Goal: Task Accomplishment & Management: Use online tool/utility

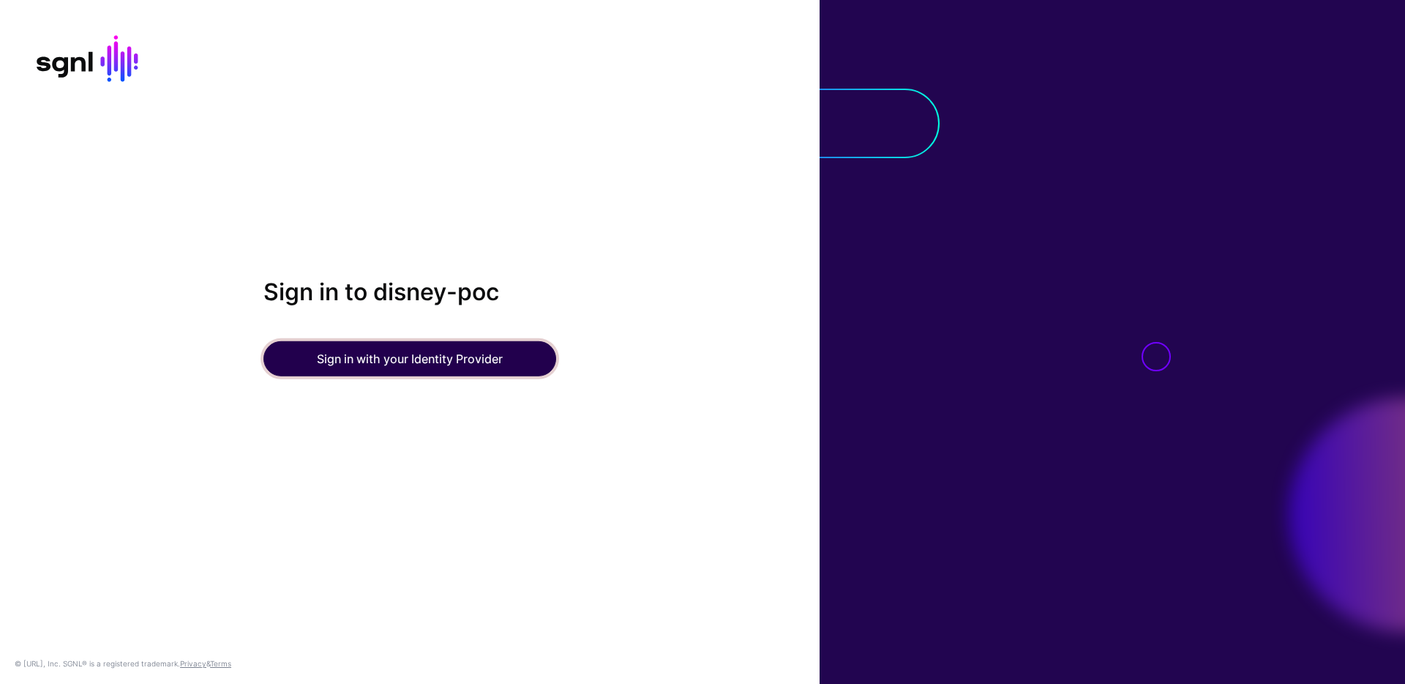
click at [433, 358] on button "Sign in with your Identity Provider" at bounding box center [409, 358] width 293 height 35
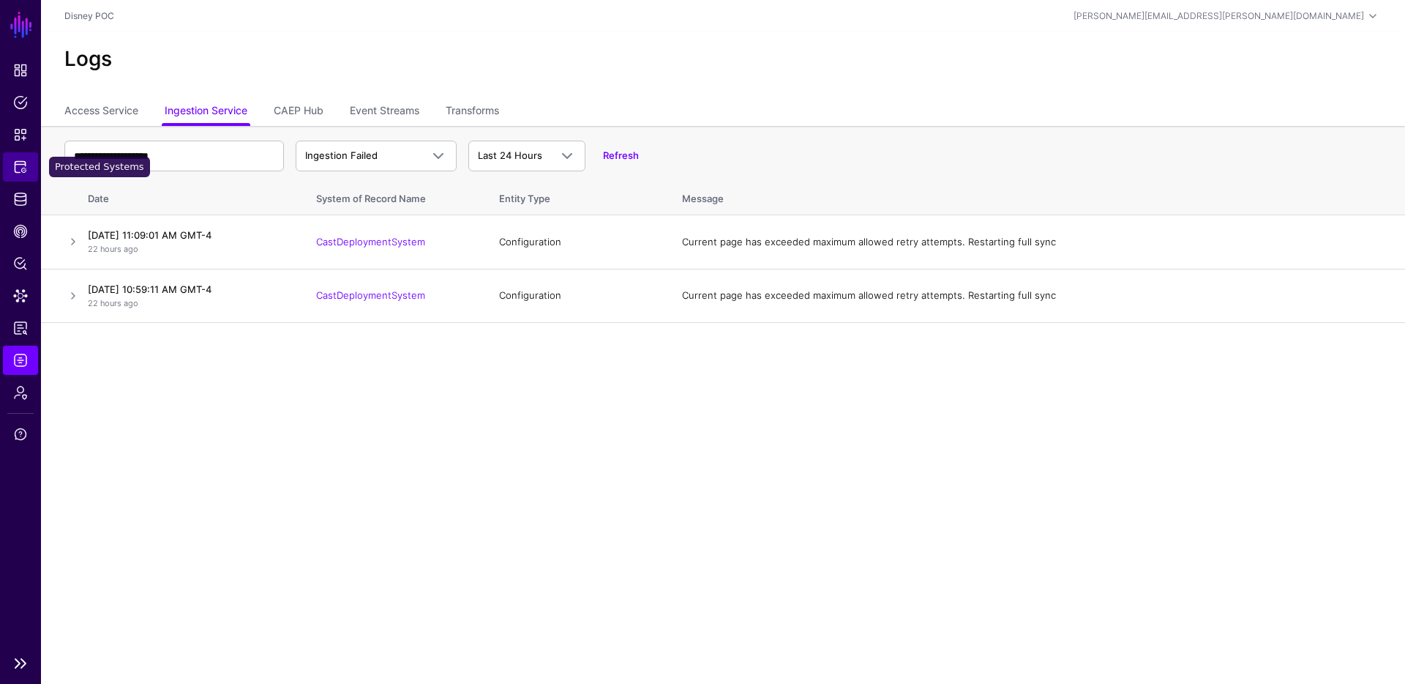
click at [17, 162] on span "Protected Systems" at bounding box center [20, 167] width 15 height 15
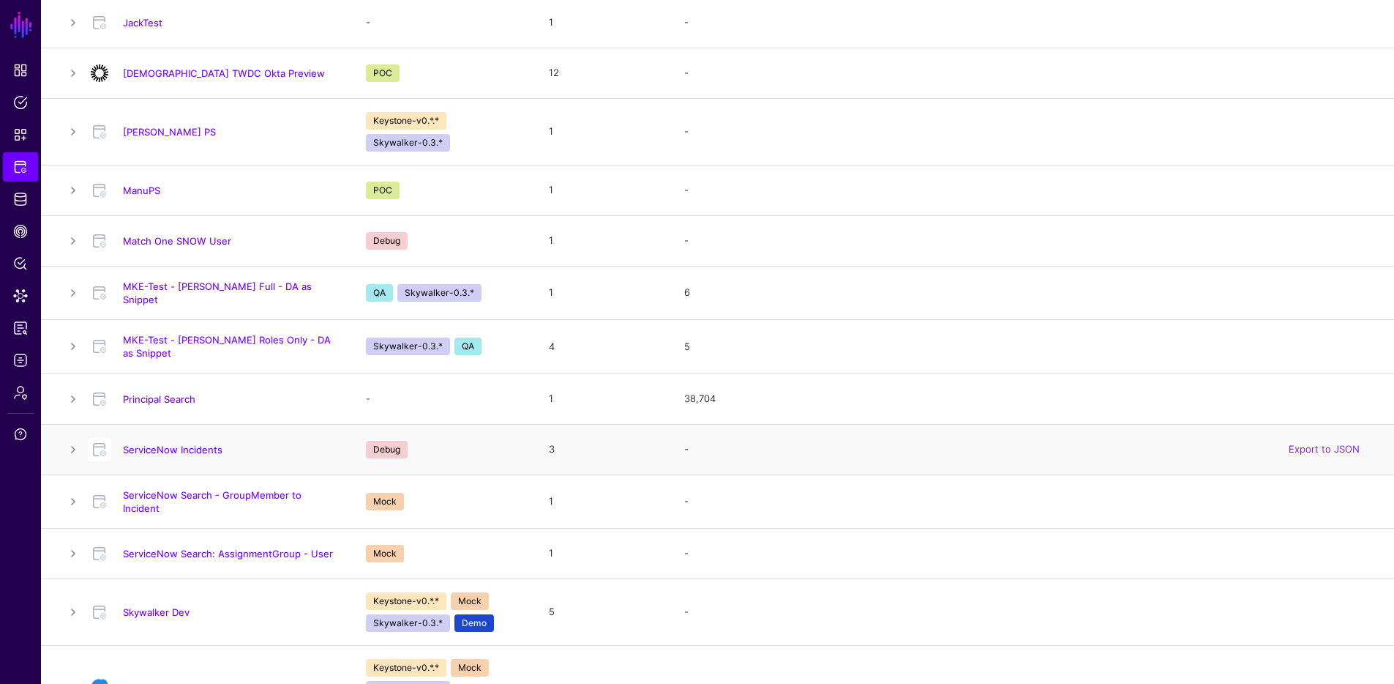
scroll to position [979, 0]
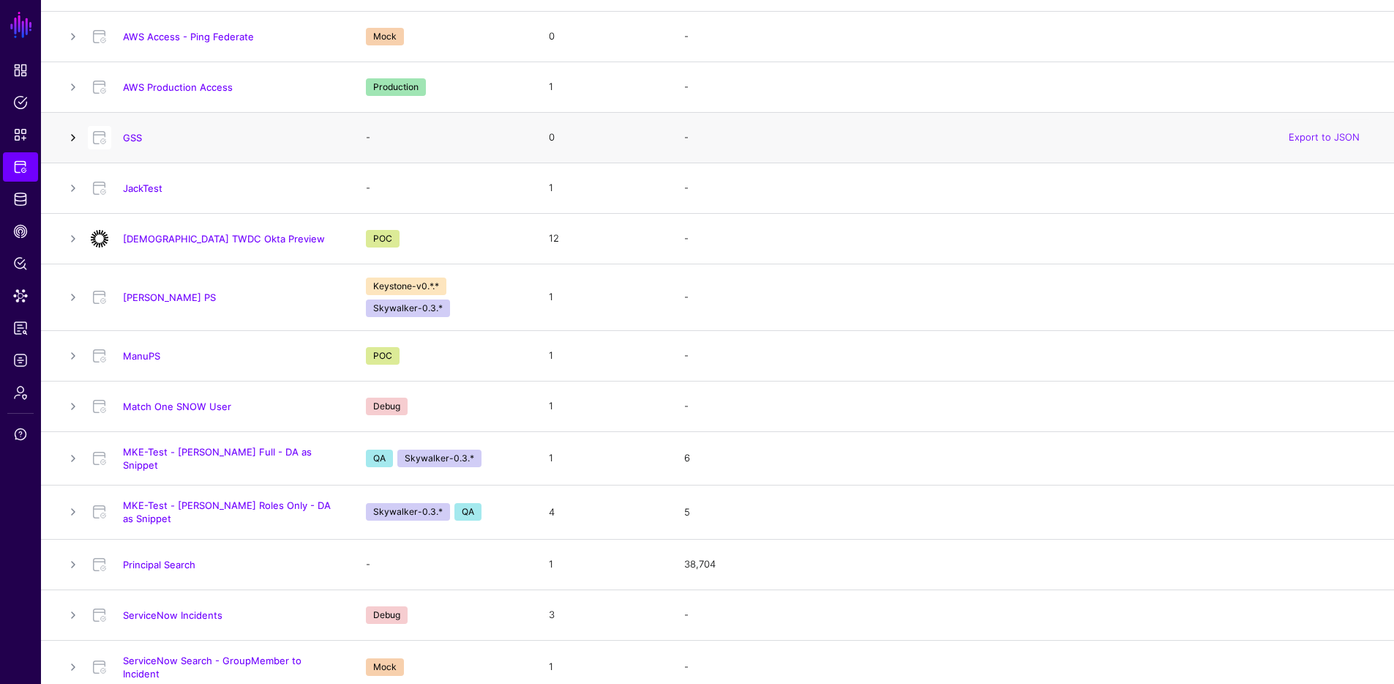
click at [68, 132] on link at bounding box center [73, 138] width 18 height 18
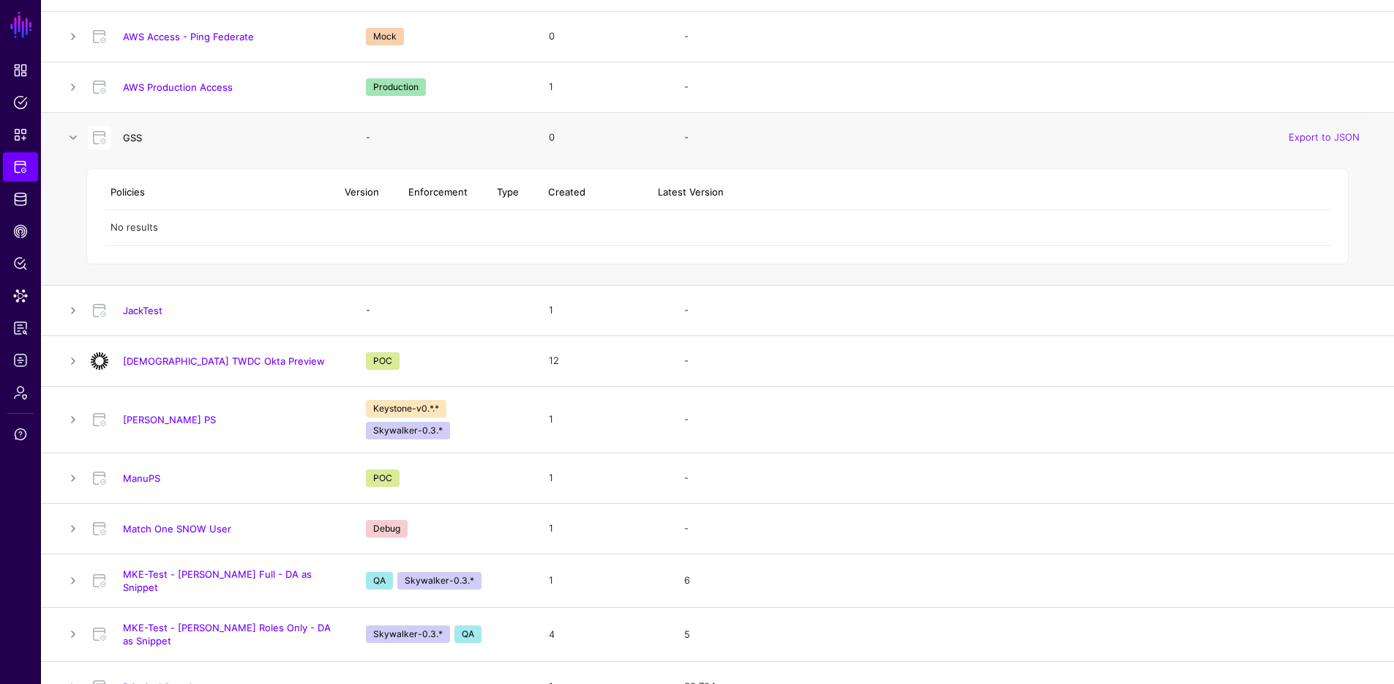
click at [129, 133] on link "GSS" at bounding box center [132, 138] width 19 height 12
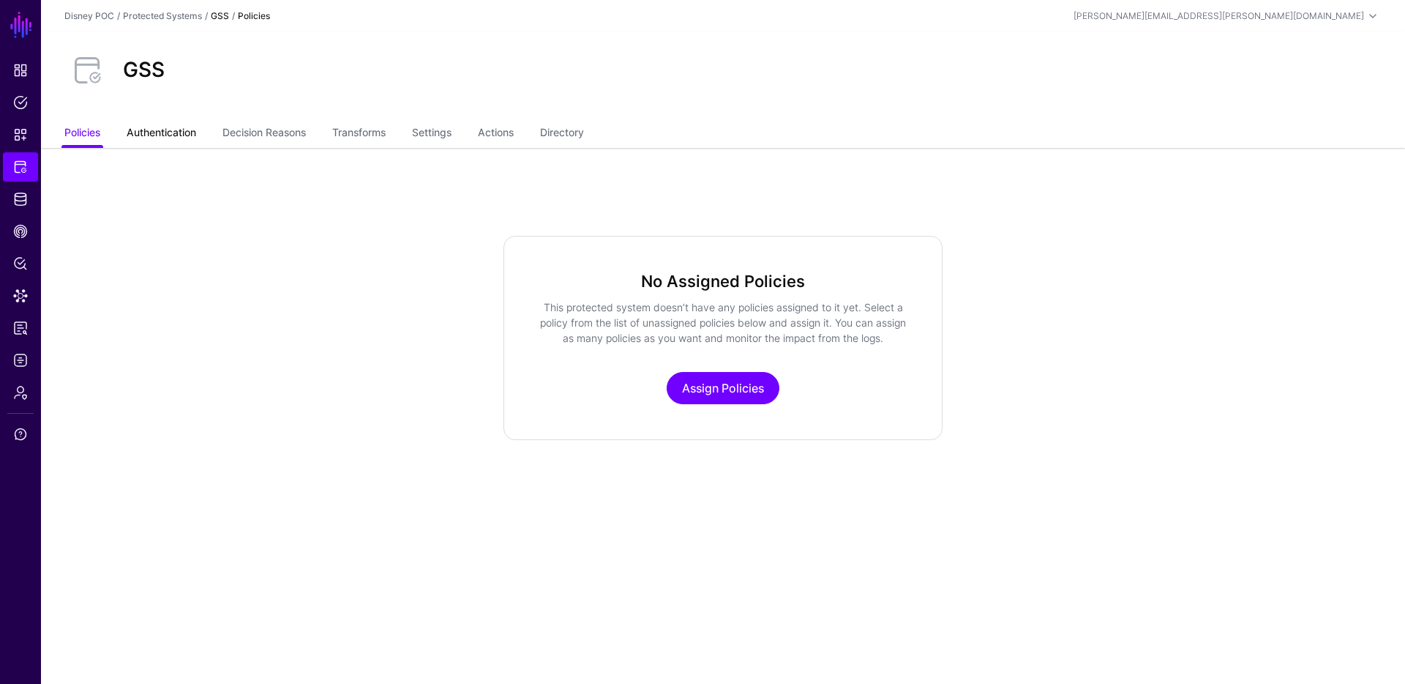
click at [164, 129] on link "Authentication" at bounding box center [162, 134] width 70 height 28
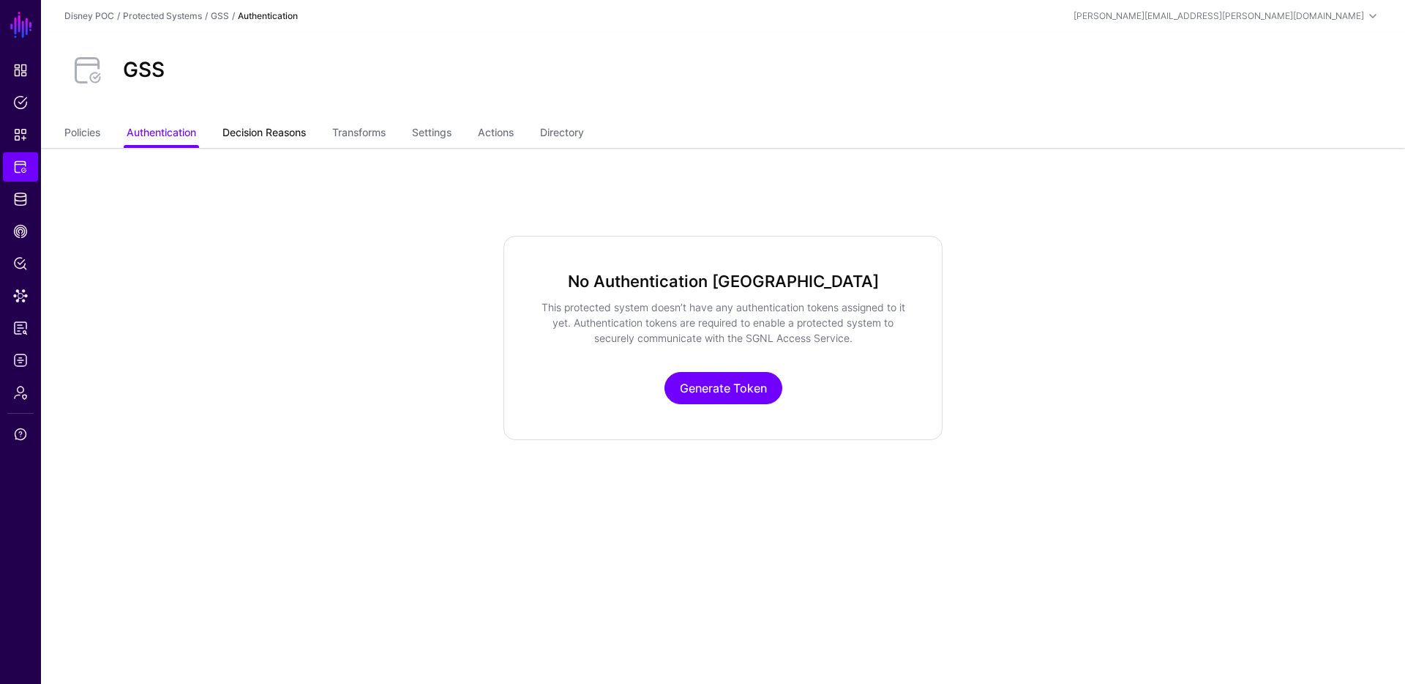
click at [248, 133] on link "Decision Reasons" at bounding box center [263, 134] width 83 height 28
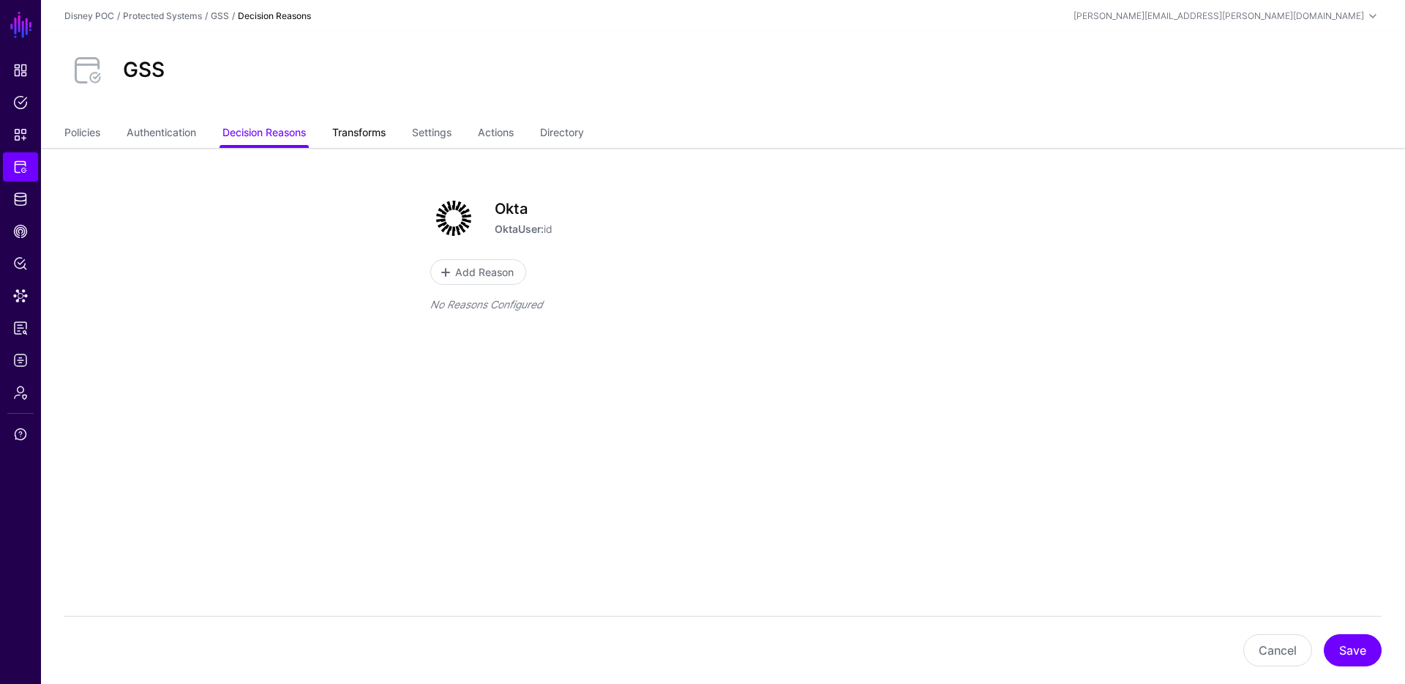
click at [383, 135] on link "Transforms" at bounding box center [358, 134] width 53 height 28
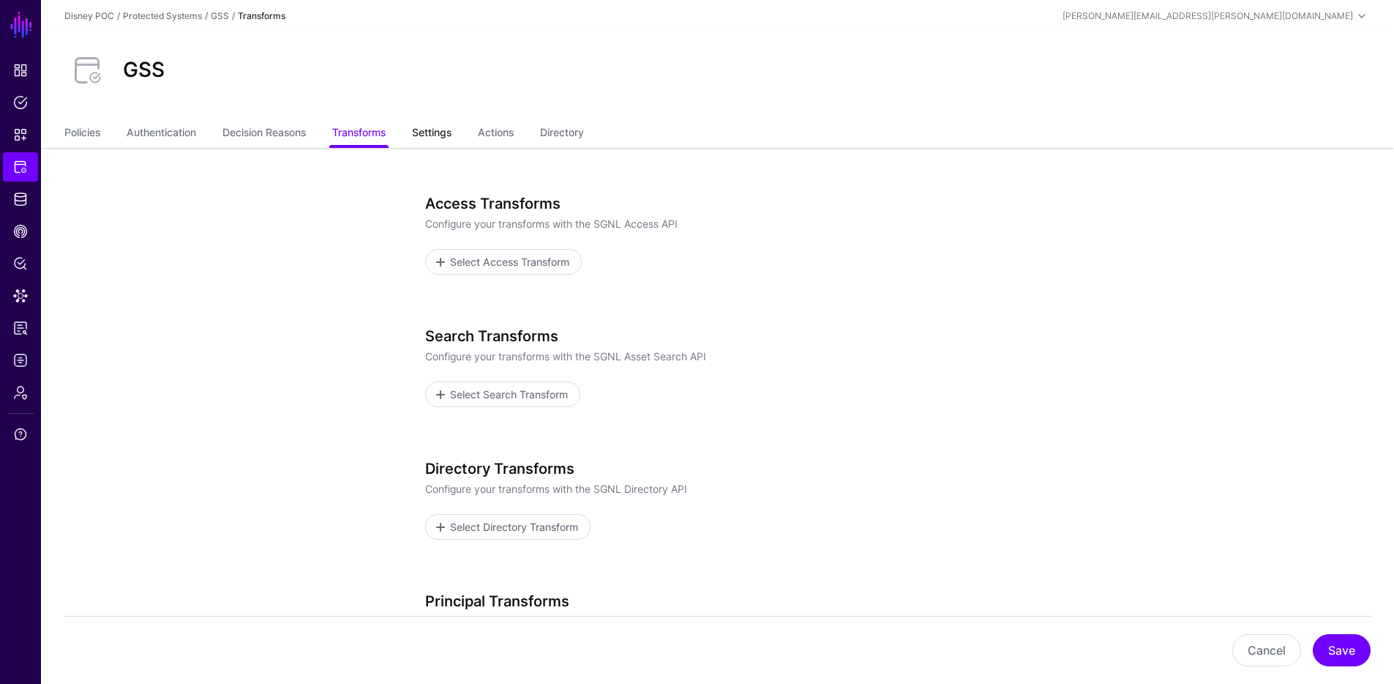
click at [433, 130] on link "Settings" at bounding box center [432, 134] width 40 height 28
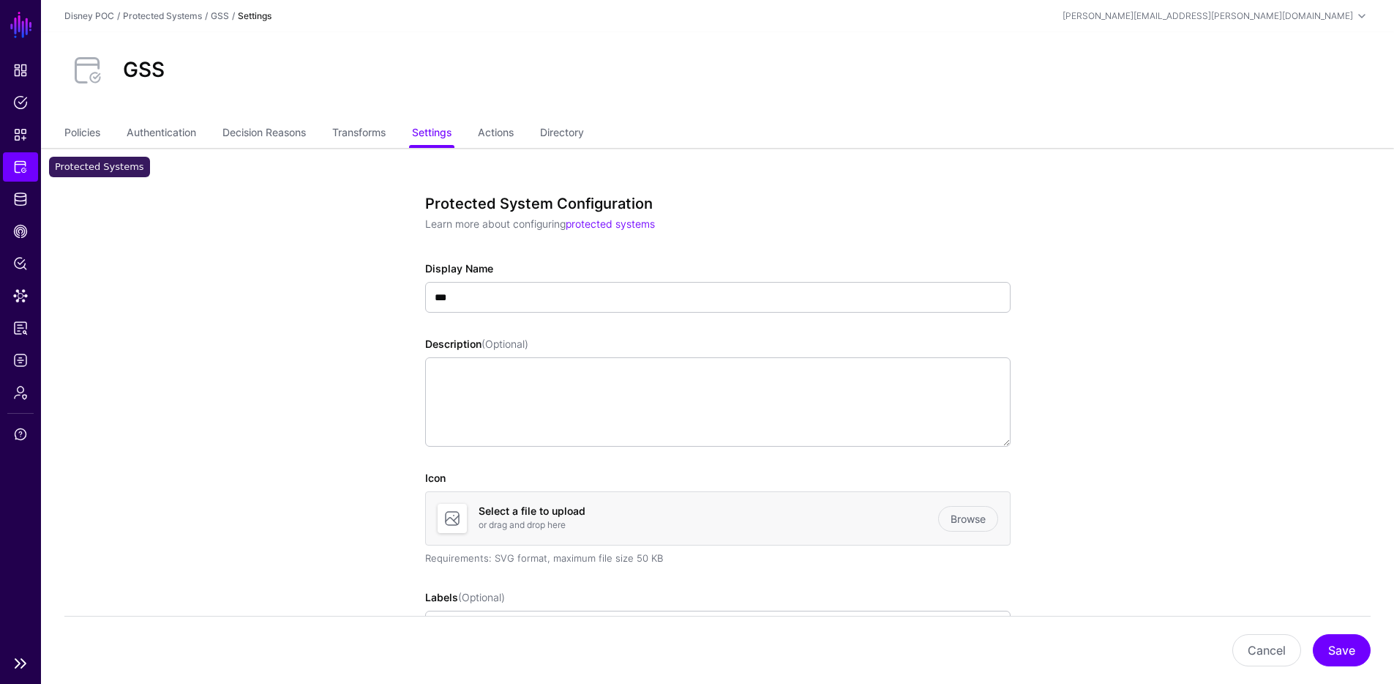
click at [22, 164] on span "Protected Systems" at bounding box center [20, 167] width 15 height 15
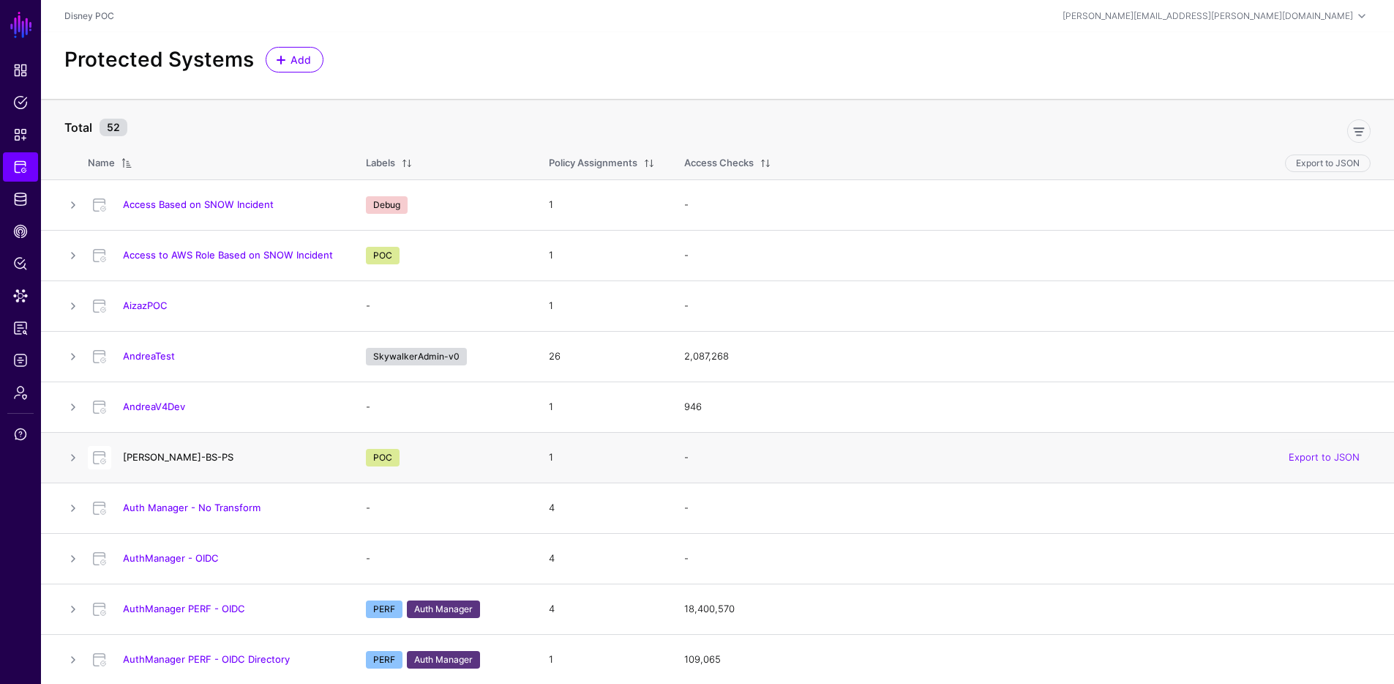
click at [175, 457] on link "[PERSON_NAME]-BS-PS" at bounding box center [178, 457] width 111 height 12
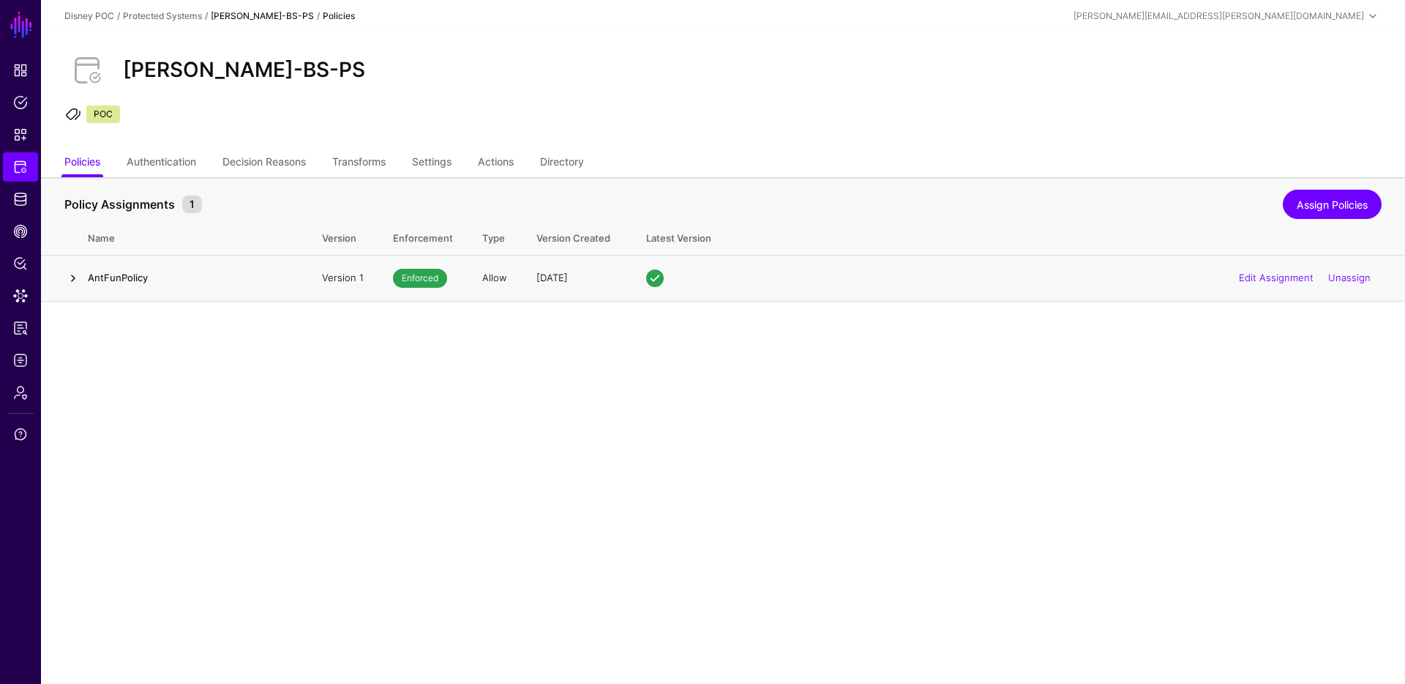
click at [73, 278] on link at bounding box center [73, 278] width 18 height 18
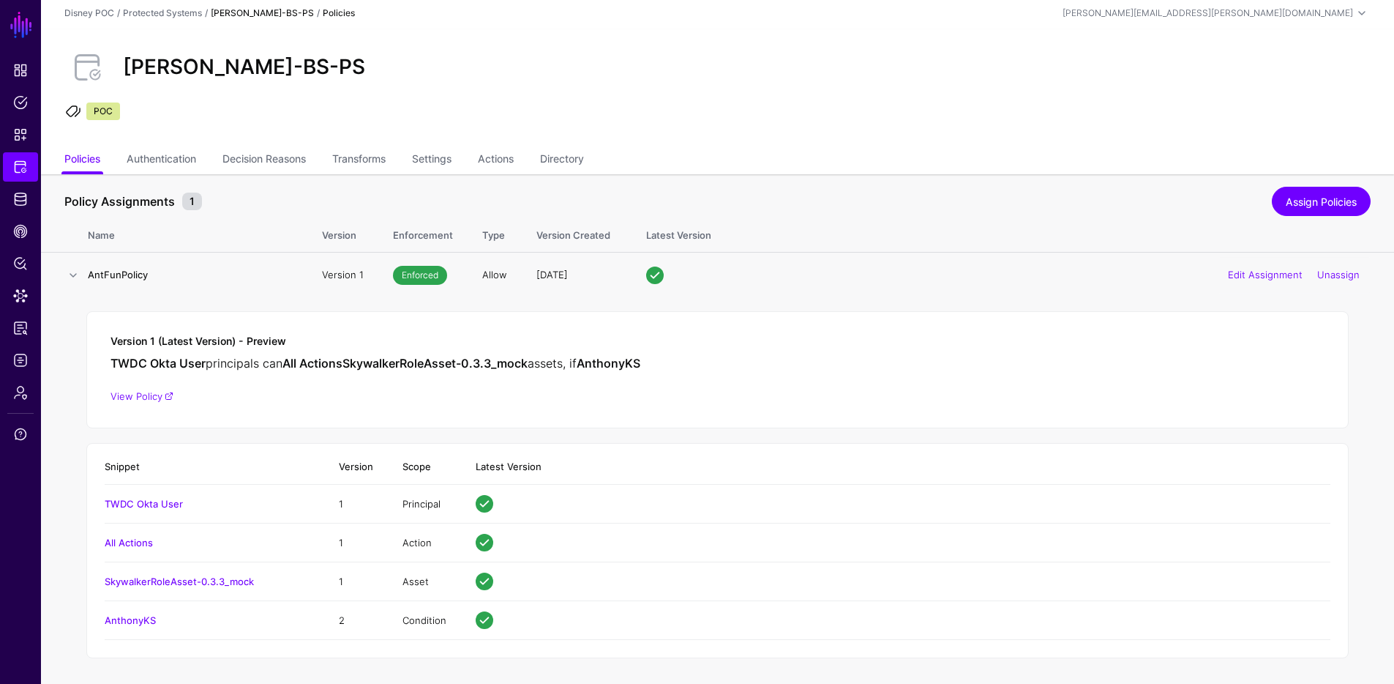
scroll to position [6, 0]
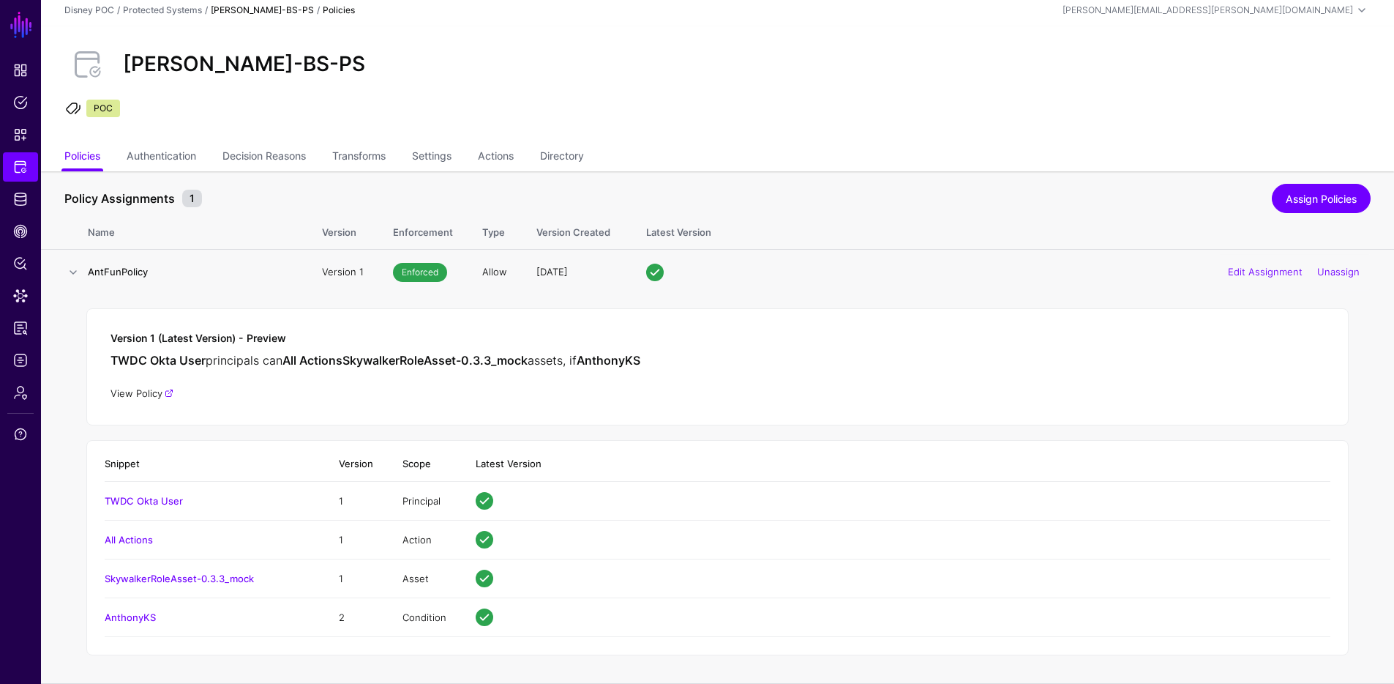
click at [132, 390] on link "View Policy" at bounding box center [142, 393] width 63 height 12
click at [15, 132] on span "Snippets" at bounding box center [20, 134] width 15 height 15
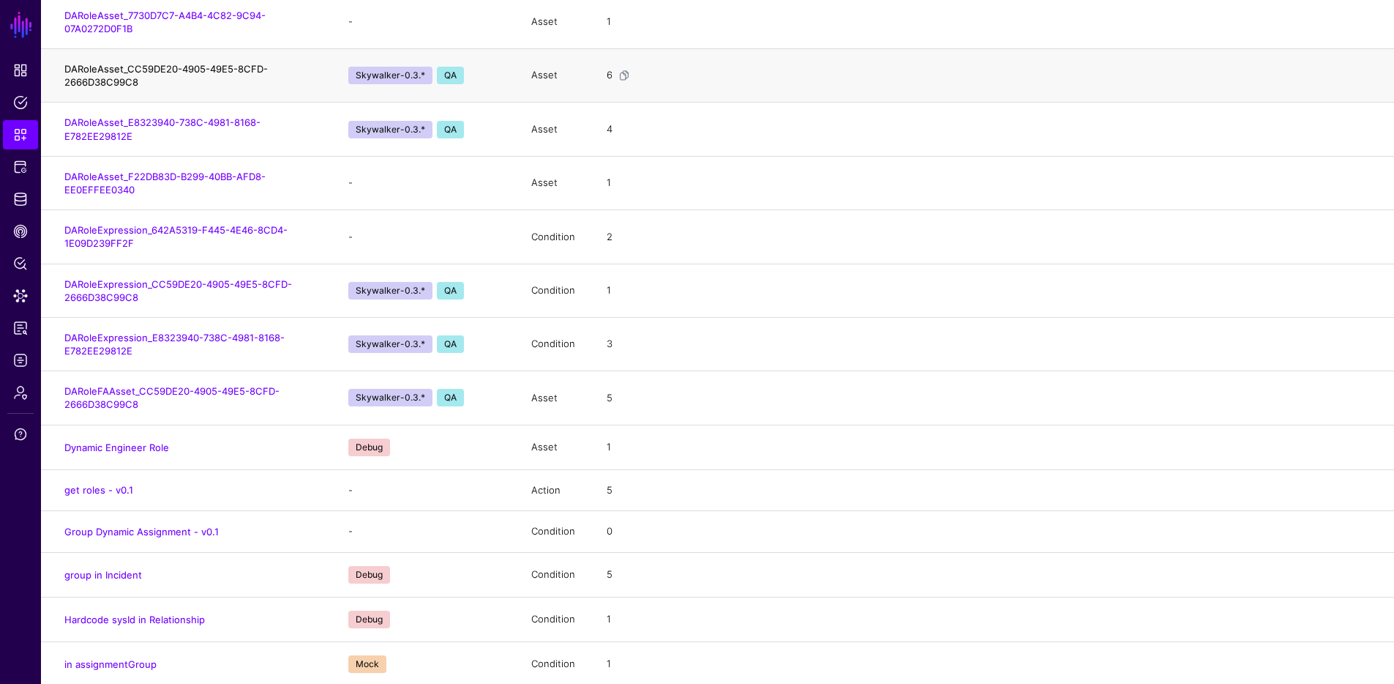
scroll to position [2090, 0]
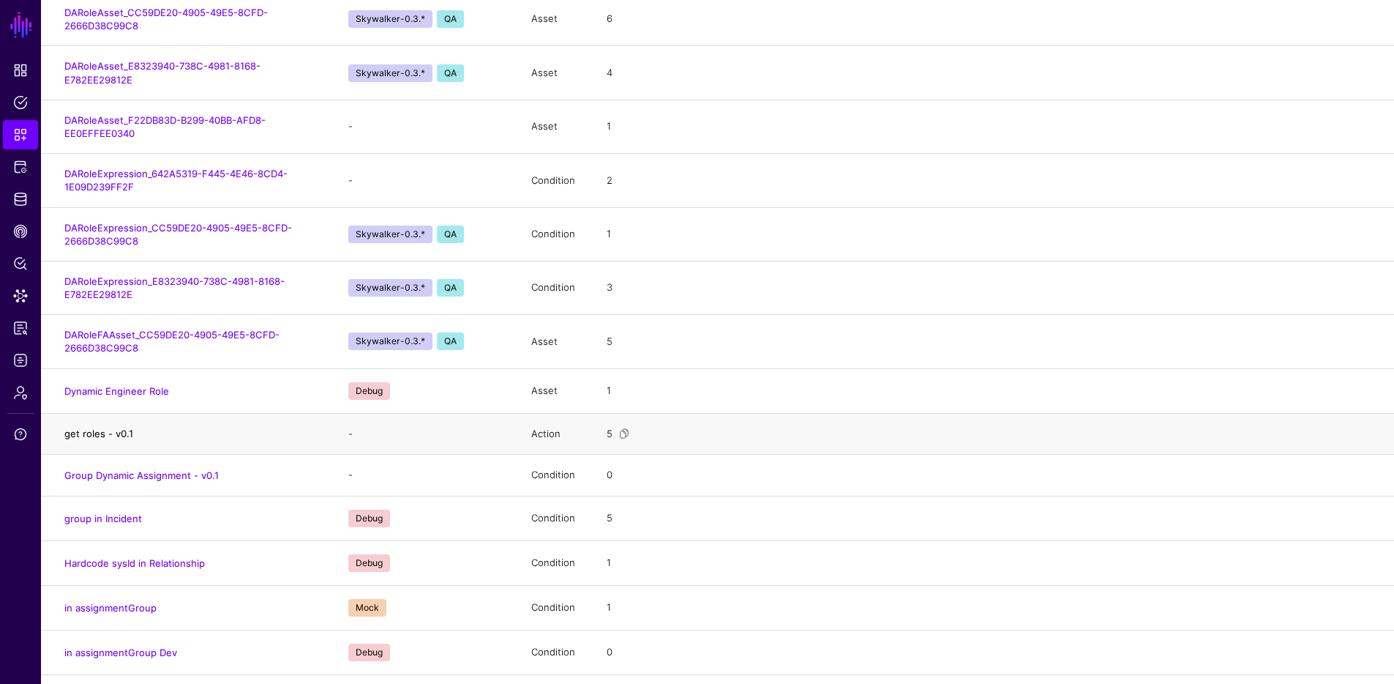
click at [108, 434] on link "get roles - v0.1" at bounding box center [98, 433] width 69 height 12
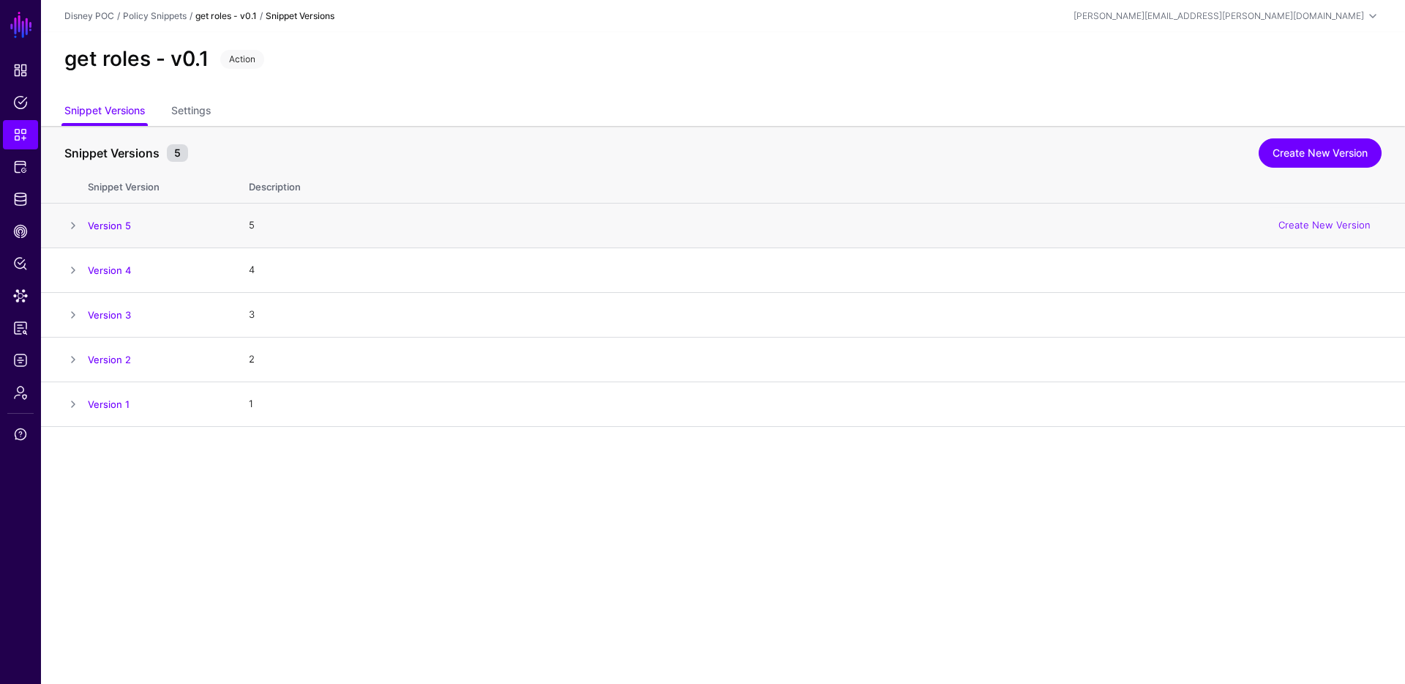
click at [70, 221] on span at bounding box center [73, 226] width 18 height 18
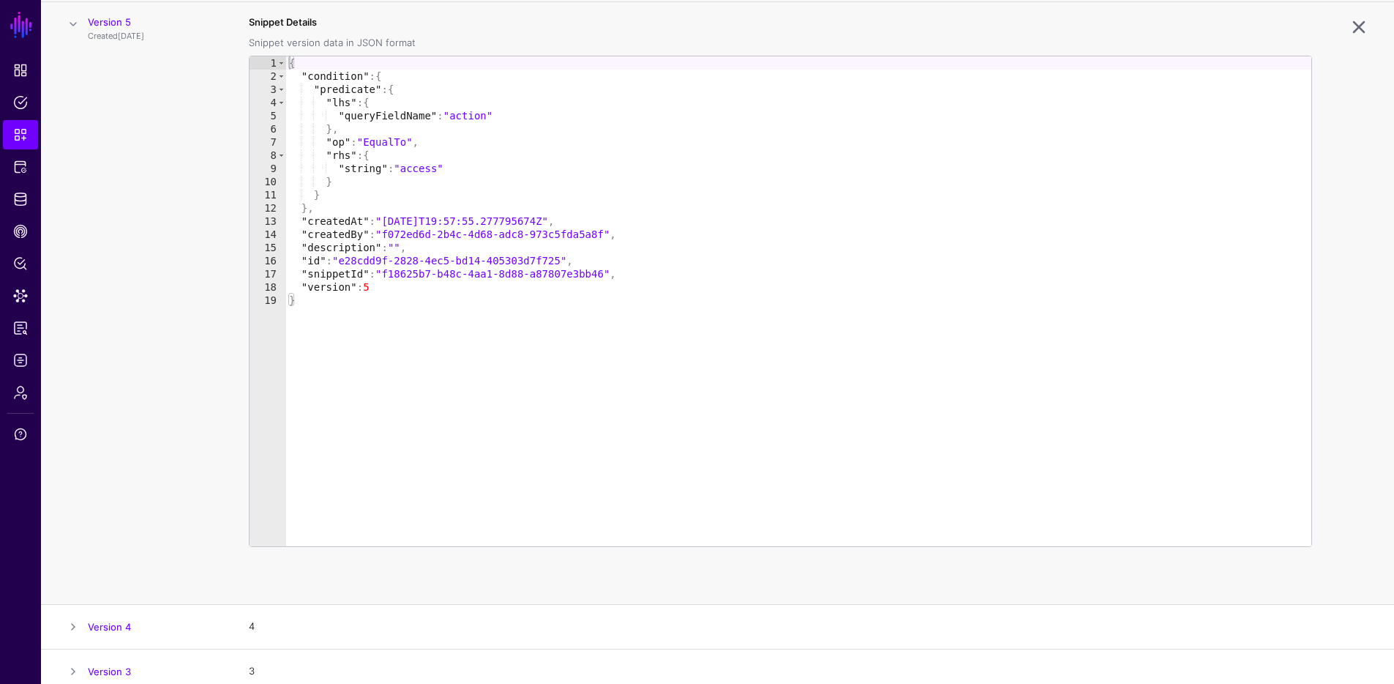
scroll to position [203, 0]
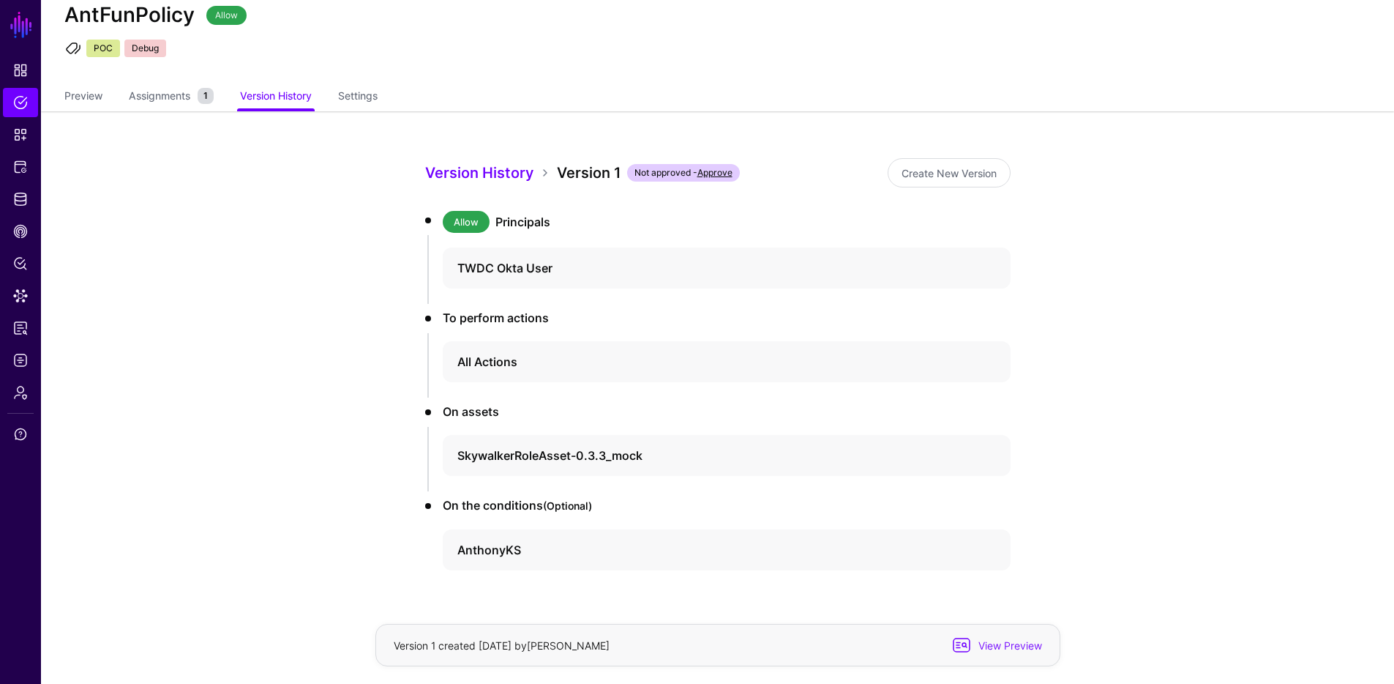
scroll to position [81, 0]
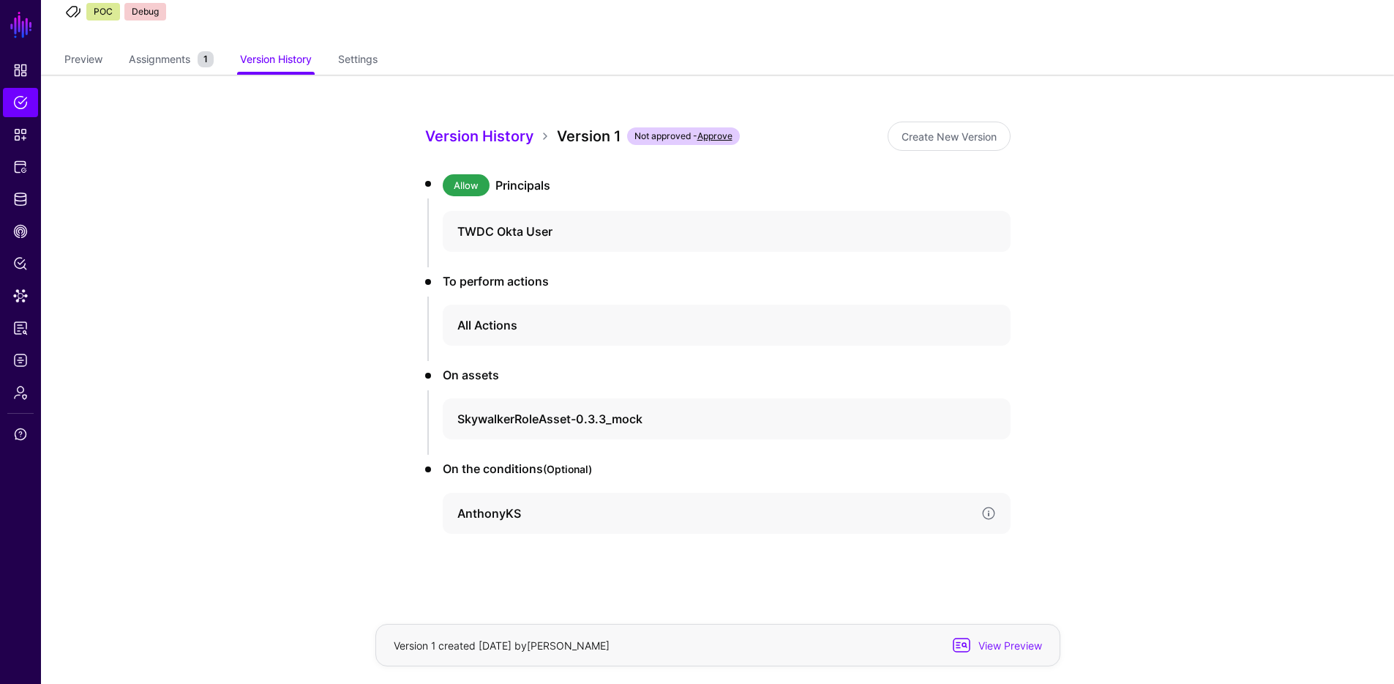
click at [500, 517] on h4 "AnthonyKS" at bounding box center [713, 513] width 512 height 18
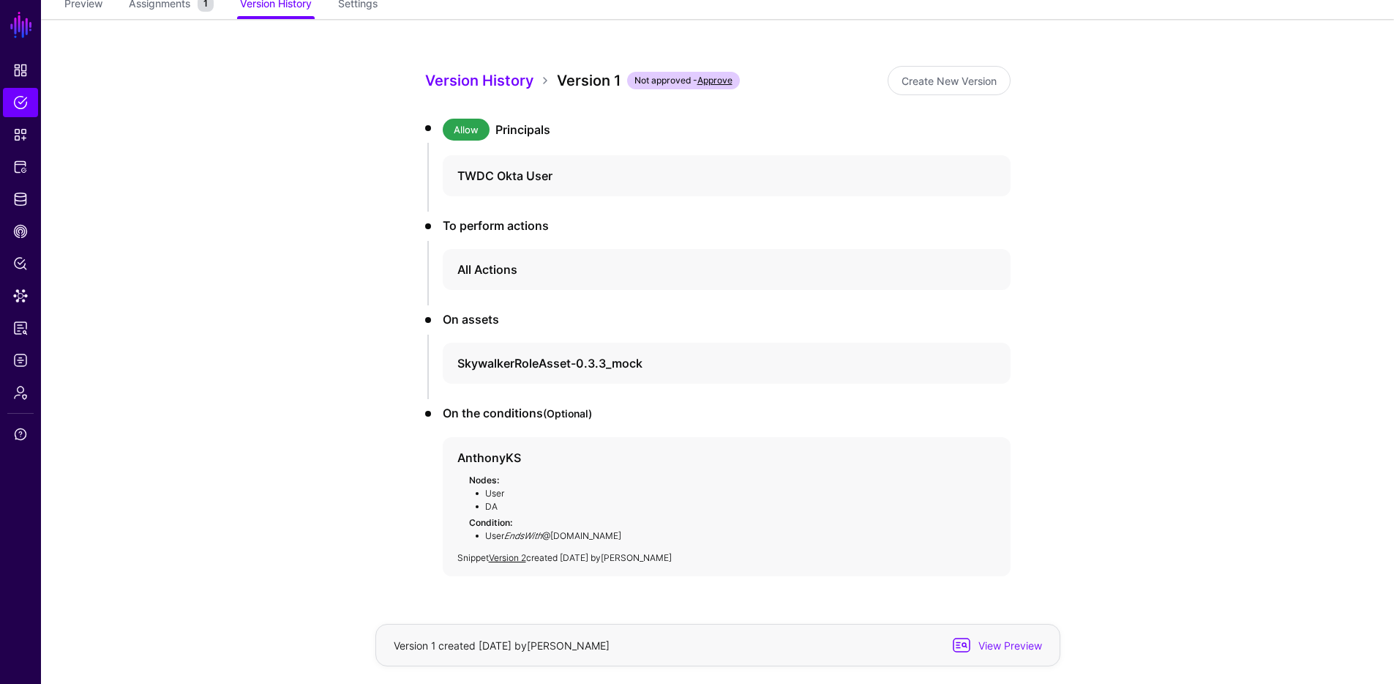
scroll to position [179, 0]
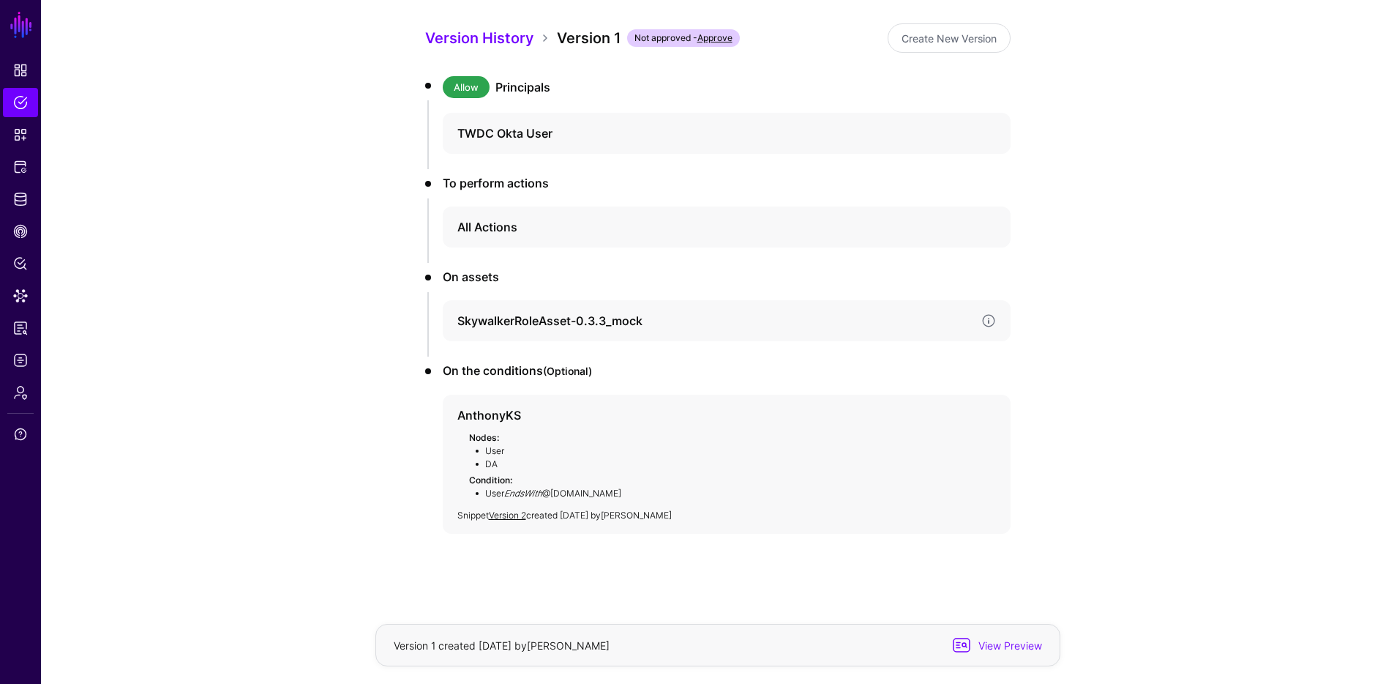
click at [511, 318] on h4 "SkywalkerRoleAsset-0.3.3_mock" at bounding box center [713, 321] width 512 height 18
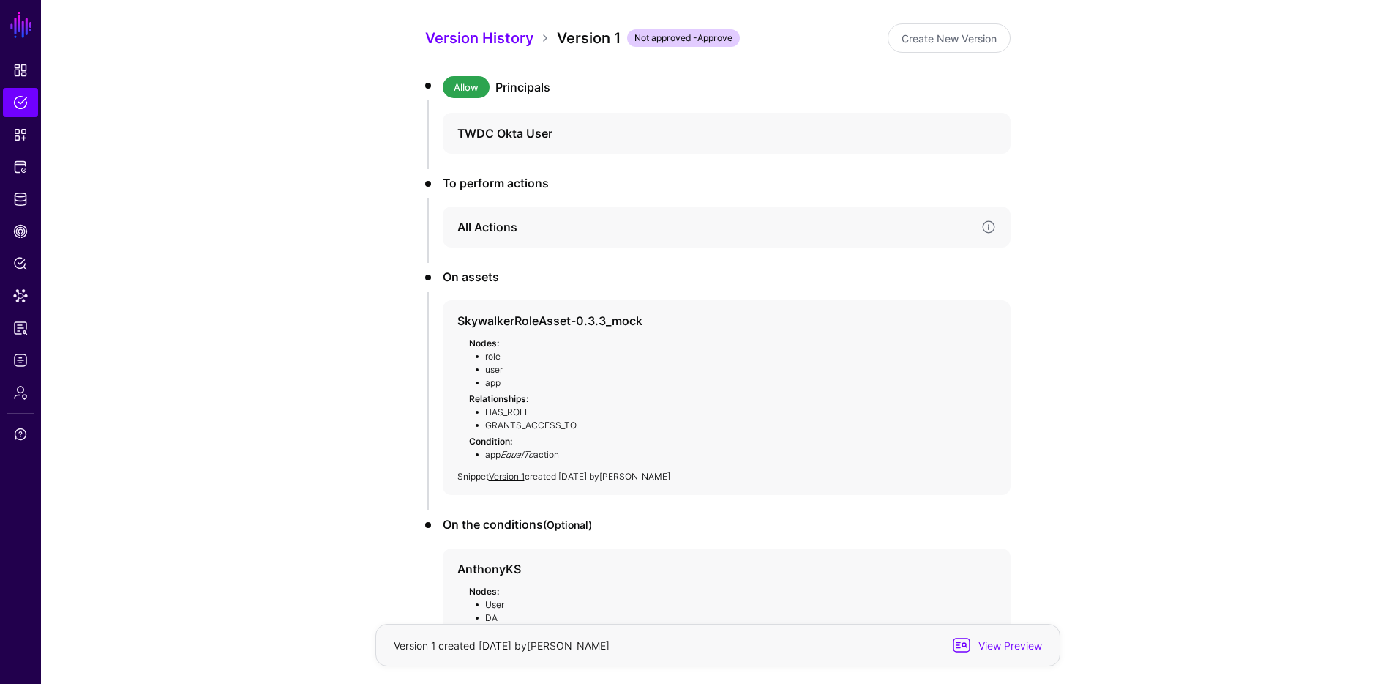
click at [462, 224] on h4 "All Actions" at bounding box center [713, 227] width 512 height 18
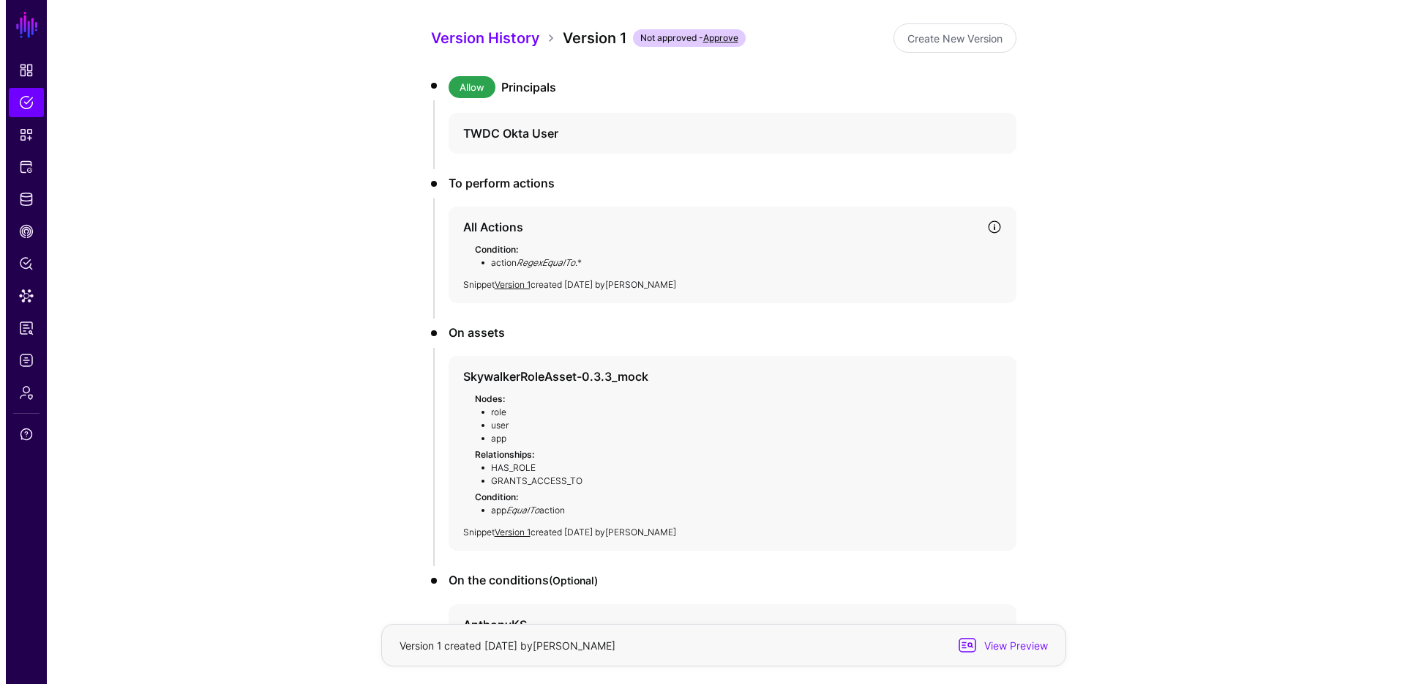
scroll to position [0, 0]
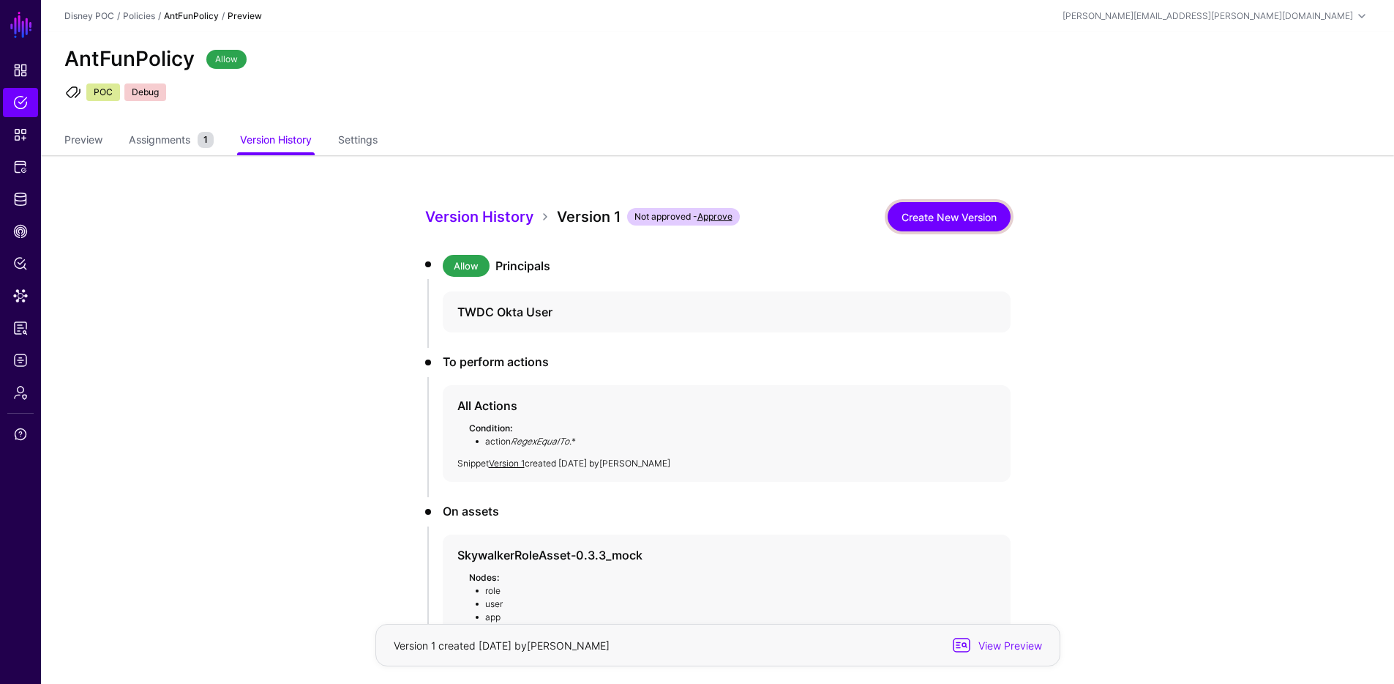
click at [939, 214] on link "Create New Version" at bounding box center [949, 216] width 123 height 29
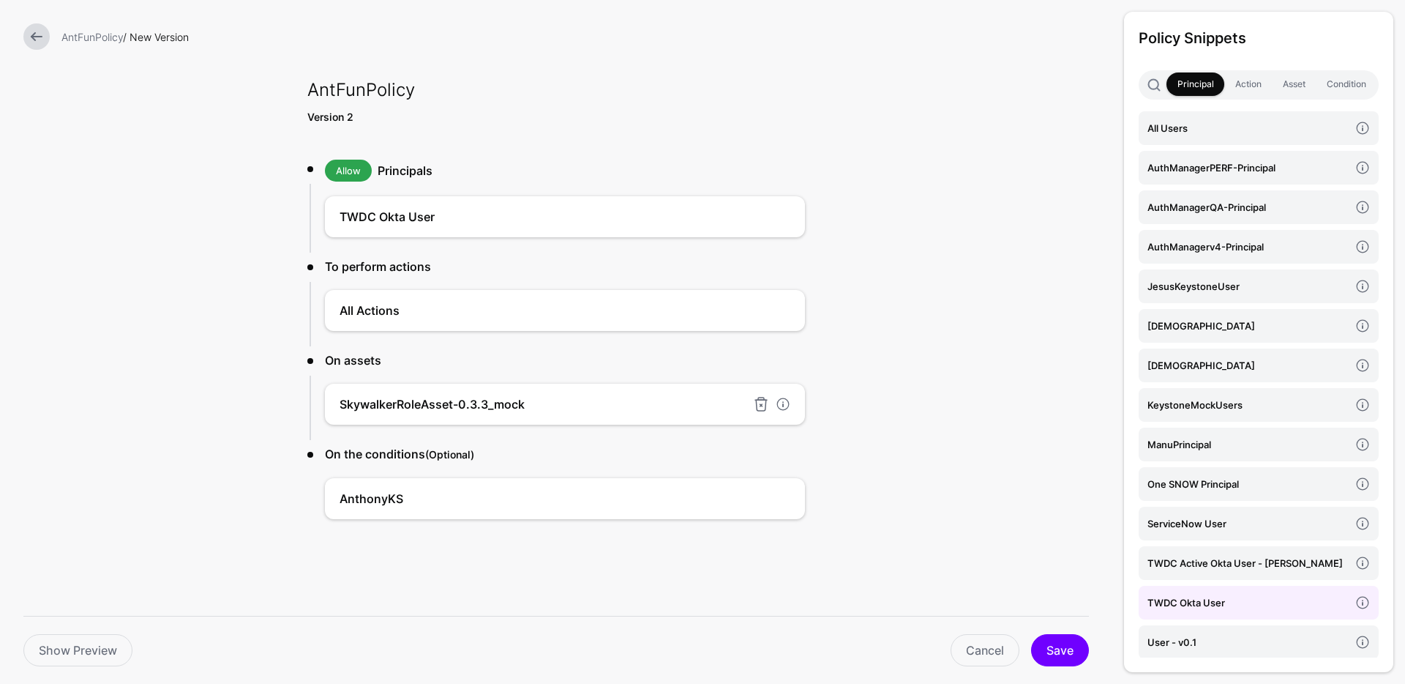
click at [527, 411] on h4 "SkywalkerRoleAsset-0.3.3_mock" at bounding box center [543, 404] width 407 height 18
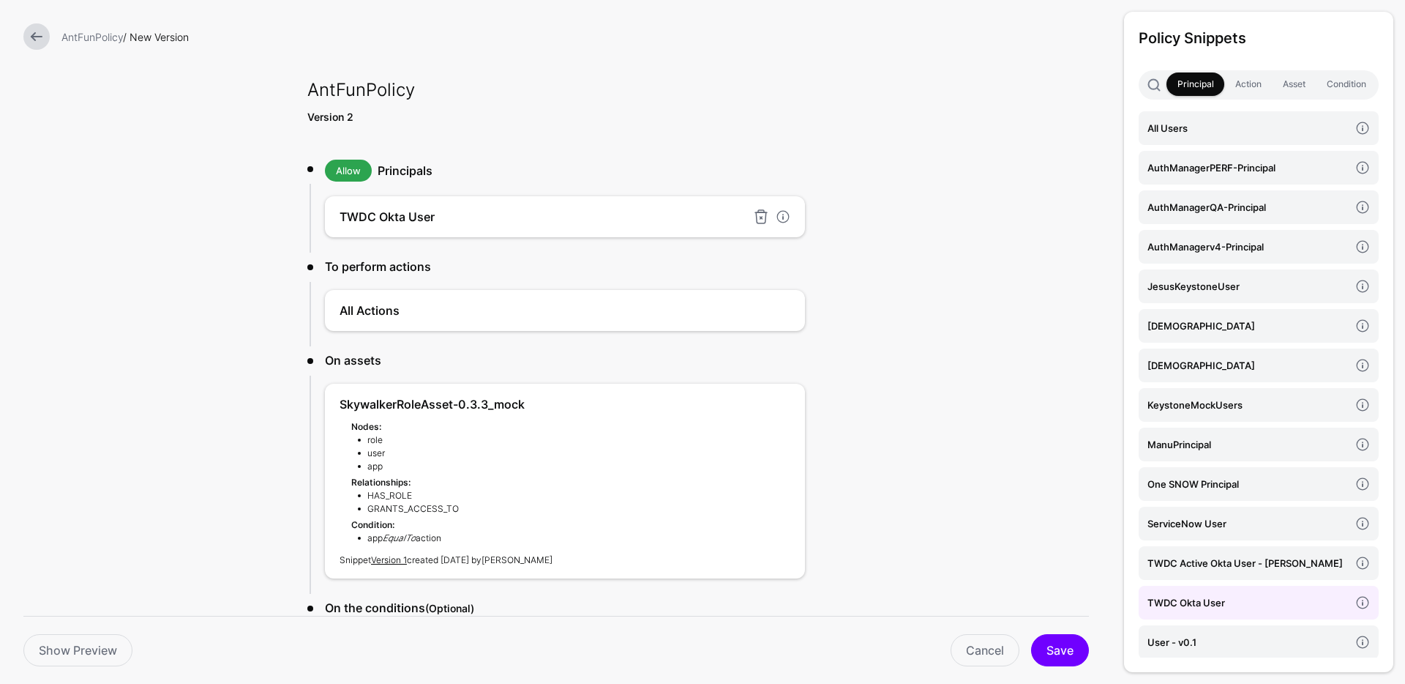
click at [438, 217] on h4 "TWDC Okta User" at bounding box center [543, 217] width 407 height 18
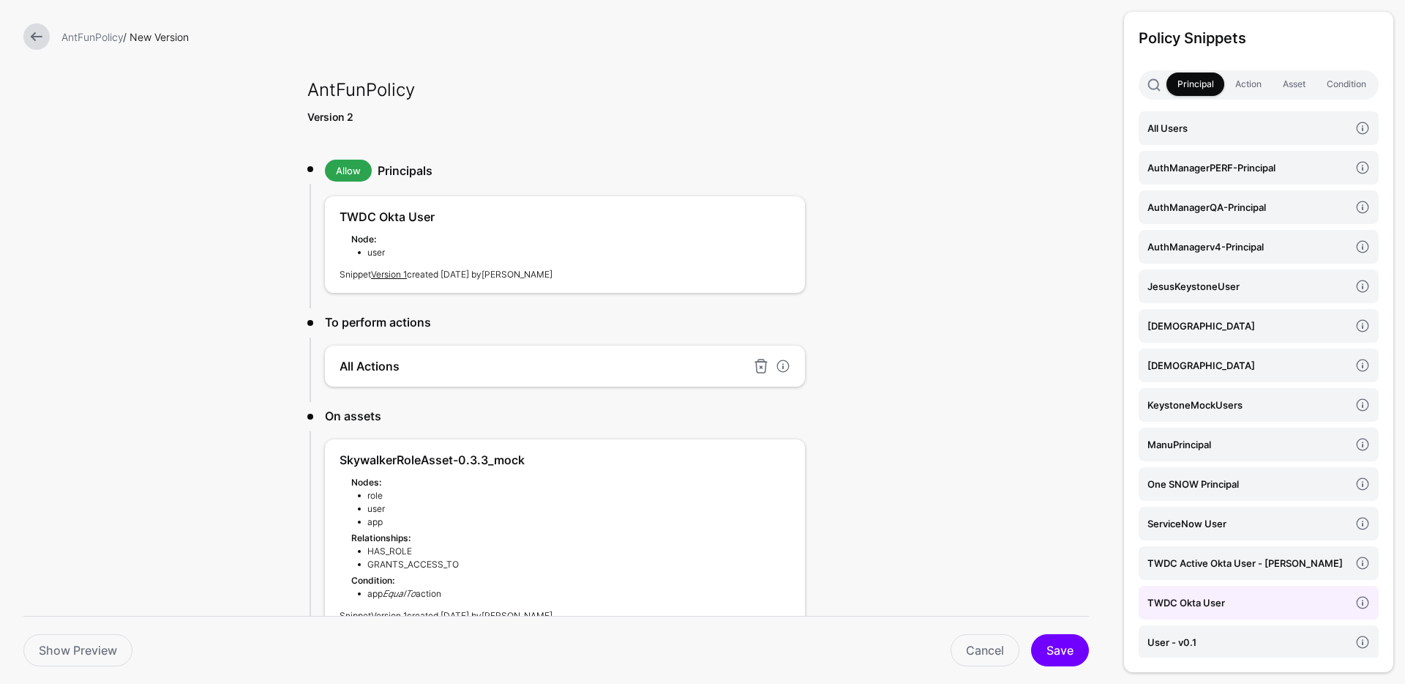
click at [375, 359] on h4 "All Actions" at bounding box center [543, 366] width 407 height 18
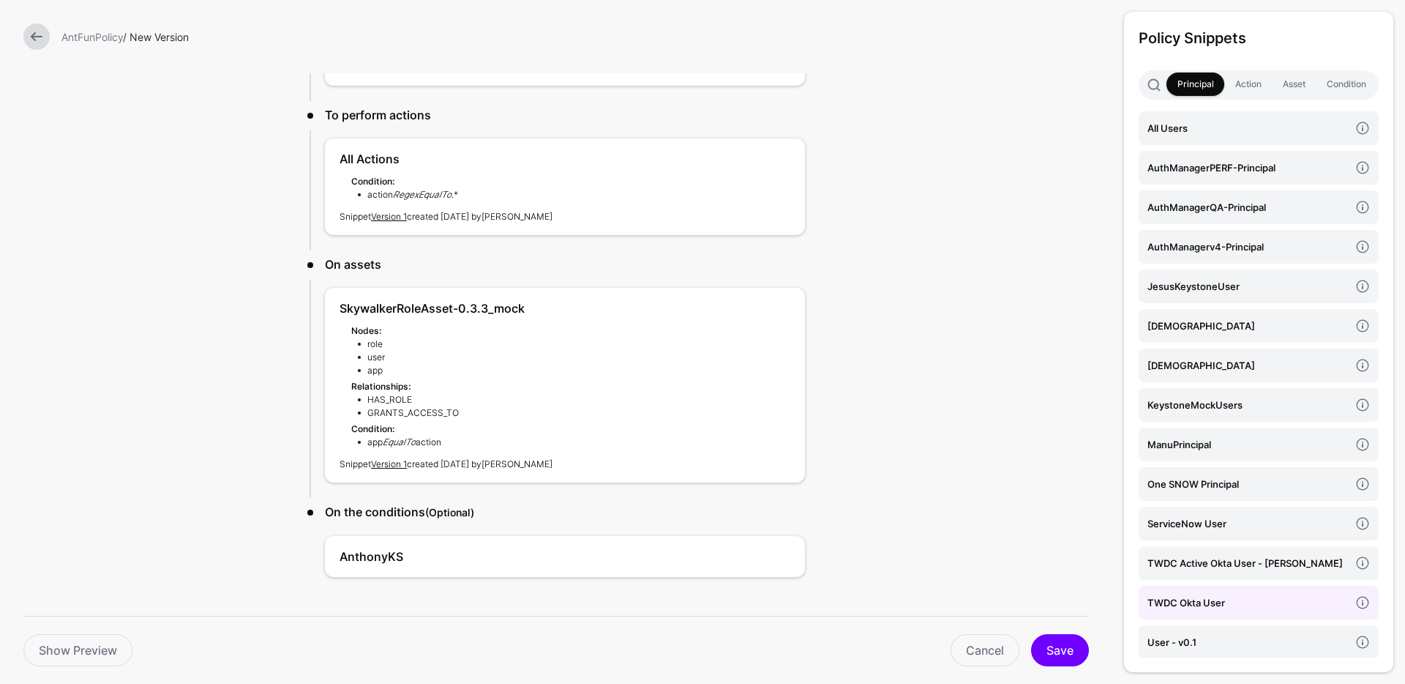
scroll to position [210, 0]
click at [778, 302] on link at bounding box center [783, 305] width 15 height 15
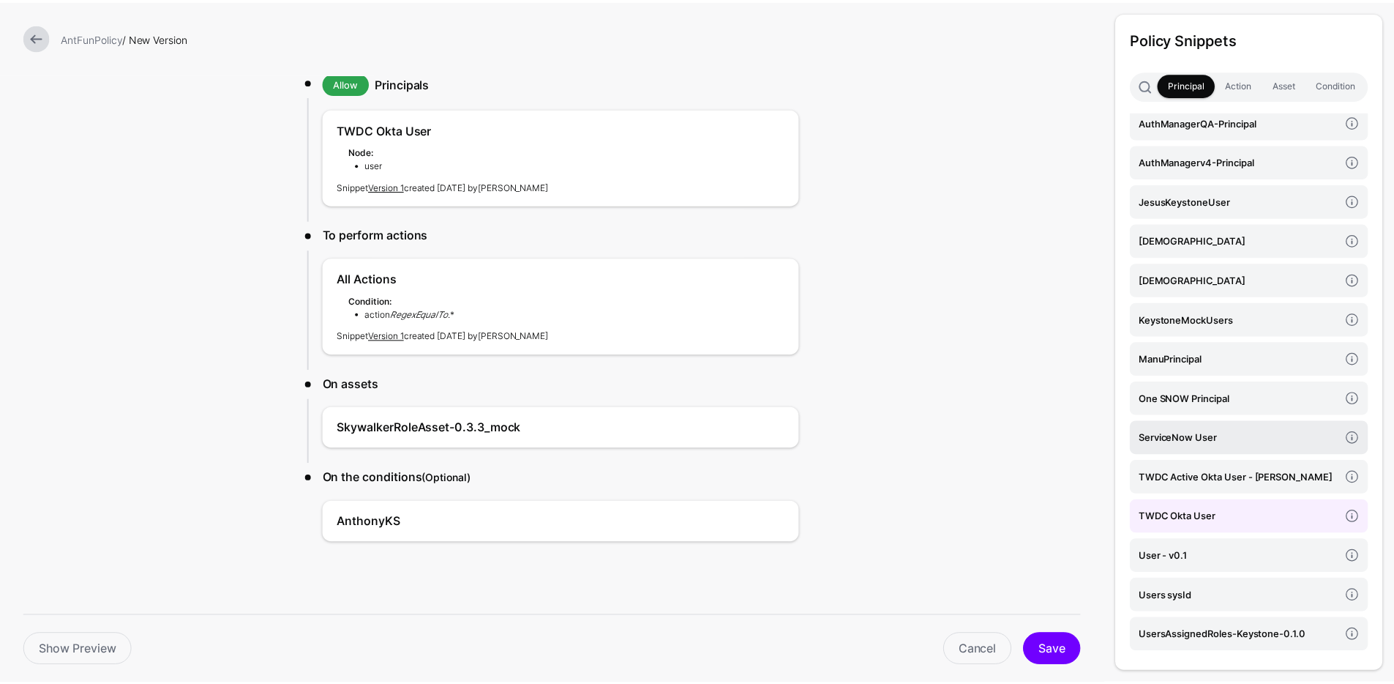
scroll to position [86, 0]
click at [39, 35] on link at bounding box center [36, 36] width 26 height 26
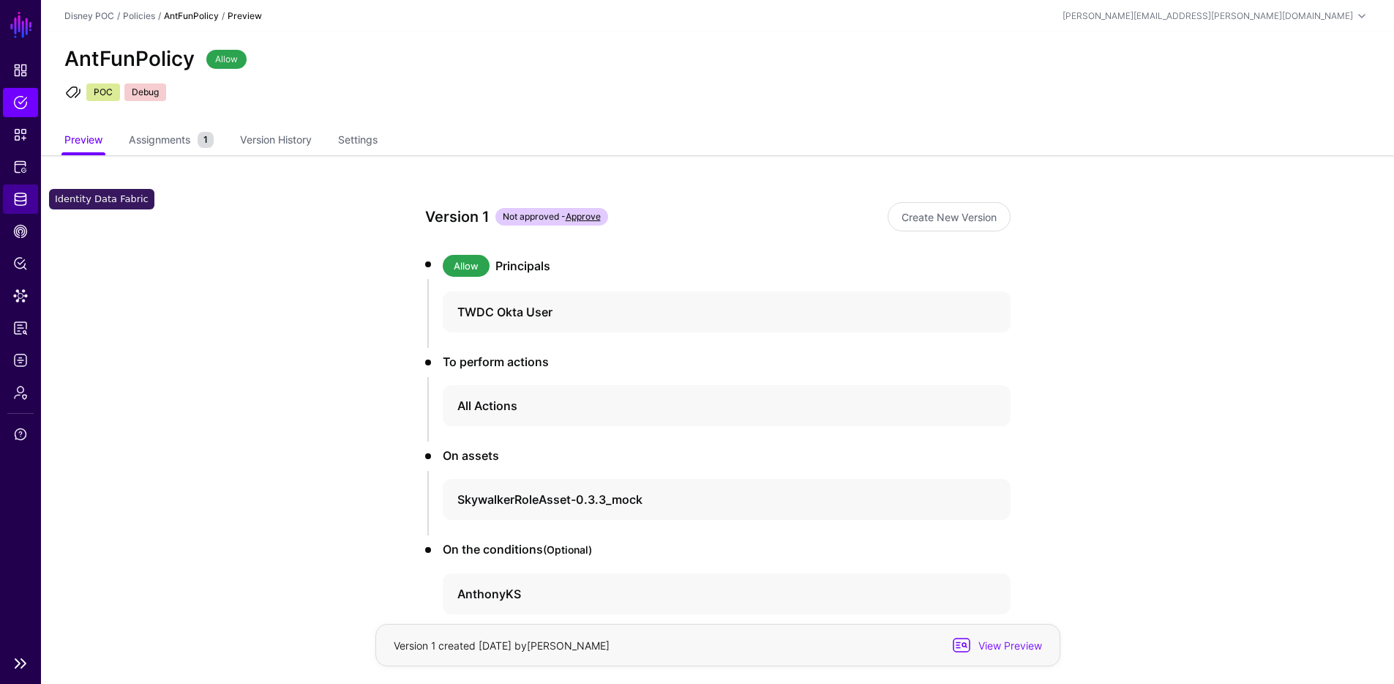
click at [18, 198] on span "Identity Data Fabric" at bounding box center [20, 199] width 15 height 15
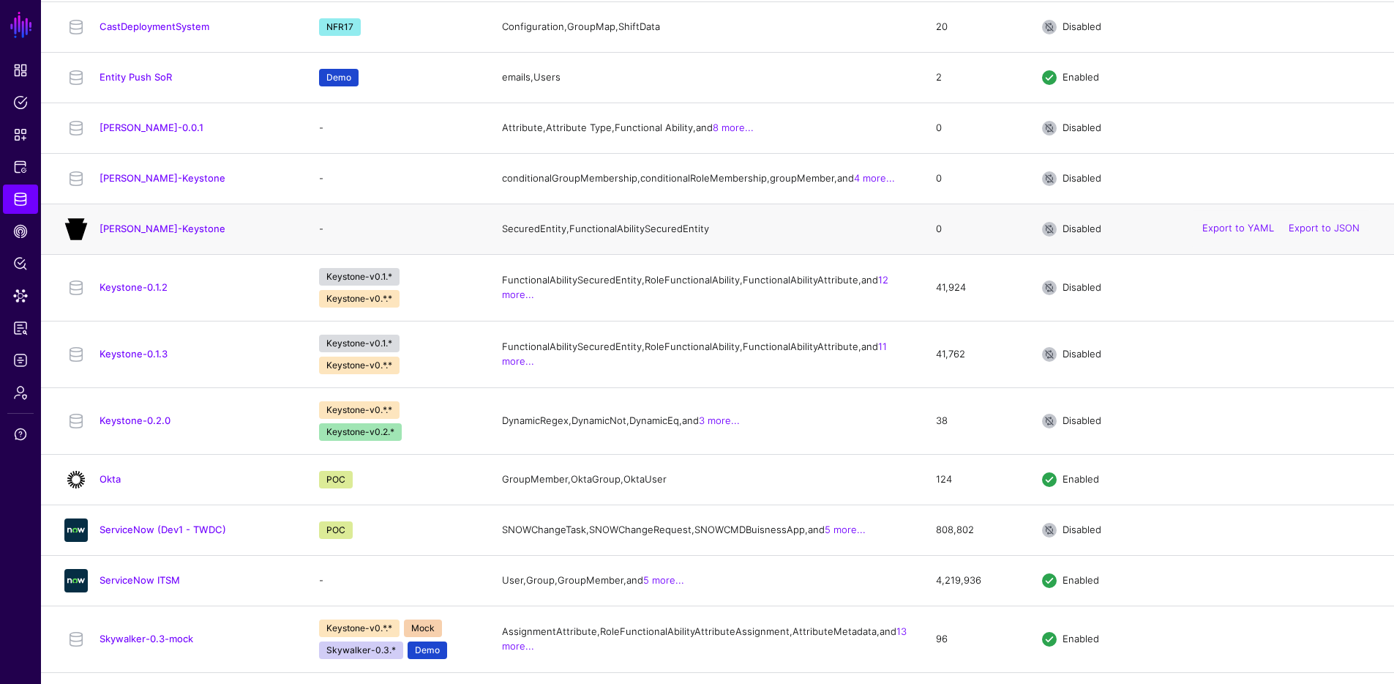
scroll to position [595, 0]
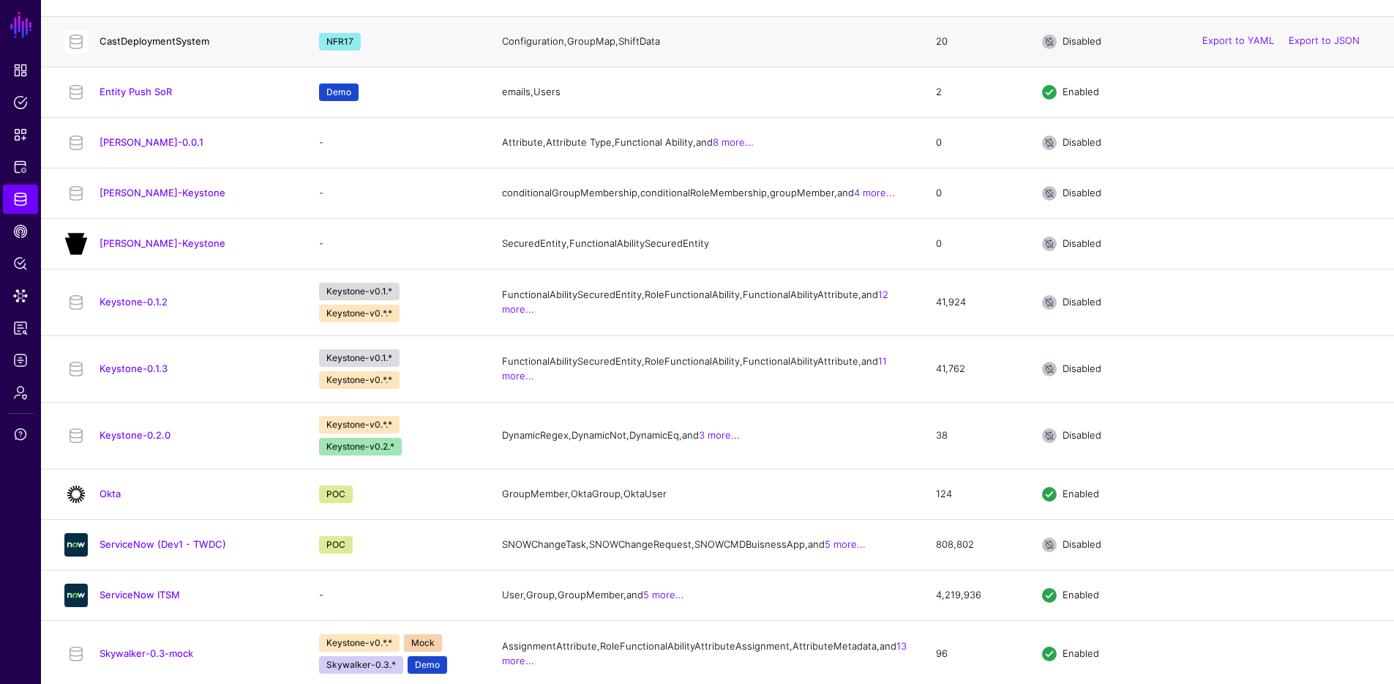
click at [162, 47] on link "CastDeploymentSystem" at bounding box center [155, 41] width 110 height 12
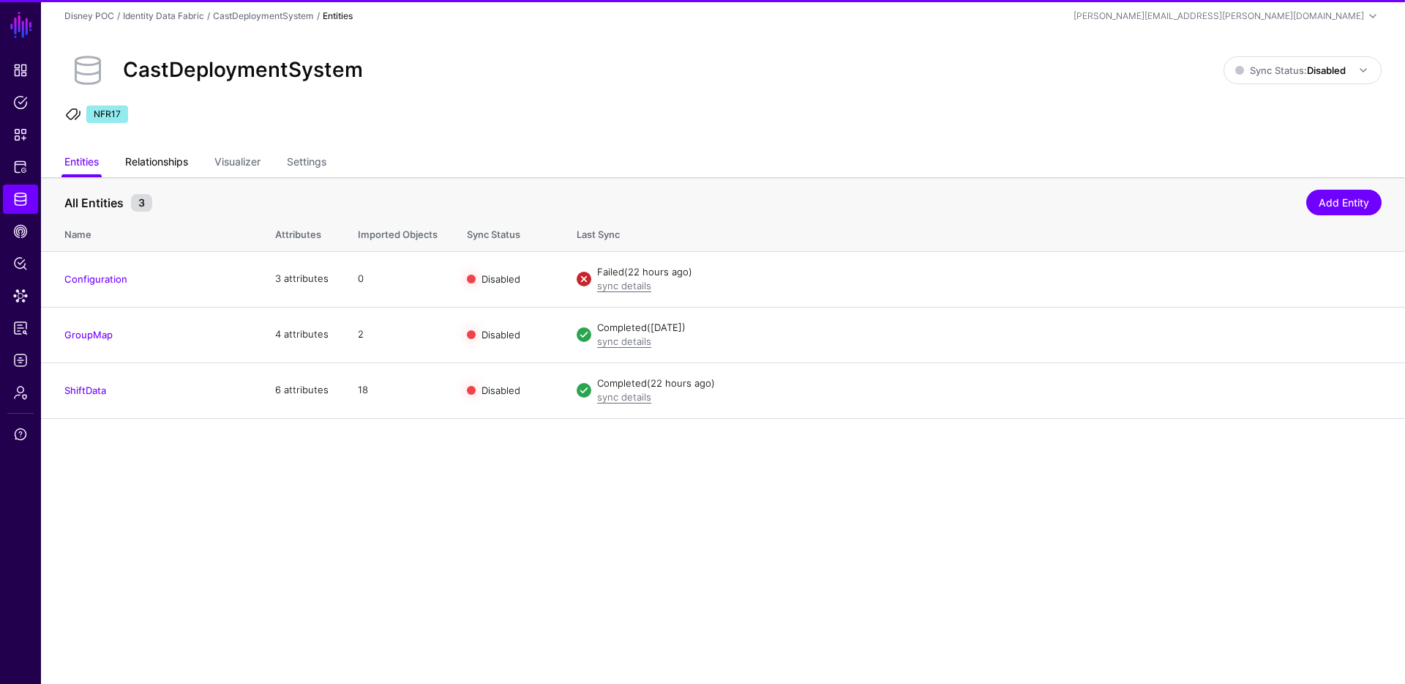
click at [165, 160] on link "Relationships" at bounding box center [156, 163] width 63 height 28
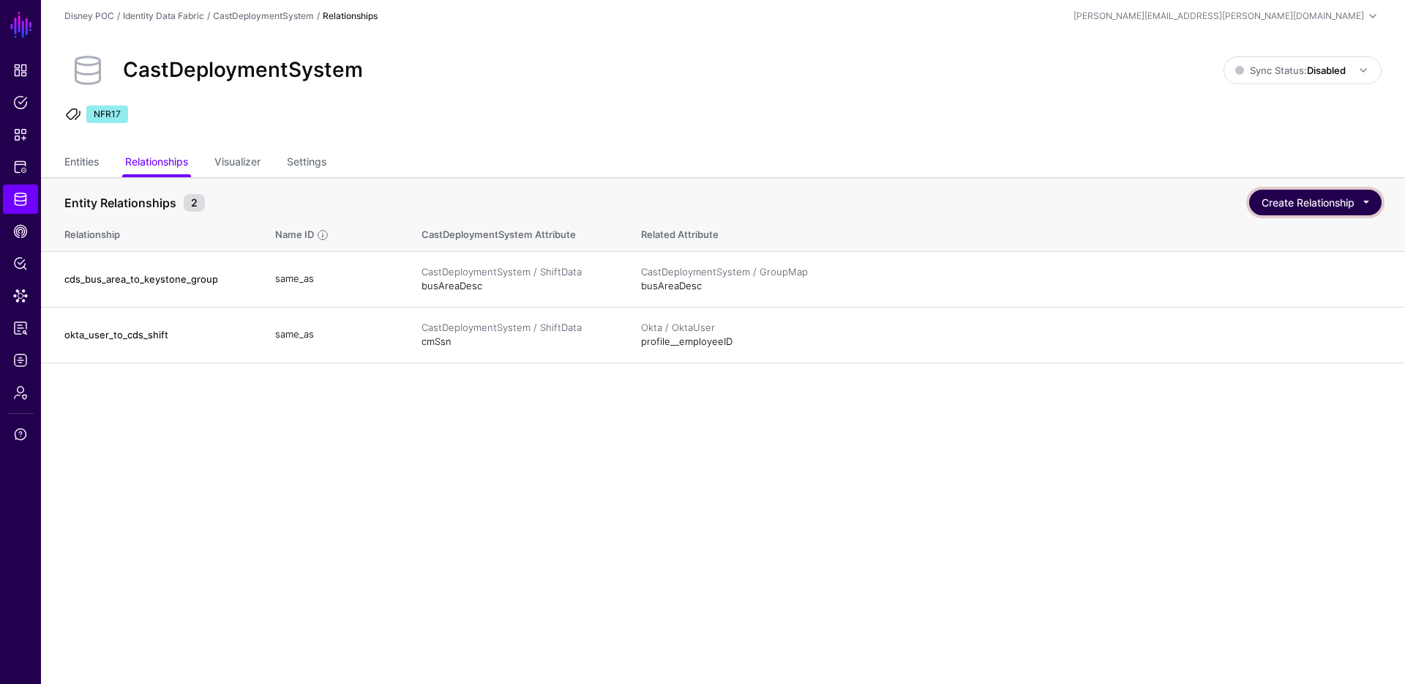
click at [1290, 197] on button "Create Relationship" at bounding box center [1315, 203] width 132 height 26
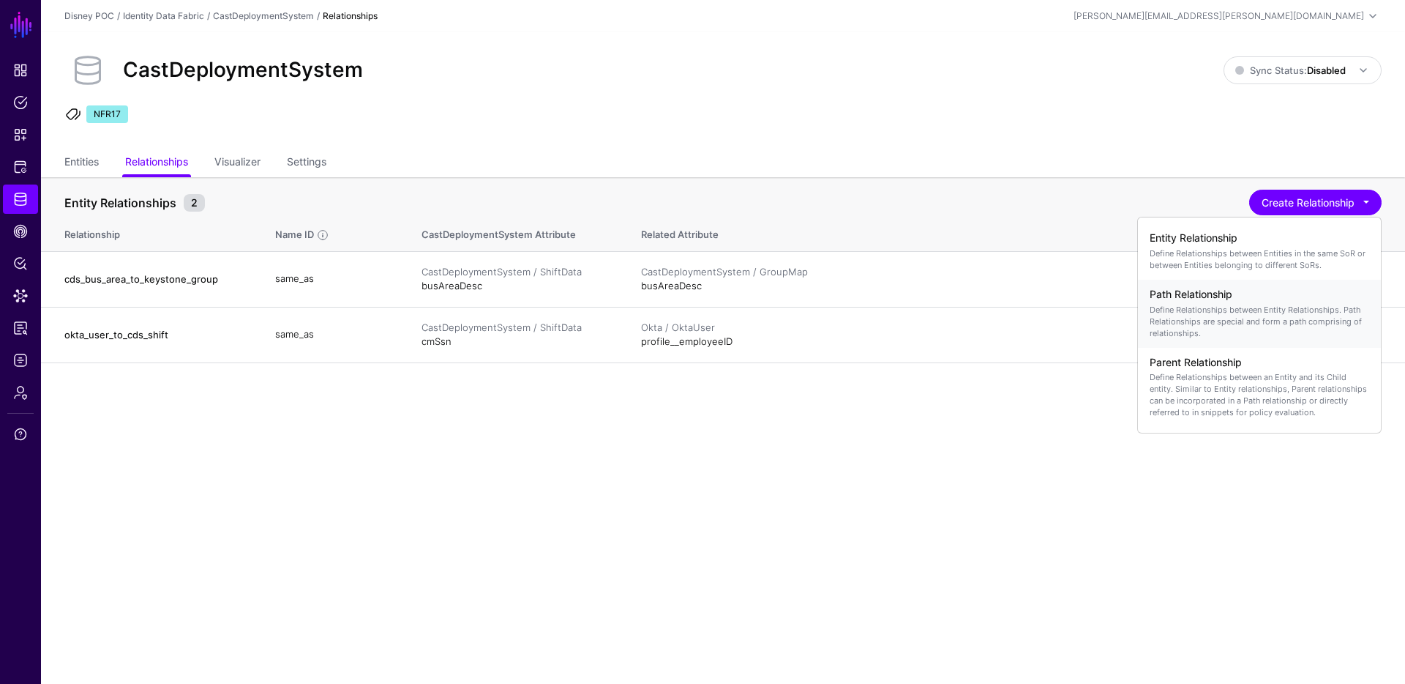
click at [1231, 321] on p "Define Relationships between Entity Relationships. Path Relationships are speci…" at bounding box center [1260, 321] width 220 height 35
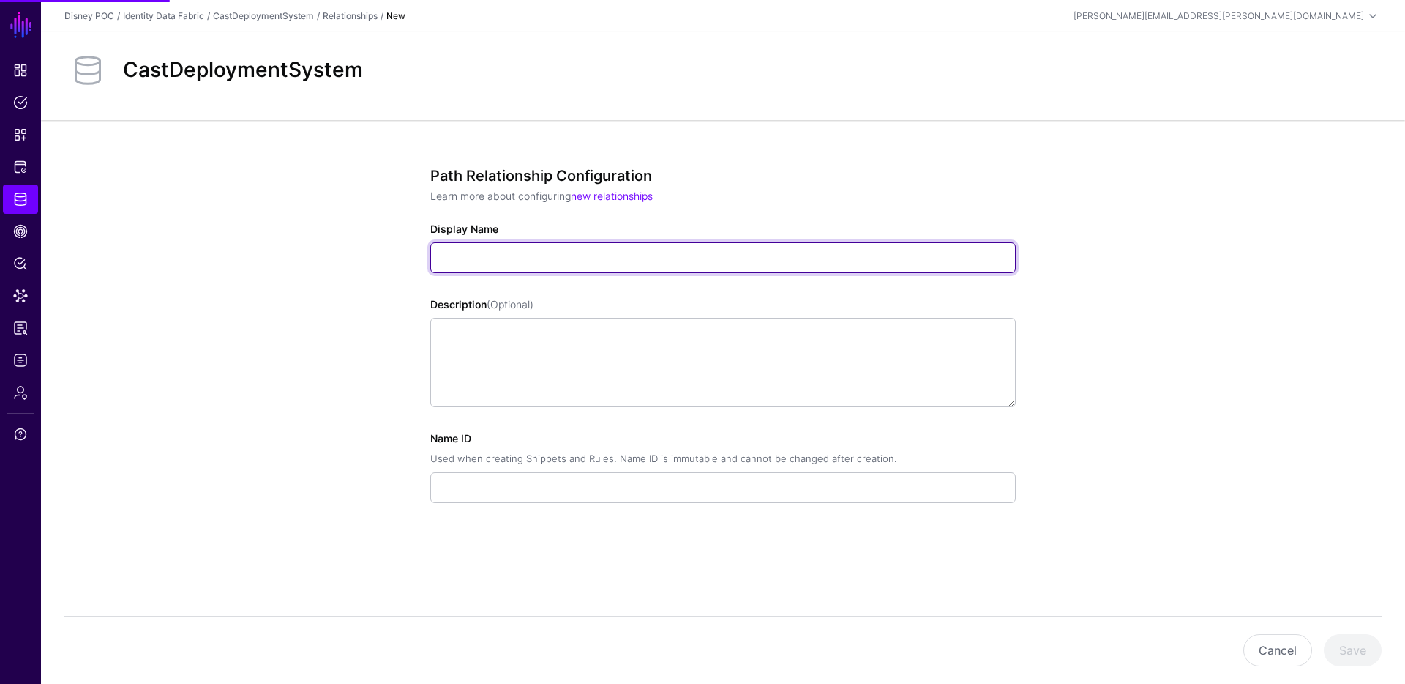
click at [629, 254] on input "Display Name" at bounding box center [723, 257] width 586 height 31
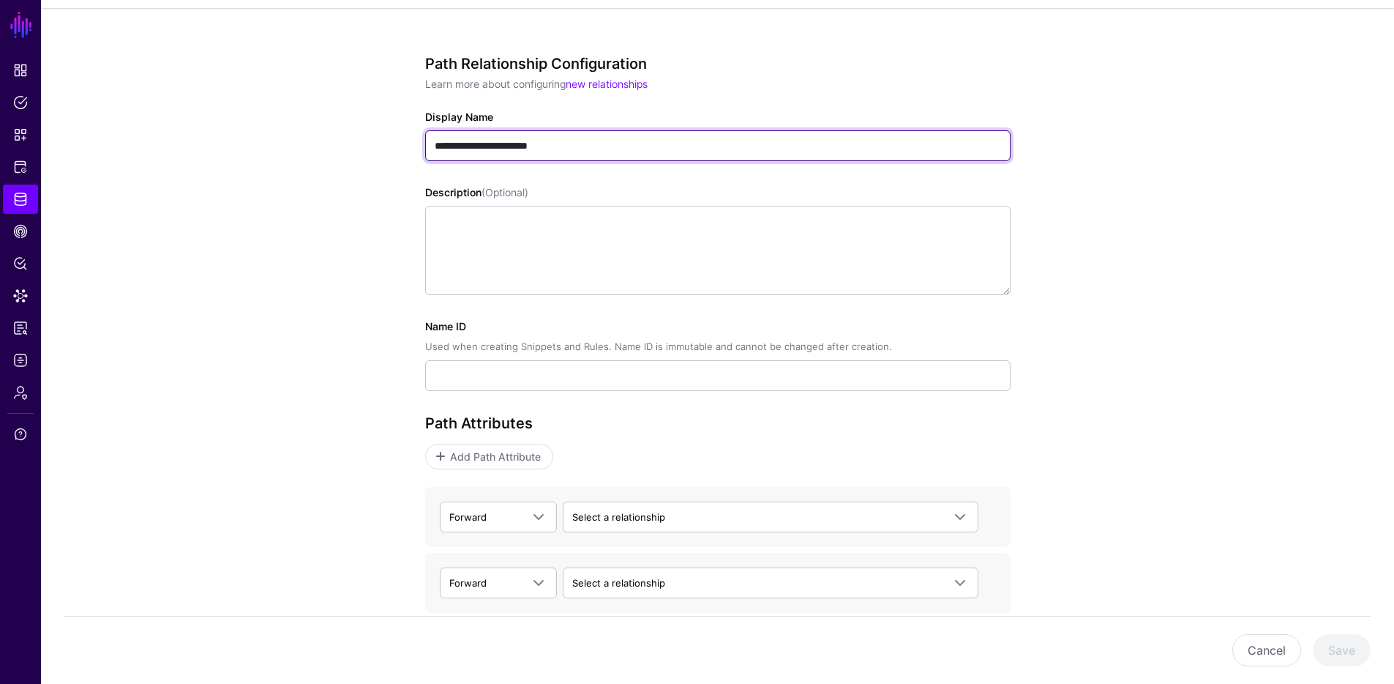
scroll to position [193, 0]
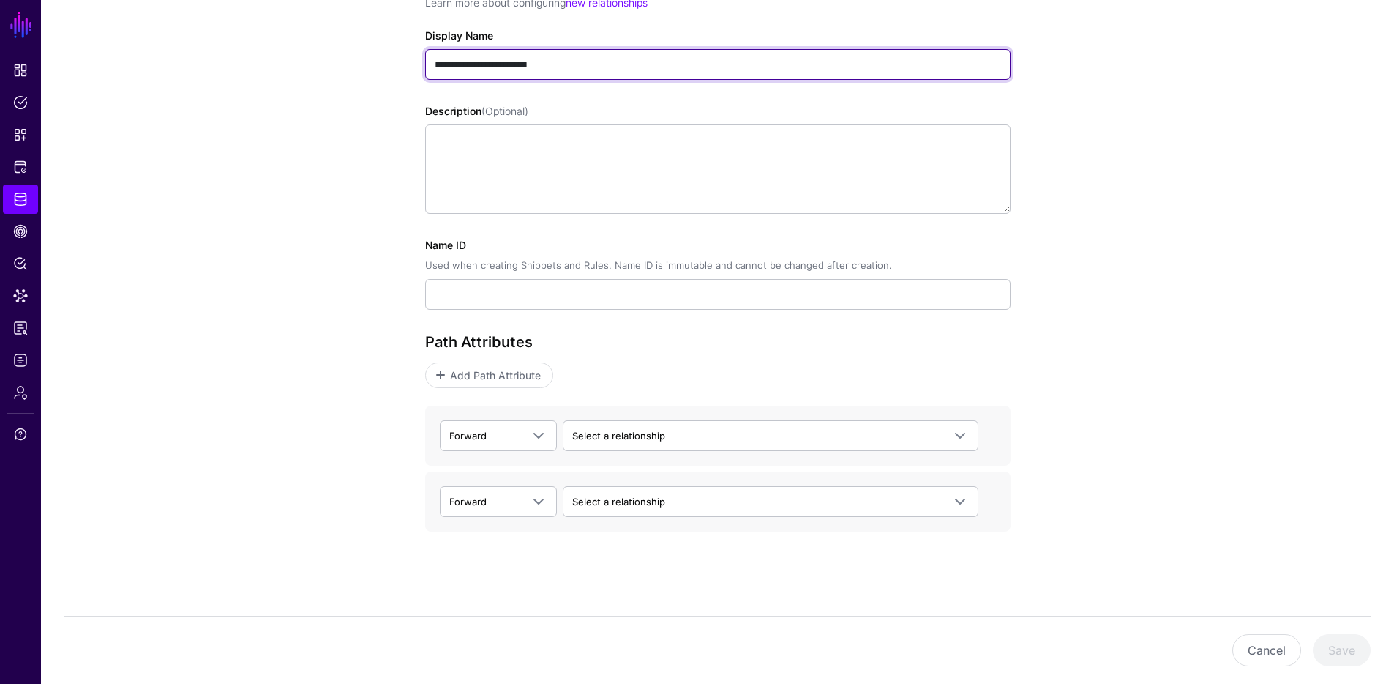
click at [487, 67] on input "**********" at bounding box center [718, 64] width 586 height 31
type input "**********"
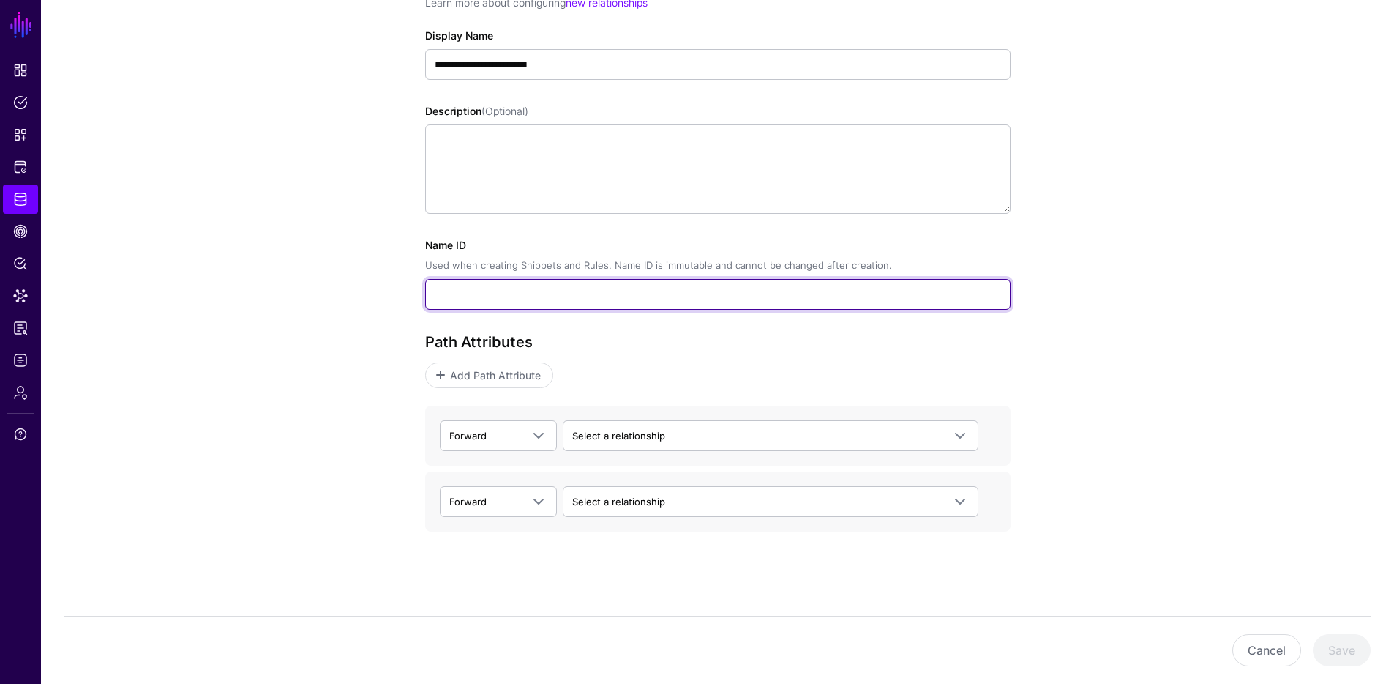
type input "**********"
click at [479, 291] on input "**********" at bounding box center [718, 294] width 586 height 31
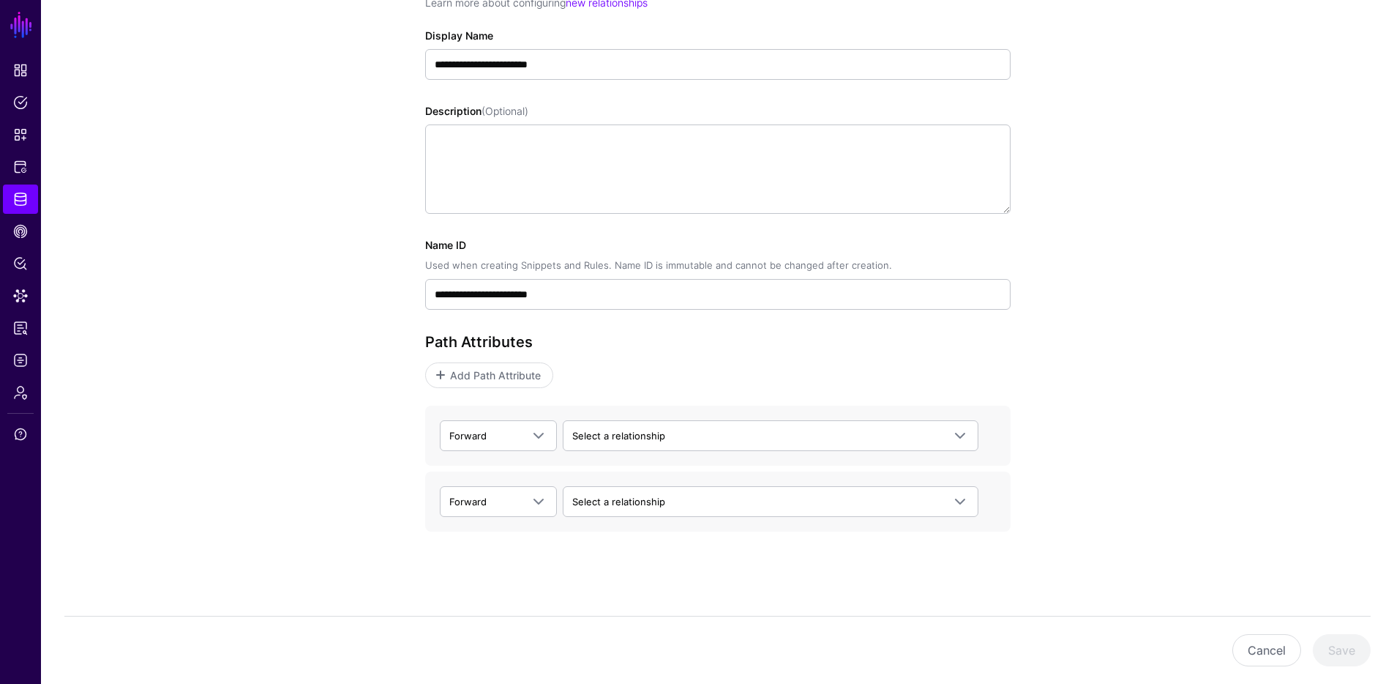
click at [1137, 373] on div "**********" at bounding box center [717, 305] width 1353 height 757
click at [531, 435] on span at bounding box center [539, 436] width 18 height 18
click at [637, 454] on div "Forward Forward Backward Select a relationship Aizaz-Keystone-v0.1 OktaUserToUs…" at bounding box center [718, 435] width 586 height 60
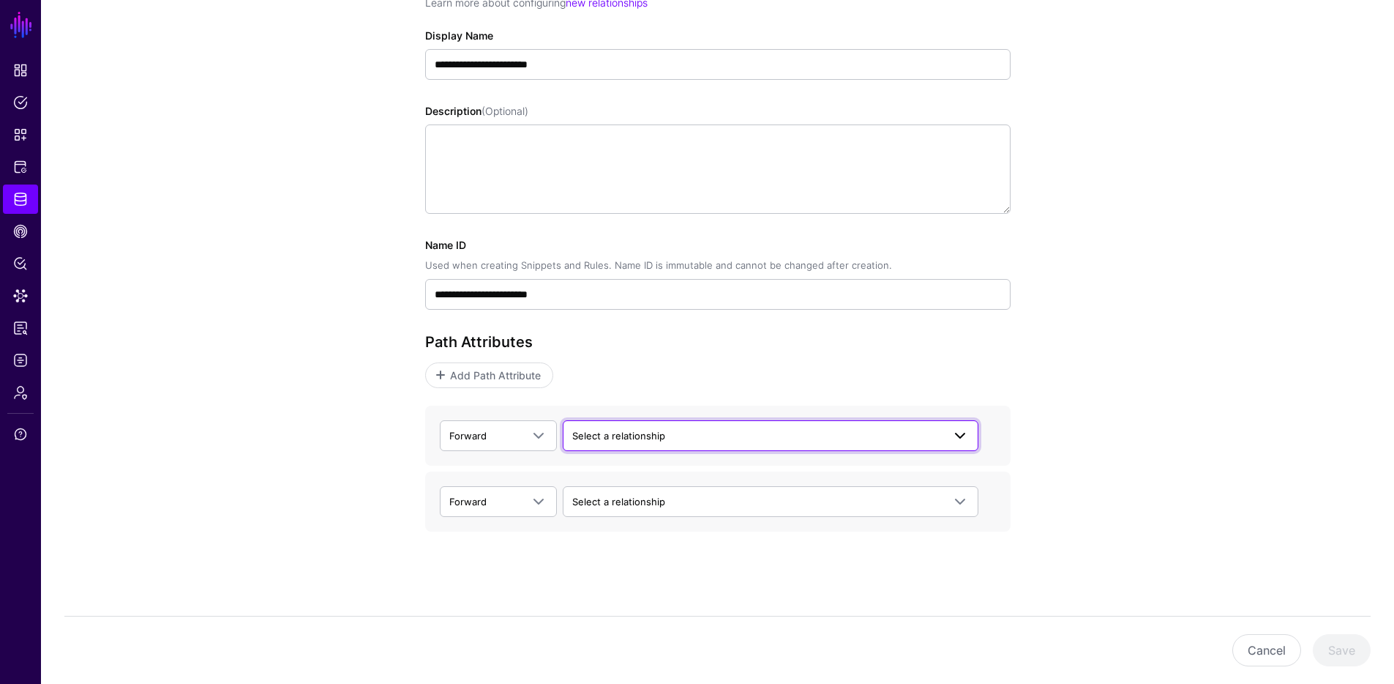
click at [643, 442] on span "Select a relationship" at bounding box center [757, 435] width 370 height 16
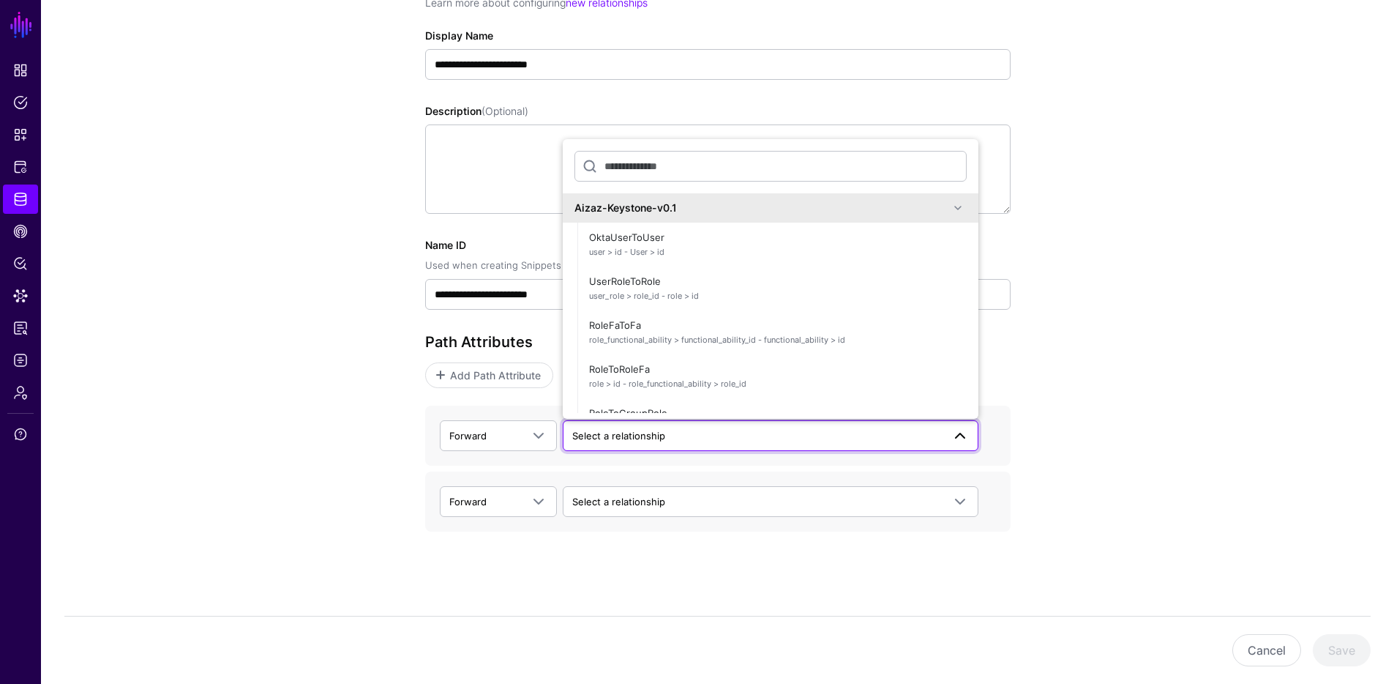
click at [264, 457] on div "**********" at bounding box center [717, 305] width 1353 height 757
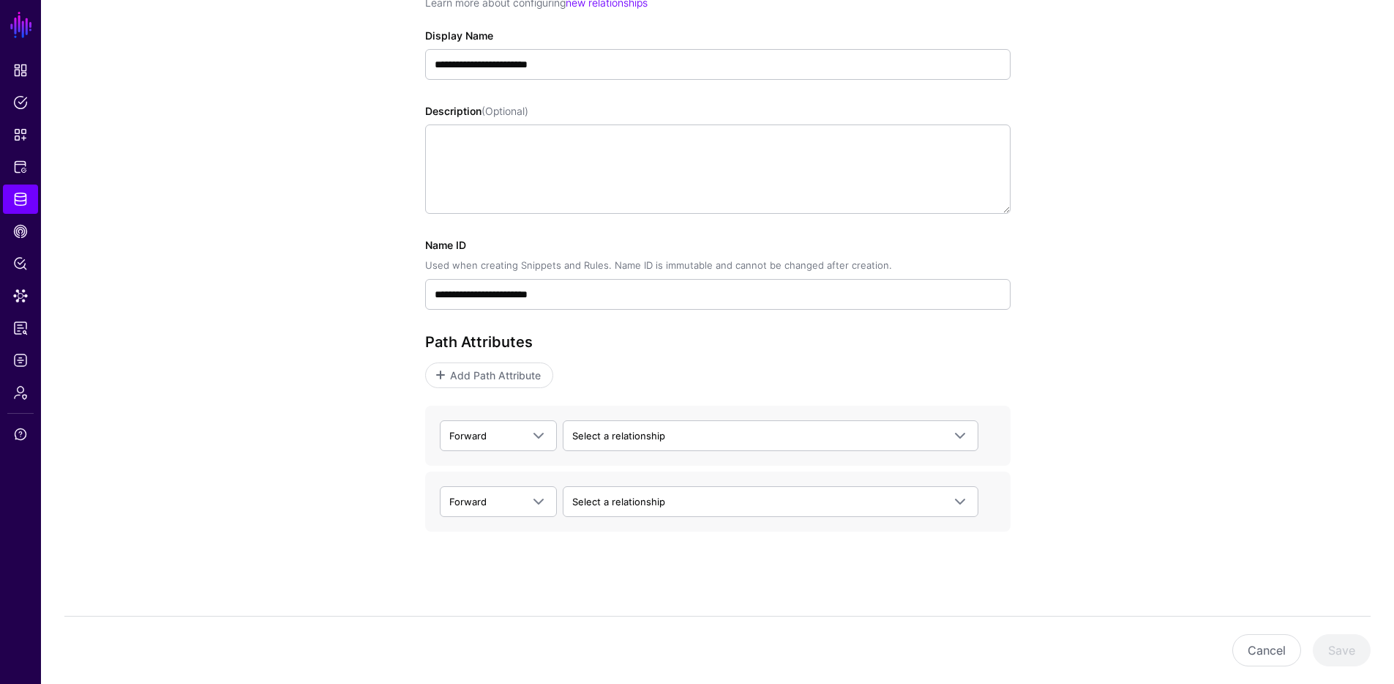
scroll to position [0, 0]
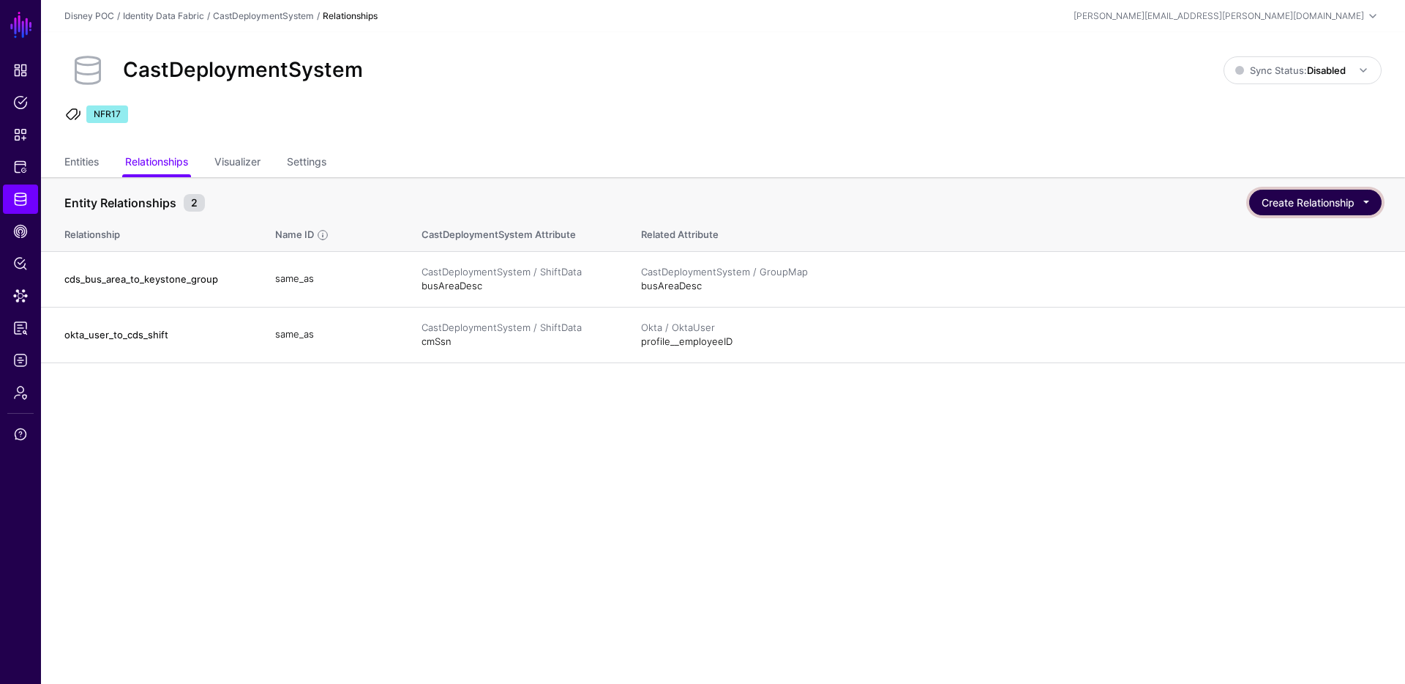
click at [1307, 198] on button "Create Relationship" at bounding box center [1315, 203] width 132 height 26
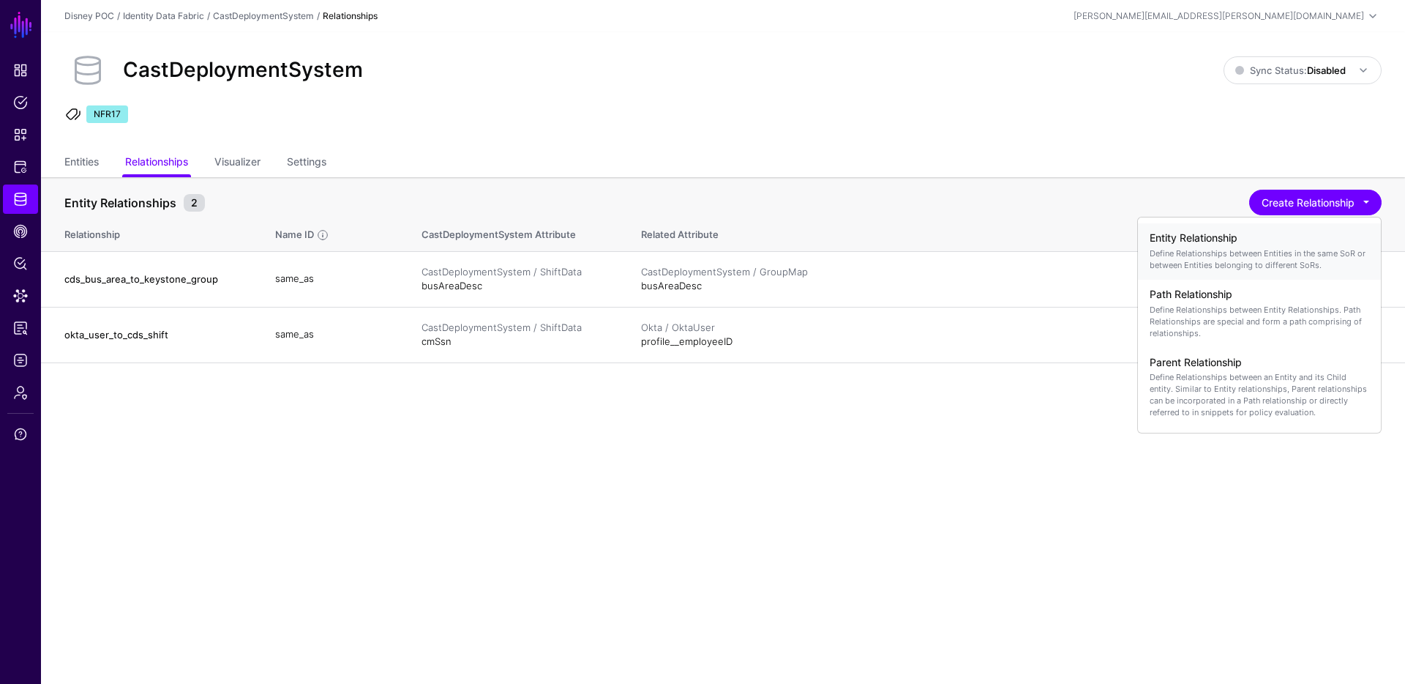
click at [1255, 234] on h4 "Entity Relationship" at bounding box center [1260, 238] width 220 height 12
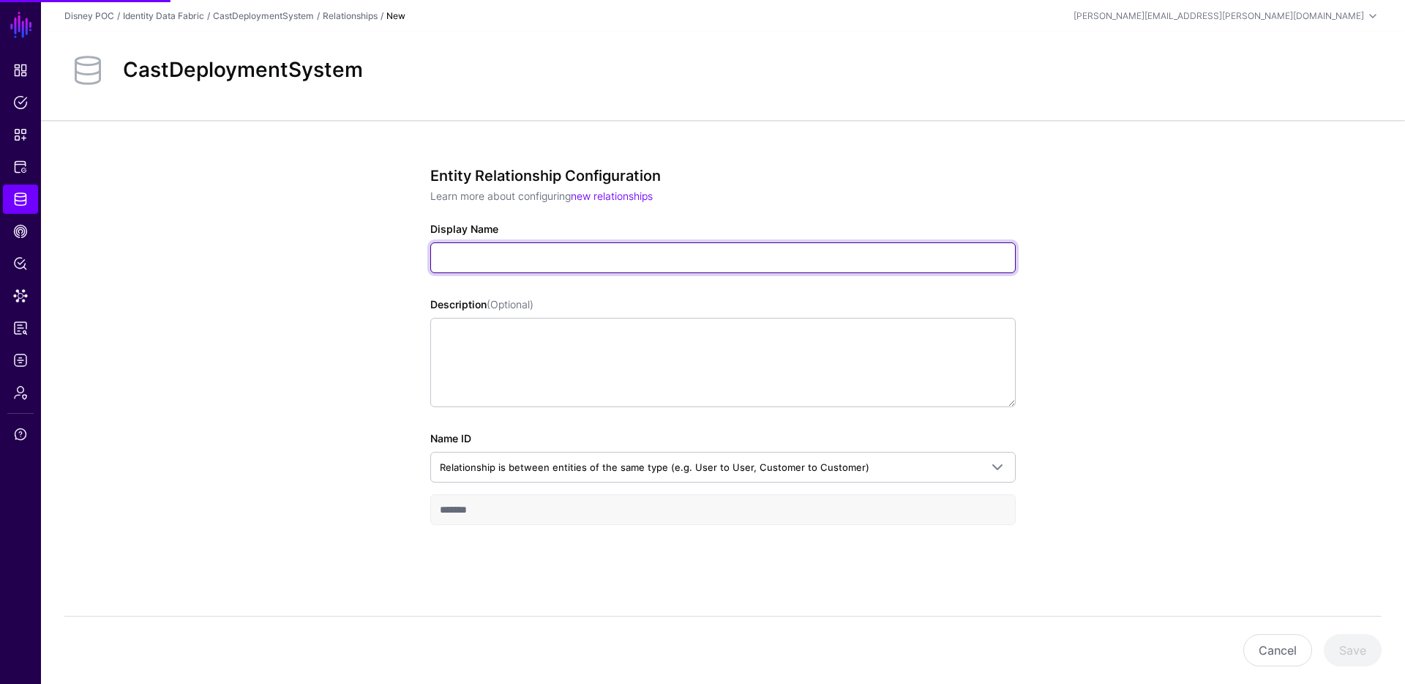
click at [594, 253] on input "Display Name" at bounding box center [723, 257] width 586 height 31
paste input "**********"
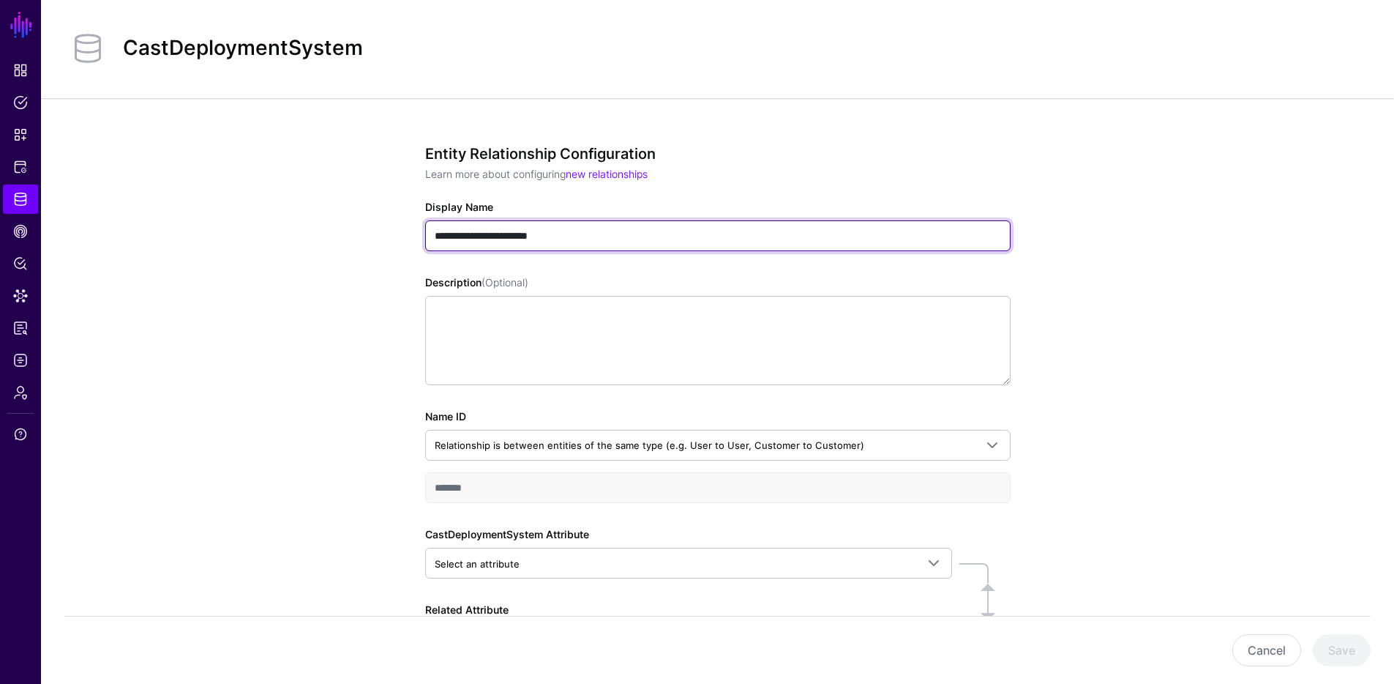
scroll to position [145, 0]
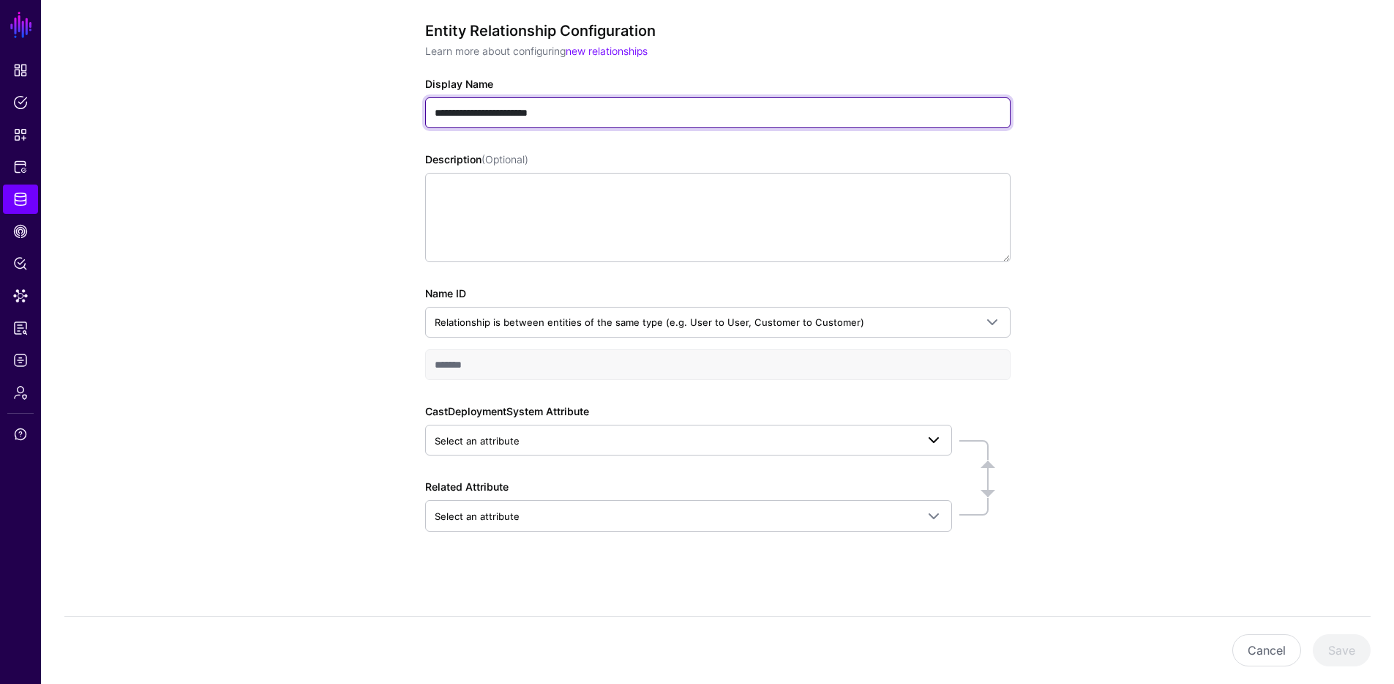
type input "**********"
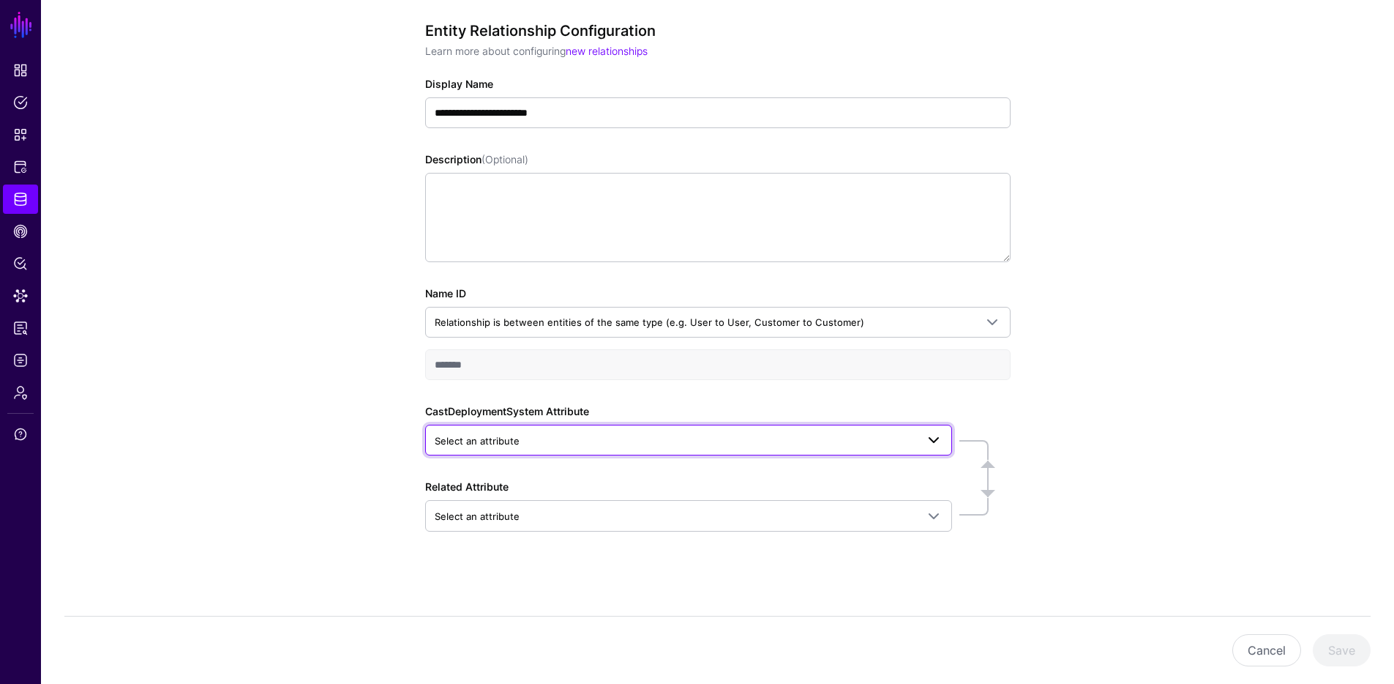
click at [887, 433] on span "Select an attribute" at bounding box center [676, 441] width 482 height 16
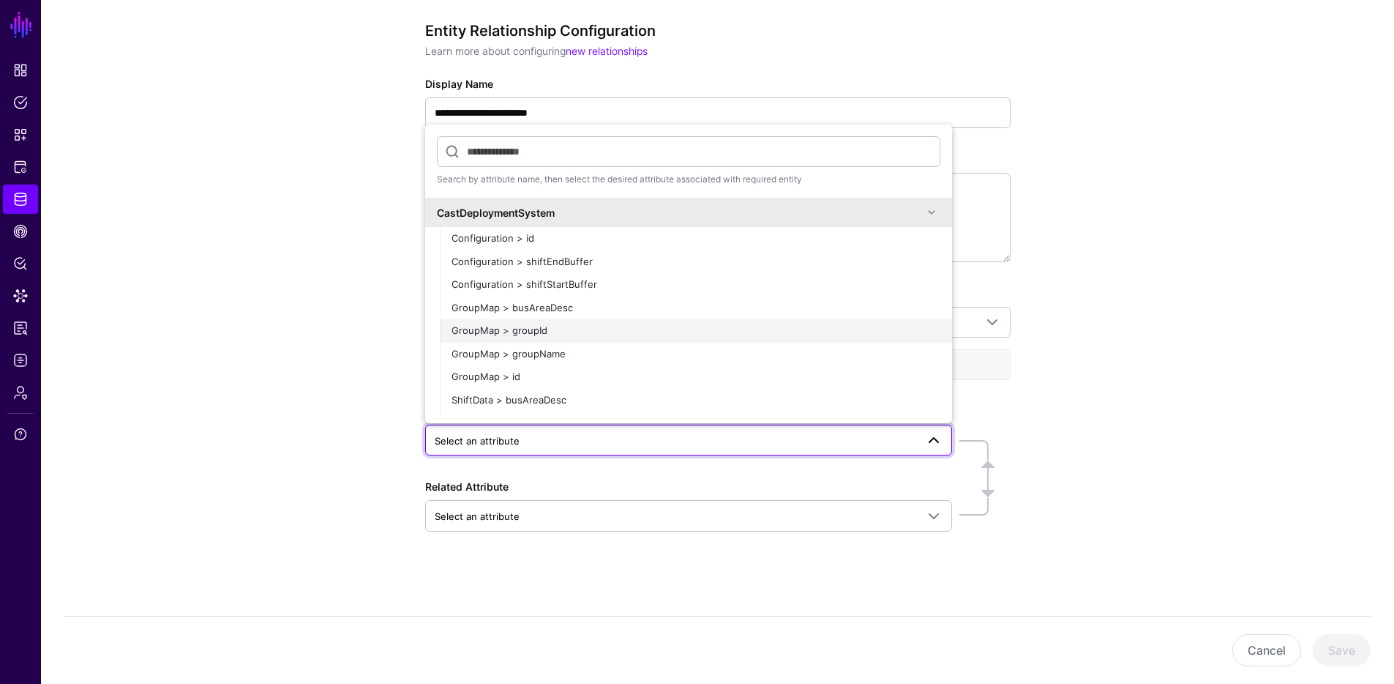
click at [555, 329] on div "GroupMap > groupId" at bounding box center [696, 331] width 489 height 15
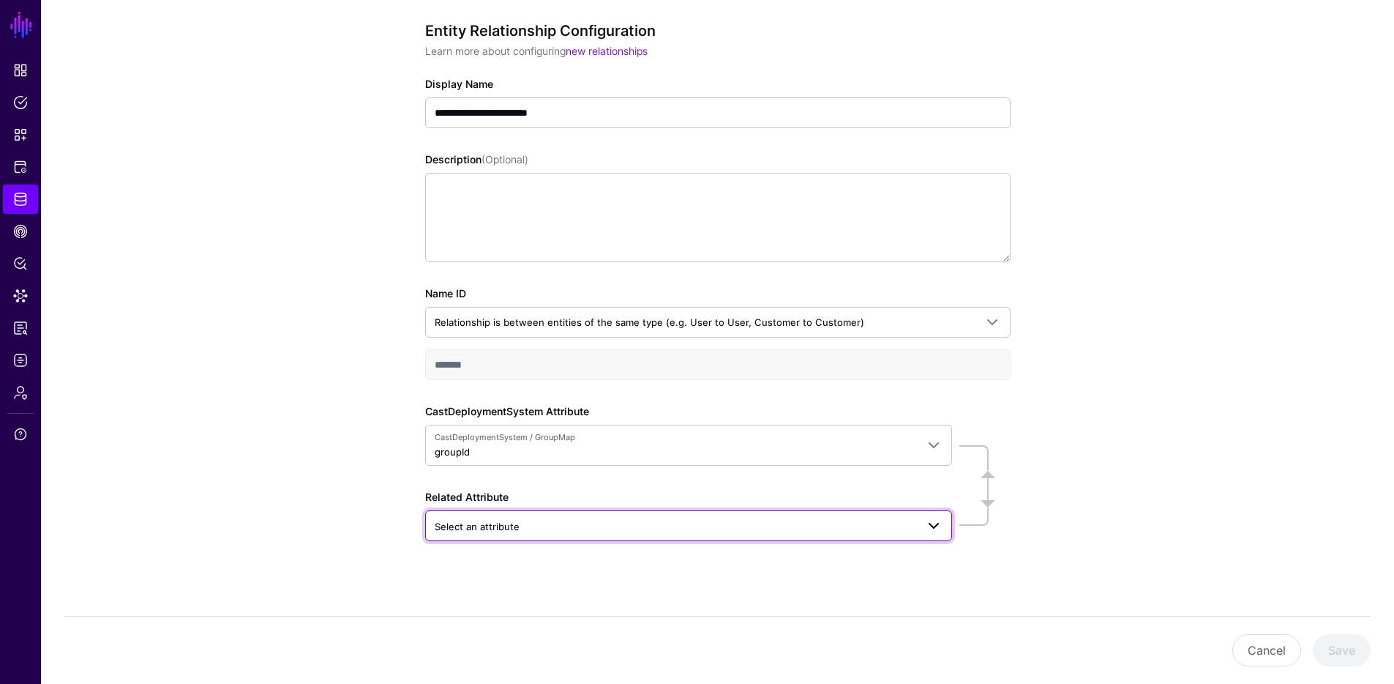
click at [586, 530] on span "Select an attribute" at bounding box center [676, 526] width 482 height 16
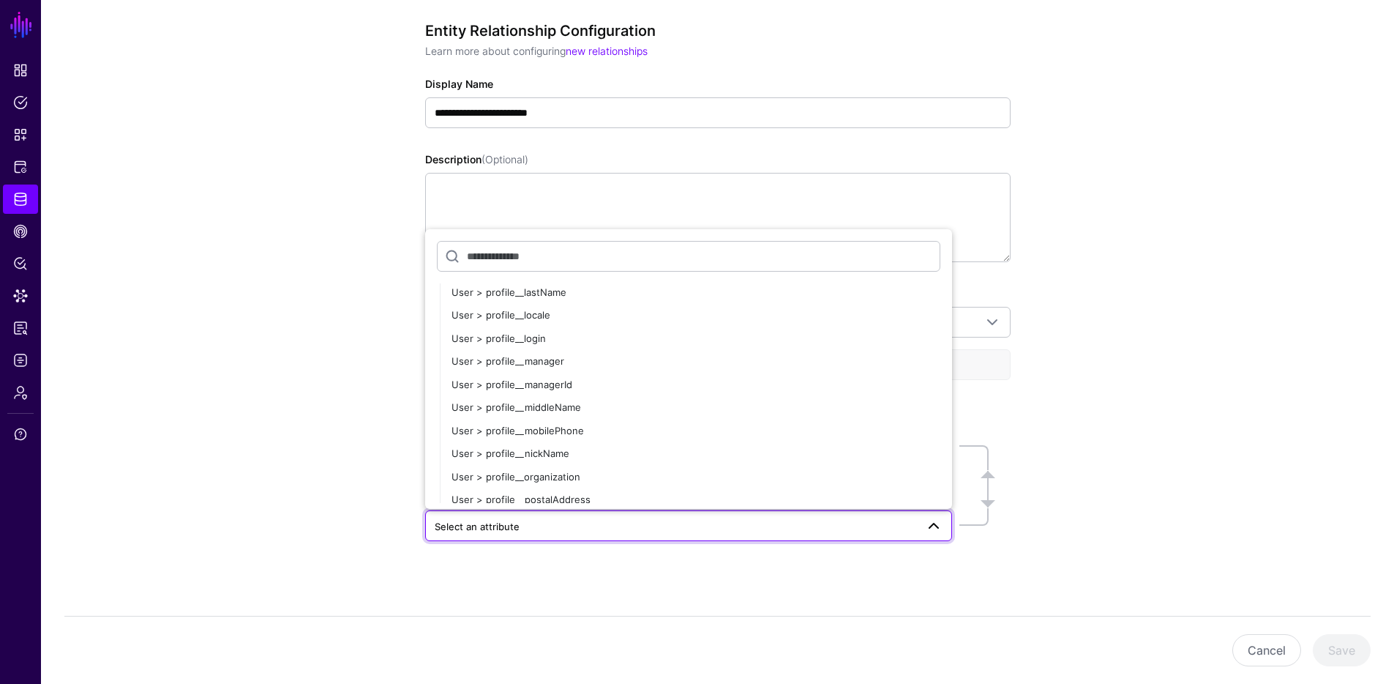
scroll to position [29521, 0]
click at [556, 255] on input "text" at bounding box center [689, 256] width 504 height 31
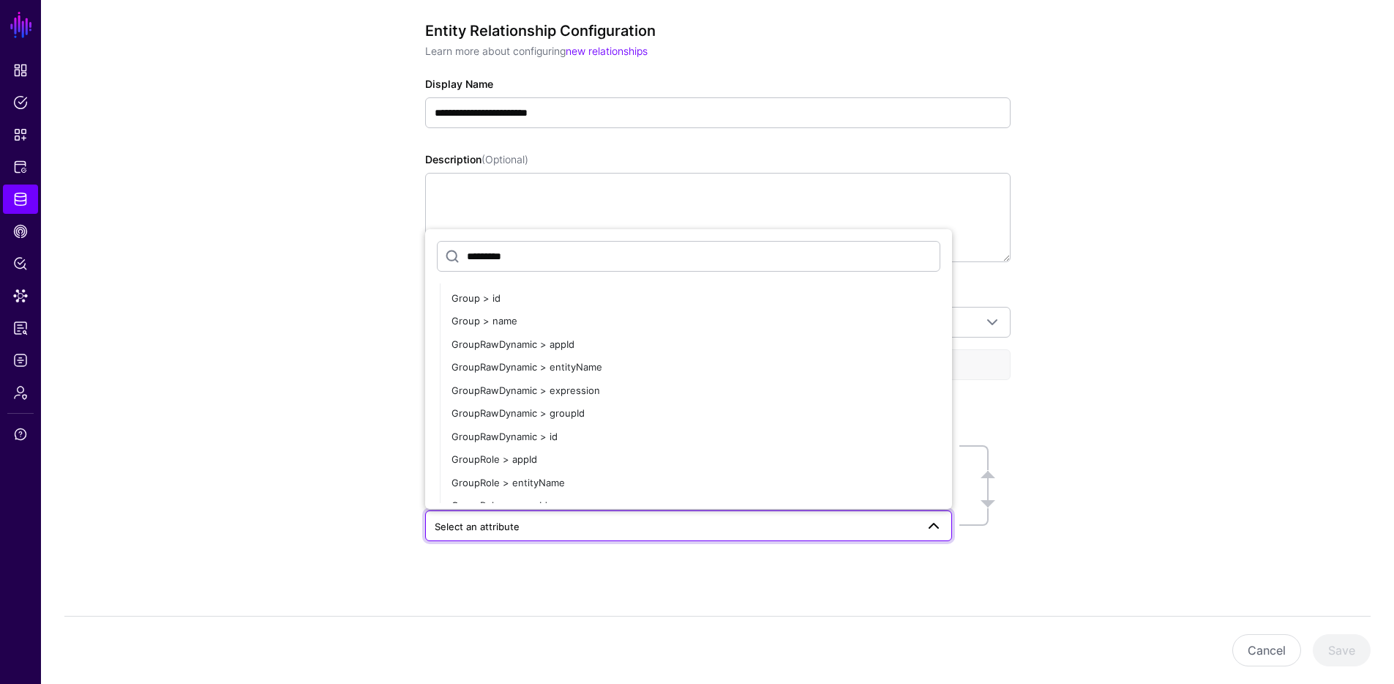
scroll to position [8753, 0]
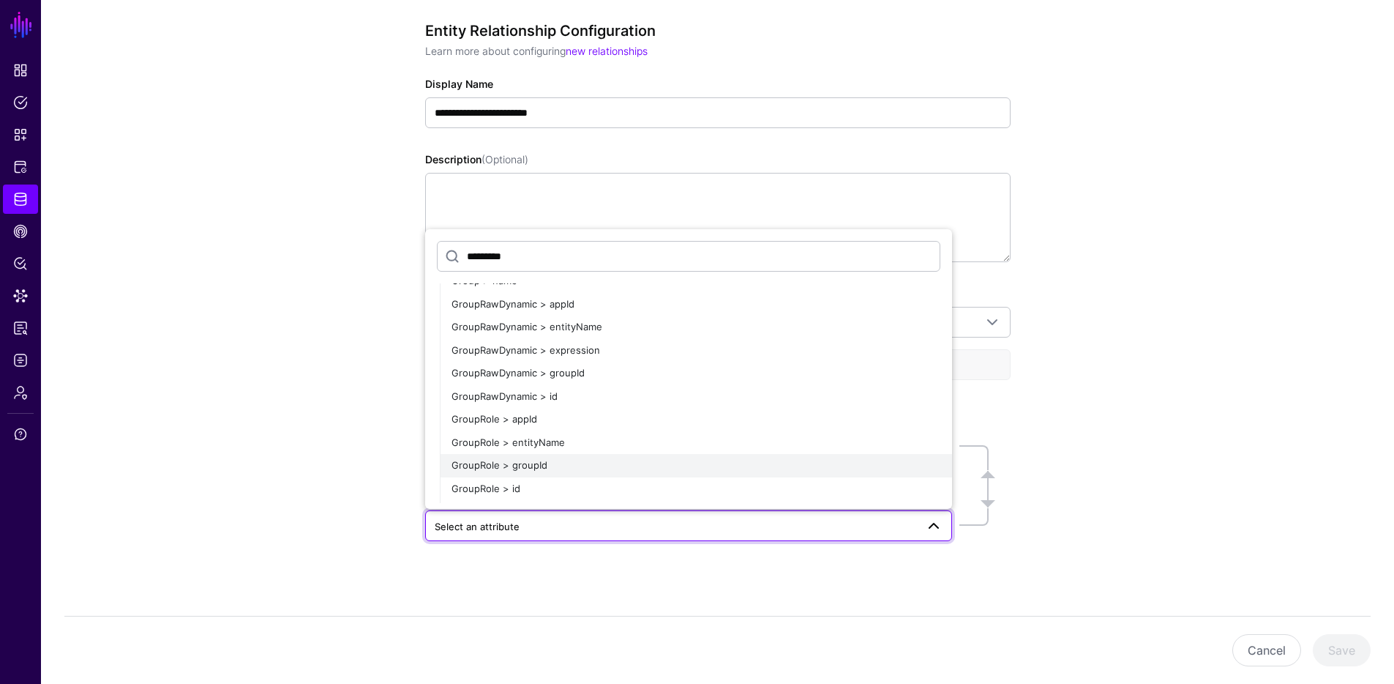
type input "*********"
click at [669, 461] on div "GroupRole > groupId" at bounding box center [696, 465] width 489 height 15
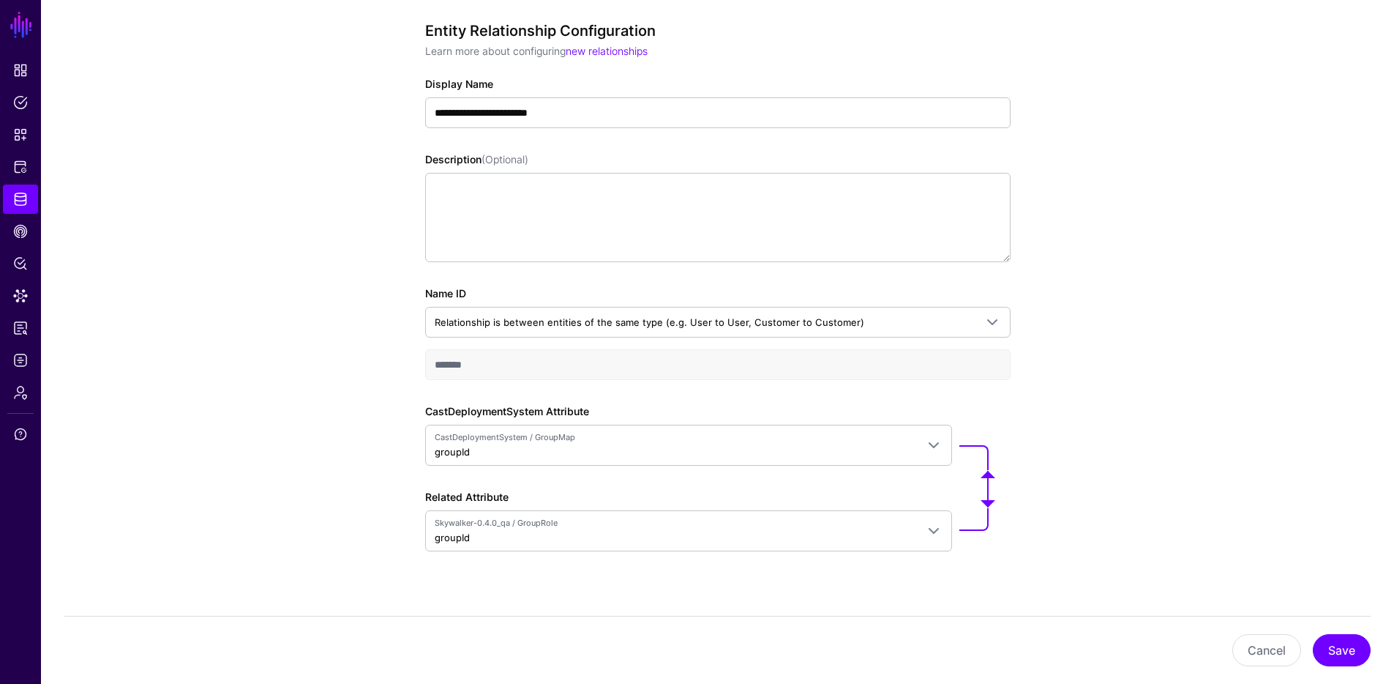
click at [315, 552] on div "**********" at bounding box center [717, 339] width 1353 height 728
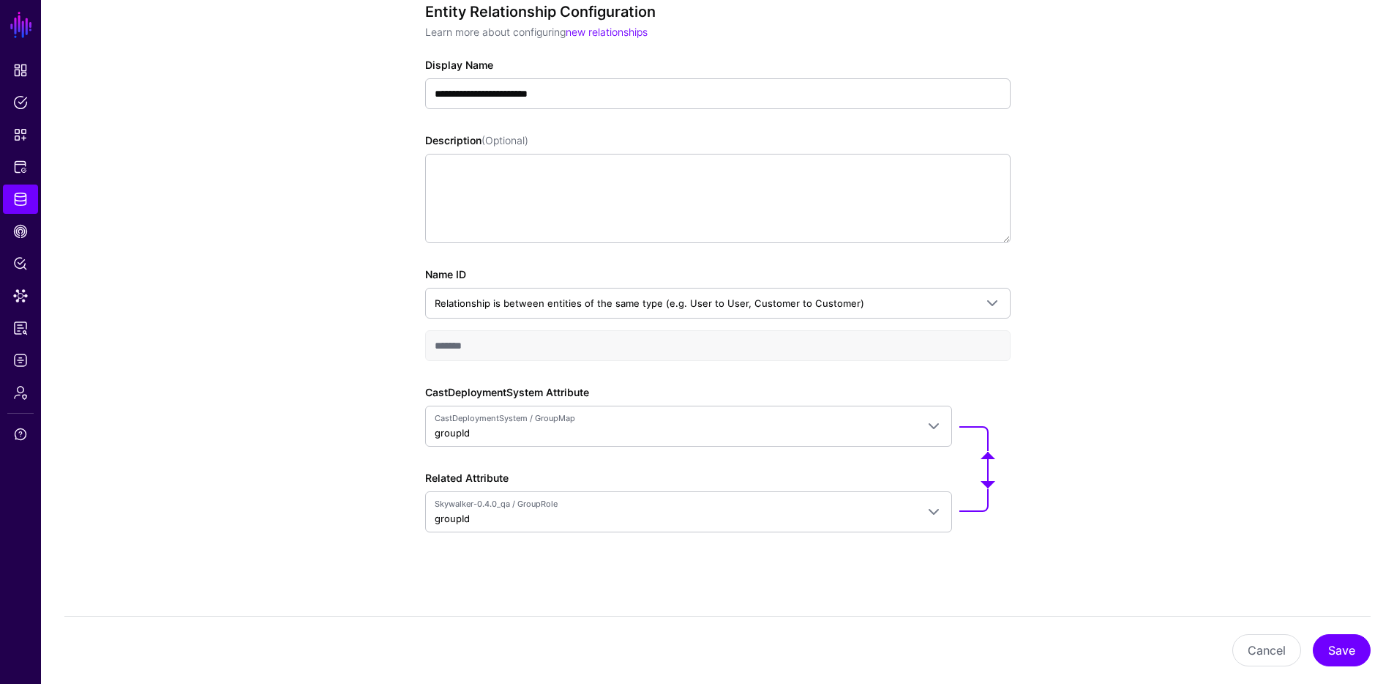
scroll to position [165, 0]
click at [1343, 646] on button "Save" at bounding box center [1342, 650] width 58 height 32
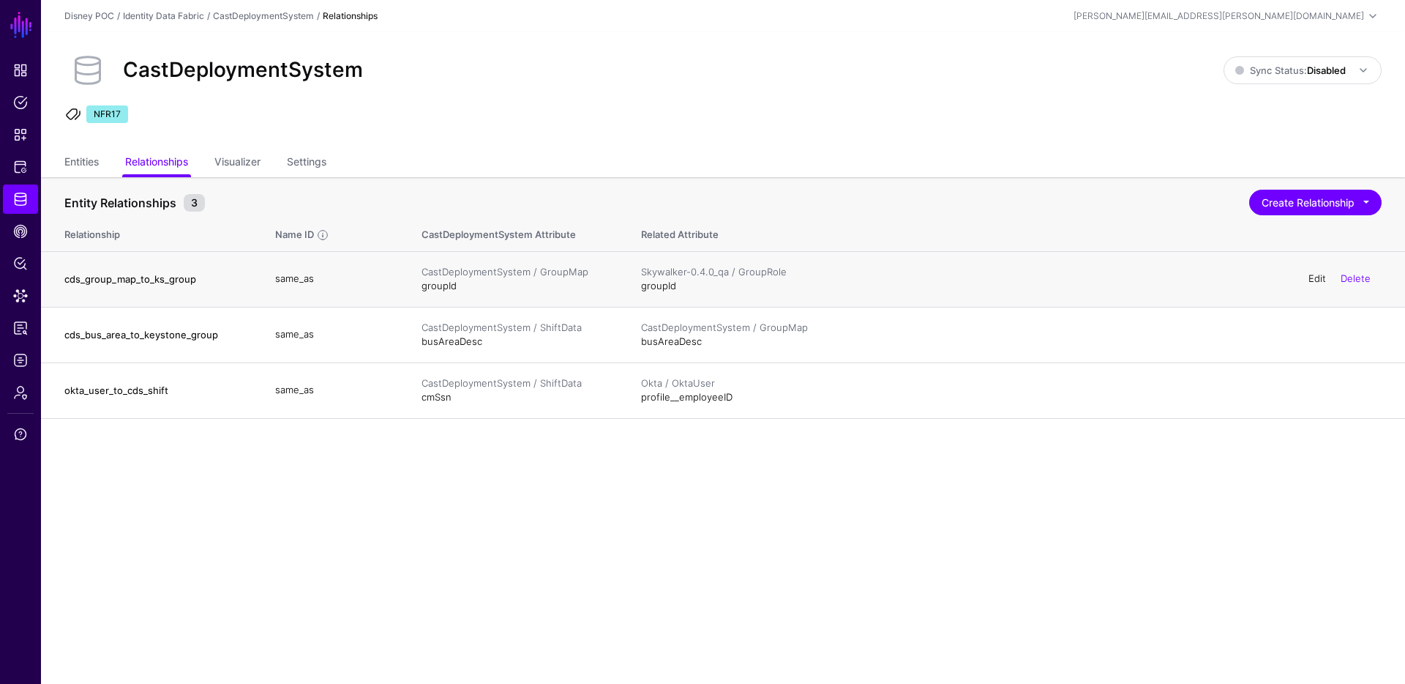
click at [1315, 277] on link "Edit" at bounding box center [1318, 278] width 18 height 12
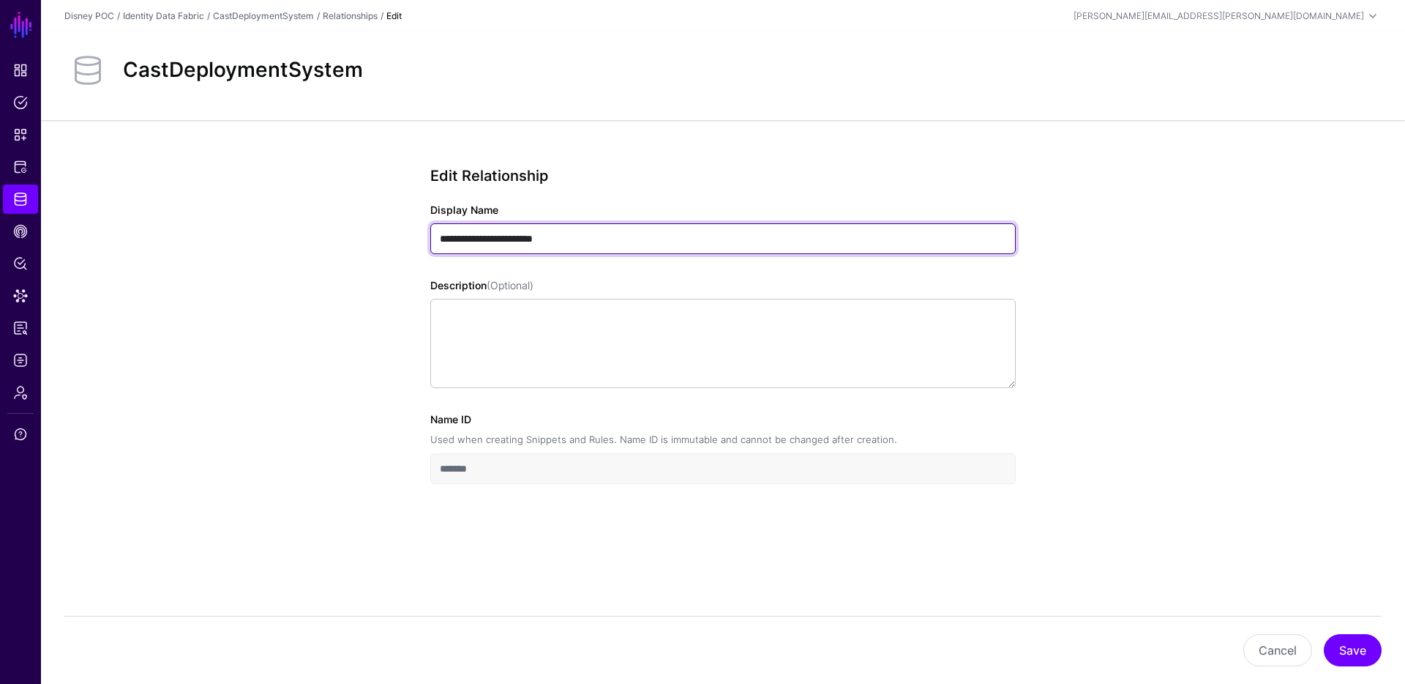
click at [479, 237] on input "**********" at bounding box center [723, 238] width 586 height 31
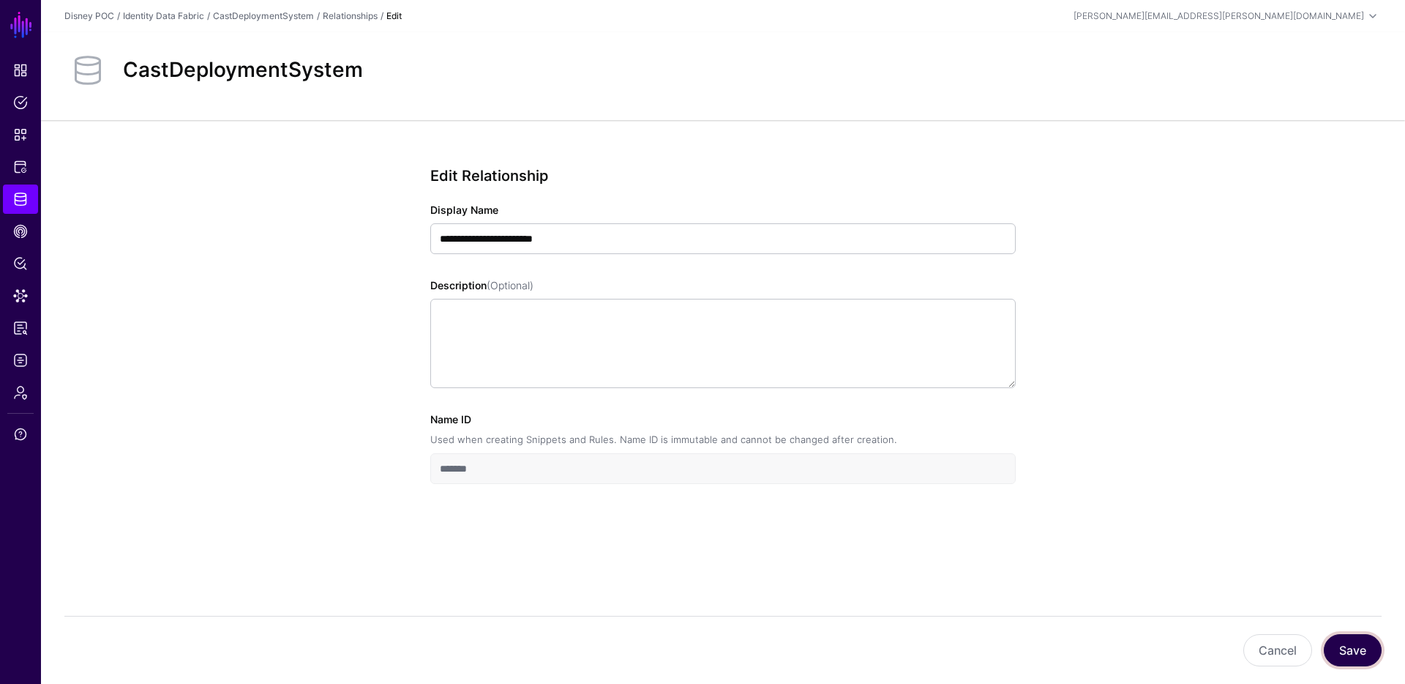
click at [1351, 654] on button "Save" at bounding box center [1353, 650] width 58 height 32
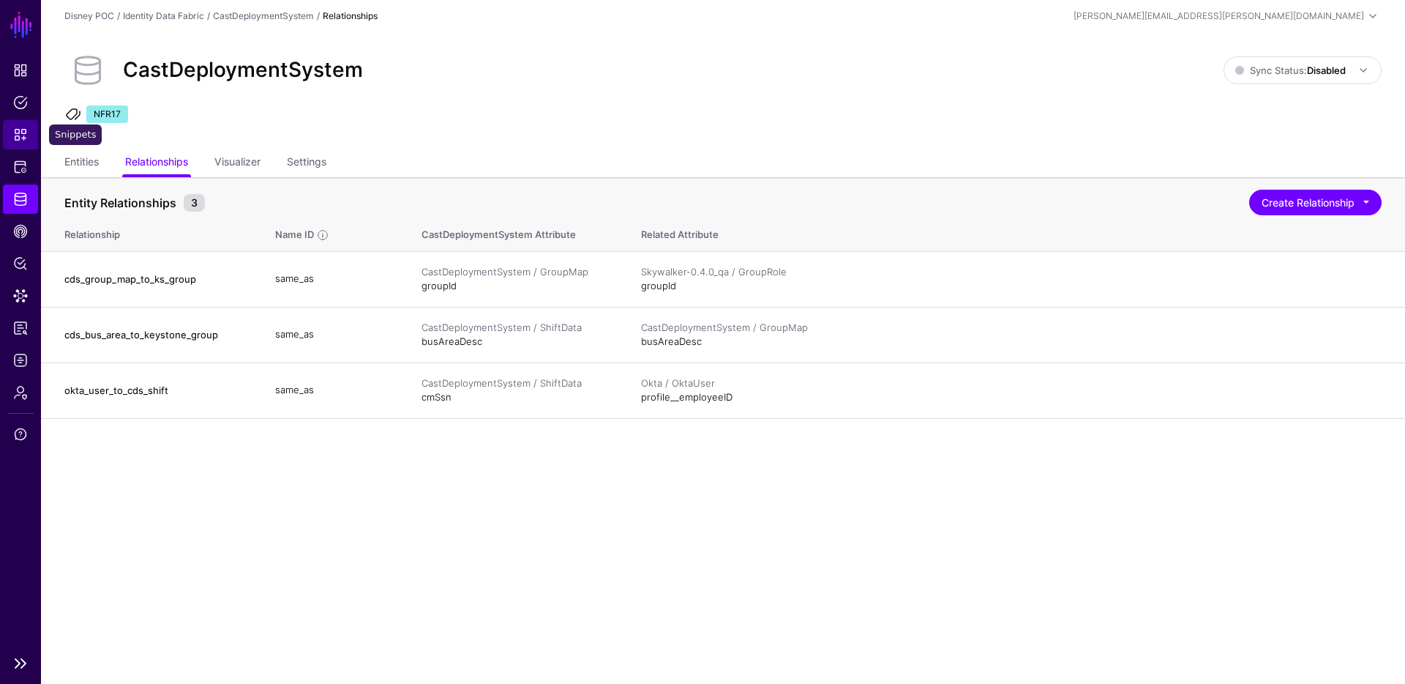
click at [20, 134] on span "Snippets" at bounding box center [20, 134] width 15 height 15
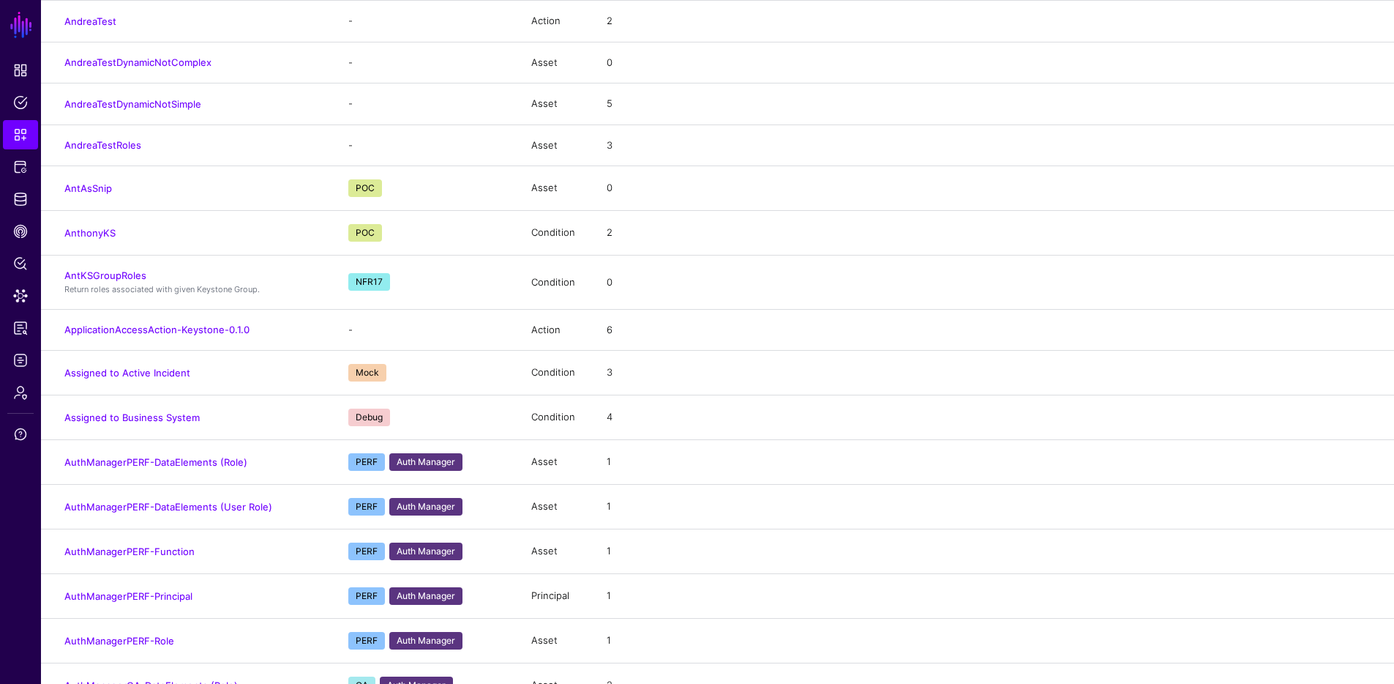
scroll to position [489, 0]
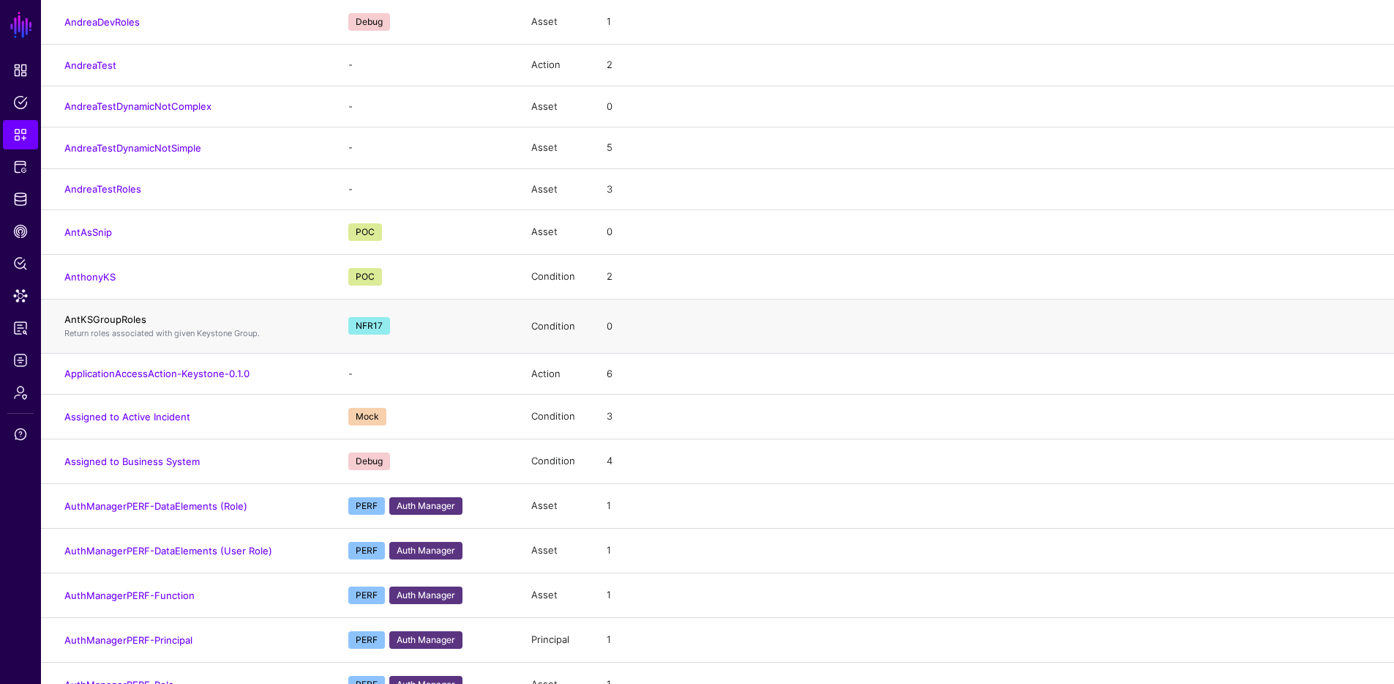
click at [88, 315] on link "AntKSGroupRoles" at bounding box center [105, 319] width 82 height 12
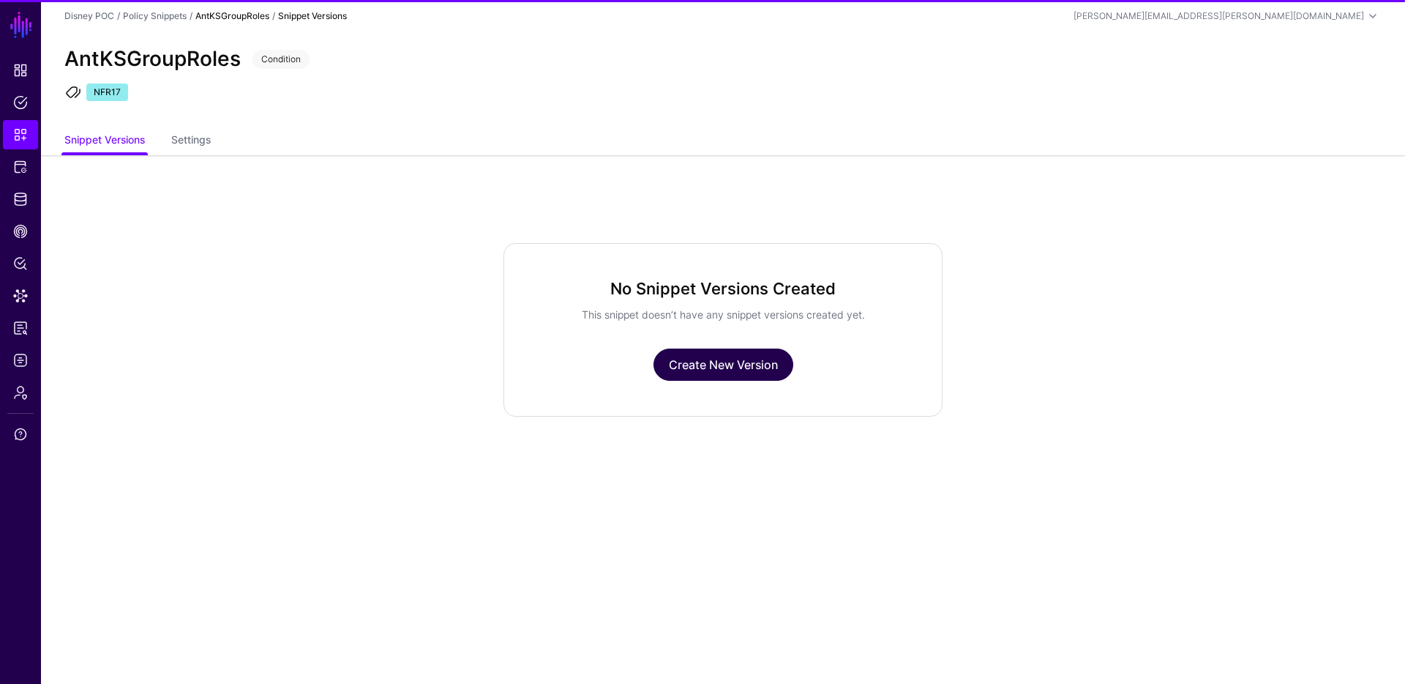
click at [743, 373] on link "Create New Version" at bounding box center [724, 364] width 140 height 32
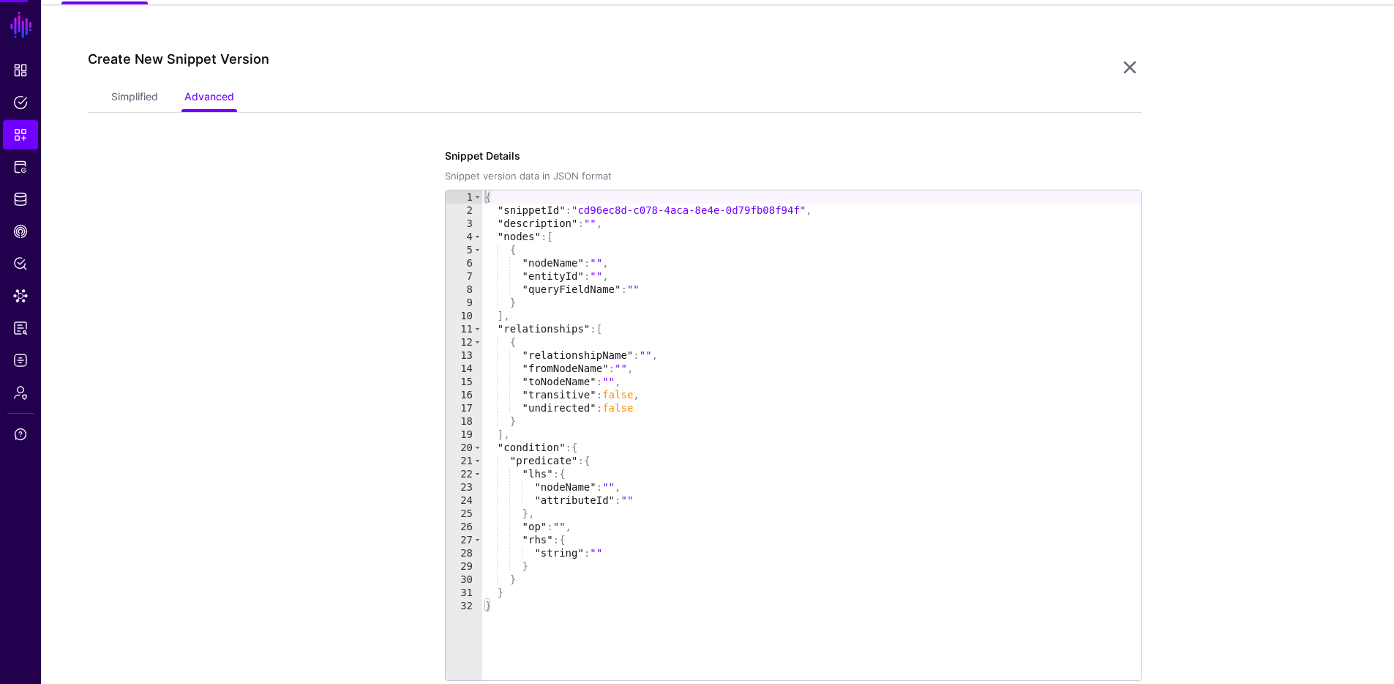
scroll to position [155, 0]
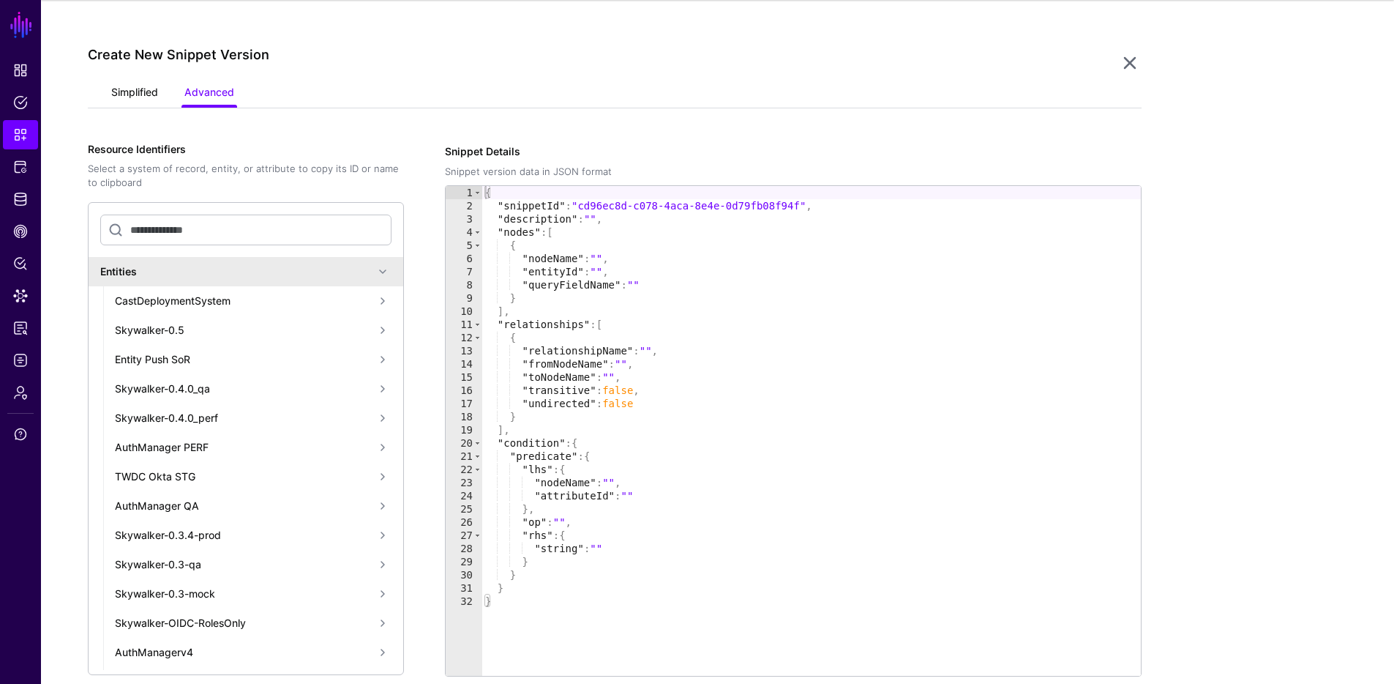
click at [136, 94] on link "Simplified" at bounding box center [134, 94] width 47 height 28
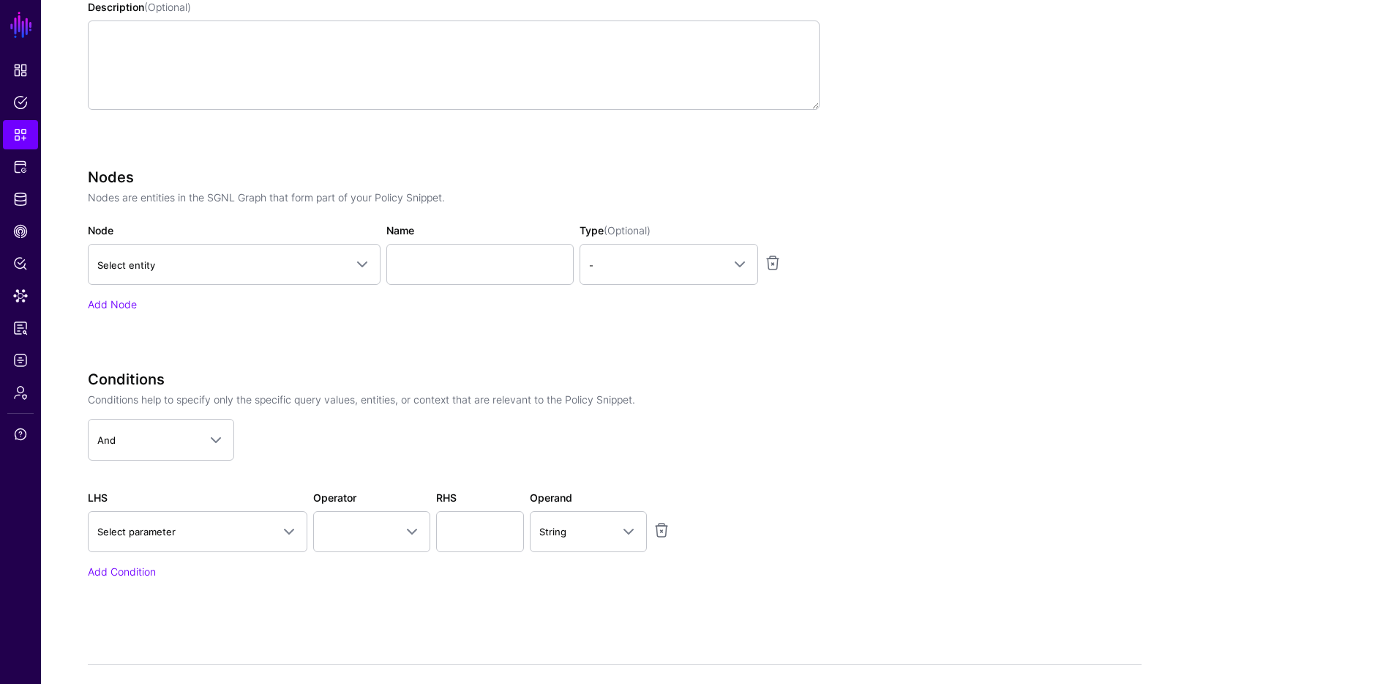
scroll to position [446, 0]
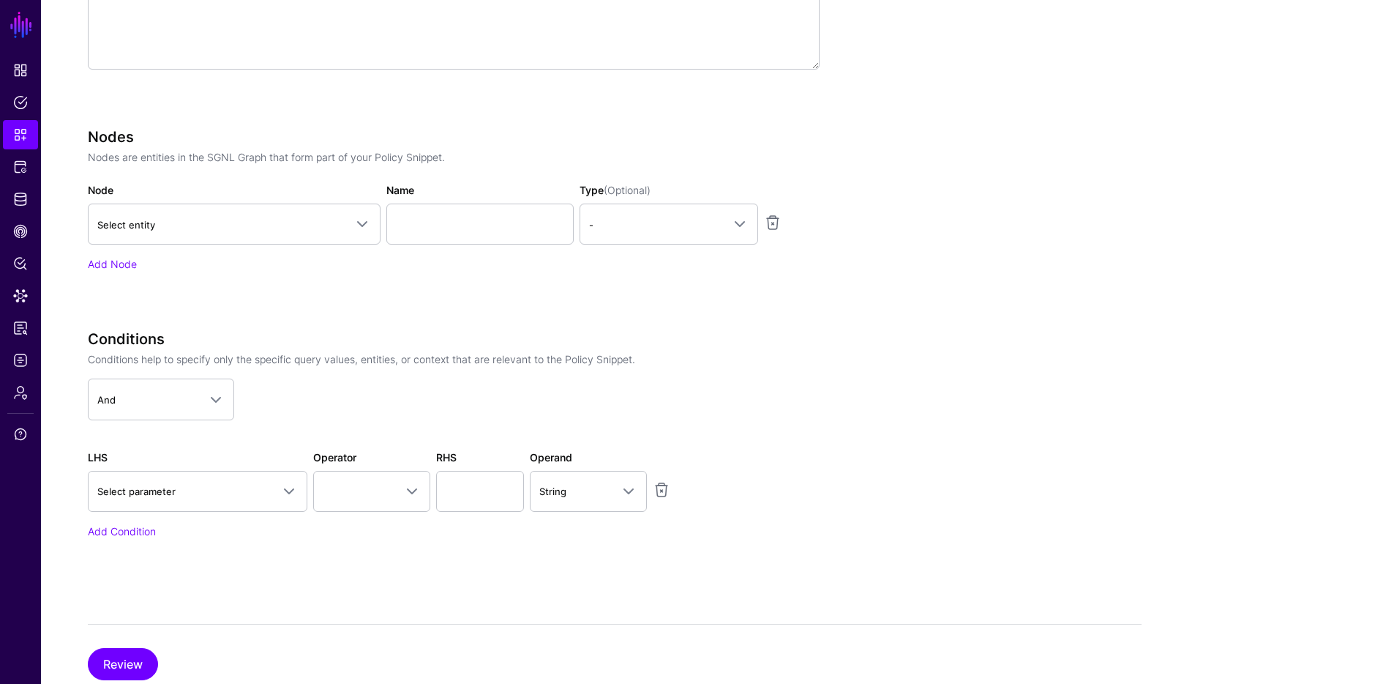
click at [307, 192] on div "Node Select entity Aizaz-Keystone-v0.1 application functional_ability group gro…" at bounding box center [234, 213] width 299 height 62
click at [301, 217] on span "Select entity" at bounding box center [220, 225] width 247 height 16
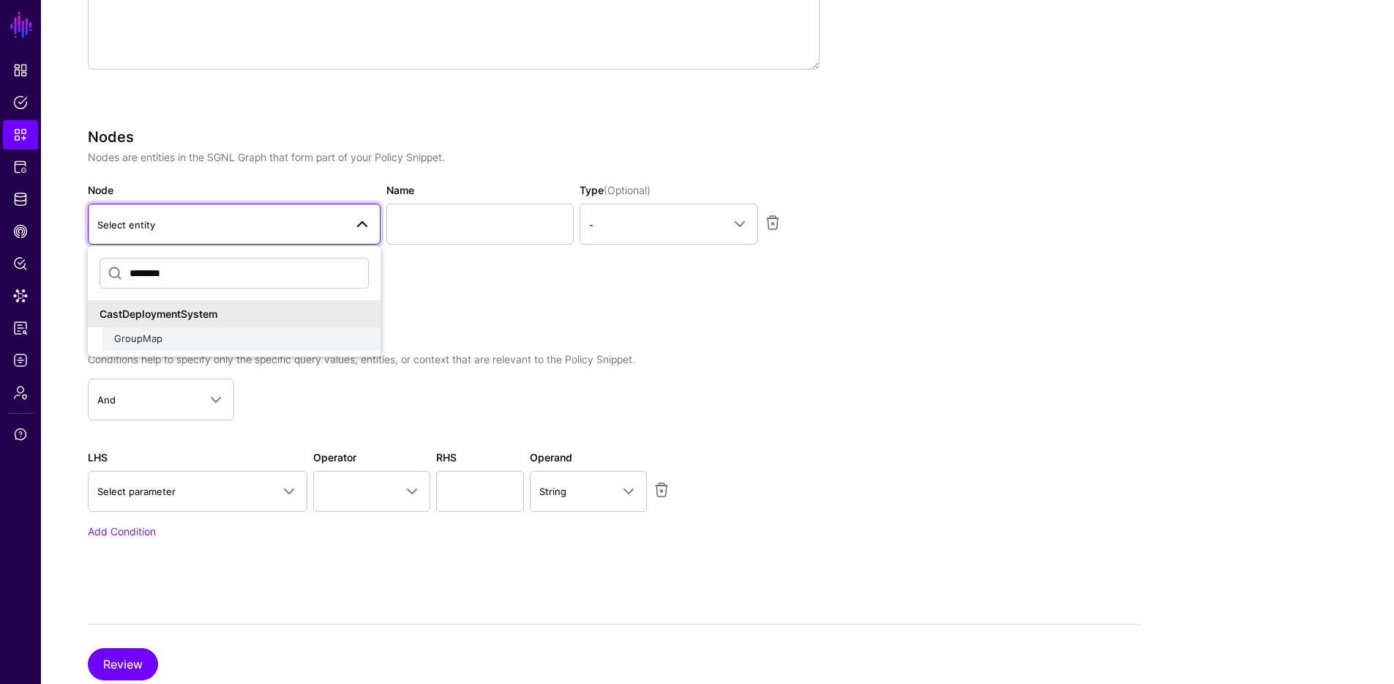
type input "********"
click at [144, 343] on span "GroupMap" at bounding box center [138, 338] width 48 height 12
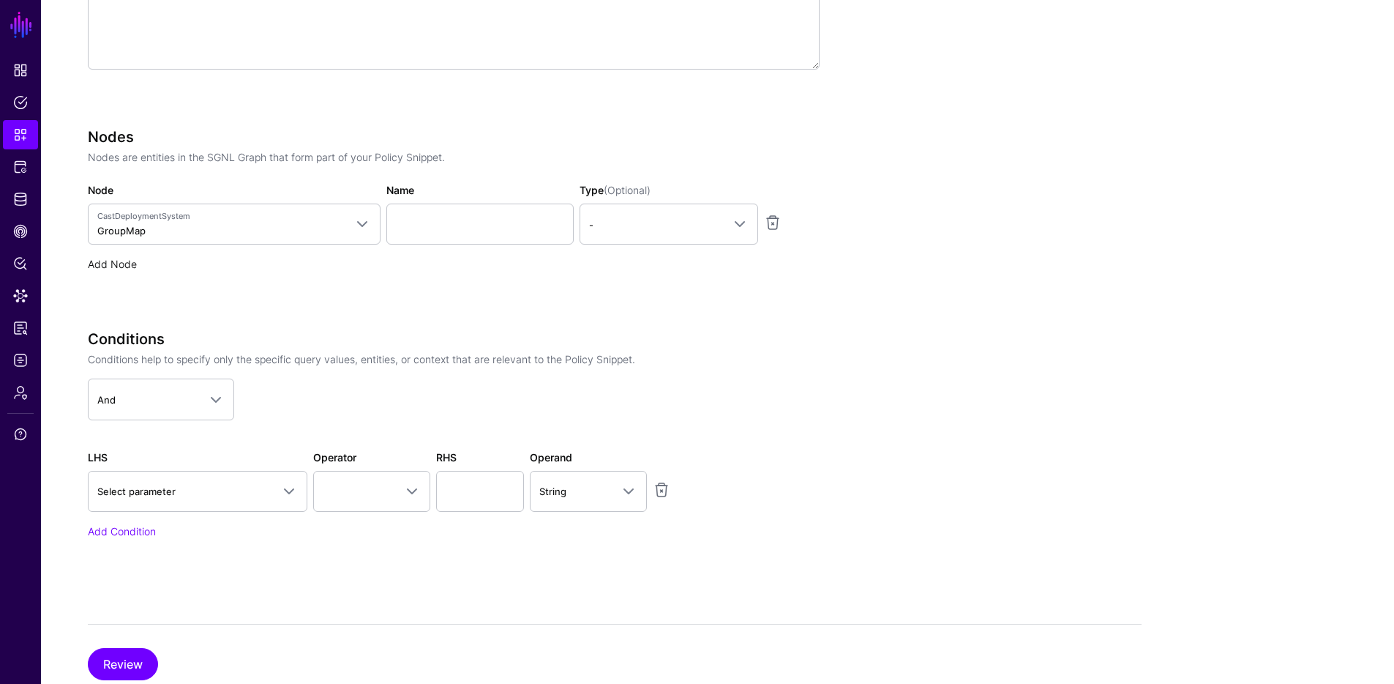
click at [100, 261] on link "Add Node" at bounding box center [112, 264] width 49 height 12
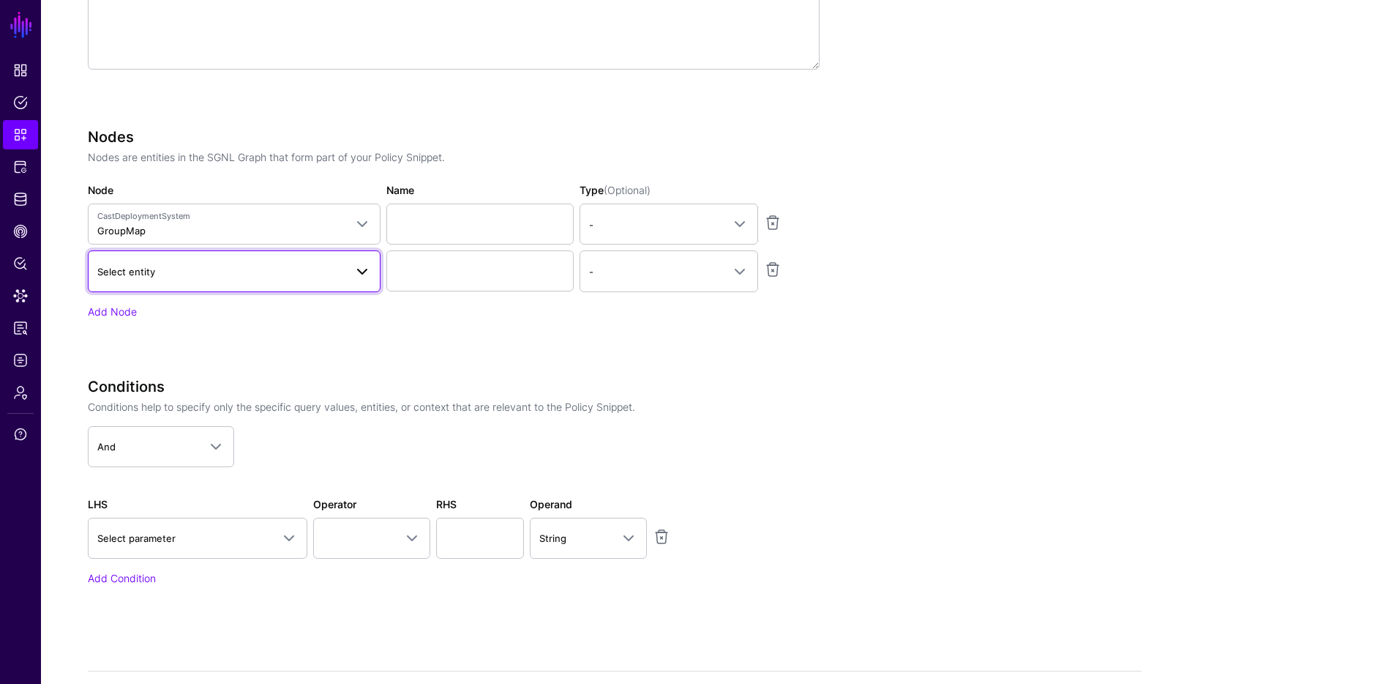
click at [165, 268] on span "Select entity" at bounding box center [220, 271] width 247 height 16
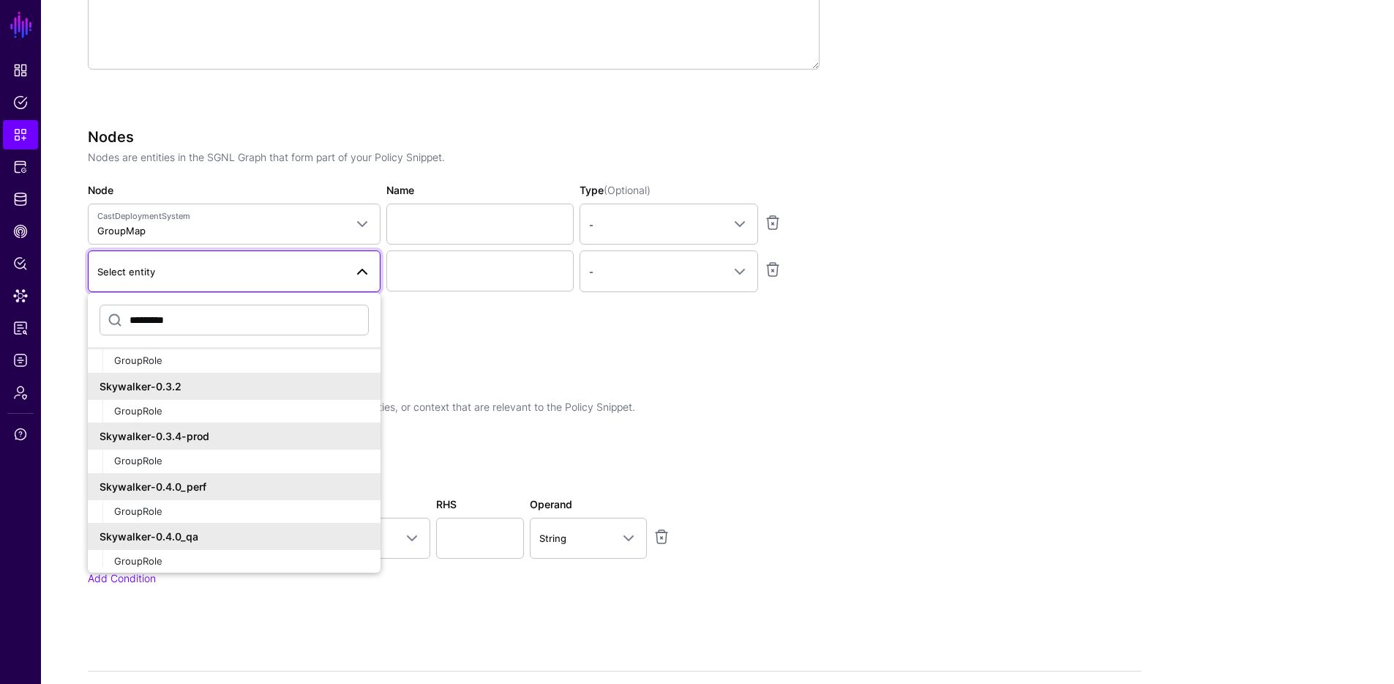
scroll to position [282, 0]
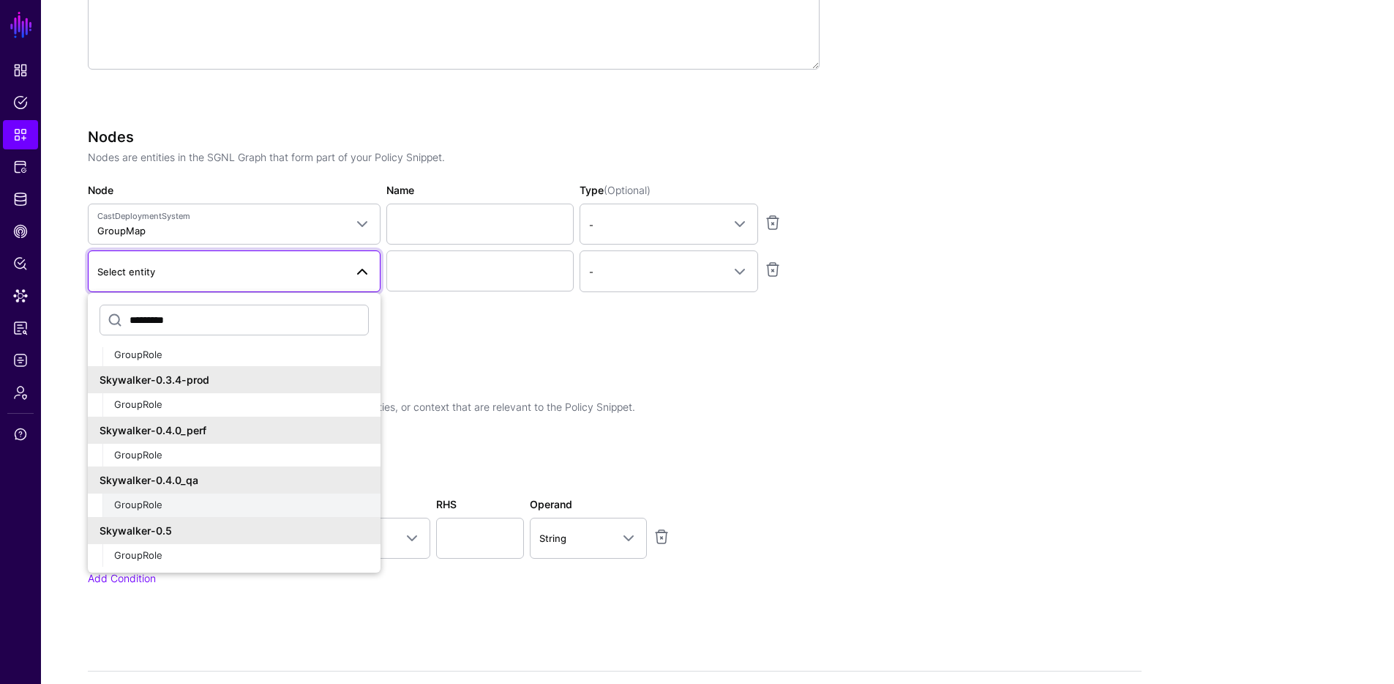
type input "*********"
click at [162, 508] on div "GroupRole" at bounding box center [241, 505] width 255 height 15
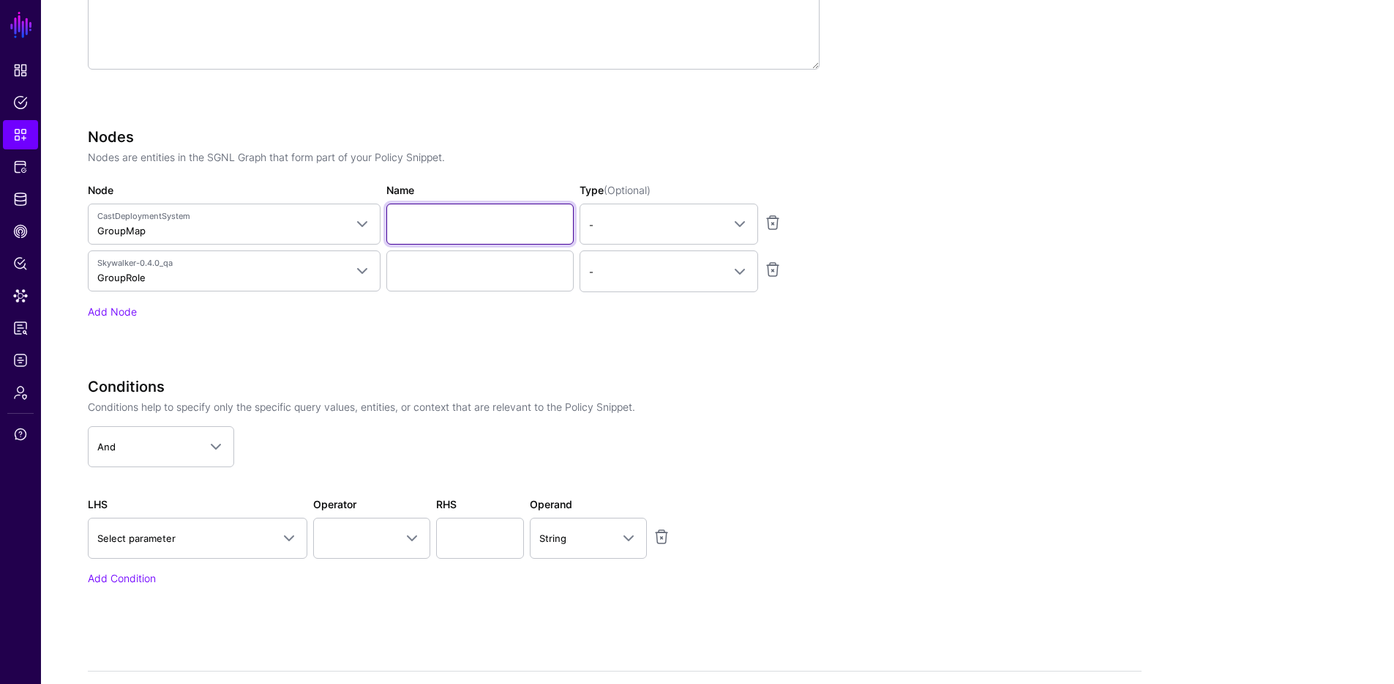
click at [462, 212] on input "Name" at bounding box center [479, 223] width 187 height 41
type input "********"
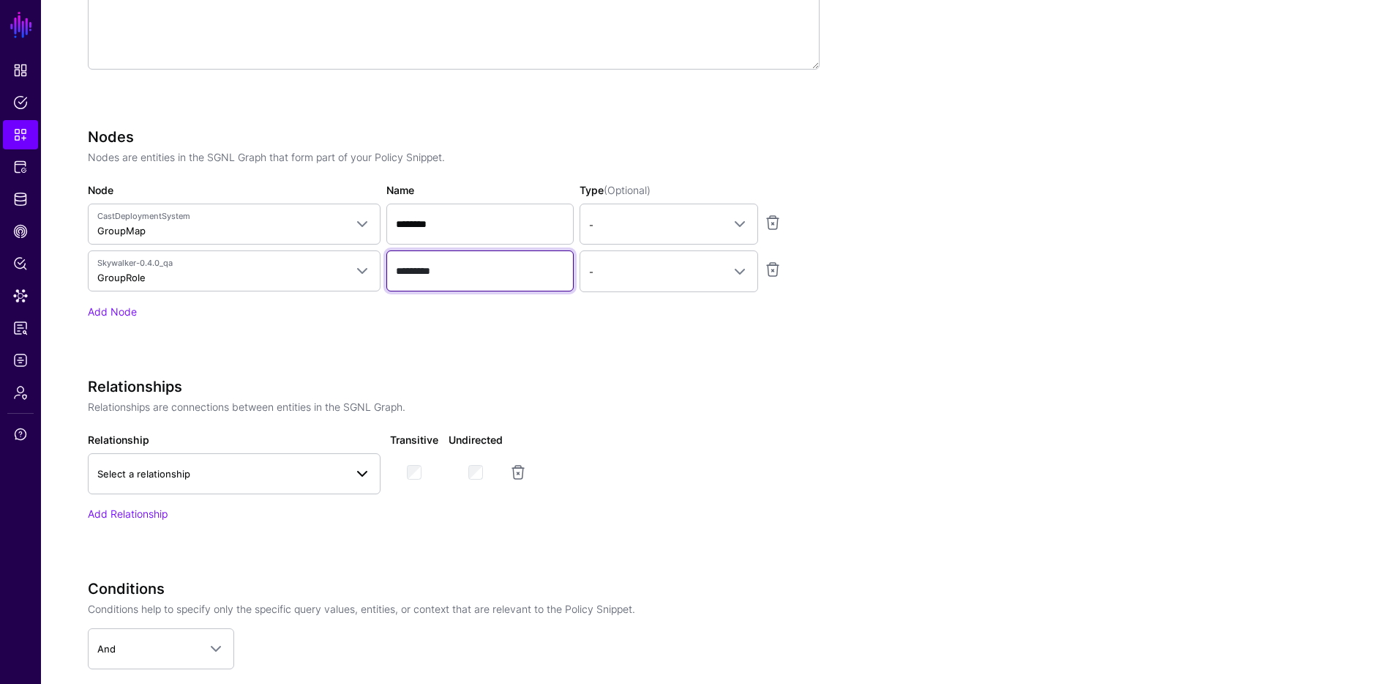
type input "*********"
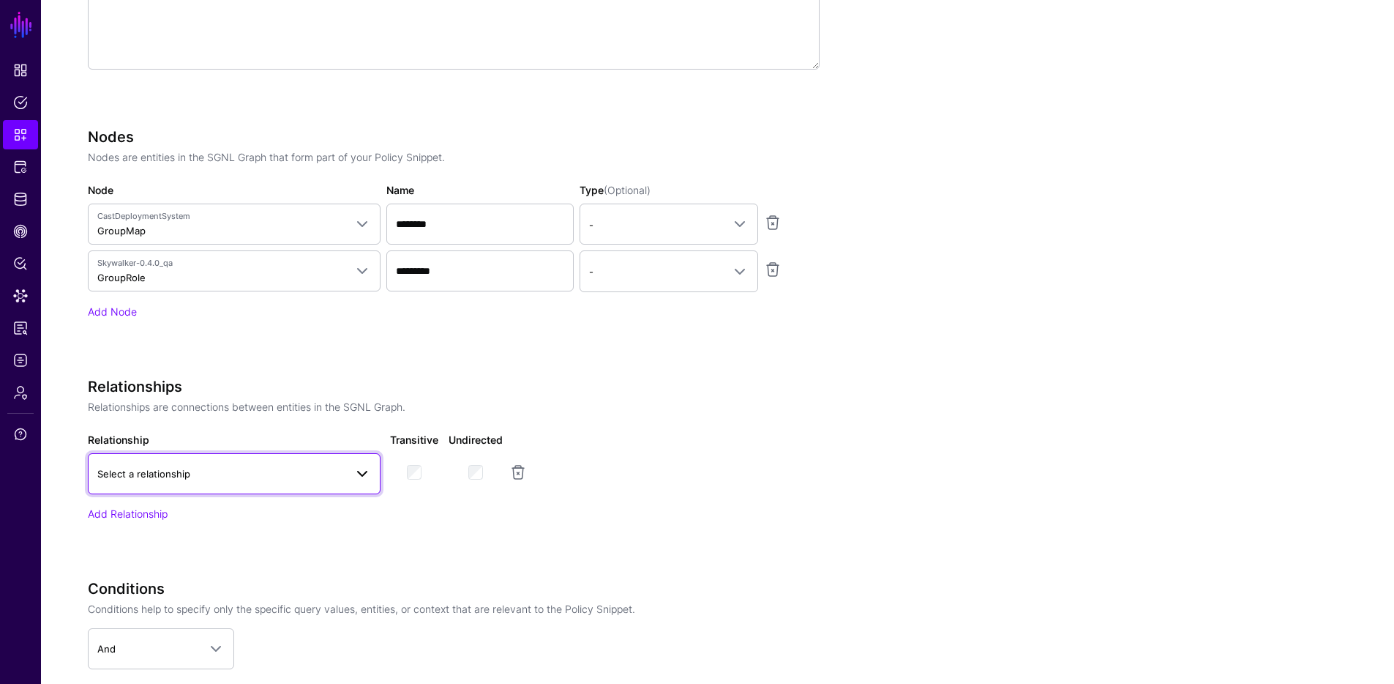
click at [307, 482] on span "Select a relationship" at bounding box center [234, 474] width 274 height 18
click at [202, 559] on span "cds_group_map_to_ks_group" at bounding box center [166, 561] width 132 height 12
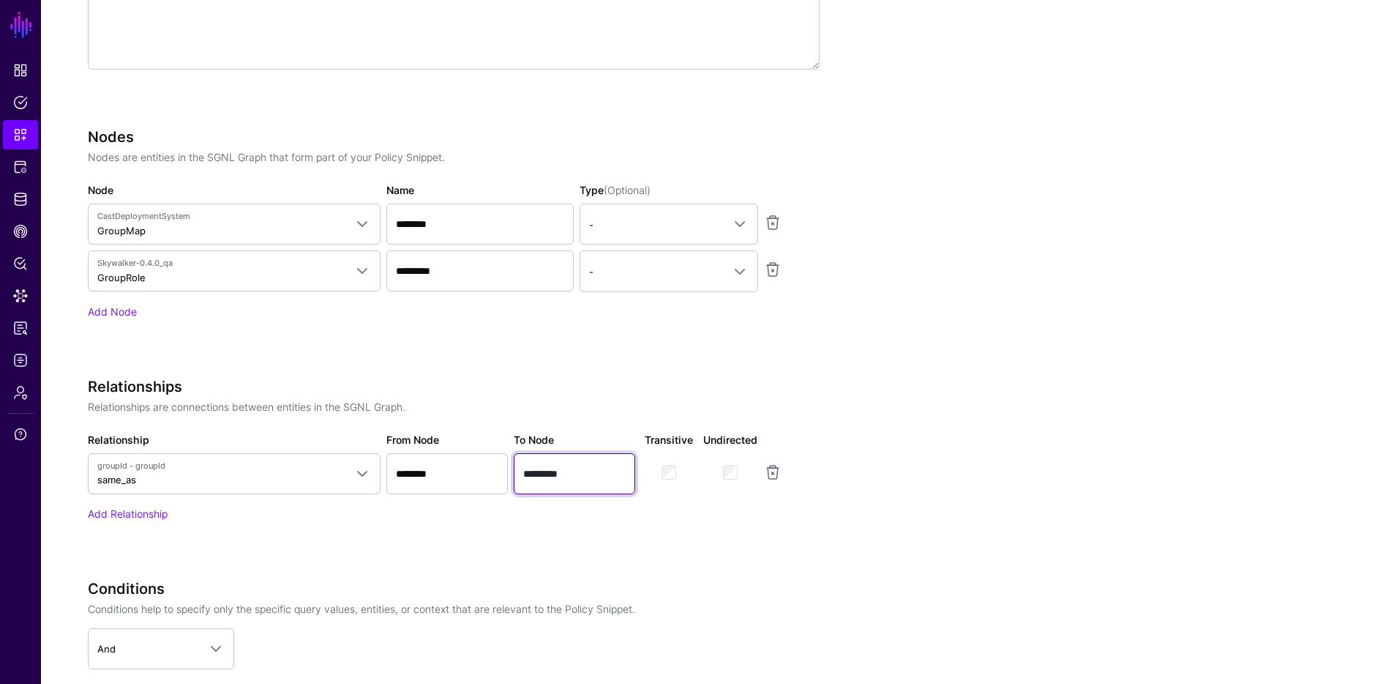
click at [609, 474] on input "*********" at bounding box center [574, 473] width 121 height 41
click at [1077, 482] on app-snippets-creator "Specify the components of your Snippet Version Policy Snippet Versions are comp…" at bounding box center [615, 340] width 1054 height 976
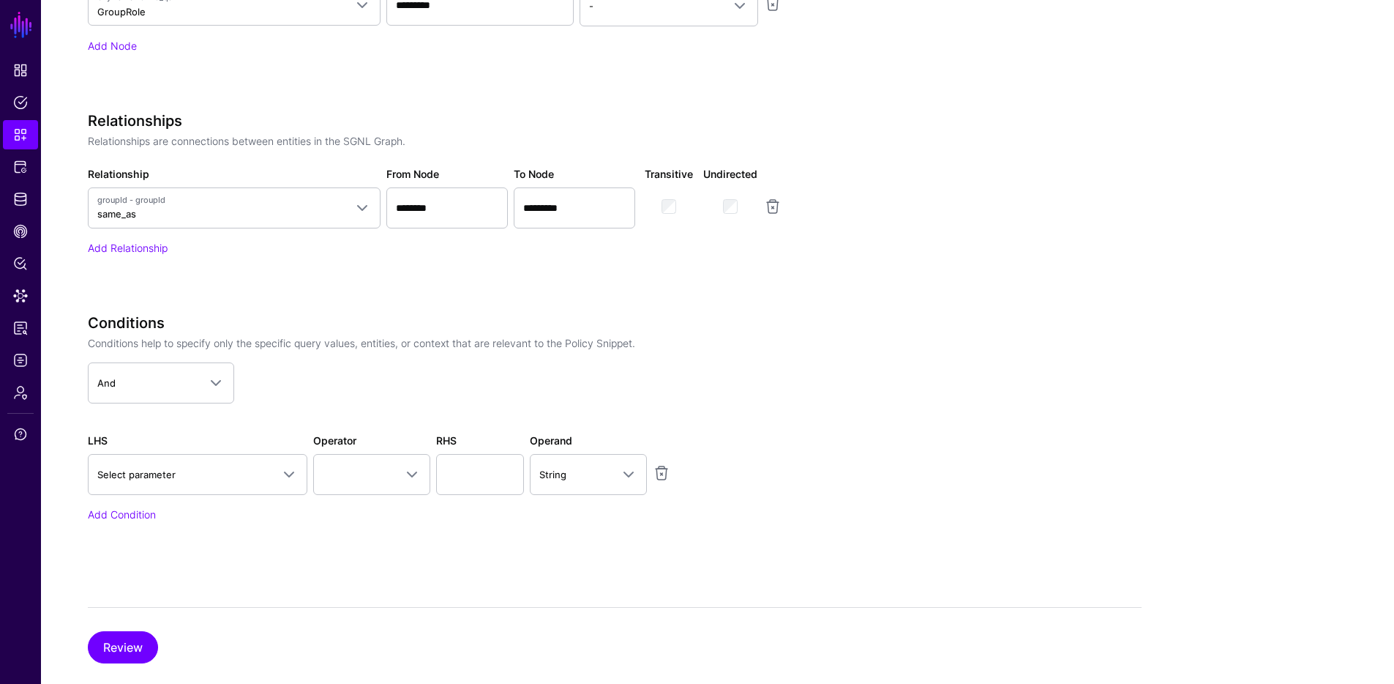
scroll to position [738, 0]
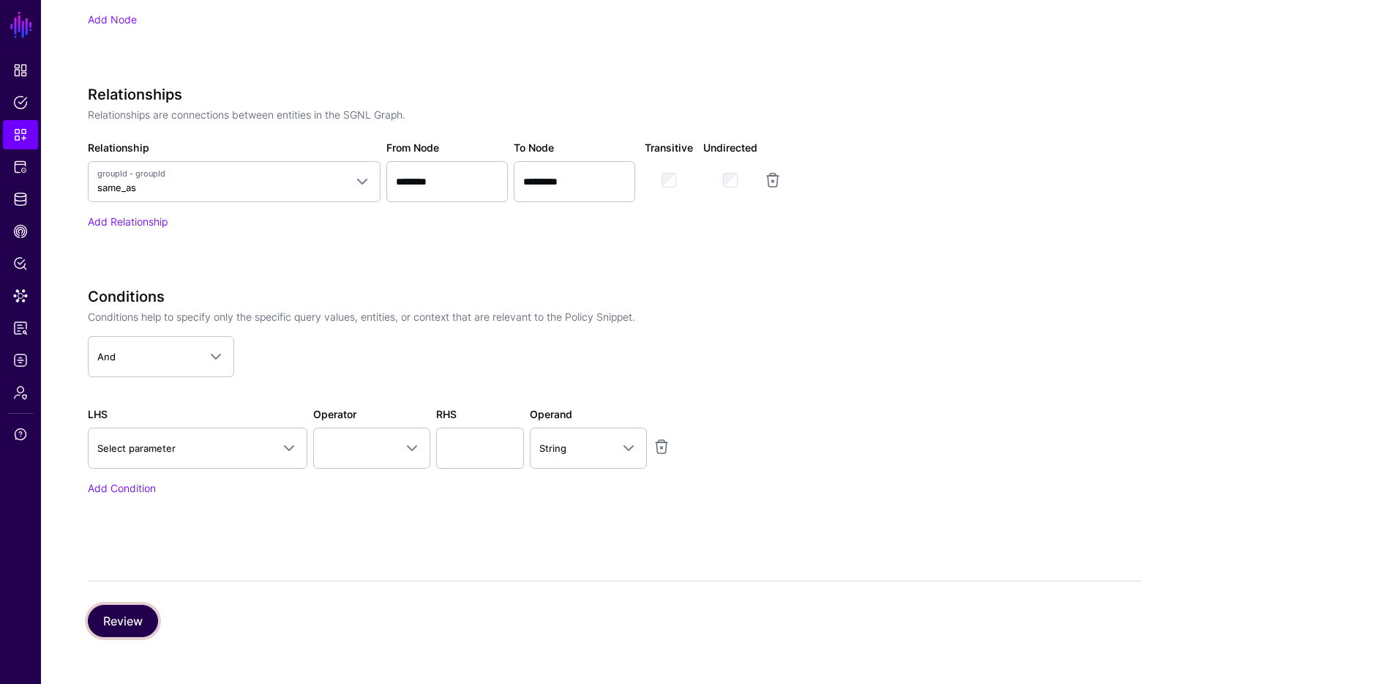
click at [114, 614] on button "Review" at bounding box center [123, 621] width 70 height 32
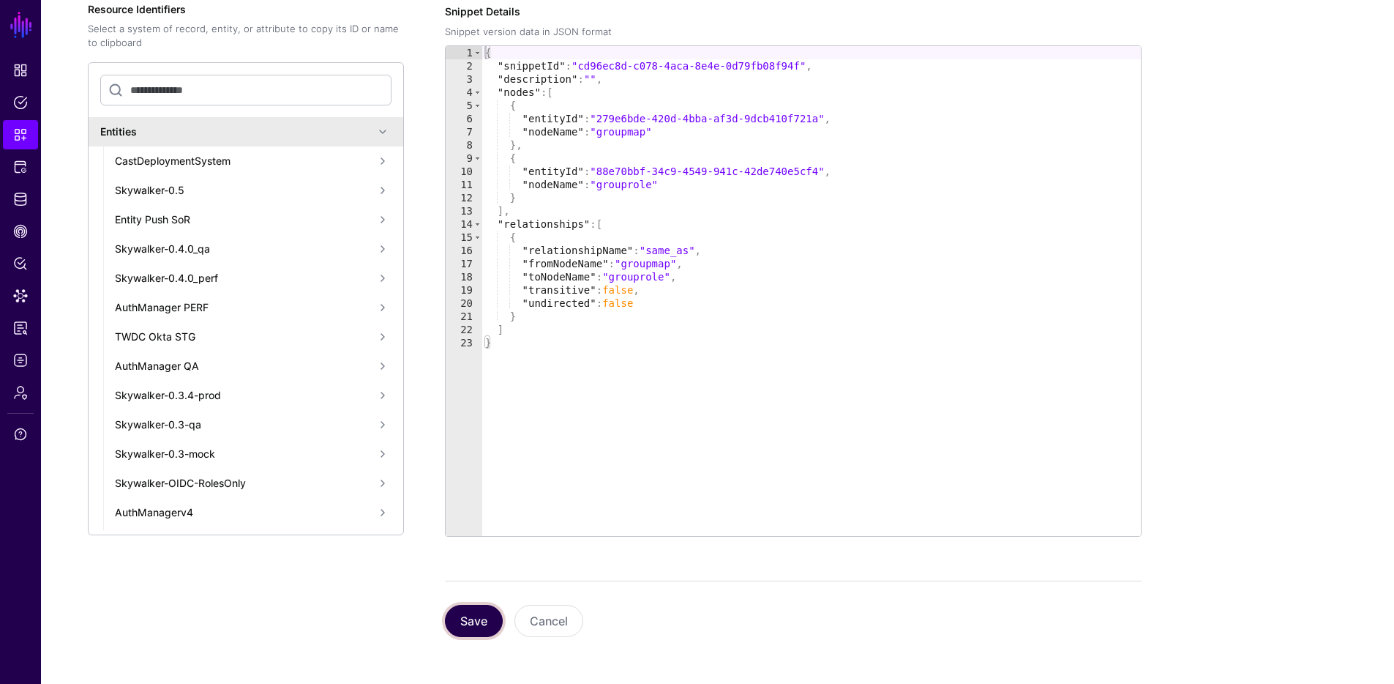
click at [485, 618] on button "Save" at bounding box center [474, 621] width 58 height 32
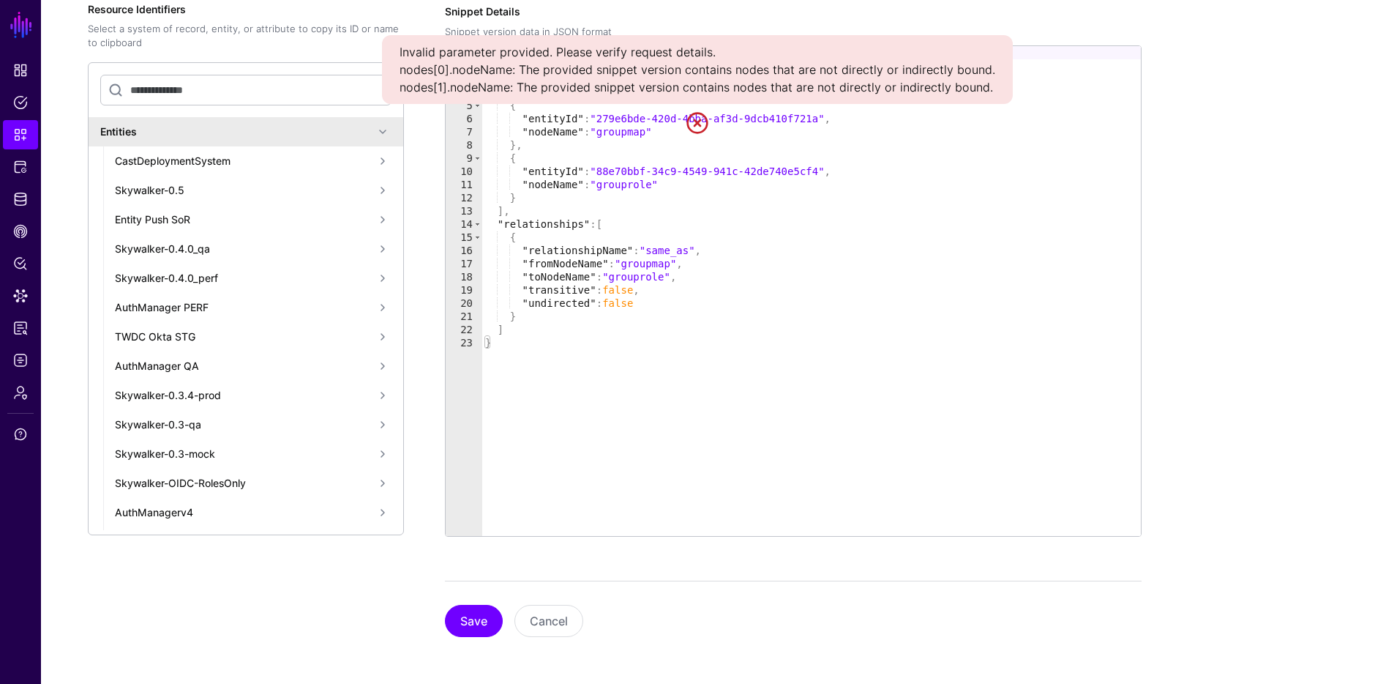
click at [1224, 127] on div "Create New Snippet Version Simplified Advanced Specify the components of your S…" at bounding box center [717, 271] width 1353 height 823
click at [1167, 283] on div "Create New Snippet Version Simplified Advanced Specify the components of your S…" at bounding box center [717, 271] width 1353 height 823
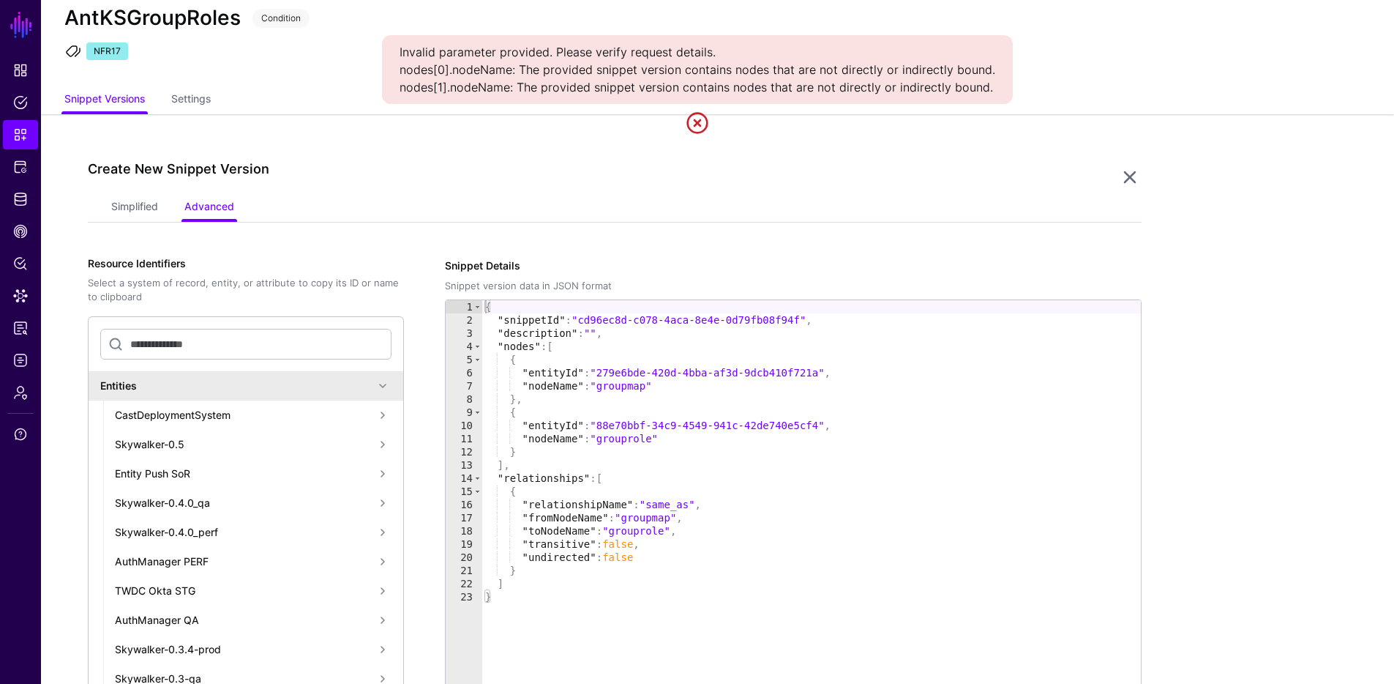
scroll to position [0, 0]
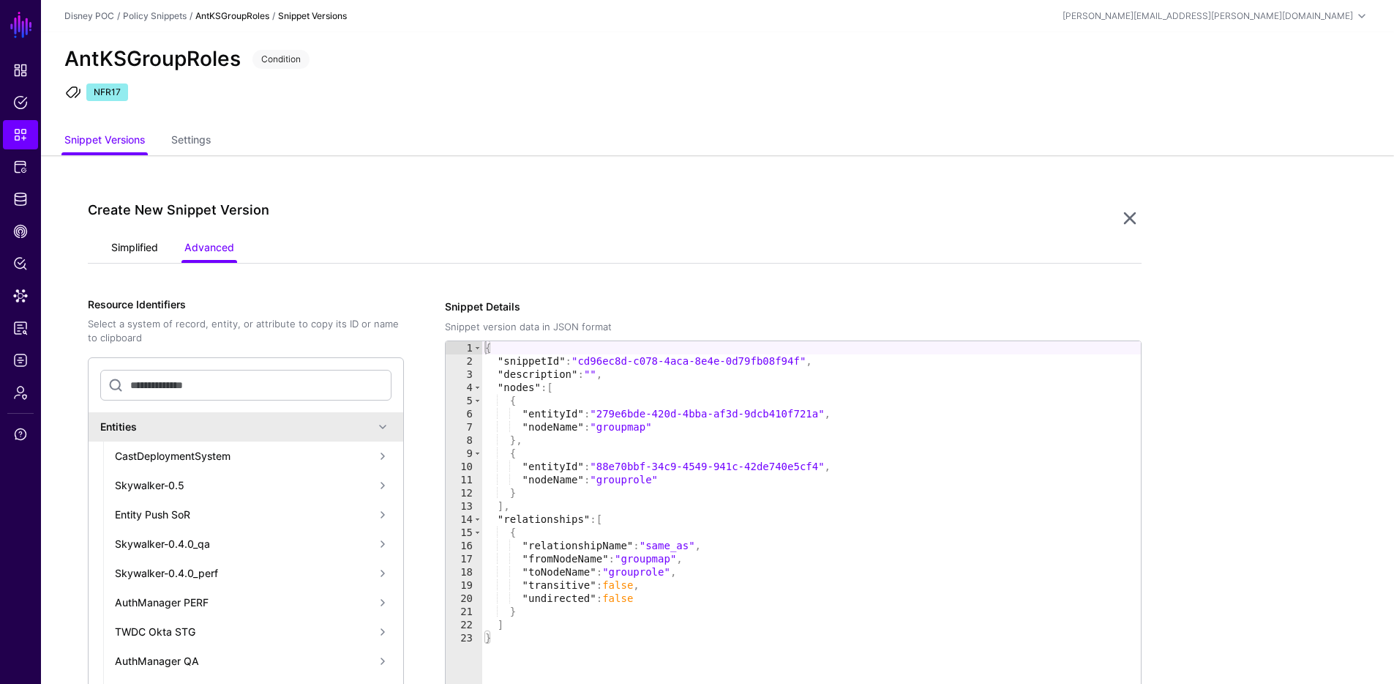
click at [147, 248] on link "Simplified" at bounding box center [134, 249] width 47 height 28
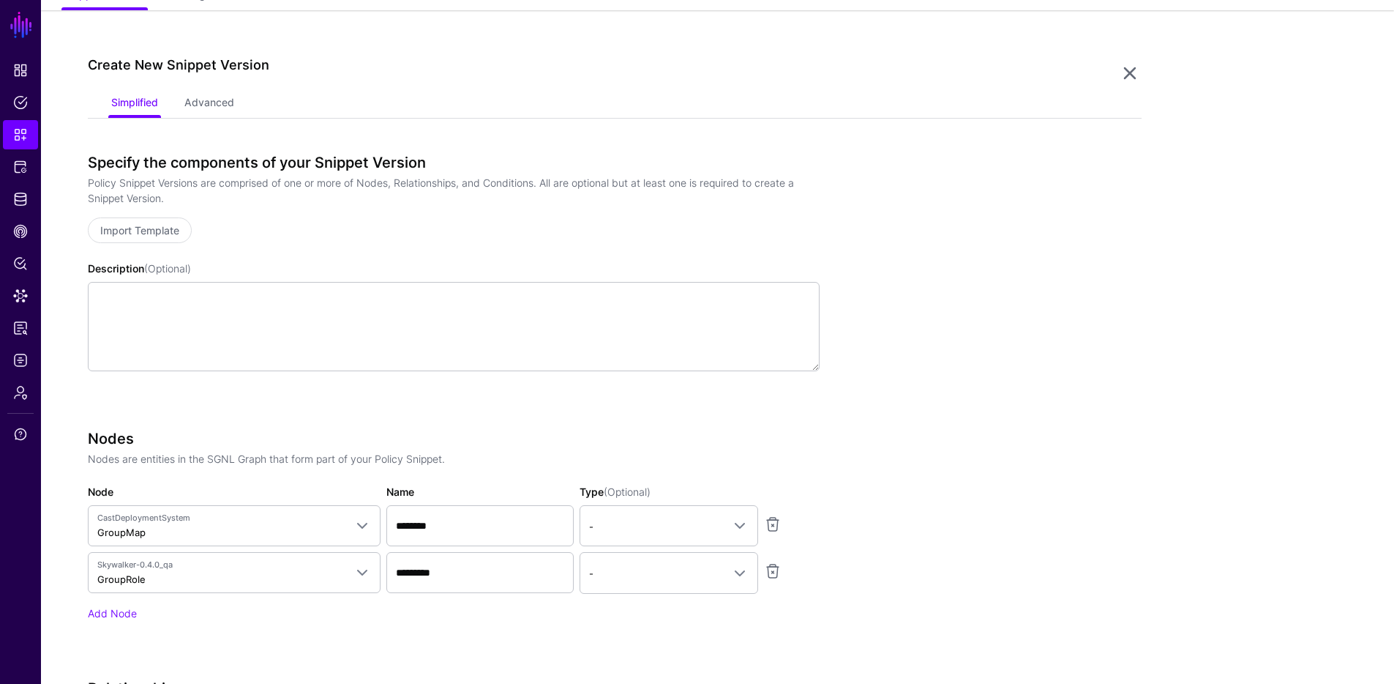
scroll to position [285, 0]
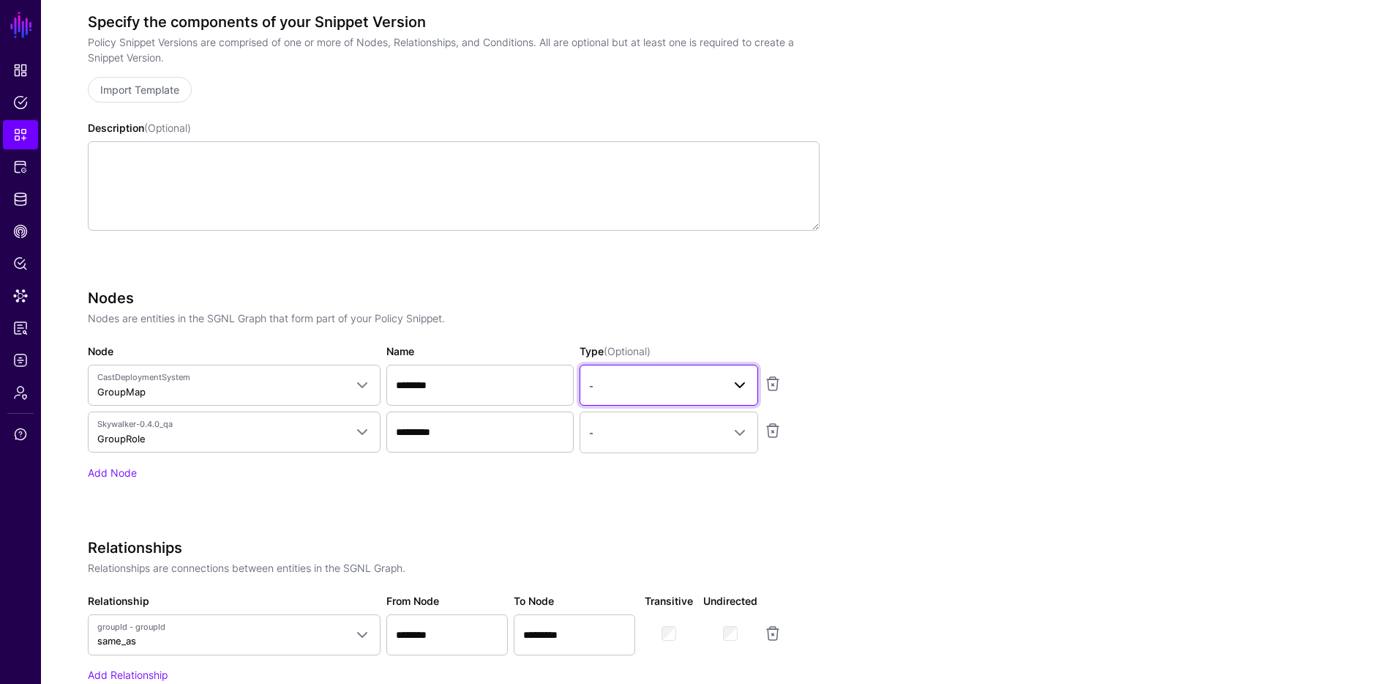
click at [695, 380] on span "-" at bounding box center [655, 386] width 133 height 16
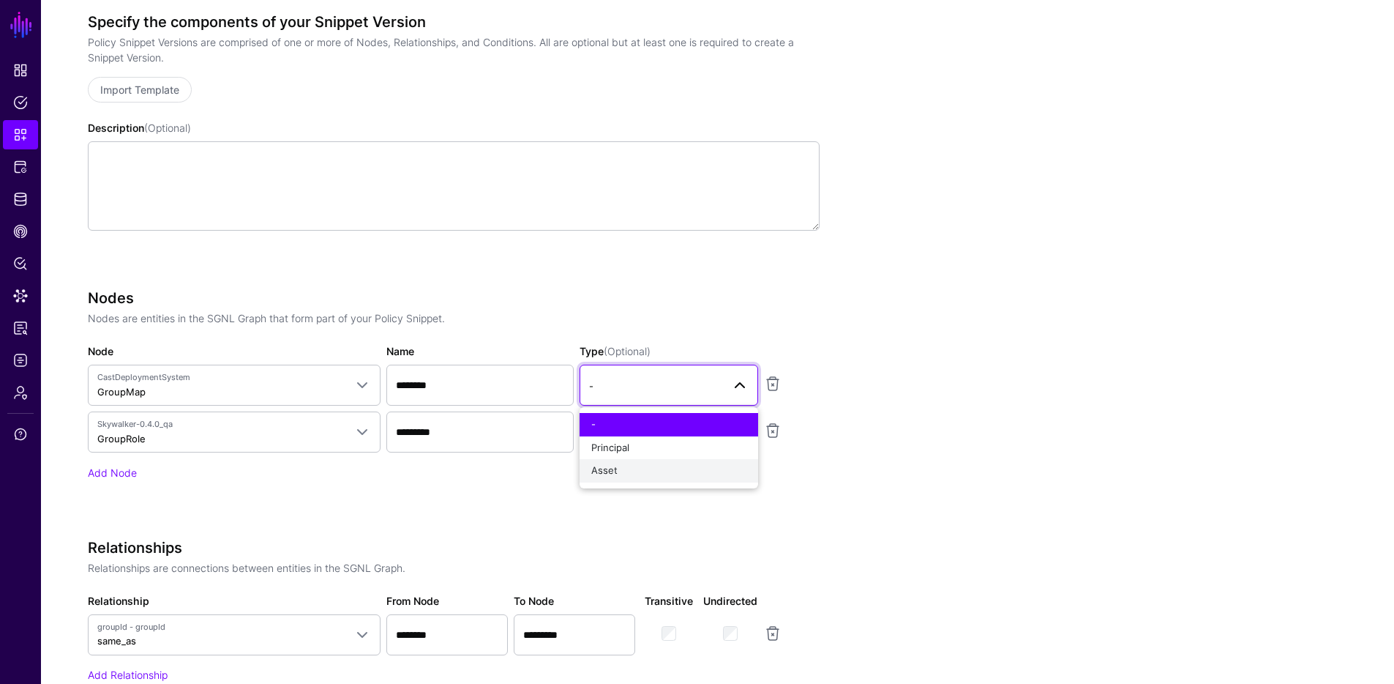
click at [628, 462] on button "Asset" at bounding box center [669, 470] width 179 height 23
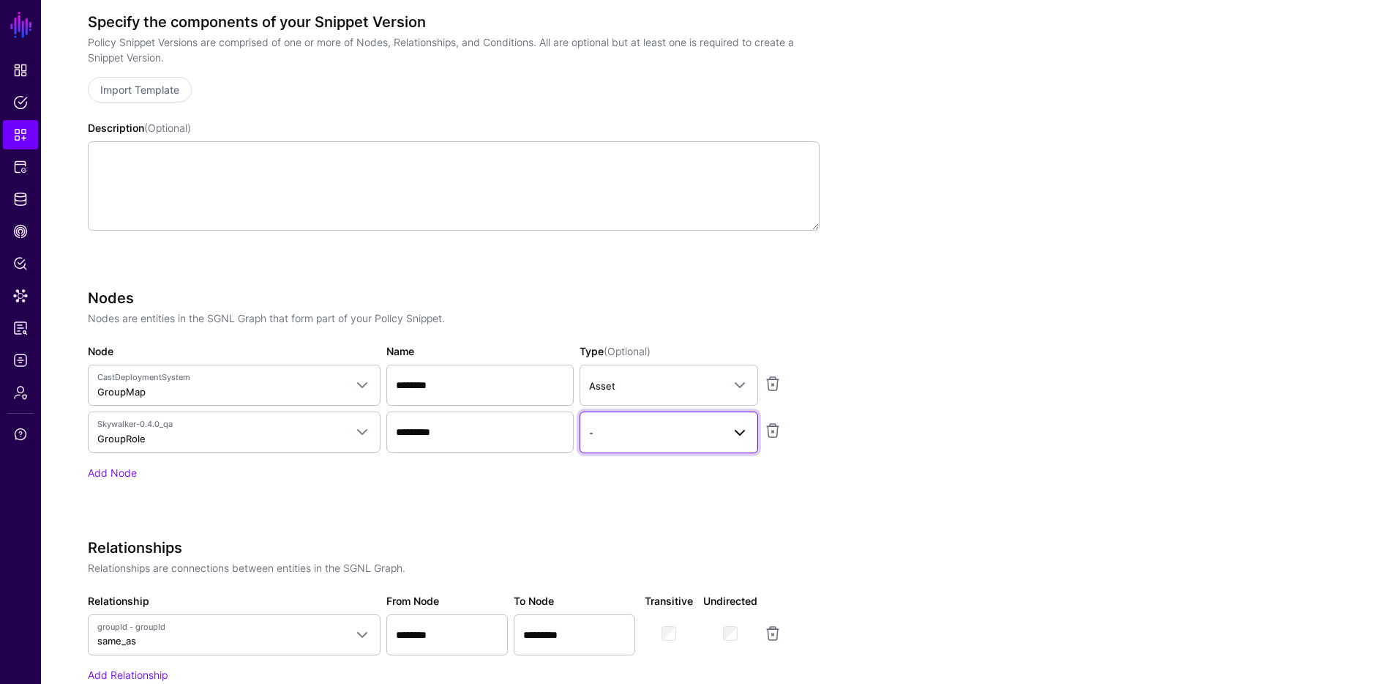
click at [646, 438] on span "-" at bounding box center [655, 433] width 133 height 16
click at [609, 511] on span "Asset" at bounding box center [604, 517] width 26 height 12
click at [1023, 509] on app-snippets-creator "Specify the components of your Snippet Version Policy Snippet Versions are comp…" at bounding box center [615, 501] width 1054 height 976
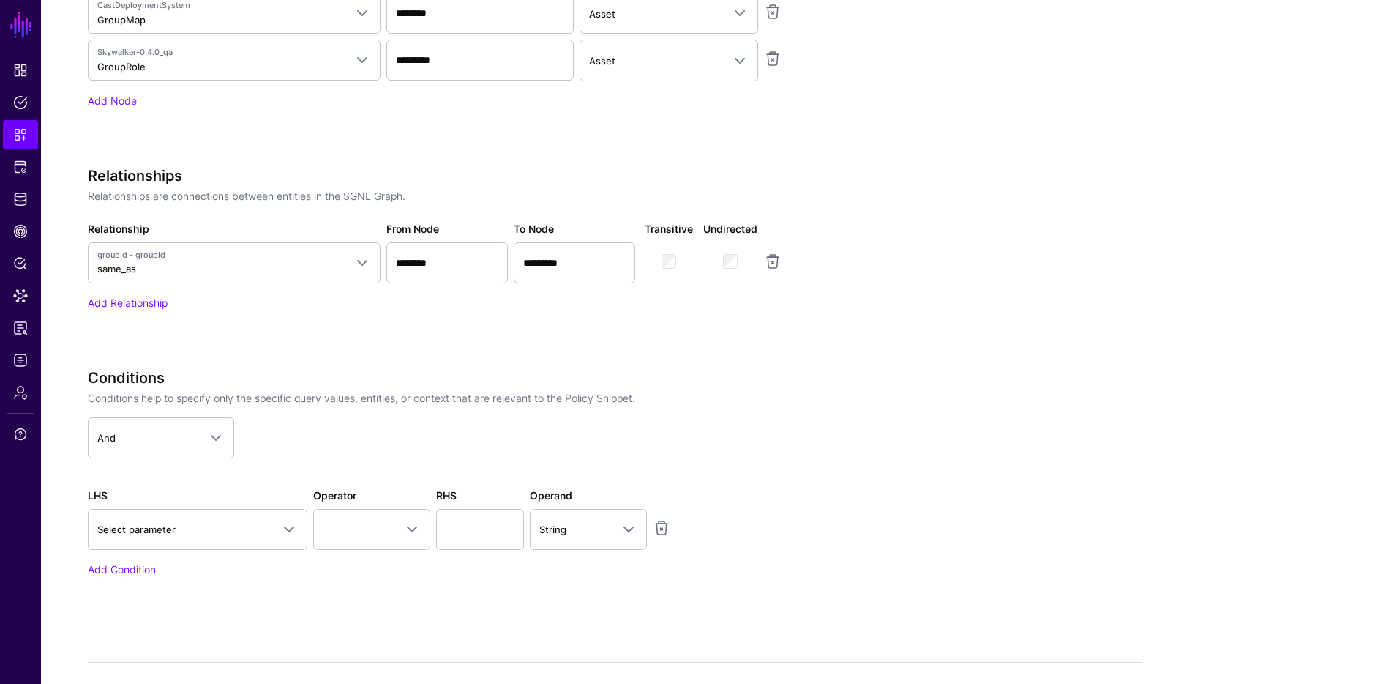
scroll to position [712, 0]
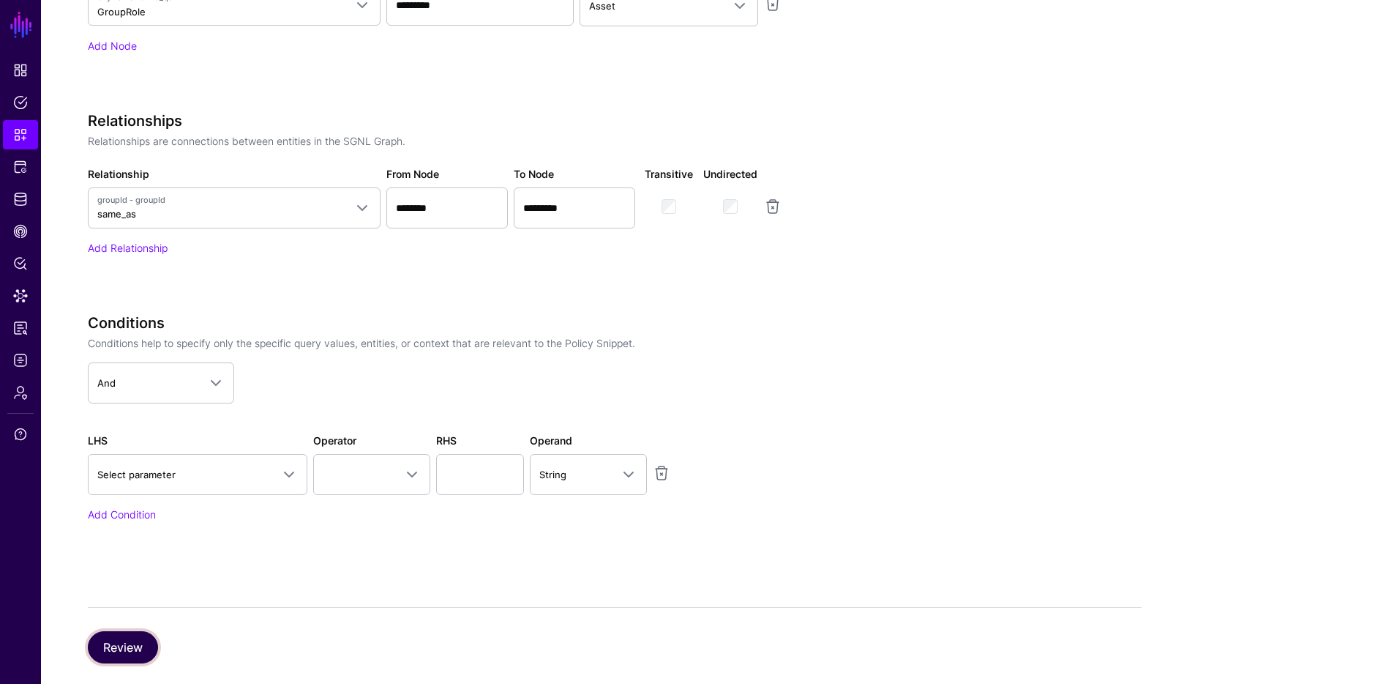
click at [127, 643] on button "Review" at bounding box center [123, 647] width 70 height 32
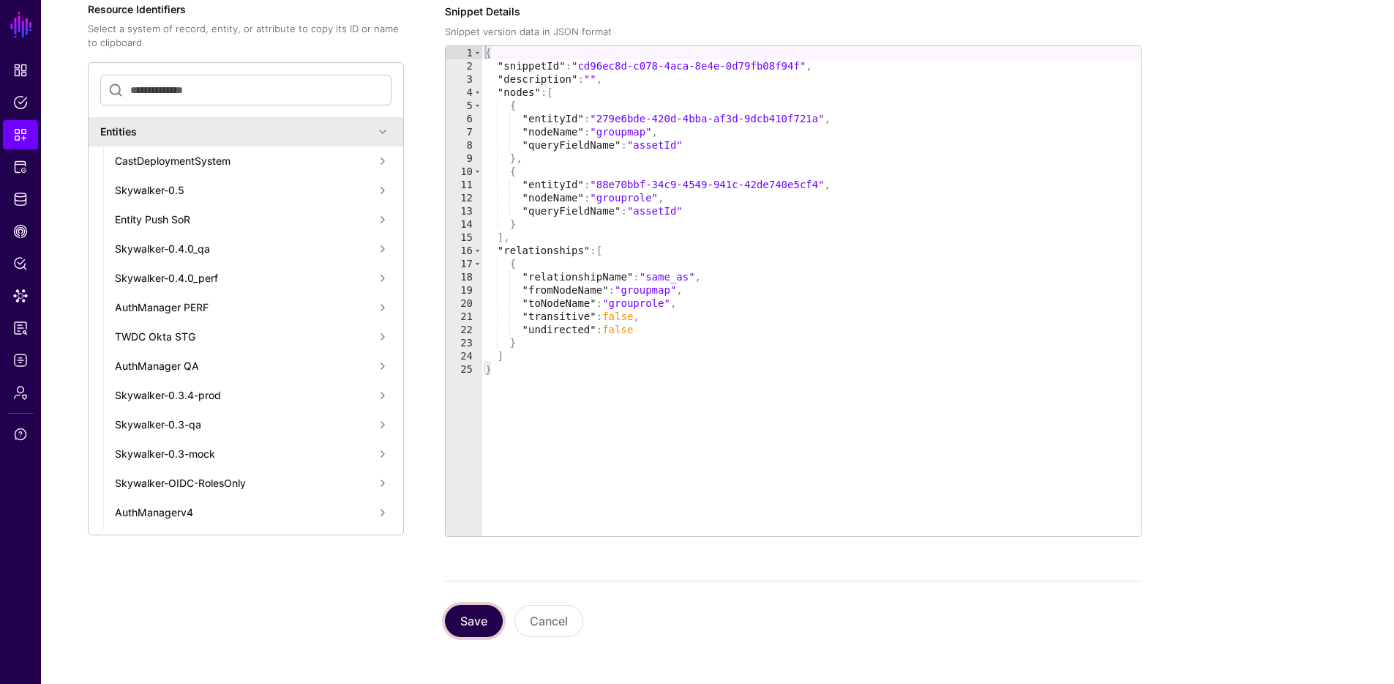
click at [458, 624] on button "Save" at bounding box center [474, 621] width 58 height 32
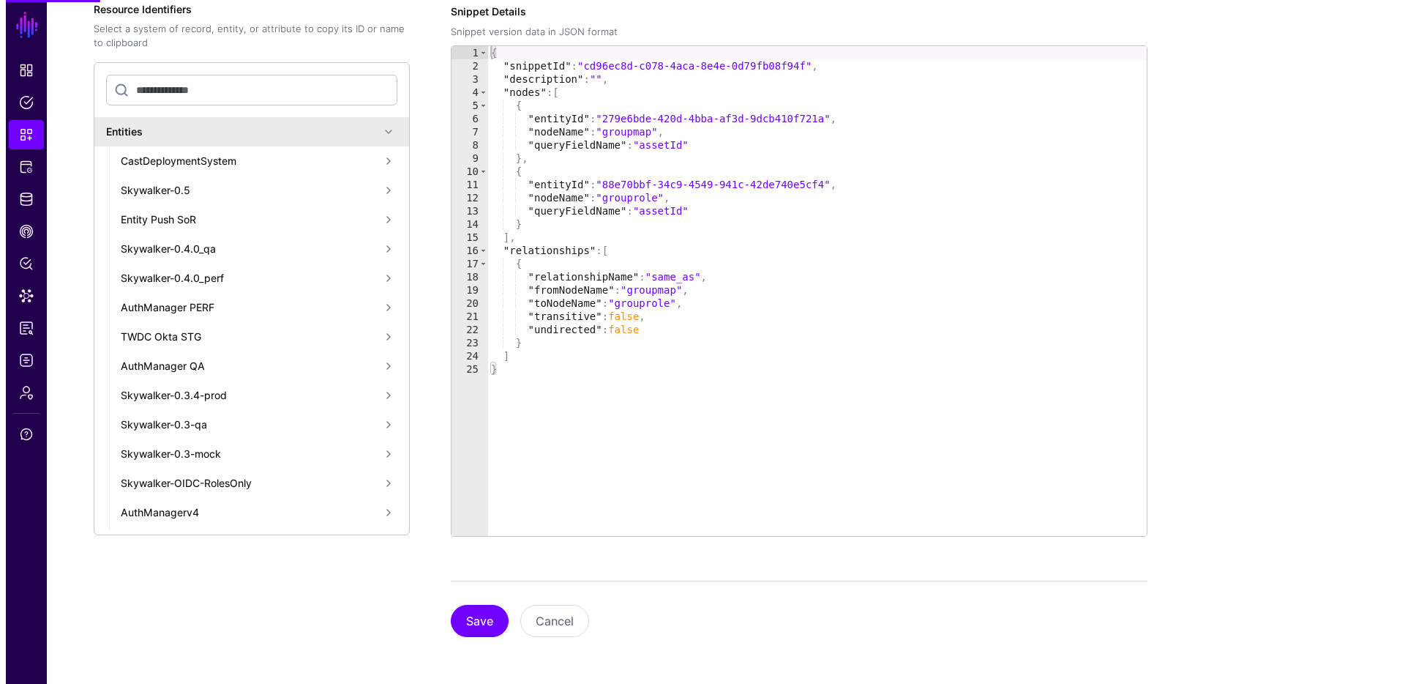
scroll to position [0, 0]
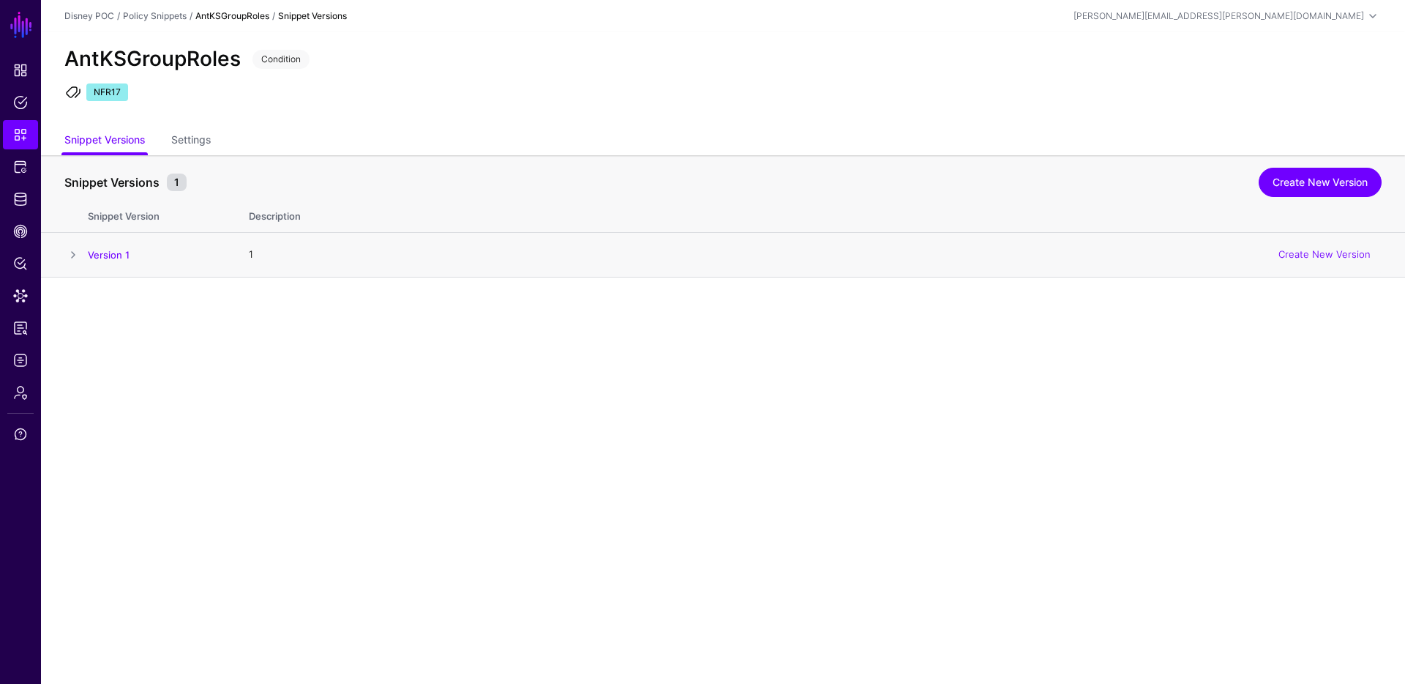
click at [71, 256] on span at bounding box center [73, 255] width 18 height 18
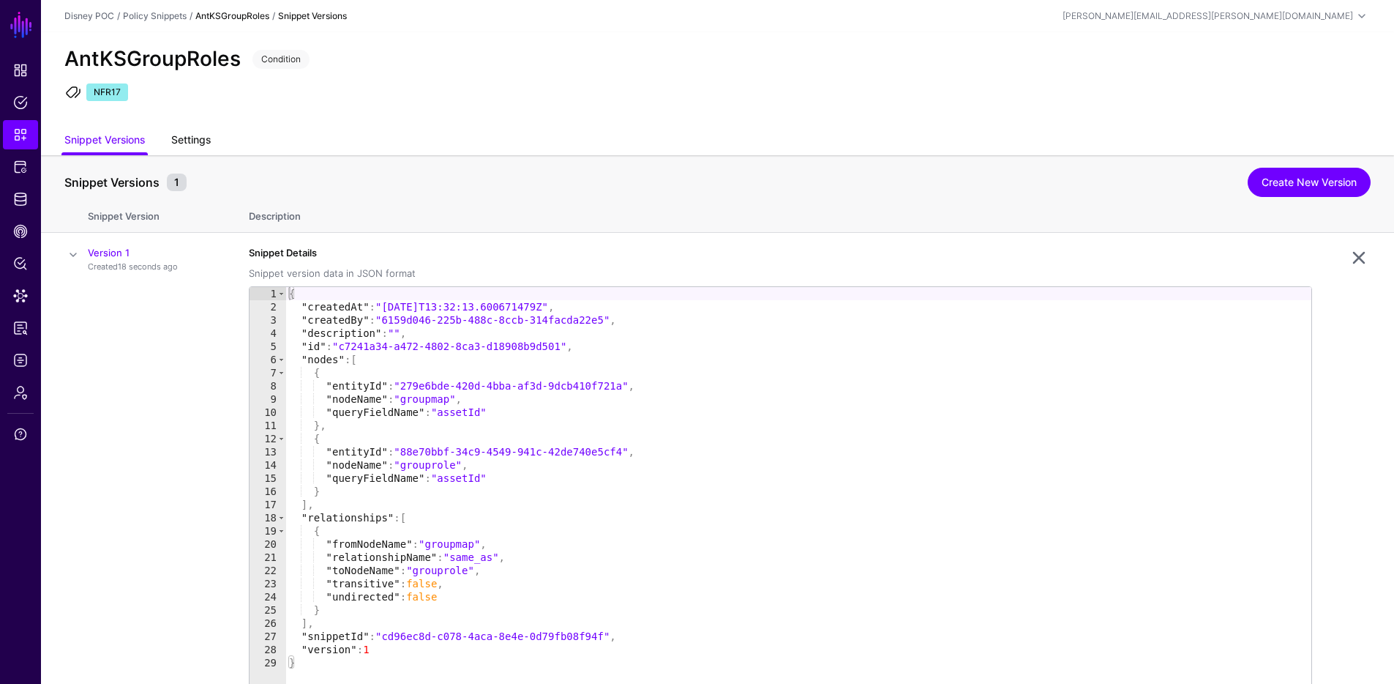
click at [191, 134] on link "Settings" at bounding box center [191, 141] width 40 height 28
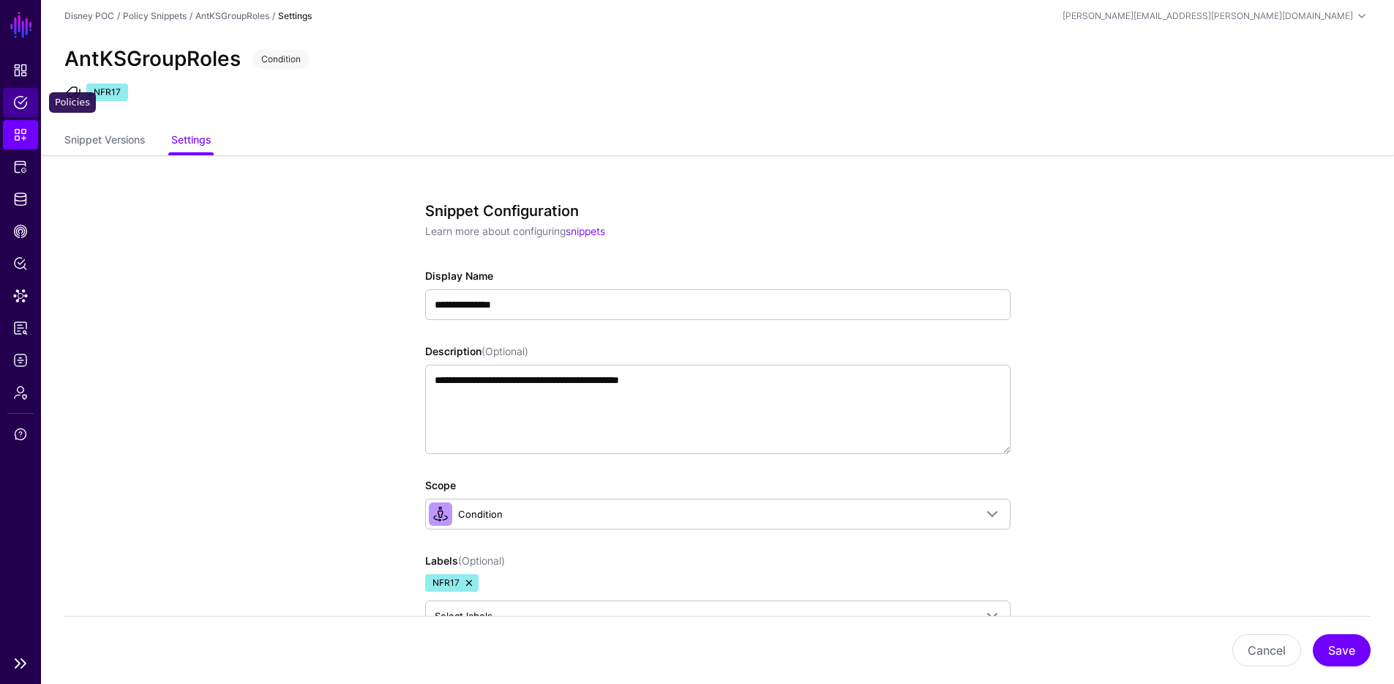
click at [26, 99] on span "Policies" at bounding box center [20, 102] width 15 height 15
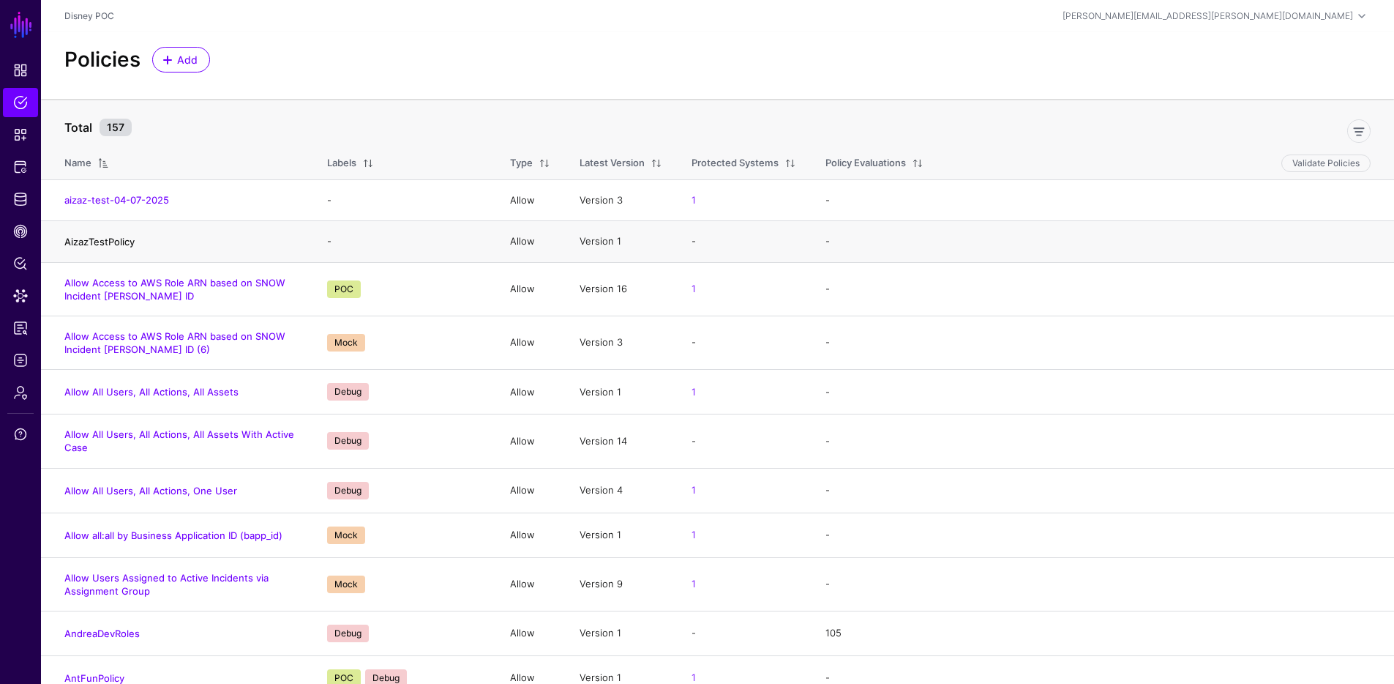
click at [82, 243] on link "AizazTestPolicy" at bounding box center [99, 242] width 70 height 12
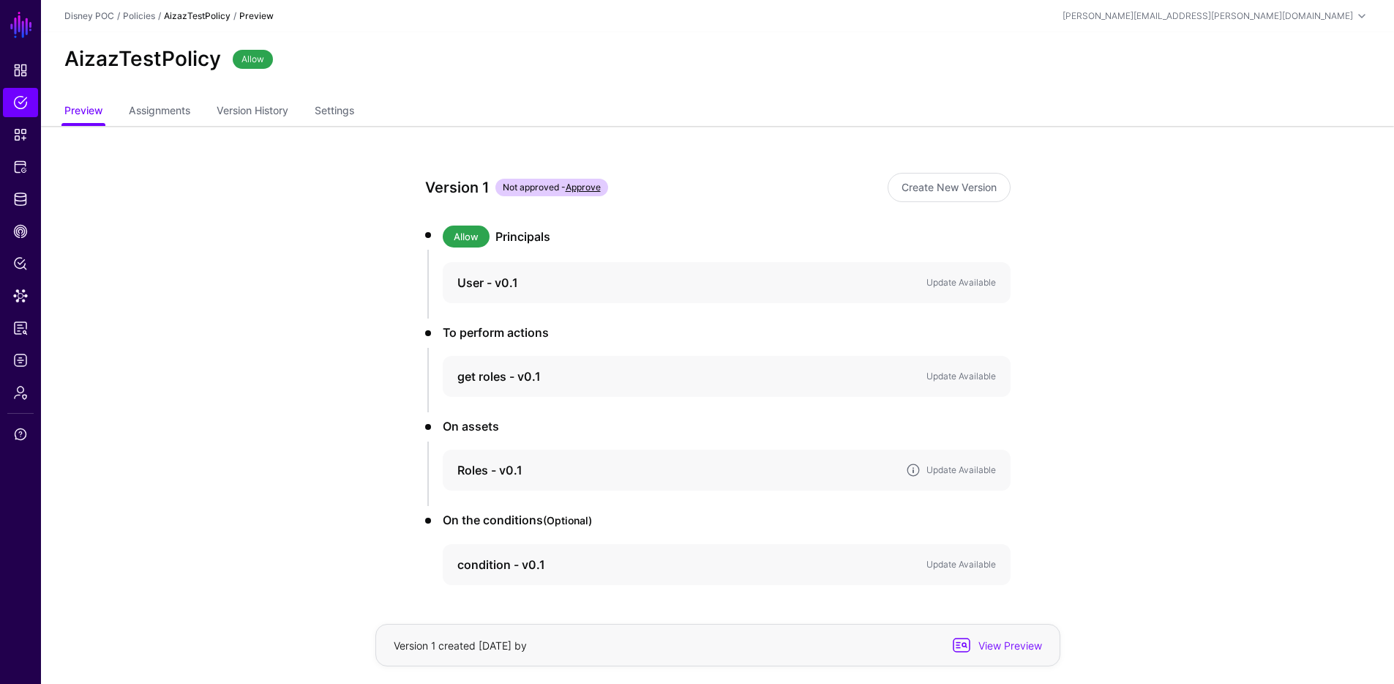
click at [613, 461] on h4 "Roles - v0.1" at bounding box center [675, 470] width 437 height 18
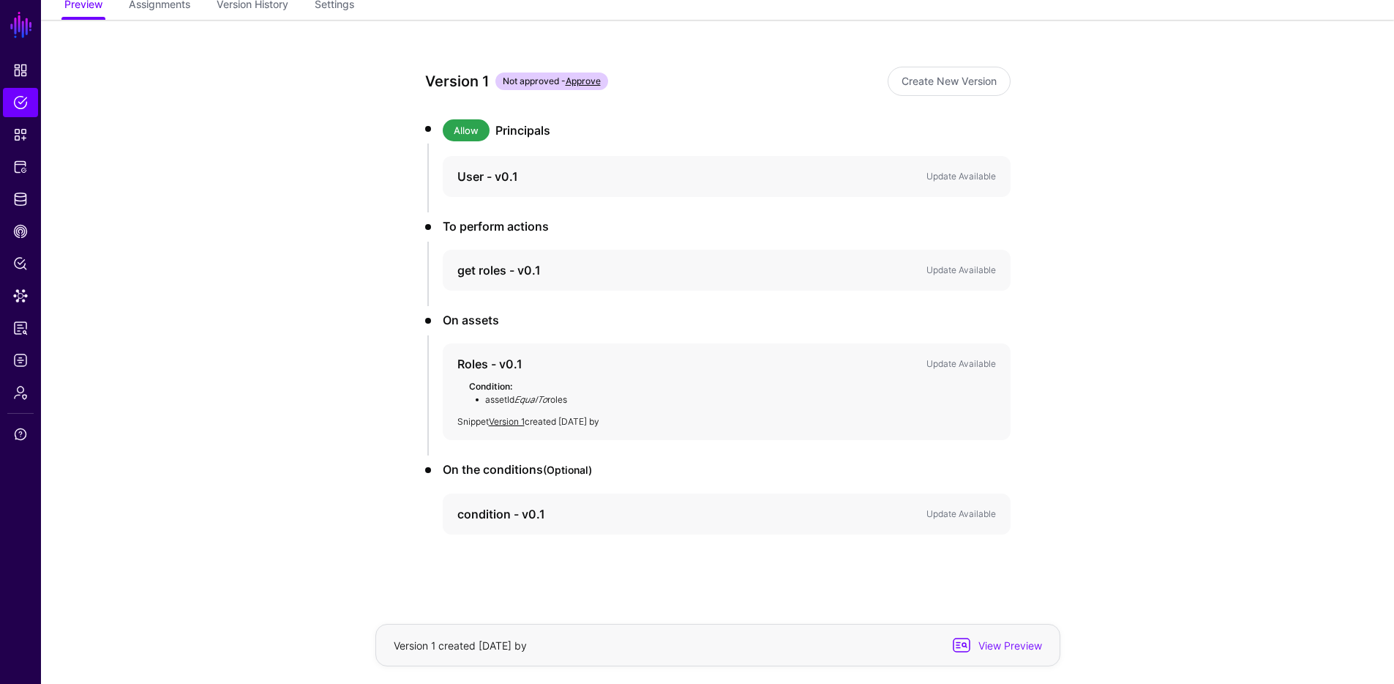
scroll to position [107, 0]
click at [603, 518] on h4 "condition - v0.1" at bounding box center [675, 513] width 437 height 18
click at [502, 505] on h4 "condition - v0.1" at bounding box center [675, 513] width 437 height 18
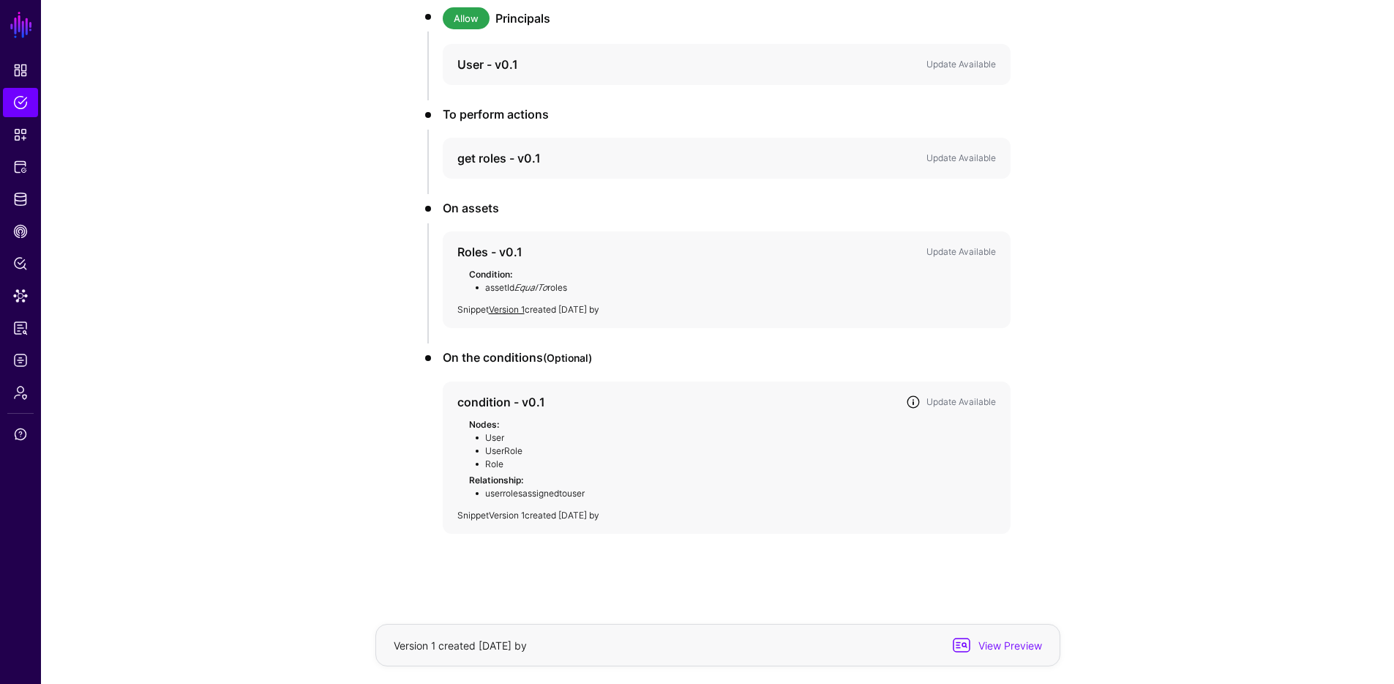
click at [512, 512] on link "Version 1" at bounding box center [507, 514] width 36 height 11
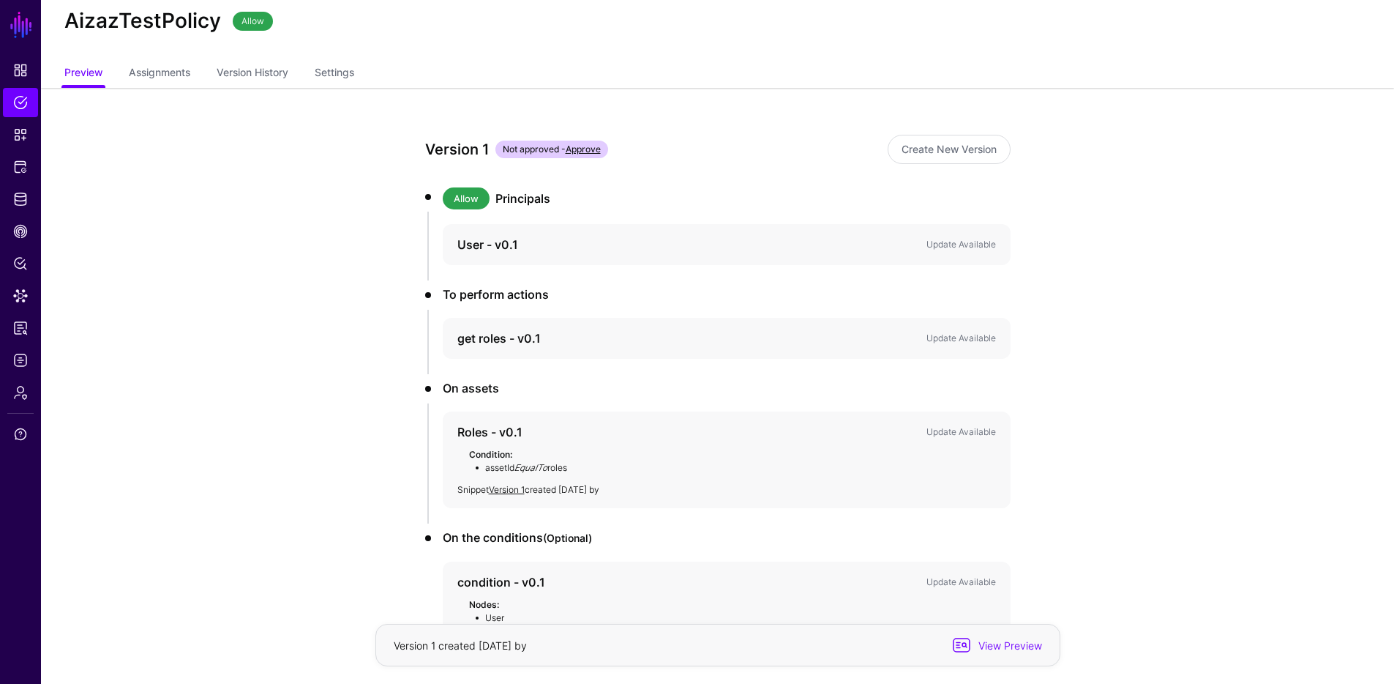
scroll to position [36, 0]
click at [841, 252] on h4 "User - v0.1" at bounding box center [675, 247] width 437 height 18
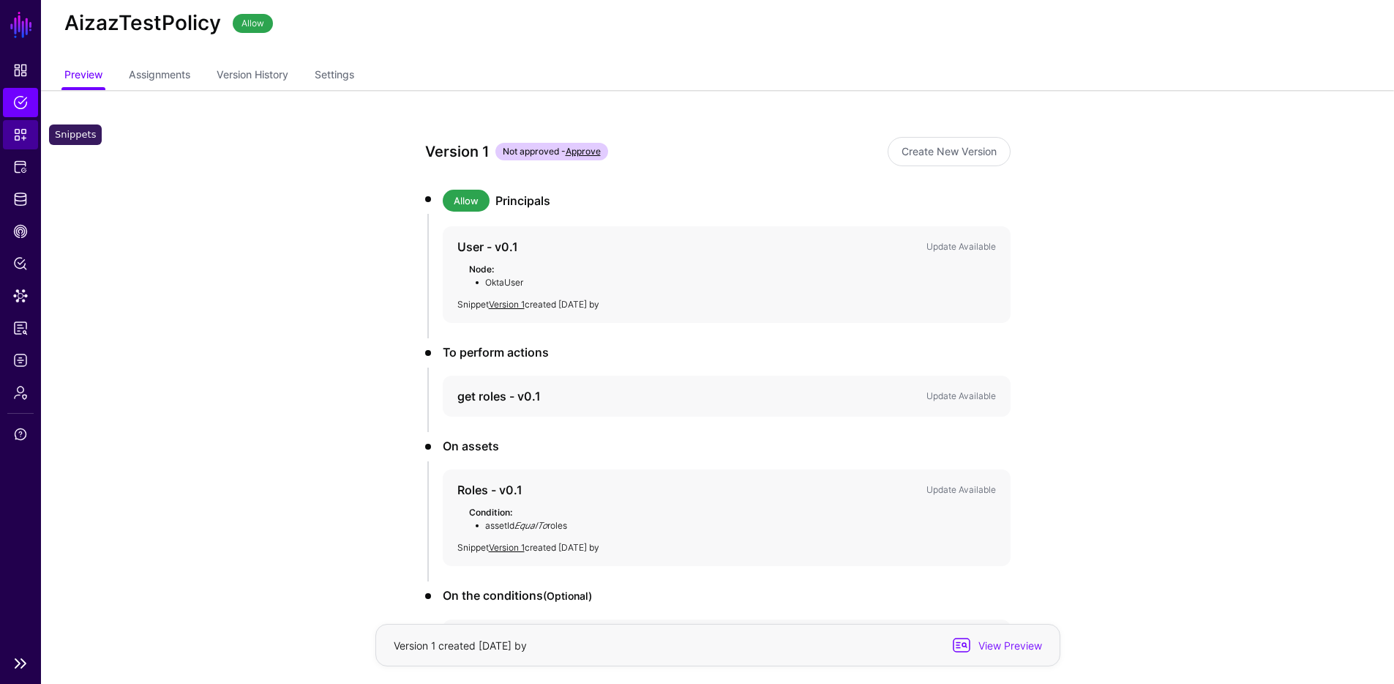
click at [26, 143] on link "Snippets" at bounding box center [20, 134] width 35 height 29
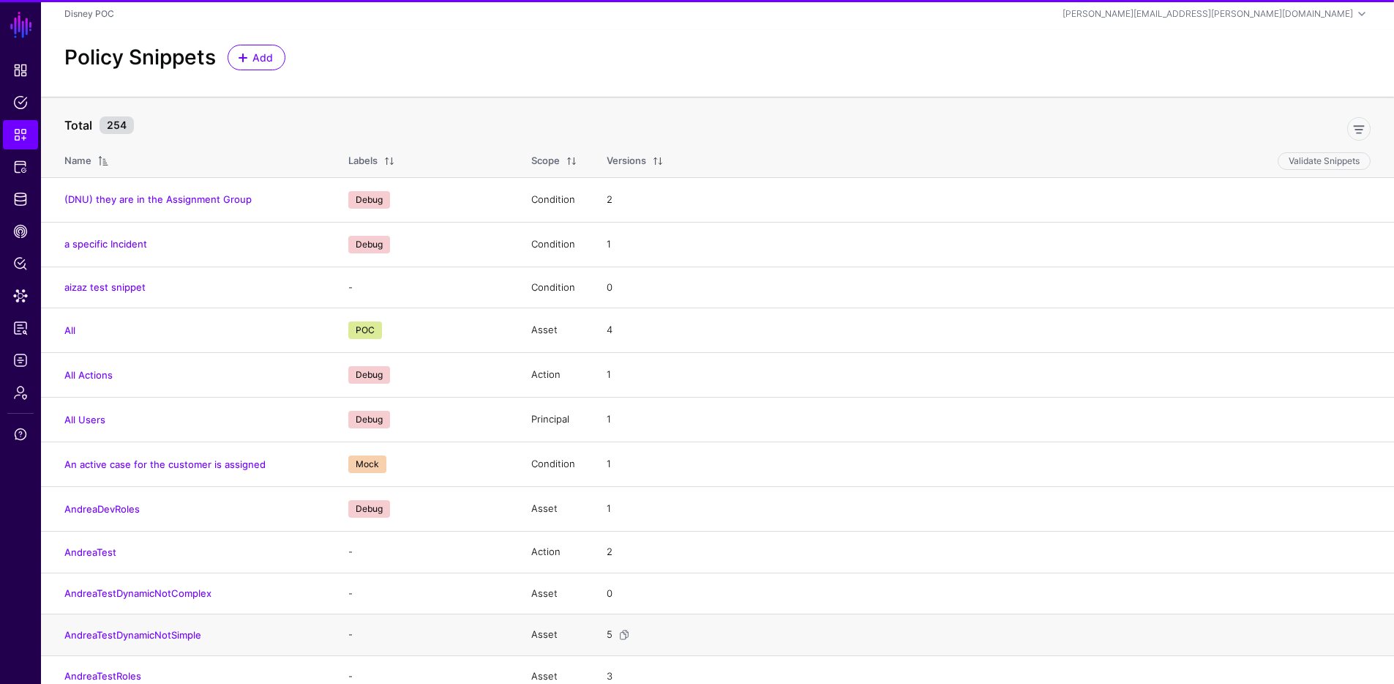
scroll to position [656, 0]
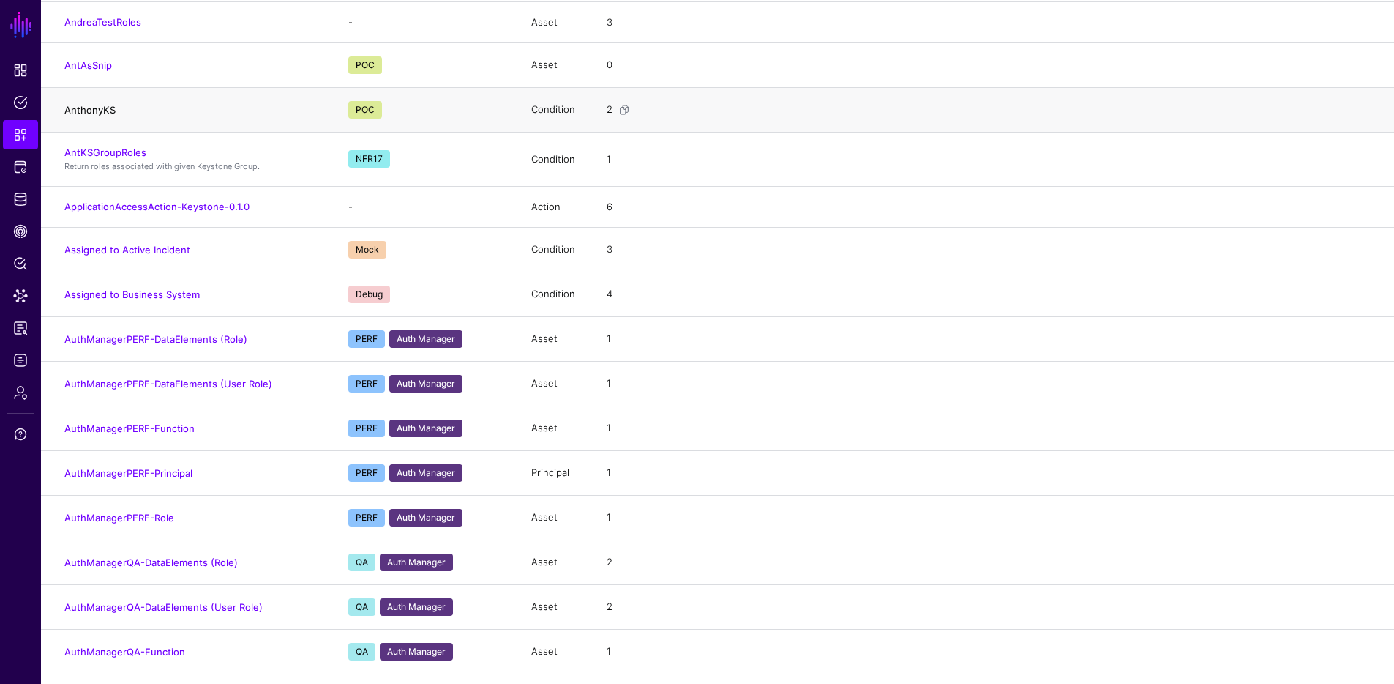
click at [88, 112] on link "AnthonyKS" at bounding box center [89, 110] width 51 height 12
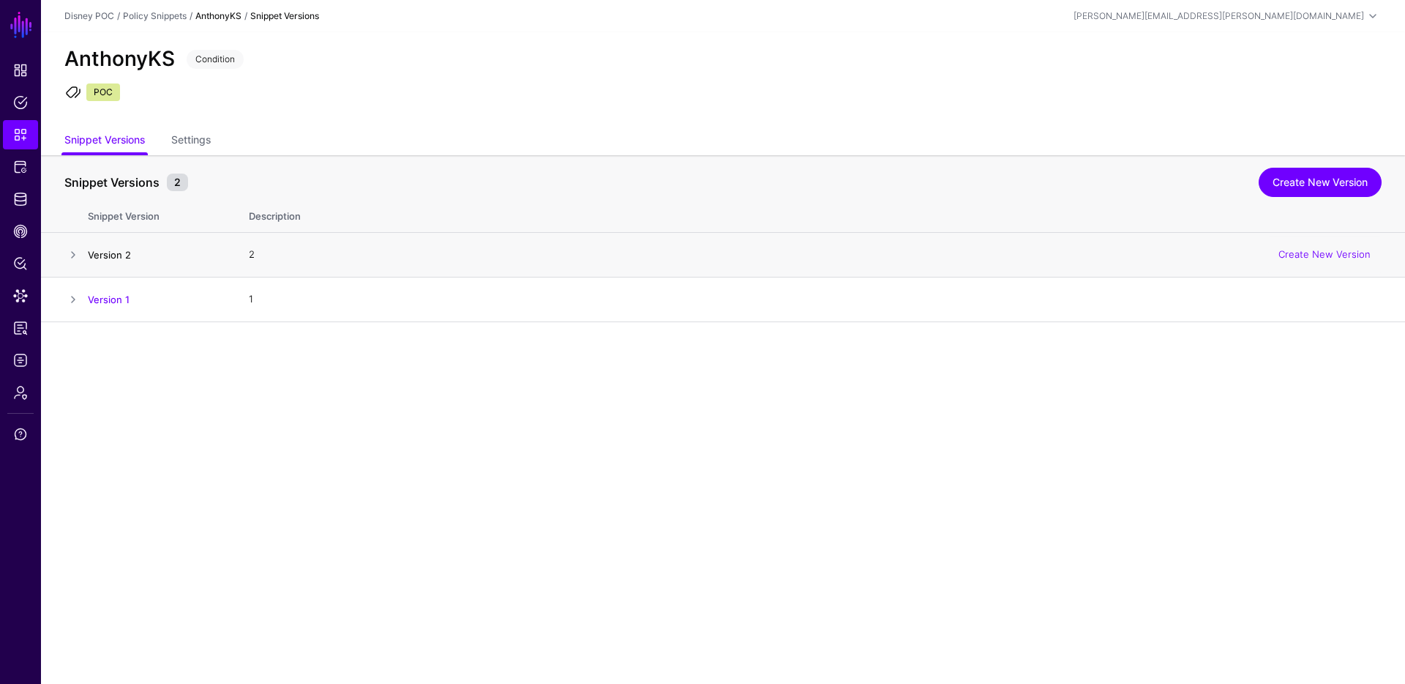
click at [112, 255] on link "Version 2" at bounding box center [109, 255] width 43 height 12
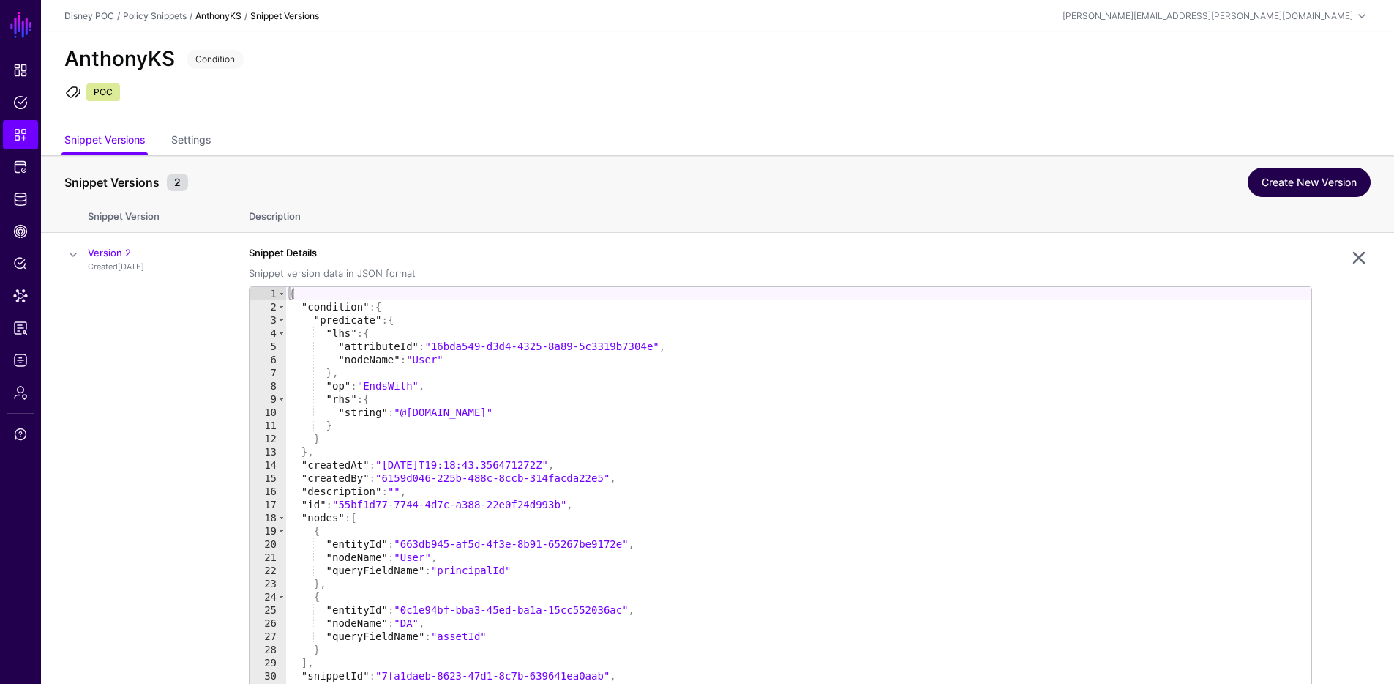
click at [1294, 177] on link "Create New Version" at bounding box center [1309, 182] width 123 height 29
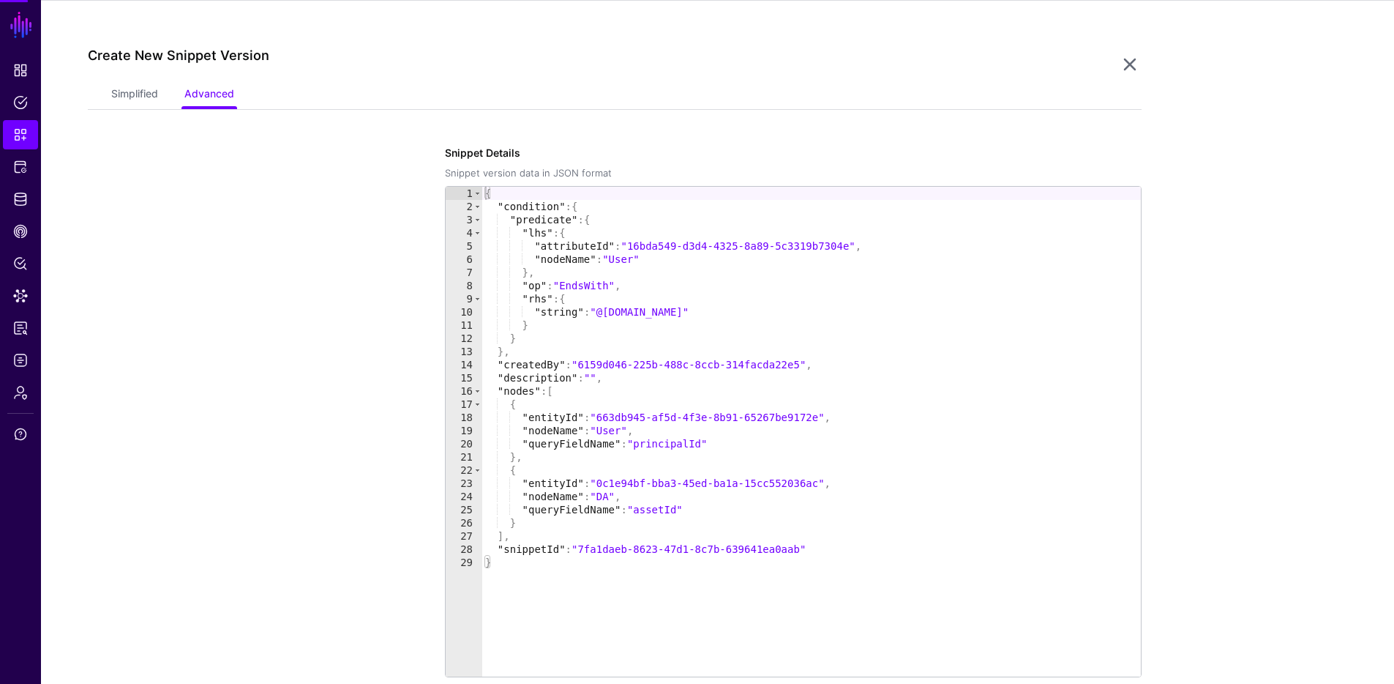
scroll to position [322, 0]
click at [141, 97] on link "Simplified" at bounding box center [134, 95] width 47 height 28
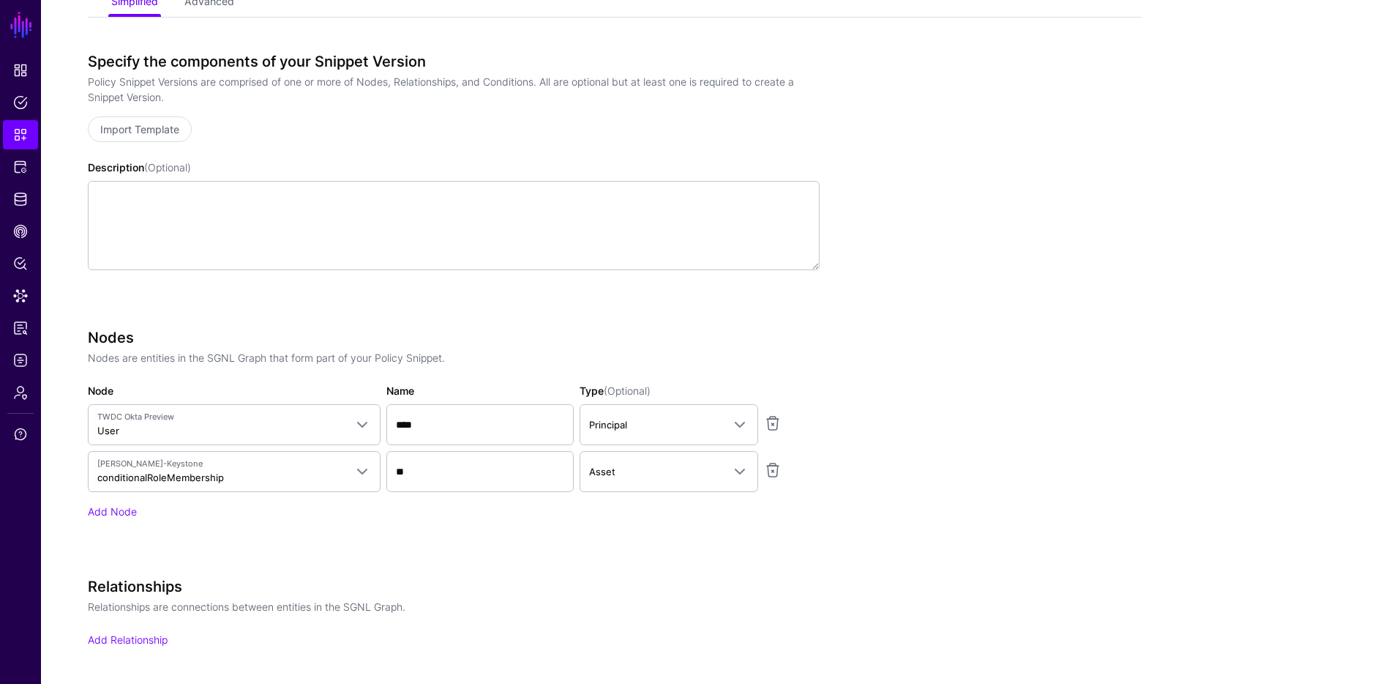
scroll to position [654, 0]
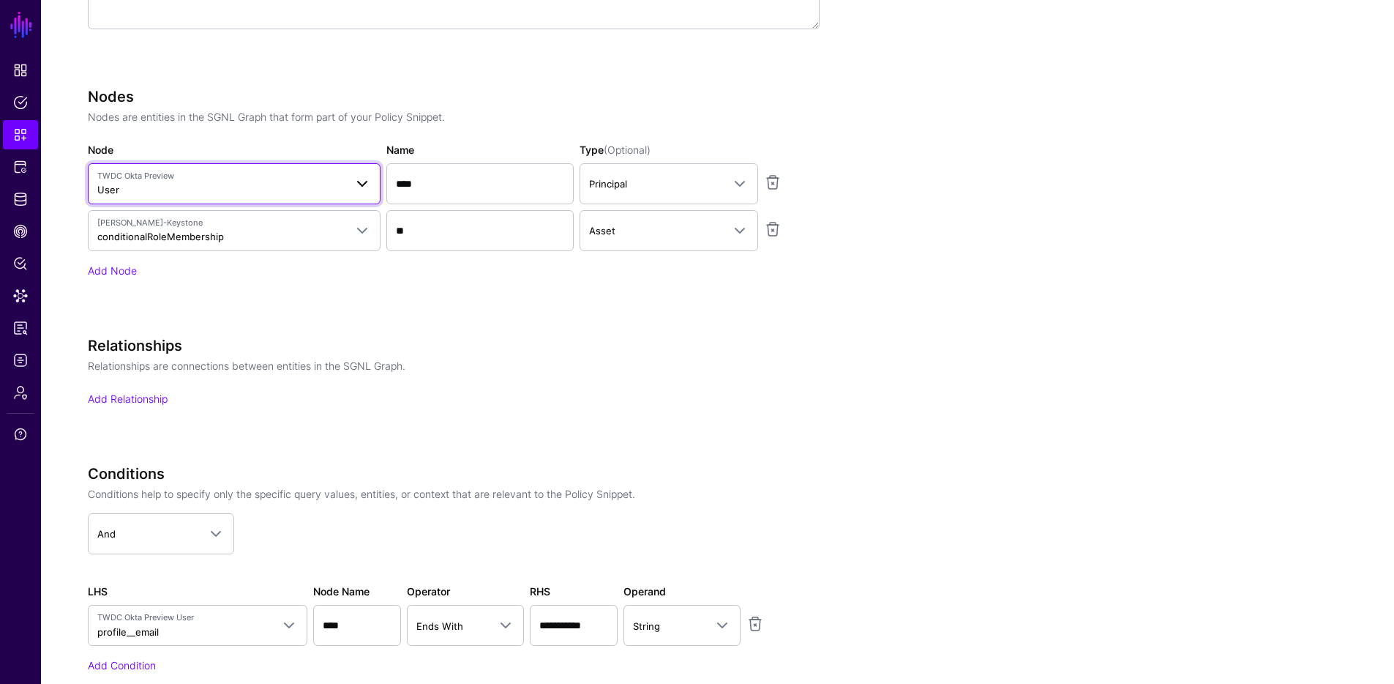
click at [279, 181] on span "TWDC Okta Preview User" at bounding box center [220, 184] width 247 height 28
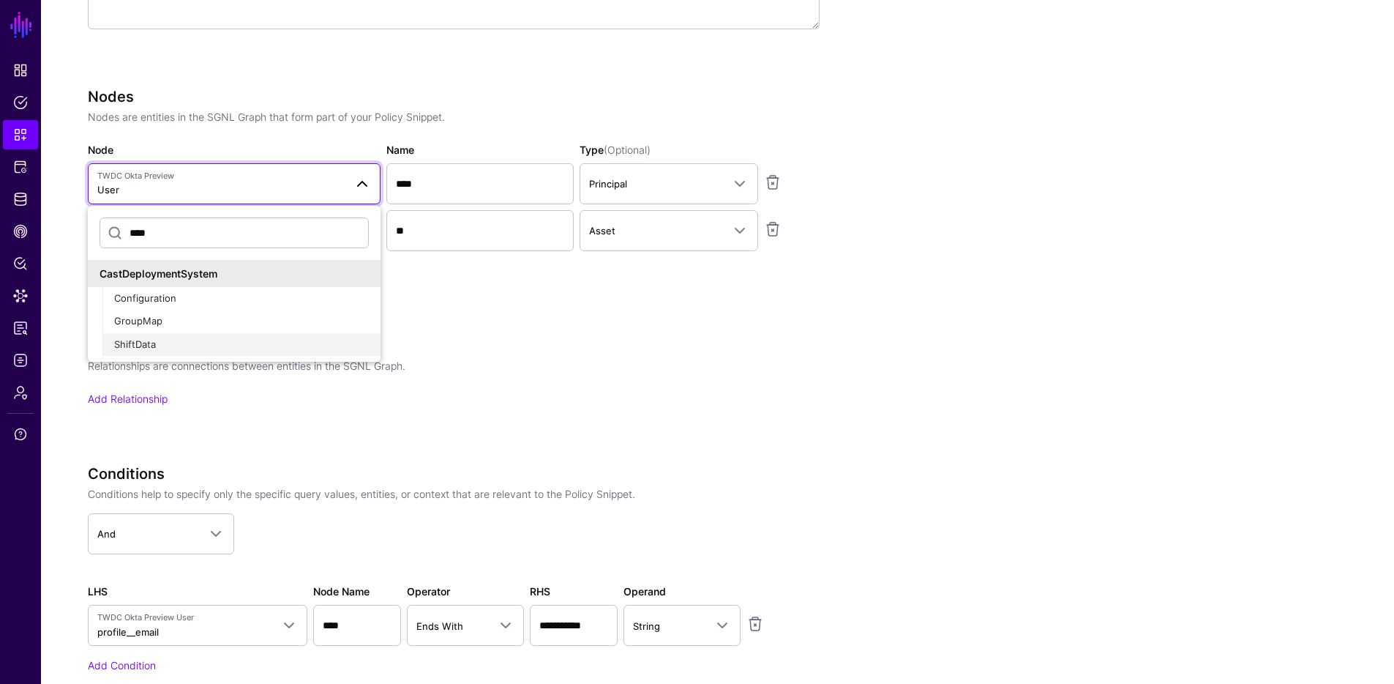
type input "****"
click at [162, 338] on div "ShiftData" at bounding box center [241, 344] width 255 height 15
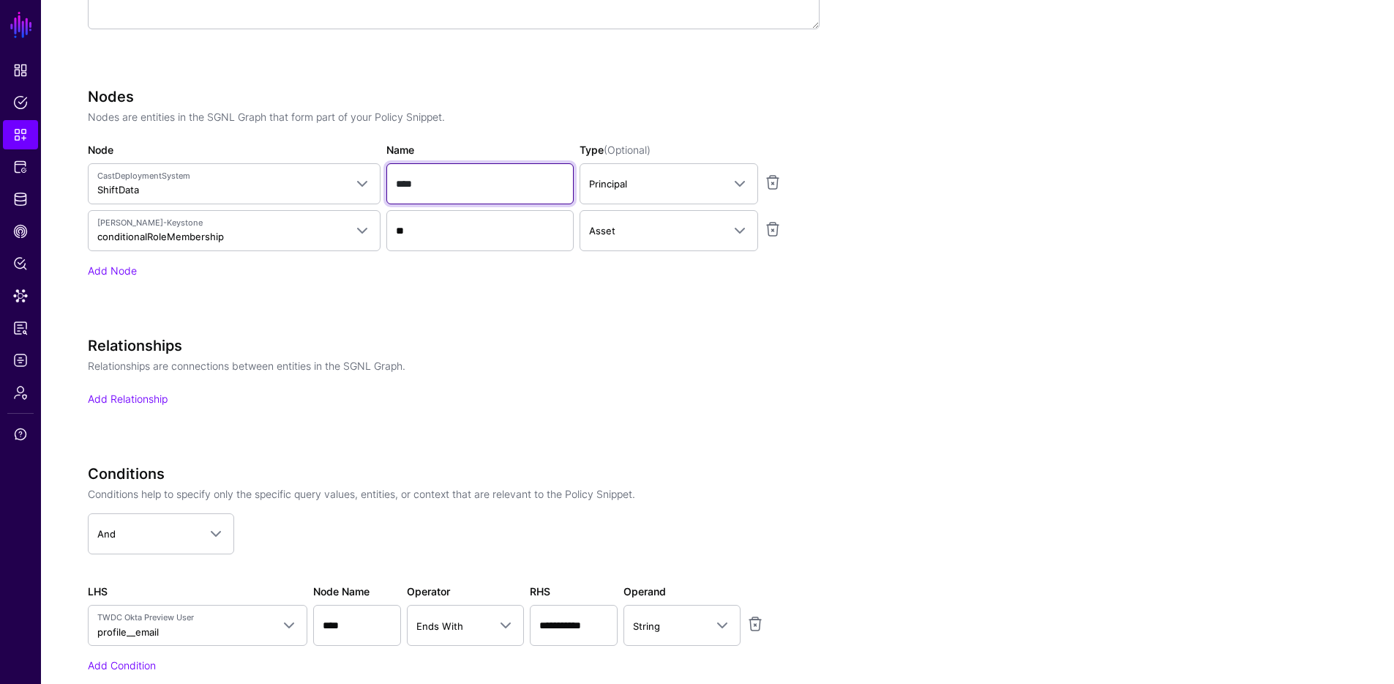
click at [459, 192] on input "****" at bounding box center [479, 183] width 187 height 41
click at [462, 190] on input "****" at bounding box center [479, 183] width 187 height 41
type input "*****"
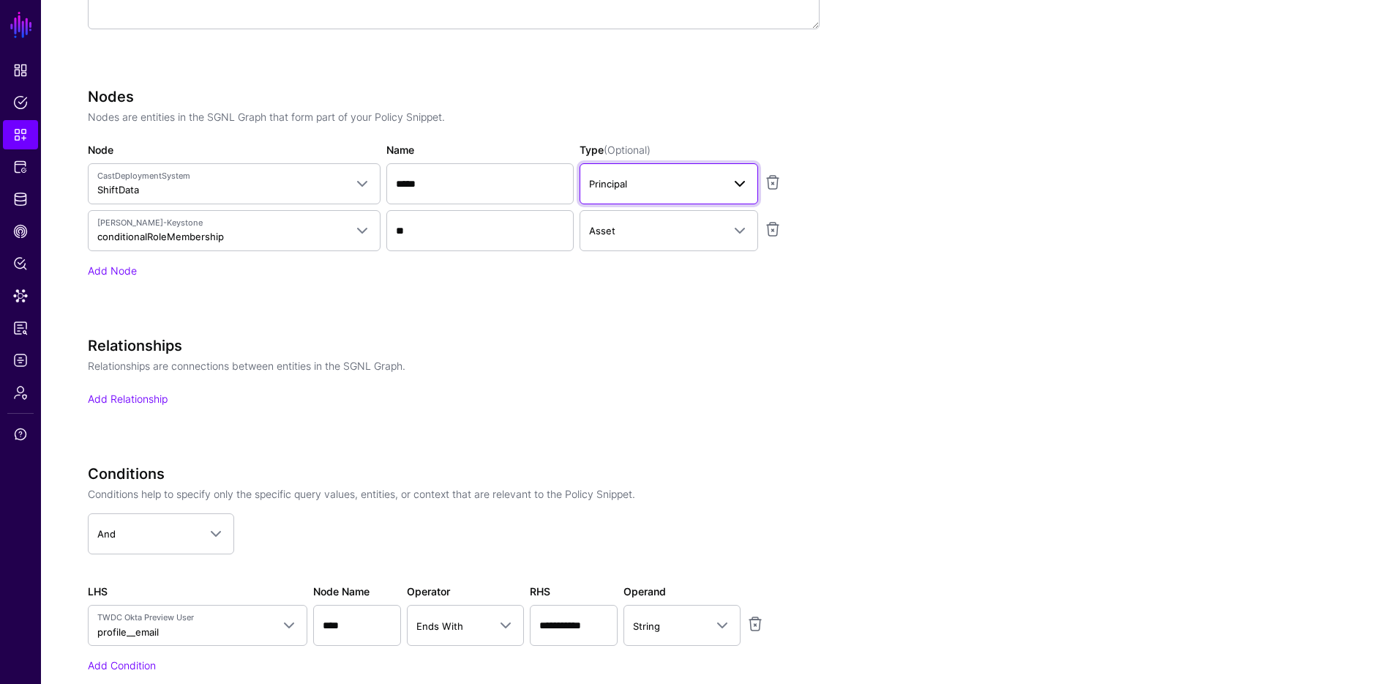
click at [672, 171] on link "Principal" at bounding box center [669, 183] width 179 height 41
click at [633, 263] on div "Asset" at bounding box center [668, 269] width 155 height 15
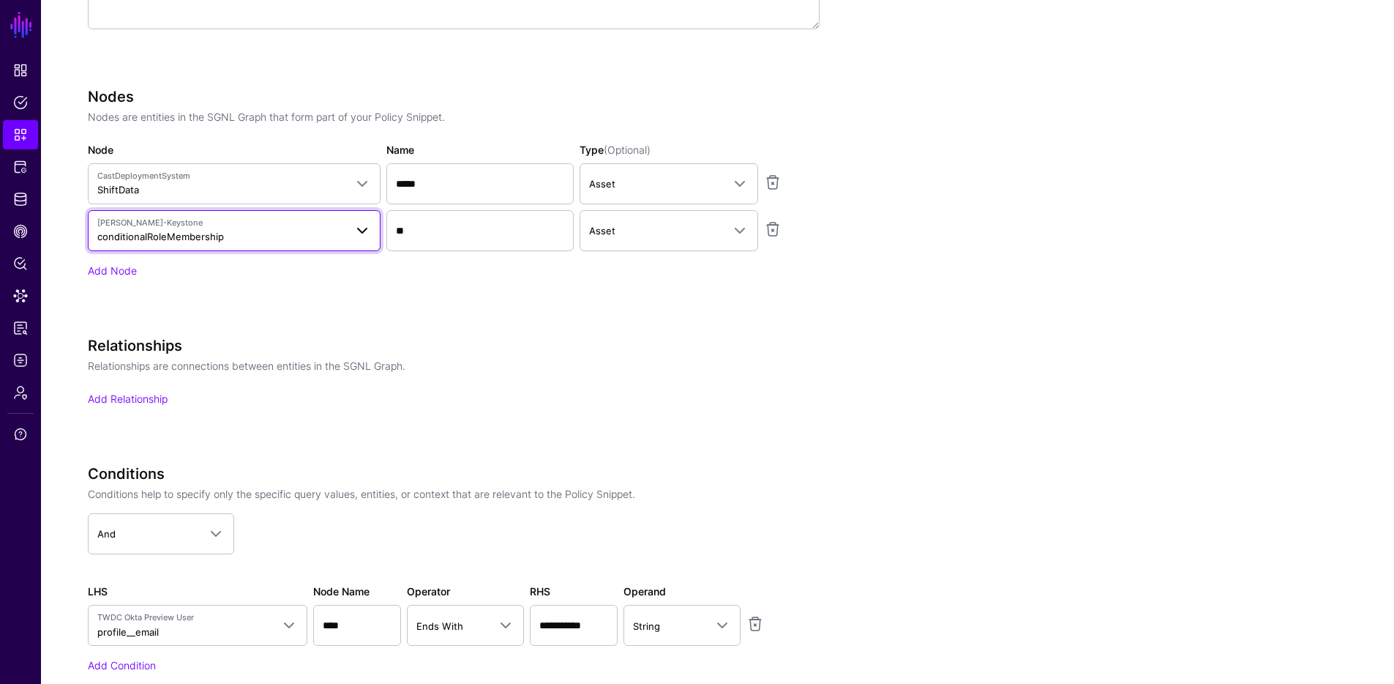
click at [261, 231] on span "Jesus-Keystone conditionalRoleMembership" at bounding box center [220, 231] width 247 height 28
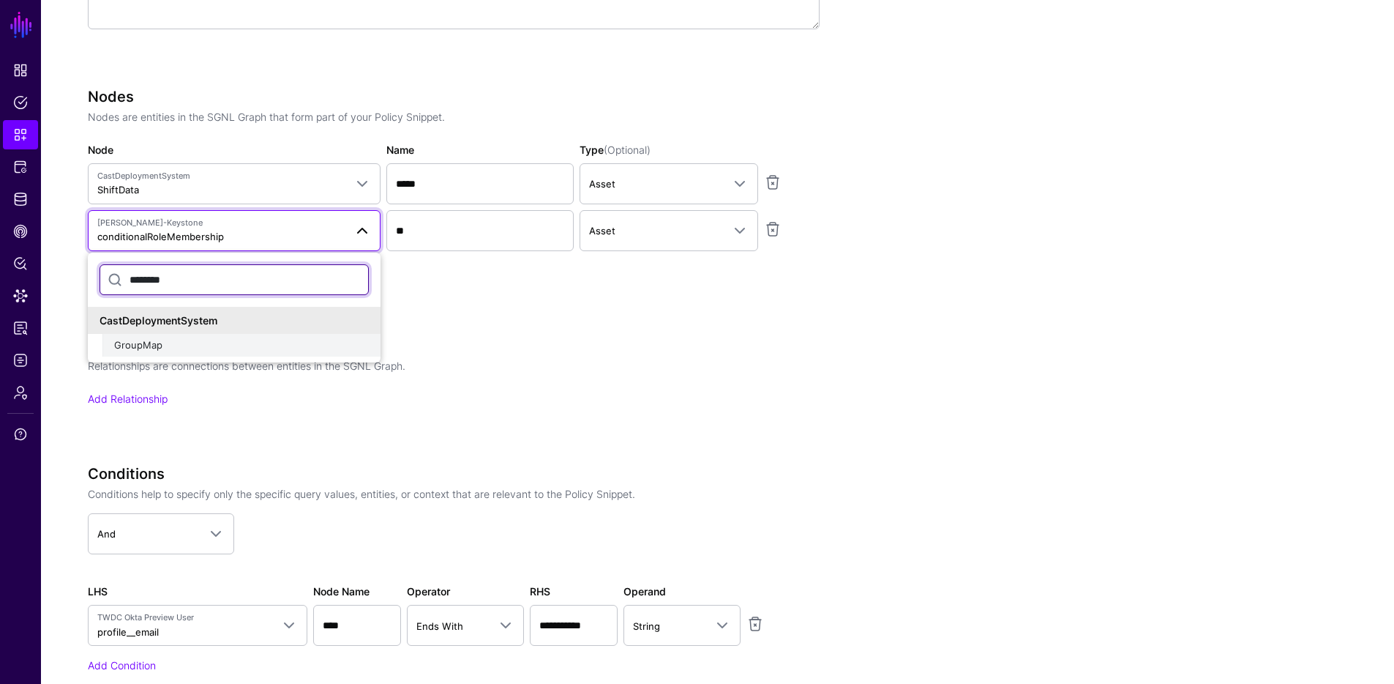
type input "********"
click at [169, 351] on div "GroupMap" at bounding box center [241, 345] width 255 height 15
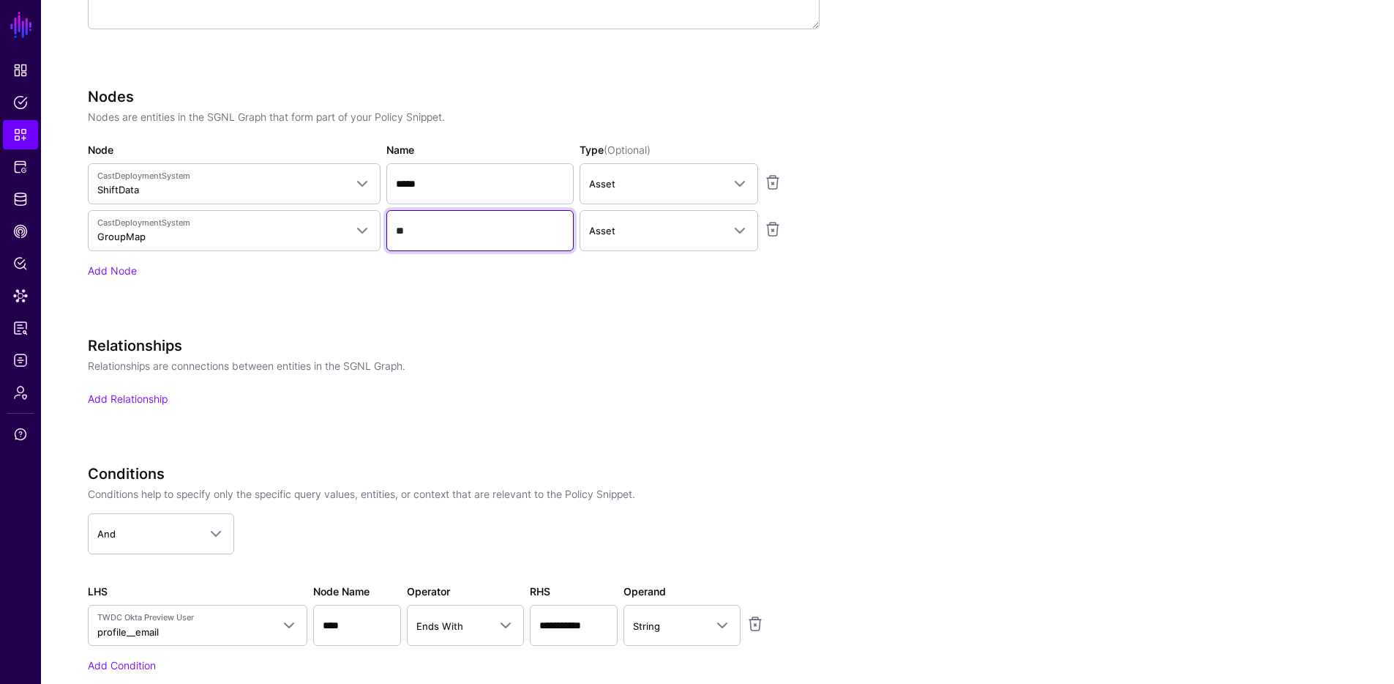
click at [526, 232] on input "**" at bounding box center [479, 230] width 187 height 41
type input "********"
click at [583, 345] on h3 "Relationships" at bounding box center [454, 346] width 732 height 18
click at [138, 403] on link "Add Relationship" at bounding box center [128, 398] width 80 height 12
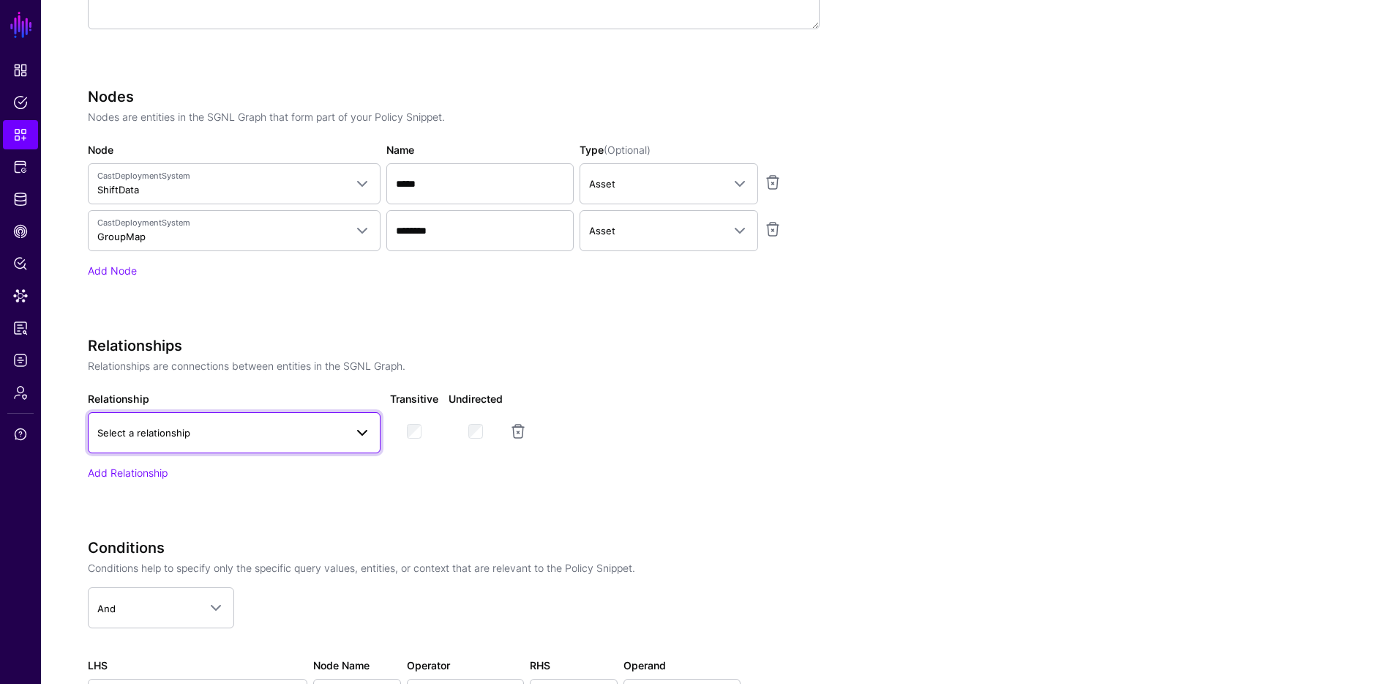
click at [143, 422] on link "Select a relationship" at bounding box center [234, 432] width 293 height 41
click at [168, 523] on span "cds_bus_area_to_keystone_group" at bounding box center [177, 520] width 154 height 12
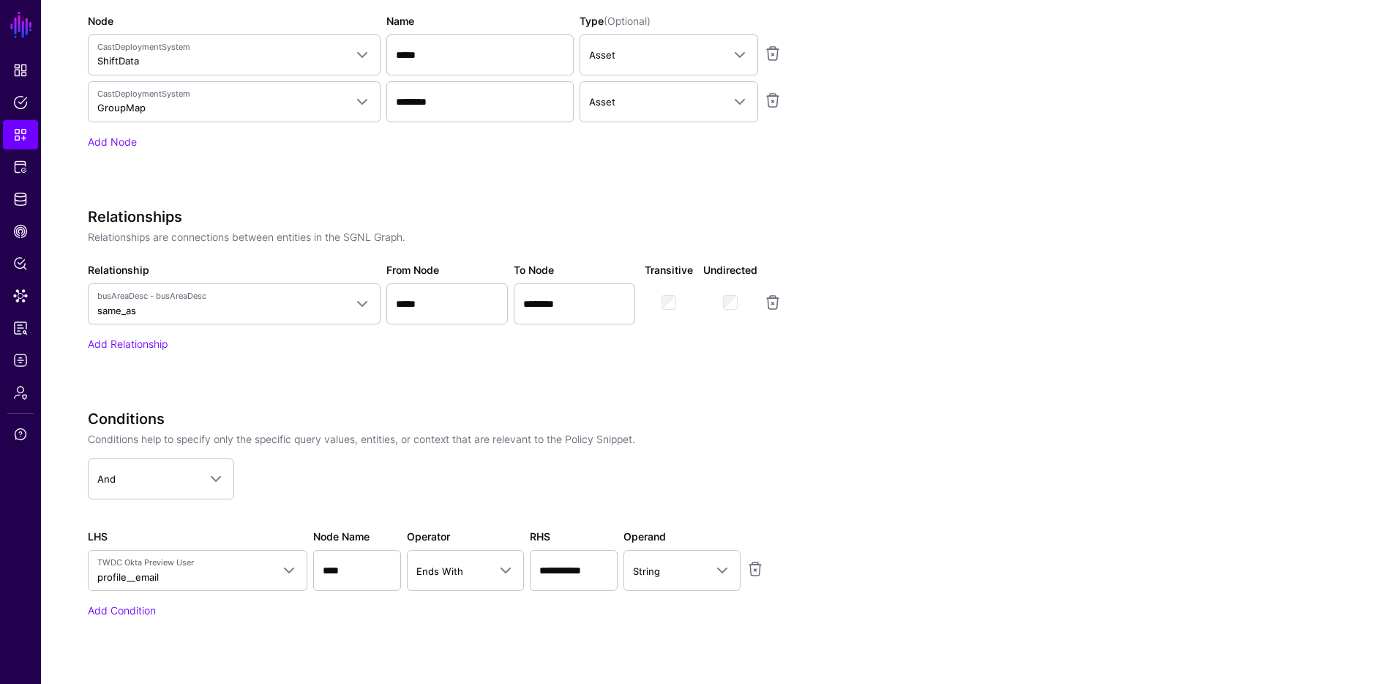
scroll to position [905, 0]
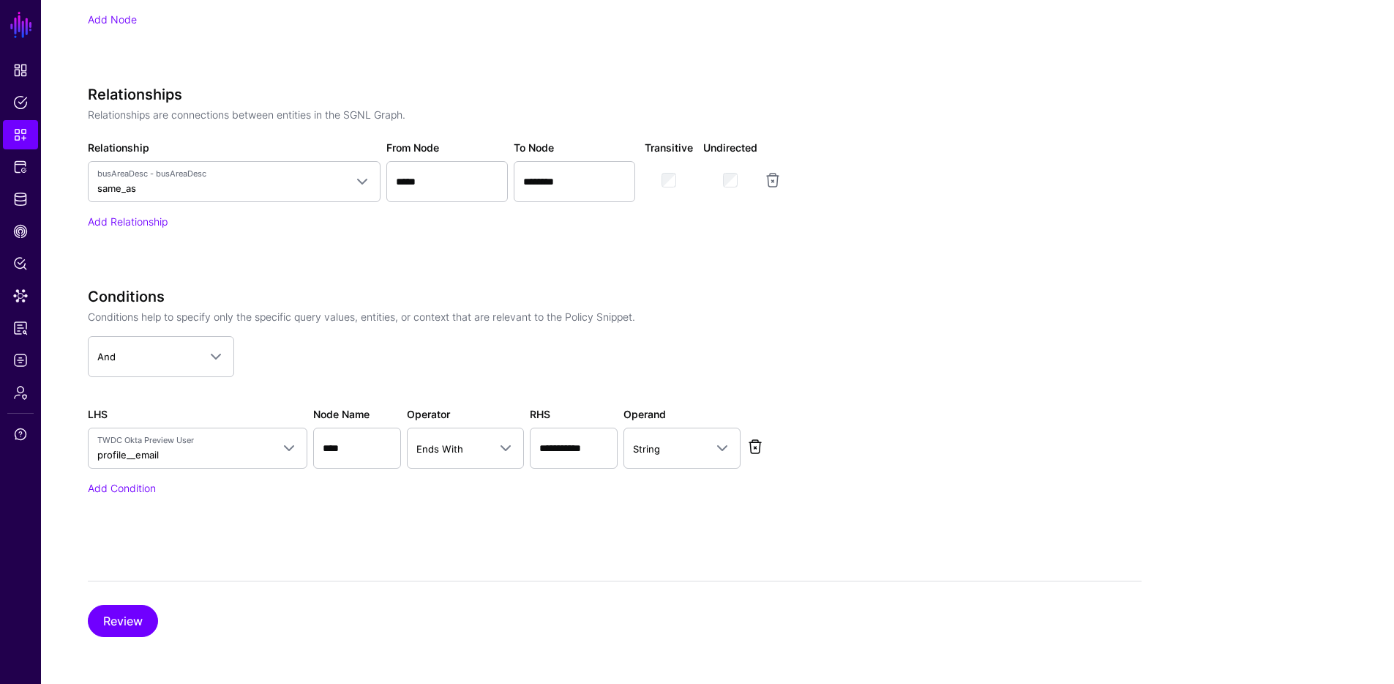
click at [757, 445] on link at bounding box center [756, 447] width 18 height 18
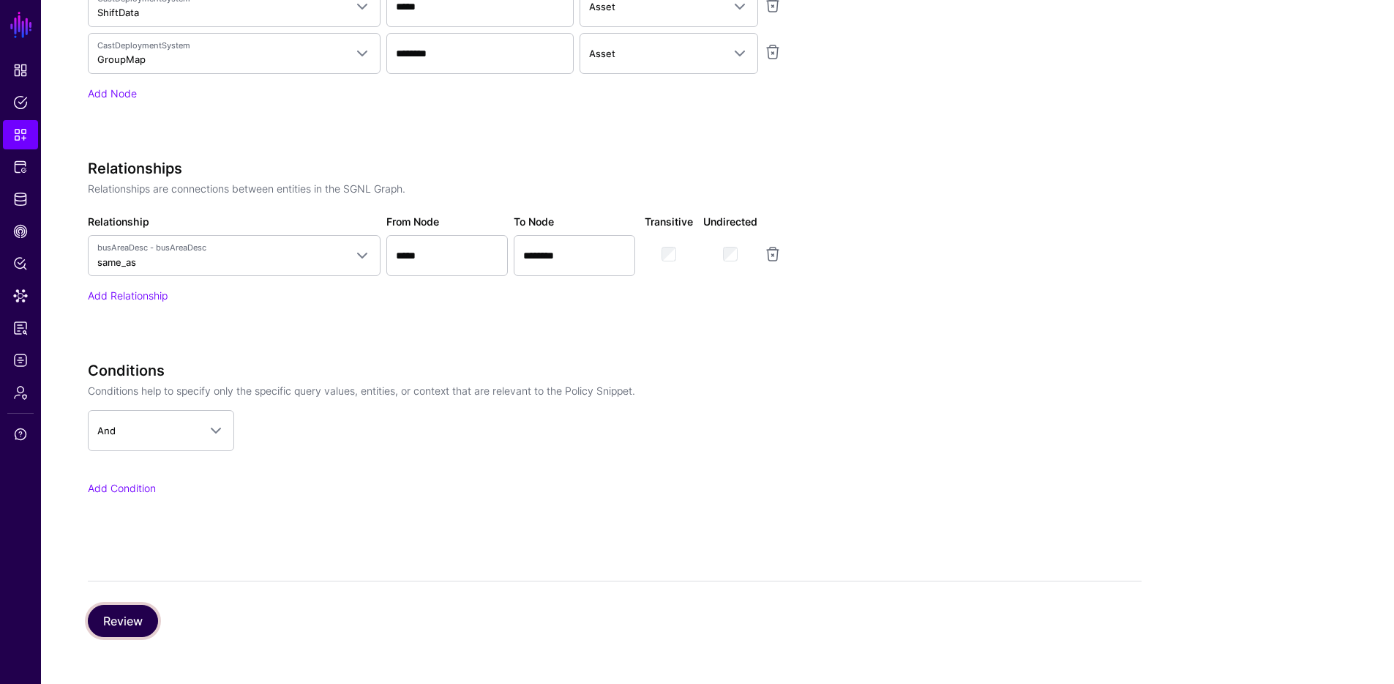
drag, startPoint x: 131, startPoint y: 621, endPoint x: 138, endPoint y: 618, distance: 7.6
click at [131, 621] on button "Review" at bounding box center [123, 621] width 70 height 32
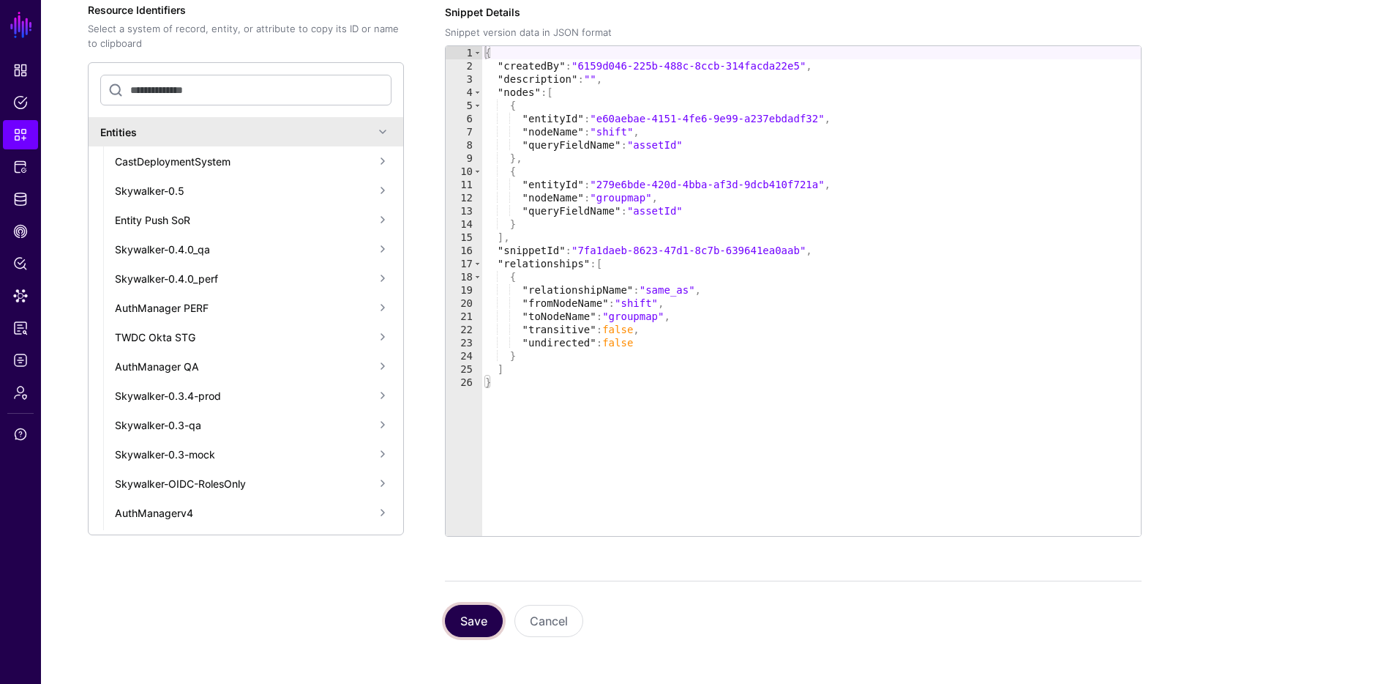
click at [479, 616] on button "Save" at bounding box center [474, 621] width 58 height 32
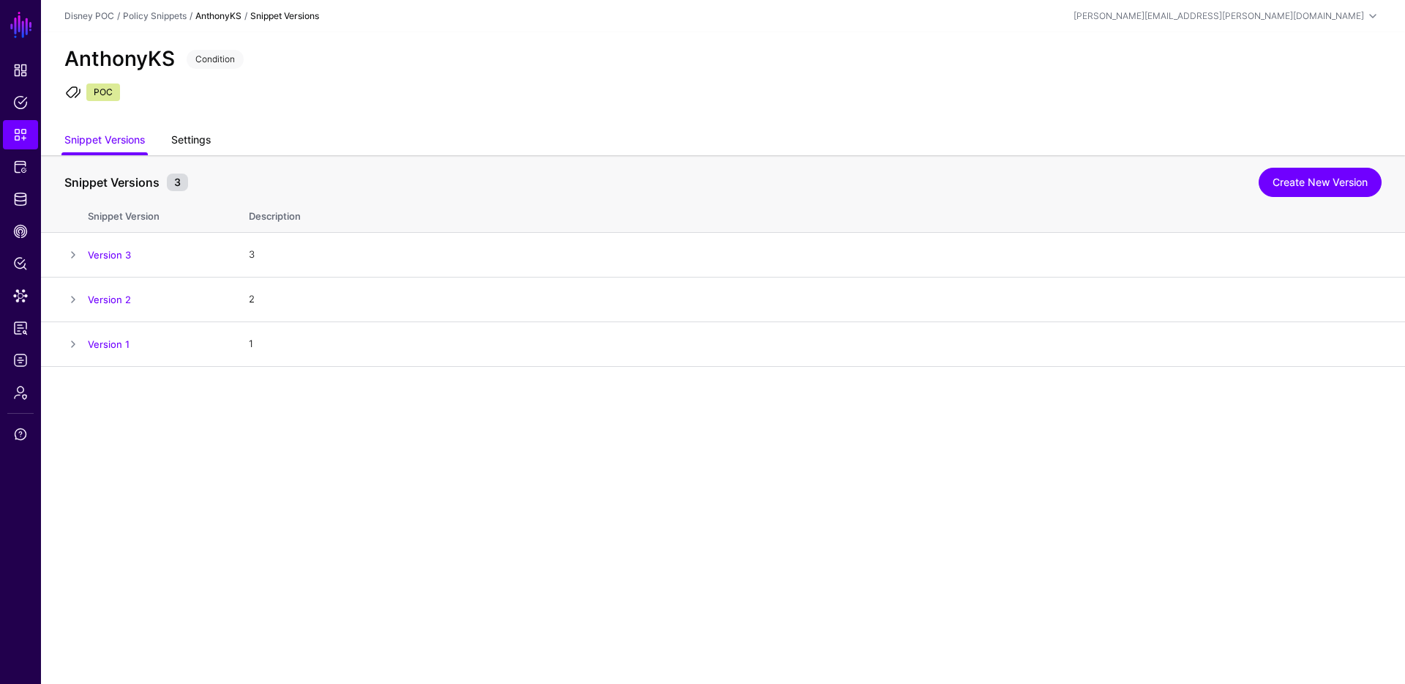
click at [195, 139] on link "Settings" at bounding box center [191, 141] width 40 height 28
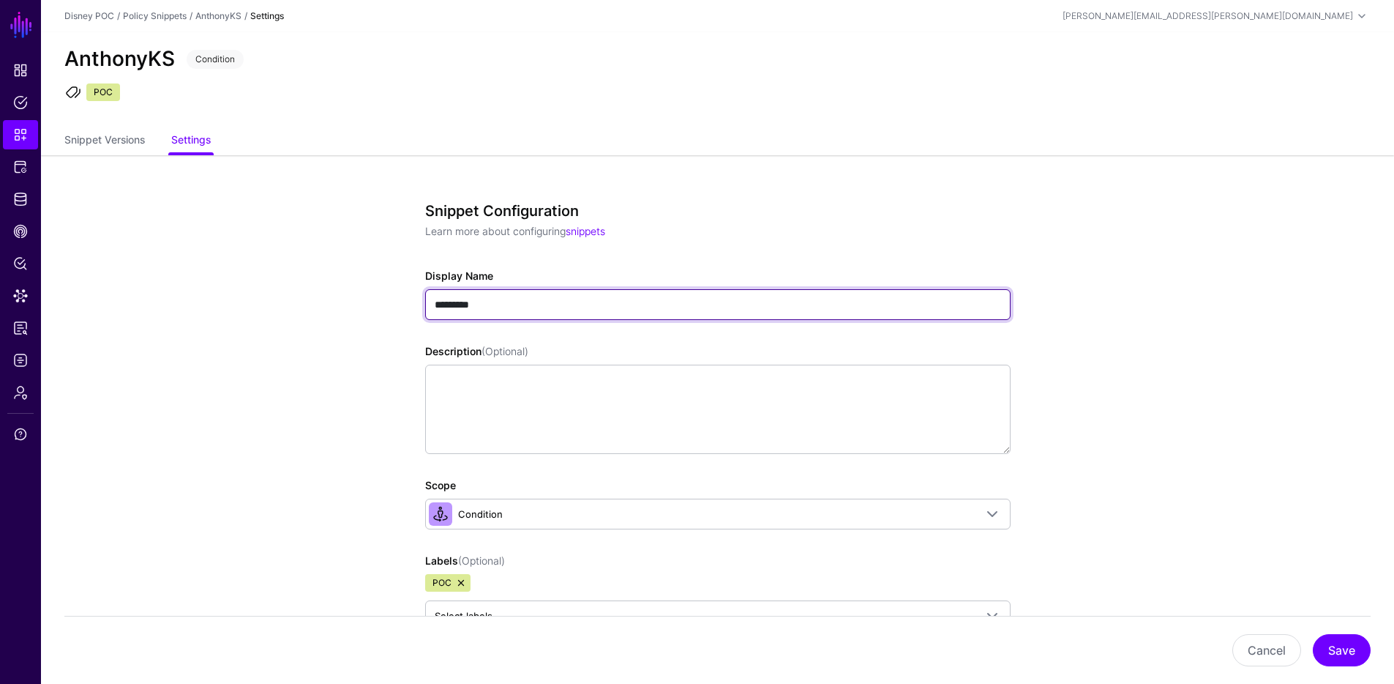
click at [479, 303] on input "*********" at bounding box center [718, 304] width 586 height 31
click at [501, 305] on input "*********" at bounding box center [718, 304] width 586 height 31
drag, startPoint x: 450, startPoint y: 304, endPoint x: 473, endPoint y: 301, distance: 22.9
click at [473, 301] on input "*********" at bounding box center [718, 304] width 586 height 31
click at [617, 317] on input "*****" at bounding box center [718, 304] width 586 height 31
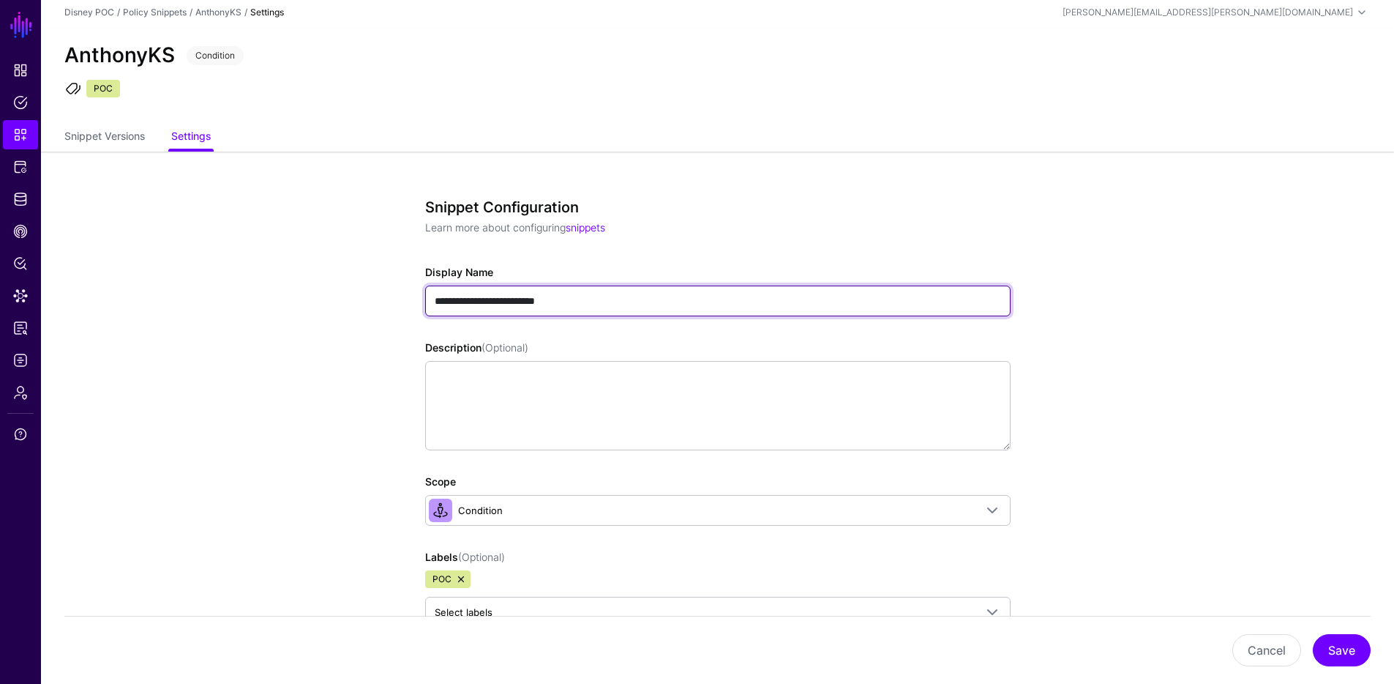
scroll to position [222, 0]
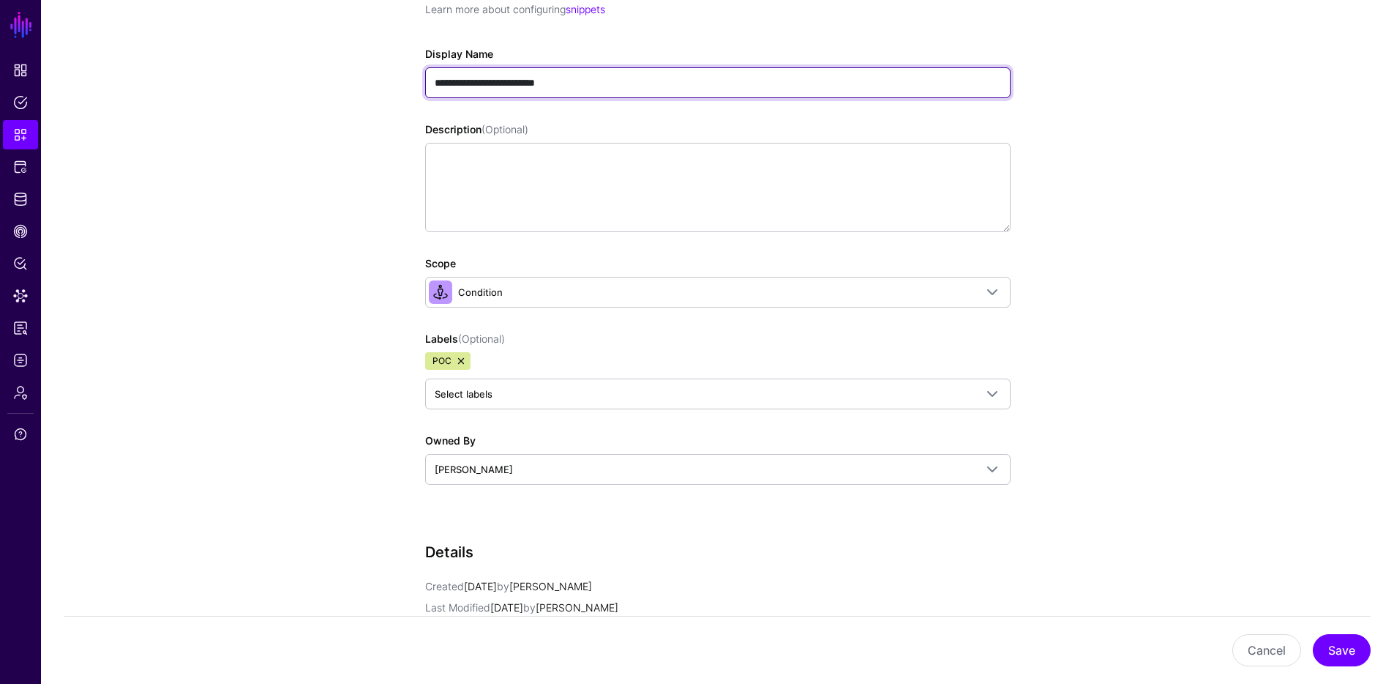
type input "**********"
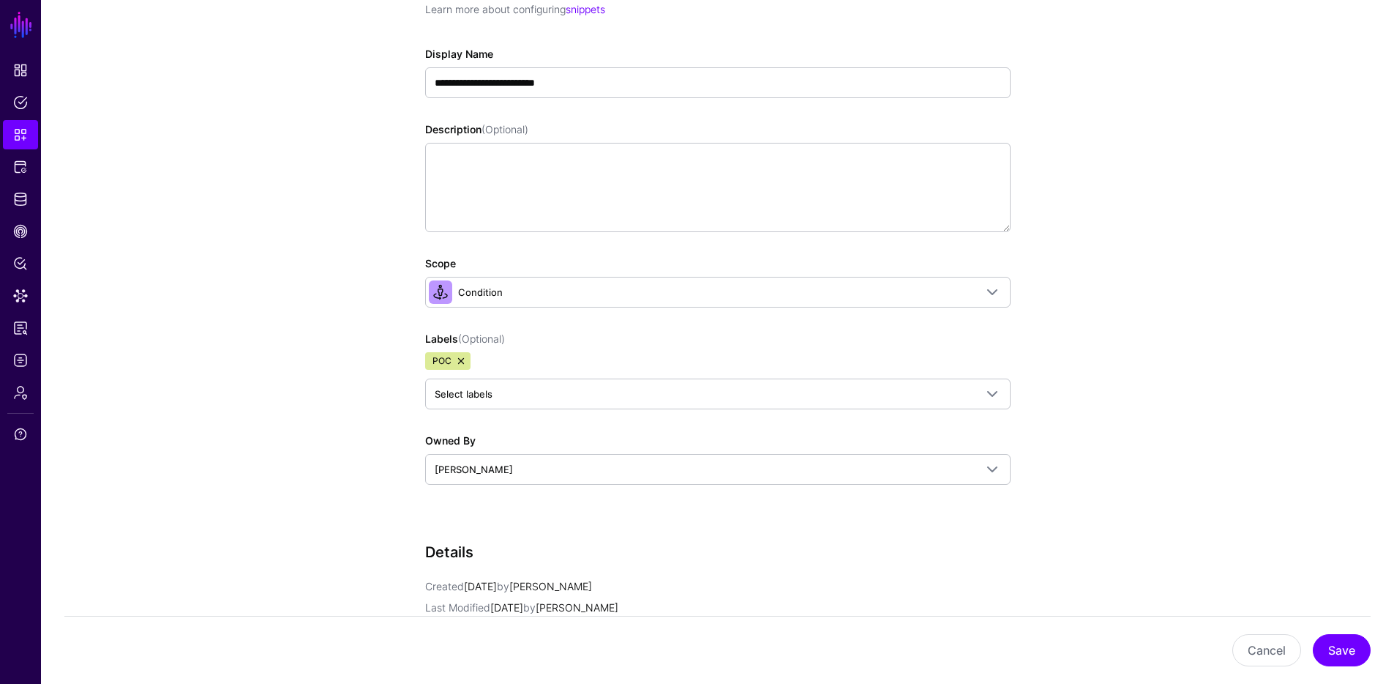
click at [459, 358] on link at bounding box center [461, 361] width 12 height 12
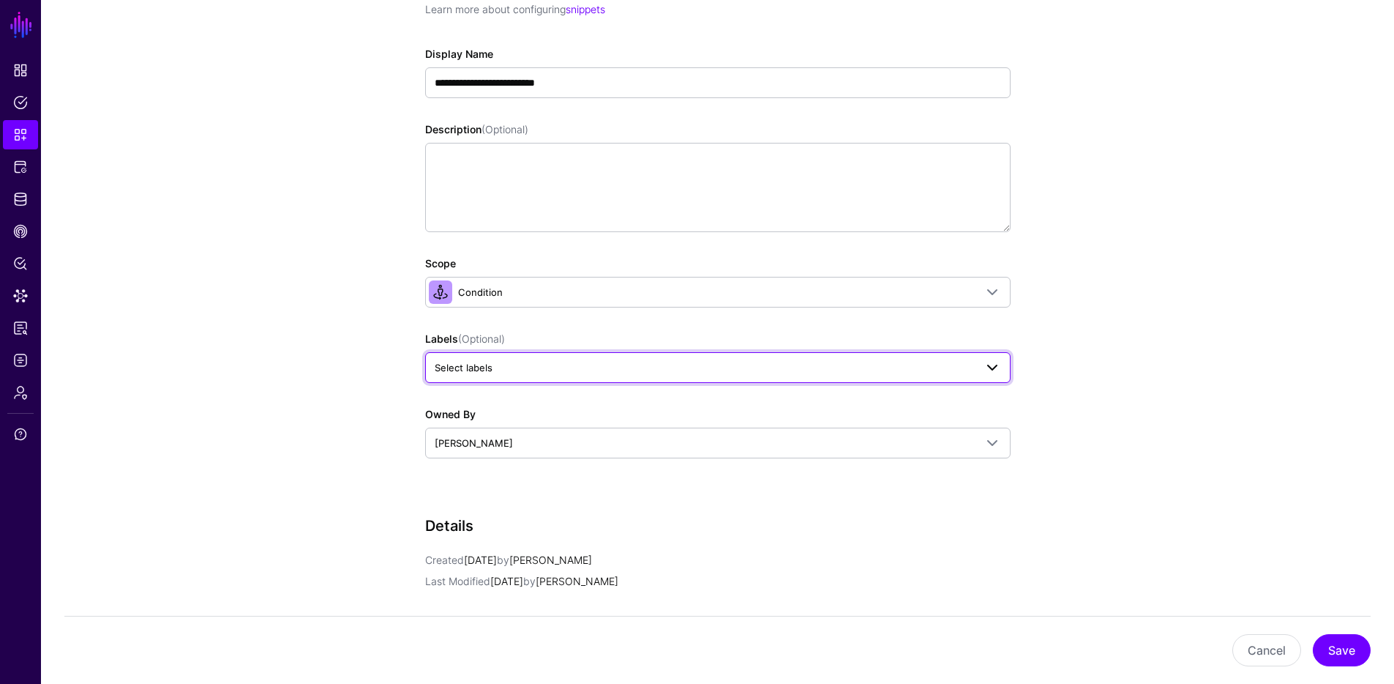
click at [488, 356] on link "Select labels" at bounding box center [718, 367] width 586 height 31
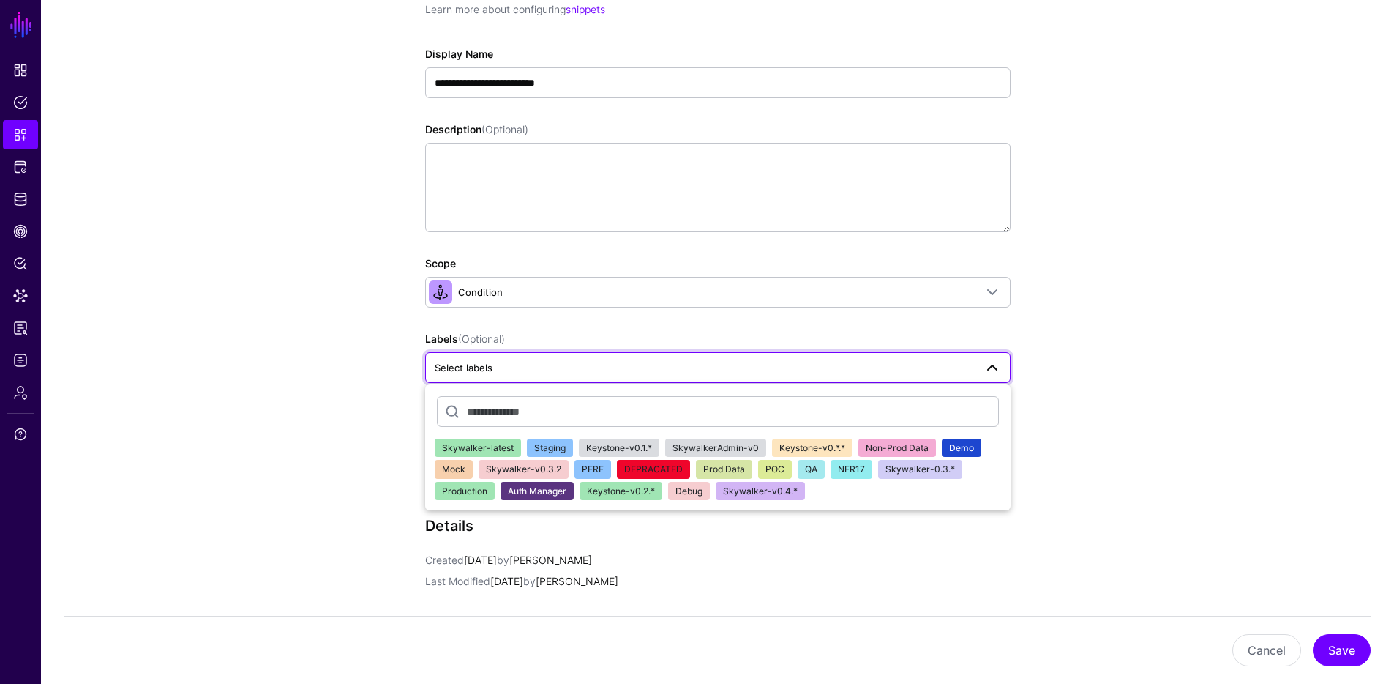
click at [859, 468] on button "NFR17" at bounding box center [852, 469] width 42 height 19
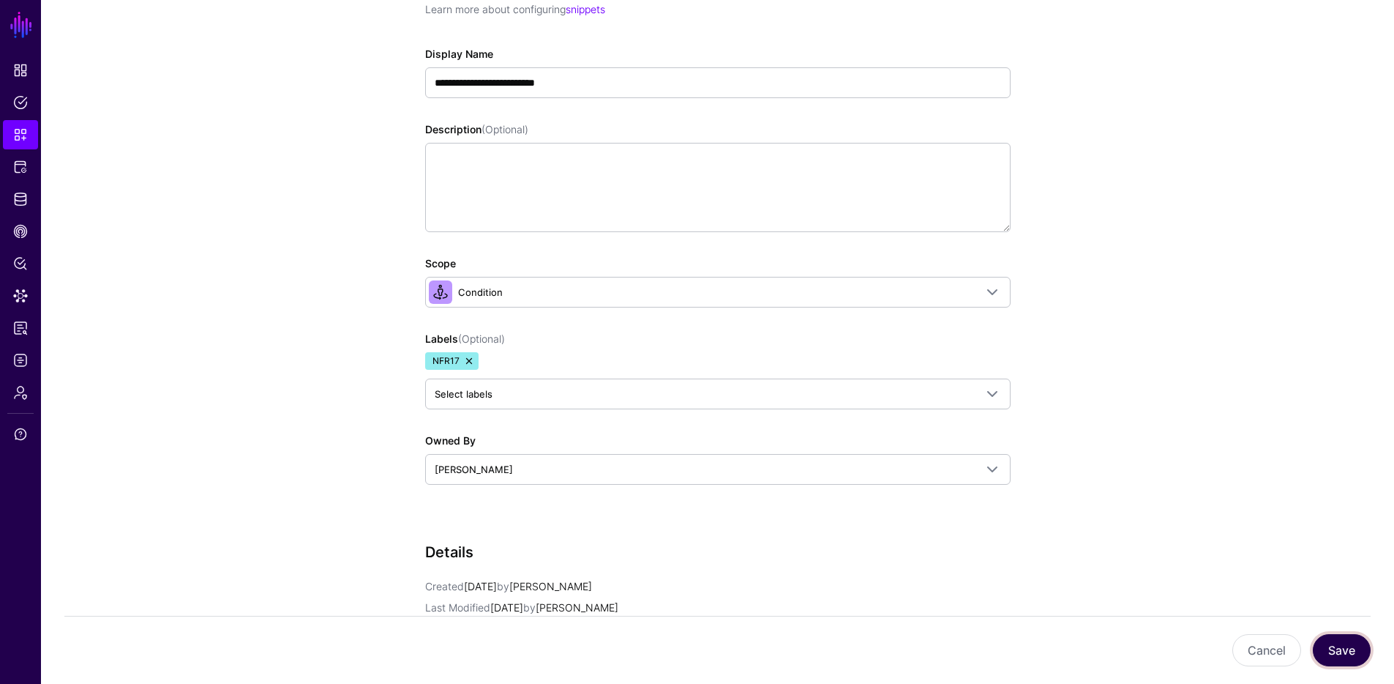
click at [1330, 648] on button "Save" at bounding box center [1342, 650] width 58 height 32
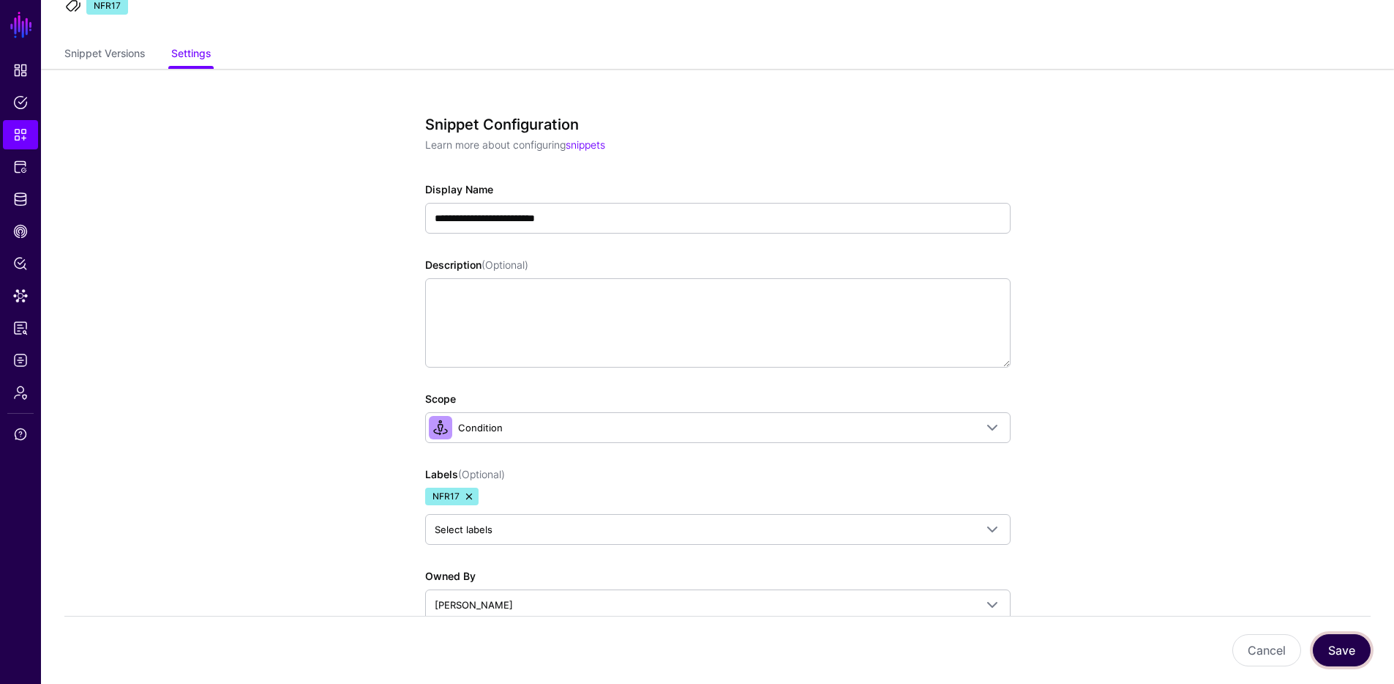
scroll to position [0, 0]
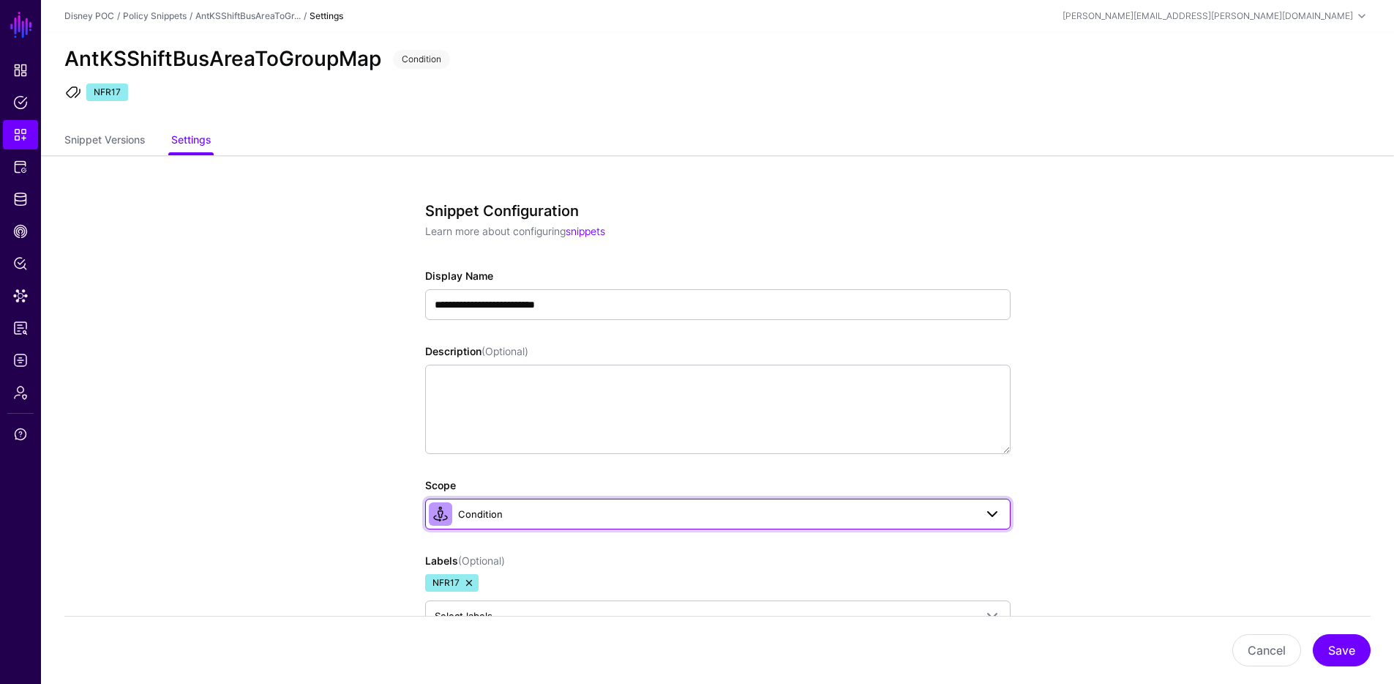
click at [594, 515] on span "Condition" at bounding box center [716, 514] width 517 height 16
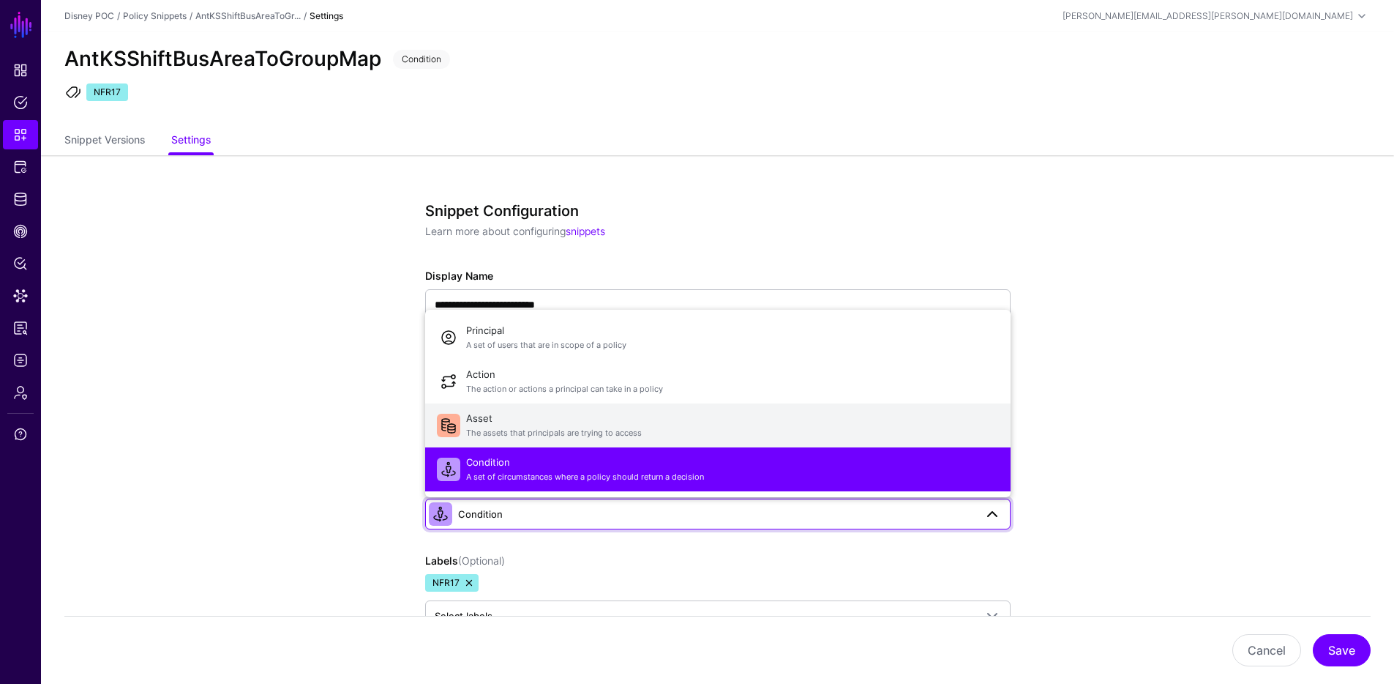
click at [548, 426] on span "Asset The assets that principals are trying to access" at bounding box center [732, 425] width 533 height 35
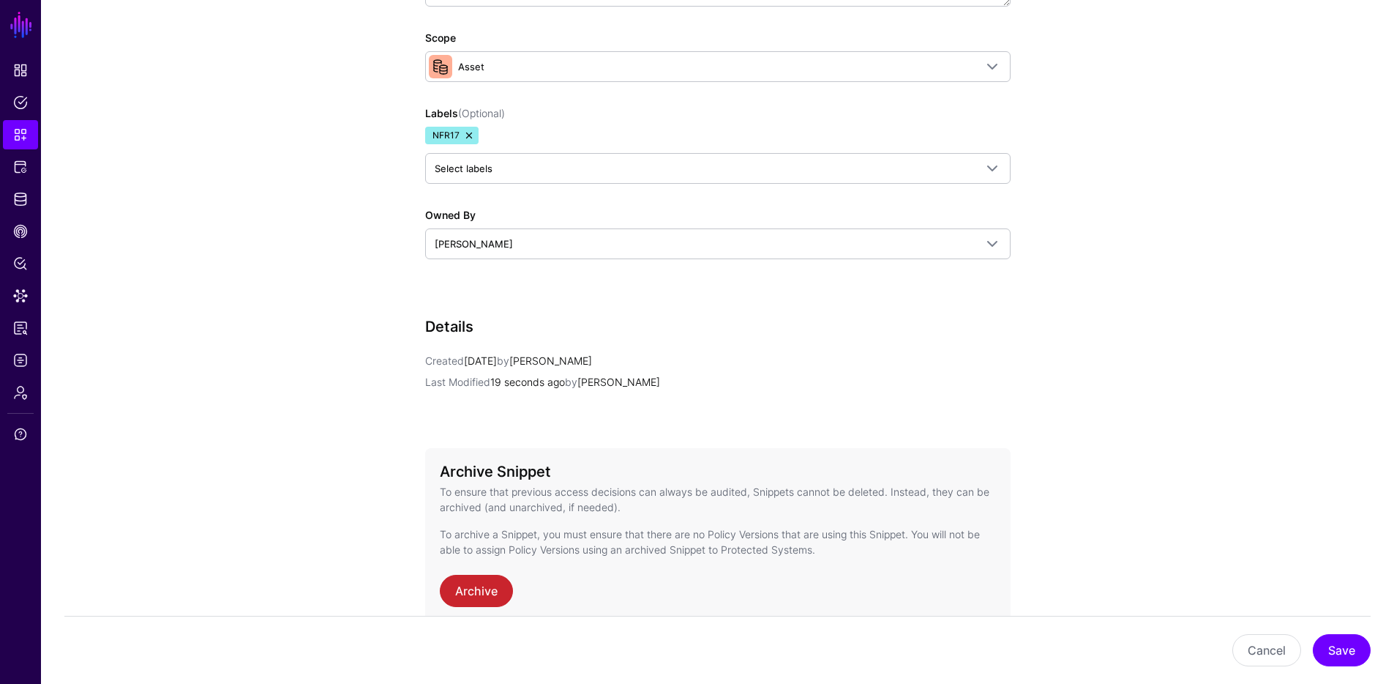
scroll to position [520, 0]
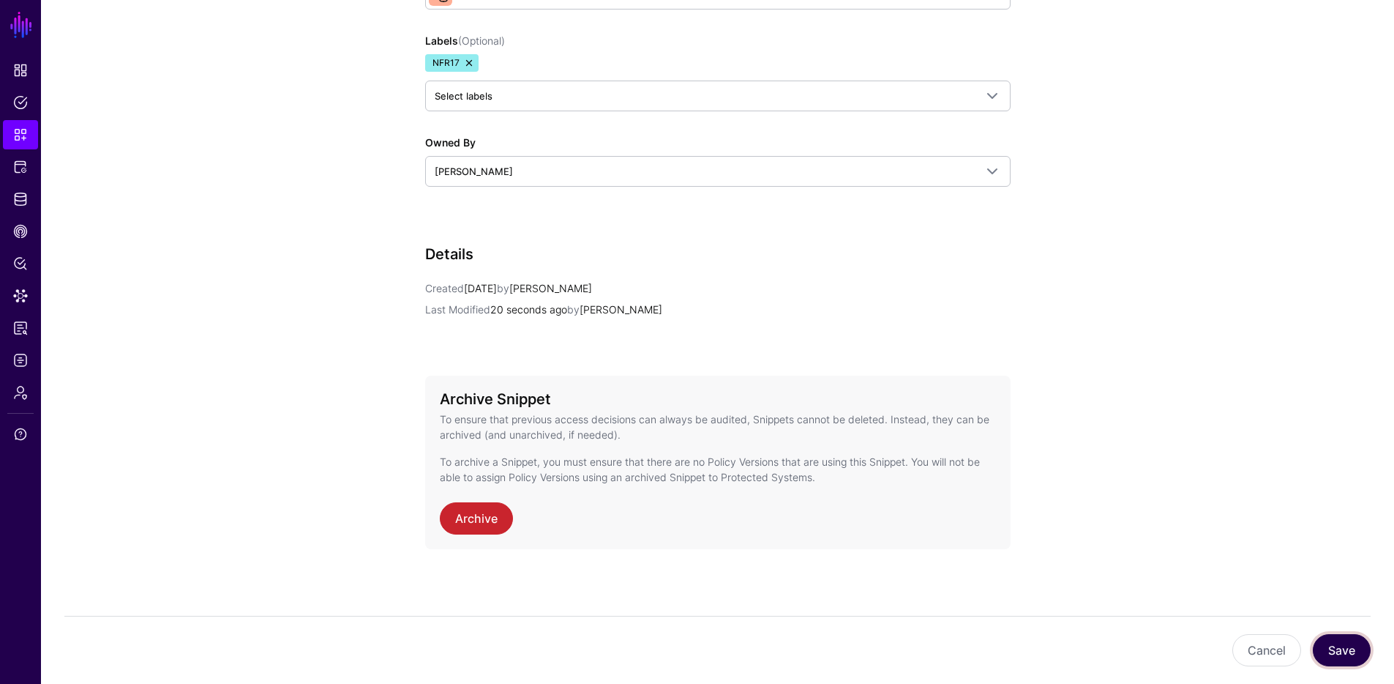
click at [1347, 648] on button "Save" at bounding box center [1342, 650] width 58 height 32
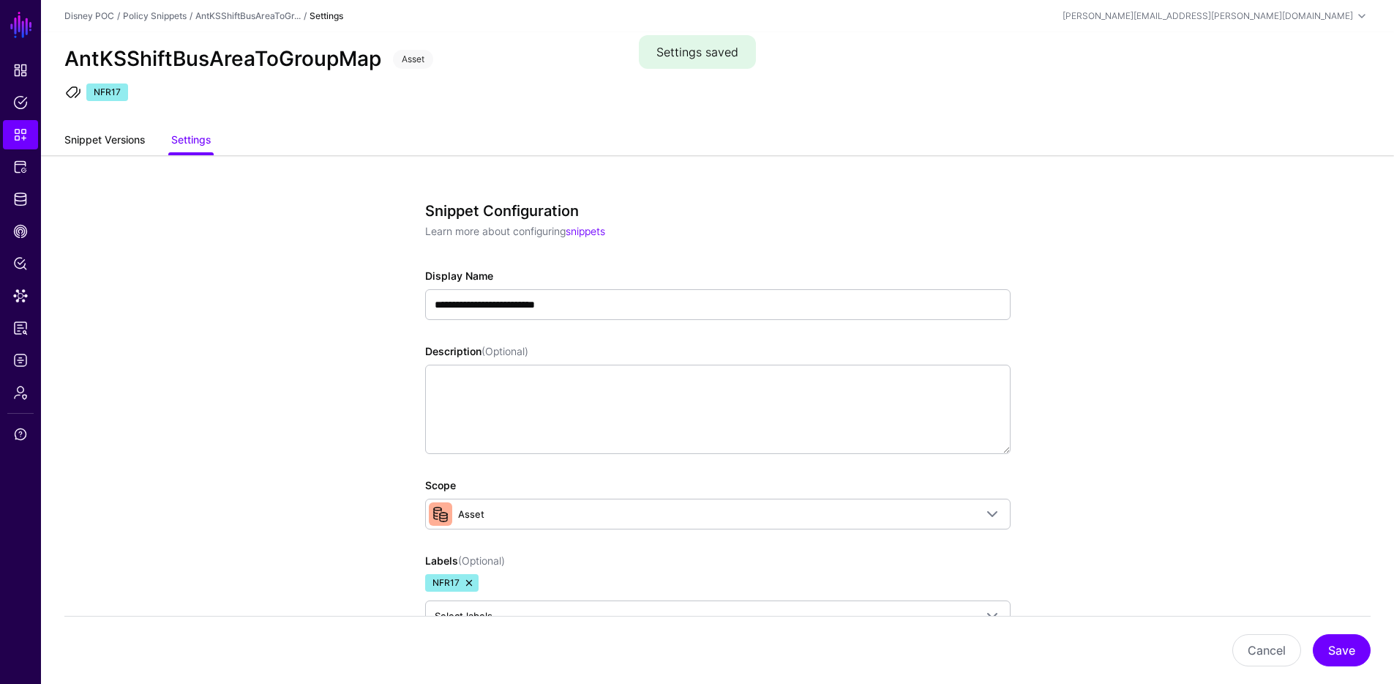
click at [120, 141] on link "Snippet Versions" at bounding box center [104, 141] width 81 height 28
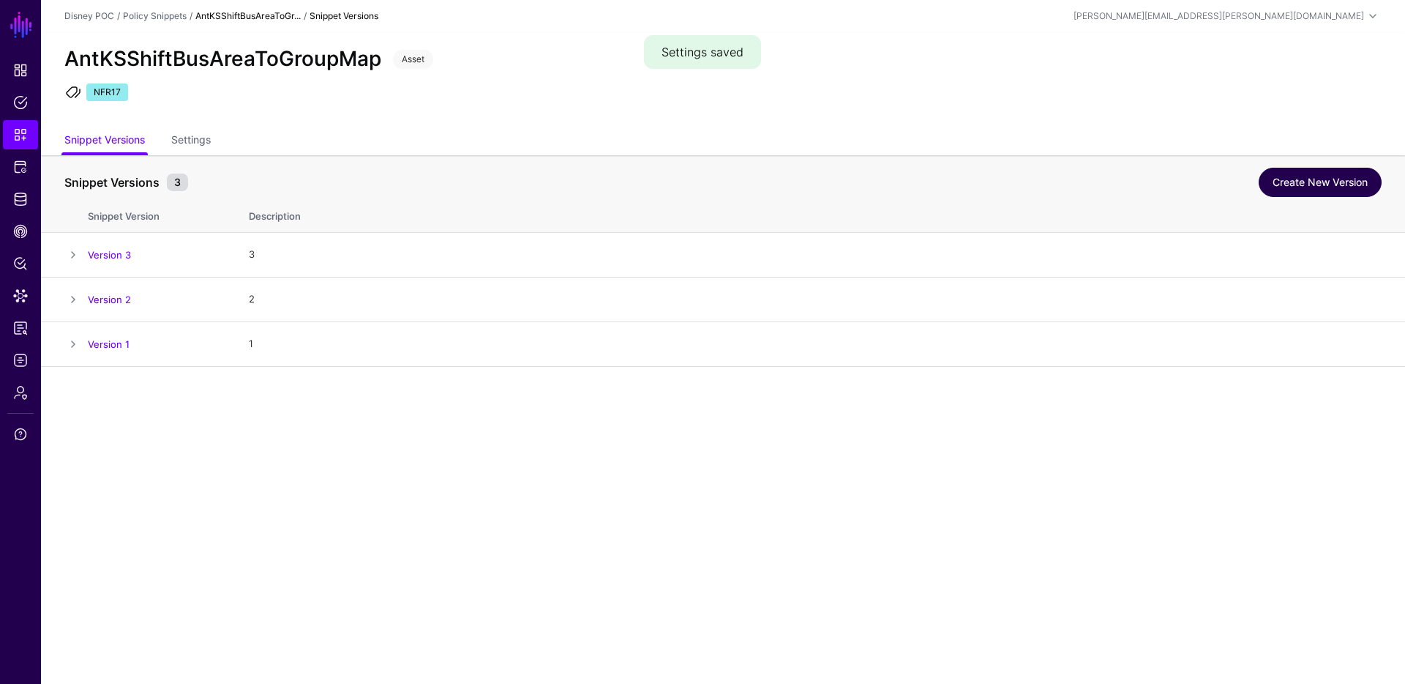
click at [1332, 179] on link "Create New Version" at bounding box center [1320, 182] width 123 height 29
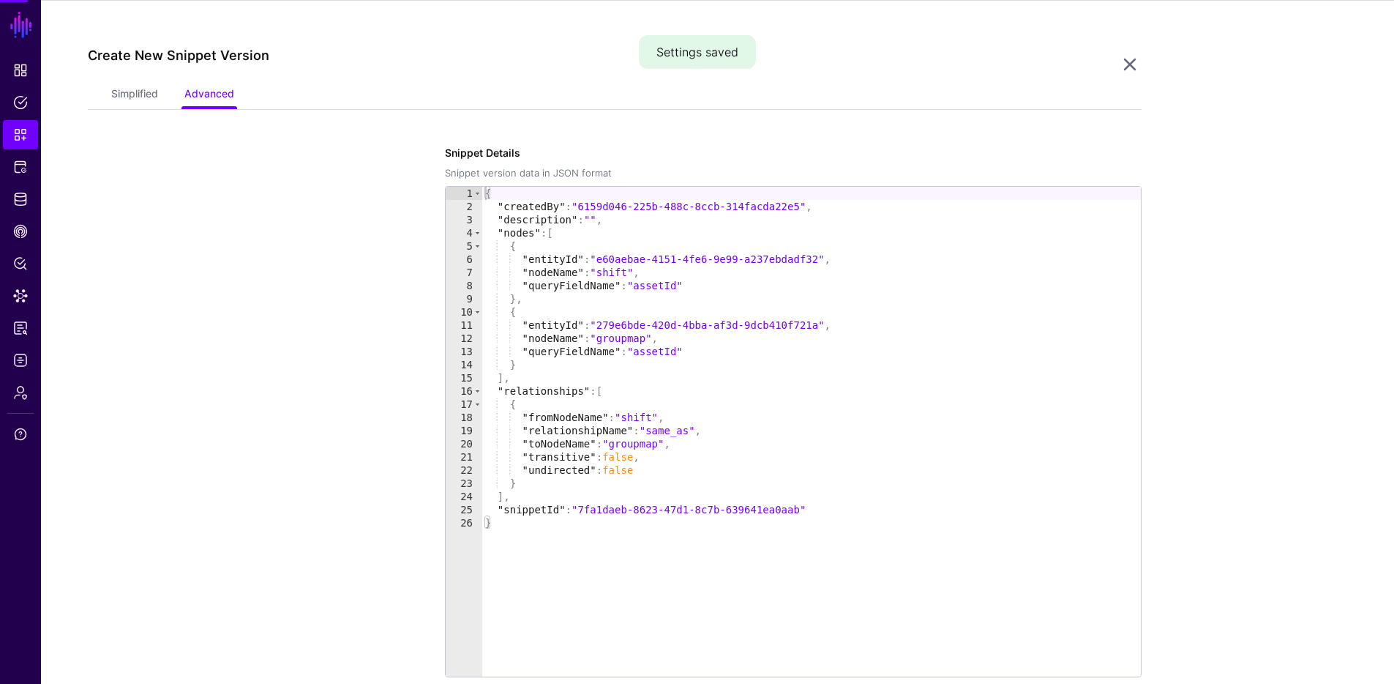
scroll to position [367, 0]
click at [135, 103] on link "Simplified" at bounding box center [134, 95] width 47 height 28
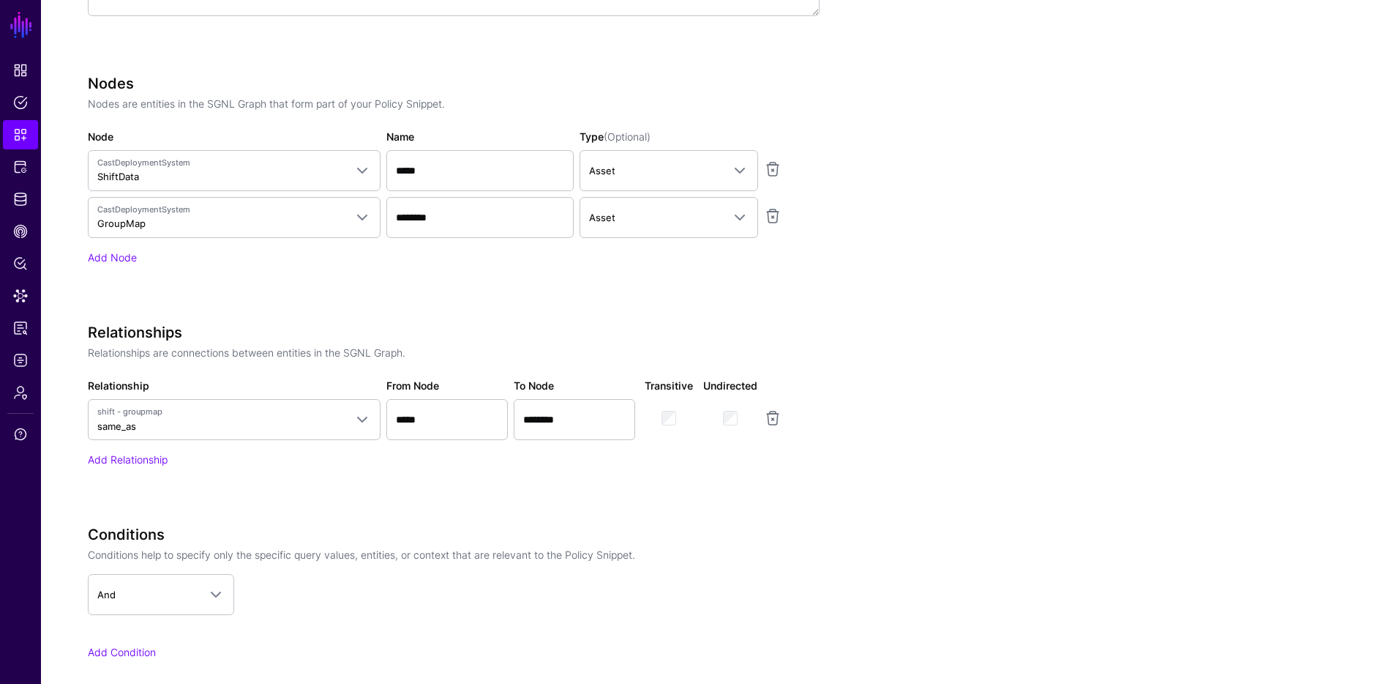
scroll to position [715, 0]
click at [179, 587] on span "And" at bounding box center [147, 591] width 101 height 16
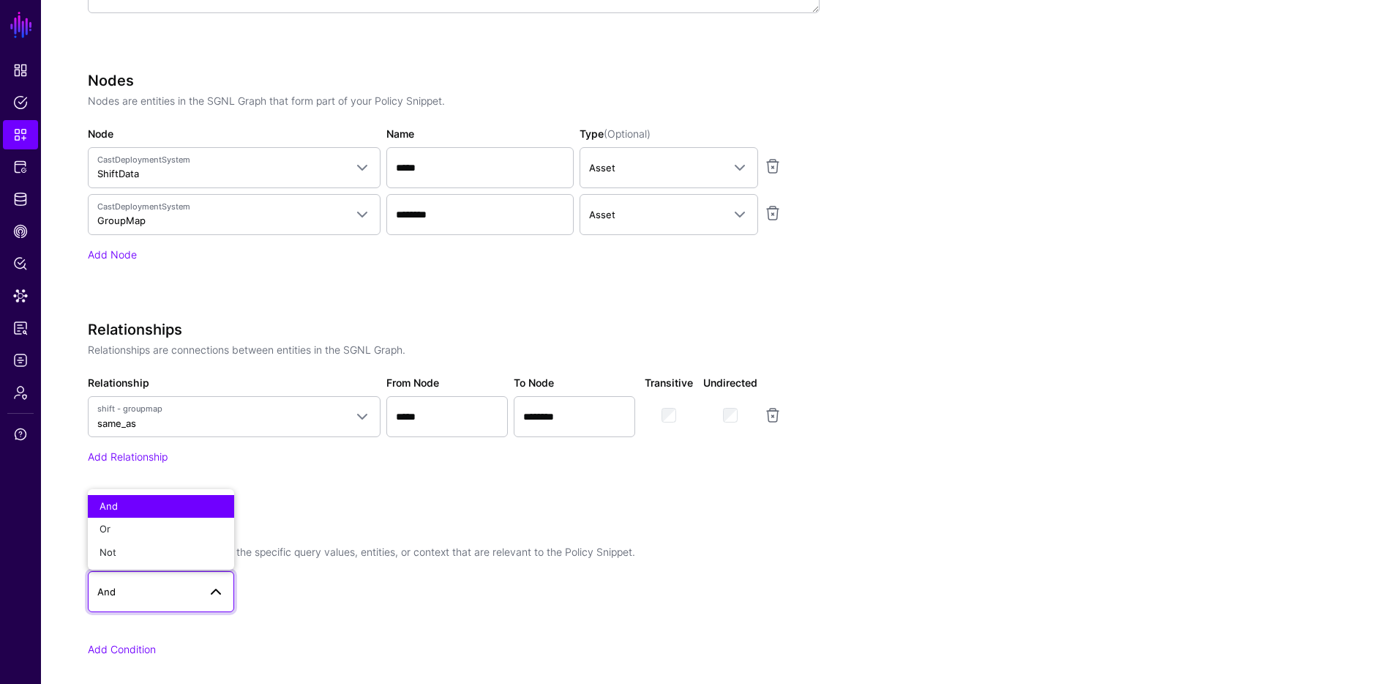
click at [347, 572] on app-dropdown "And And Or Not" at bounding box center [454, 591] width 732 height 41
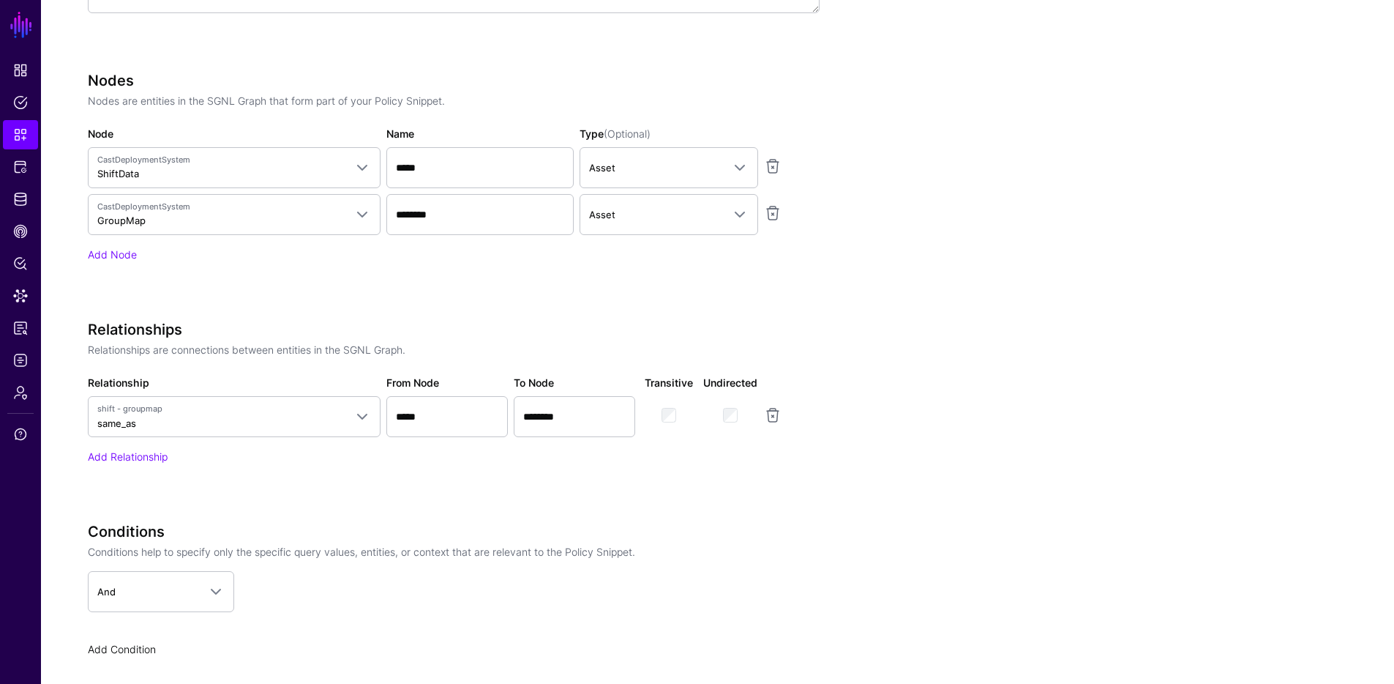
click at [113, 648] on link "Add Condition" at bounding box center [122, 649] width 68 height 12
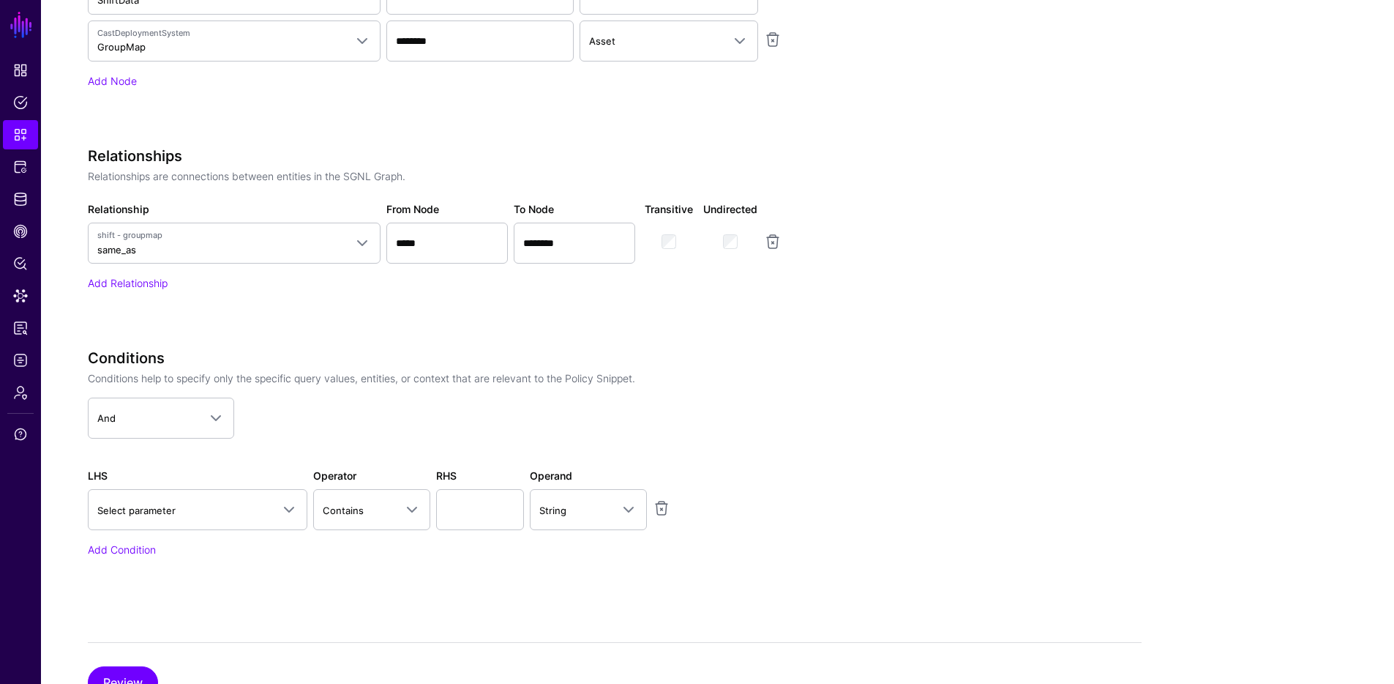
scroll to position [950, 0]
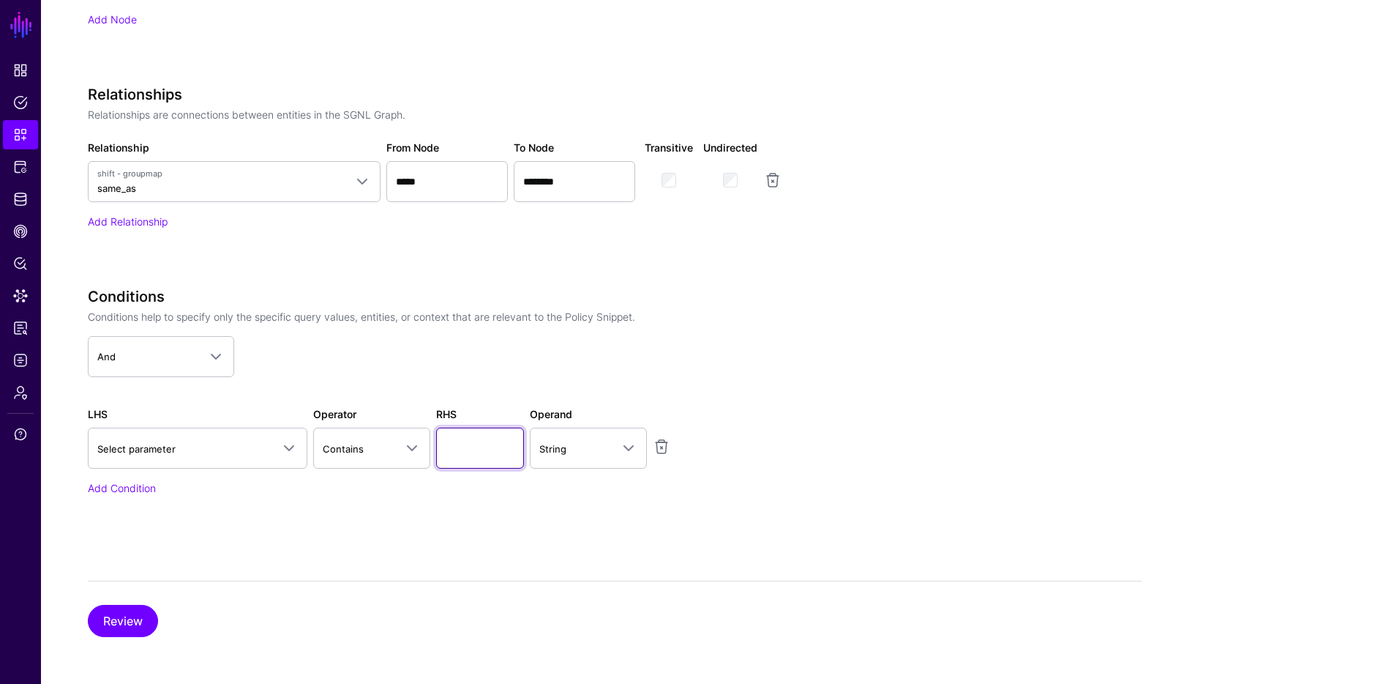
click at [503, 446] on input "text" at bounding box center [480, 447] width 88 height 41
click at [503, 444] on input "text" at bounding box center [480, 447] width 88 height 41
click at [223, 443] on span "Select parameter" at bounding box center [184, 449] width 174 height 16
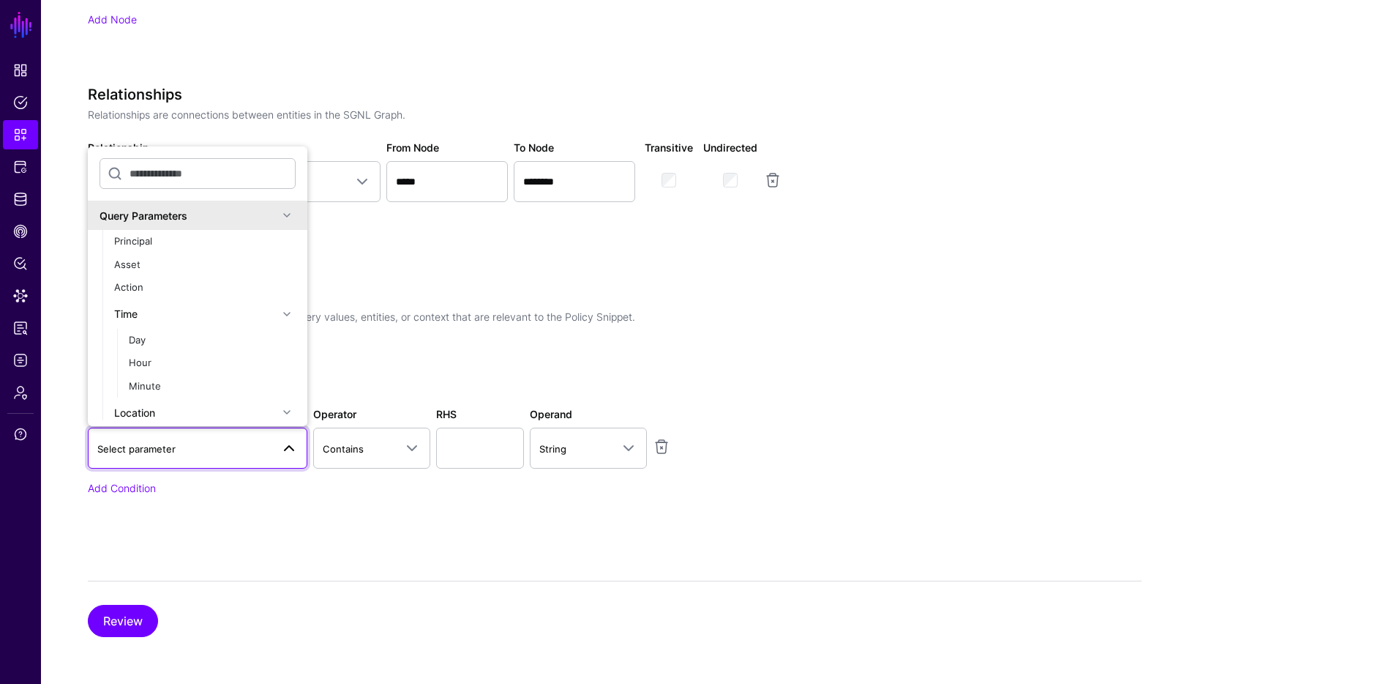
click at [801, 356] on app-dropdown "And And Or Not" at bounding box center [454, 356] width 732 height 41
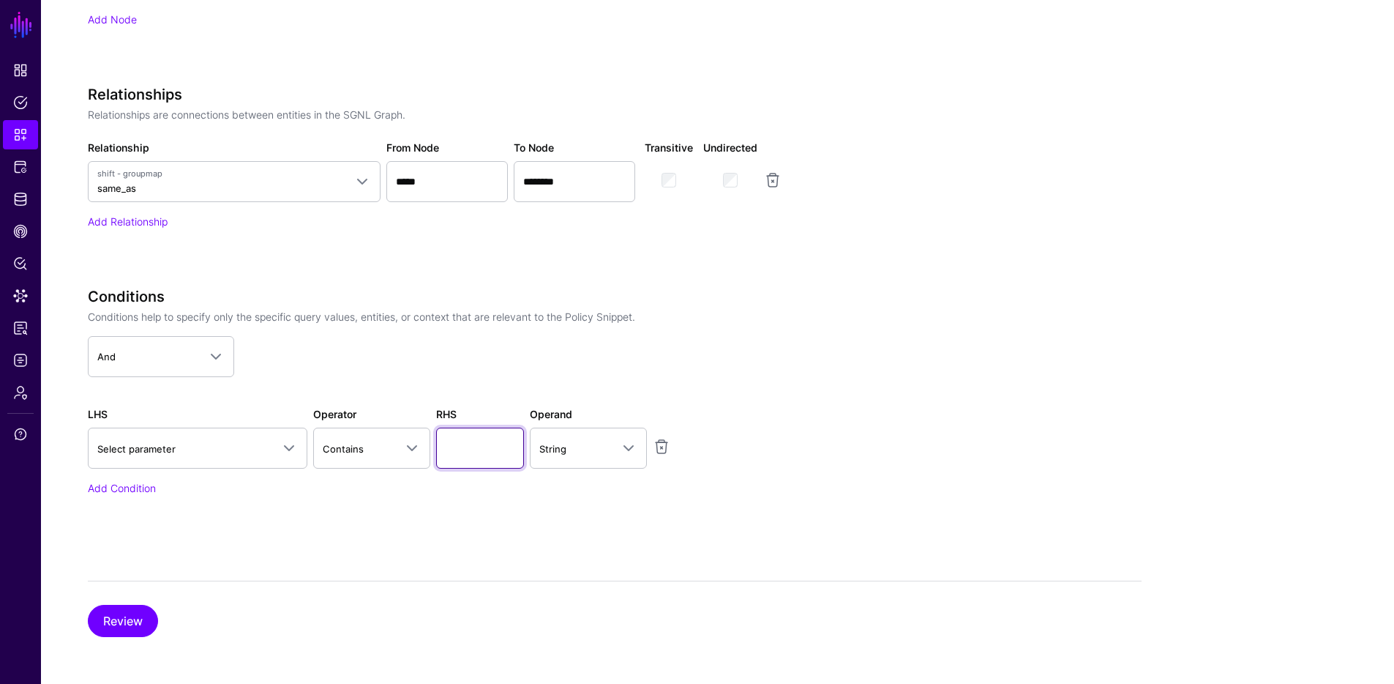
click at [475, 449] on input "text" at bounding box center [480, 447] width 88 height 41
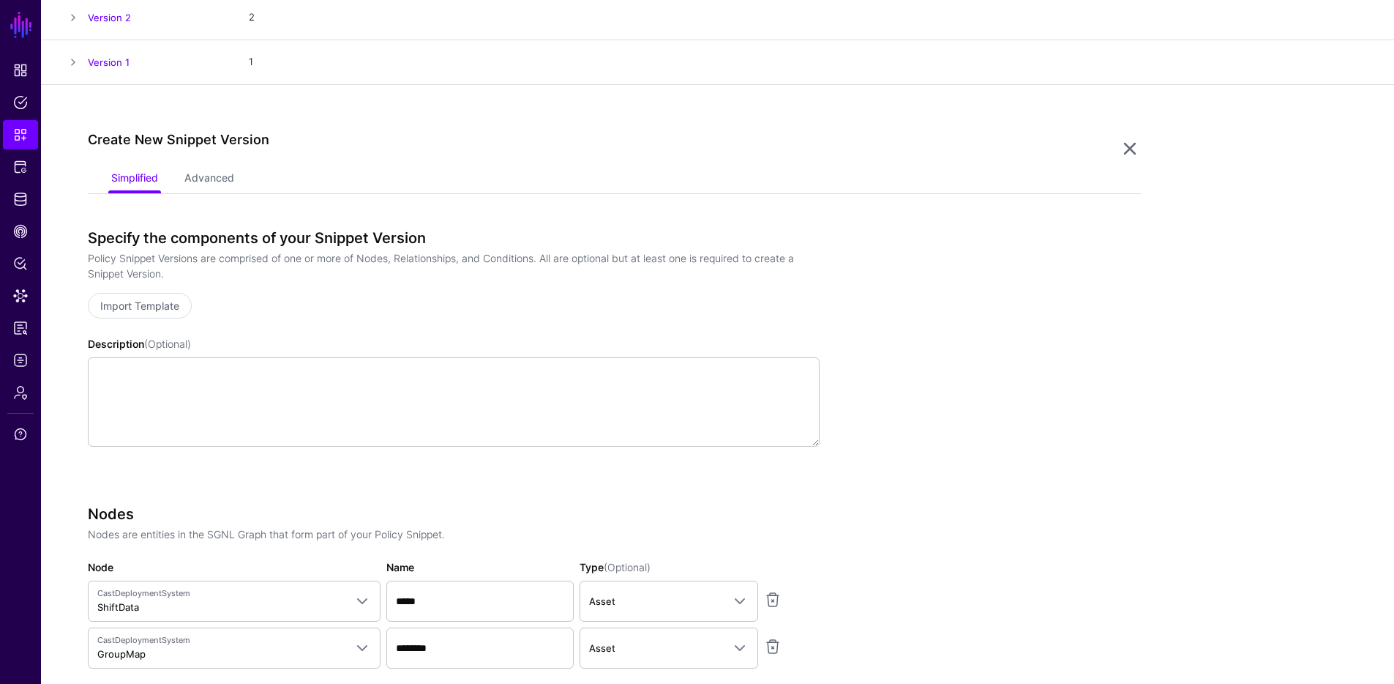
scroll to position [0, 0]
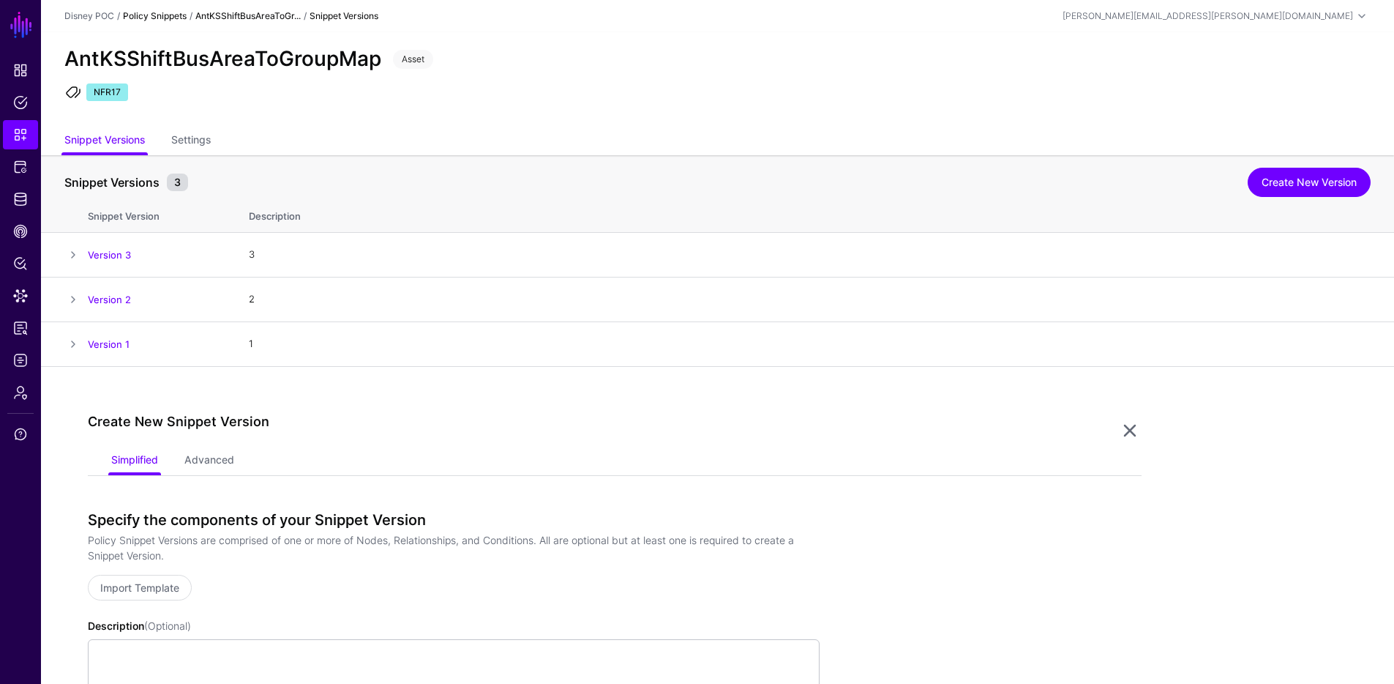
click at [138, 18] on link "Policy Snippets" at bounding box center [155, 15] width 64 height 11
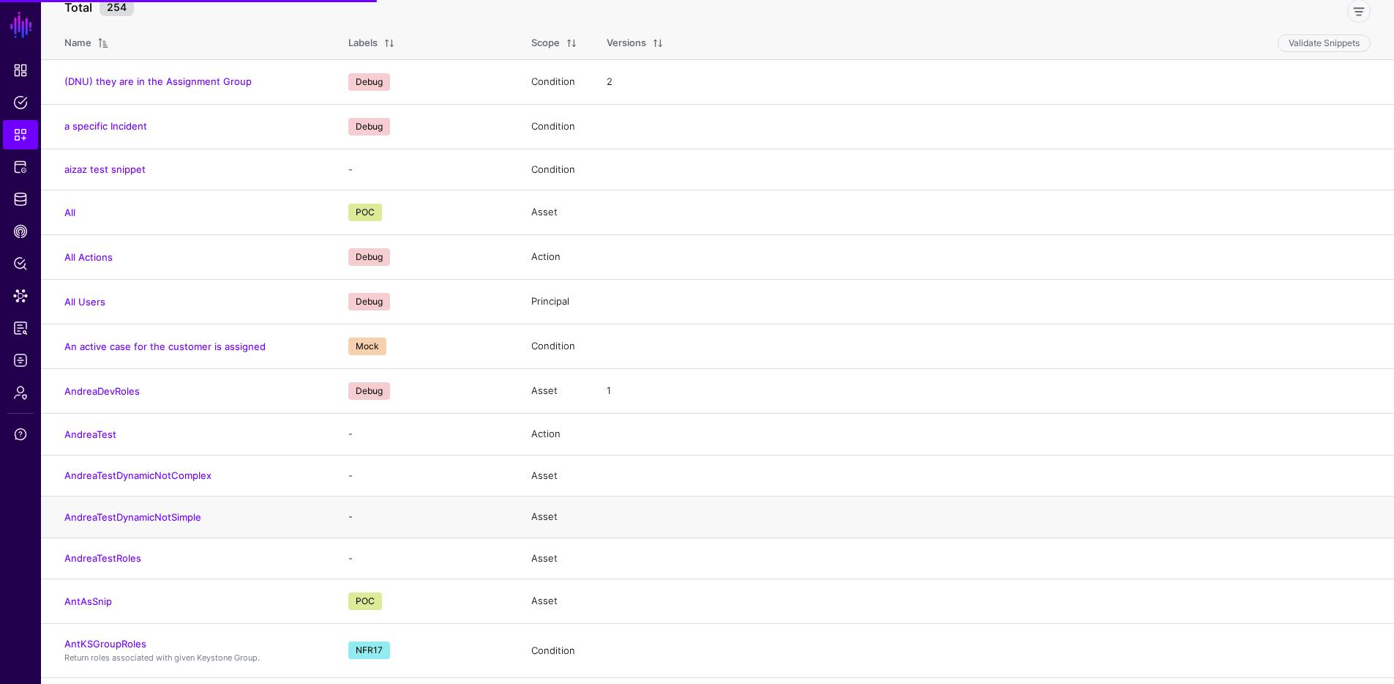
scroll to position [244, 0]
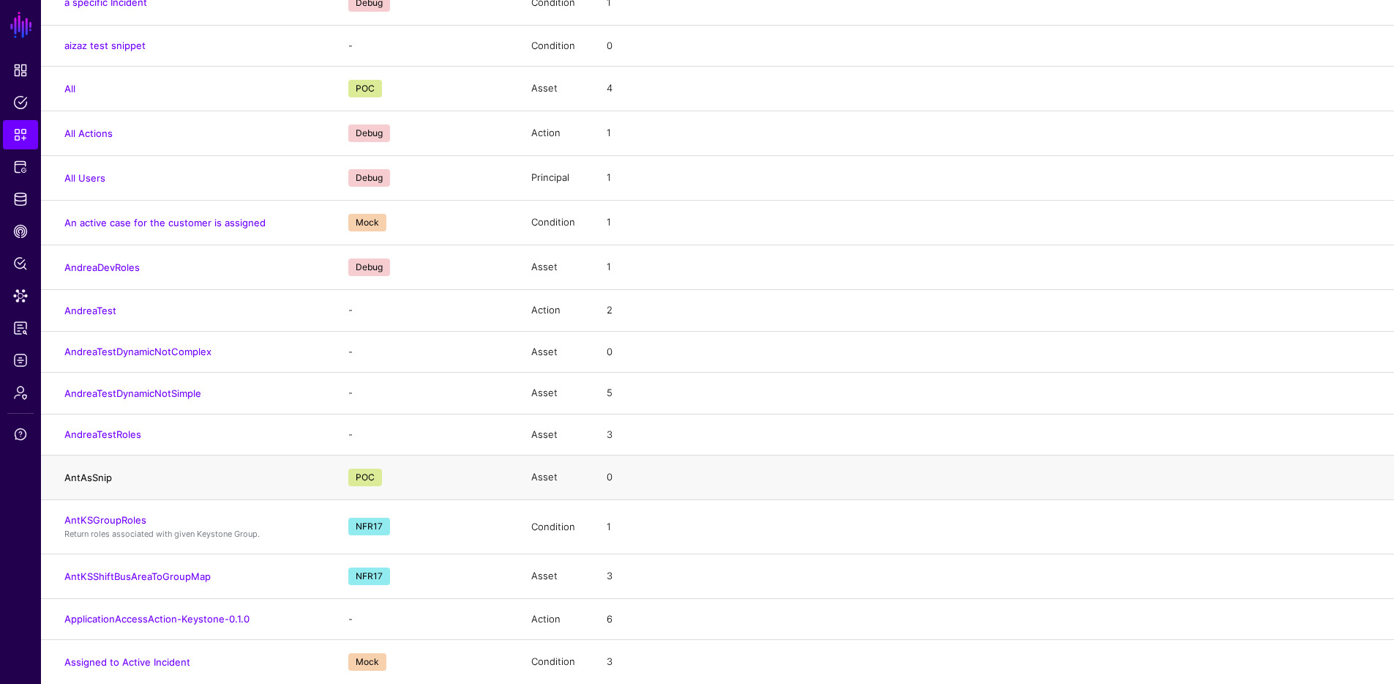
click at [74, 476] on link "AntAsSnip" at bounding box center [88, 477] width 48 height 12
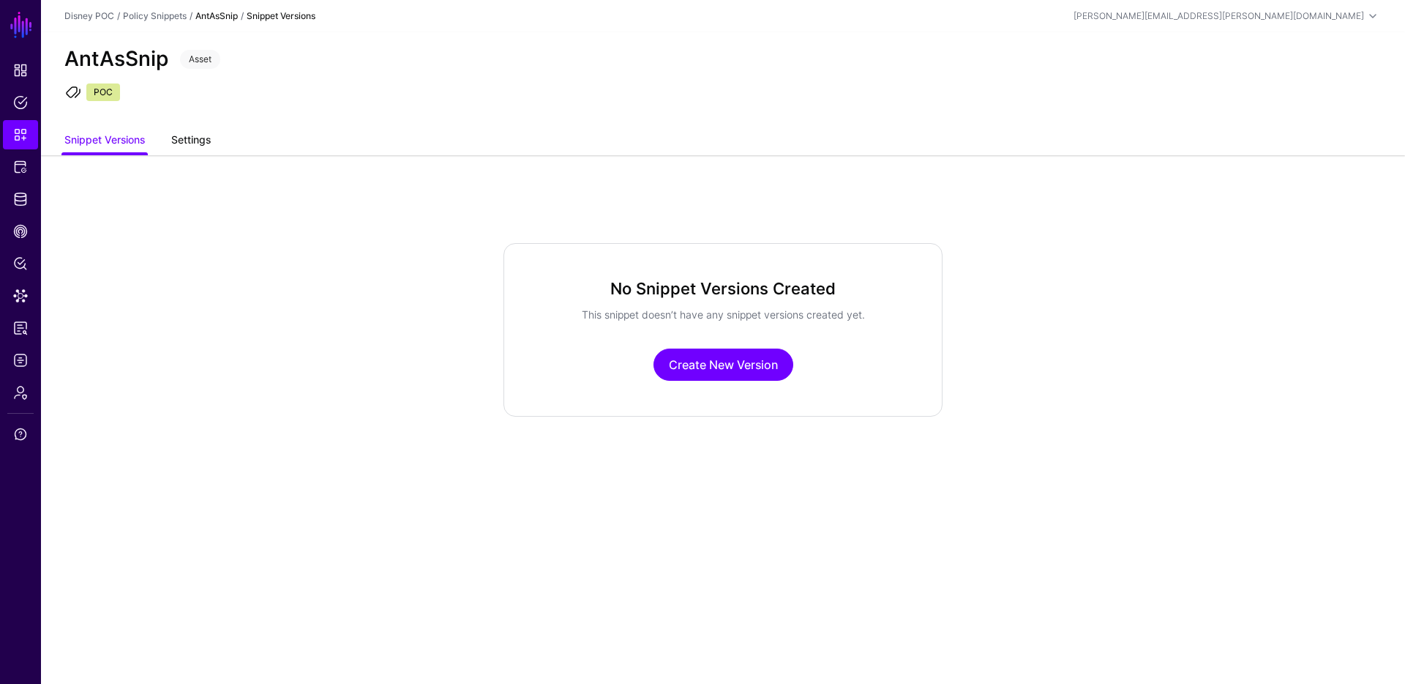
click at [181, 135] on link "Settings" at bounding box center [191, 141] width 40 height 28
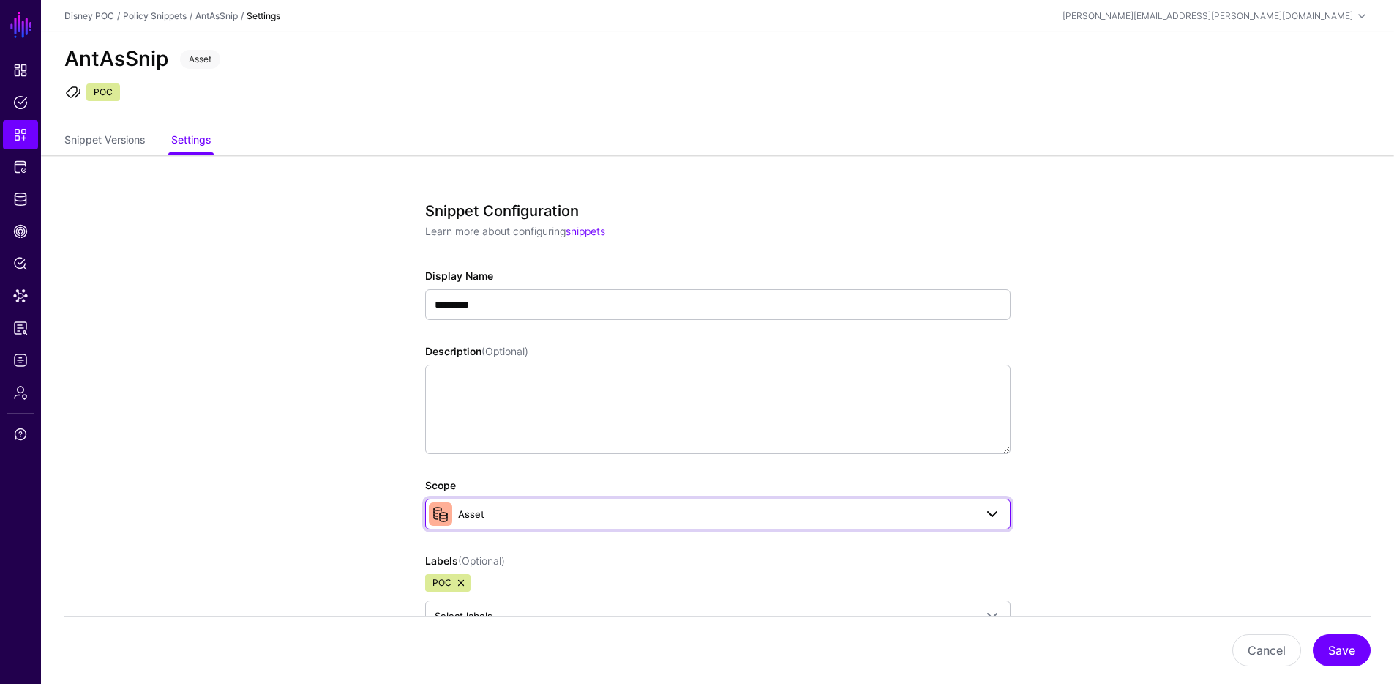
click at [656, 520] on span "Asset" at bounding box center [716, 514] width 517 height 16
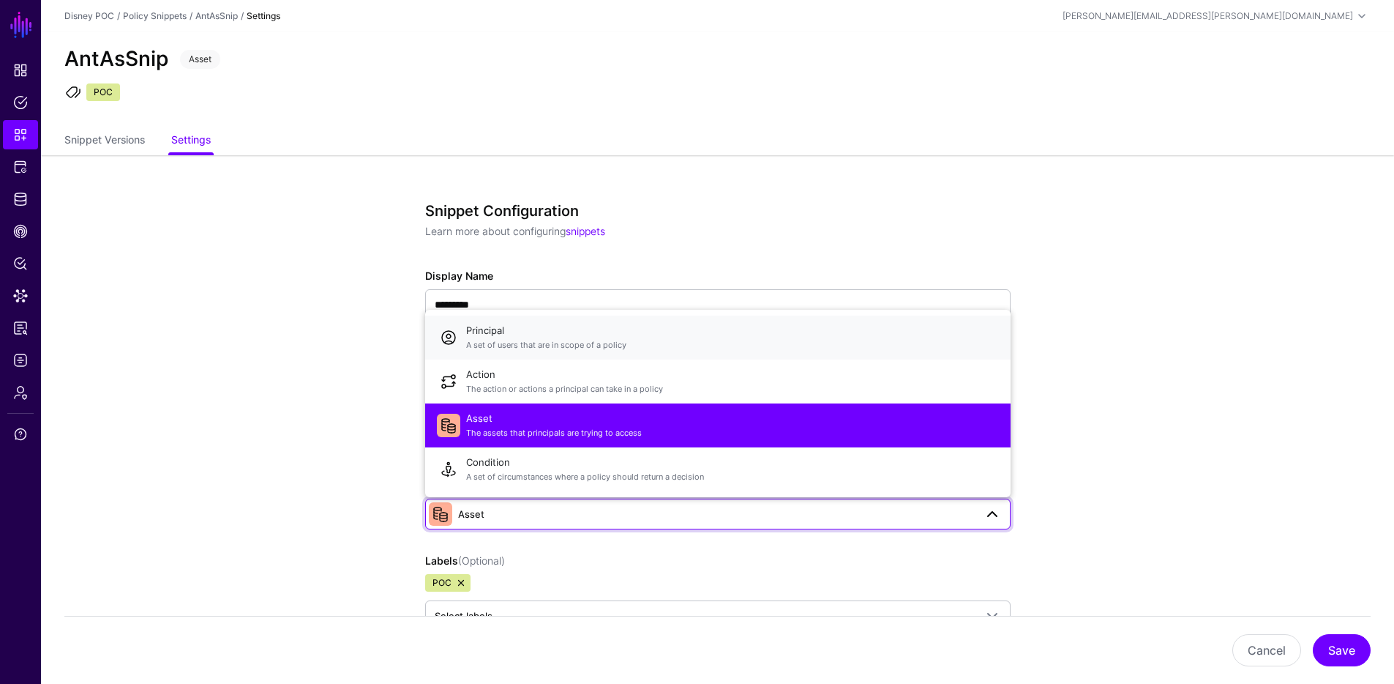
click at [572, 343] on span "A set of users that are in scope of a policy" at bounding box center [732, 345] width 533 height 12
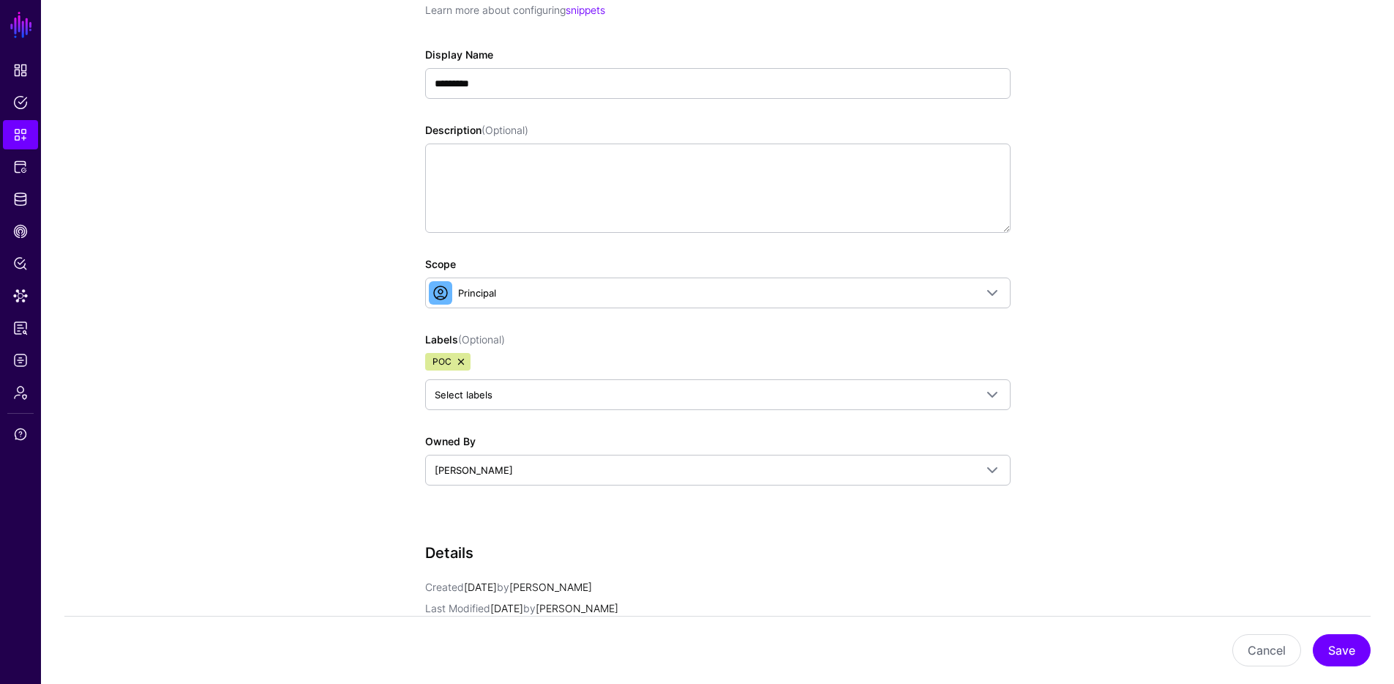
scroll to position [233, 0]
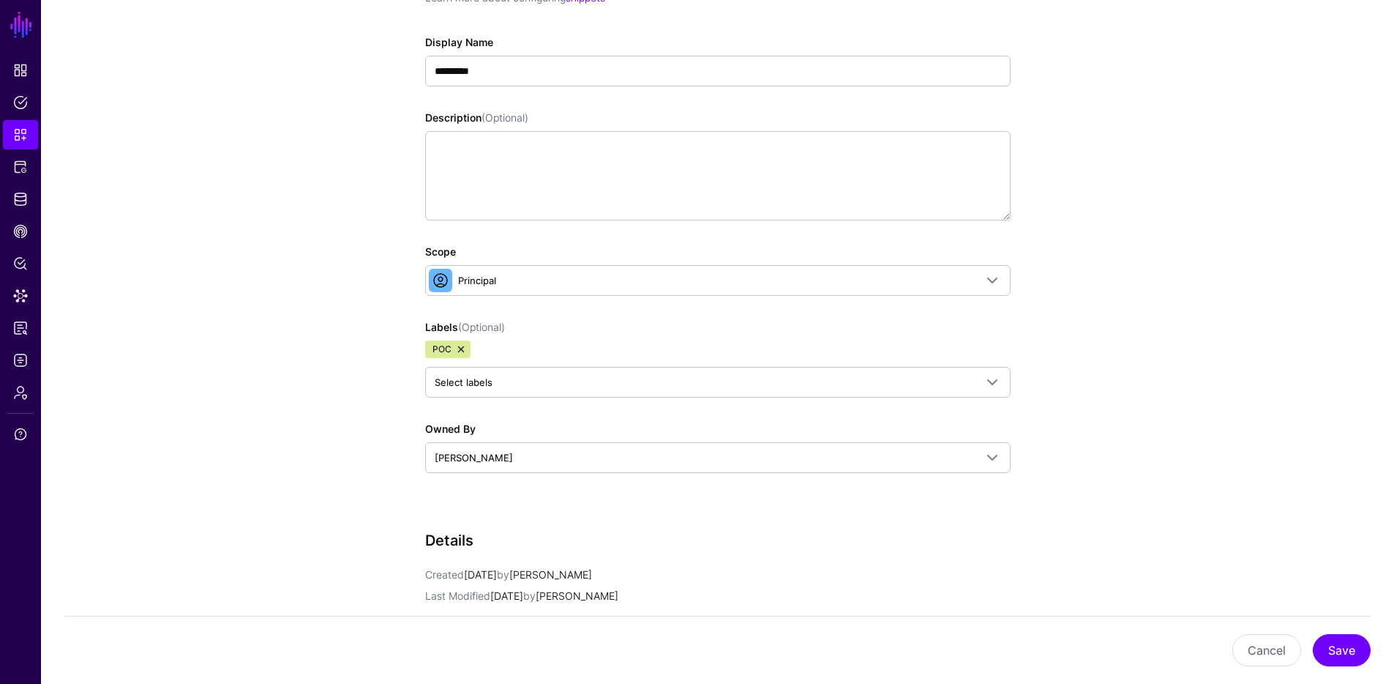
click at [462, 351] on link at bounding box center [461, 349] width 12 height 12
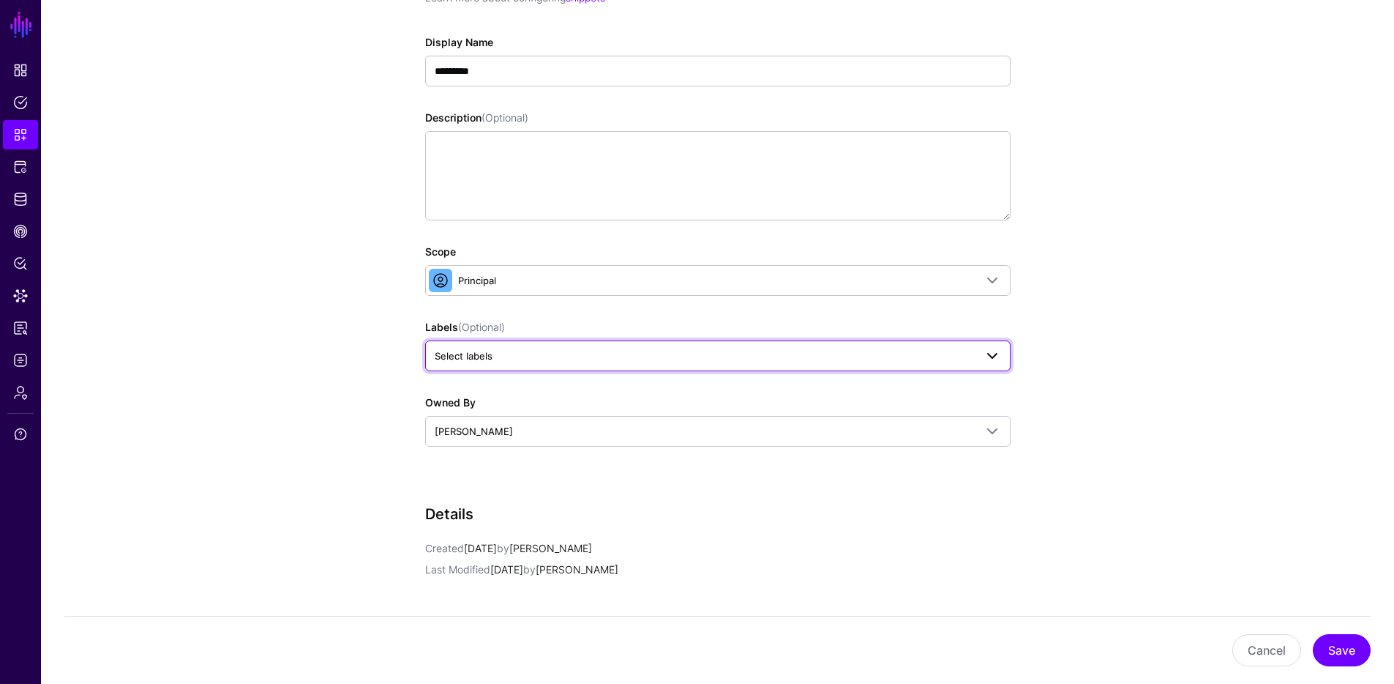
click at [491, 363] on span "Select labels" at bounding box center [718, 356] width 566 height 18
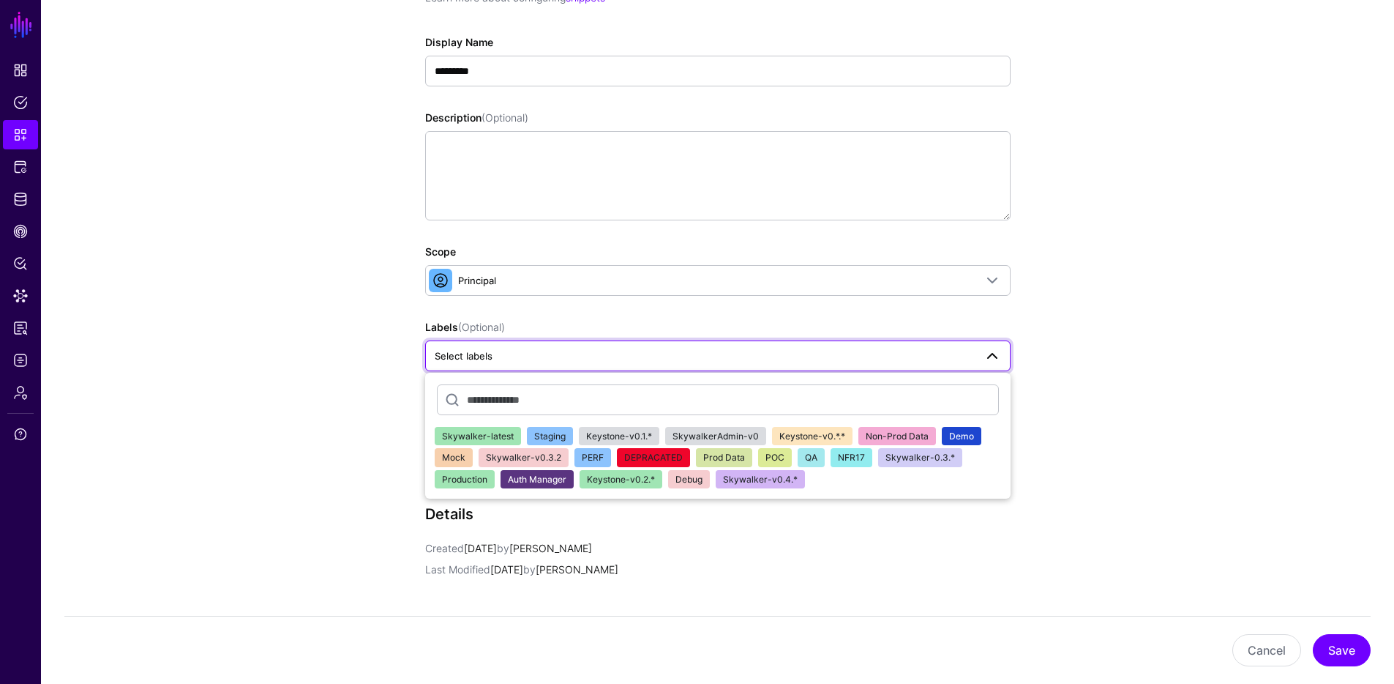
click at [839, 456] on span "NFR17" at bounding box center [851, 457] width 27 height 11
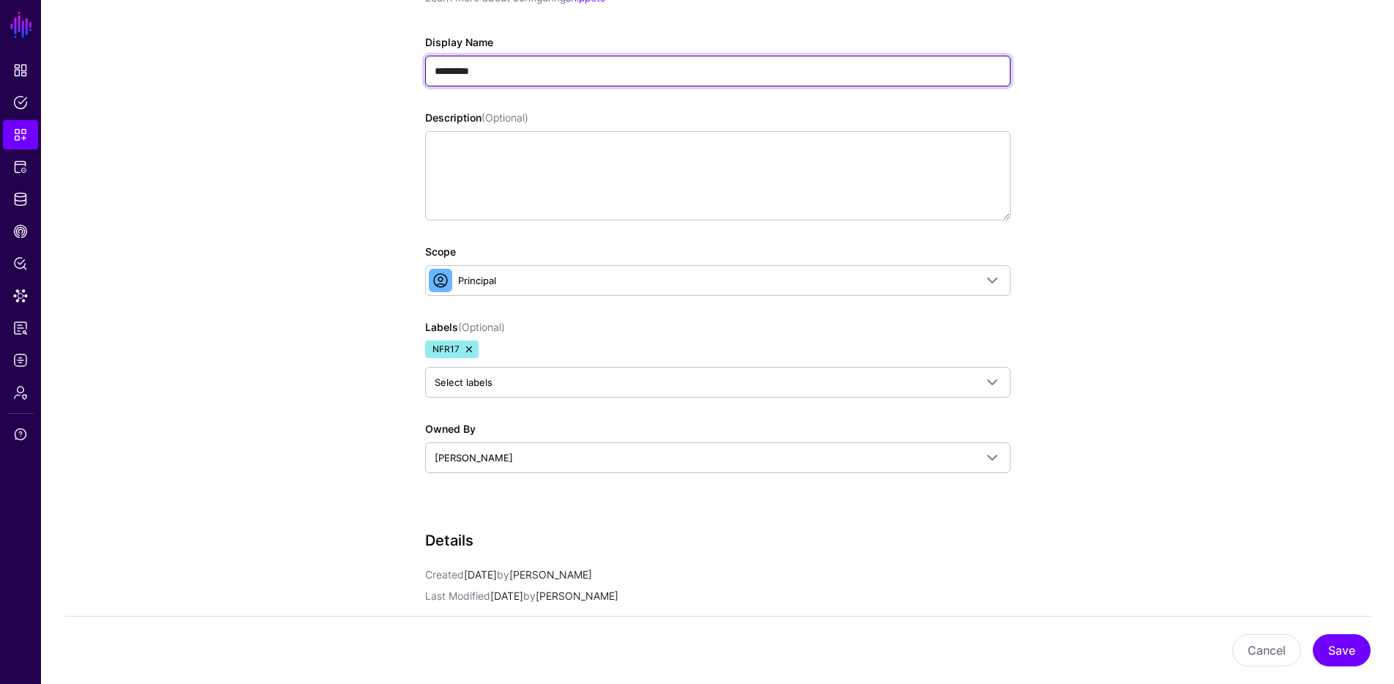
click at [455, 71] on input "*********" at bounding box center [718, 71] width 586 height 31
drag, startPoint x: 452, startPoint y: 68, endPoint x: 515, endPoint y: 66, distance: 62.3
click at [515, 66] on input "*********" at bounding box center [718, 71] width 586 height 31
type input "**********"
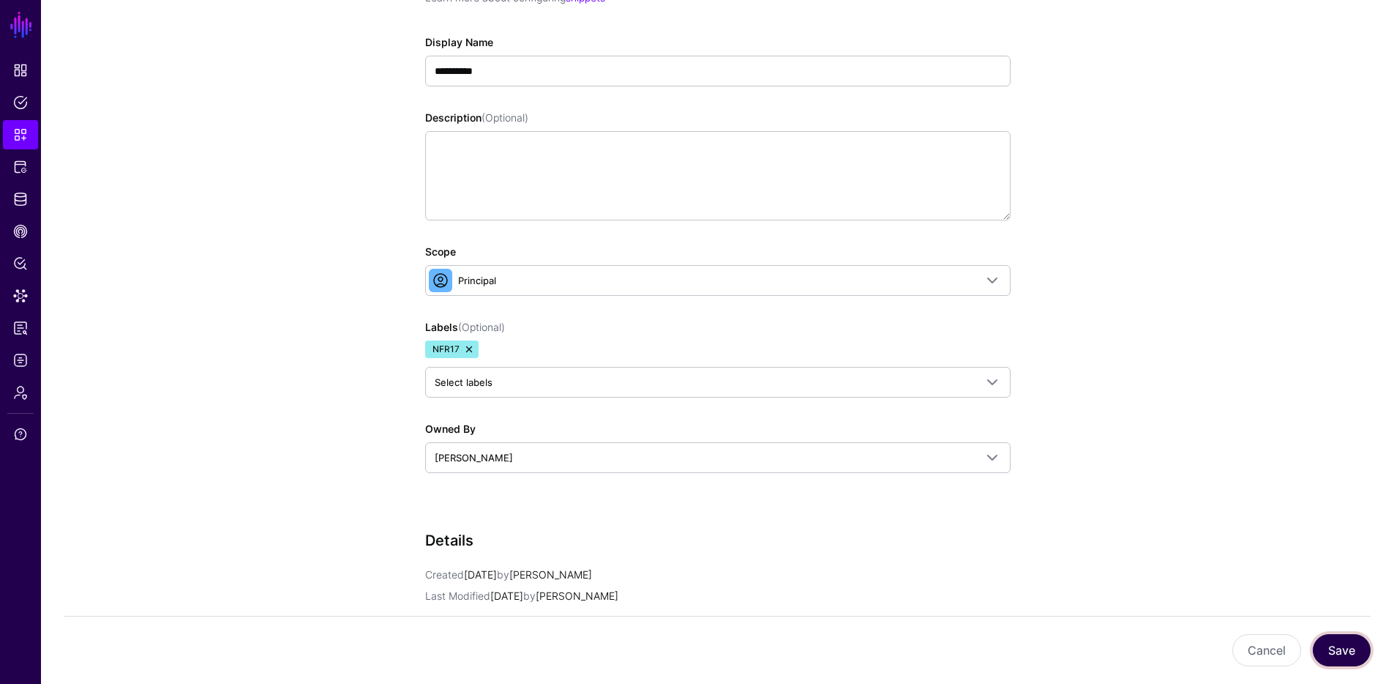
click at [1343, 654] on button "Save" at bounding box center [1342, 650] width 58 height 32
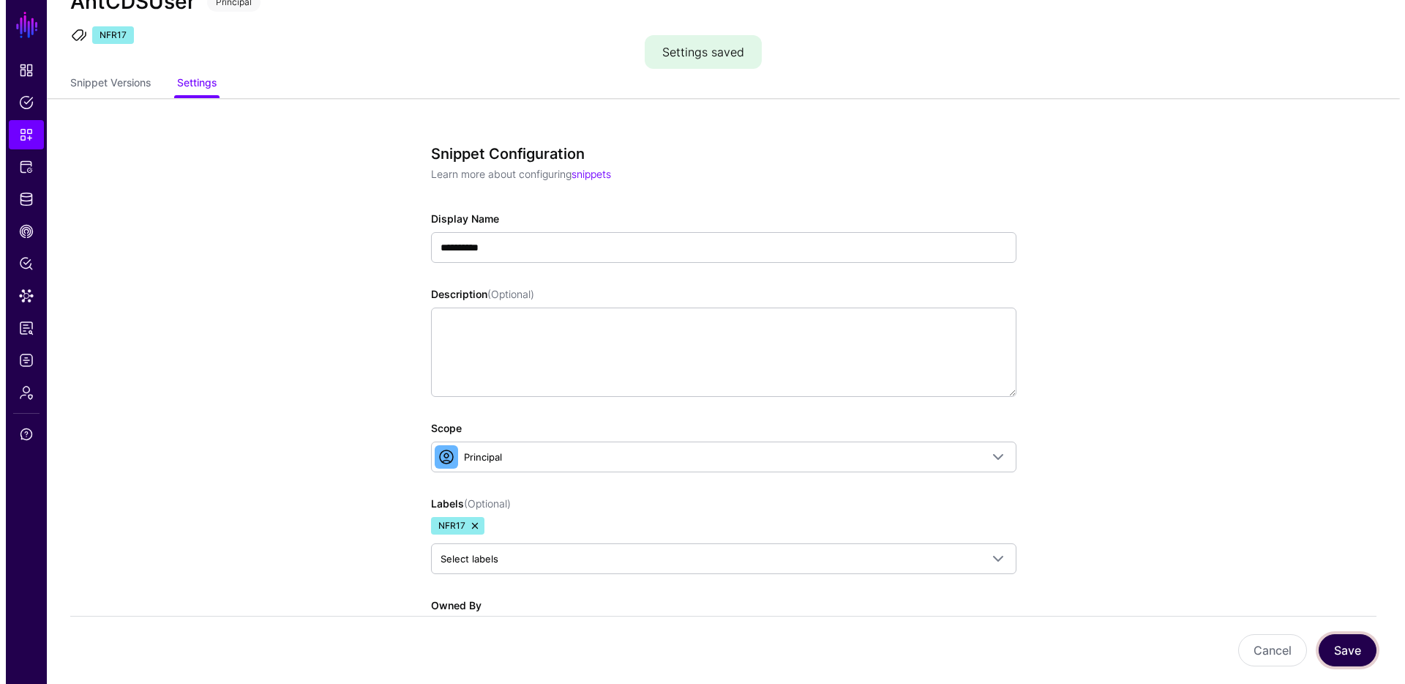
scroll to position [0, 0]
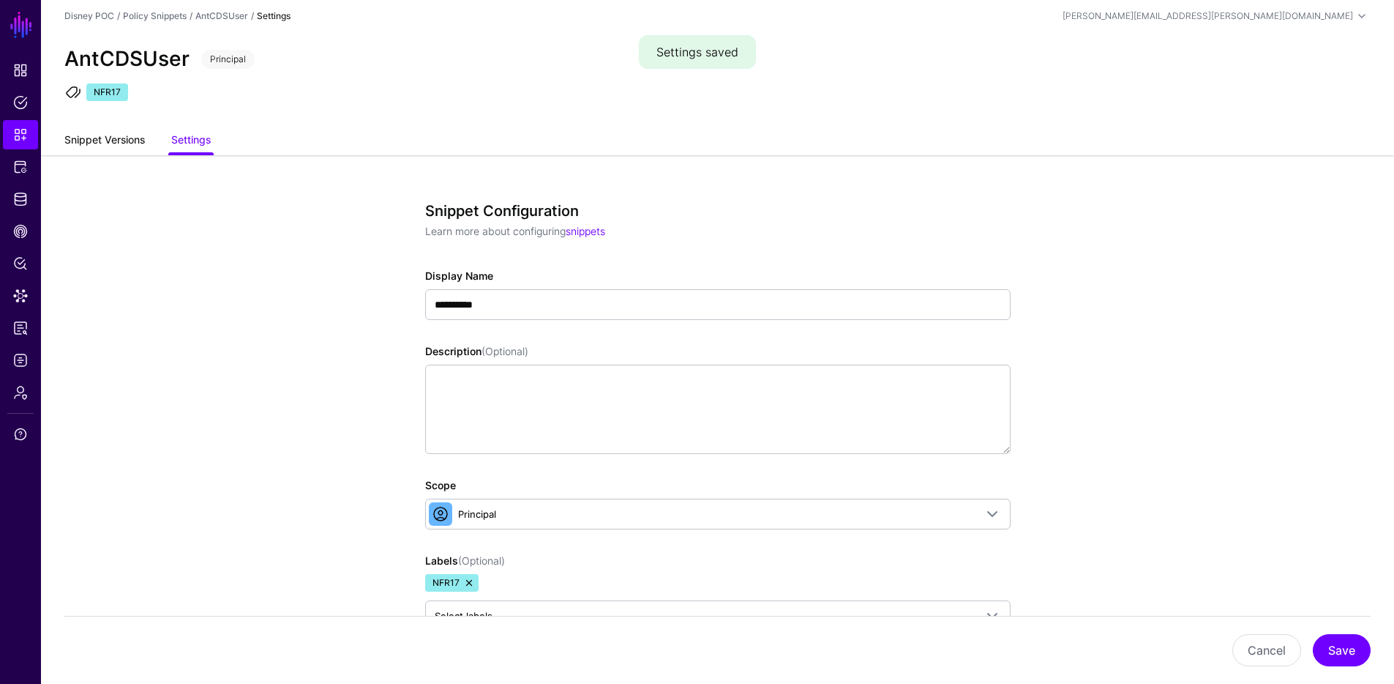
click at [91, 139] on link "Snippet Versions" at bounding box center [104, 141] width 81 height 28
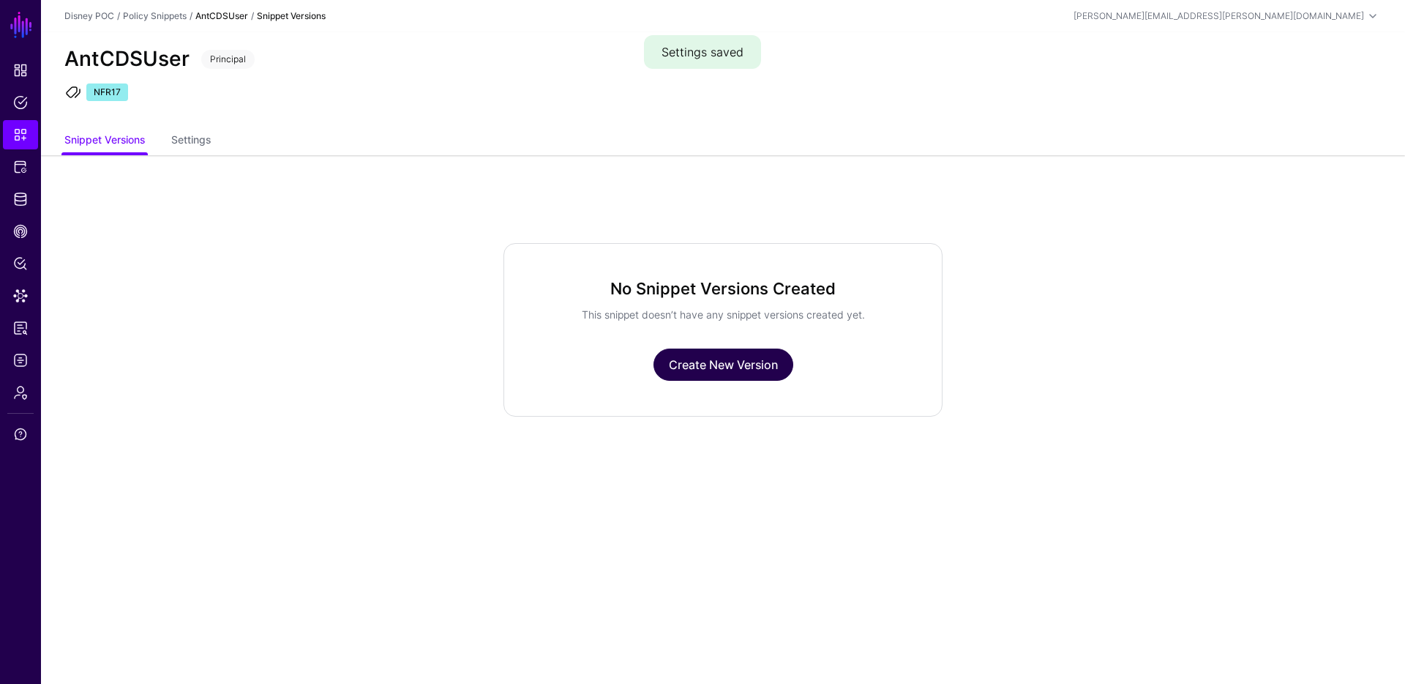
click at [695, 360] on link "Create New Version" at bounding box center [724, 364] width 140 height 32
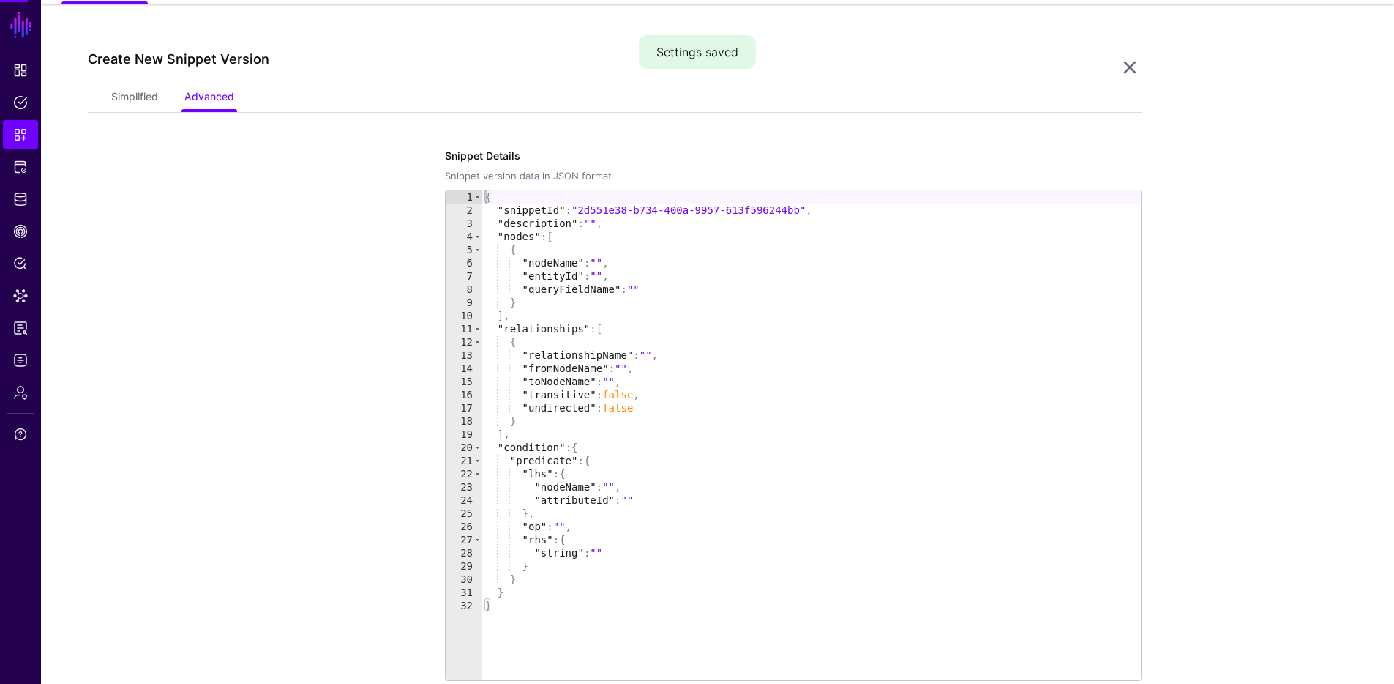
scroll to position [155, 0]
click at [135, 95] on link "Simplified" at bounding box center [134, 94] width 47 height 28
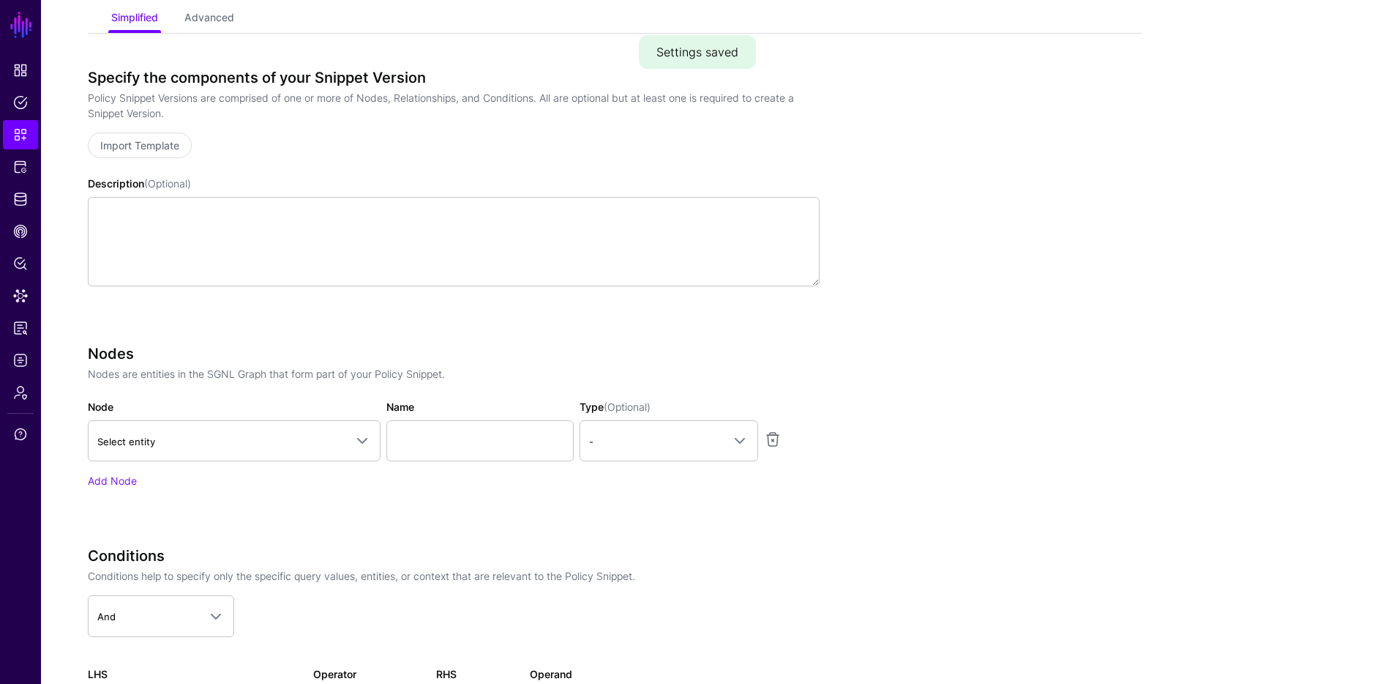
scroll to position [289, 0]
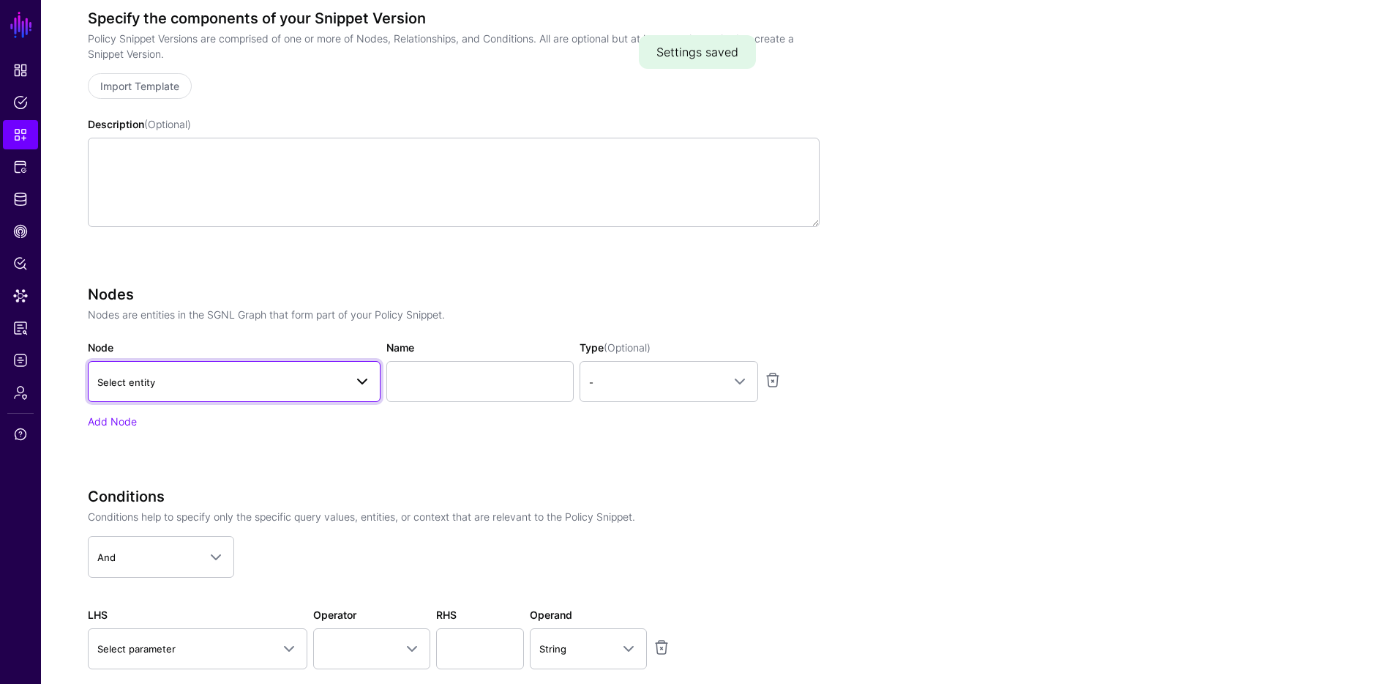
click at [264, 386] on span "Select entity" at bounding box center [220, 382] width 247 height 16
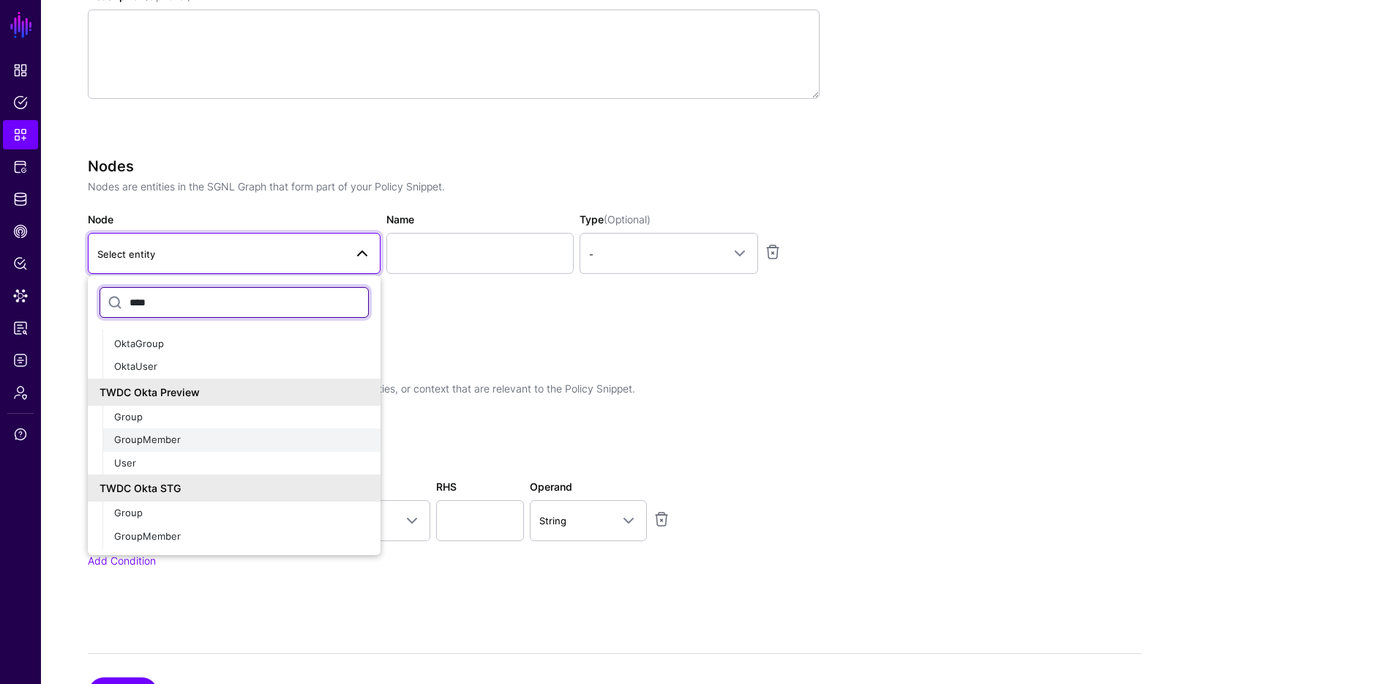
scroll to position [16, 0]
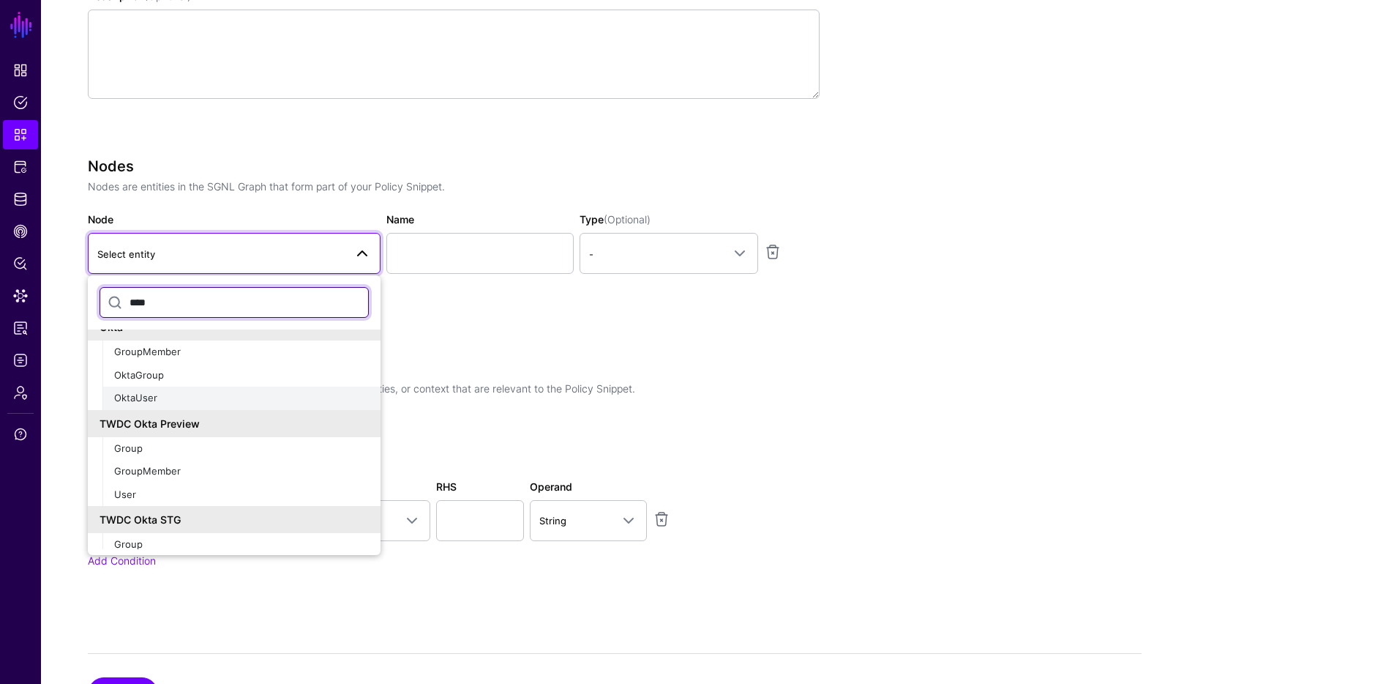
type input "****"
click at [160, 400] on div "OktaUser" at bounding box center [241, 398] width 255 height 15
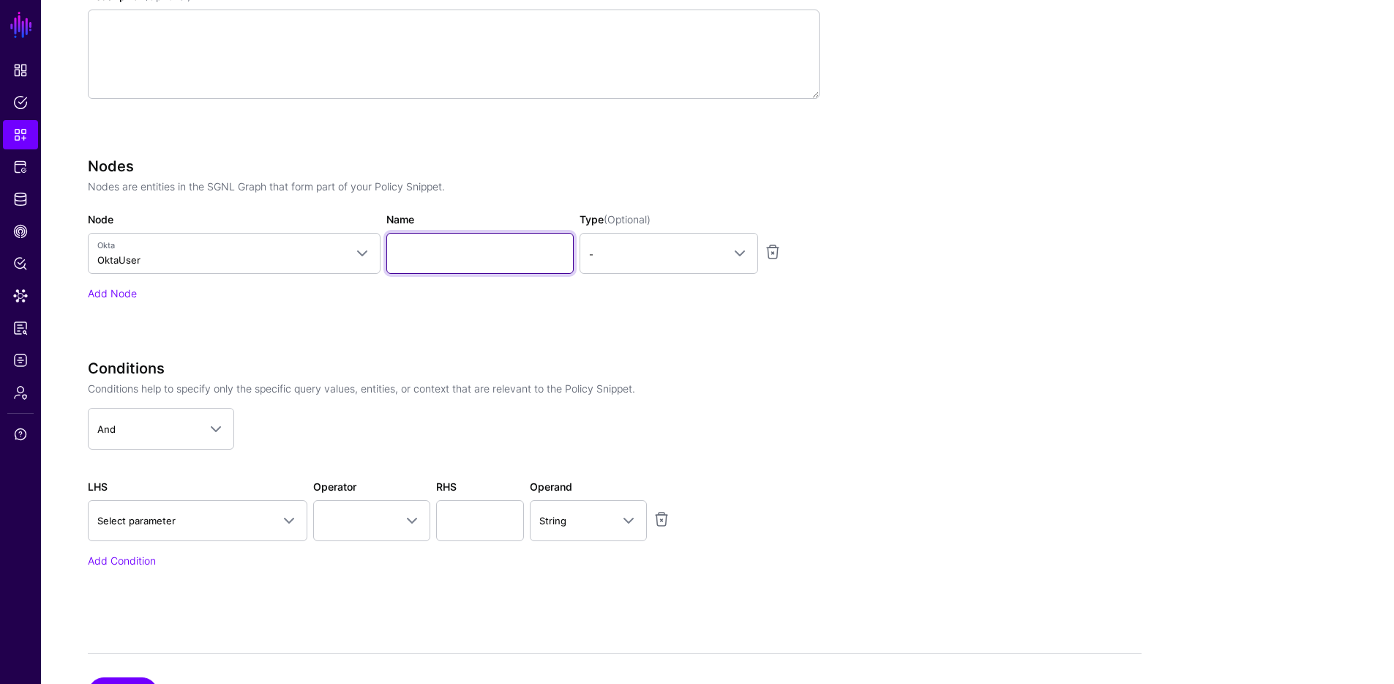
click at [455, 264] on input "Name" at bounding box center [479, 253] width 187 height 41
type input "********"
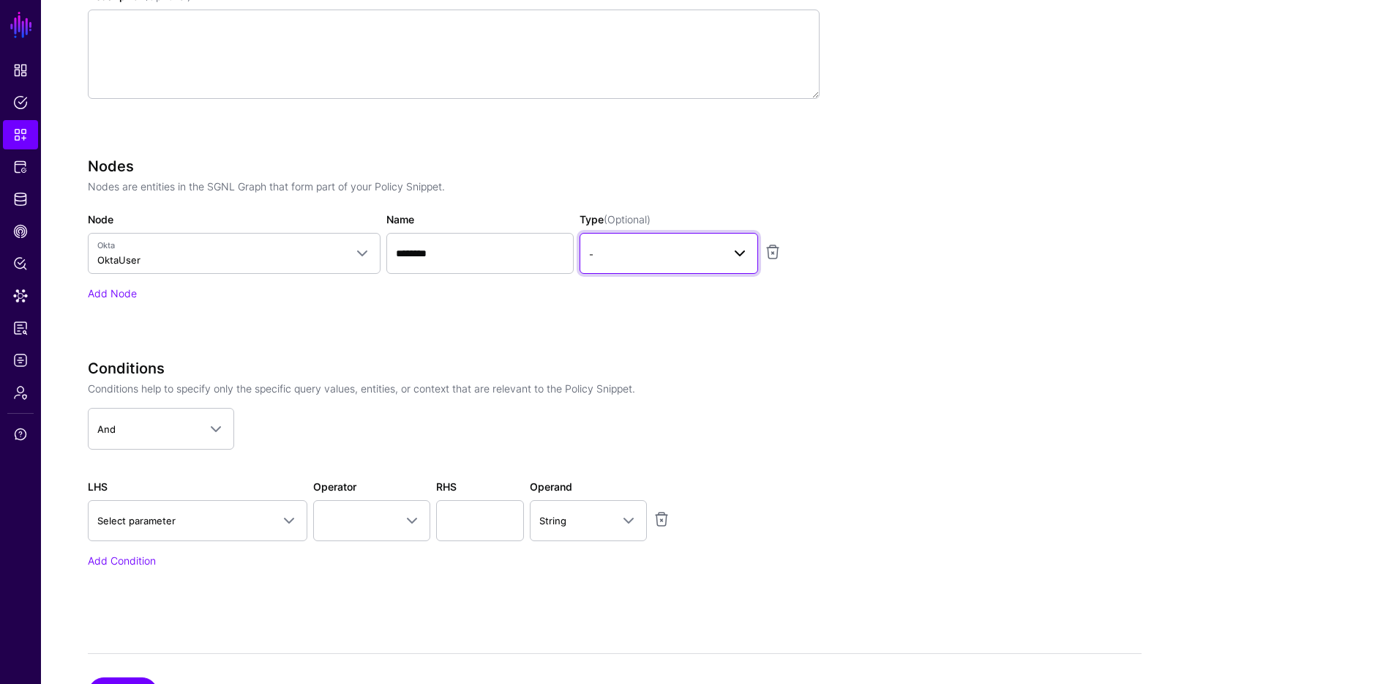
click at [697, 244] on span "-" at bounding box center [669, 253] width 160 height 18
click at [653, 307] on button "Principal" at bounding box center [669, 315] width 179 height 23
click at [128, 296] on link "Add Node" at bounding box center [112, 293] width 49 height 12
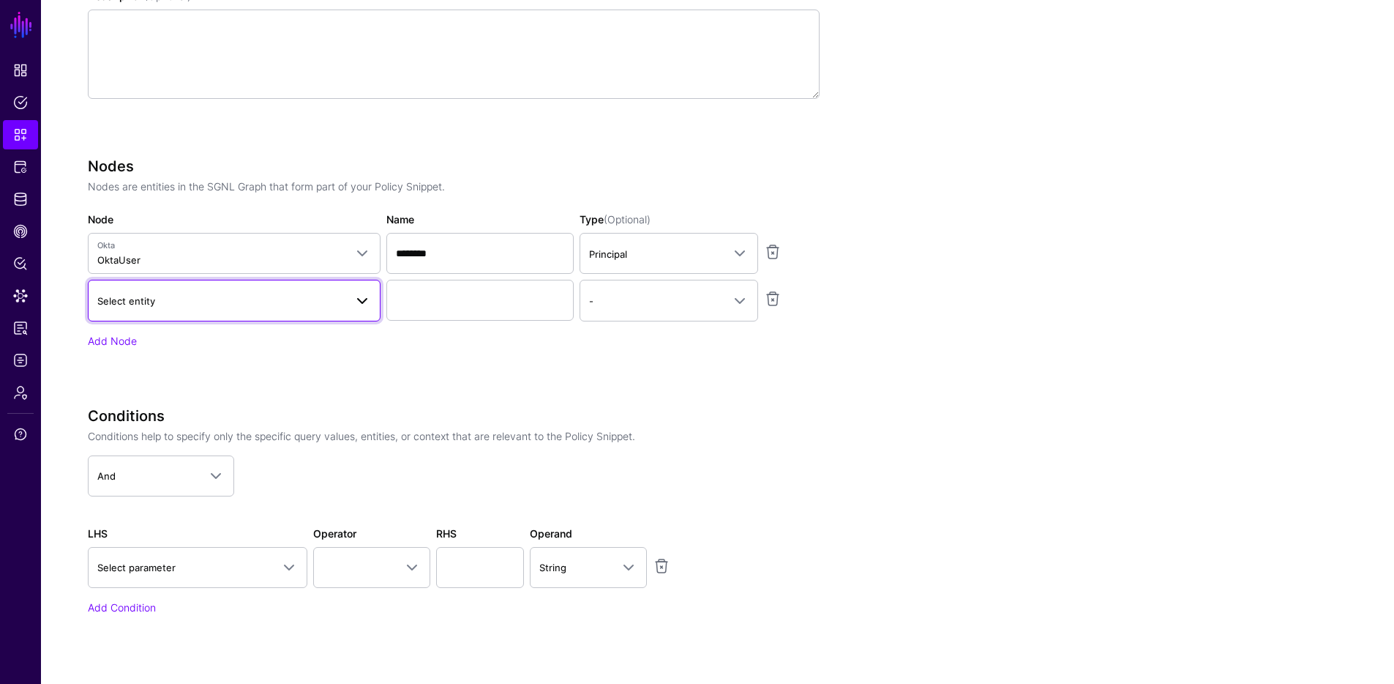
click at [155, 291] on span "Select entity" at bounding box center [234, 300] width 274 height 18
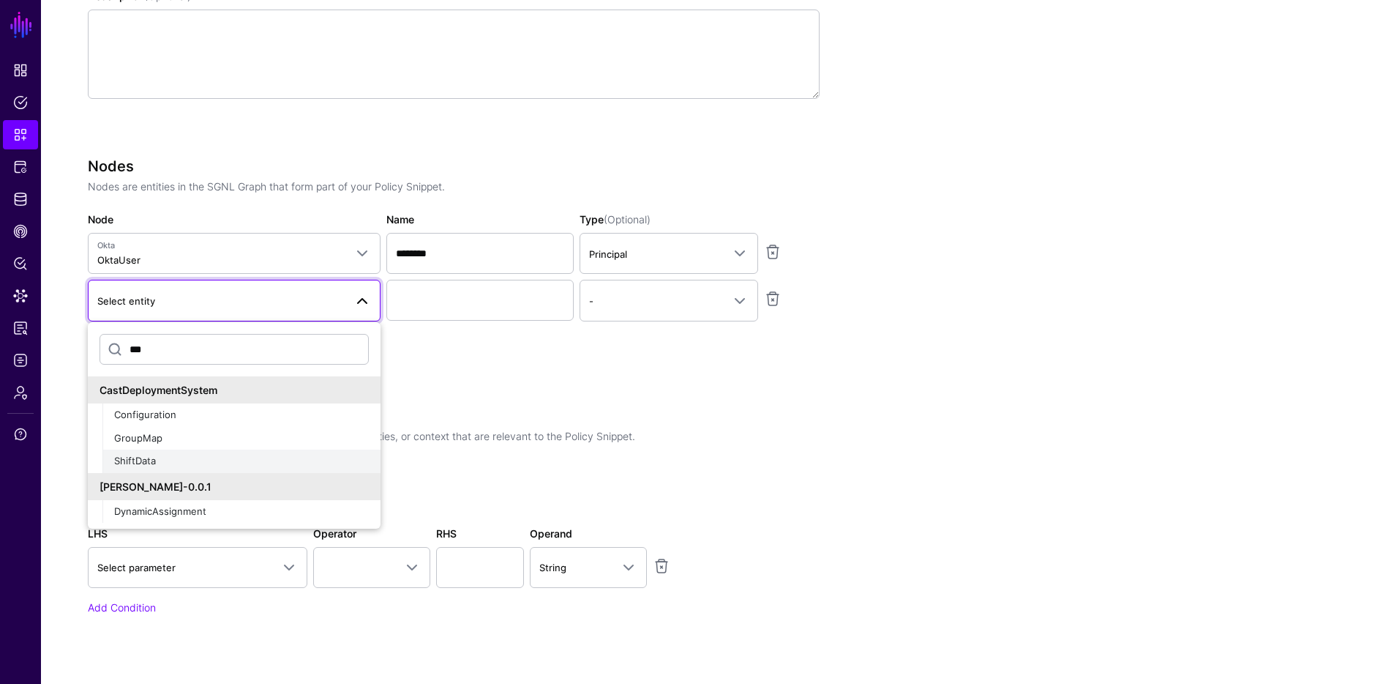
type input "***"
click at [138, 455] on span "ShiftData" at bounding box center [135, 461] width 42 height 12
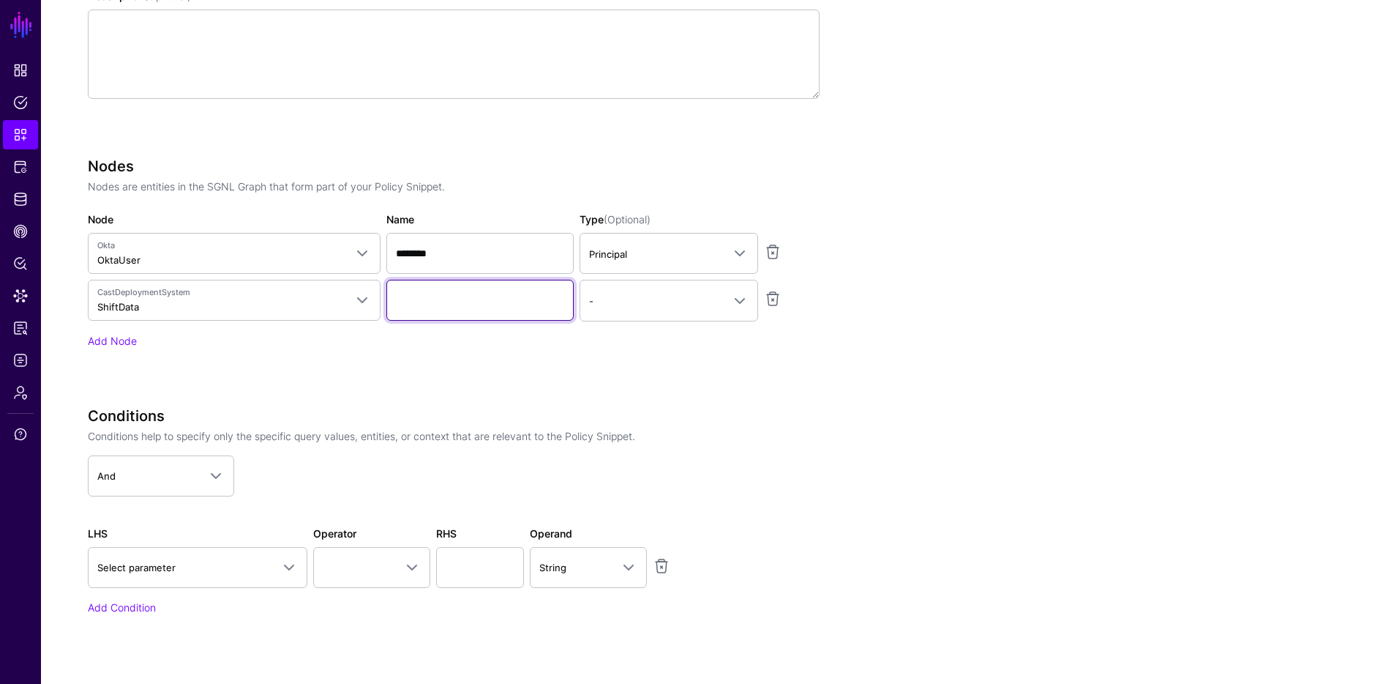
click at [488, 302] on input "Name" at bounding box center [479, 300] width 187 height 41
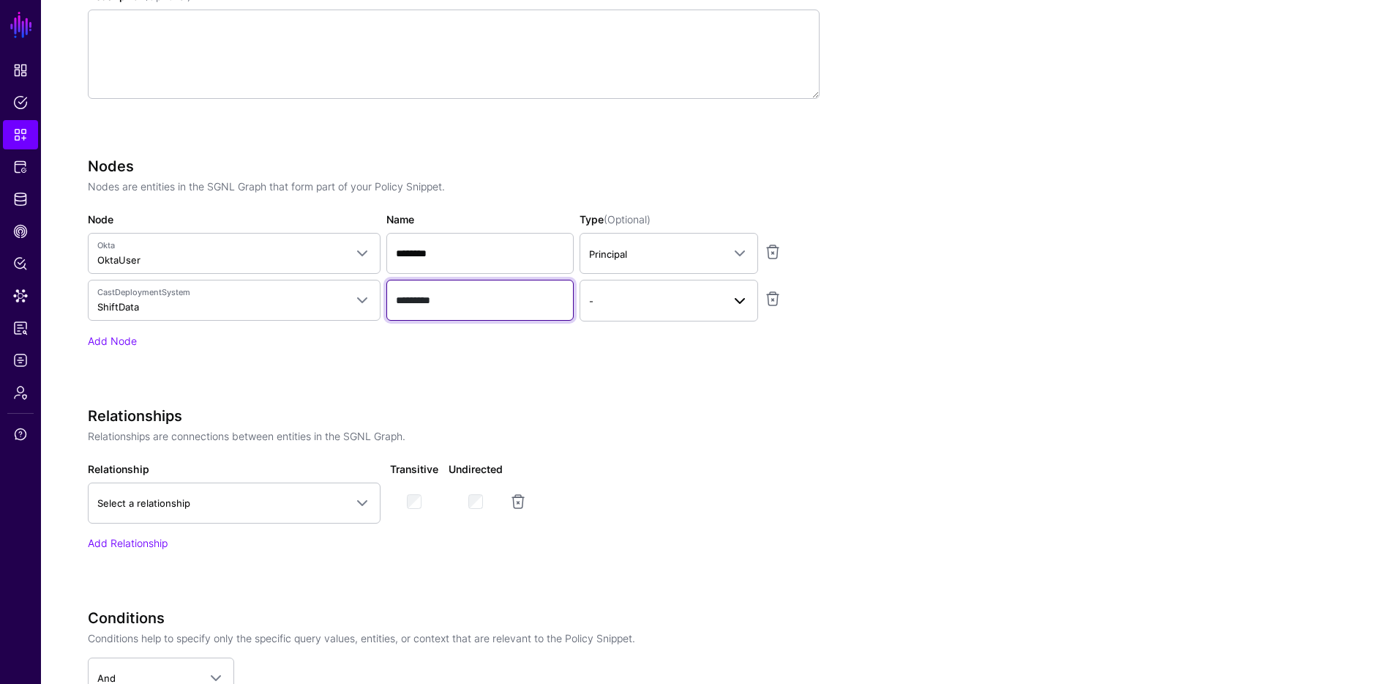
type input "*********"
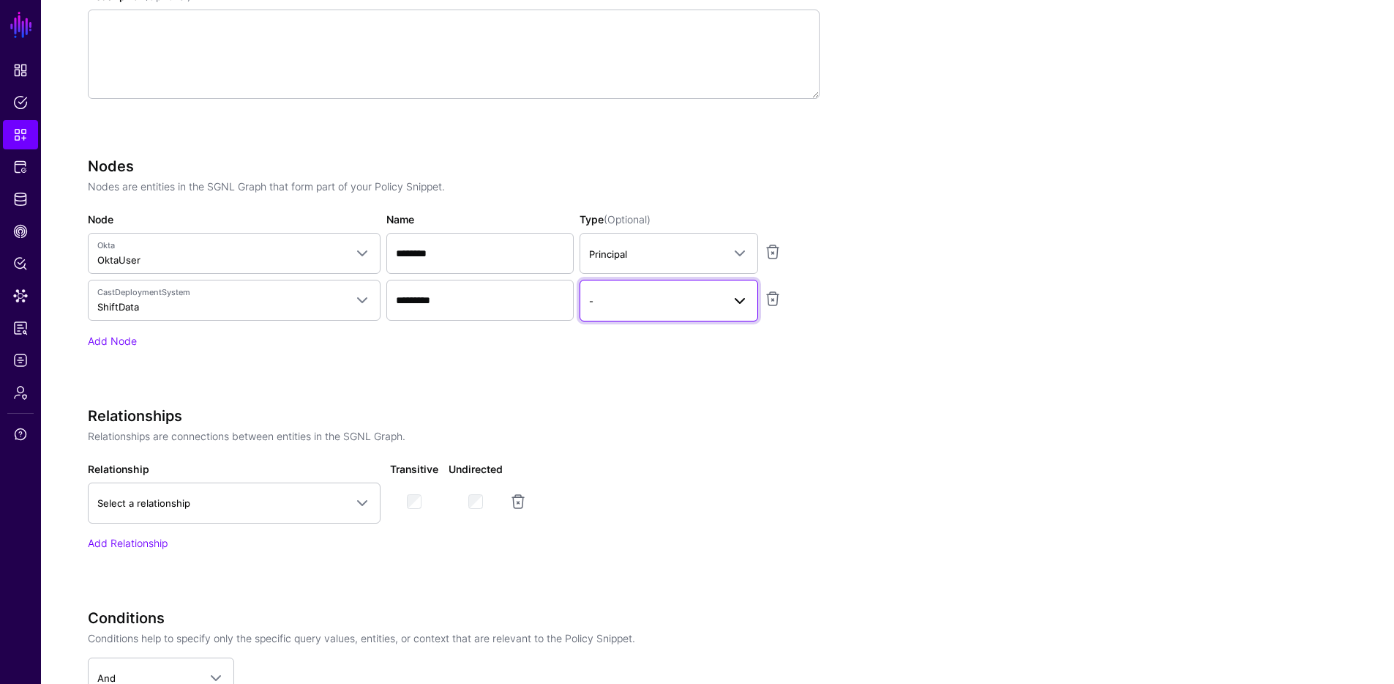
click at [667, 315] on link "-" at bounding box center [669, 300] width 179 height 41
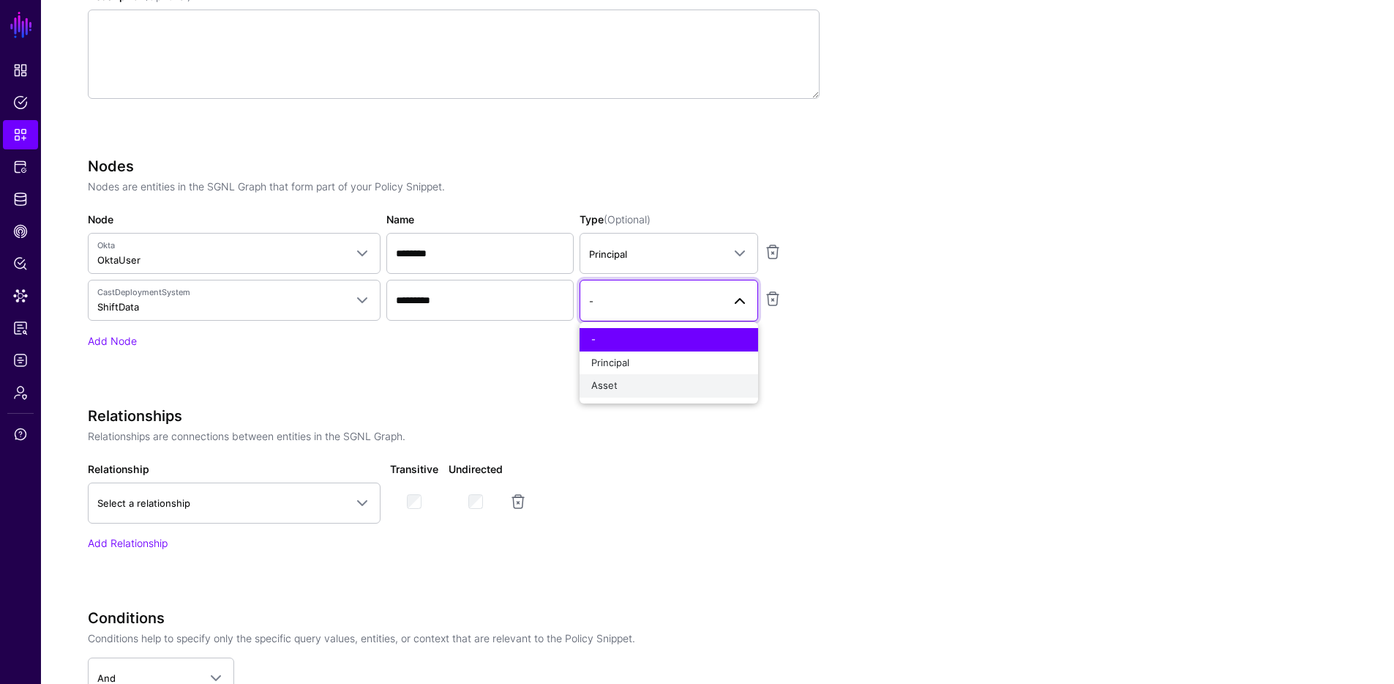
click at [642, 384] on div "Asset" at bounding box center [668, 385] width 155 height 15
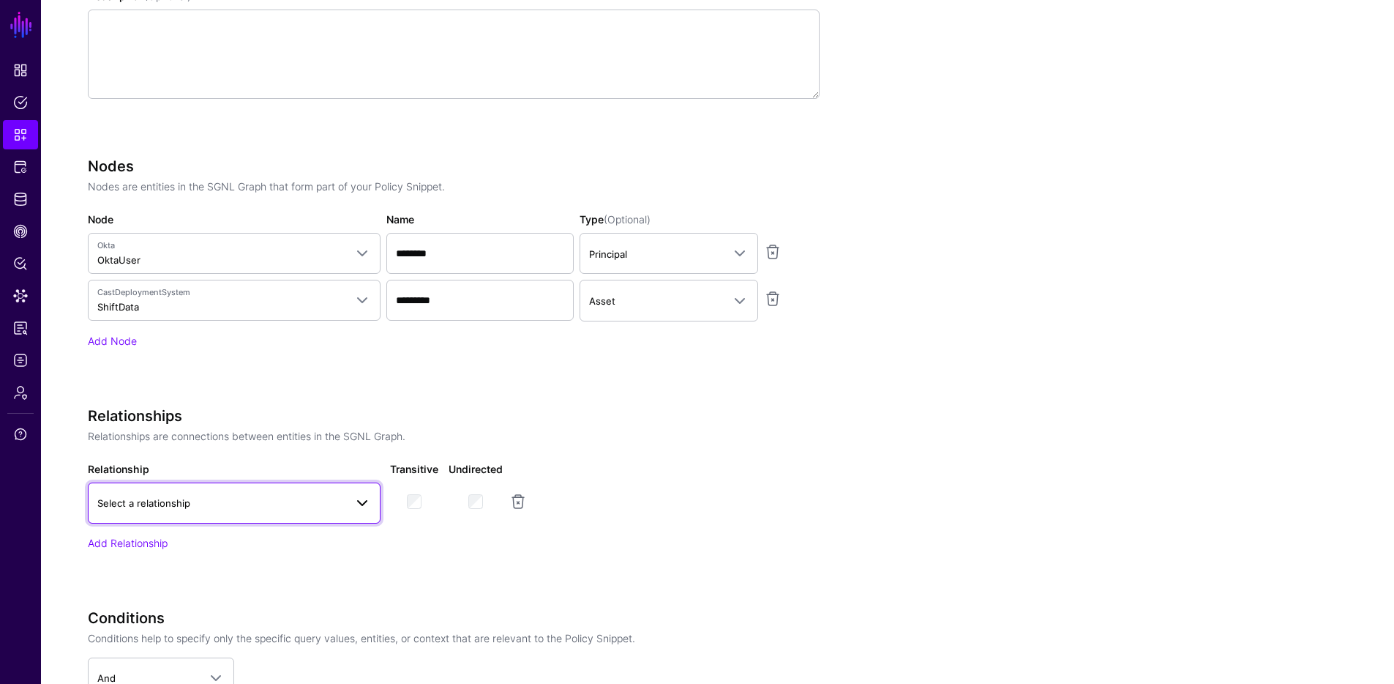
click at [187, 519] on link "Select a relationship" at bounding box center [234, 502] width 293 height 41
click at [182, 589] on span "okta_user_to_cds_shift" at bounding box center [152, 590] width 104 height 12
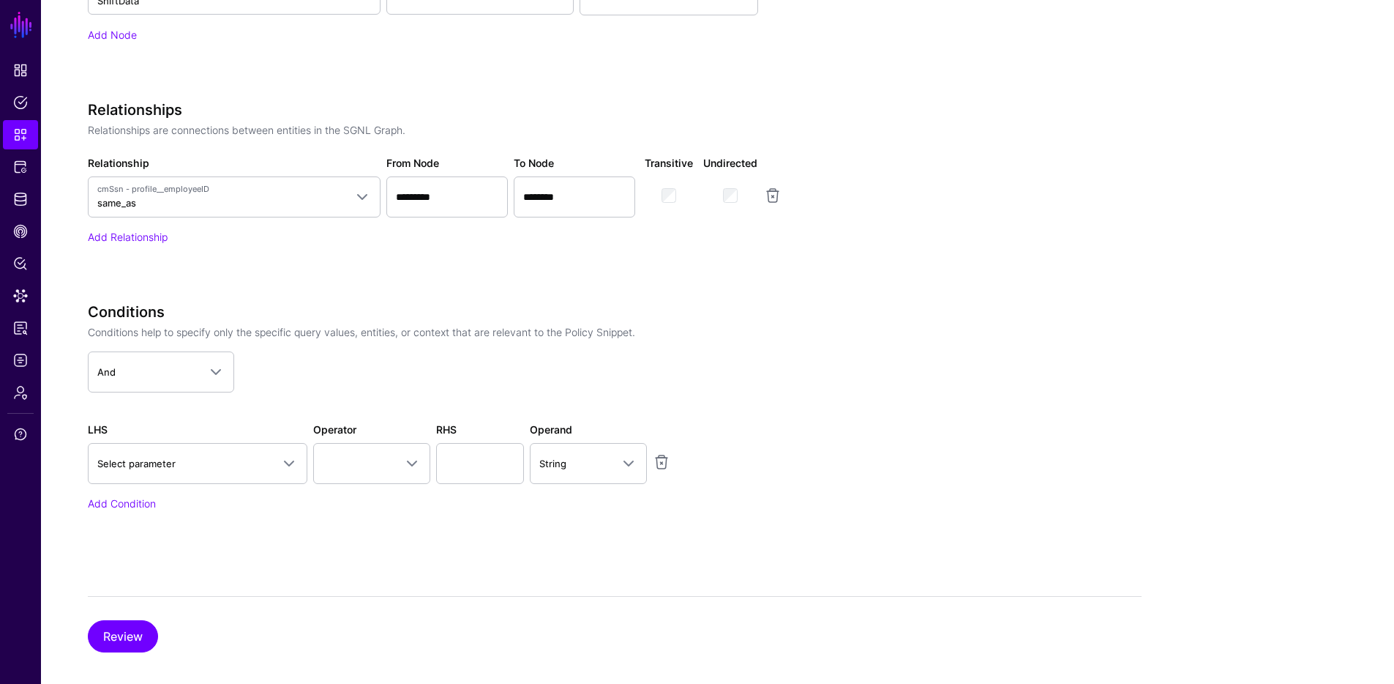
scroll to position [738, 0]
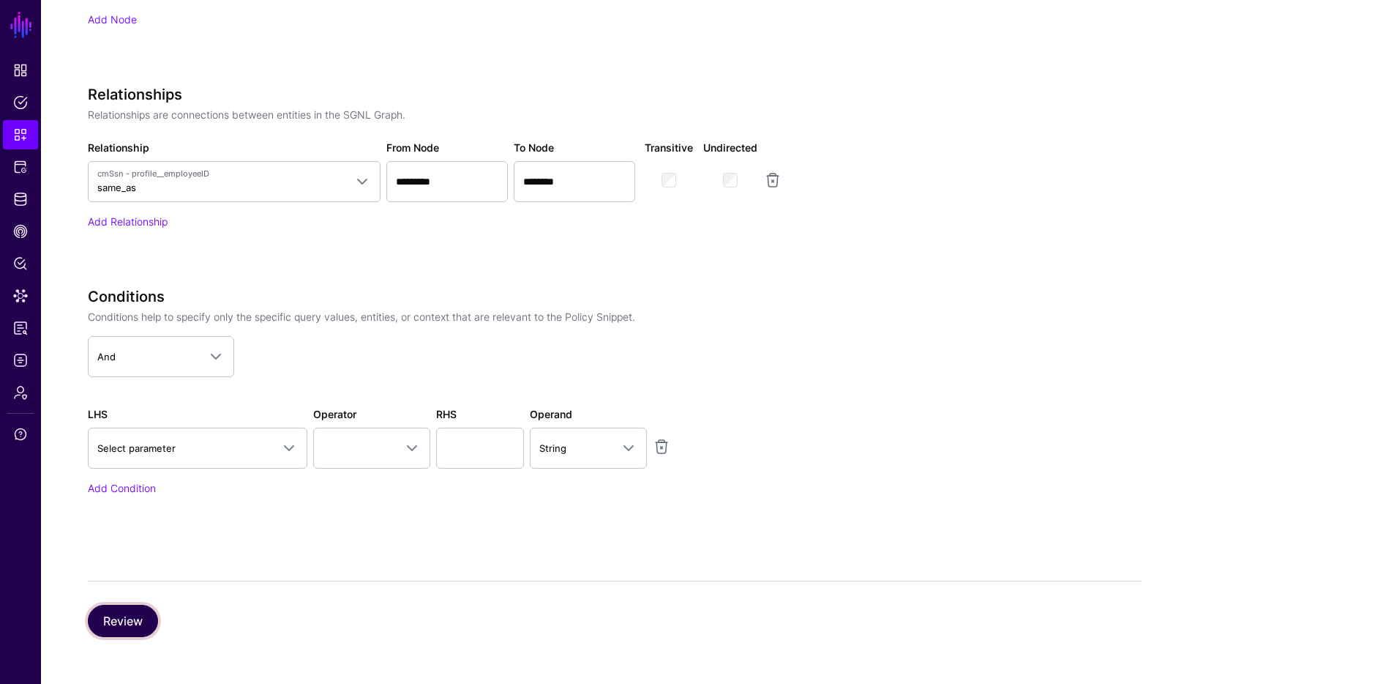
click at [120, 626] on button "Review" at bounding box center [123, 621] width 70 height 32
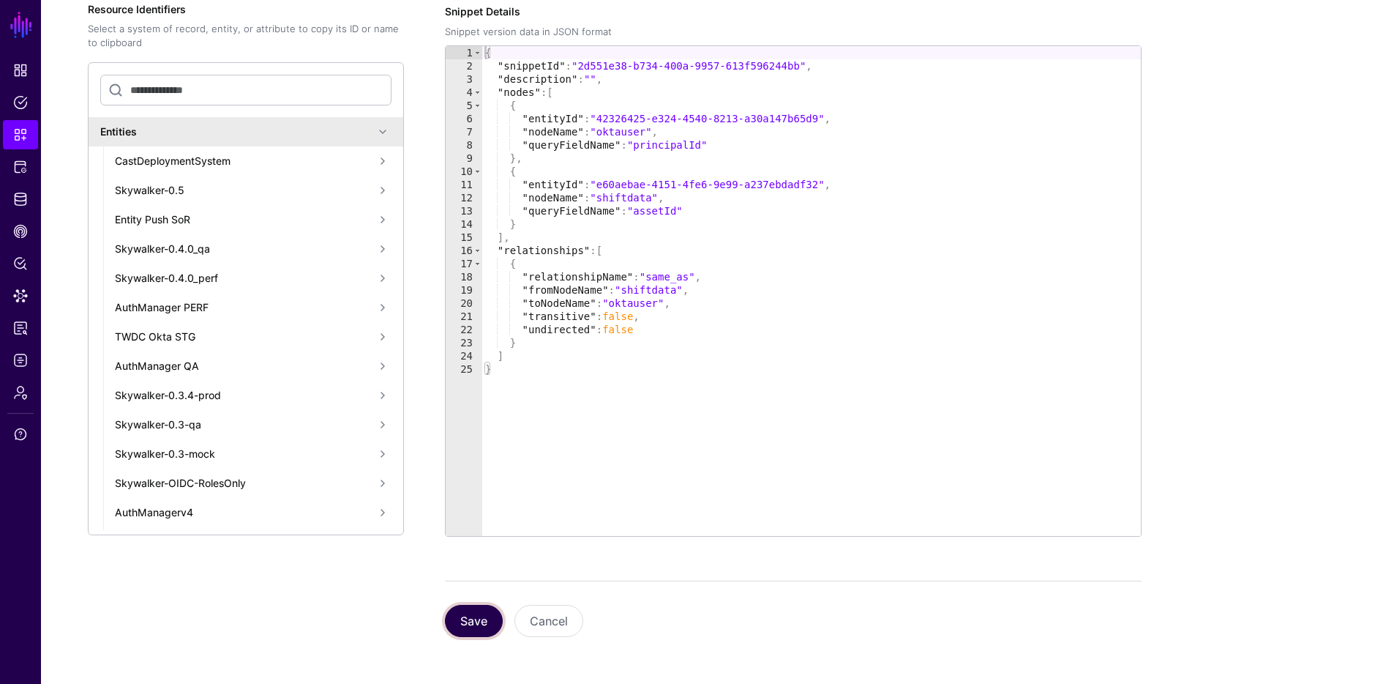
click at [487, 618] on button "Save" at bounding box center [474, 621] width 58 height 32
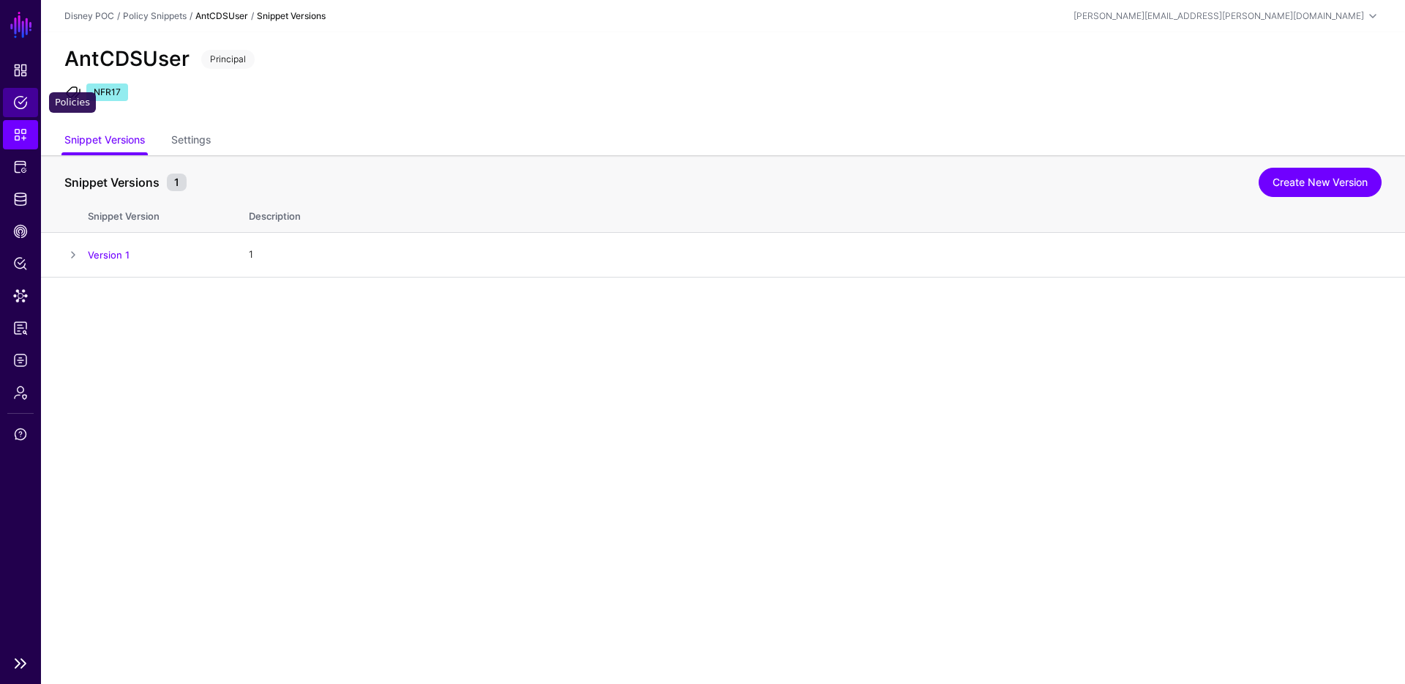
click at [26, 97] on span "Policies" at bounding box center [20, 102] width 15 height 15
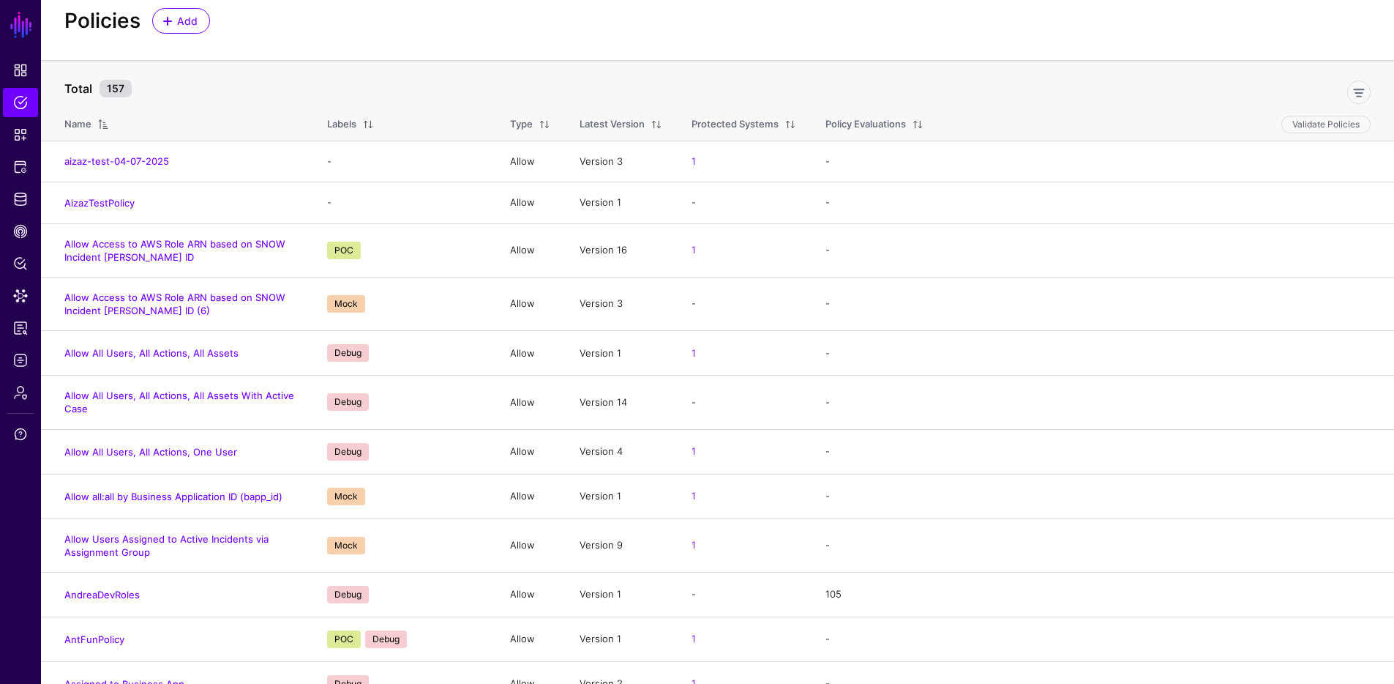
scroll to position [221, 0]
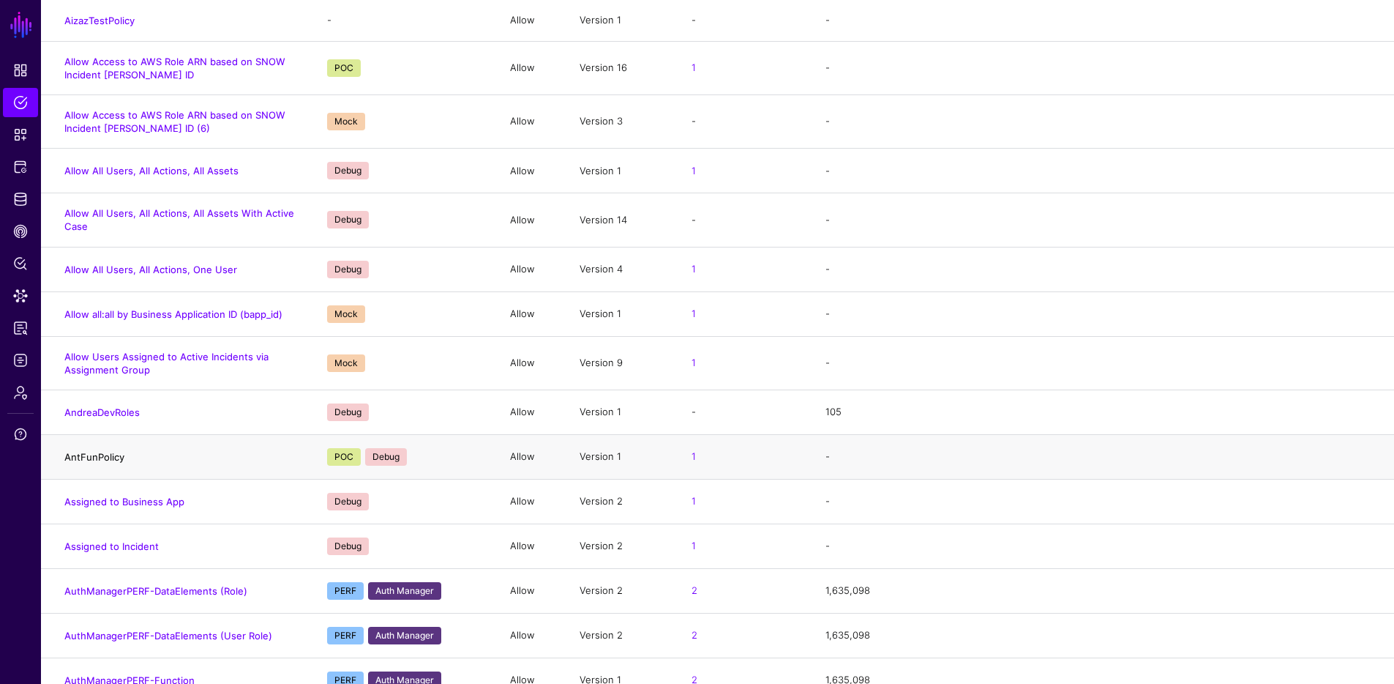
click at [102, 456] on link "AntFunPolicy" at bounding box center [94, 457] width 60 height 12
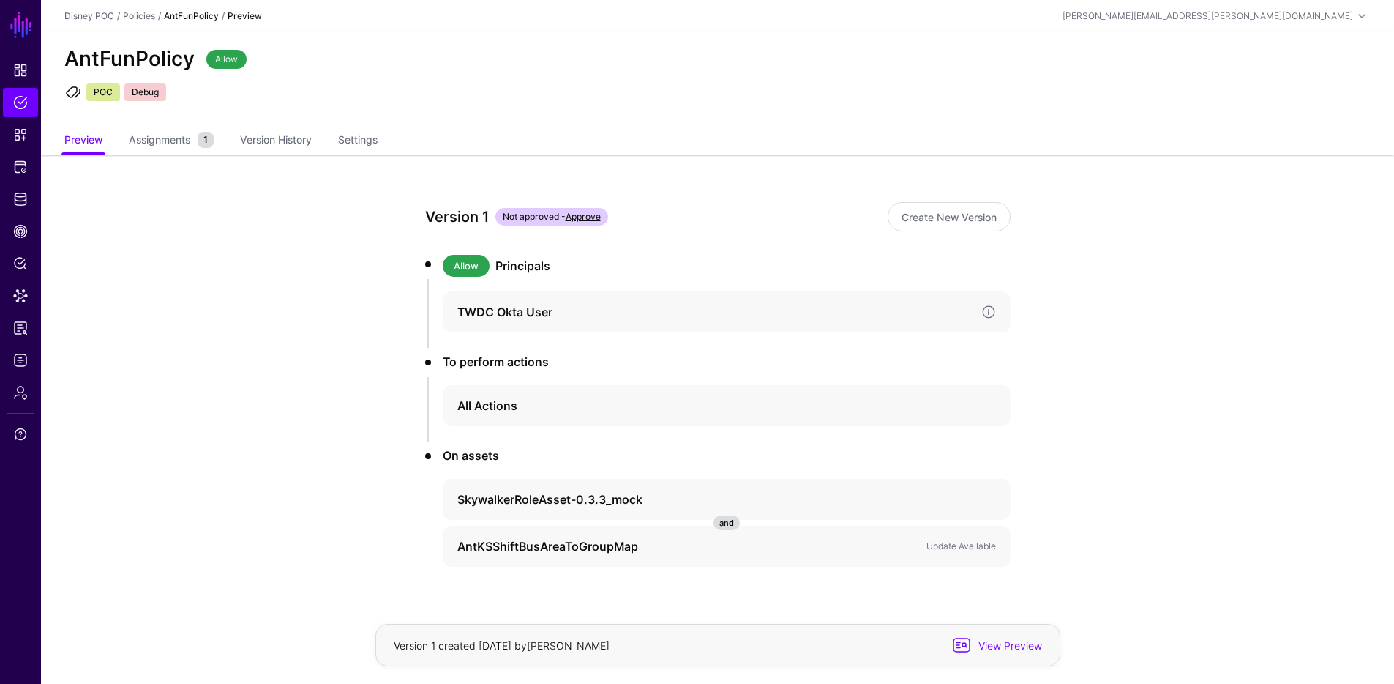
click at [689, 308] on h4 "TWDC Okta User" at bounding box center [713, 312] width 512 height 18
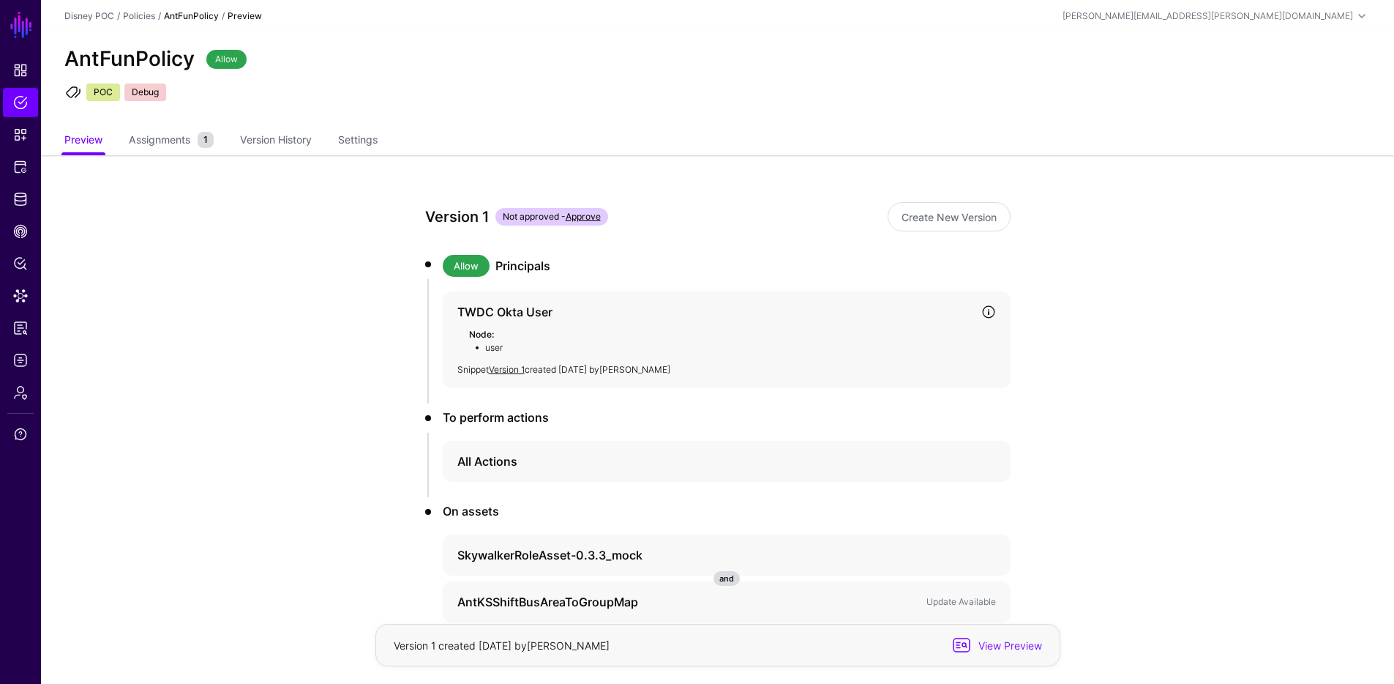
click at [689, 307] on h4 "TWDC Okta User" at bounding box center [713, 312] width 512 height 18
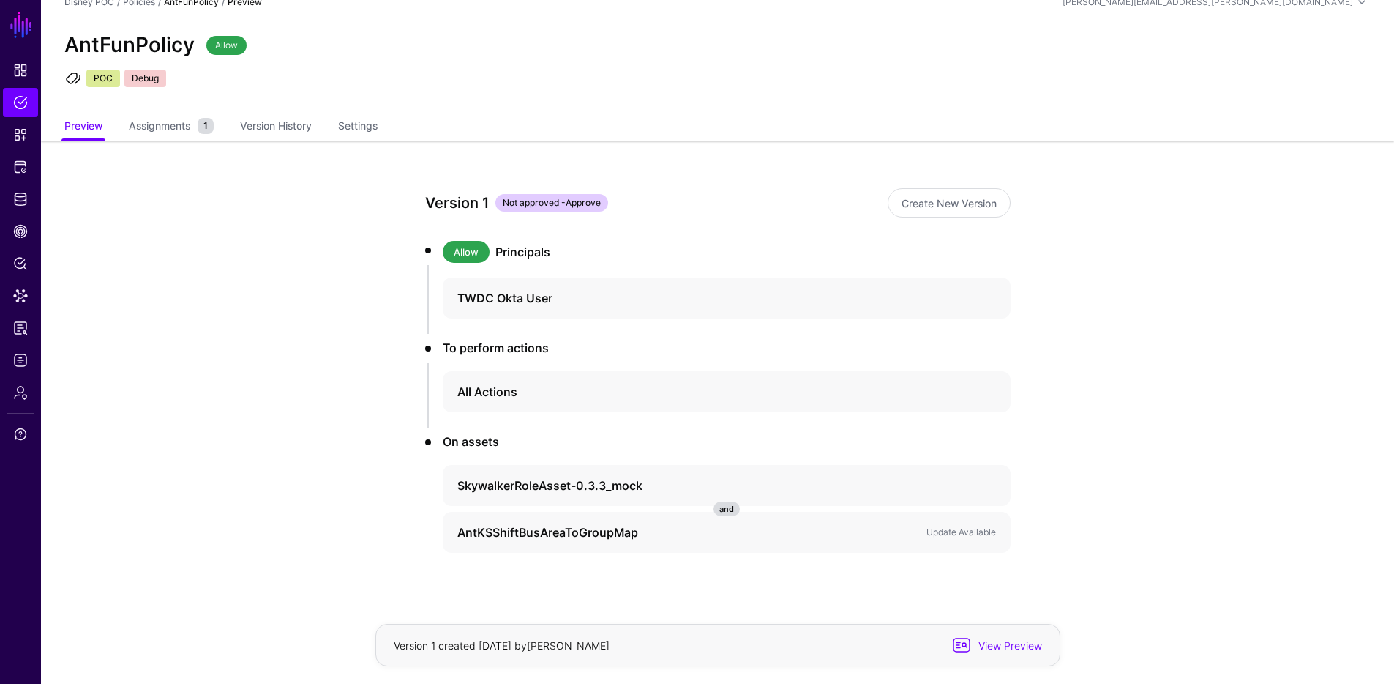
scroll to position [33, 0]
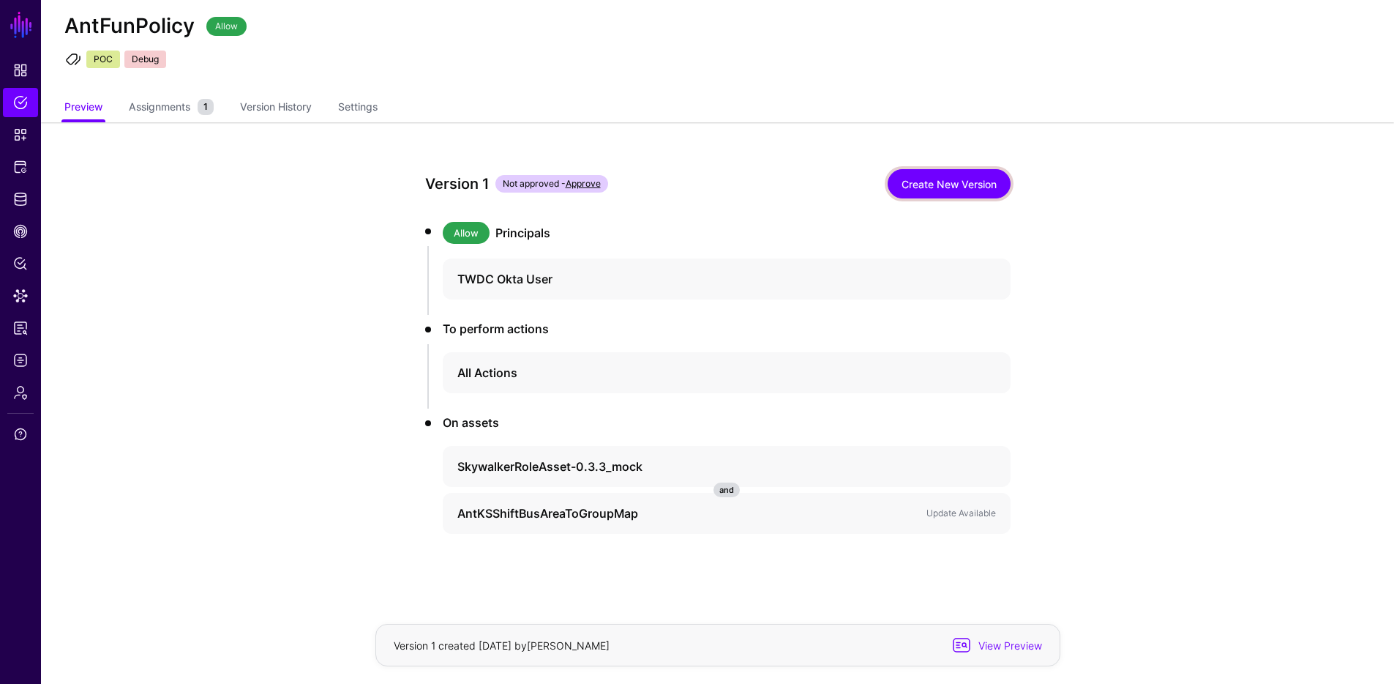
click at [963, 192] on link "Create New Version" at bounding box center [949, 183] width 123 height 29
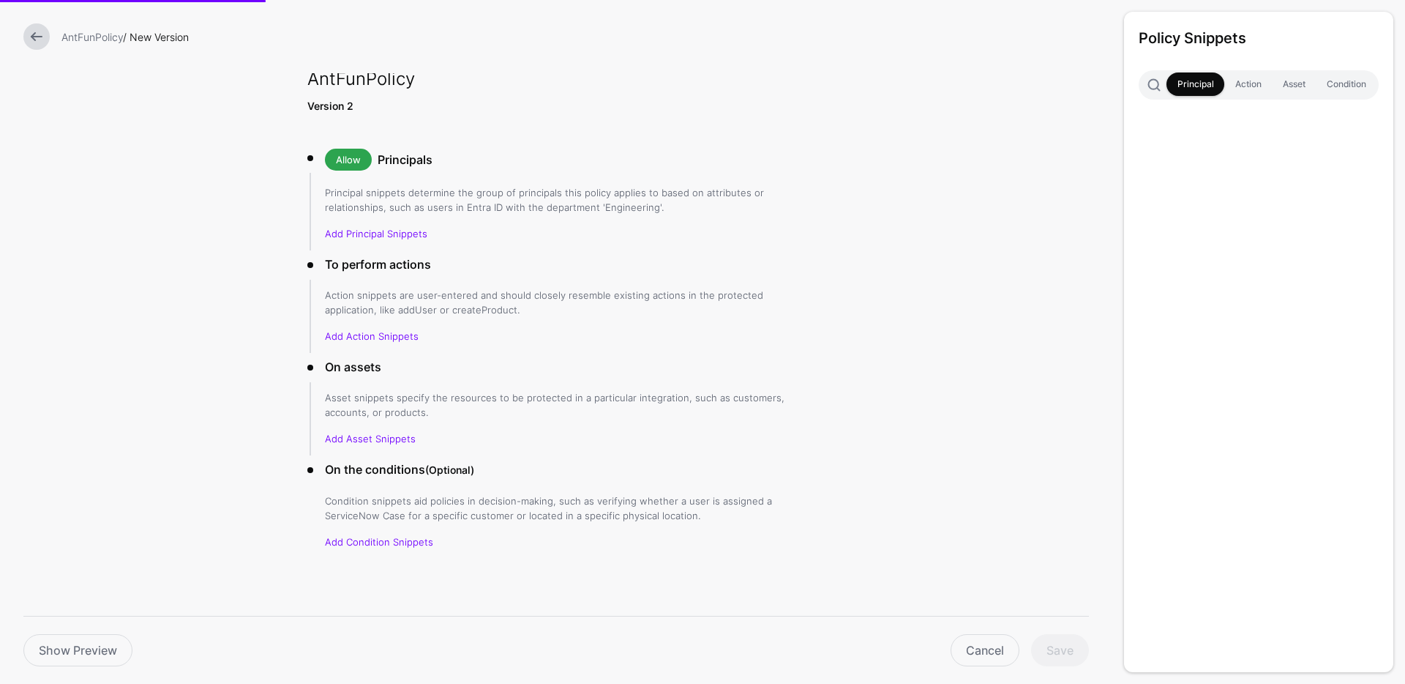
scroll to position [12, 0]
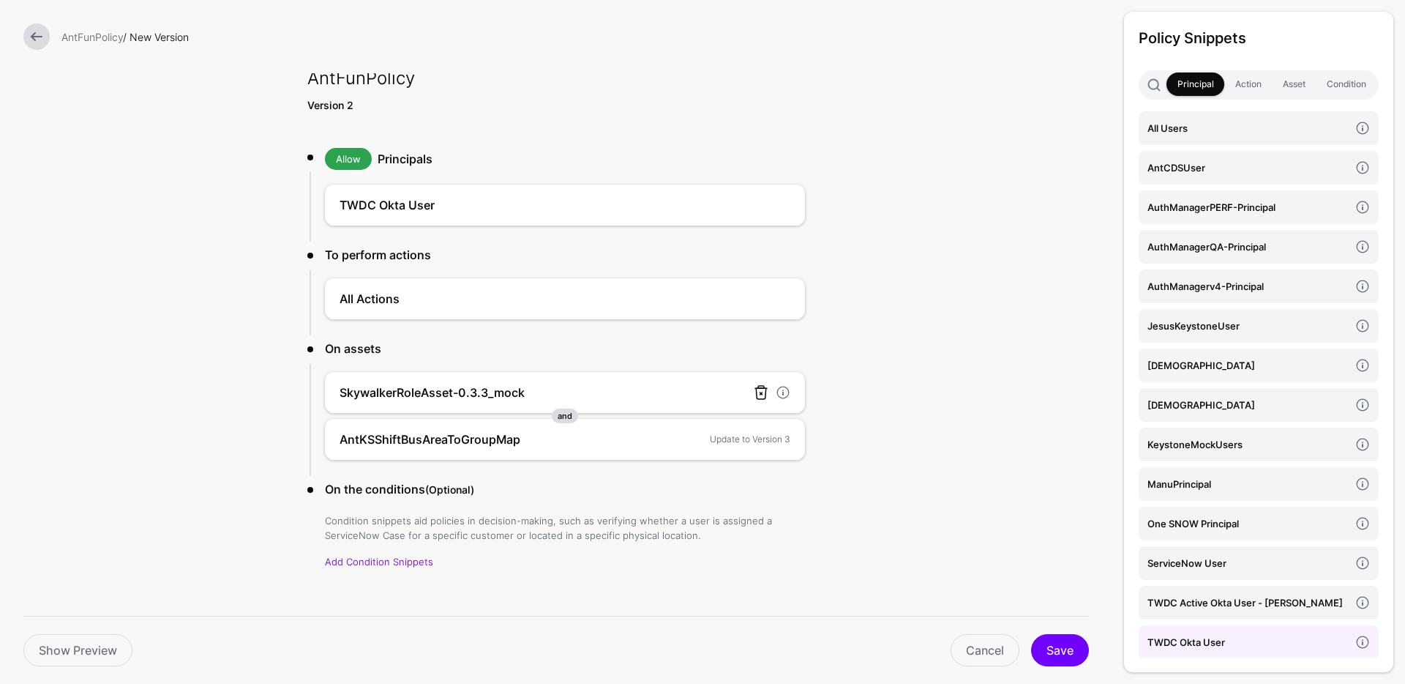
click at [758, 388] on link at bounding box center [761, 393] width 18 height 18
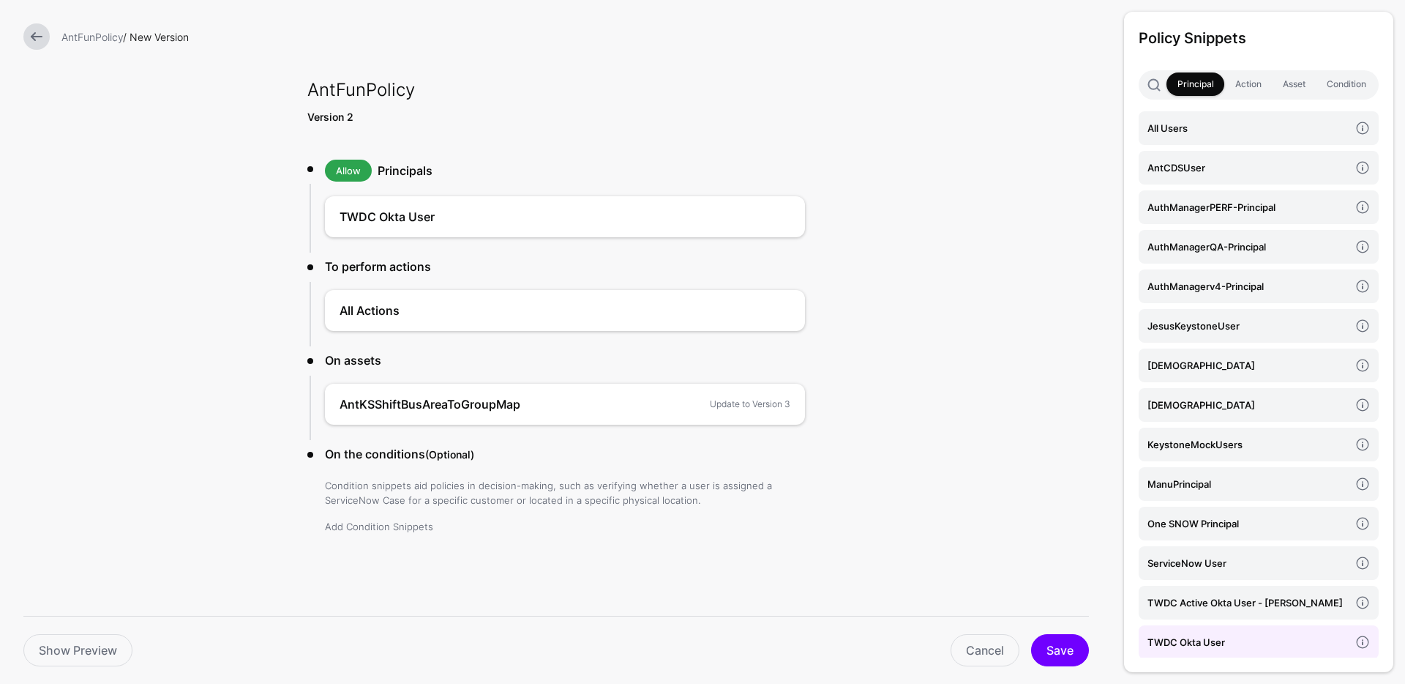
click at [393, 522] on link "Add Condition Snippets" at bounding box center [379, 526] width 108 height 12
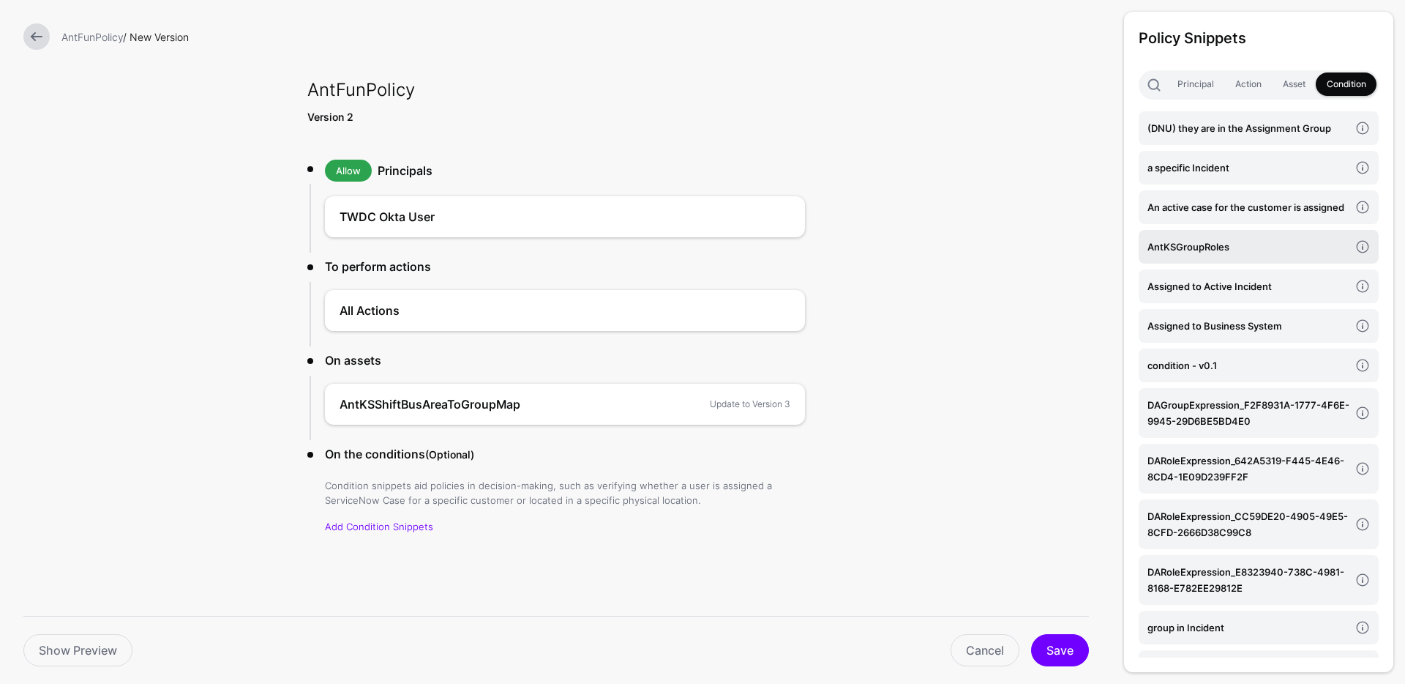
click at [1211, 255] on h4 "AntKSGroupRoles" at bounding box center [1249, 247] width 202 height 16
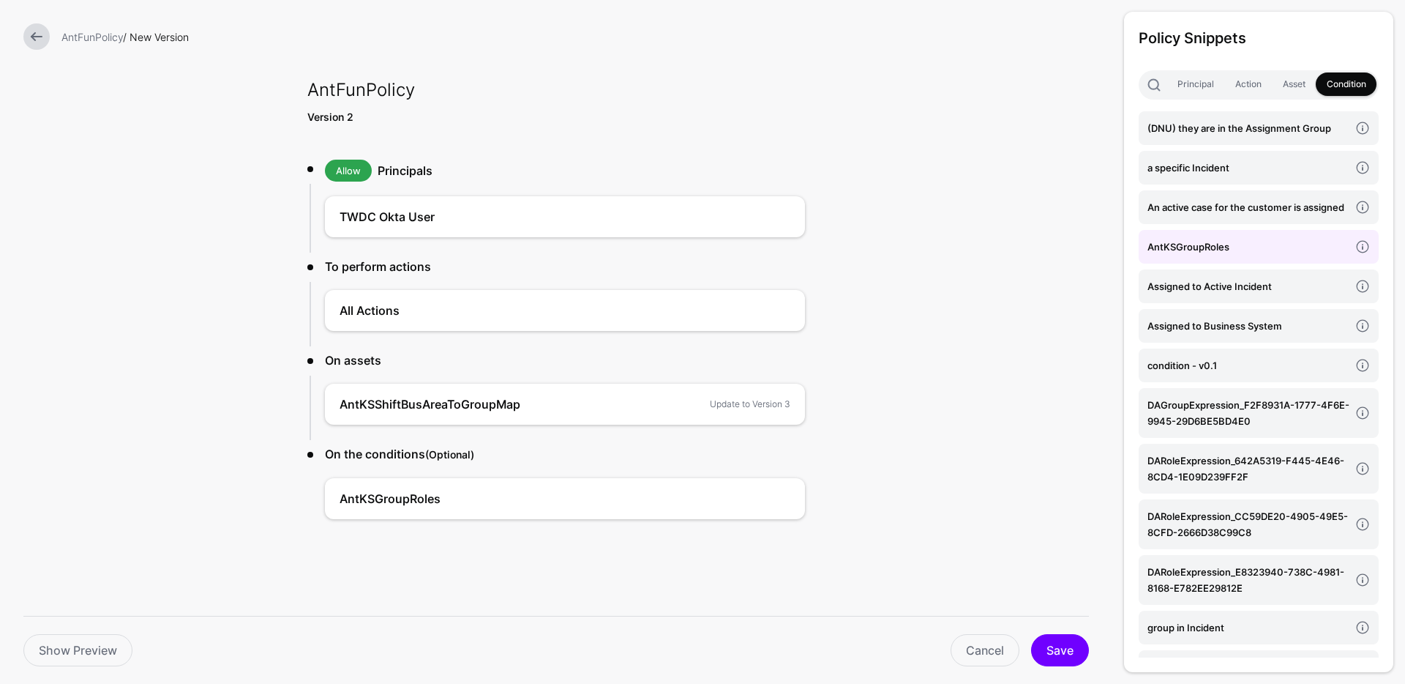
click at [844, 354] on form "AntFunPolicy / New Version AntFunPolicy Version 2 Allow Principals TWDC Okta Us…" at bounding box center [556, 330] width 1112 height 660
click at [715, 400] on link "Update to Version 3" at bounding box center [750, 403] width 81 height 11
click at [520, 409] on h4 "AntKSShiftBusAreaToGroupMap" at bounding box center [543, 404] width 407 height 18
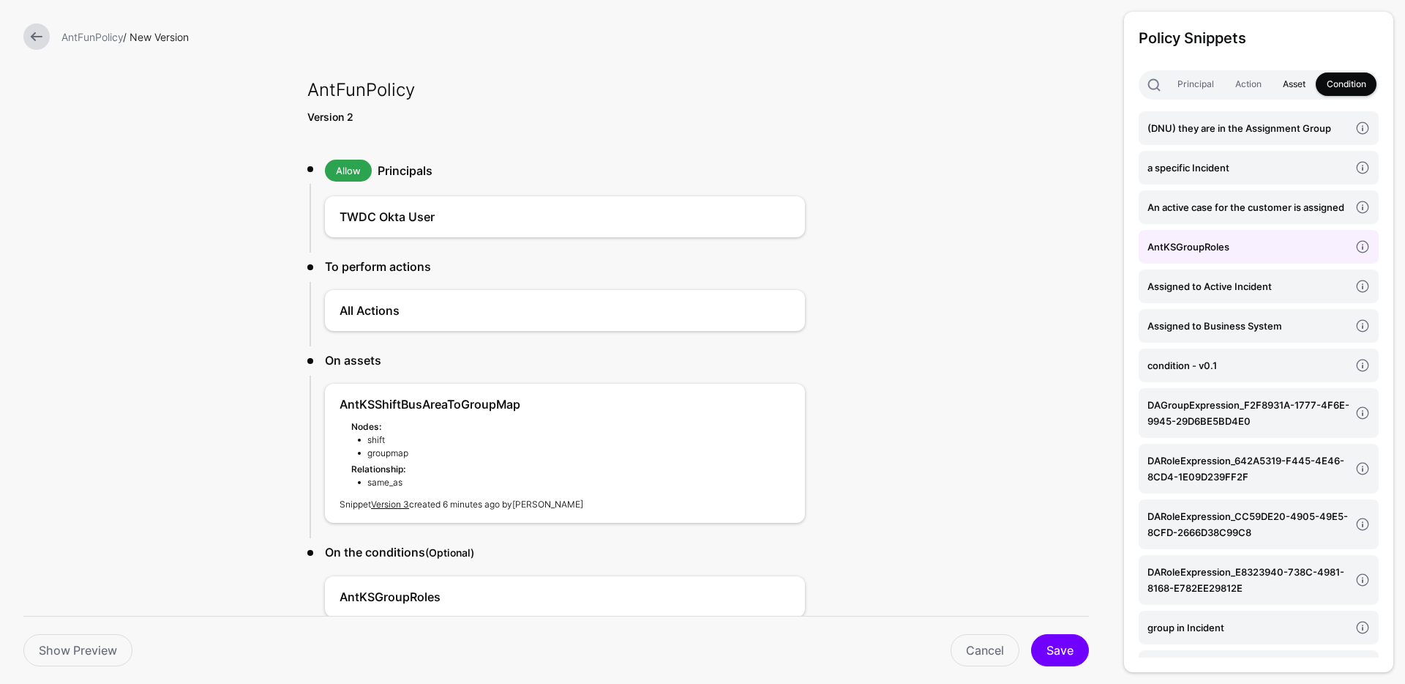
click at [1295, 86] on link "Asset" at bounding box center [1294, 83] width 44 height 23
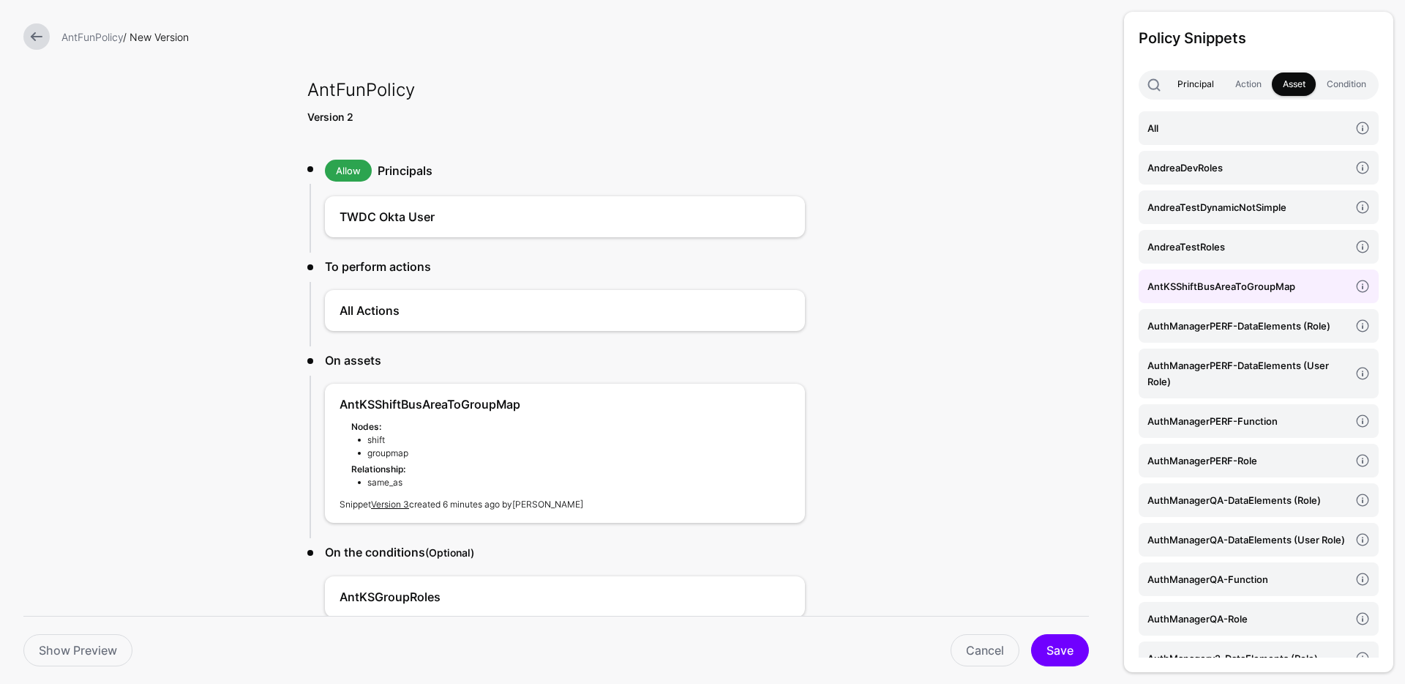
click at [1203, 87] on link "Principal" at bounding box center [1196, 83] width 58 height 23
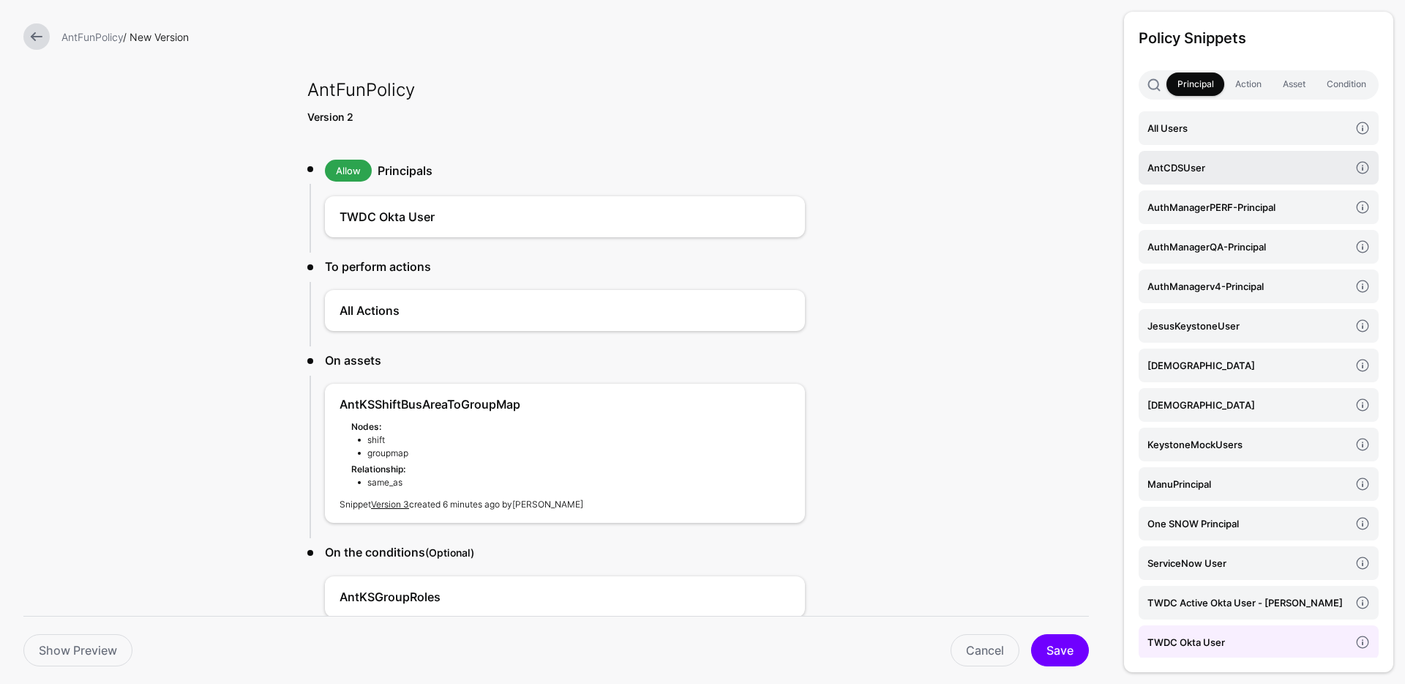
click at [1178, 163] on h4 "AntCDSUser" at bounding box center [1249, 168] width 202 height 16
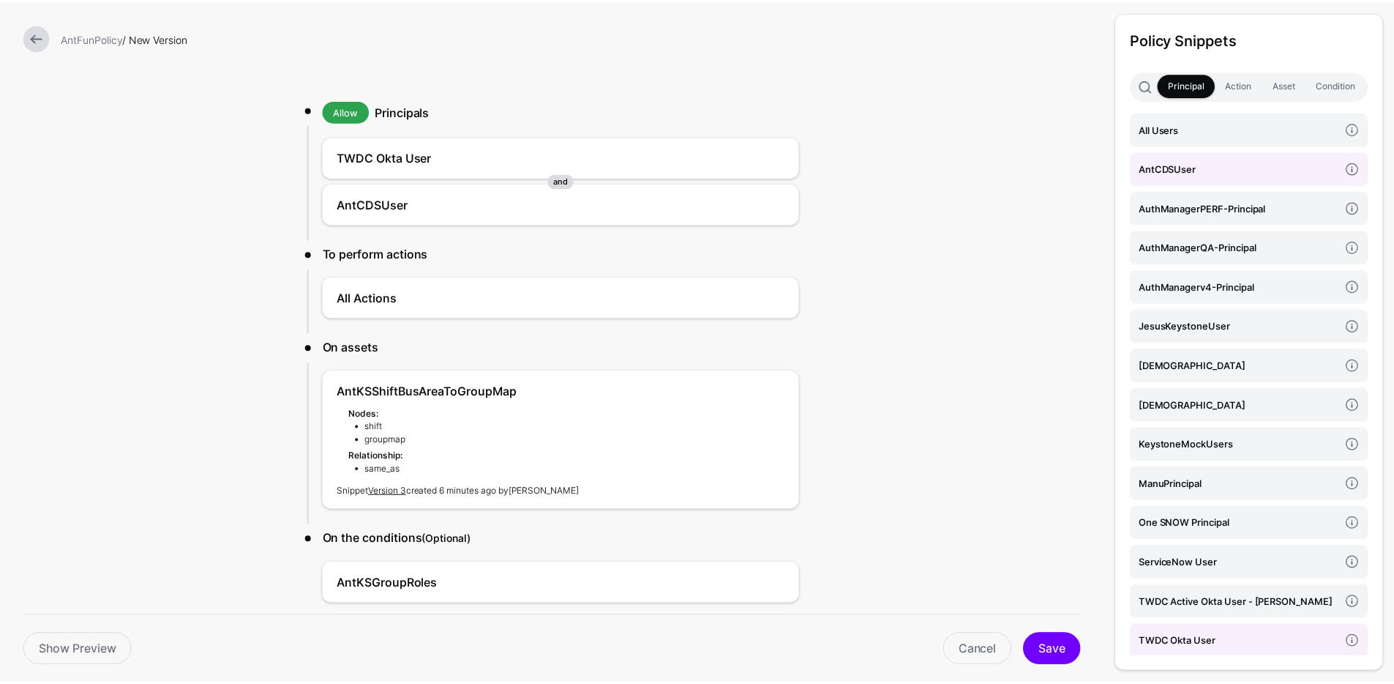
scroll to position [121, 0]
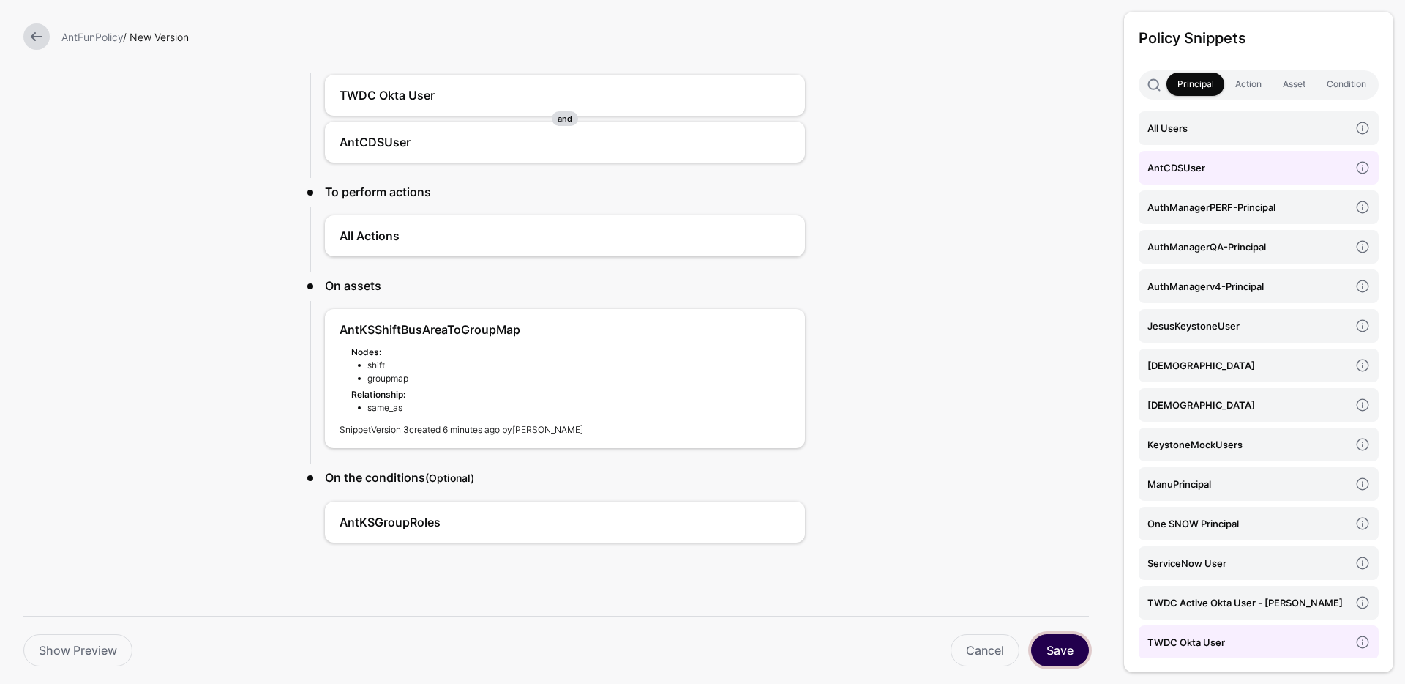
click at [1058, 657] on button "Save" at bounding box center [1060, 650] width 58 height 32
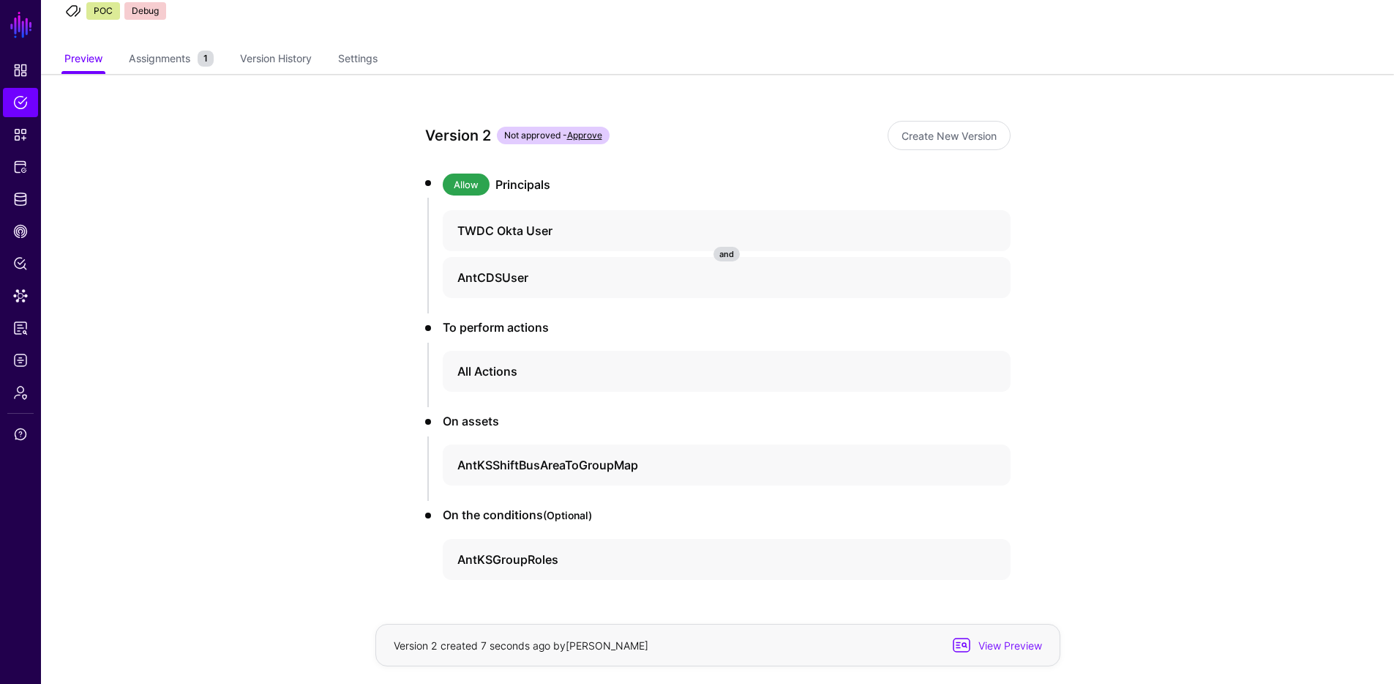
scroll to position [127, 0]
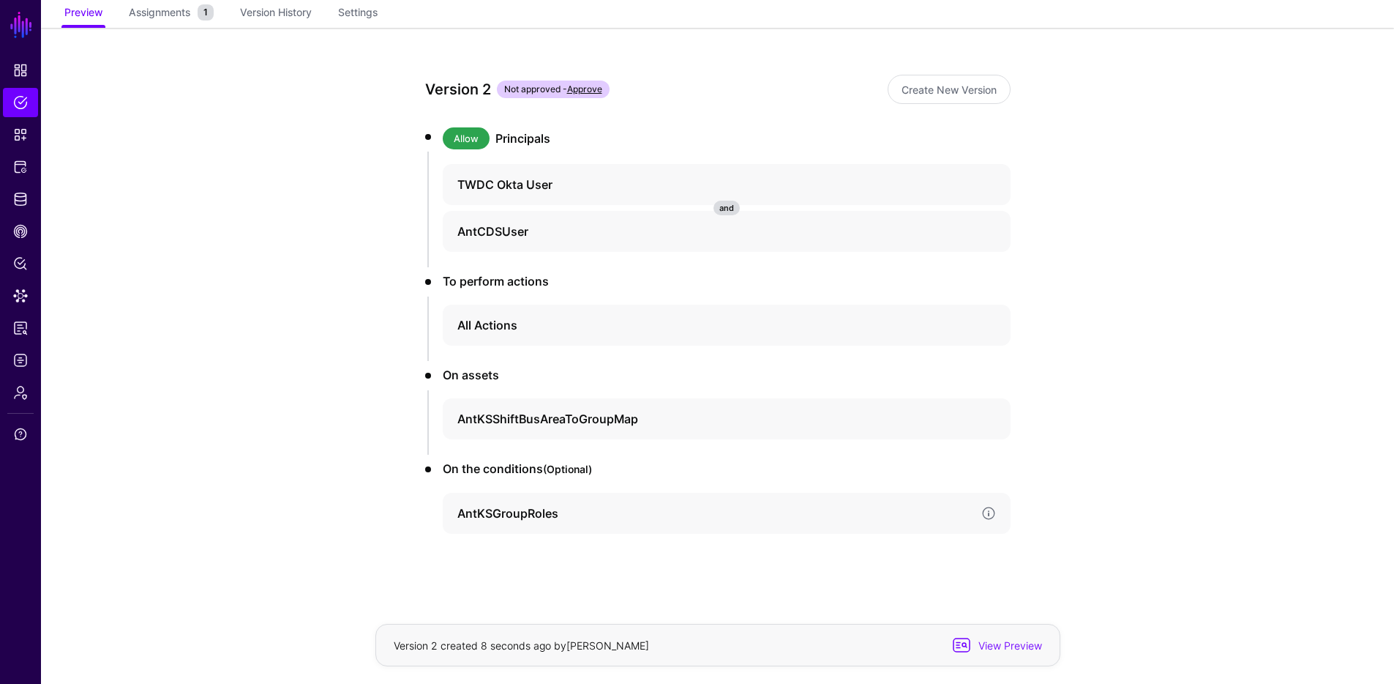
click at [557, 512] on h4 "AntKSGroupRoles" at bounding box center [713, 513] width 512 height 18
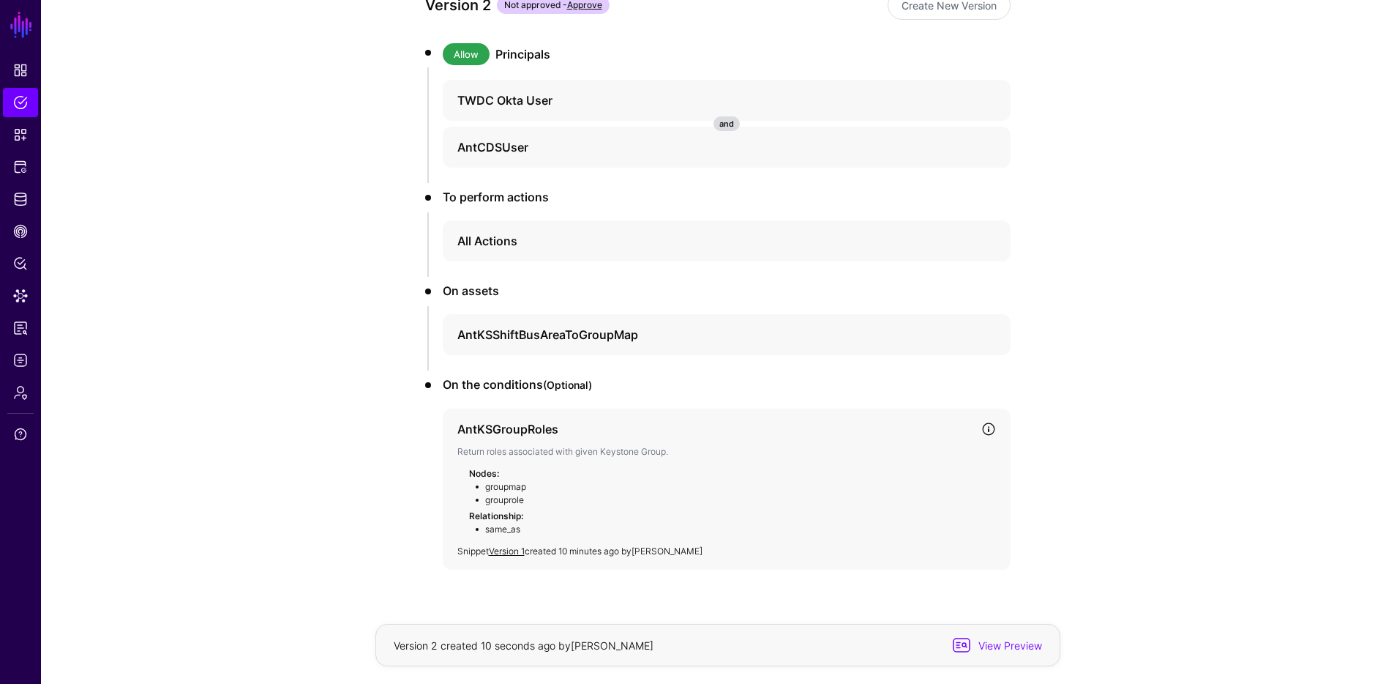
scroll to position [247, 0]
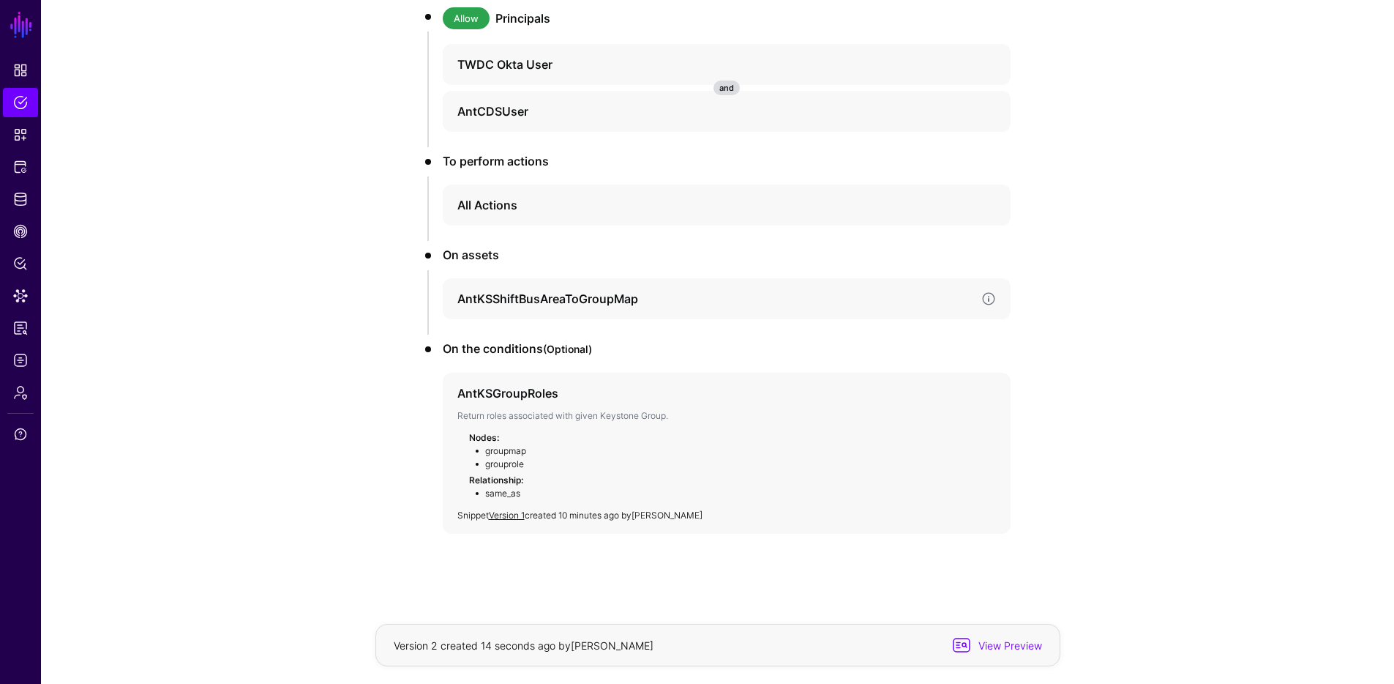
click at [526, 295] on h4 "AntKSShiftBusAreaToGroupMap" at bounding box center [713, 299] width 512 height 18
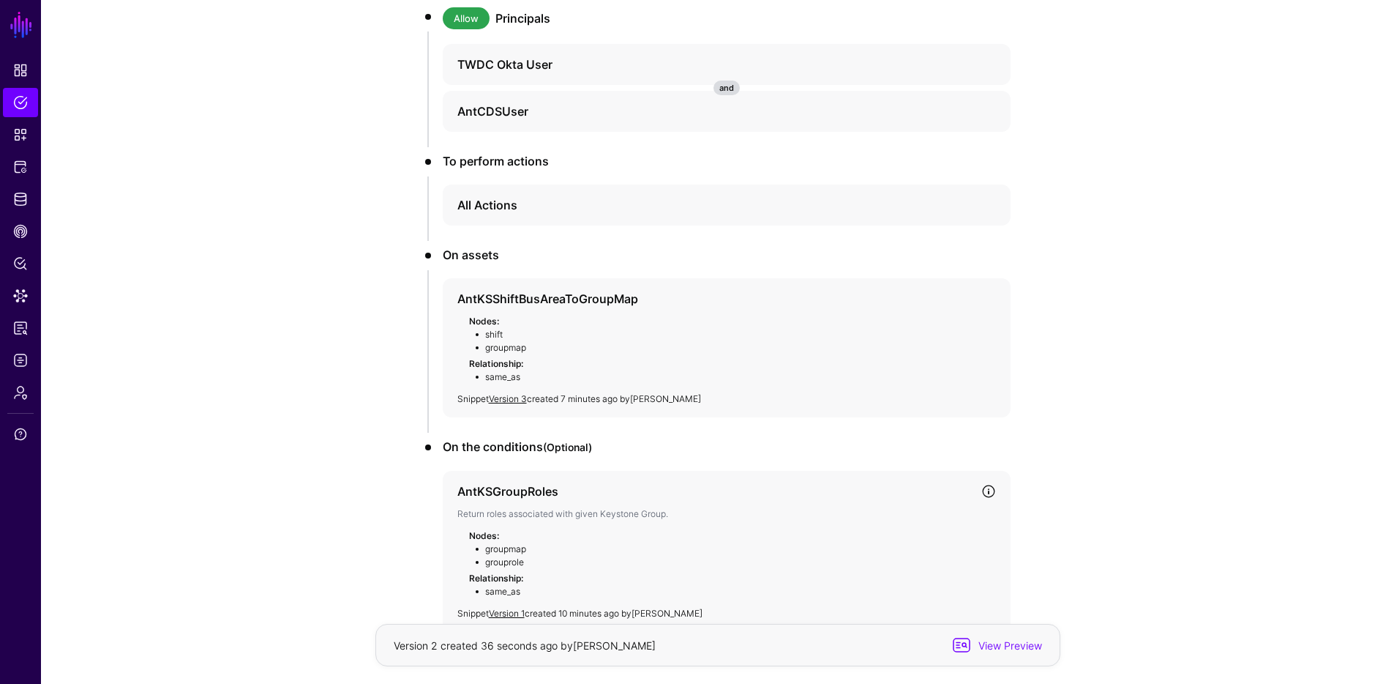
click at [522, 487] on h4 "AntKSGroupRoles" at bounding box center [713, 491] width 512 height 18
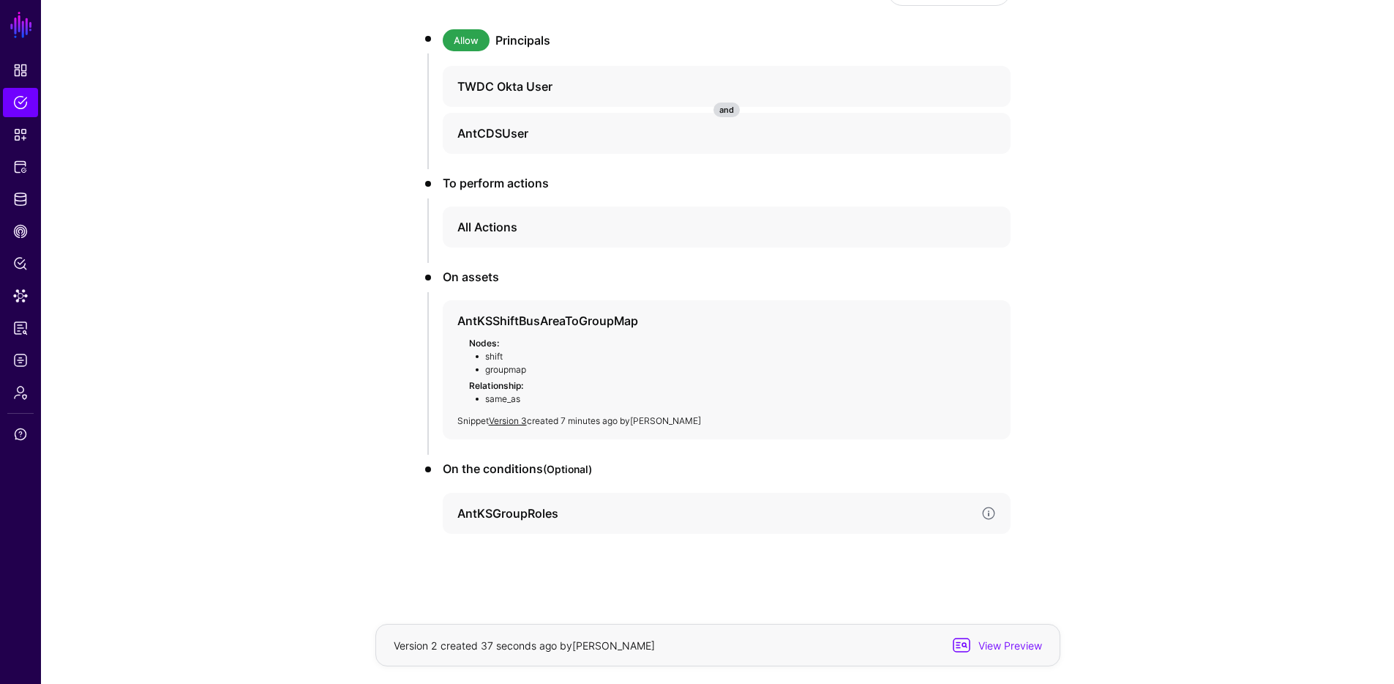
click at [516, 513] on h4 "AntKSGroupRoles" at bounding box center [713, 513] width 512 height 18
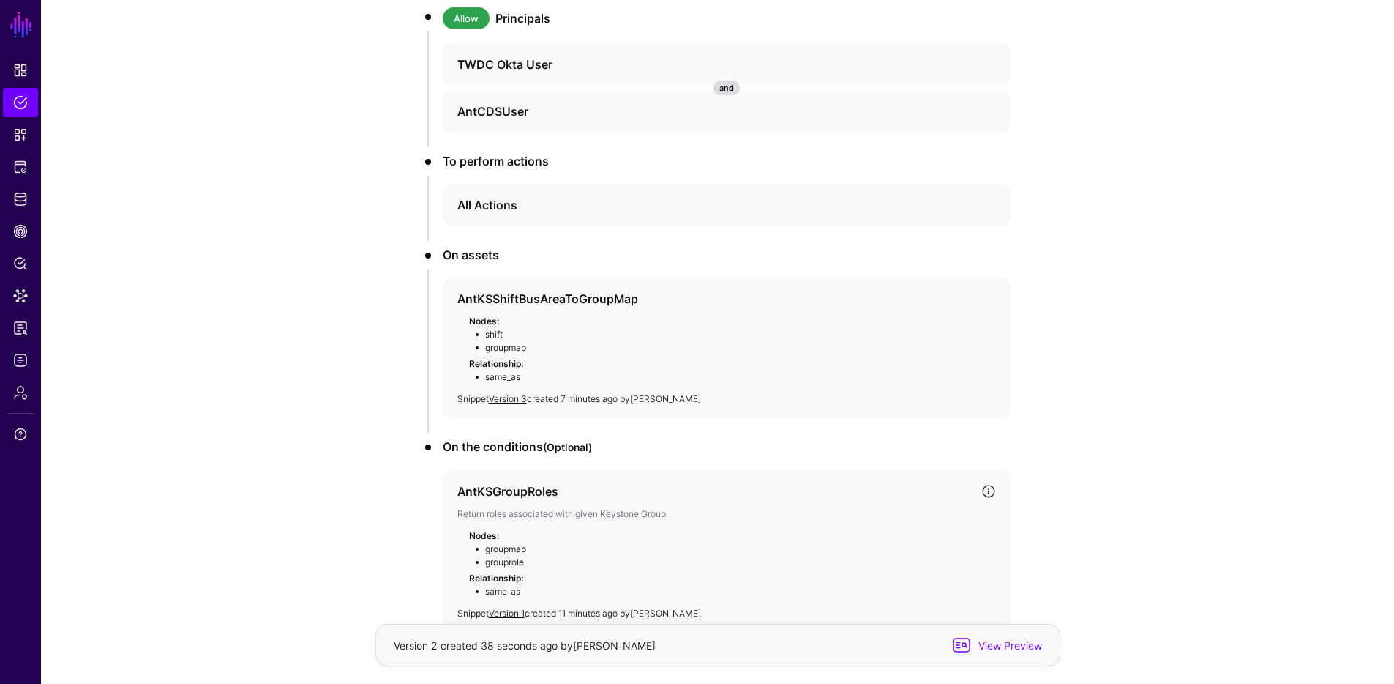
click at [993, 491] on link at bounding box center [988, 491] width 15 height 15
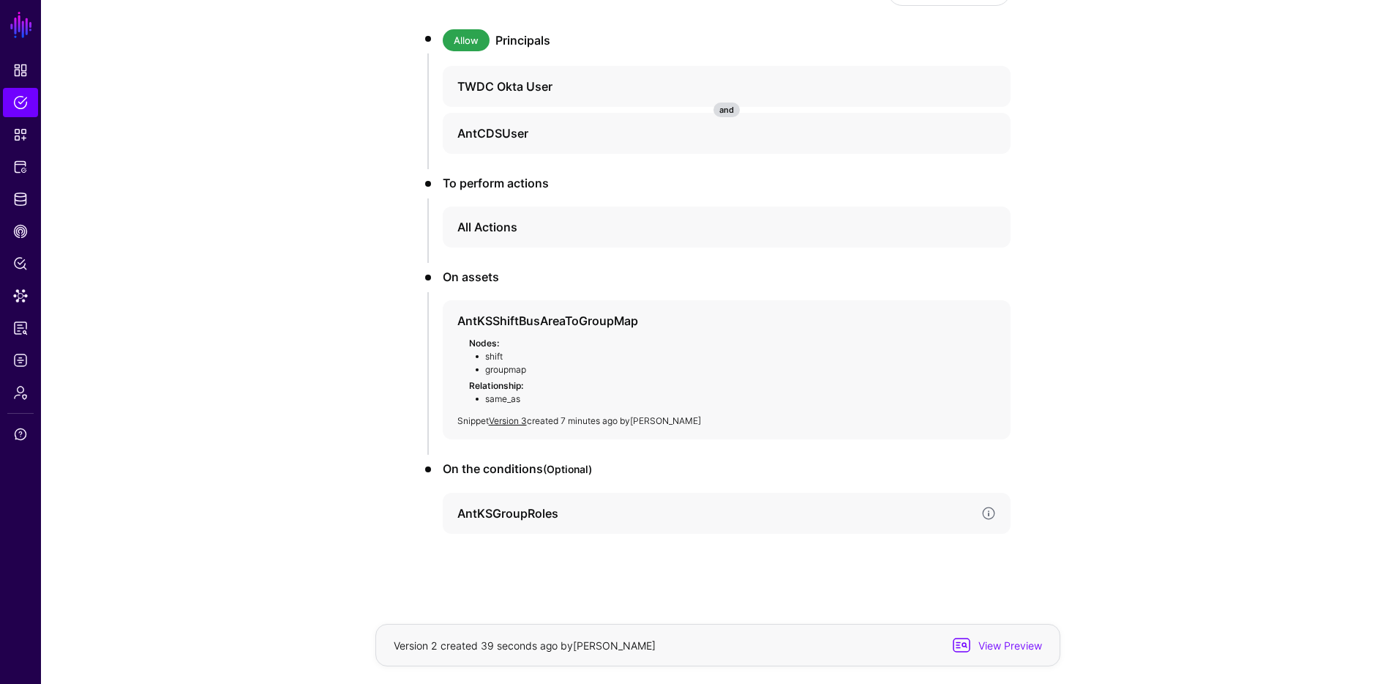
click at [965, 505] on h4 "AntKSGroupRoles" at bounding box center [713, 513] width 512 height 18
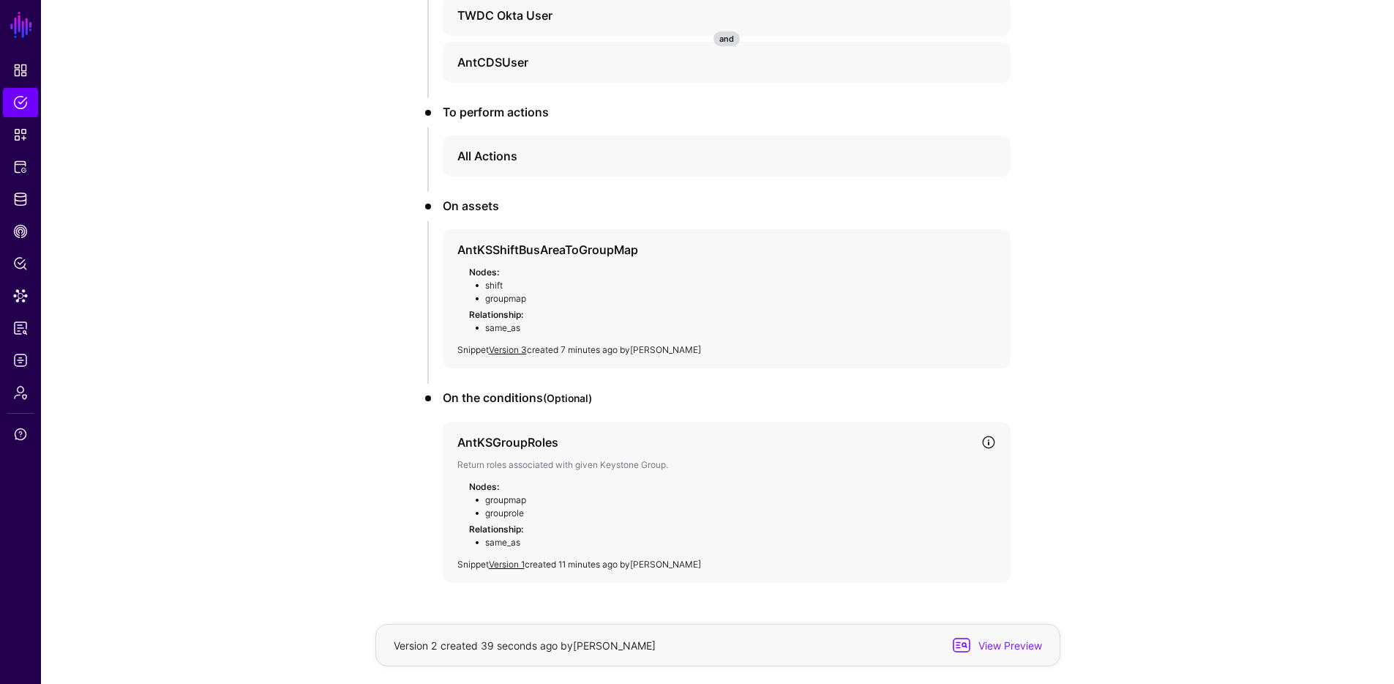
scroll to position [345, 0]
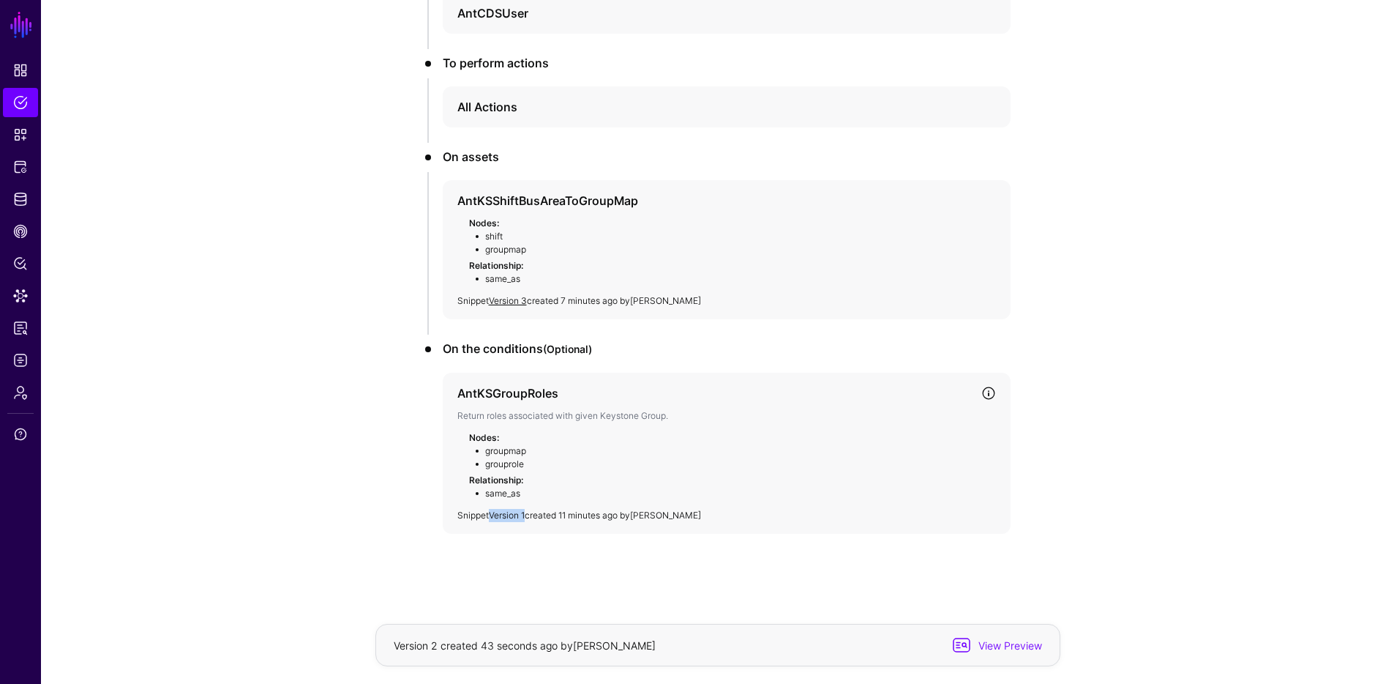
click at [512, 516] on link "Version 1" at bounding box center [507, 514] width 36 height 11
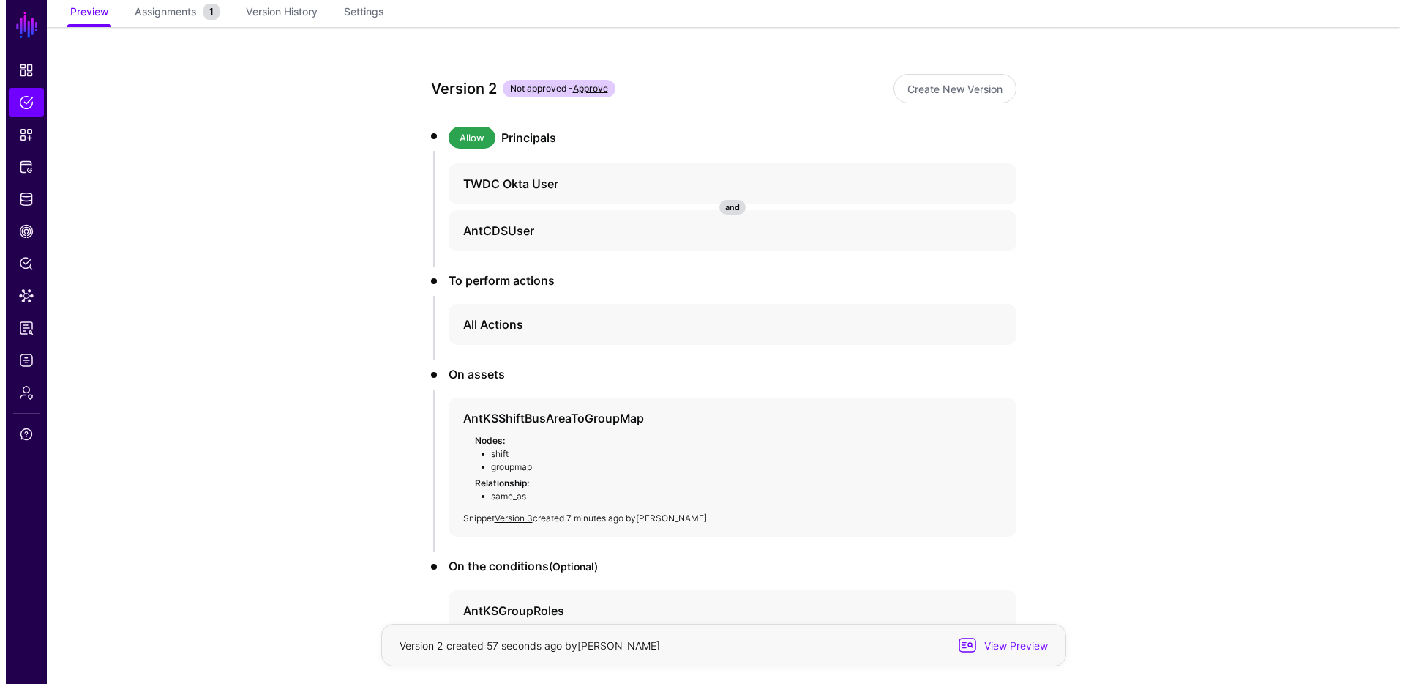
scroll to position [0, 0]
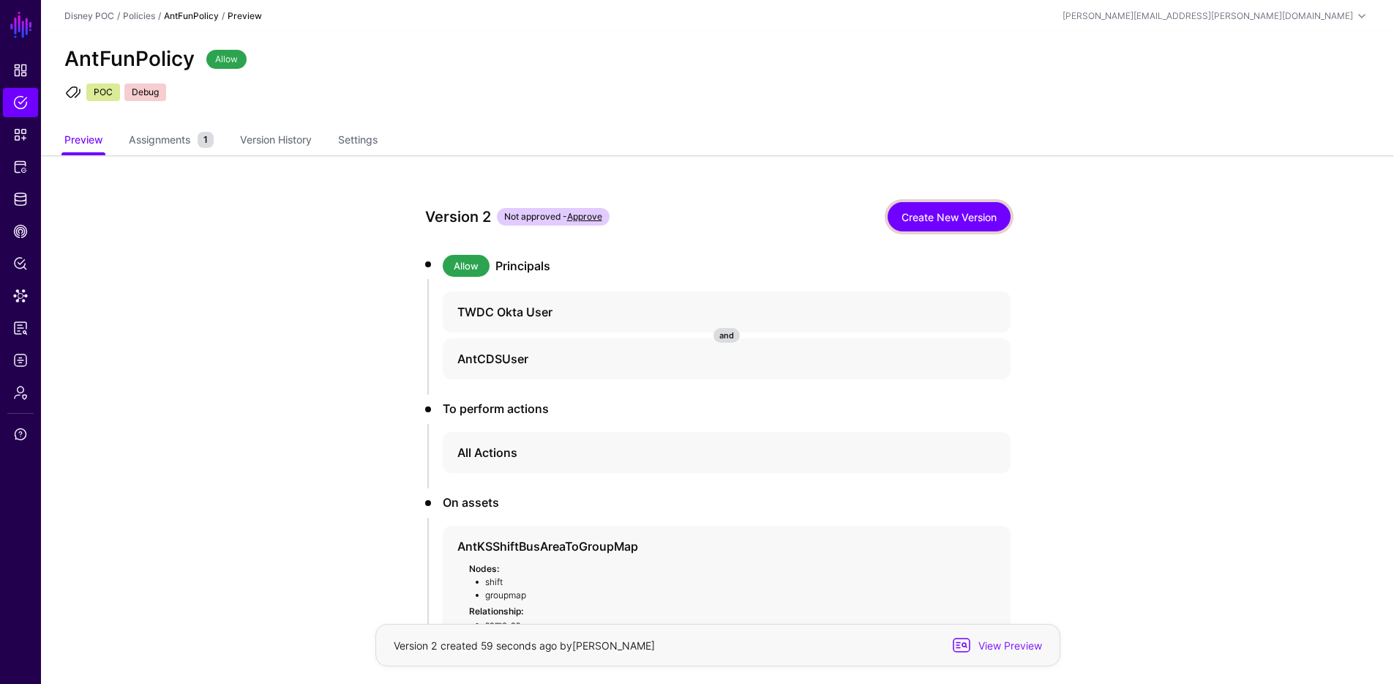
click at [925, 220] on link "Create New Version" at bounding box center [949, 216] width 123 height 29
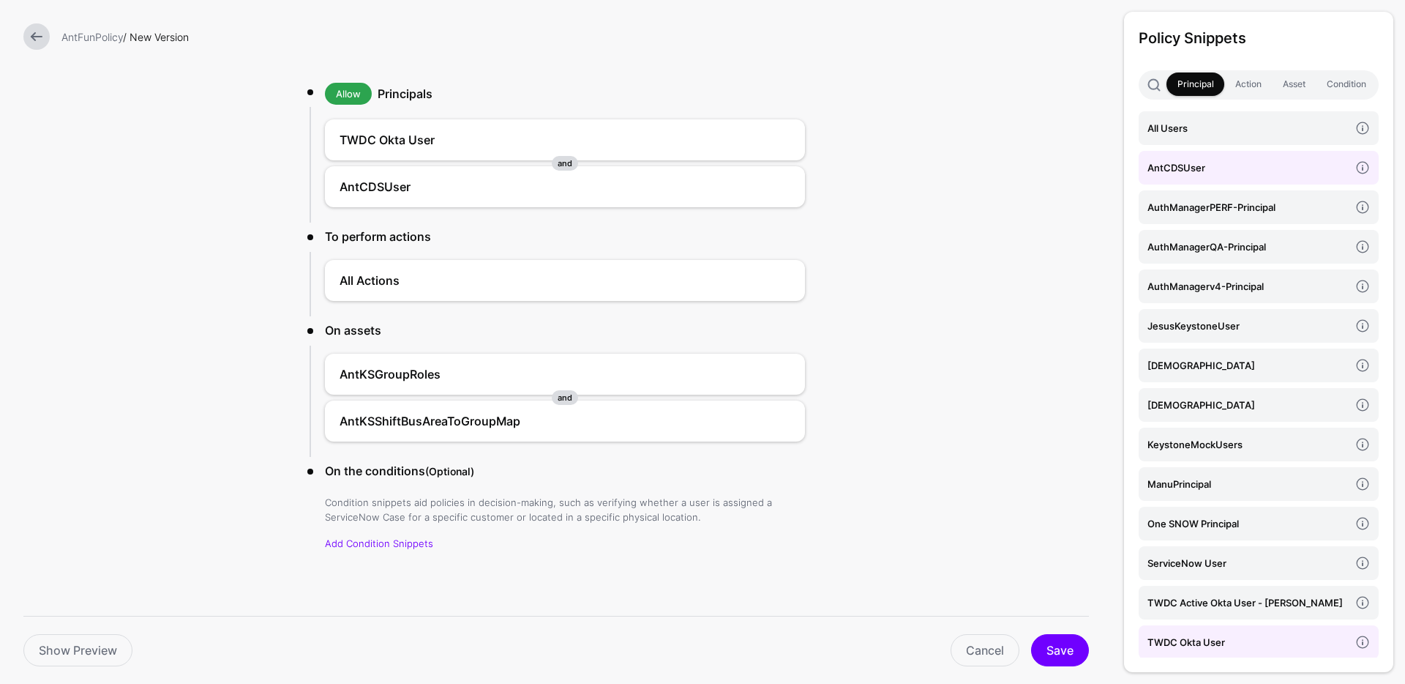
scroll to position [79, 0]
click at [386, 183] on h4 "AntCDSUser" at bounding box center [543, 185] width 407 height 18
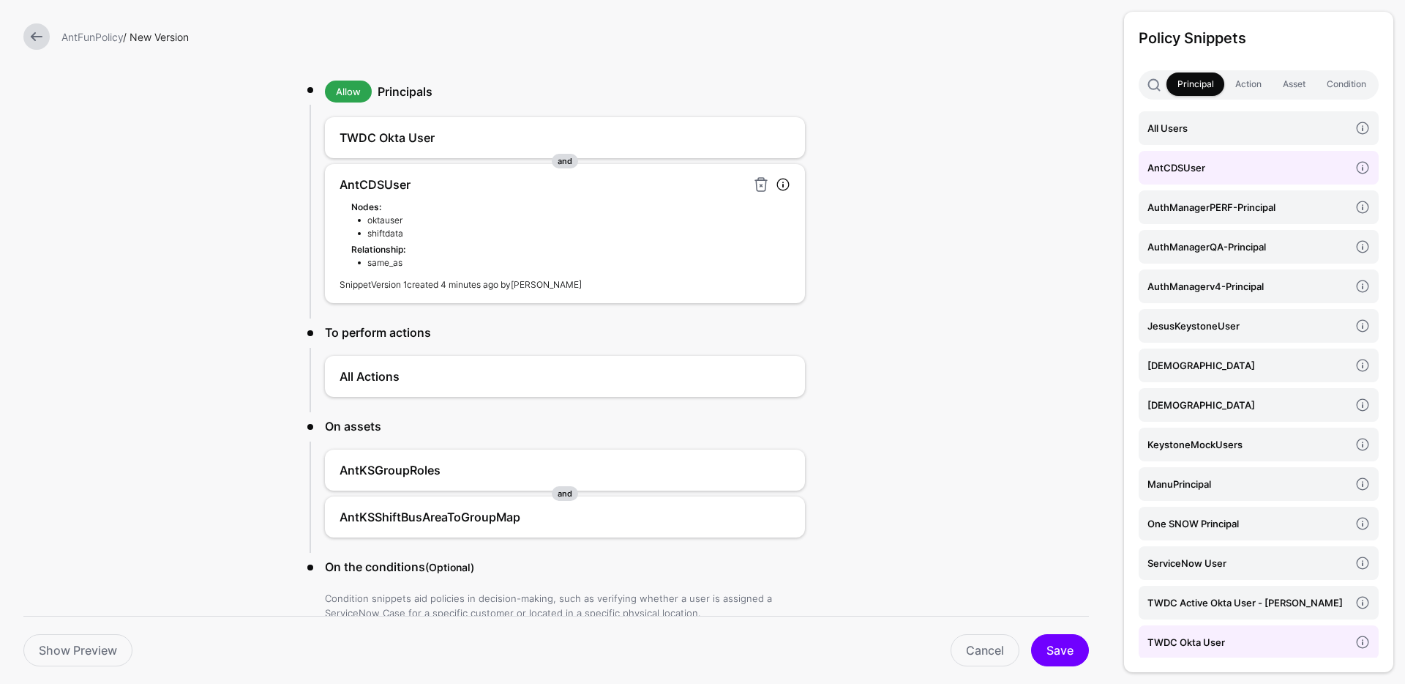
click at [389, 287] on link "Version 1" at bounding box center [389, 284] width 36 height 11
click at [1009, 649] on link "Cancel" at bounding box center [985, 650] width 69 height 32
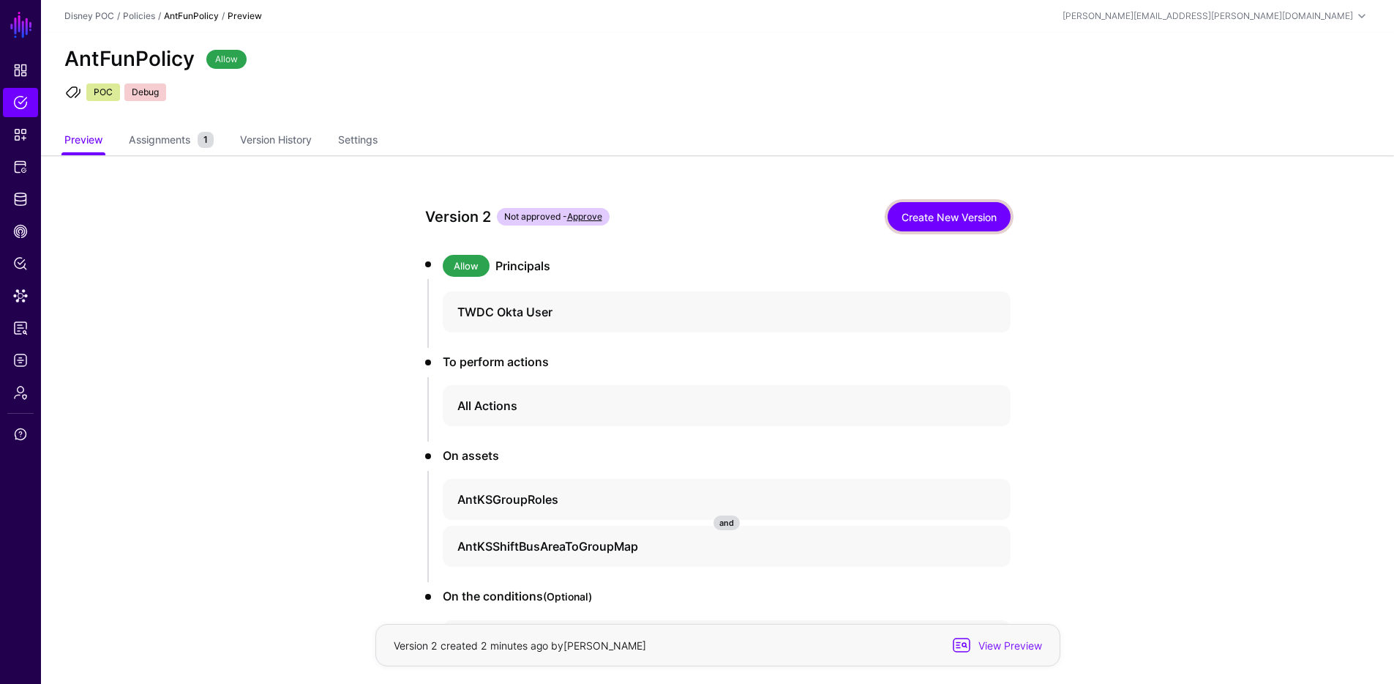
click at [929, 220] on link "Create New Version" at bounding box center [949, 216] width 123 height 29
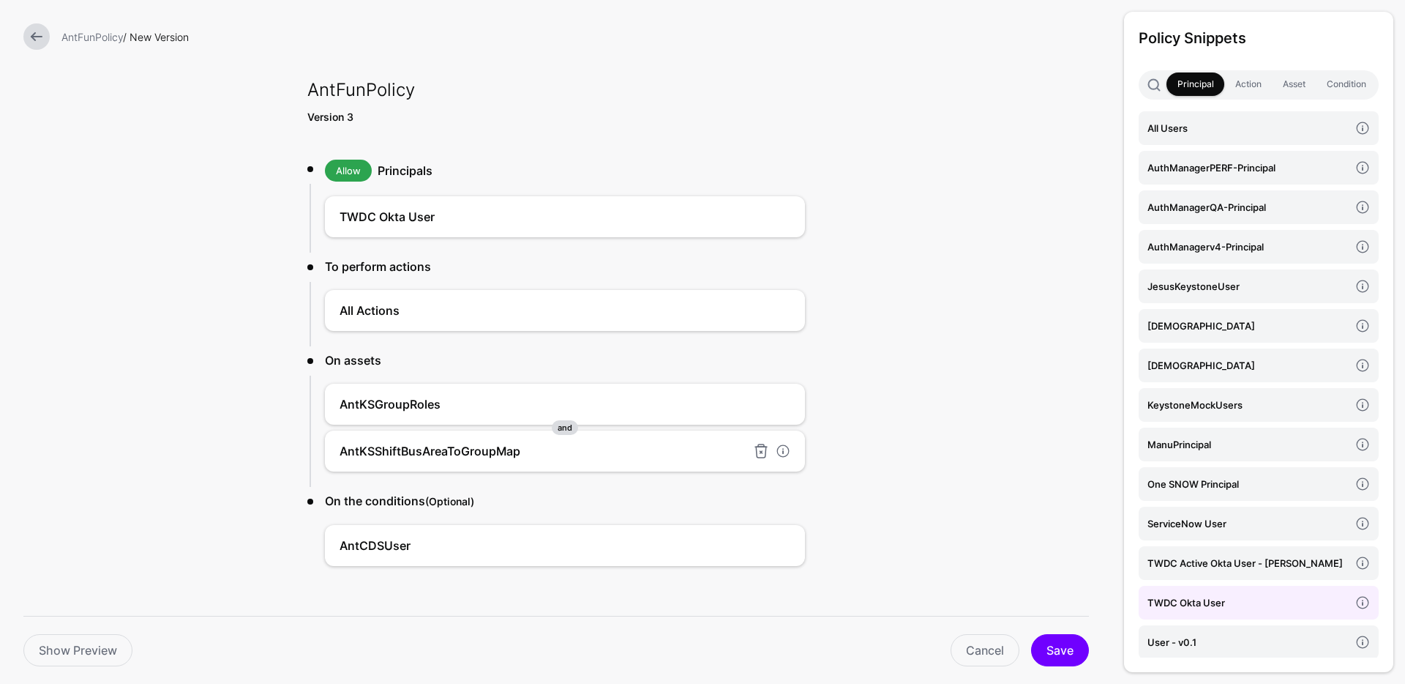
click at [484, 455] on h4 "AntKSShiftBusAreaToGroupMap" at bounding box center [543, 451] width 407 height 18
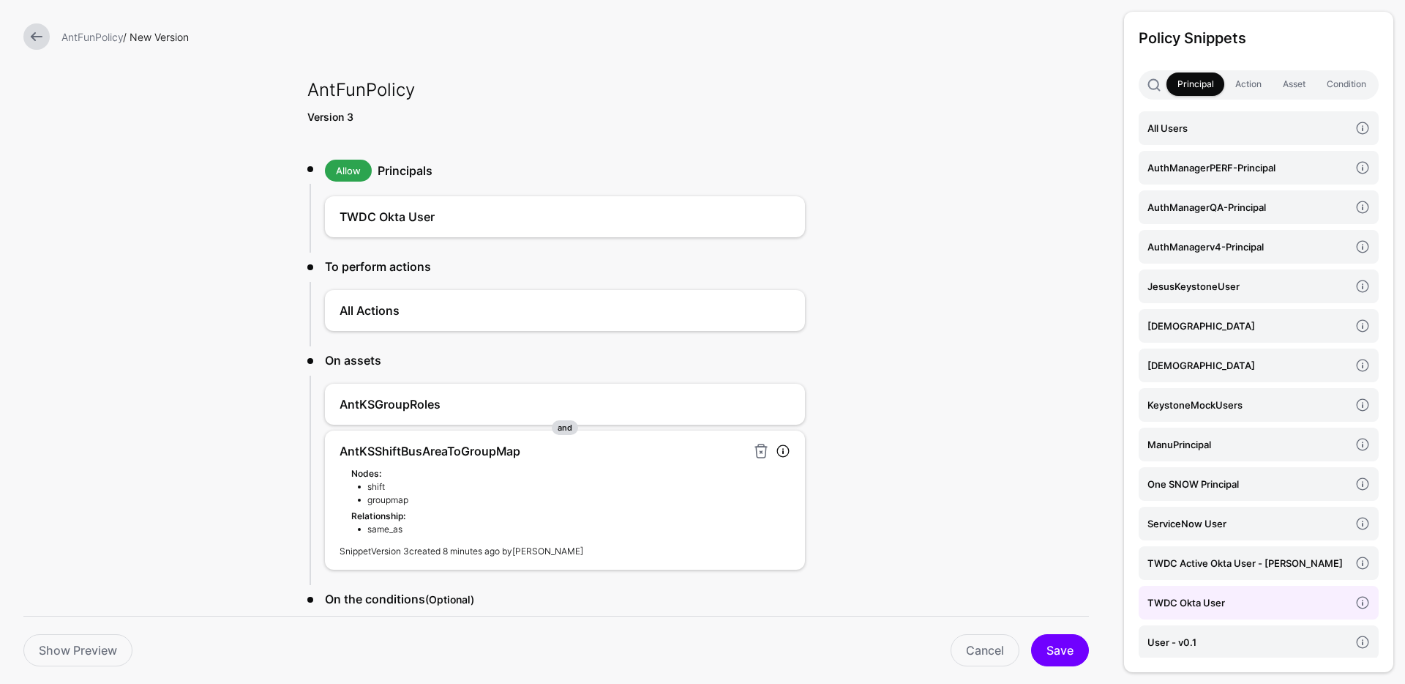
click at [392, 545] on link "Version 3" at bounding box center [390, 550] width 38 height 11
click at [1003, 654] on link "Cancel" at bounding box center [985, 650] width 69 height 32
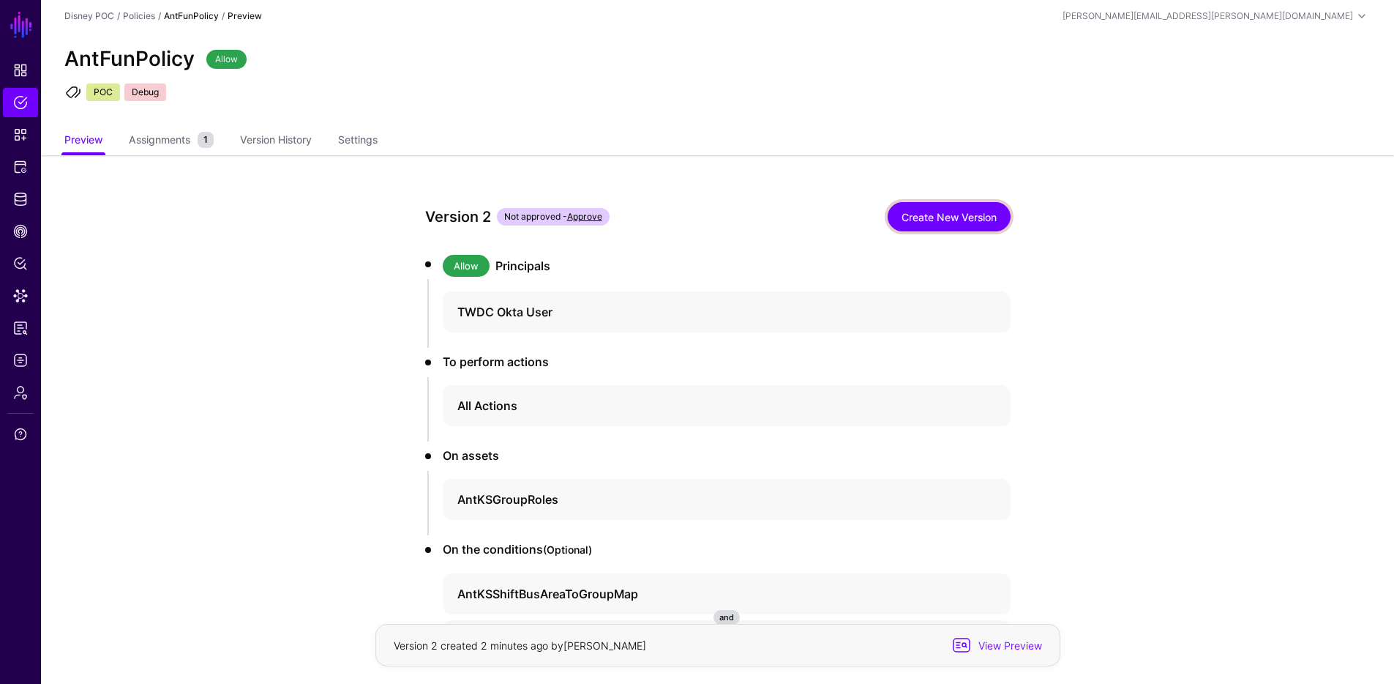
click at [914, 217] on link "Create New Version" at bounding box center [949, 216] width 123 height 29
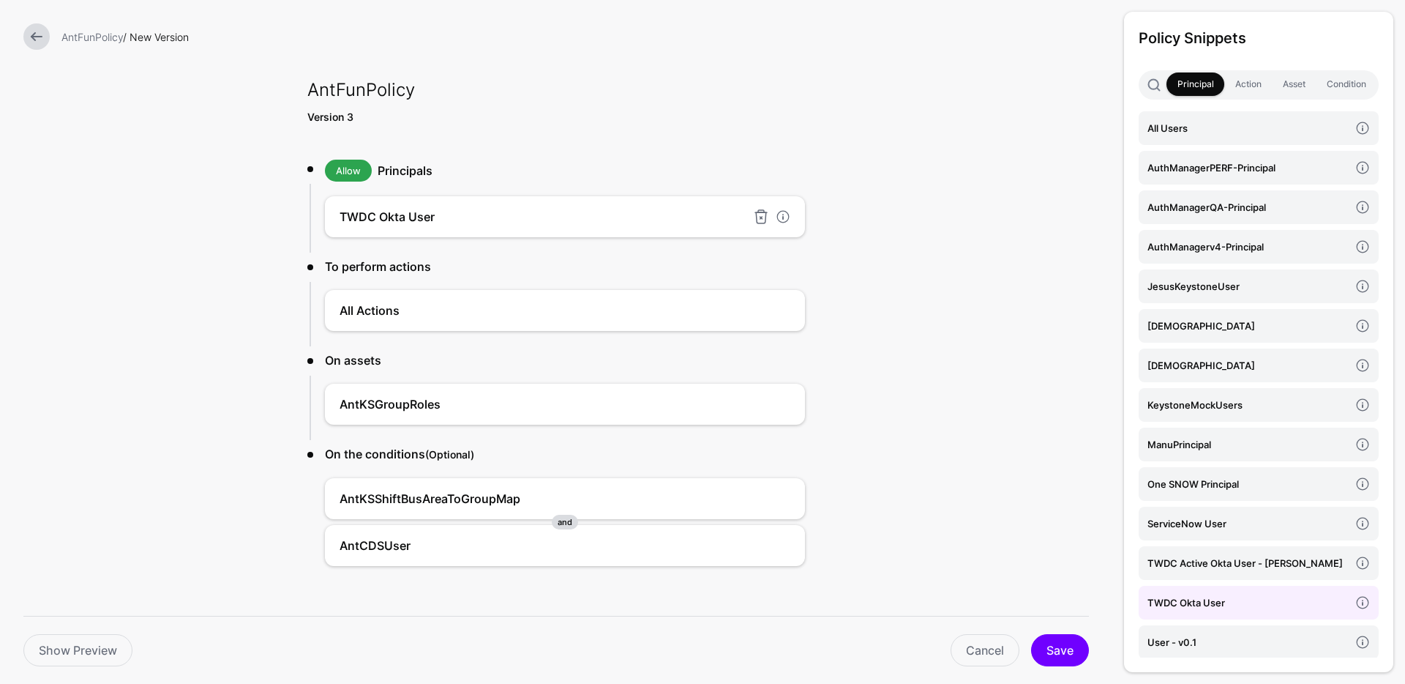
click at [432, 210] on h4 "TWDC Okta User" at bounding box center [543, 217] width 407 height 18
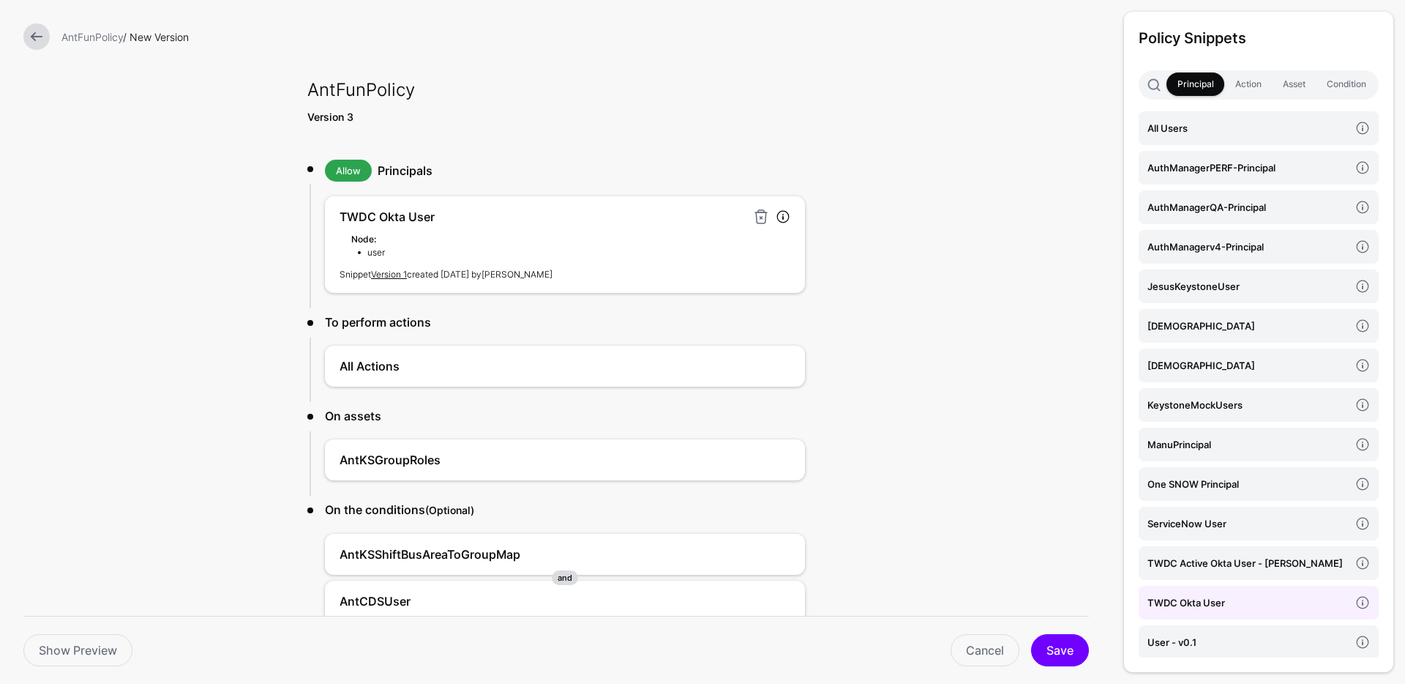
click at [433, 209] on h4 "TWDC Okta User" at bounding box center [543, 217] width 407 height 18
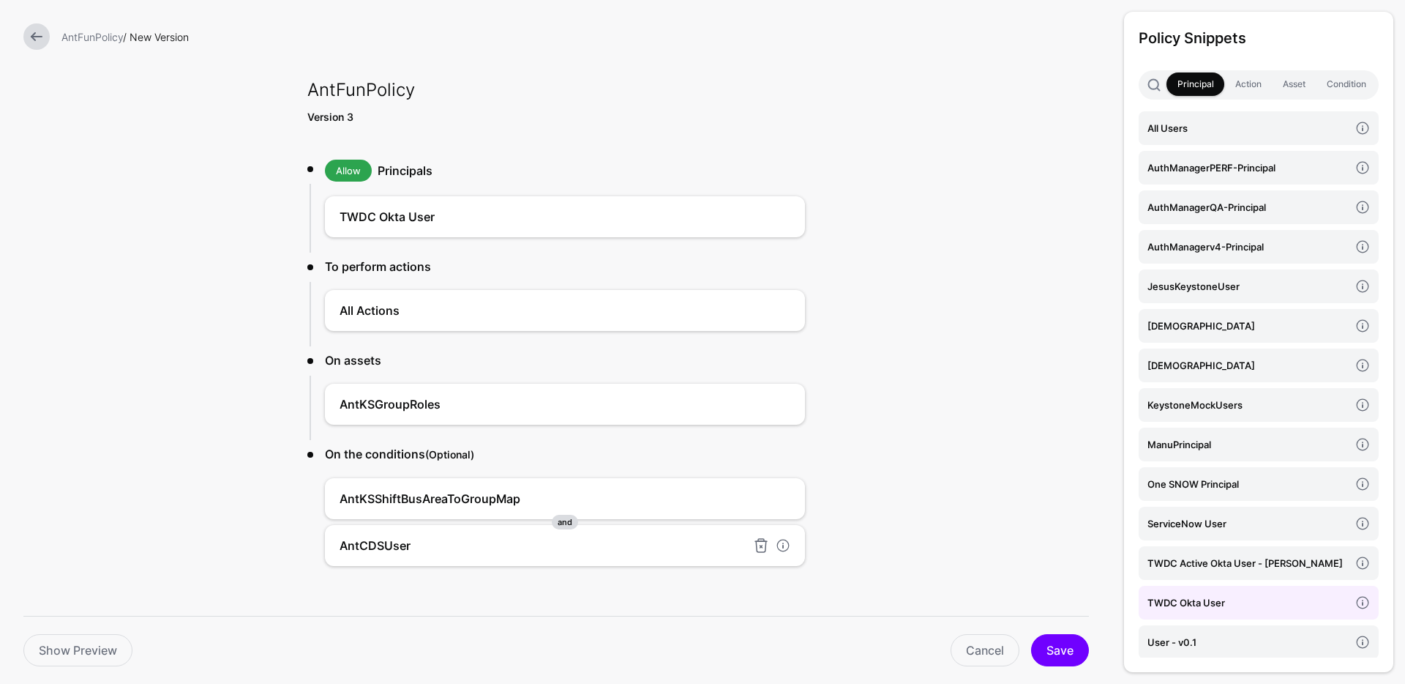
click at [370, 547] on h4 "AntCDSUser" at bounding box center [543, 545] width 407 height 18
click at [758, 219] on link at bounding box center [761, 217] width 18 height 18
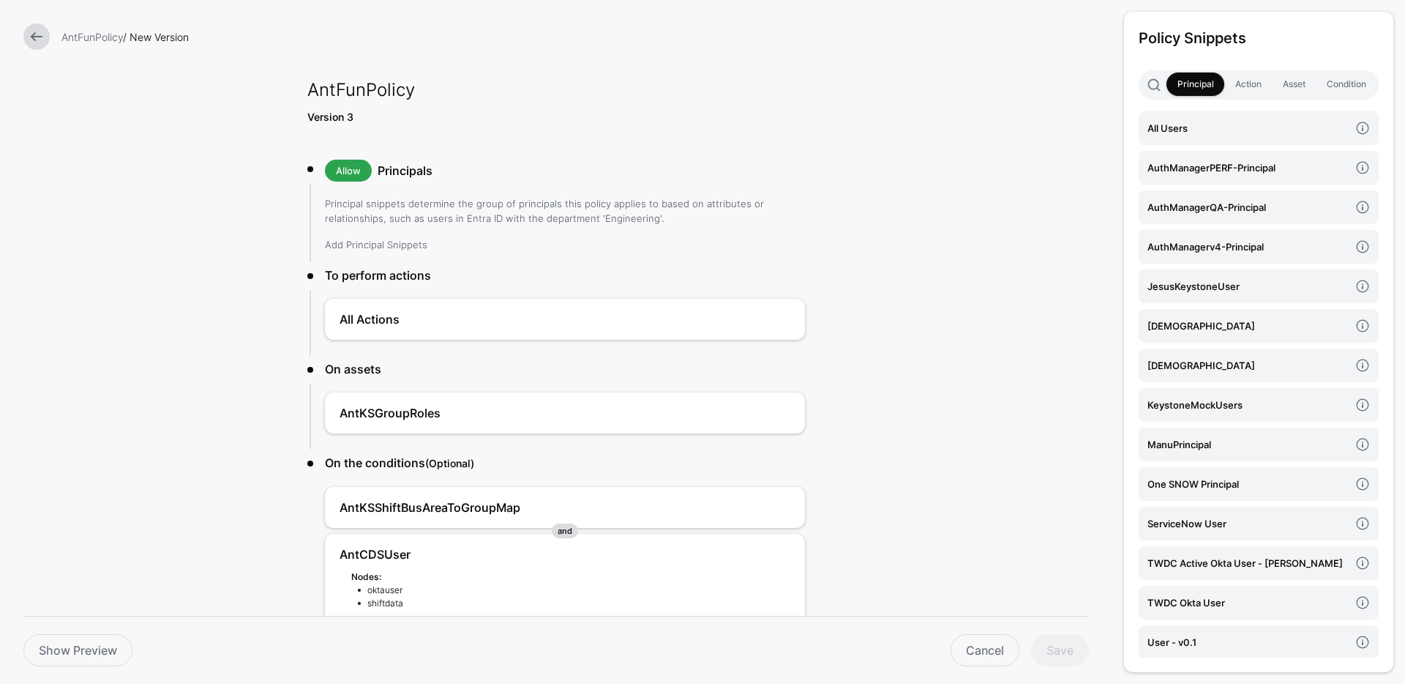
click at [399, 244] on link "Add Principal Snippets" at bounding box center [376, 245] width 102 height 12
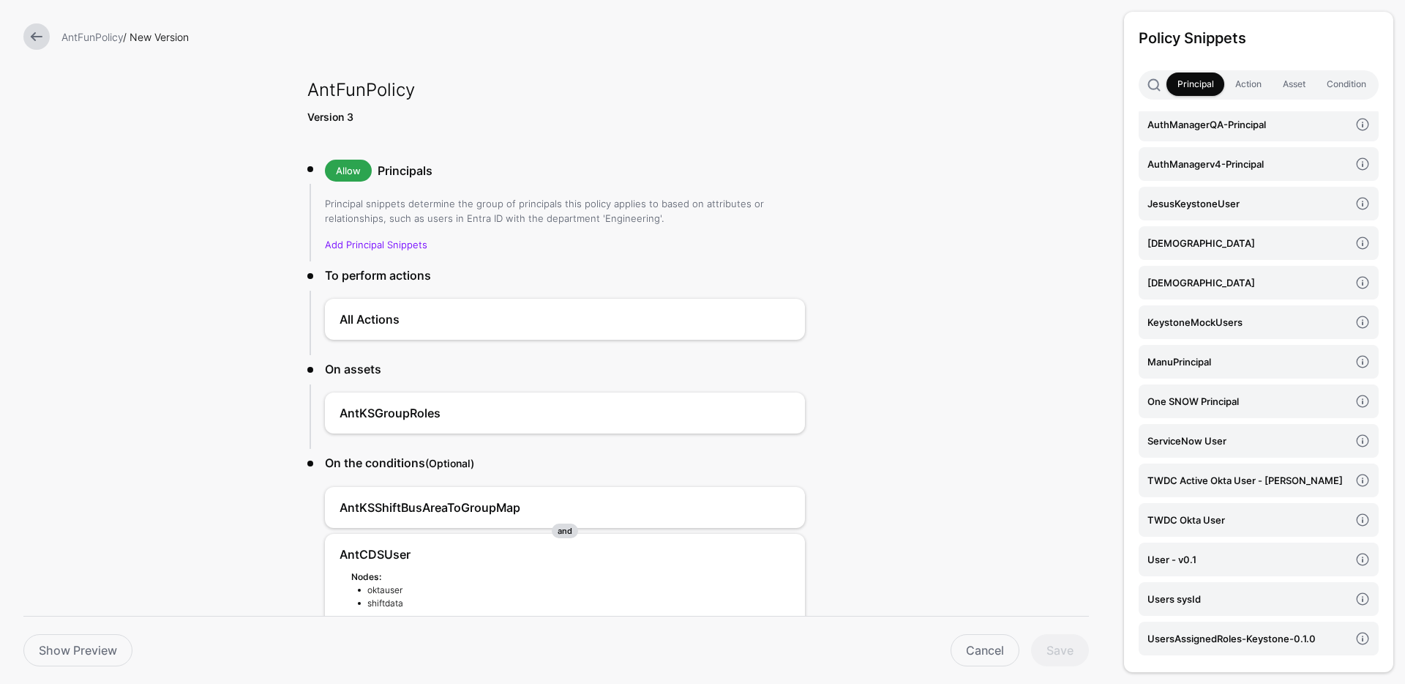
scroll to position [86, 0]
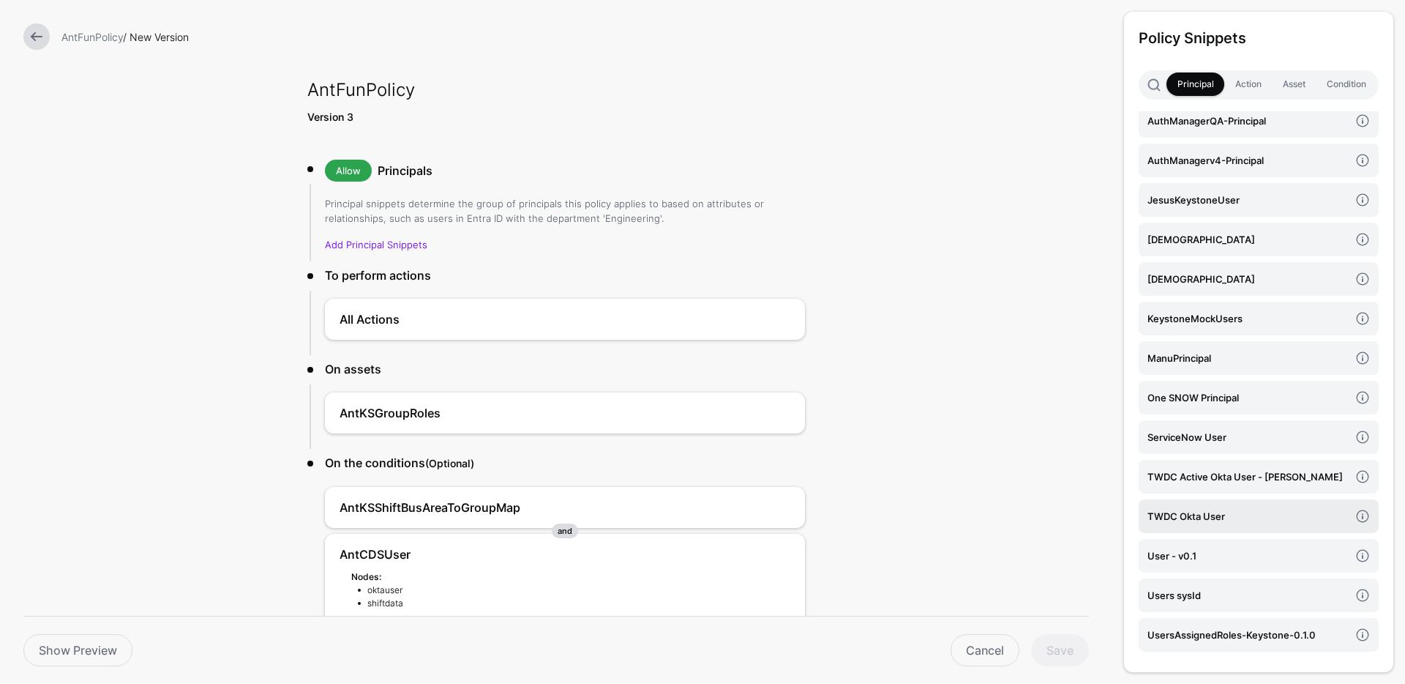
click at [1194, 515] on h4 "TWDC Okta User" at bounding box center [1249, 516] width 202 height 16
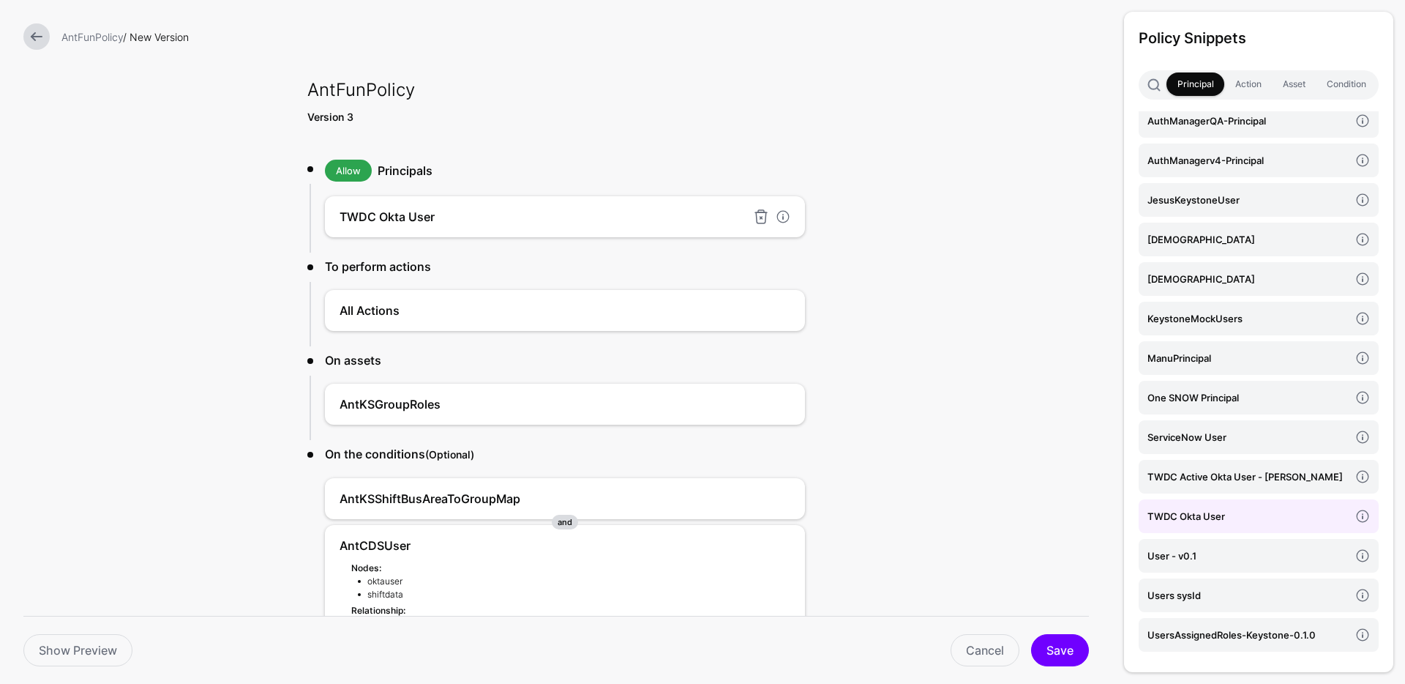
click at [419, 220] on h4 "TWDC Okta User" at bounding box center [543, 217] width 407 height 18
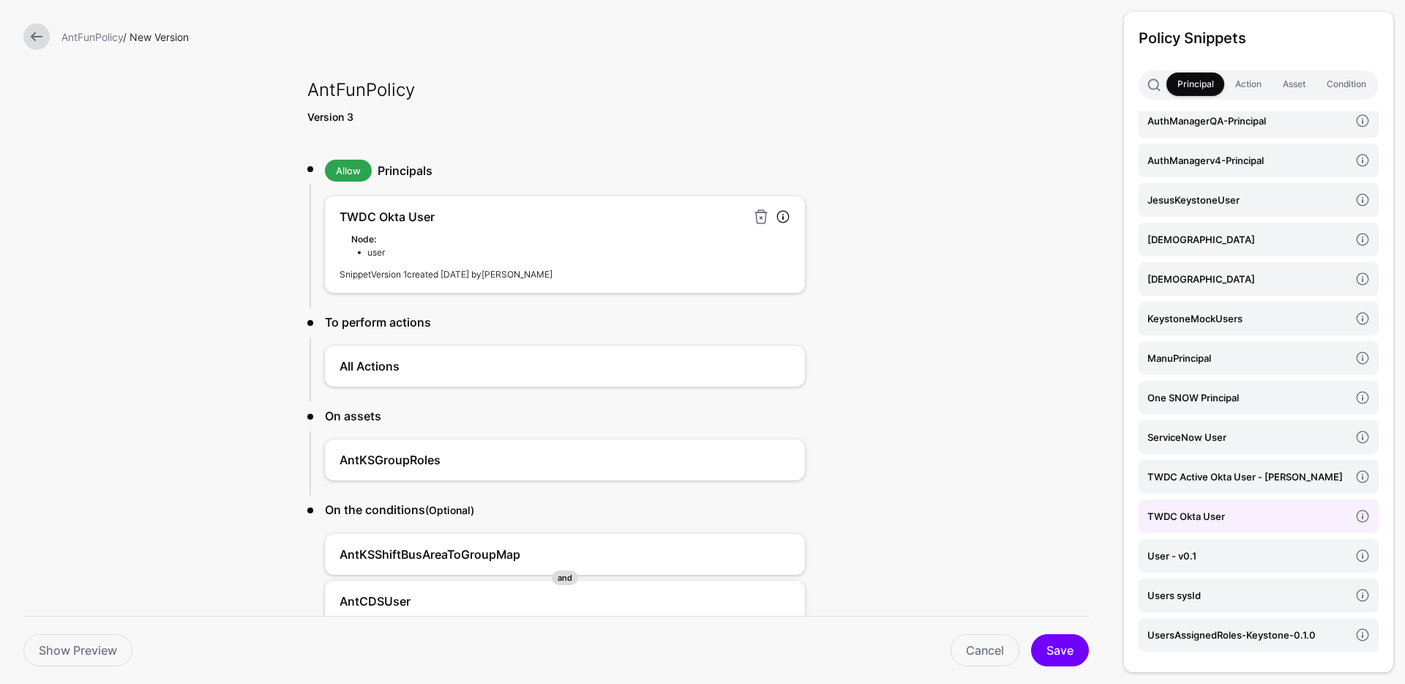
click at [382, 270] on link "Version 1" at bounding box center [389, 274] width 36 height 11
click at [756, 215] on link at bounding box center [761, 217] width 18 height 18
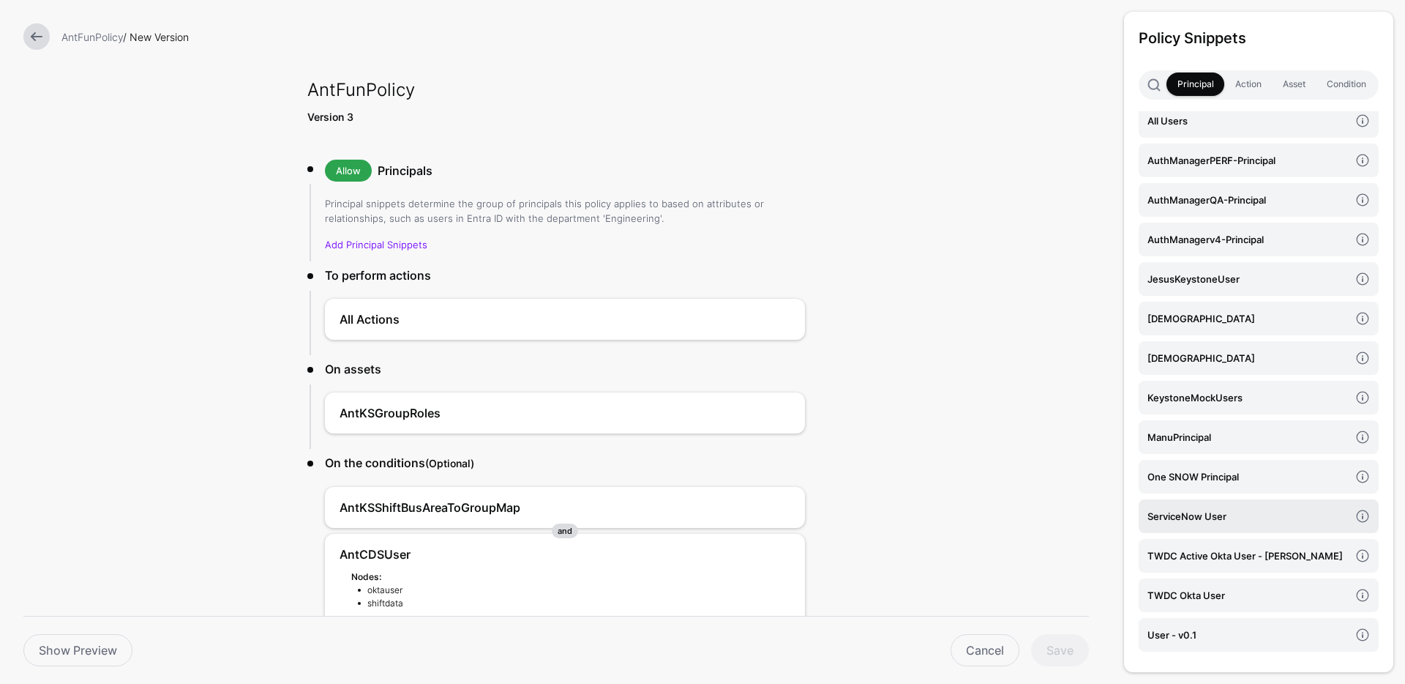
scroll to position [0, 0]
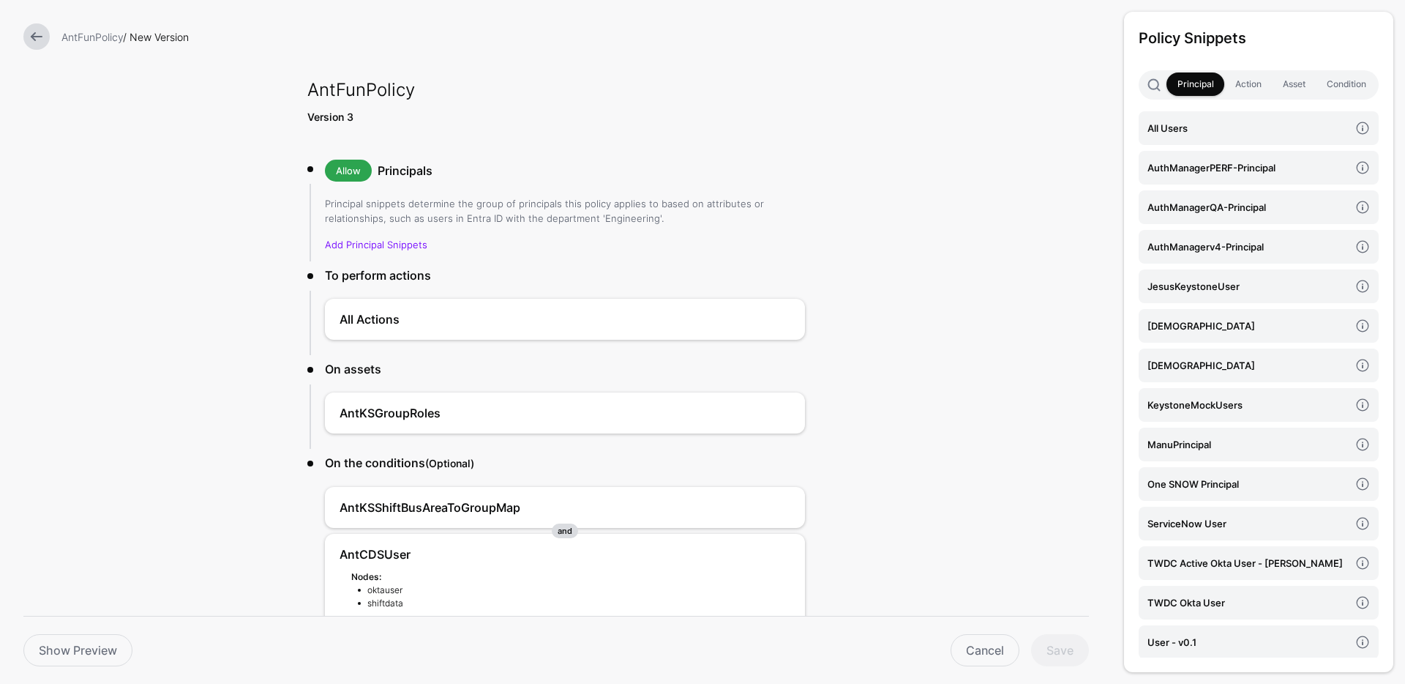
click at [1031, 180] on form "AntFunPolicy / New Version AntFunPolicy Version 3 Allow Principals Principal sn…" at bounding box center [556, 407] width 1112 height 814
click at [955, 646] on link "Cancel" at bounding box center [985, 650] width 69 height 32
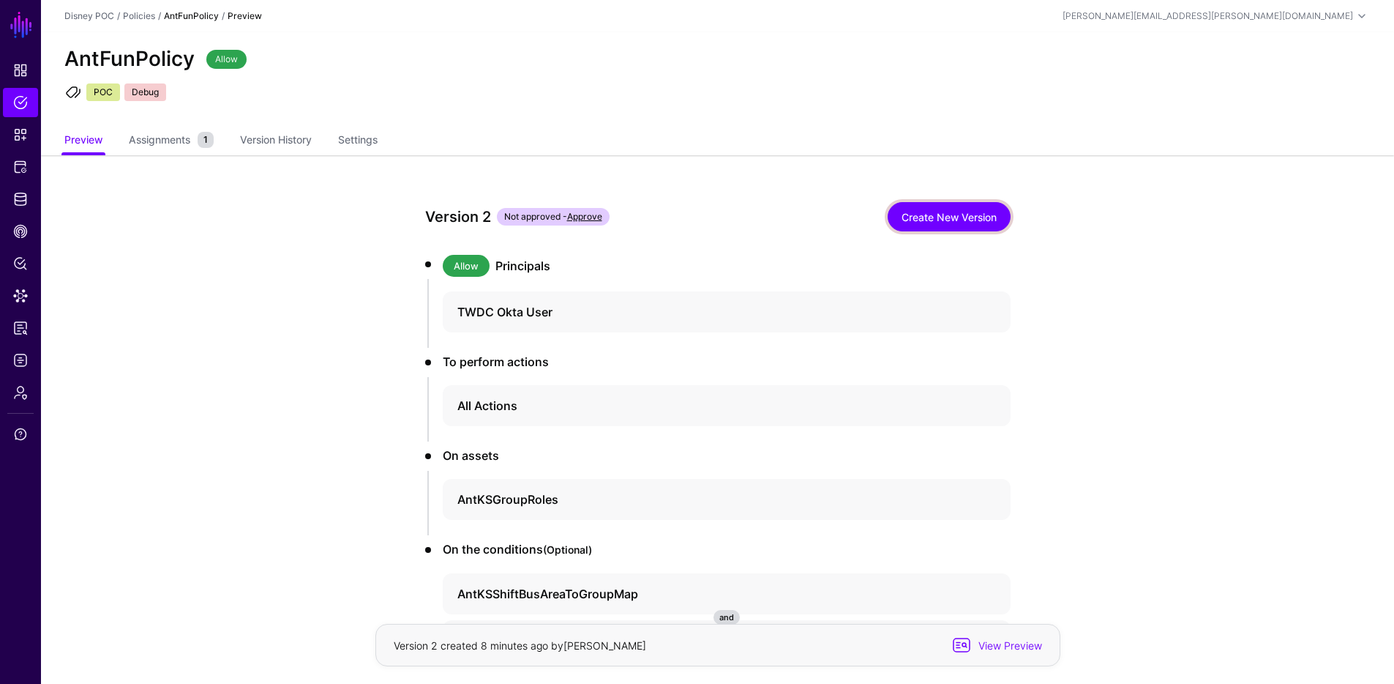
click at [947, 213] on link "Create New Version" at bounding box center [949, 216] width 123 height 29
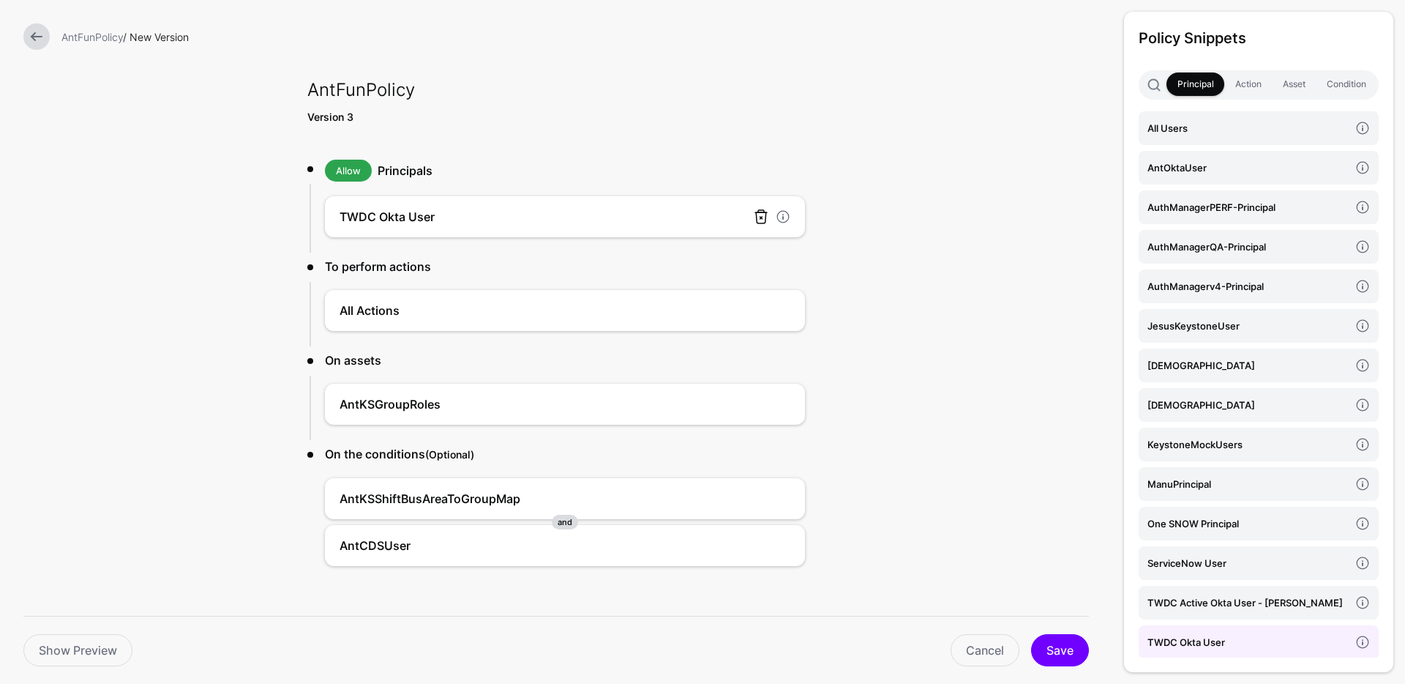
click at [752, 219] on link at bounding box center [761, 217] width 18 height 18
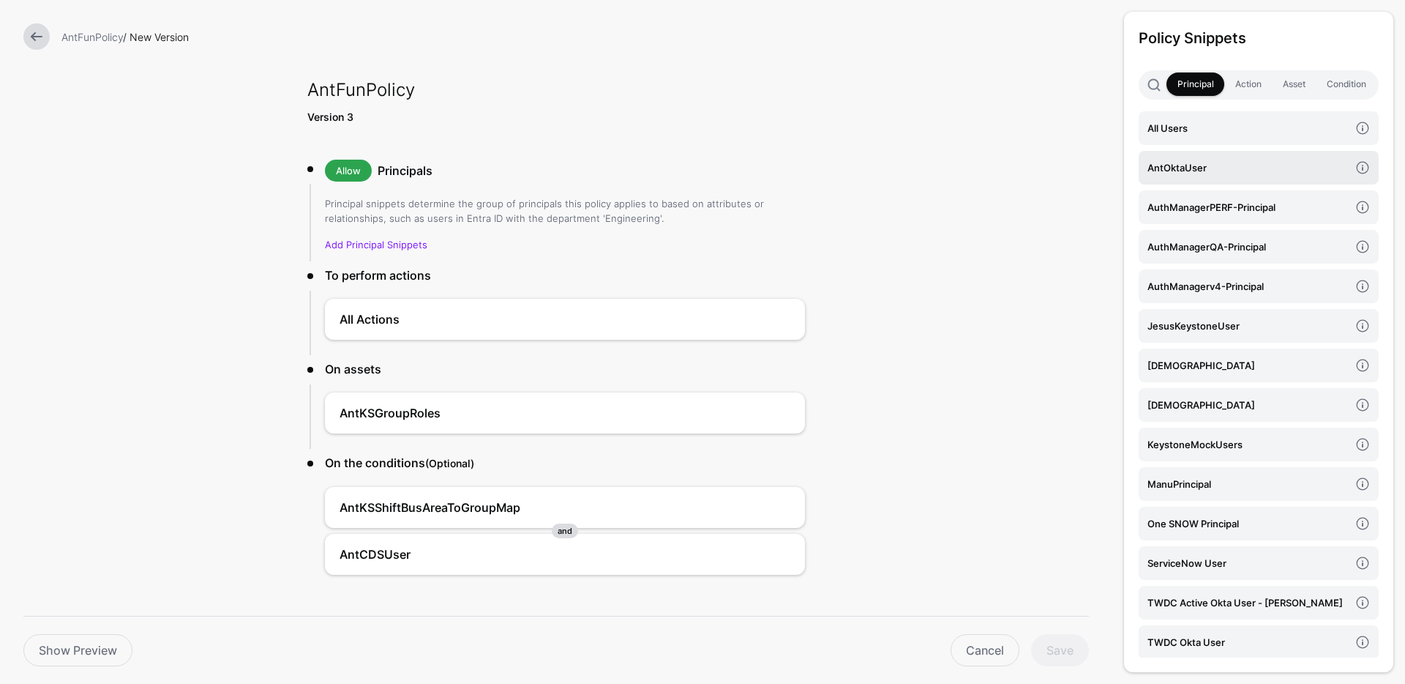
click at [1181, 162] on h4 "AntOktaUser" at bounding box center [1249, 168] width 202 height 16
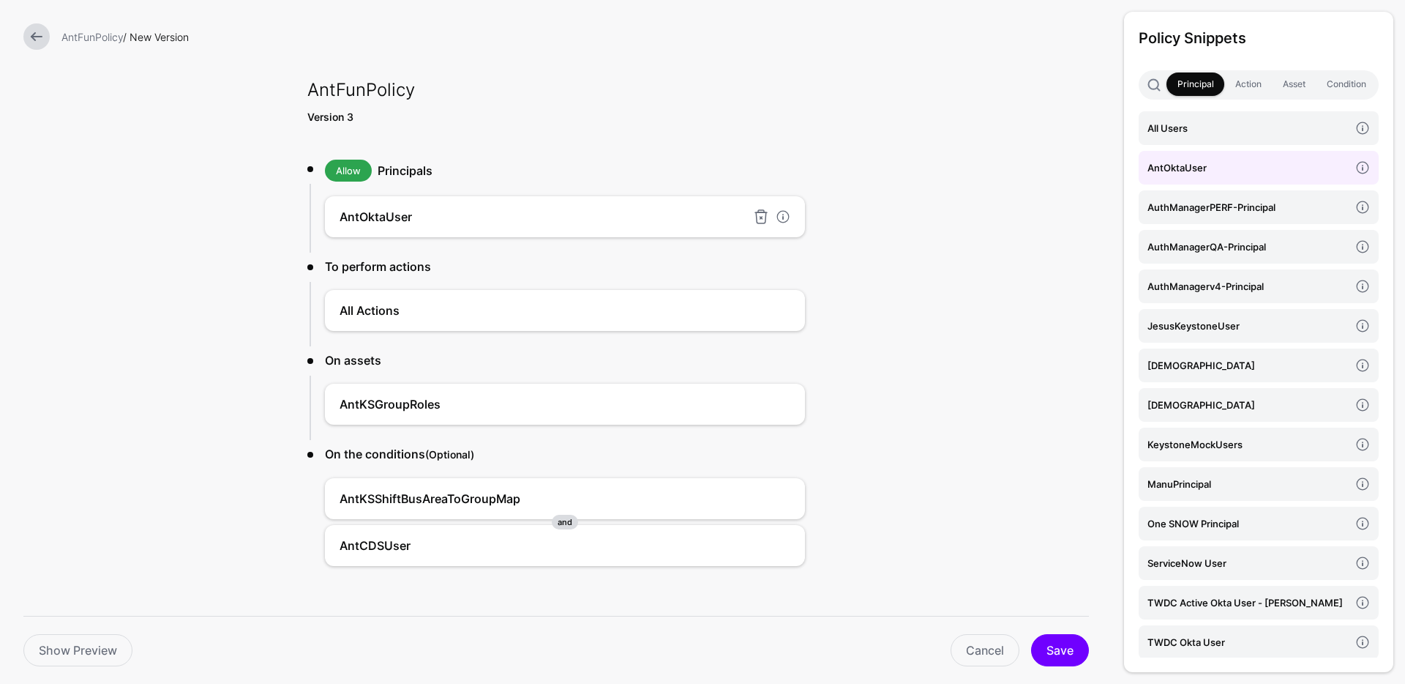
click at [582, 204] on div "AntOktaUser" at bounding box center [565, 216] width 480 height 41
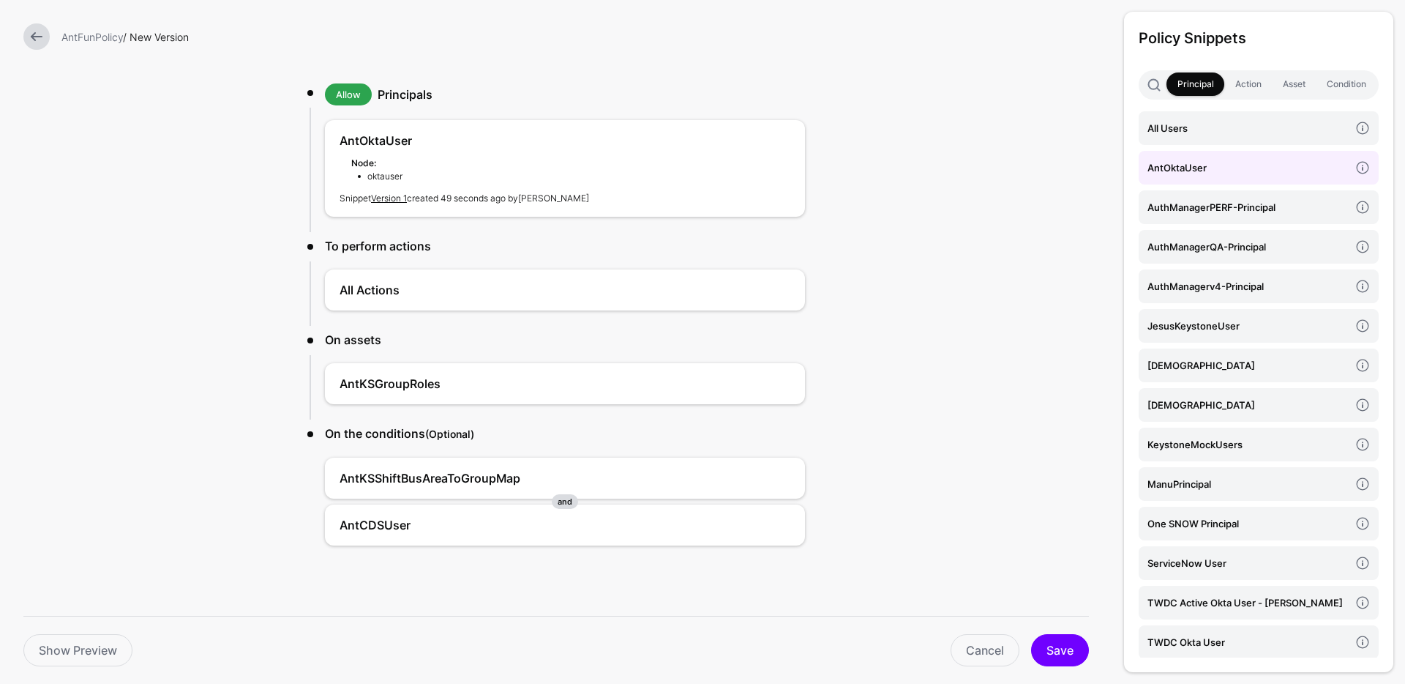
scroll to position [79, 0]
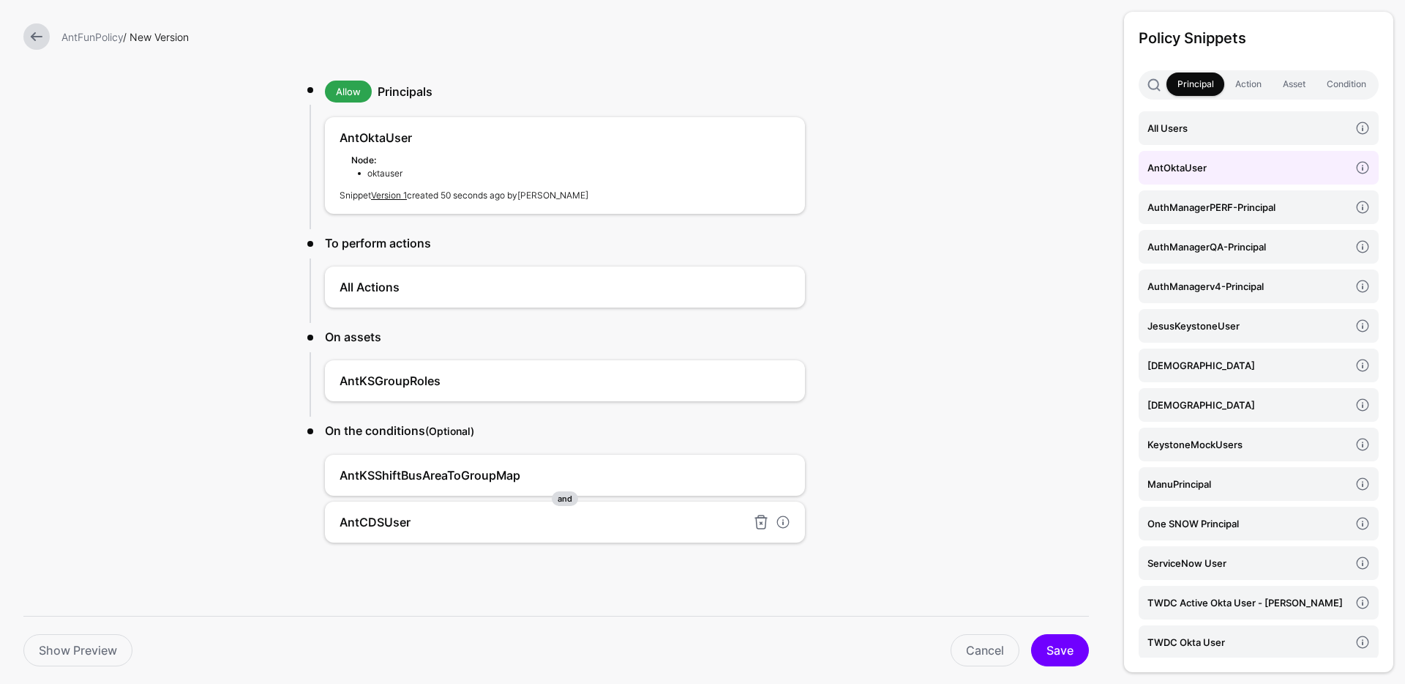
click at [364, 515] on h4 "AntCDSUser" at bounding box center [543, 522] width 407 height 18
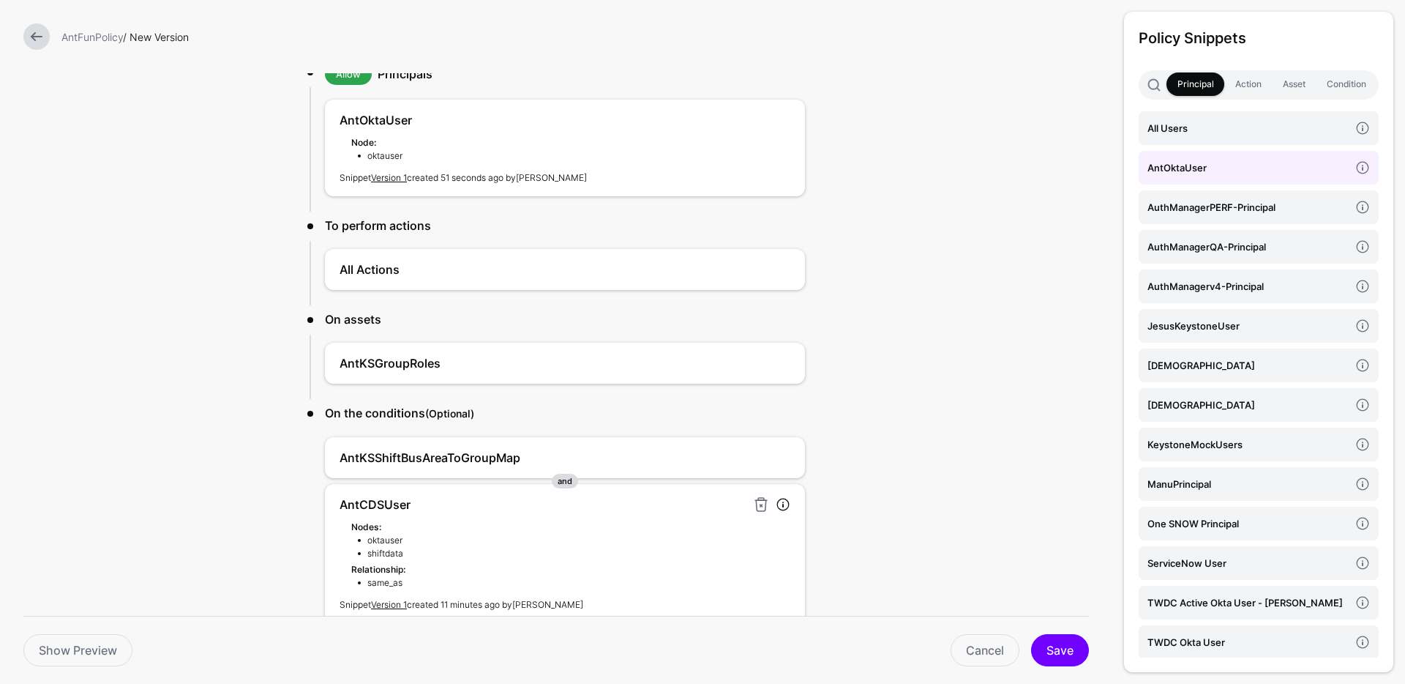
scroll to position [120, 0]
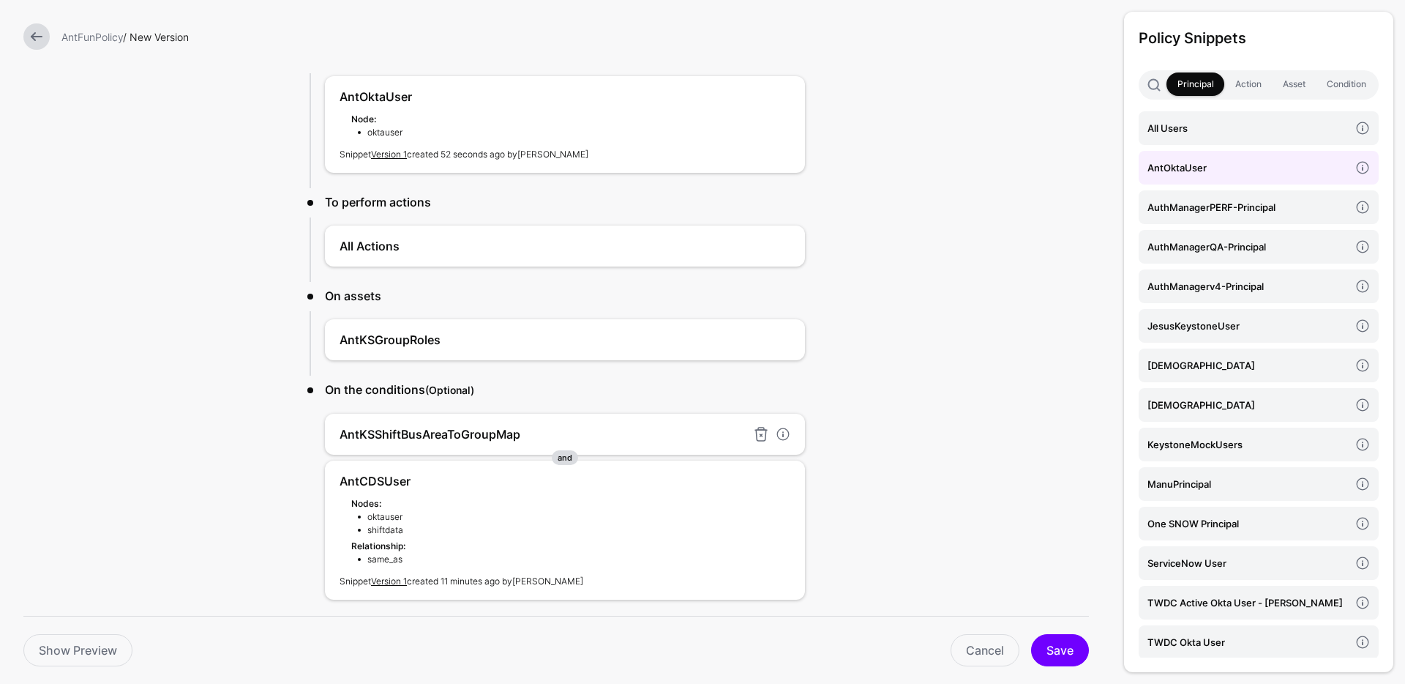
click at [383, 441] on h4 "AntKSShiftBusAreaToGroupMap" at bounding box center [543, 434] width 407 height 18
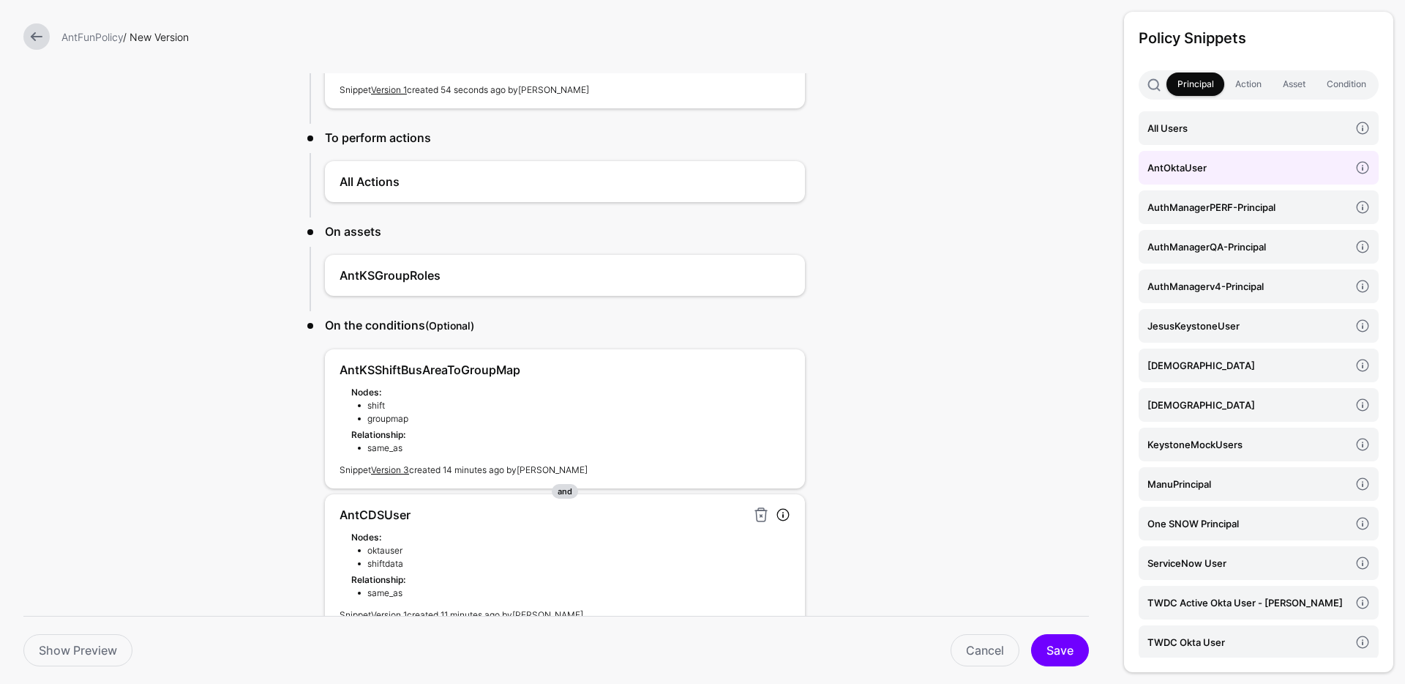
scroll to position [275, 0]
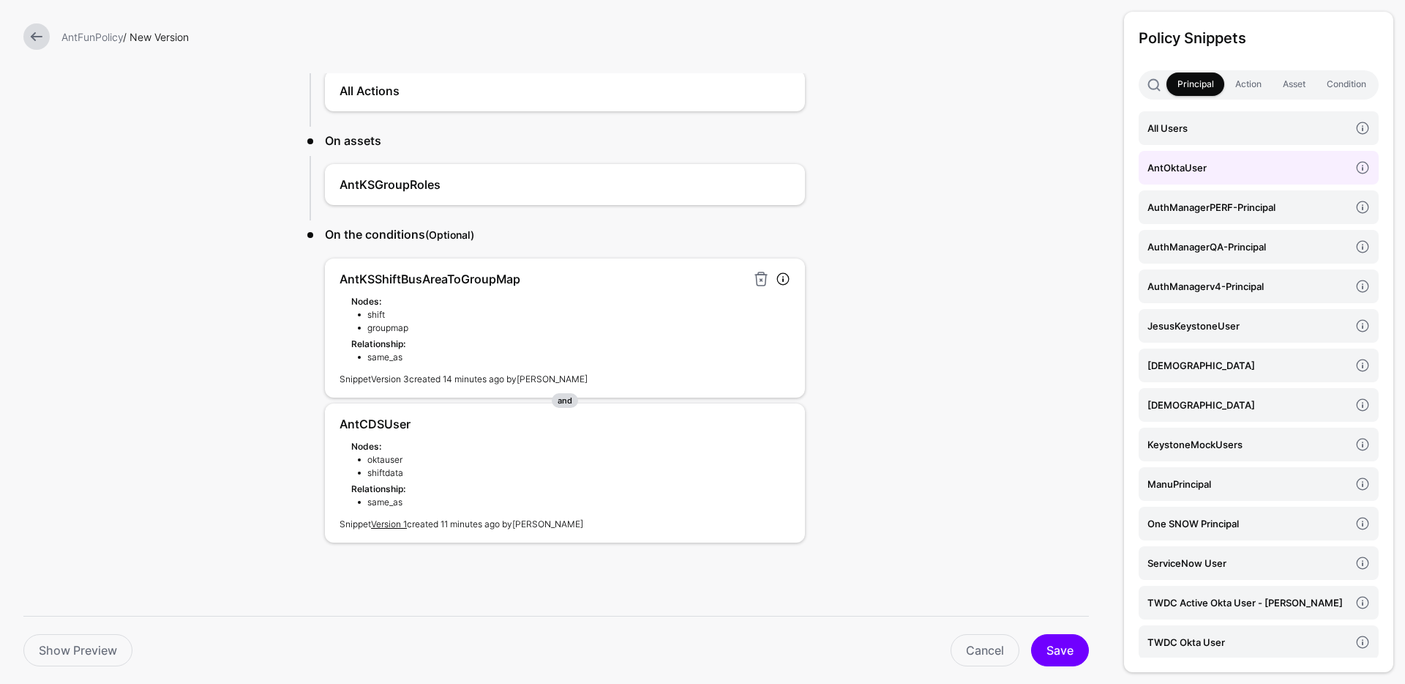
click at [397, 379] on link "Version 3" at bounding box center [390, 378] width 38 height 11
click at [1065, 657] on button "Save" at bounding box center [1060, 650] width 58 height 32
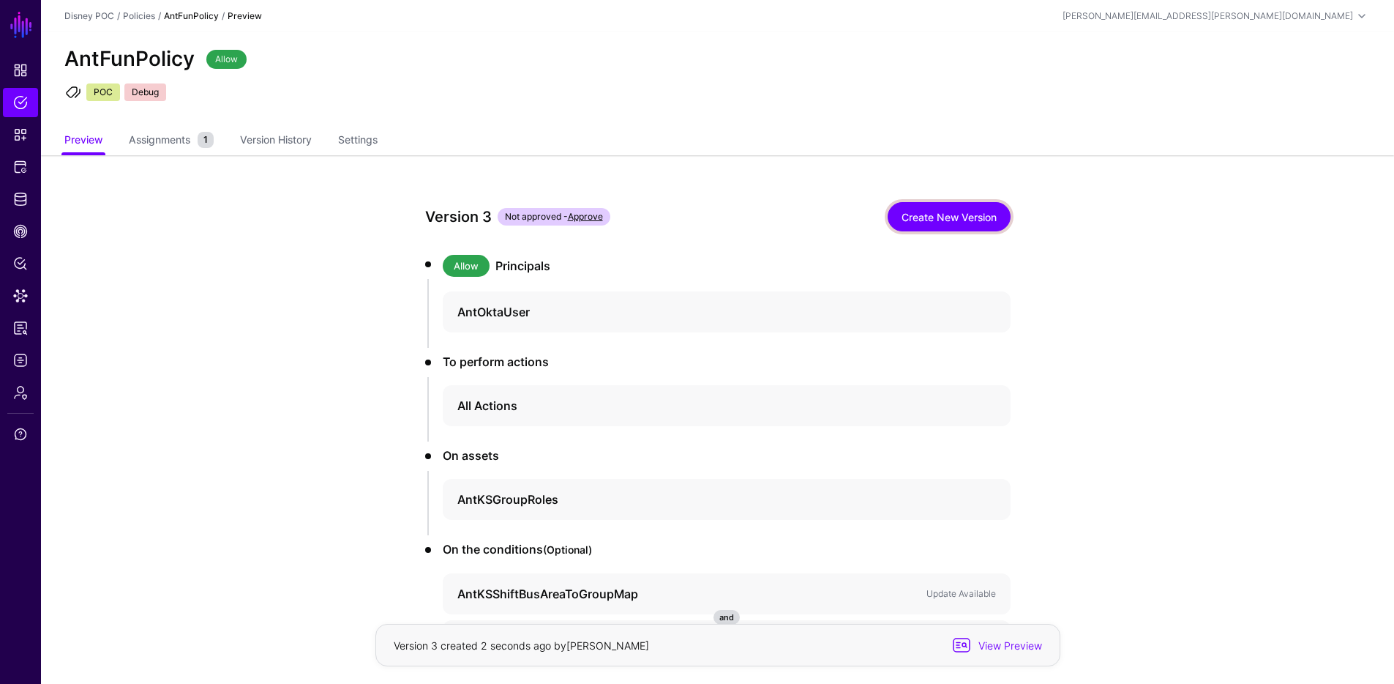
click at [963, 212] on link "Create New Version" at bounding box center [949, 216] width 123 height 29
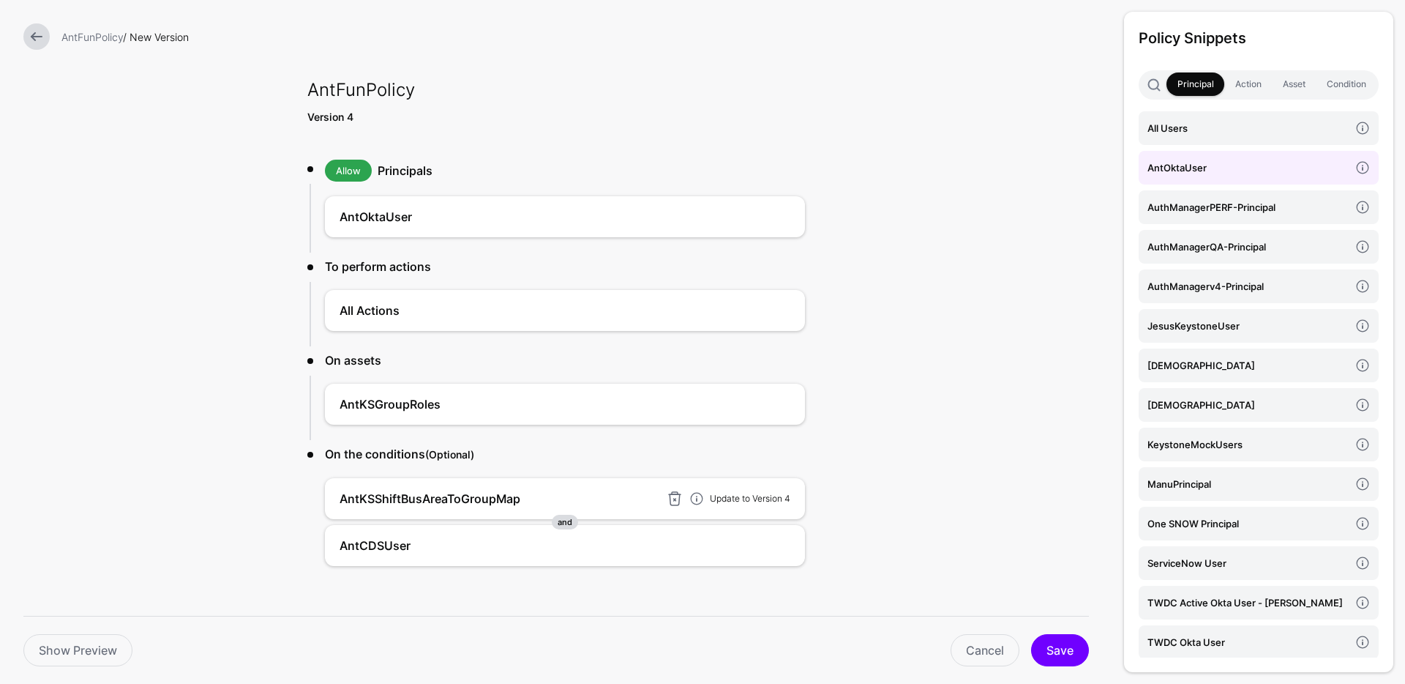
click at [728, 497] on link "Update to Version 4" at bounding box center [750, 498] width 81 height 11
click at [366, 496] on h4 "AntCDSUser" at bounding box center [543, 499] width 407 height 18
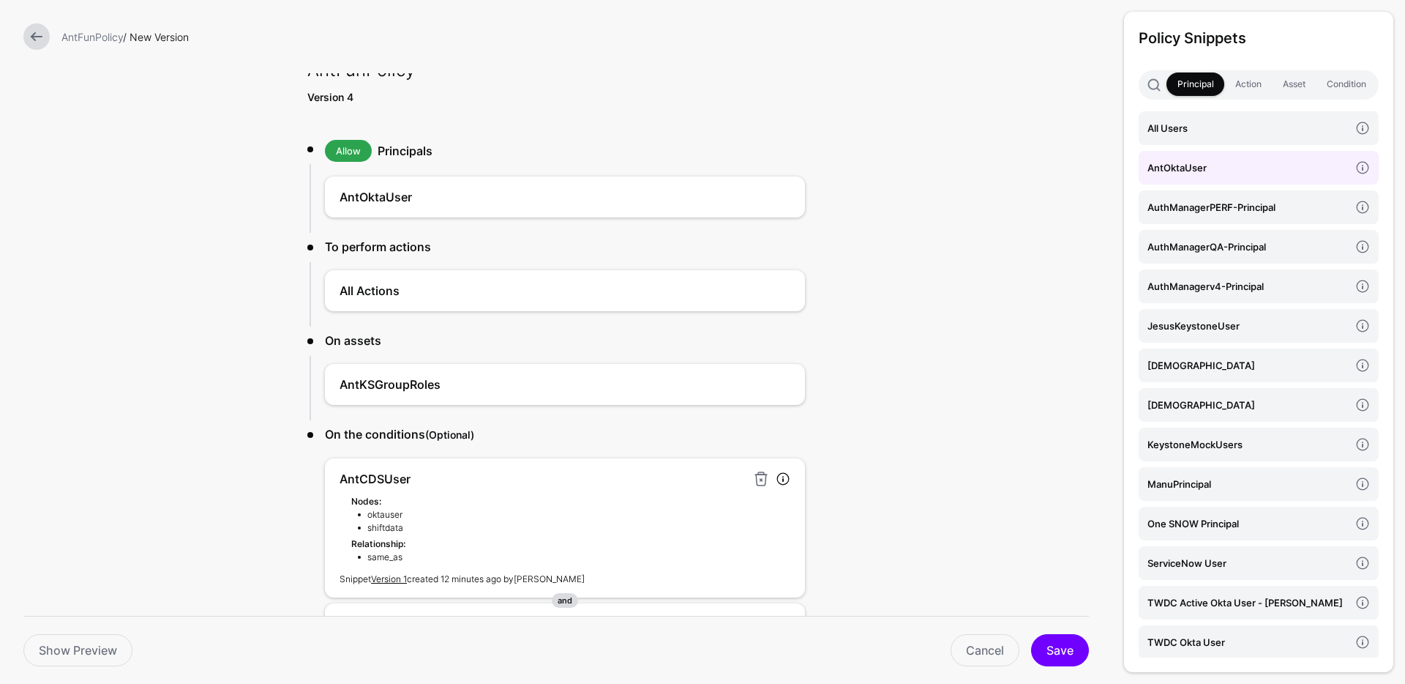
scroll to position [121, 0]
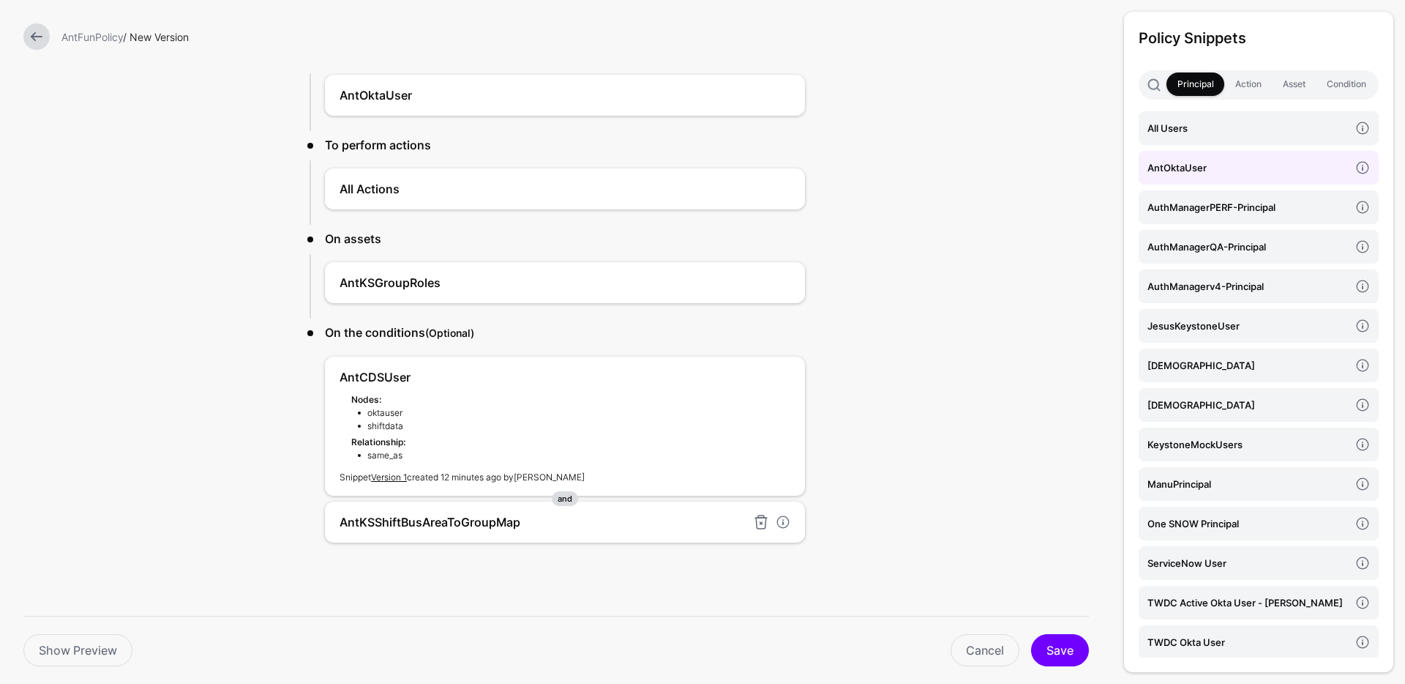
click at [378, 517] on h4 "AntKSShiftBusAreaToGroupMap" at bounding box center [543, 522] width 407 height 18
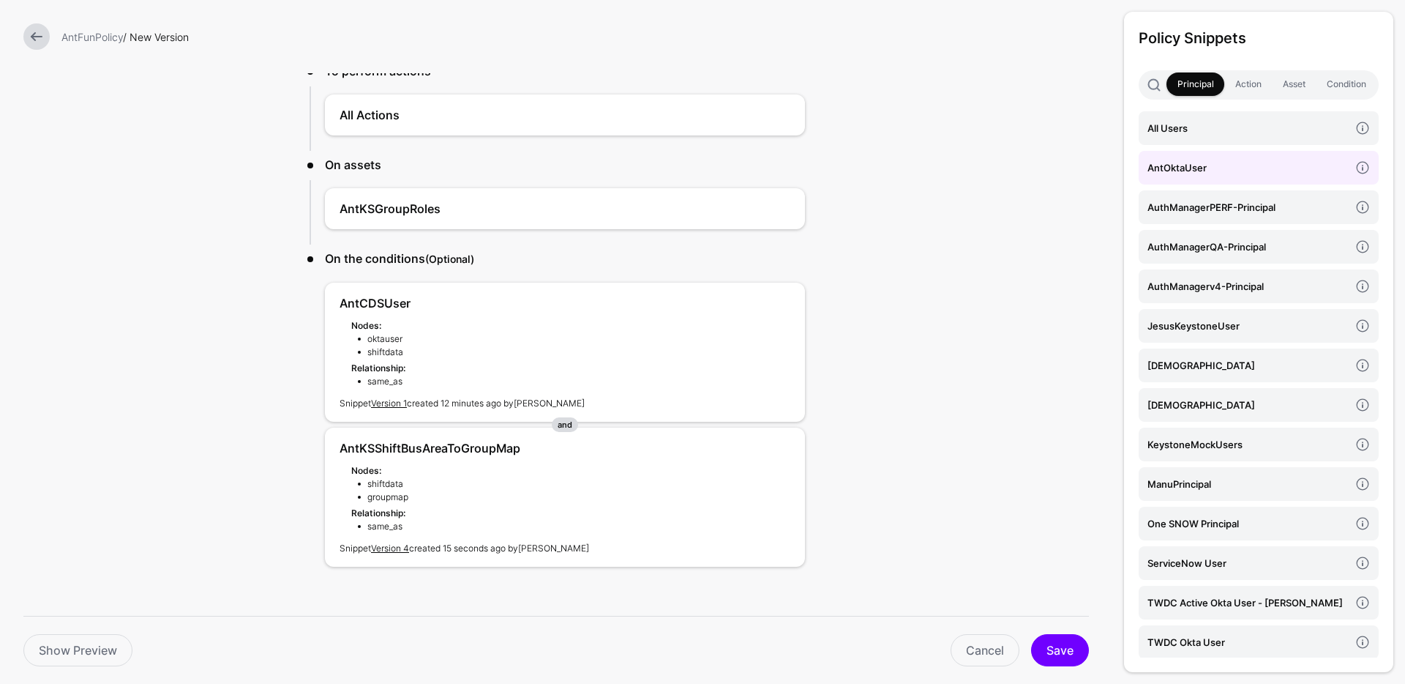
scroll to position [216, 0]
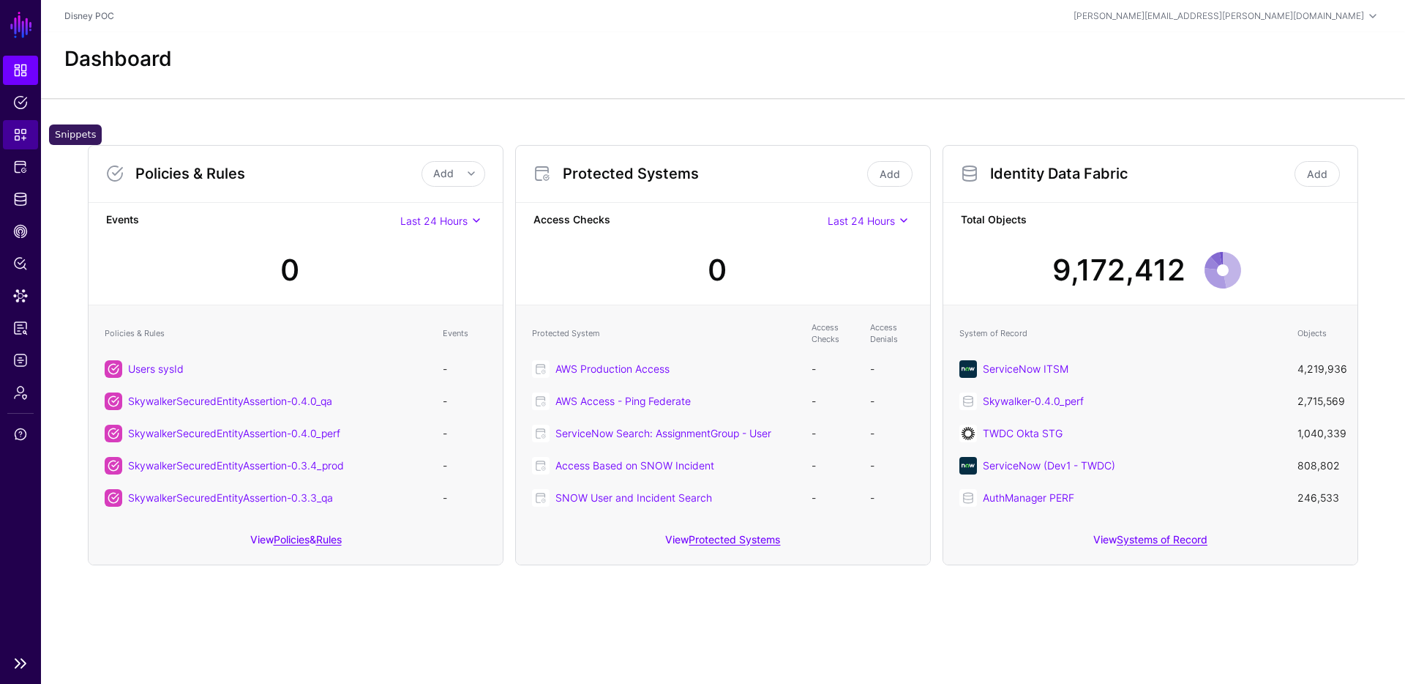
click at [16, 139] on span "Snippets" at bounding box center [20, 134] width 15 height 15
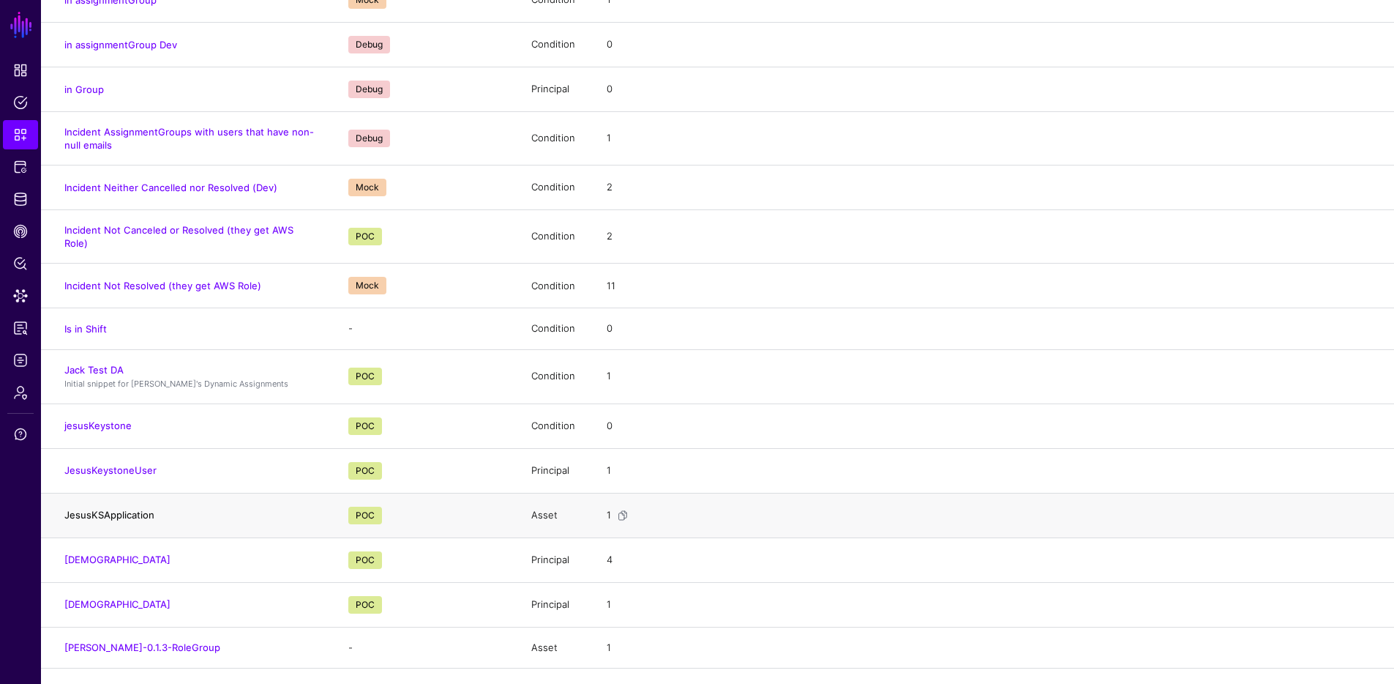
scroll to position [2699, 0]
click at [113, 553] on link "JesusKSDirectAssigment" at bounding box center [117, 559] width 106 height 12
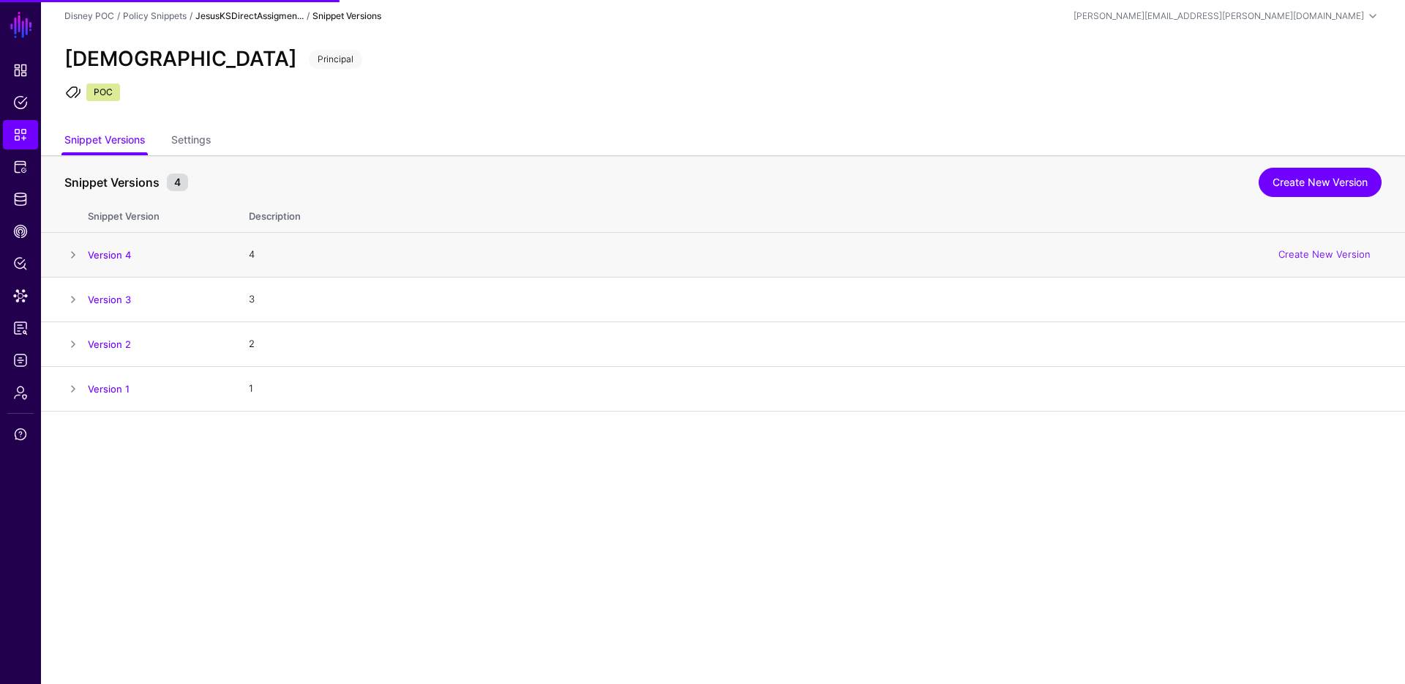
click at [78, 252] on span at bounding box center [73, 255] width 18 height 18
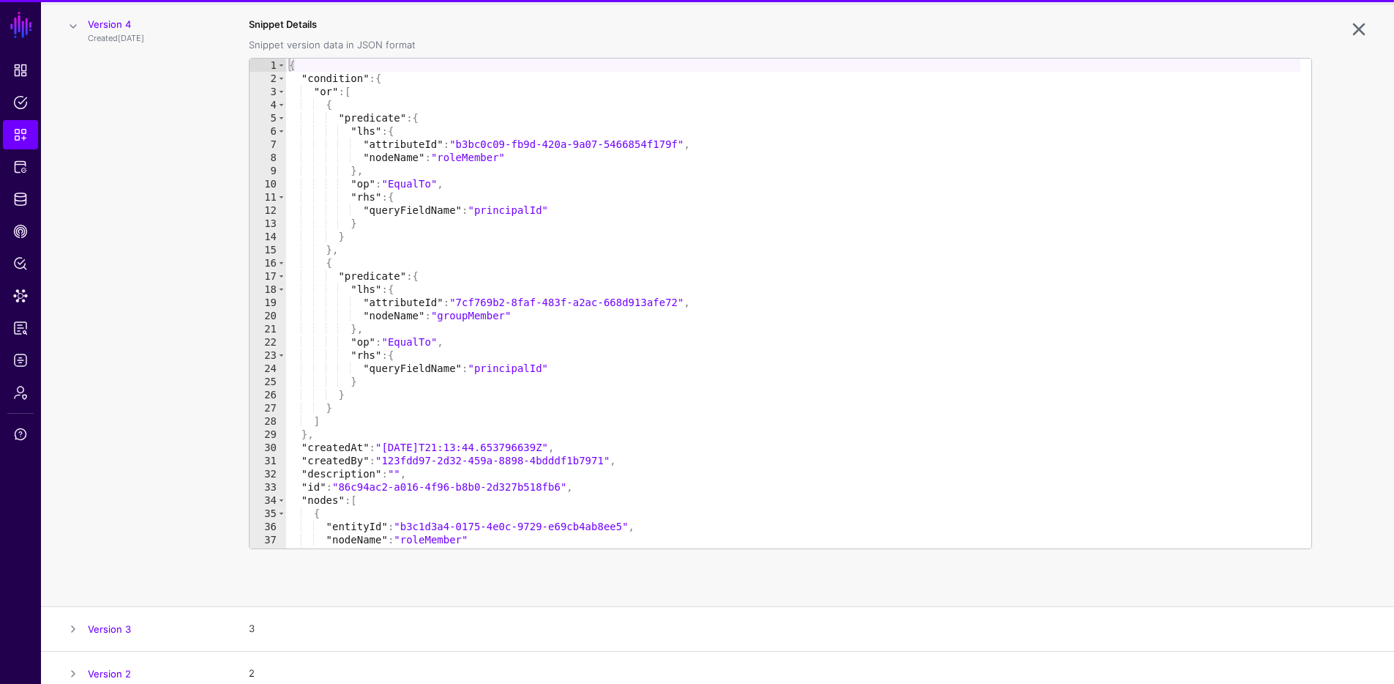
scroll to position [233, 0]
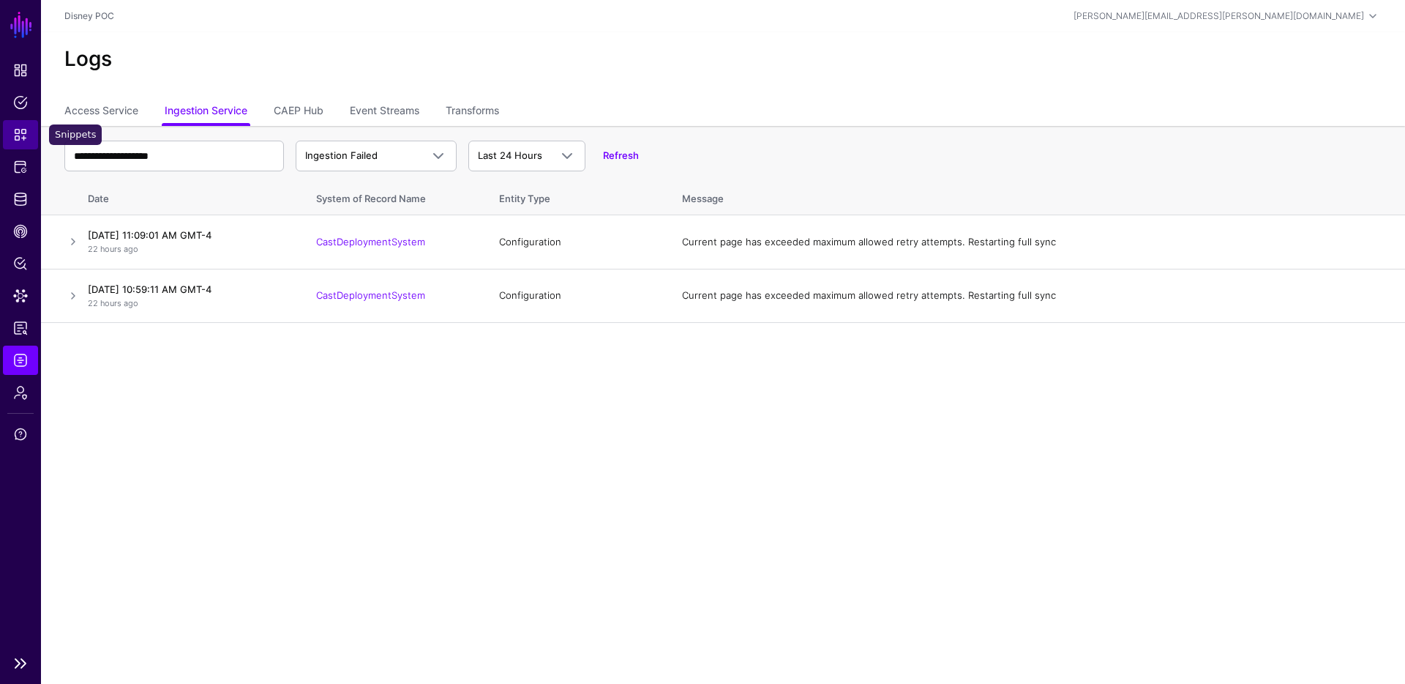
click at [17, 130] on span "Snippets" at bounding box center [20, 134] width 15 height 15
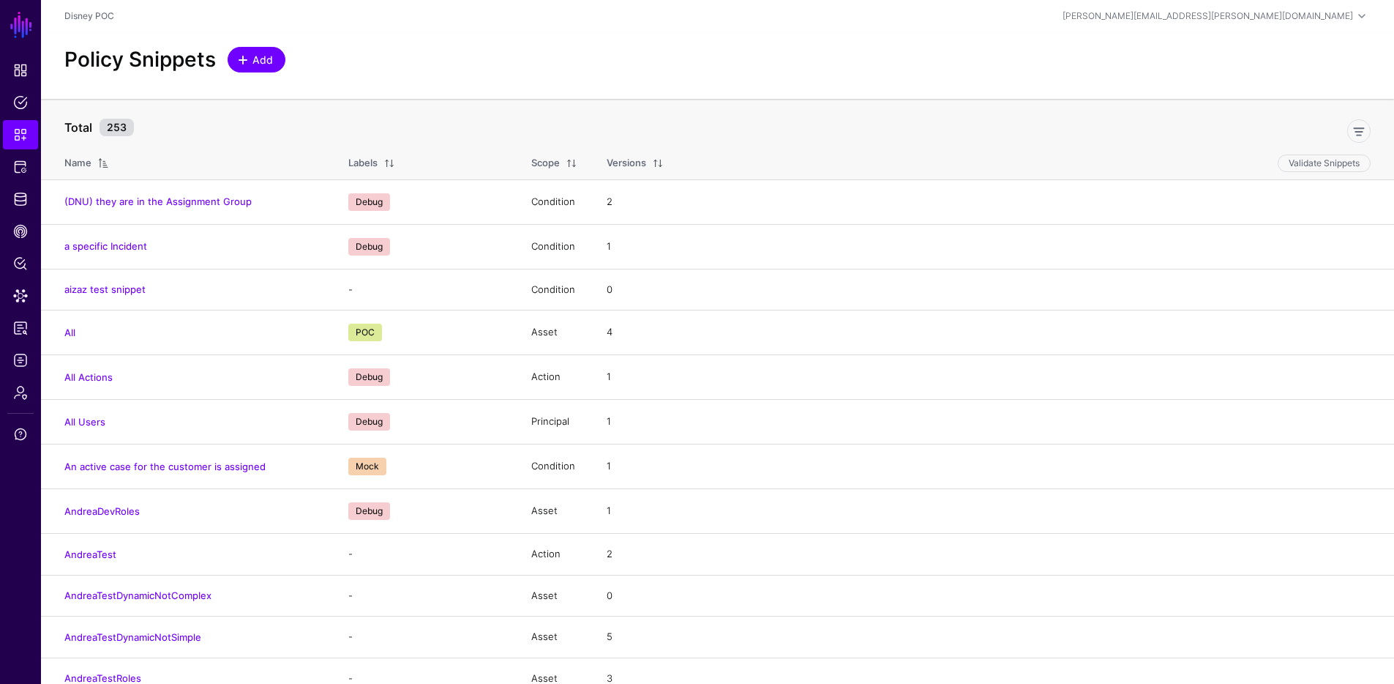
click at [254, 48] on link "Add" at bounding box center [257, 60] width 58 height 26
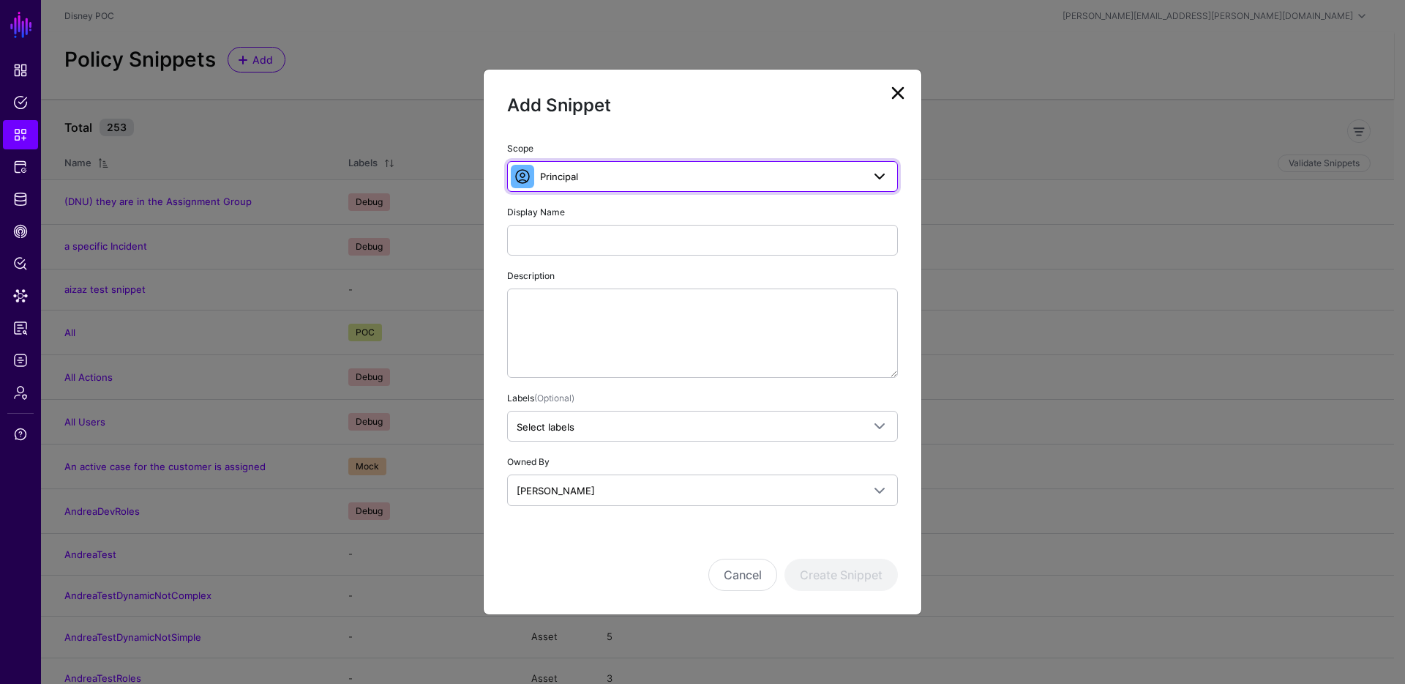
click at [642, 180] on span "Principal" at bounding box center [701, 176] width 322 height 16
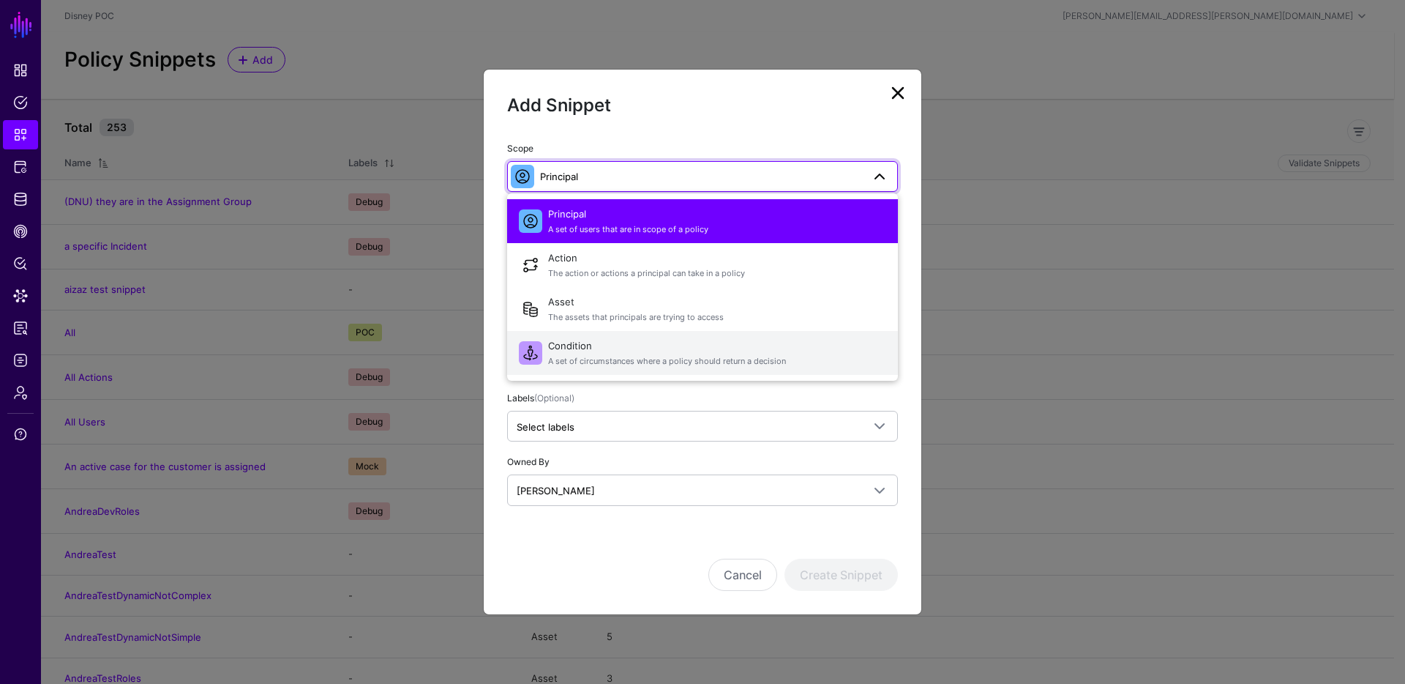
click at [610, 354] on span "Condition A set of circumstances where a policy should return a decision" at bounding box center [717, 352] width 338 height 35
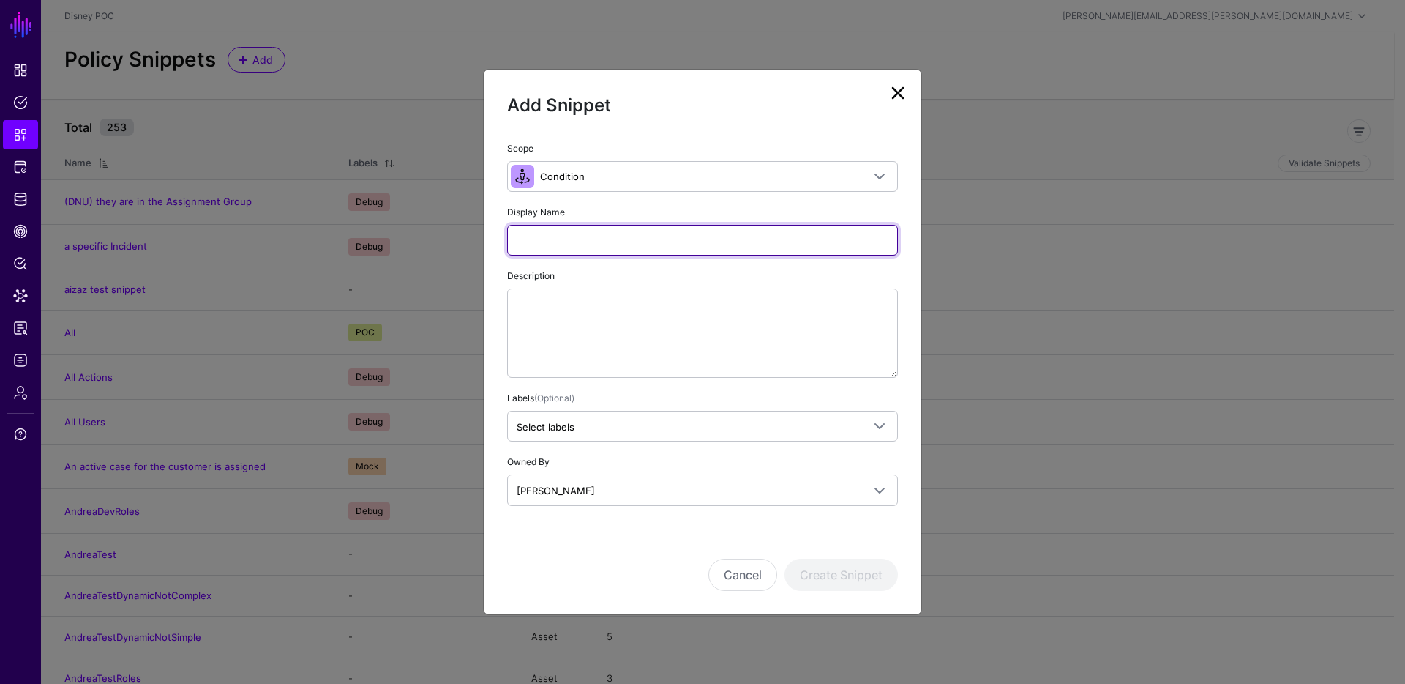
click at [557, 242] on input "Display Name" at bounding box center [702, 240] width 391 height 31
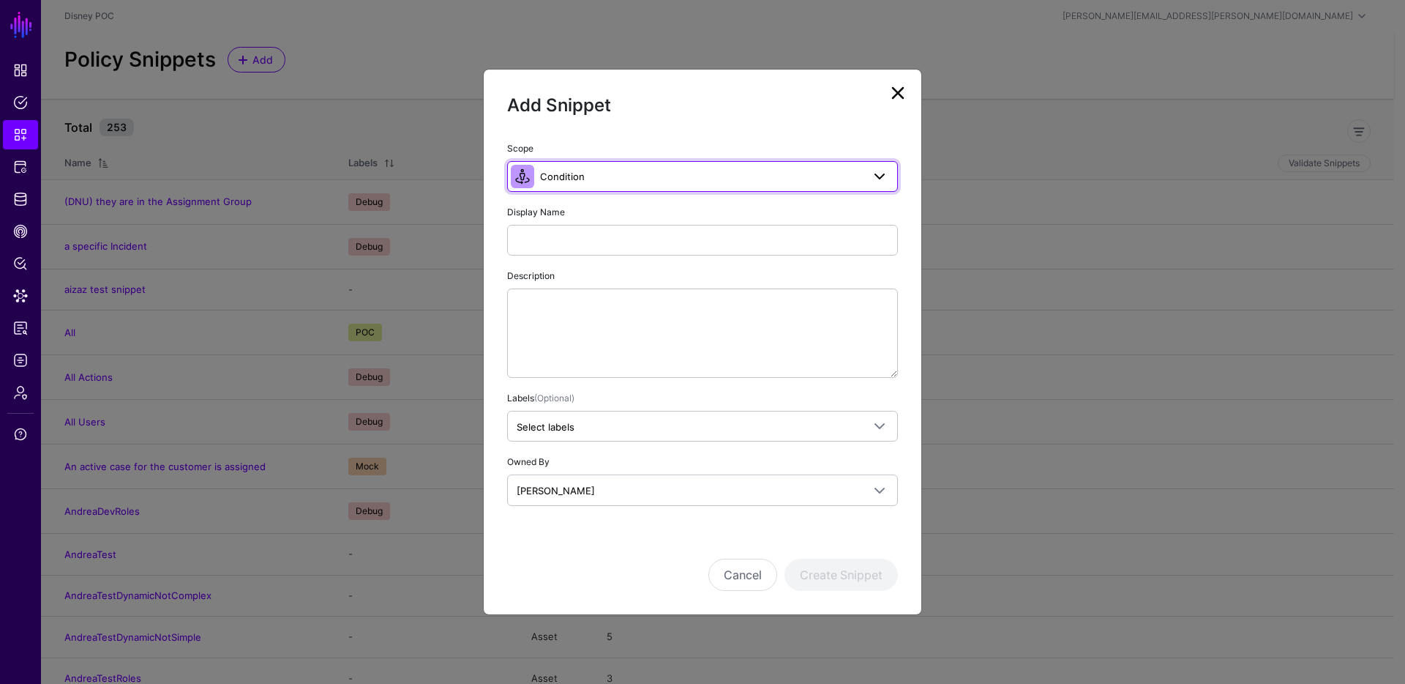
click at [586, 169] on span "Condition" at bounding box center [701, 176] width 322 height 16
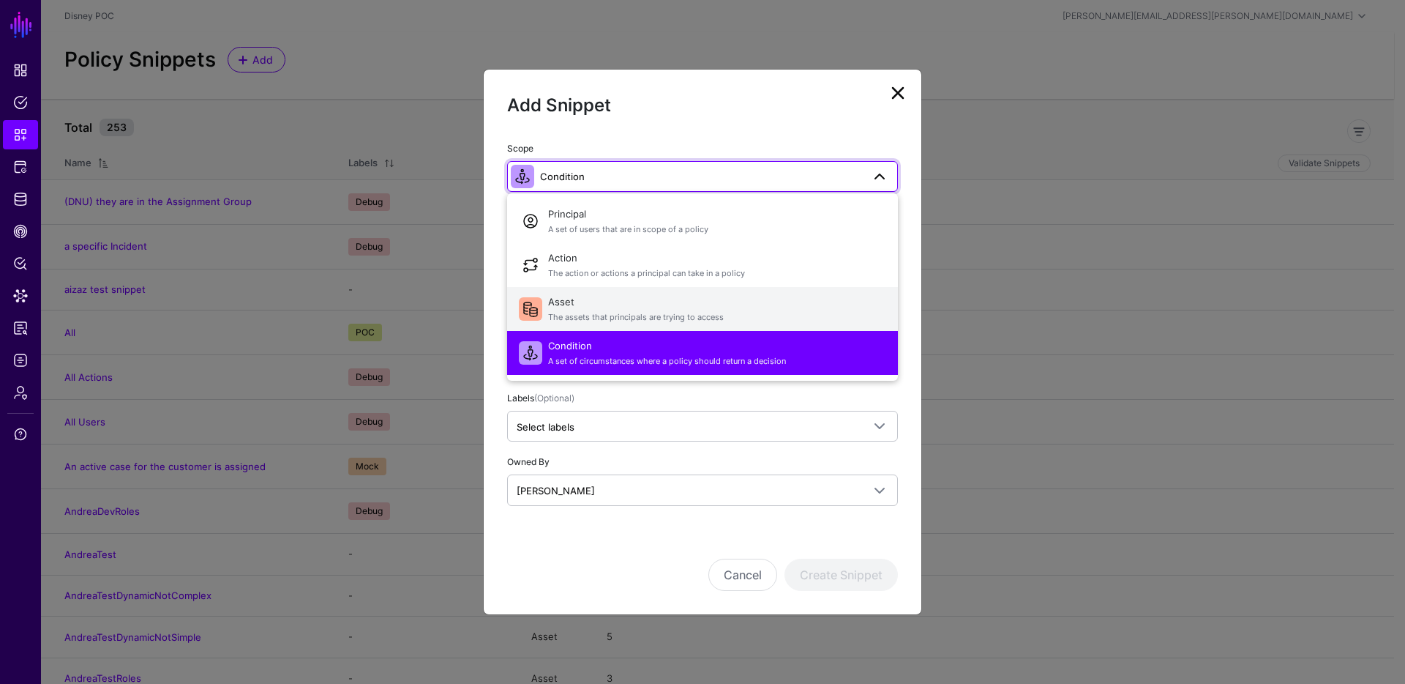
click at [576, 302] on span "Asset The assets that principals are trying to access" at bounding box center [717, 308] width 338 height 35
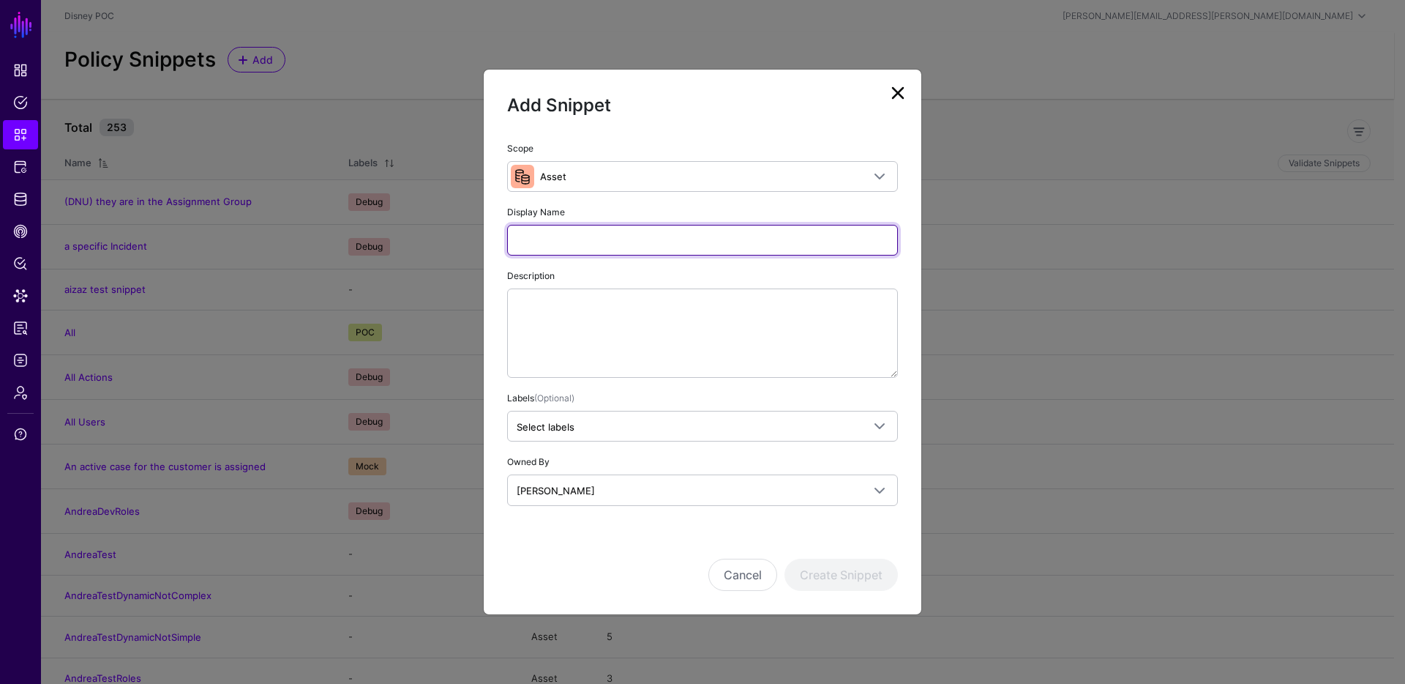
click at [574, 238] on input "Display Name" at bounding box center [702, 240] width 391 height 31
type input "**********"
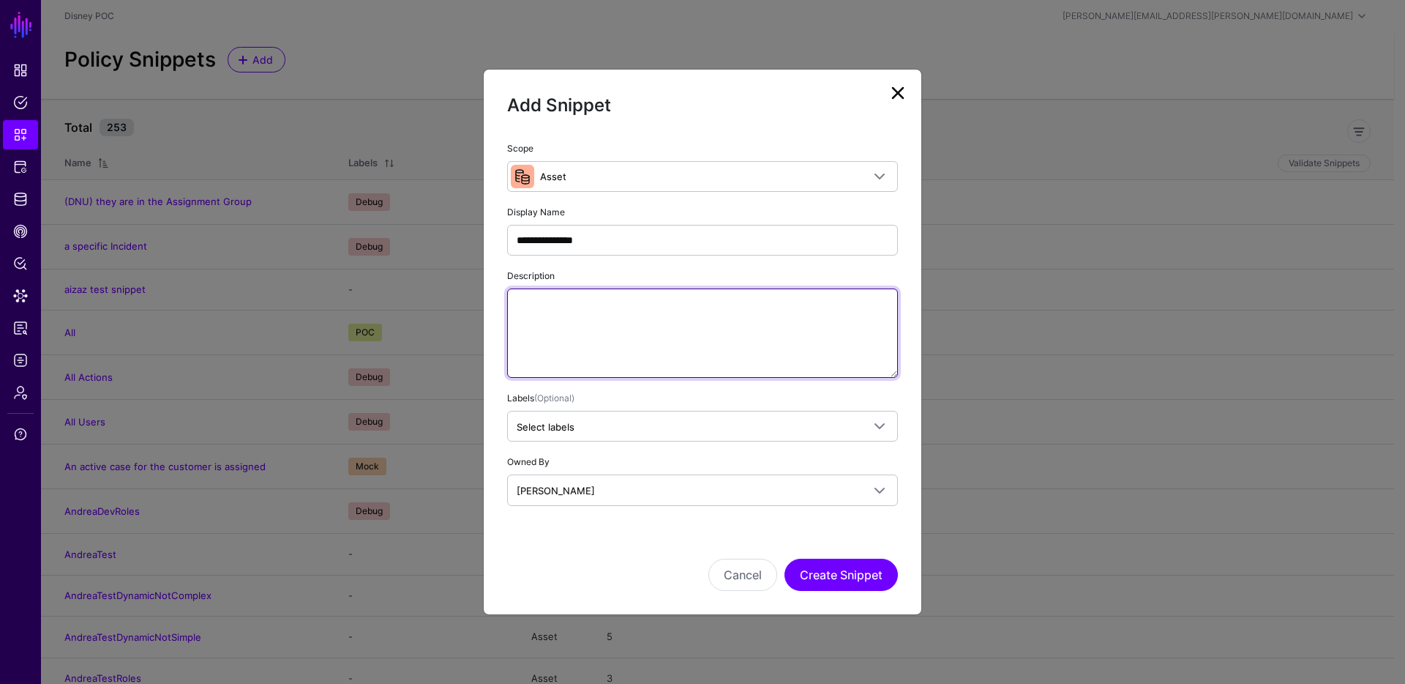
click at [576, 315] on textarea "Description" at bounding box center [702, 332] width 391 height 89
type textarea "**********"
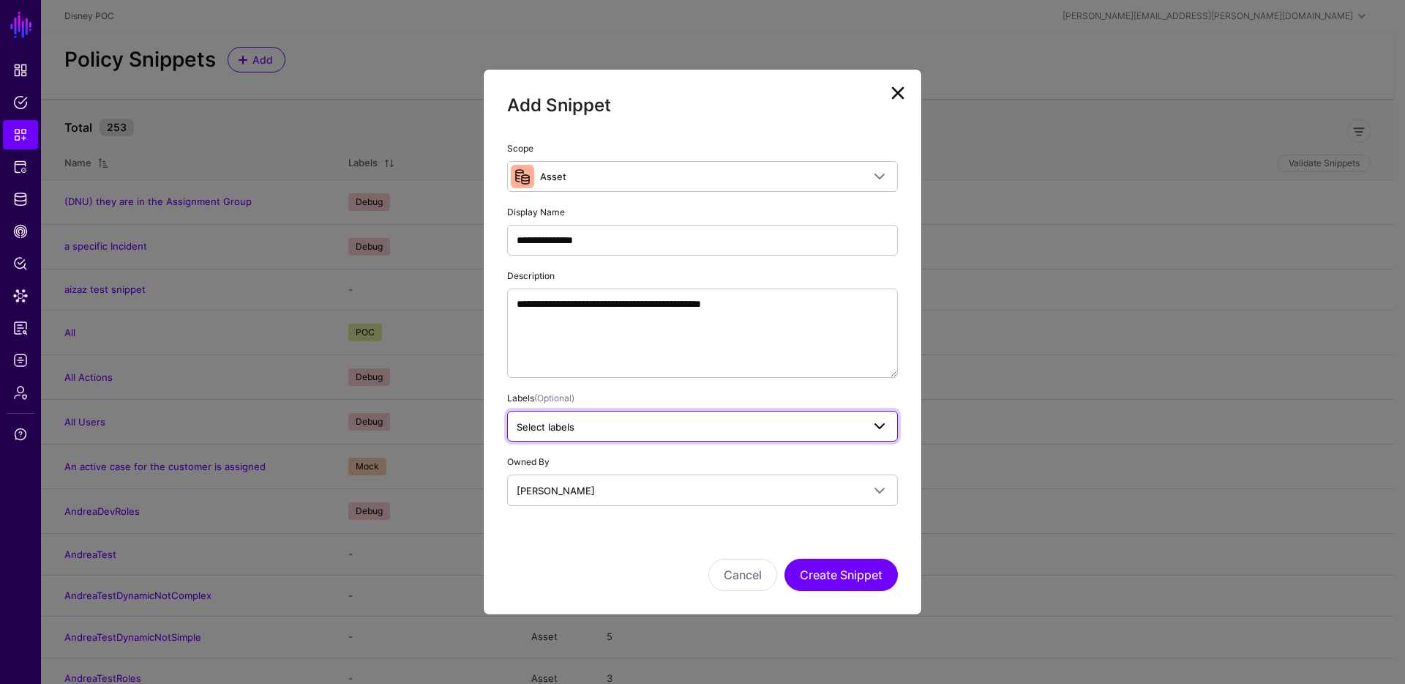
click at [629, 421] on span "Select labels" at bounding box center [689, 427] width 345 height 16
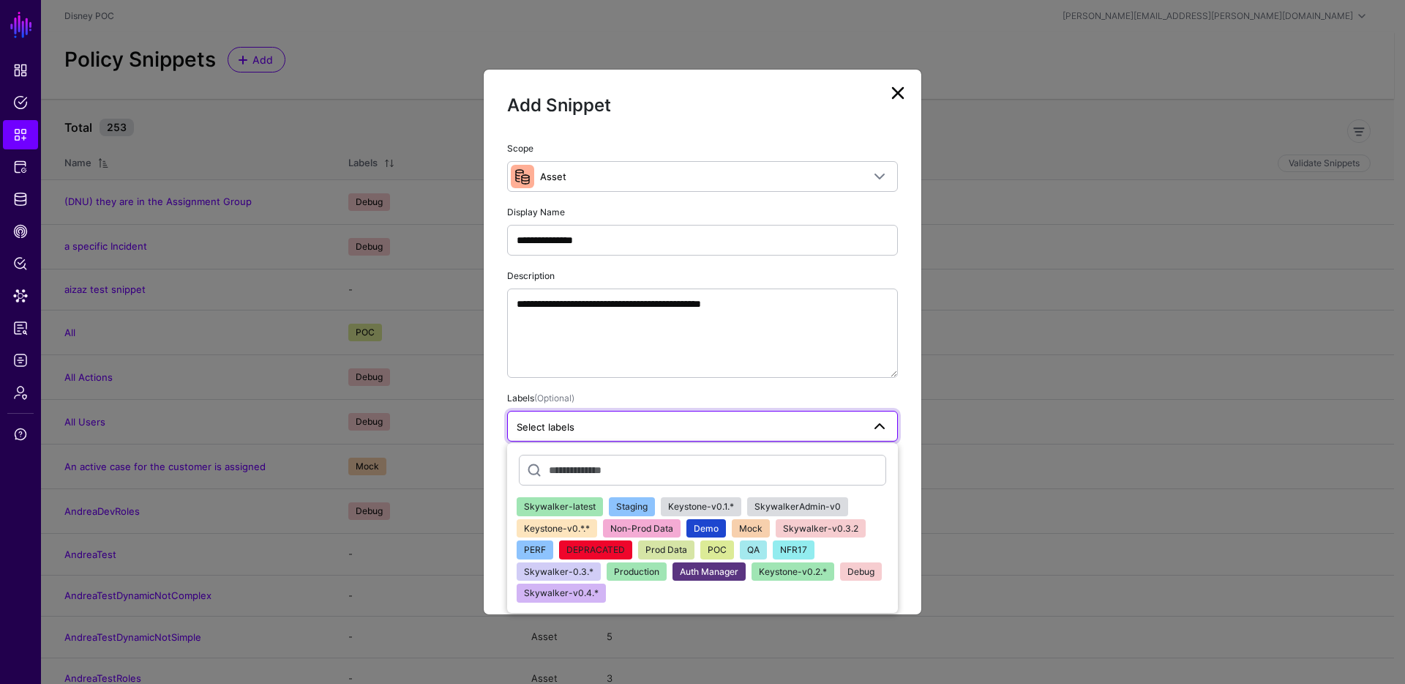
click at [782, 553] on span "NFR17" at bounding box center [793, 549] width 27 height 11
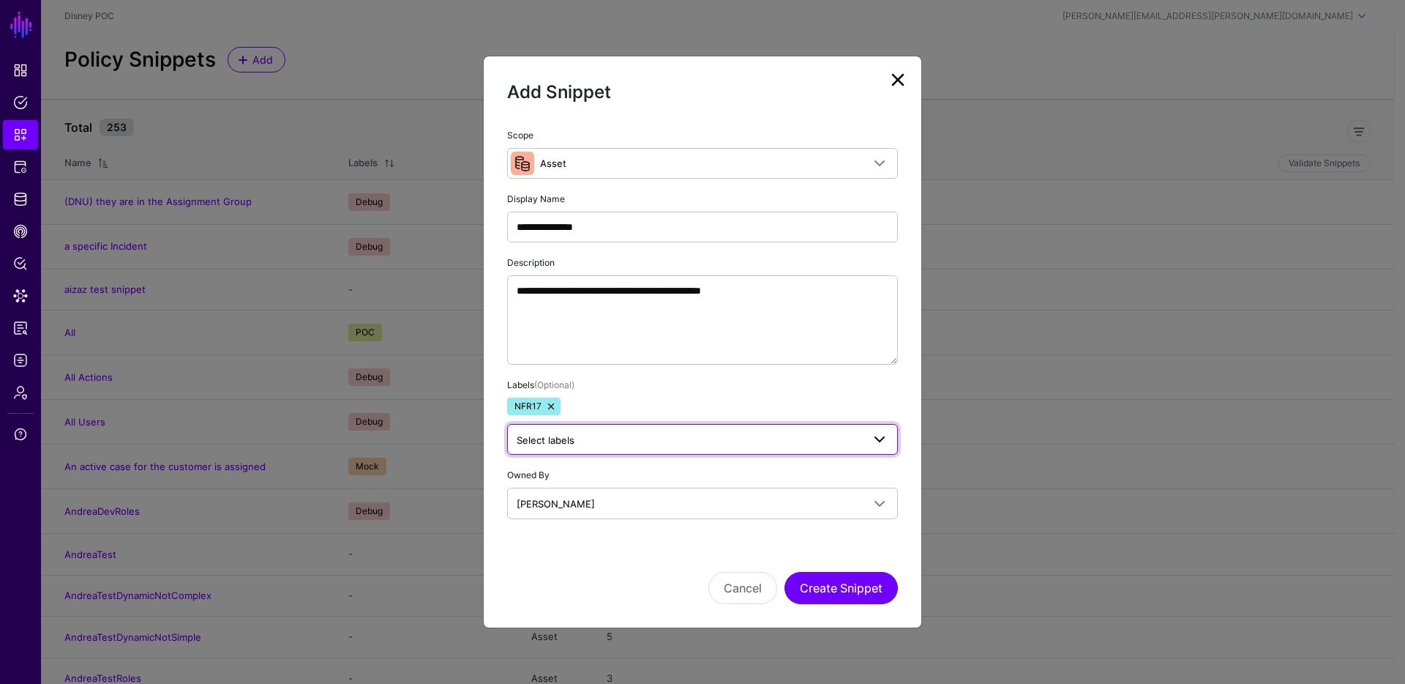
click at [666, 443] on span "Select labels" at bounding box center [689, 440] width 345 height 16
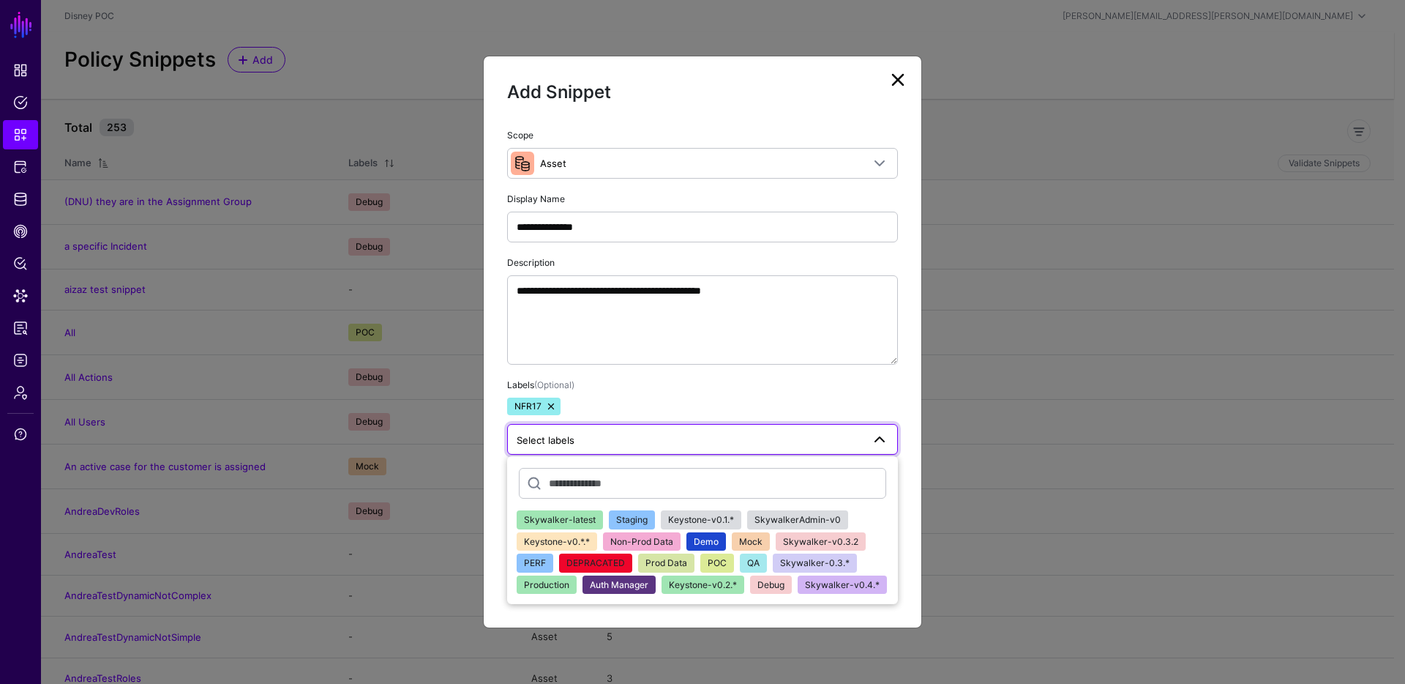
click at [687, 396] on div "Labels (Optional) NFR17 Select labels Skywalker-latest Staging Keystone-v0.1.* …" at bounding box center [702, 415] width 391 height 78
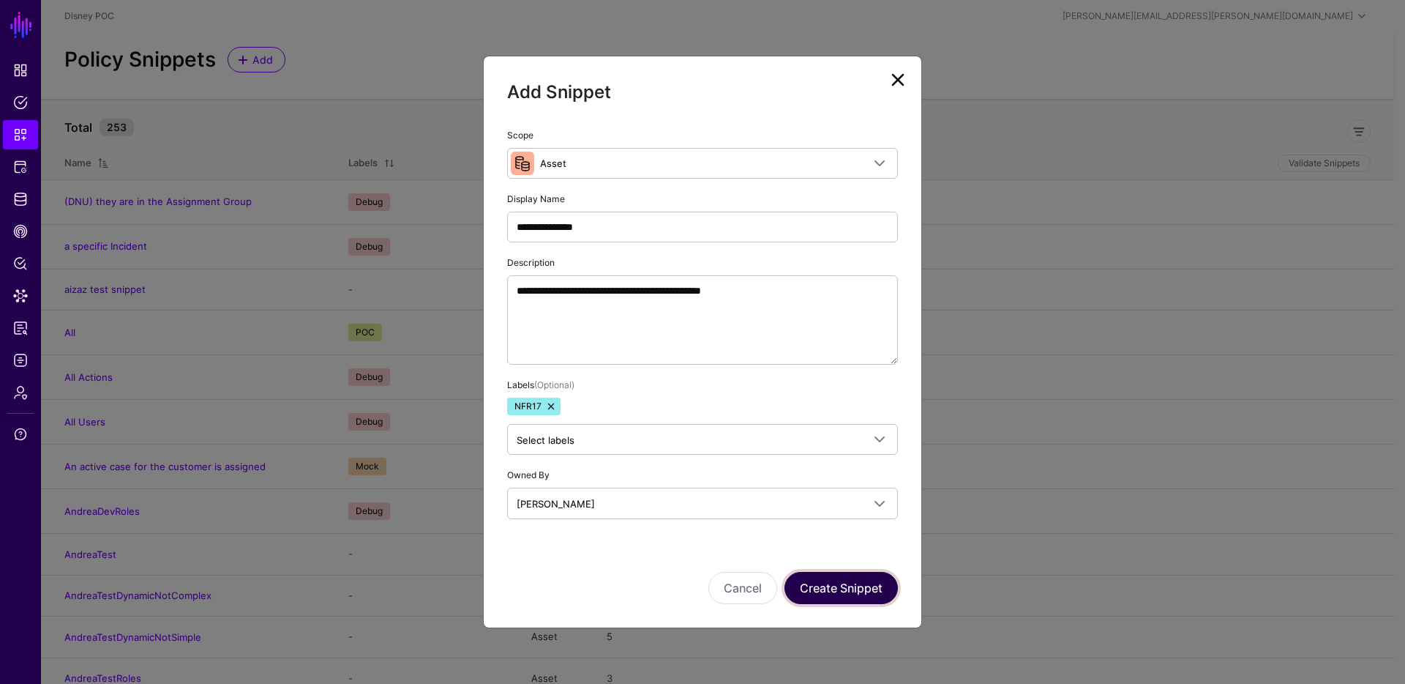
click at [835, 583] on button "Create Snippet" at bounding box center [841, 588] width 113 height 32
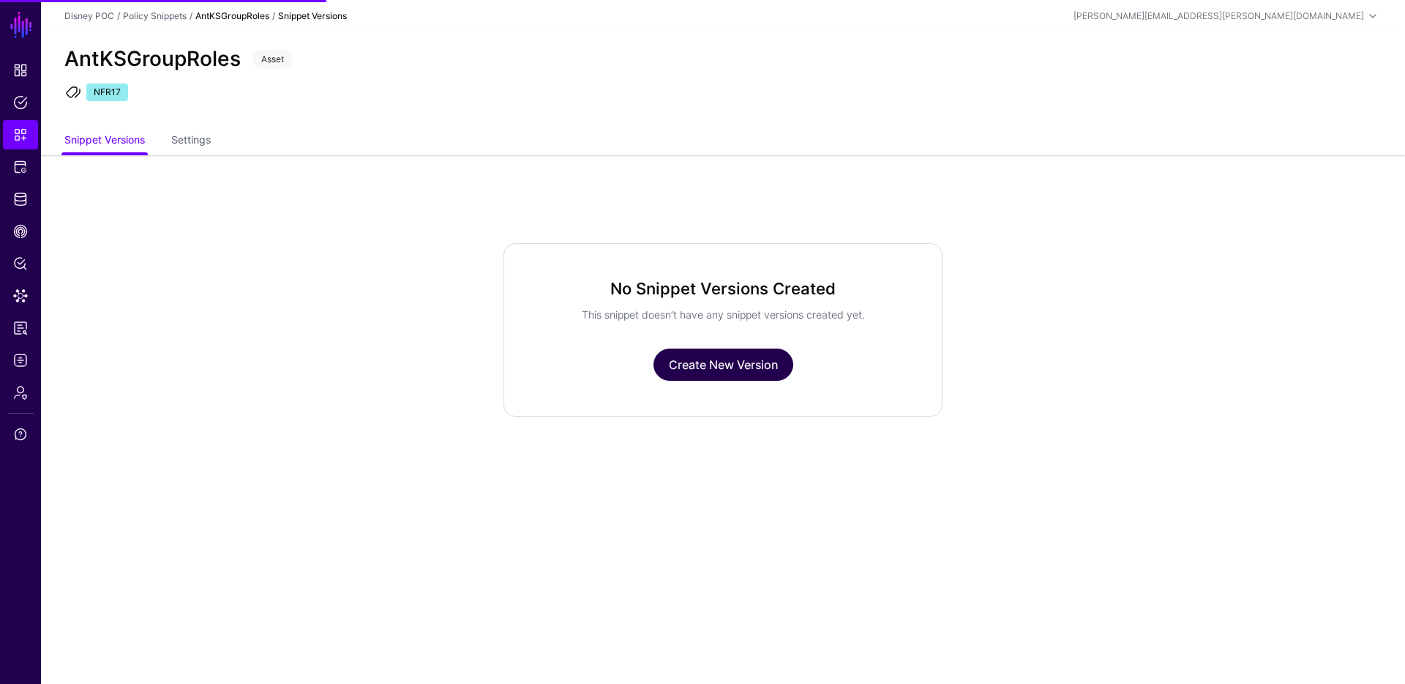
click at [779, 364] on link "Create New Version" at bounding box center [724, 364] width 140 height 32
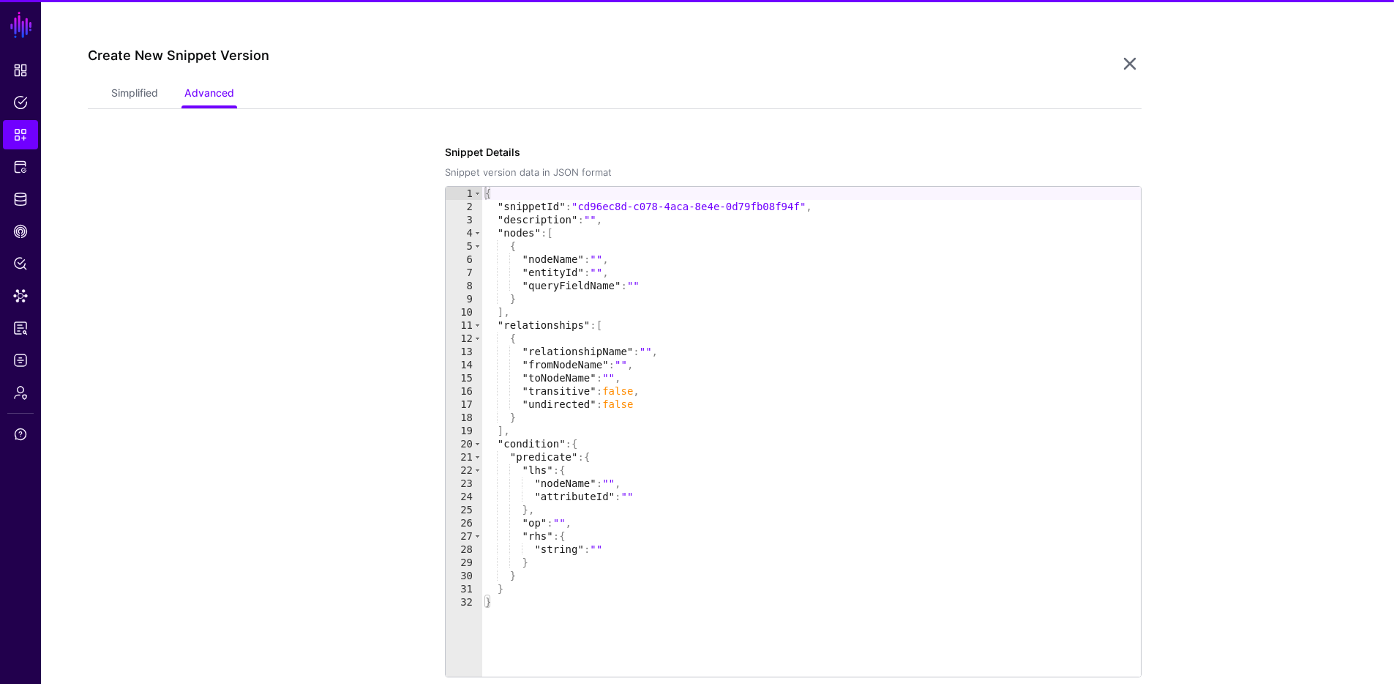
scroll to position [155, 0]
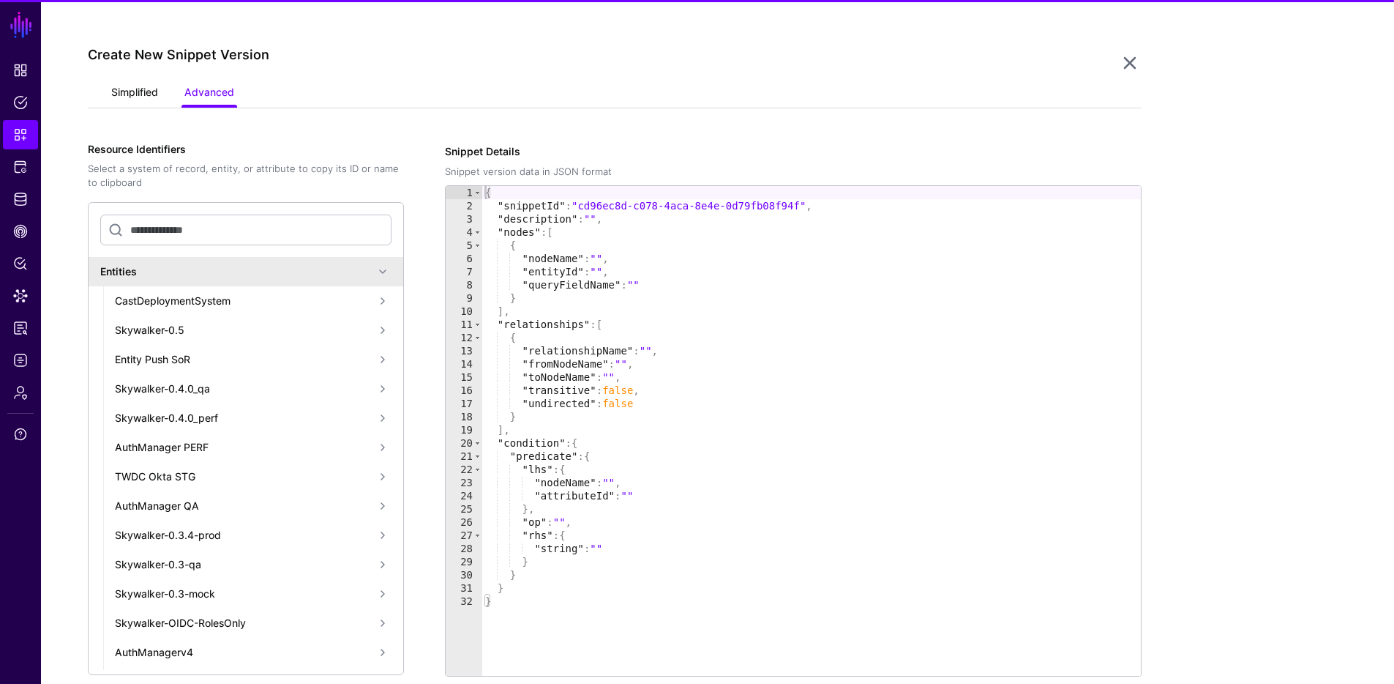
click at [146, 96] on link "Simplified" at bounding box center [134, 94] width 47 height 28
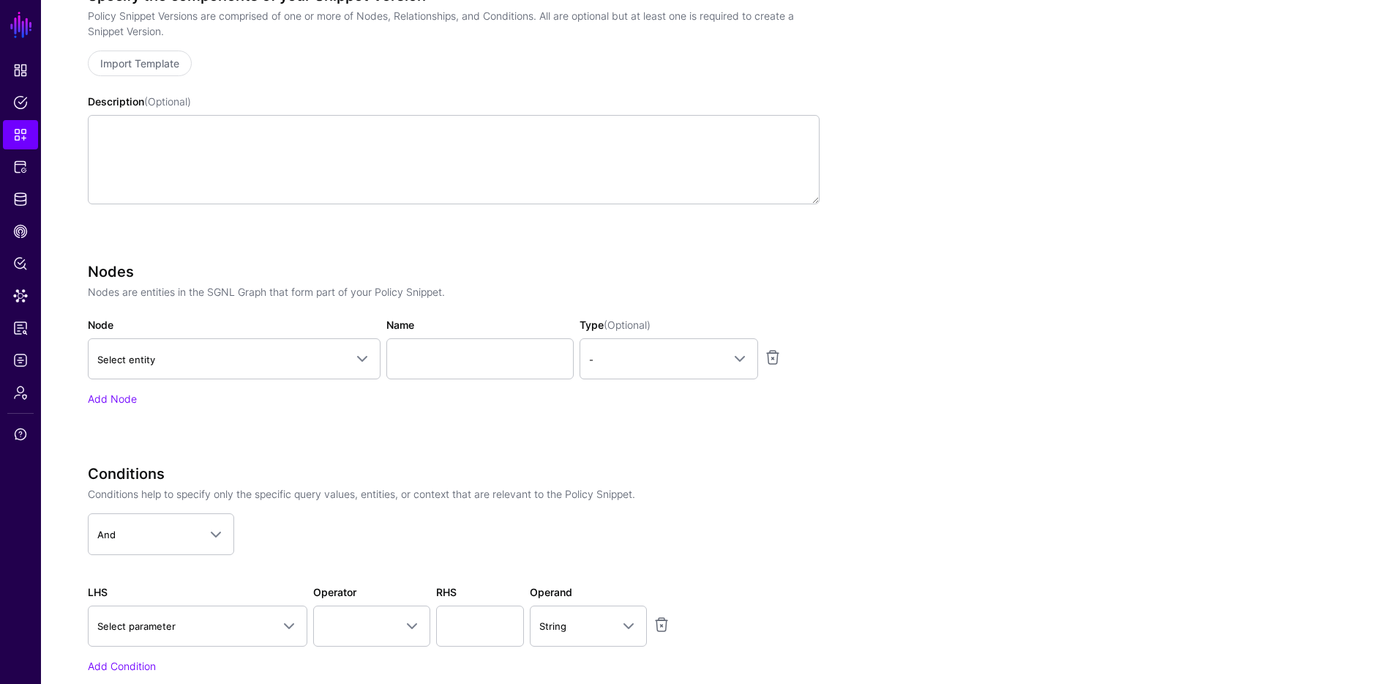
scroll to position [327, 0]
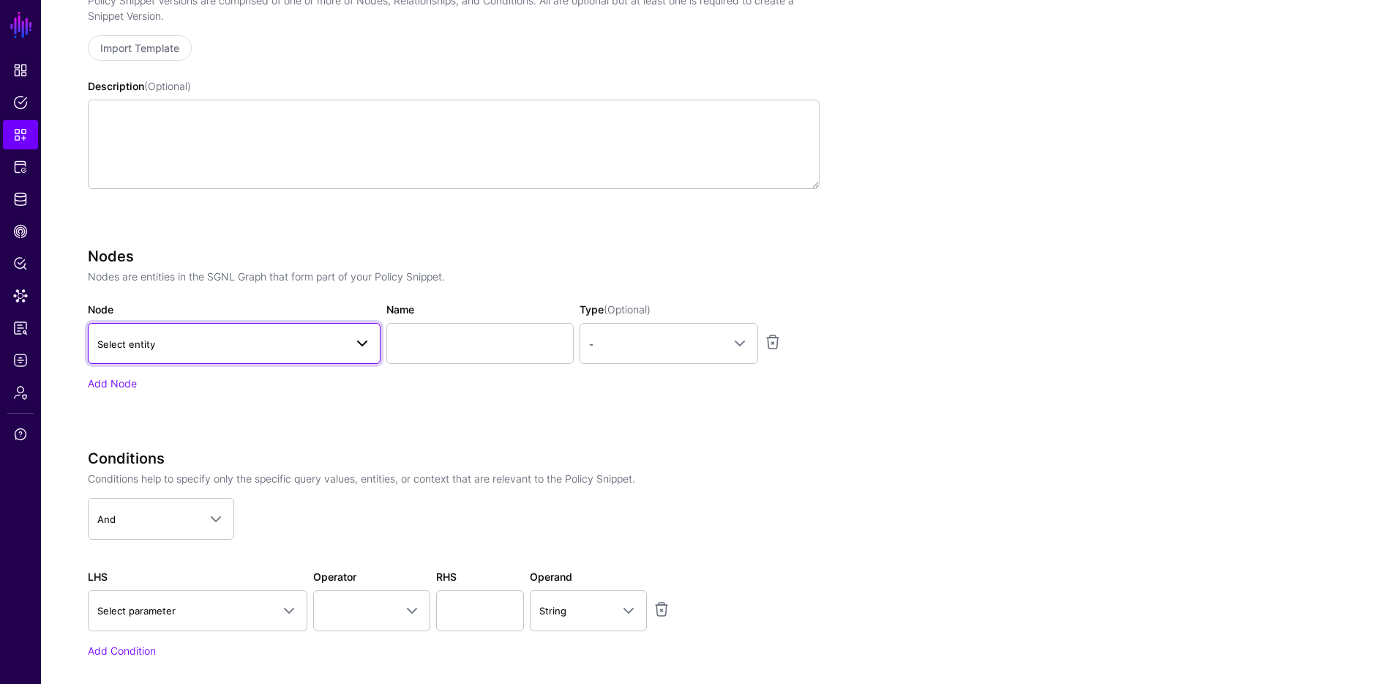
click at [315, 343] on span "Select entity" at bounding box center [220, 344] width 247 height 16
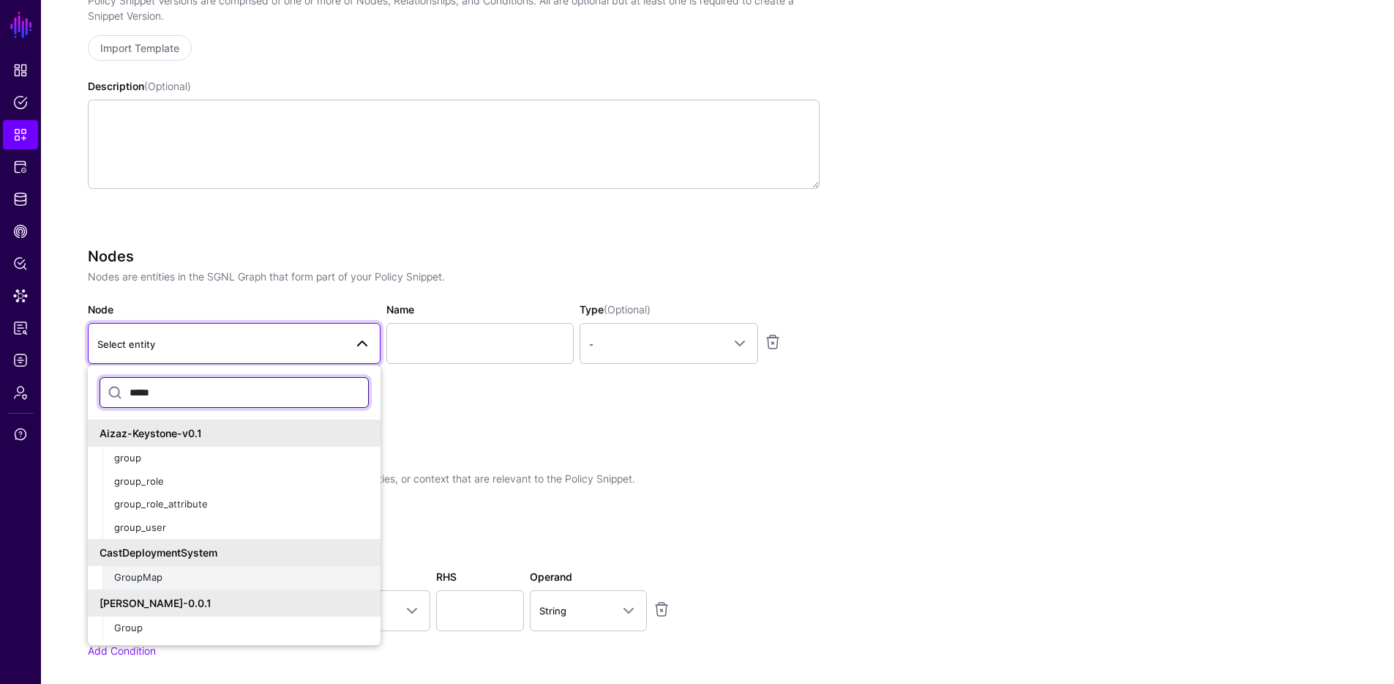
type input "*****"
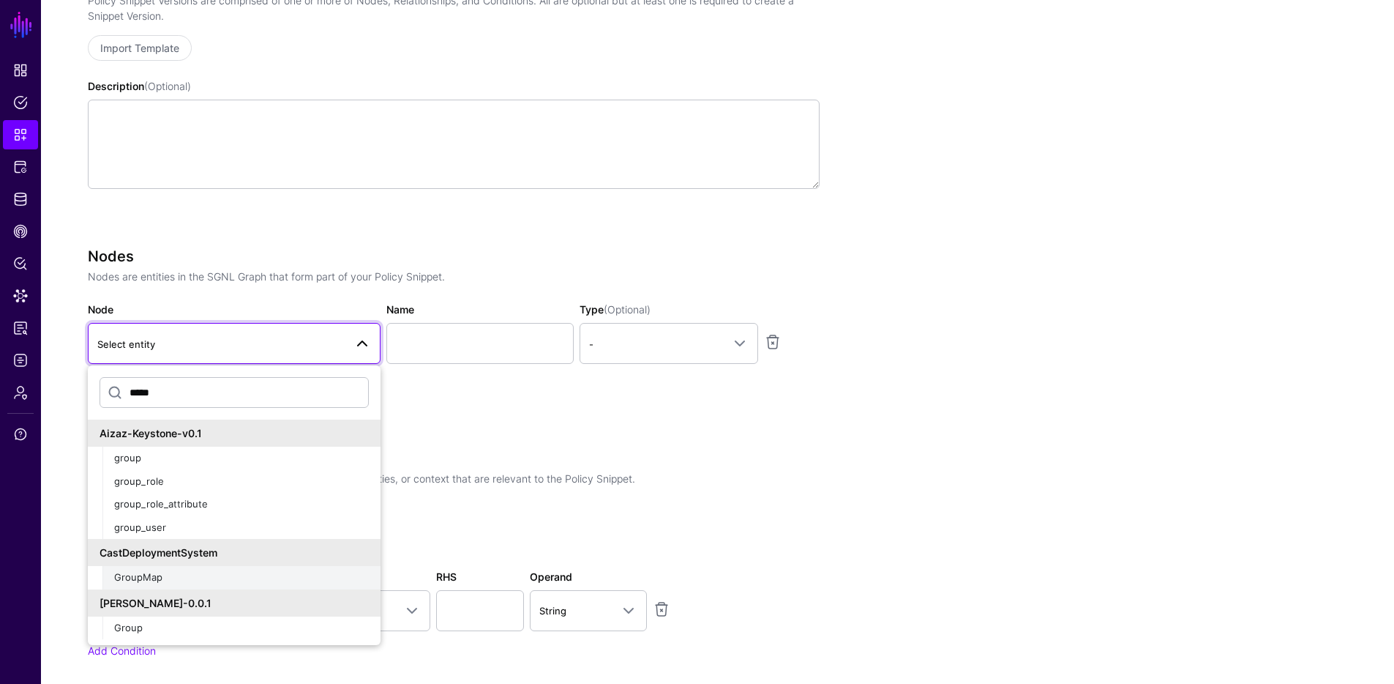
click at [170, 580] on div "GroupMap" at bounding box center [241, 577] width 255 height 15
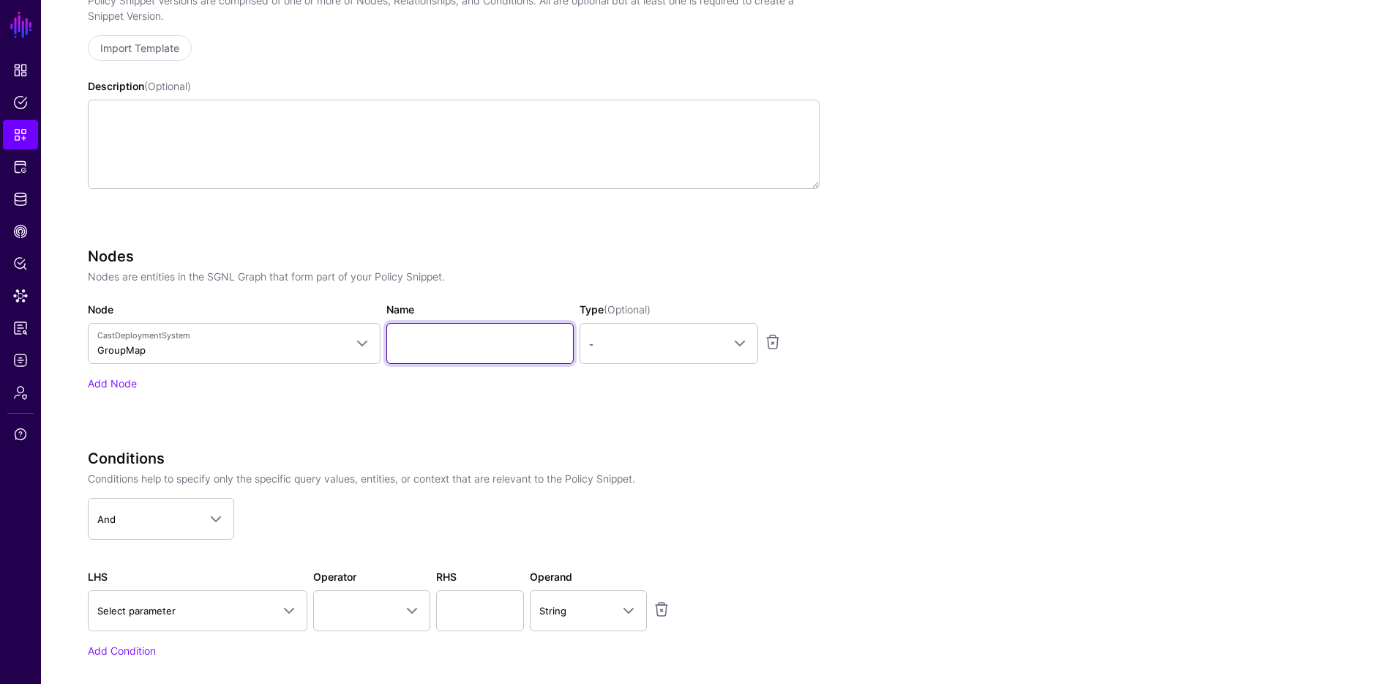
click at [452, 351] on input "Name" at bounding box center [479, 343] width 187 height 41
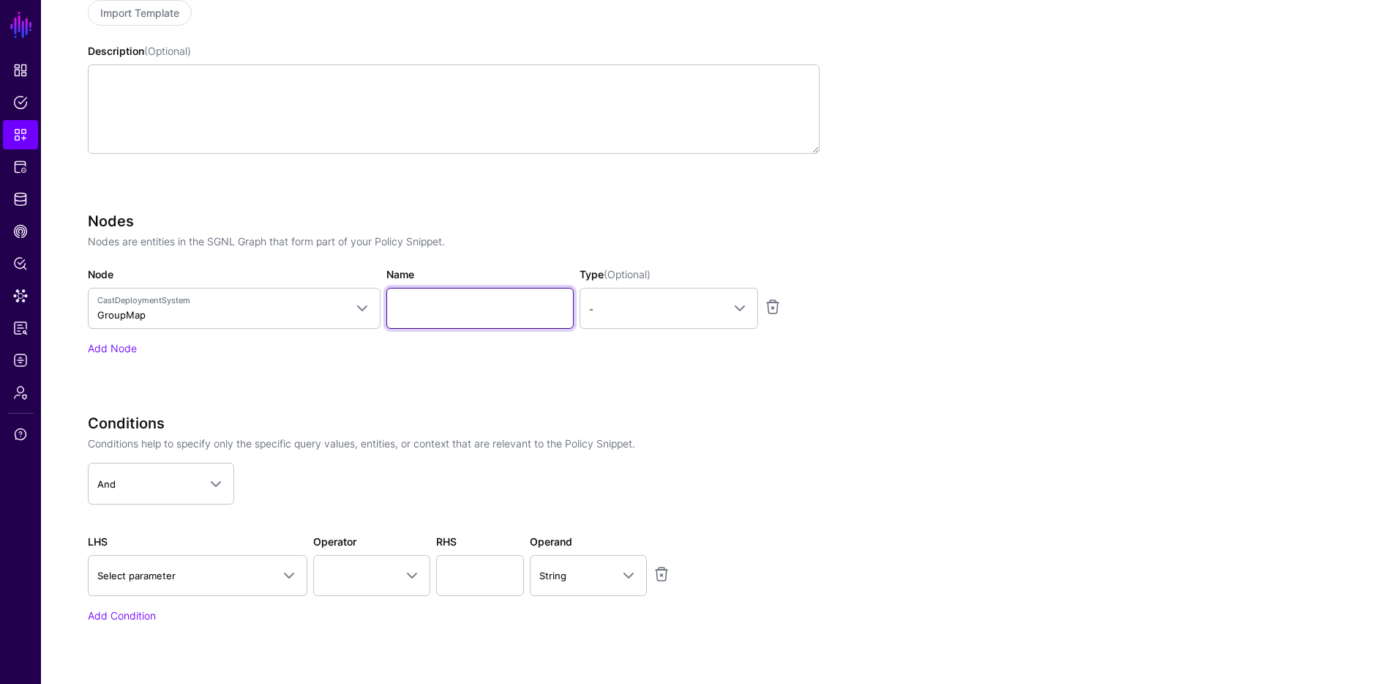
scroll to position [380, 0]
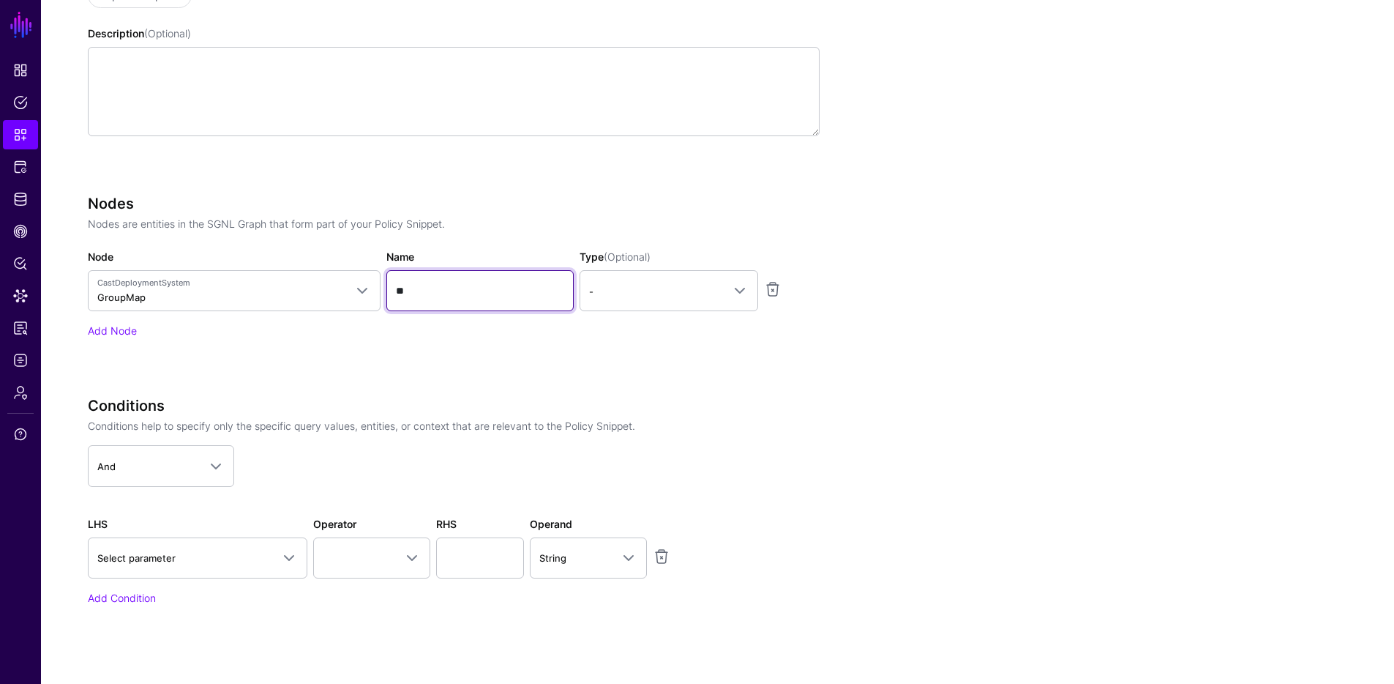
type input "*"
type input "**********"
click at [687, 295] on span "-" at bounding box center [655, 291] width 133 height 16
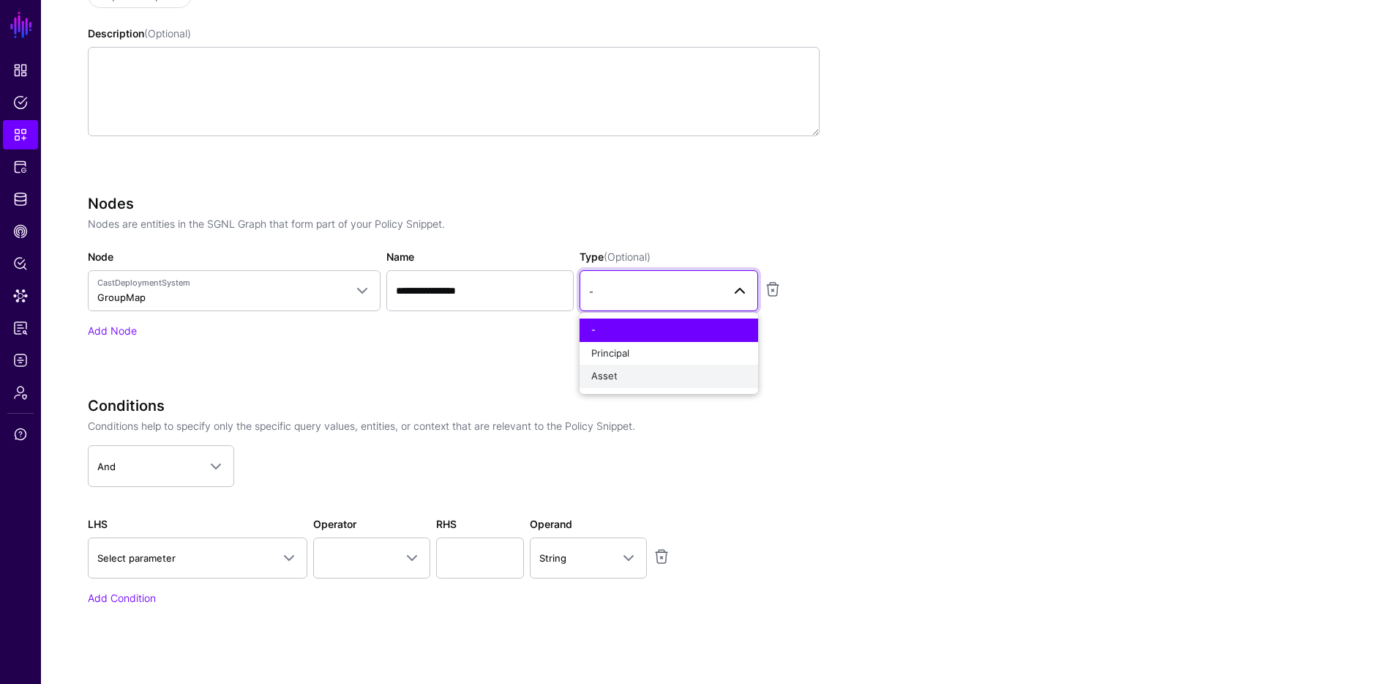
click at [620, 373] on div "Asset" at bounding box center [668, 376] width 155 height 15
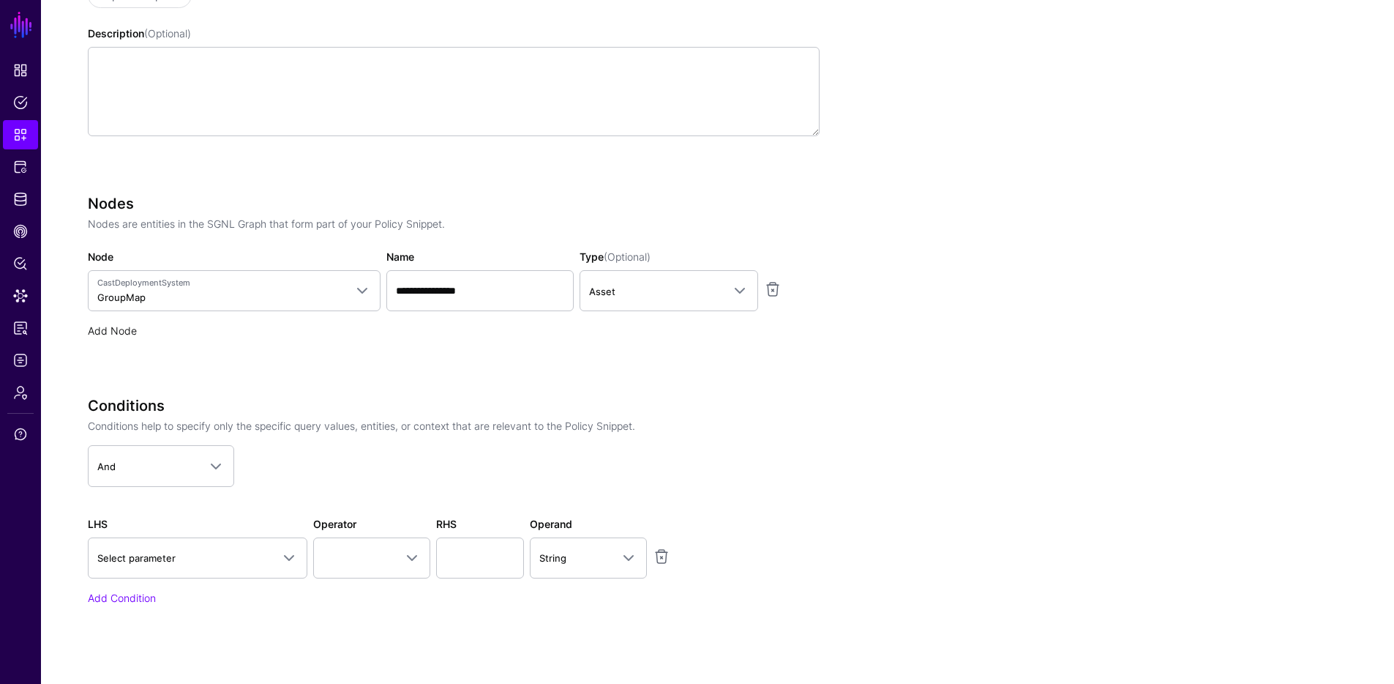
click at [113, 331] on link "Add Node" at bounding box center [112, 330] width 49 height 12
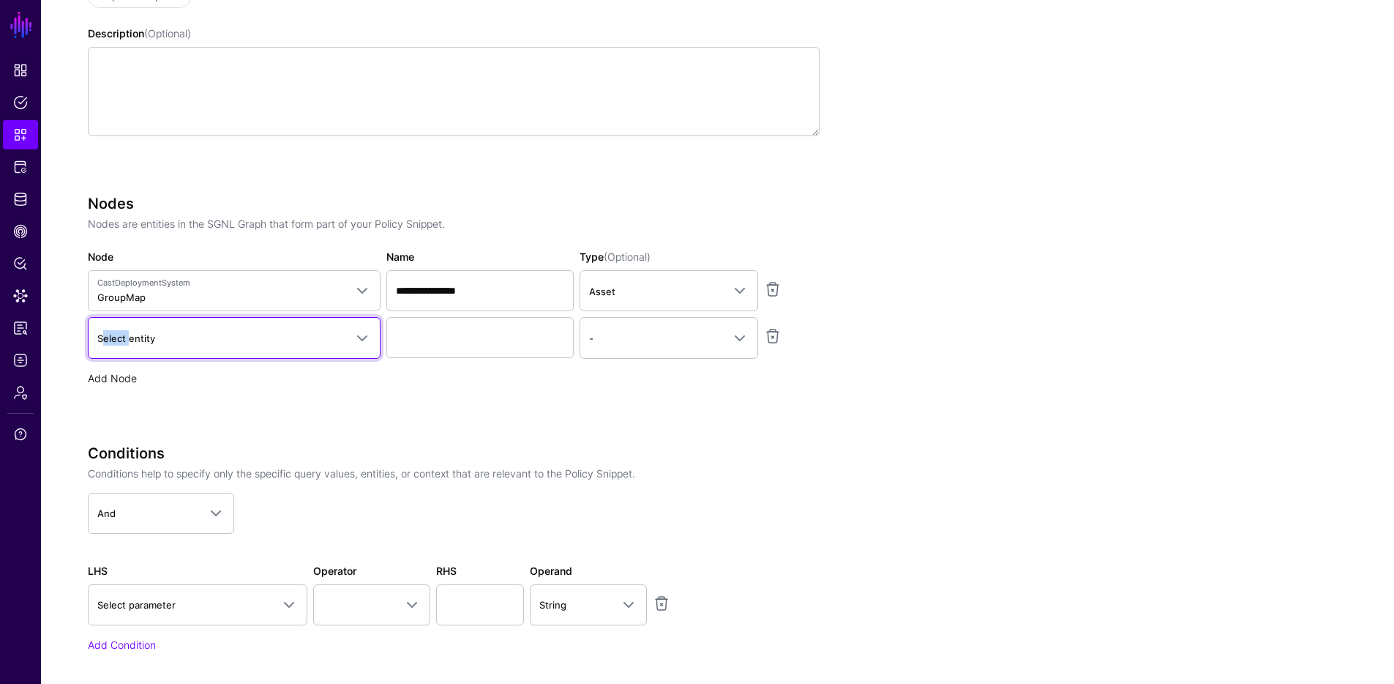
click at [113, 331] on span "Select entity" at bounding box center [220, 338] width 247 height 16
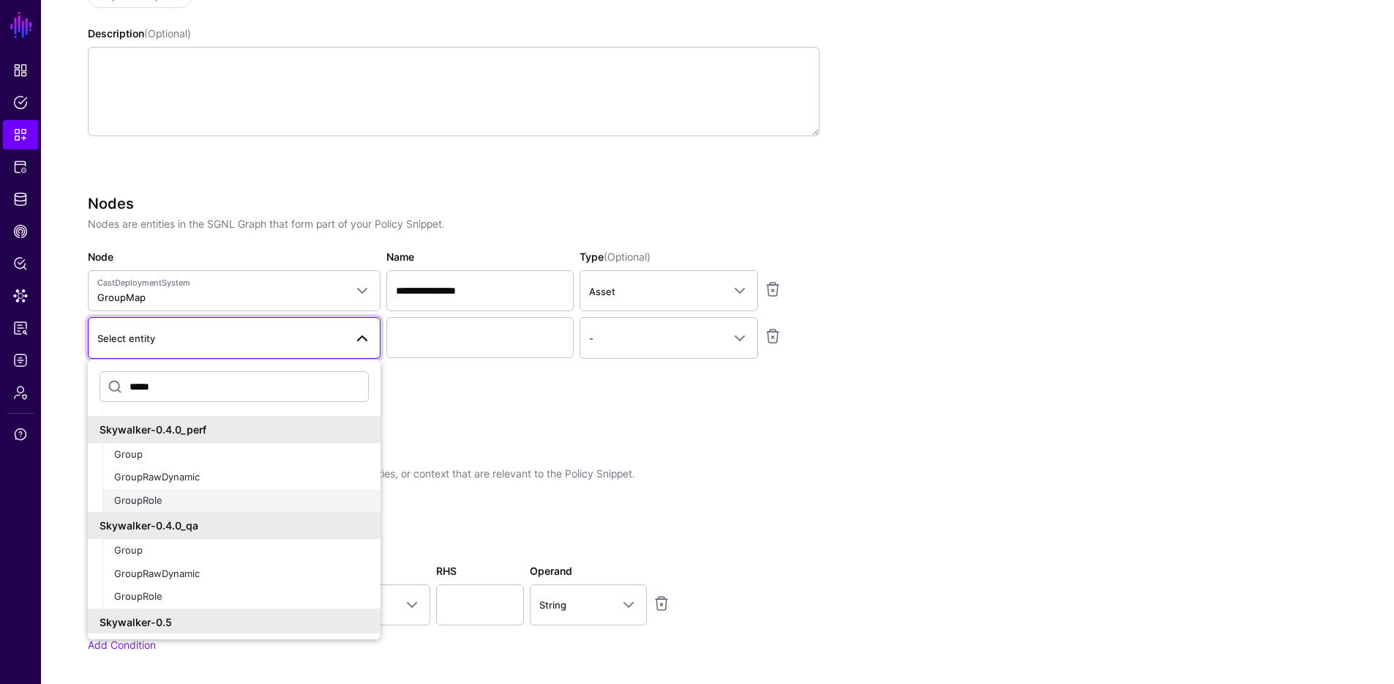
scroll to position [1175, 0]
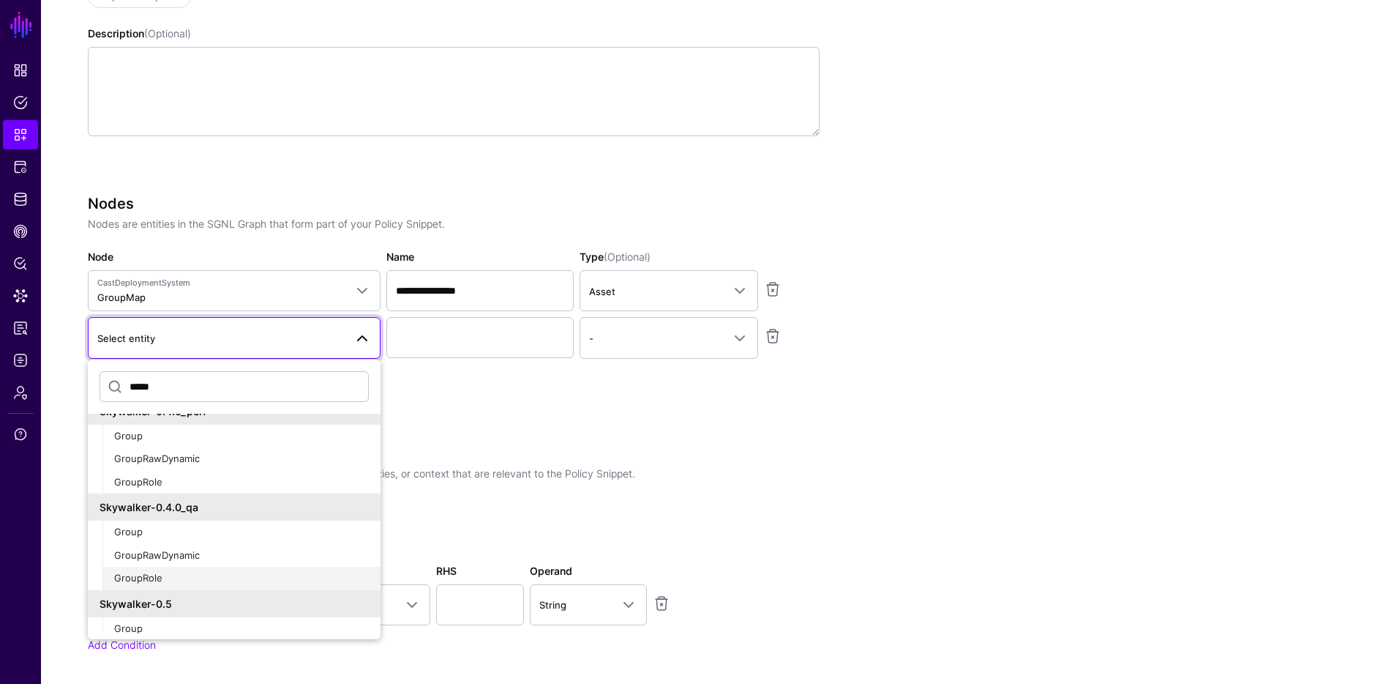
type input "*****"
click at [165, 577] on div "GroupRole" at bounding box center [241, 578] width 255 height 15
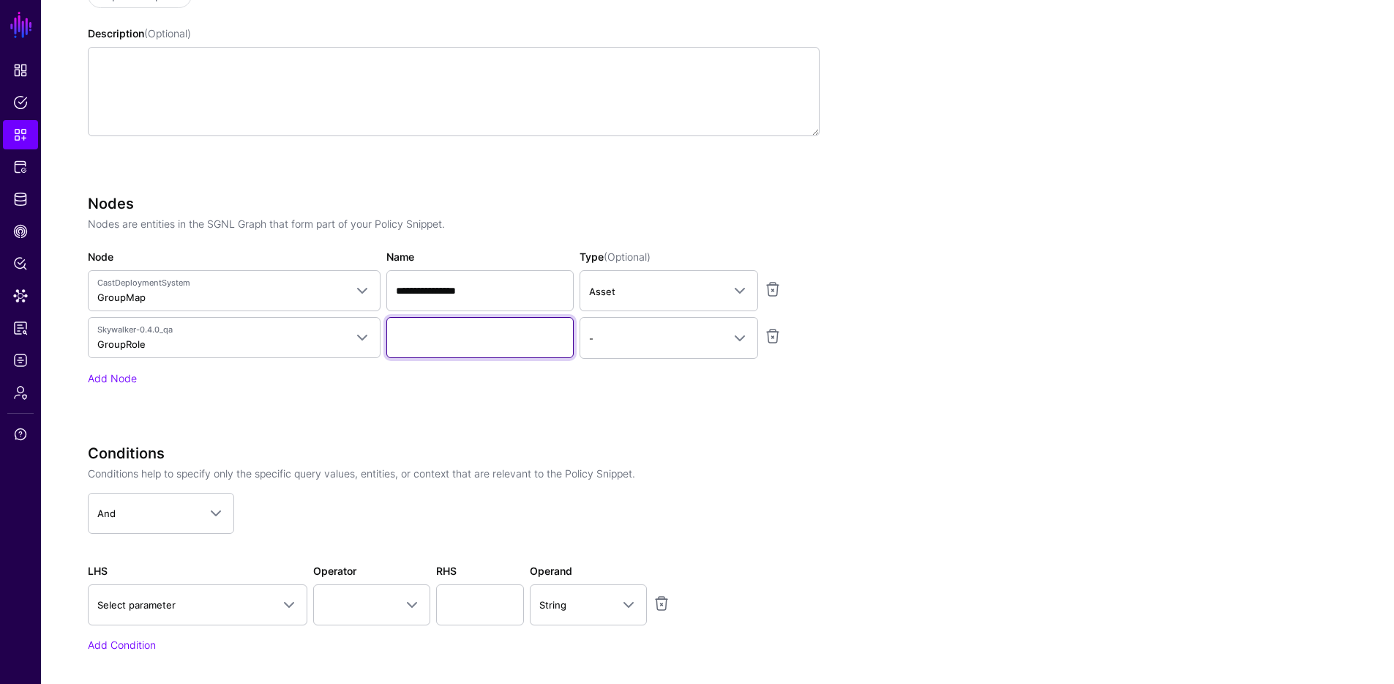
click at [453, 345] on input "Name" at bounding box center [479, 337] width 187 height 41
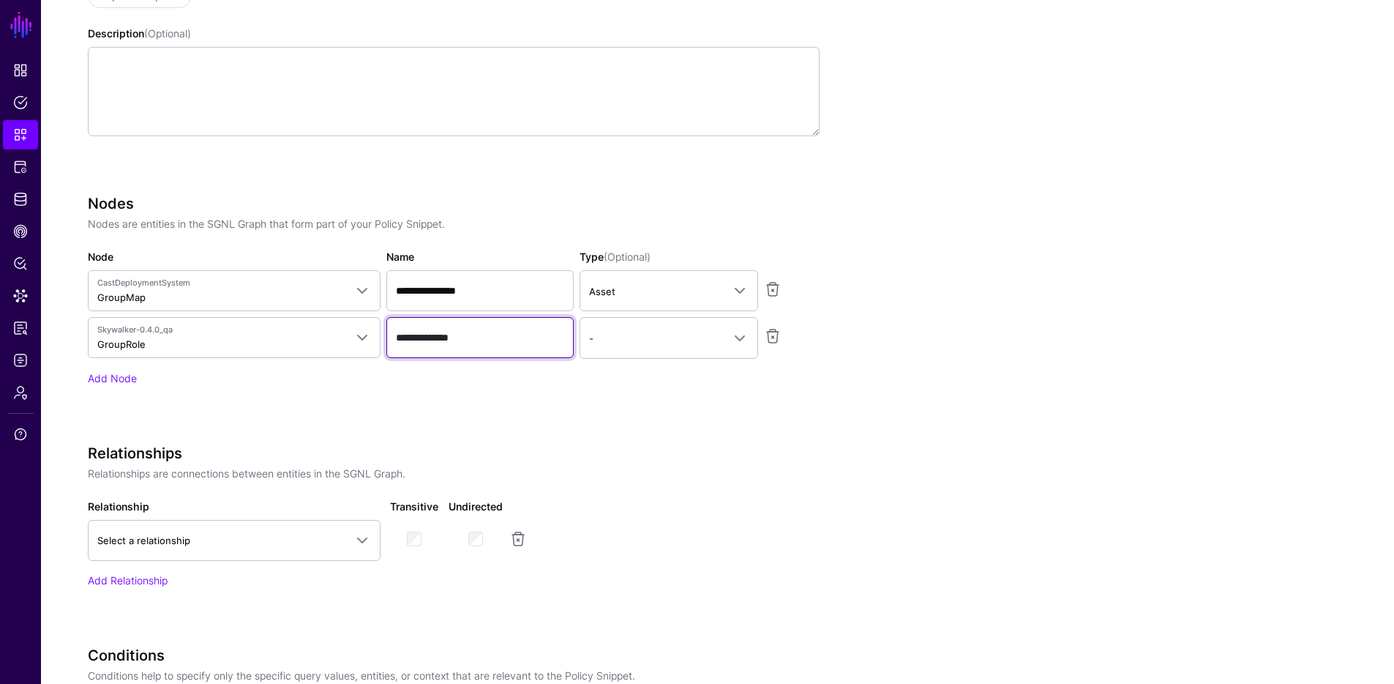
type input "**********"
click at [626, 339] on span "-" at bounding box center [655, 338] width 133 height 16
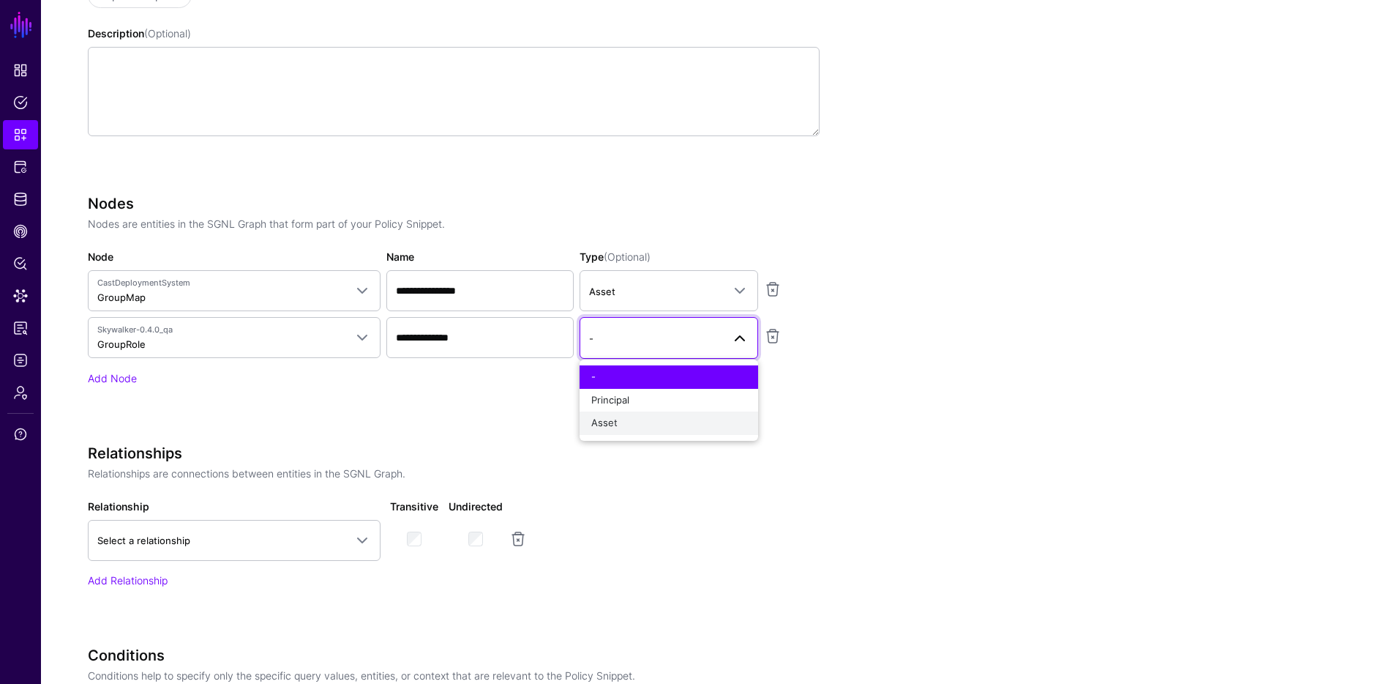
click at [613, 423] on span "Asset" at bounding box center [604, 422] width 26 height 12
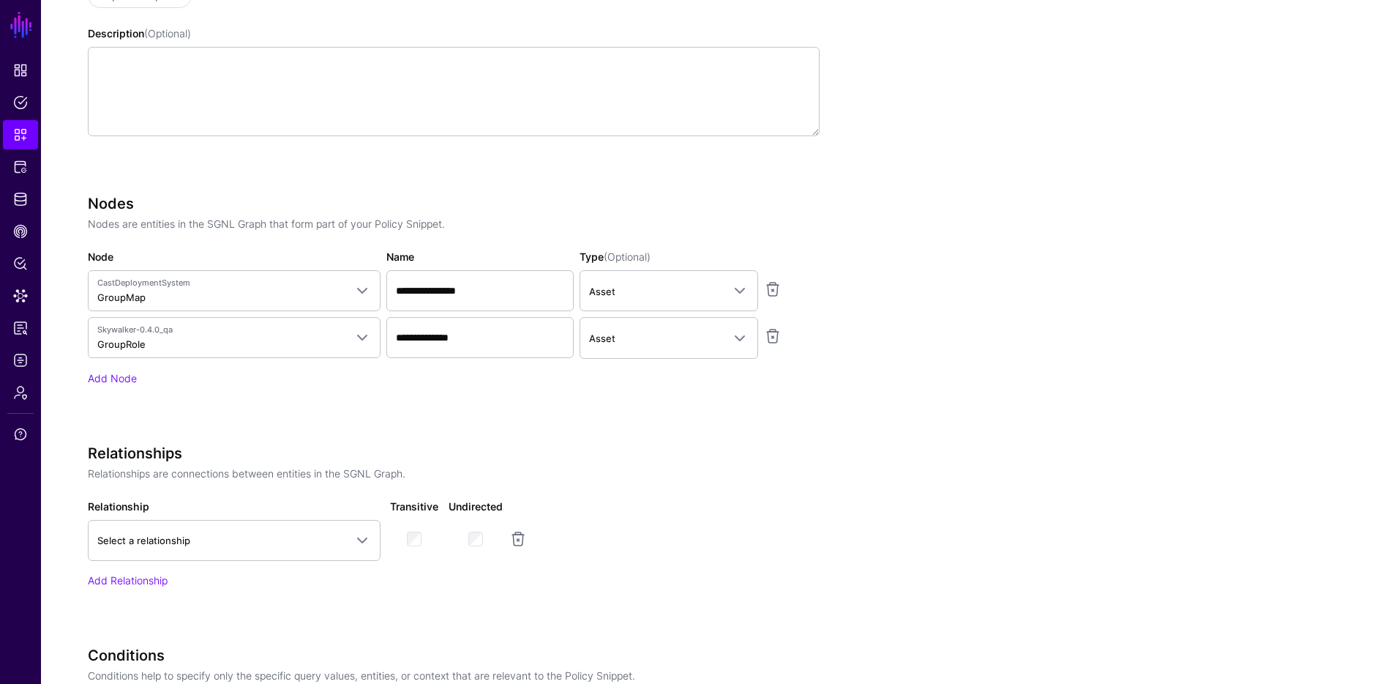
click at [924, 478] on app-snippets-creator "Specify the components of your Snippet Version Policy Snippet Versions are comp…" at bounding box center [615, 407] width 1054 height 976
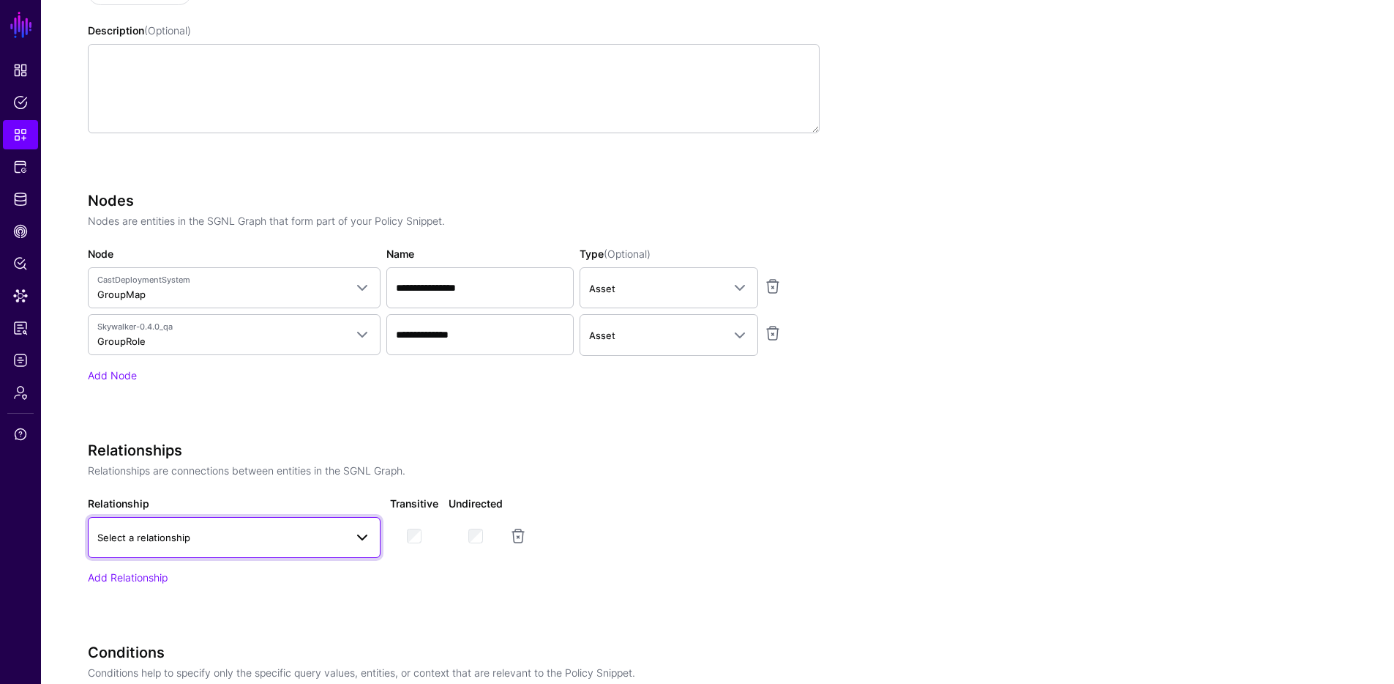
click at [325, 545] on span "Select a relationship" at bounding box center [234, 537] width 274 height 18
click at [324, 547] on link "Select a relationship" at bounding box center [234, 537] width 293 height 41
click at [319, 549] on link "Select a relationship" at bounding box center [234, 537] width 293 height 41
click at [142, 577] on link "Add Relationship" at bounding box center [128, 577] width 80 height 12
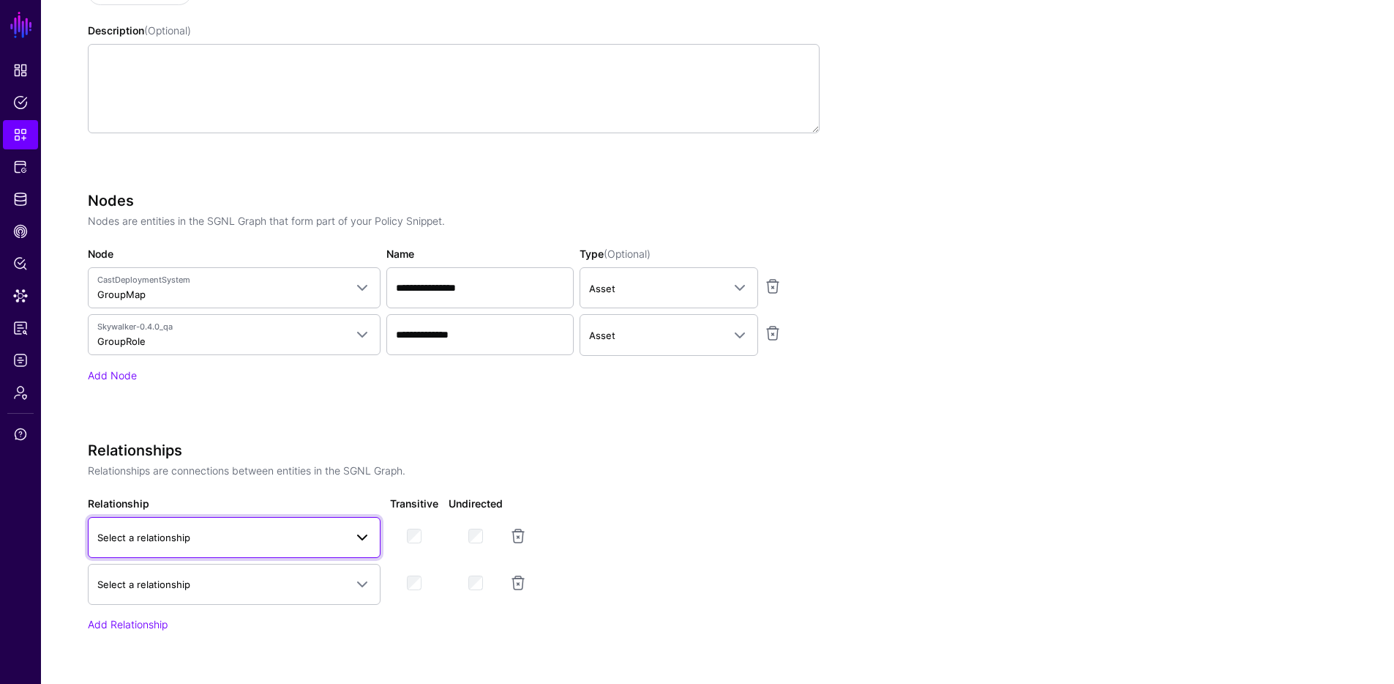
click at [334, 546] on link "Select a relationship" at bounding box center [234, 537] width 293 height 41
click at [295, 596] on link "Select a relationship" at bounding box center [234, 584] width 293 height 41
click at [300, 584] on span "Select a relationship" at bounding box center [220, 584] width 247 height 16
click at [301, 582] on span "Select a relationship" at bounding box center [220, 584] width 247 height 16
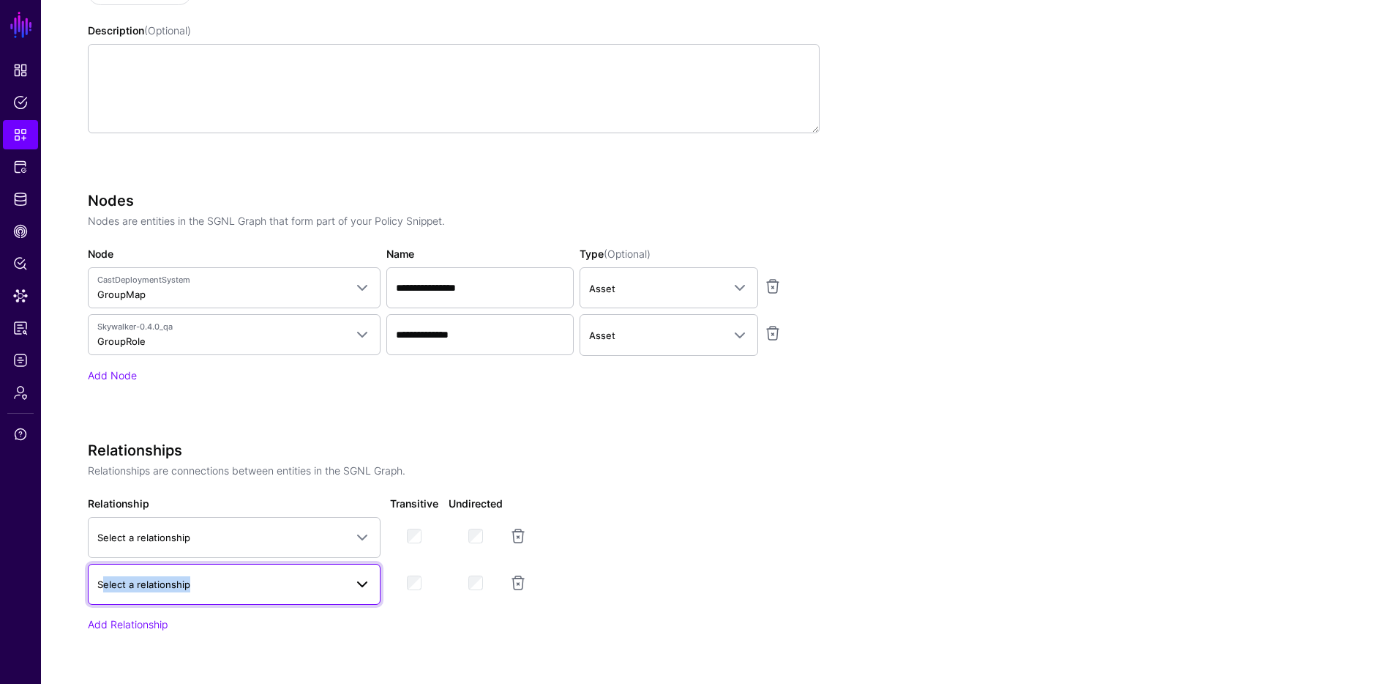
click at [302, 580] on span "Select a relationship" at bounding box center [220, 584] width 247 height 16
click at [844, 433] on app-snippets-creator "Specify the components of your Snippet Version Policy Snippet Versions are comp…" at bounding box center [615, 427] width 1054 height 1023
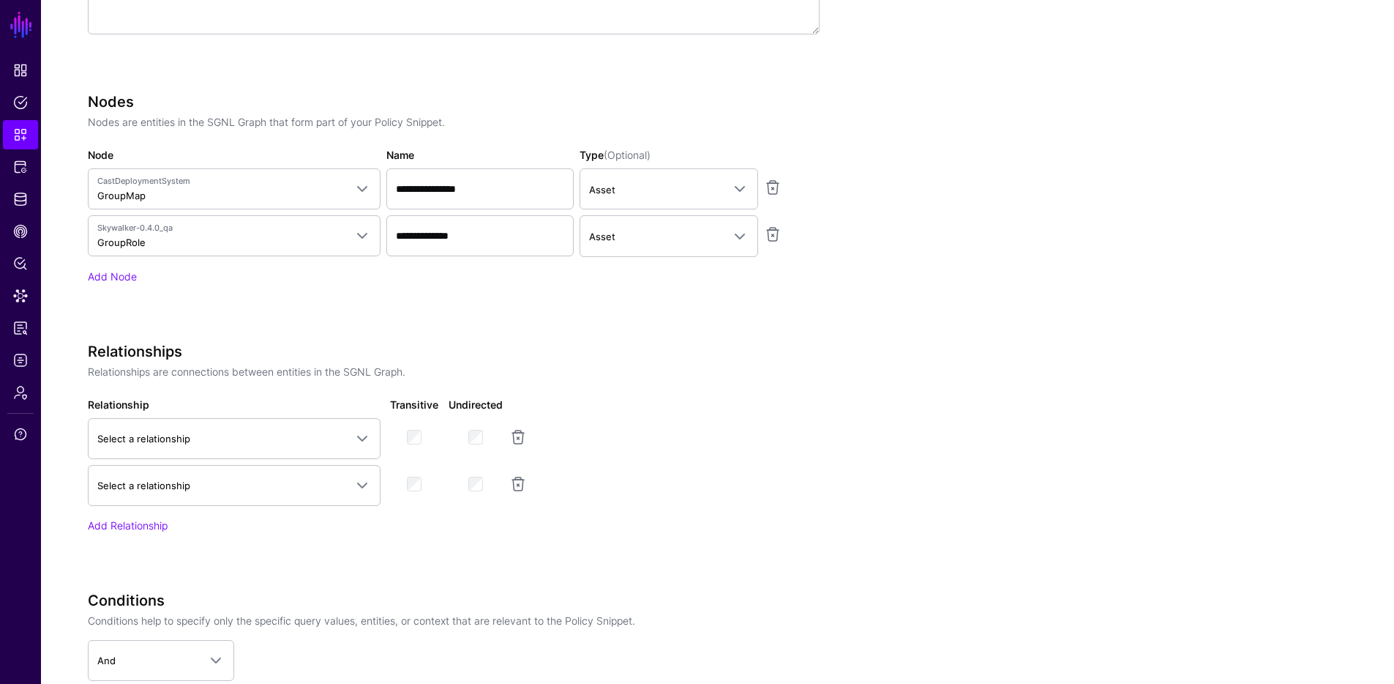
scroll to position [654, 0]
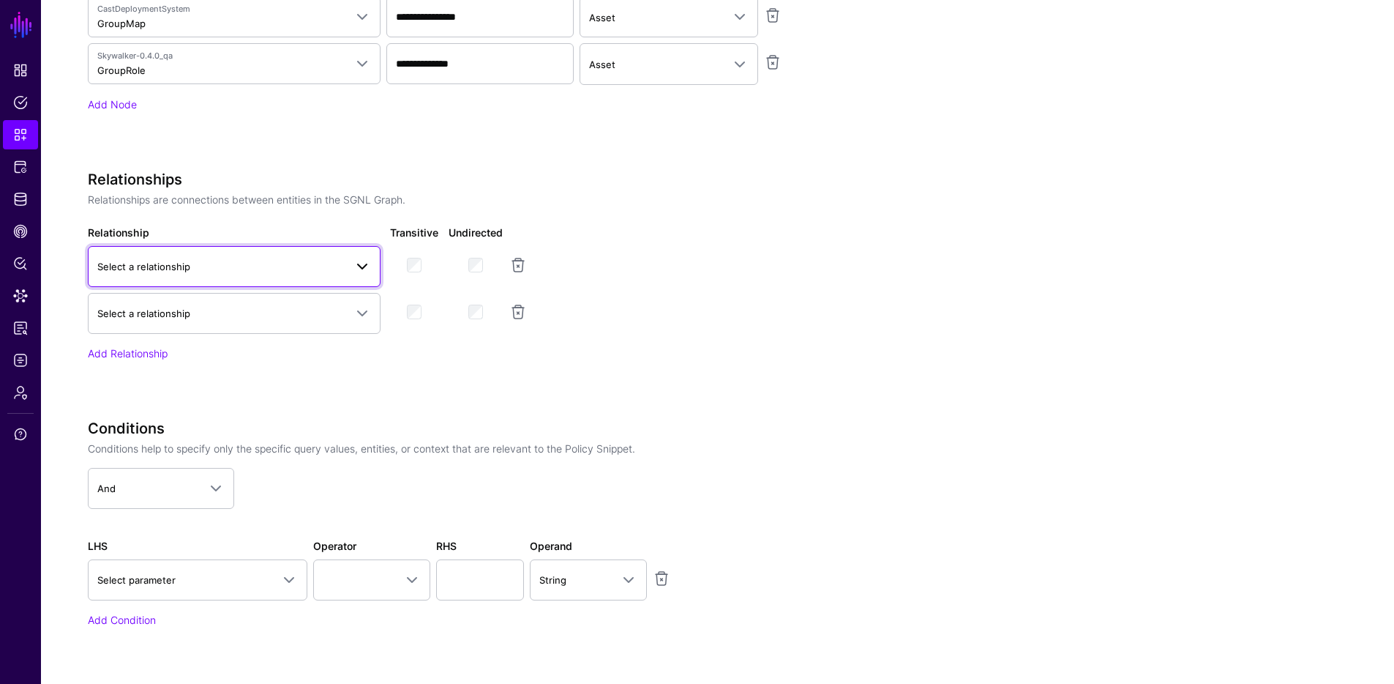
click at [214, 270] on span "Select a relationship" at bounding box center [220, 266] width 247 height 16
click at [206, 293] on div at bounding box center [234, 294] width 293 height 12
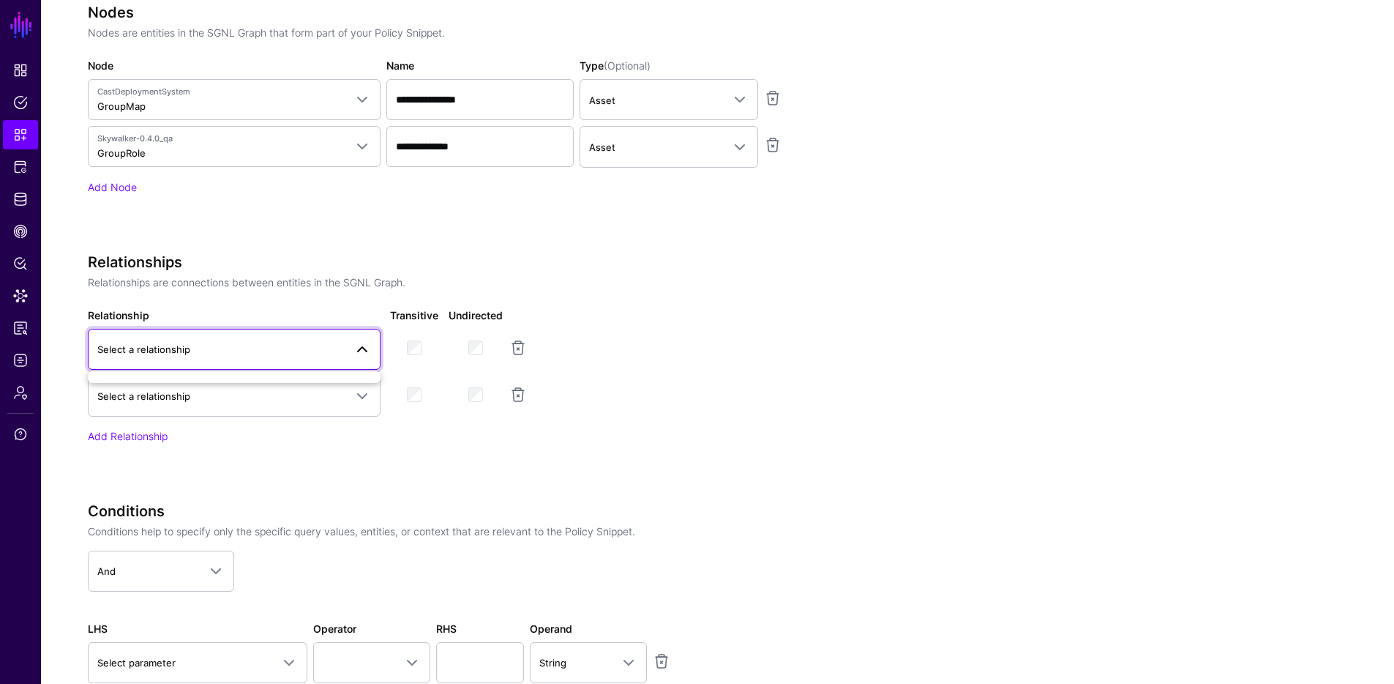
scroll to position [425, 0]
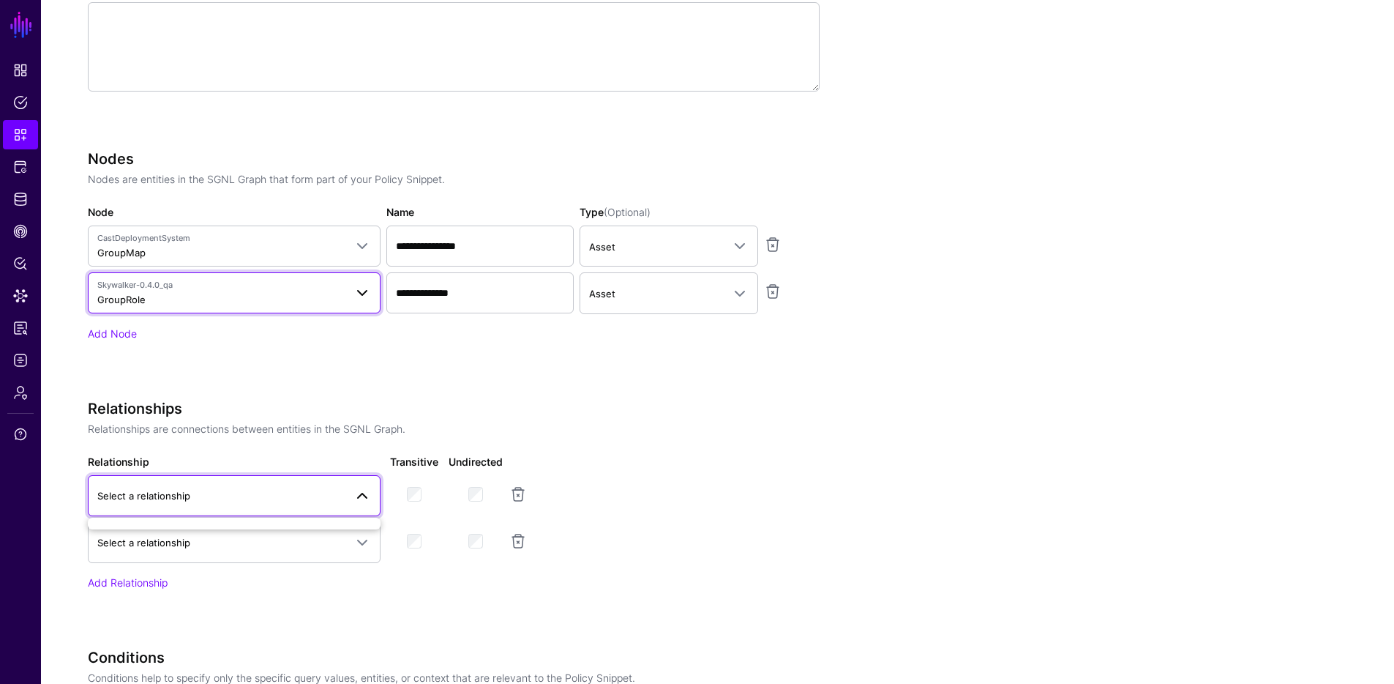
click at [305, 296] on span "Skywalker-0.4.0_qa GroupRole" at bounding box center [220, 293] width 247 height 28
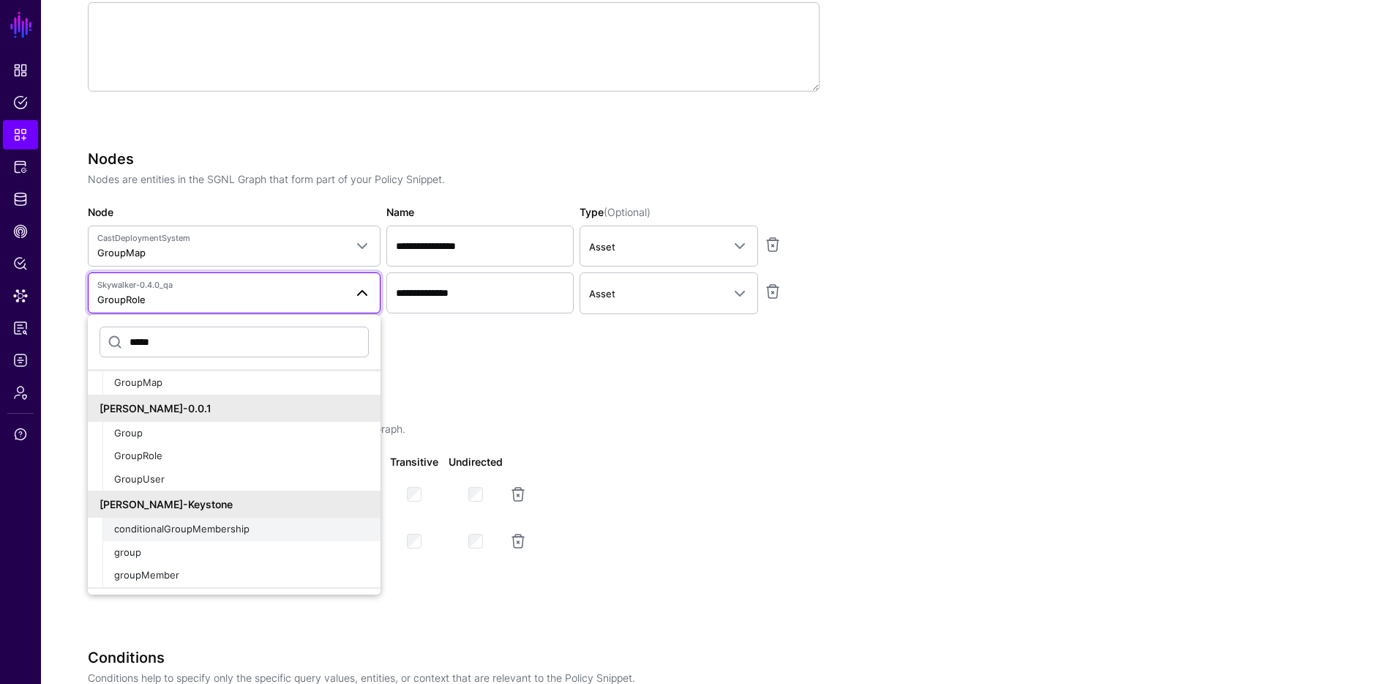
scroll to position [261, 0]
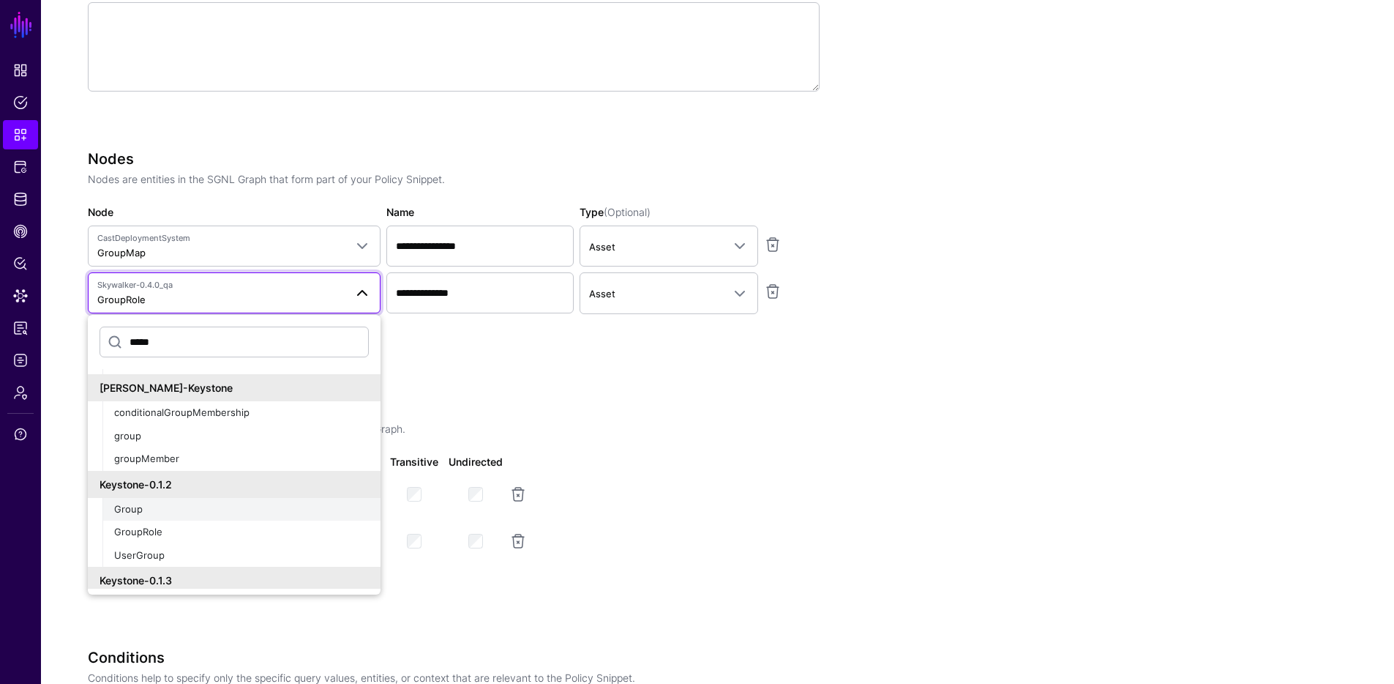
click at [149, 507] on div "Group" at bounding box center [241, 509] width 255 height 15
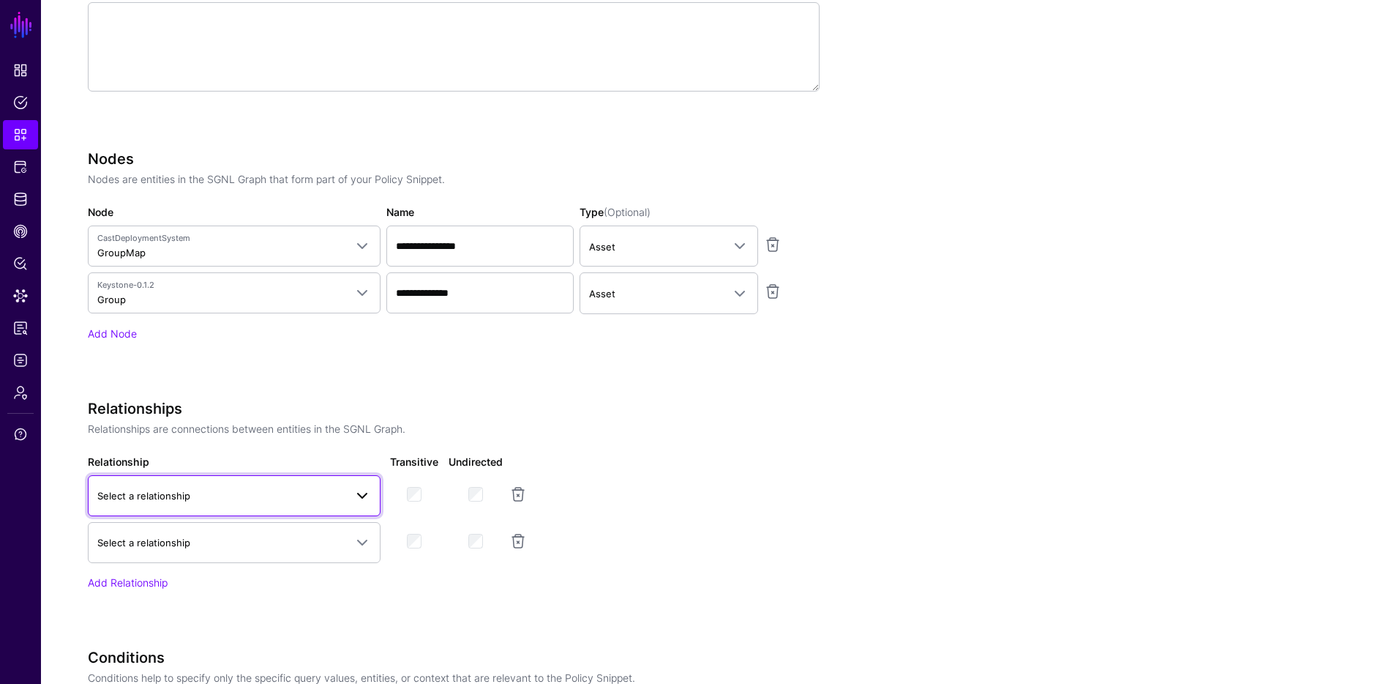
click at [138, 487] on span "Select a relationship" at bounding box center [234, 496] width 274 height 18
click at [140, 488] on span "Select a relationship" at bounding box center [220, 495] width 247 height 16
click at [516, 541] on link at bounding box center [518, 541] width 18 height 18
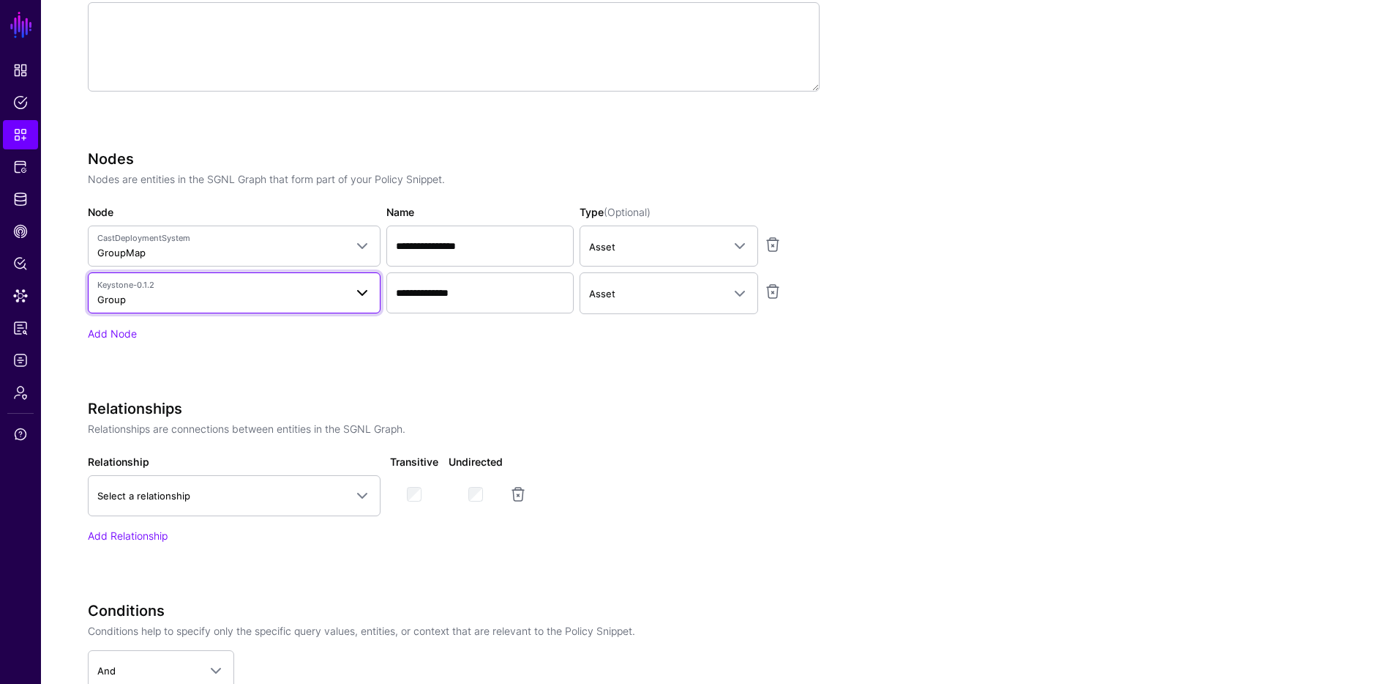
click at [231, 292] on span "Keystone-0.1.2 Group" at bounding box center [220, 293] width 247 height 28
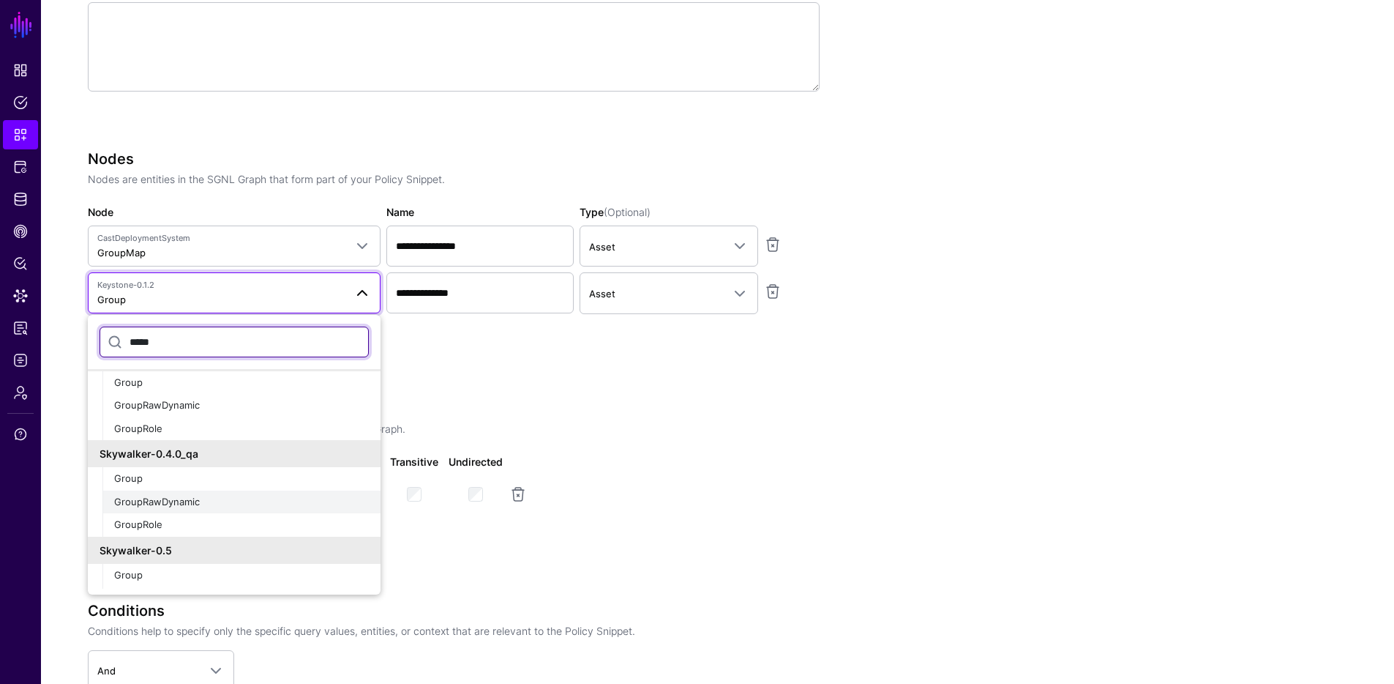
scroll to position [1174, 0]
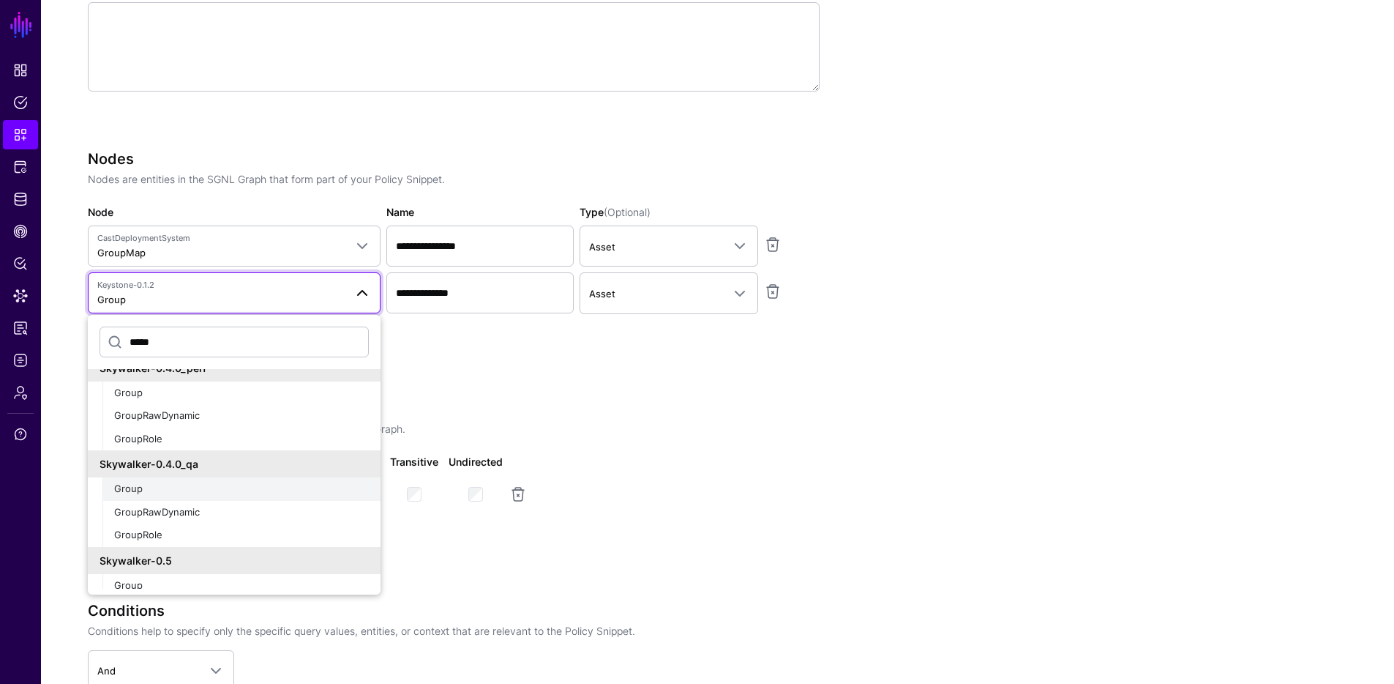
click at [219, 489] on div "Group" at bounding box center [241, 489] width 255 height 15
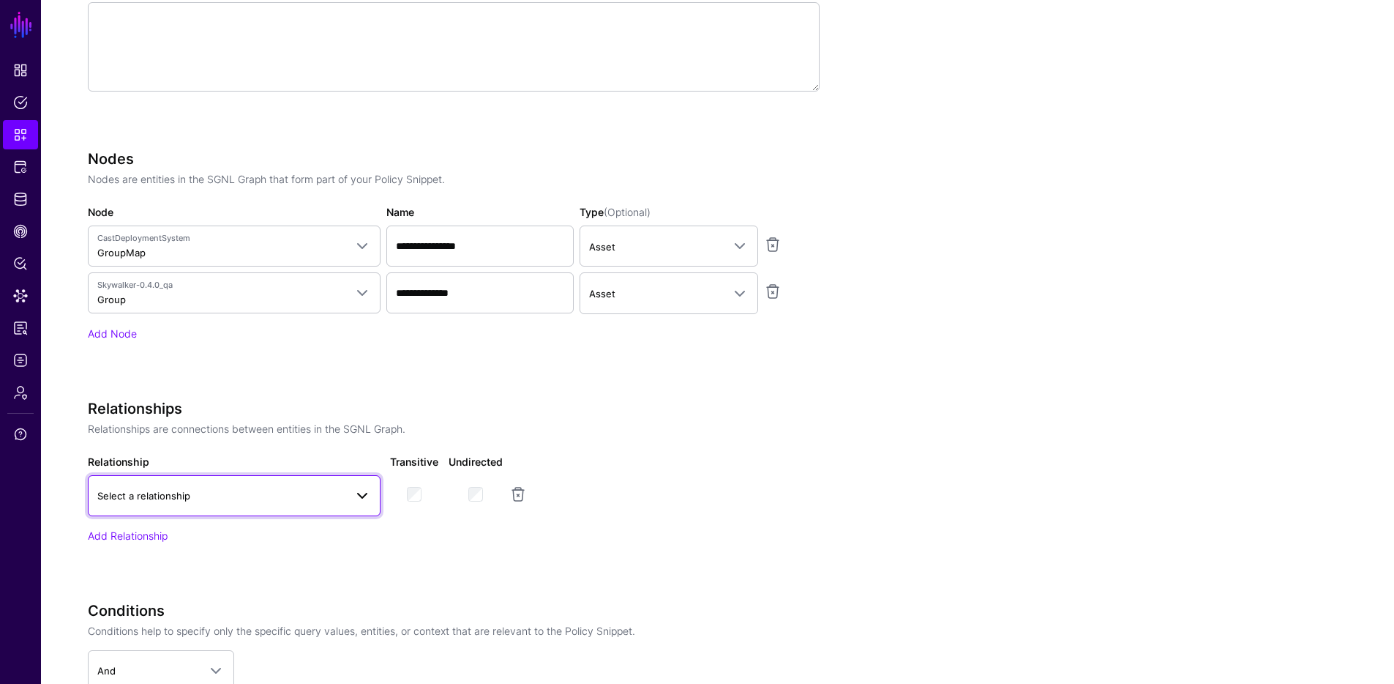
click at [216, 498] on span "Select a relationship" at bounding box center [220, 495] width 247 height 16
click at [217, 498] on span "Select a relationship" at bounding box center [220, 495] width 247 height 16
click at [285, 302] on span "Skywalker-0.4.0_qa Group" at bounding box center [220, 293] width 247 height 28
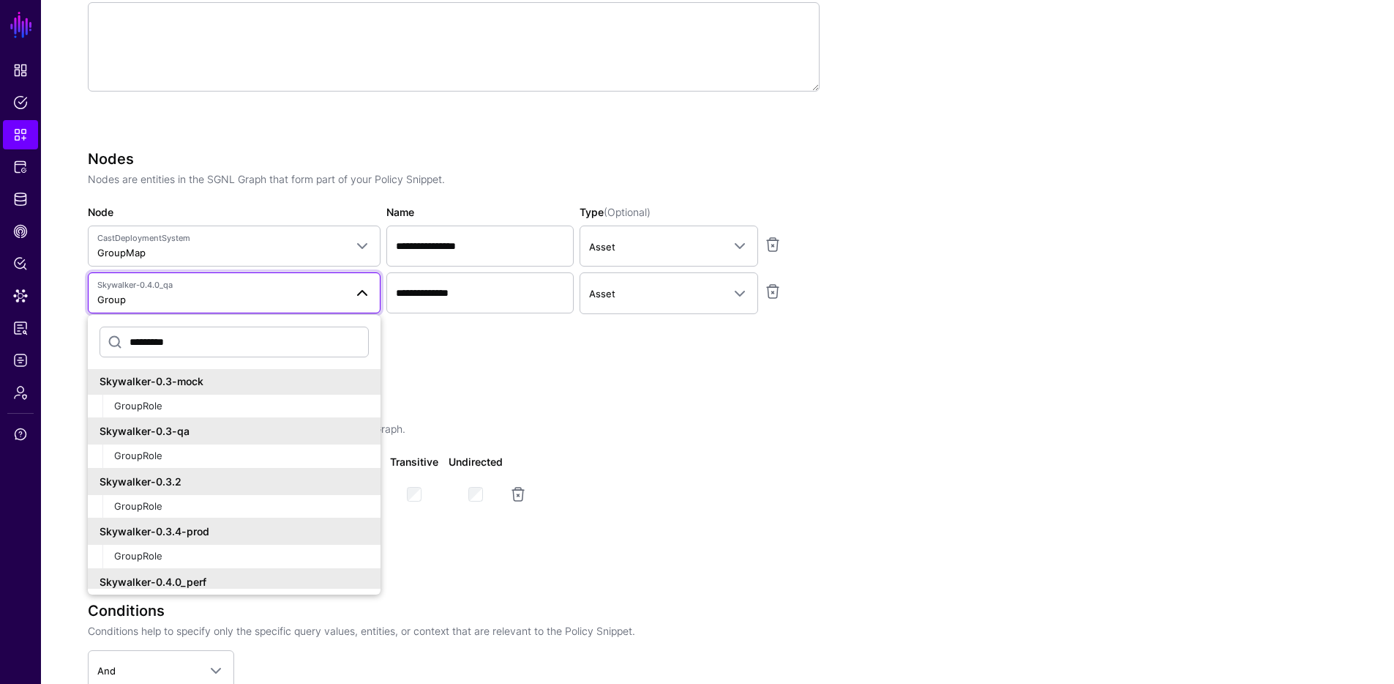
scroll to position [282, 0]
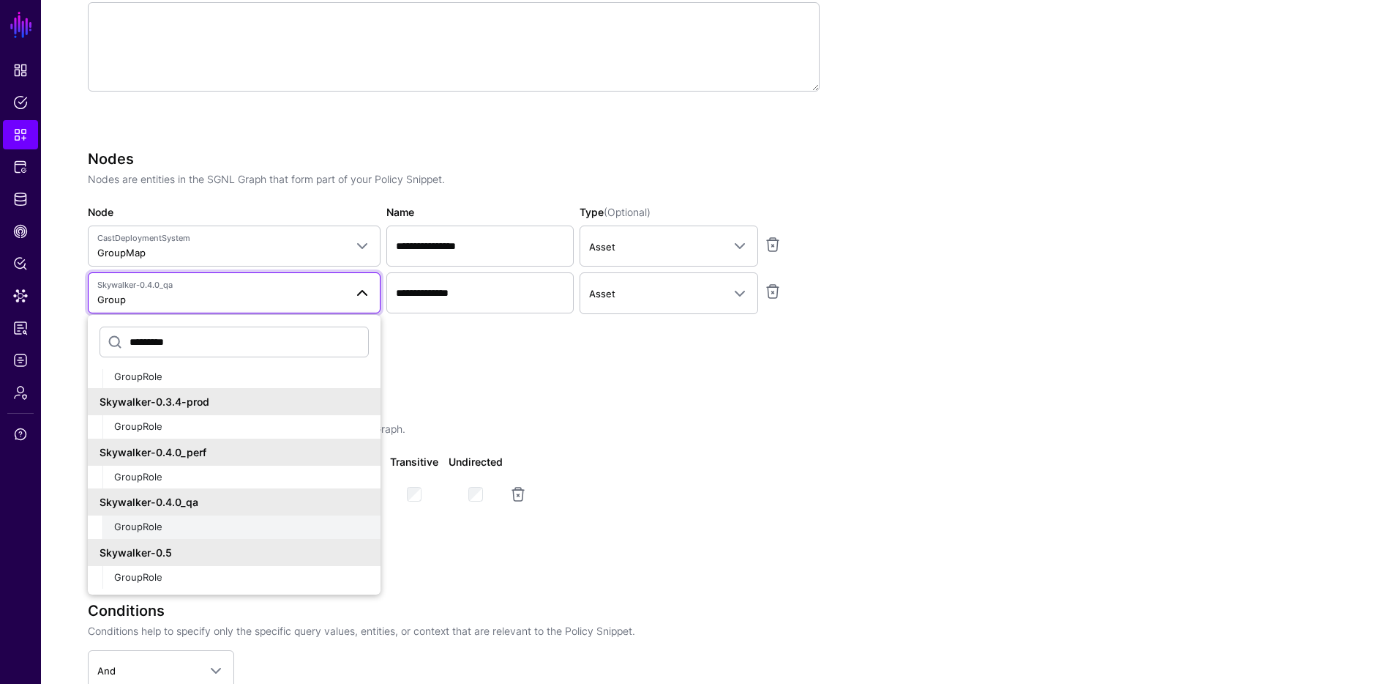
type input "*********"
click at [183, 528] on div "GroupRole" at bounding box center [241, 527] width 255 height 15
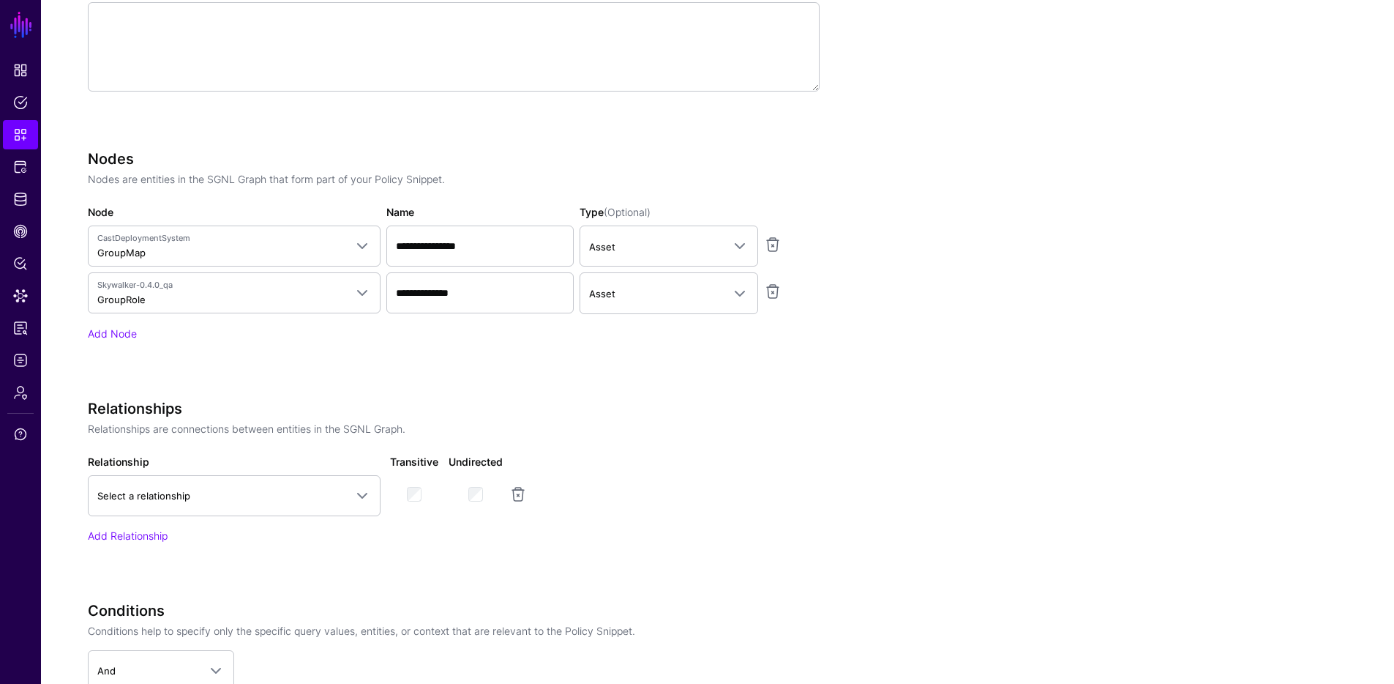
click at [665, 429] on p "Relationships are connections between entities in the SGNL Graph." at bounding box center [454, 428] width 732 height 15
click at [321, 517] on div "Relationships Relationships are connections between entities in the SGNL Graph.…" at bounding box center [454, 471] width 732 height 143
click at [326, 500] on span "Select a relationship" at bounding box center [220, 495] width 247 height 16
click at [289, 550] on div "Relationships Relationships are connections between entities in the SGNL Graph.…" at bounding box center [454, 492] width 732 height 184
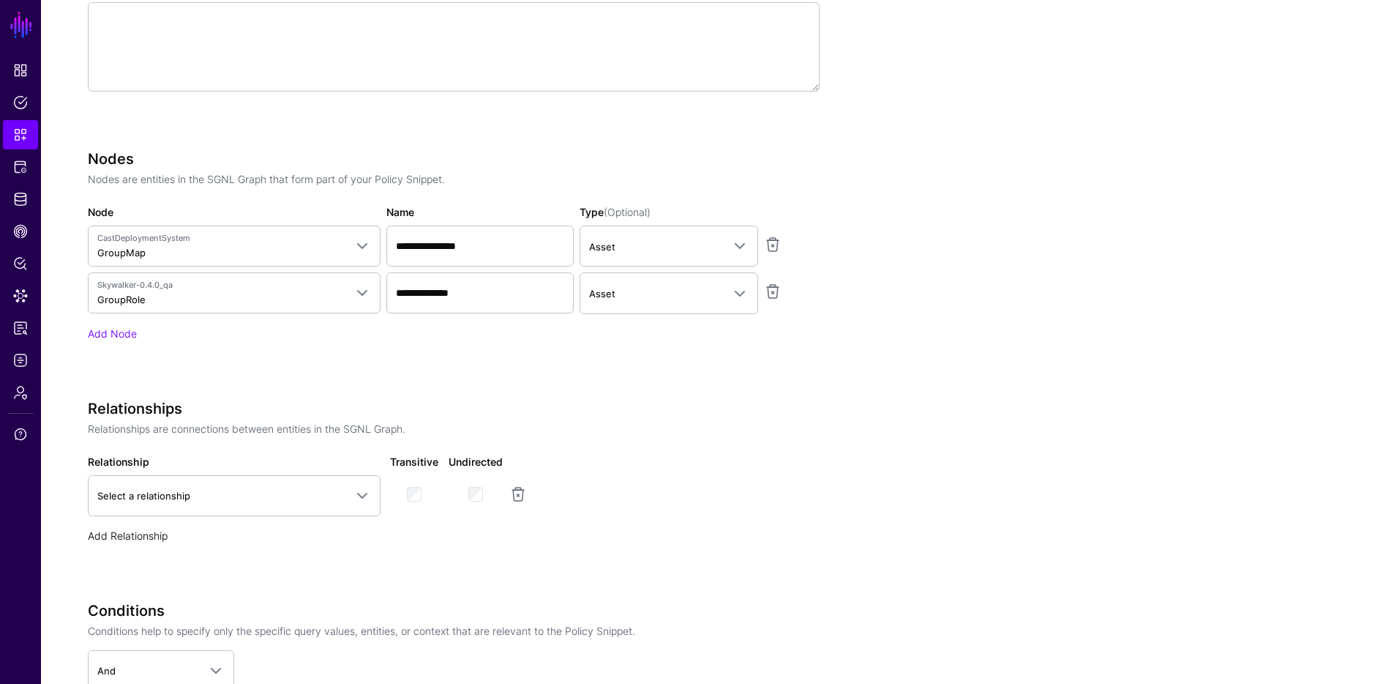
click at [147, 534] on link "Add Relationship" at bounding box center [128, 535] width 80 height 12
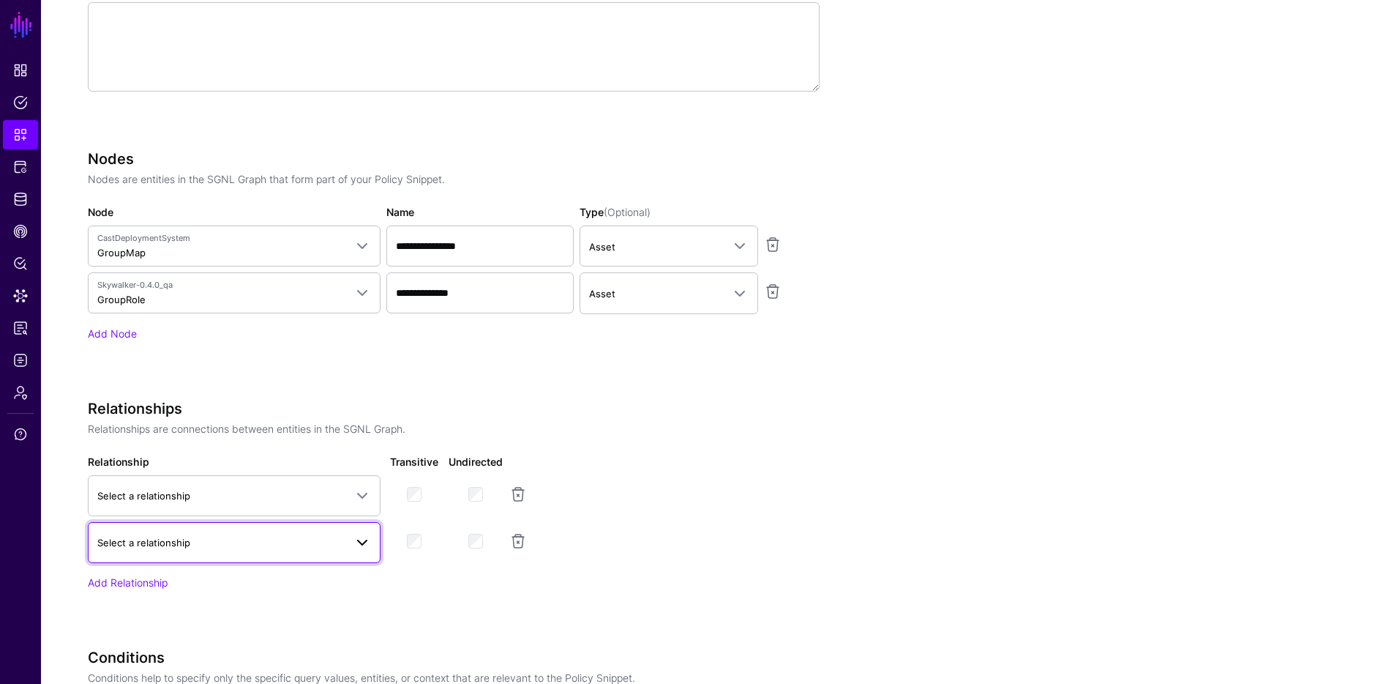
click at [266, 534] on span "Select a relationship" at bounding box center [234, 543] width 274 height 18
click at [268, 532] on link "Select a relationship" at bounding box center [234, 542] width 293 height 41
click at [282, 488] on span "Select a relationship" at bounding box center [220, 495] width 247 height 16
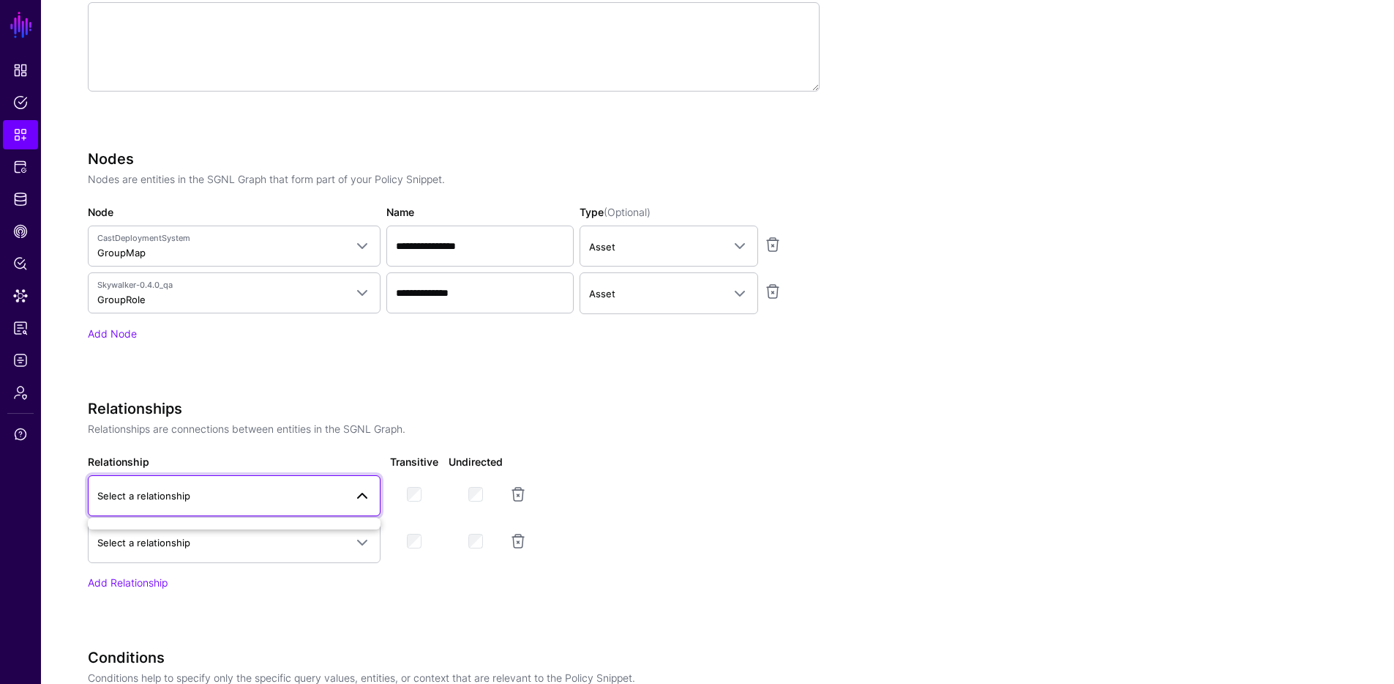
click at [282, 488] on span "Select a relationship" at bounding box center [220, 495] width 247 height 16
click at [331, 493] on span "Select a relationship" at bounding box center [220, 495] width 247 height 16
click at [332, 493] on span "Select a relationship" at bounding box center [220, 495] width 247 height 16
click at [334, 489] on span "Select a relationship" at bounding box center [220, 495] width 247 height 16
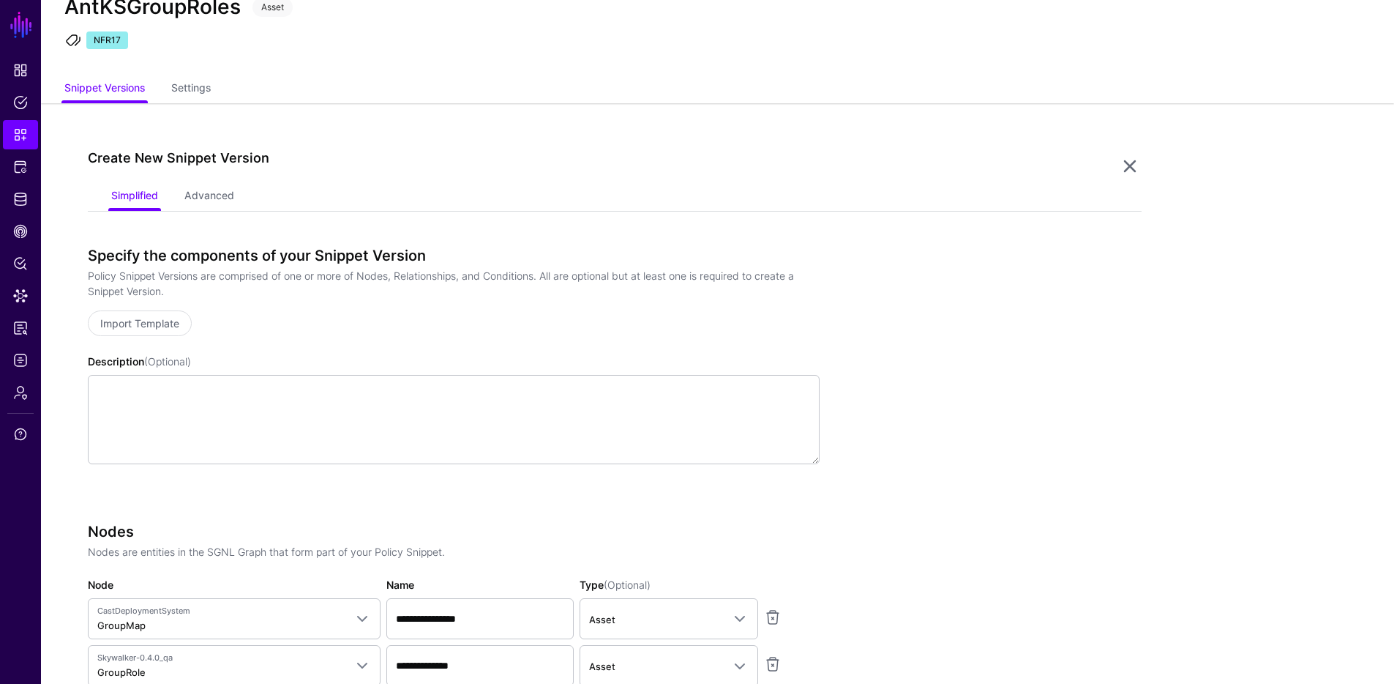
scroll to position [0, 0]
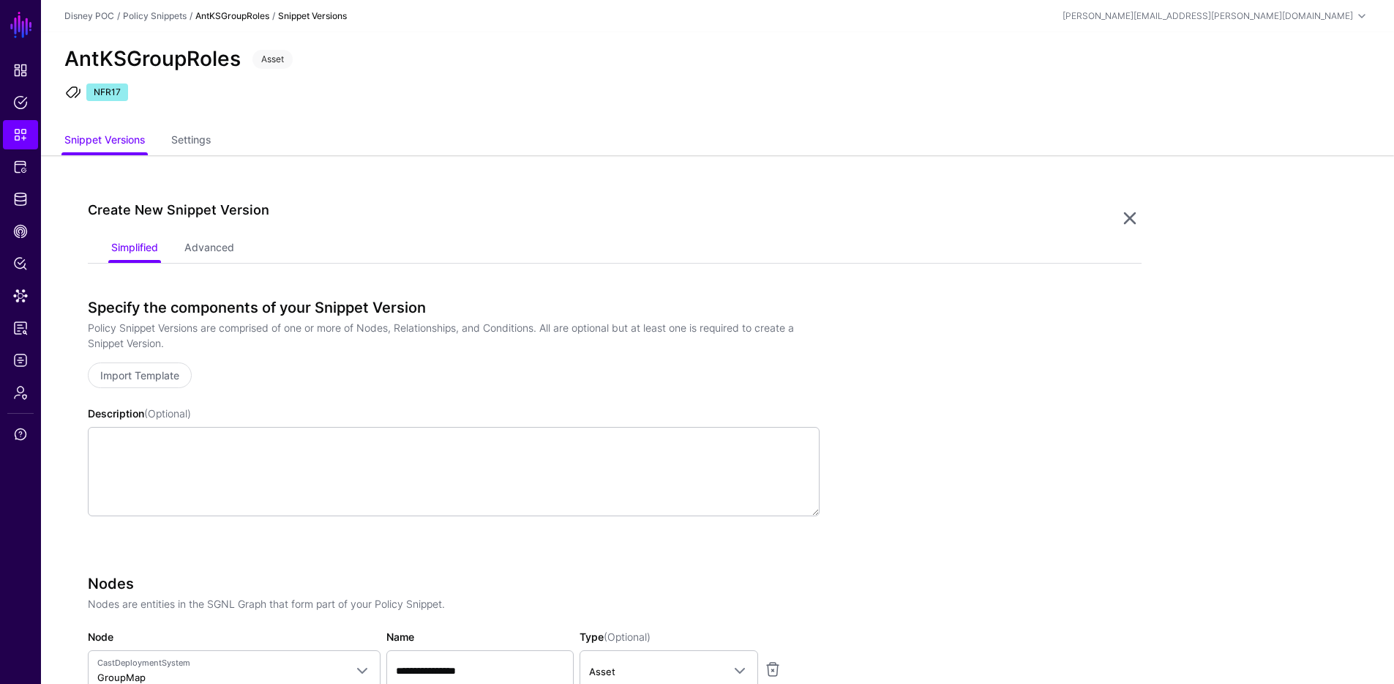
click at [192, 126] on div "AntKSGroupRoles Asset NFR17" at bounding box center [717, 79] width 1353 height 95
click at [184, 149] on link "Settings" at bounding box center [191, 141] width 40 height 28
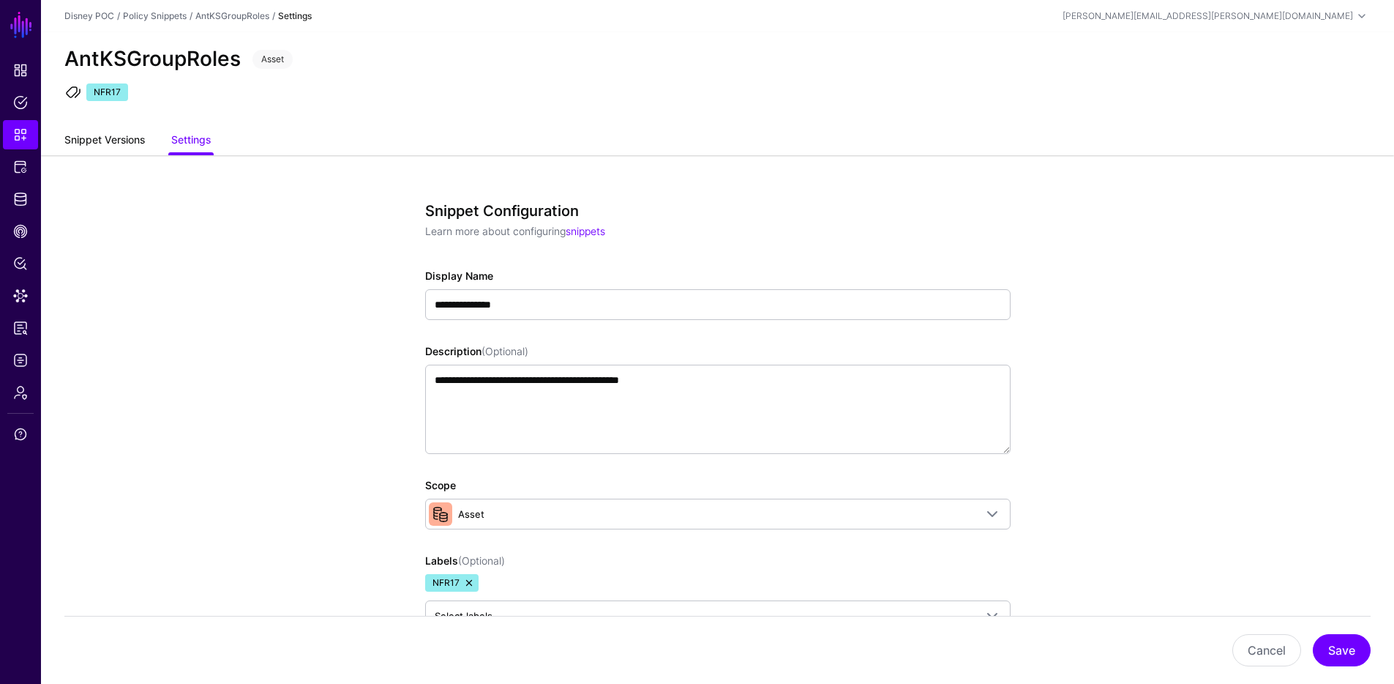
click at [89, 141] on link "Snippet Versions" at bounding box center [104, 141] width 81 height 28
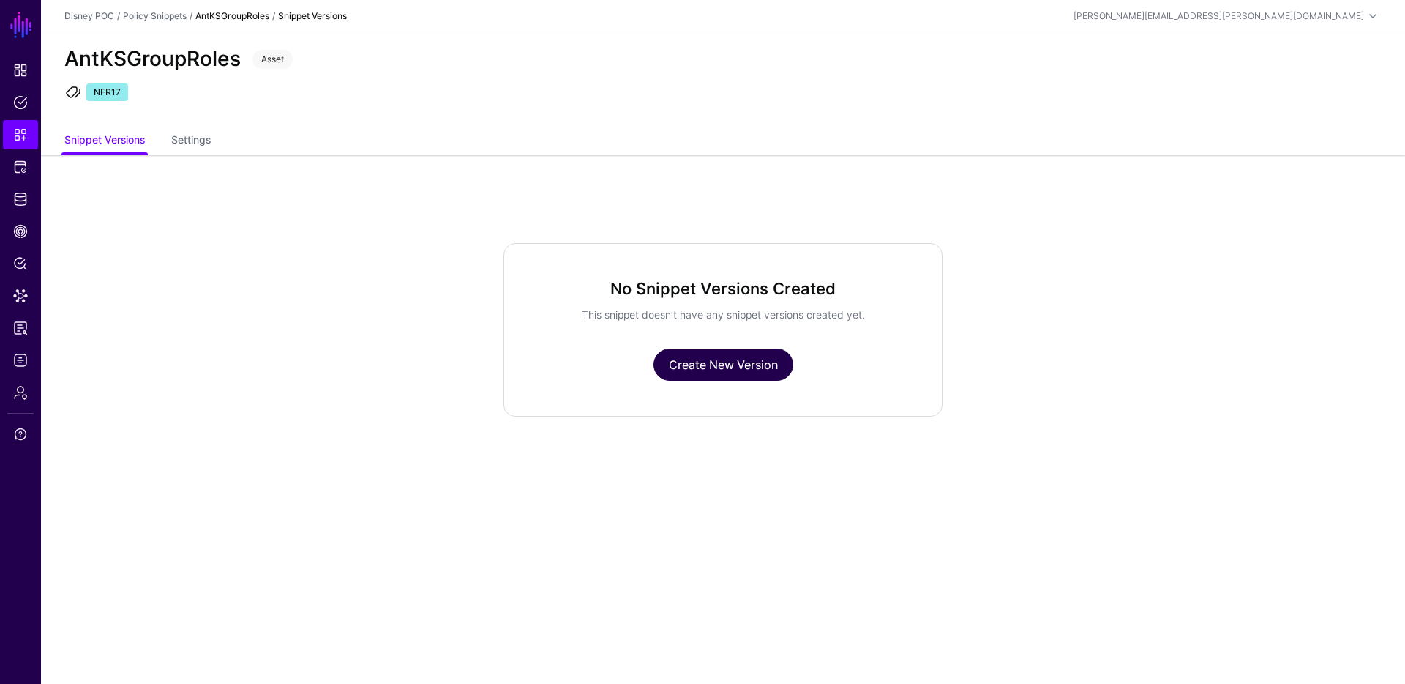
click at [754, 375] on link "Create New Version" at bounding box center [724, 364] width 140 height 32
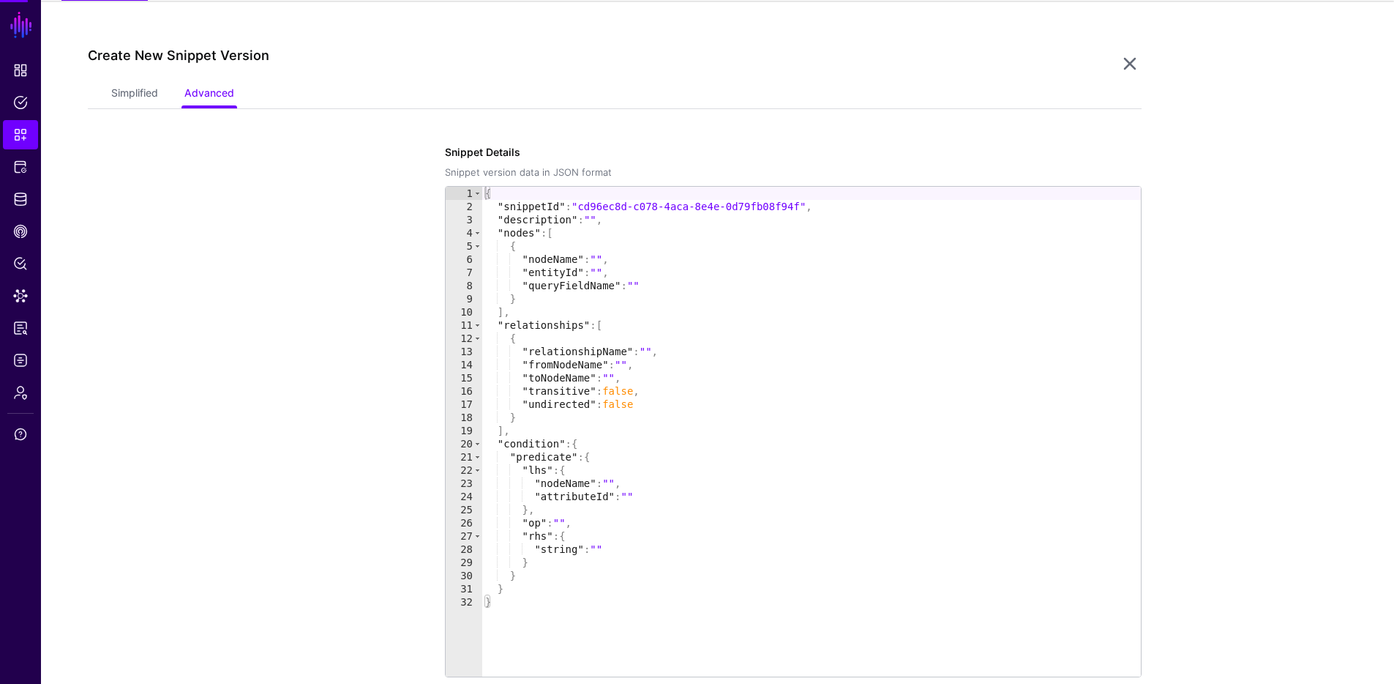
scroll to position [155, 0]
click at [134, 100] on link "Simplified" at bounding box center [134, 94] width 47 height 28
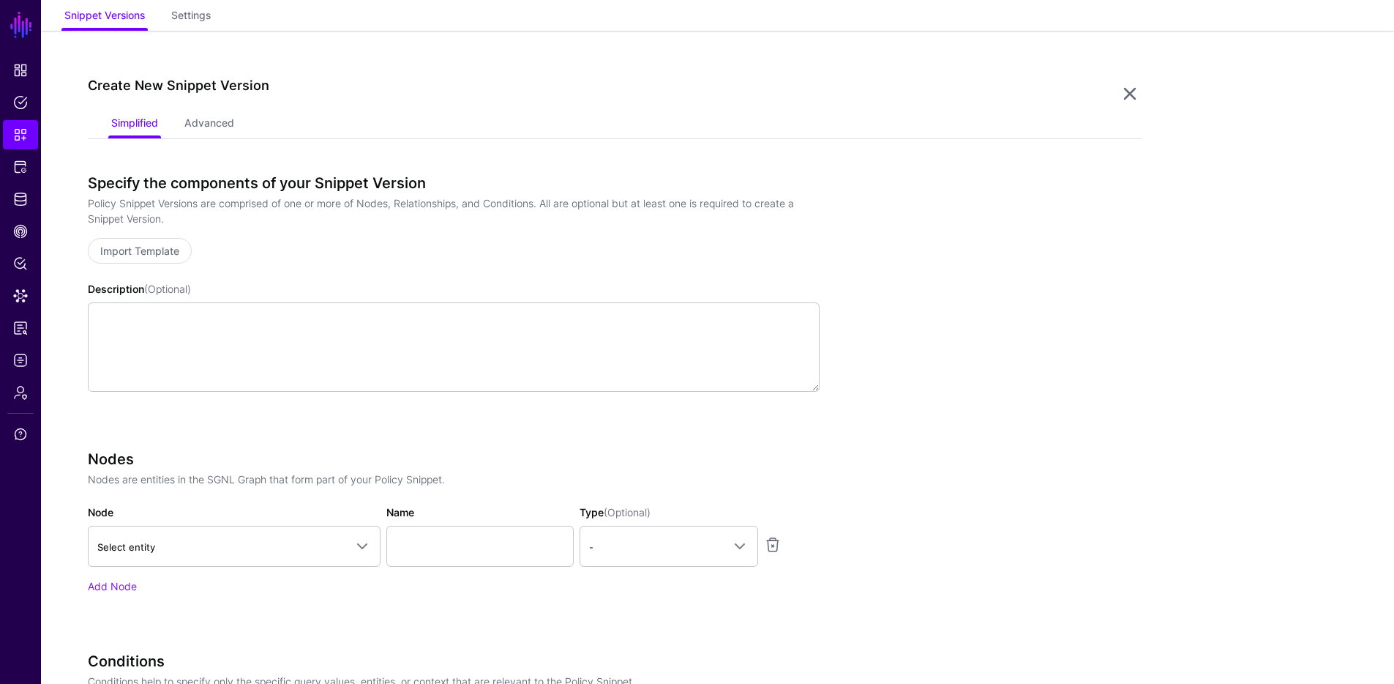
scroll to position [285, 0]
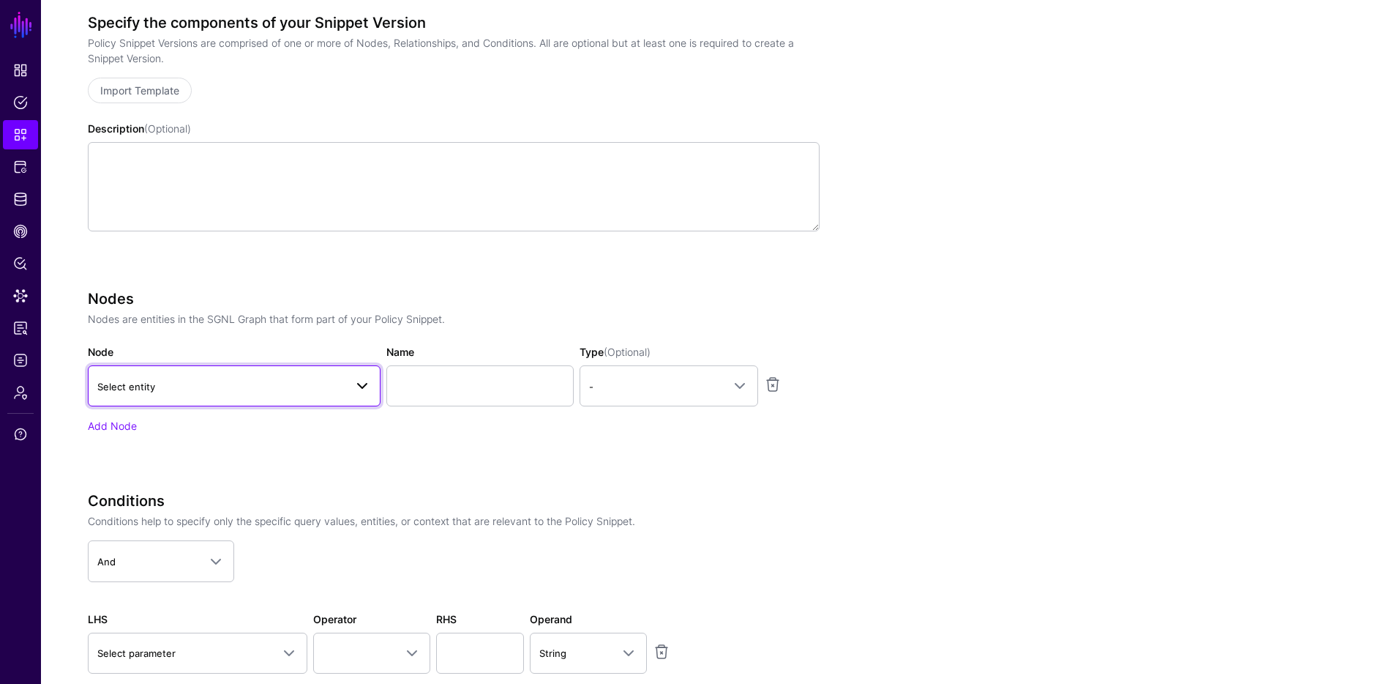
click at [324, 378] on span "Select entity" at bounding box center [220, 386] width 247 height 16
type input "****"
click at [127, 521] on span "GroupMap" at bounding box center [138, 523] width 48 height 12
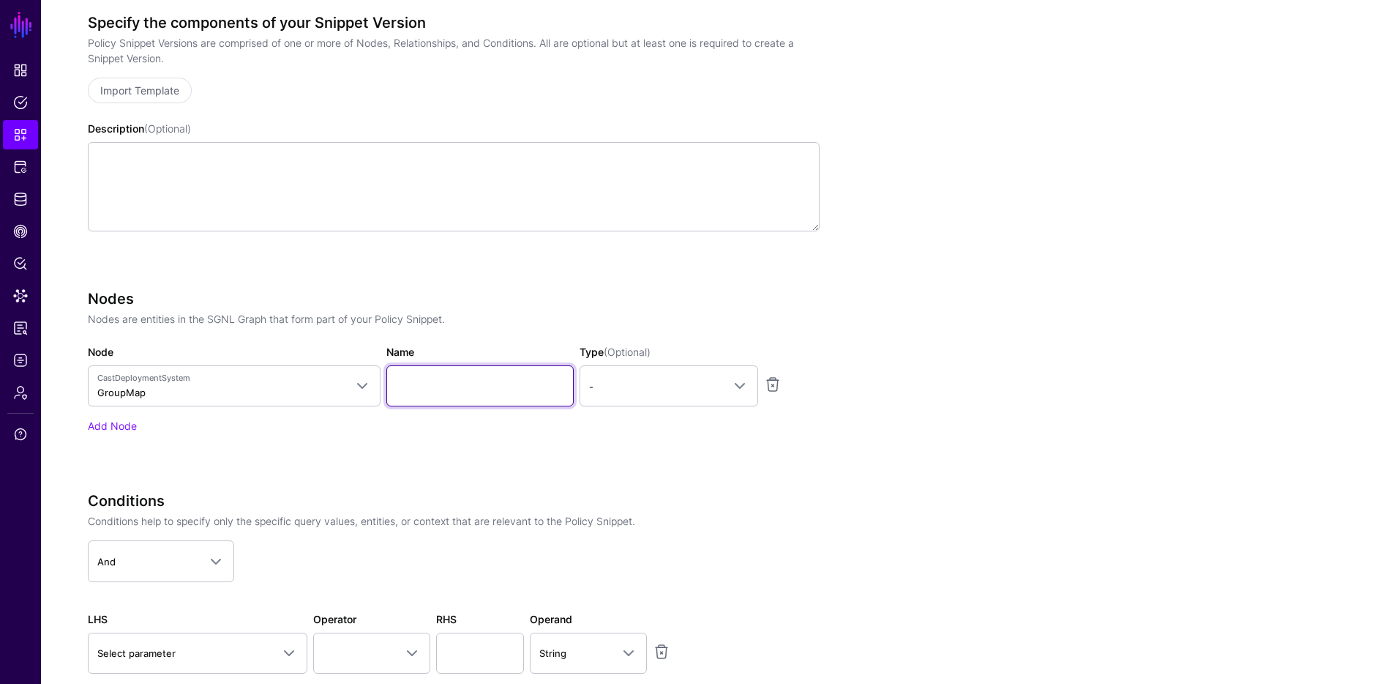
click at [447, 394] on input "Name" at bounding box center [479, 385] width 187 height 41
type input "**********"
click at [125, 421] on link "Add Node" at bounding box center [112, 425] width 49 height 12
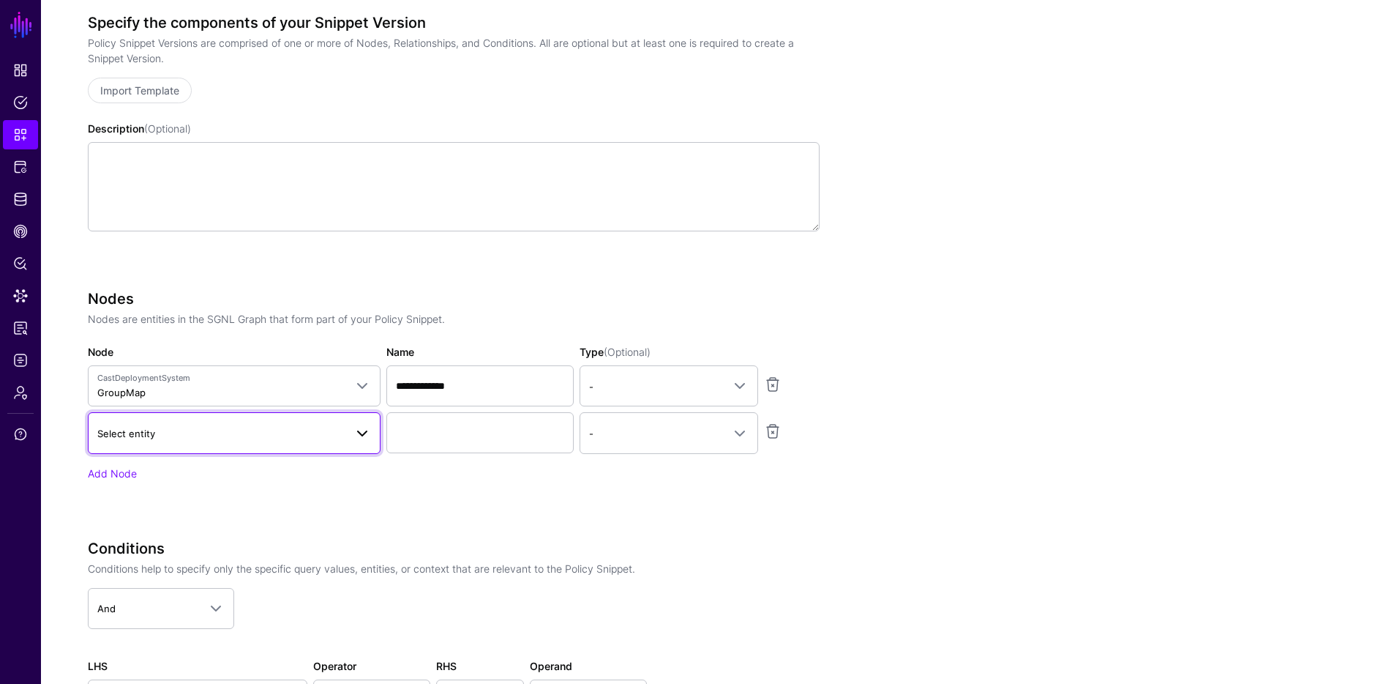
click at [153, 423] on link "Select entity" at bounding box center [234, 432] width 293 height 41
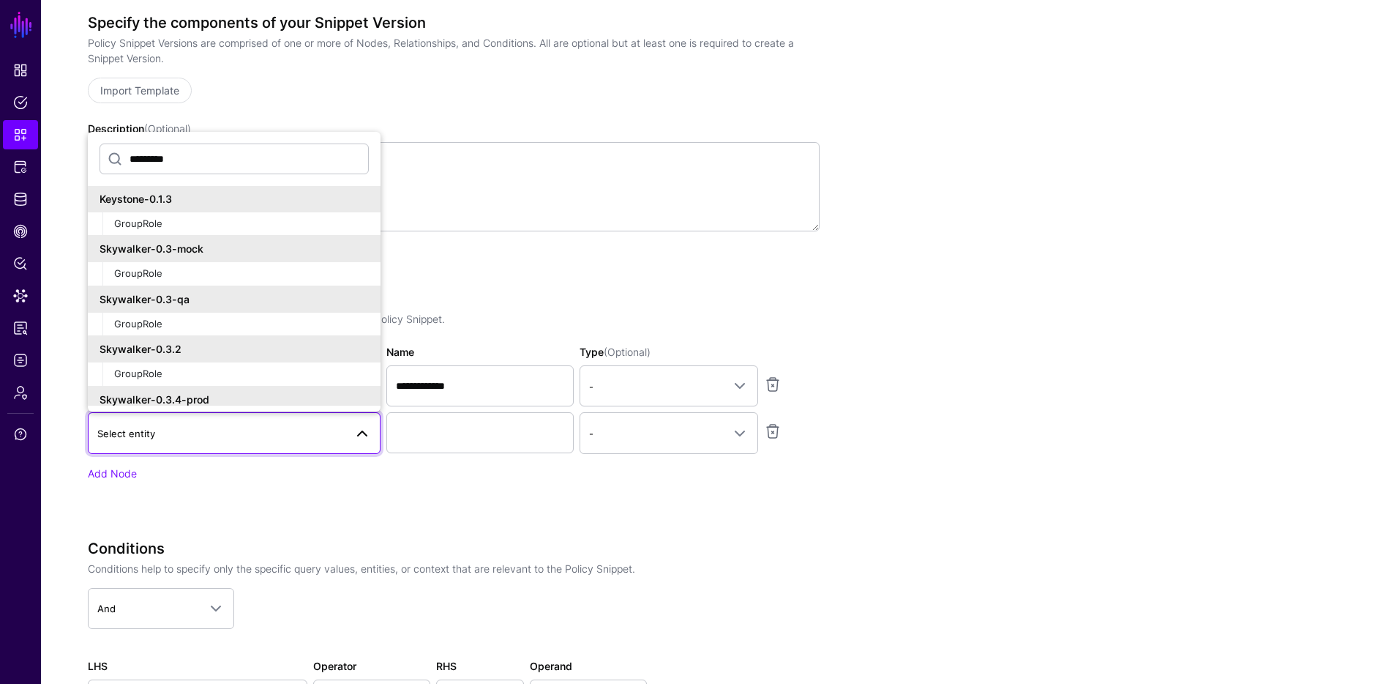
scroll to position [253, 0]
type input "*********"
click at [195, 367] on div "GroupRole" at bounding box center [241, 373] width 255 height 15
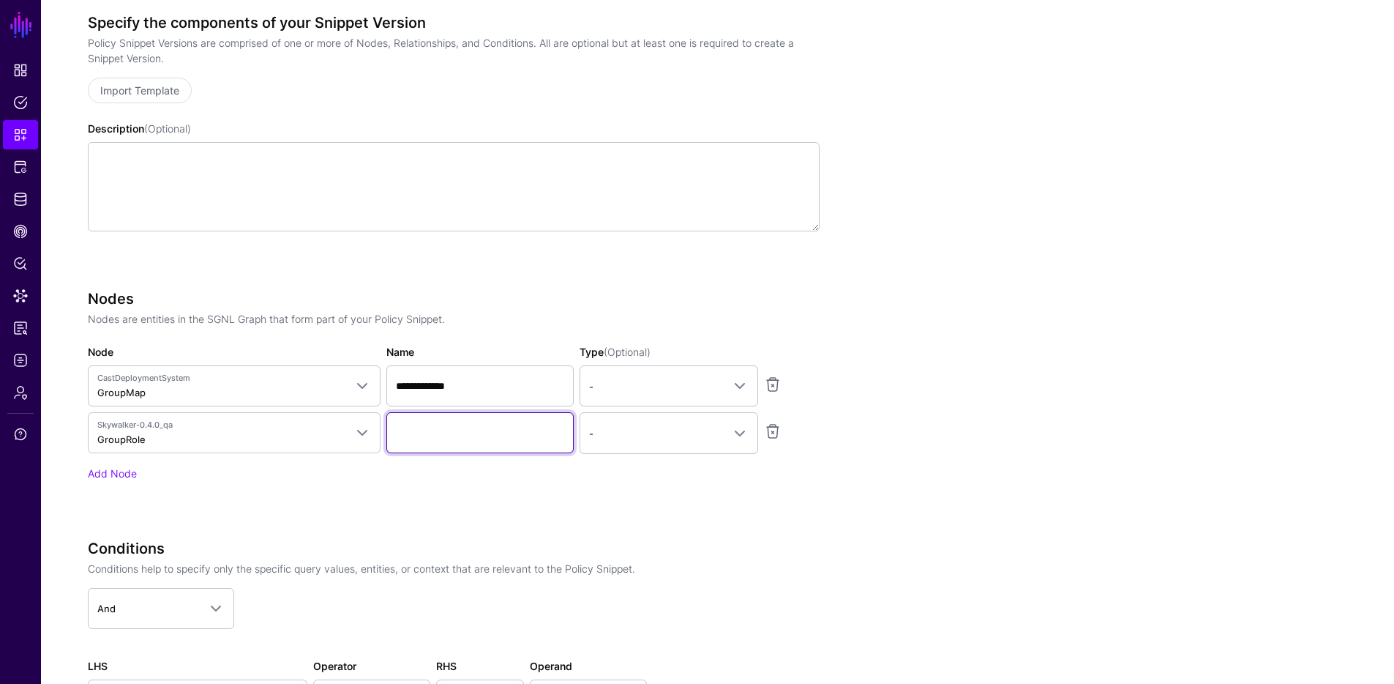
click at [455, 425] on input "Name" at bounding box center [479, 432] width 187 height 41
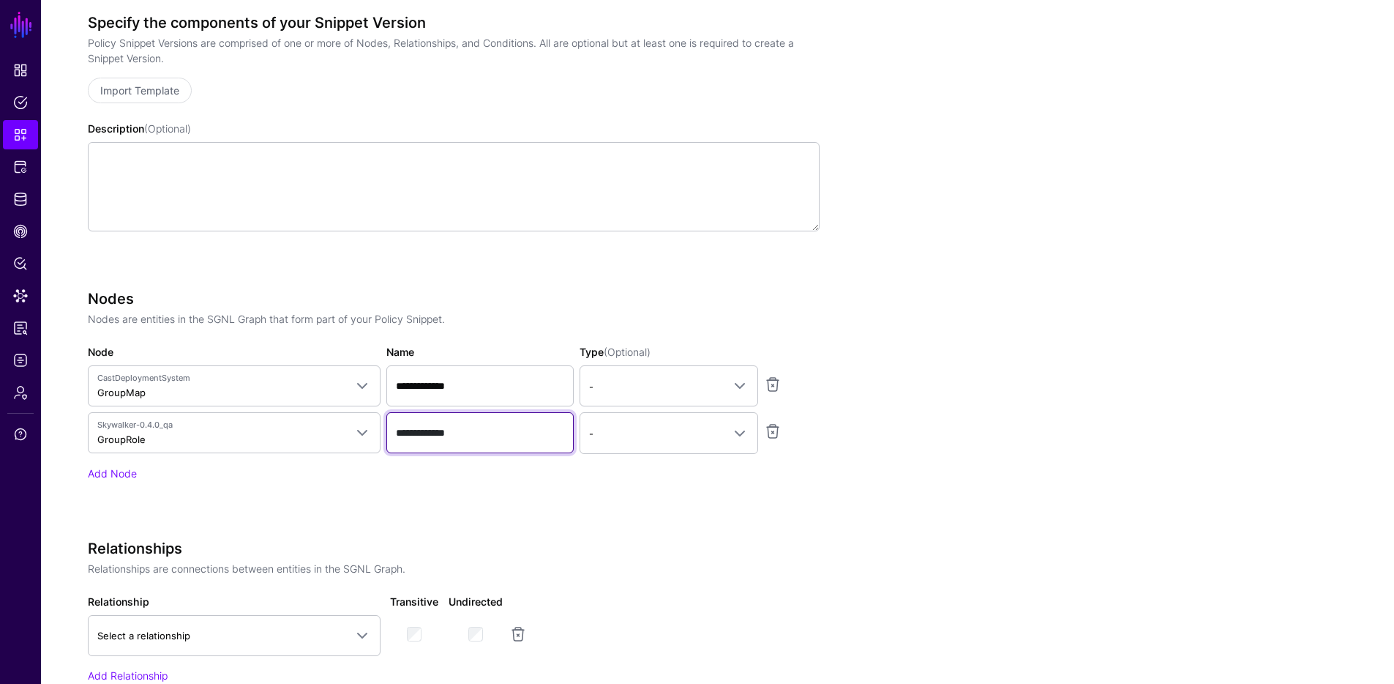
type input "**********"
click at [657, 588] on div "Relationships Relationships are connections between entities in the SGNL Graph.…" at bounding box center [454, 610] width 732 height 143
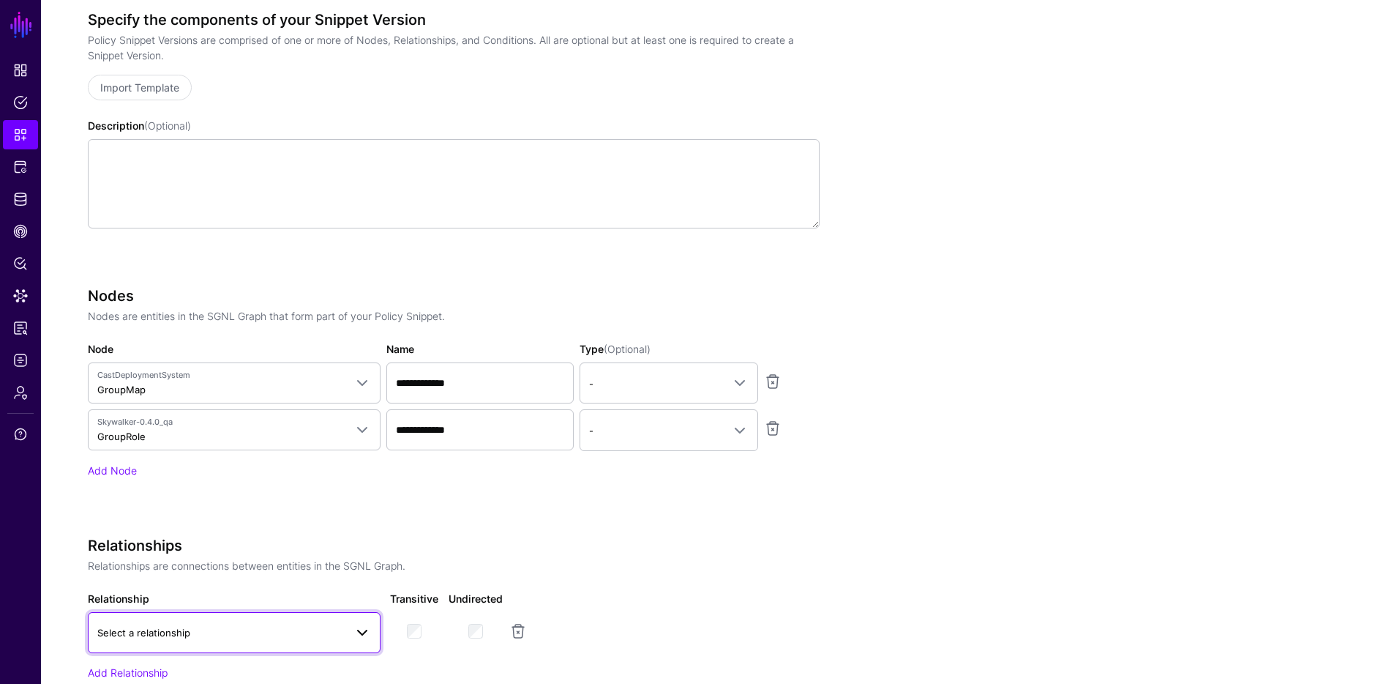
click at [307, 613] on link "Select a relationship" at bounding box center [234, 632] width 293 height 41
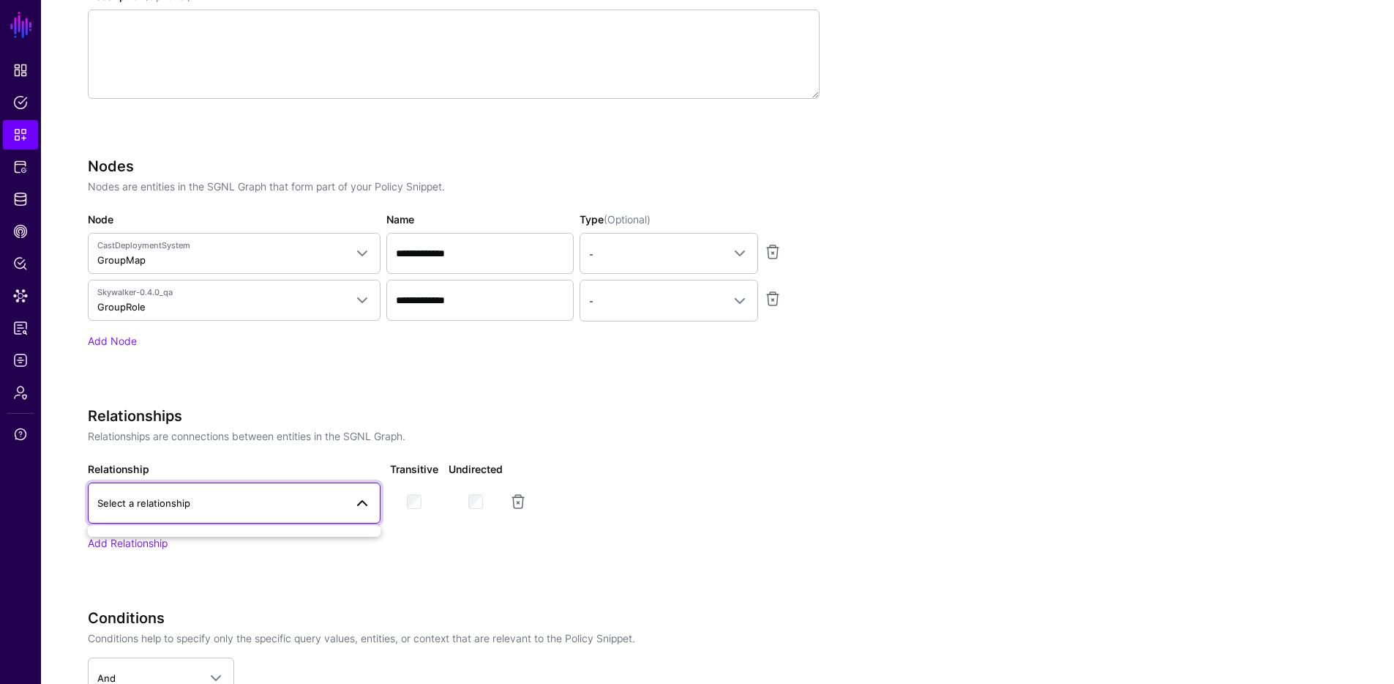
scroll to position [738, 0]
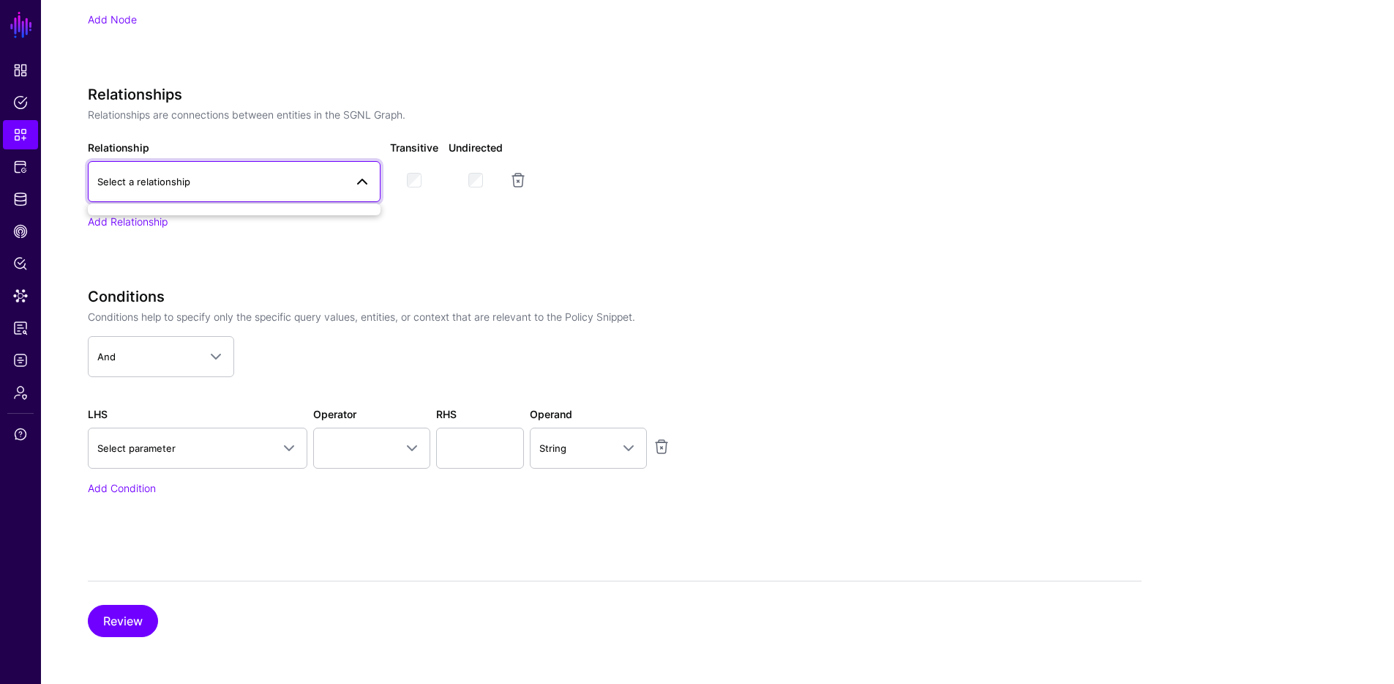
click at [199, 276] on div "**********" at bounding box center [454, 48] width 732 height 976
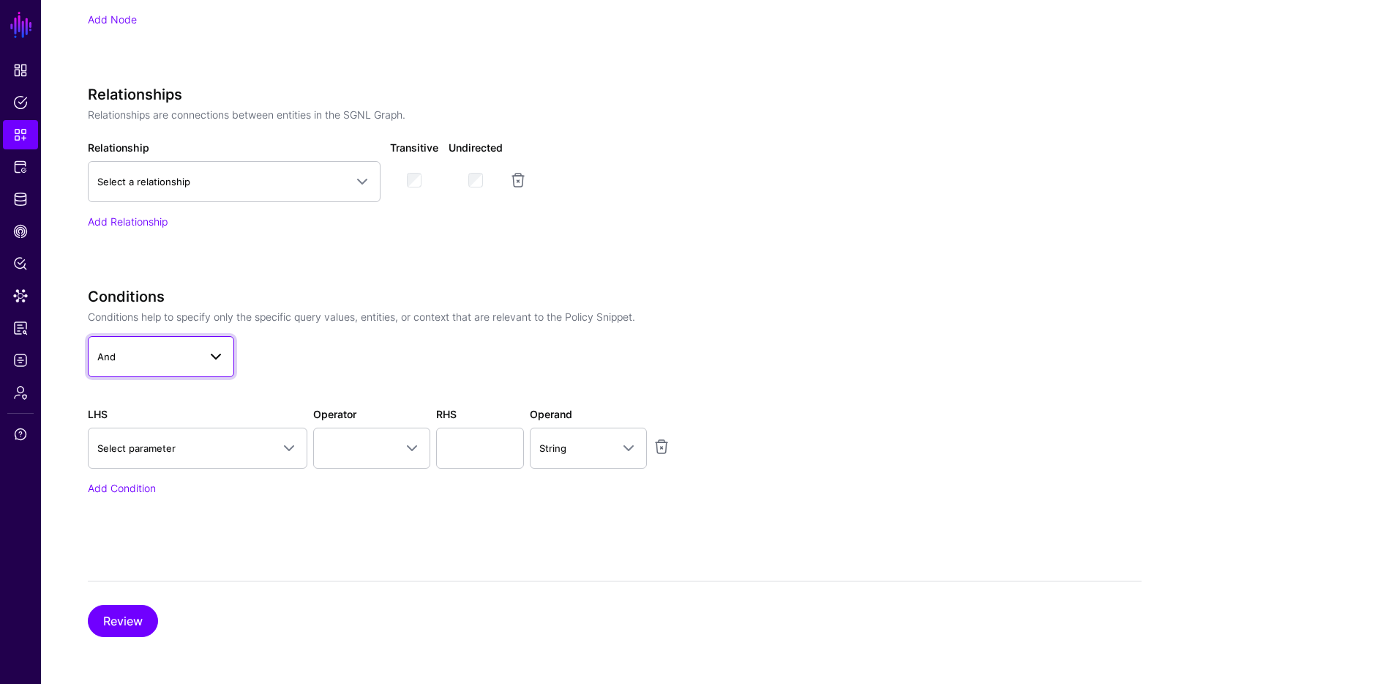
click at [160, 349] on span "And" at bounding box center [147, 356] width 101 height 16
click at [324, 342] on app-dropdown "And And Or Not" at bounding box center [454, 356] width 732 height 41
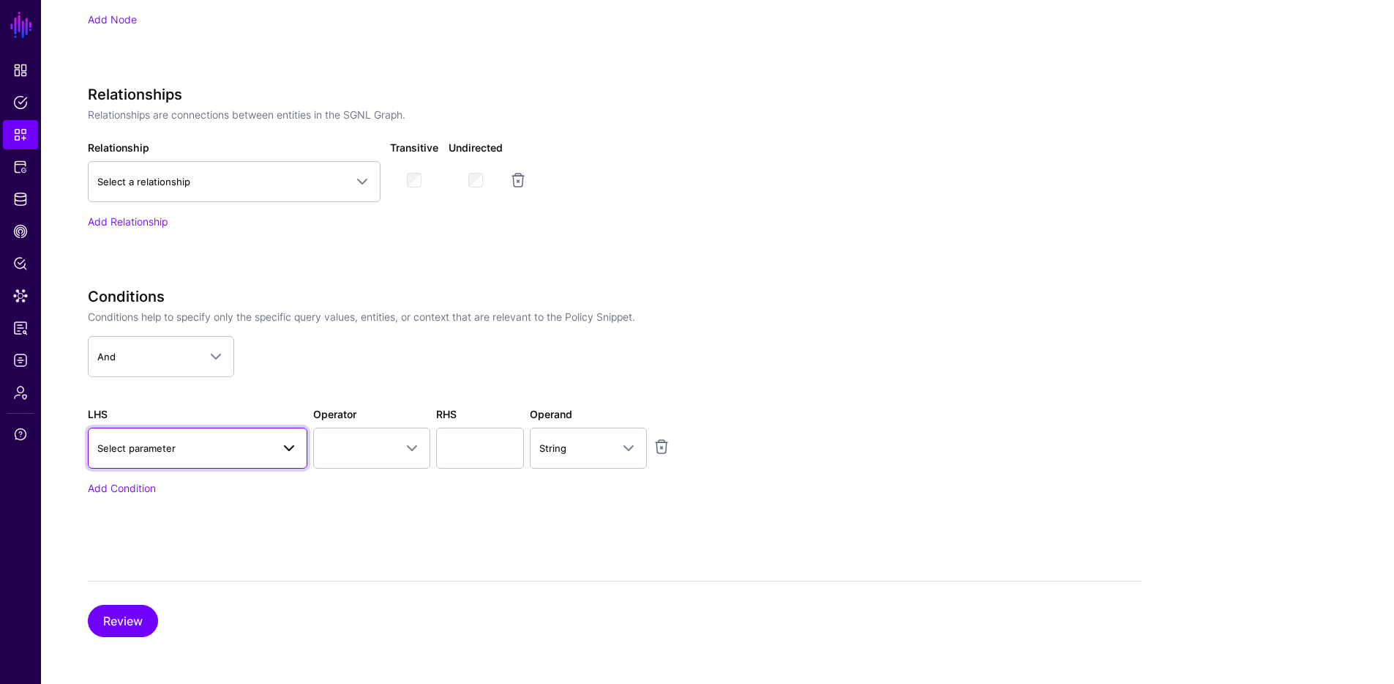
click at [246, 446] on span "Select parameter" at bounding box center [184, 448] width 174 height 16
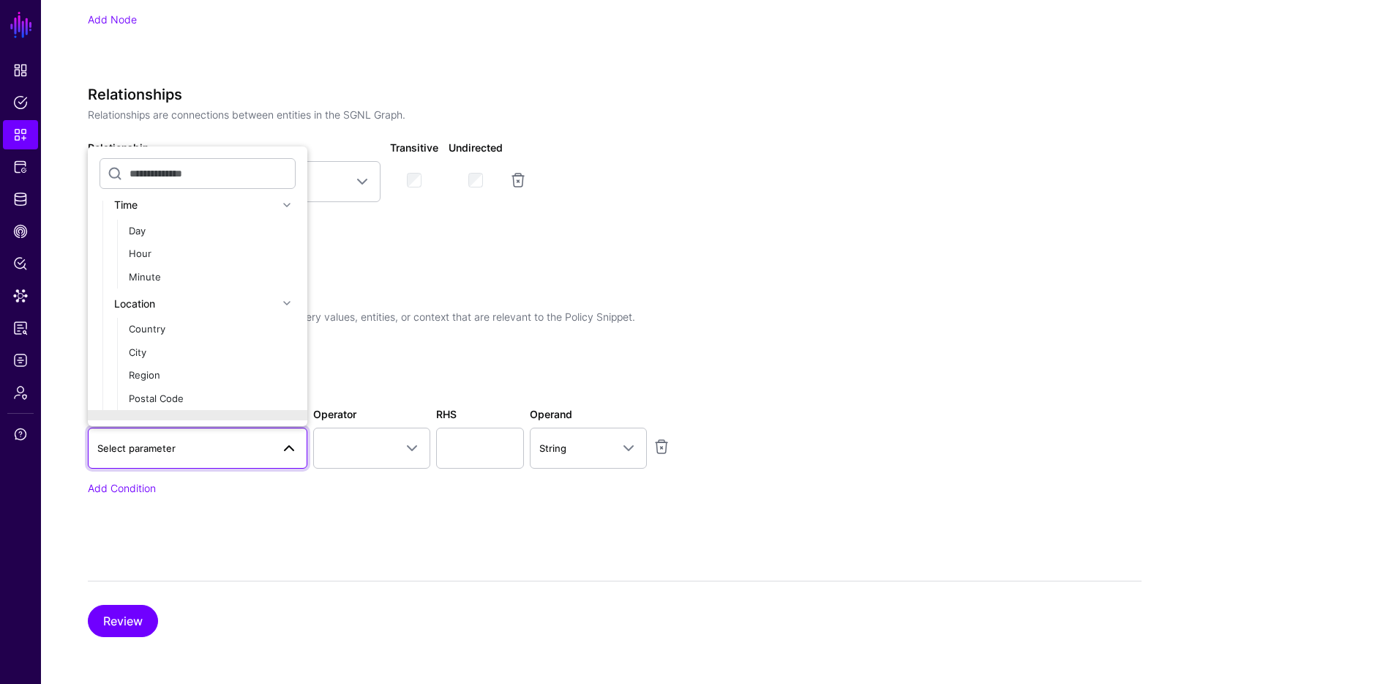
scroll to position [231, 0]
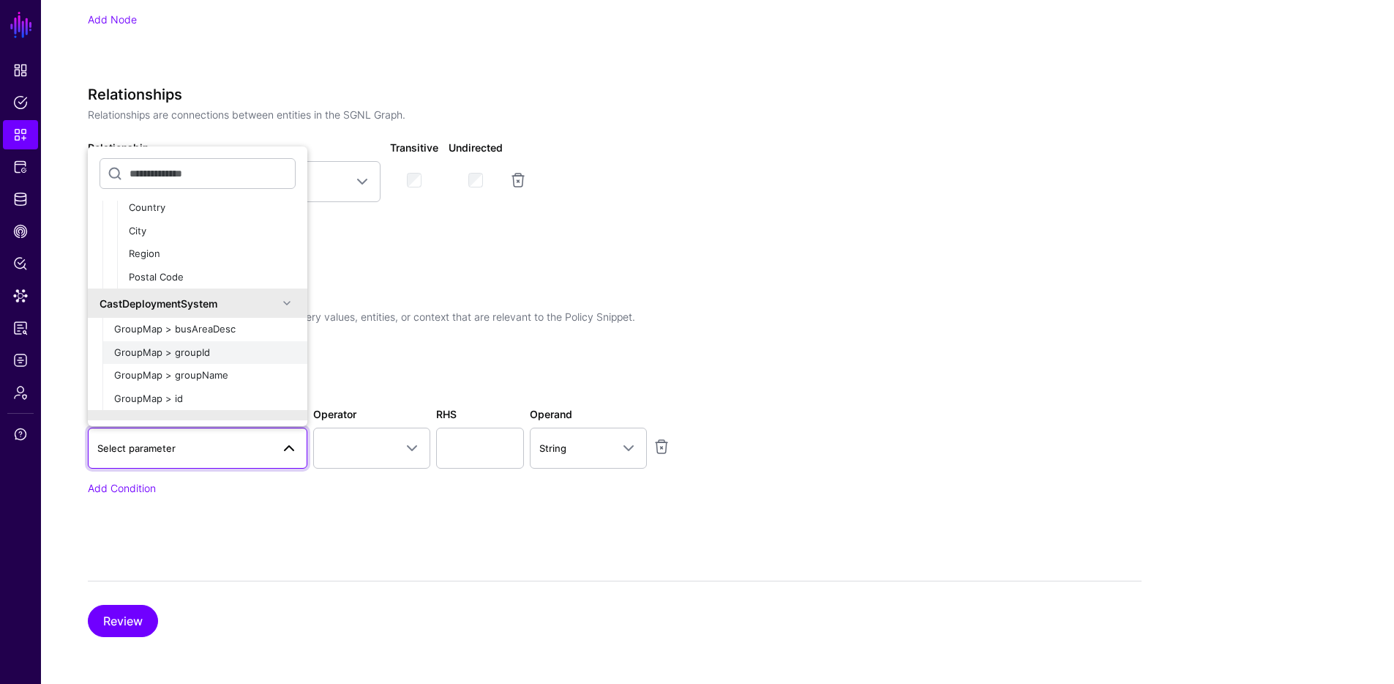
click at [187, 348] on span "GroupMap > groupId" at bounding box center [162, 352] width 96 height 12
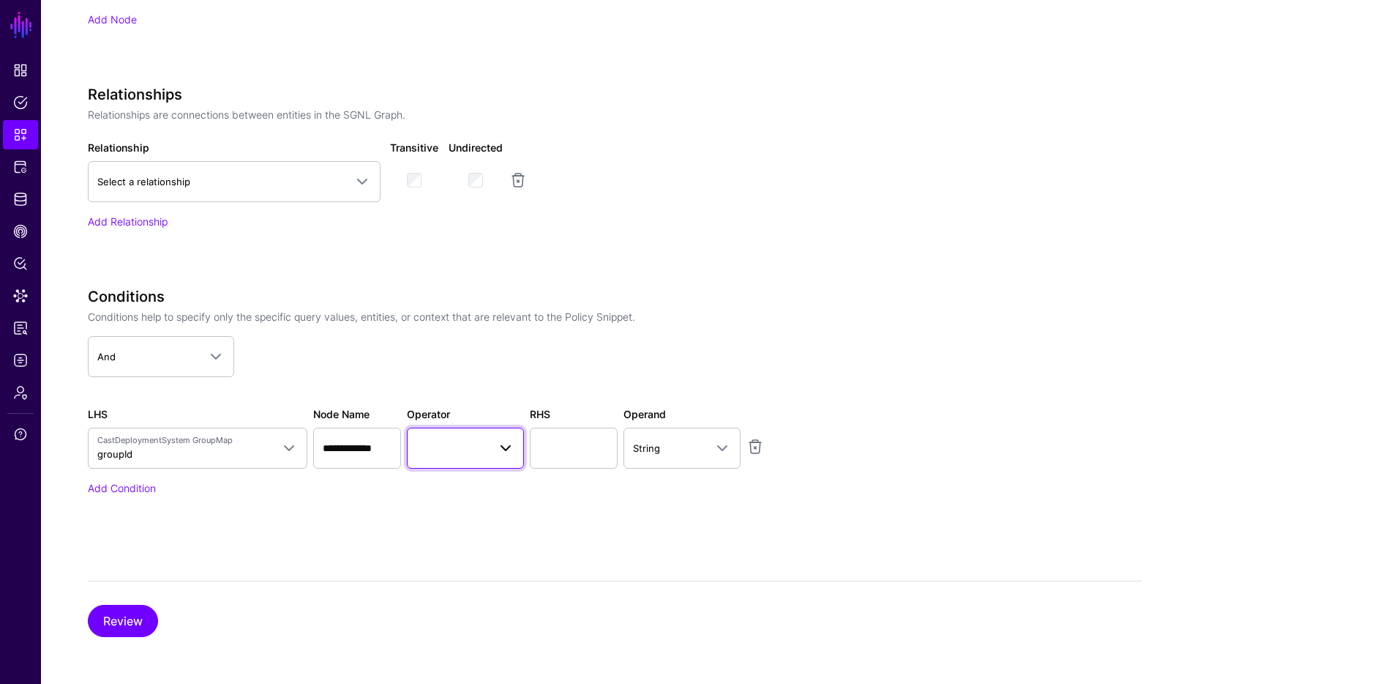
click at [452, 455] on span at bounding box center [465, 448] width 98 height 18
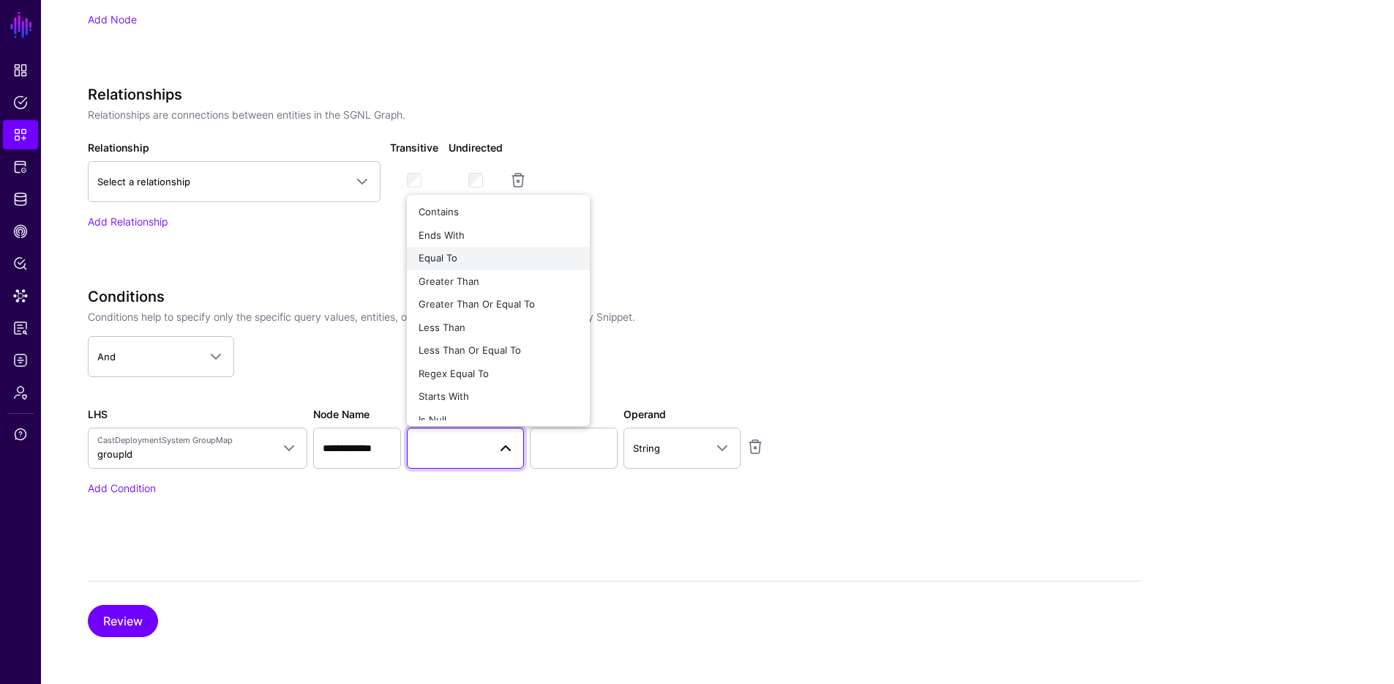
click at [474, 261] on div "Equal To" at bounding box center [499, 258] width 160 height 15
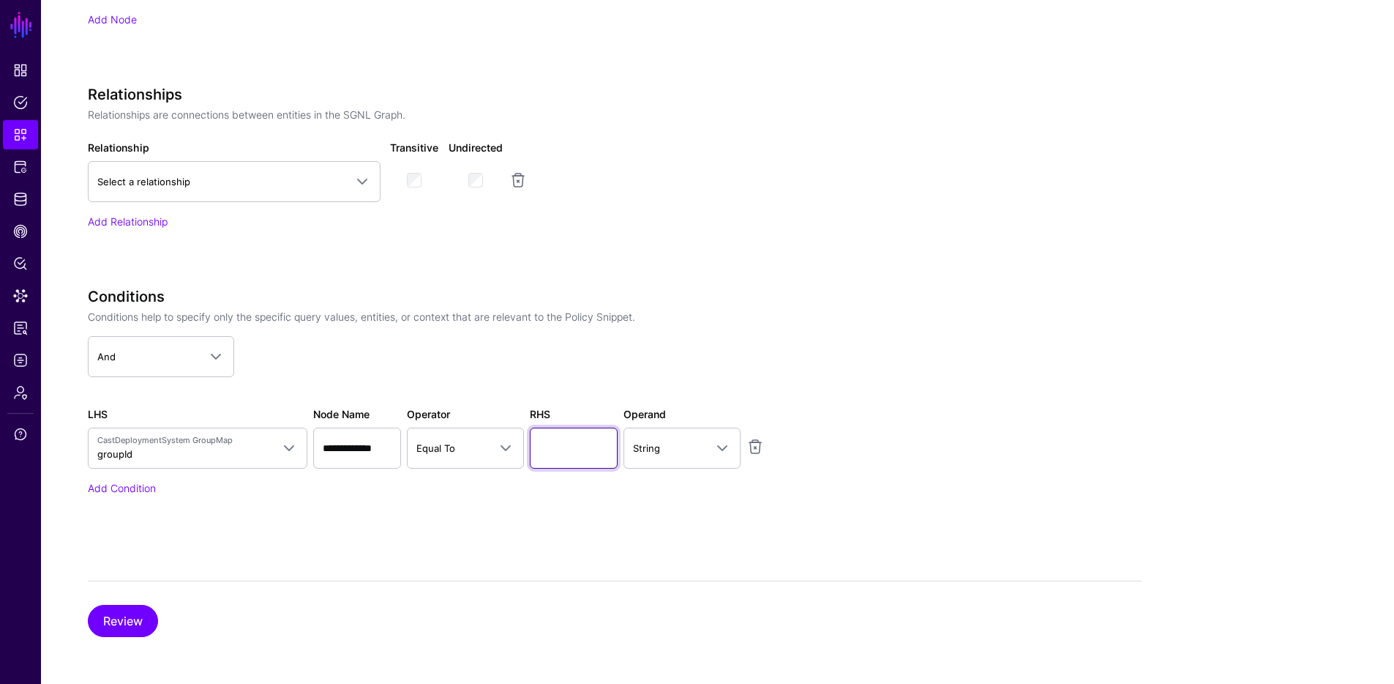
click at [582, 457] on input "text" at bounding box center [574, 447] width 88 height 41
click at [714, 446] on span at bounding box center [723, 448] width 18 height 18
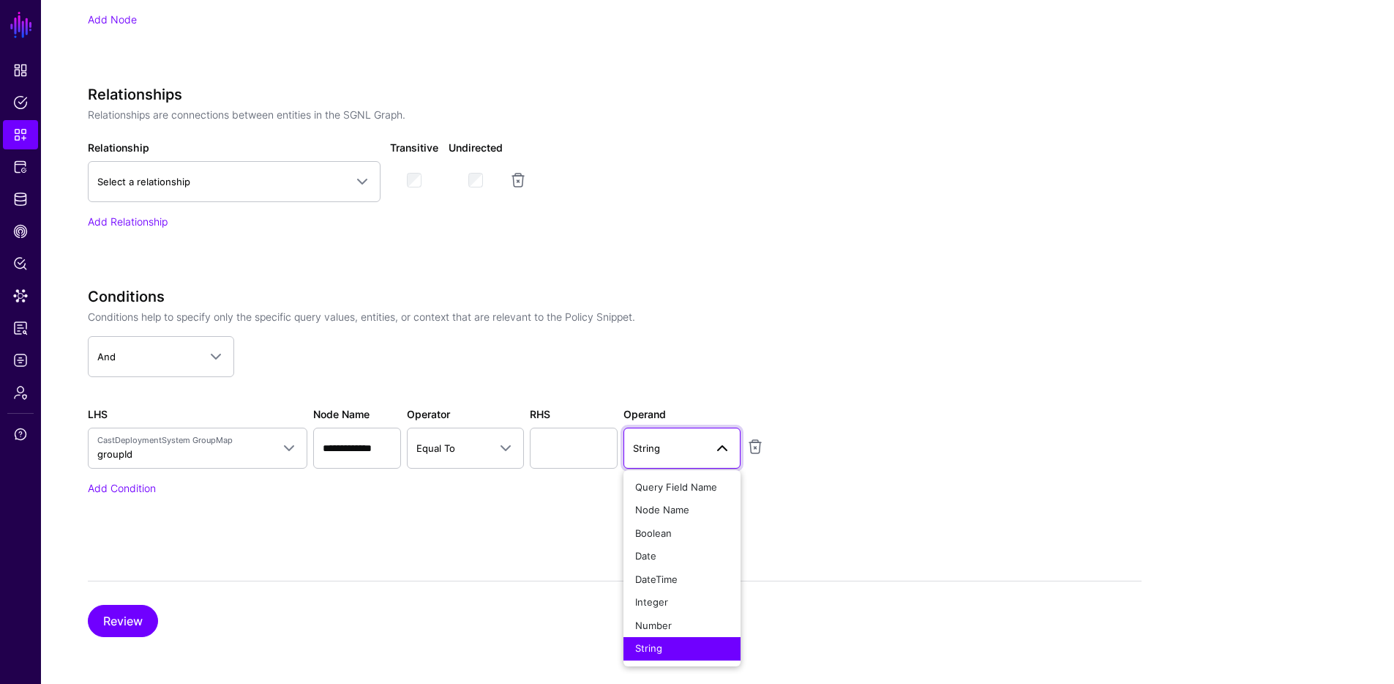
click at [758, 346] on app-dropdown "And And Or Not" at bounding box center [454, 356] width 732 height 41
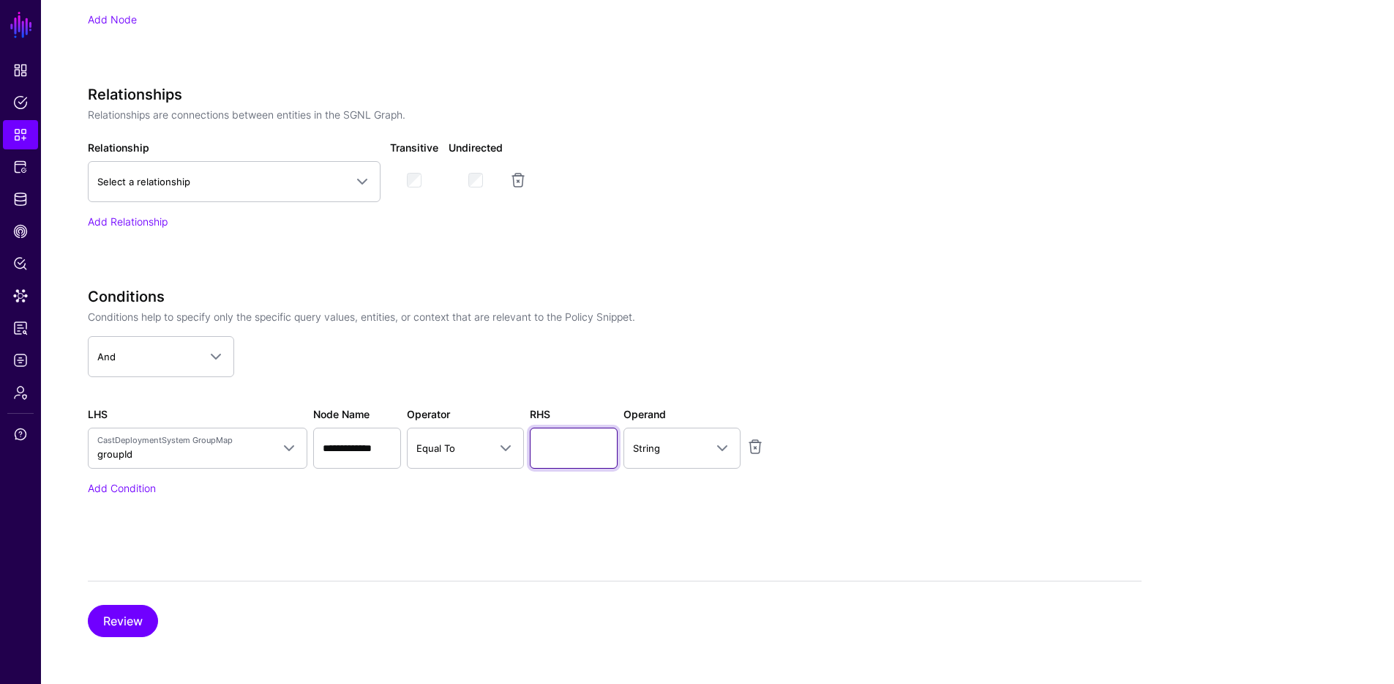
click at [580, 451] on input "text" at bounding box center [574, 447] width 88 height 41
type input "*"
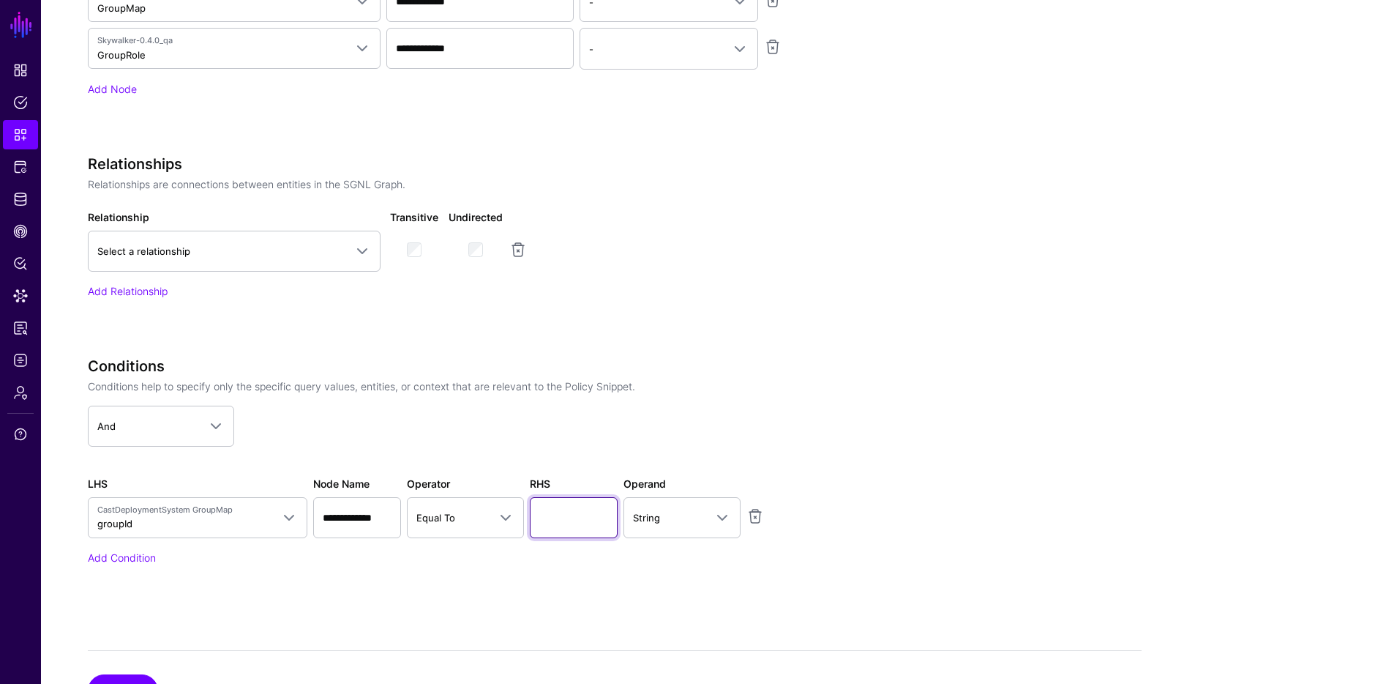
scroll to position [524, 0]
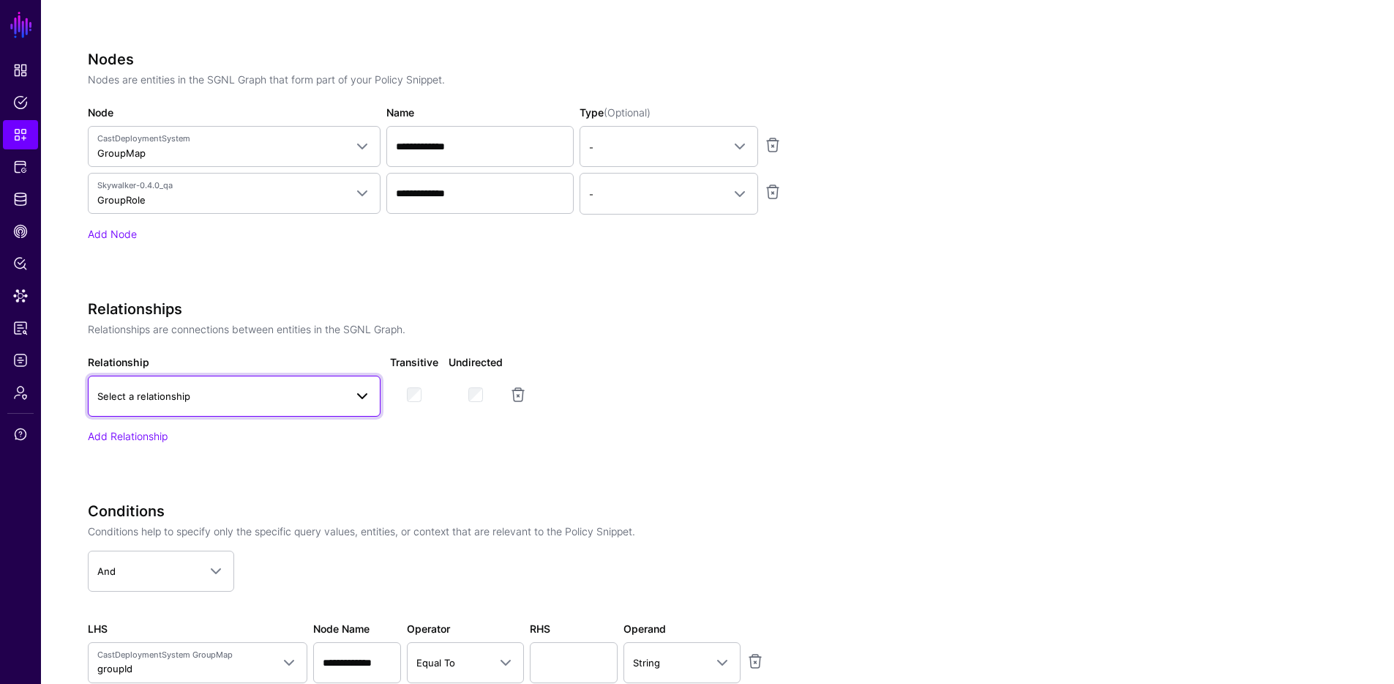
click at [242, 394] on span "Select a relationship" at bounding box center [220, 396] width 247 height 16
drag, startPoint x: 242, startPoint y: 394, endPoint x: 225, endPoint y: 413, distance: 24.9
click at [242, 395] on span "Select a relationship" at bounding box center [220, 396] width 247 height 16
click at [155, 441] on link "Add Relationship" at bounding box center [128, 436] width 80 height 12
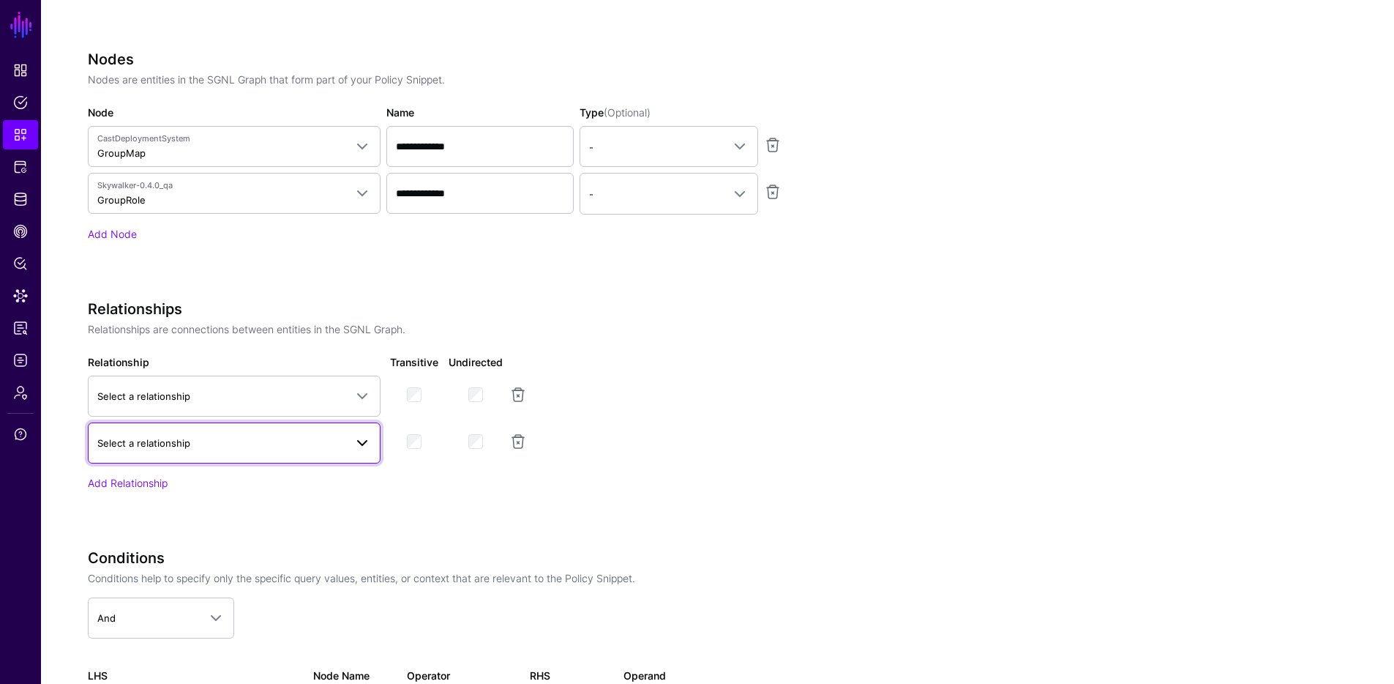
click at [157, 438] on span "Select a relationship" at bounding box center [143, 443] width 93 height 12
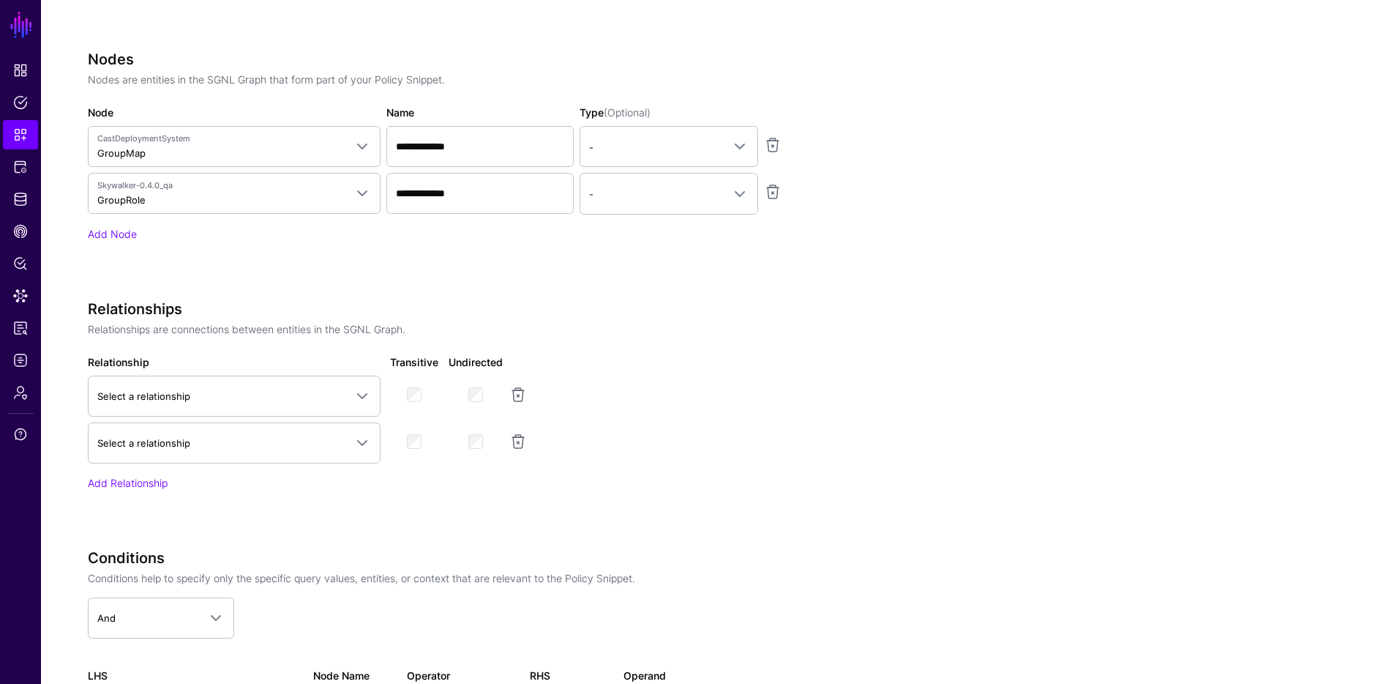
click at [847, 446] on app-snippets-creator "**********" at bounding box center [615, 286] width 1054 height 1023
click at [268, 395] on span "Select a relationship" at bounding box center [220, 396] width 247 height 16
click at [269, 394] on span "Select a relationship" at bounding box center [220, 396] width 247 height 16
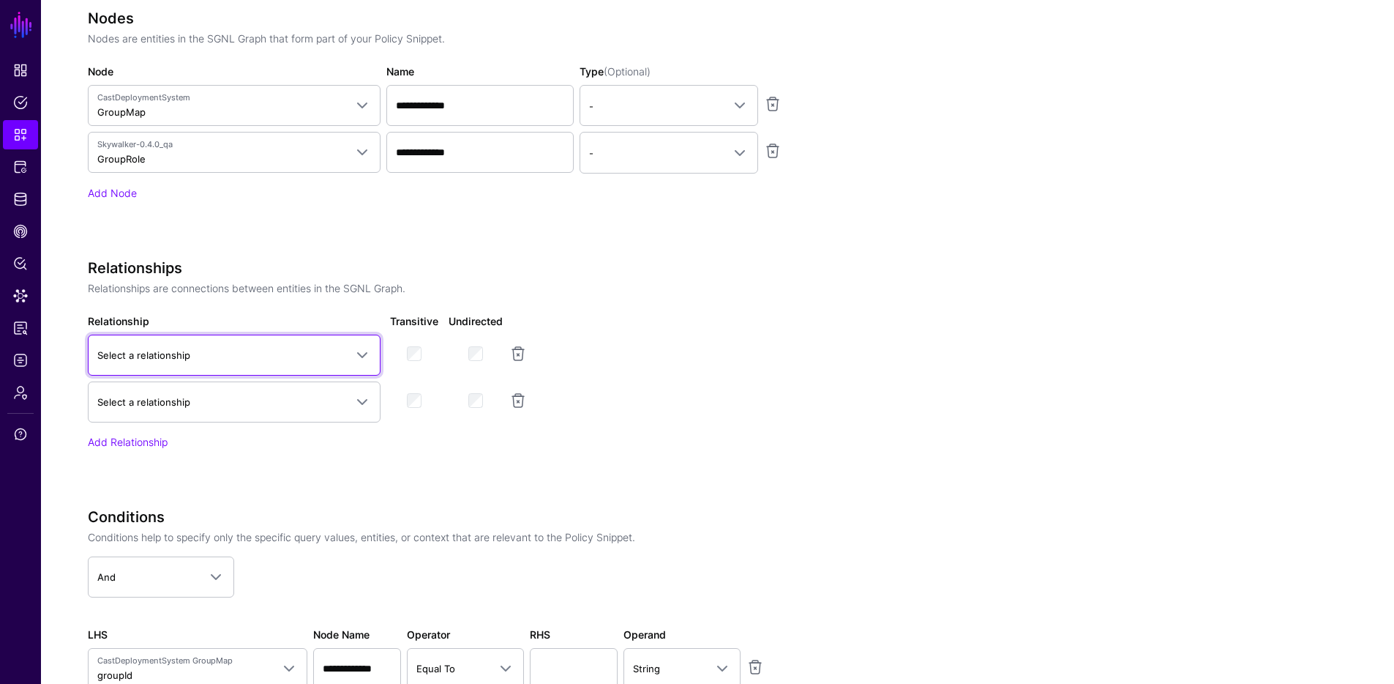
scroll to position [785, 0]
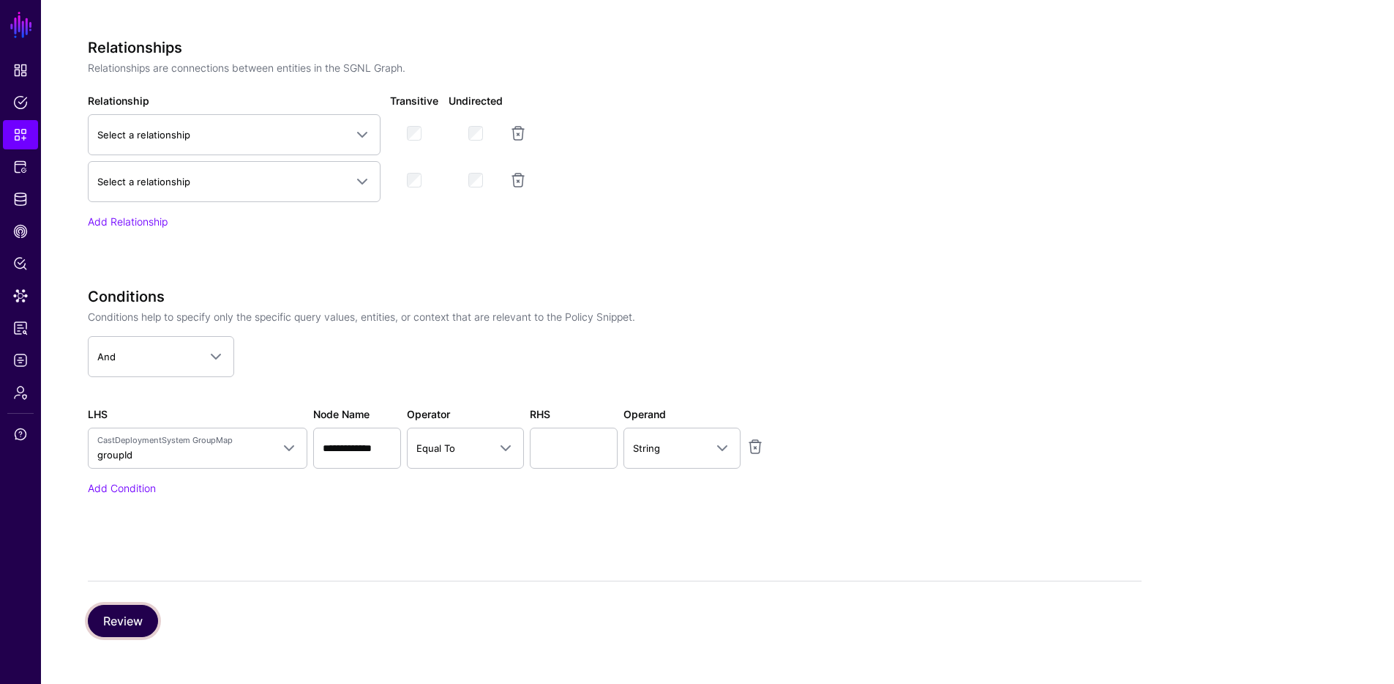
click at [138, 620] on button "Review" at bounding box center [123, 621] width 70 height 32
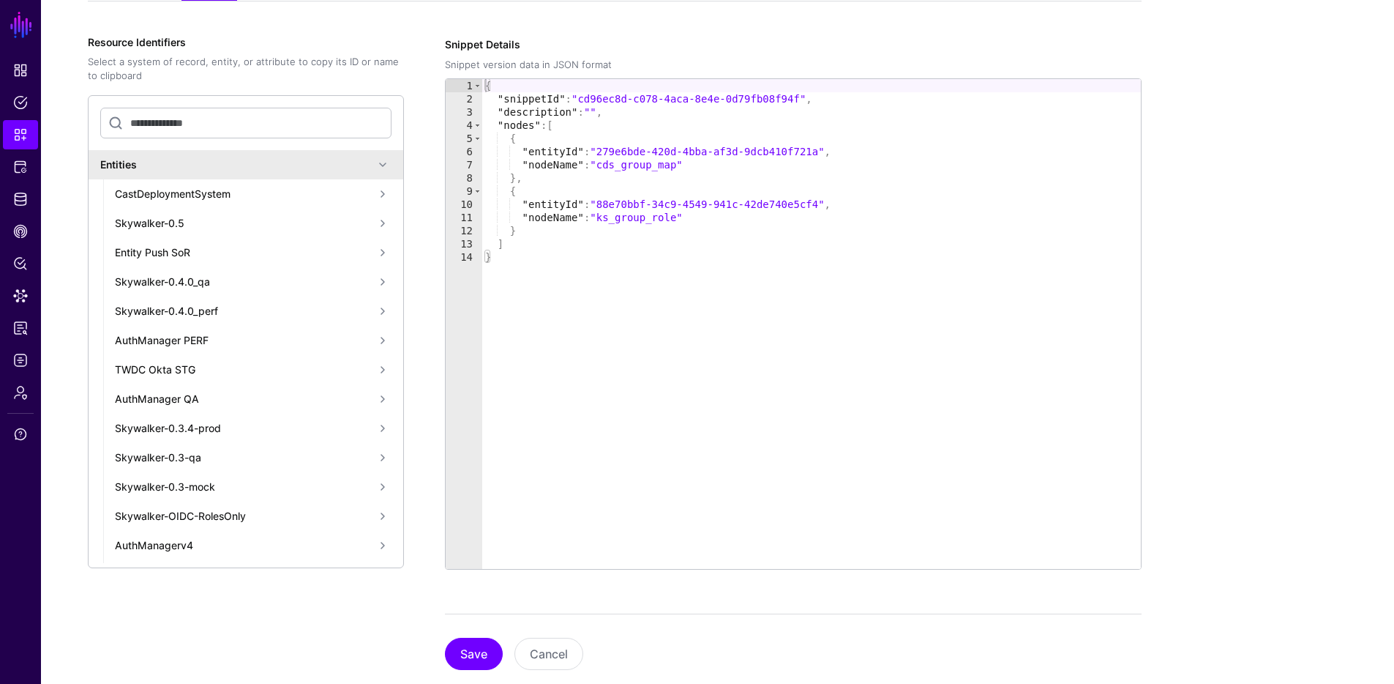
scroll to position [295, 0]
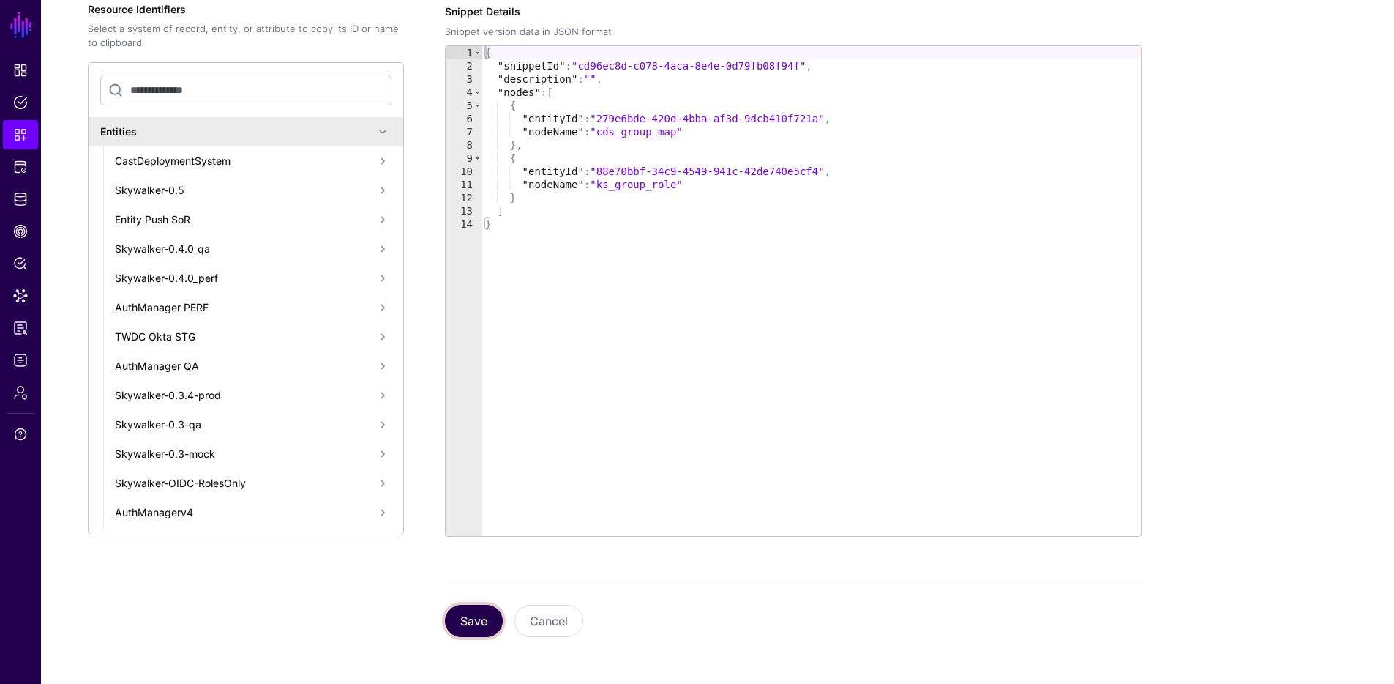
click at [477, 610] on button "Save" at bounding box center [474, 621] width 58 height 32
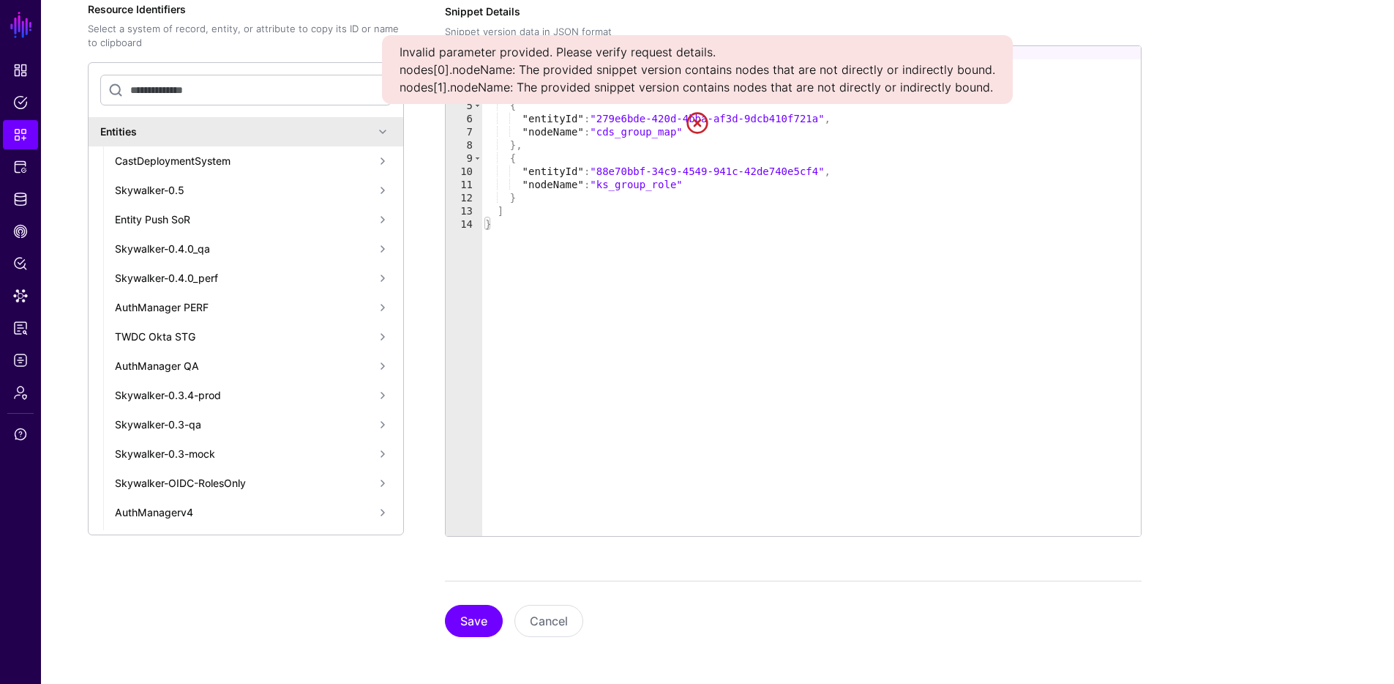
type textarea "*"
click at [700, 219] on div "{ "snippetId" : "cd96ec8d-c078-4aca-8e4e-0d79fb08f94f" , "description" : "" , "…" at bounding box center [811, 304] width 659 height 516
click at [692, 121] on link at bounding box center [697, 122] width 23 height 23
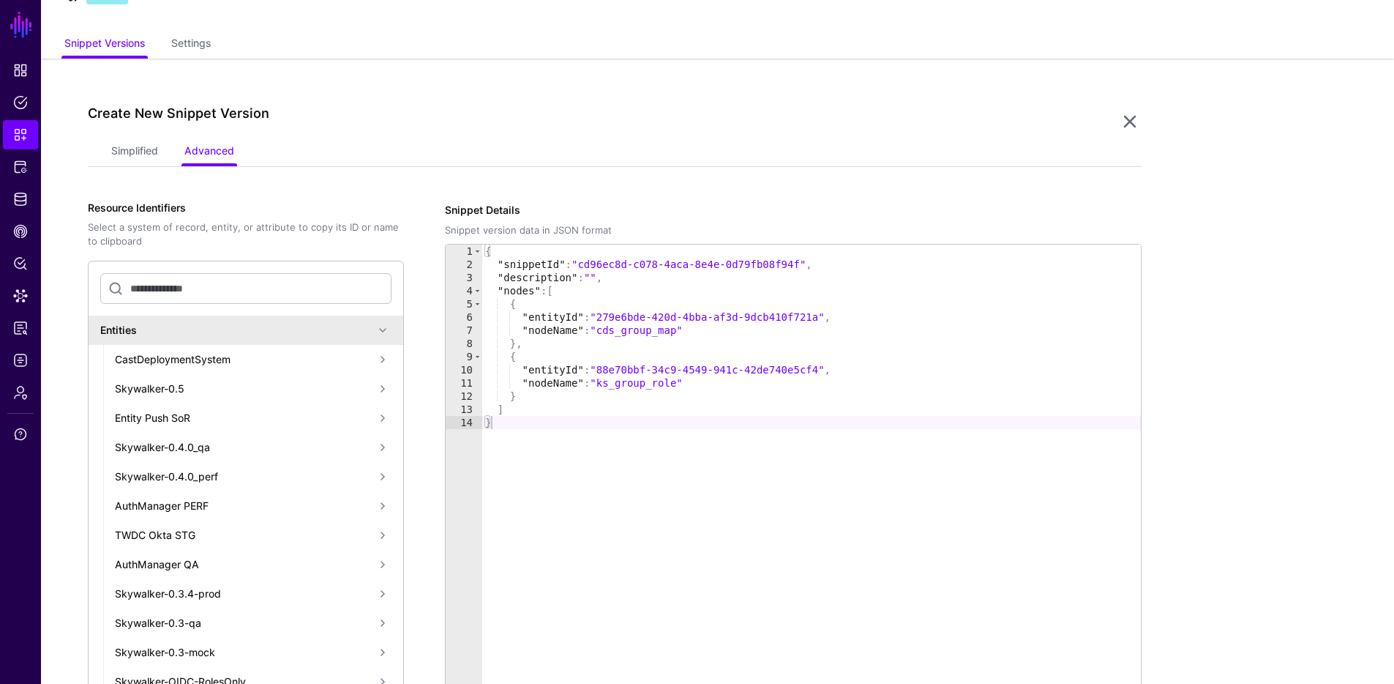
scroll to position [96, 0]
click at [128, 157] on link "Simplified" at bounding box center [134, 153] width 47 height 28
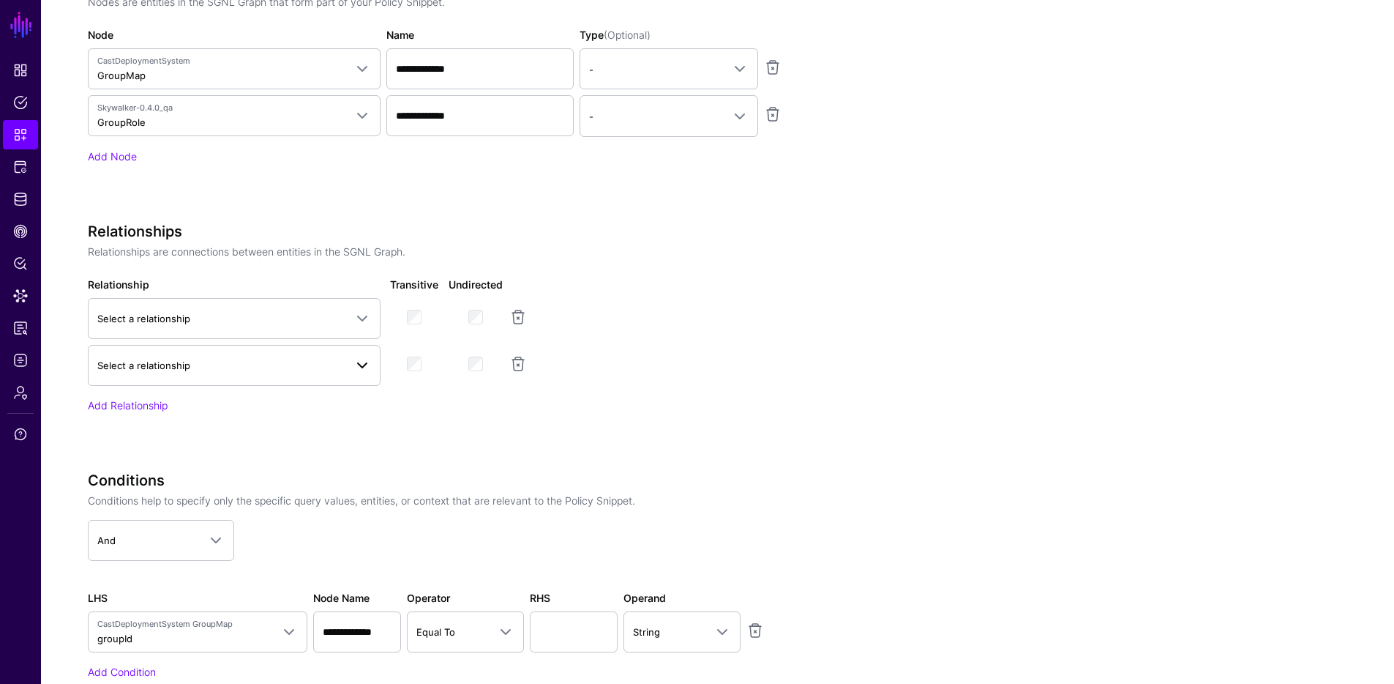
scroll to position [586, 0]
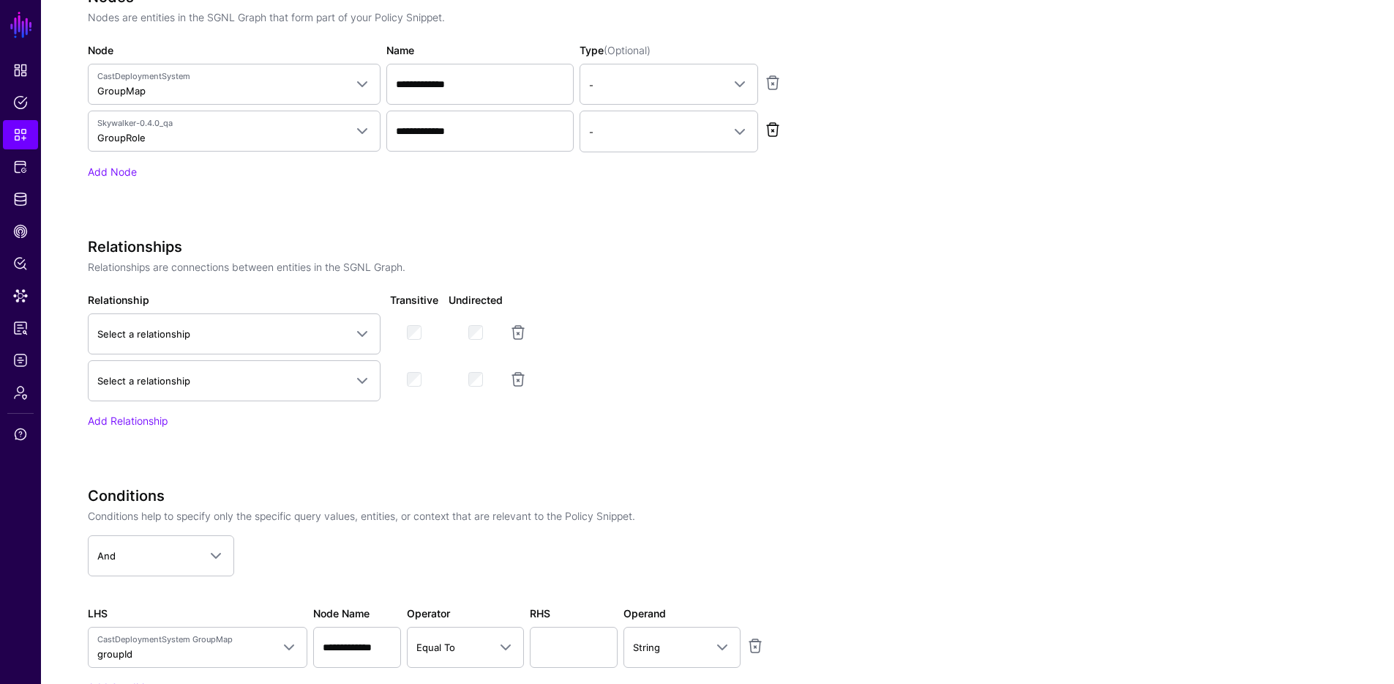
click at [771, 127] on link at bounding box center [773, 130] width 18 height 18
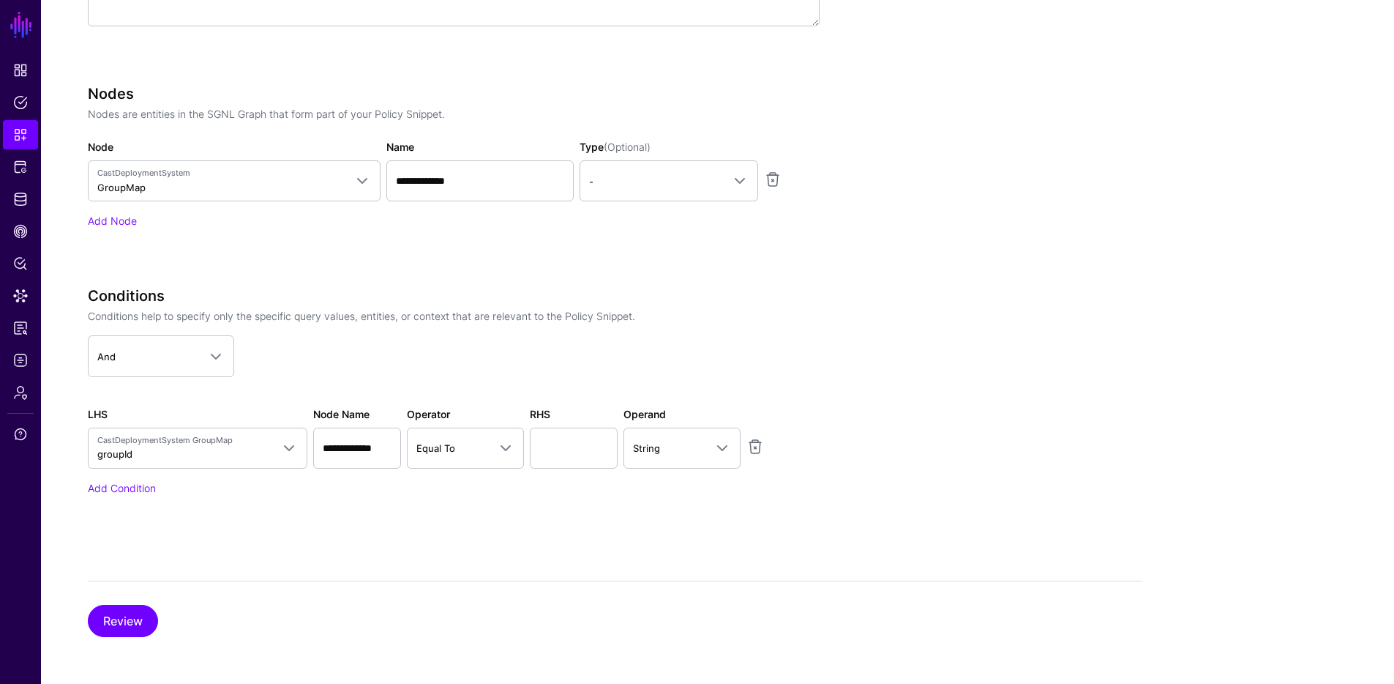
scroll to position [490, 0]
click at [184, 367] on link "And" at bounding box center [161, 355] width 146 height 41
click at [185, 362] on span "And" at bounding box center [147, 356] width 101 height 16
click at [178, 253] on div "**********" at bounding box center [454, 177] width 732 height 184
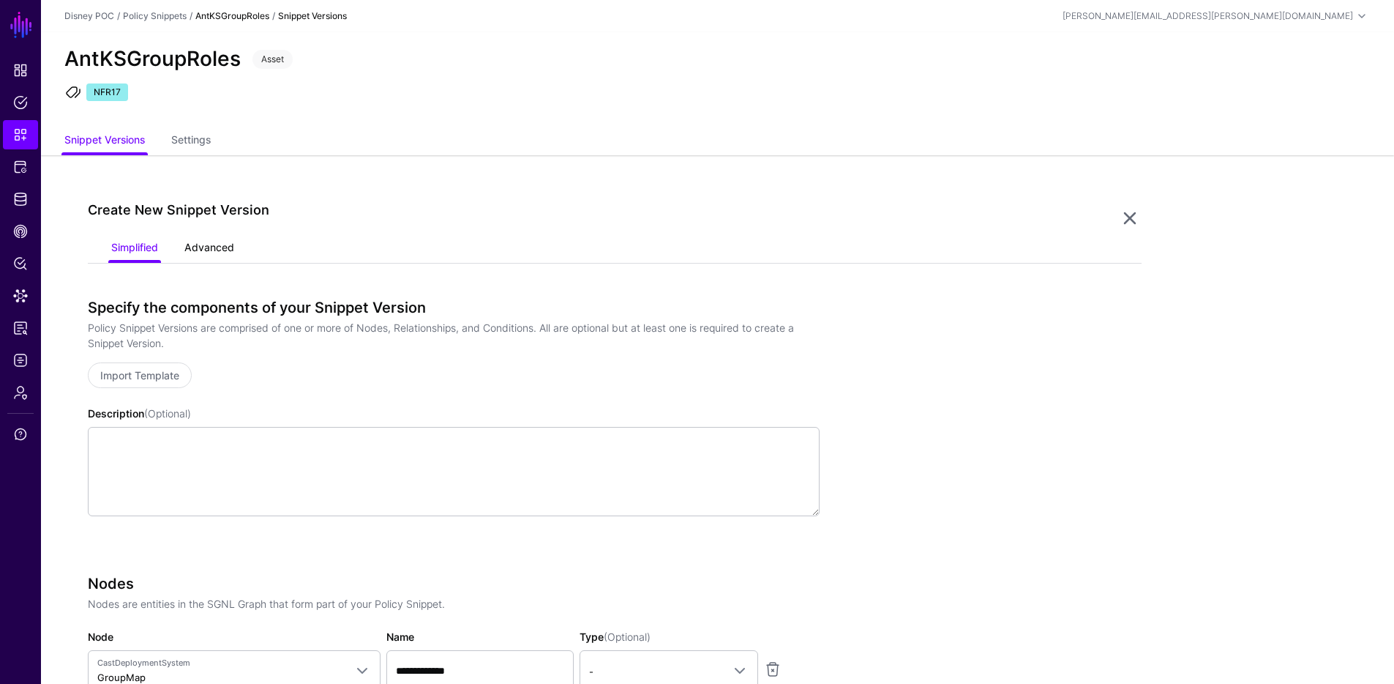
click at [199, 242] on link "Advanced" at bounding box center [209, 249] width 50 height 28
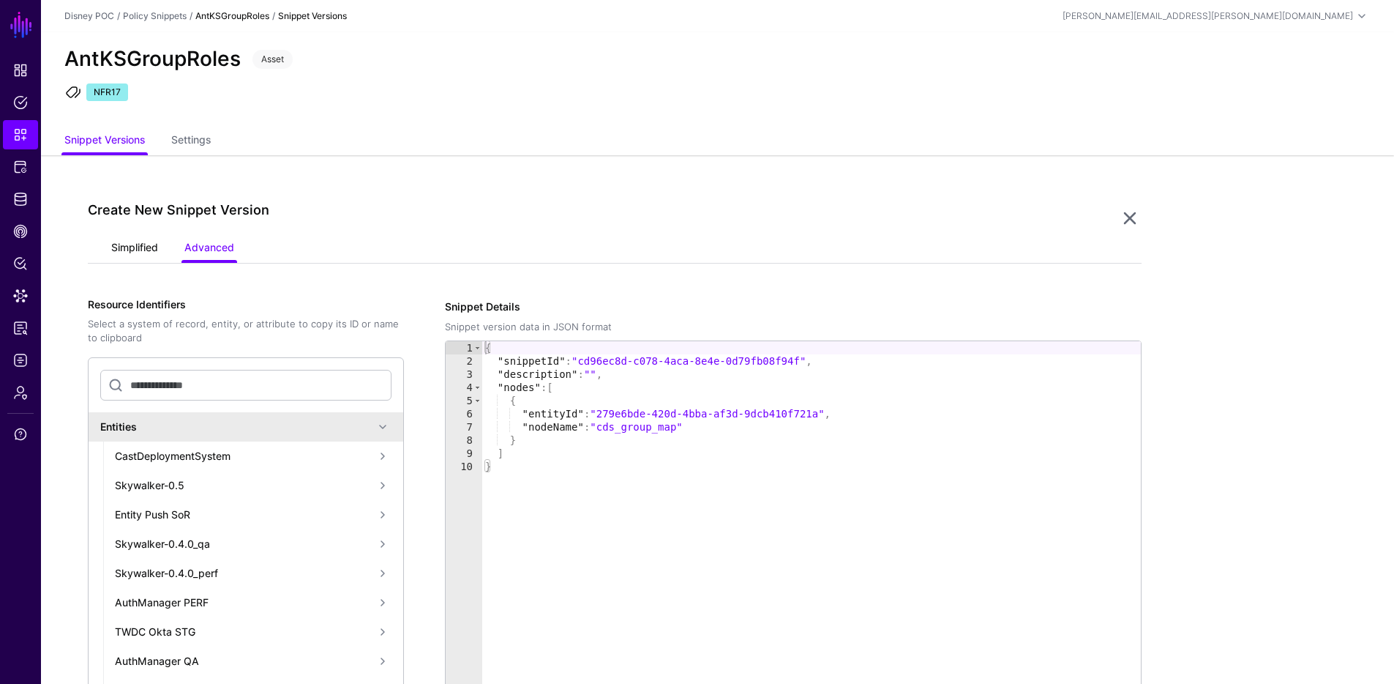
click at [152, 253] on link "Simplified" at bounding box center [134, 249] width 47 height 28
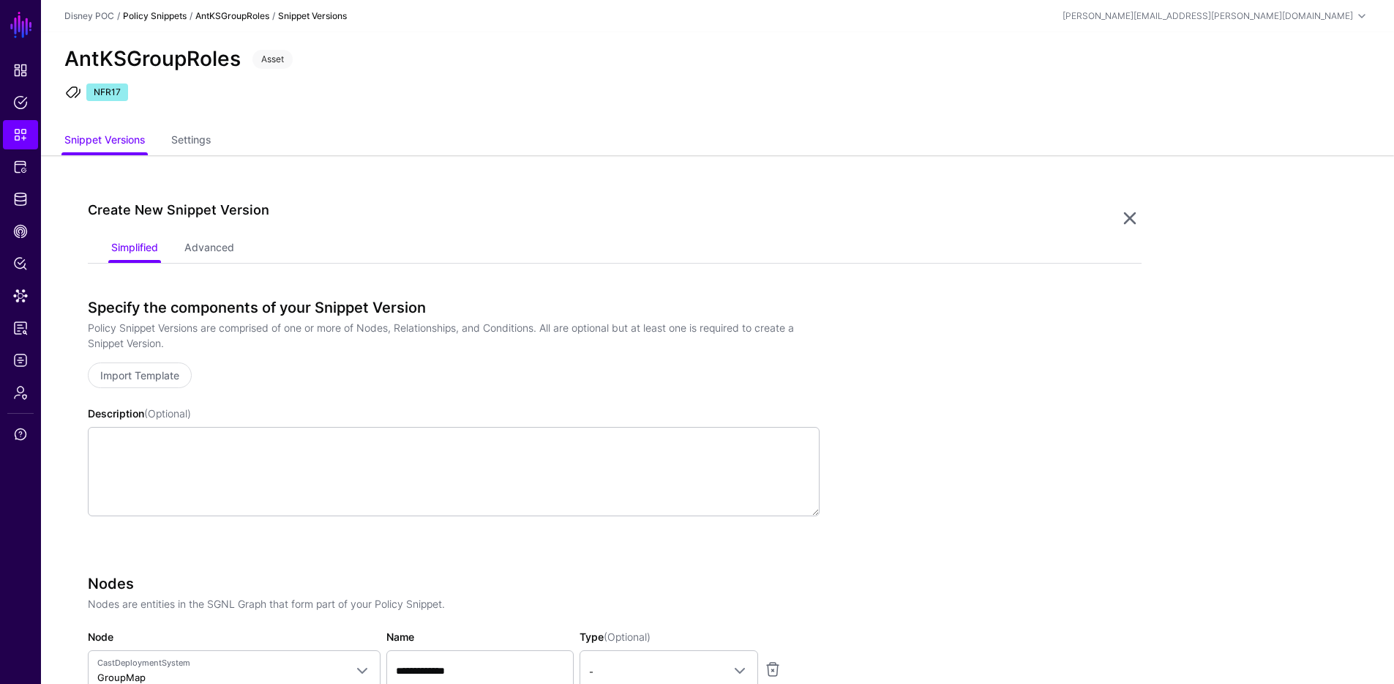
click at [149, 14] on link "Policy Snippets" at bounding box center [155, 15] width 64 height 11
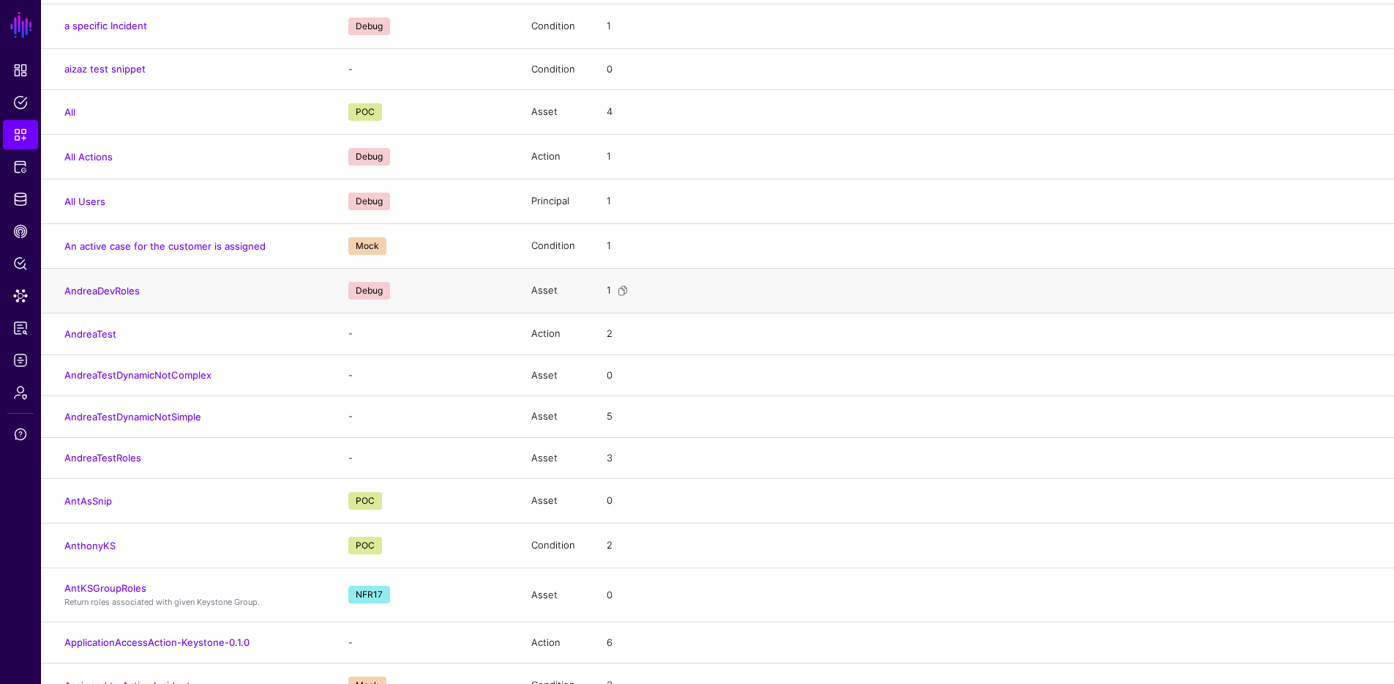
scroll to position [293, 0]
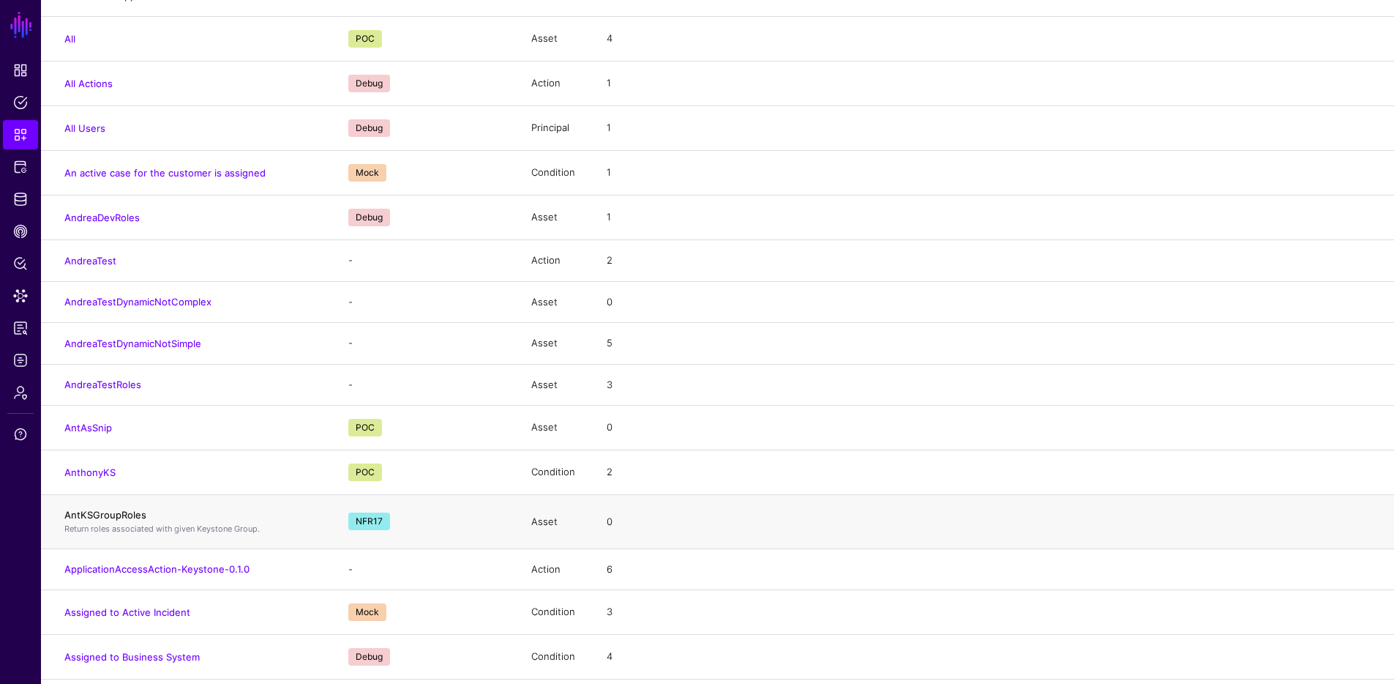
click at [128, 514] on link "AntKSGroupRoles" at bounding box center [105, 515] width 82 height 12
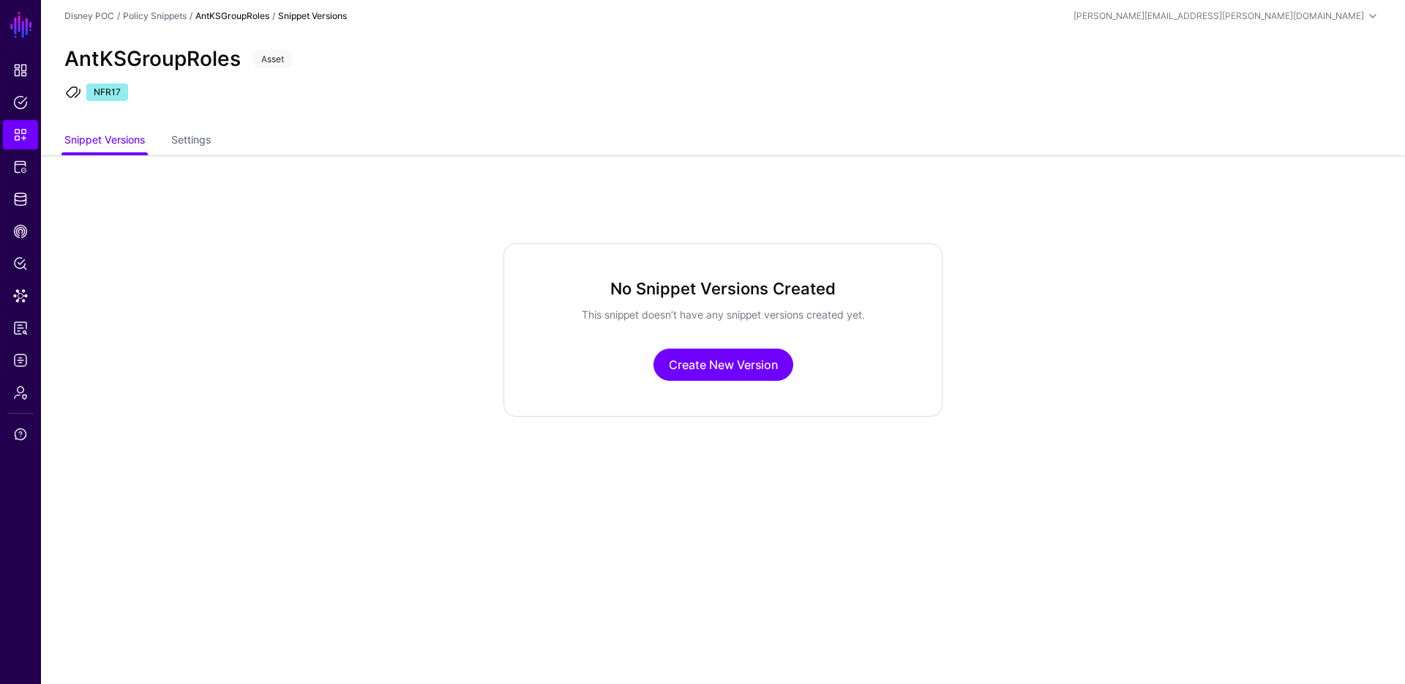
click at [269, 61] on span "Asset" at bounding box center [273, 59] width 40 height 19
click at [203, 134] on link "Settings" at bounding box center [191, 141] width 40 height 28
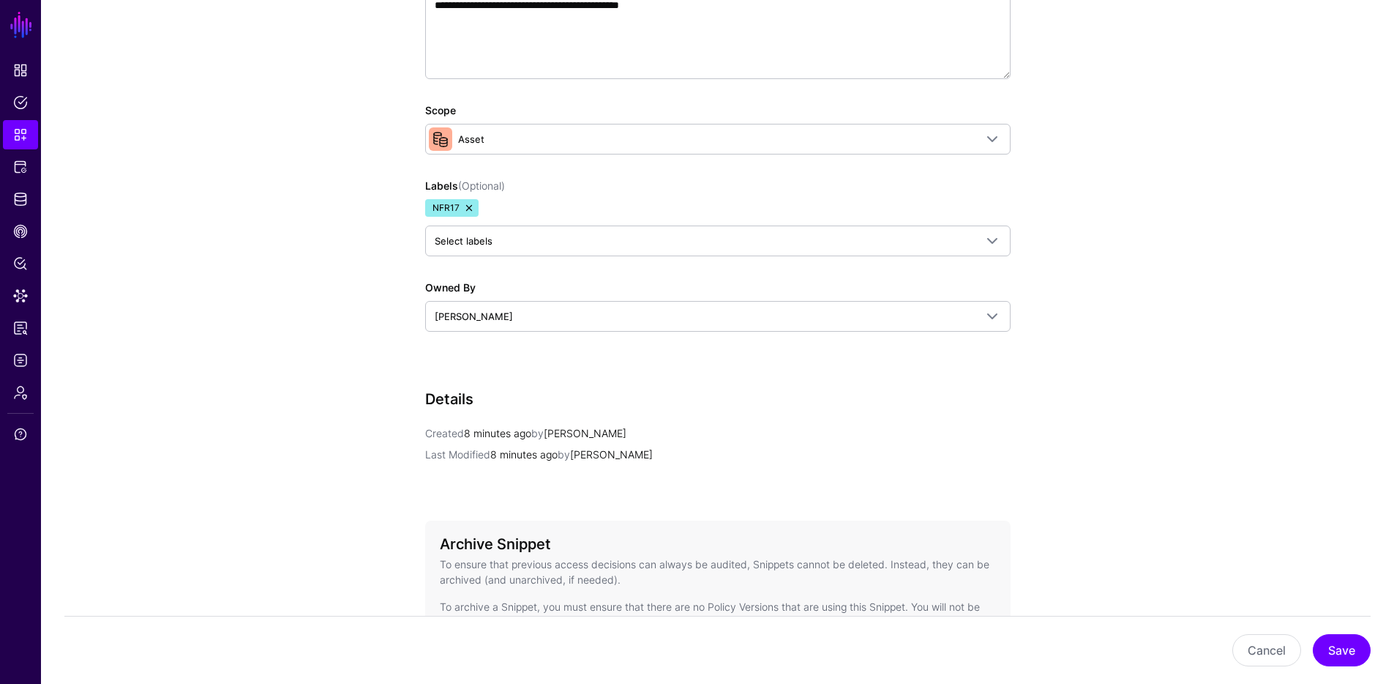
scroll to position [233, 0]
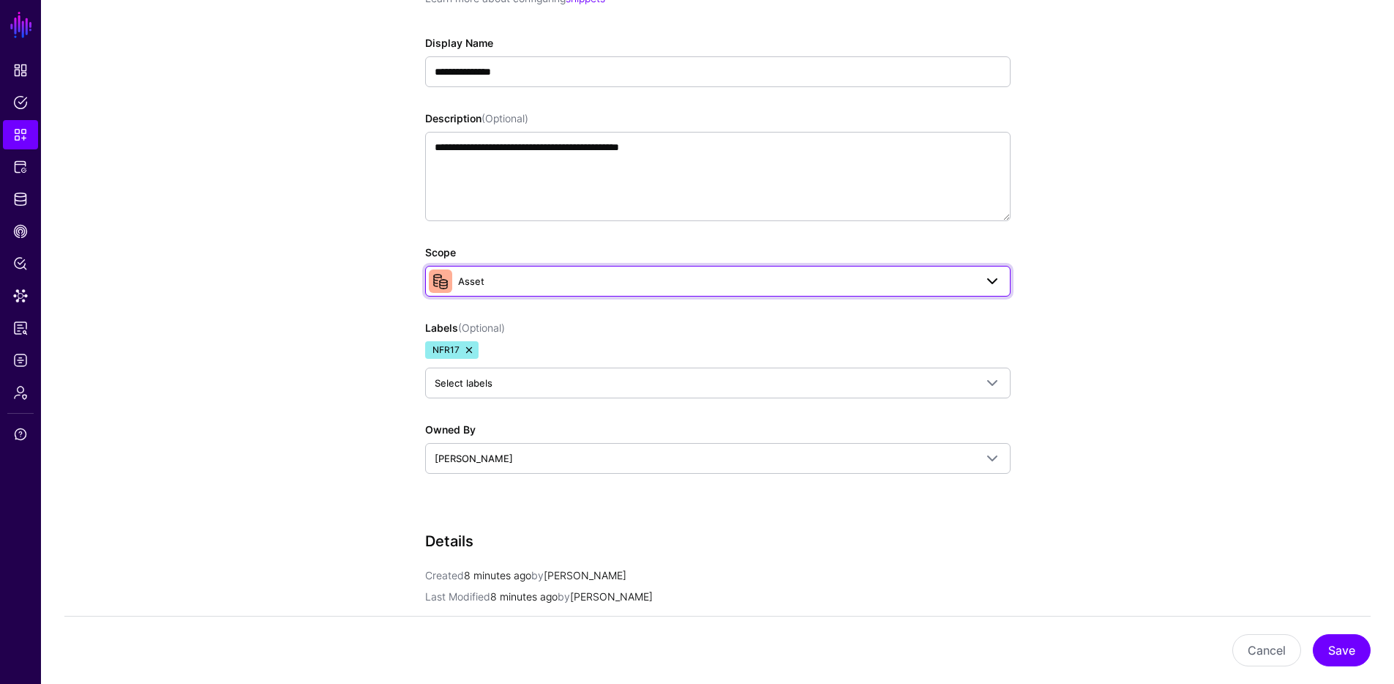
click at [564, 278] on span "Asset" at bounding box center [716, 281] width 517 height 16
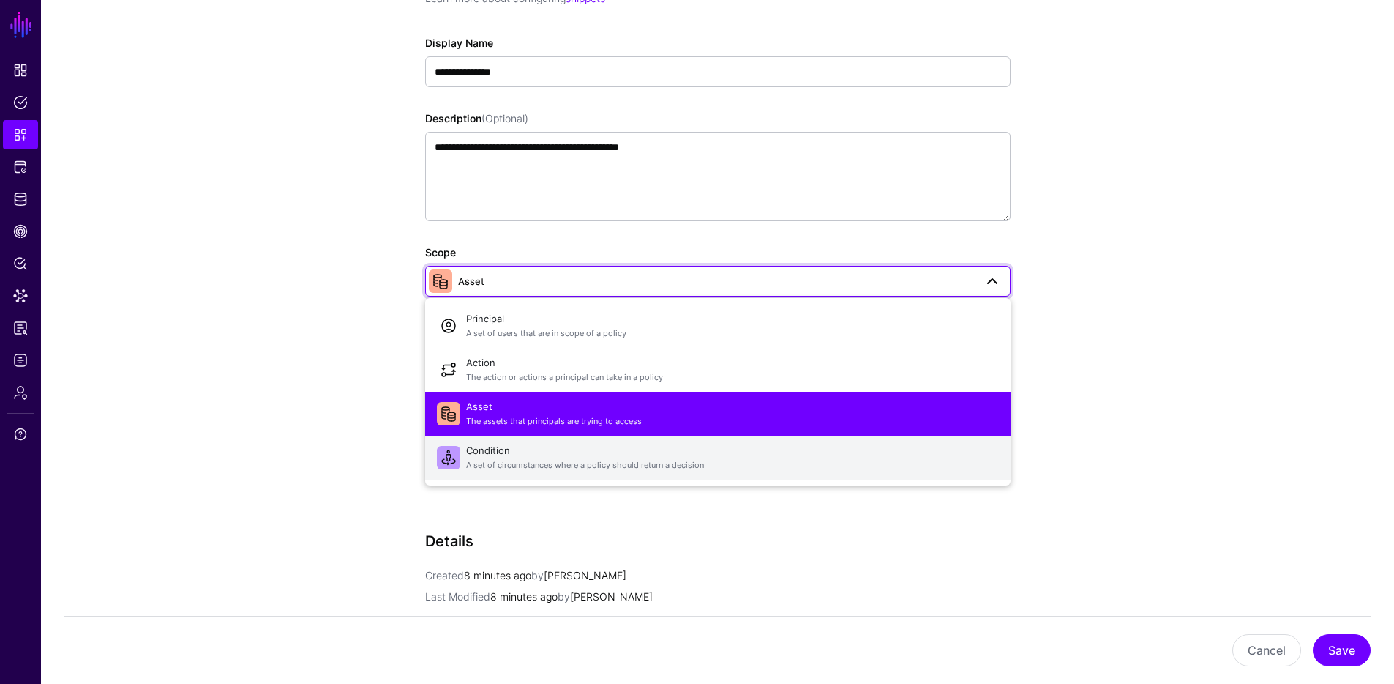
click at [541, 457] on span "Condition A set of circumstances where a policy should return a decision" at bounding box center [732, 457] width 533 height 35
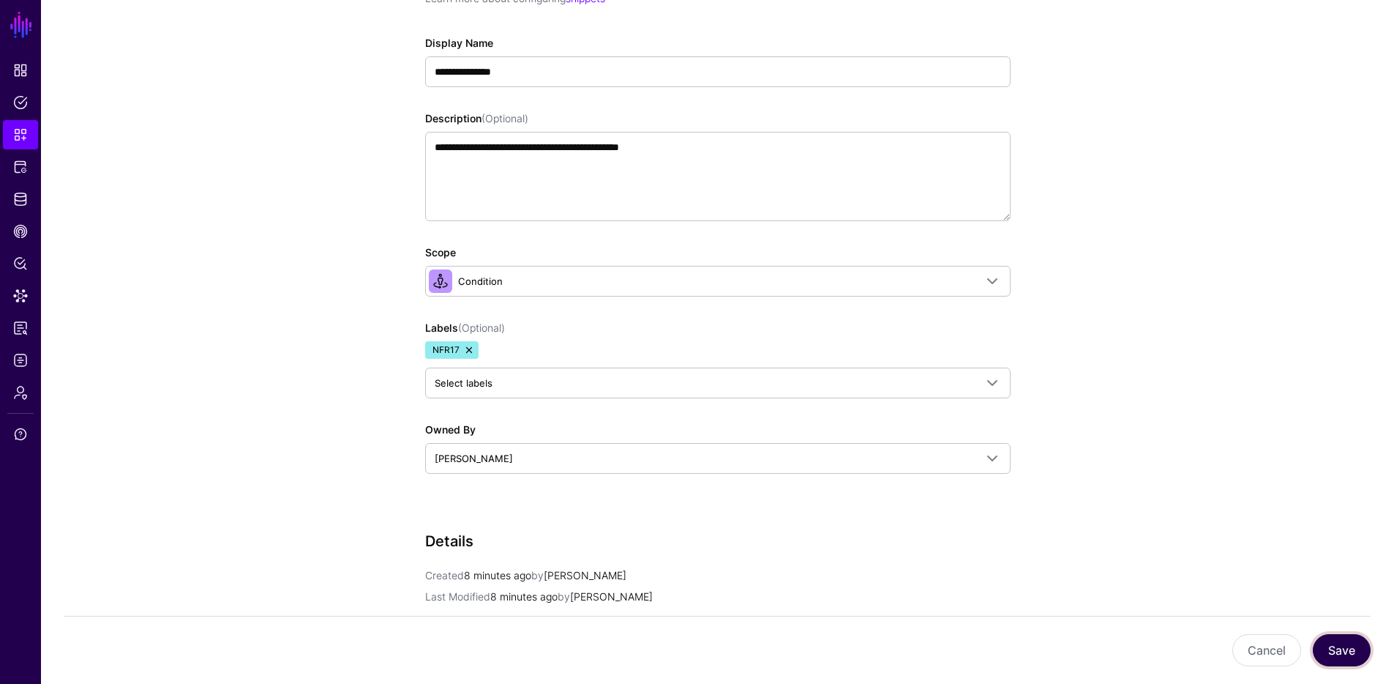
click at [1328, 652] on button "Save" at bounding box center [1342, 650] width 58 height 32
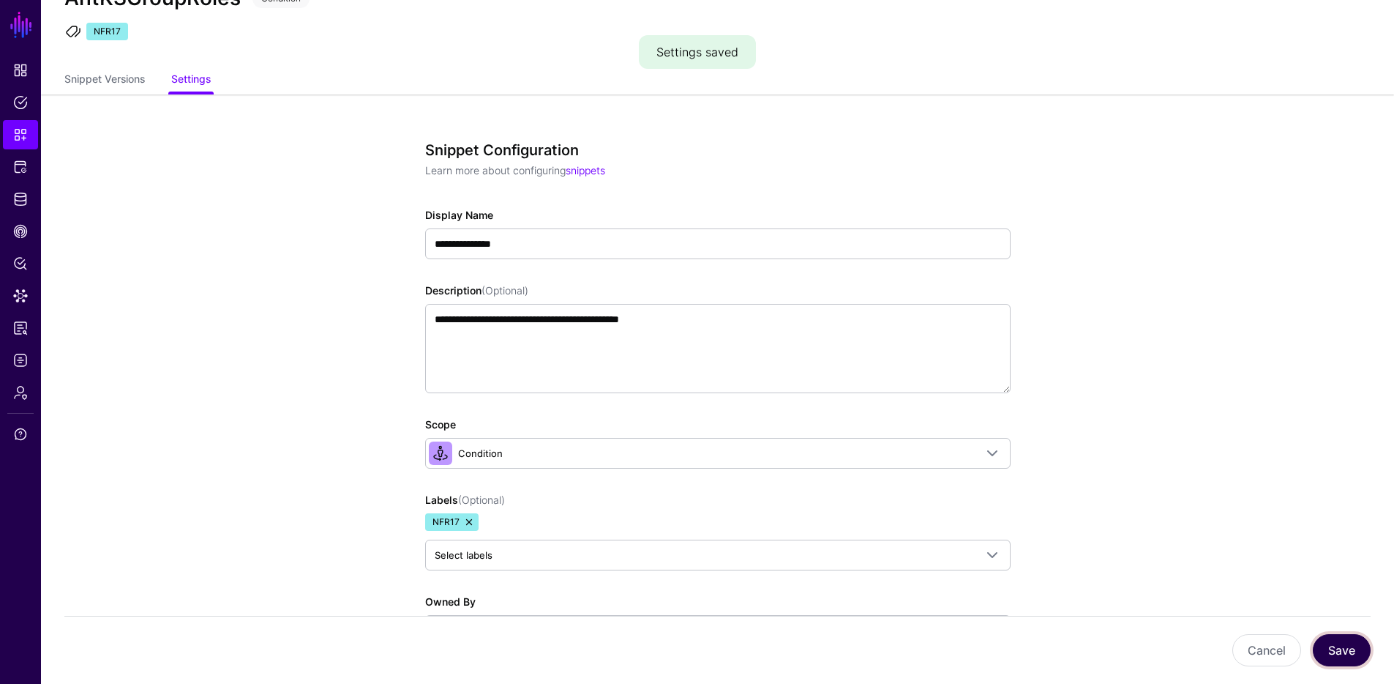
scroll to position [0, 0]
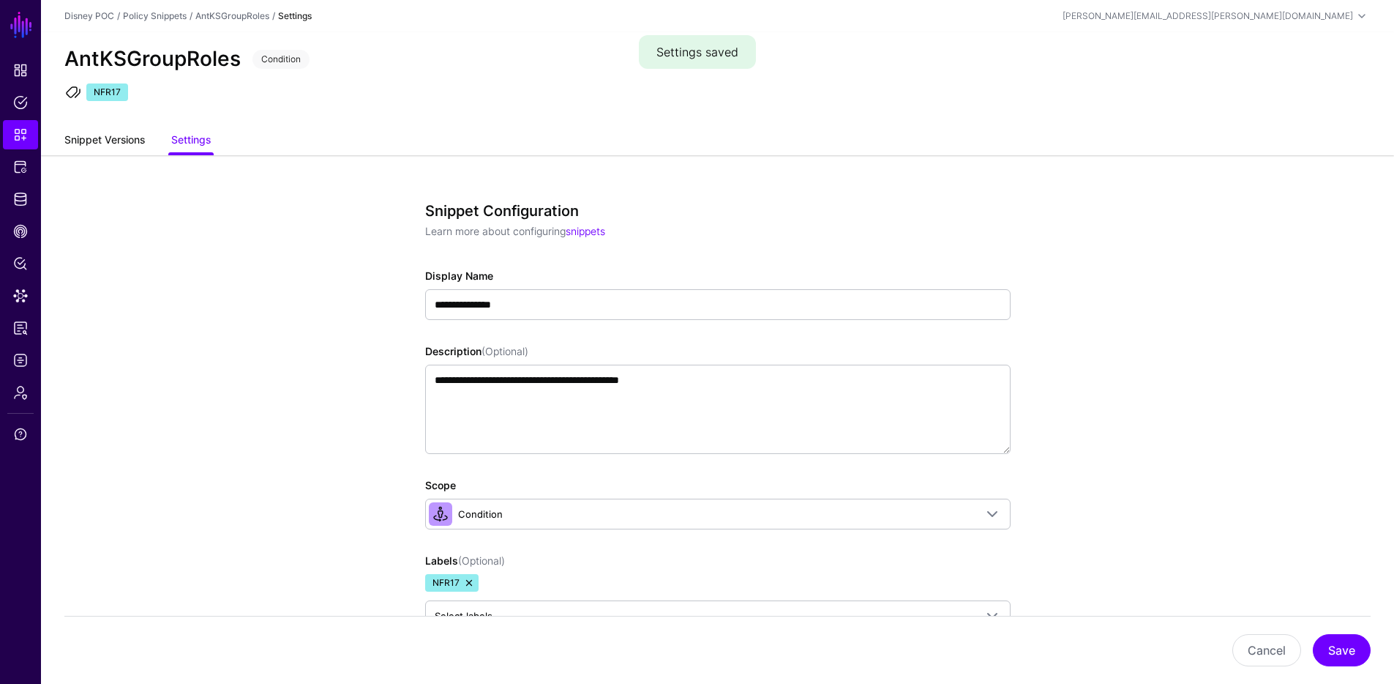
click at [81, 136] on link "Snippet Versions" at bounding box center [104, 141] width 81 height 28
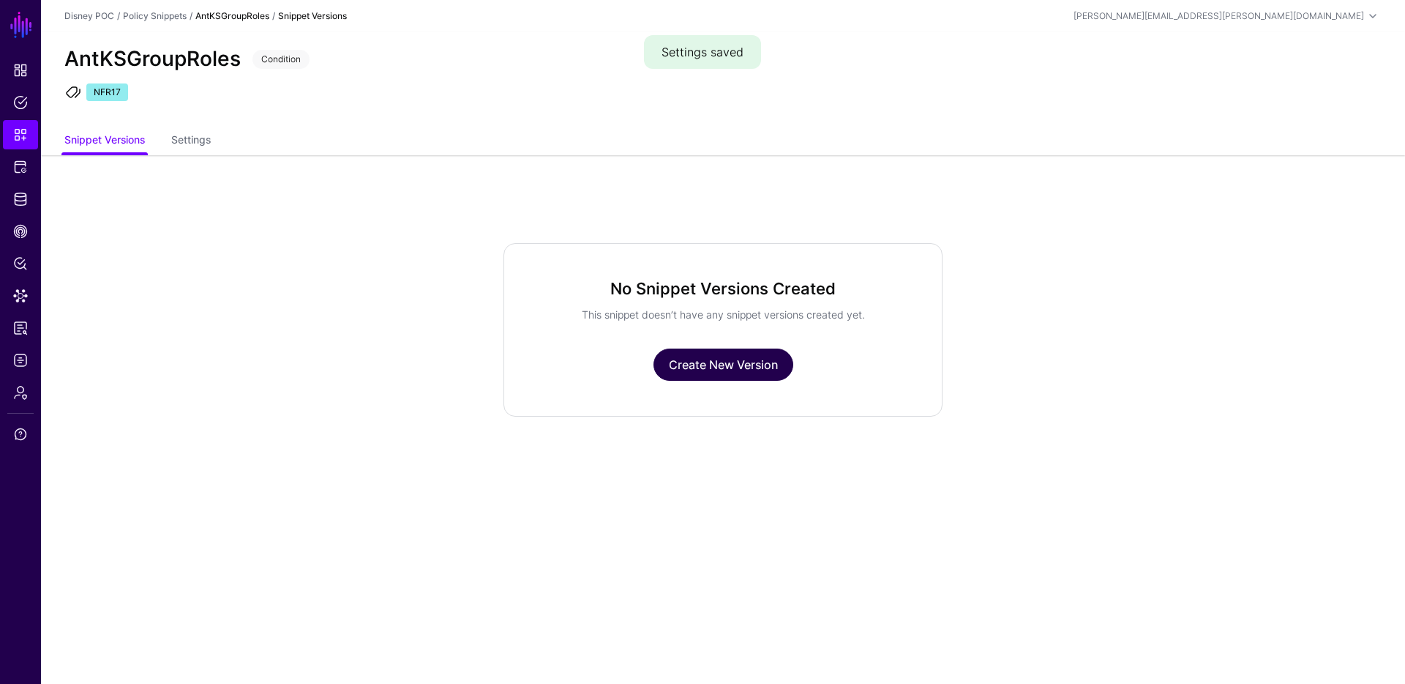
click at [692, 359] on link "Create New Version" at bounding box center [724, 364] width 140 height 32
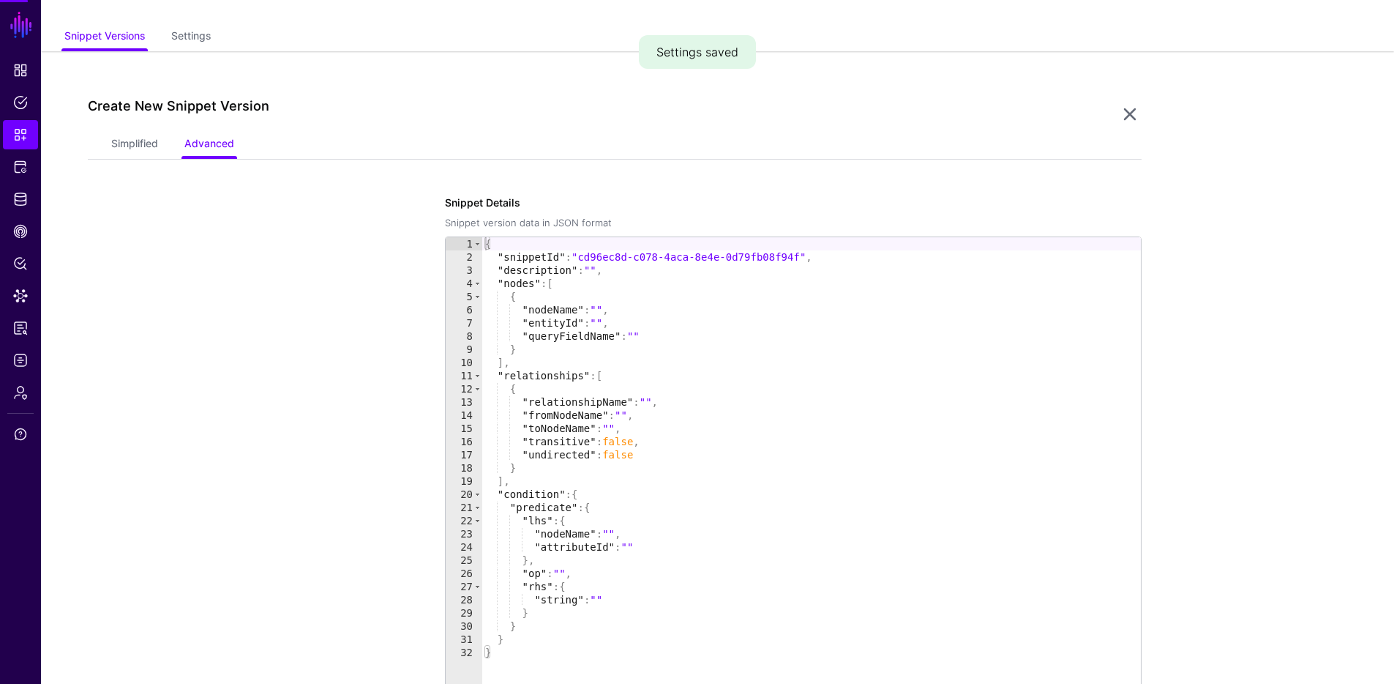
scroll to position [155, 0]
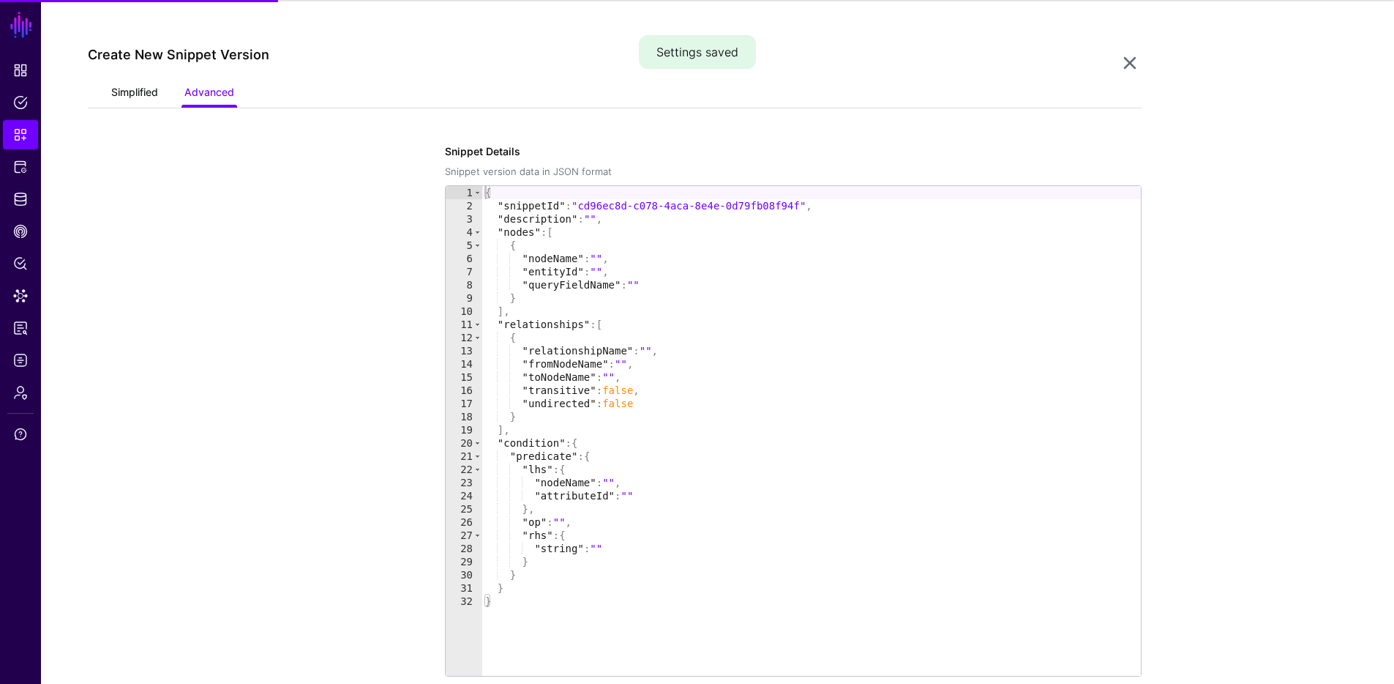
click at [121, 89] on link "Simplified" at bounding box center [134, 94] width 47 height 28
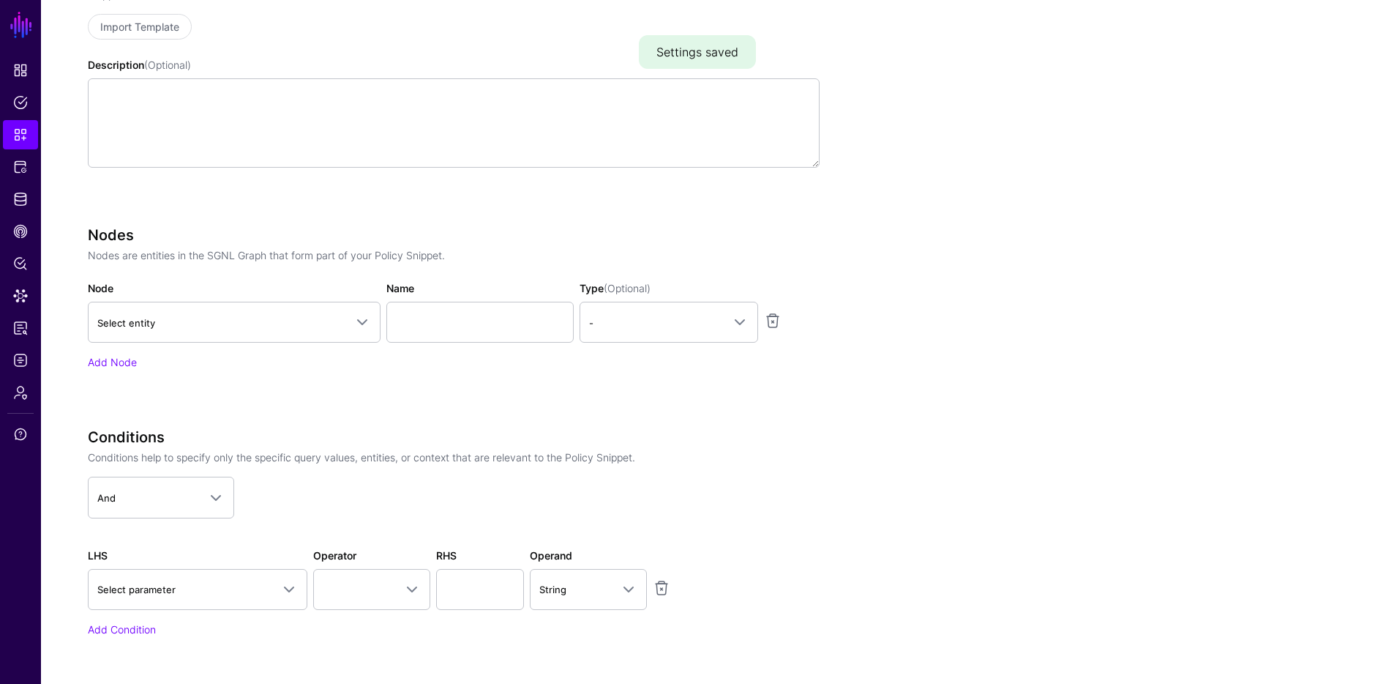
scroll to position [362, 0]
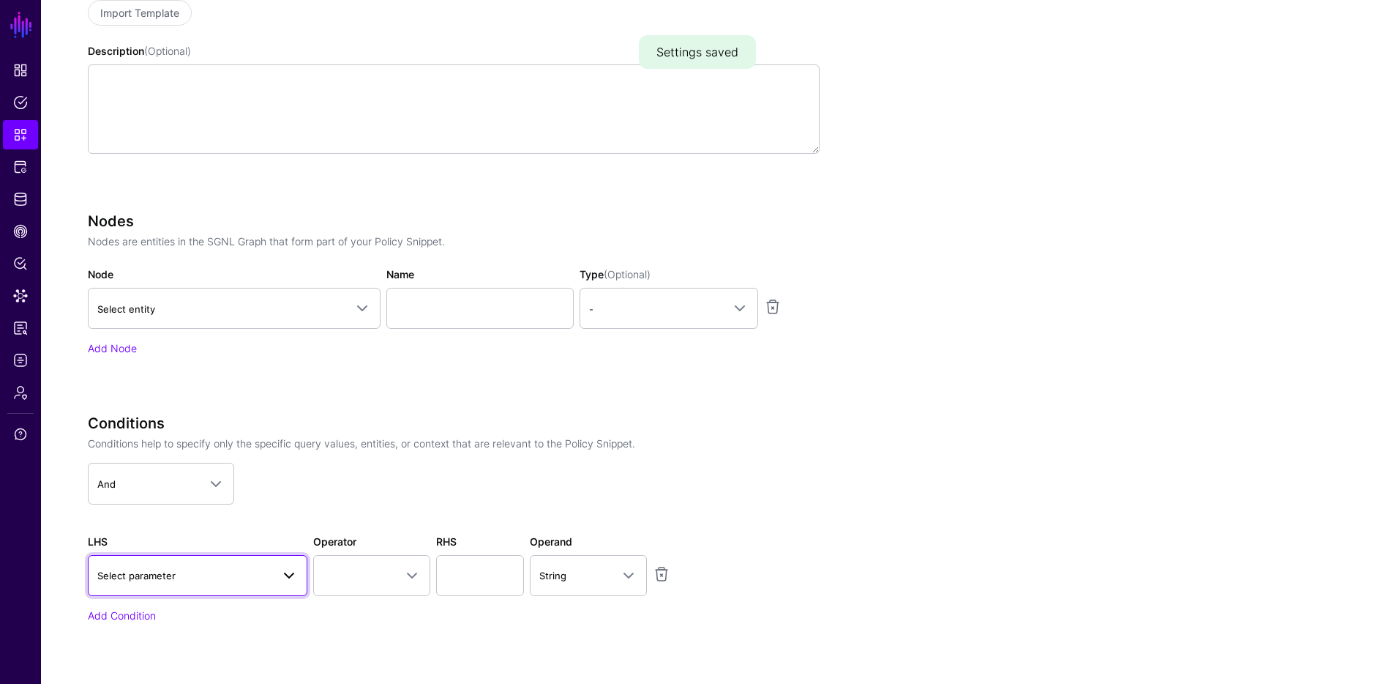
click at [202, 570] on span "Select parameter" at bounding box center [184, 575] width 174 height 16
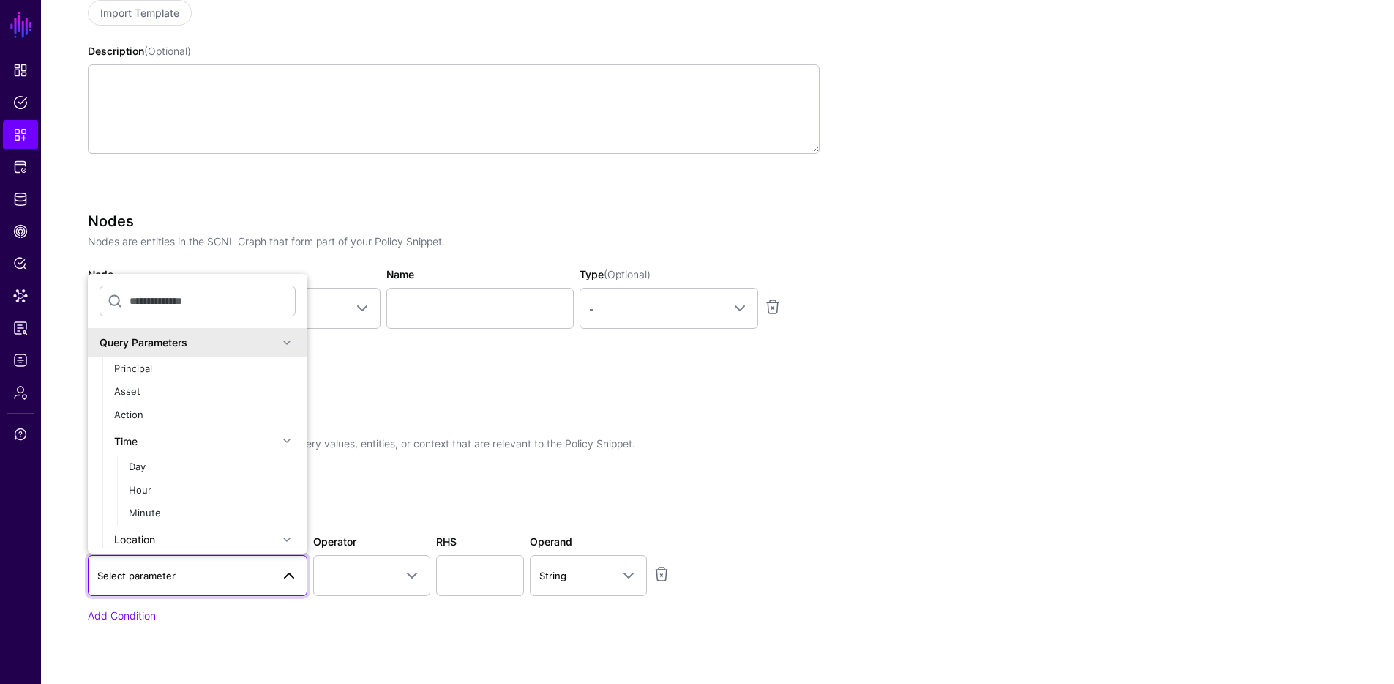
click at [950, 446] on app-snippets-creator "Specify the components of your Snippet Version Policy Snippet Versions are comp…" at bounding box center [615, 300] width 1054 height 728
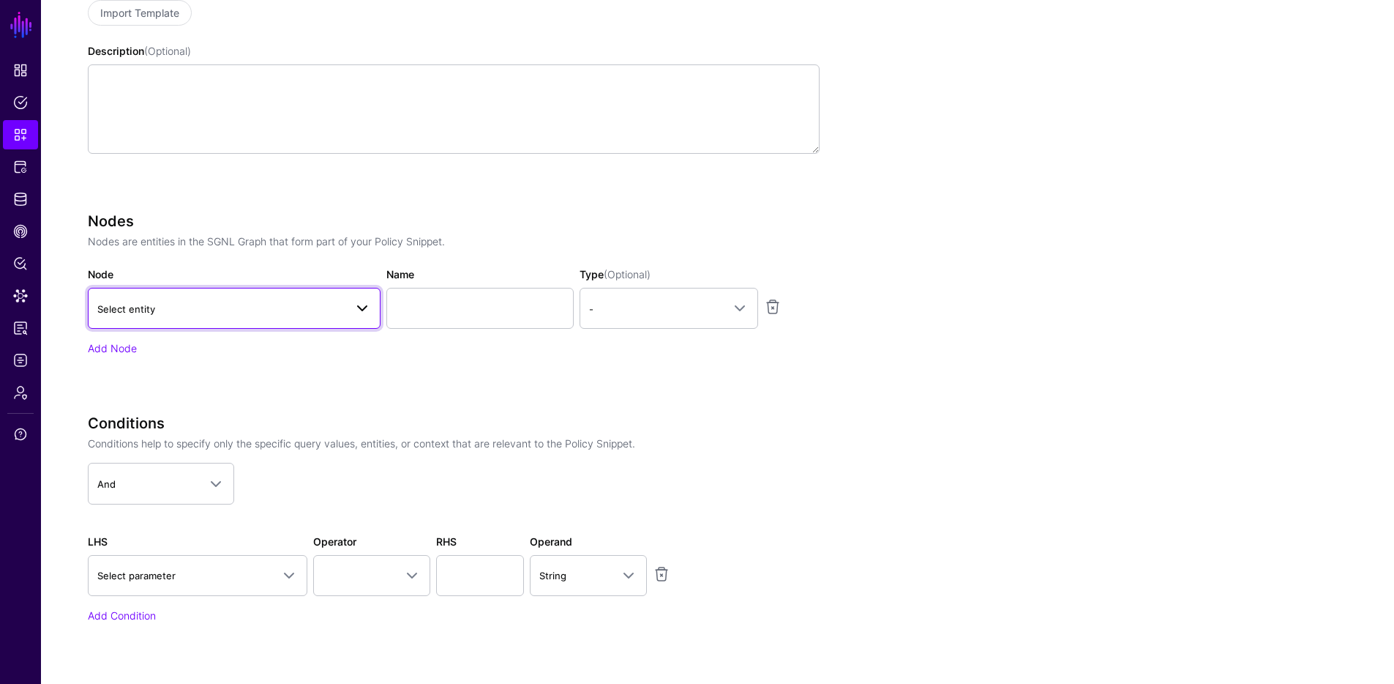
click at [307, 308] on span "Select entity" at bounding box center [220, 309] width 247 height 16
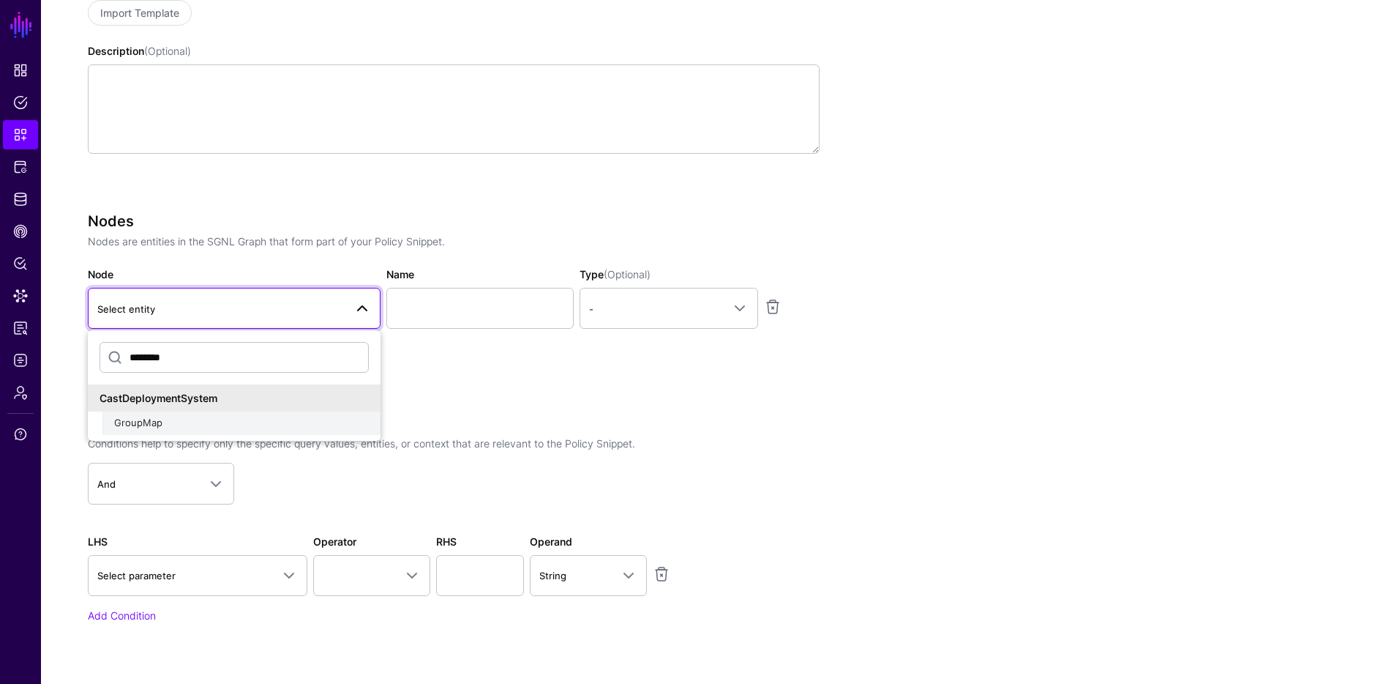
type input "********"
click at [192, 427] on div "GroupMap" at bounding box center [241, 423] width 255 height 15
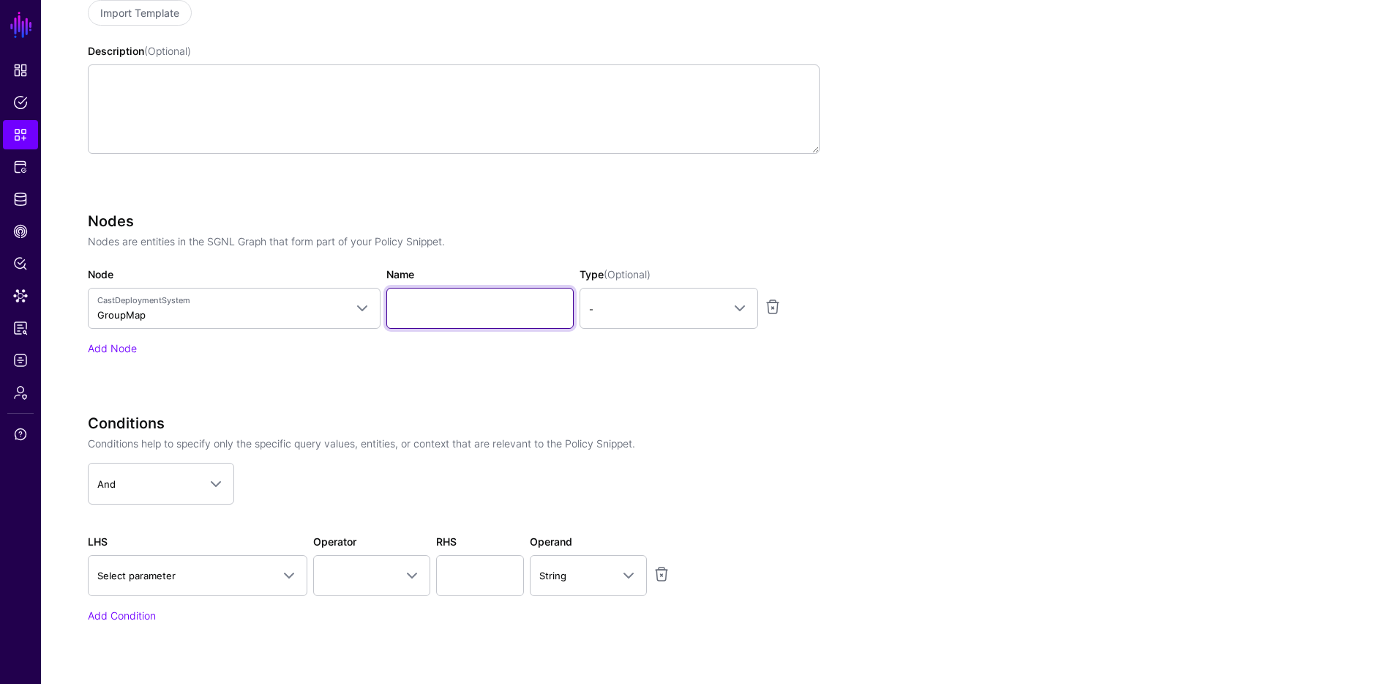
click at [460, 318] on input "Name" at bounding box center [479, 308] width 187 height 41
click at [105, 343] on link "Add Node" at bounding box center [112, 348] width 49 height 12
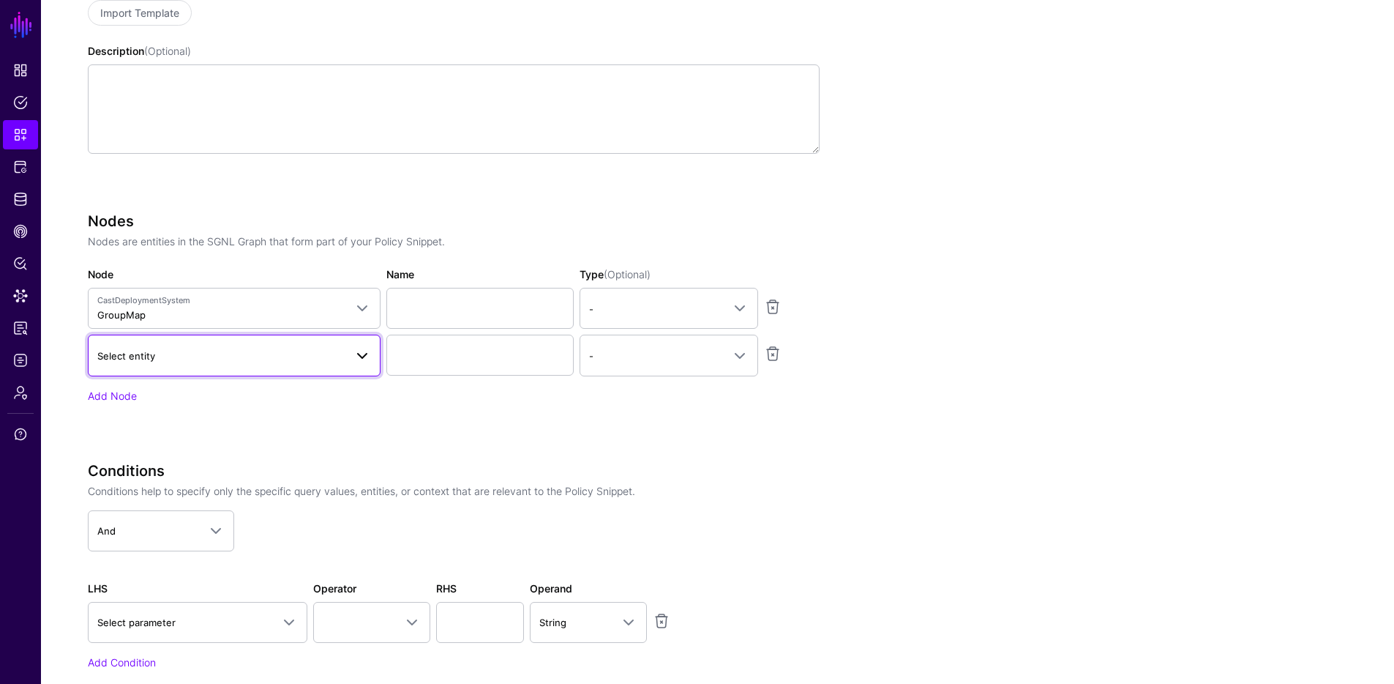
click at [129, 348] on span "Select entity" at bounding box center [220, 356] width 247 height 16
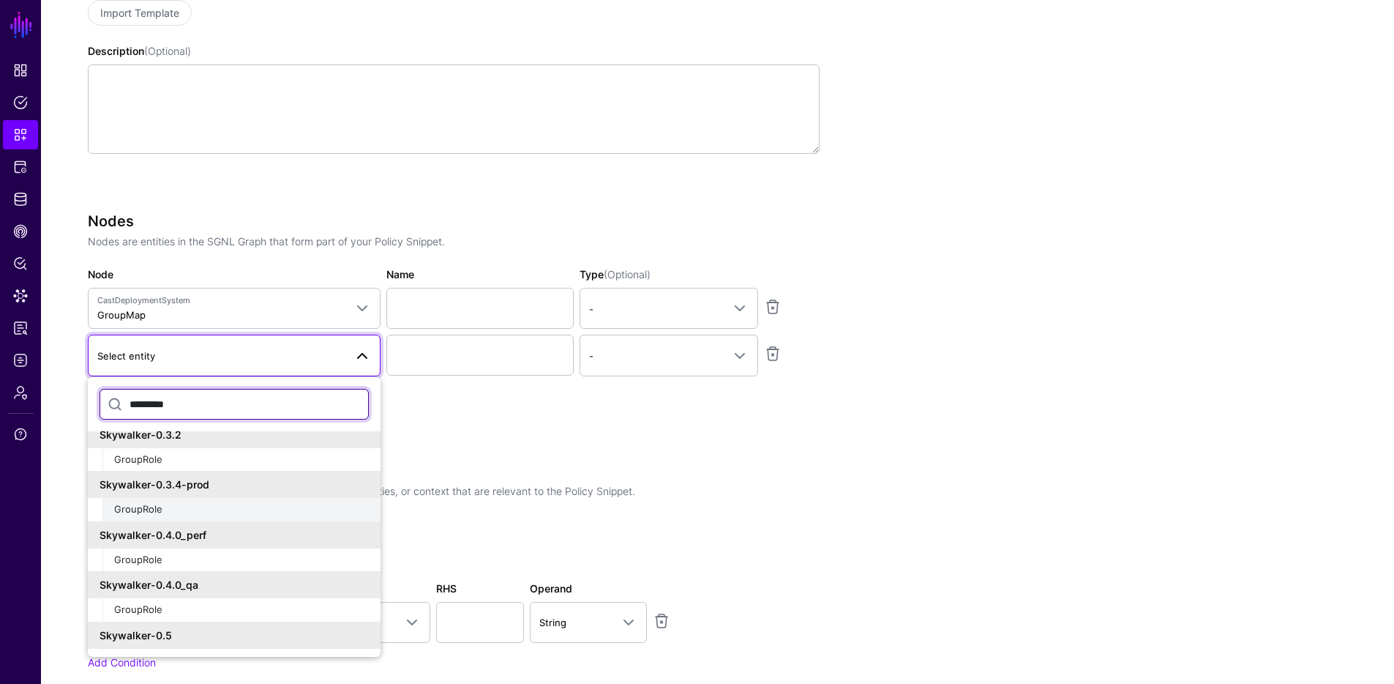
scroll to position [282, 0]
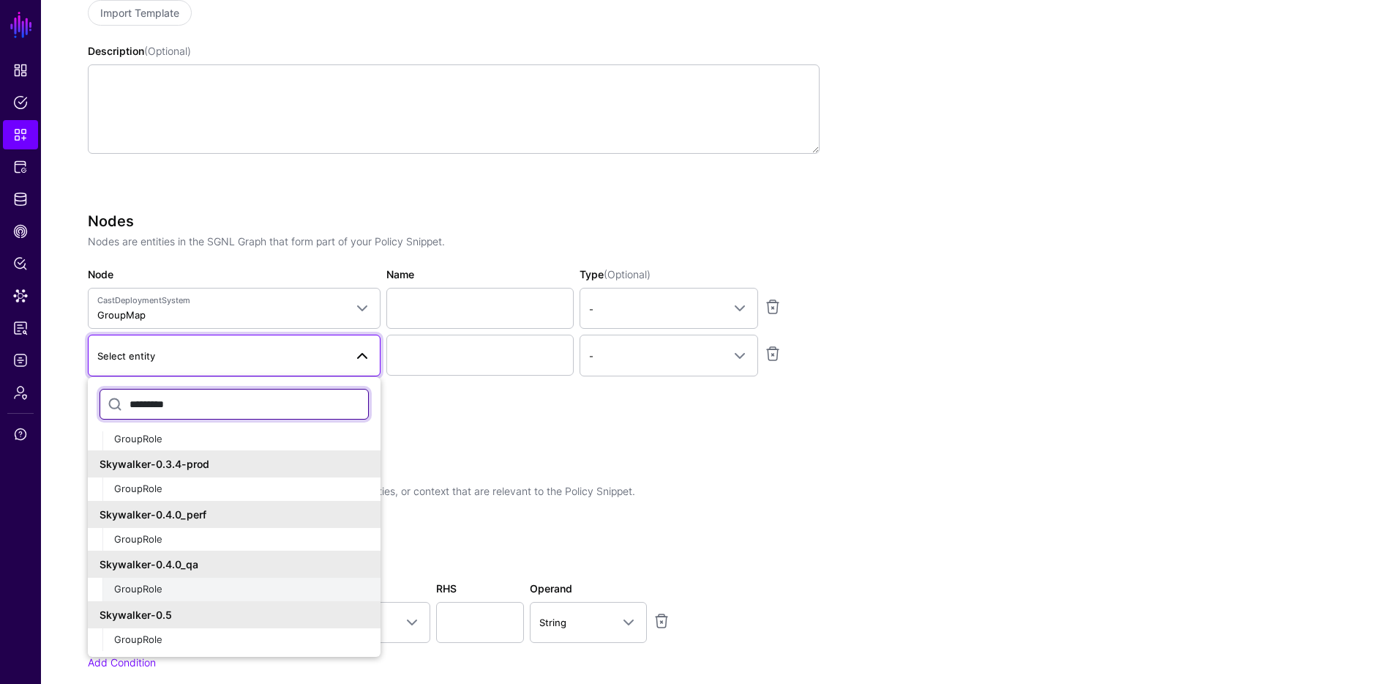
type input "*********"
click at [189, 588] on div "GroupRole" at bounding box center [241, 589] width 255 height 15
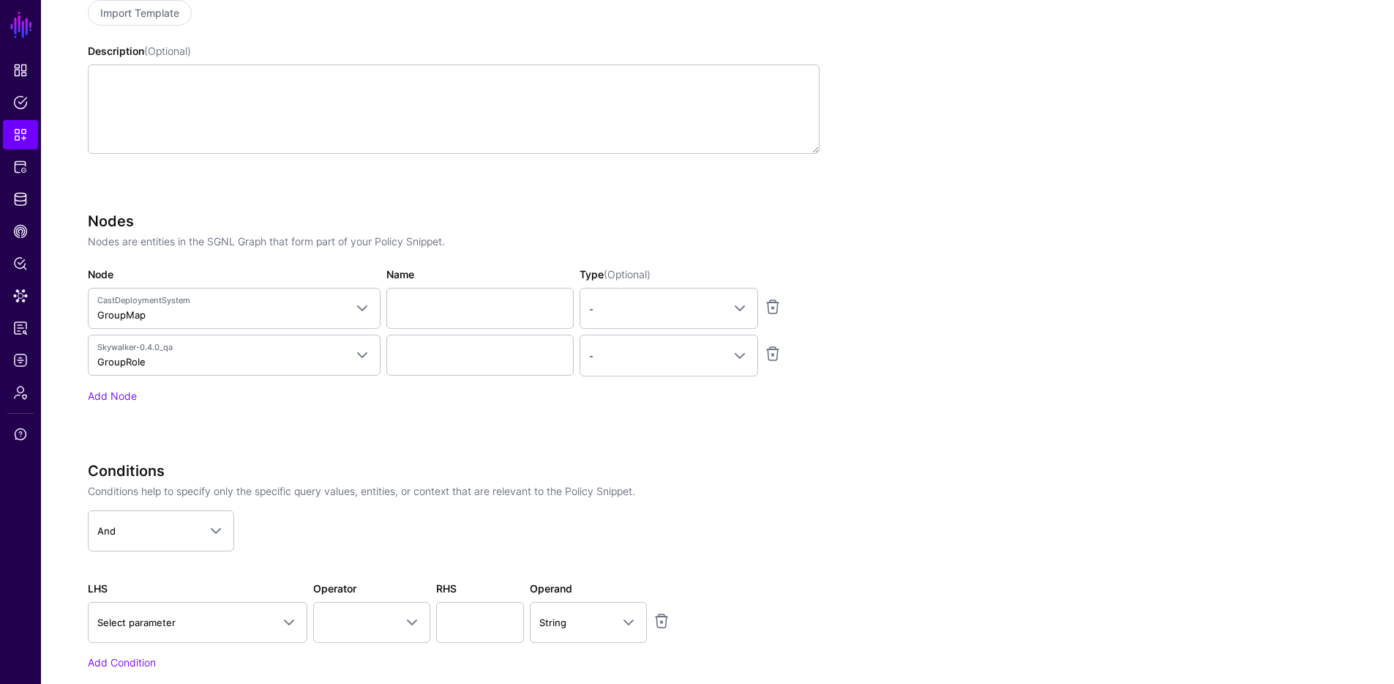
click at [715, 494] on p "Conditions help to specify only the specific query values, entities, or context…" at bounding box center [454, 490] width 732 height 15
click at [506, 315] on input "Name" at bounding box center [479, 308] width 187 height 41
type input "********"
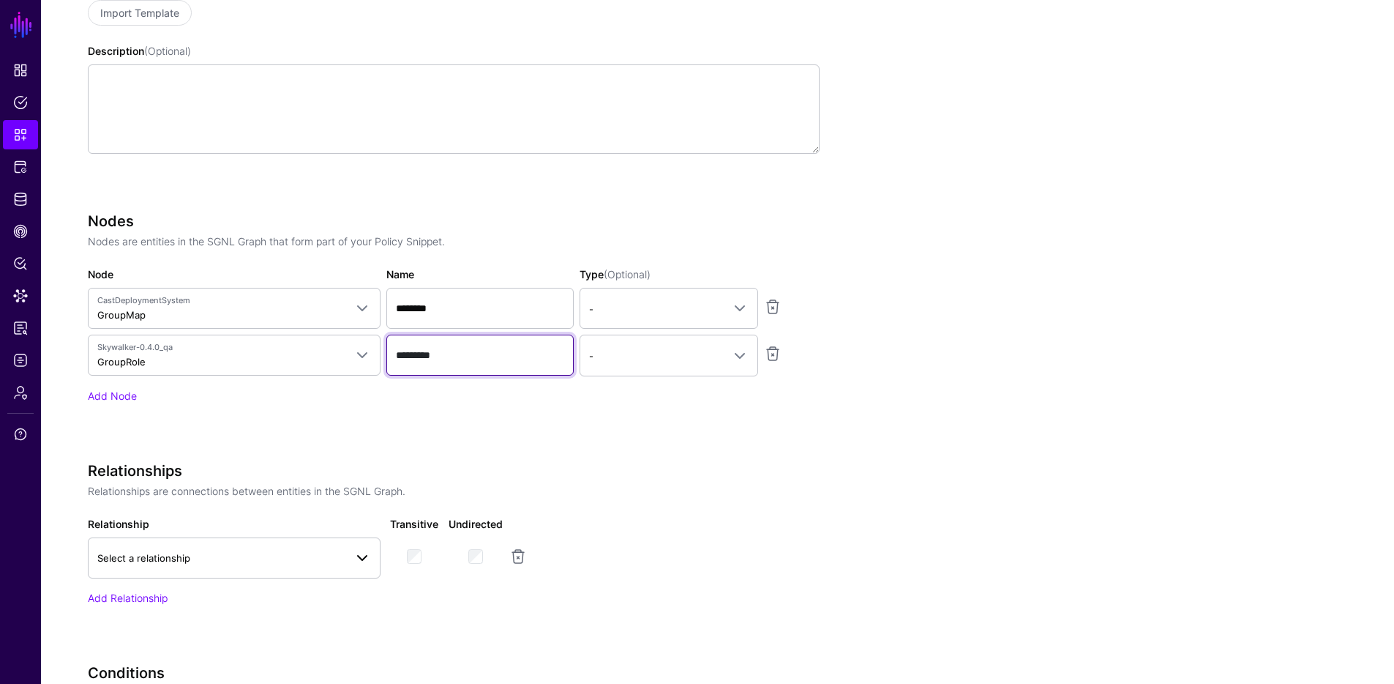
type input "*********"
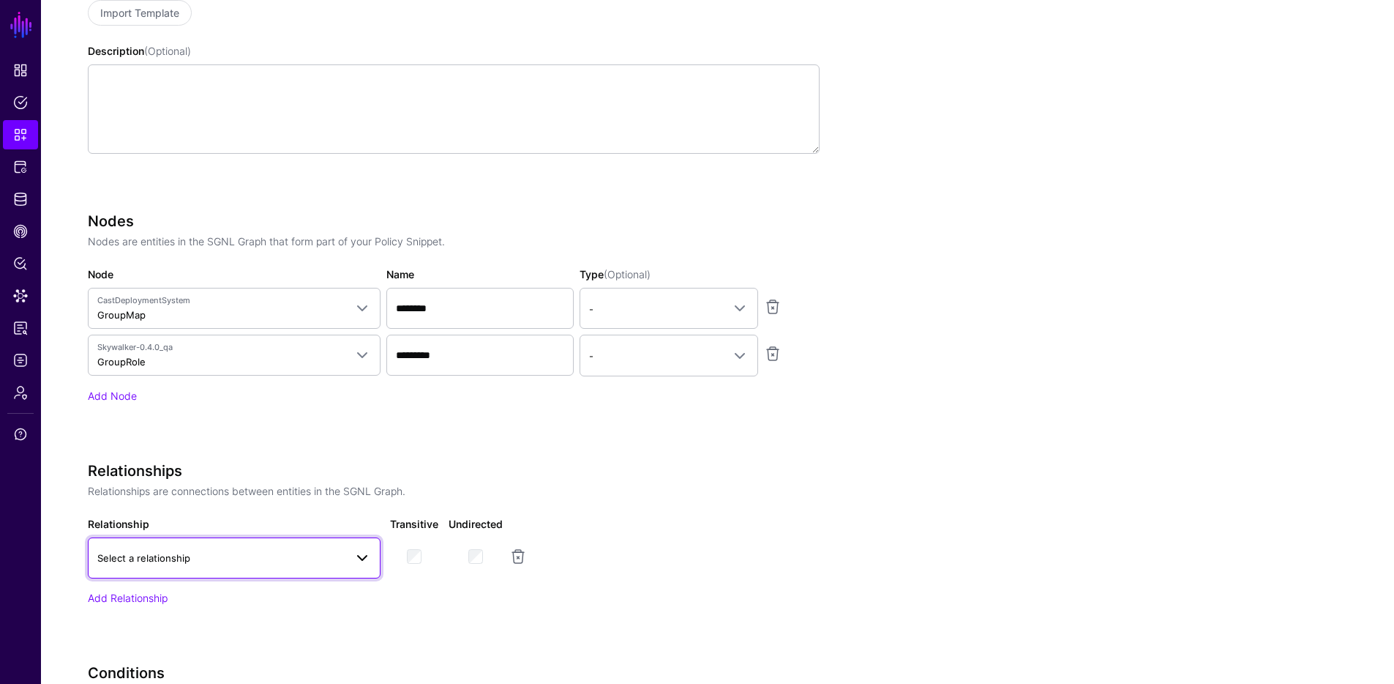
click at [330, 554] on span "Select a relationship" at bounding box center [220, 558] width 247 height 16
click at [303, 561] on span "Select a relationship" at bounding box center [220, 558] width 247 height 16
click at [301, 564] on span "Select a relationship" at bounding box center [220, 558] width 247 height 16
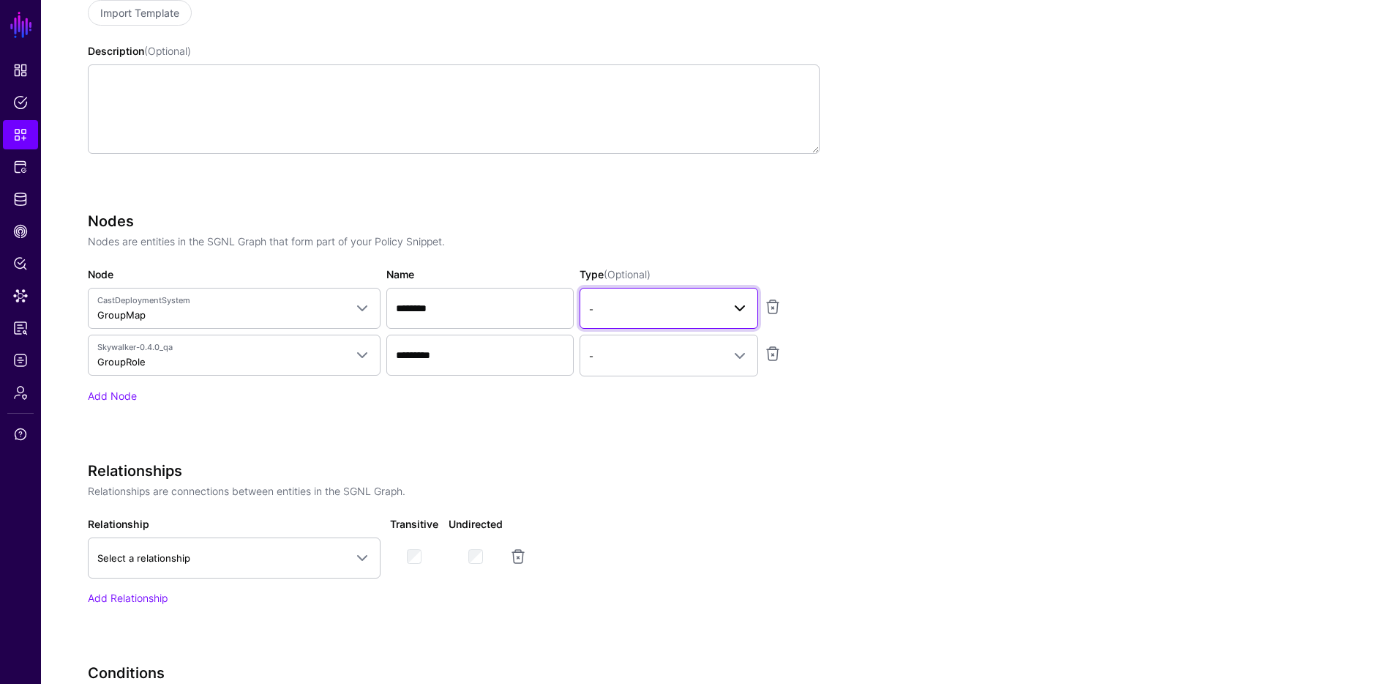
click at [740, 298] on link "-" at bounding box center [669, 308] width 179 height 41
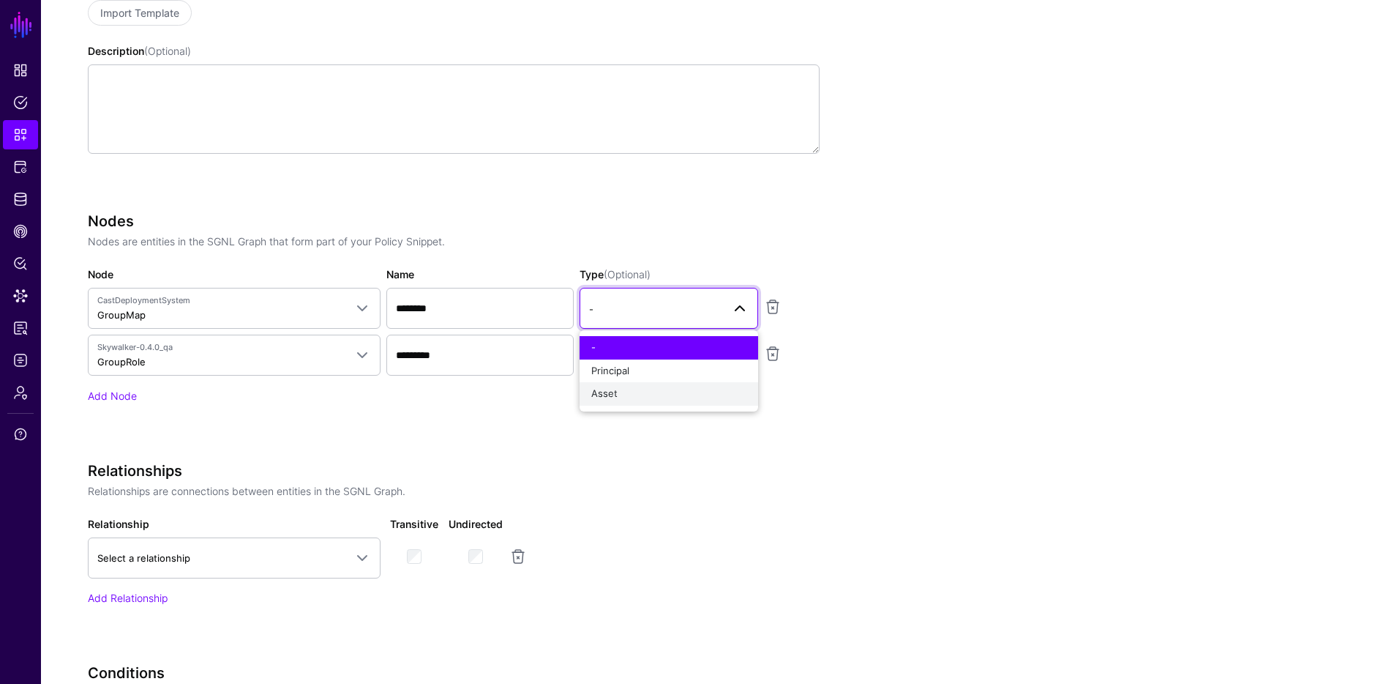
click at [624, 392] on div "Asset" at bounding box center [668, 393] width 155 height 15
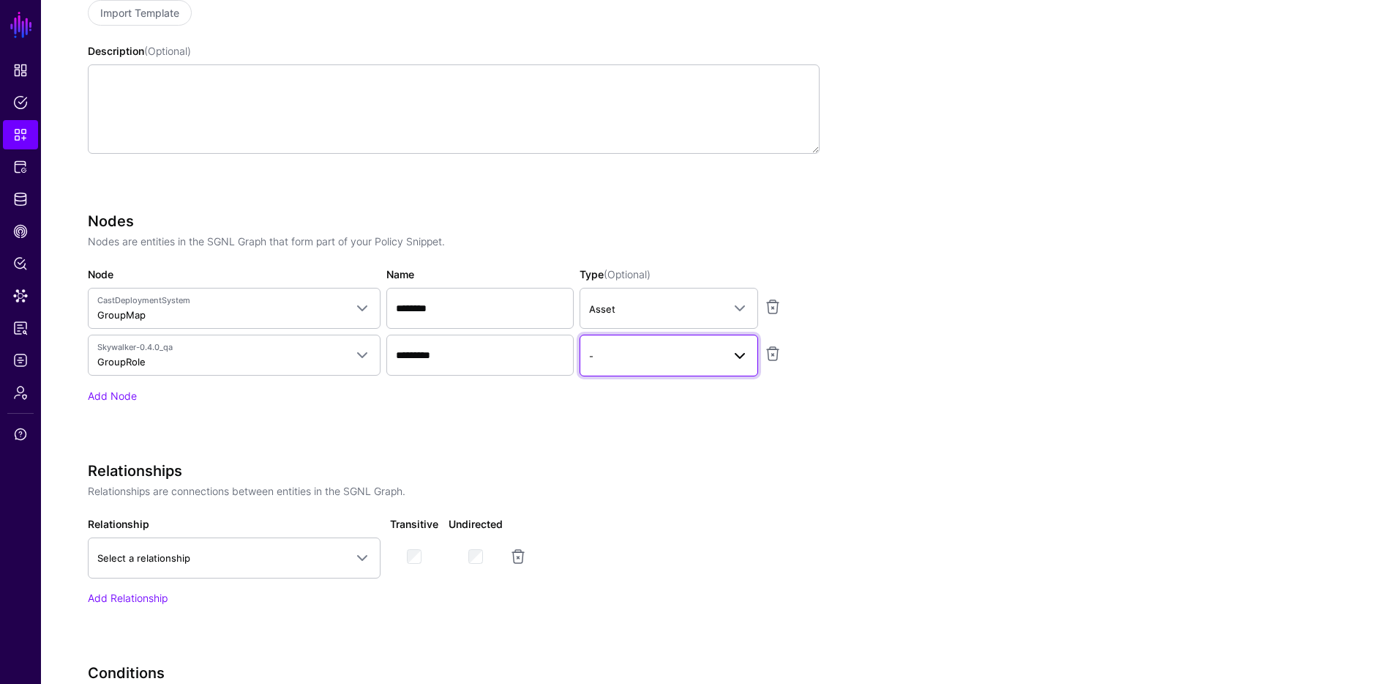
click at [644, 349] on span "-" at bounding box center [655, 356] width 133 height 16
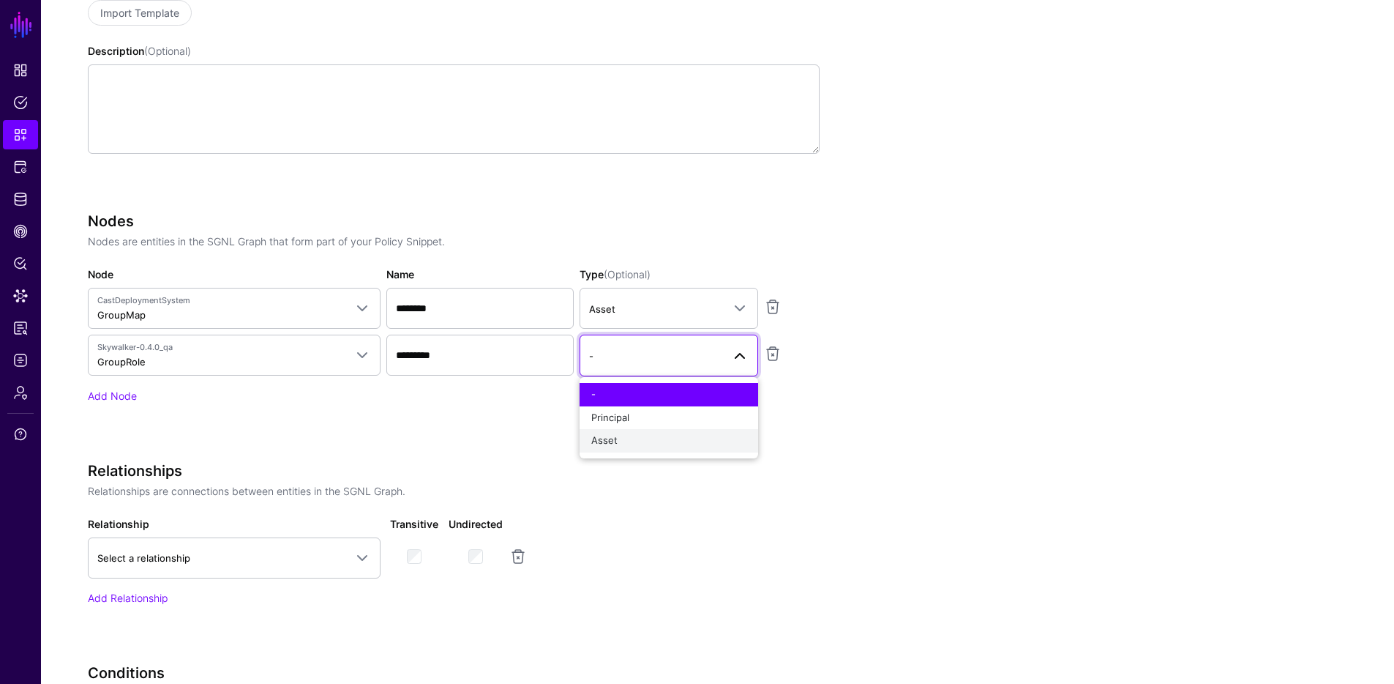
click at [613, 443] on span "Asset" at bounding box center [604, 440] width 26 height 12
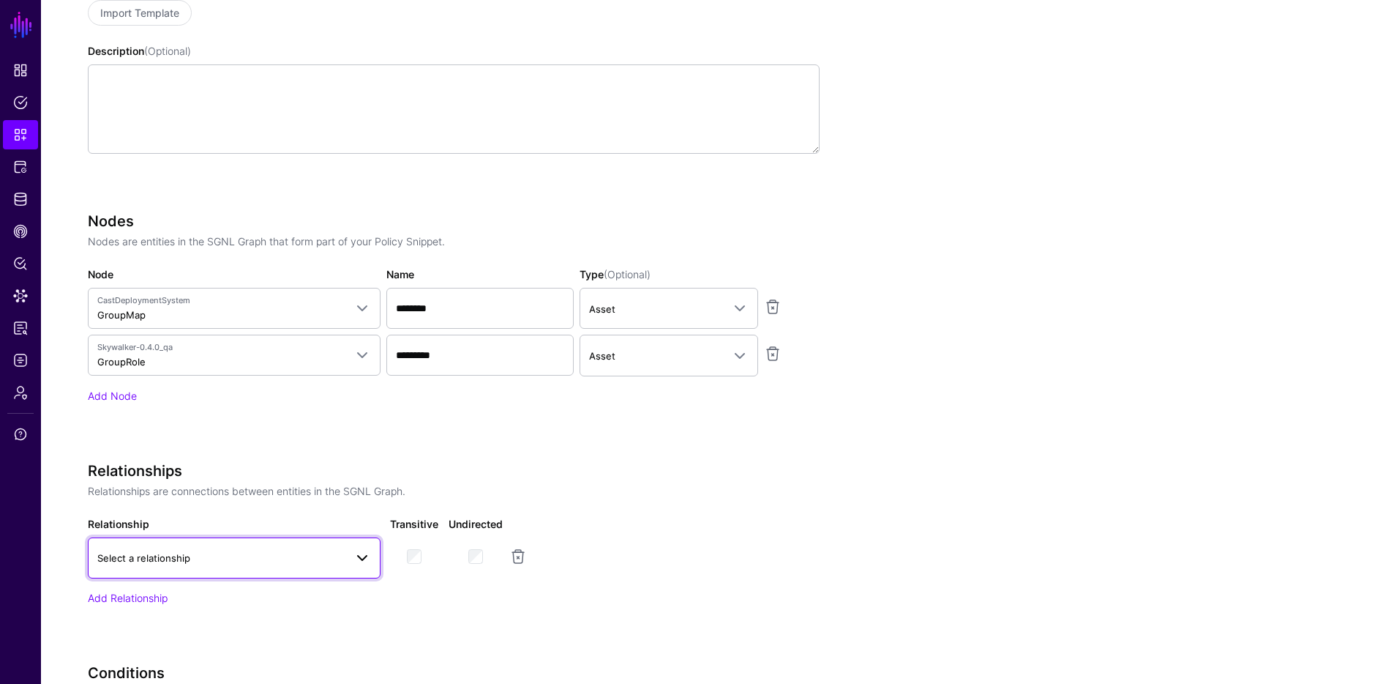
click at [173, 569] on link "Select a relationship" at bounding box center [234, 557] width 293 height 41
click at [176, 568] on link "Select a relationship" at bounding box center [234, 557] width 293 height 41
click at [215, 556] on span "Select a relationship" at bounding box center [220, 558] width 247 height 16
click at [206, 556] on span "Select a relationship" at bounding box center [220, 558] width 247 height 16
click at [792, 548] on div "Relationship Select a relationship Transitive Undirected" at bounding box center [454, 547] width 738 height 62
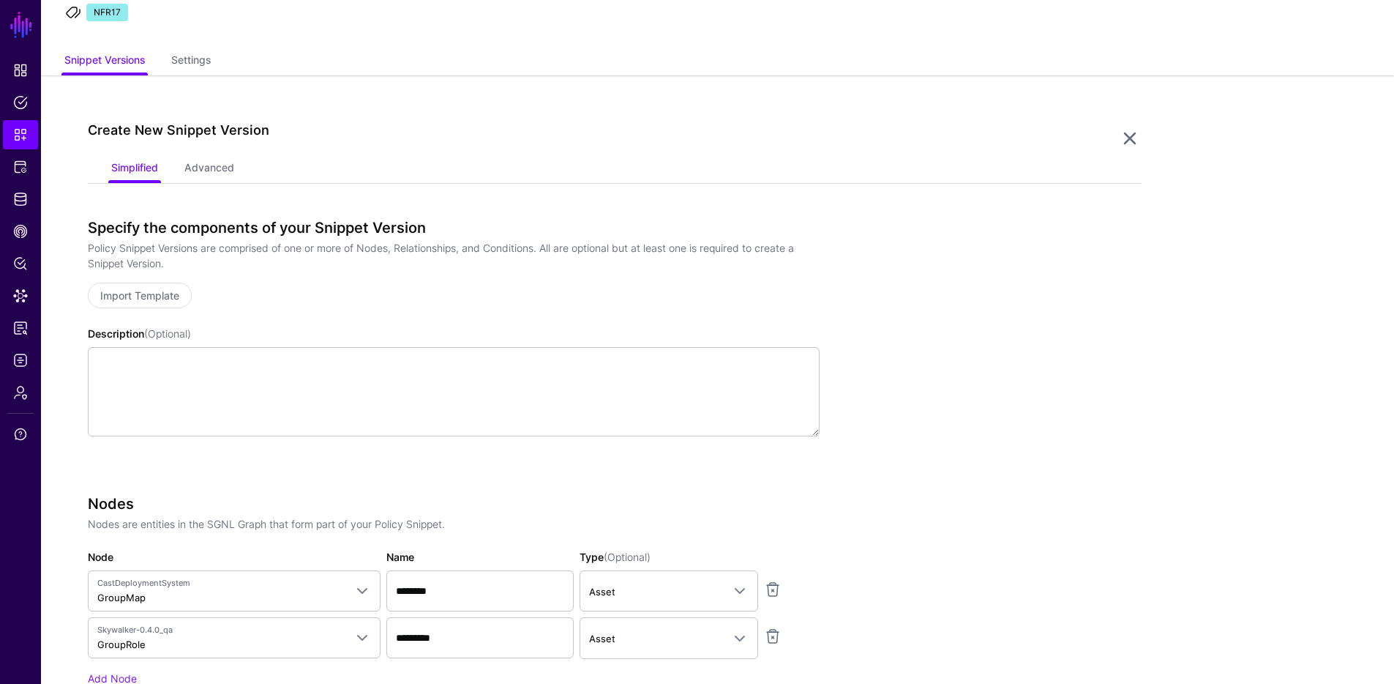
scroll to position [0, 0]
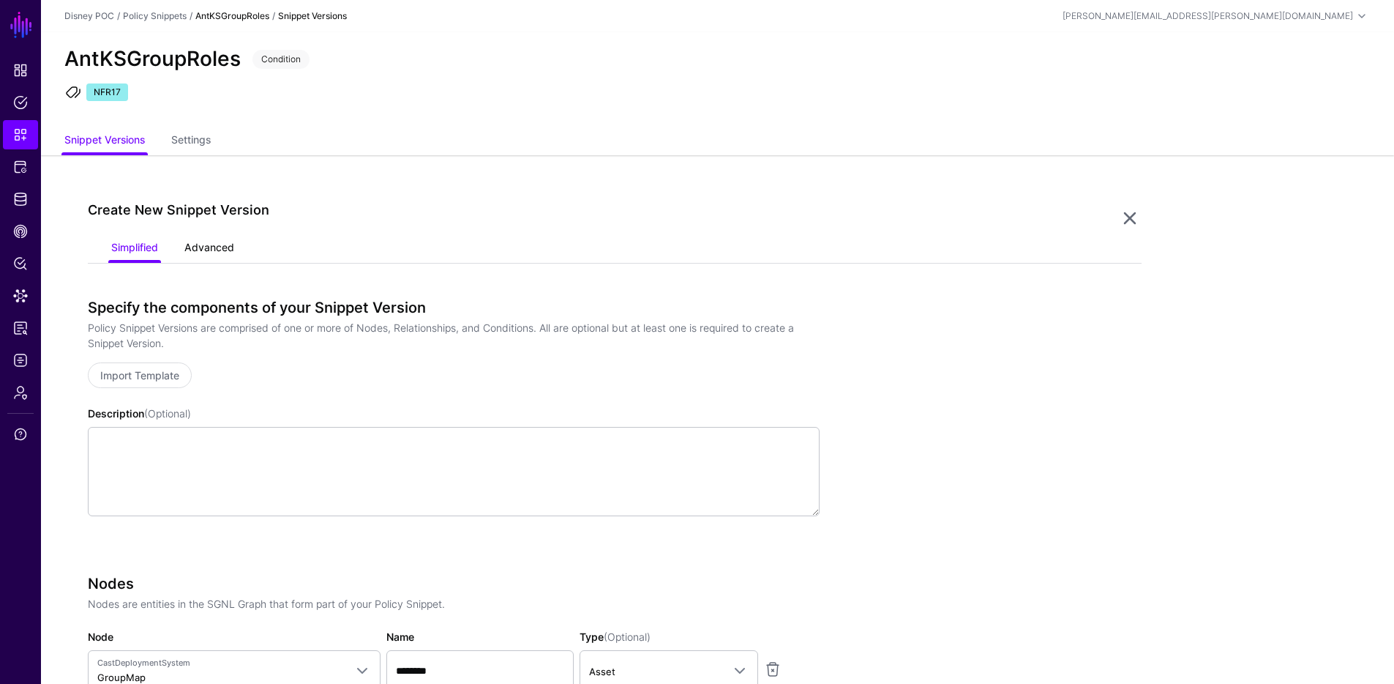
click at [201, 244] on link "Advanced" at bounding box center [209, 249] width 50 height 28
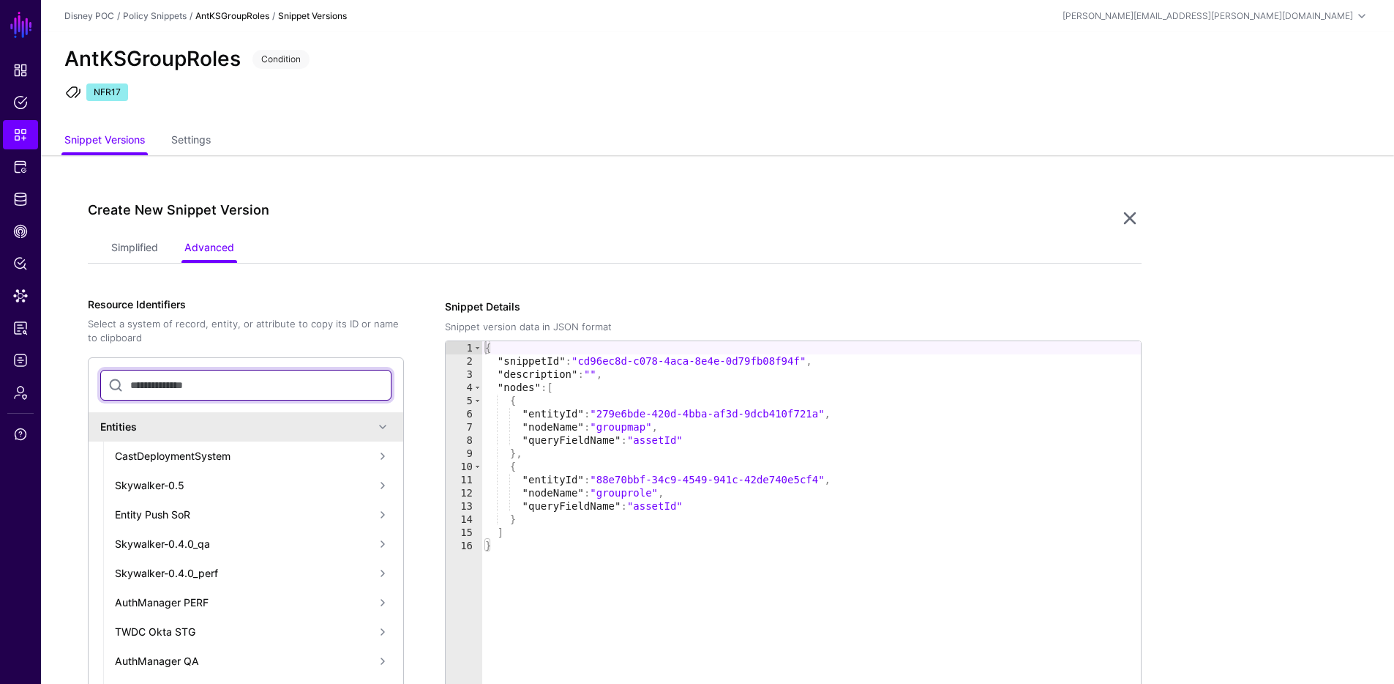
click at [192, 382] on input "text" at bounding box center [245, 385] width 291 height 31
paste input "**********"
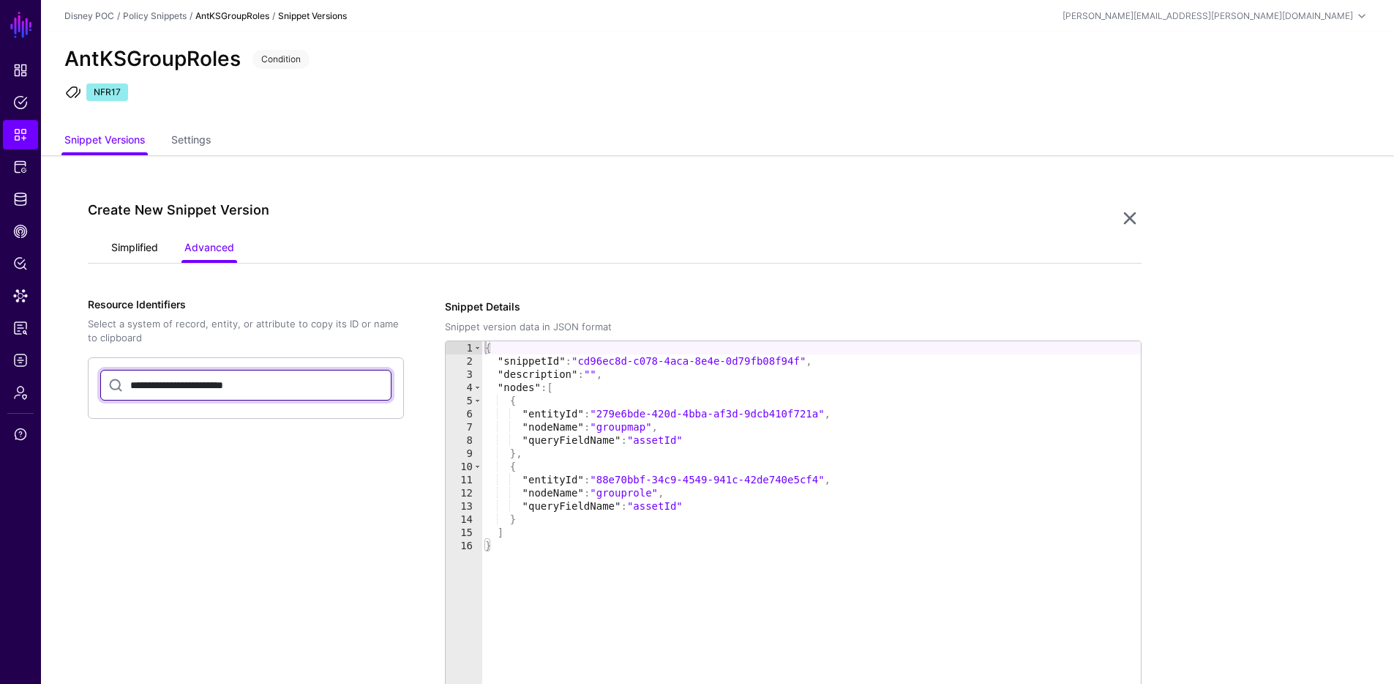
type input "**********"
click at [132, 236] on link "Simplified" at bounding box center [134, 249] width 47 height 28
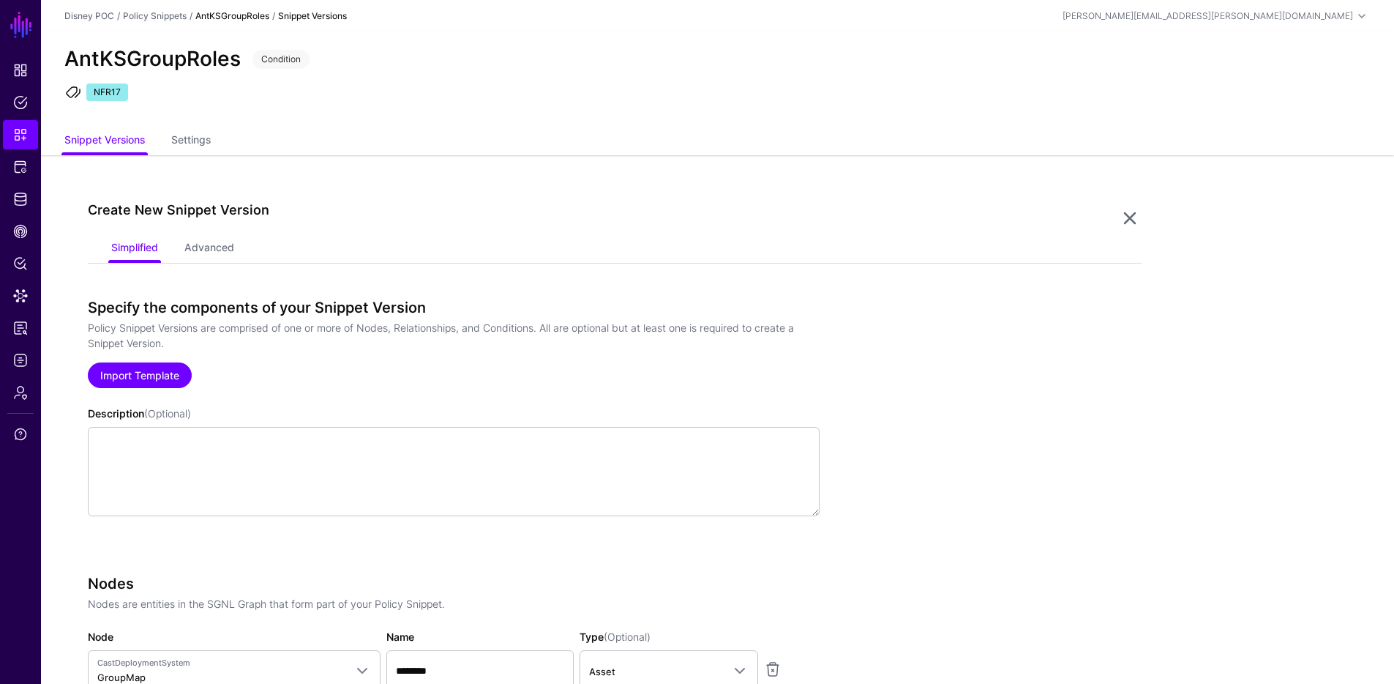
click at [138, 367] on link "Import Template" at bounding box center [140, 375] width 104 height 26
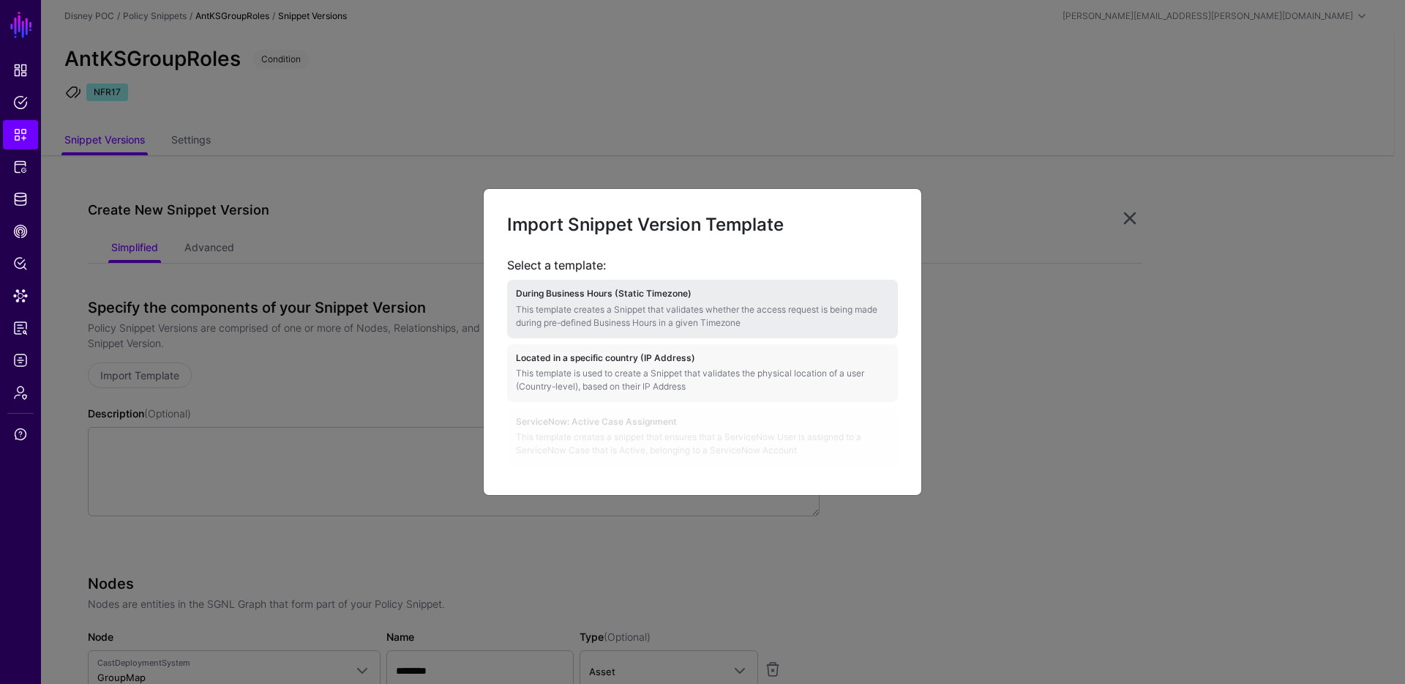
click at [624, 307] on p "This template creates a Snippet that validates whether the access request is be…" at bounding box center [702, 316] width 373 height 26
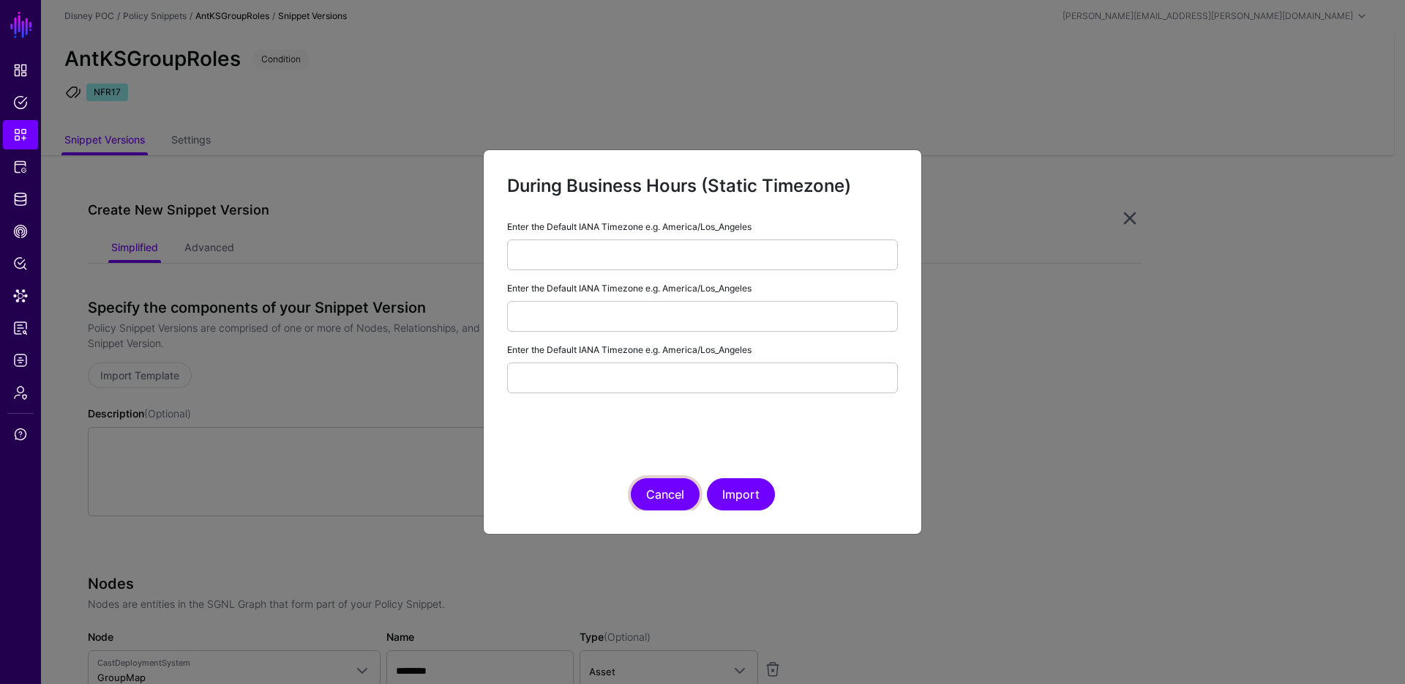
click at [672, 487] on button "Cancel" at bounding box center [665, 494] width 69 height 32
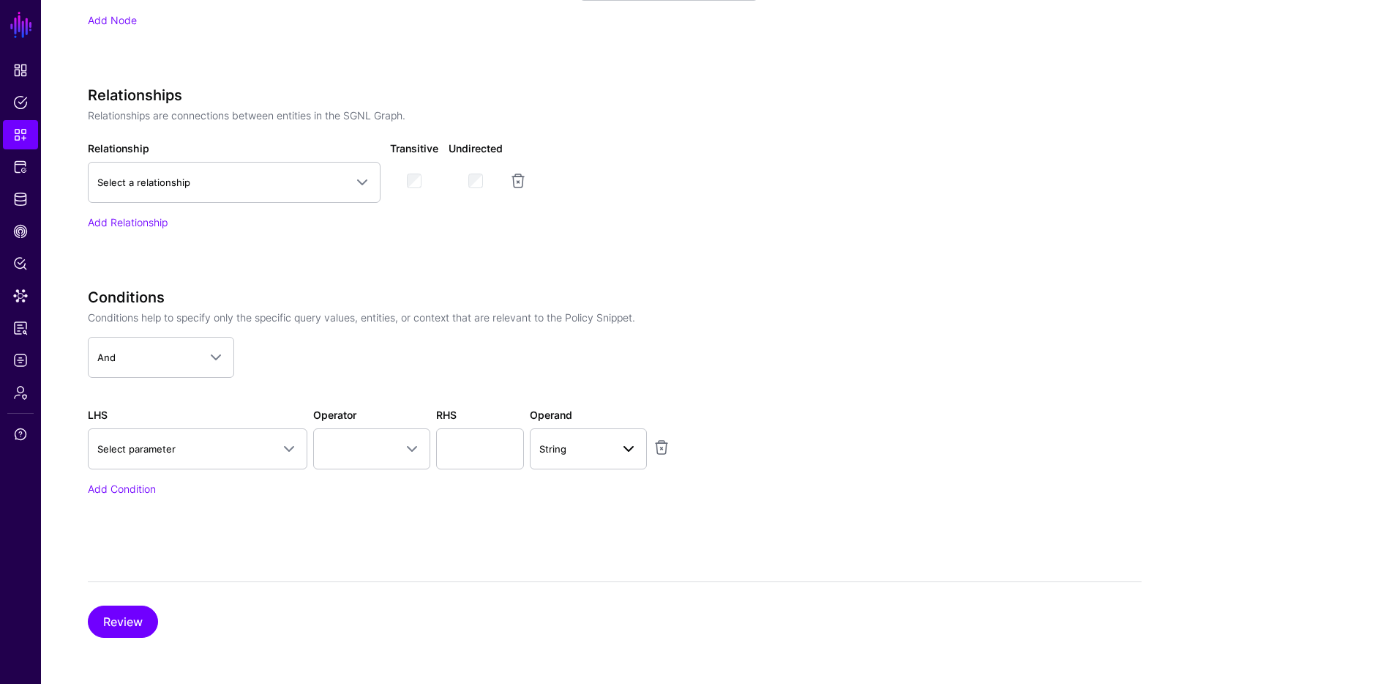
scroll to position [738, 0]
click at [148, 361] on span "And" at bounding box center [147, 356] width 101 height 16
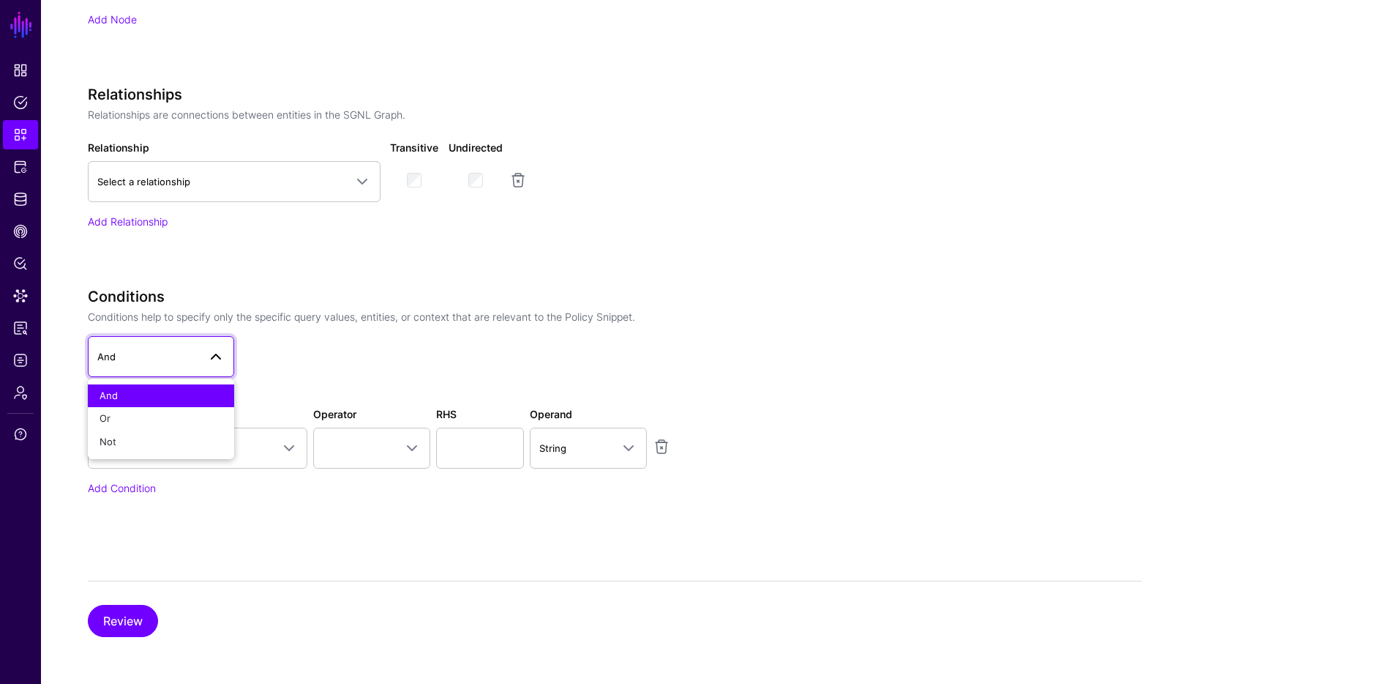
click at [976, 307] on app-snippets-creator "Specify the components of your Snippet Version Policy Snippet Versions are comp…" at bounding box center [615, 48] width 1054 height 976
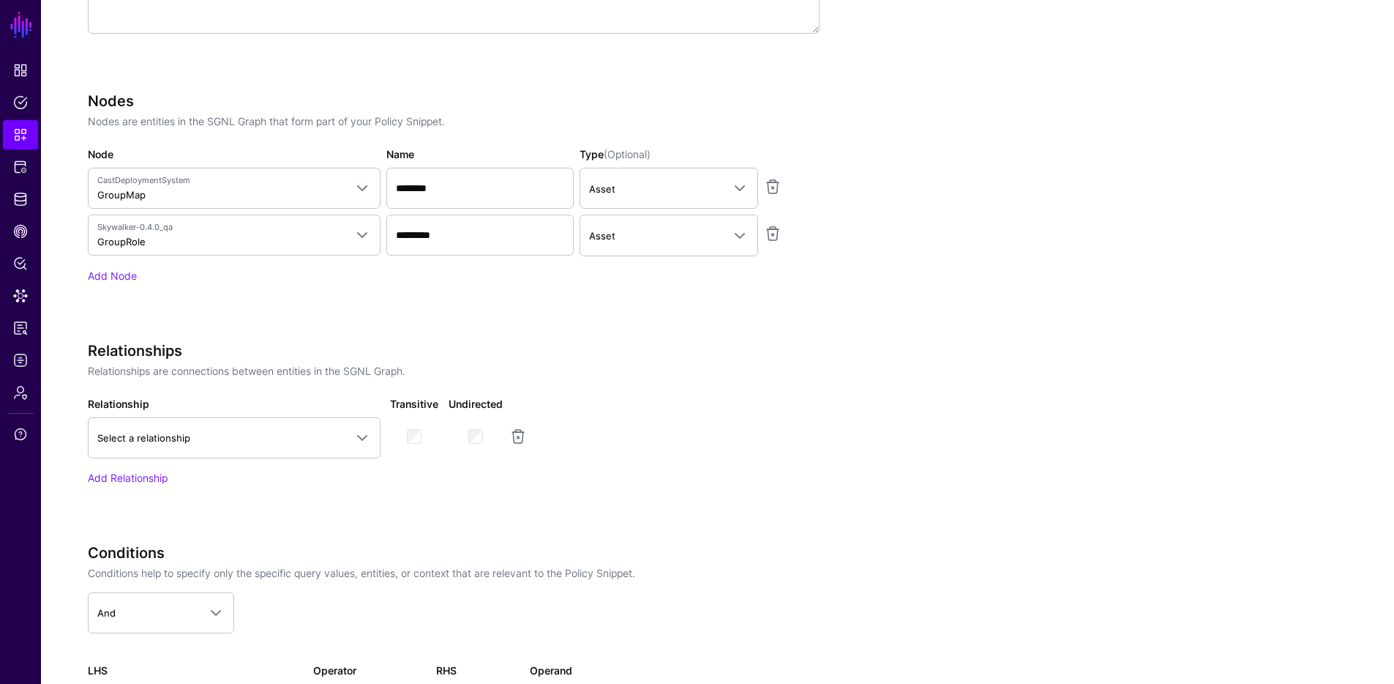
scroll to position [435, 0]
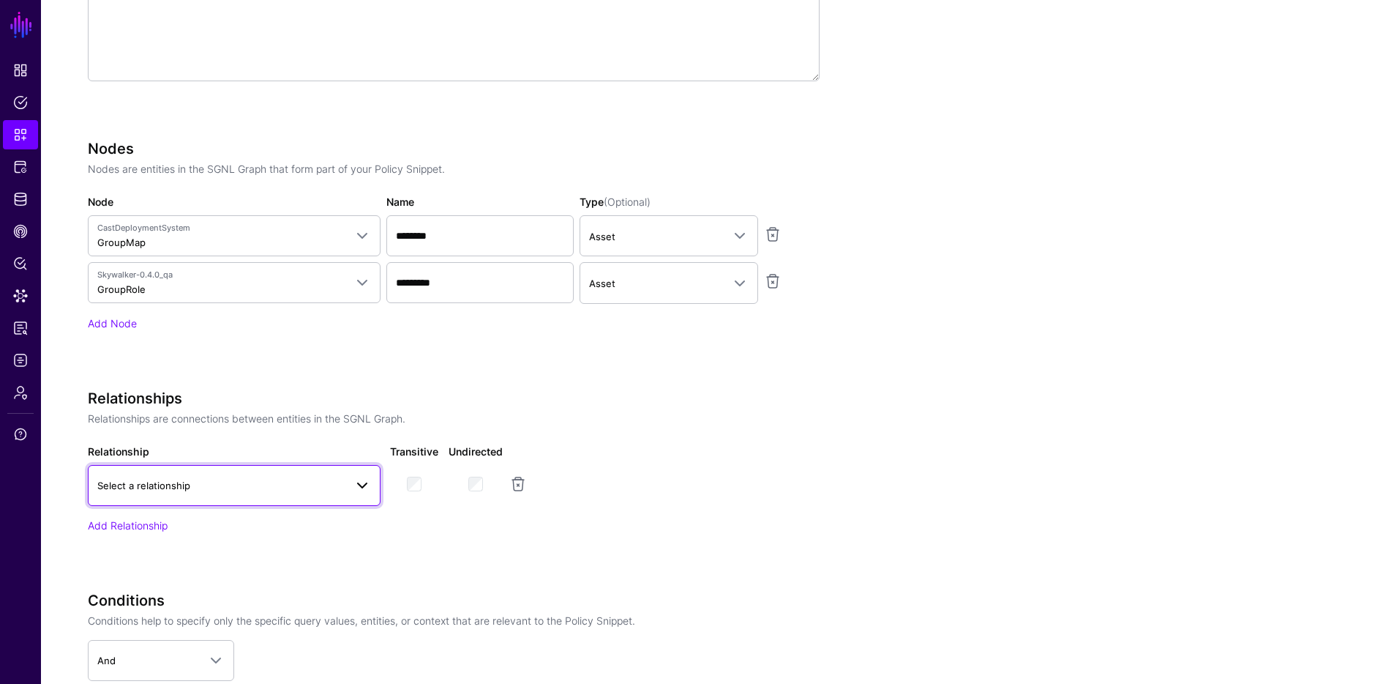
click at [364, 493] on span at bounding box center [363, 485] width 18 height 18
click at [363, 493] on link "Select a relationship" at bounding box center [234, 485] width 293 height 41
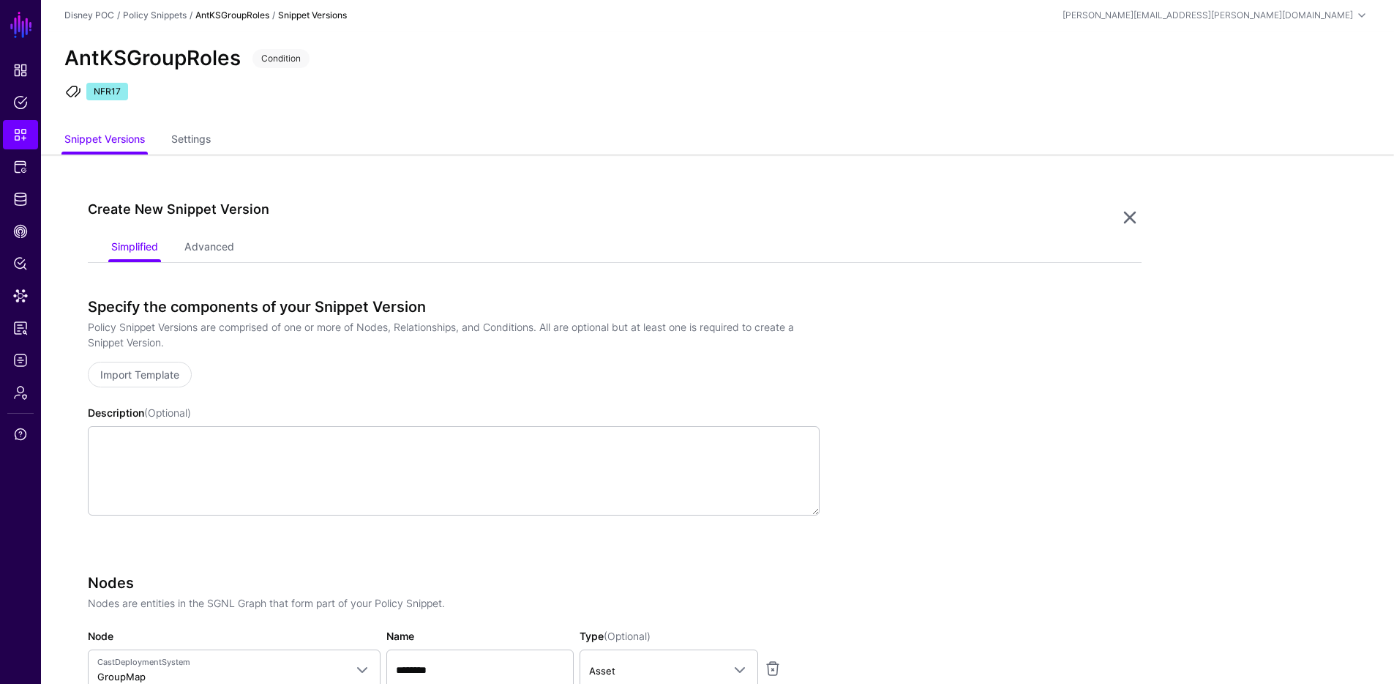
scroll to position [0, 0]
click at [18, 203] on span "Identity Data Fabric" at bounding box center [20, 199] width 15 height 15
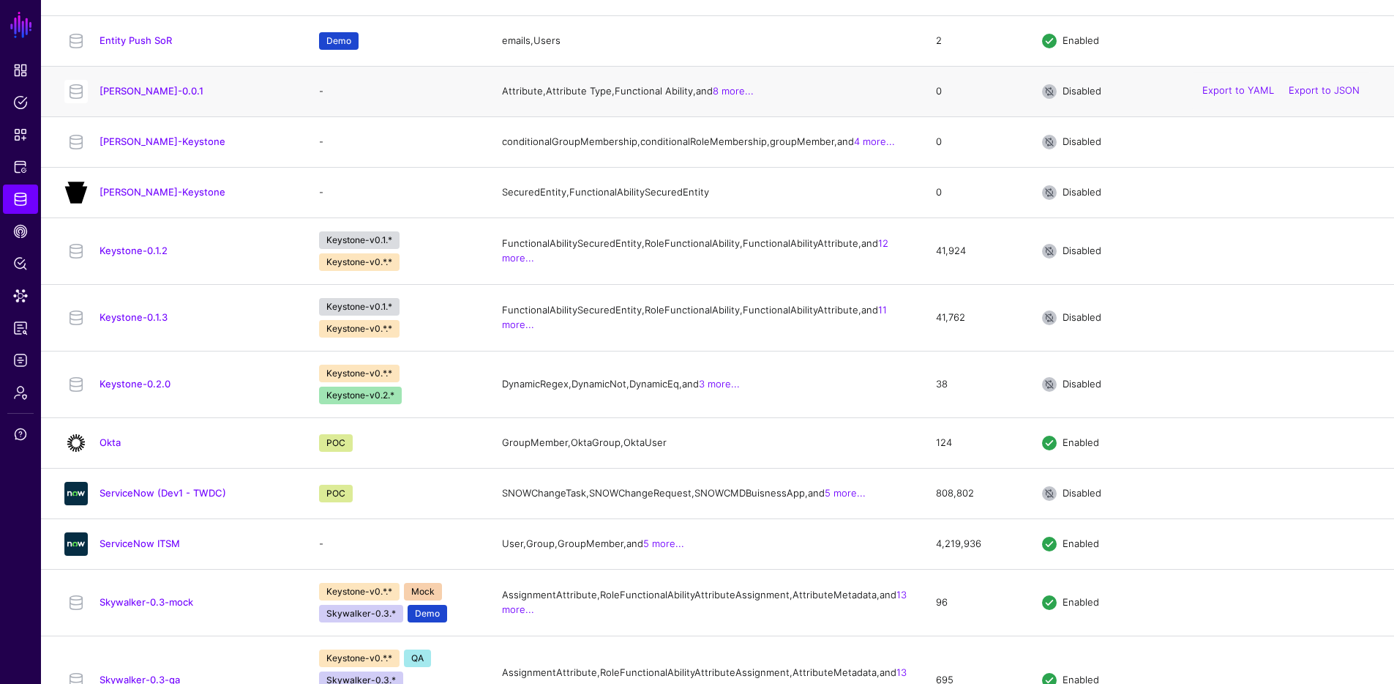
scroll to position [573, 0]
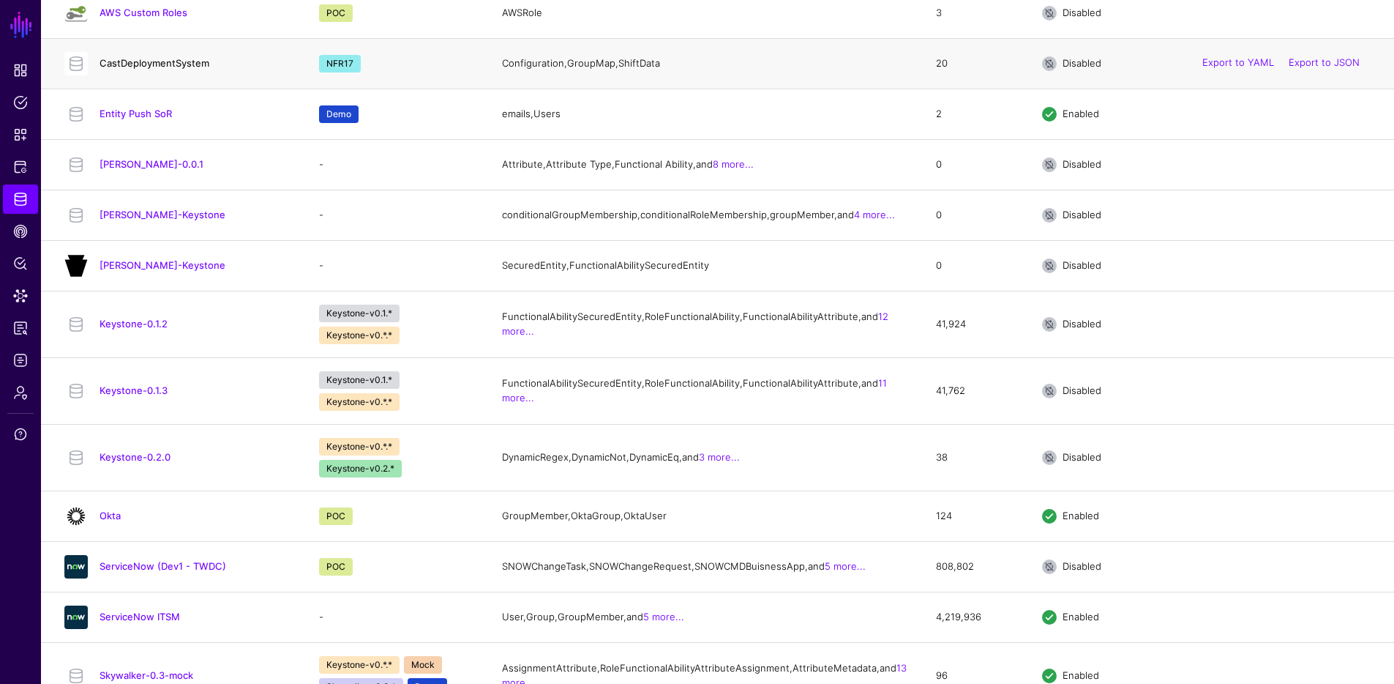
click at [166, 69] on link "CastDeploymentSystem" at bounding box center [155, 63] width 110 height 12
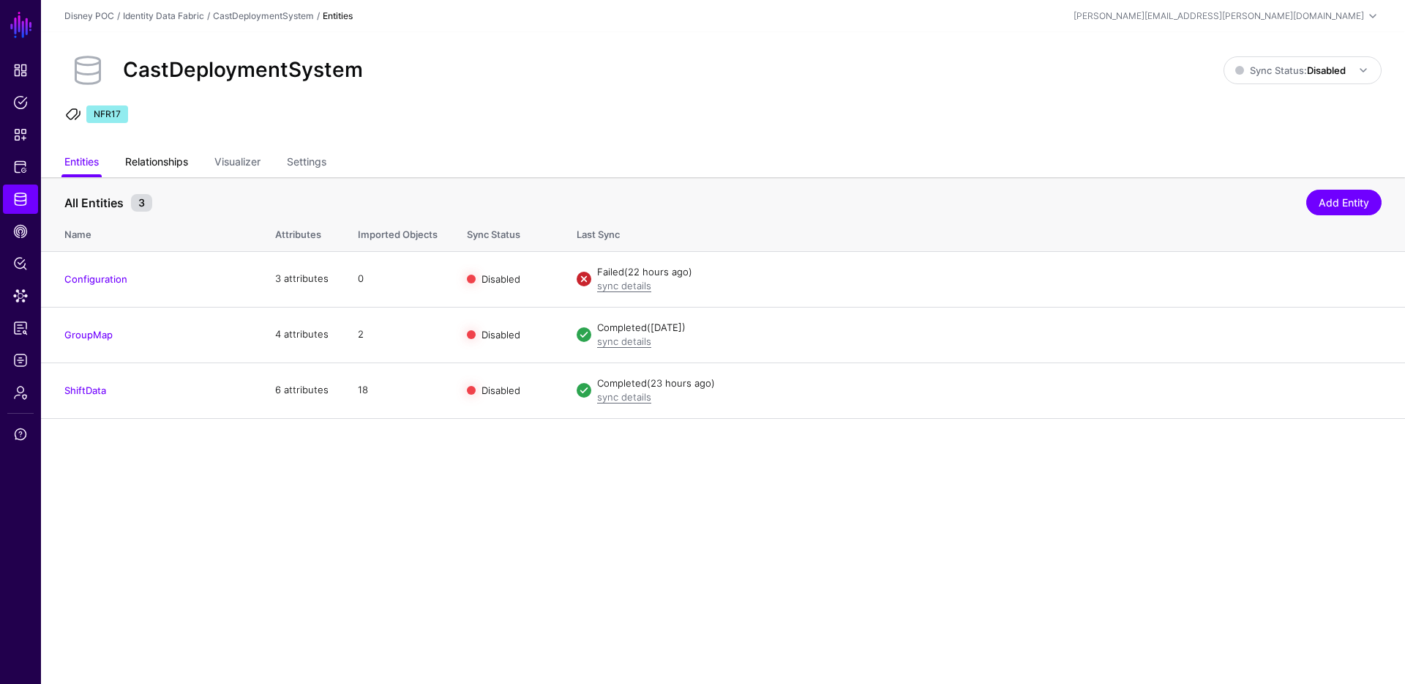
click at [176, 165] on link "Relationships" at bounding box center [156, 163] width 63 height 28
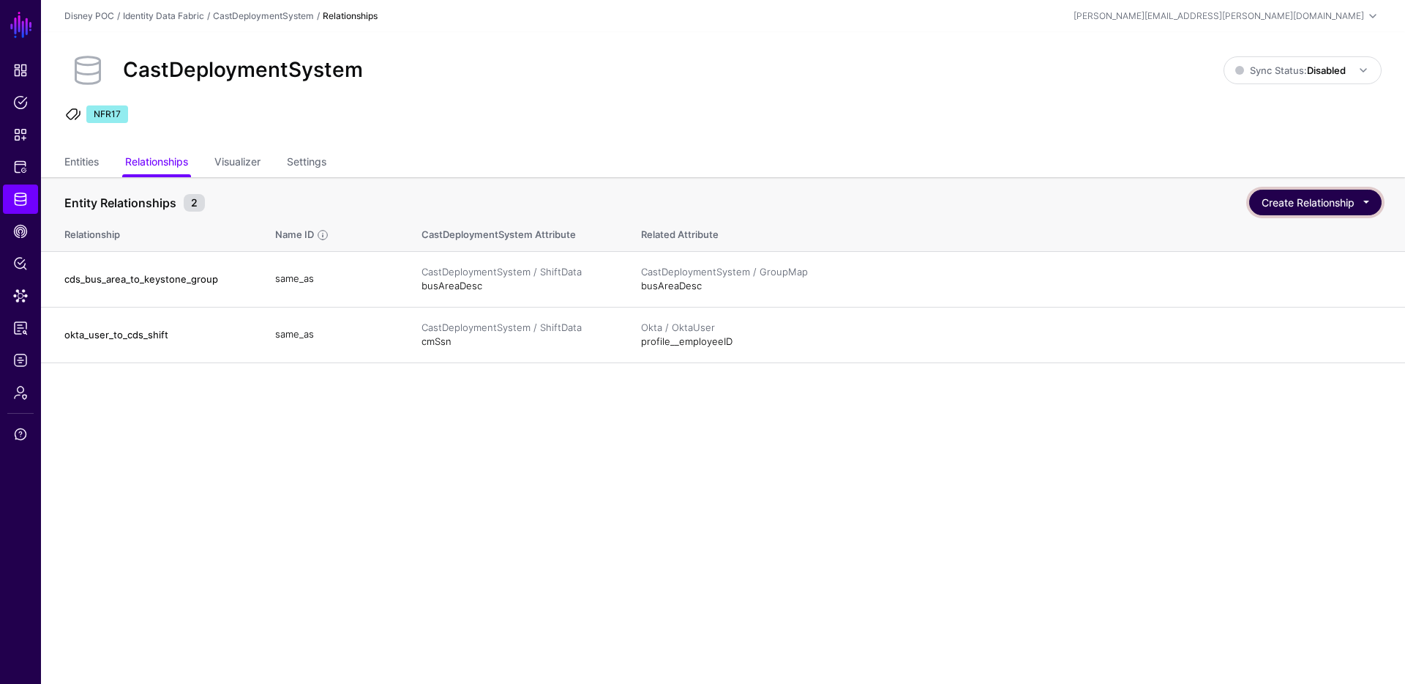
click at [1293, 198] on button "Create Relationship" at bounding box center [1315, 203] width 132 height 26
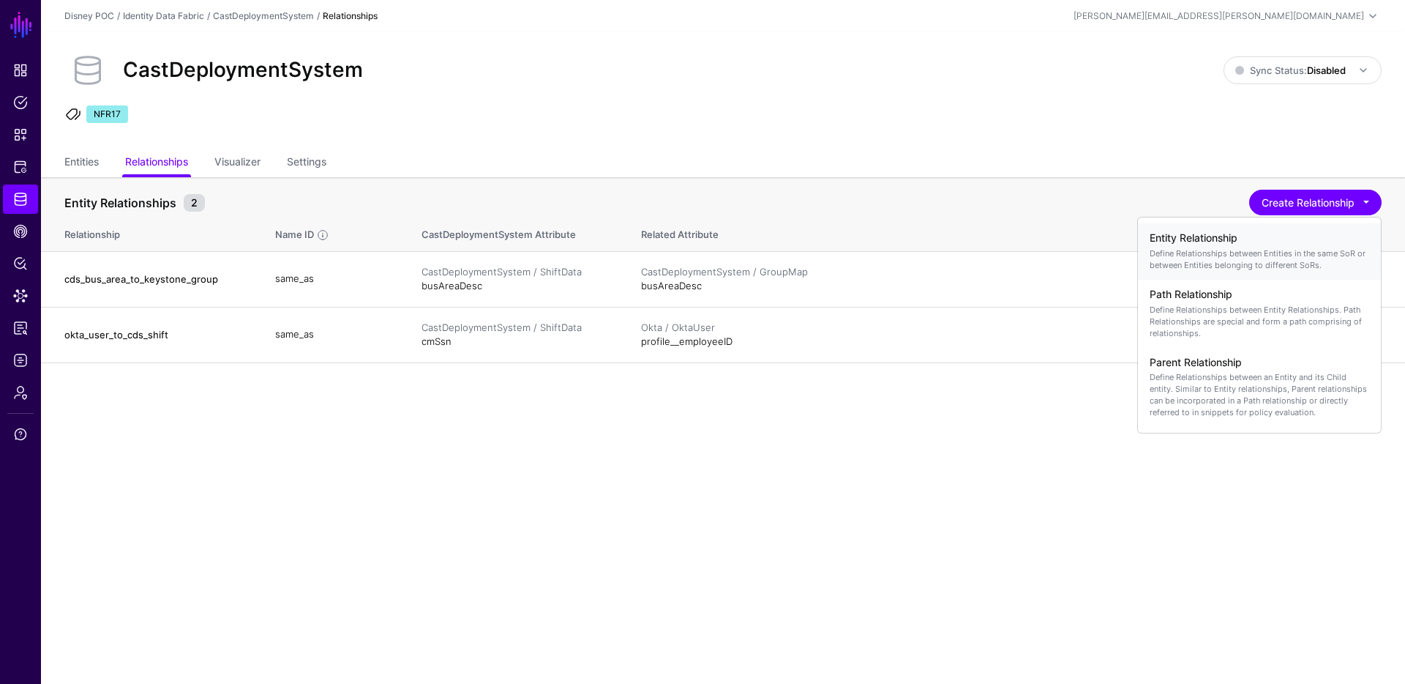
click at [1183, 229] on div "Entity Relationship Define Relationships between Entities in the same SoR or be…" at bounding box center [1260, 251] width 220 height 51
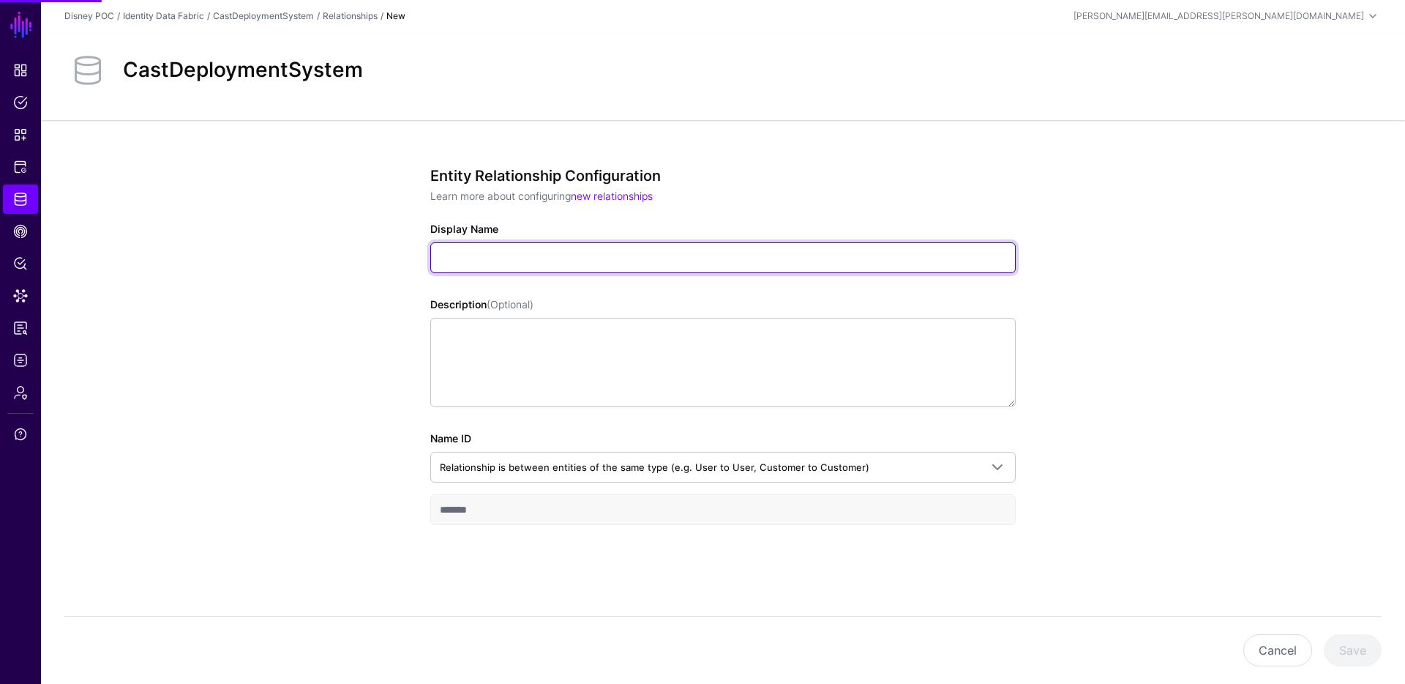
click at [654, 256] on input "Display Name" at bounding box center [723, 257] width 586 height 31
paste input "**********"
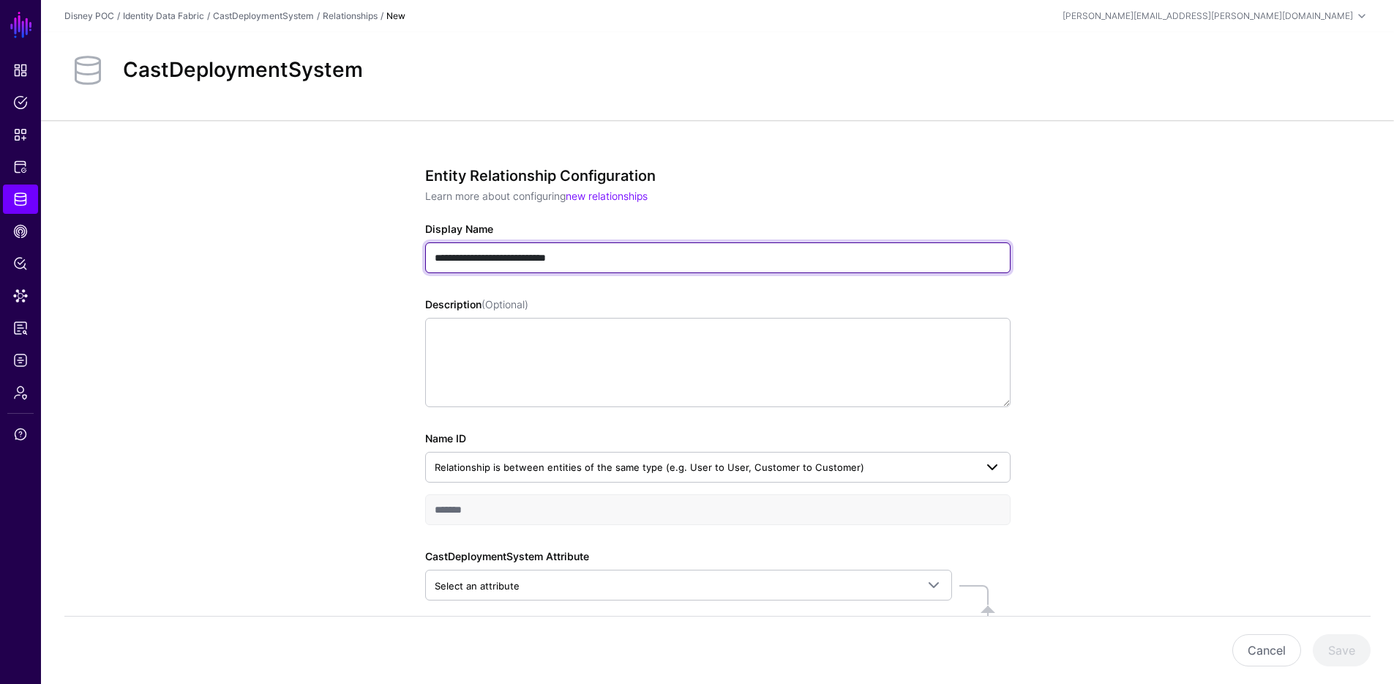
type input "**********"
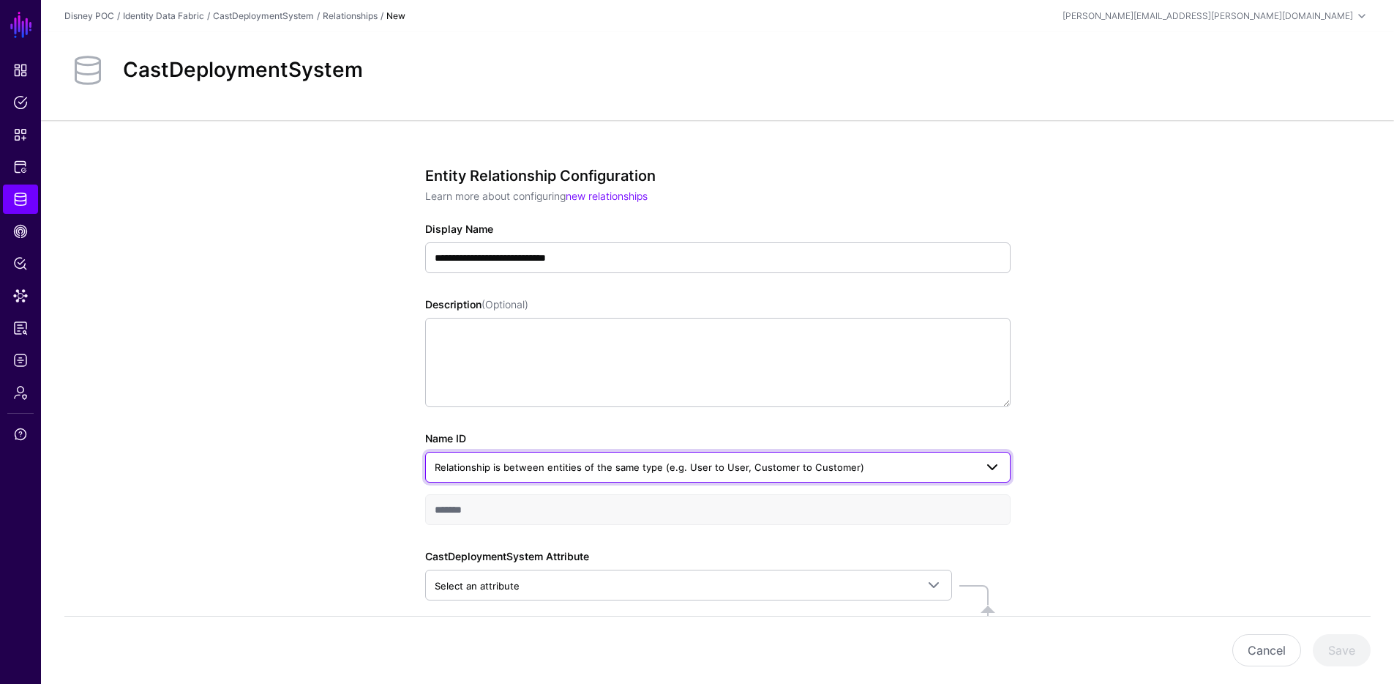
click at [890, 477] on link "Relationship is between entities of the same type (e.g. User to User, Customer …" at bounding box center [718, 467] width 586 height 31
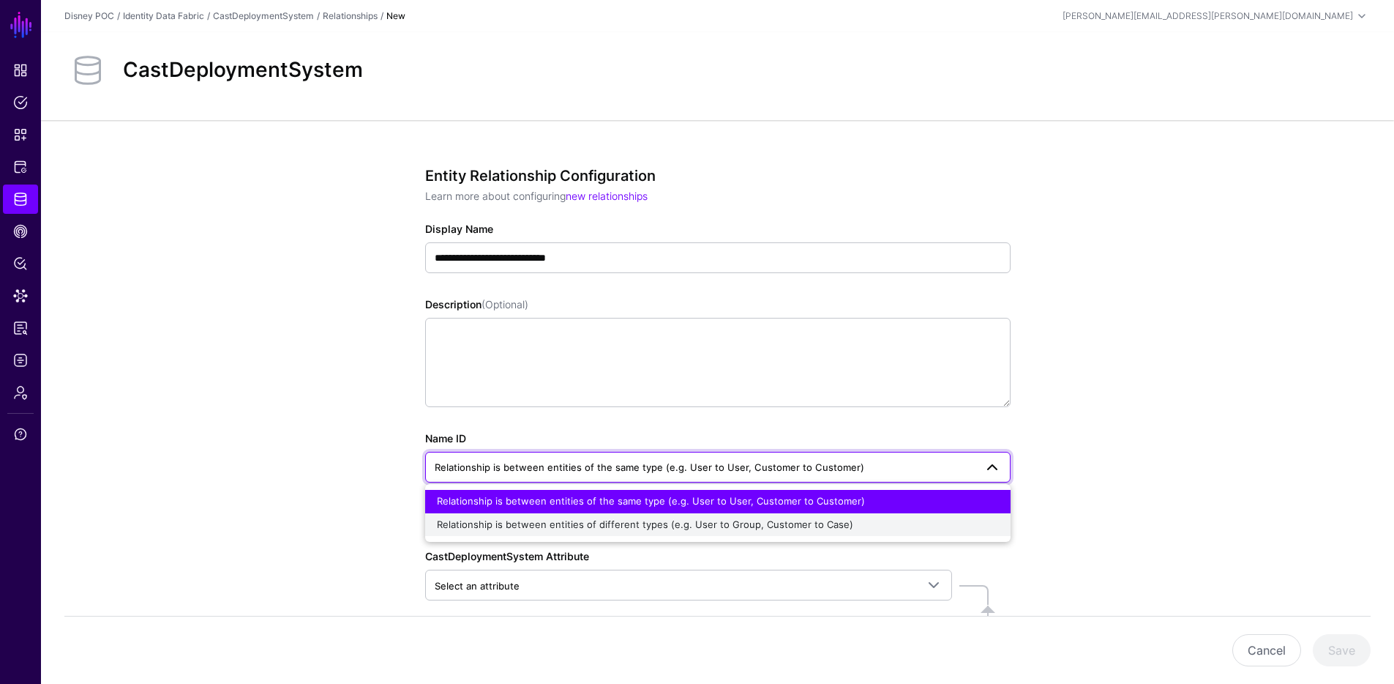
click at [850, 523] on div "Relationship is between entities of different types (e.g. User to Group, Custom…" at bounding box center [718, 524] width 562 height 15
type input "**********"
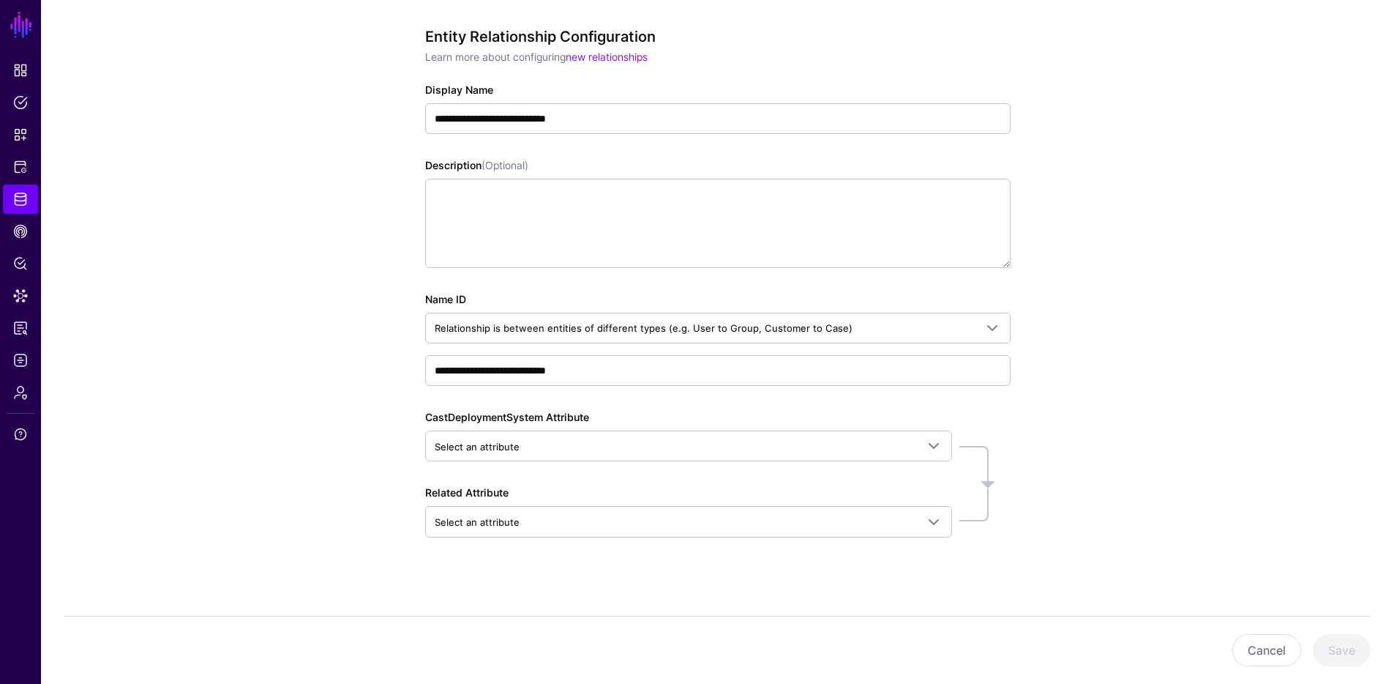
scroll to position [145, 0]
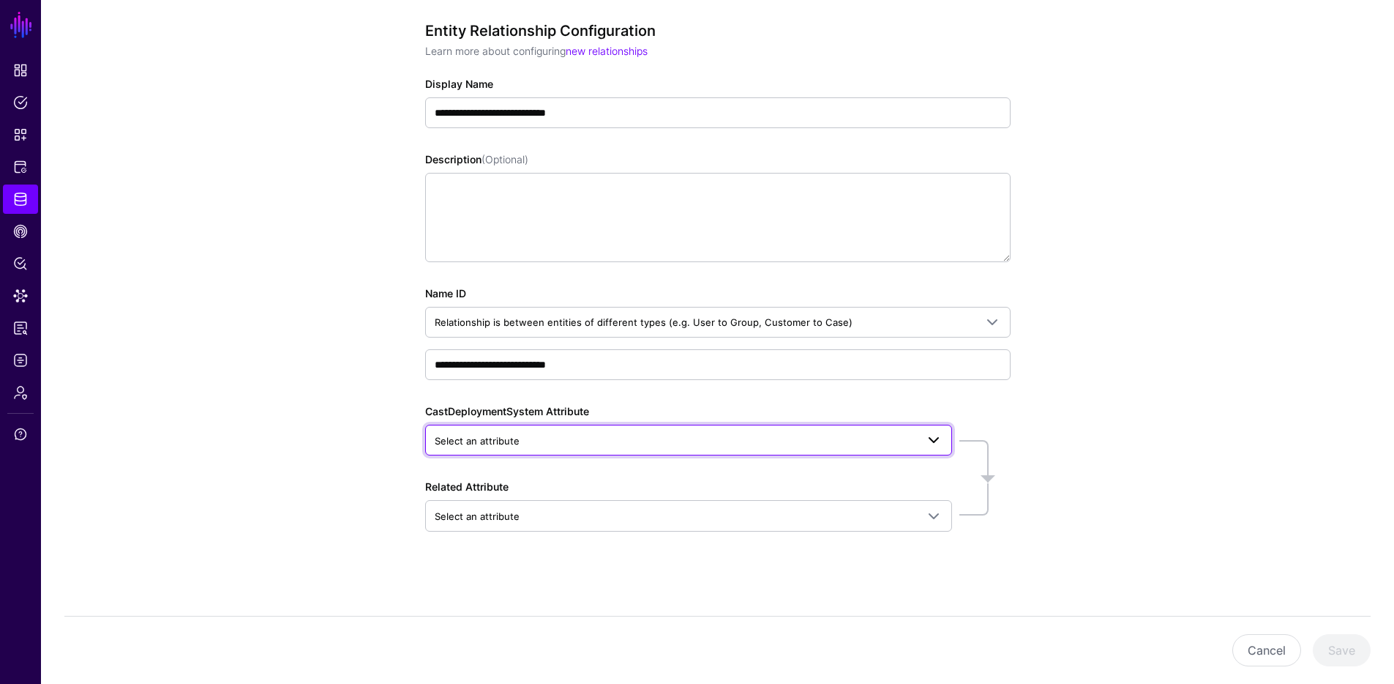
click at [752, 441] on span "Select an attribute" at bounding box center [676, 441] width 482 height 16
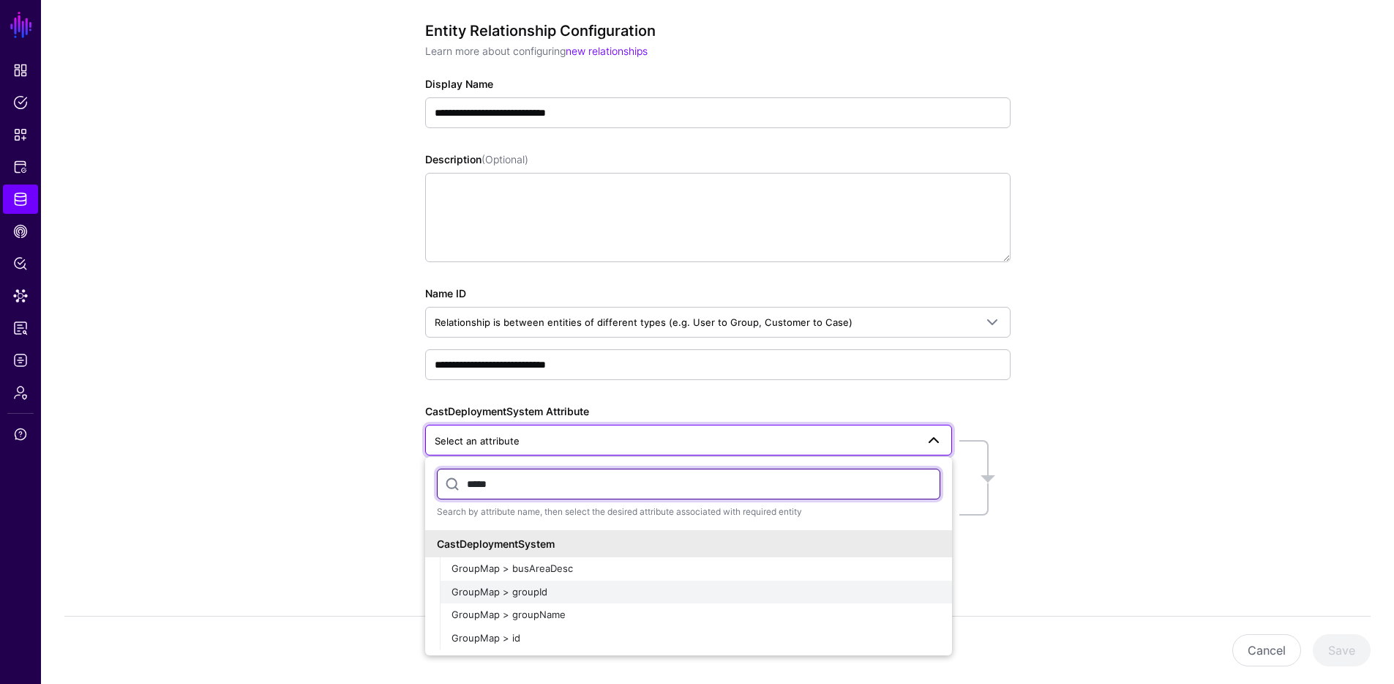
type input "*****"
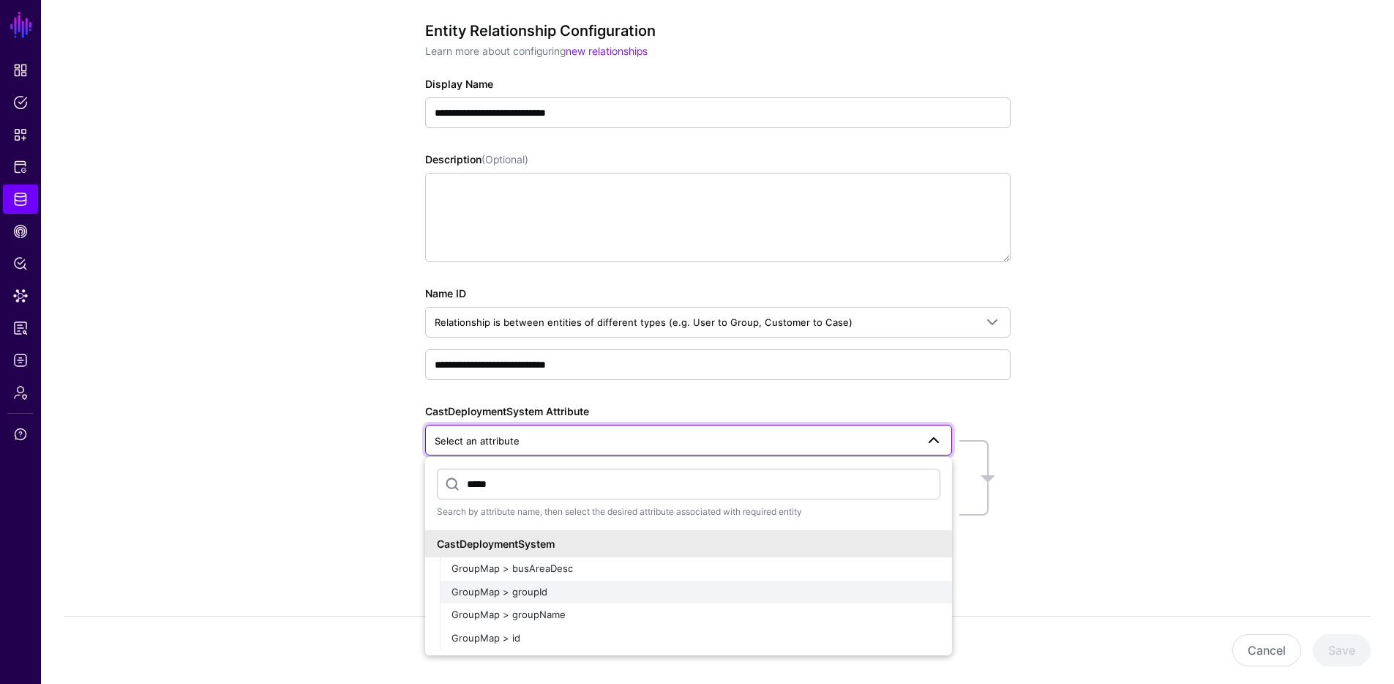
click at [613, 586] on div "GroupMap > groupId" at bounding box center [696, 592] width 489 height 15
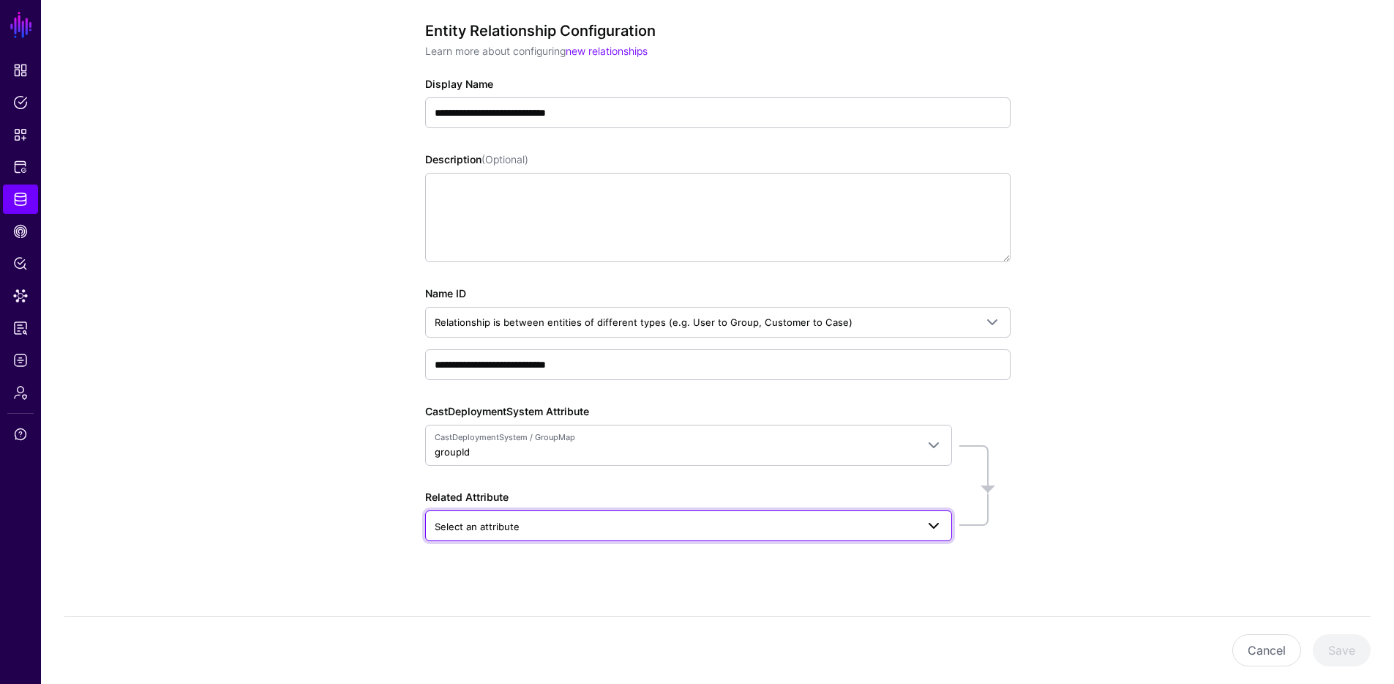
click at [755, 529] on span "Select an attribute" at bounding box center [676, 526] width 482 height 16
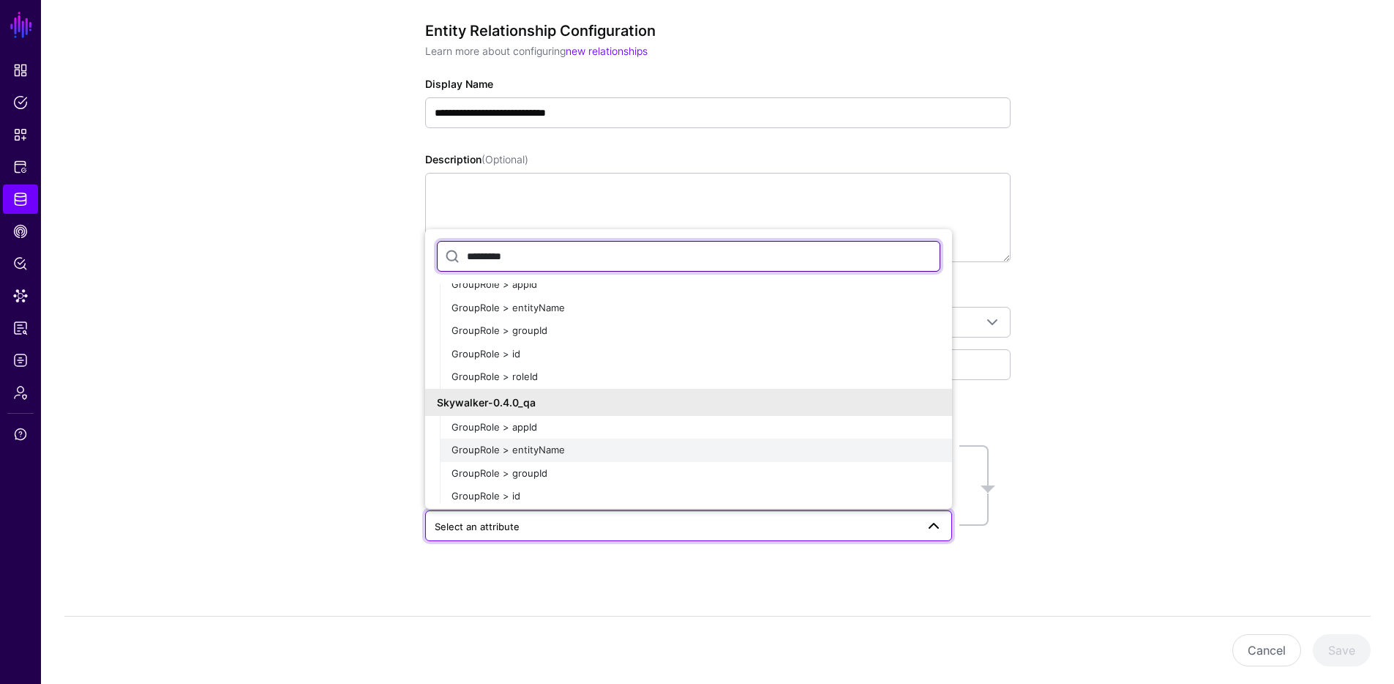
scroll to position [835, 0]
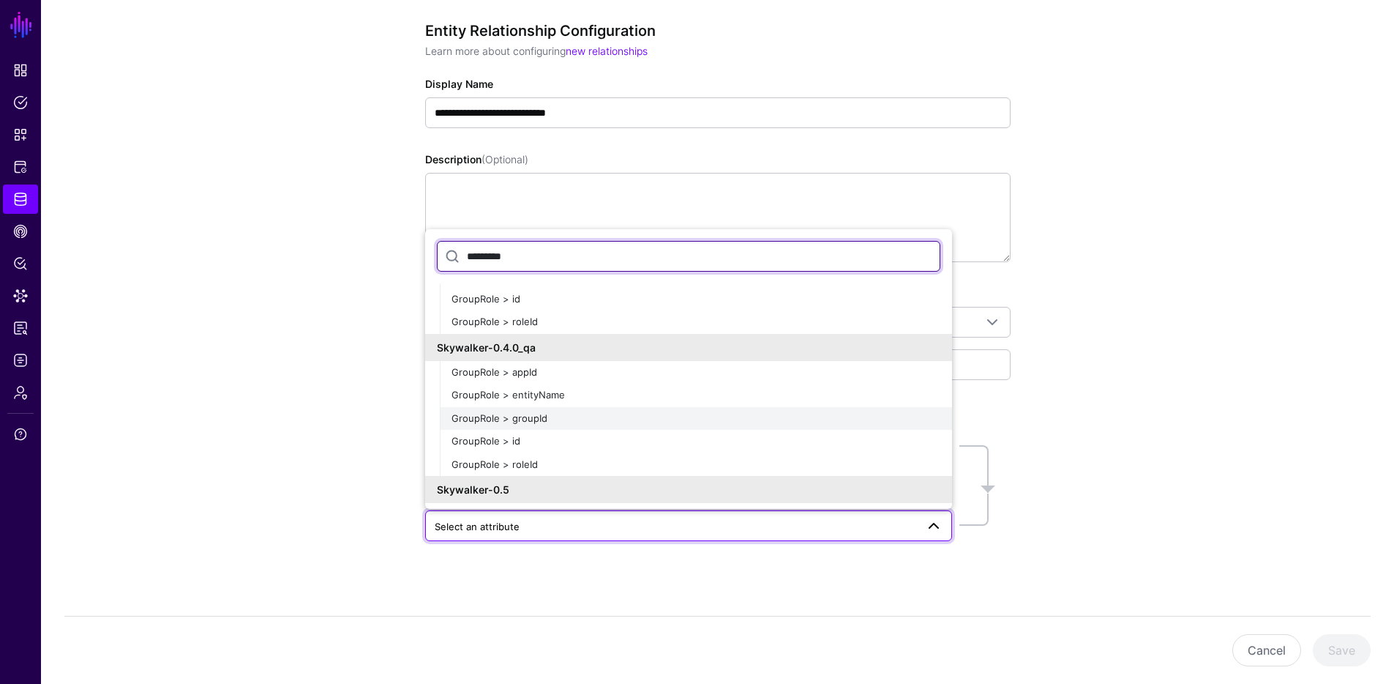
type input "*********"
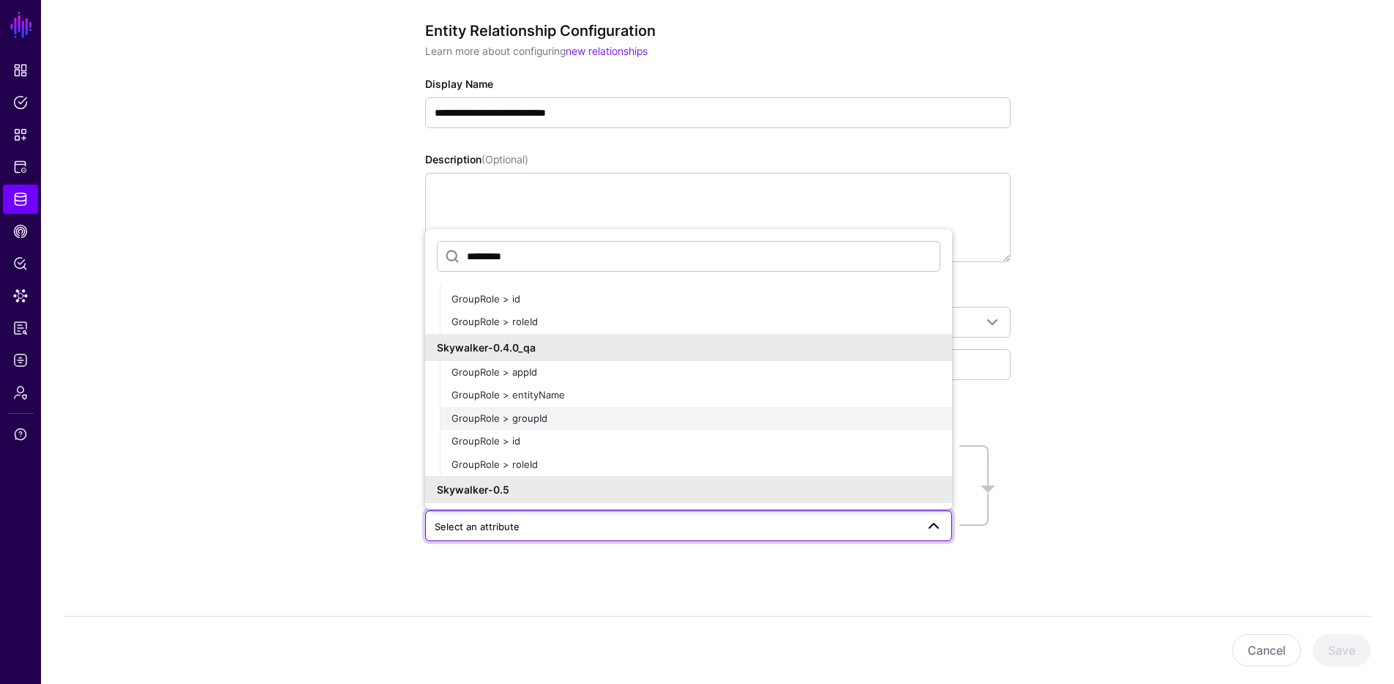
click at [538, 419] on span "GroupRole > groupId" at bounding box center [500, 418] width 96 height 12
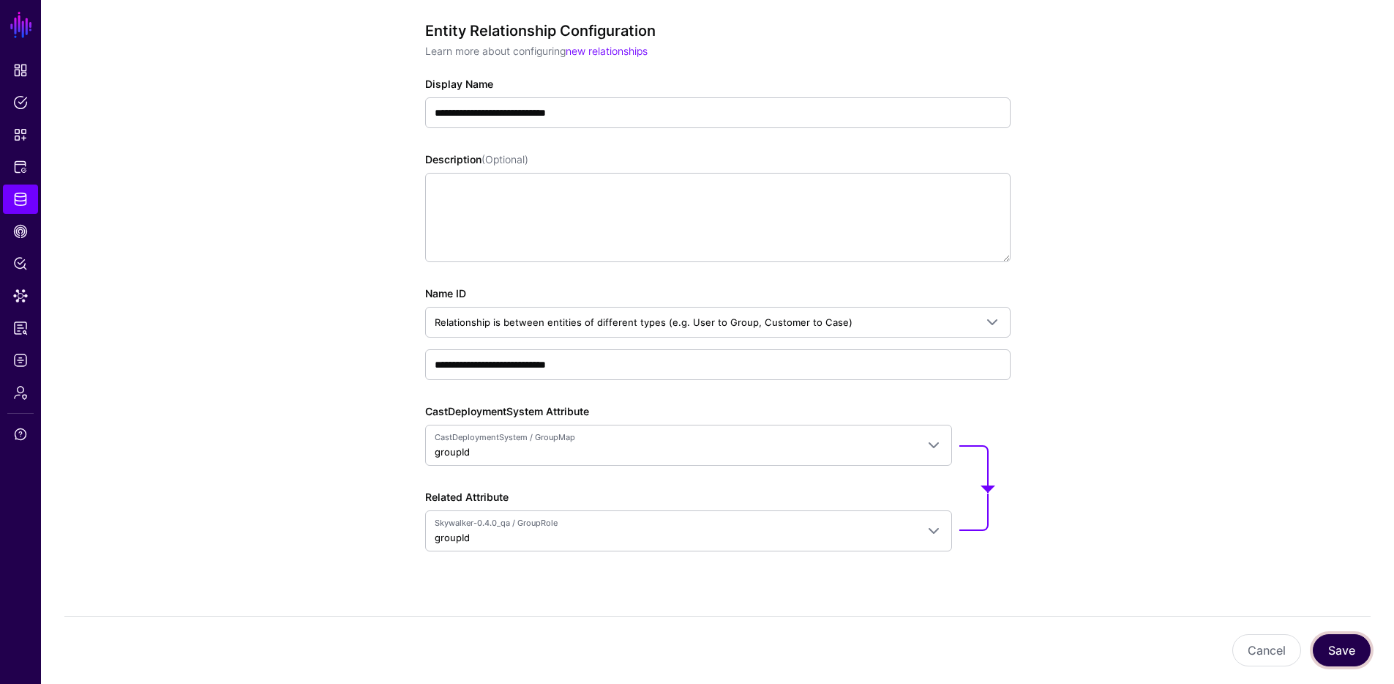
click at [1347, 658] on button "Save" at bounding box center [1342, 650] width 58 height 32
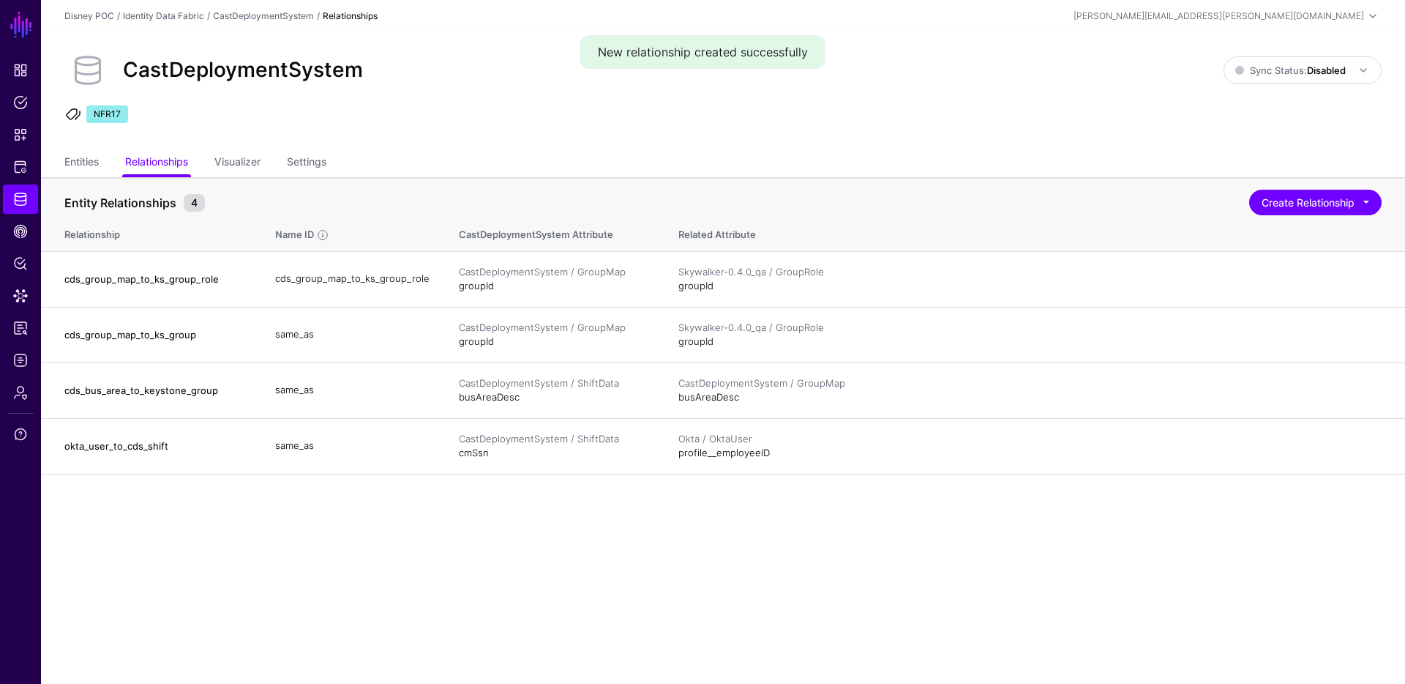
click at [900, 556] on main "SGNL Dashboard Policies Snippets Protected Systems Identity Data Fabric CAEP Hu…" at bounding box center [702, 342] width 1405 height 684
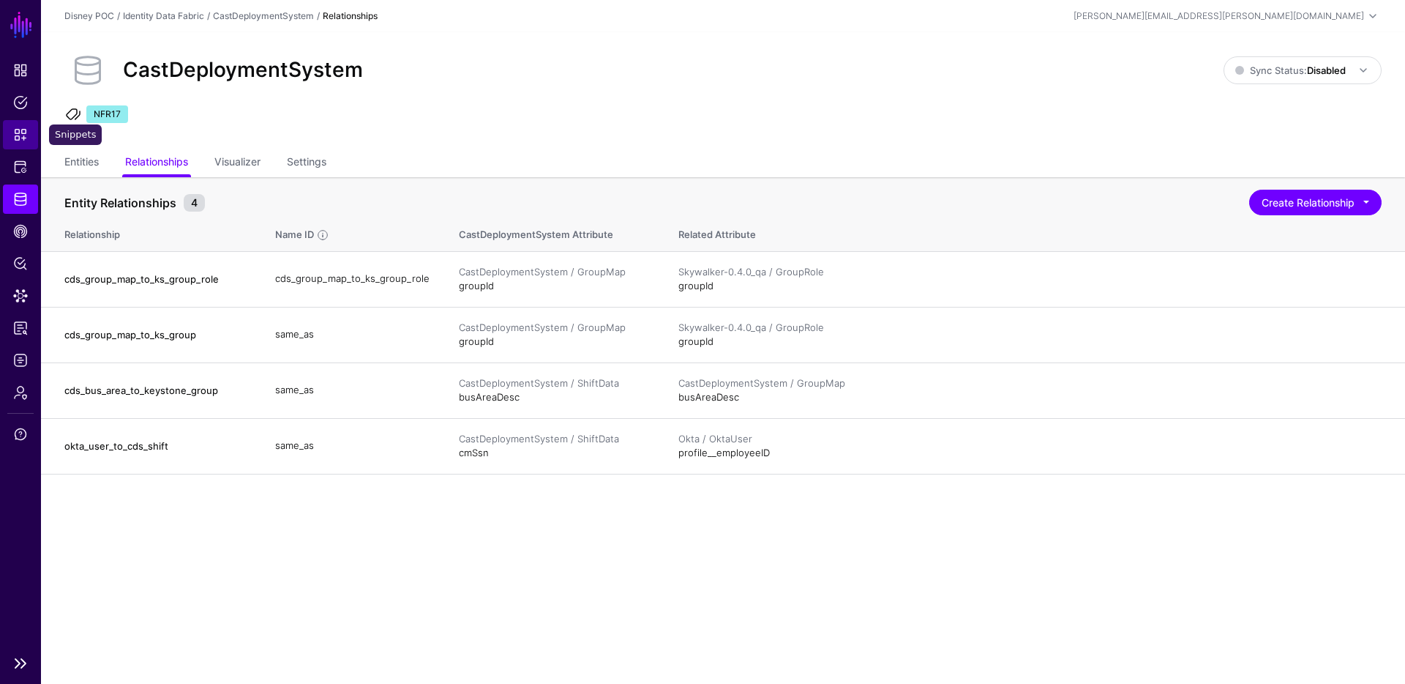
click at [23, 136] on span "Snippets" at bounding box center [20, 134] width 15 height 15
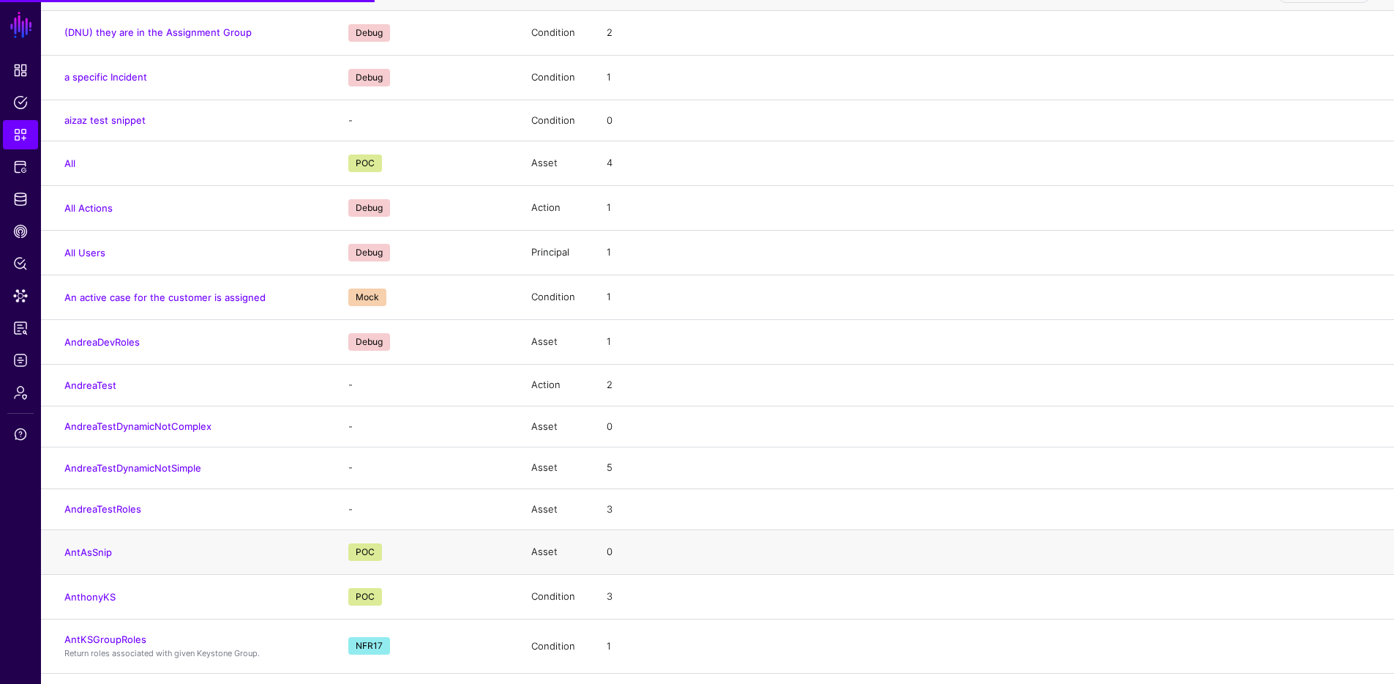
scroll to position [182, 0]
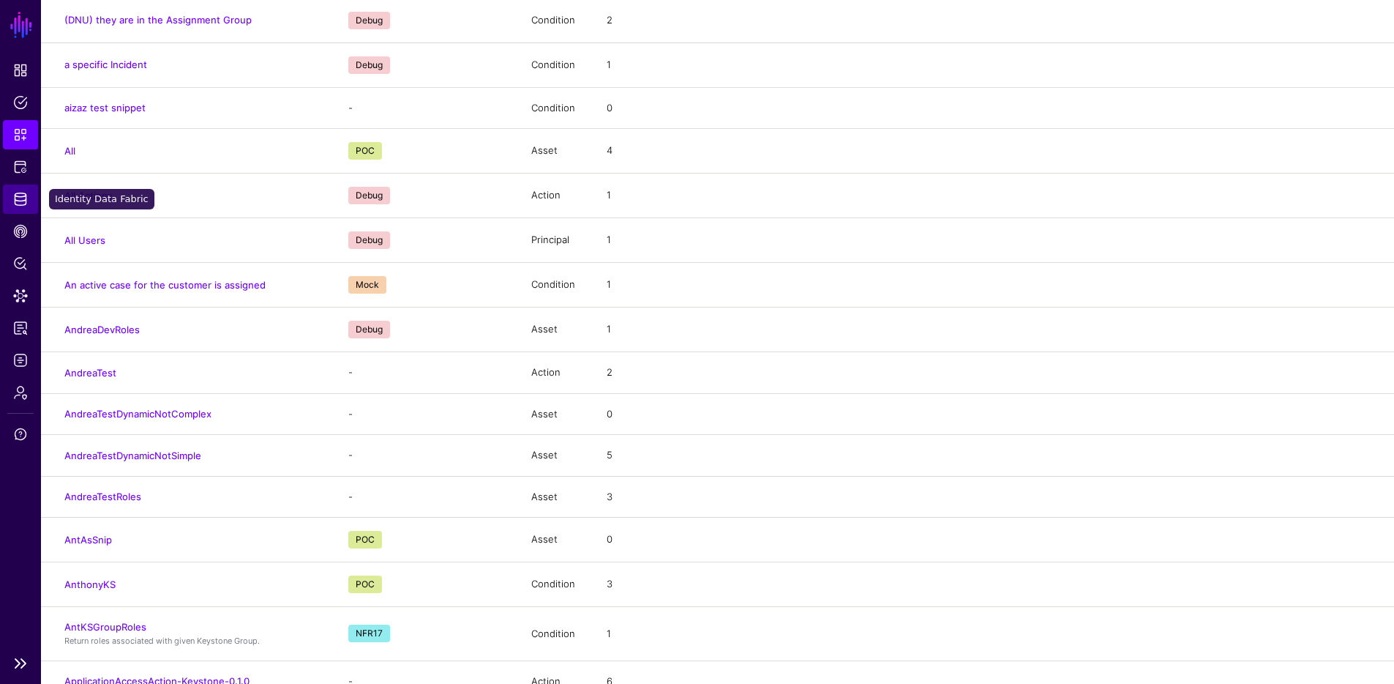
click at [18, 192] on span "Identity Data Fabric" at bounding box center [20, 199] width 15 height 15
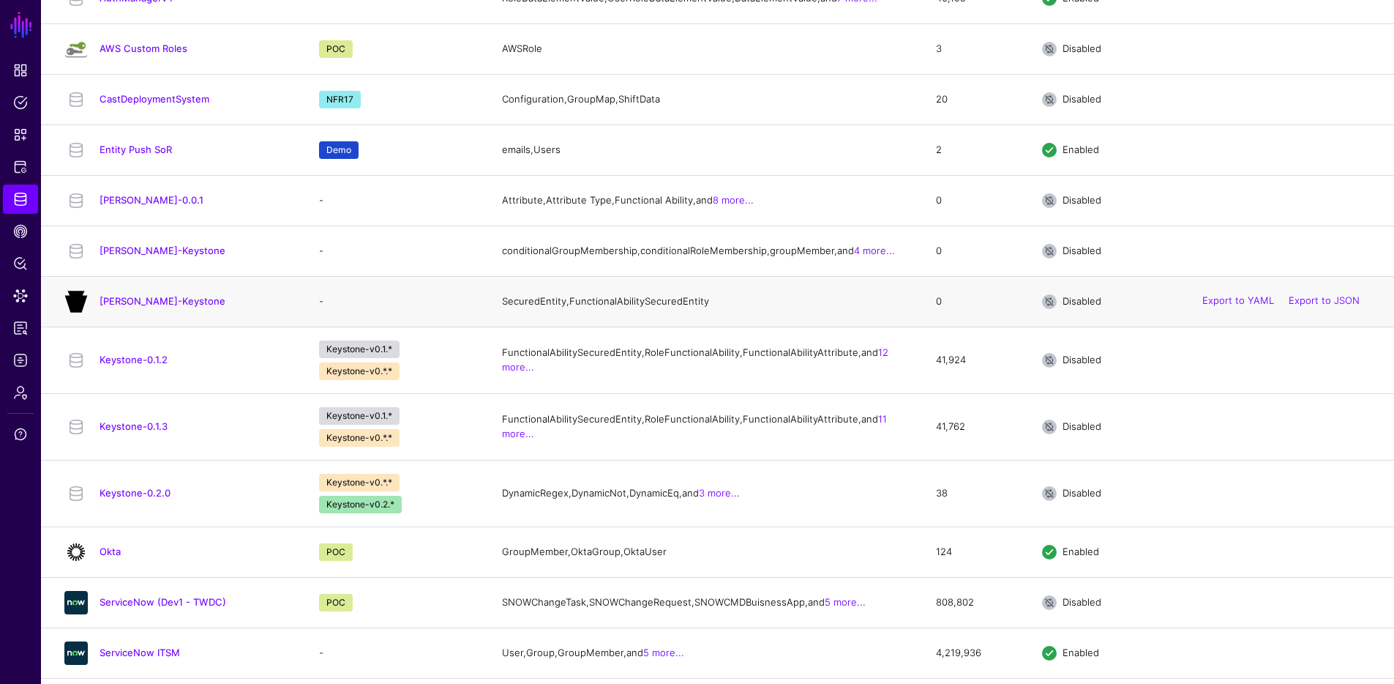
scroll to position [444, 0]
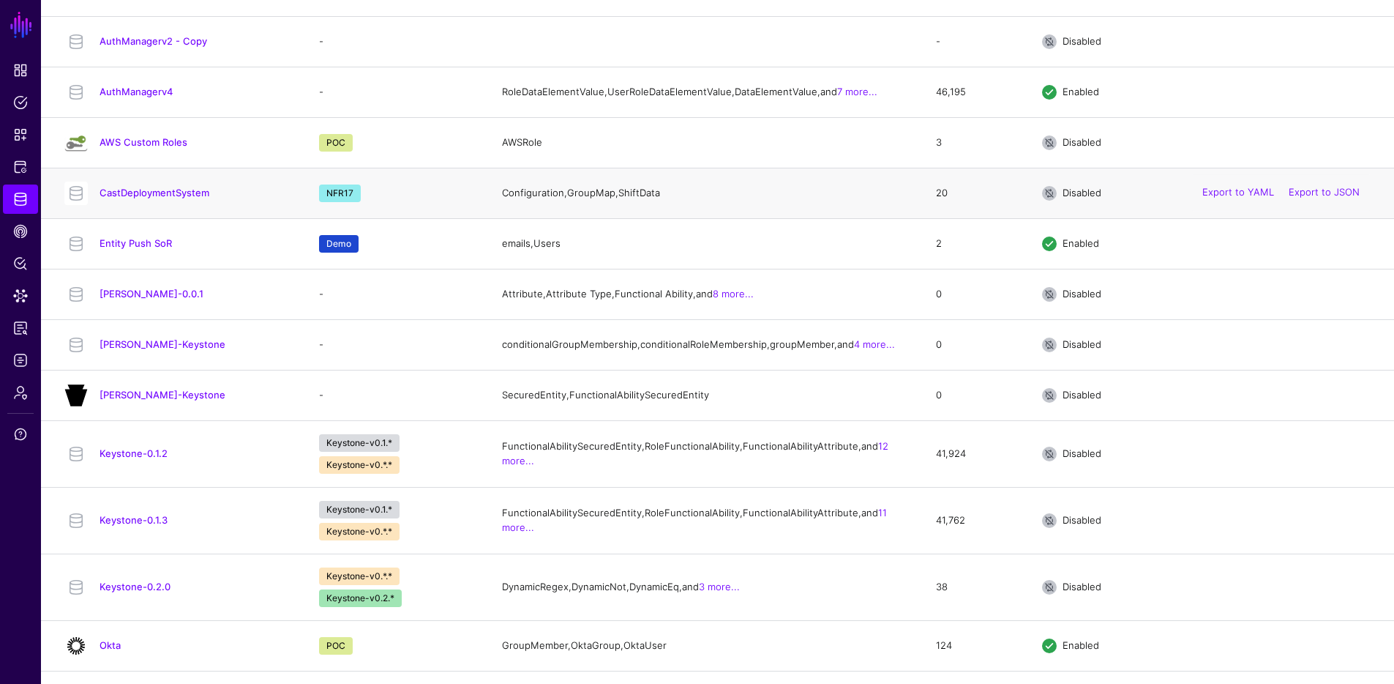
click at [160, 205] on div "CastDeploymentSystem" at bounding box center [177, 193] width 237 height 23
click at [161, 198] on link "CastDeploymentSystem" at bounding box center [155, 193] width 110 height 12
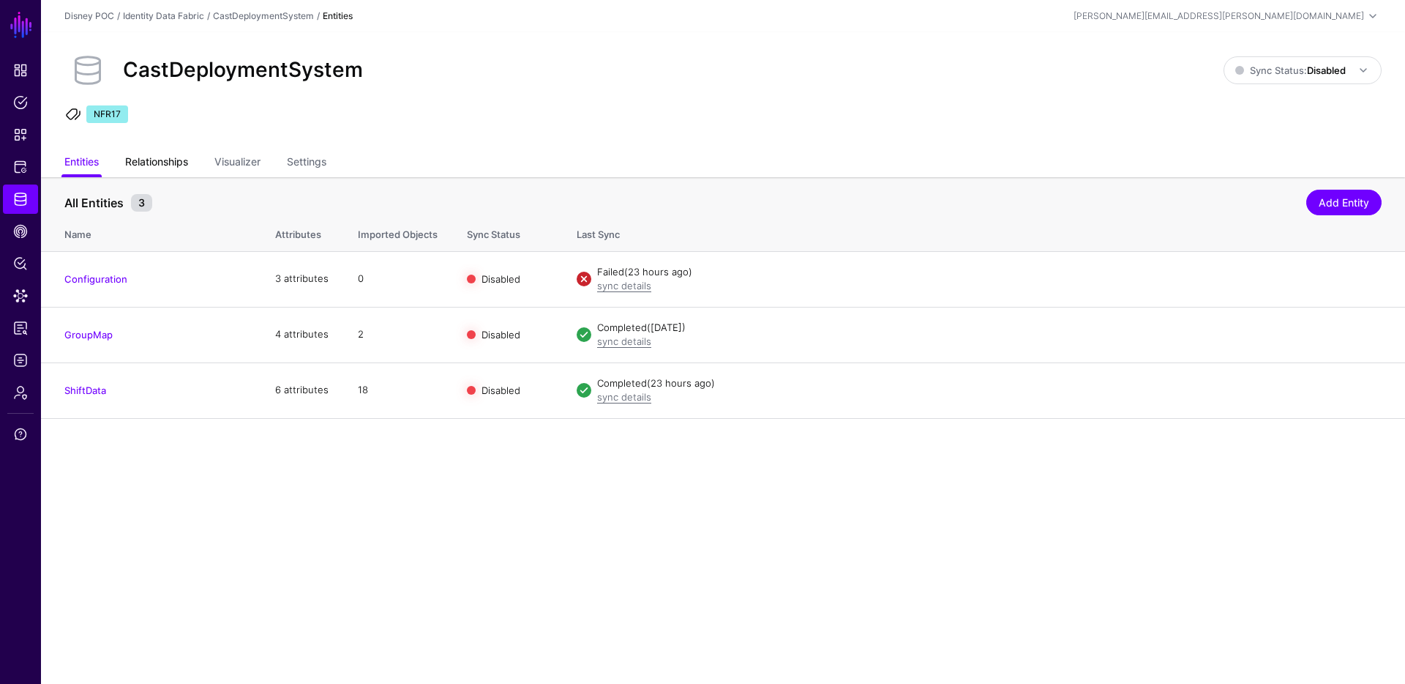
click at [154, 168] on link "Relationships" at bounding box center [156, 163] width 63 height 28
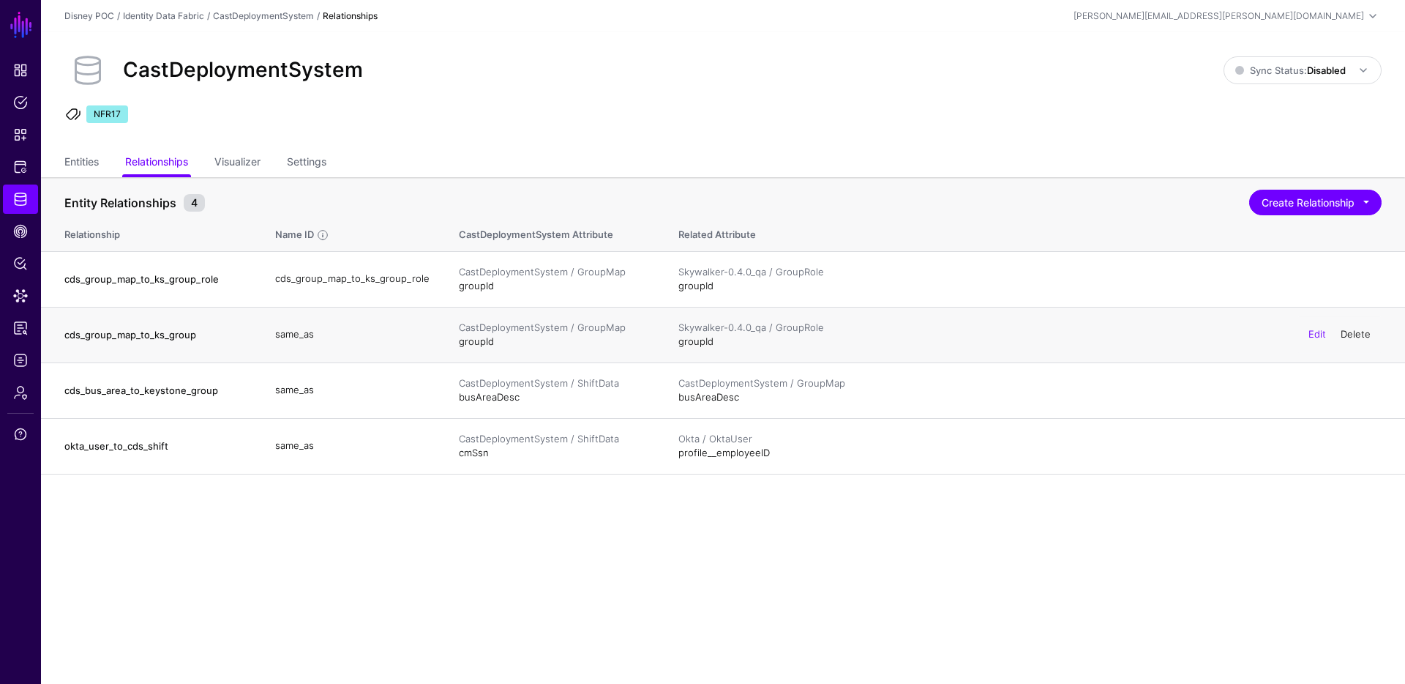
click at [1360, 333] on link "Delete" at bounding box center [1356, 334] width 30 height 12
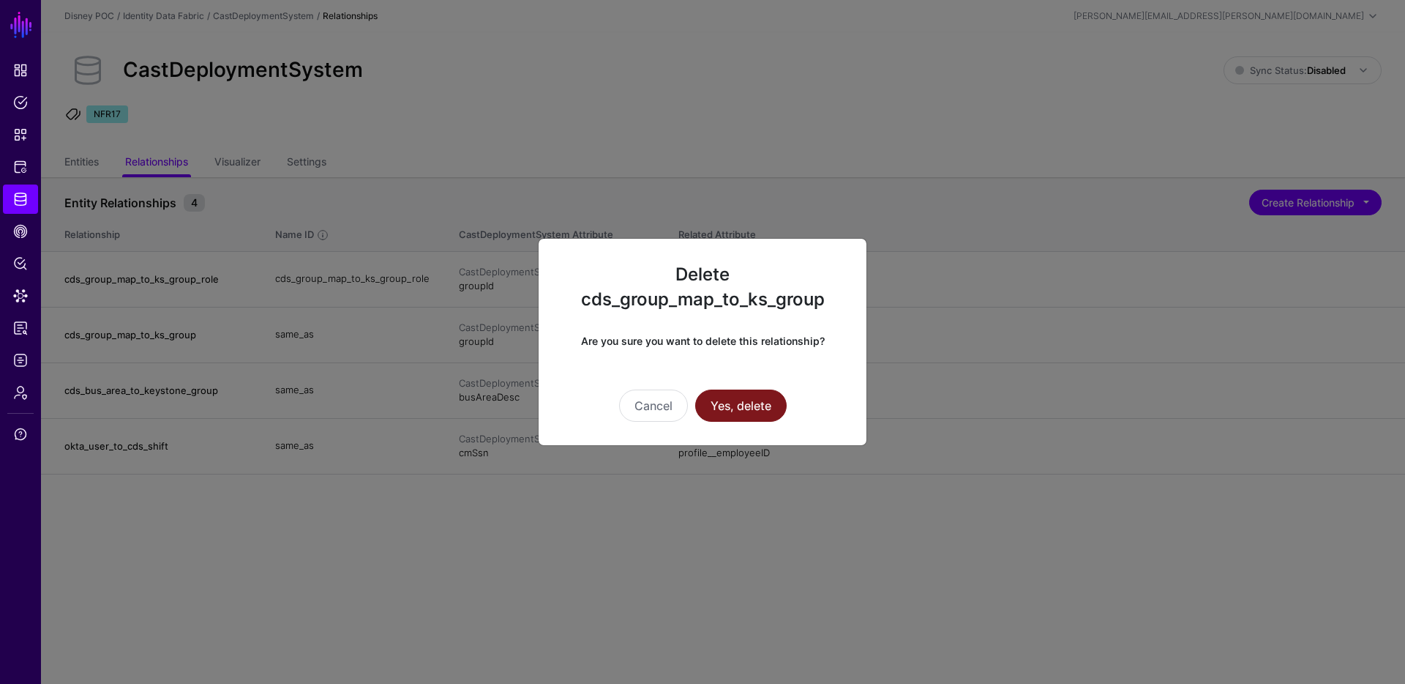
click at [733, 402] on button "Yes, delete" at bounding box center [740, 405] width 91 height 32
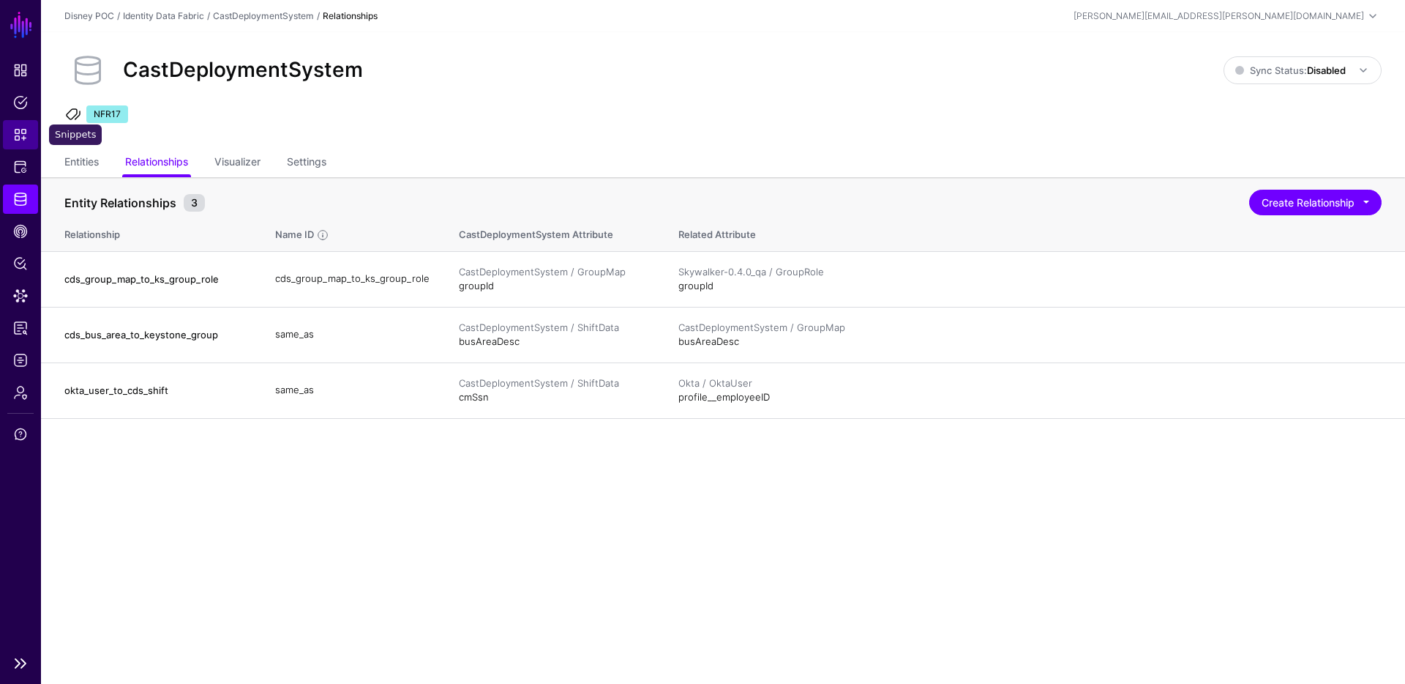
click at [21, 137] on span "Snippets" at bounding box center [20, 134] width 15 height 15
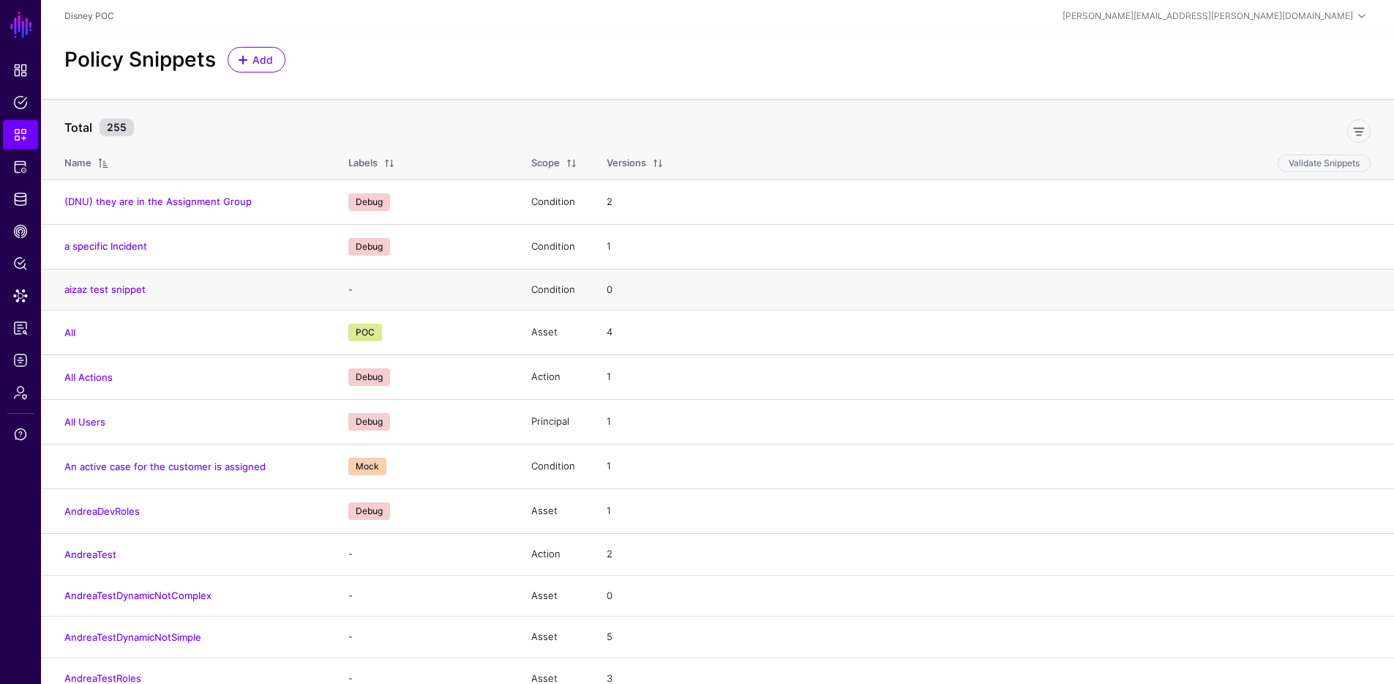
scroll to position [11946, 0]
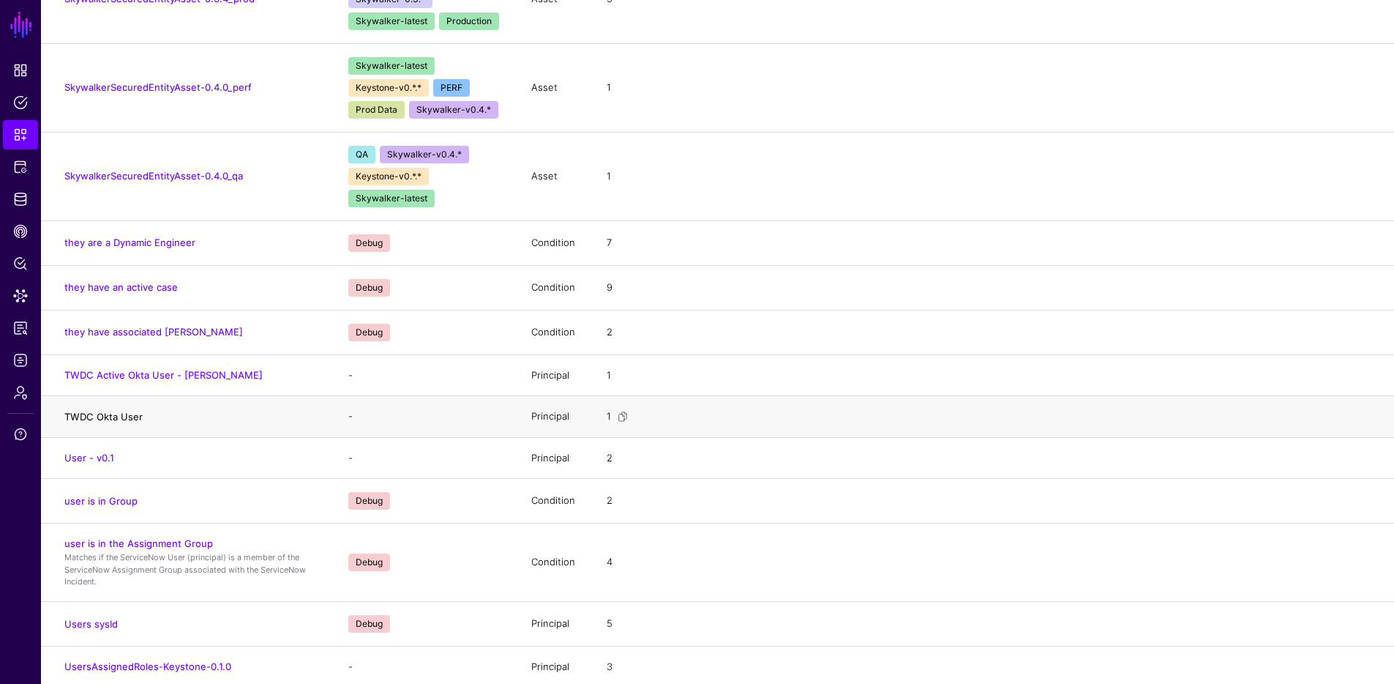
click at [111, 411] on link "TWDC Okta User" at bounding box center [103, 417] width 78 height 12
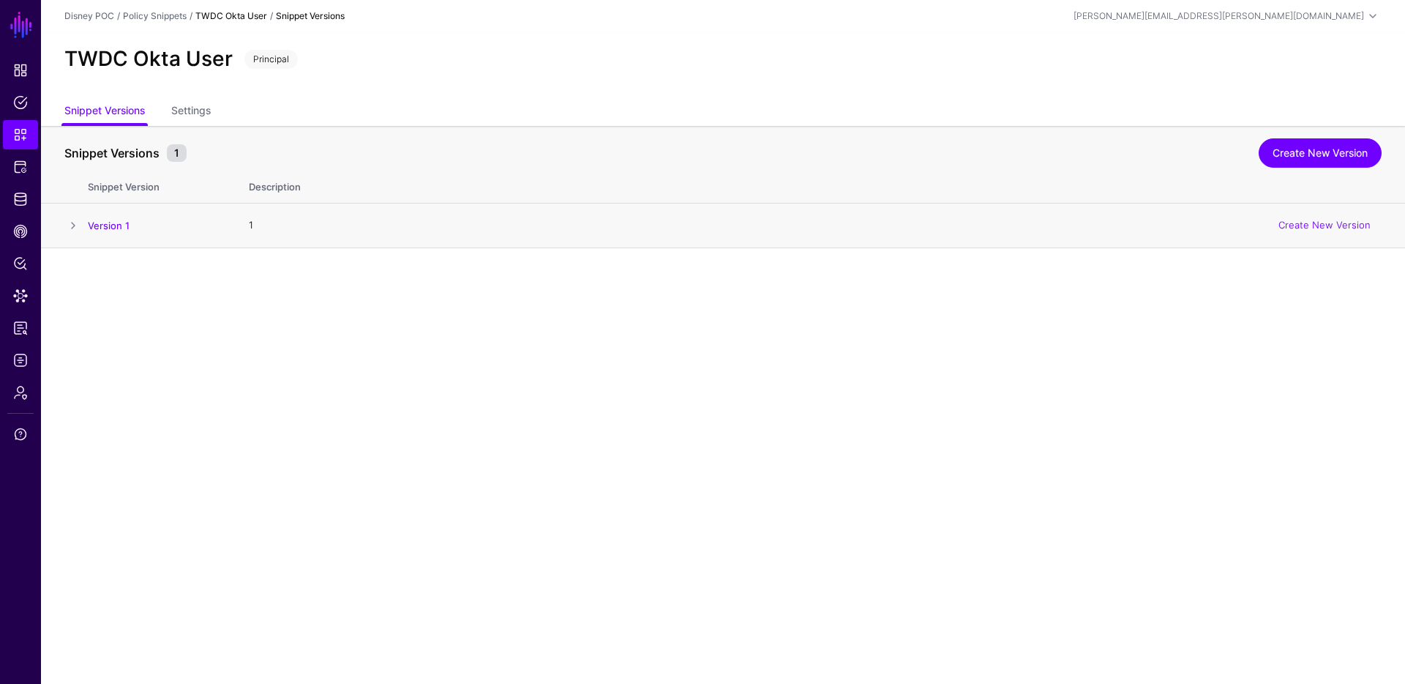
click at [75, 228] on span at bounding box center [73, 226] width 18 height 18
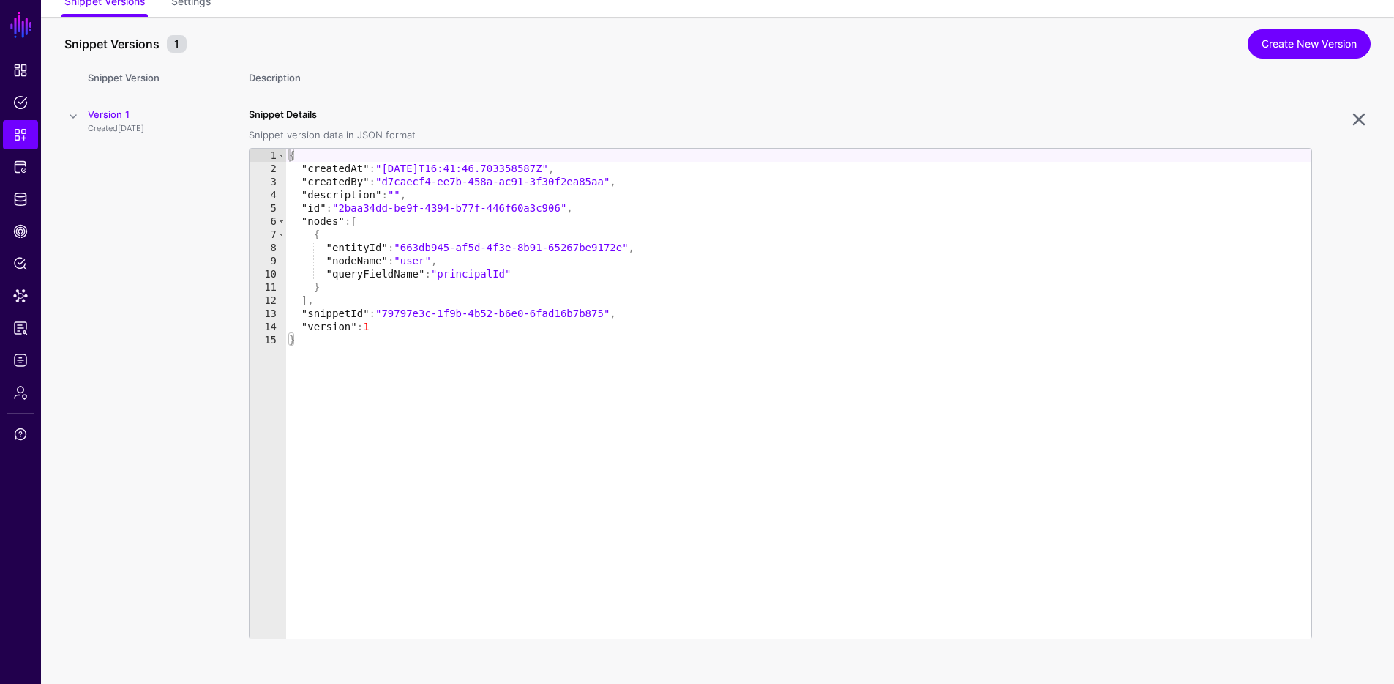
scroll to position [122, 0]
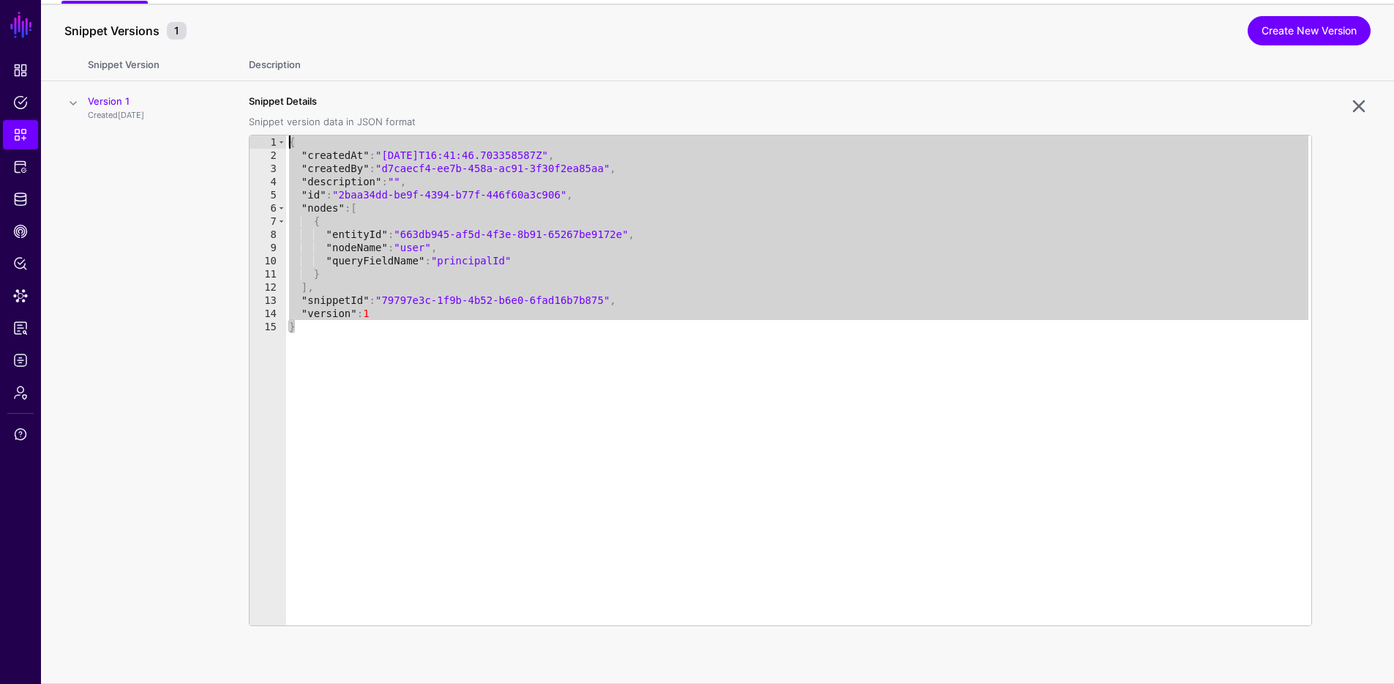
drag, startPoint x: 411, startPoint y: 350, endPoint x: 263, endPoint y: 133, distance: 261.9
click at [263, 133] on div "Snippet Details Snippet version data in JSON format * 1 2 3 4 5 6 7 8 9 10 11 1…" at bounding box center [780, 359] width 1063 height 531
click at [355, 226] on div "{ "createdAt" : "2025-03-18T16:41:46.703358587Z" , "createdBy" : "d7caecf4-ee7b…" at bounding box center [798, 393] width 1025 height 516
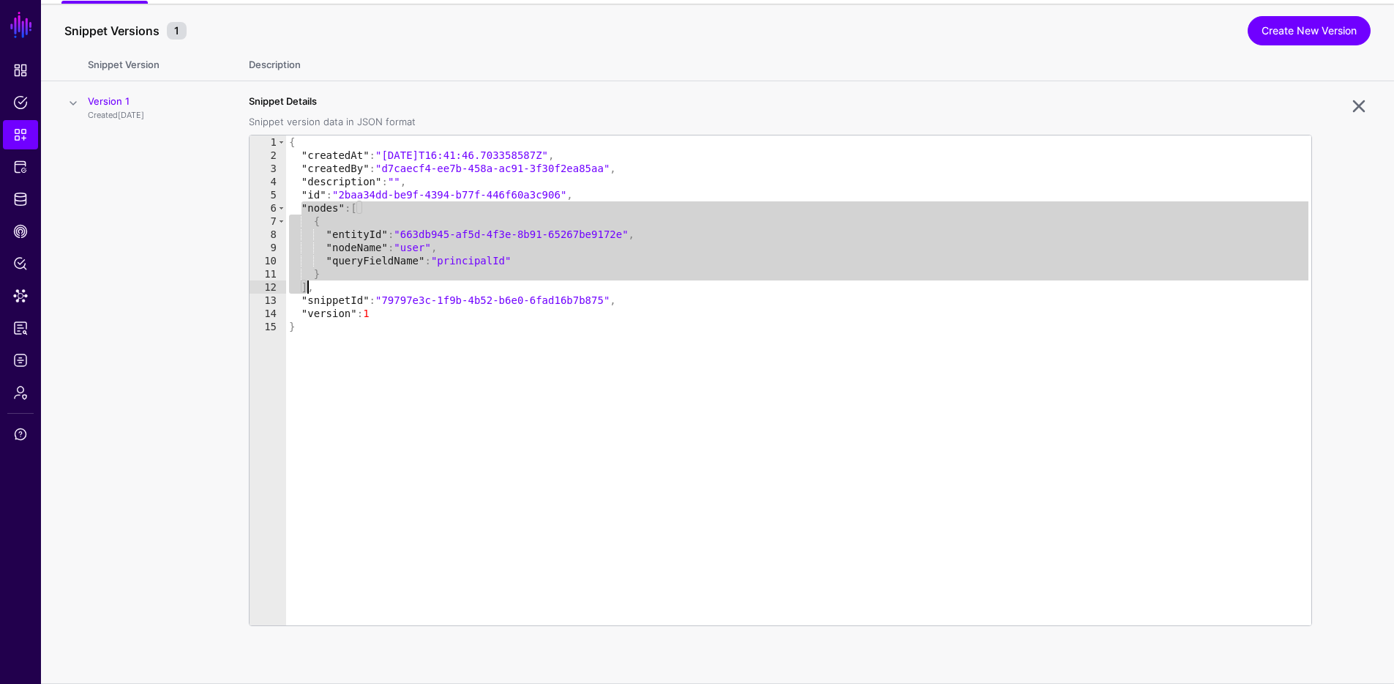
drag, startPoint x: 302, startPoint y: 203, endPoint x: 309, endPoint y: 285, distance: 82.3
click at [309, 285] on div "{ "createdAt" : "2025-03-18T16:41:46.703358587Z" , "createdBy" : "d7caecf4-ee7b…" at bounding box center [798, 393] width 1025 height 516
type textarea "* ****"
click at [18, 198] on span "Identity Data Fabric" at bounding box center [20, 199] width 15 height 15
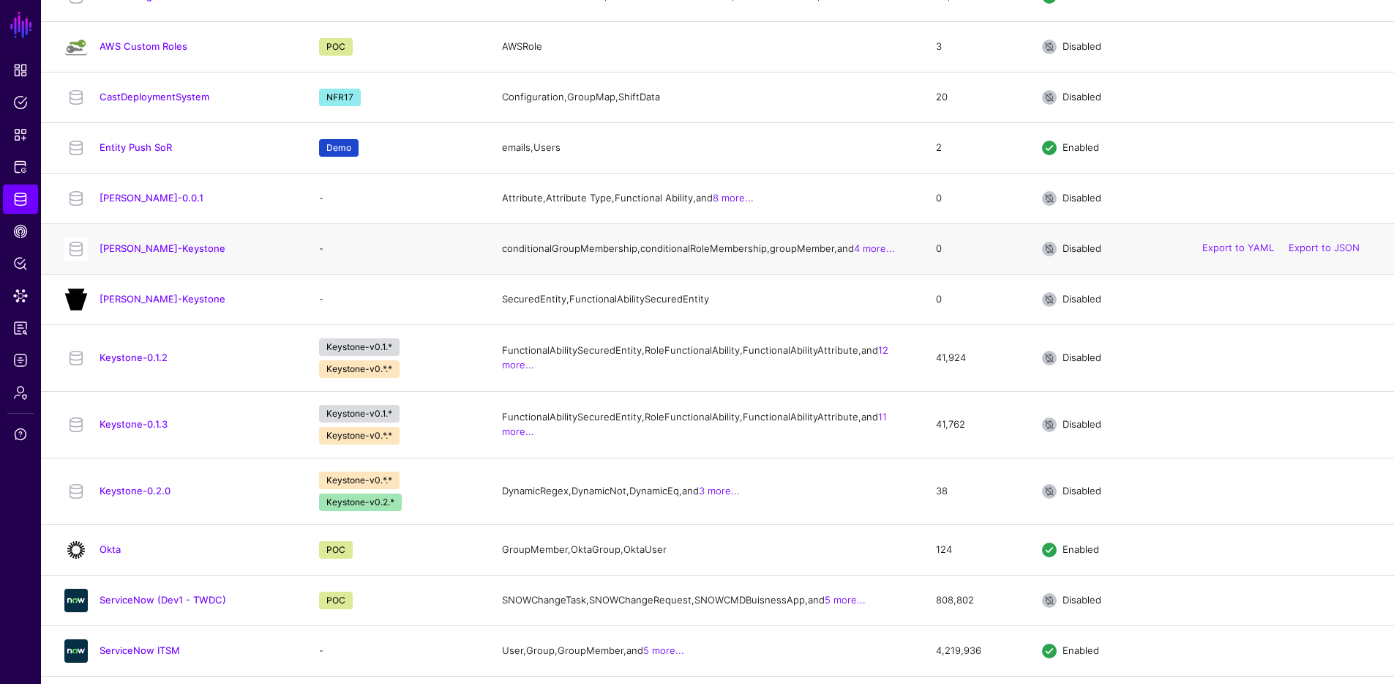
scroll to position [522, 0]
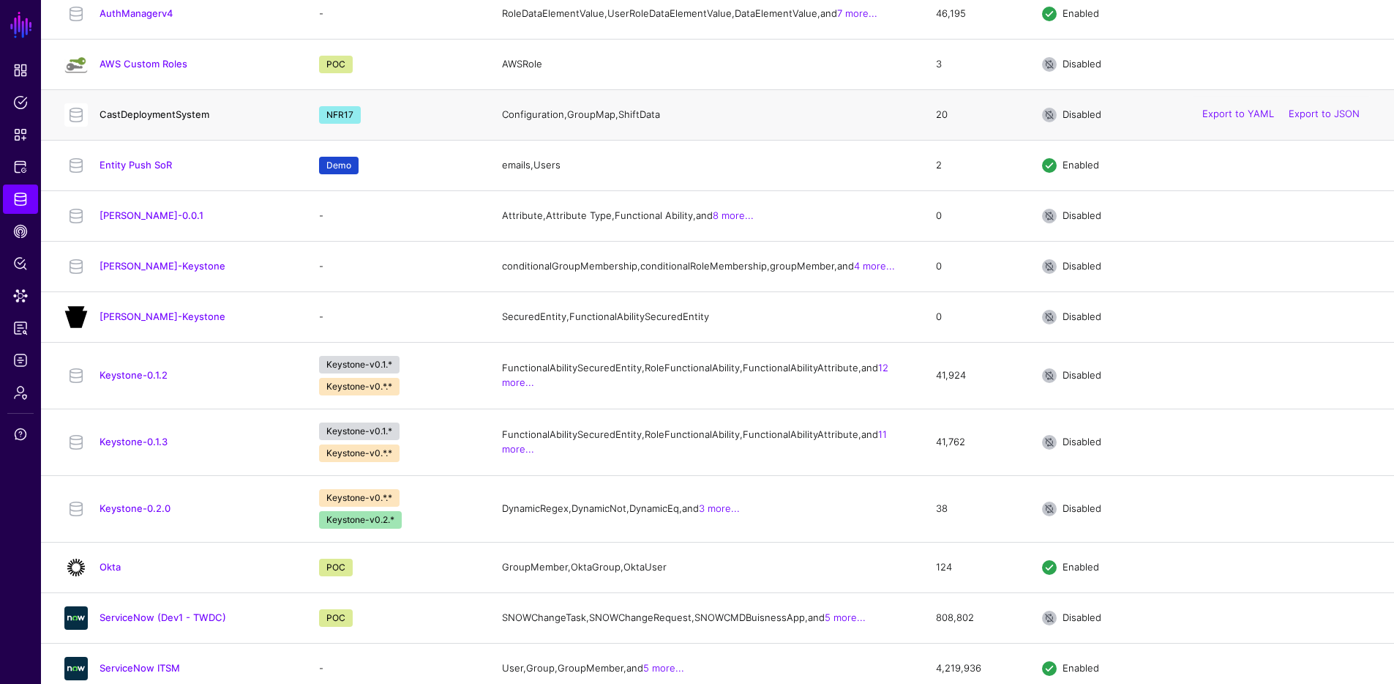
click at [156, 120] on link "CastDeploymentSystem" at bounding box center [155, 114] width 110 height 12
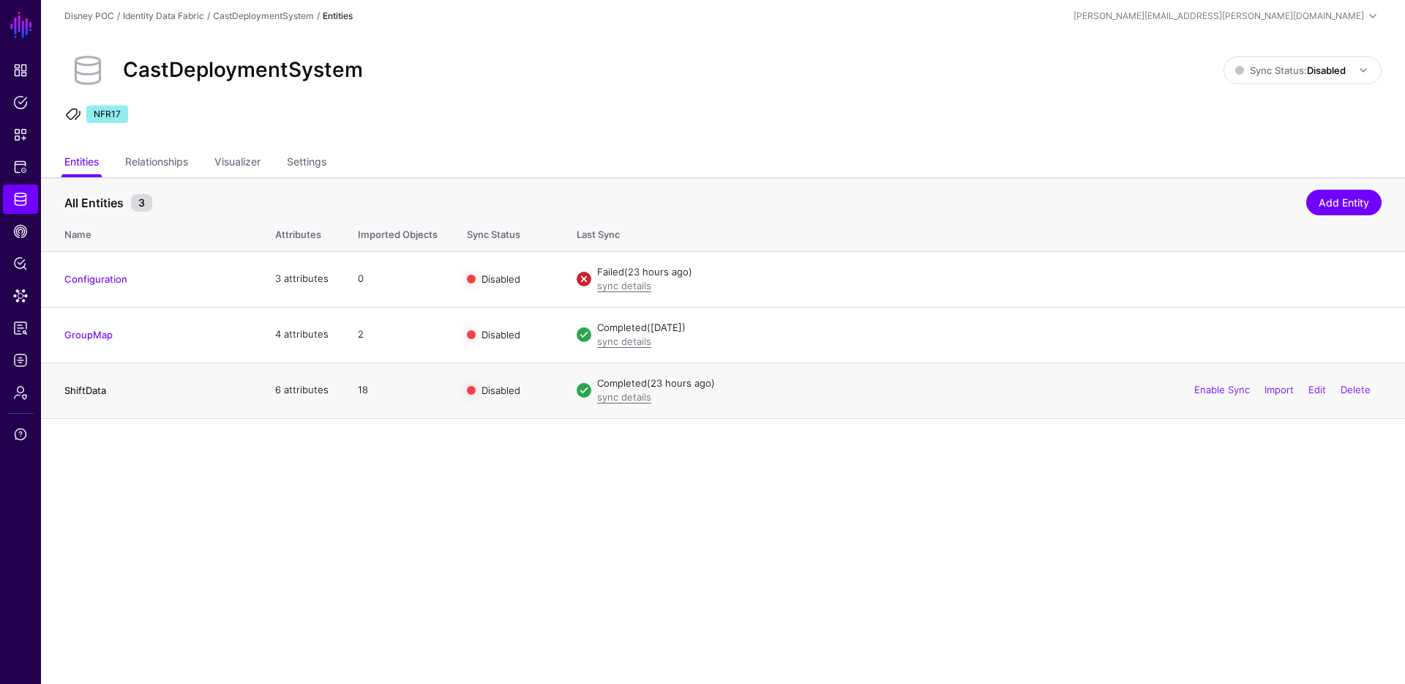
click at [79, 391] on link "ShiftData" at bounding box center [85, 390] width 42 height 12
click at [186, 156] on link "Relationships" at bounding box center [156, 163] width 63 height 28
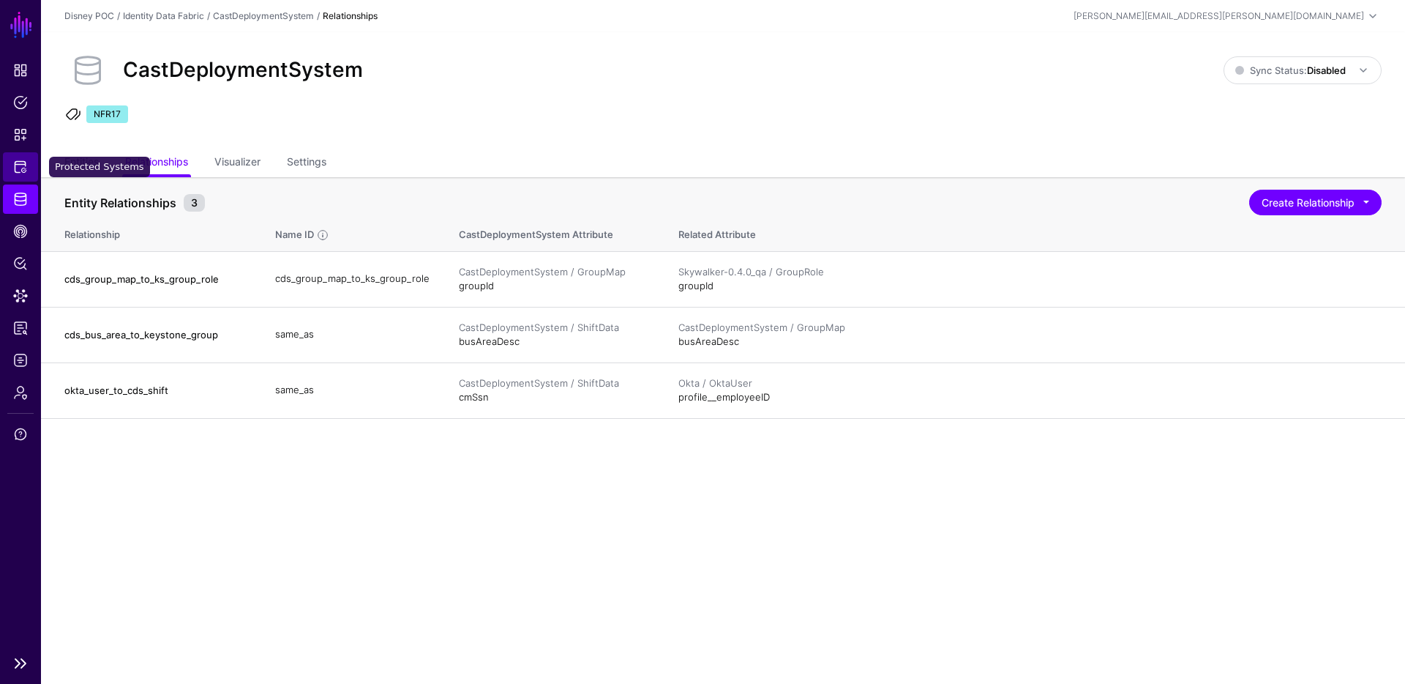
click at [18, 166] on span "Protected Systems" at bounding box center [20, 167] width 15 height 15
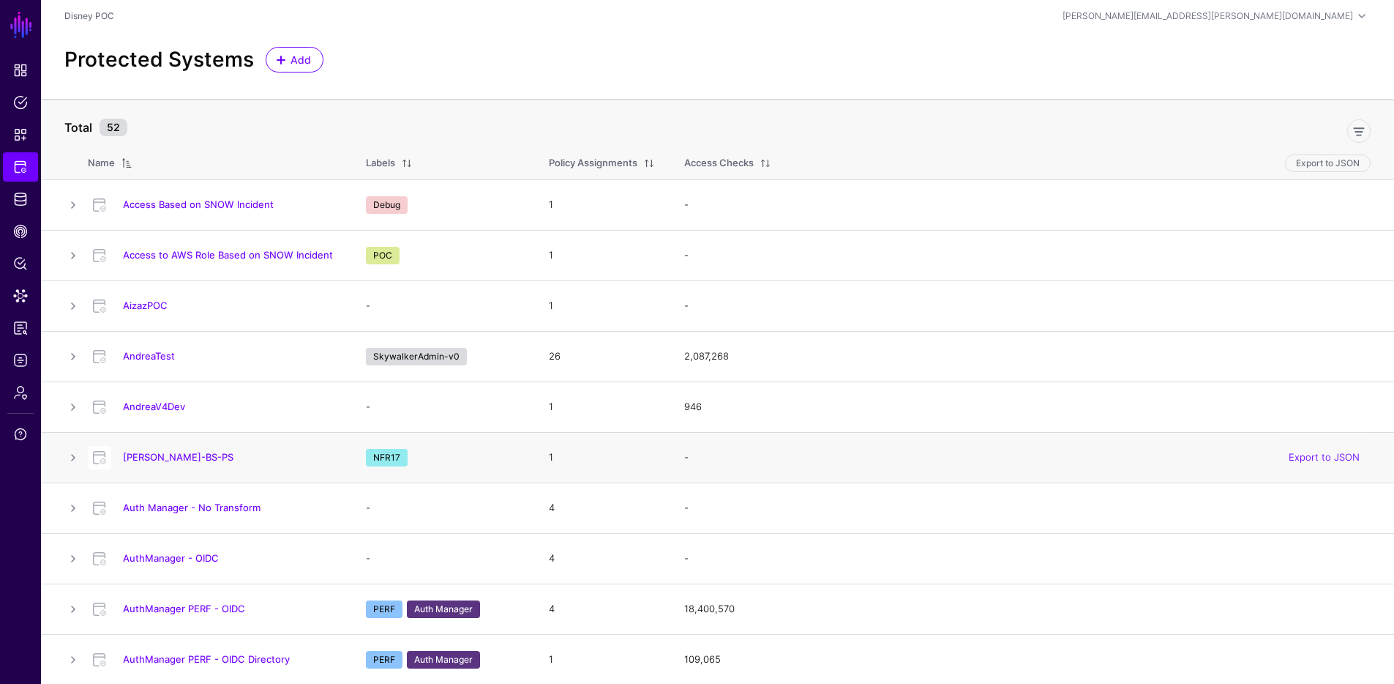
click at [379, 457] on span "NFR17" at bounding box center [387, 458] width 42 height 18
click at [176, 25] on header "Disney POC anthony.huffstetler@disney.com Anthony Huffstetler anthony.huffstetl…" at bounding box center [717, 16] width 1353 height 32
click at [171, 457] on link "[PERSON_NAME]-BS-PS" at bounding box center [178, 457] width 111 height 12
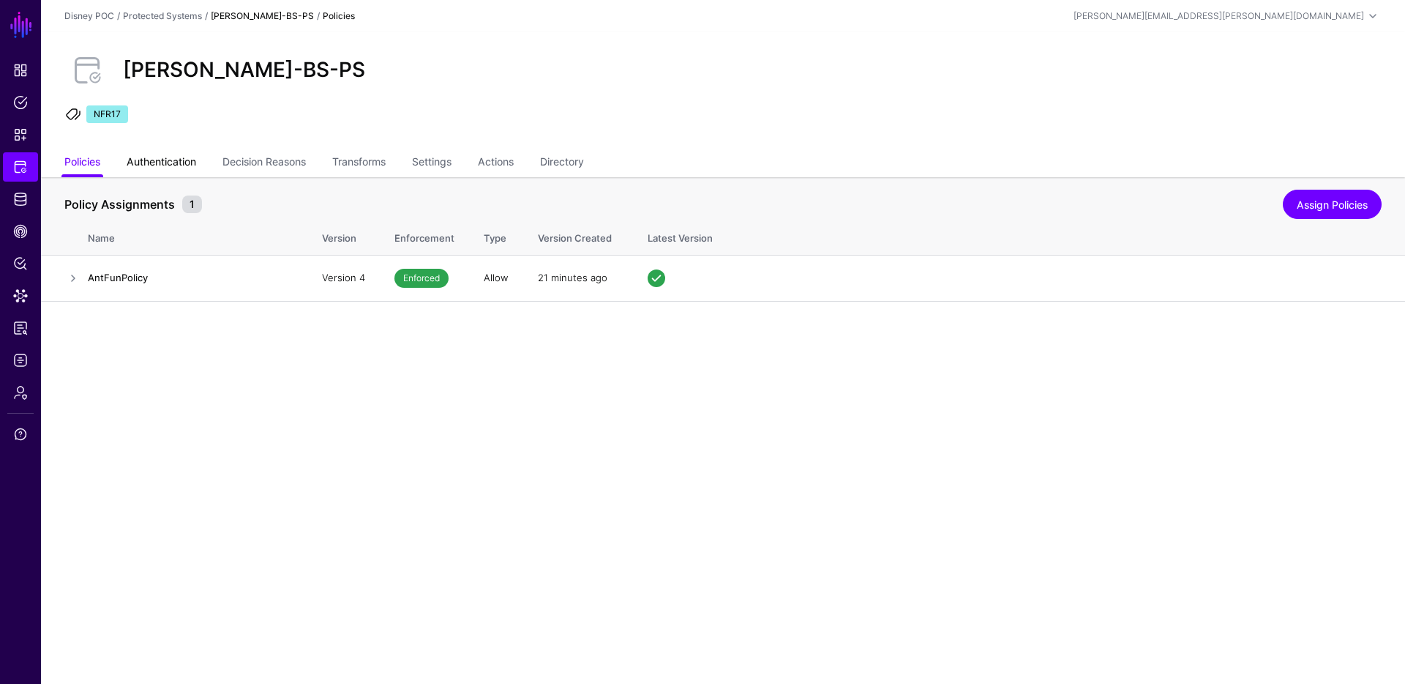
click at [152, 162] on link "Authentication" at bounding box center [162, 163] width 70 height 28
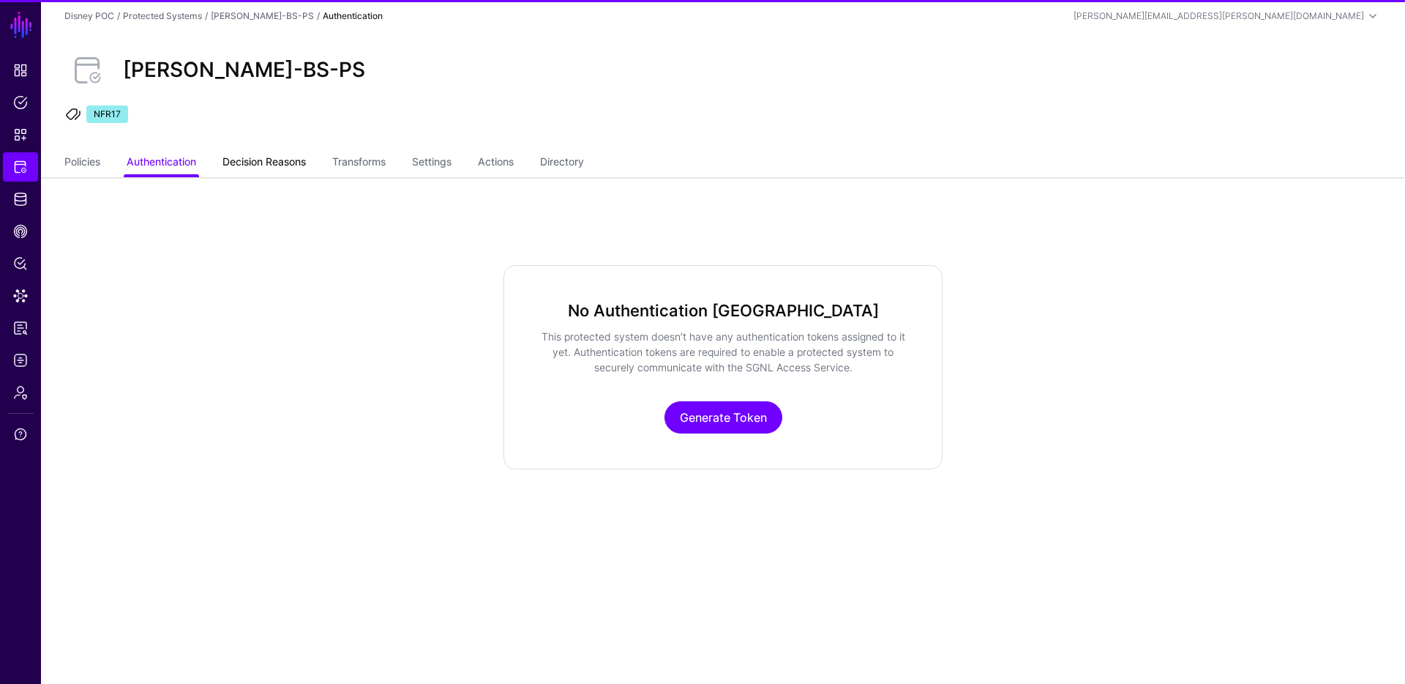
click at [235, 167] on link "Decision Reasons" at bounding box center [263, 163] width 83 height 28
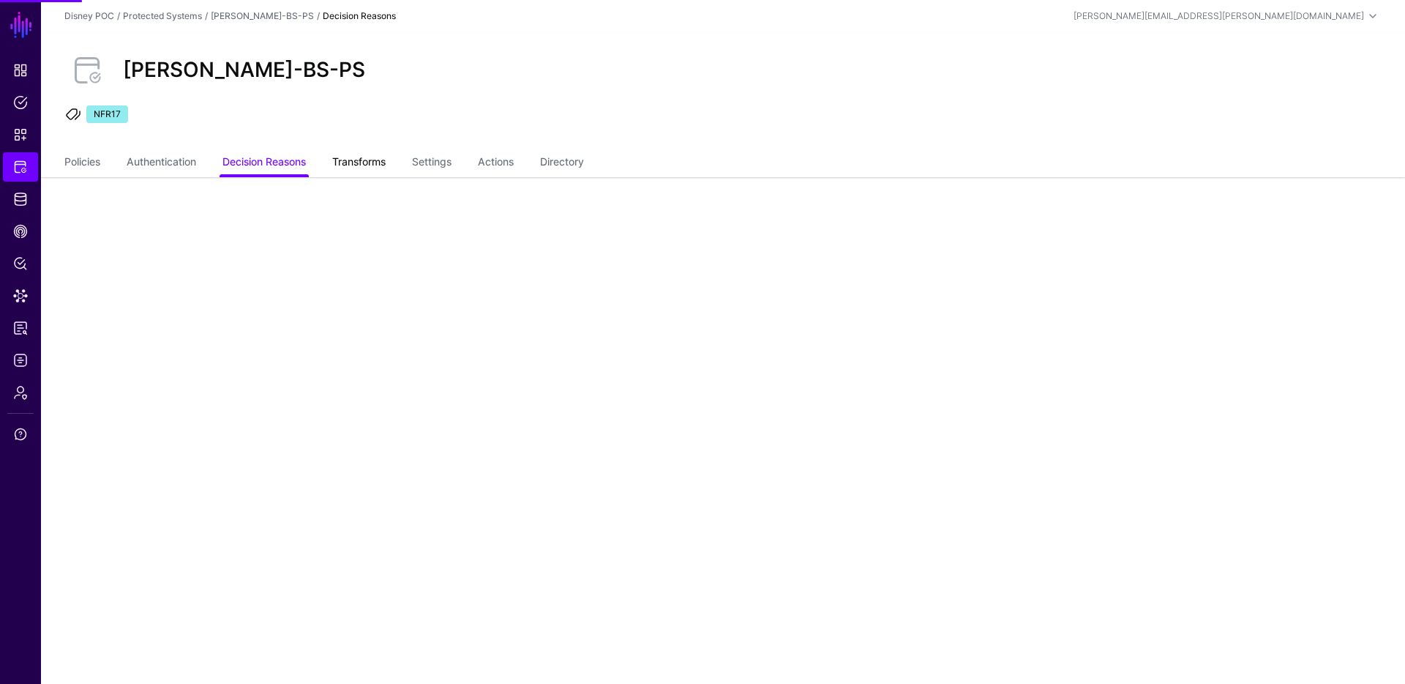
click at [343, 169] on link "Transforms" at bounding box center [358, 163] width 53 height 28
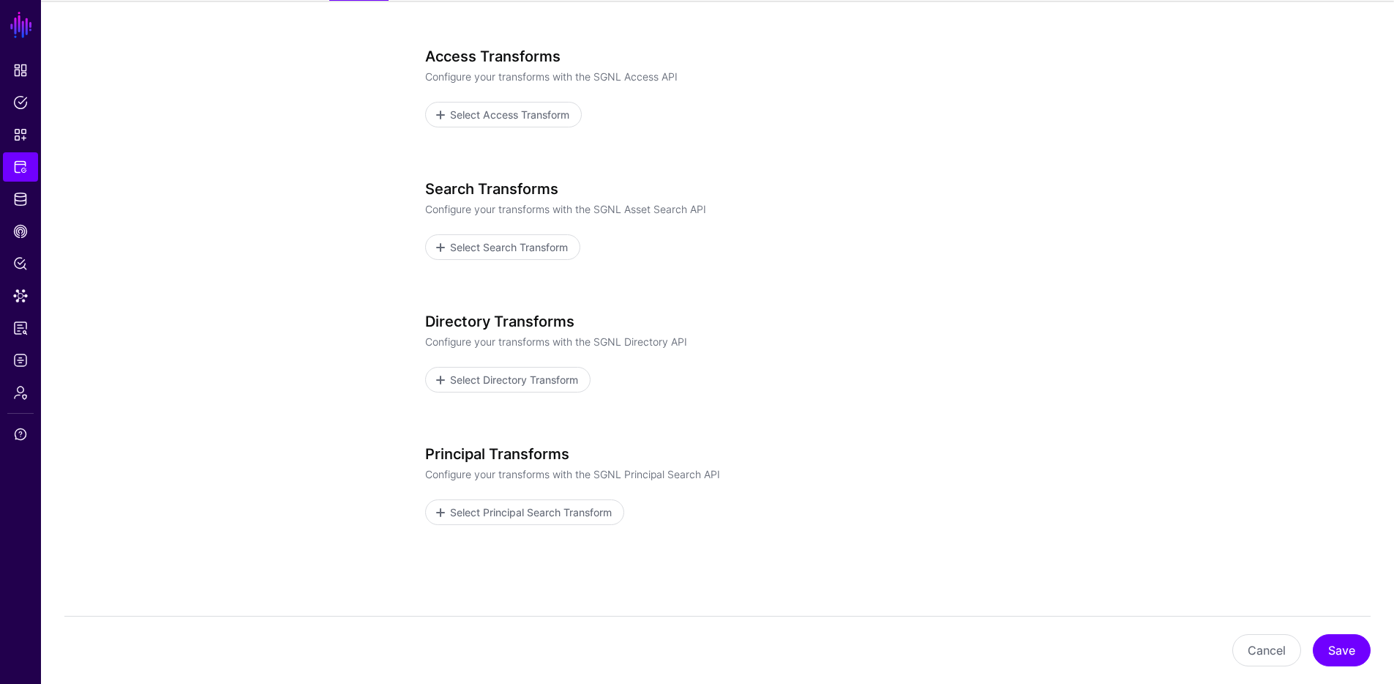
scroll to position [188, 0]
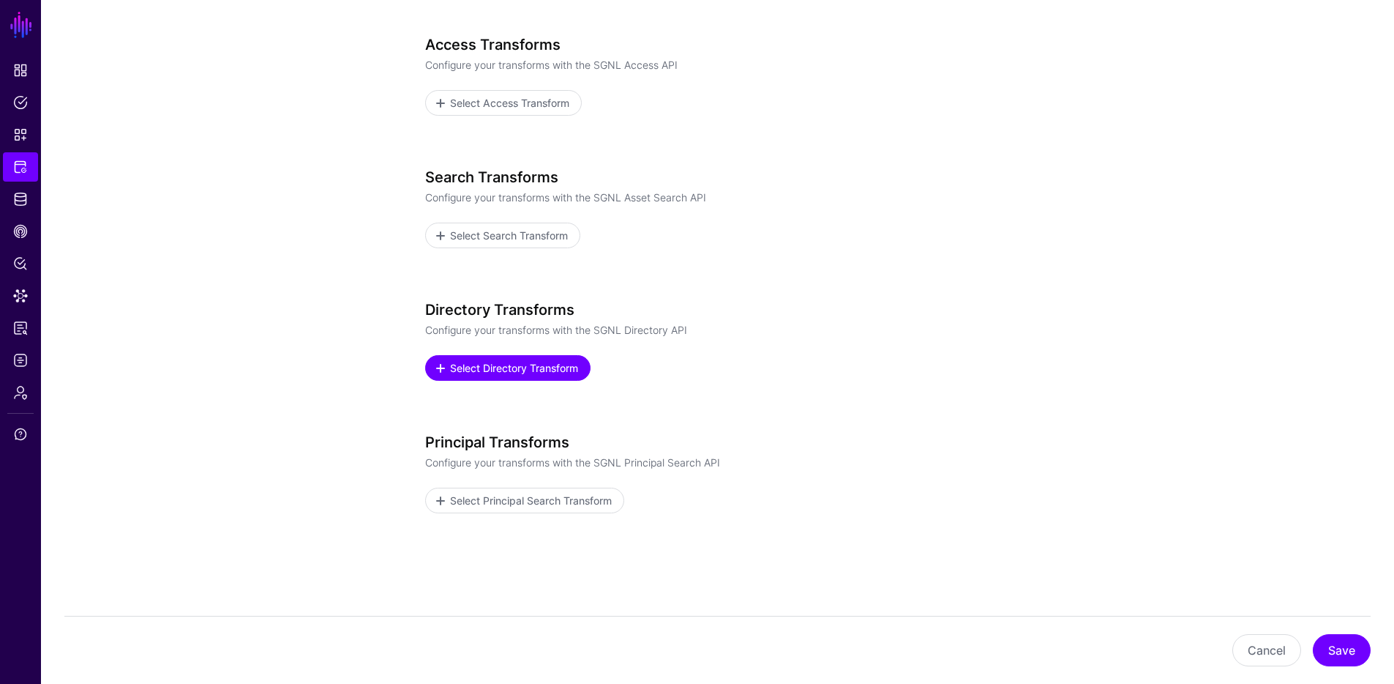
click at [495, 364] on span "Select Directory Transform" at bounding box center [514, 367] width 132 height 15
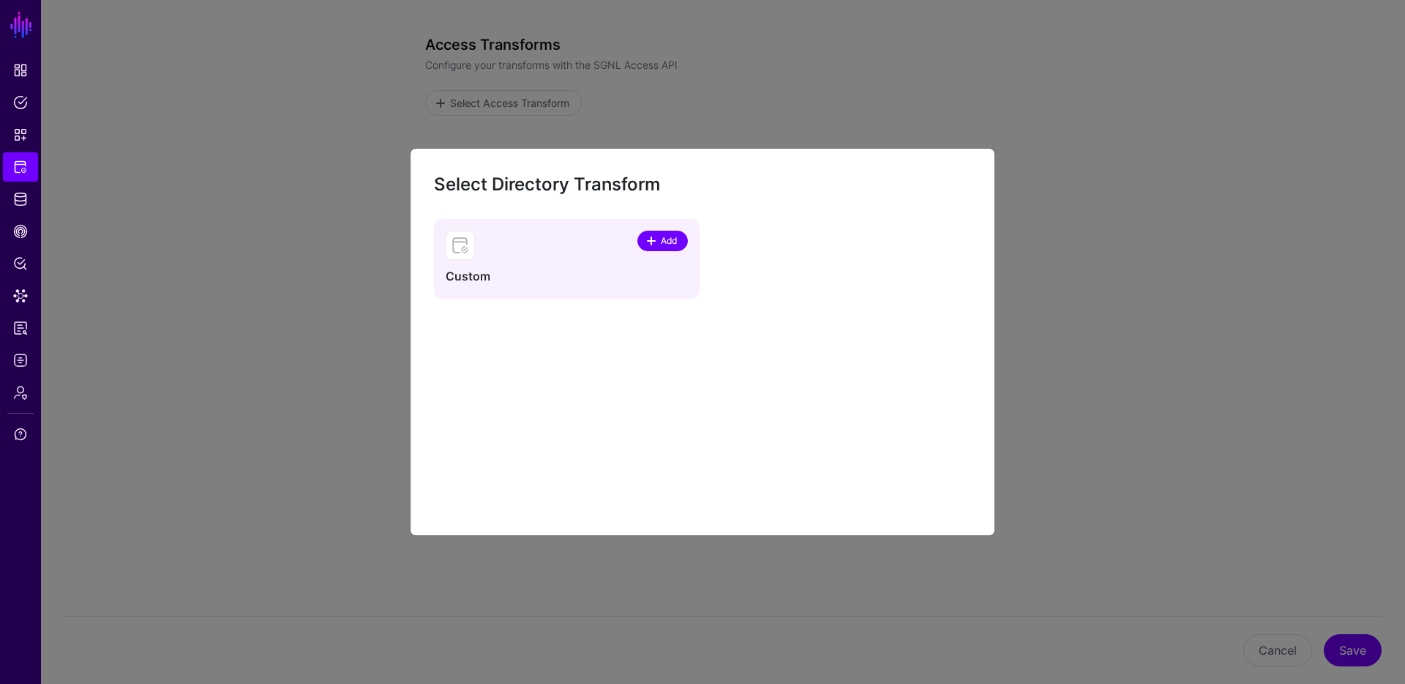
click at [646, 238] on span at bounding box center [652, 241] width 12 height 12
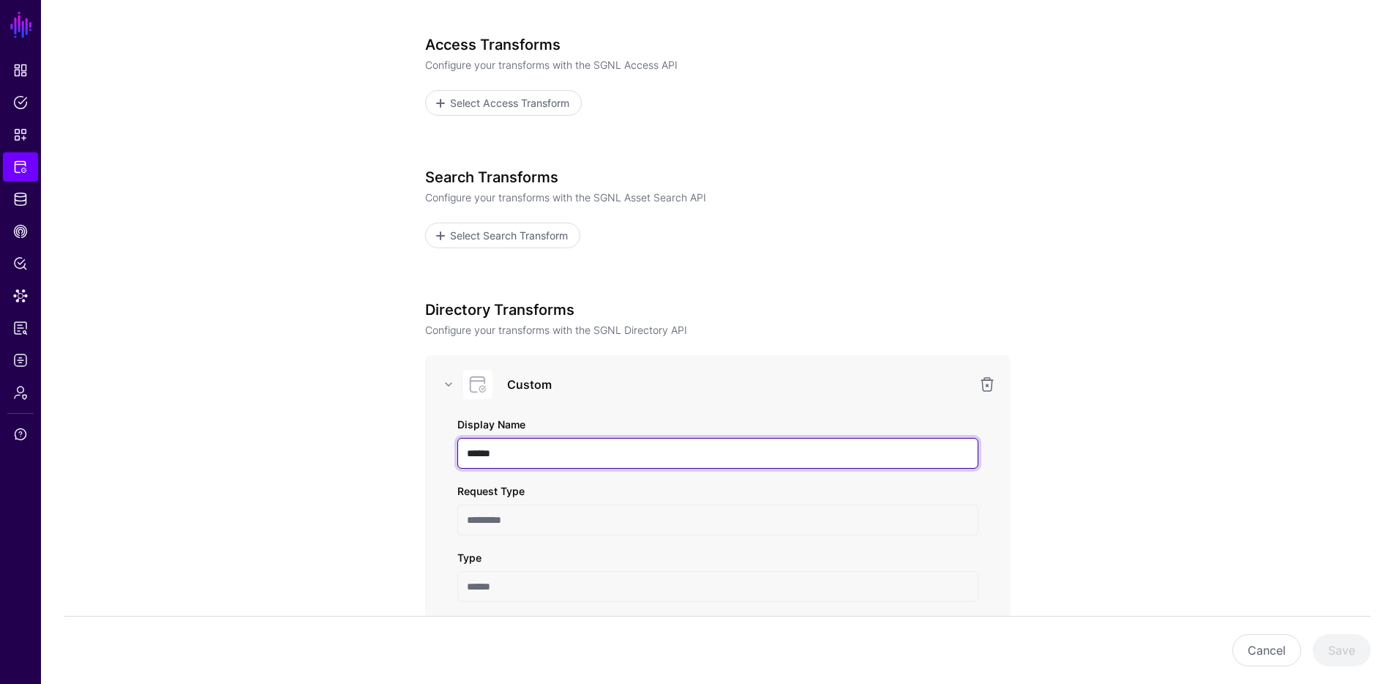
click at [599, 455] on input "******" at bounding box center [717, 453] width 521 height 31
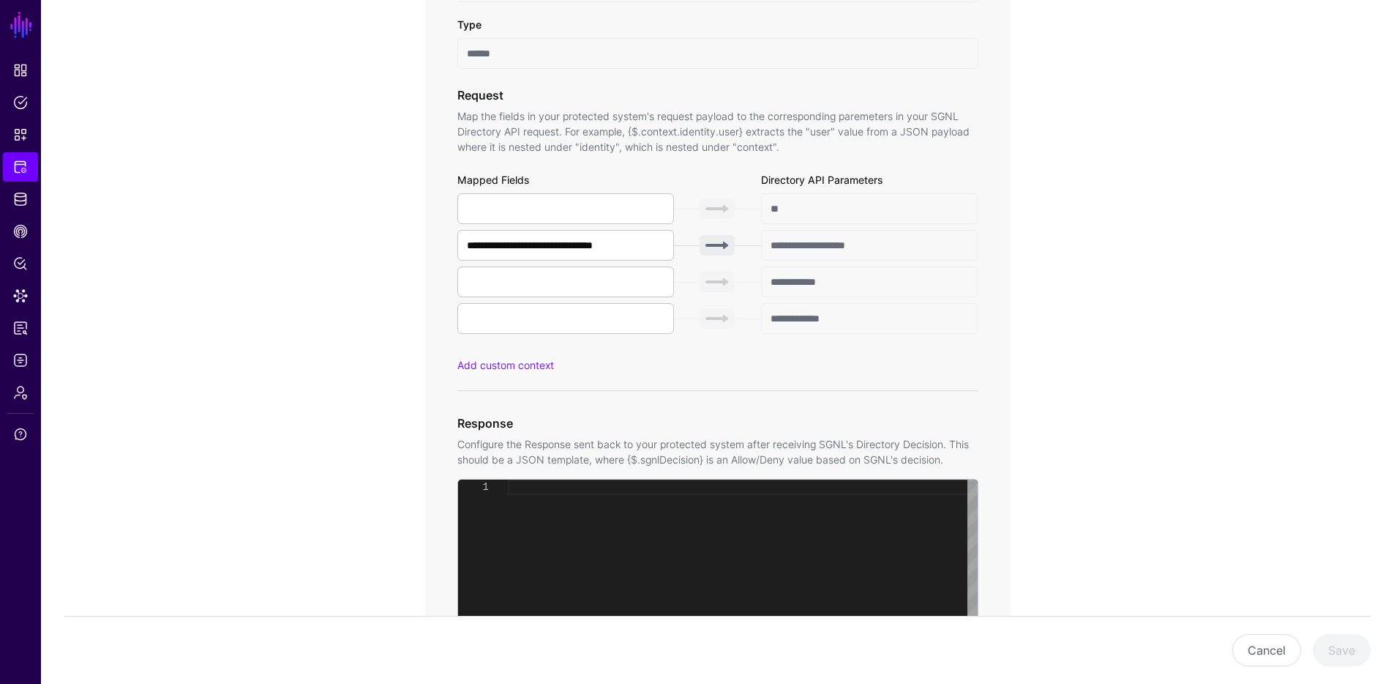
scroll to position [723, 0]
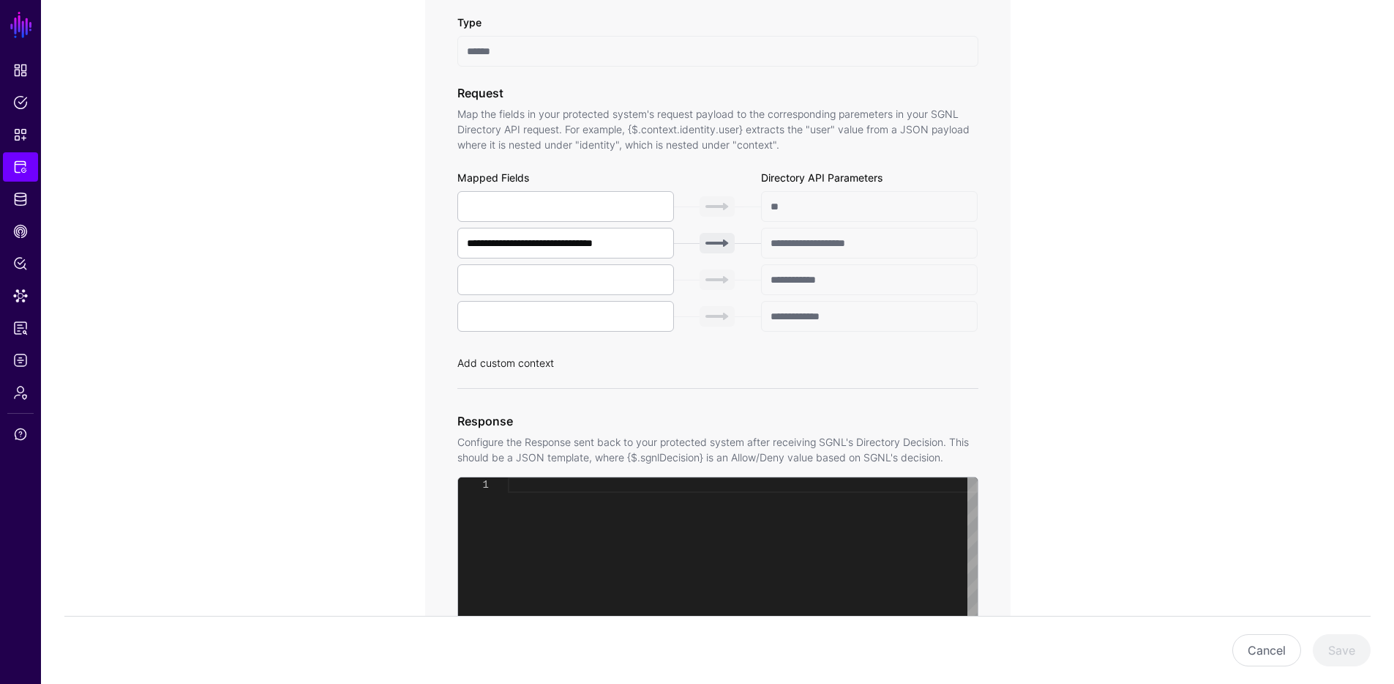
click at [515, 364] on link "Add custom context" at bounding box center [505, 362] width 97 height 12
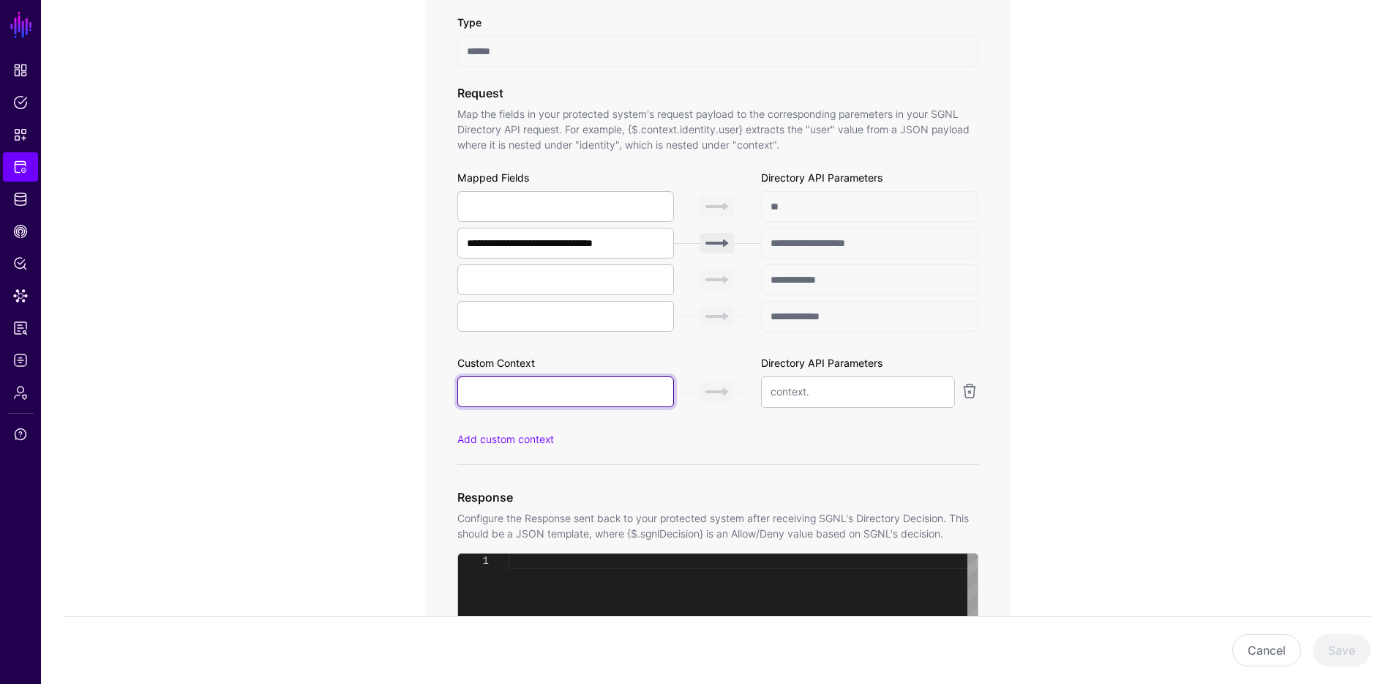
click at [512, 384] on input "text" at bounding box center [565, 391] width 217 height 31
click at [969, 392] on link at bounding box center [970, 391] width 18 height 18
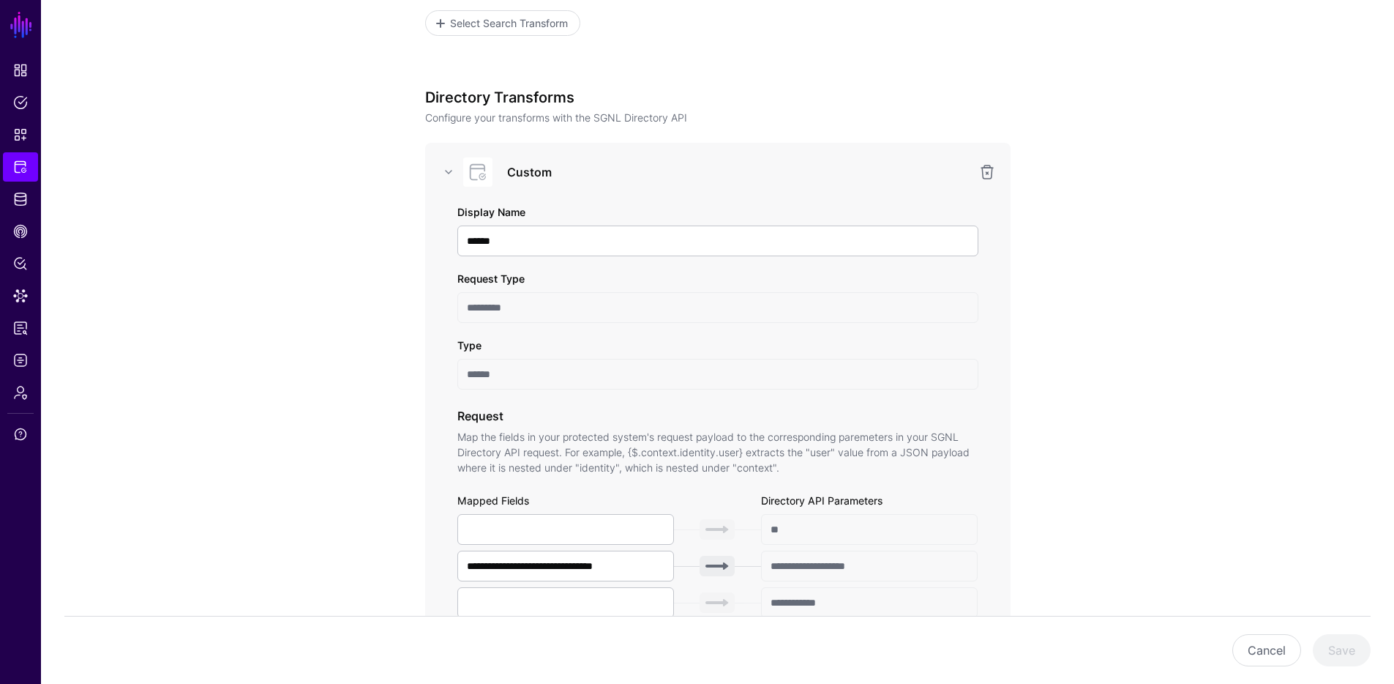
scroll to position [0, 0]
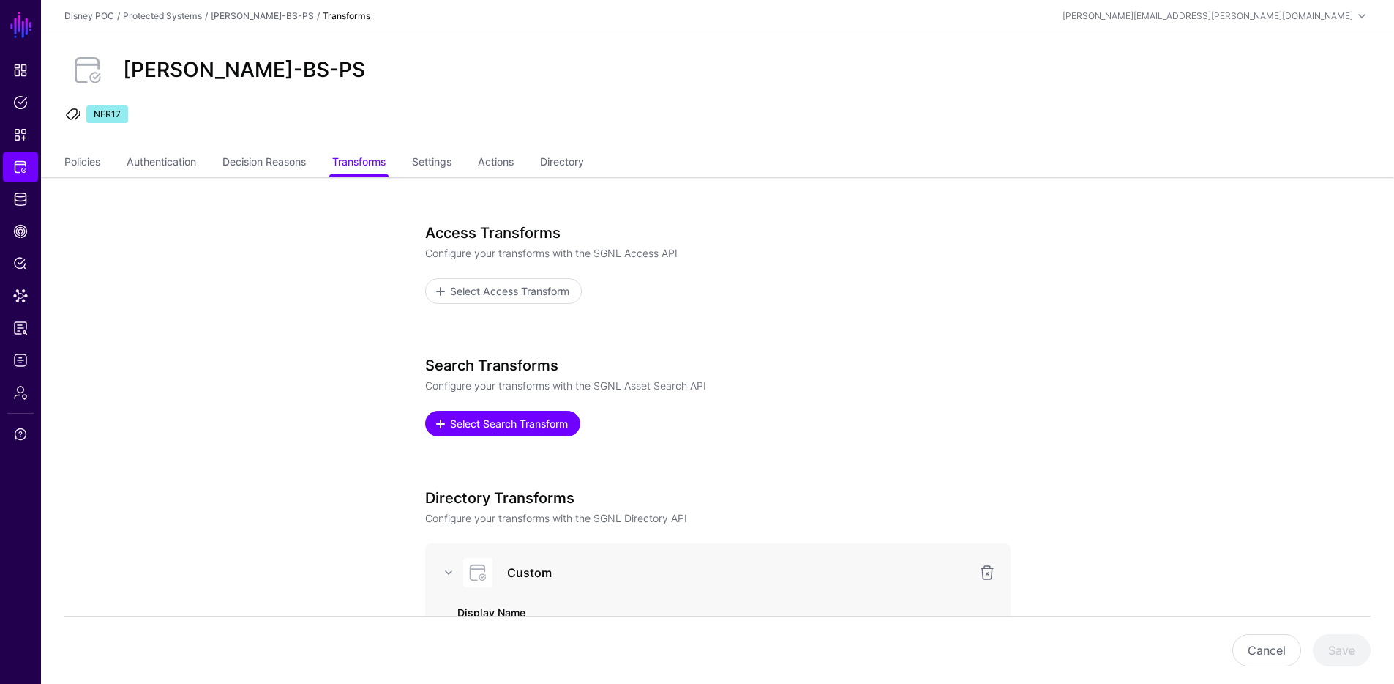
click at [471, 433] on link "Select Search Transform" at bounding box center [502, 424] width 155 height 26
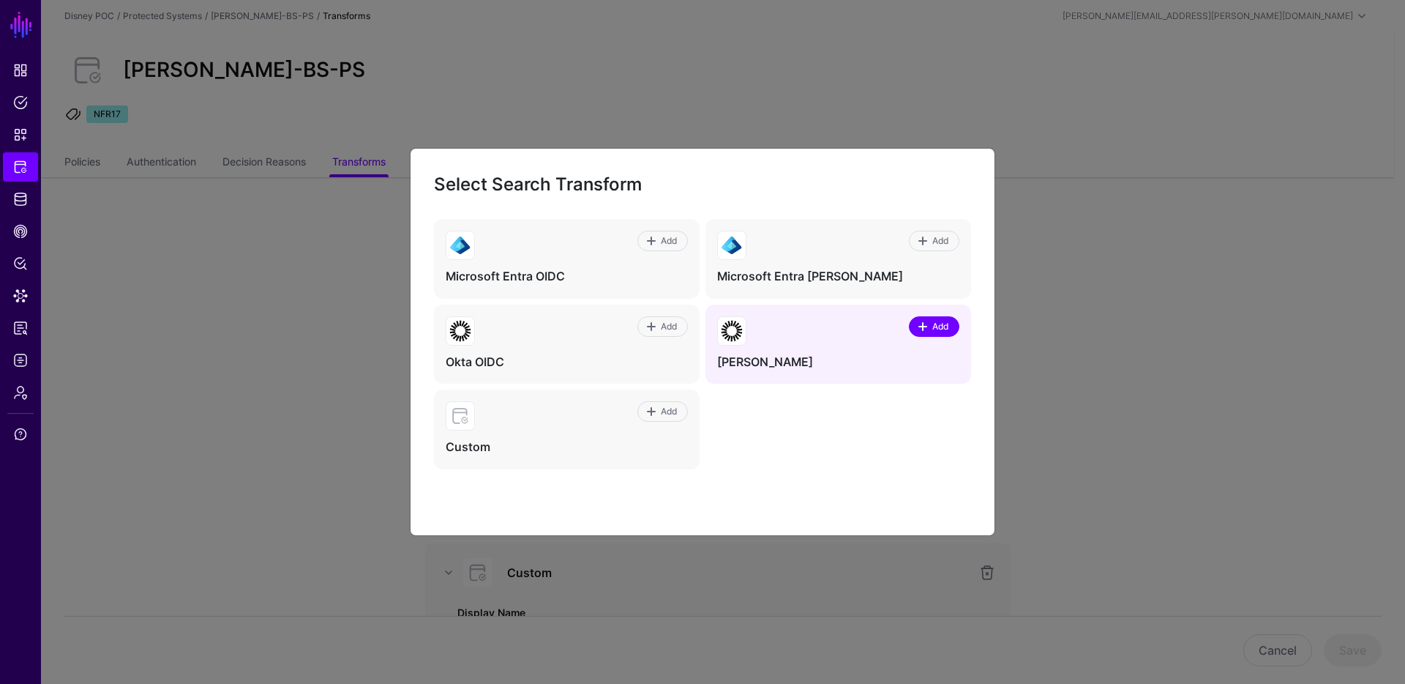
click at [921, 326] on span at bounding box center [923, 327] width 12 height 12
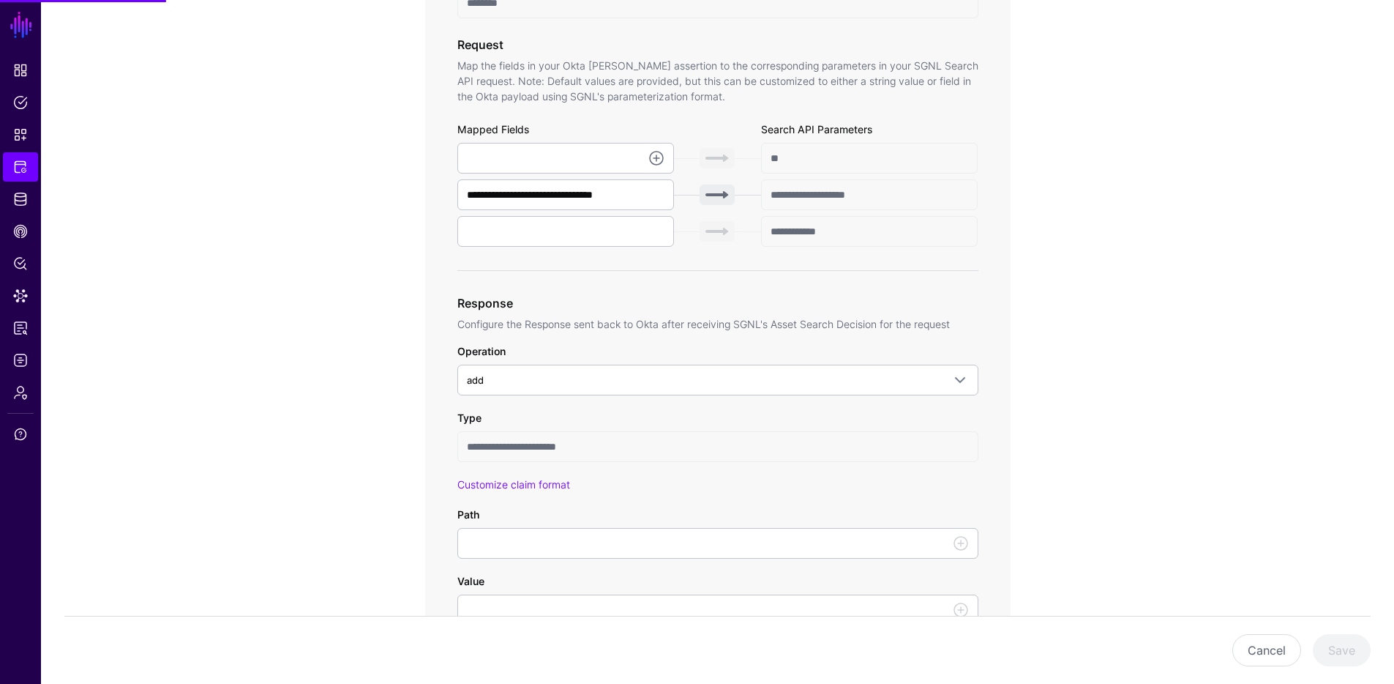
scroll to position [667, 0]
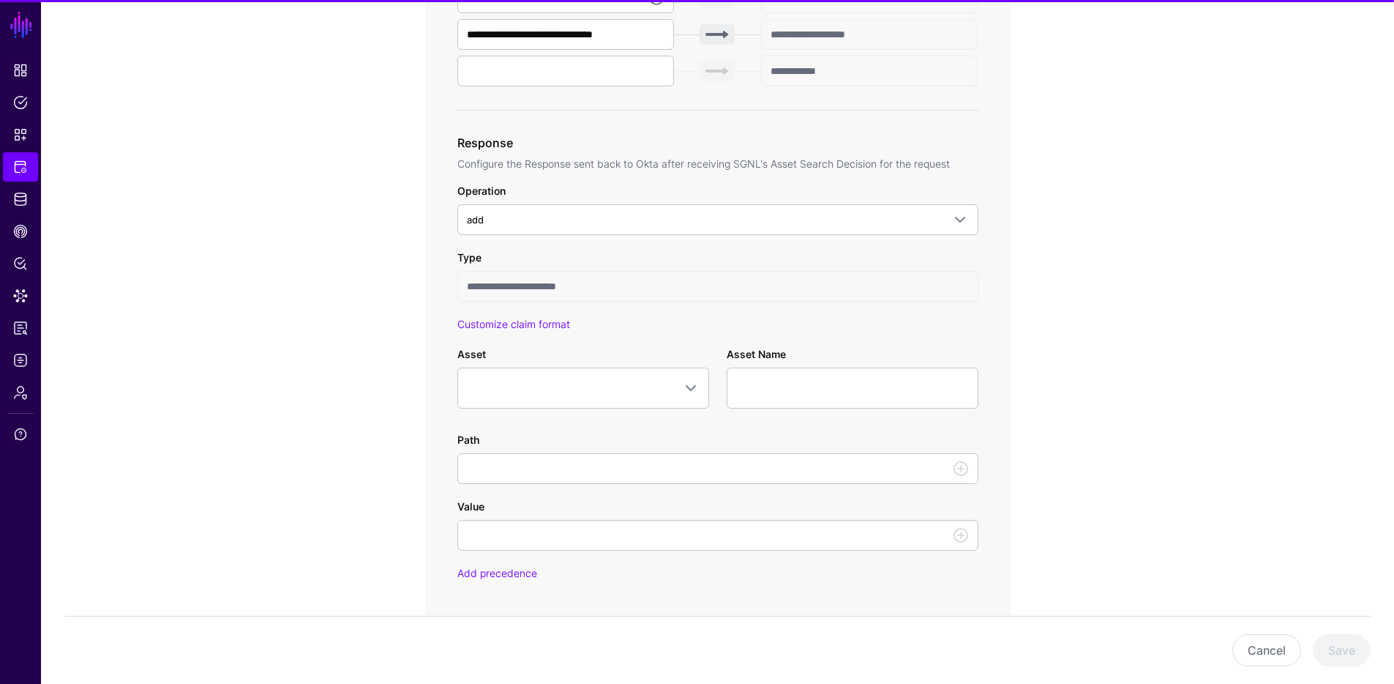
click at [501, 389] on span at bounding box center [583, 388] width 233 height 18
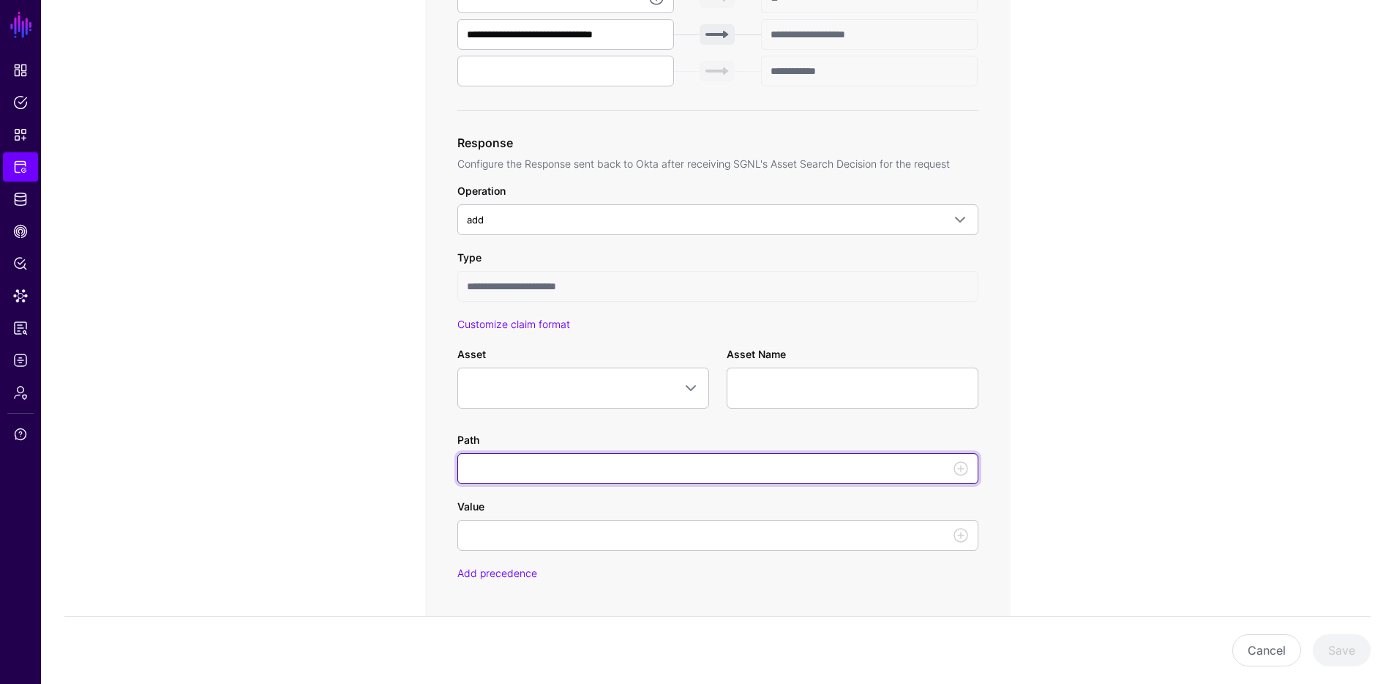
click at [556, 469] on input "Path" at bounding box center [717, 468] width 521 height 31
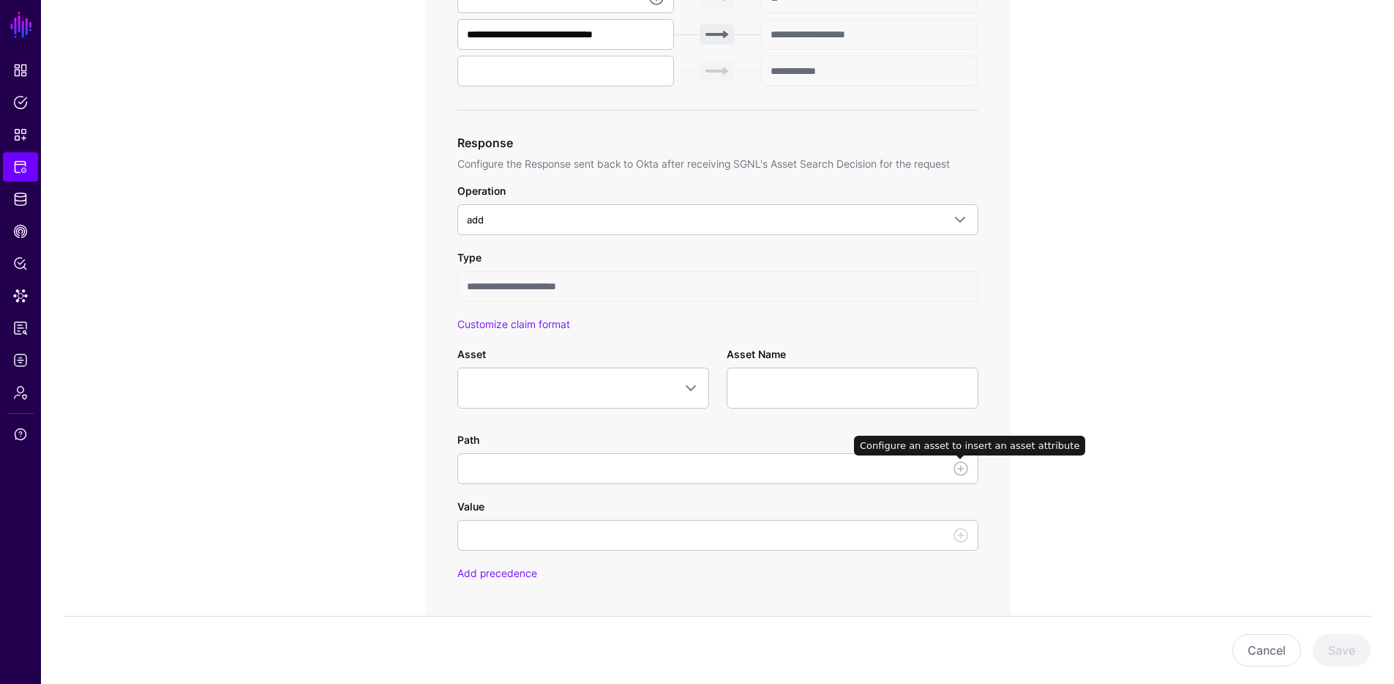
click at [965, 471] on link at bounding box center [961, 469] width 18 height 18
click at [965, 469] on link at bounding box center [961, 469] width 18 height 18
click at [961, 469] on link at bounding box center [961, 469] width 18 height 18
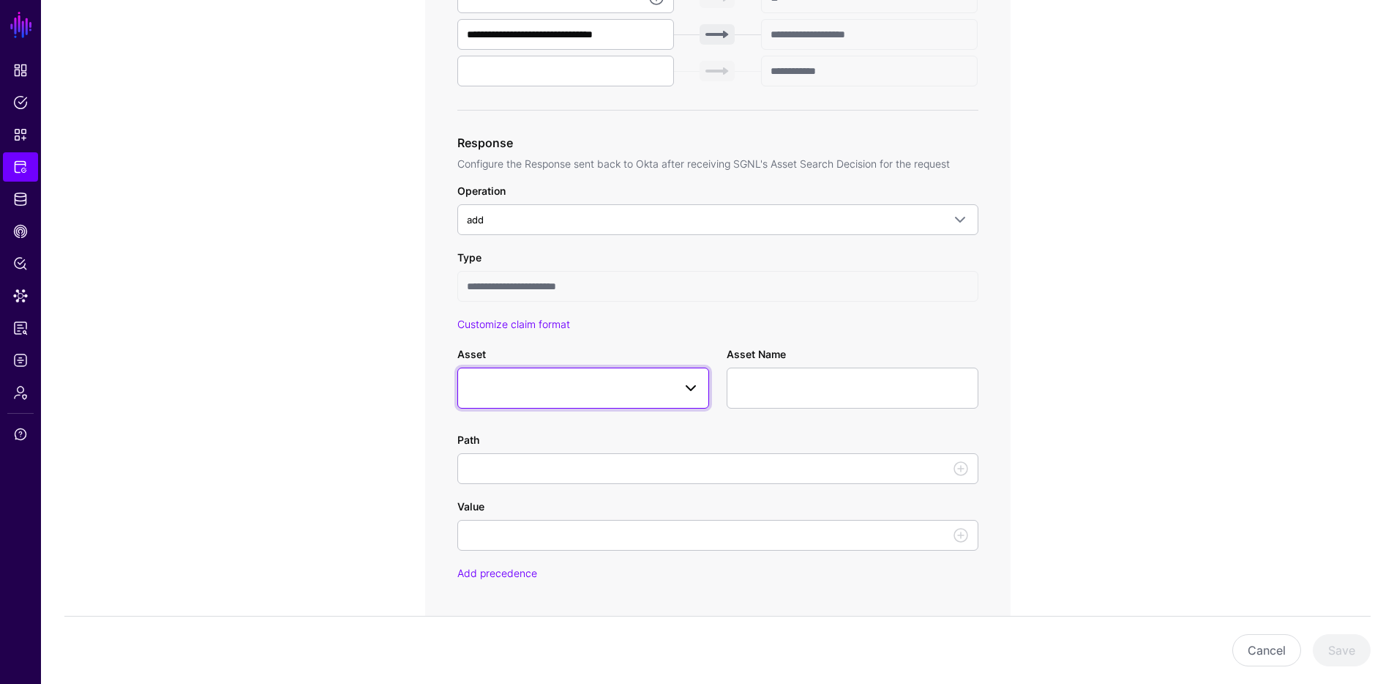
click at [629, 381] on span at bounding box center [583, 388] width 233 height 18
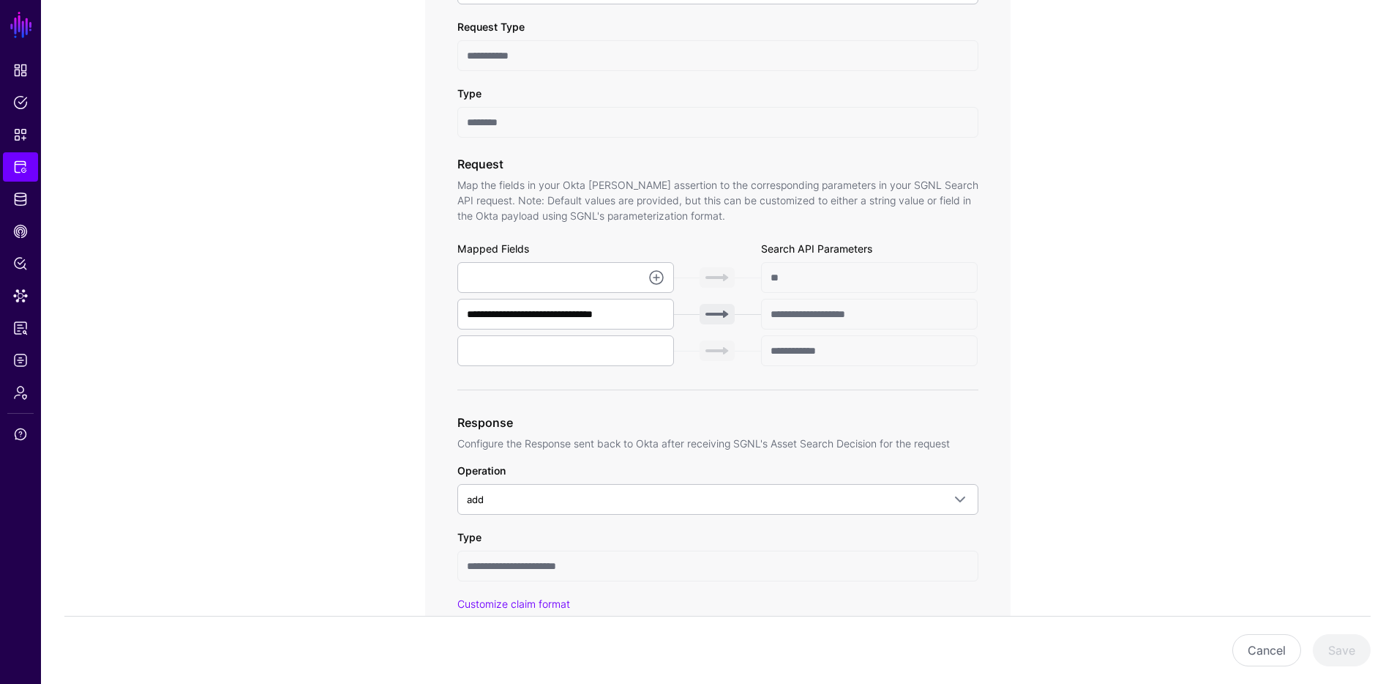
scroll to position [362, 0]
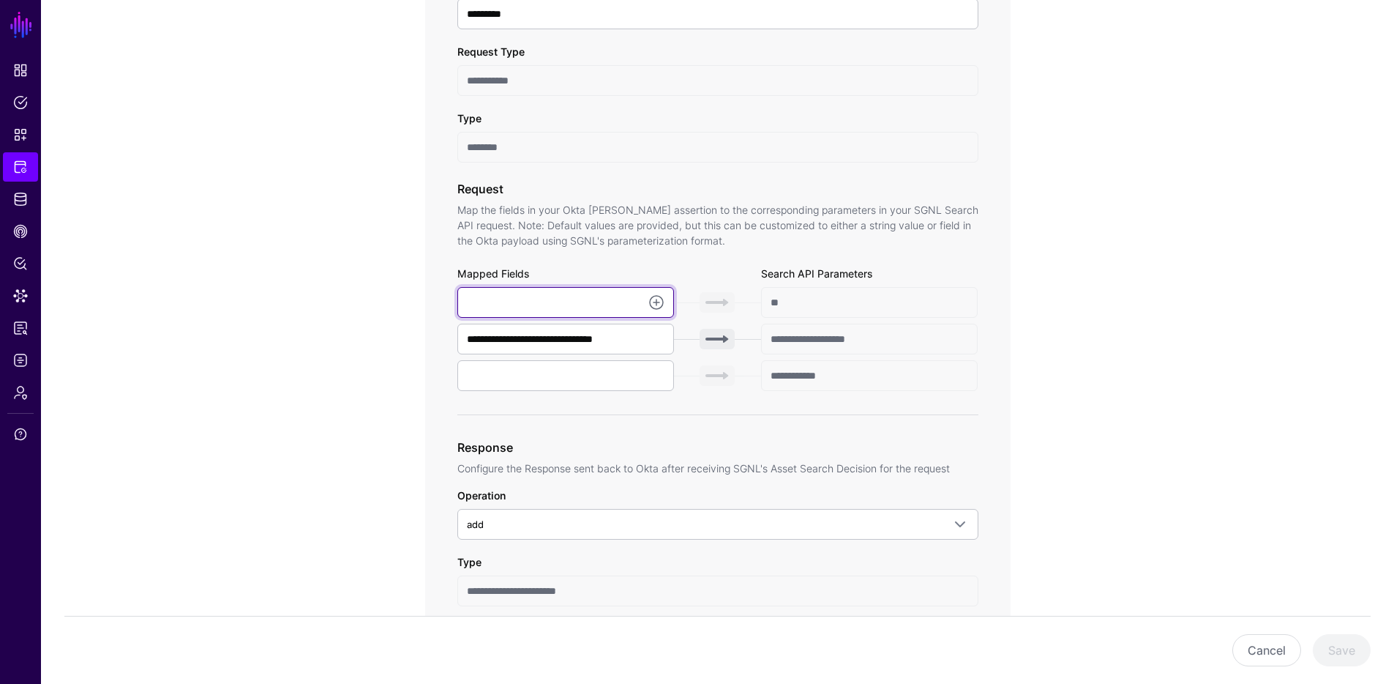
click at [643, 308] on input "text" at bounding box center [565, 302] width 217 height 31
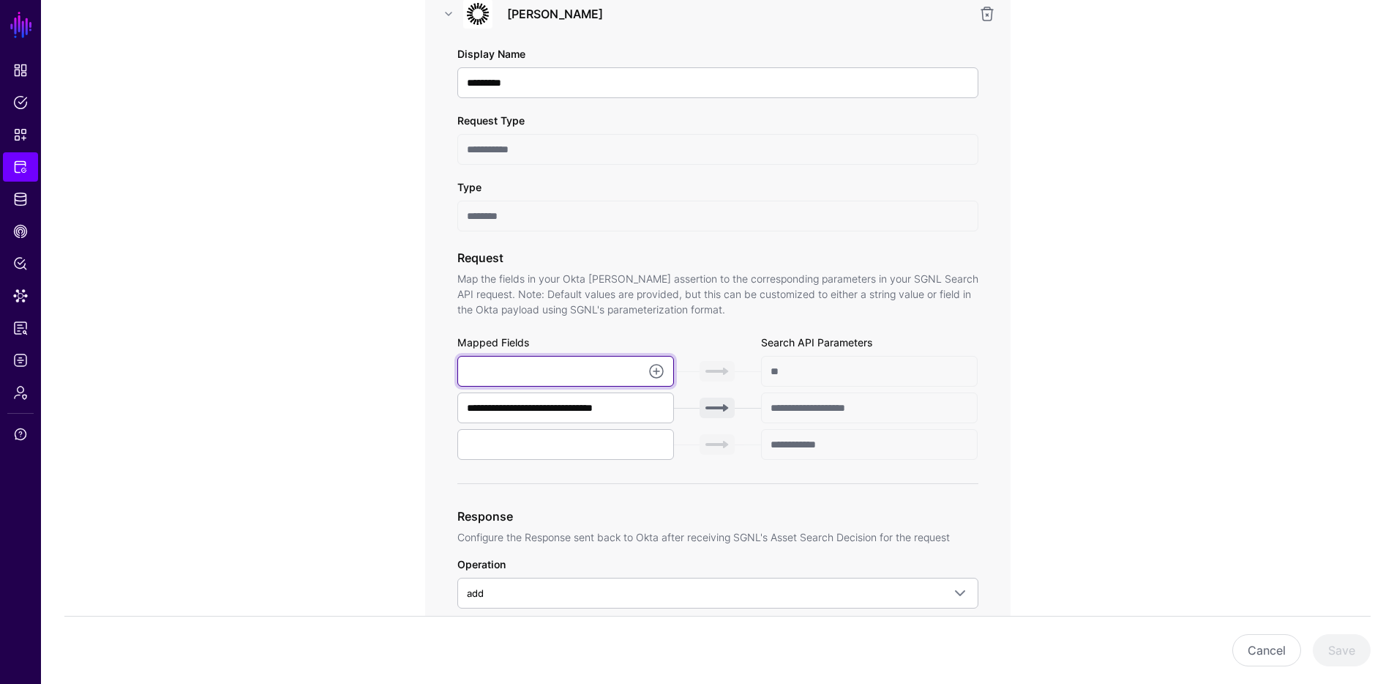
scroll to position [302, 0]
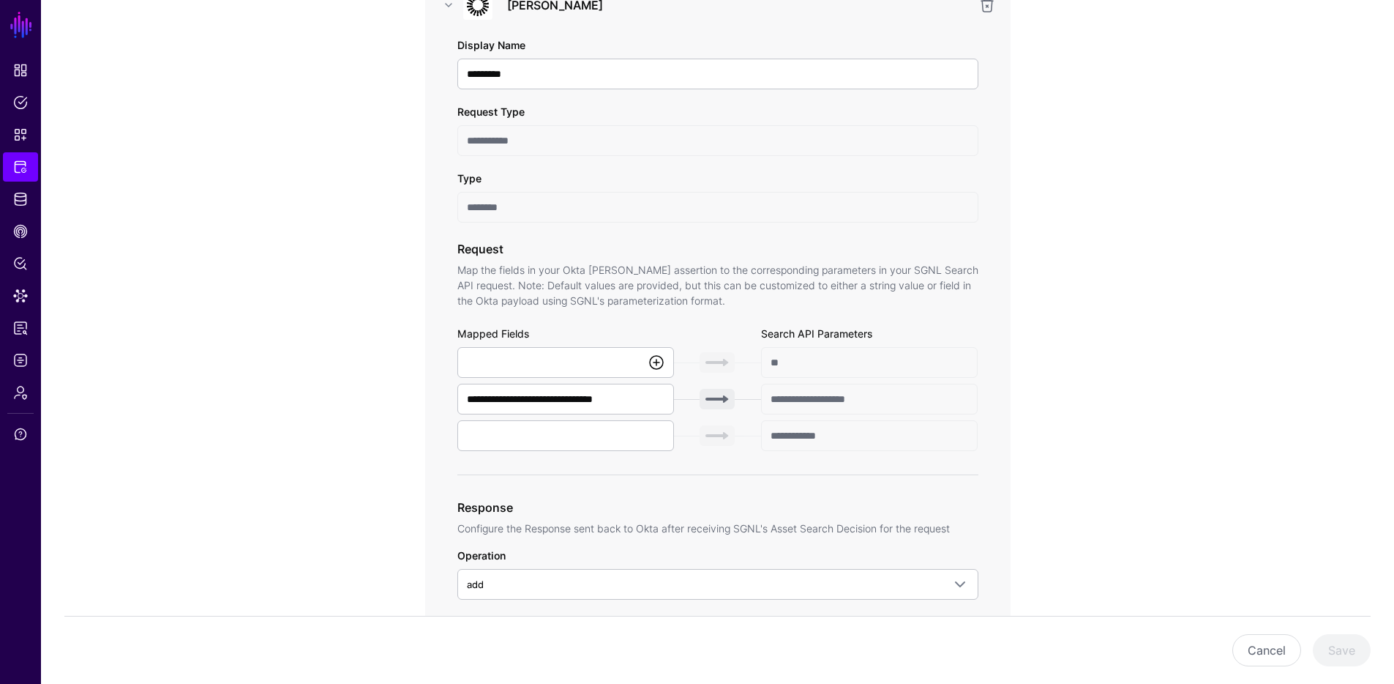
click at [657, 364] on link at bounding box center [657, 363] width 18 height 18
click at [564, 435] on span "{$.data.context.user.profile.email}" at bounding box center [516, 441] width 95 height 12
type input "**********"
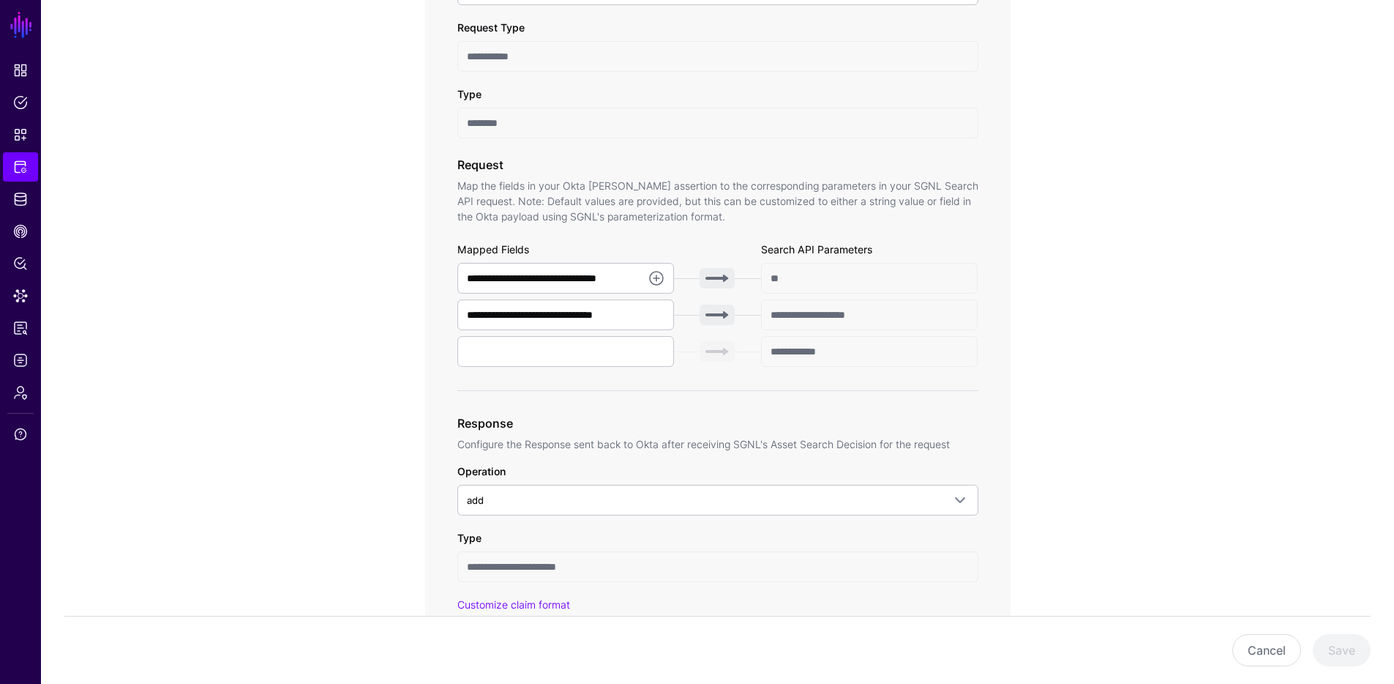
scroll to position [525, 0]
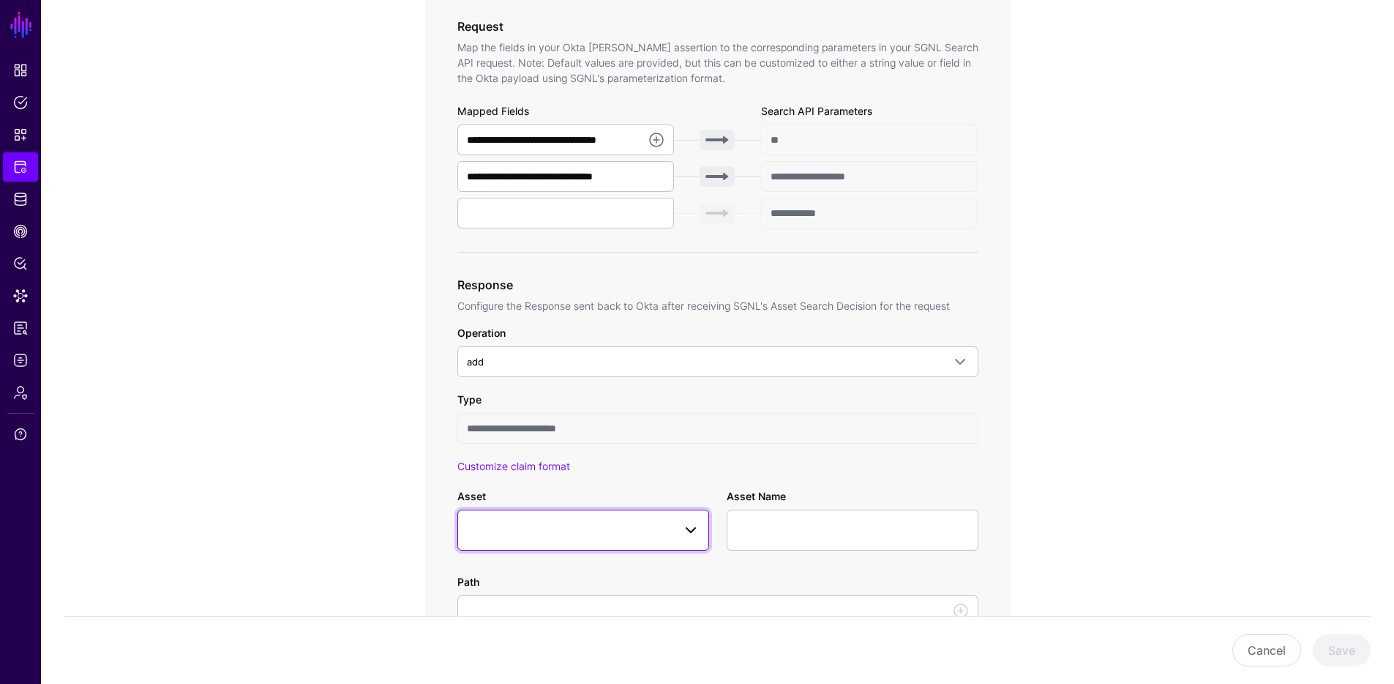
click at [667, 530] on span at bounding box center [583, 530] width 233 height 18
click at [515, 464] on link "Customize claim format" at bounding box center [513, 466] width 113 height 12
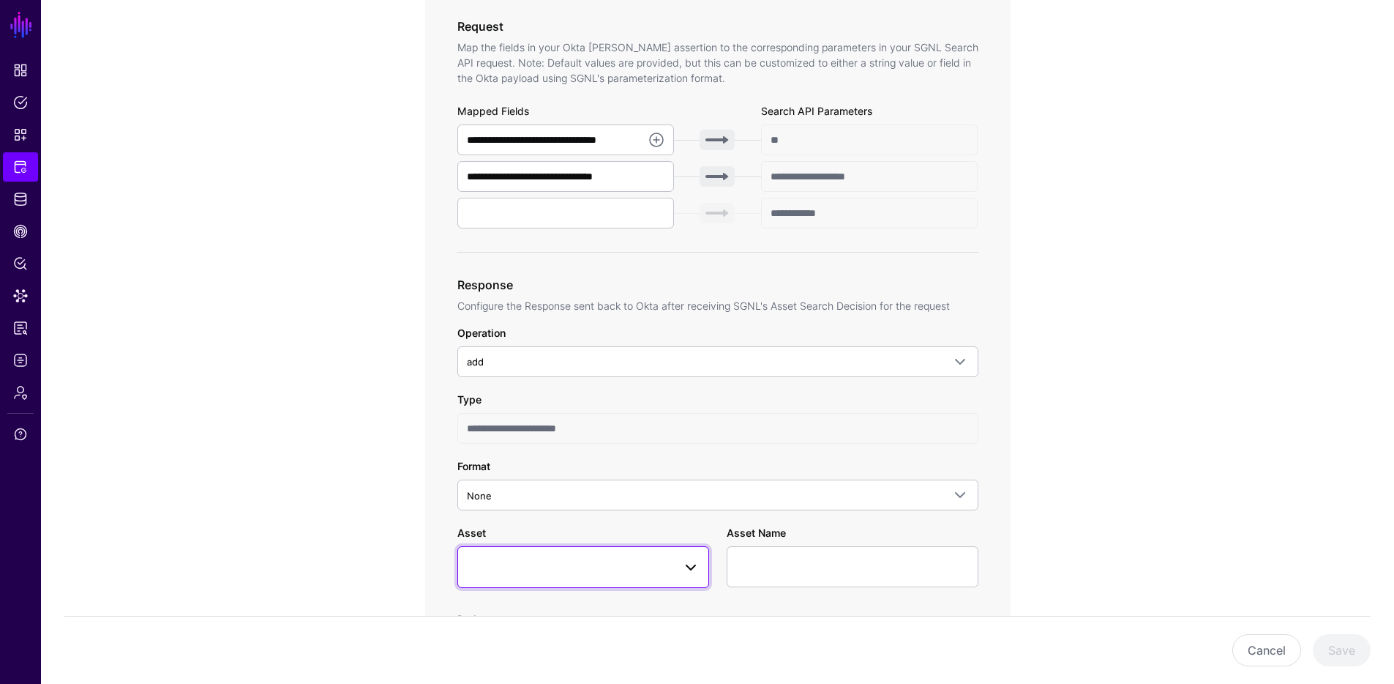
click at [515, 553] on link at bounding box center [583, 566] width 252 height 41
click at [550, 651] on div "No Entity" at bounding box center [583, 654] width 228 height 15
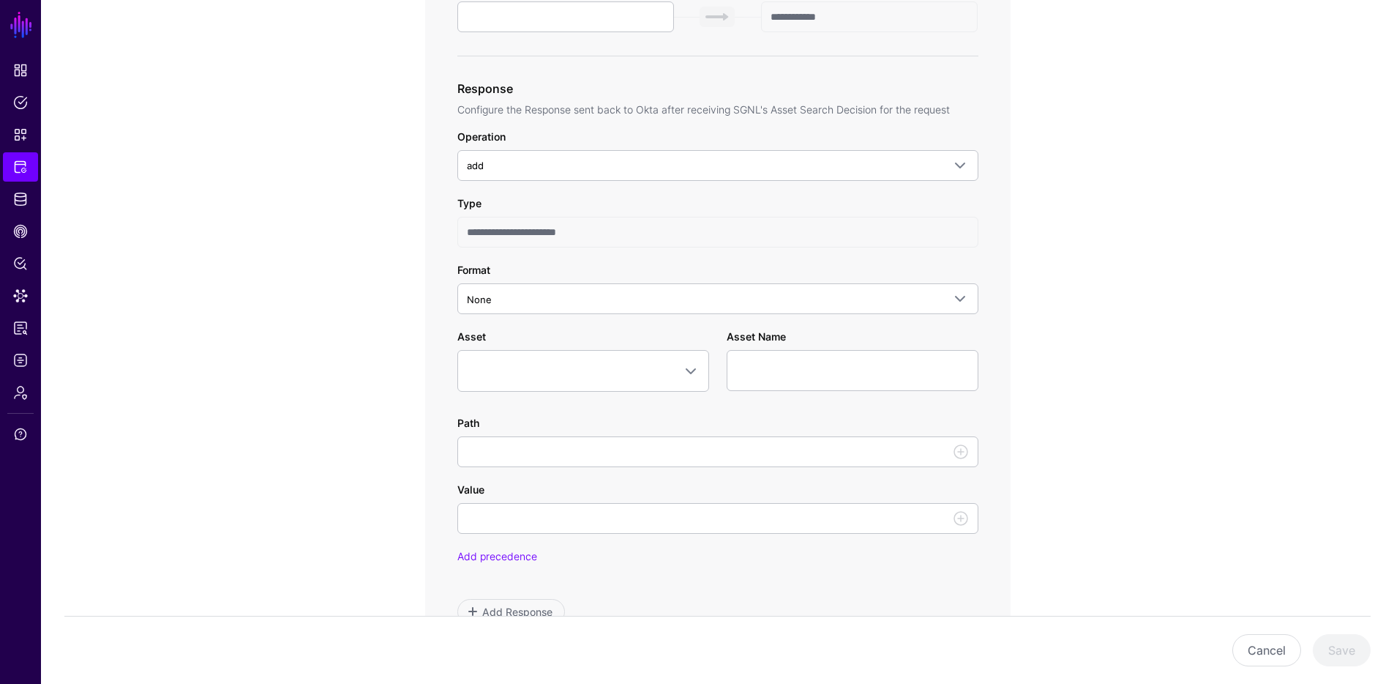
scroll to position [1143, 0]
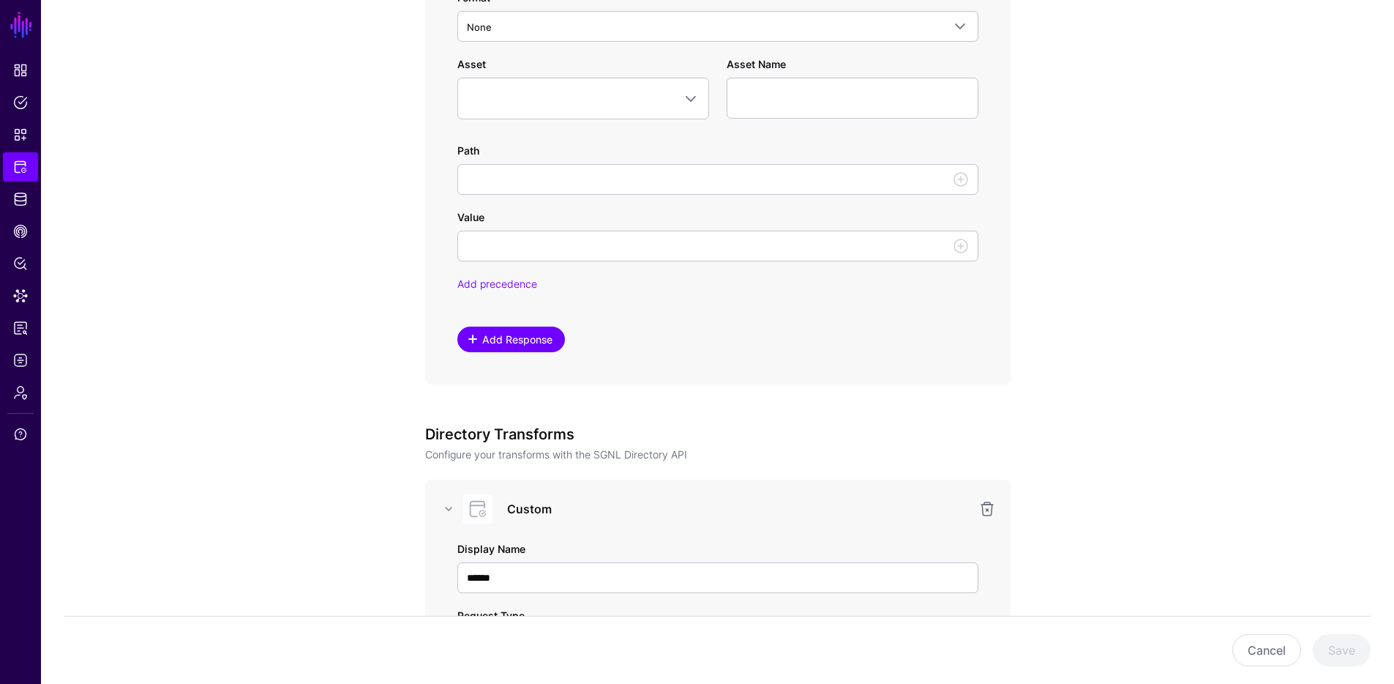
click at [496, 340] on span "Add Response" at bounding box center [517, 339] width 74 height 15
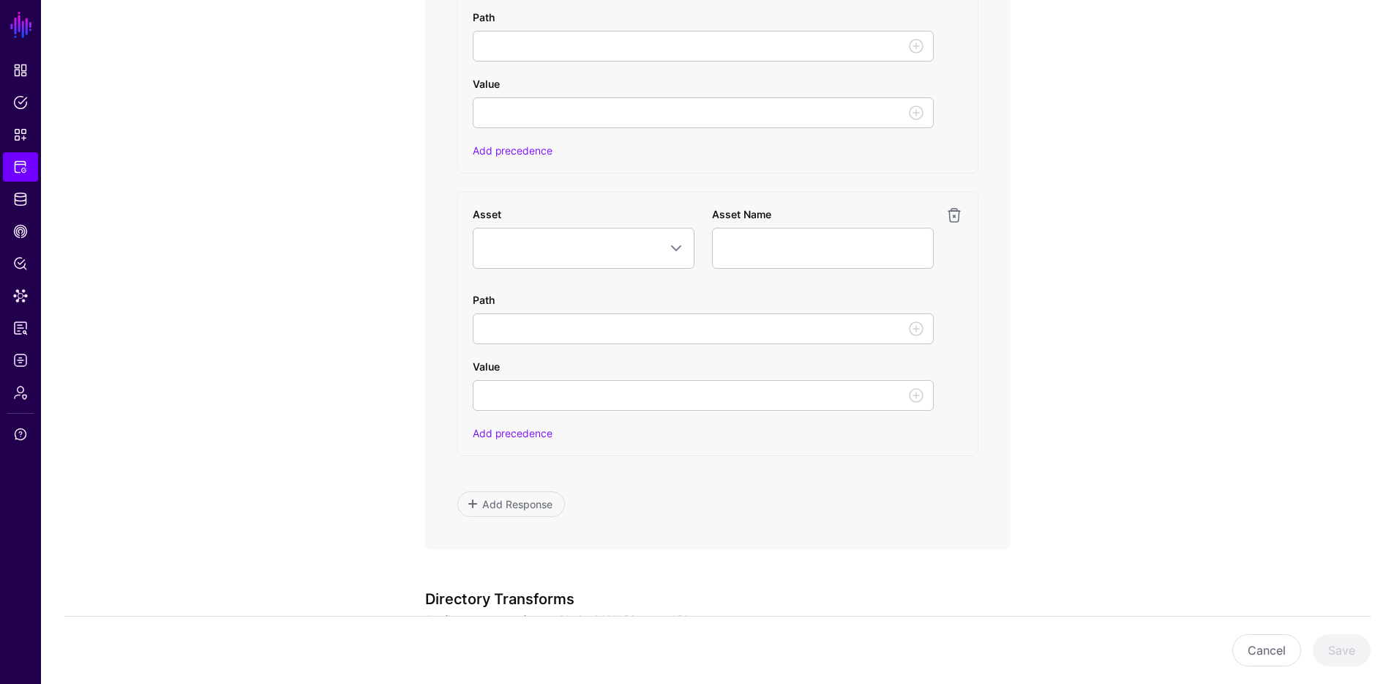
scroll to position [1044, 0]
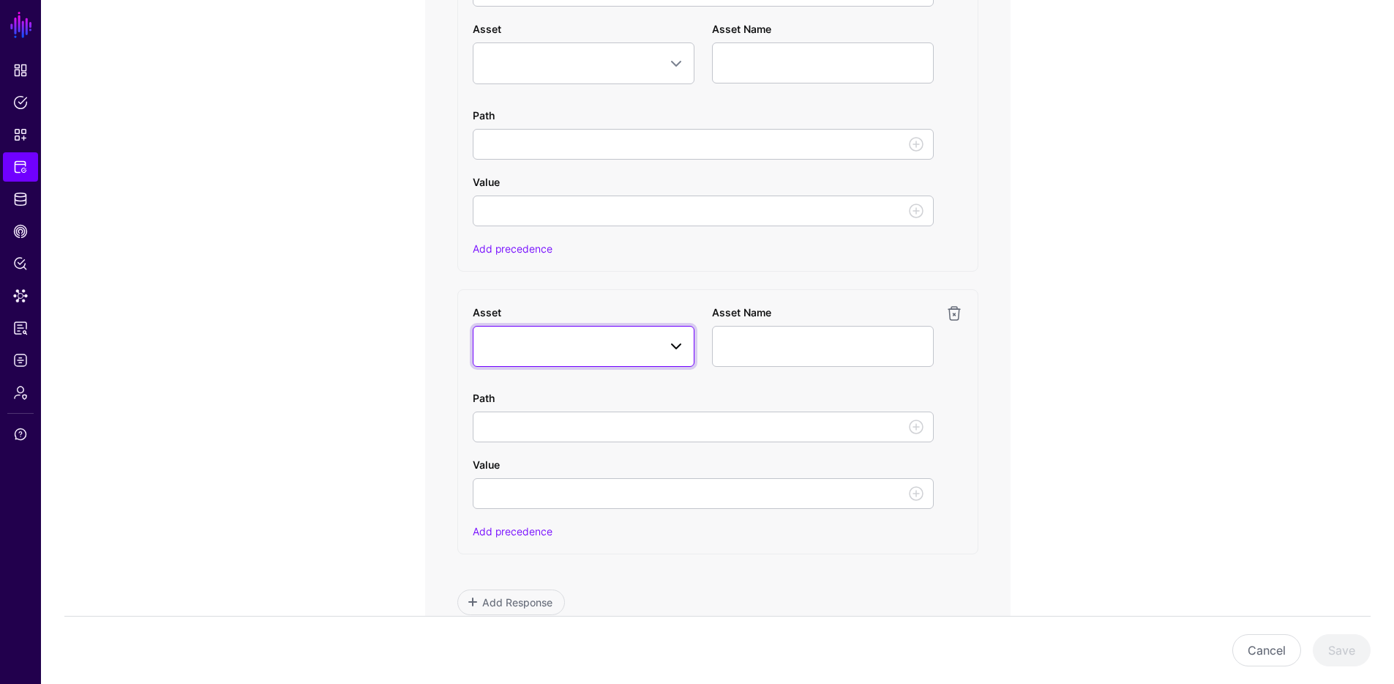
click at [615, 335] on link at bounding box center [584, 346] width 222 height 41
click at [615, 337] on span at bounding box center [583, 346] width 203 height 18
click at [957, 312] on link at bounding box center [955, 313] width 18 height 18
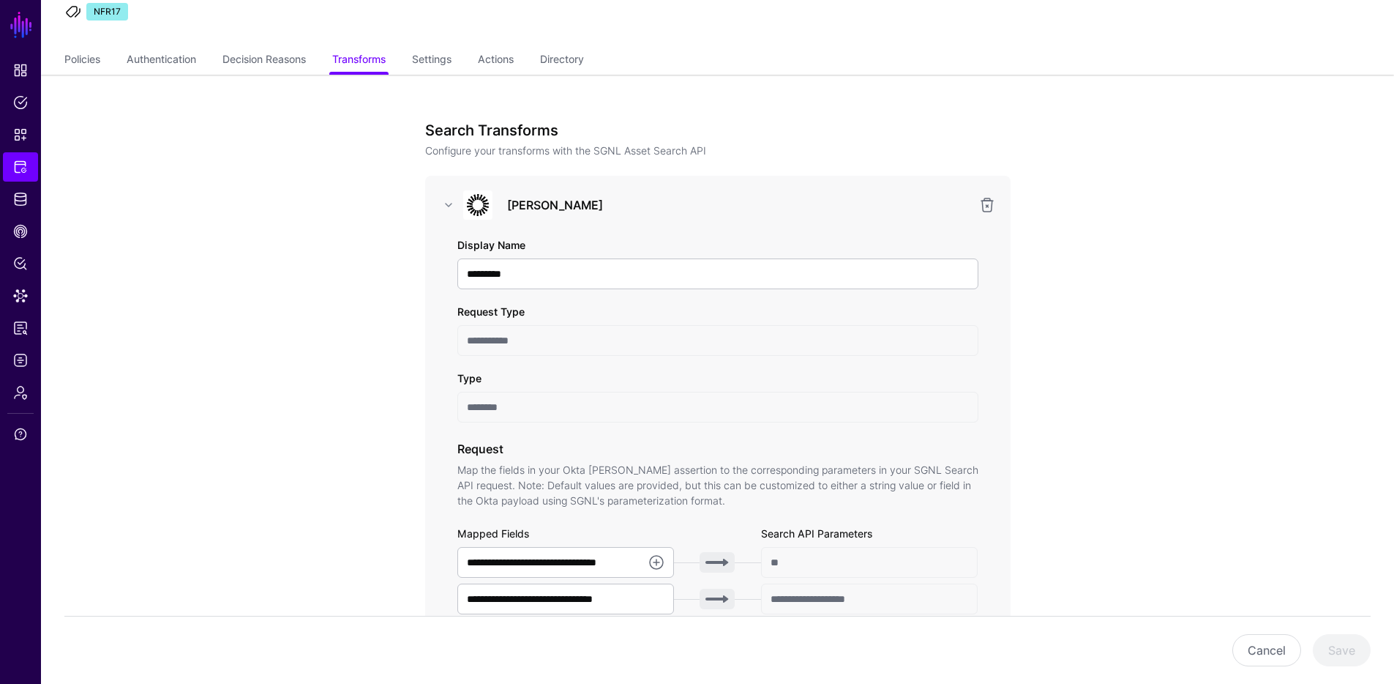
scroll to position [53, 0]
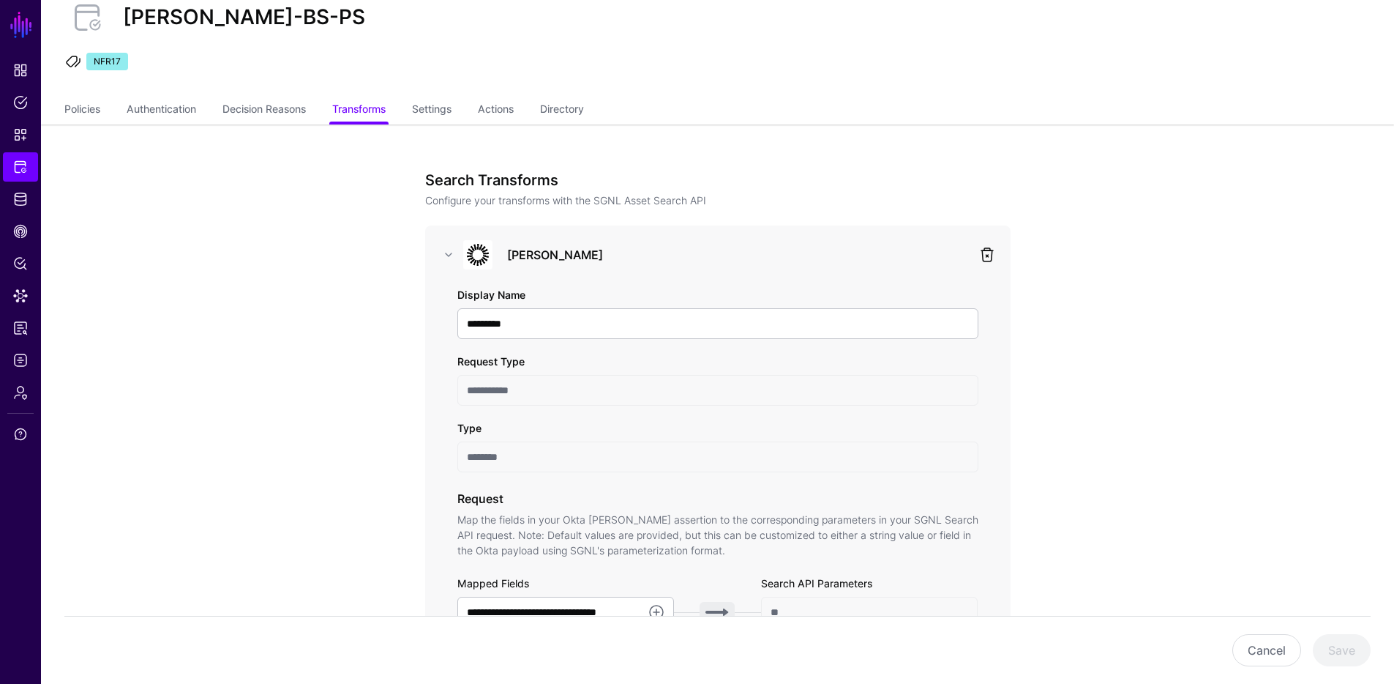
click at [985, 258] on link at bounding box center [988, 255] width 18 height 18
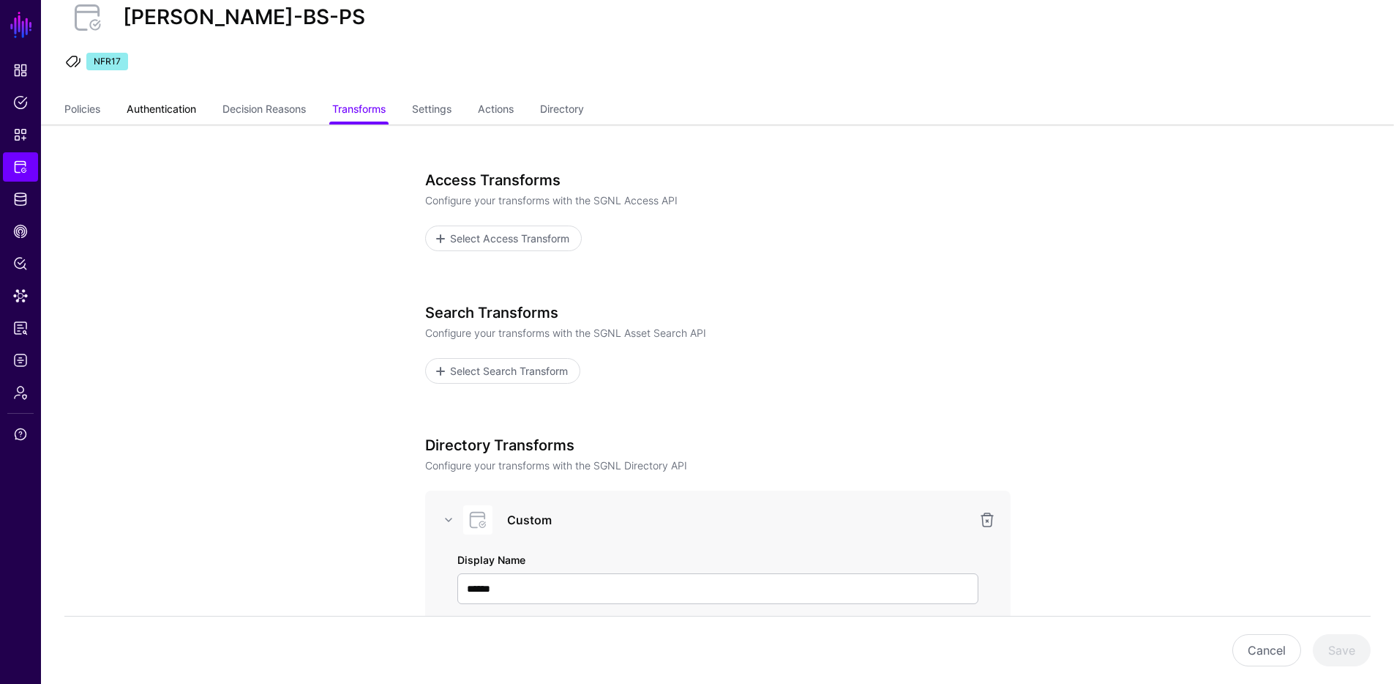
click at [174, 105] on link "Authentication" at bounding box center [162, 111] width 70 height 28
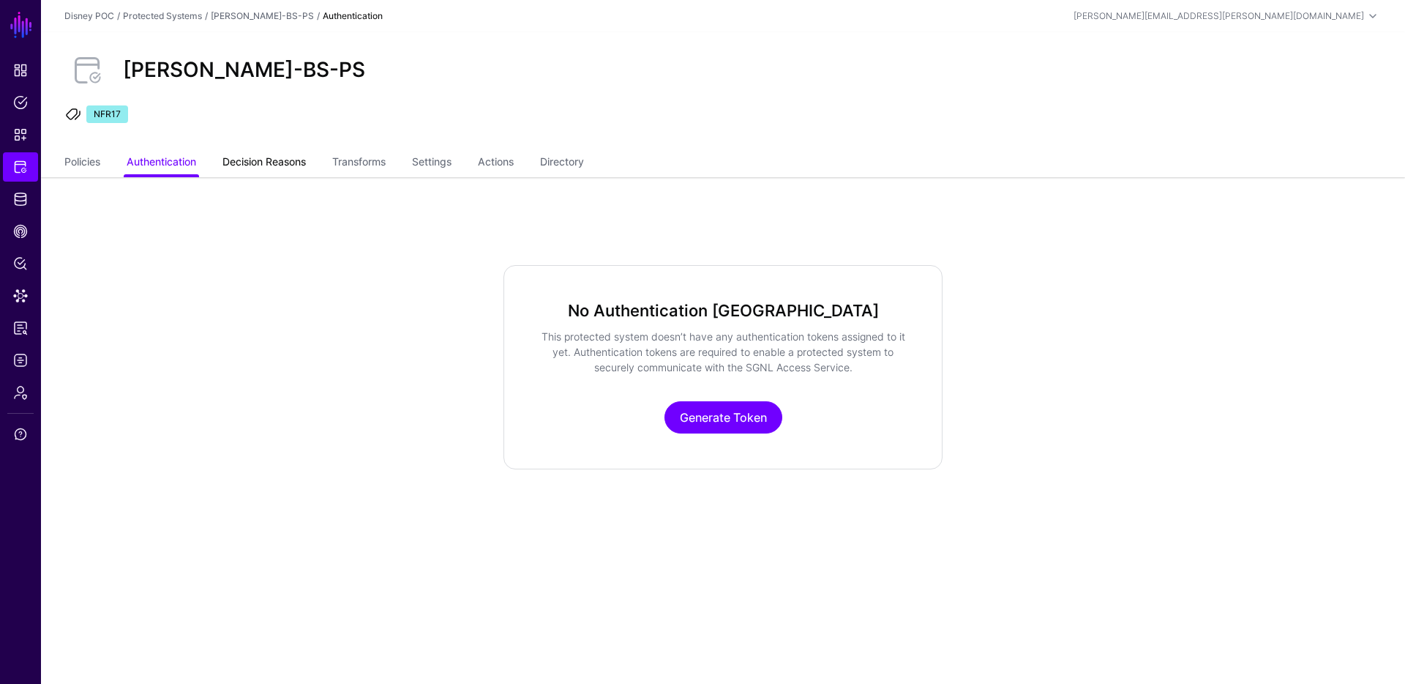
click at [257, 158] on link "Decision Reasons" at bounding box center [263, 163] width 83 height 28
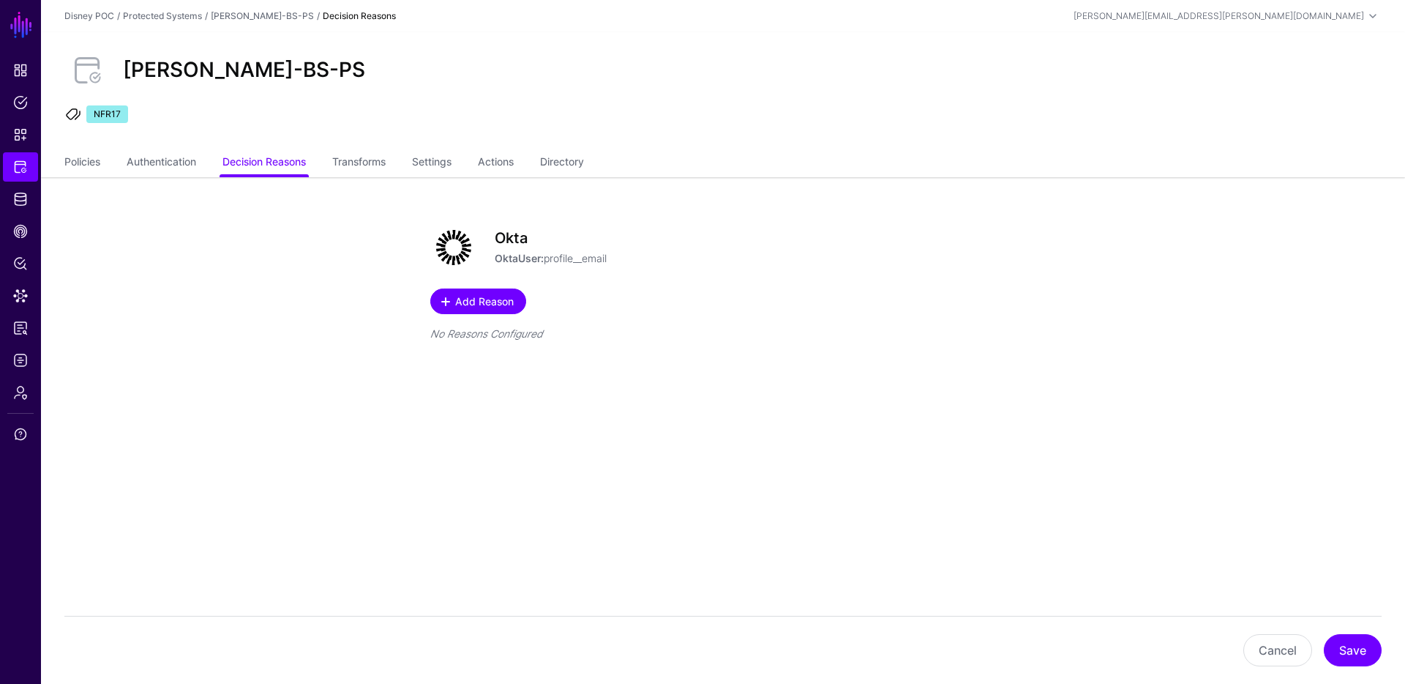
click at [490, 300] on span "Add Reason" at bounding box center [485, 300] width 62 height 15
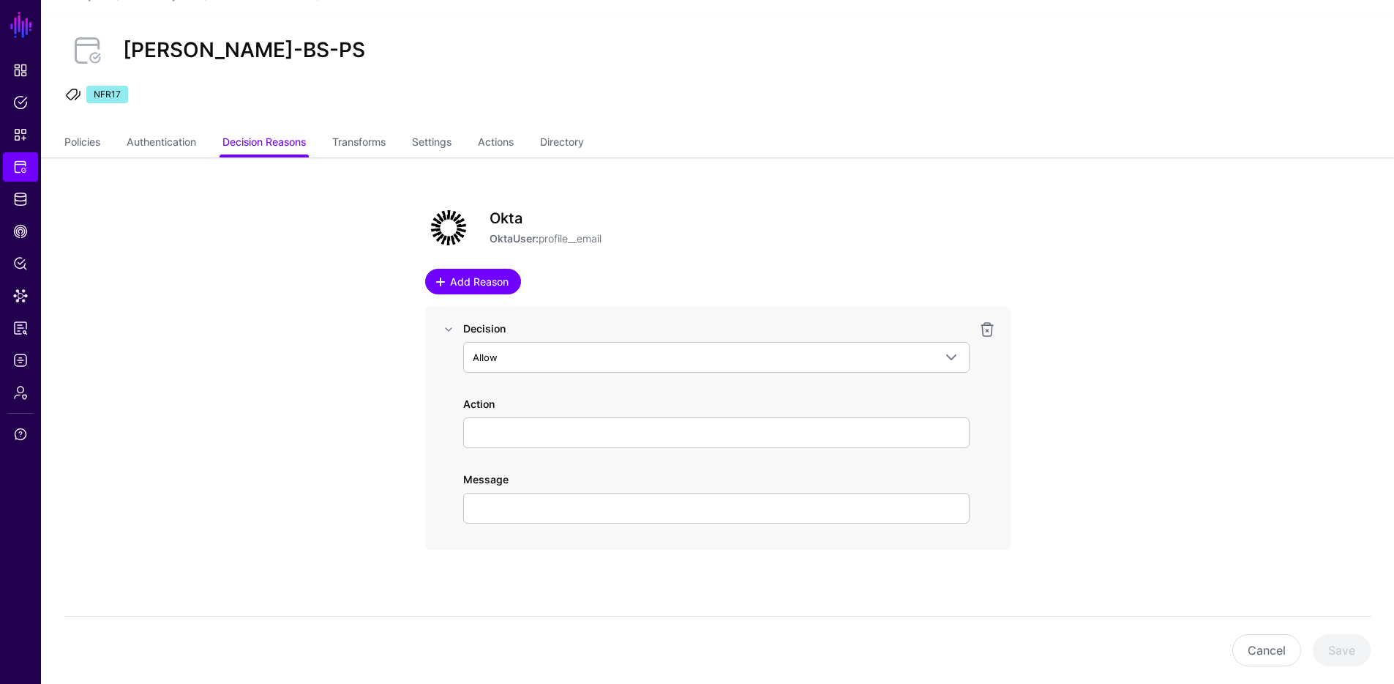
scroll to position [20, 0]
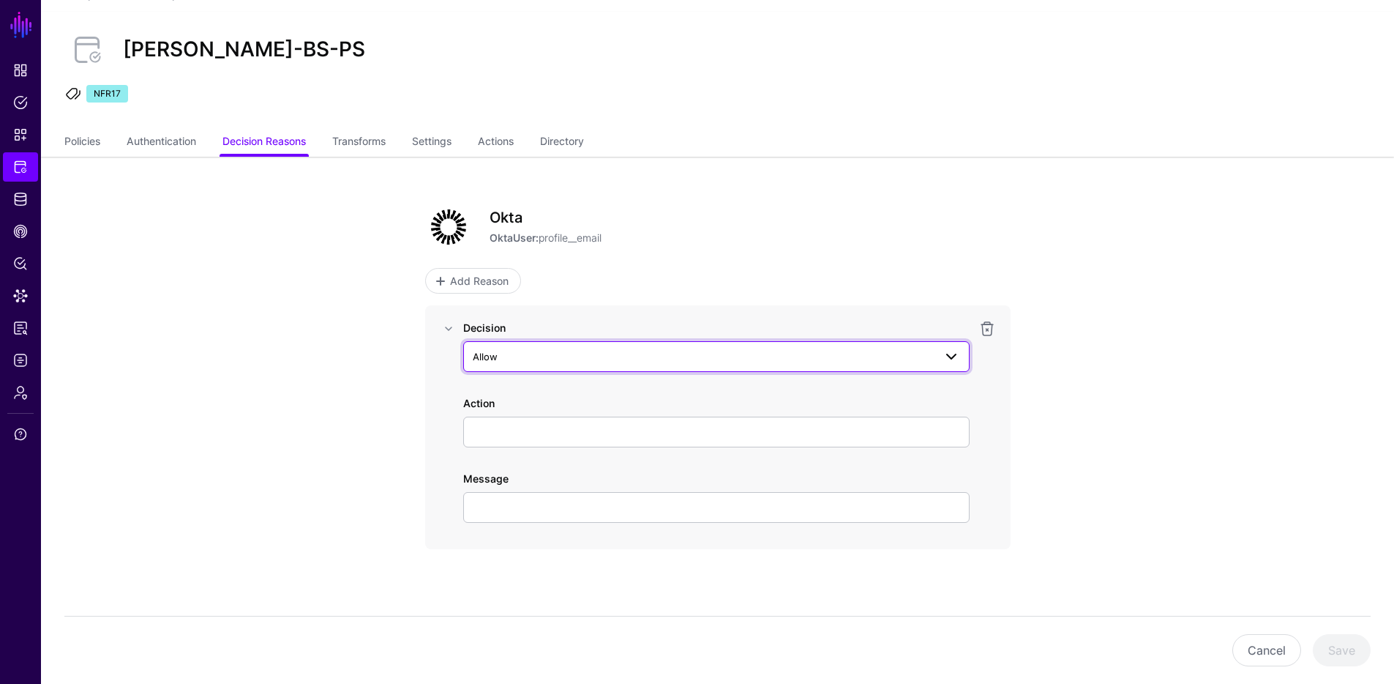
click at [496, 362] on span "Allow" at bounding box center [703, 356] width 461 height 16
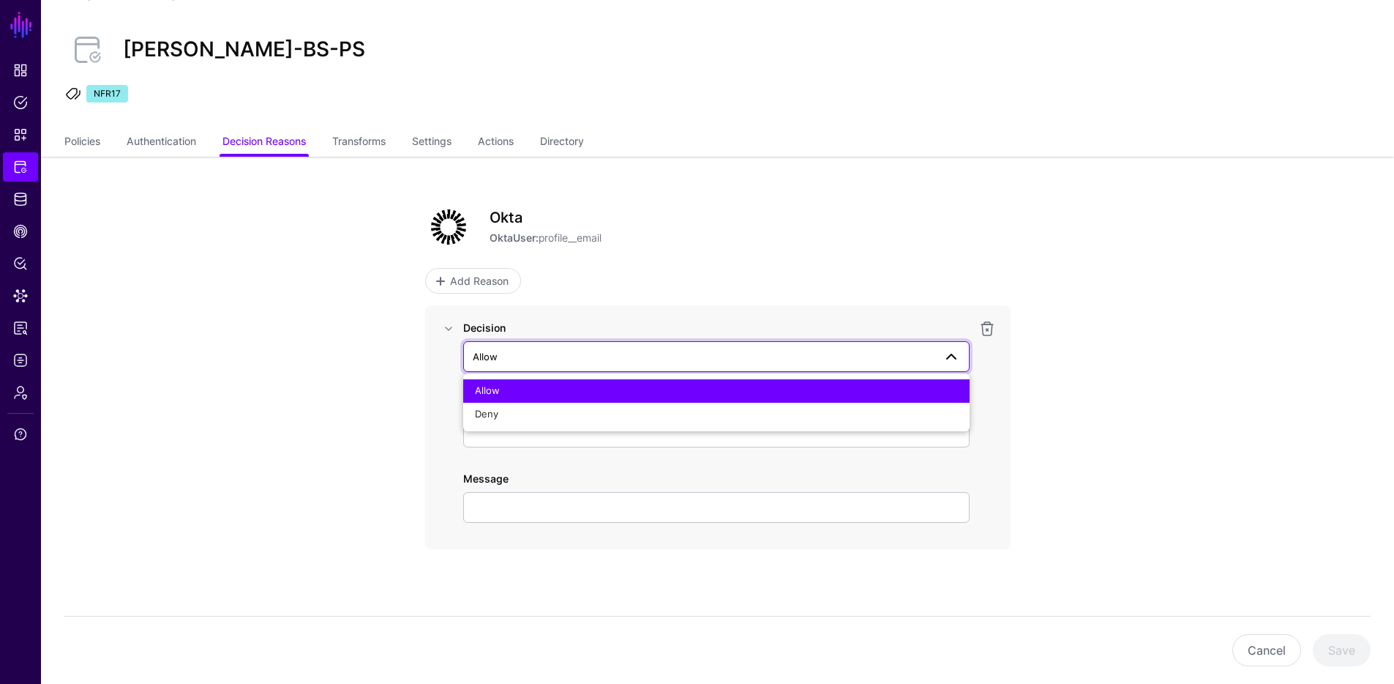
click at [496, 362] on span "Allow" at bounding box center [703, 356] width 461 height 16
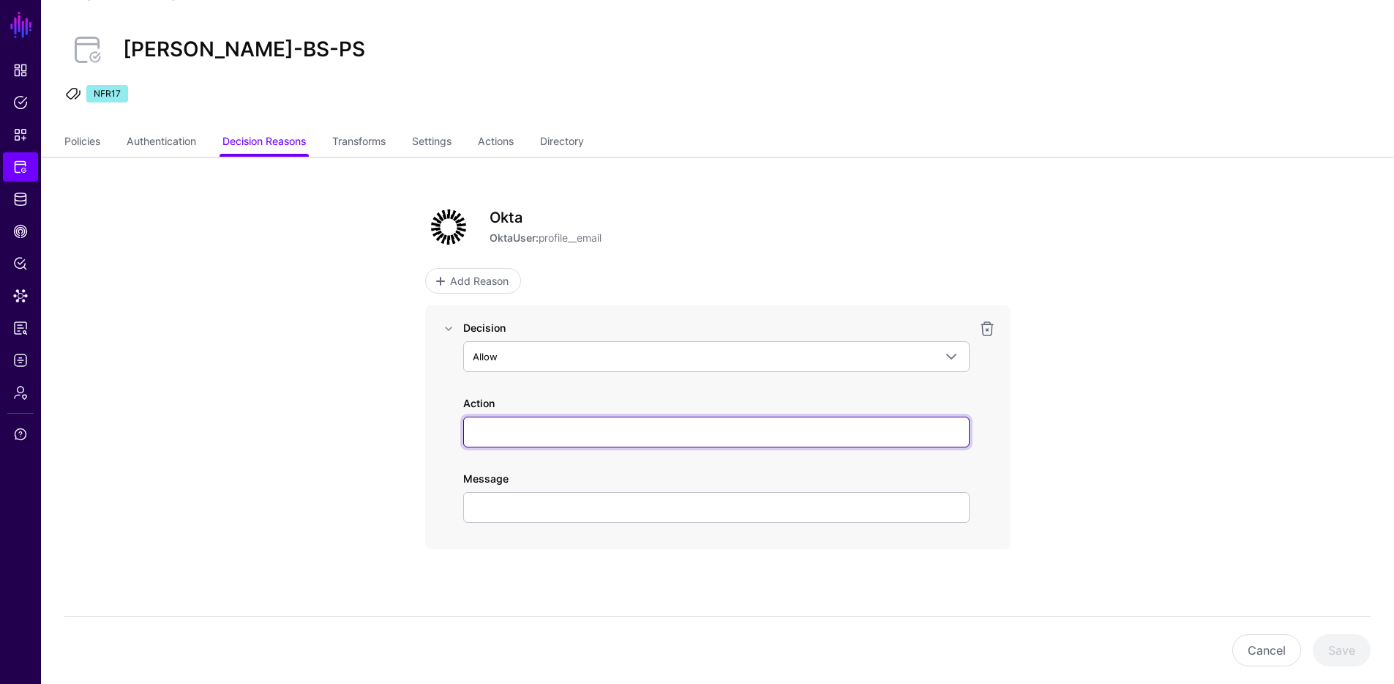
click at [509, 435] on input "Action" at bounding box center [716, 431] width 506 height 31
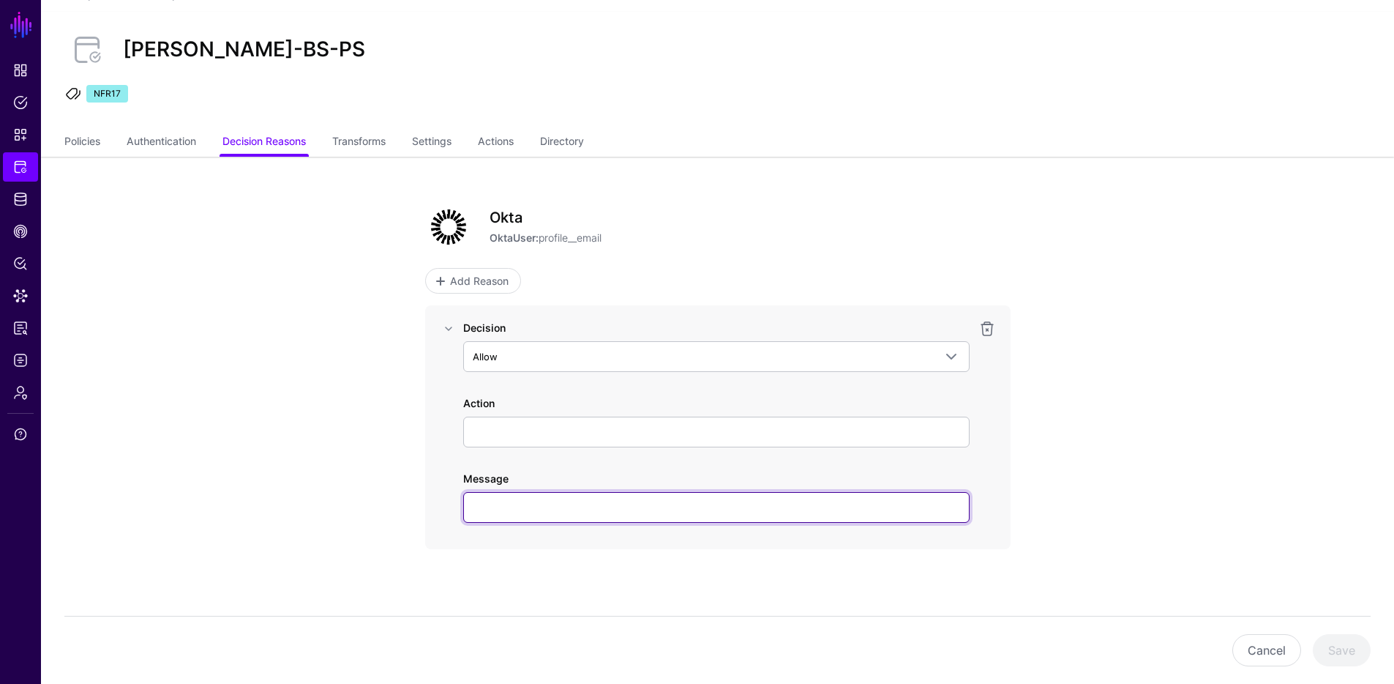
click at [515, 503] on input "Message" at bounding box center [716, 507] width 506 height 31
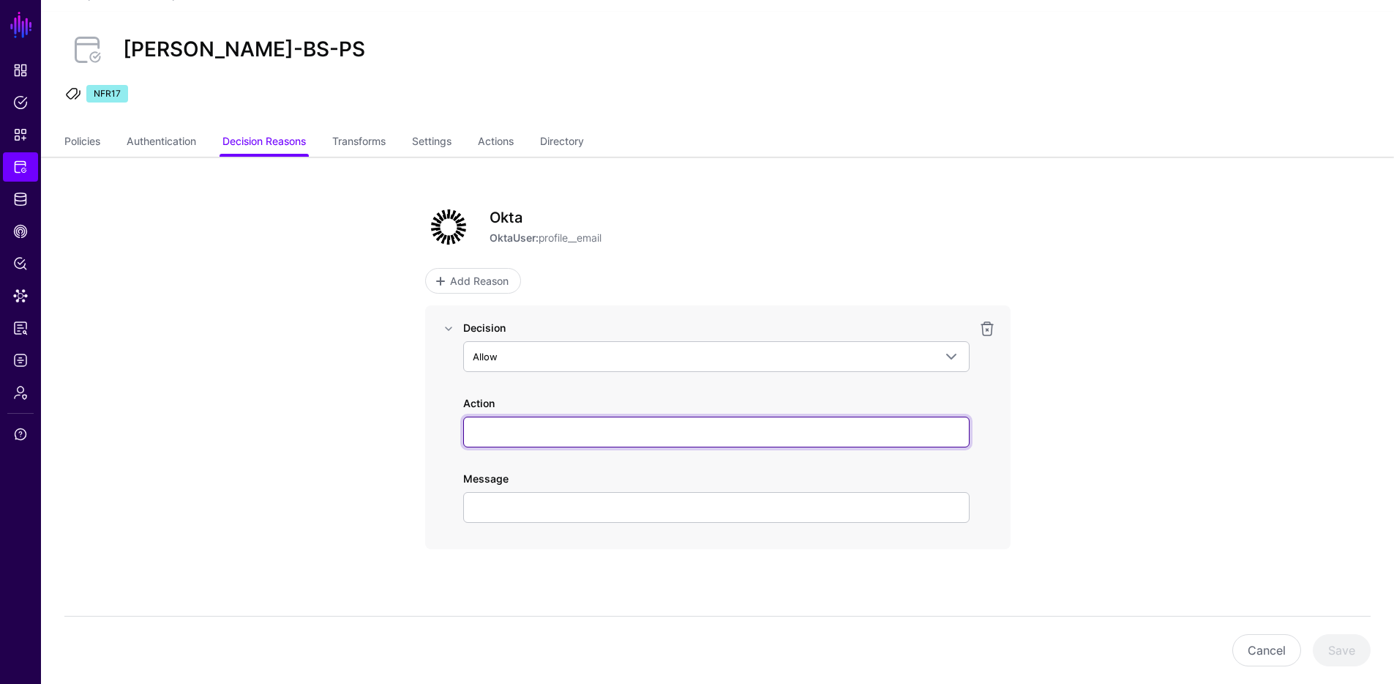
click at [537, 426] on input "Action" at bounding box center [716, 431] width 506 height 31
type input "*"
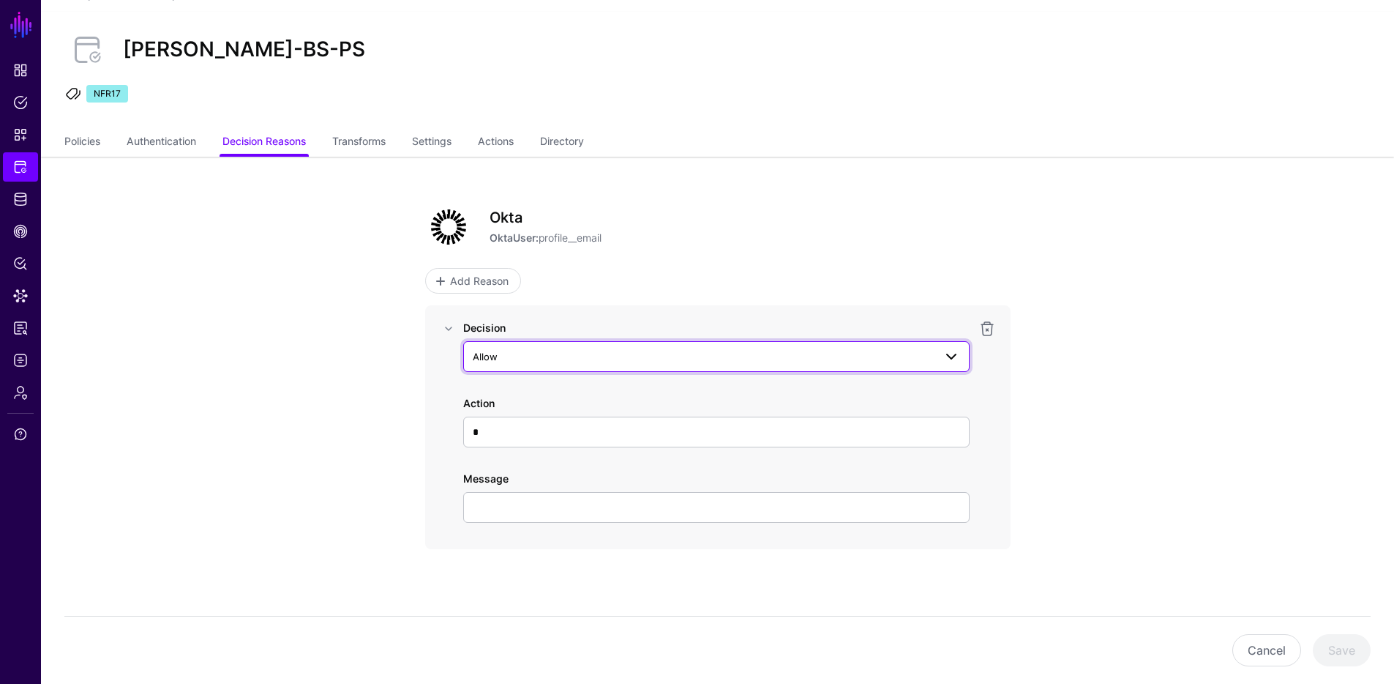
click at [652, 349] on span "Allow" at bounding box center [703, 356] width 461 height 16
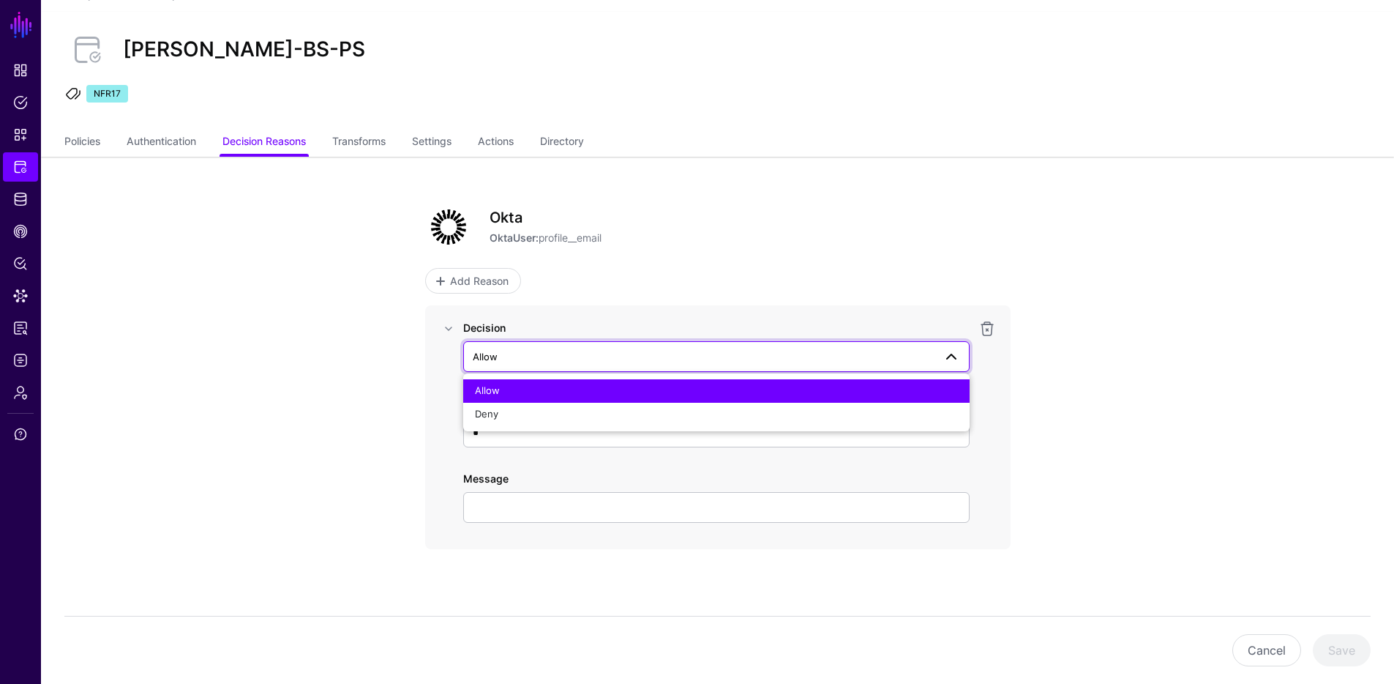
click at [652, 349] on span "Allow" at bounding box center [703, 356] width 461 height 16
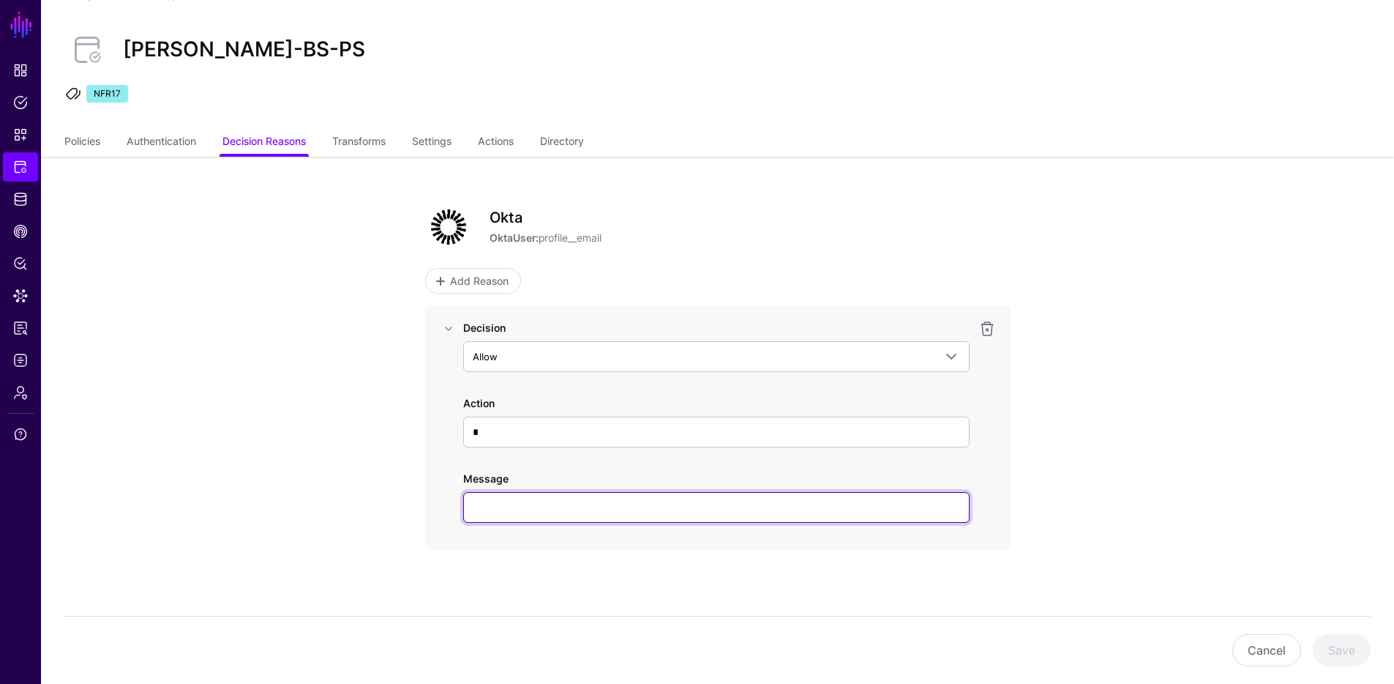
click at [523, 503] on input "Message" at bounding box center [716, 507] width 506 height 31
type input "*****"
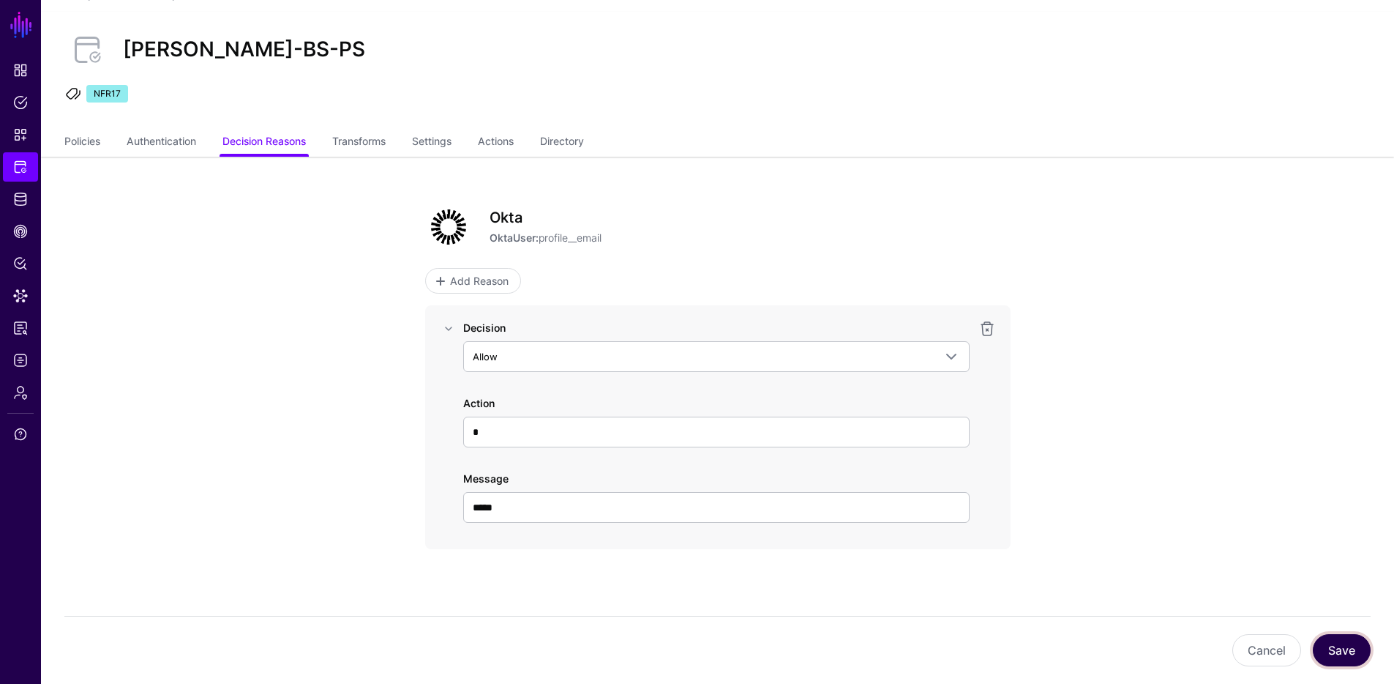
click at [1360, 653] on button "Save" at bounding box center [1342, 650] width 58 height 32
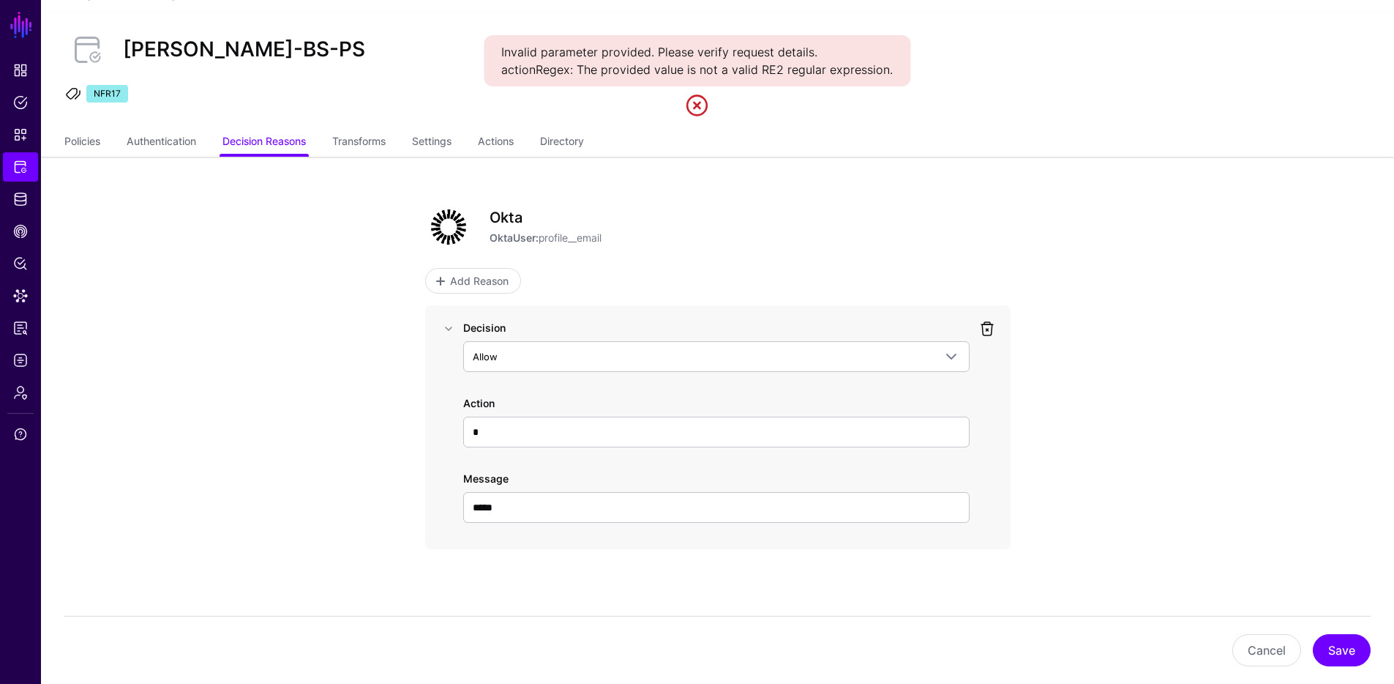
click at [984, 329] on link at bounding box center [988, 329] width 18 height 18
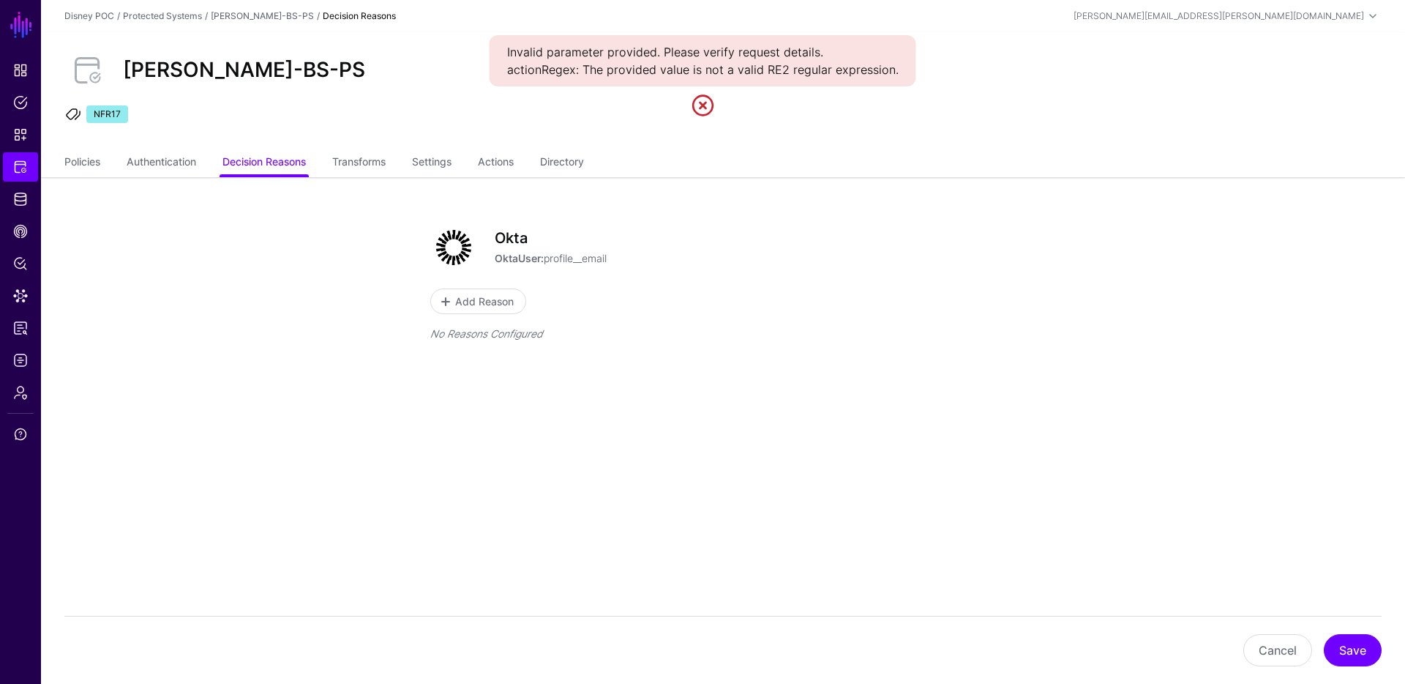
click at [504, 248] on div "Okta OktaUser: profile__email" at bounding box center [755, 247] width 521 height 37
click at [189, 168] on link "Authentication" at bounding box center [162, 163] width 70 height 28
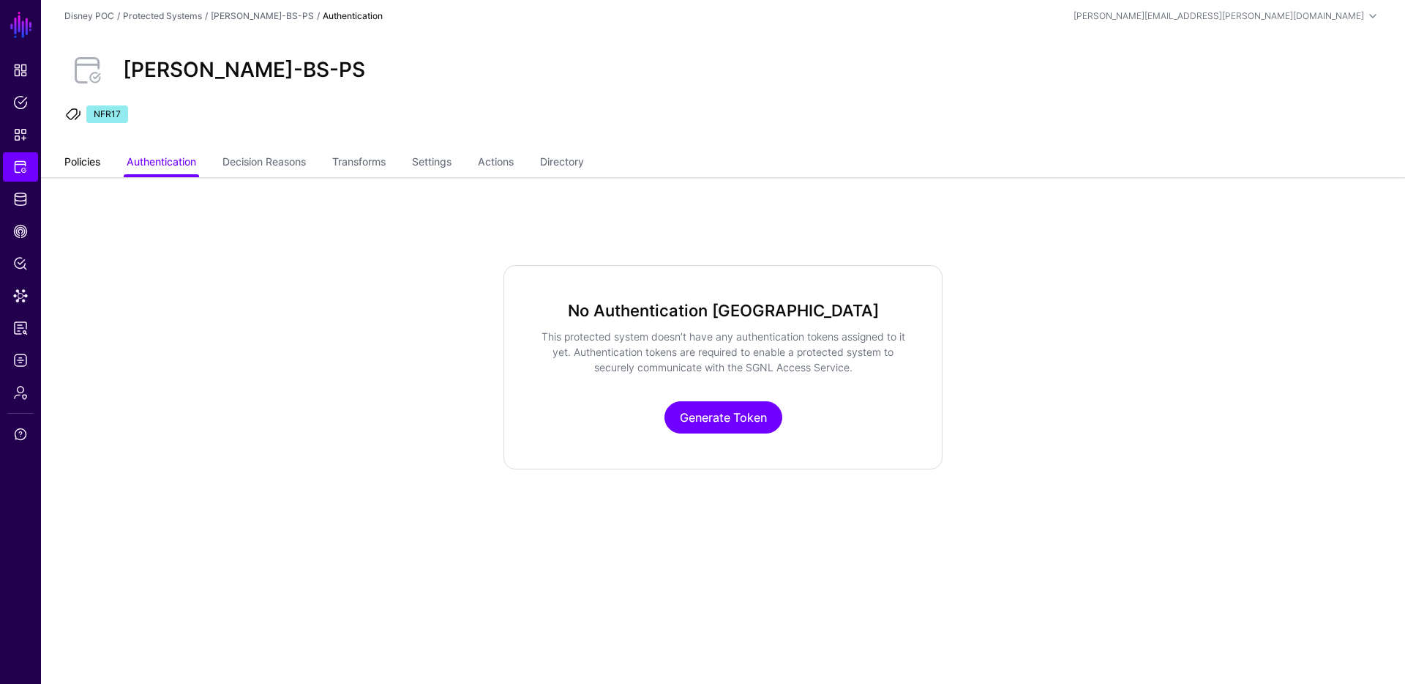
click at [90, 160] on link "Policies" at bounding box center [82, 163] width 36 height 28
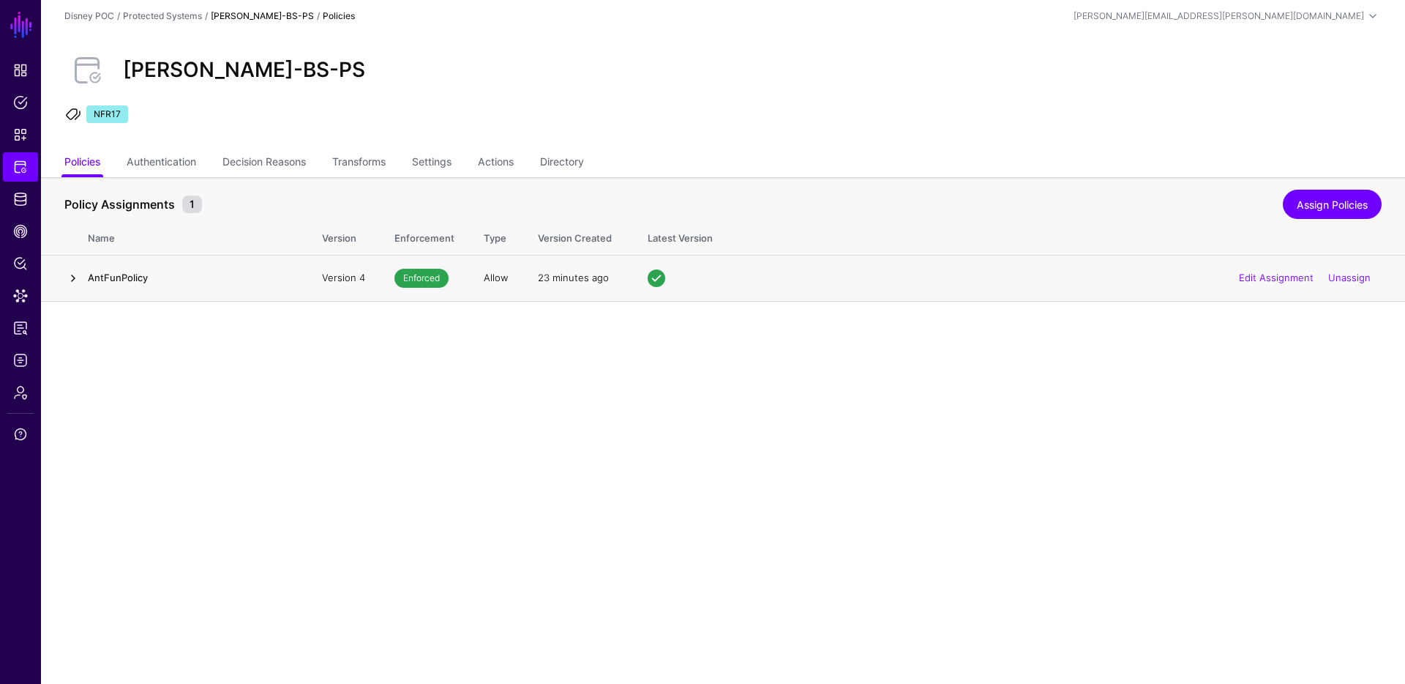
click at [71, 285] on link at bounding box center [73, 278] width 18 height 18
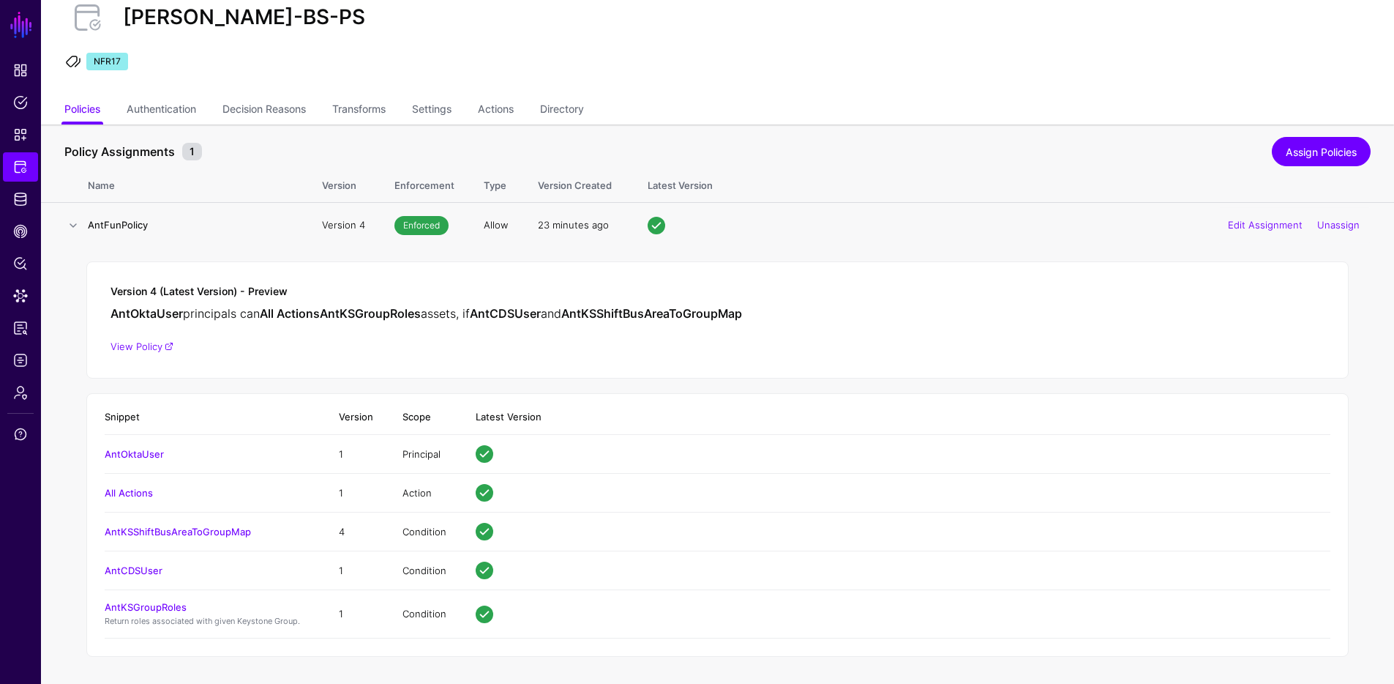
scroll to position [54, 0]
click at [239, 105] on link "Decision Reasons" at bounding box center [263, 109] width 83 height 28
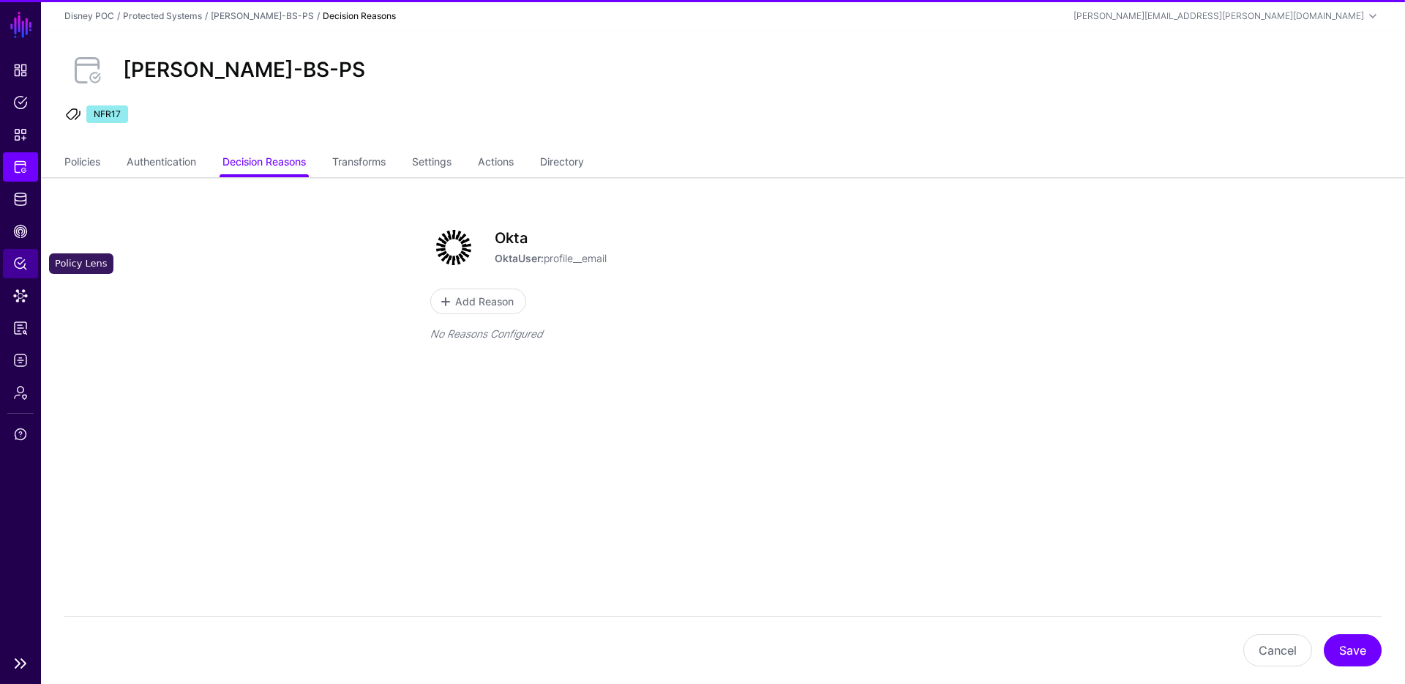
click at [15, 266] on span "Policy Lens" at bounding box center [20, 263] width 15 height 15
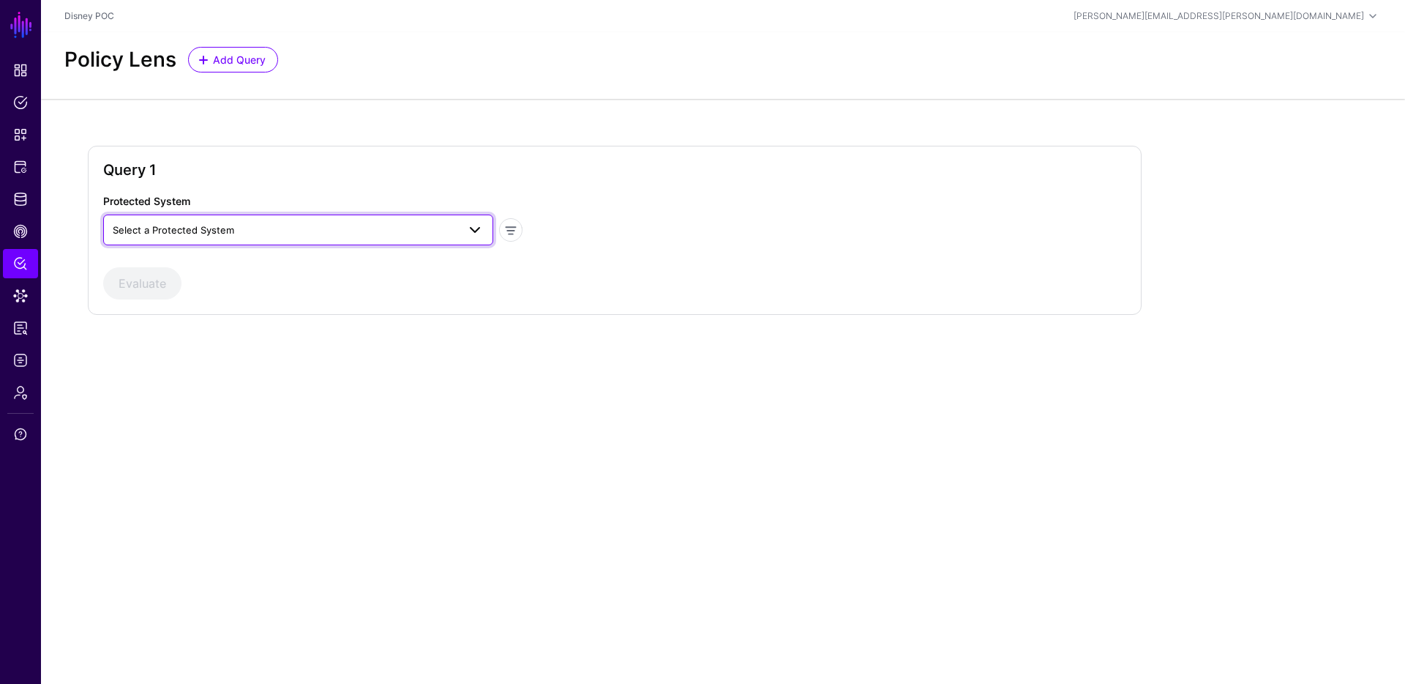
click at [192, 236] on span "Select a Protected System" at bounding box center [285, 230] width 345 height 16
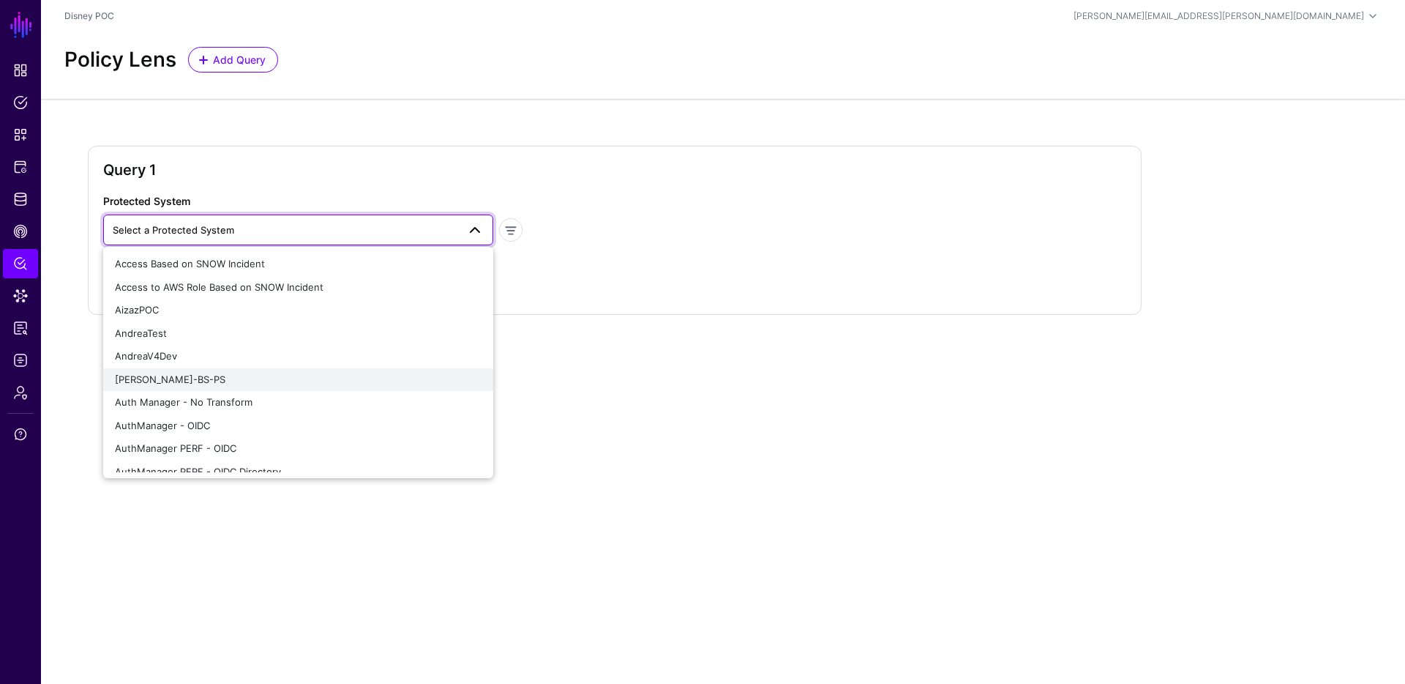
click at [154, 377] on span "Anthonys-BS-PS" at bounding box center [170, 379] width 111 height 12
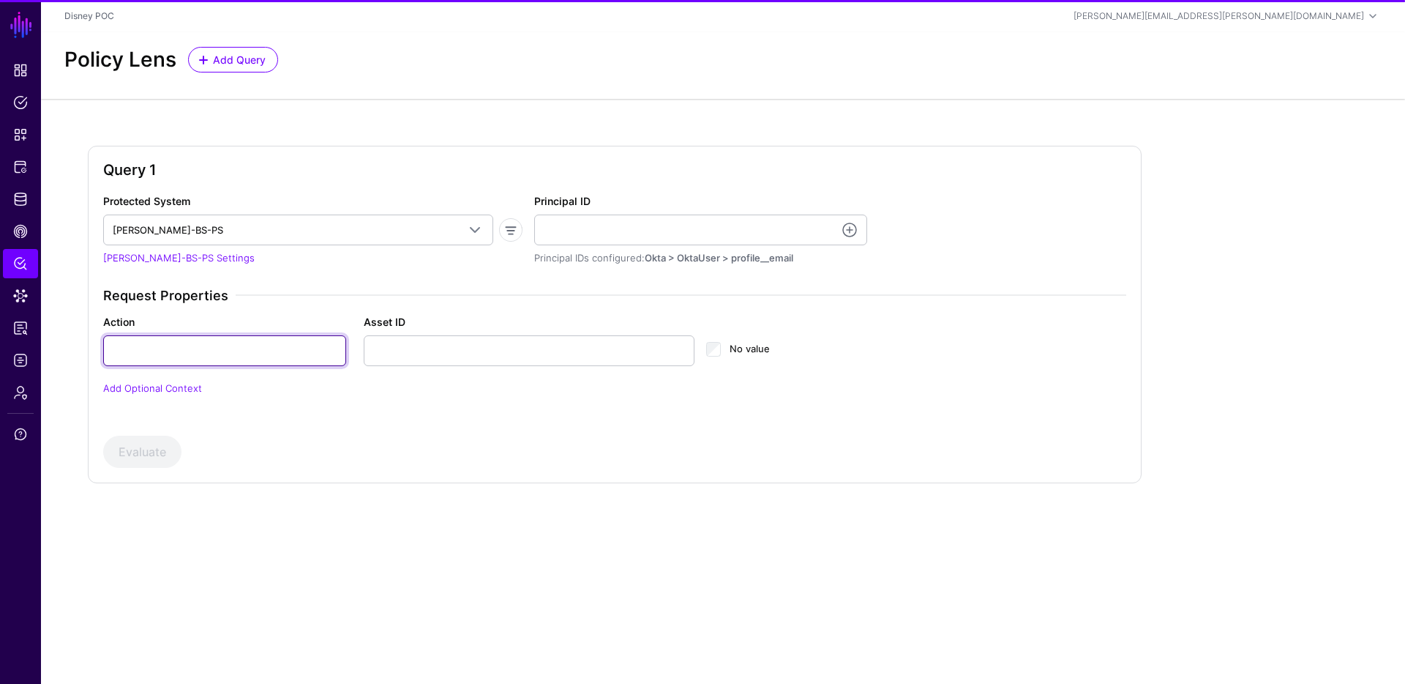
click at [165, 358] on input "Action" at bounding box center [224, 350] width 243 height 31
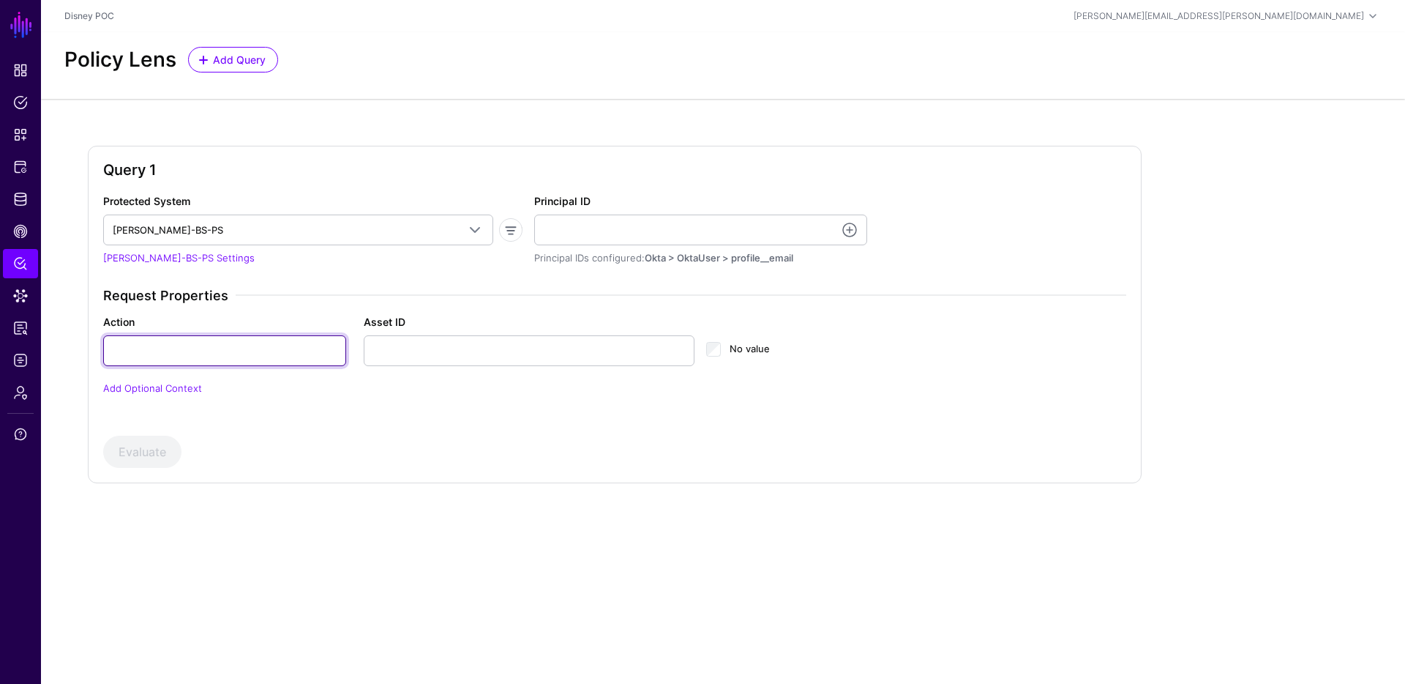
click at [165, 358] on input "Action" at bounding box center [224, 350] width 243 height 31
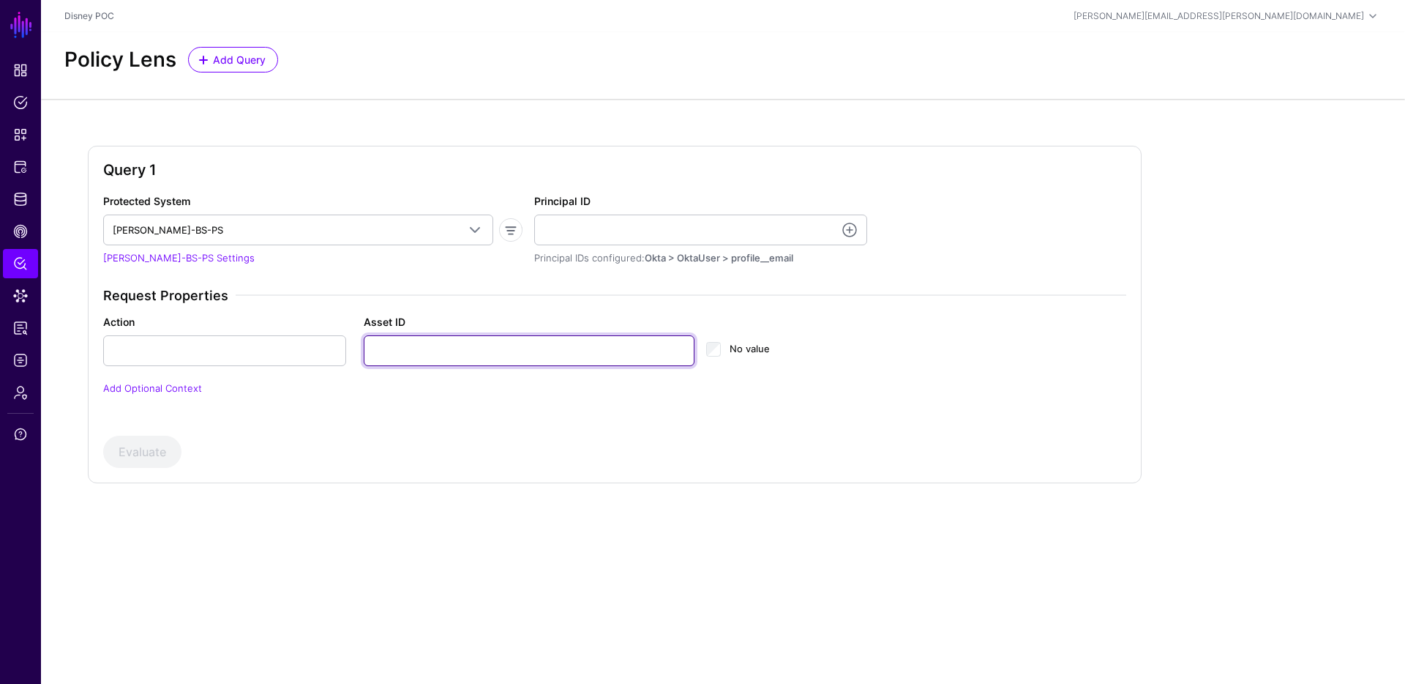
click at [405, 340] on input "Asset ID" at bounding box center [530, 350] width 332 height 31
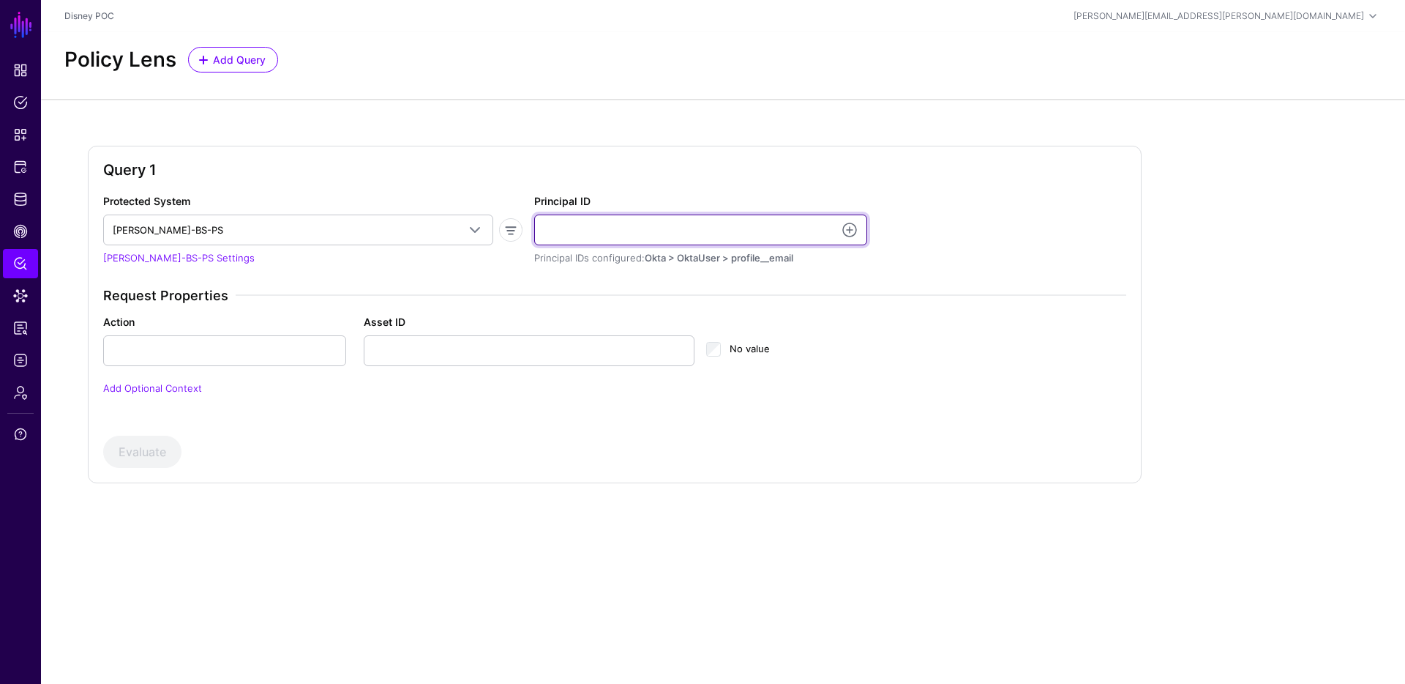
click at [687, 225] on input "Principal ID" at bounding box center [700, 229] width 333 height 31
type input "**********"
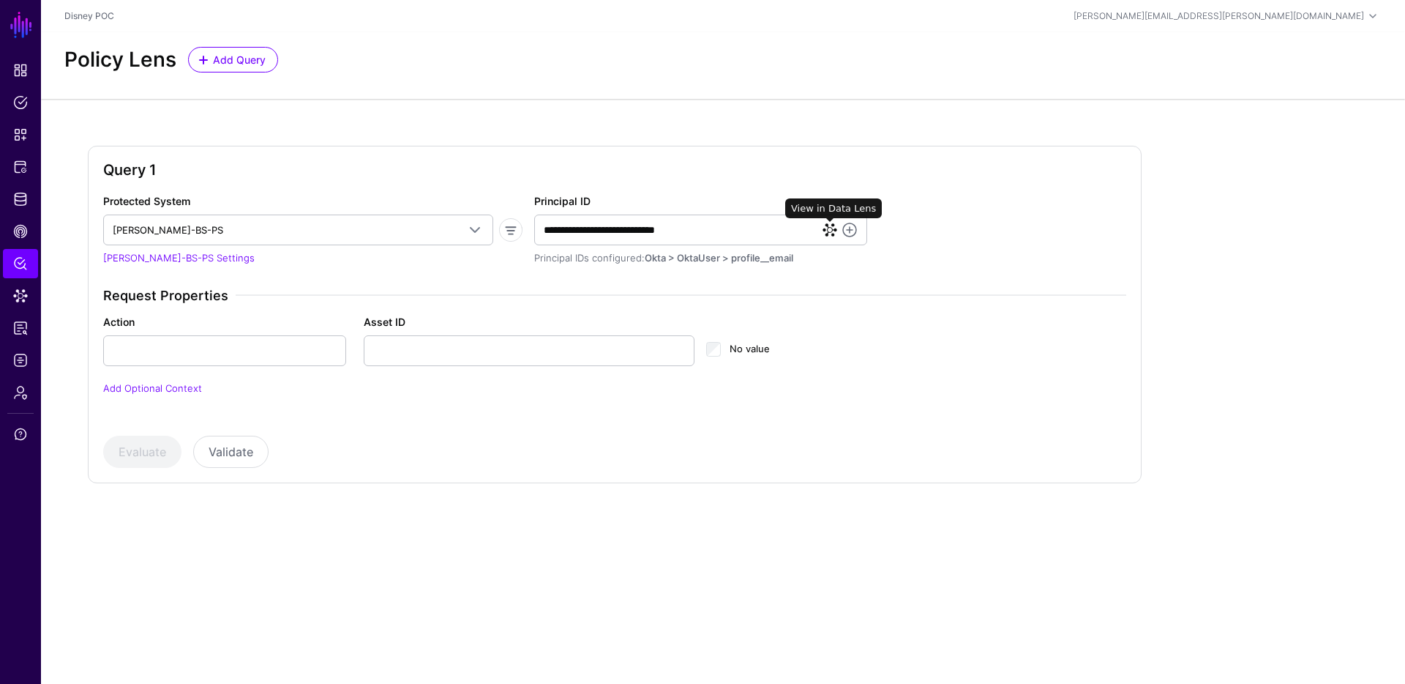
click at [830, 230] on link at bounding box center [830, 229] width 15 height 15
click at [266, 349] on input "Action" at bounding box center [224, 350] width 243 height 31
click at [242, 455] on button "Validate" at bounding box center [230, 451] width 75 height 32
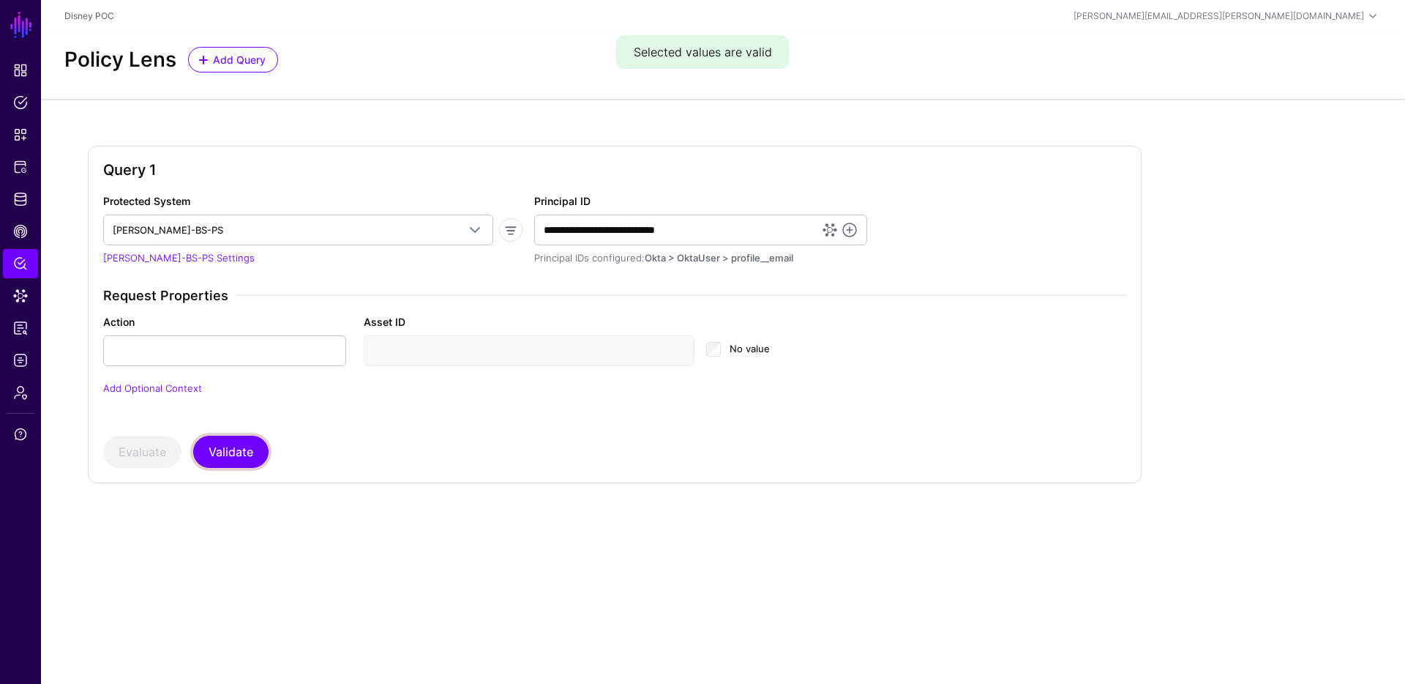
click at [235, 449] on button "Validate" at bounding box center [230, 451] width 75 height 32
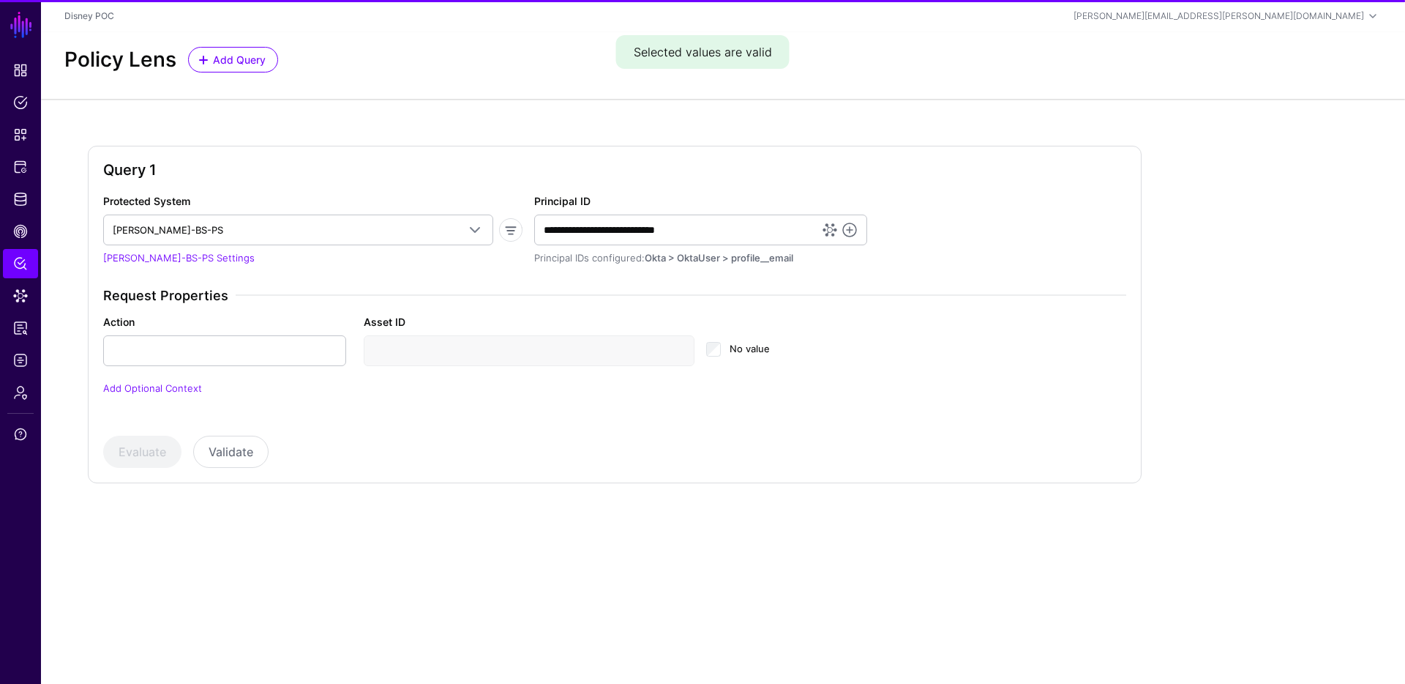
click at [162, 450] on div "Evaluate Validate" at bounding box center [614, 451] width 1023 height 32
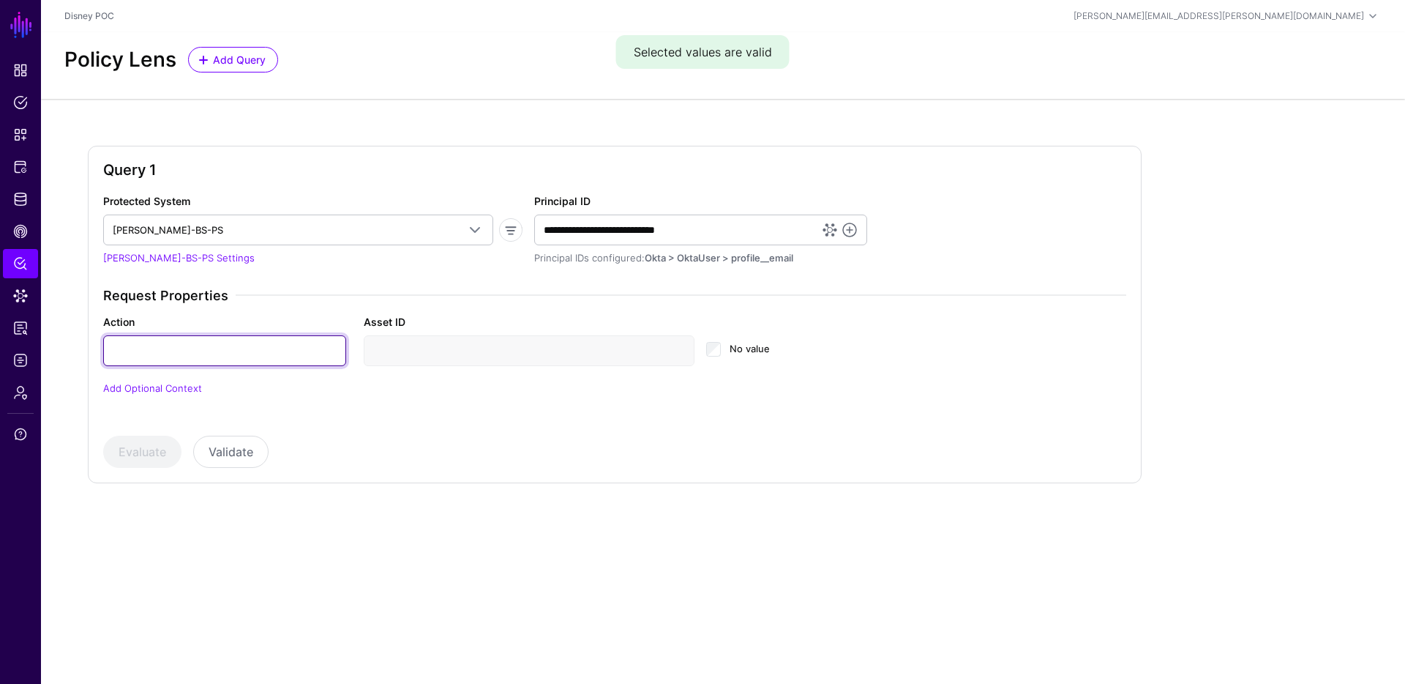
click at [212, 351] on input "Action" at bounding box center [224, 350] width 243 height 31
type input "***"
click at [140, 443] on button "Evaluate" at bounding box center [142, 451] width 78 height 32
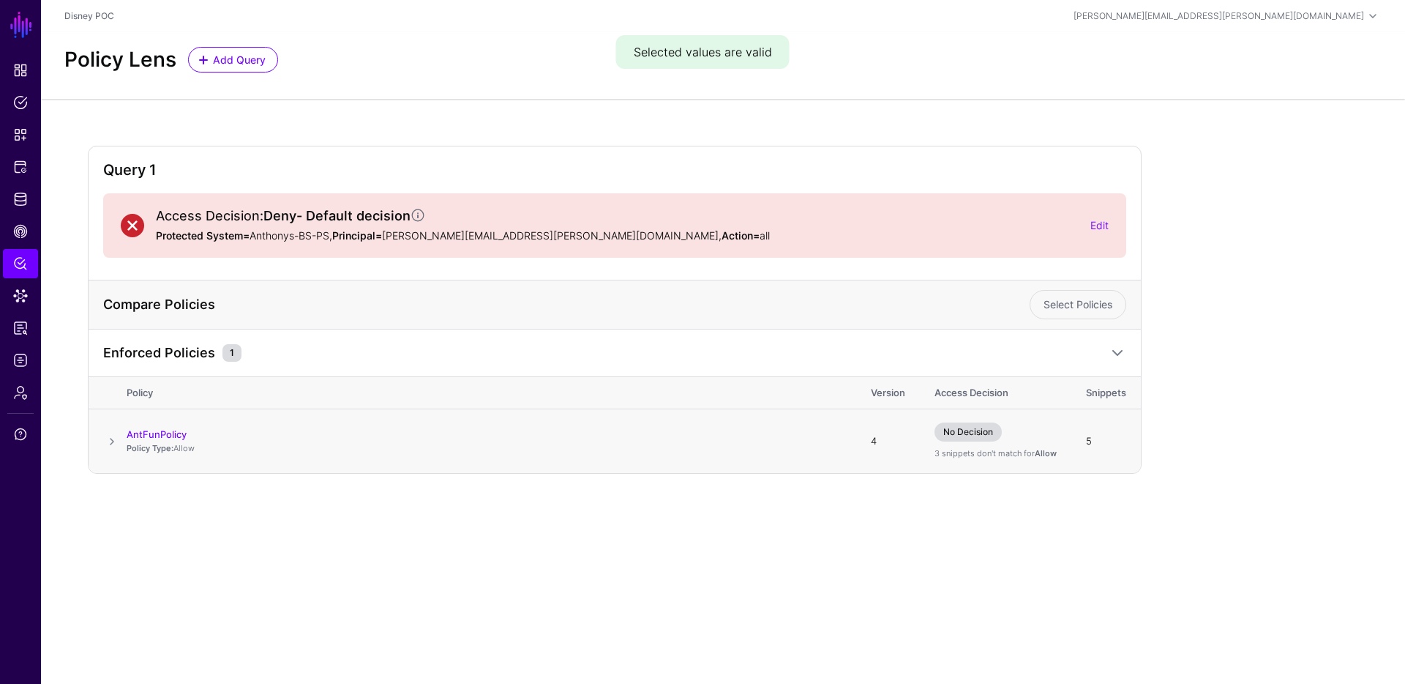
click at [110, 439] on span at bounding box center [112, 442] width 18 height 18
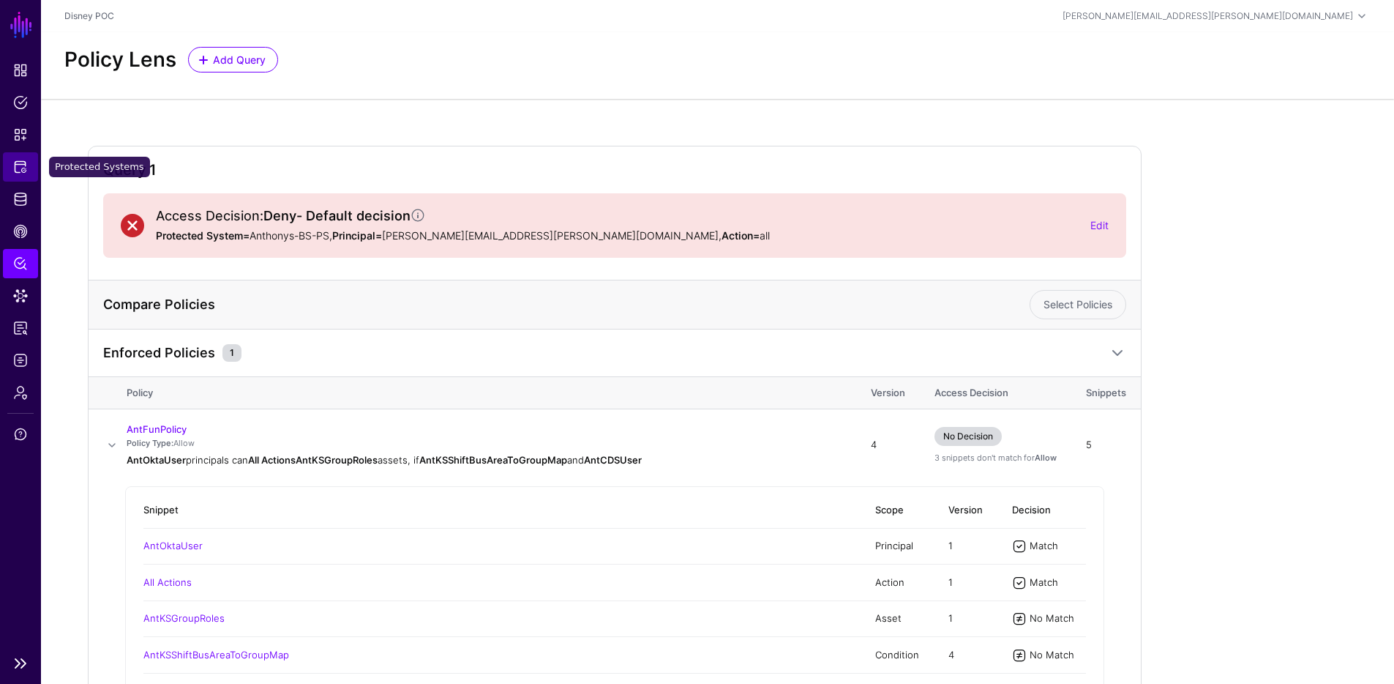
click at [23, 163] on span "Protected Systems" at bounding box center [20, 167] width 15 height 15
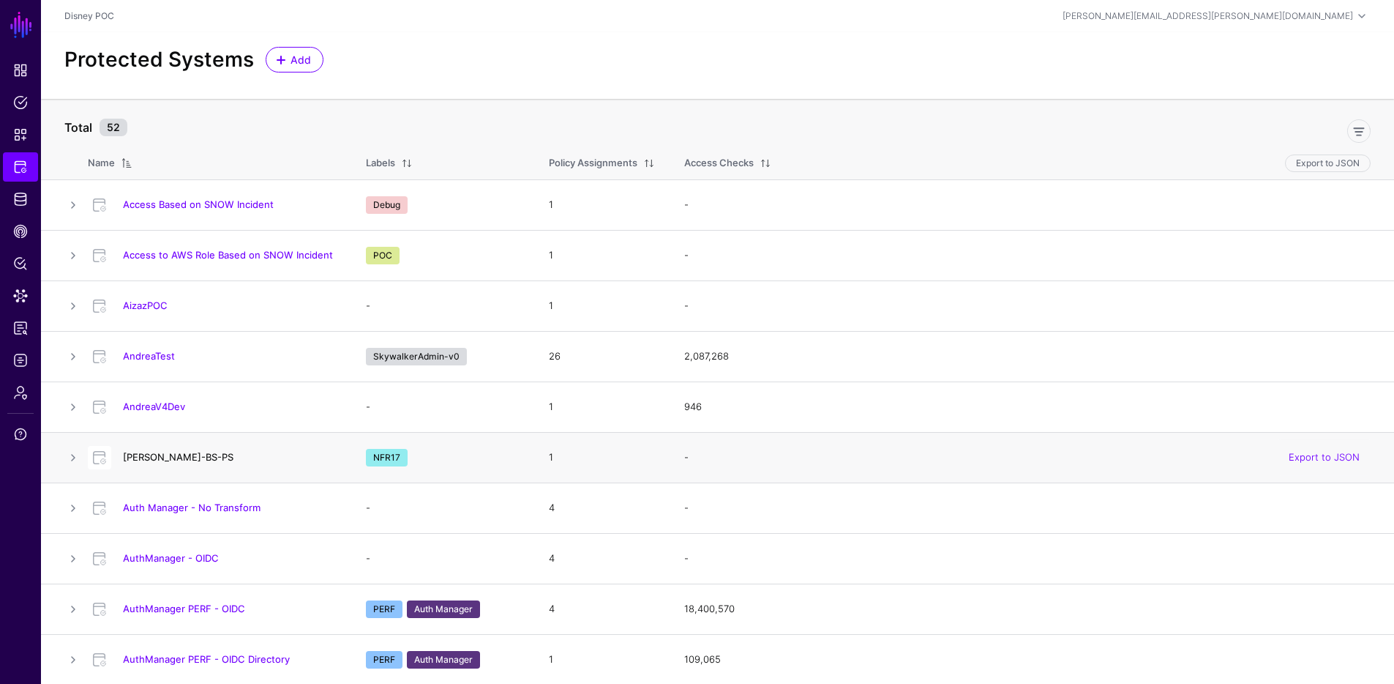
click at [184, 455] on link "Anthonys-BS-PS" at bounding box center [178, 457] width 111 height 12
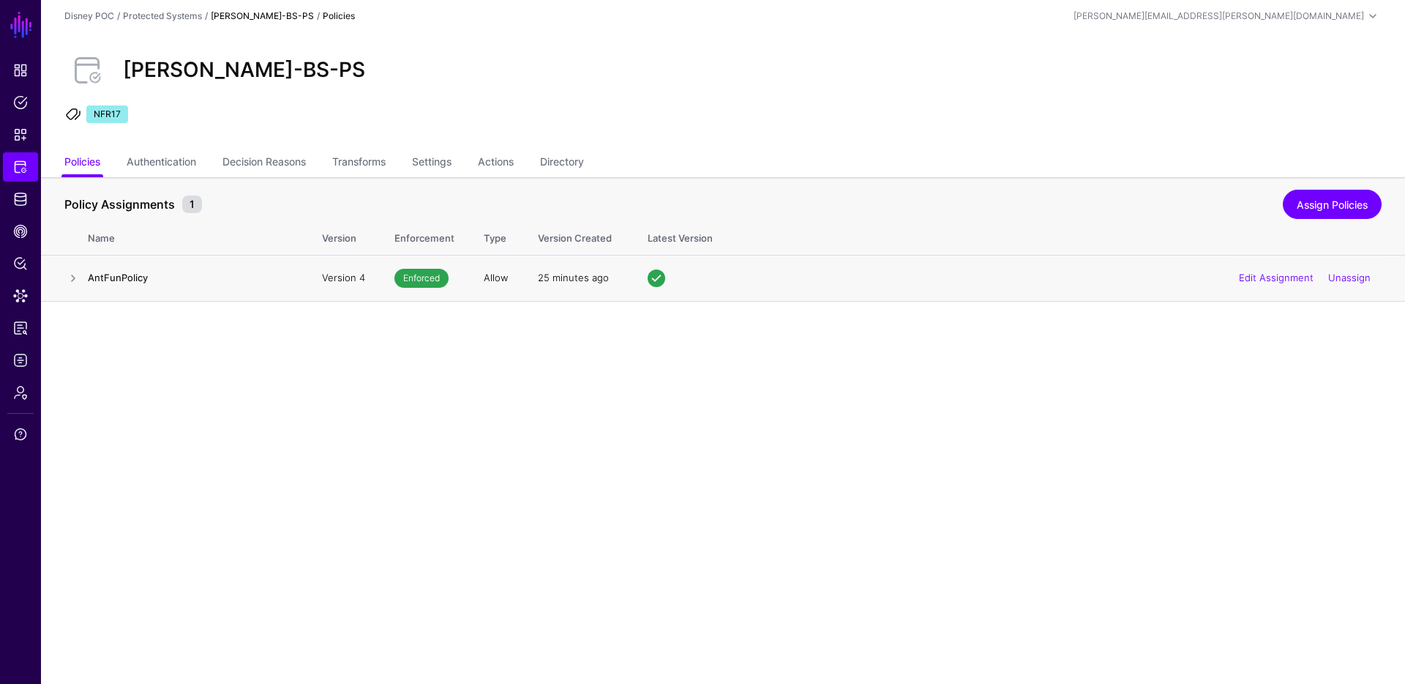
click at [127, 279] on h4 "AntFunPolicy" at bounding box center [190, 277] width 205 height 13
click at [77, 275] on link at bounding box center [73, 278] width 18 height 18
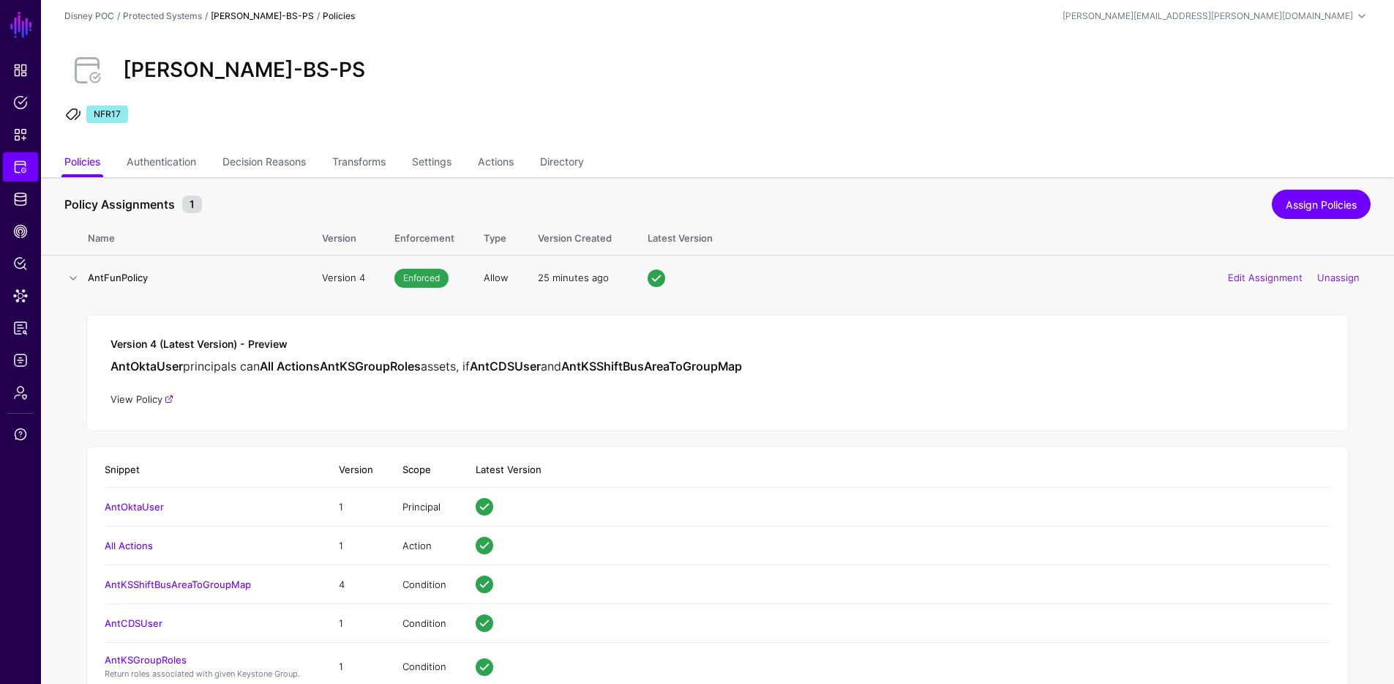
click at [149, 397] on link "View Policy" at bounding box center [142, 399] width 63 height 12
click at [434, 165] on link "Settings" at bounding box center [432, 163] width 40 height 28
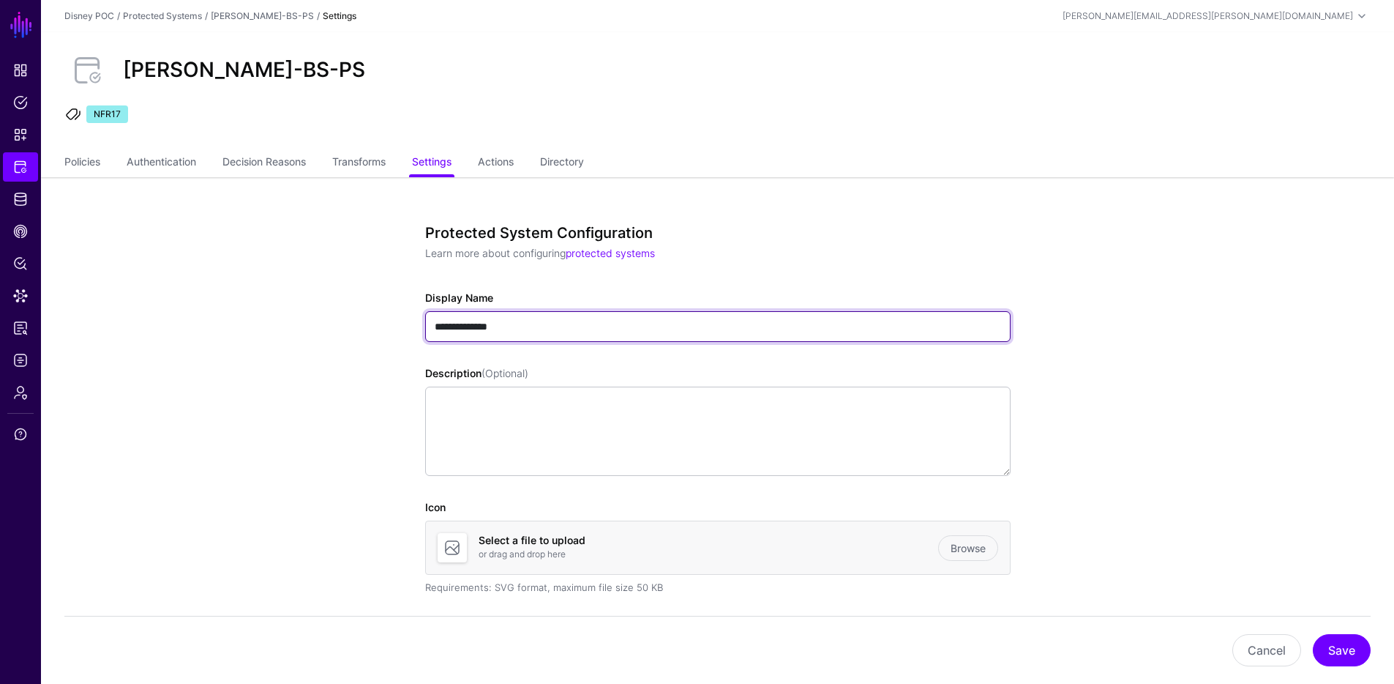
click at [474, 330] on input "**********" at bounding box center [718, 326] width 586 height 31
drag, startPoint x: 452, startPoint y: 326, endPoint x: 547, endPoint y: 324, distance: 95.2
click at [547, 324] on input "**********" at bounding box center [718, 326] width 586 height 31
type input "********"
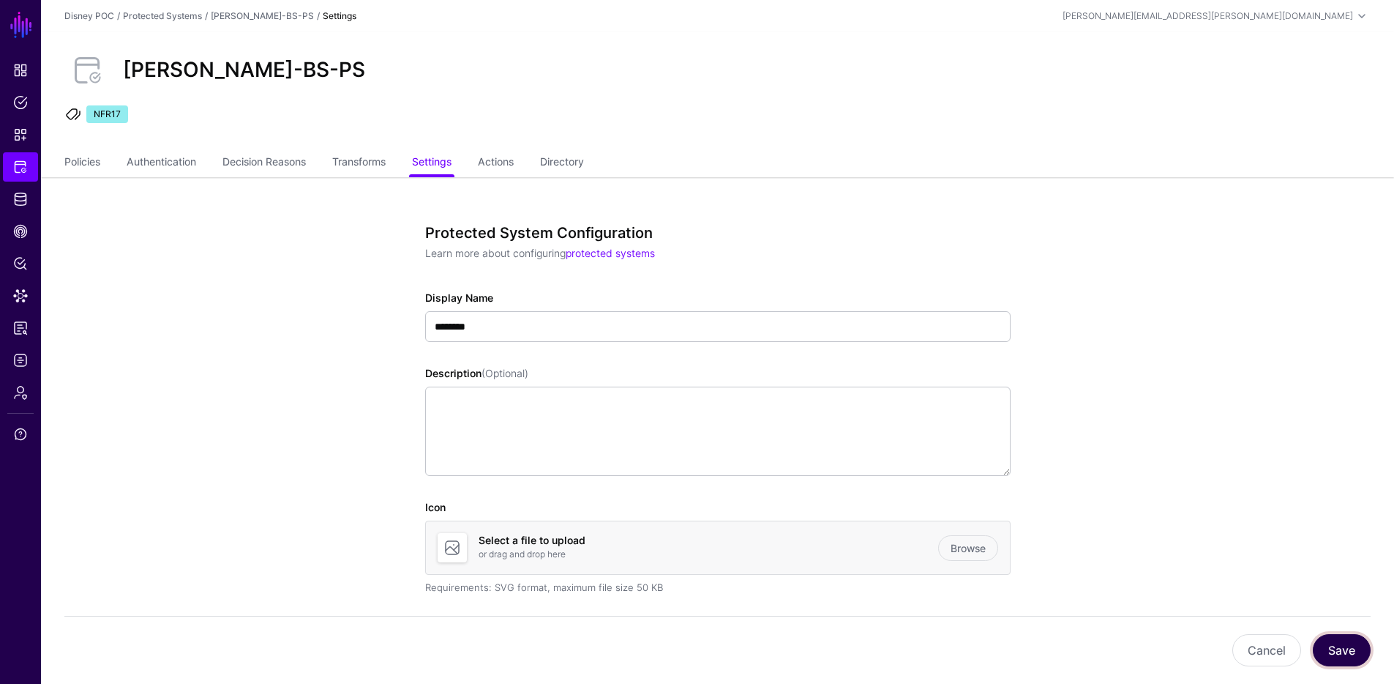
click at [1336, 643] on button "Save" at bounding box center [1342, 650] width 58 height 32
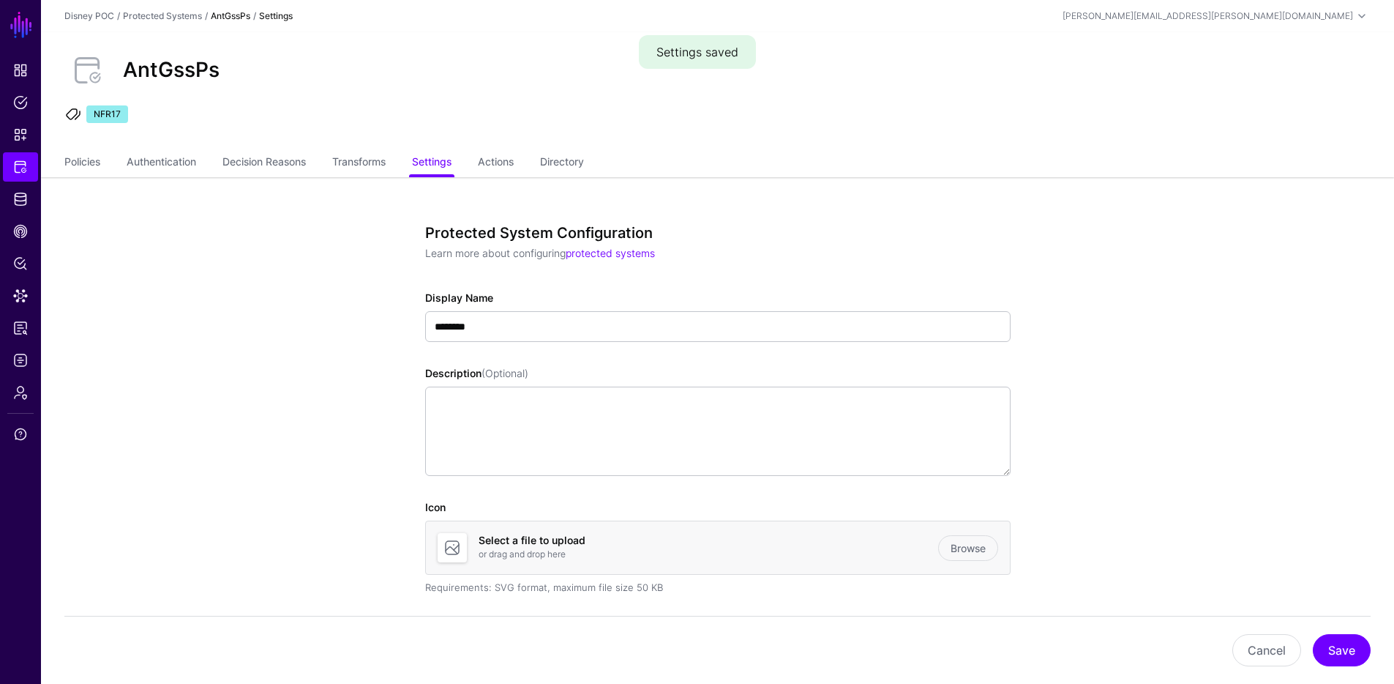
click at [233, 14] on link "AntGssPs" at bounding box center [231, 15] width 40 height 11
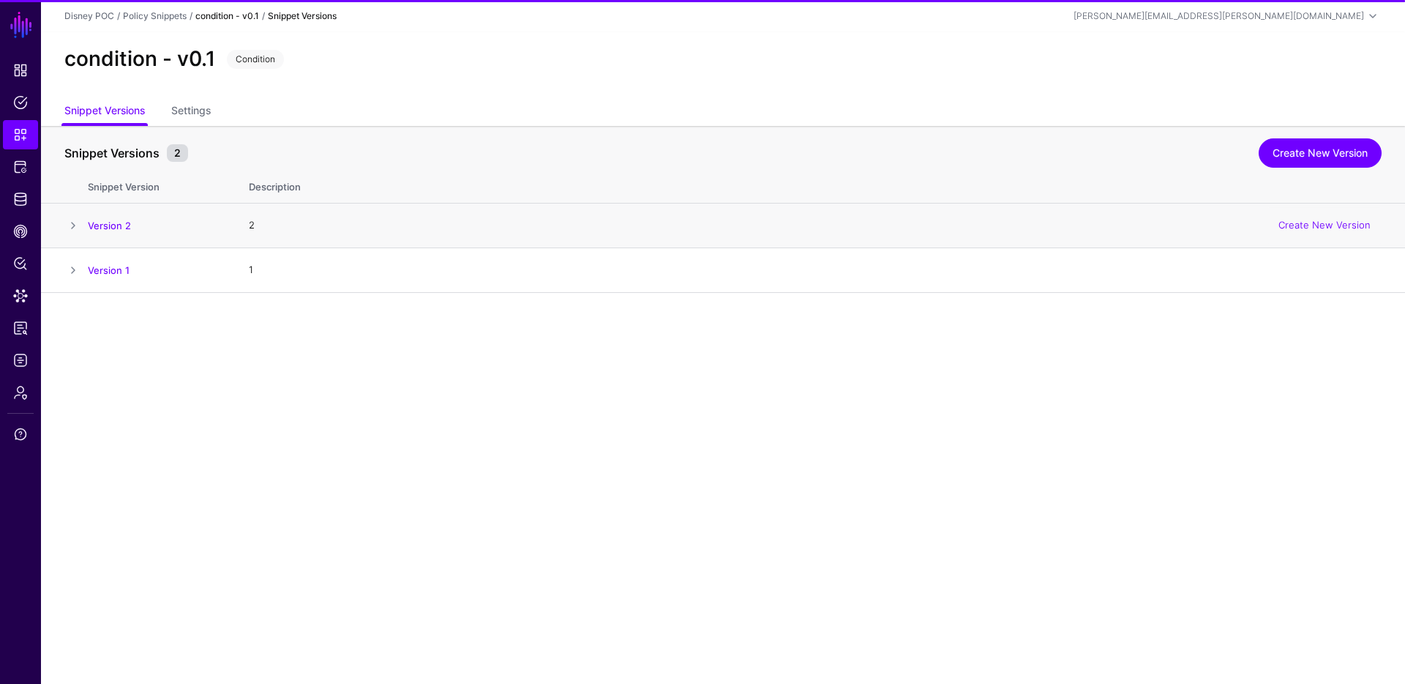
click at [107, 232] on h4 "Version 2" at bounding box center [154, 225] width 132 height 13
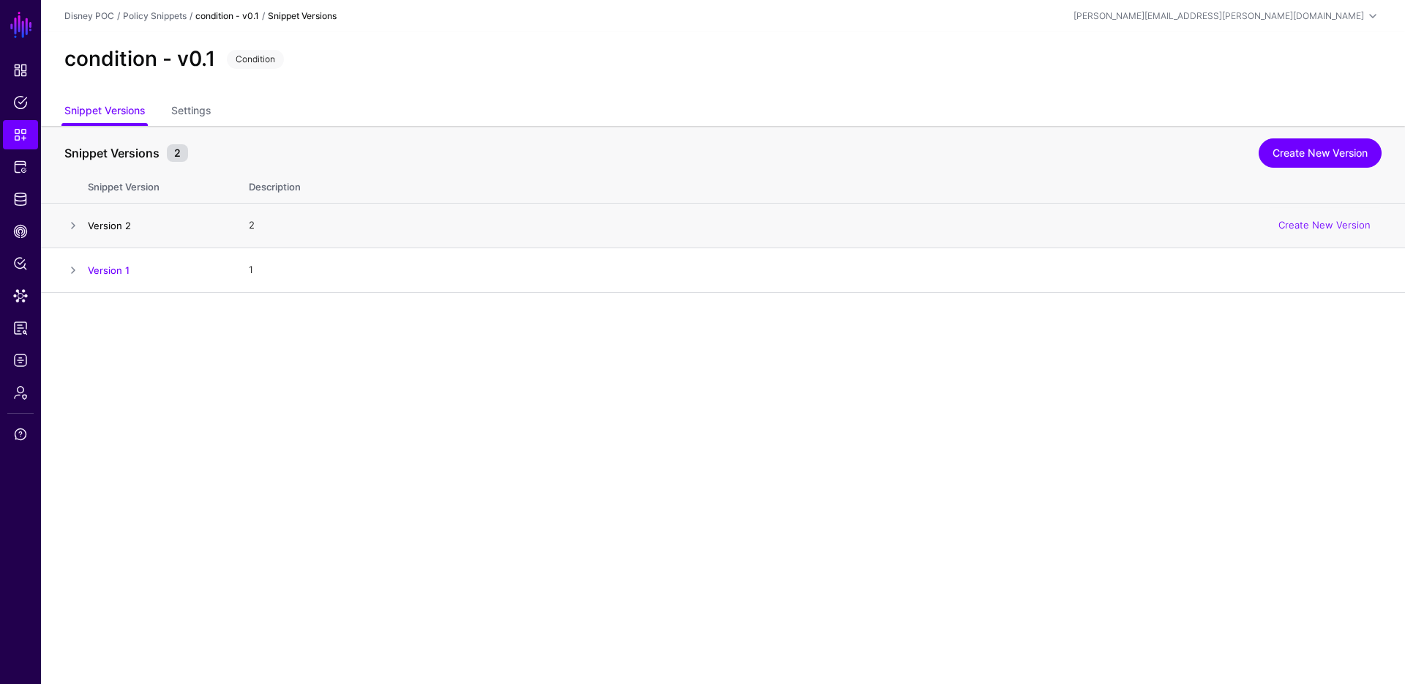
click at [111, 224] on link "Version 2" at bounding box center [109, 226] width 43 height 12
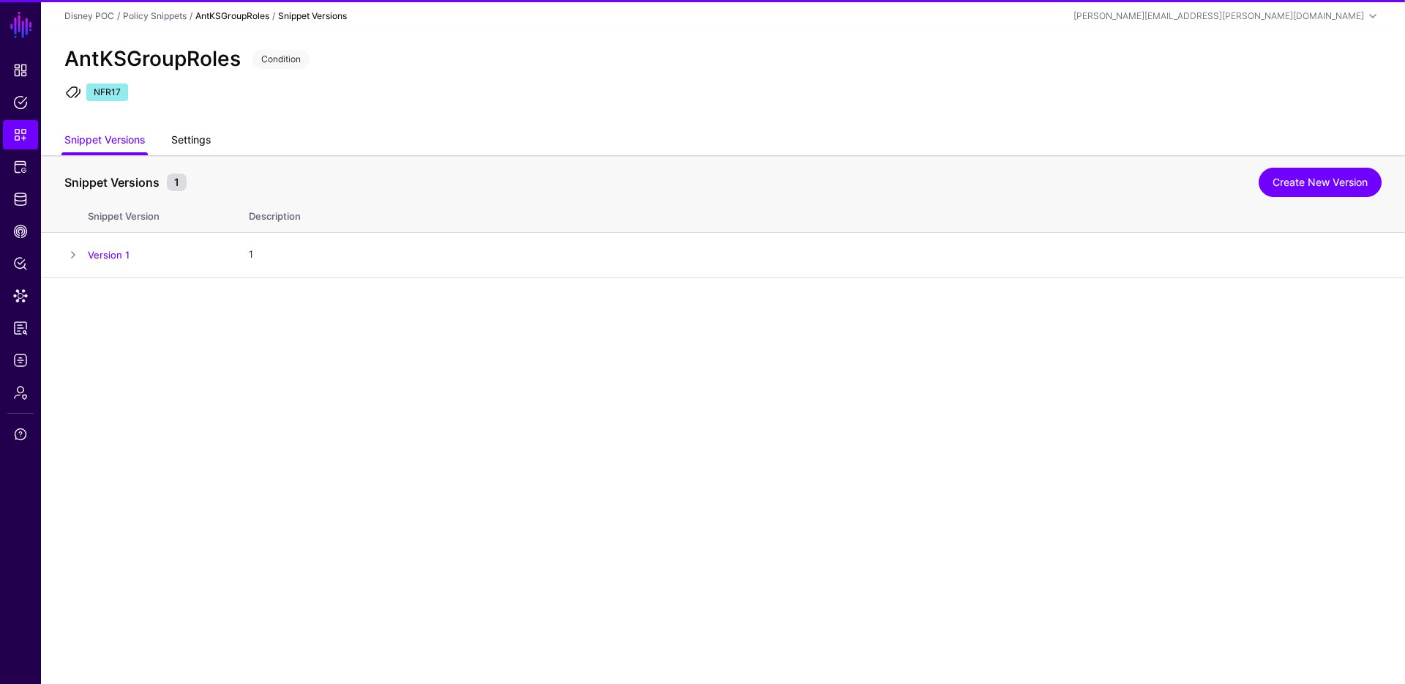
click at [205, 132] on link "Settings" at bounding box center [191, 141] width 40 height 28
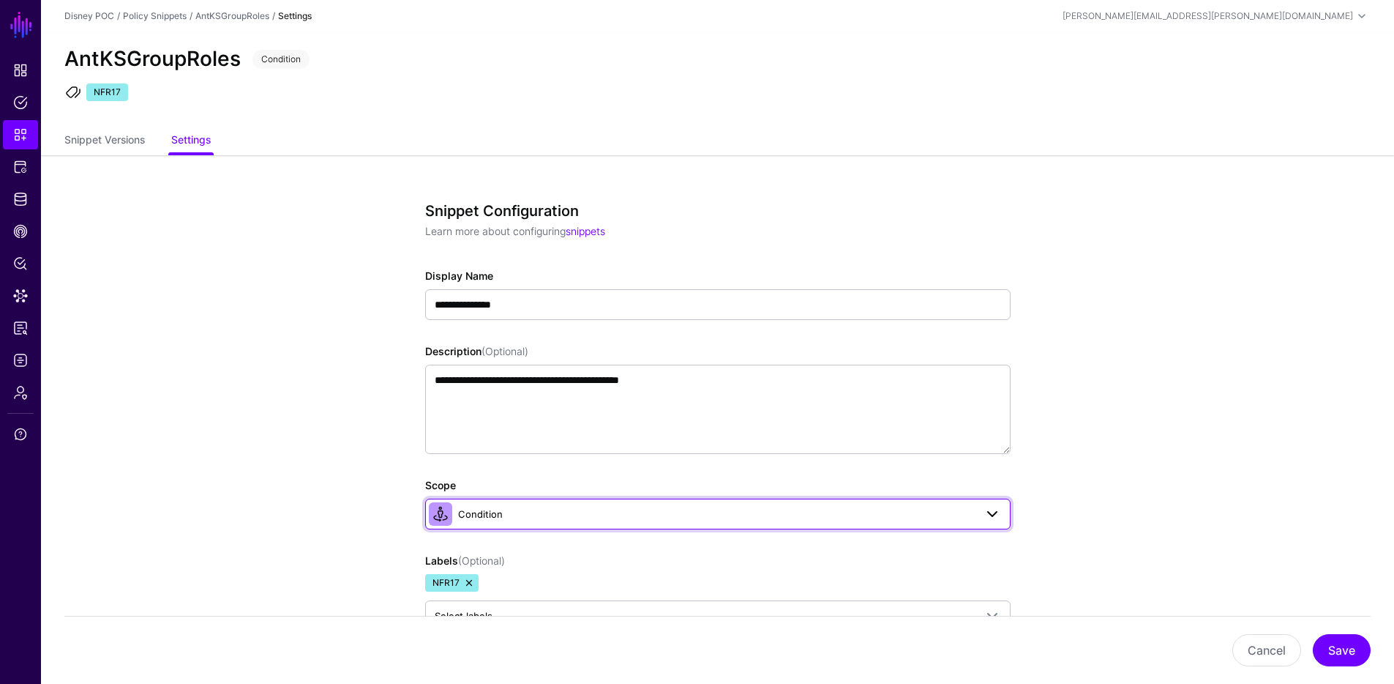
click at [527, 506] on span "Condition" at bounding box center [716, 514] width 517 height 16
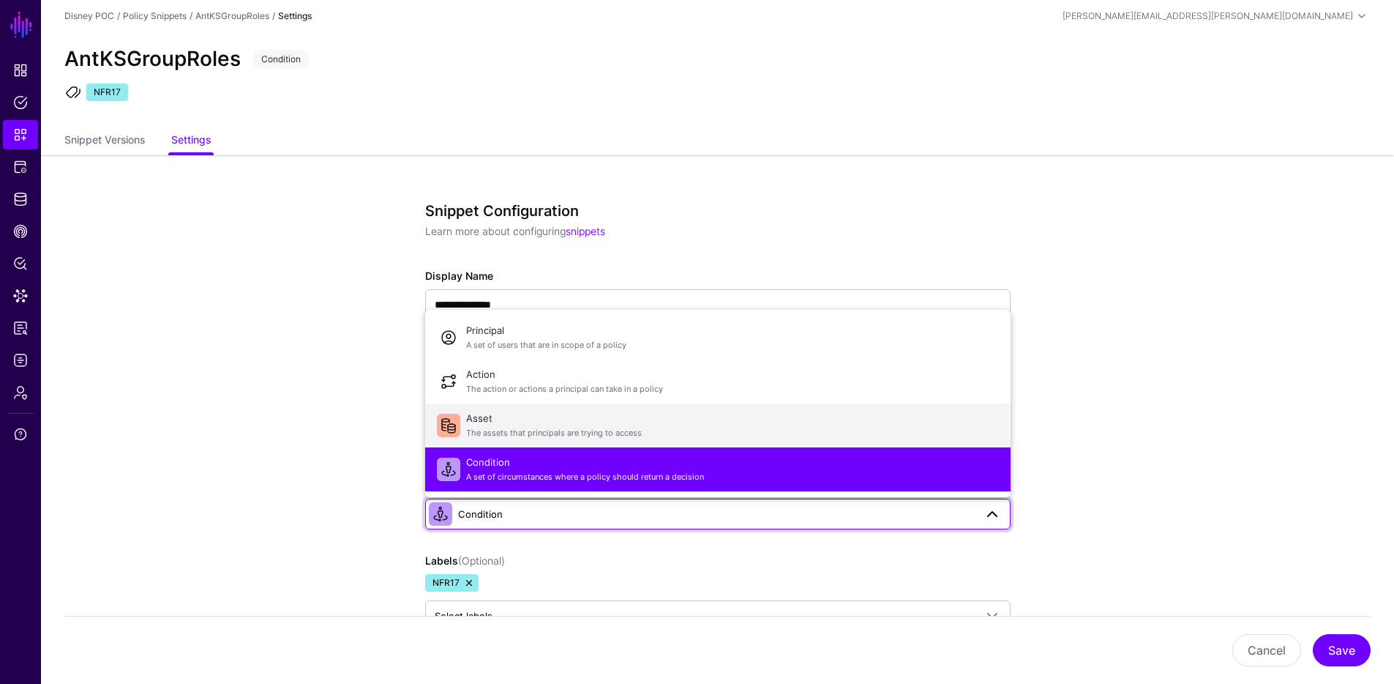
click at [504, 414] on span "Asset The assets that principals are trying to access" at bounding box center [732, 425] width 533 height 35
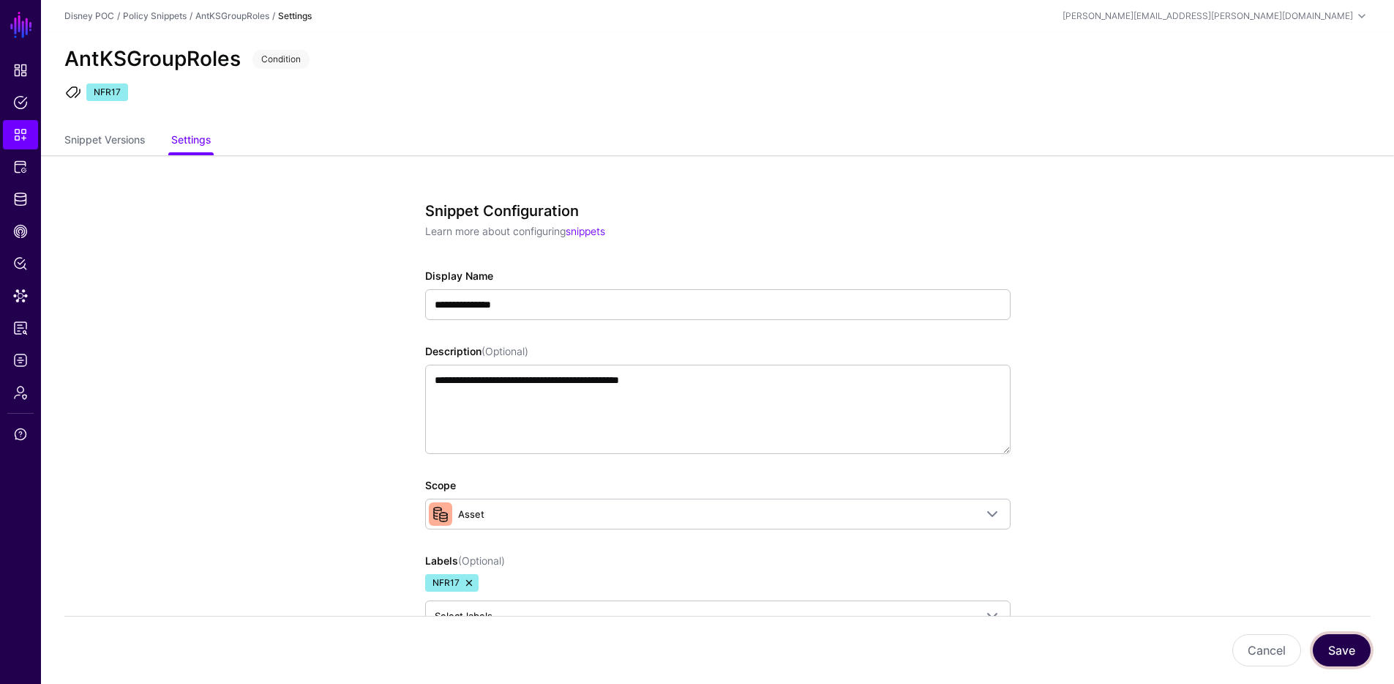
click at [1344, 652] on button "Save" at bounding box center [1342, 650] width 58 height 32
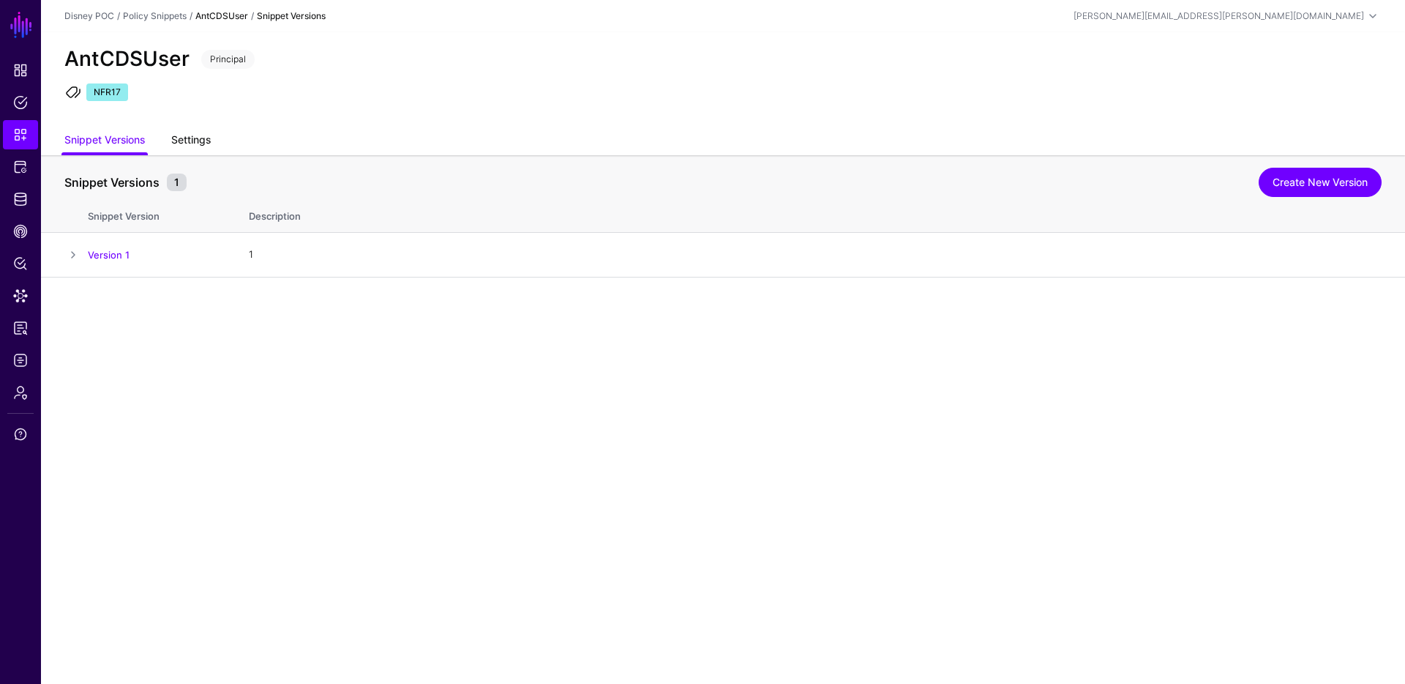
click at [209, 142] on link "Settings" at bounding box center [191, 141] width 40 height 28
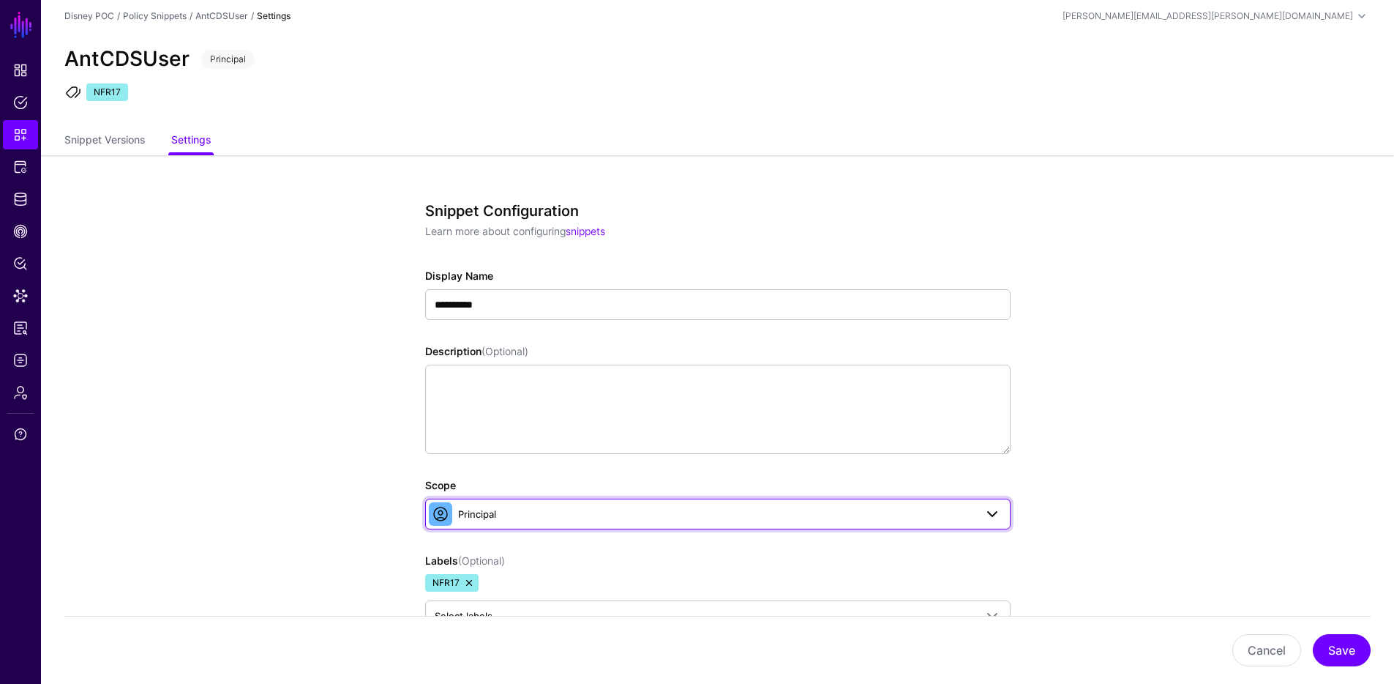
click at [503, 517] on span "Principal" at bounding box center [716, 514] width 517 height 16
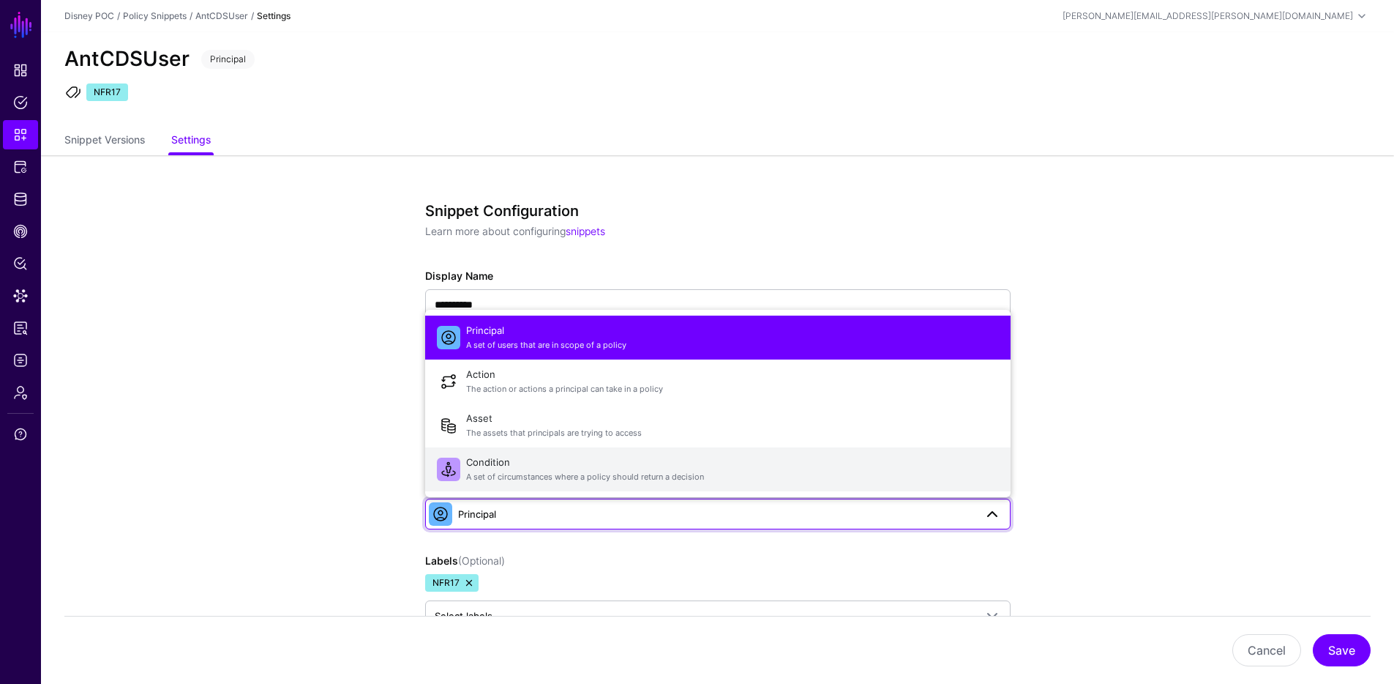
click at [504, 463] on span "Condition A set of circumstances where a policy should return a decision" at bounding box center [732, 469] width 533 height 35
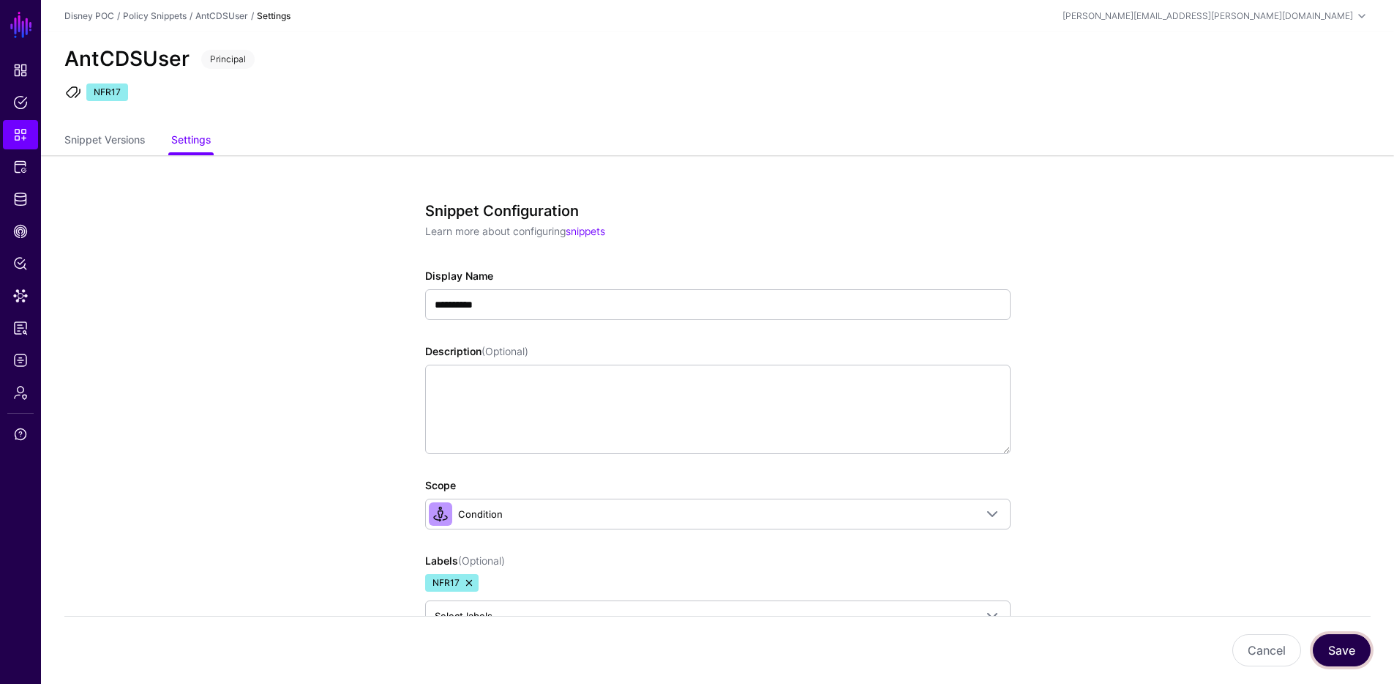
click at [1333, 638] on button "Save" at bounding box center [1342, 650] width 58 height 32
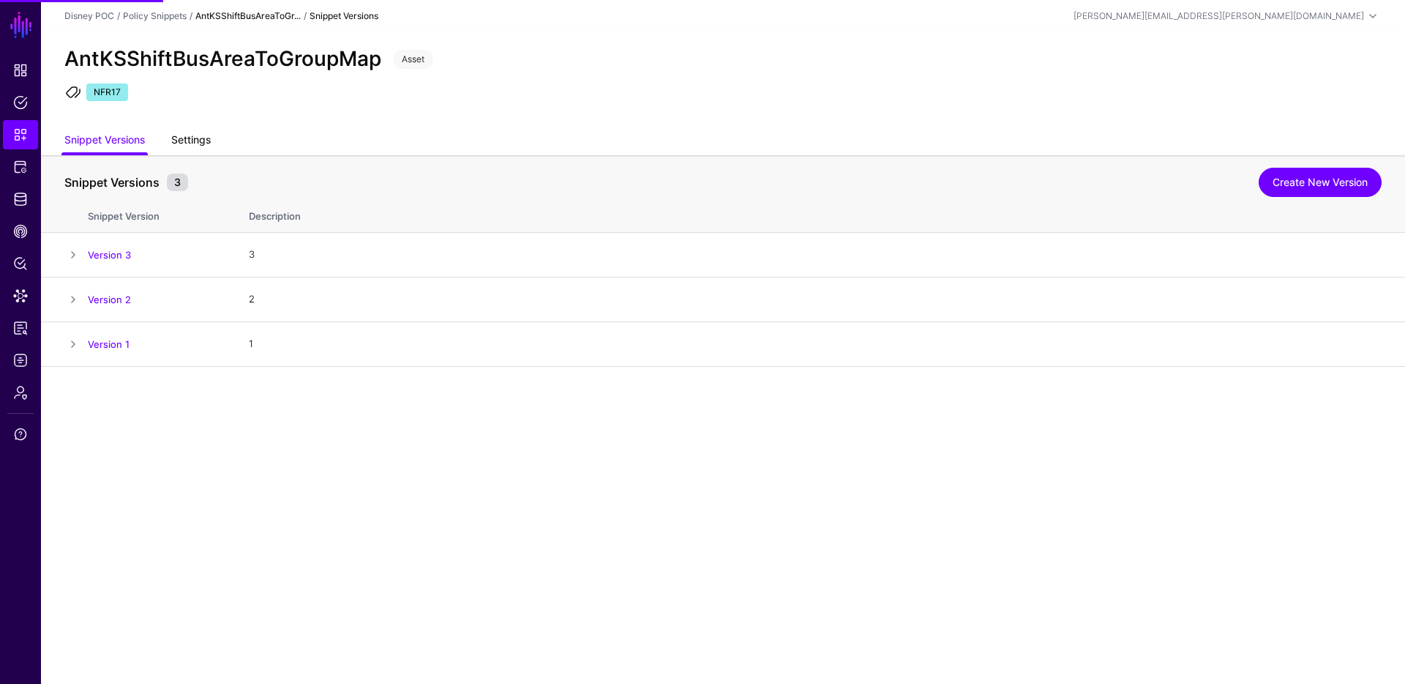
click at [206, 145] on link "Settings" at bounding box center [191, 141] width 40 height 28
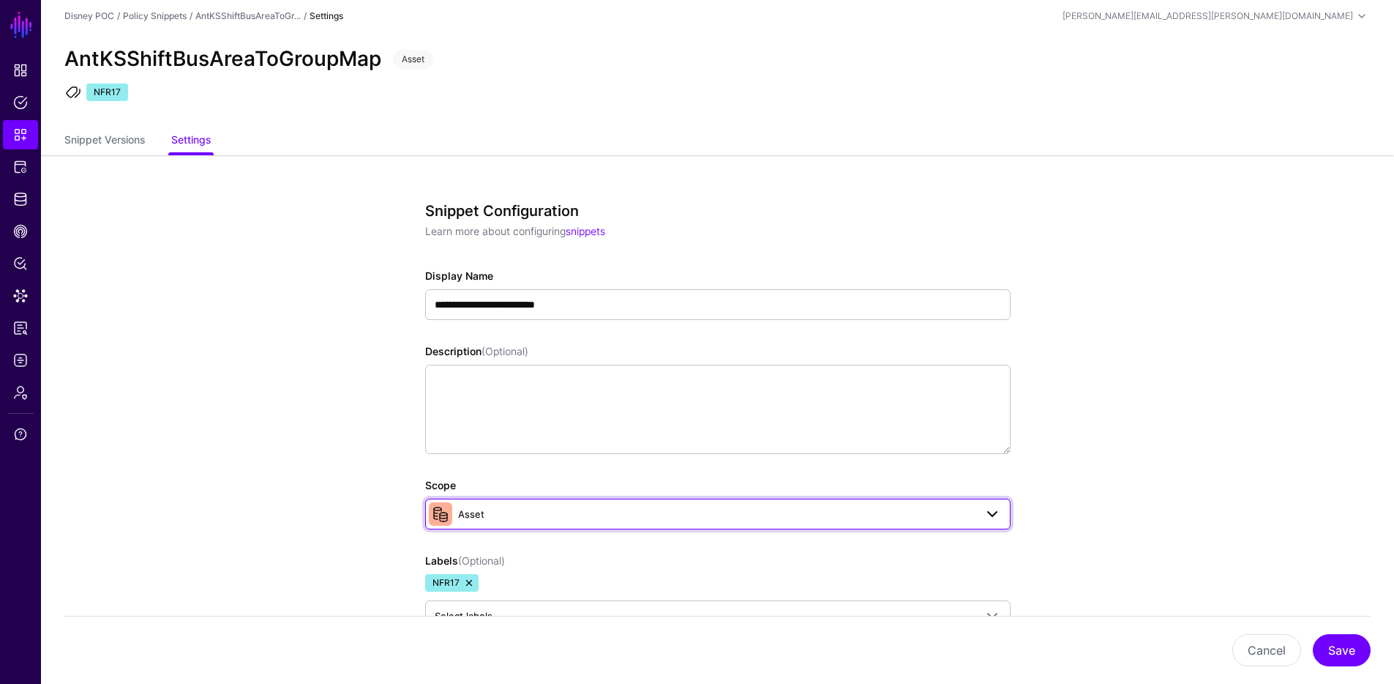
click at [559, 517] on span "Asset" at bounding box center [716, 514] width 517 height 16
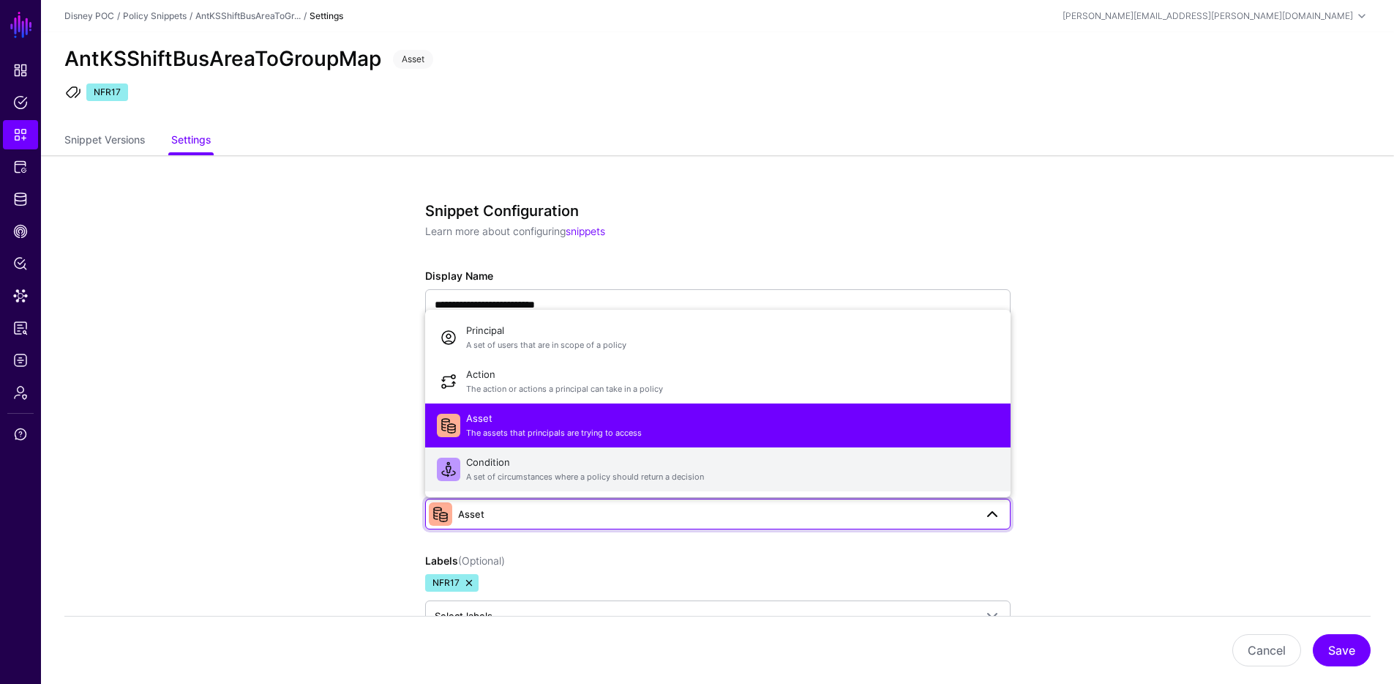
click at [545, 452] on span "Condition A set of circumstances where a policy should return a decision" at bounding box center [732, 469] width 533 height 35
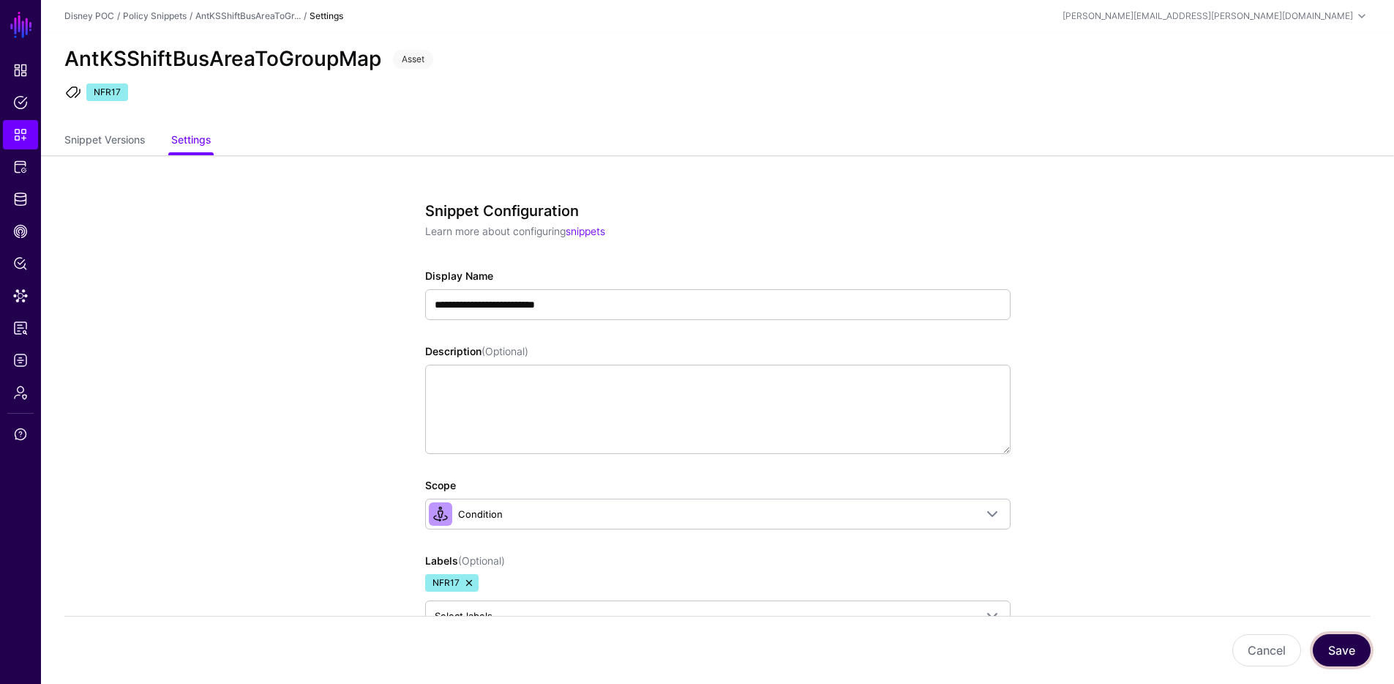
click at [1345, 652] on button "Save" at bounding box center [1342, 650] width 58 height 32
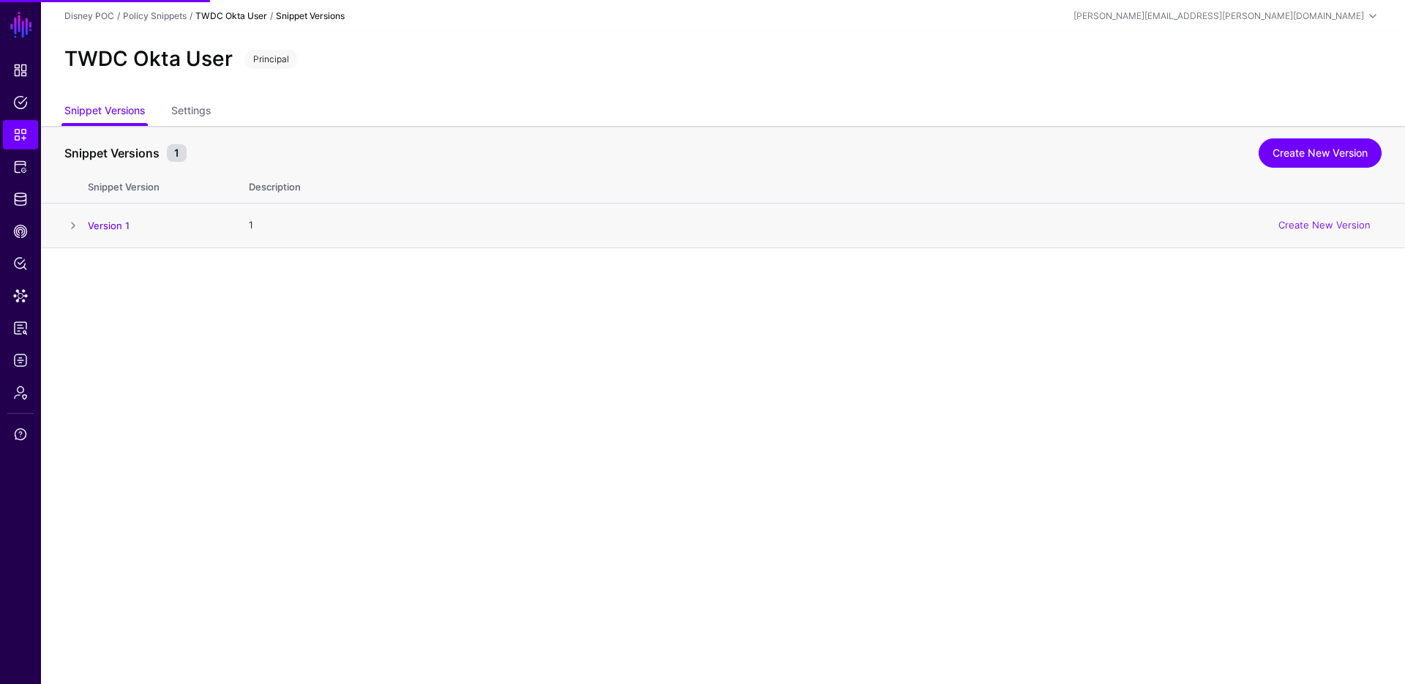
click at [121, 231] on h4 "Version 1" at bounding box center [154, 225] width 132 height 13
click at [121, 228] on link "Version 1" at bounding box center [109, 226] width 42 height 12
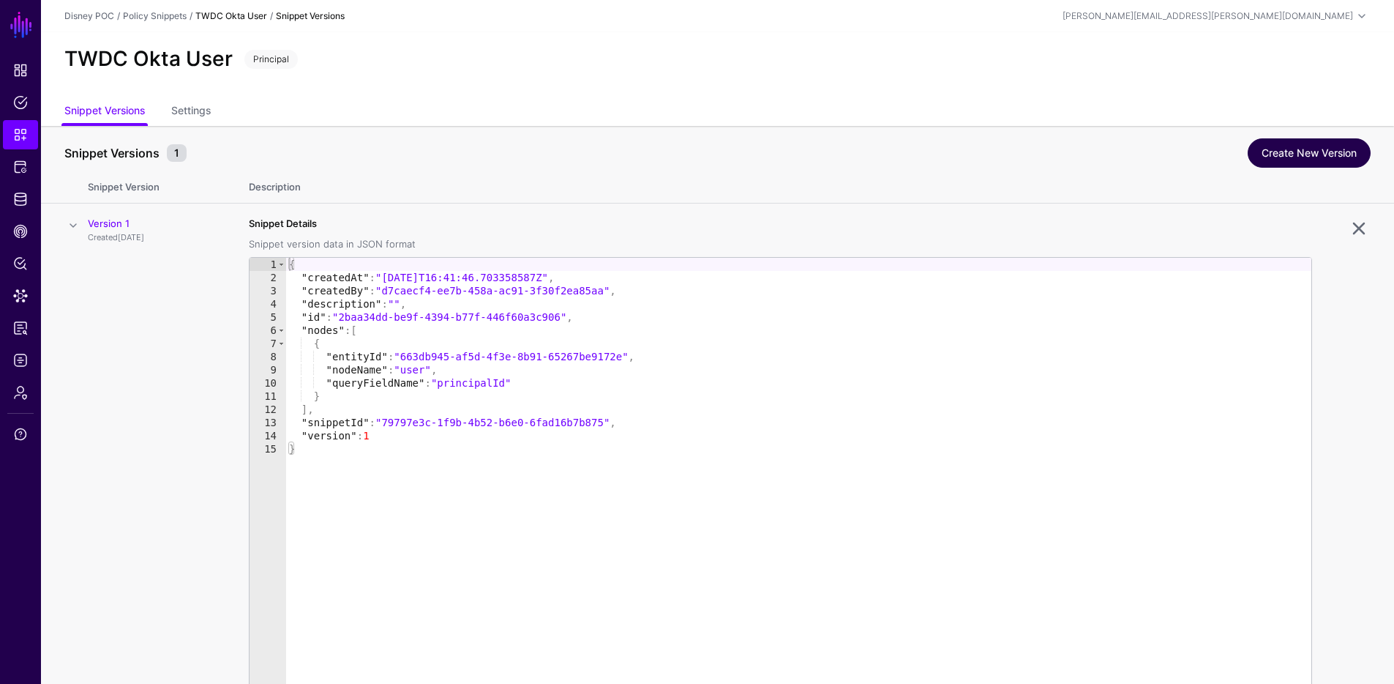
click at [1306, 150] on link "Create New Version" at bounding box center [1309, 152] width 123 height 29
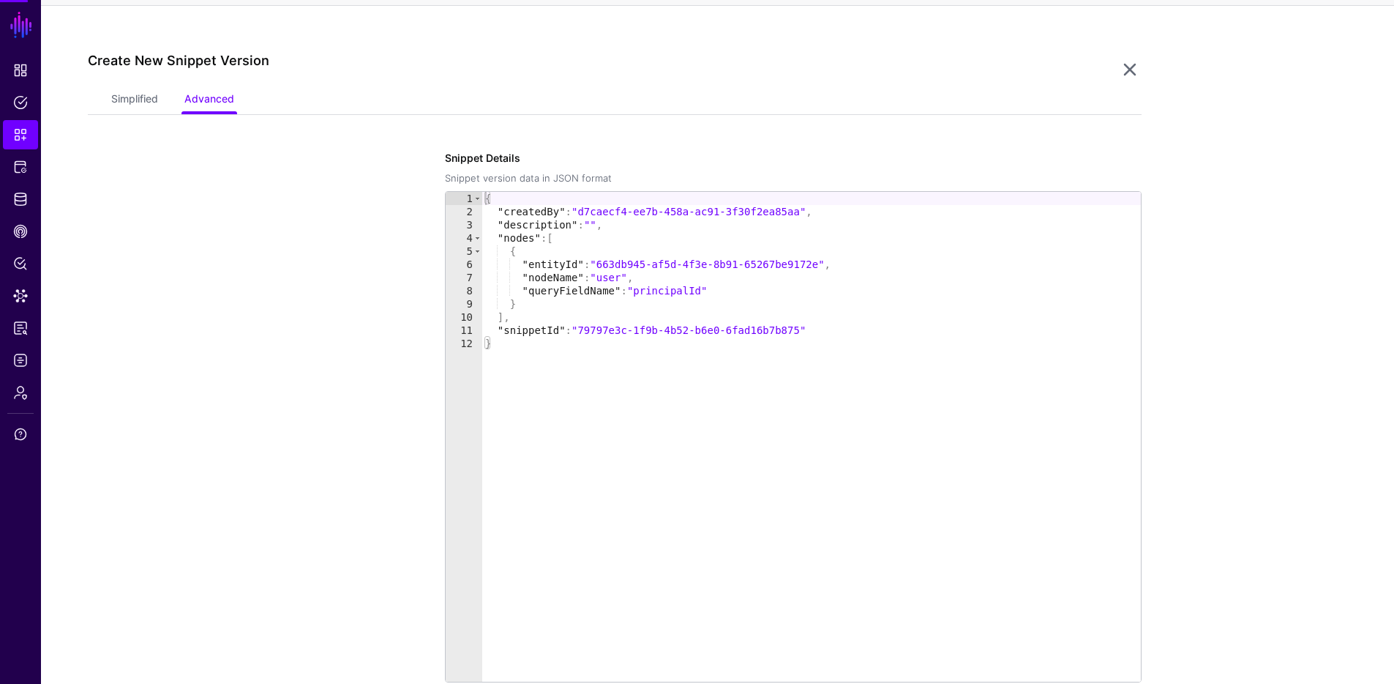
scroll to position [248, 0]
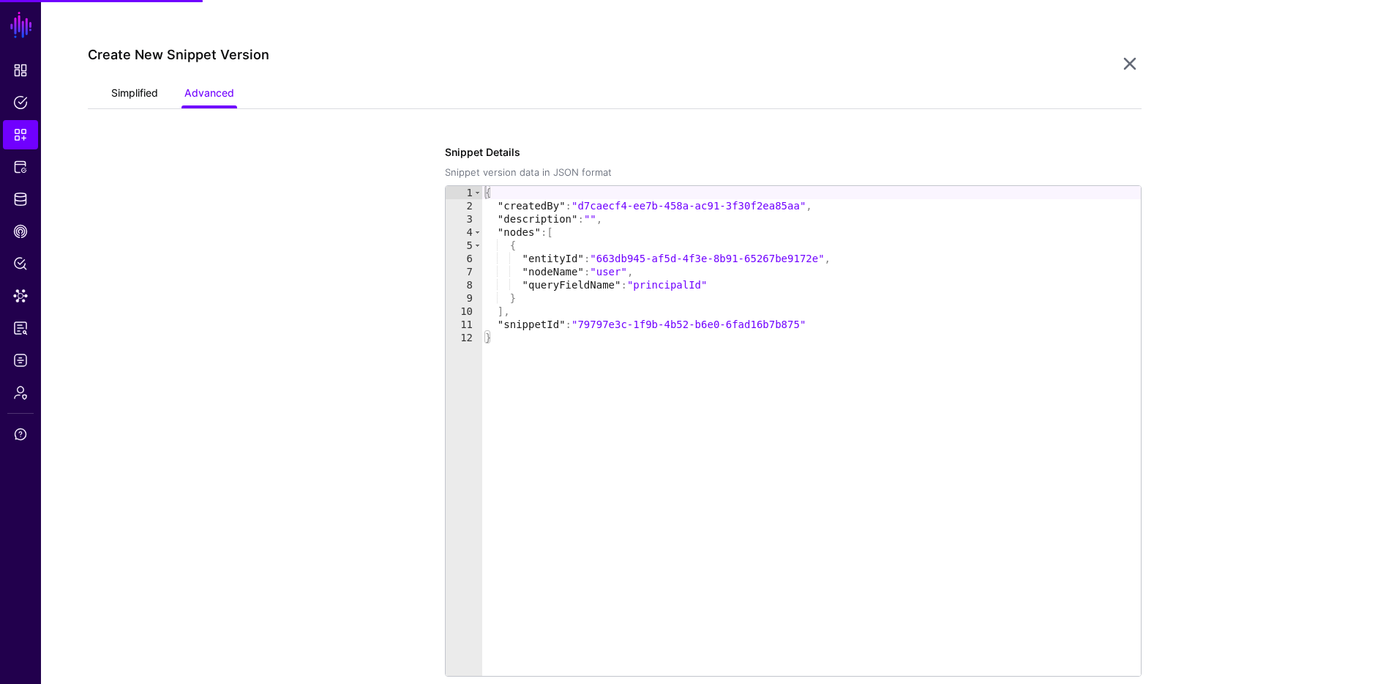
click at [117, 98] on link "Simplified" at bounding box center [134, 95] width 47 height 28
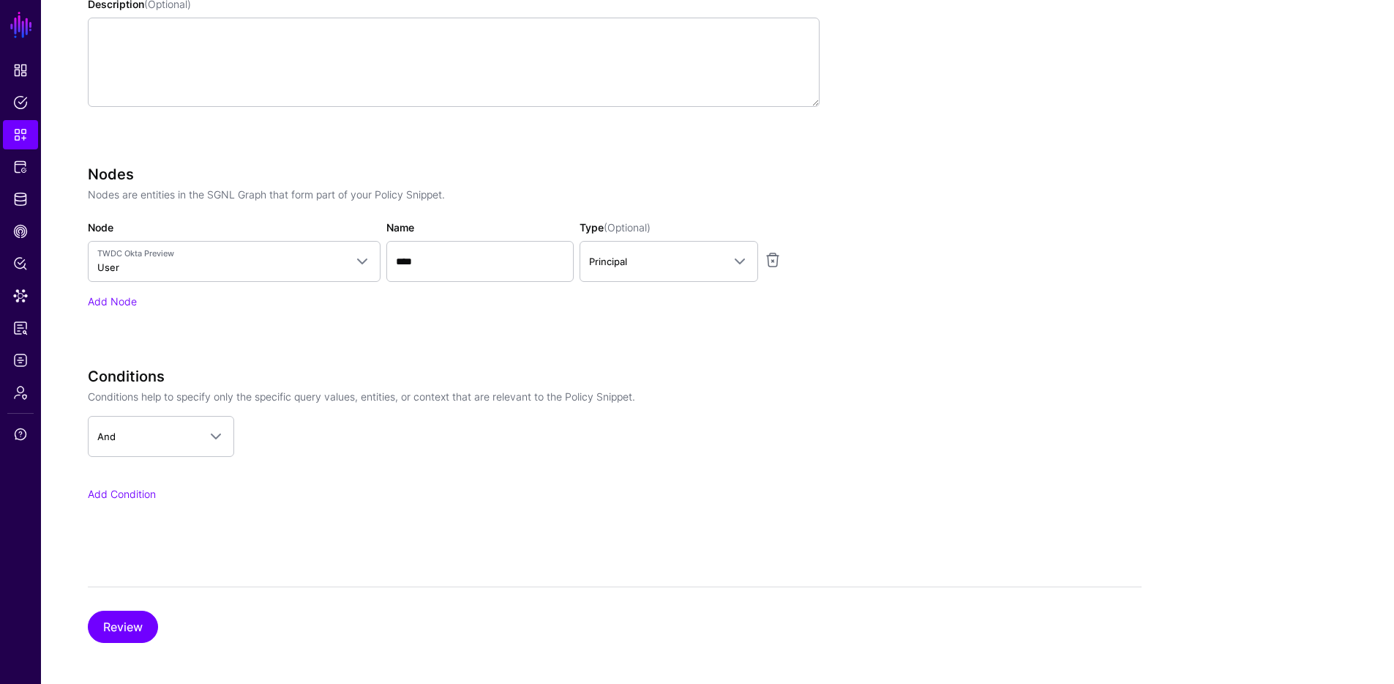
scroll to position [0, 0]
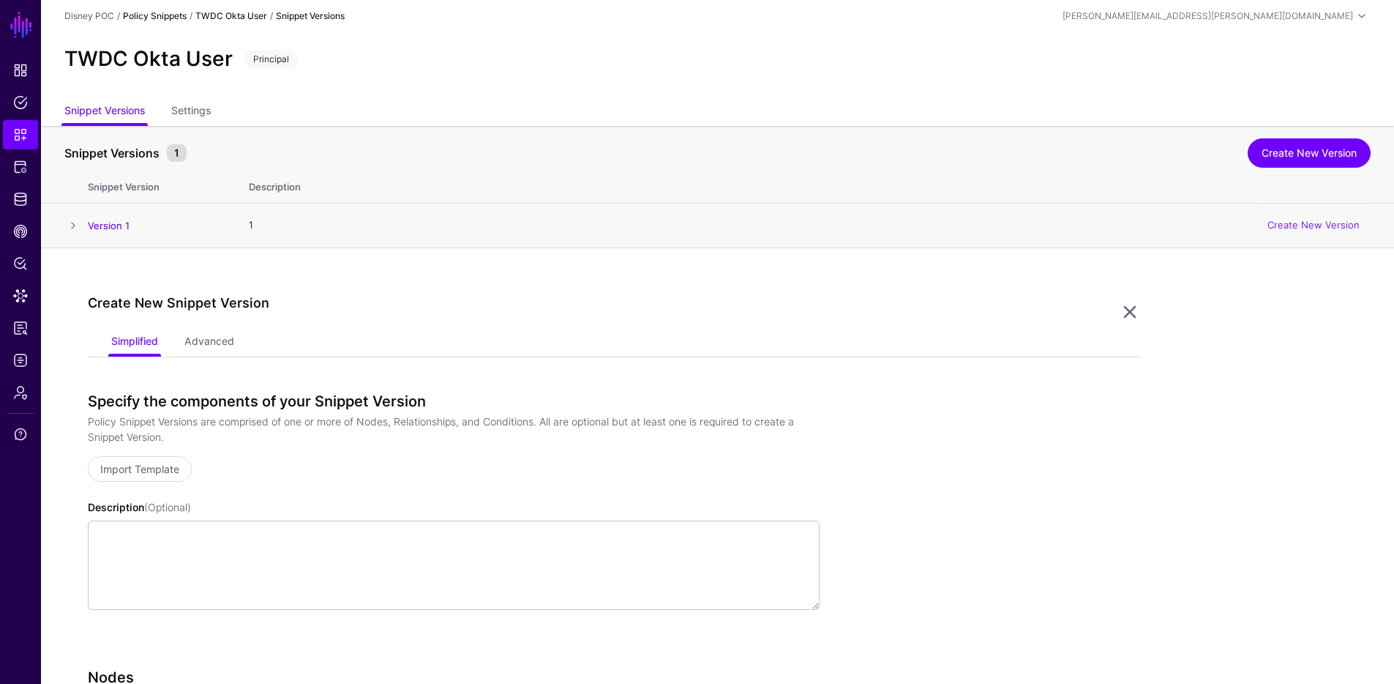
click at [177, 13] on link "Policy Snippets" at bounding box center [155, 15] width 64 height 11
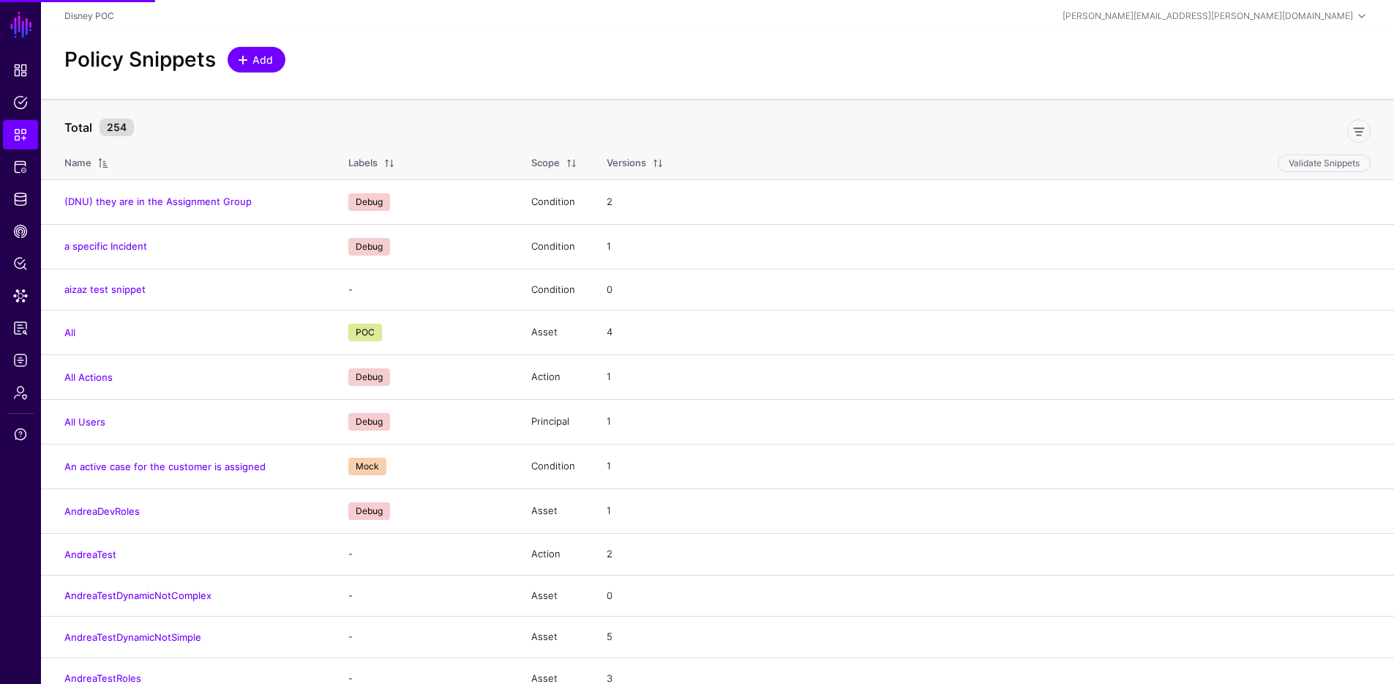
click at [261, 65] on span "Add" at bounding box center [263, 59] width 24 height 15
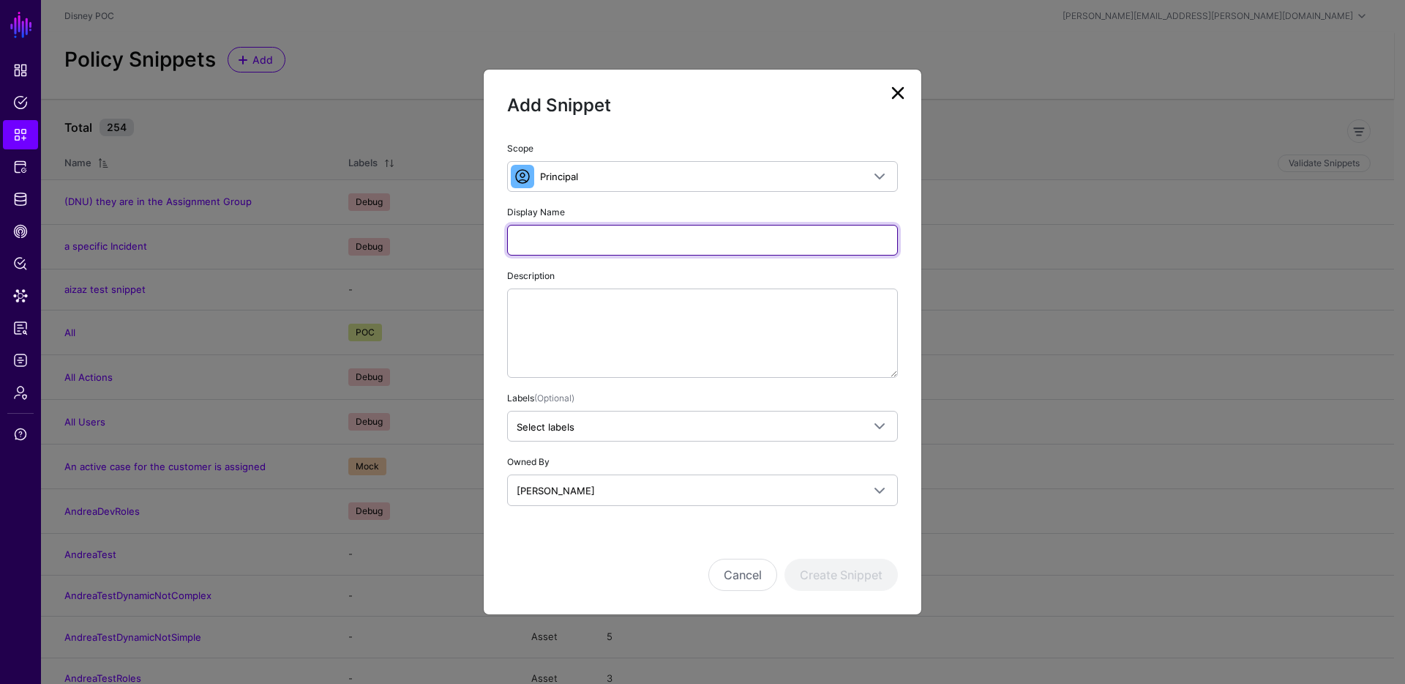
click at [573, 234] on input "Display Name" at bounding box center [702, 240] width 391 height 31
type input "**********"
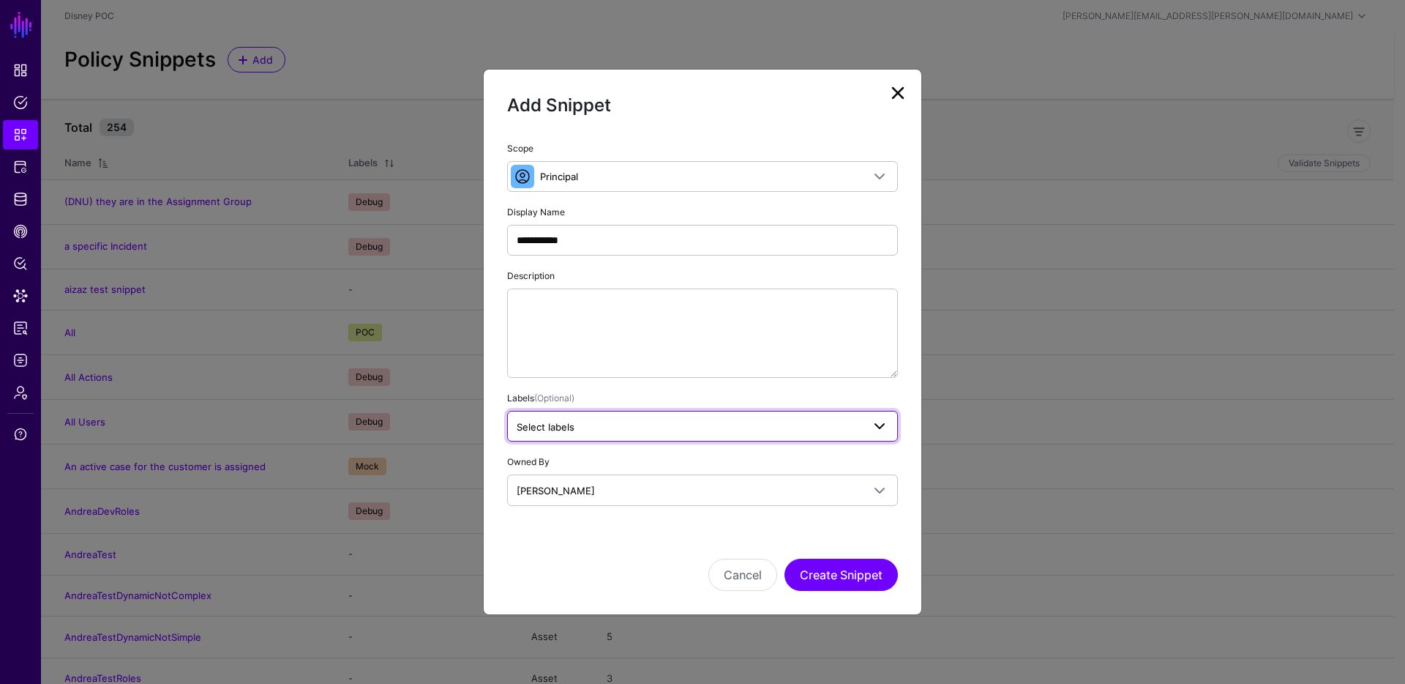
click at [646, 432] on span "Select labels" at bounding box center [689, 427] width 345 height 16
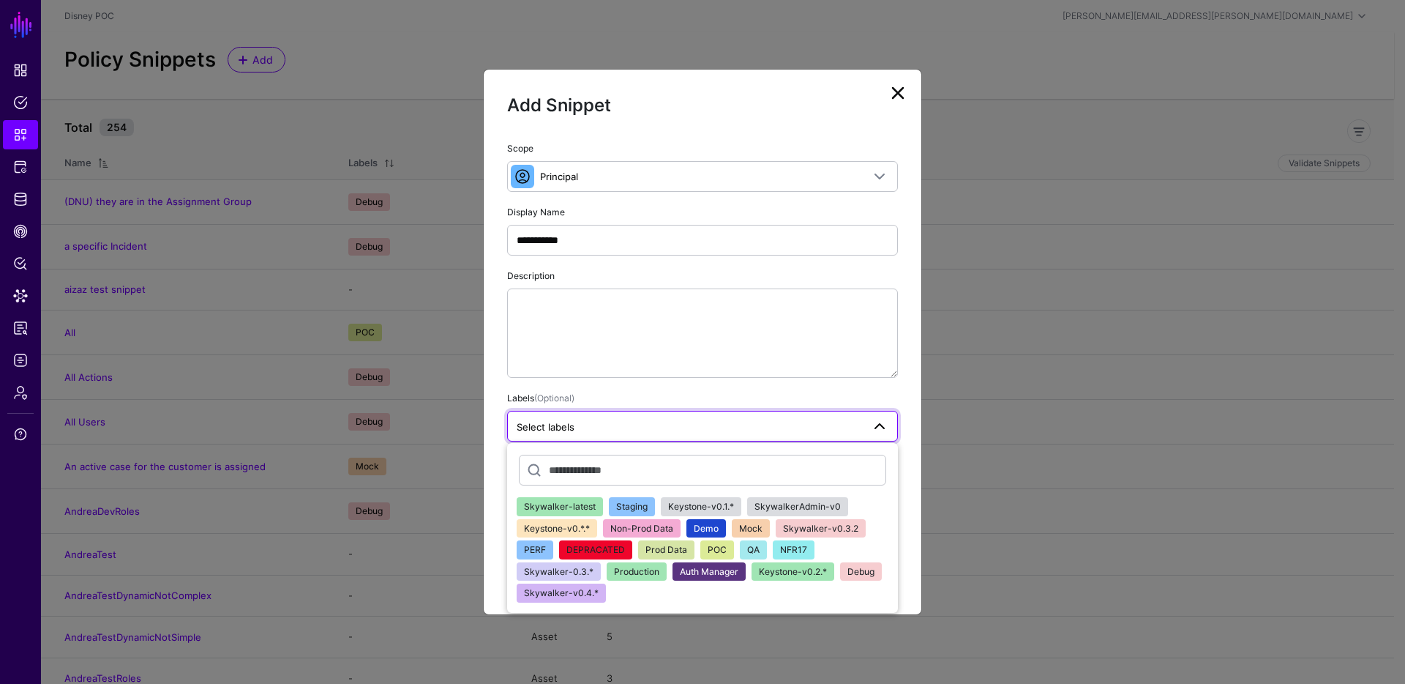
click at [784, 548] on span "NFR17" at bounding box center [793, 549] width 27 height 11
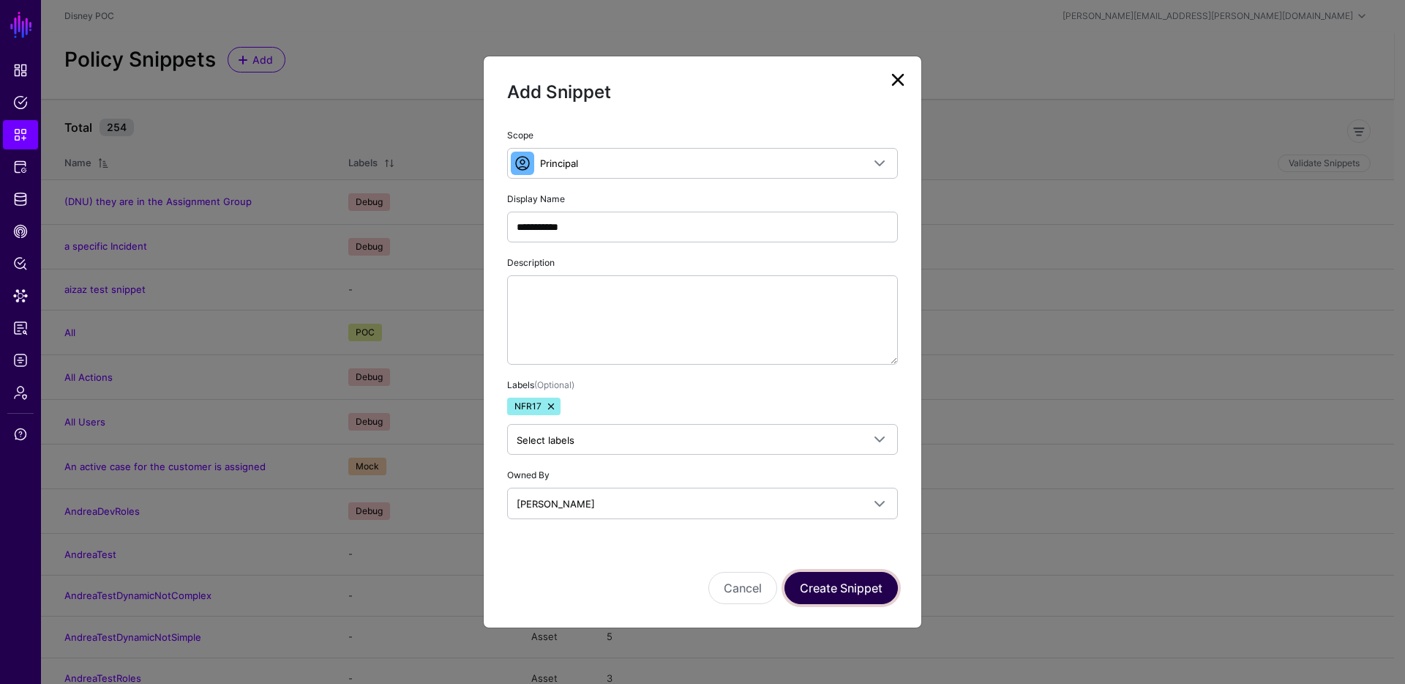
click at [833, 583] on button "Create Snippet" at bounding box center [841, 588] width 113 height 32
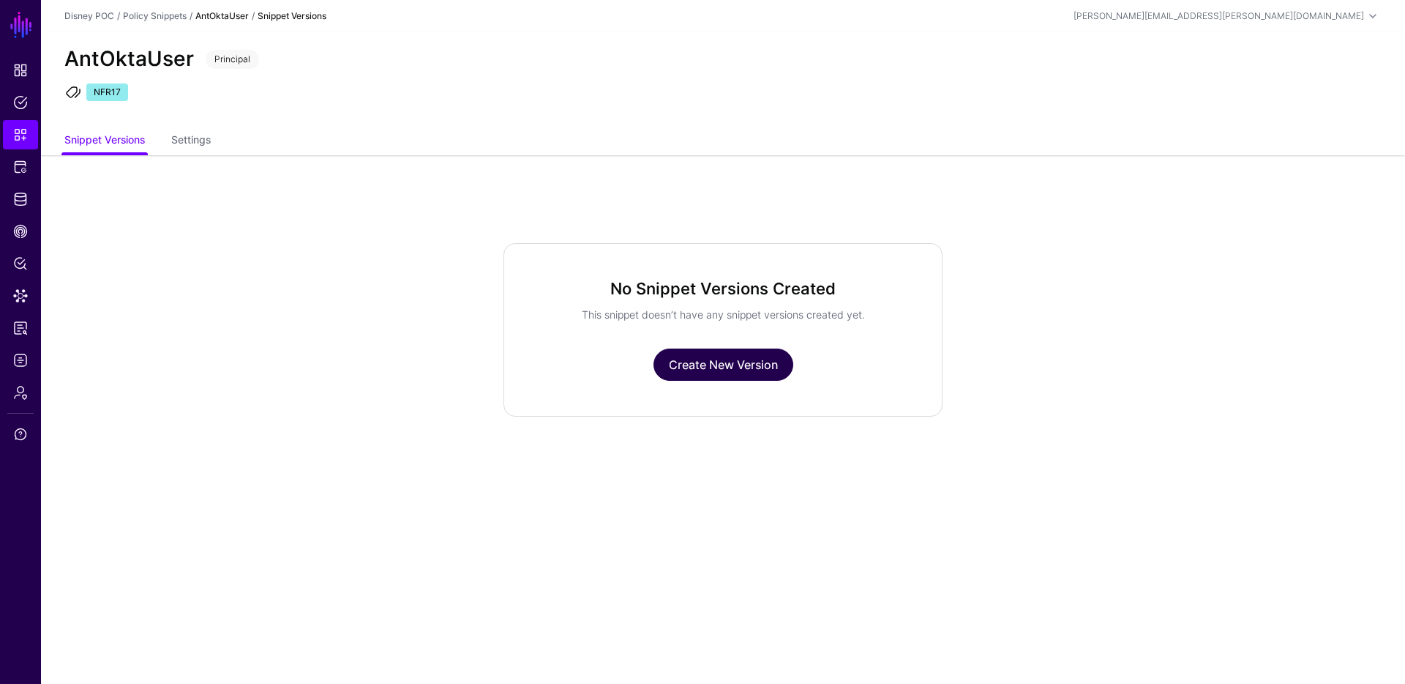
click at [706, 367] on link "Create New Version" at bounding box center [724, 364] width 140 height 32
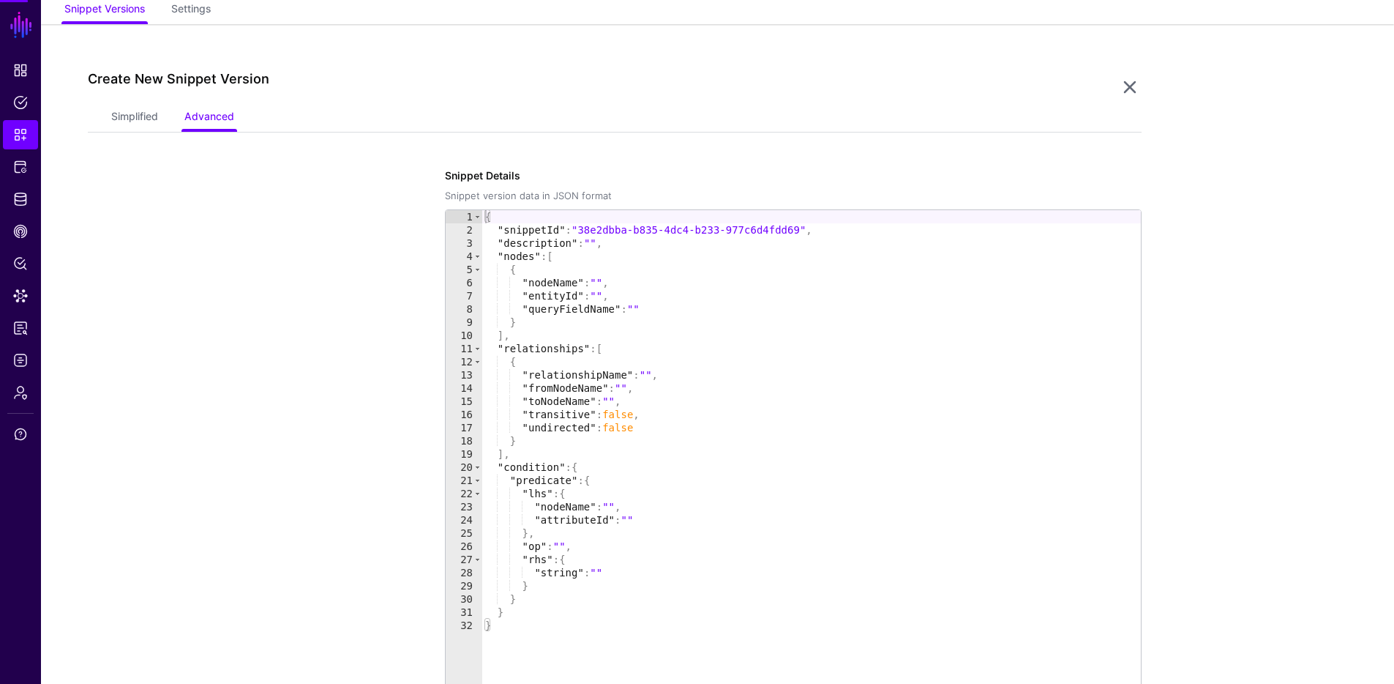
scroll to position [155, 0]
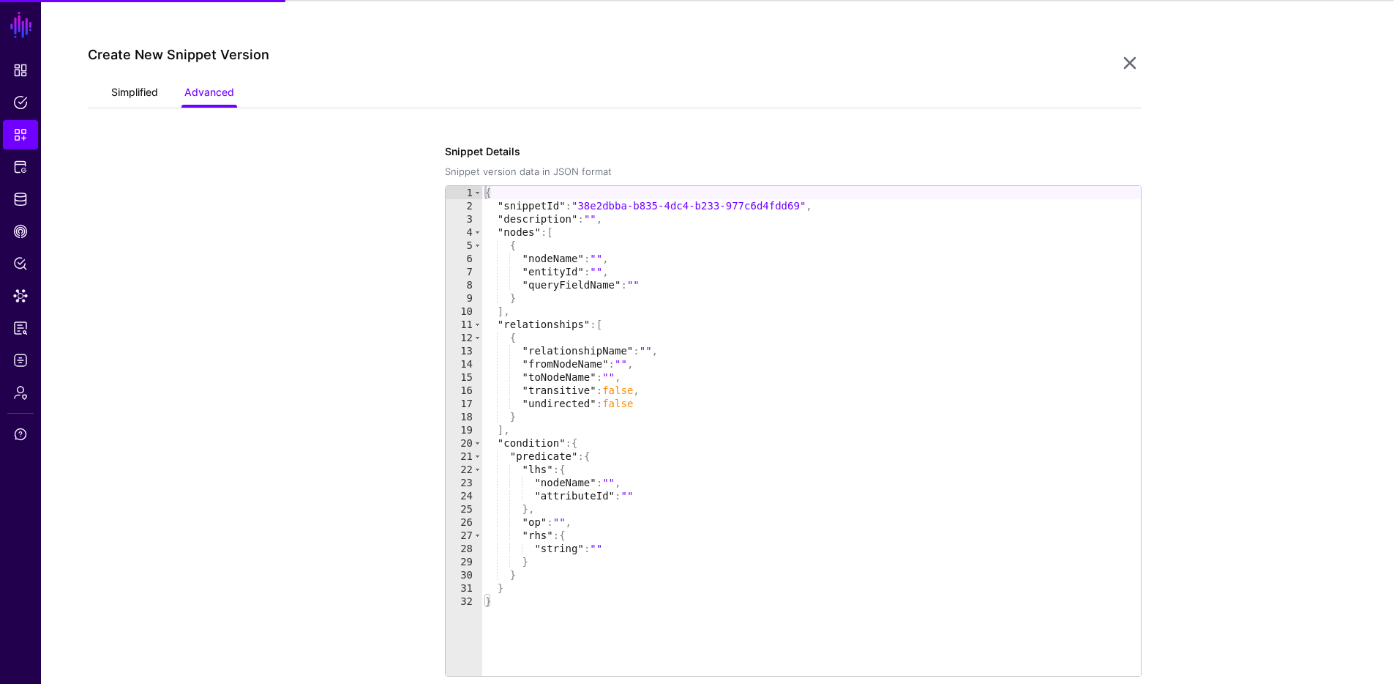
click at [148, 94] on link "Simplified" at bounding box center [134, 94] width 47 height 28
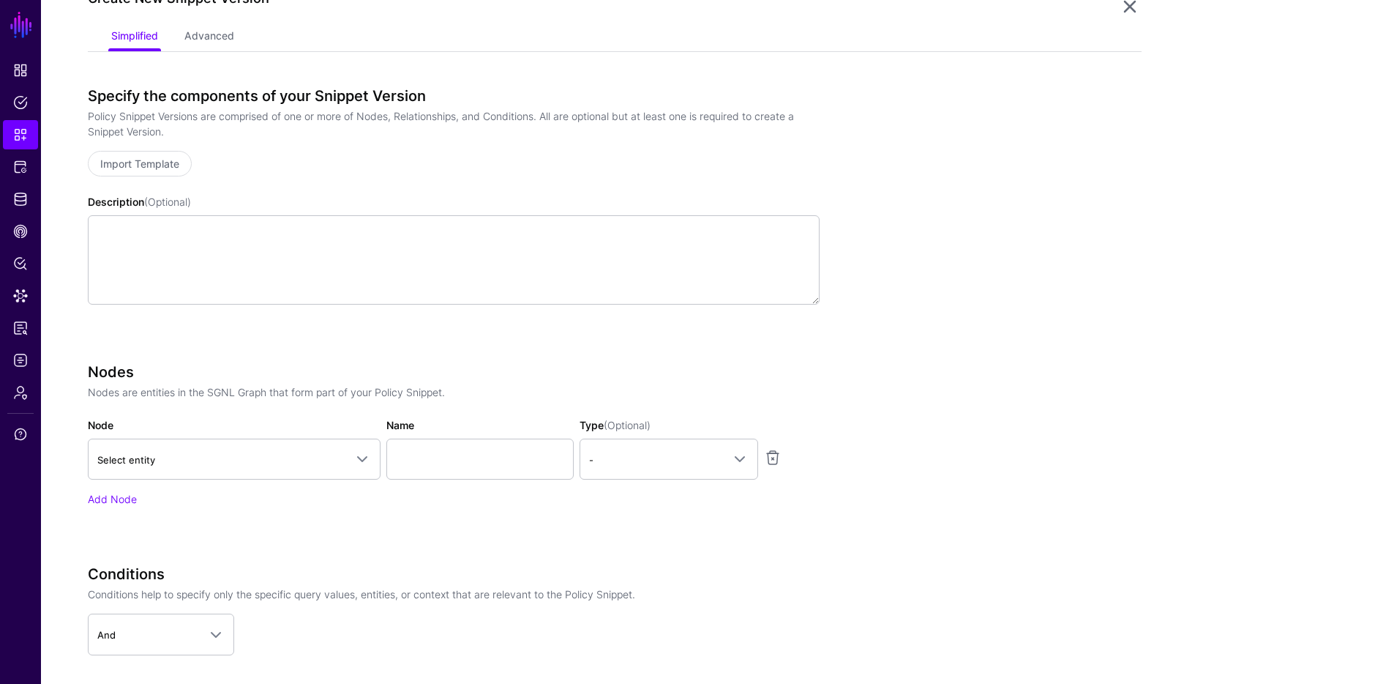
scroll to position [272, 0]
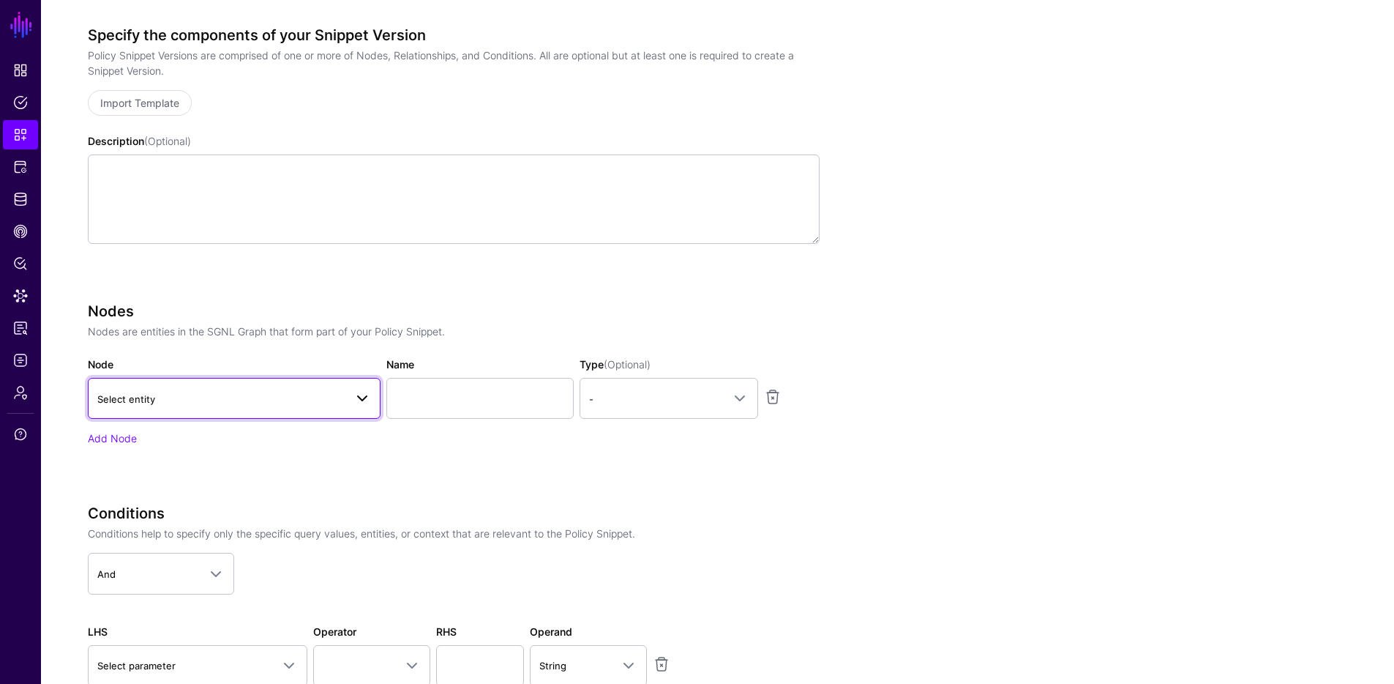
click at [214, 394] on span "Select entity" at bounding box center [220, 399] width 247 height 16
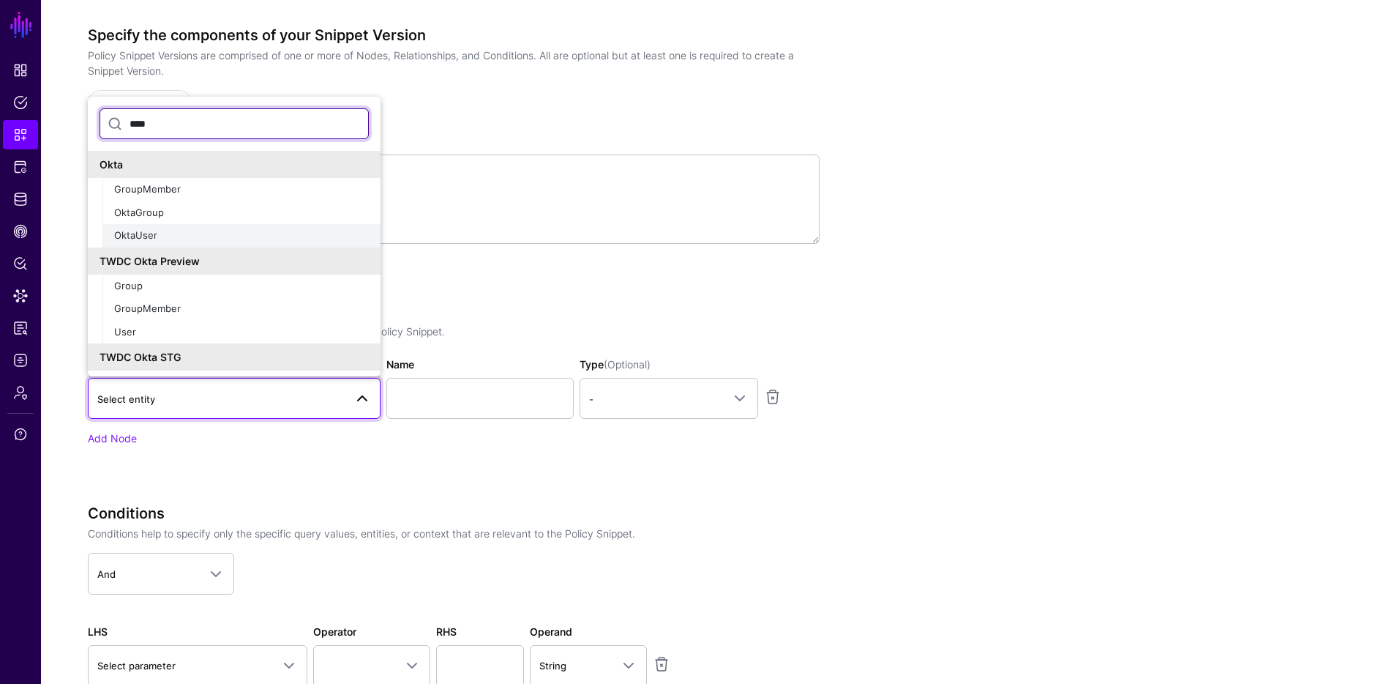
type input "****"
click at [150, 232] on span "OktaUser" at bounding box center [135, 235] width 43 height 12
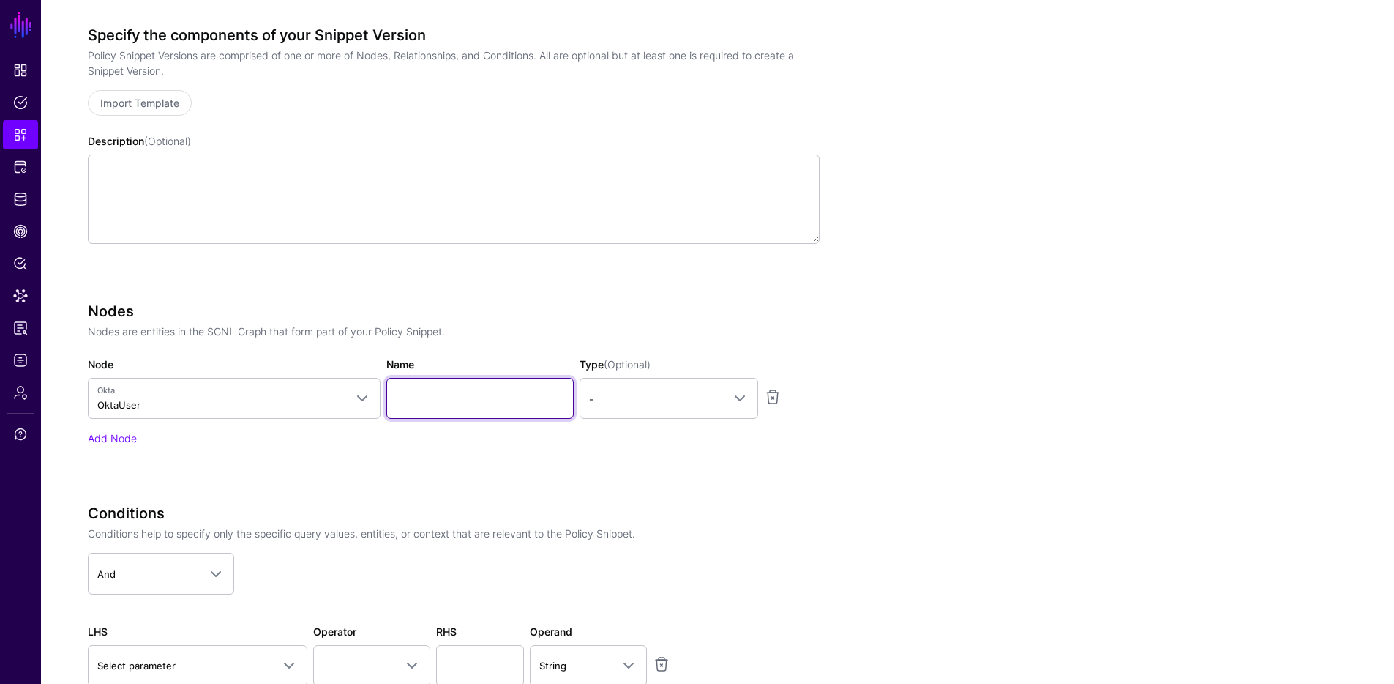
click at [483, 387] on input "Name" at bounding box center [479, 398] width 187 height 41
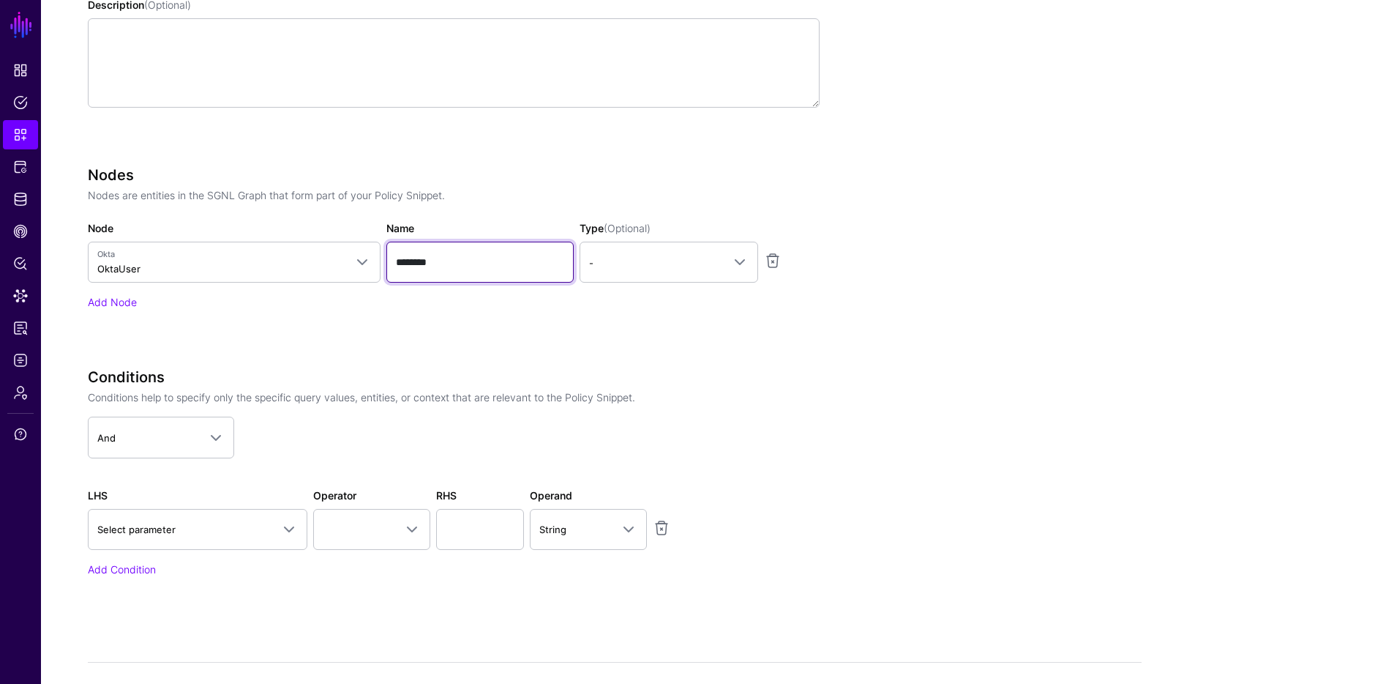
scroll to position [490, 0]
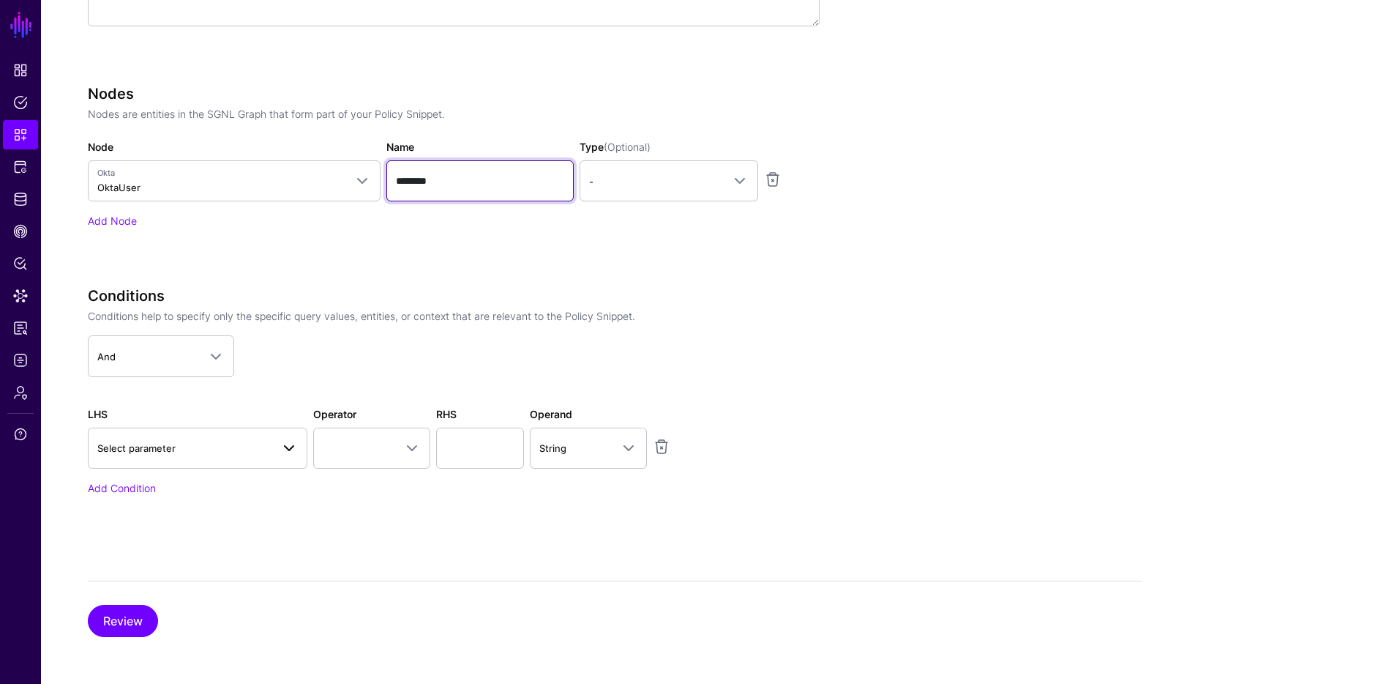
type input "********"
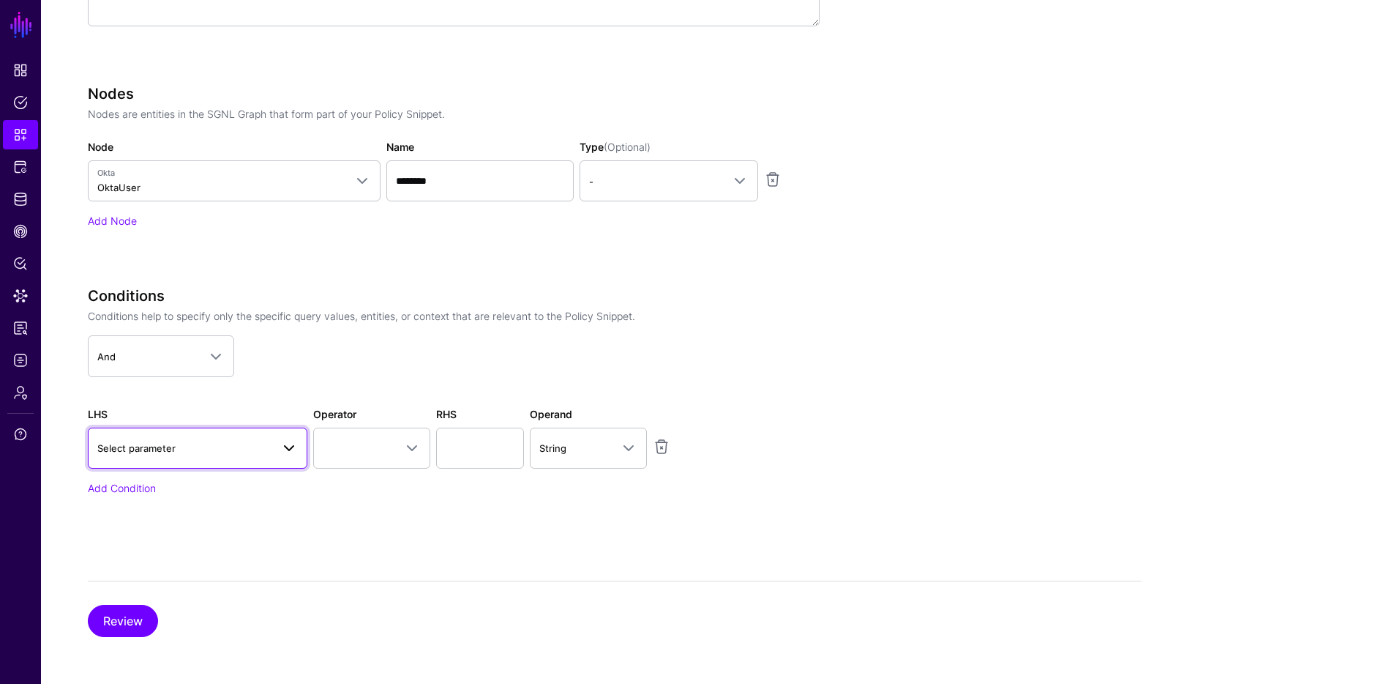
click at [249, 445] on span "Select parameter" at bounding box center [184, 448] width 174 height 16
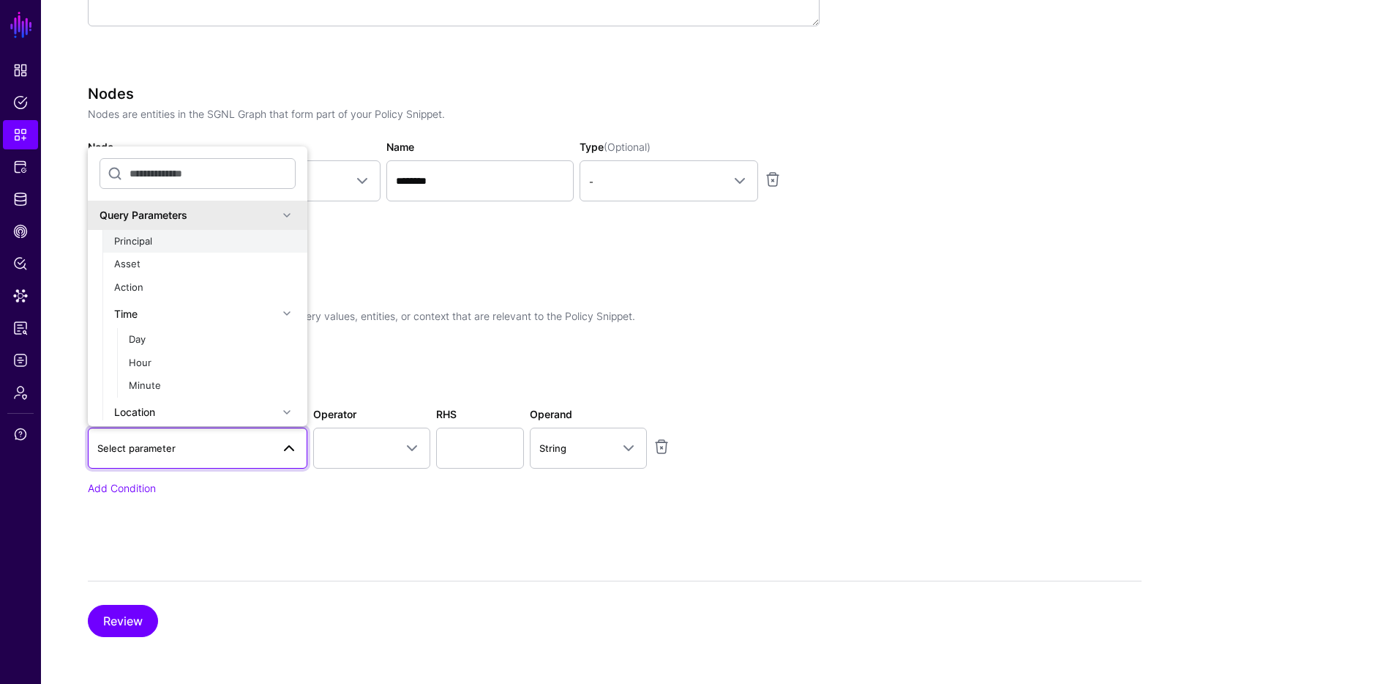
click at [173, 239] on div "Principal" at bounding box center [205, 241] width 182 height 15
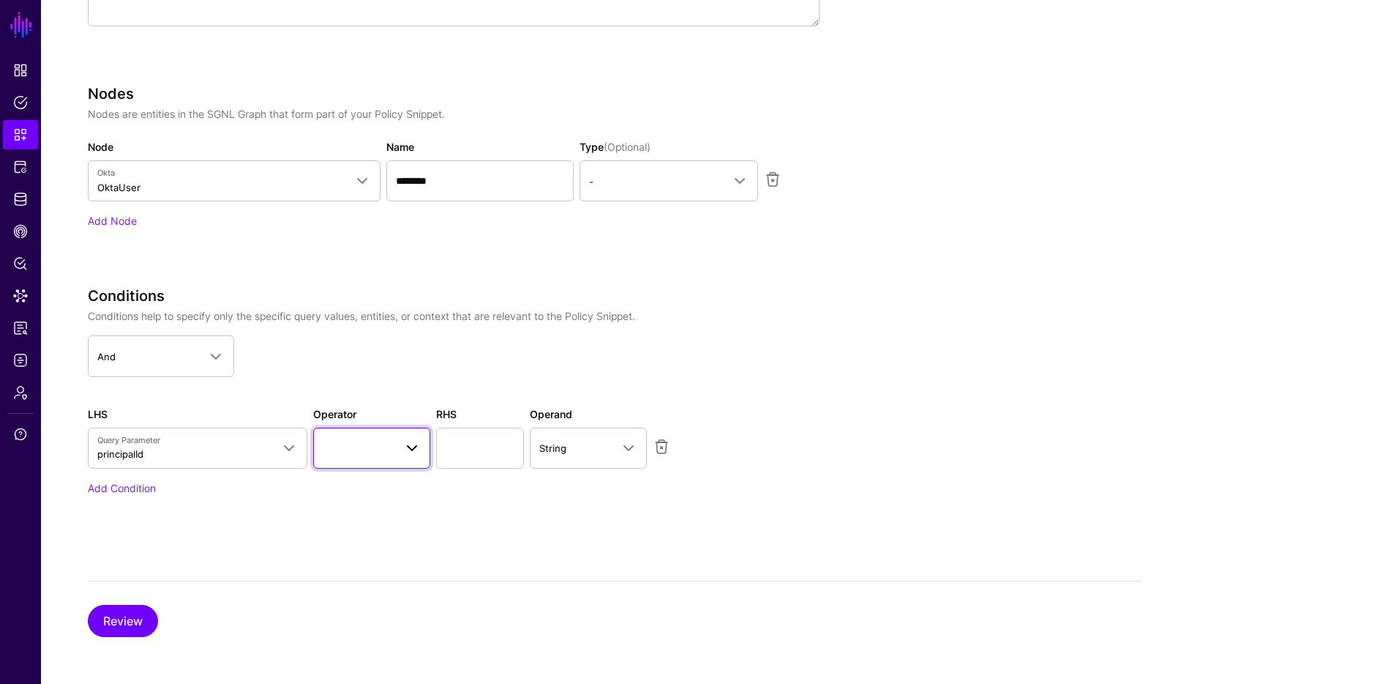
click at [403, 433] on link at bounding box center [371, 447] width 117 height 41
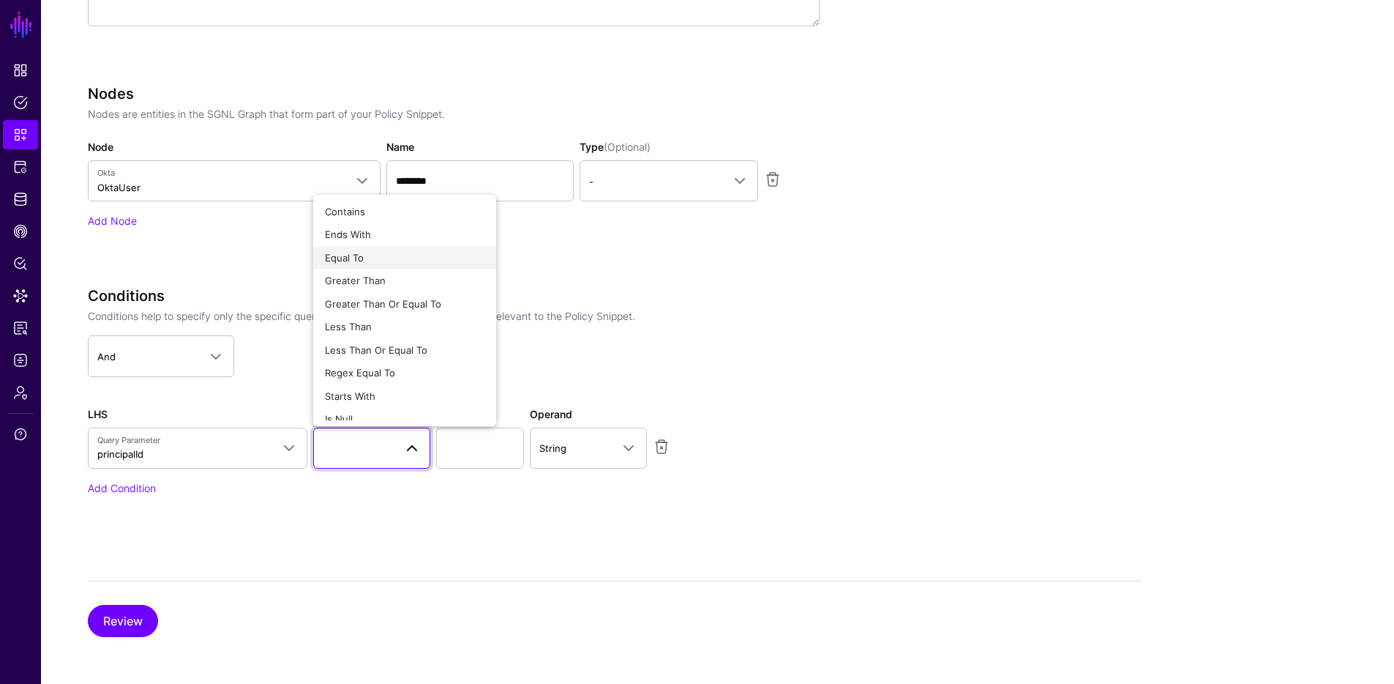
click at [356, 261] on span "Equal To" at bounding box center [344, 258] width 39 height 12
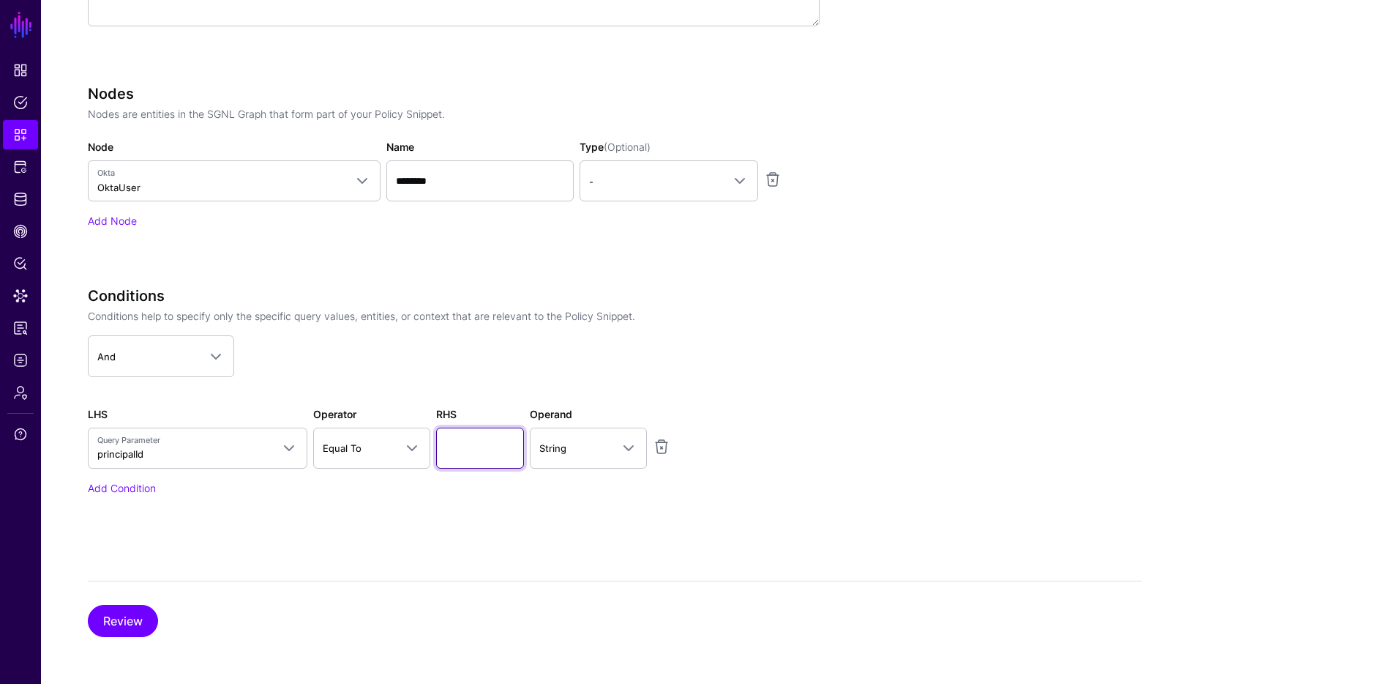
click at [485, 452] on input "text" at bounding box center [480, 447] width 88 height 41
click at [151, 620] on button "Review" at bounding box center [123, 621] width 70 height 32
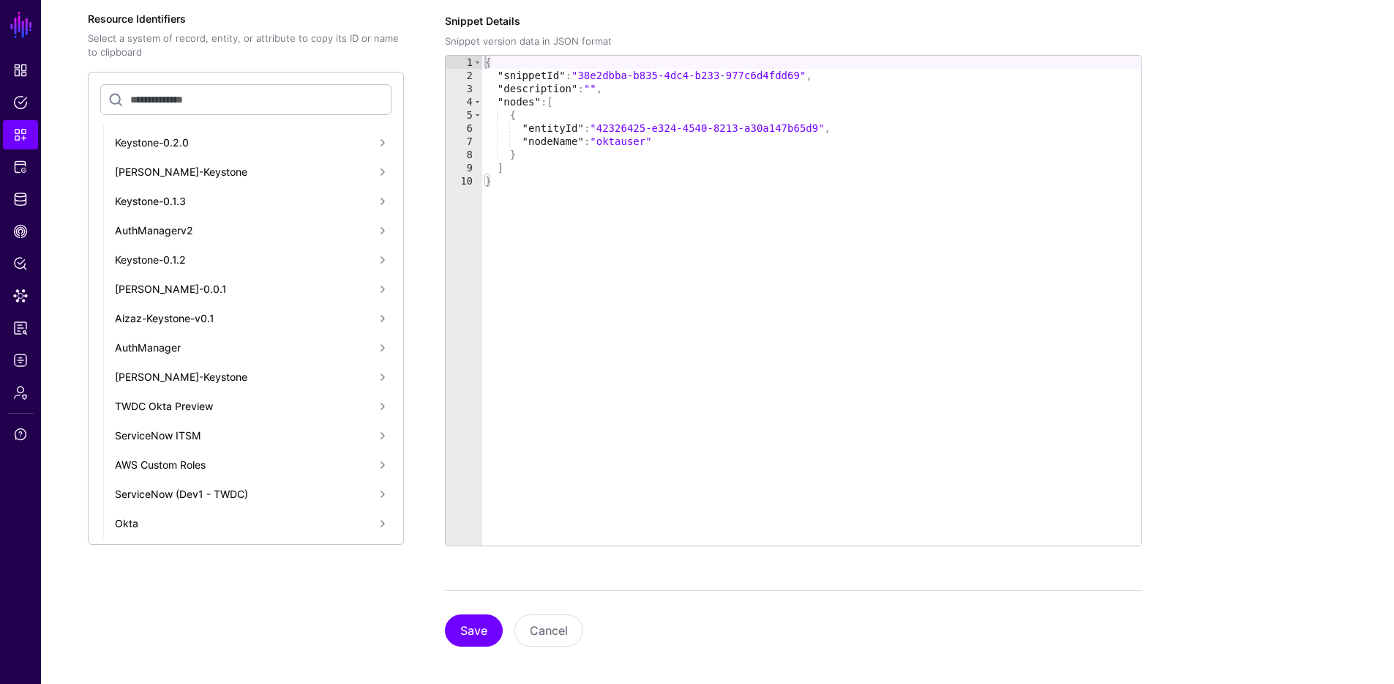
scroll to position [295, 0]
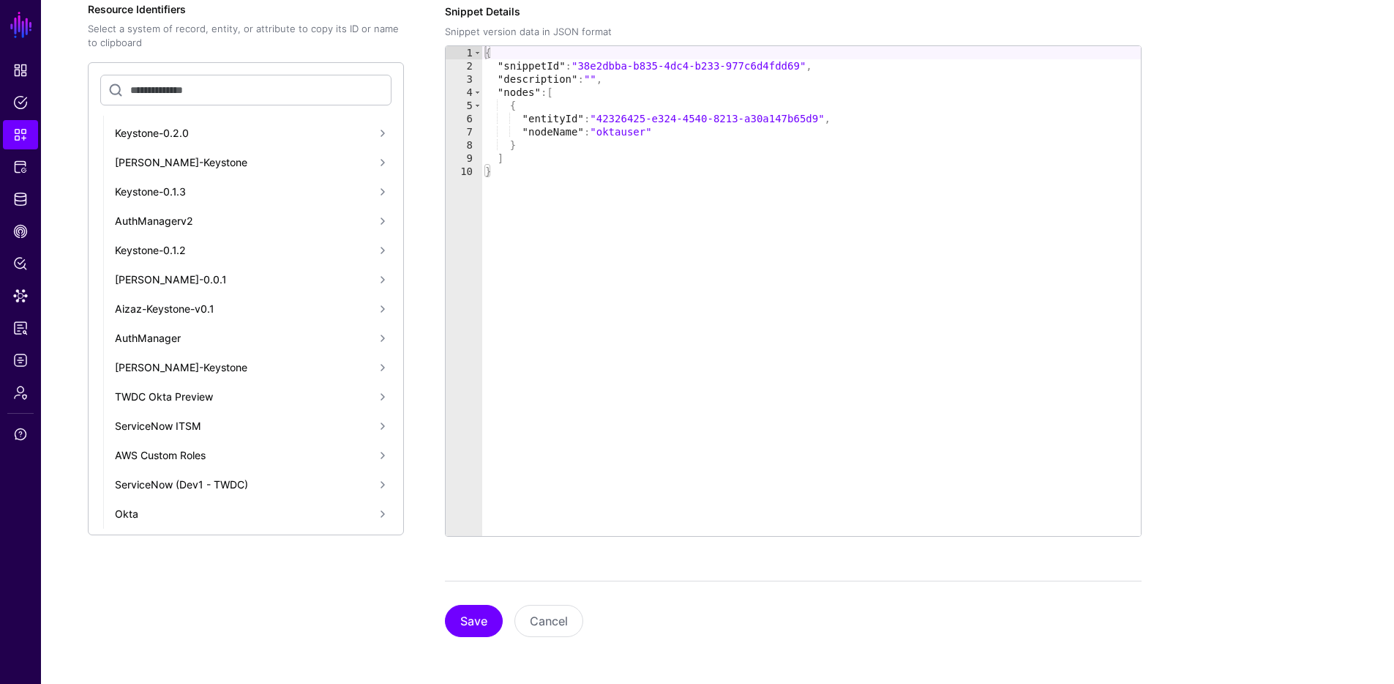
click at [225, 511] on div "Okta" at bounding box center [244, 513] width 259 height 15
click at [213, 506] on div "OktaUser" at bounding box center [252, 513] width 244 height 15
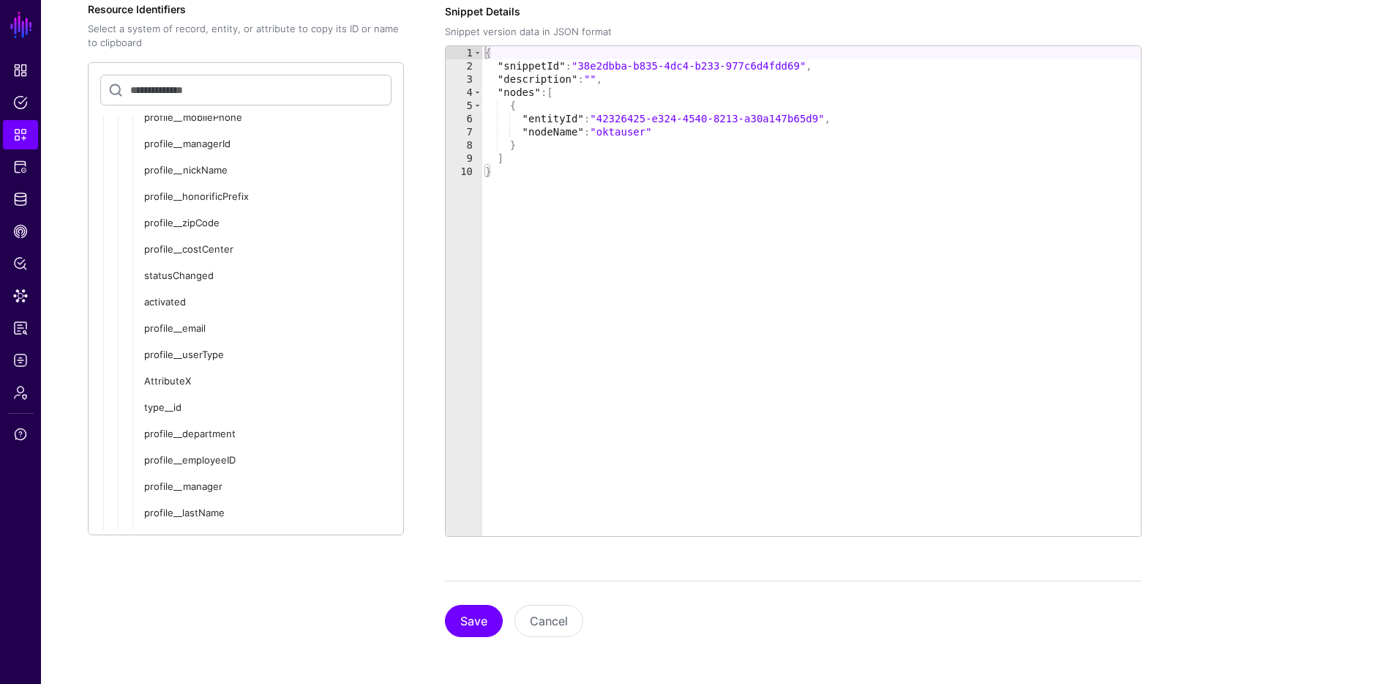
scroll to position [2225, 0]
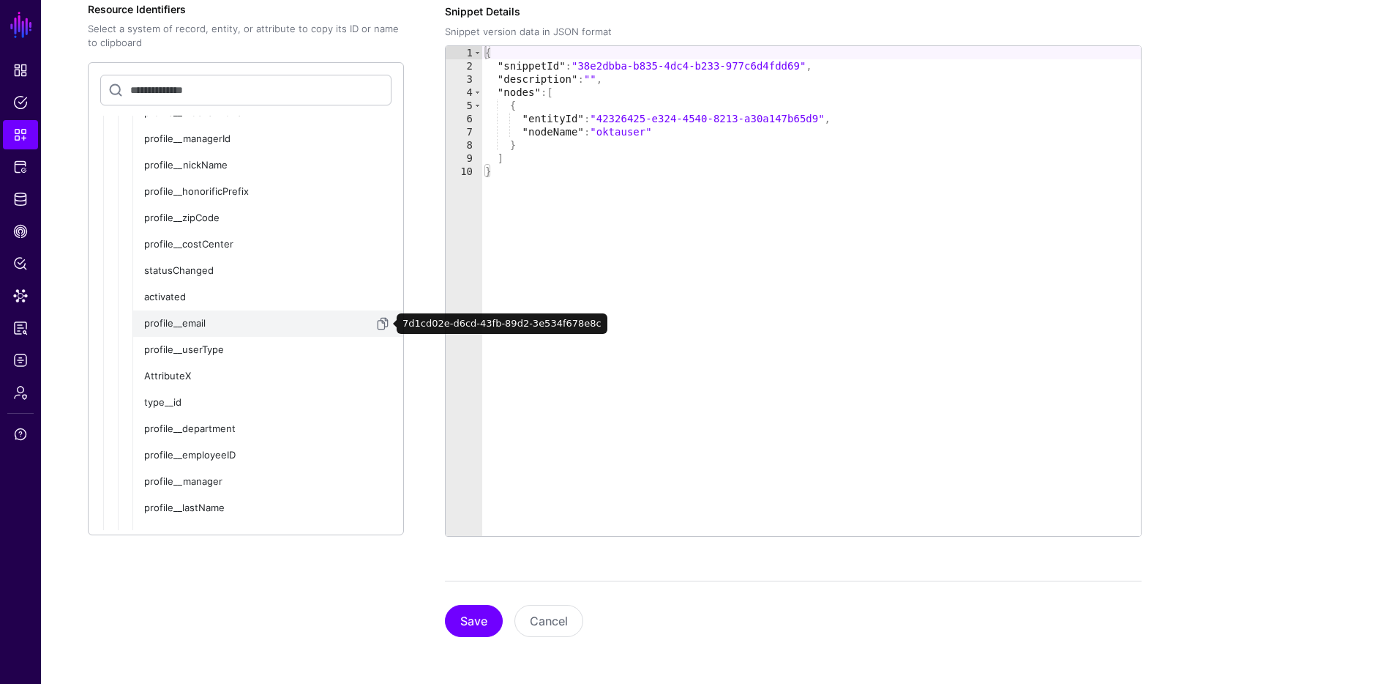
click at [190, 327] on div "profile__email" at bounding box center [259, 323] width 230 height 15
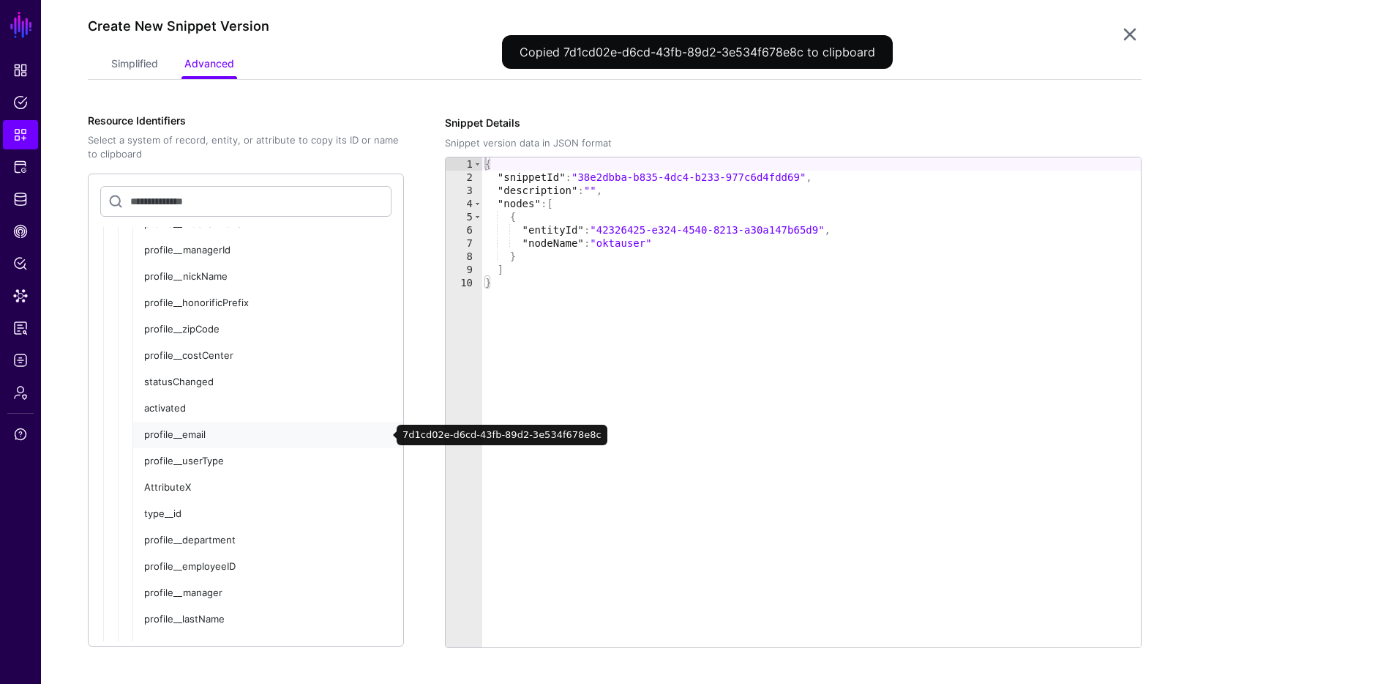
scroll to position [0, 0]
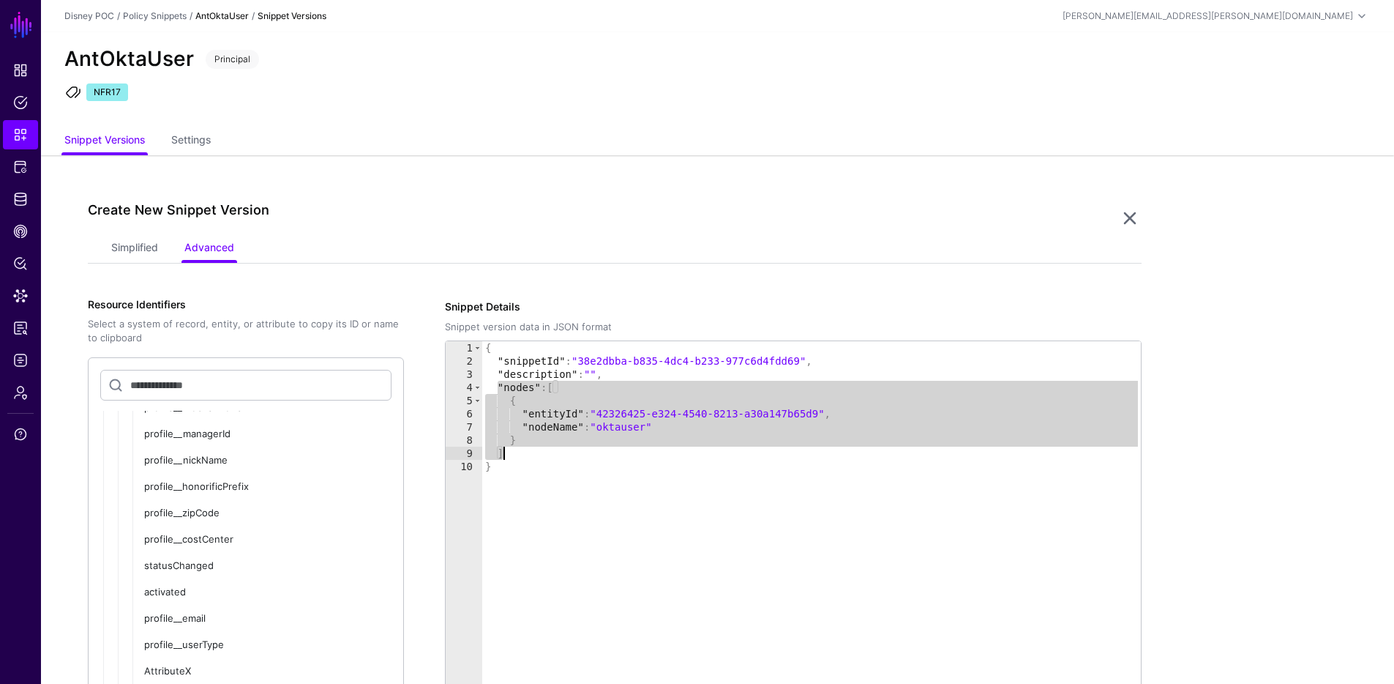
drag, startPoint x: 498, startPoint y: 384, endPoint x: 509, endPoint y: 448, distance: 65.3
click at [509, 448] on div "{ "snippetId" : "38e2dbba-b835-4dc4-b233-977c6d4fdd69" , "description" : "" , "…" at bounding box center [811, 599] width 659 height 516
paste textarea "Cursor at row 9"
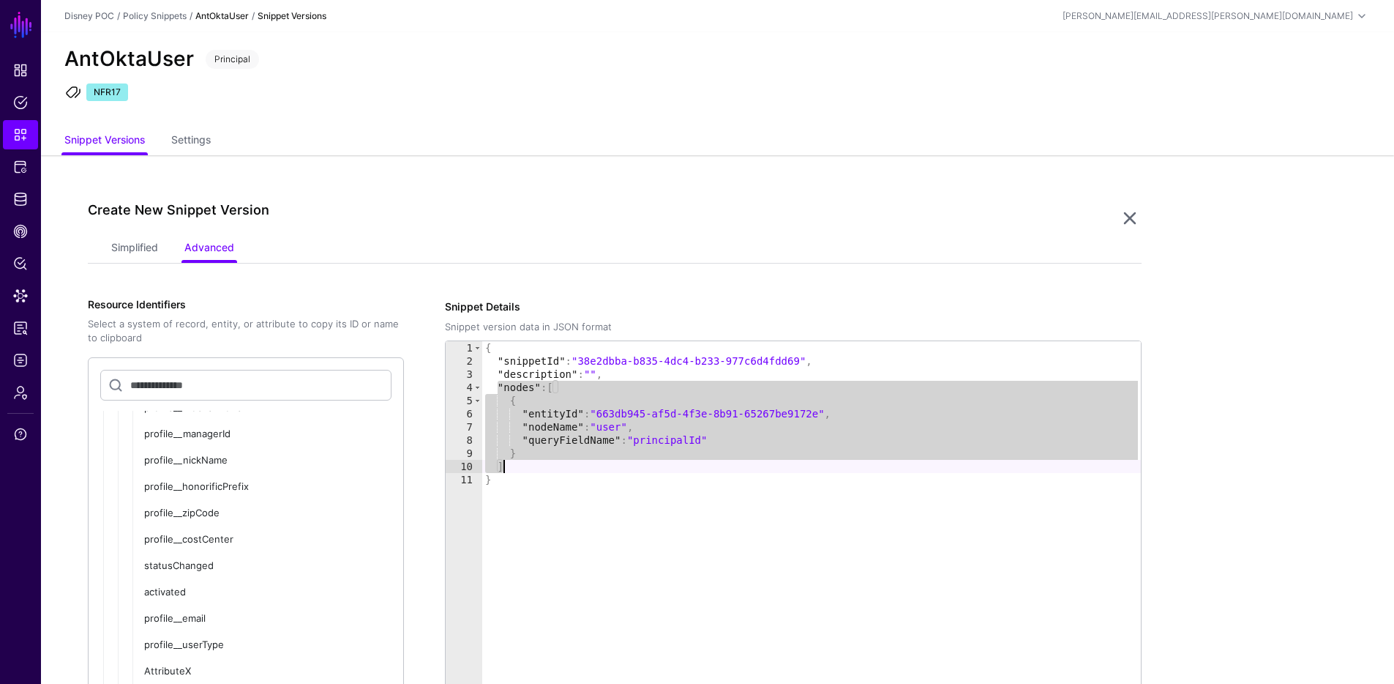
click at [697, 445] on div "{ "snippetId" : "38e2dbba-b835-4dc4-b233-977c6d4fdd69" , "description" : "" , "…" at bounding box center [811, 599] width 659 height 516
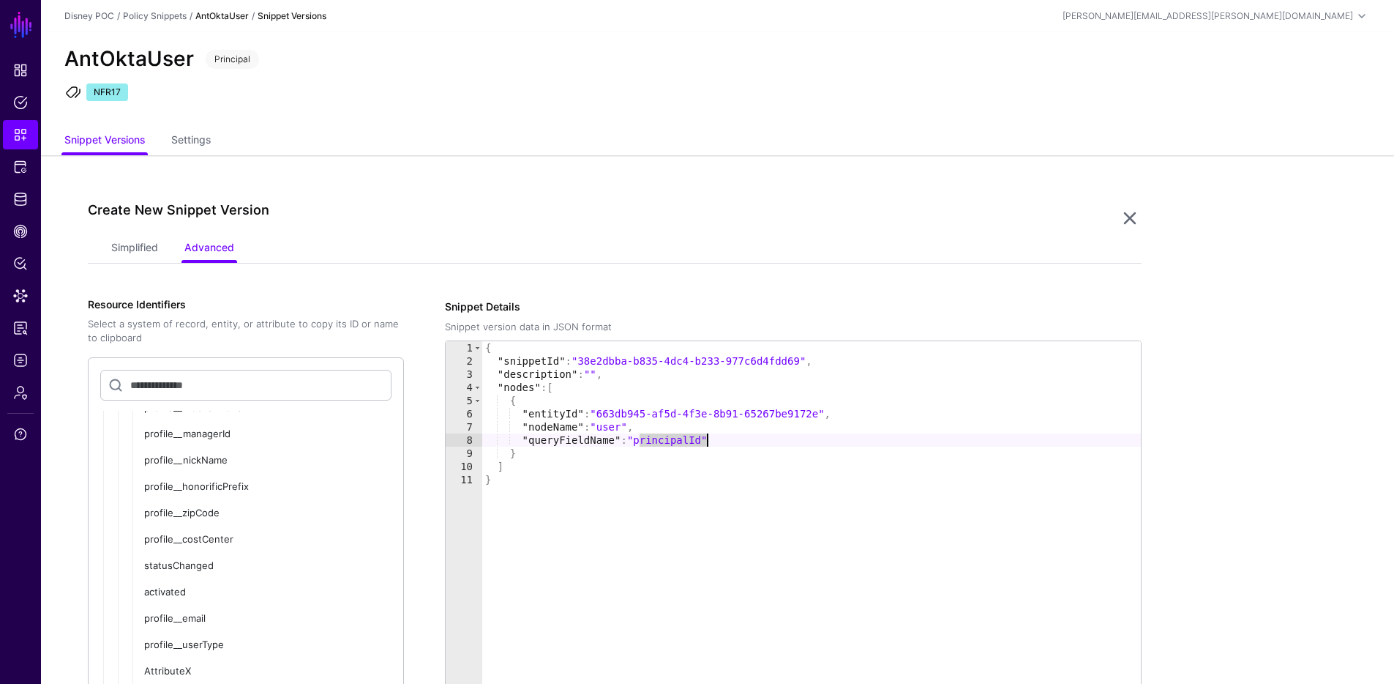
click at [697, 445] on div "{ "snippetId" : "38e2dbba-b835-4dc4-b233-977c6d4fdd69" , "description" : "" , "…" at bounding box center [811, 599] width 659 height 516
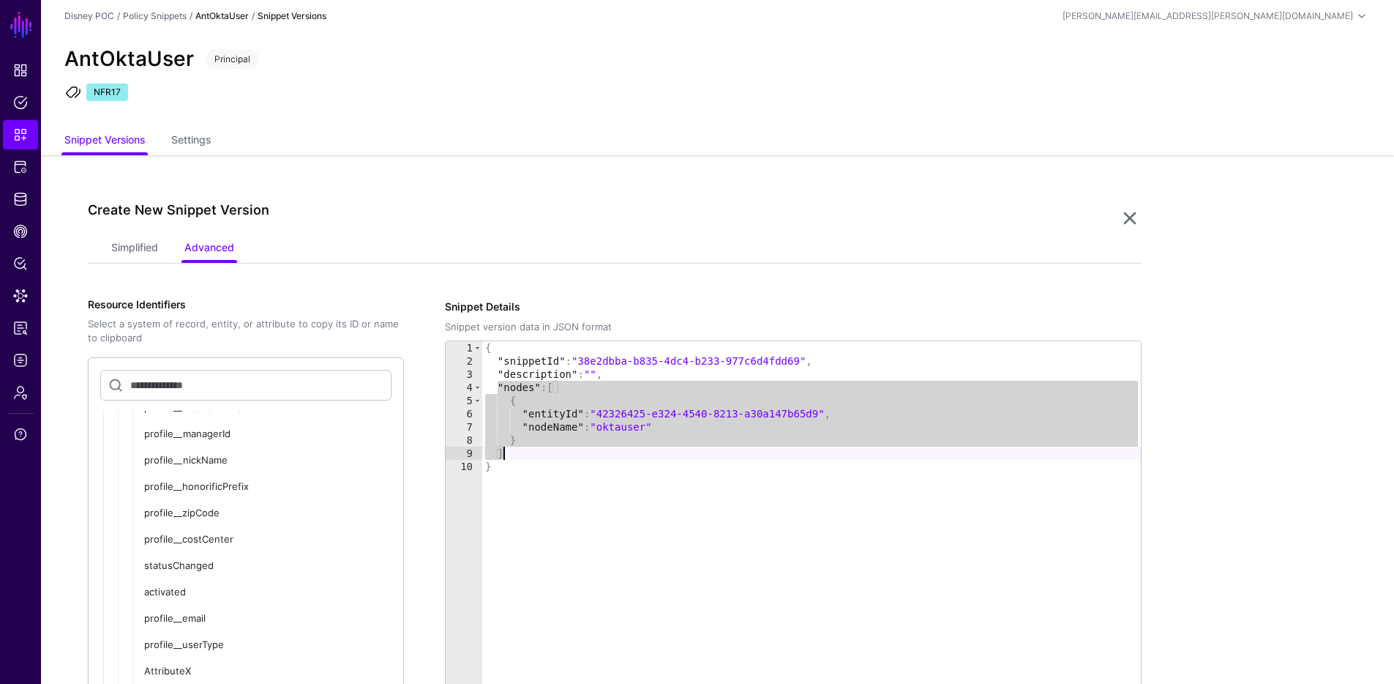
click at [688, 440] on div "{ "snippetId" : "38e2dbba-b835-4dc4-b233-977c6d4fdd69" , "description" : "" , "…" at bounding box center [811, 599] width 659 height 516
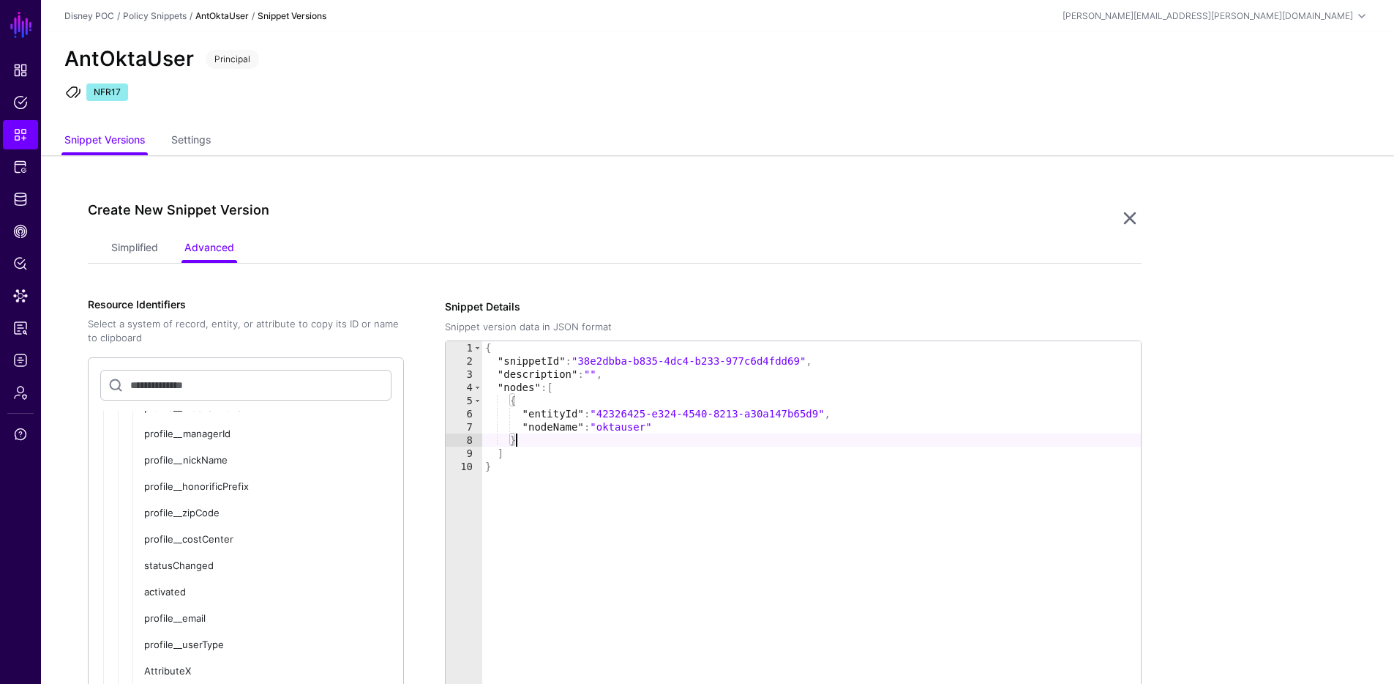
click at [690, 430] on div "{ "snippetId" : "38e2dbba-b835-4dc4-b233-977c6d4fdd69" , "description" : "" , "…" at bounding box center [811, 599] width 659 height 516
type textarea "**********"
paste textarea "Cursor at row 8"
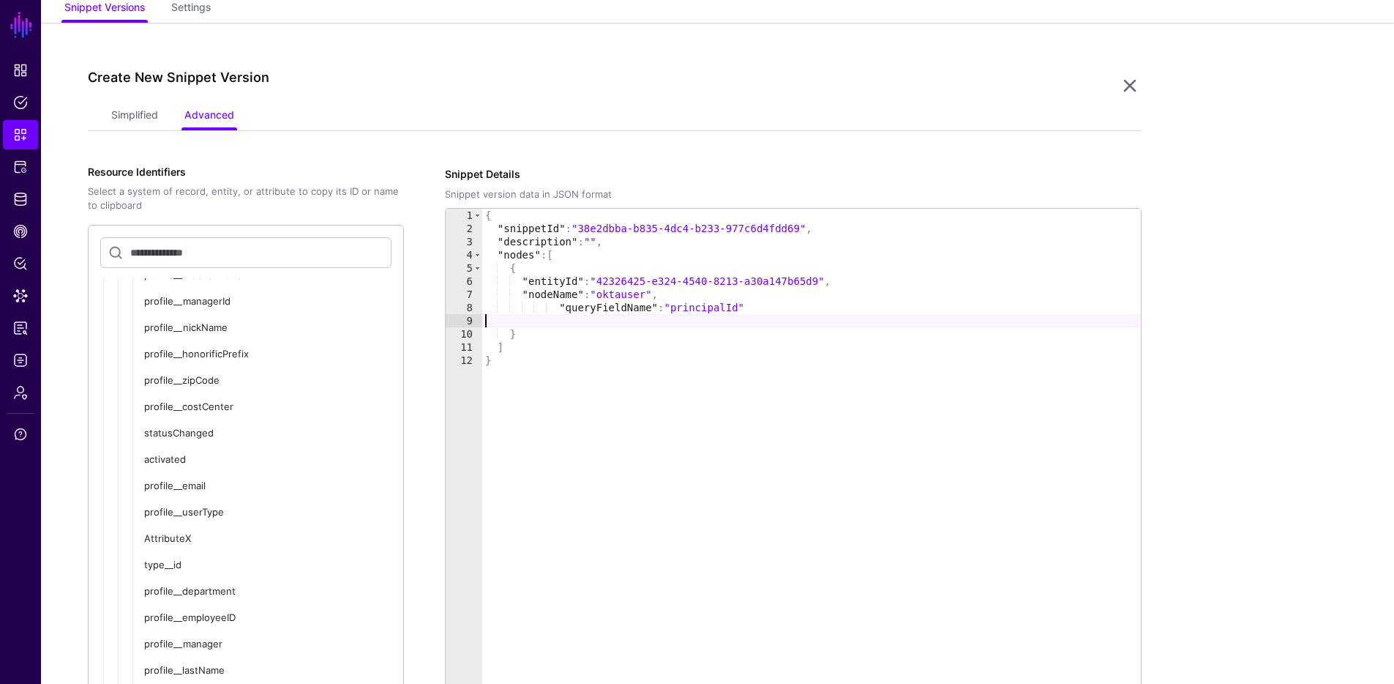
scroll to position [295, 0]
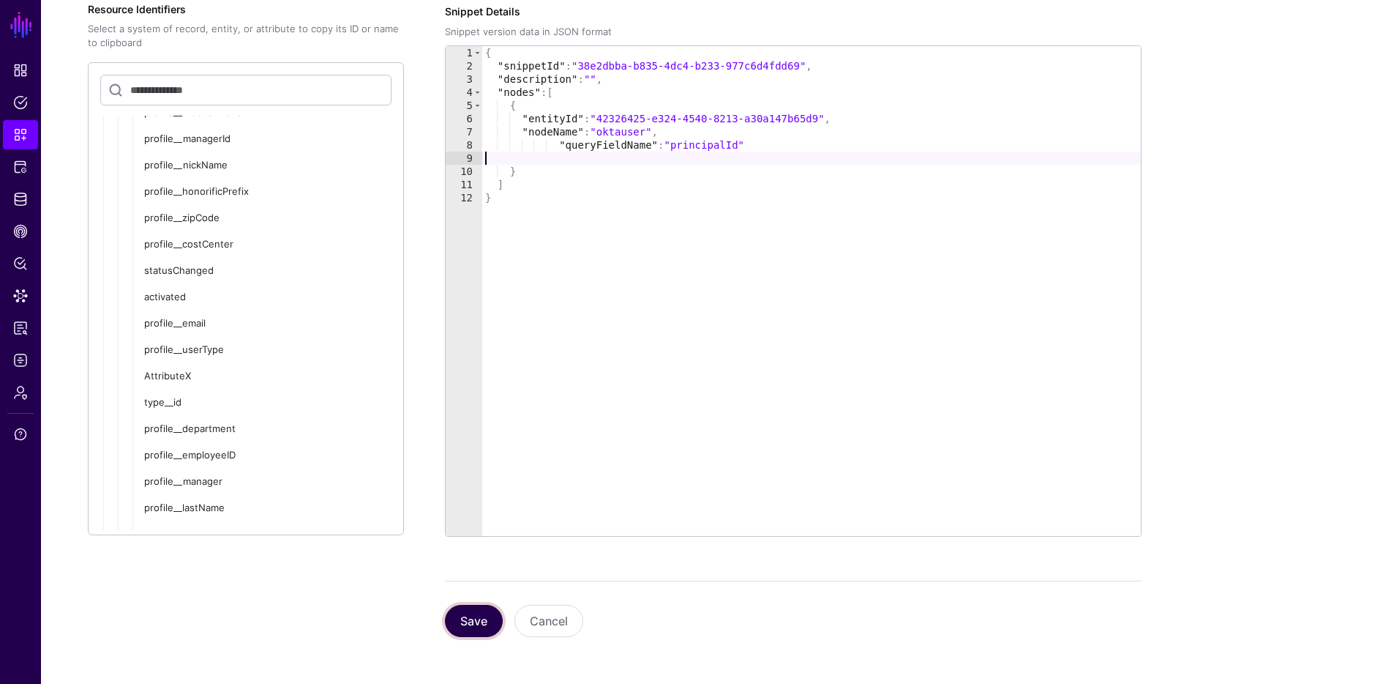
click at [465, 610] on button "Save" at bounding box center [474, 621] width 58 height 32
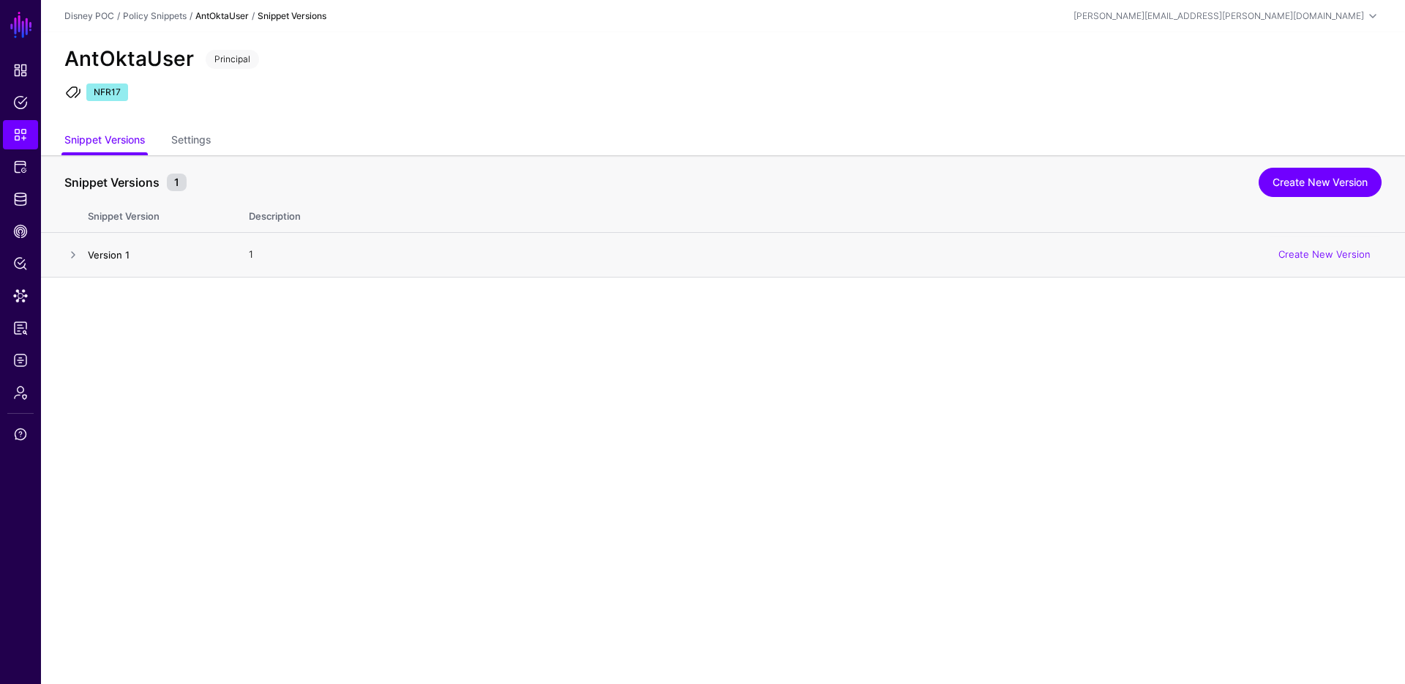
click at [88, 254] on link "Version 1" at bounding box center [109, 255] width 42 height 12
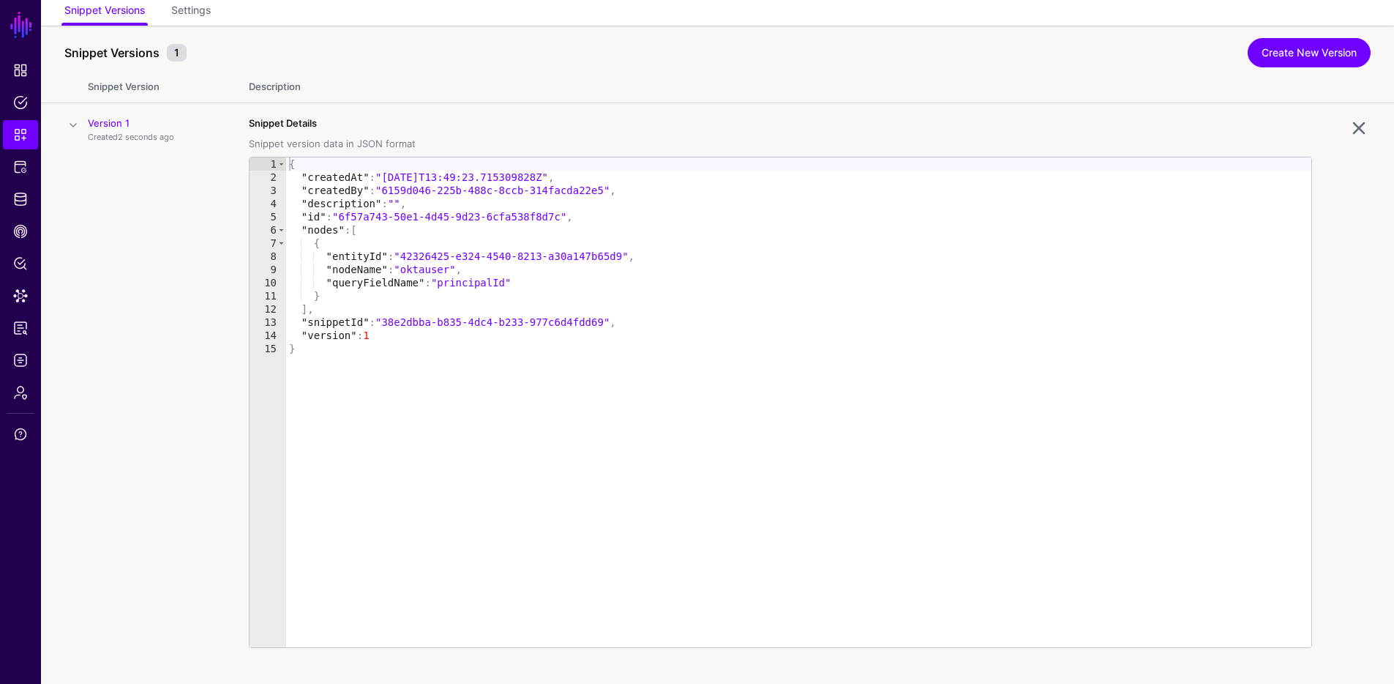
scroll to position [152, 0]
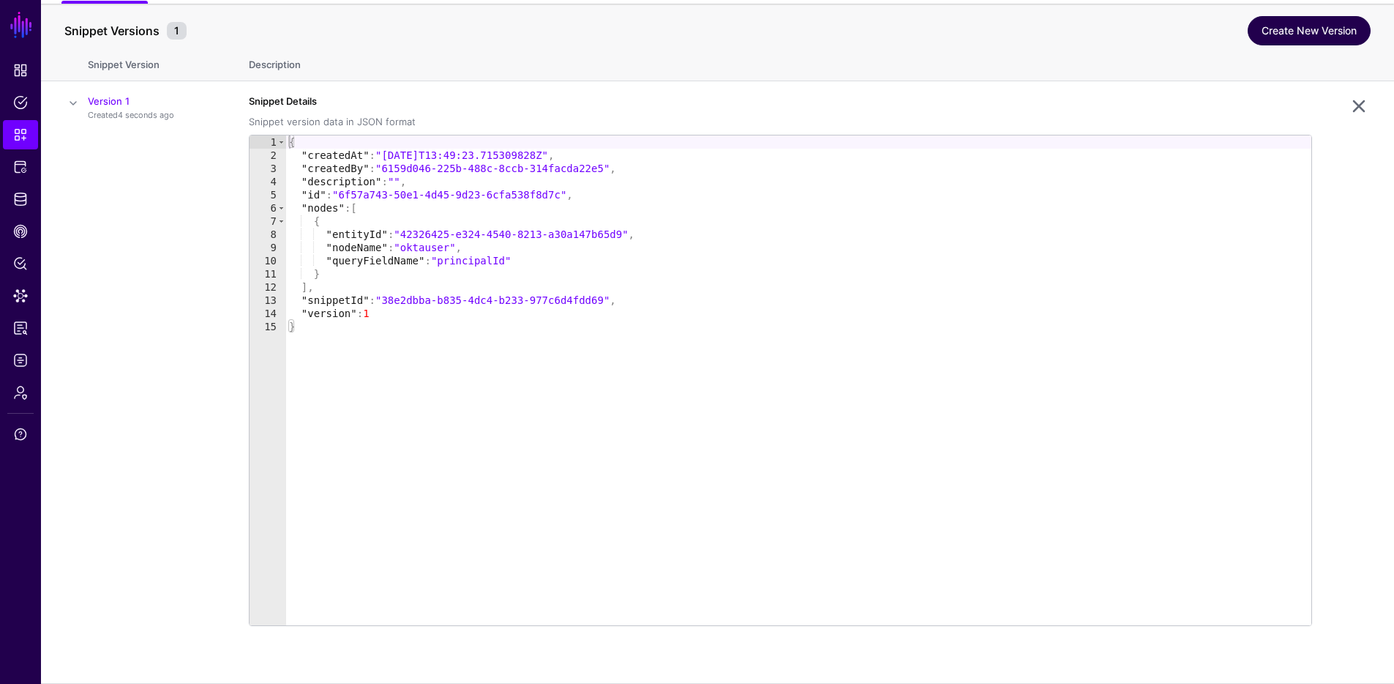
click at [1282, 43] on link "Create New Version" at bounding box center [1309, 30] width 123 height 29
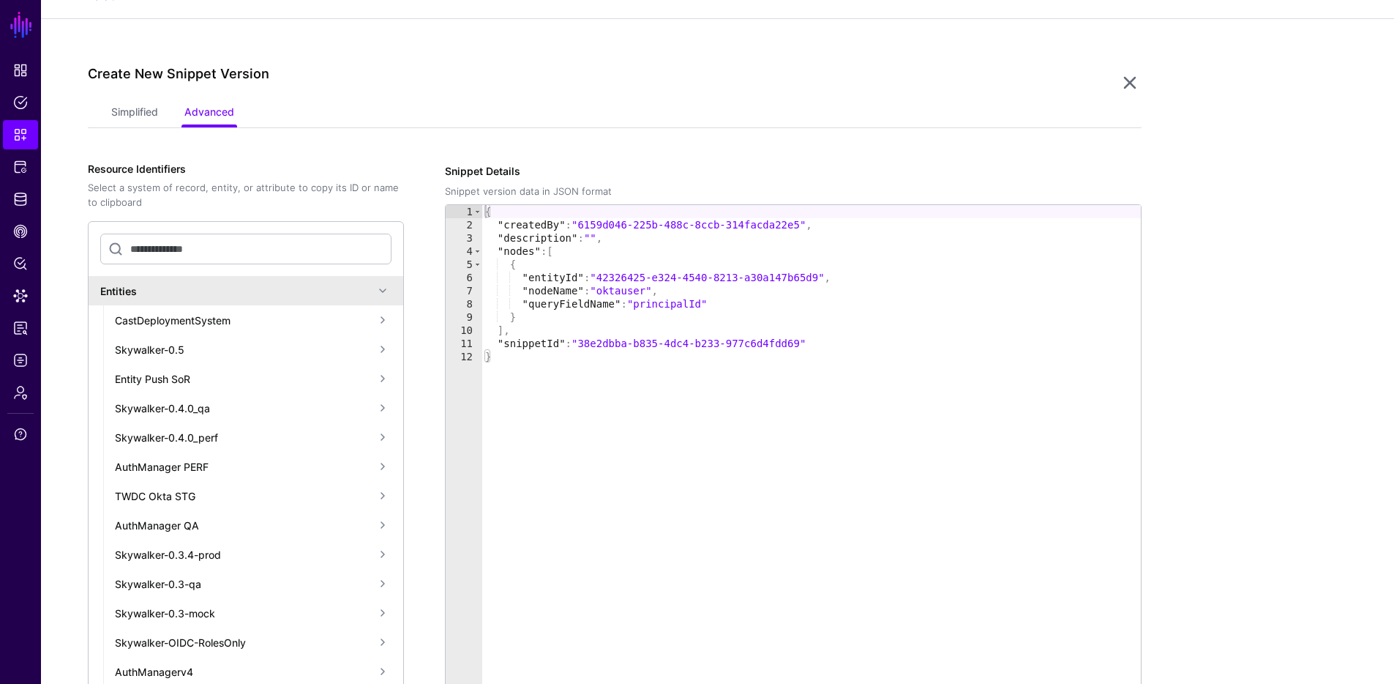
scroll to position [277, 0]
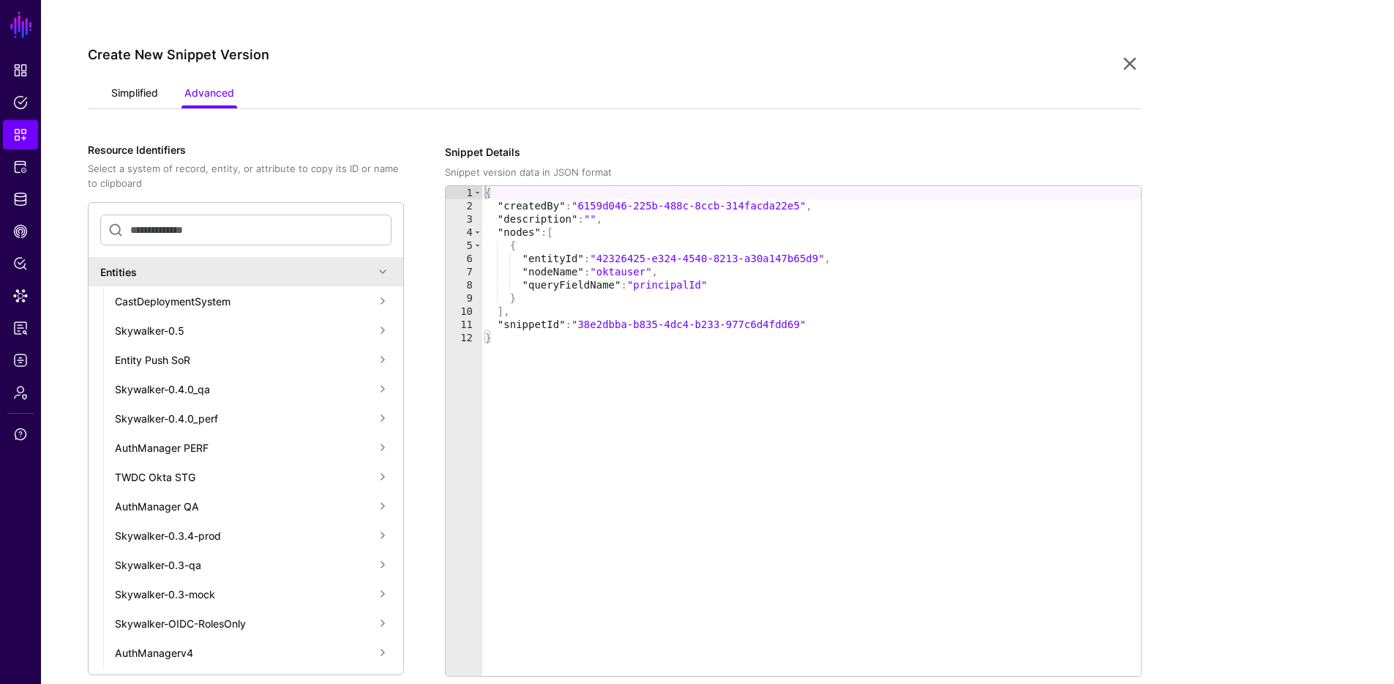
click at [146, 89] on link "Simplified" at bounding box center [134, 95] width 47 height 28
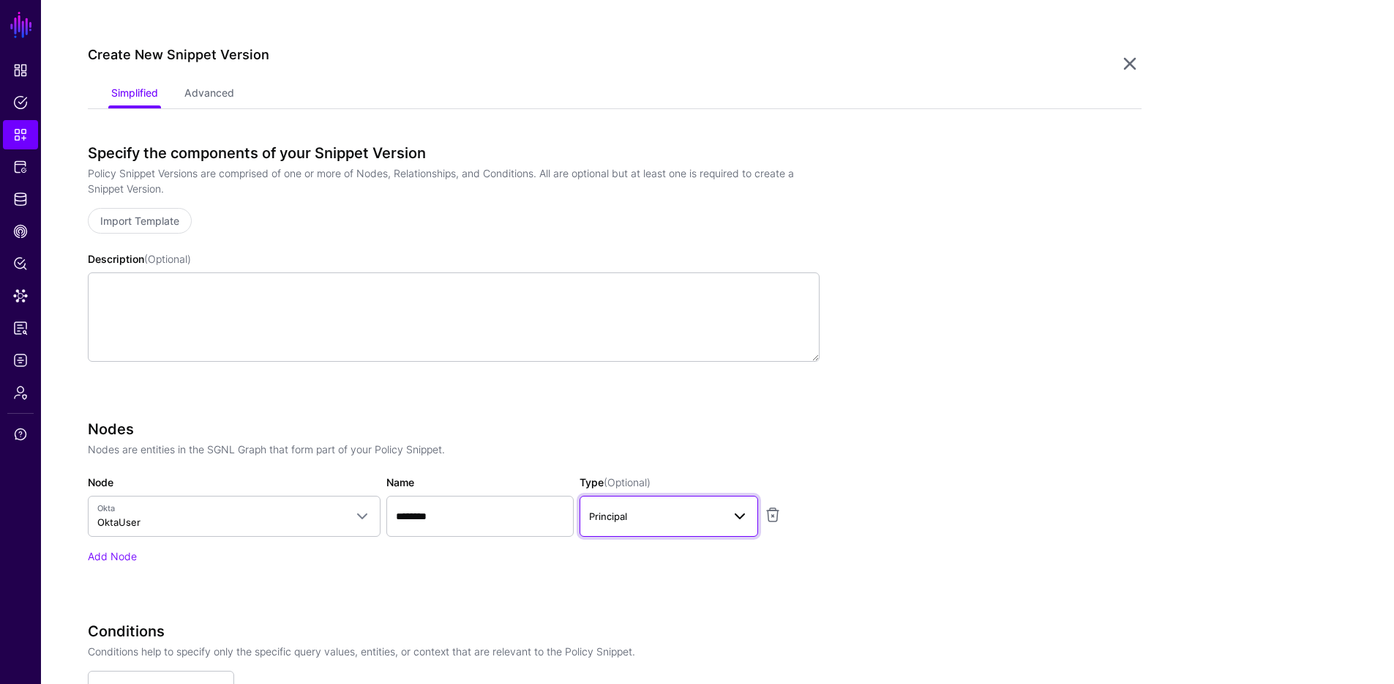
click at [687, 517] on span "Principal" at bounding box center [655, 516] width 133 height 16
click at [896, 471] on app-snippets-creator "Specify the components of your Snippet Version Policy Snippet Versions are comp…" at bounding box center [615, 470] width 1054 height 653
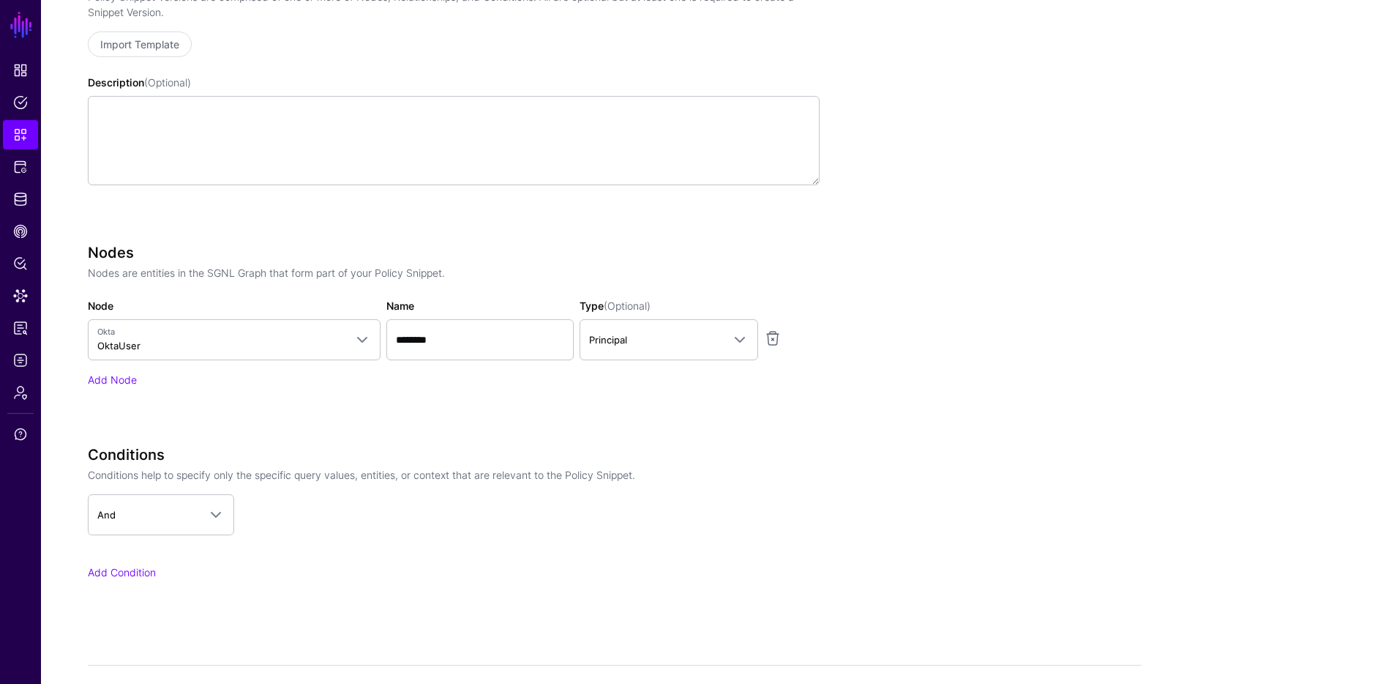
scroll to position [0, 0]
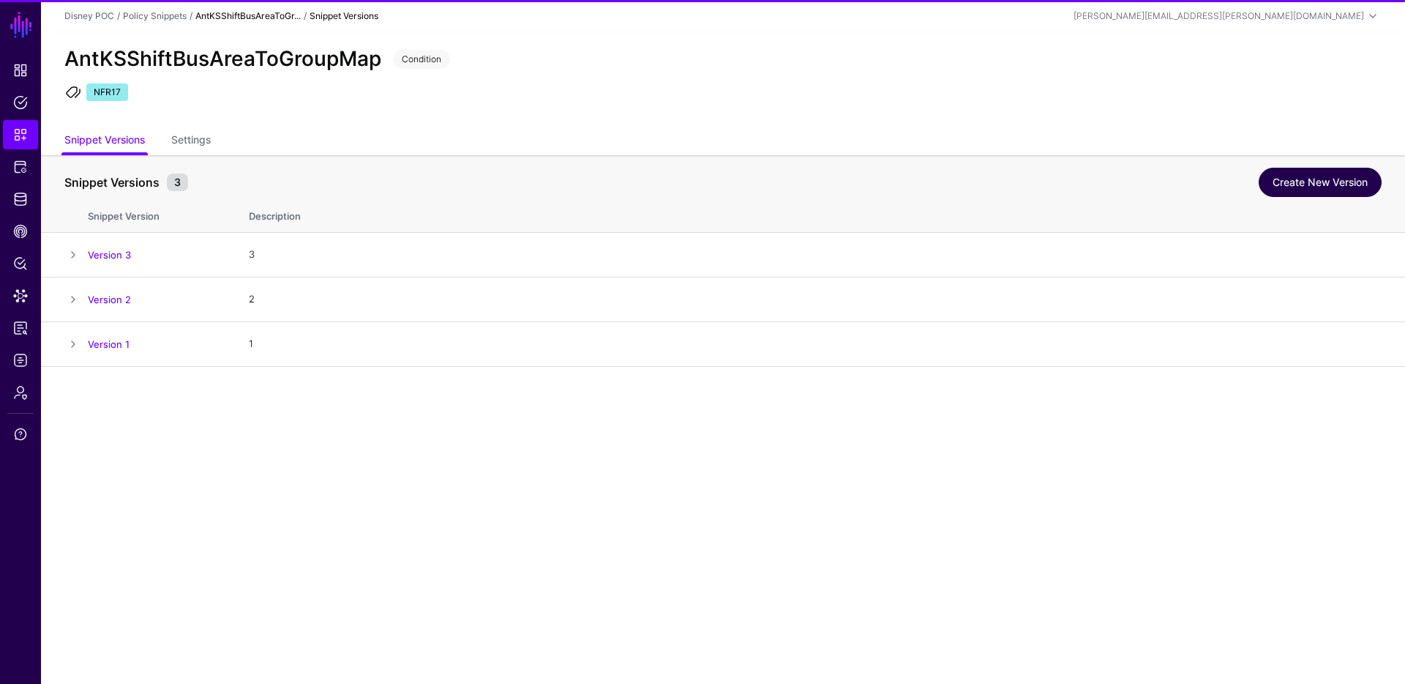
click at [1286, 184] on link "Create New Version" at bounding box center [1320, 182] width 123 height 29
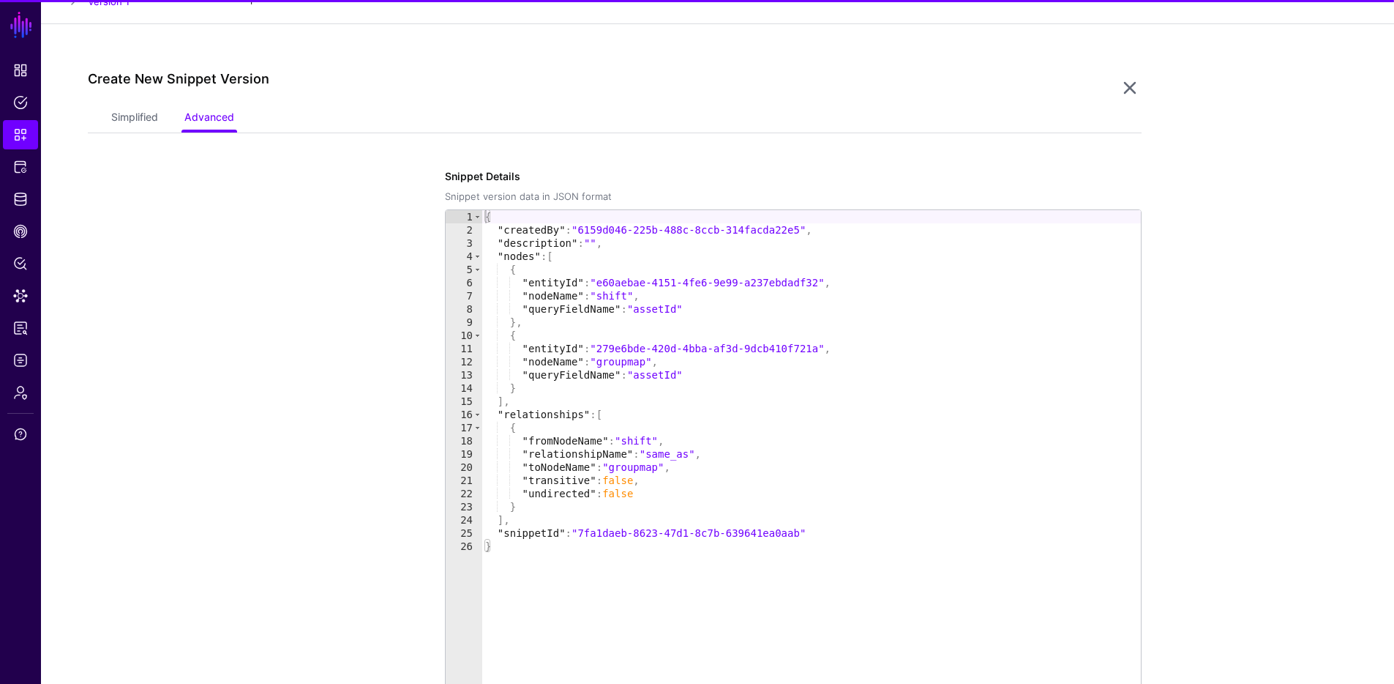
scroll to position [367, 0]
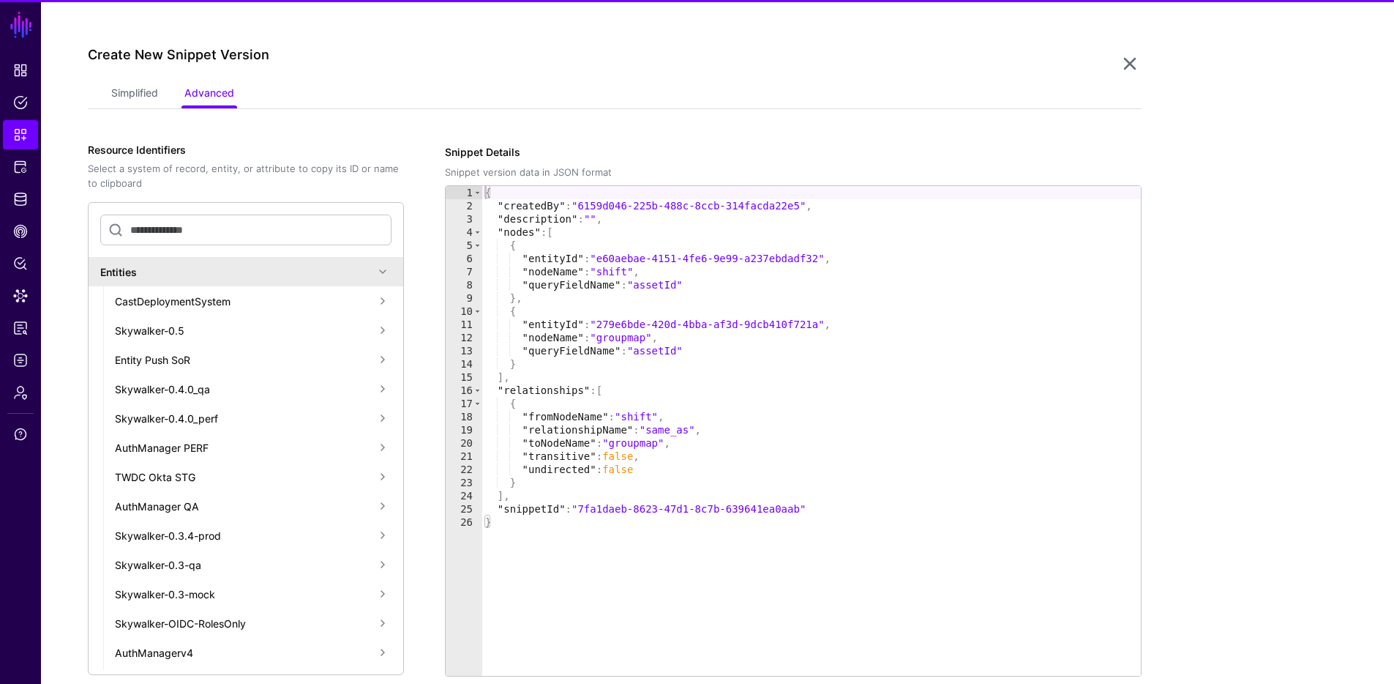
click at [634, 270] on div "{ "createdBy" : "6159d046-225b-488c-8ccb-314facda22e5" , "description" : "" , "…" at bounding box center [811, 444] width 659 height 516
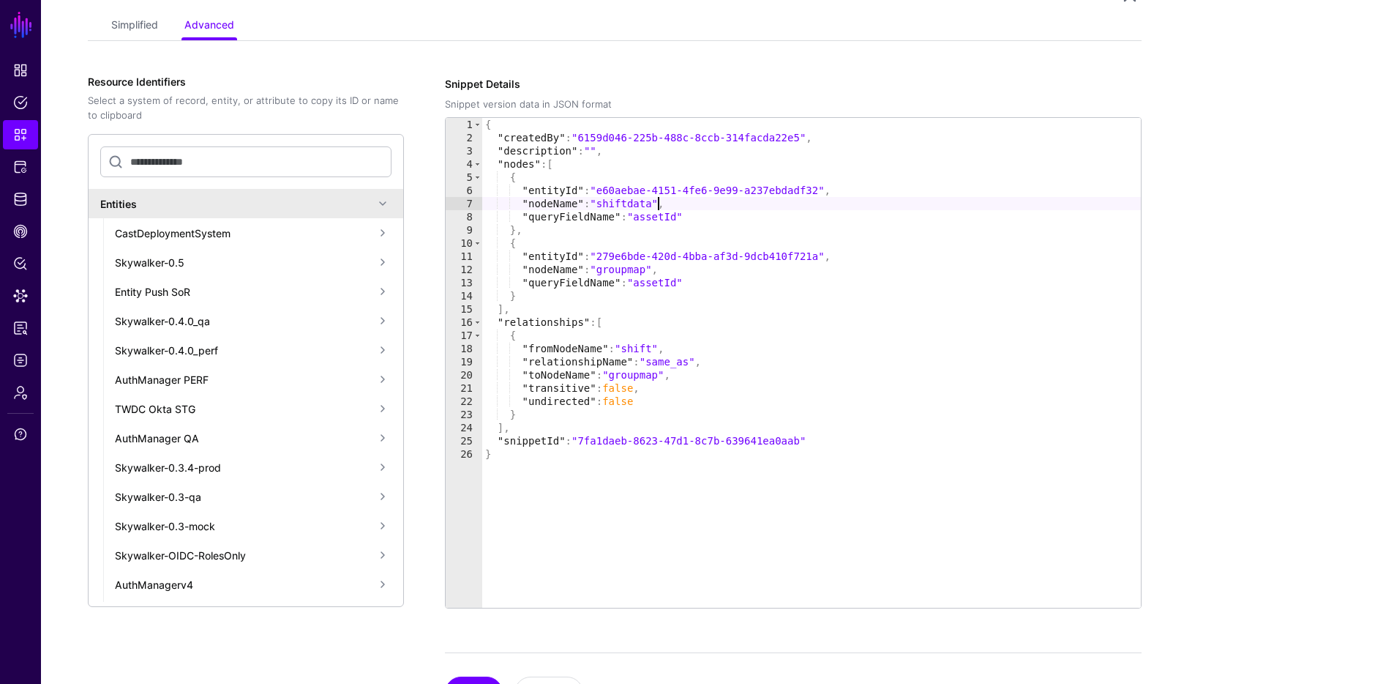
scroll to position [506, 0]
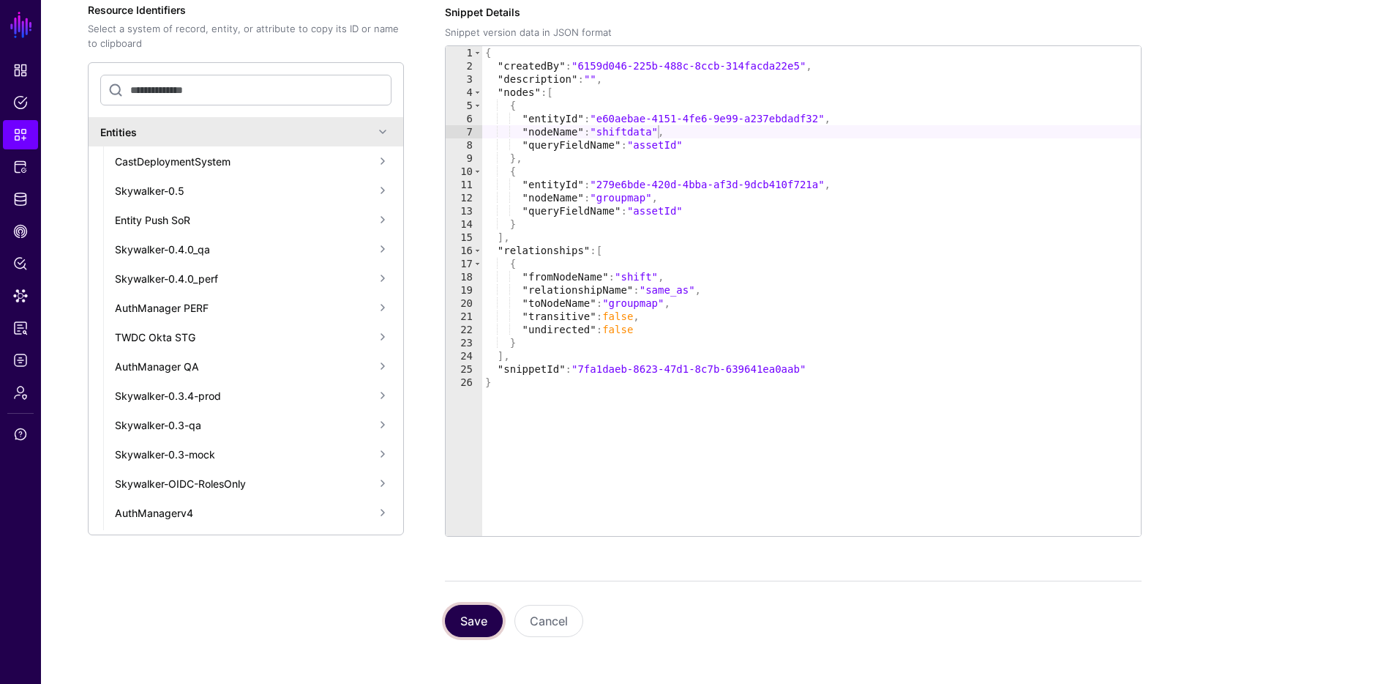
click at [490, 622] on button "Save" at bounding box center [474, 621] width 58 height 32
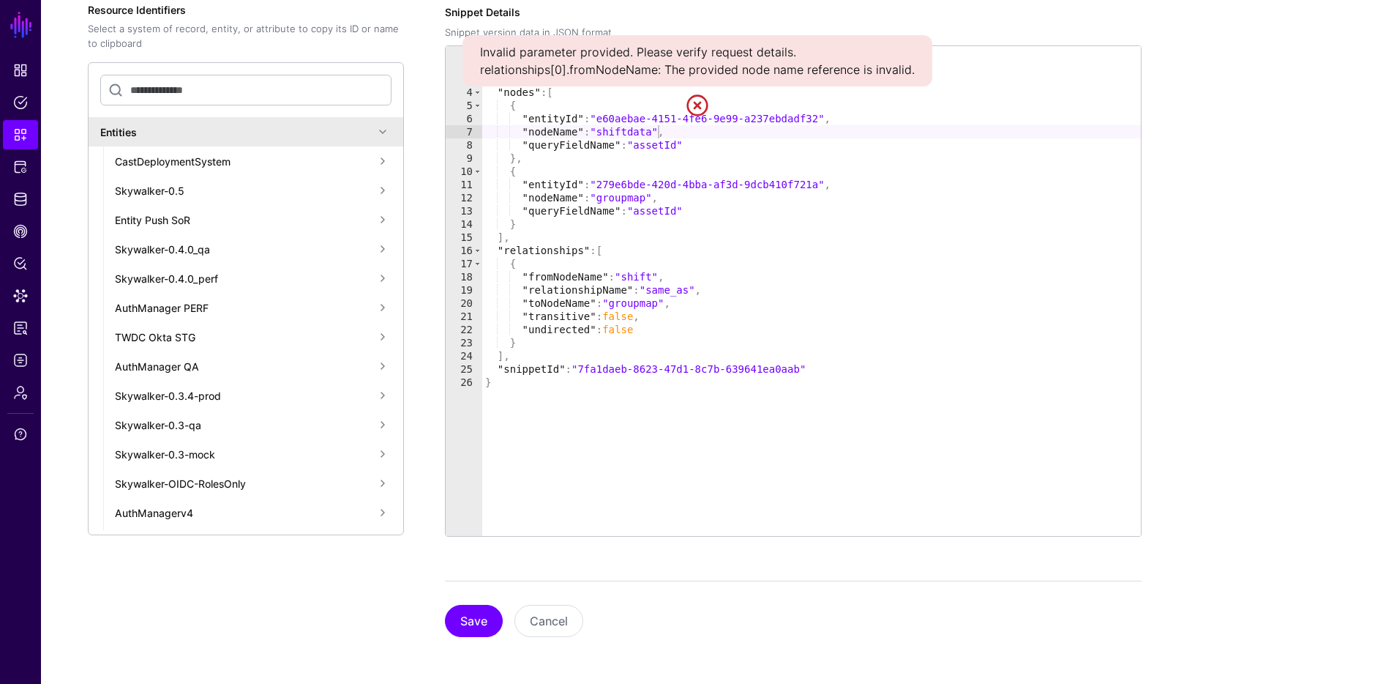
type textarea "*"
click at [927, 341] on div "{ "createdBy" : "6159d046-225b-488c-8ccb-314facda22e5" , "description" : "" , "…" at bounding box center [811, 304] width 659 height 516
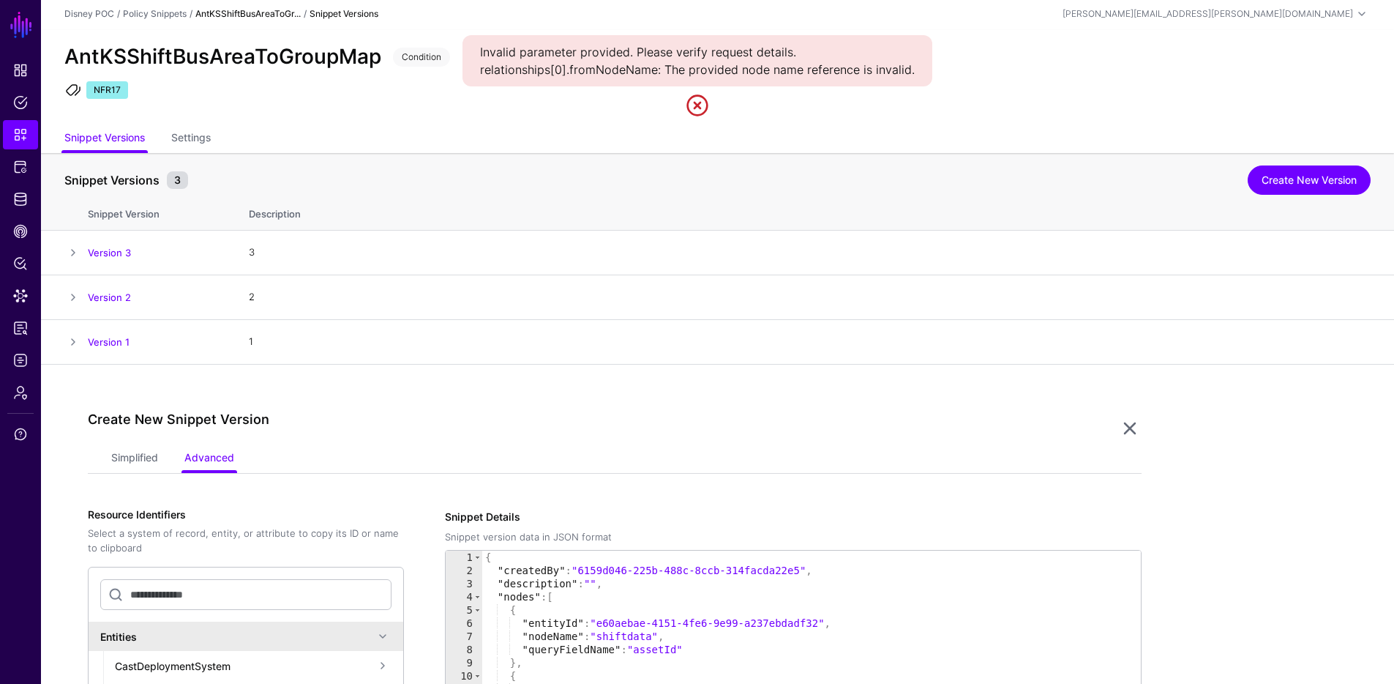
scroll to position [0, 0]
click at [132, 452] on link "Simplified" at bounding box center [134, 461] width 47 height 28
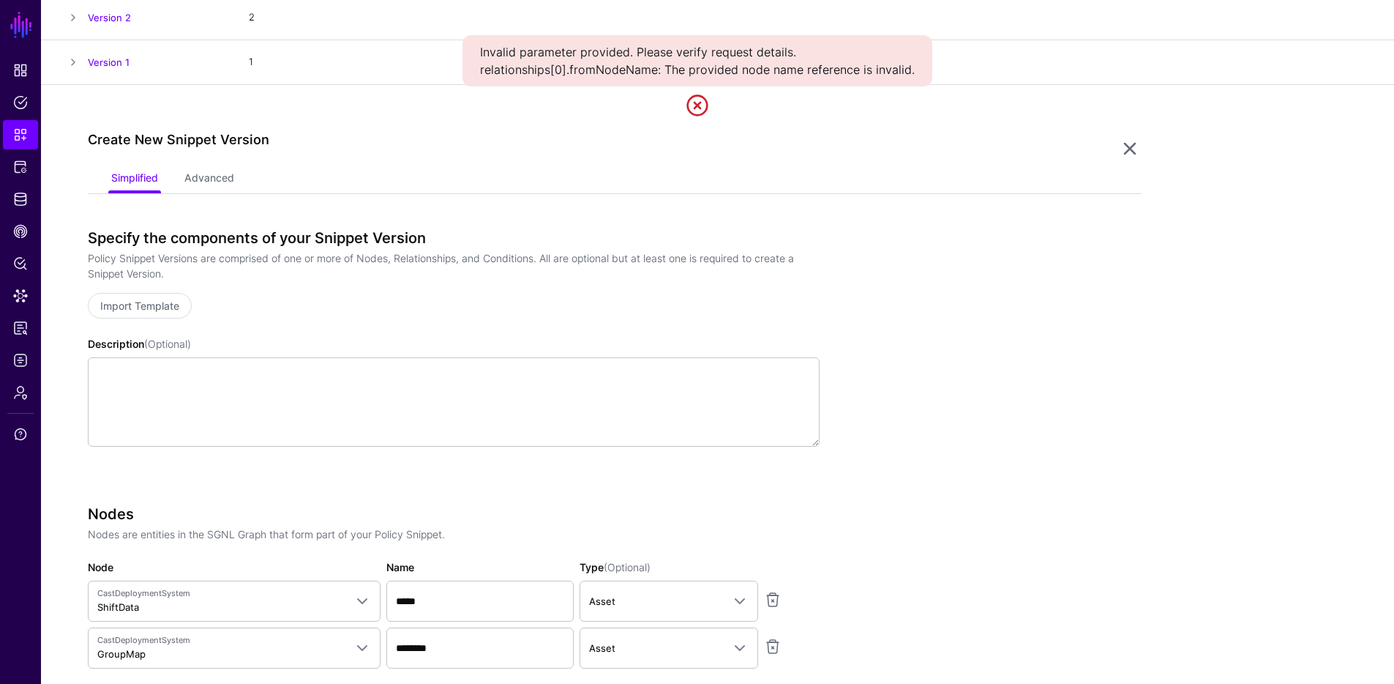
scroll to position [705, 0]
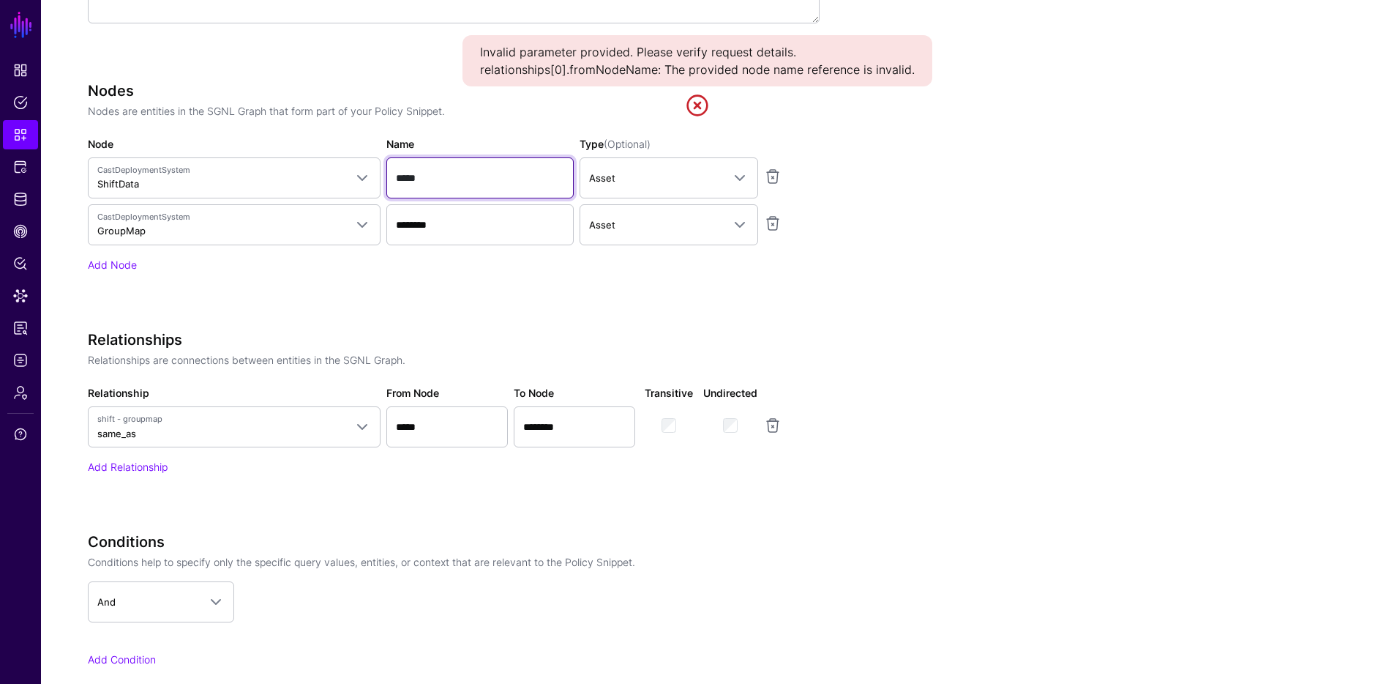
click at [457, 183] on input "*****" at bounding box center [479, 177] width 187 height 41
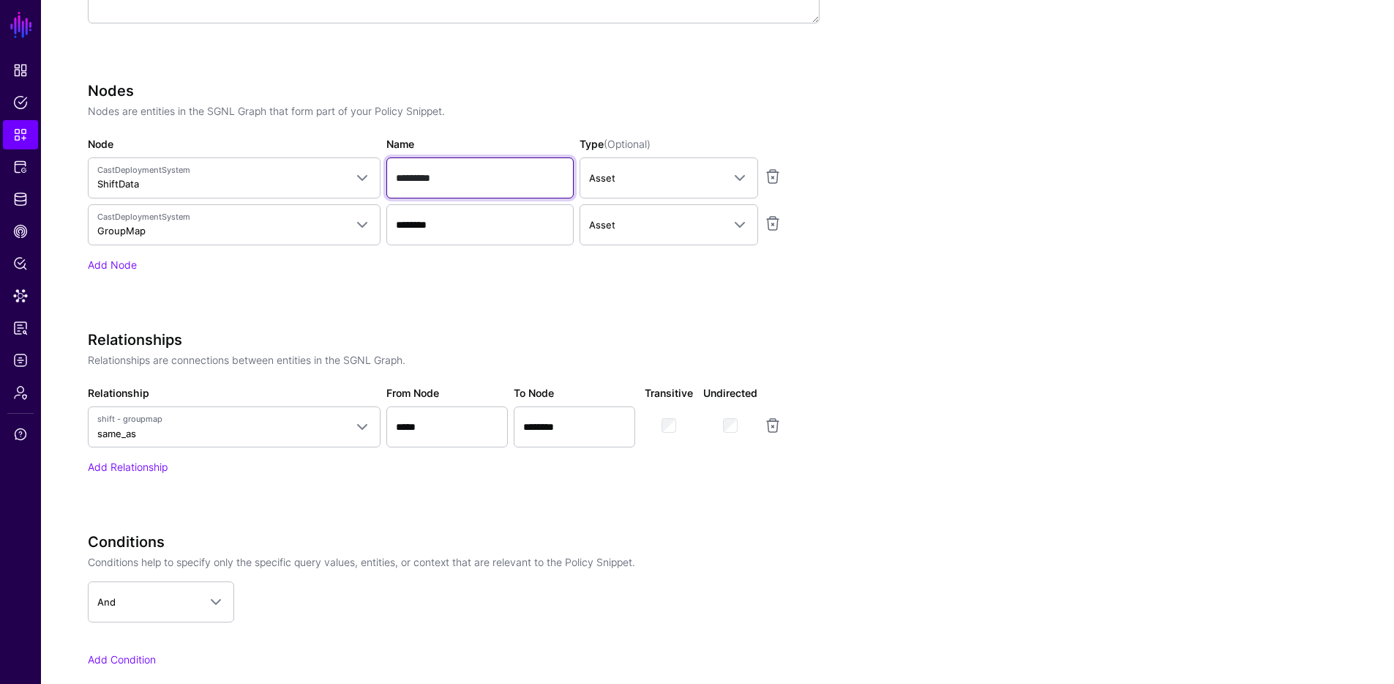
type input "*********"
click at [426, 421] on input "*****" at bounding box center [446, 426] width 121 height 41
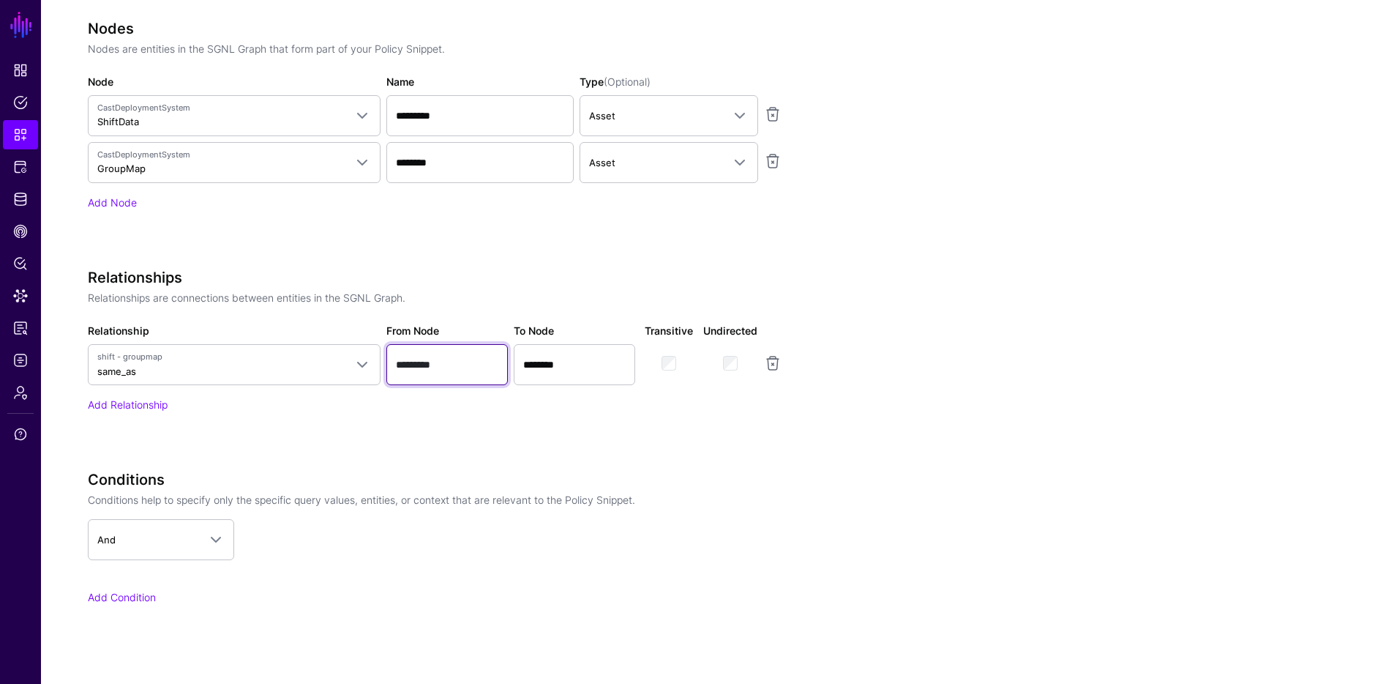
scroll to position [876, 0]
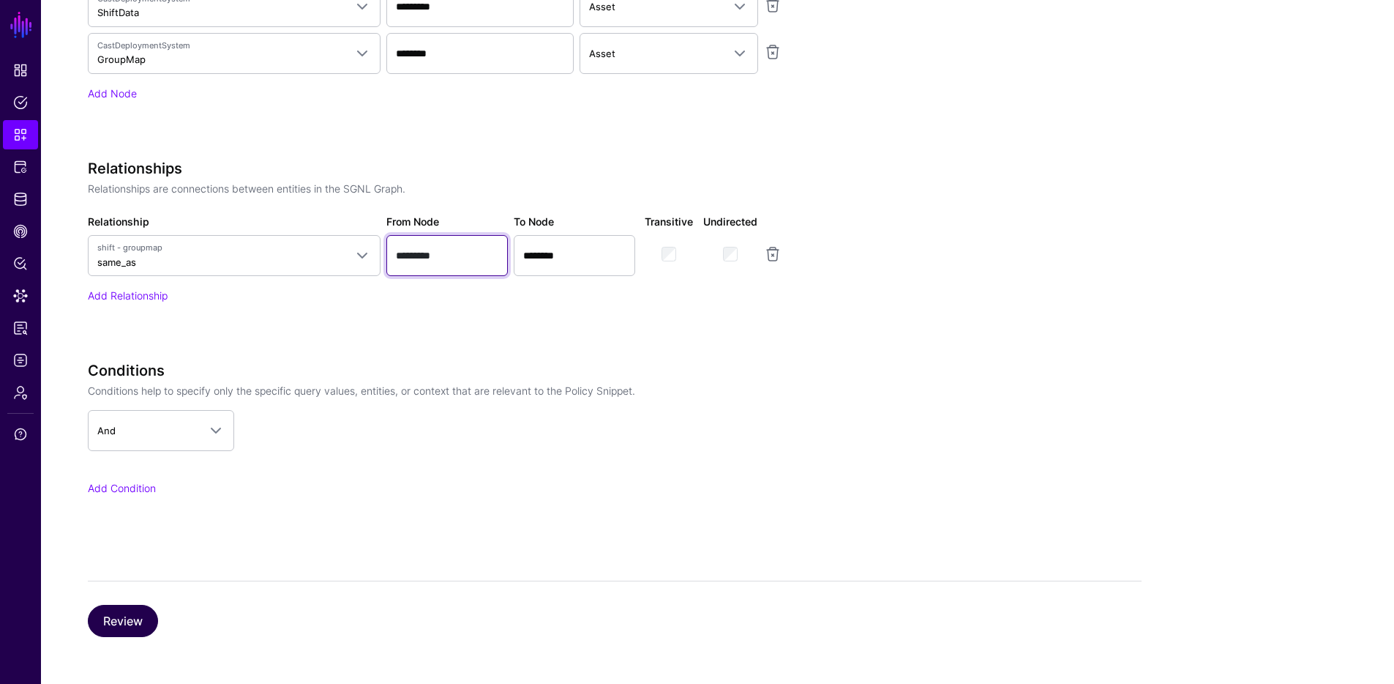
type input "*********"
click at [130, 622] on button "Review" at bounding box center [123, 621] width 70 height 32
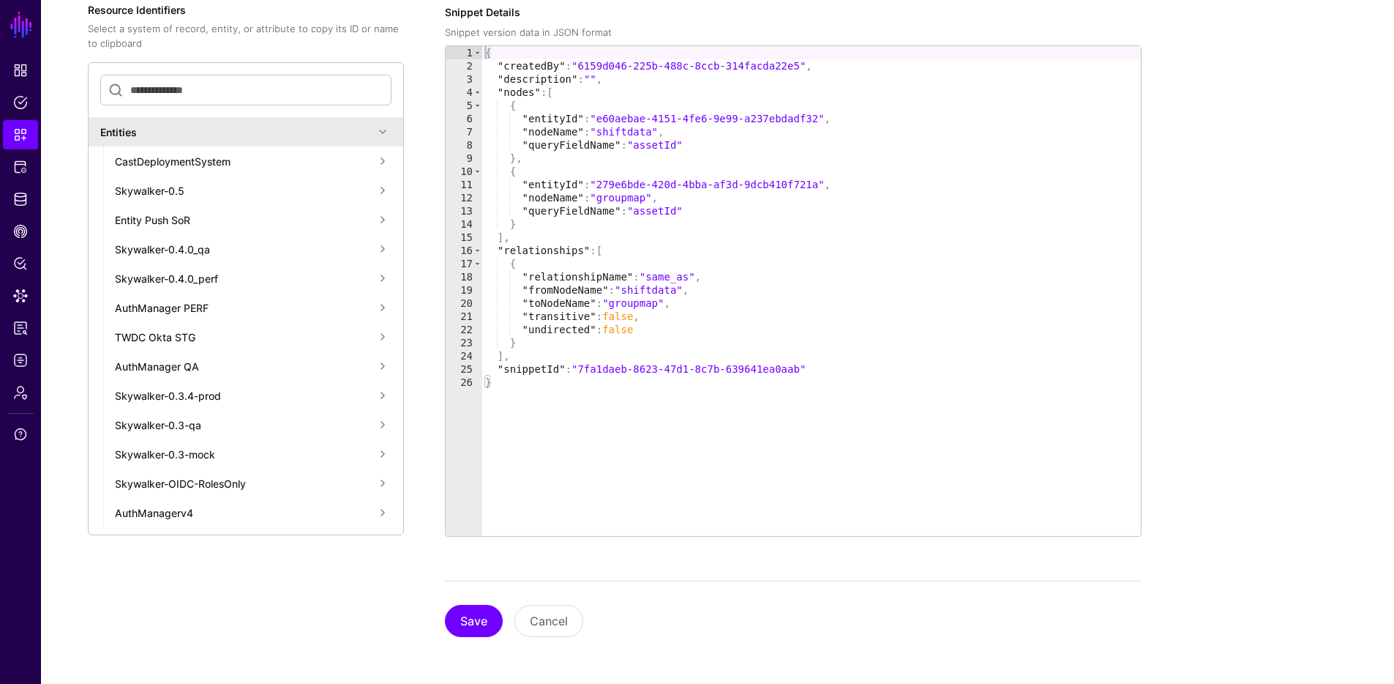
scroll to position [506, 0]
click at [462, 628] on button "Save" at bounding box center [474, 621] width 58 height 32
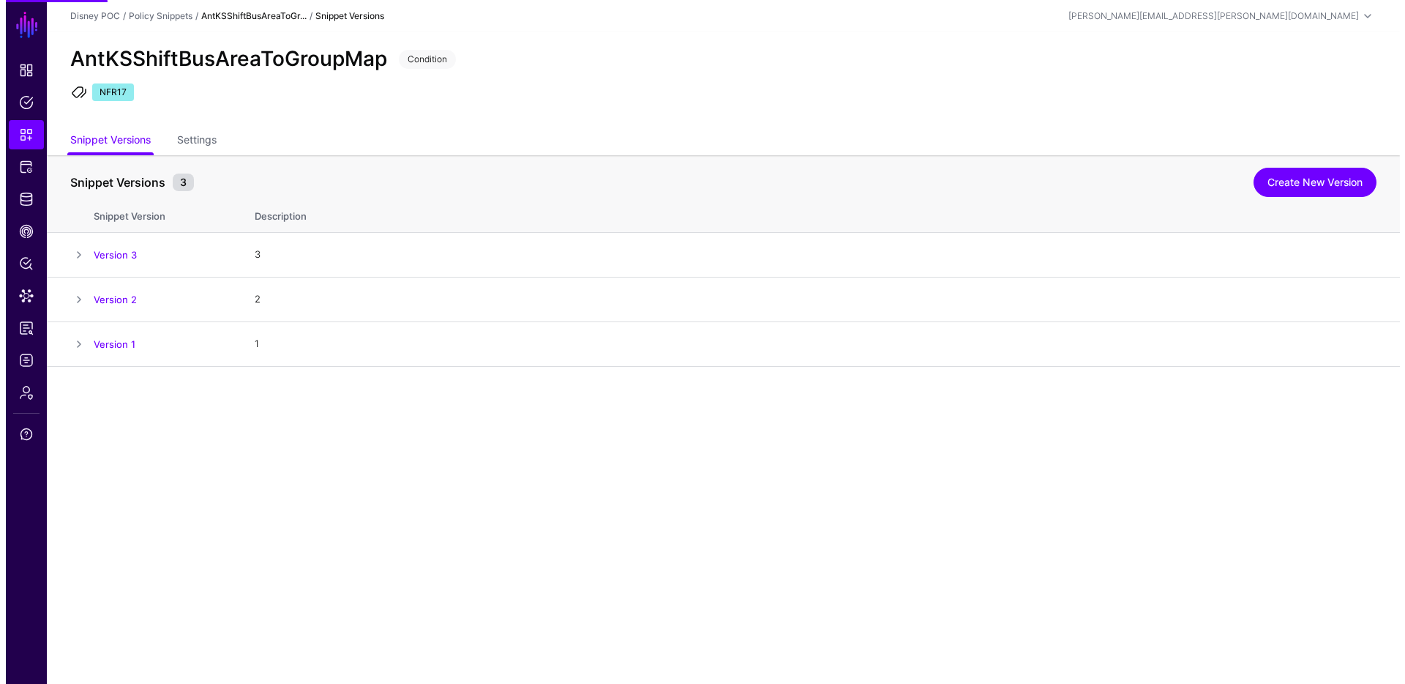
scroll to position [0, 0]
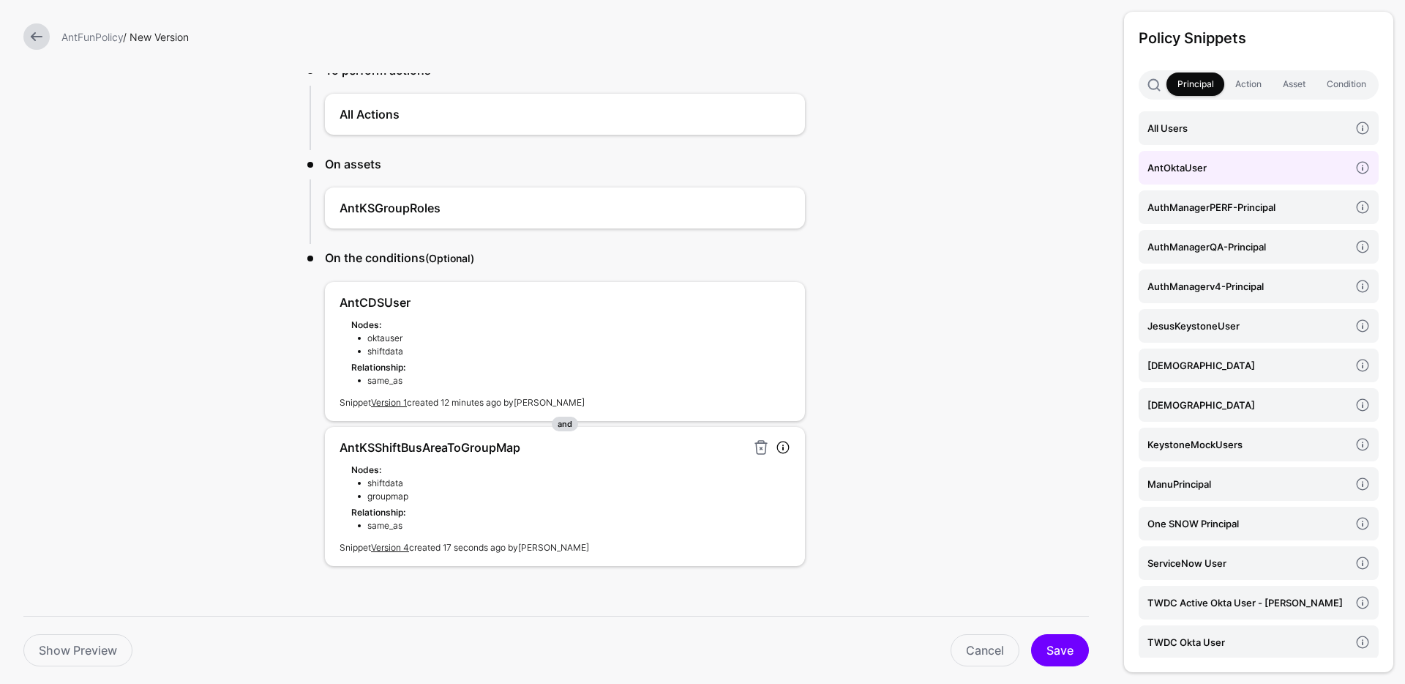
scroll to position [39, 0]
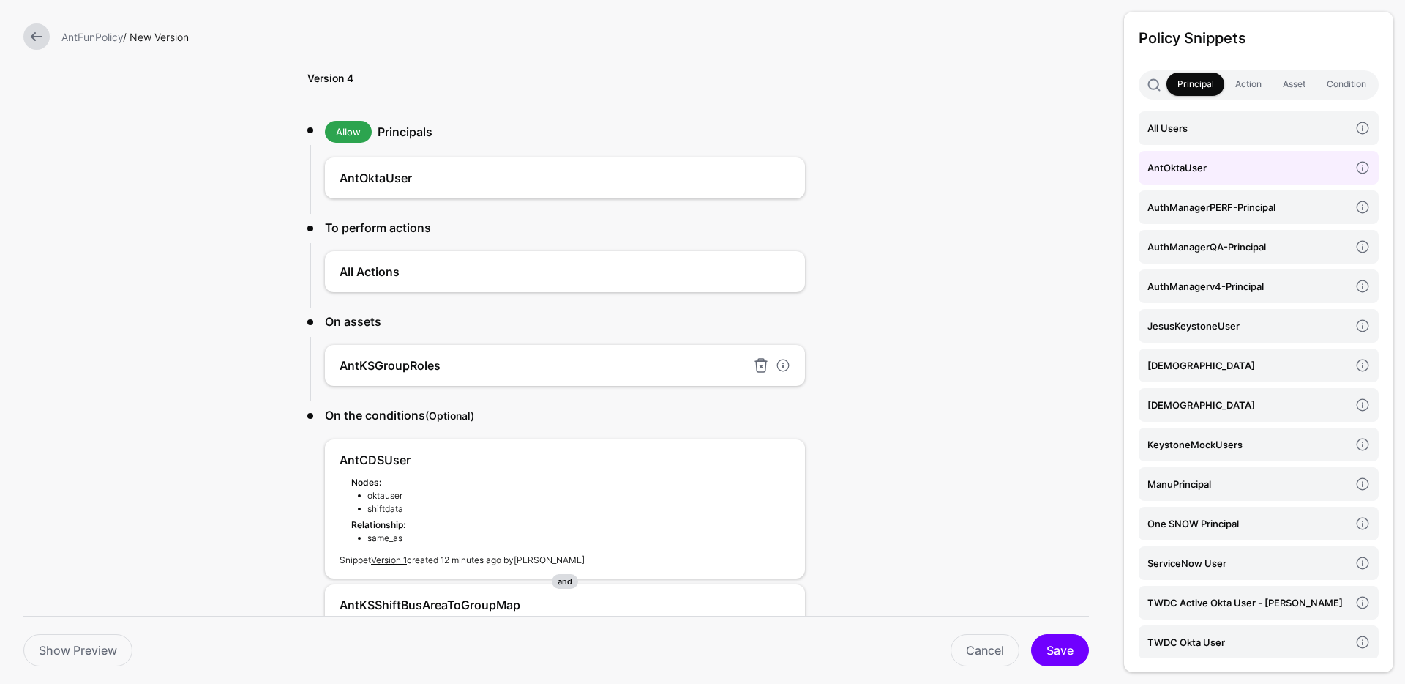
click at [355, 352] on div "AntKSGroupRoles" at bounding box center [565, 365] width 480 height 41
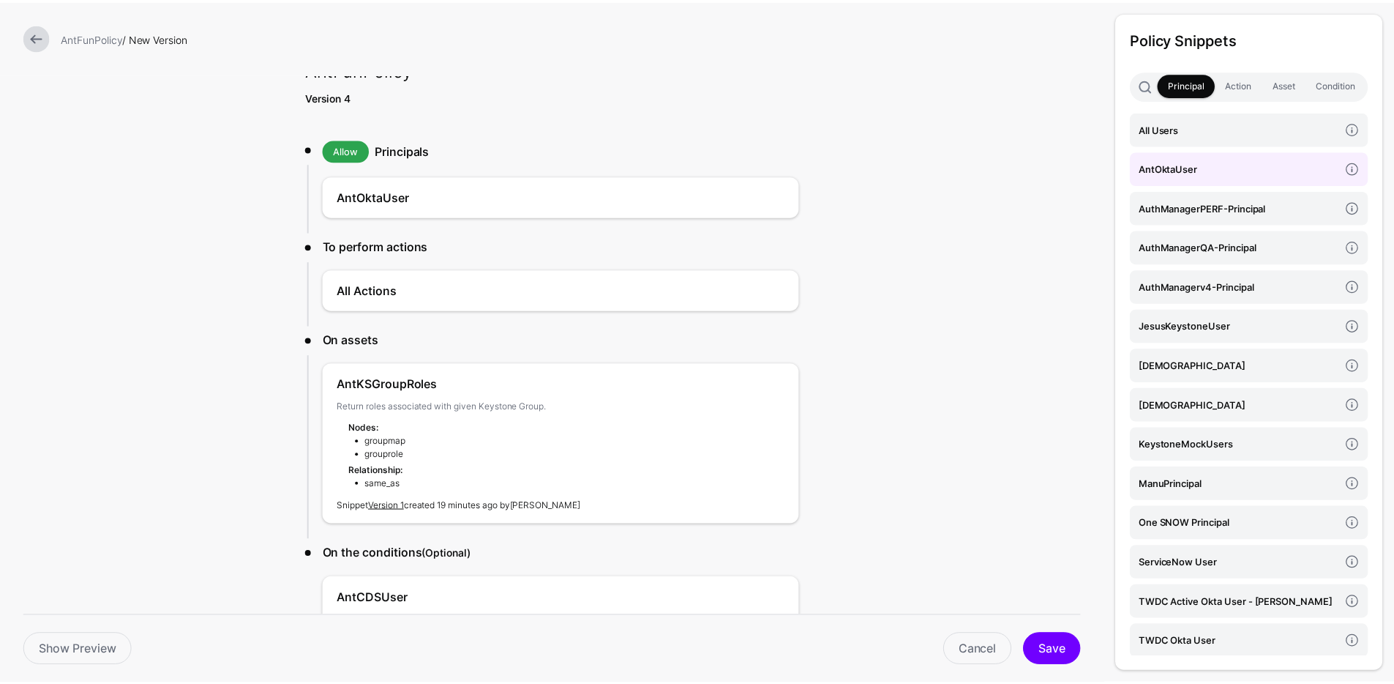
scroll to position [0, 0]
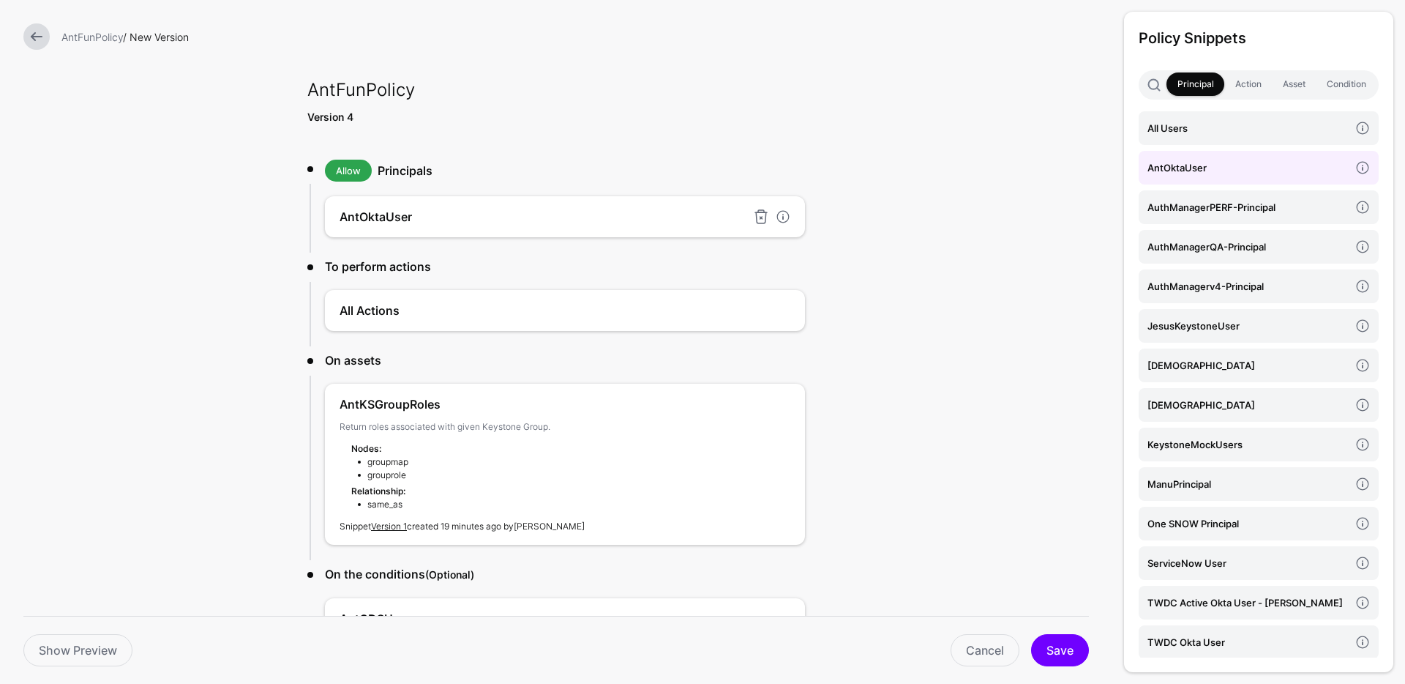
click at [396, 213] on h4 "AntOktaUser" at bounding box center [543, 217] width 407 height 18
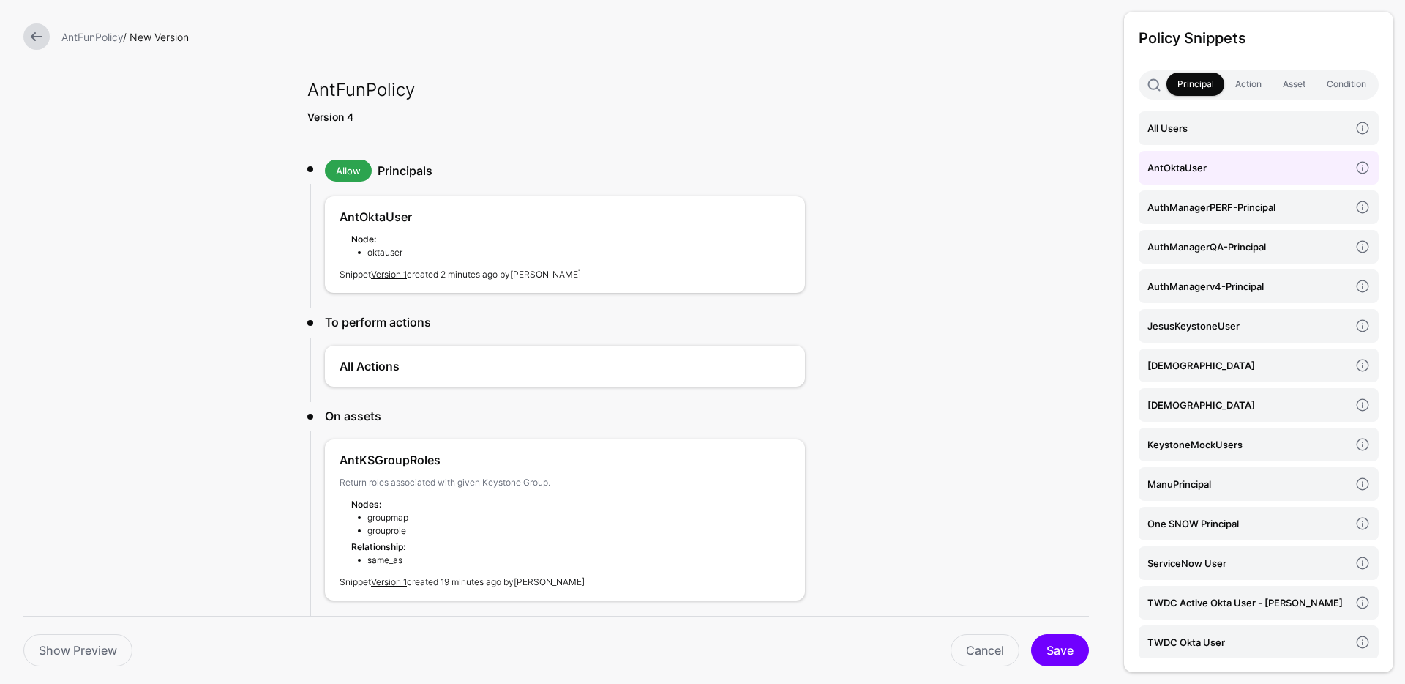
click at [921, 316] on form "AntFunPolicy / New Version AntFunPolicy Version 4 Allow Principals AntOktaUser …" at bounding box center [556, 539] width 1112 height 1079
click at [1070, 659] on button "Save" at bounding box center [1060, 650] width 58 height 32
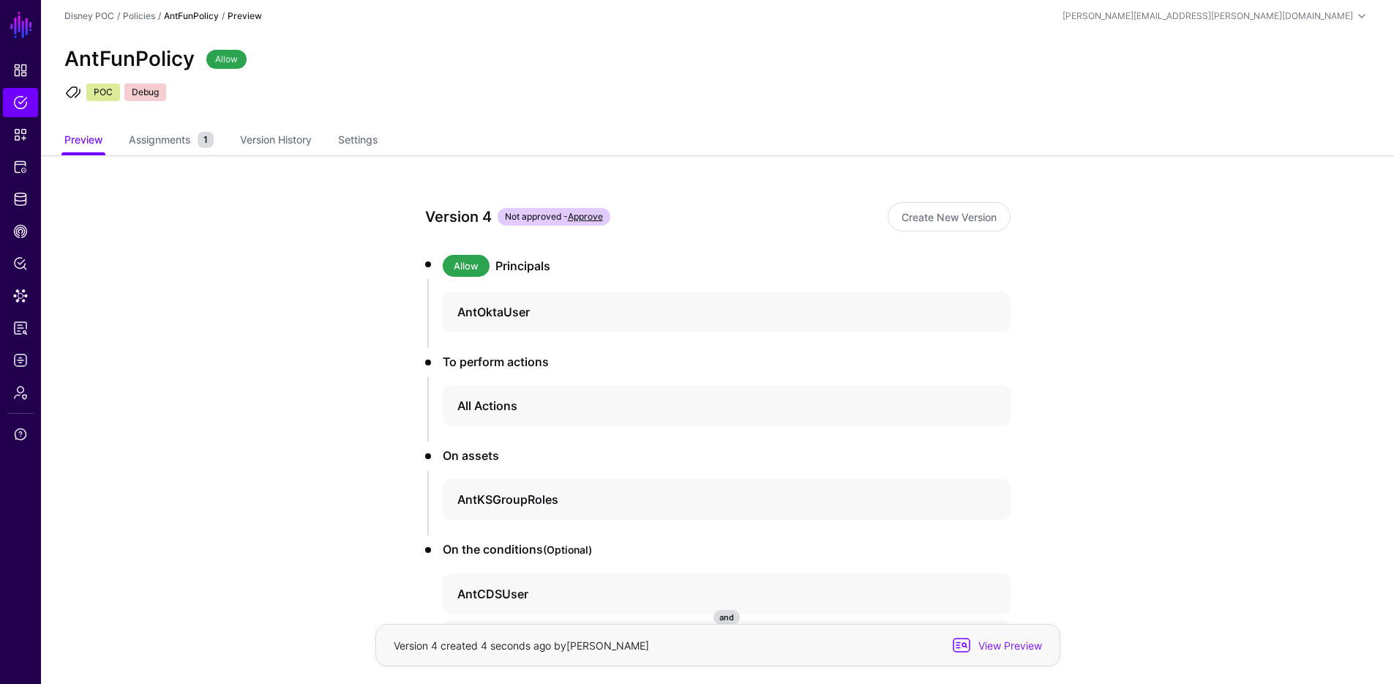
click at [589, 217] on link "Approve" at bounding box center [585, 216] width 35 height 11
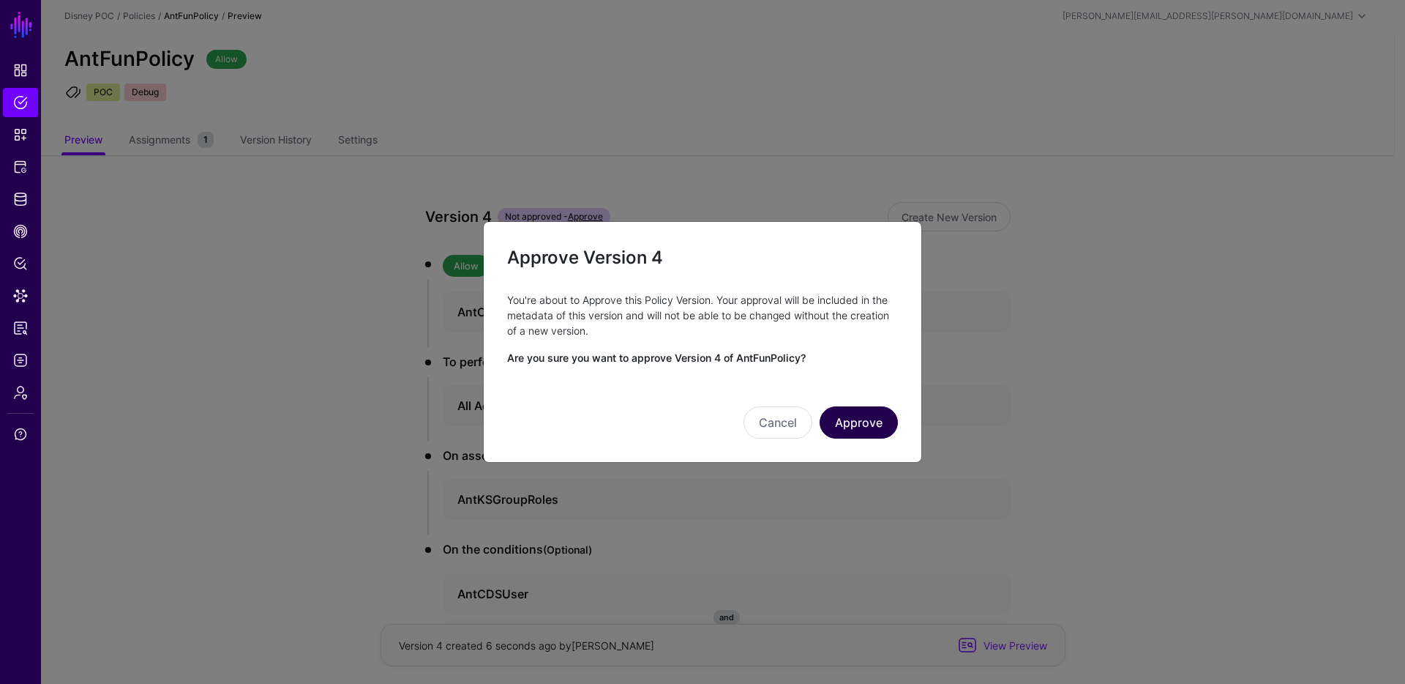
click at [846, 420] on button "Approve" at bounding box center [859, 422] width 78 height 32
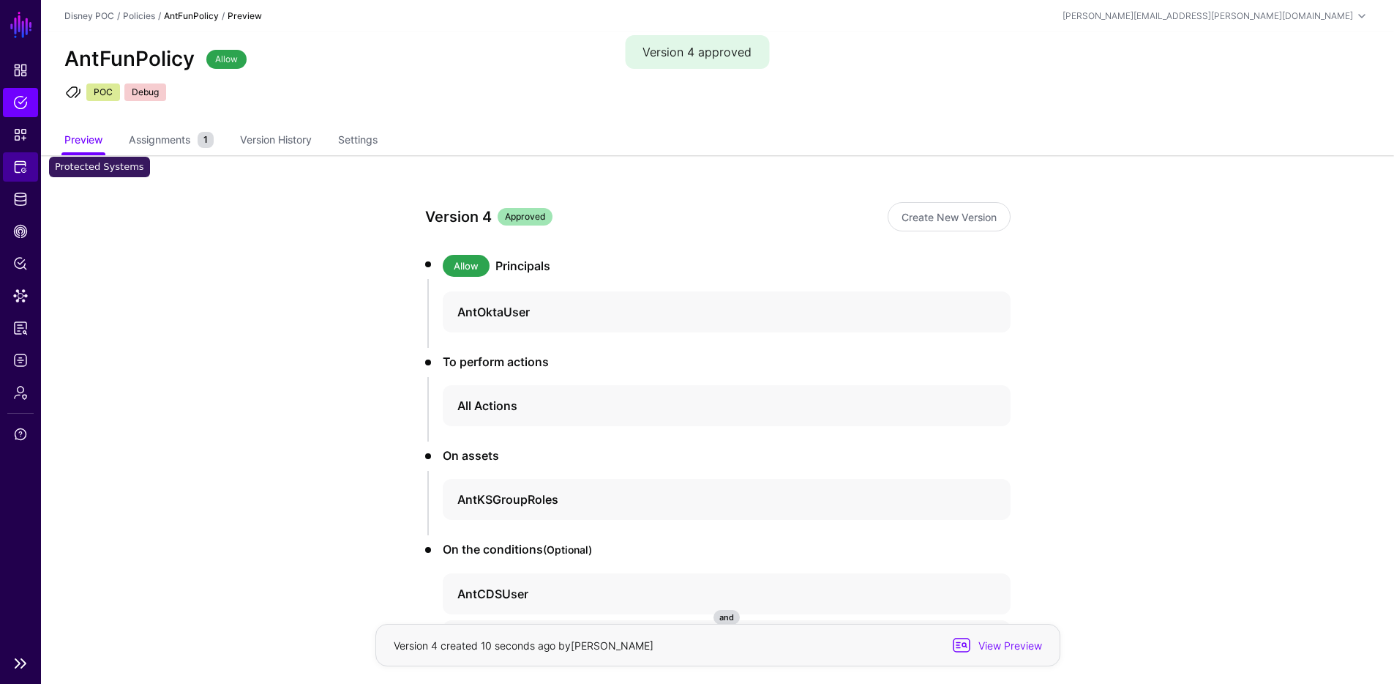
click at [23, 157] on link "Protected Systems" at bounding box center [20, 166] width 35 height 29
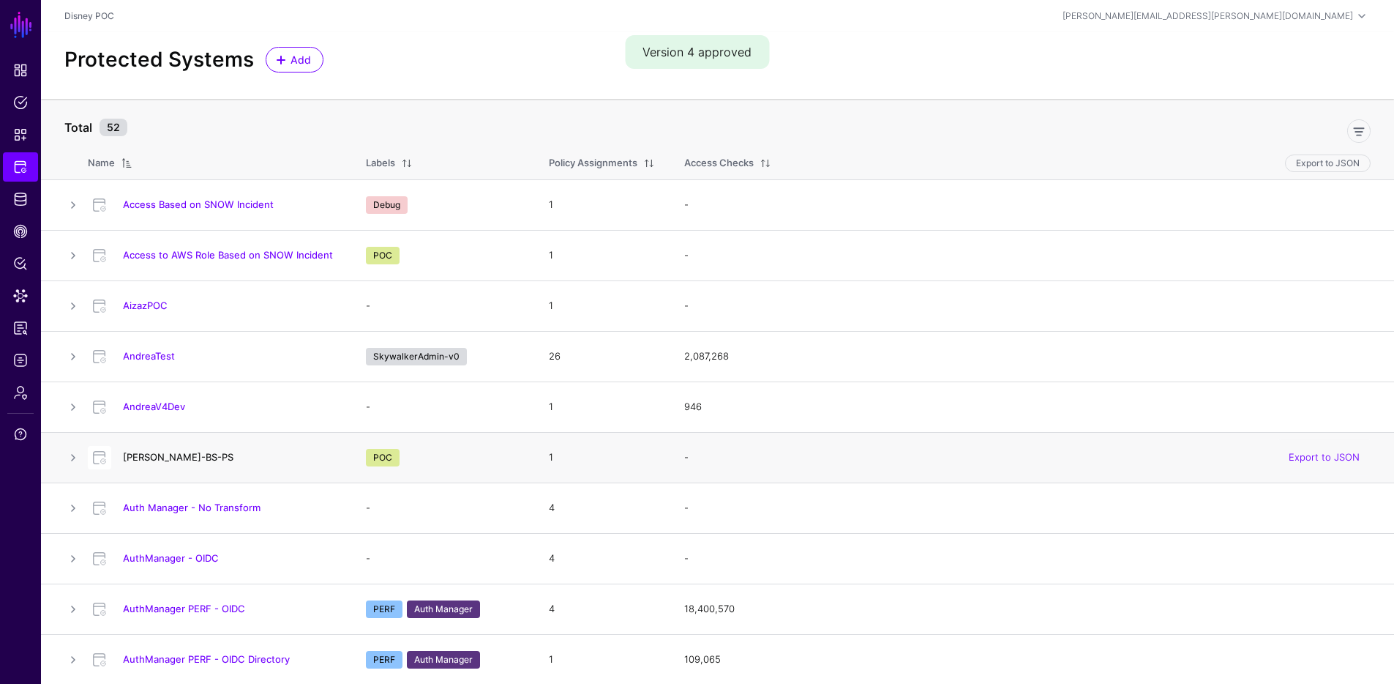
click at [157, 455] on link "[PERSON_NAME]-BS-PS" at bounding box center [178, 457] width 111 height 12
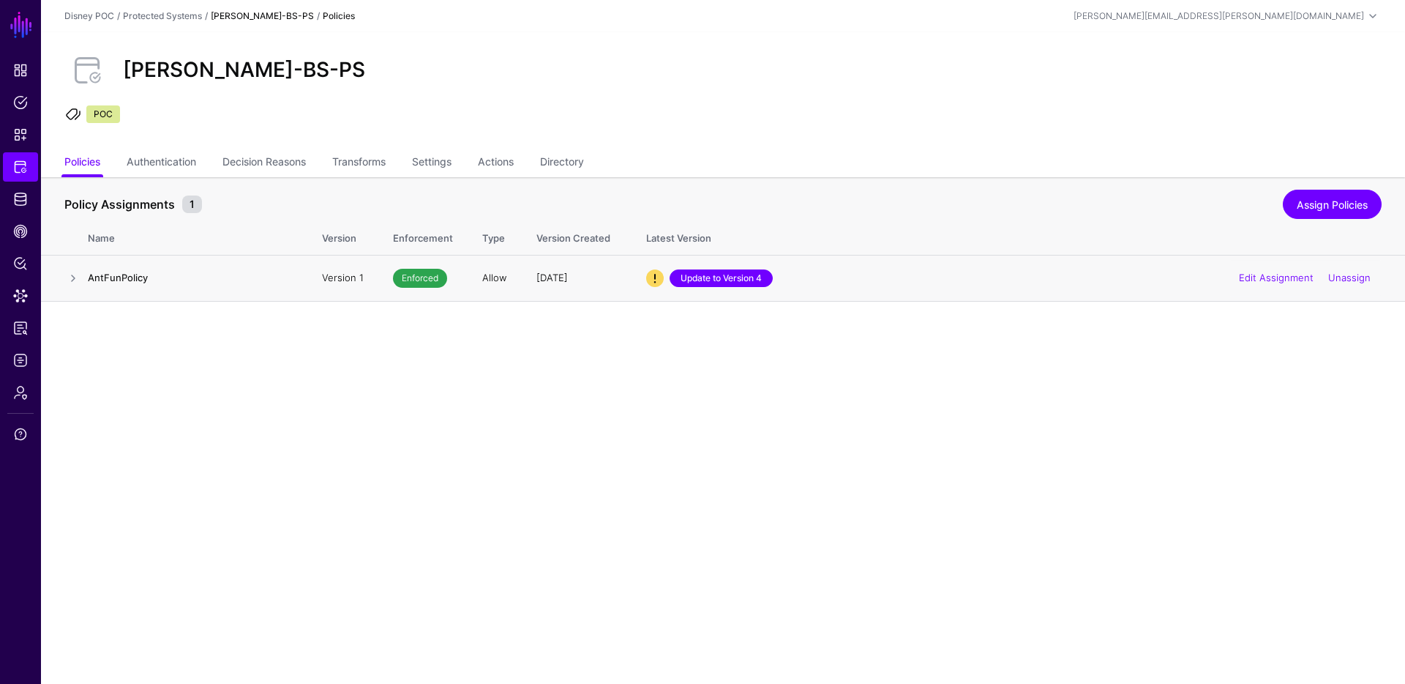
click at [727, 282] on link "Update to Version 4" at bounding box center [721, 278] width 103 height 18
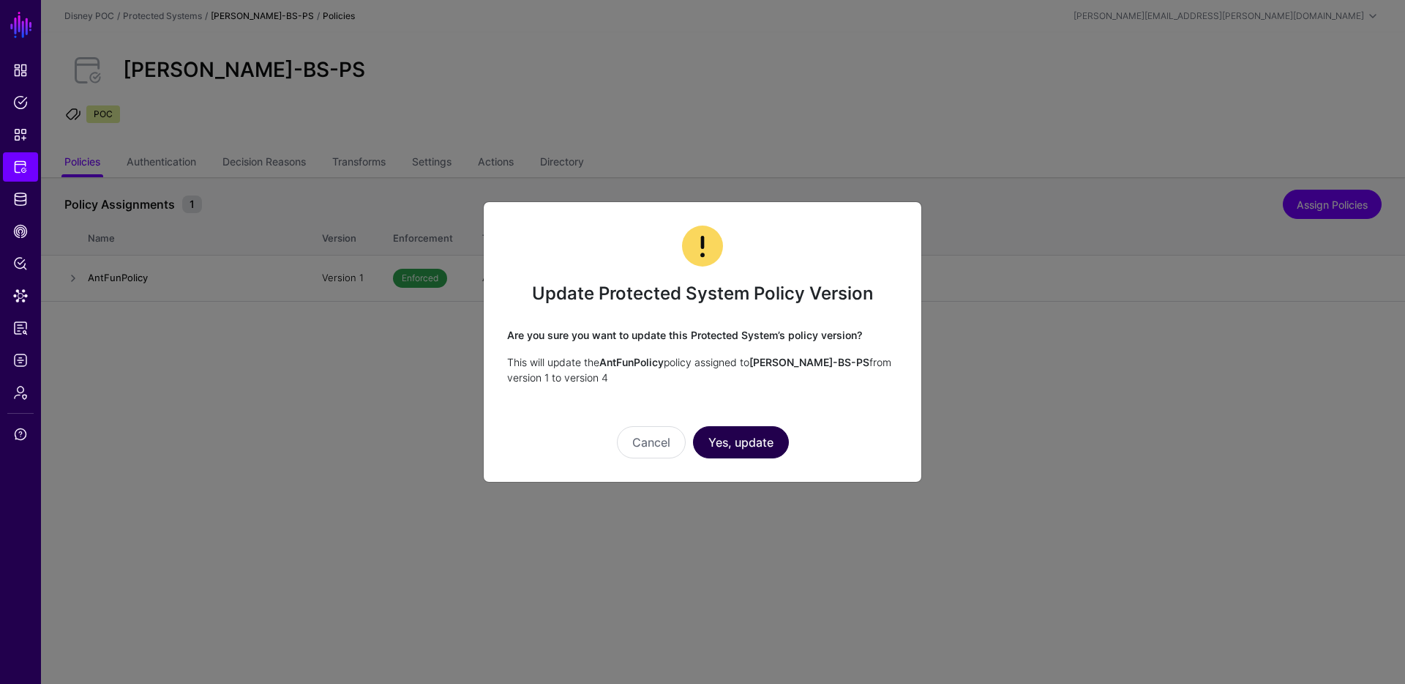
click at [763, 449] on button "Yes, update" at bounding box center [741, 442] width 96 height 32
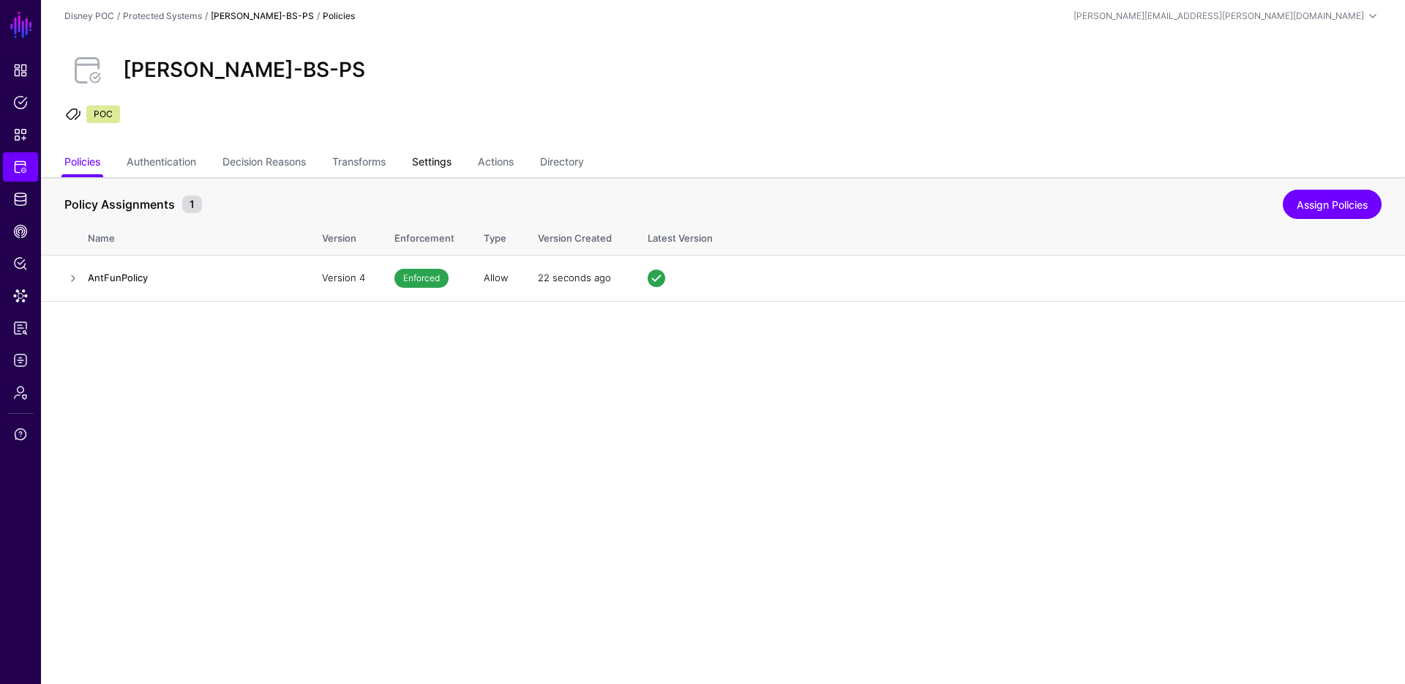
click at [438, 168] on link "Settings" at bounding box center [432, 163] width 40 height 28
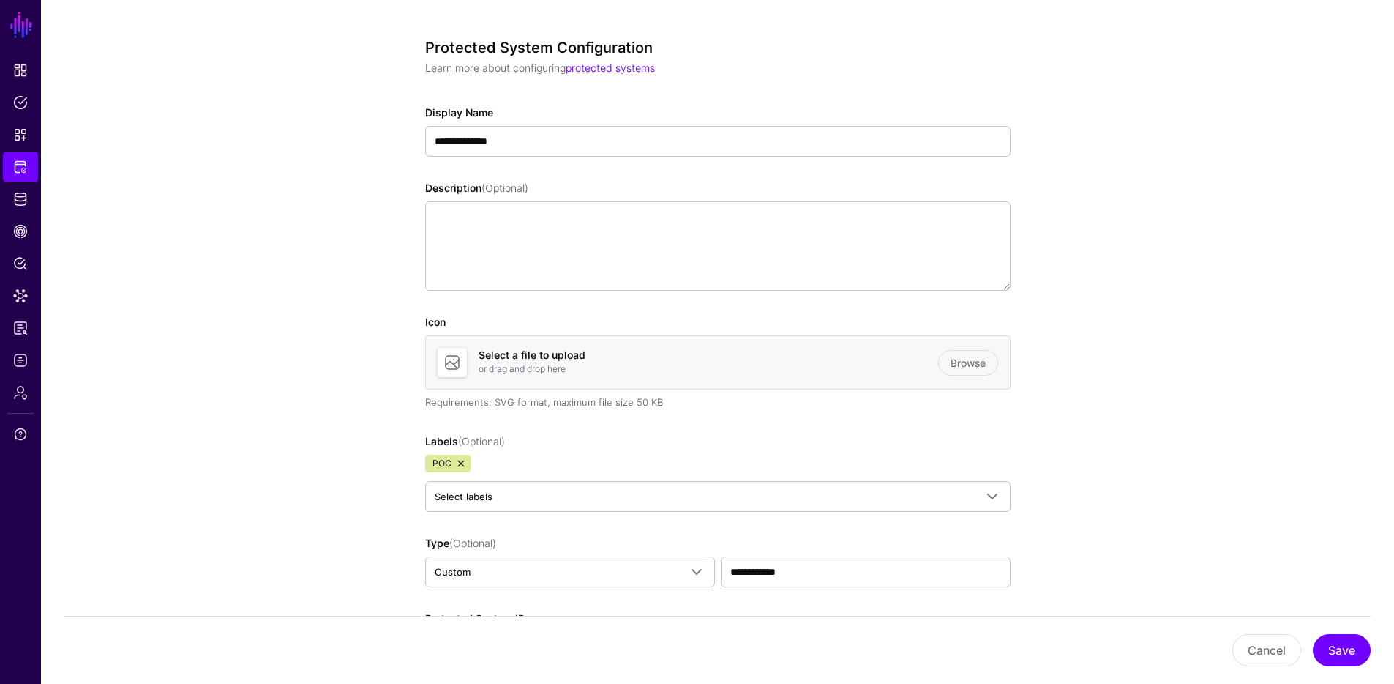
scroll to position [613, 0]
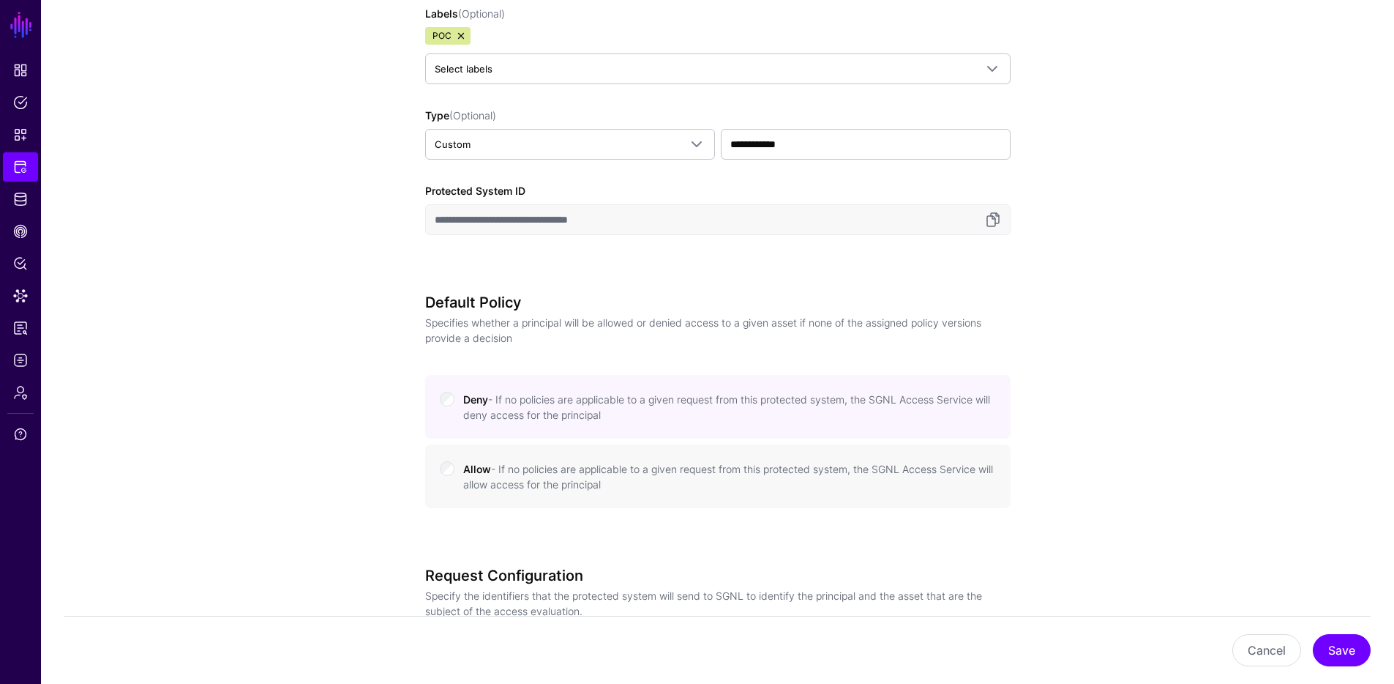
click at [459, 37] on link at bounding box center [461, 36] width 12 height 12
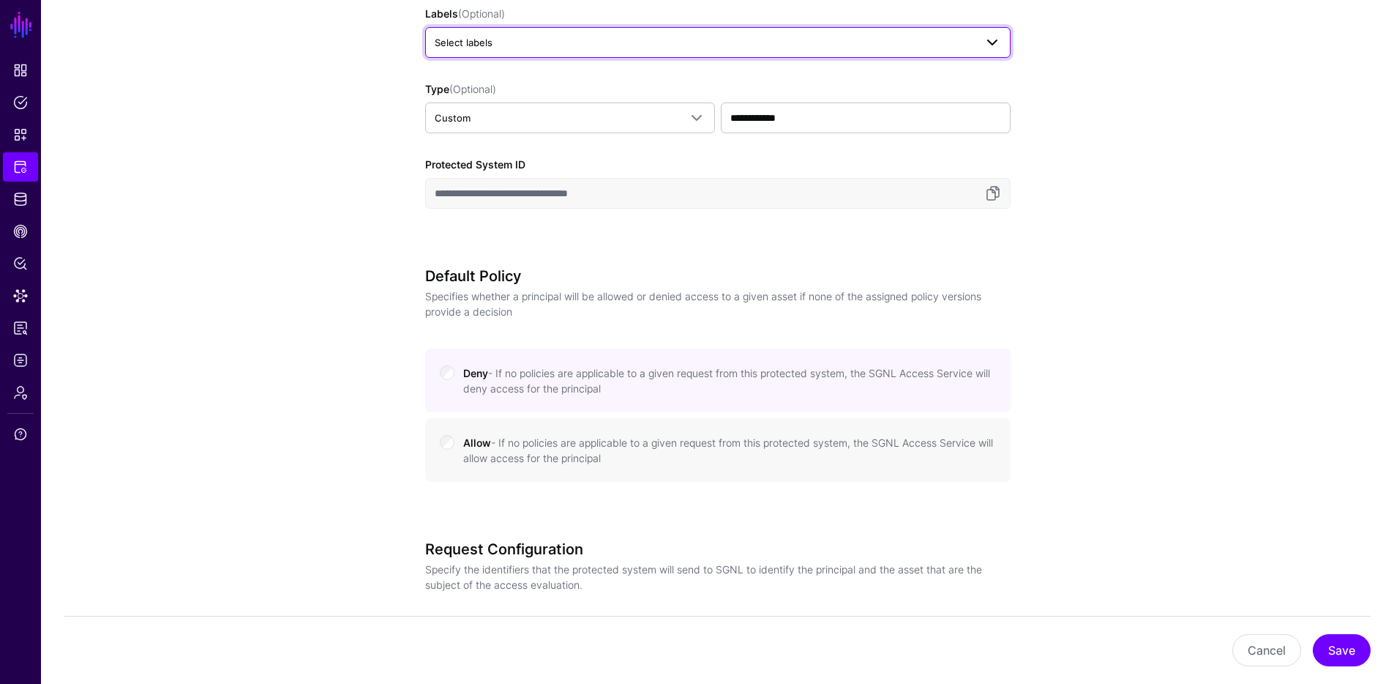
click at [466, 47] on span "Select labels" at bounding box center [464, 43] width 58 height 12
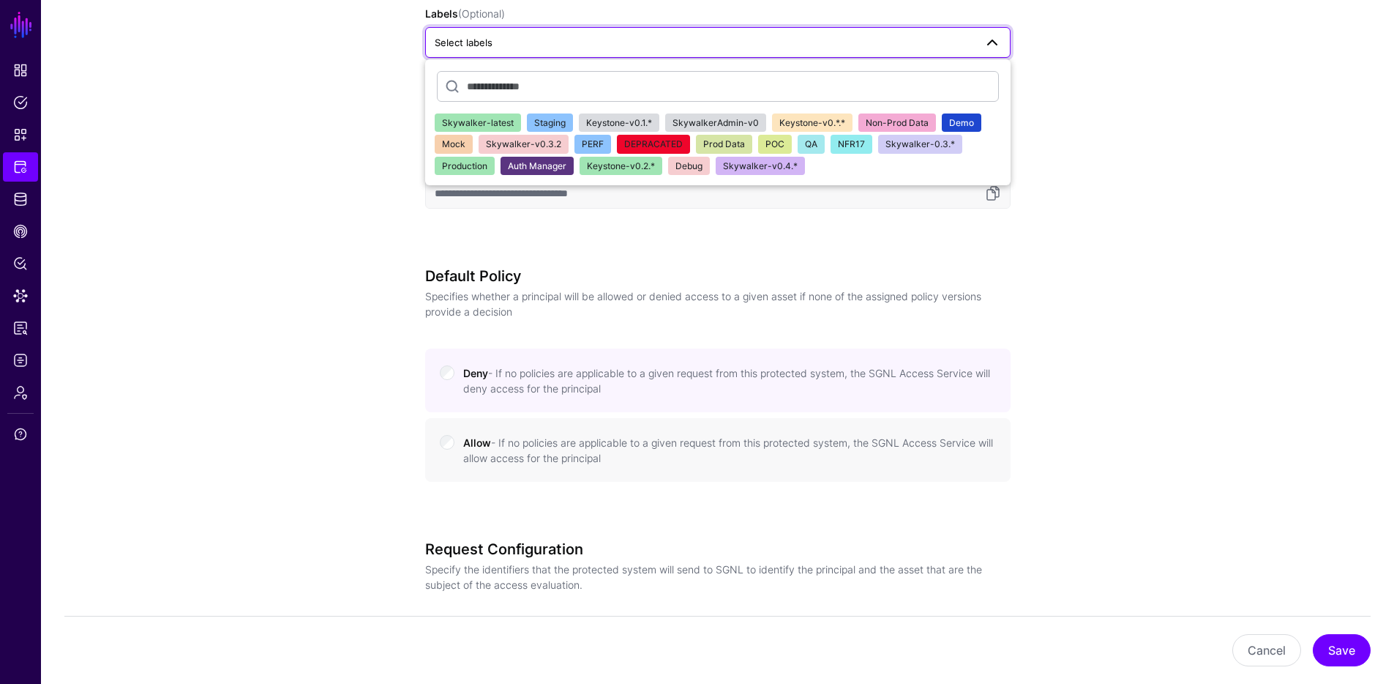
click at [838, 146] on span "NFR17" at bounding box center [851, 143] width 27 height 11
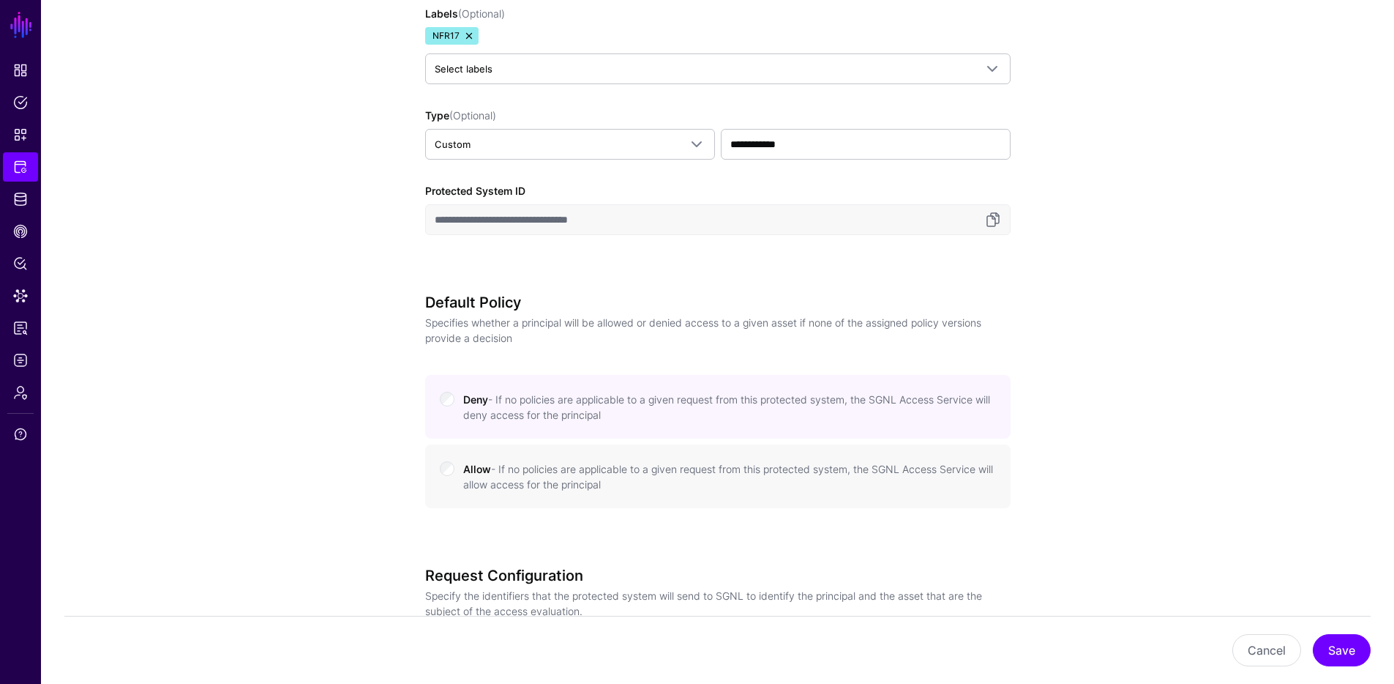
click at [346, 231] on app-integrations-details-form "**********" at bounding box center [717, 429] width 1353 height 1729
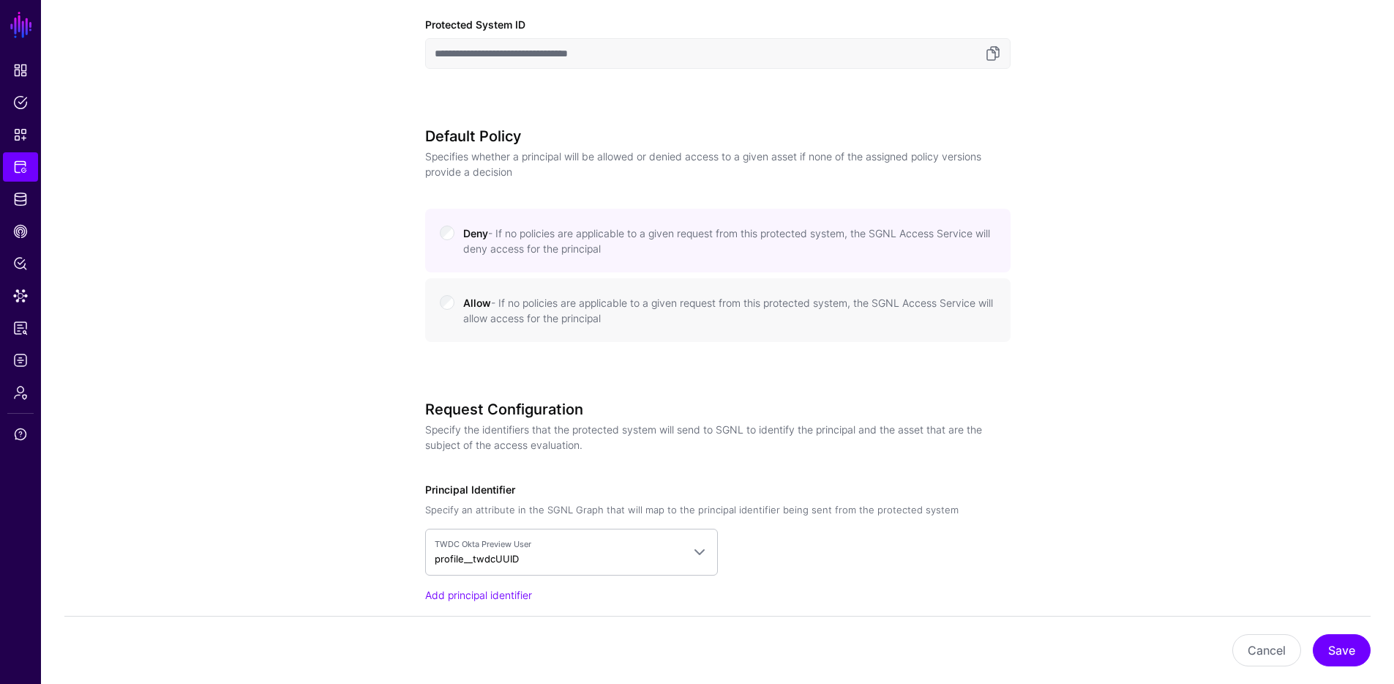
scroll to position [1223, 0]
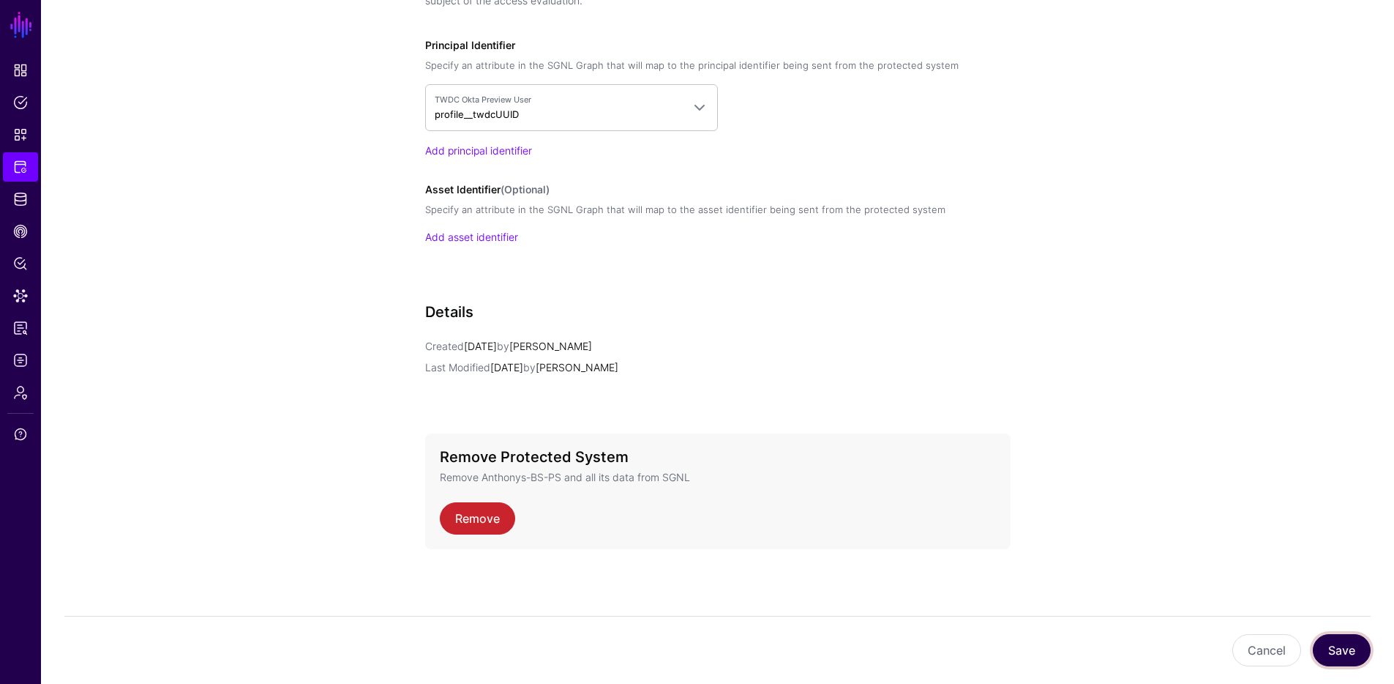
drag, startPoint x: 1358, startPoint y: 656, endPoint x: 845, endPoint y: 479, distance: 542.8
click at [1358, 656] on button "Save" at bounding box center [1342, 650] width 58 height 32
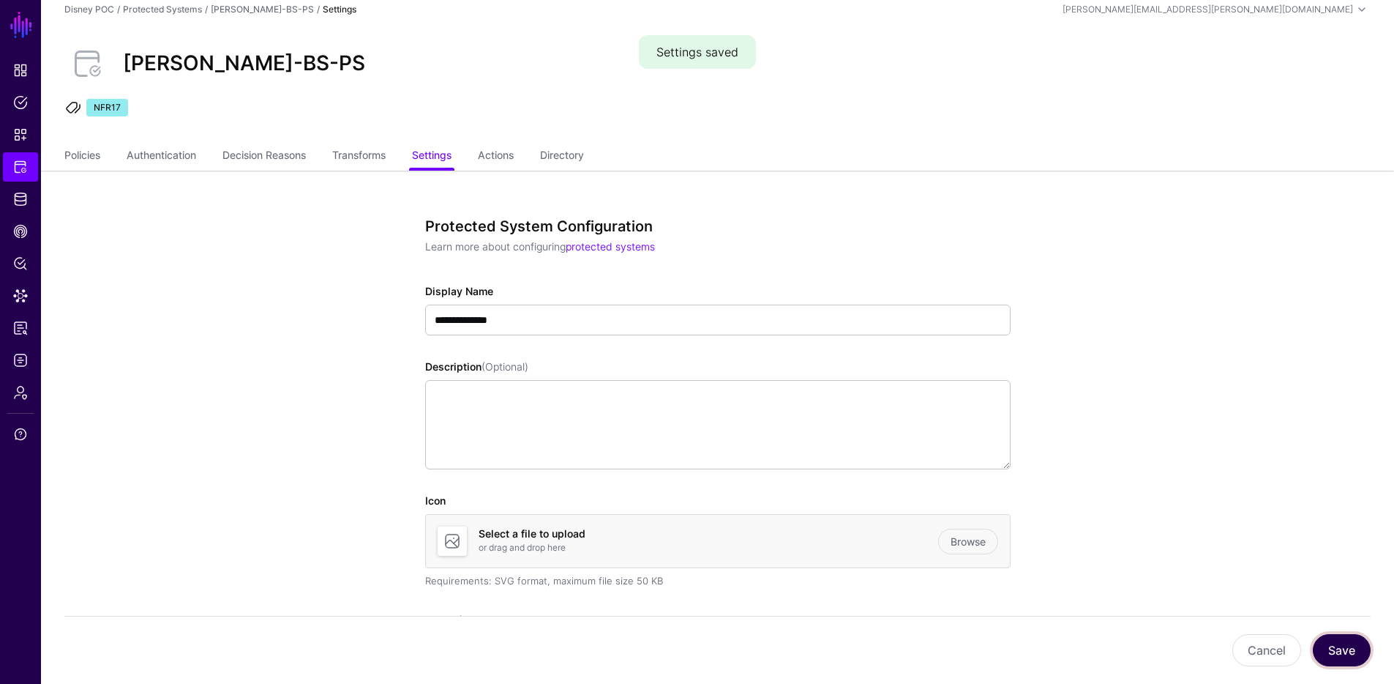
scroll to position [0, 0]
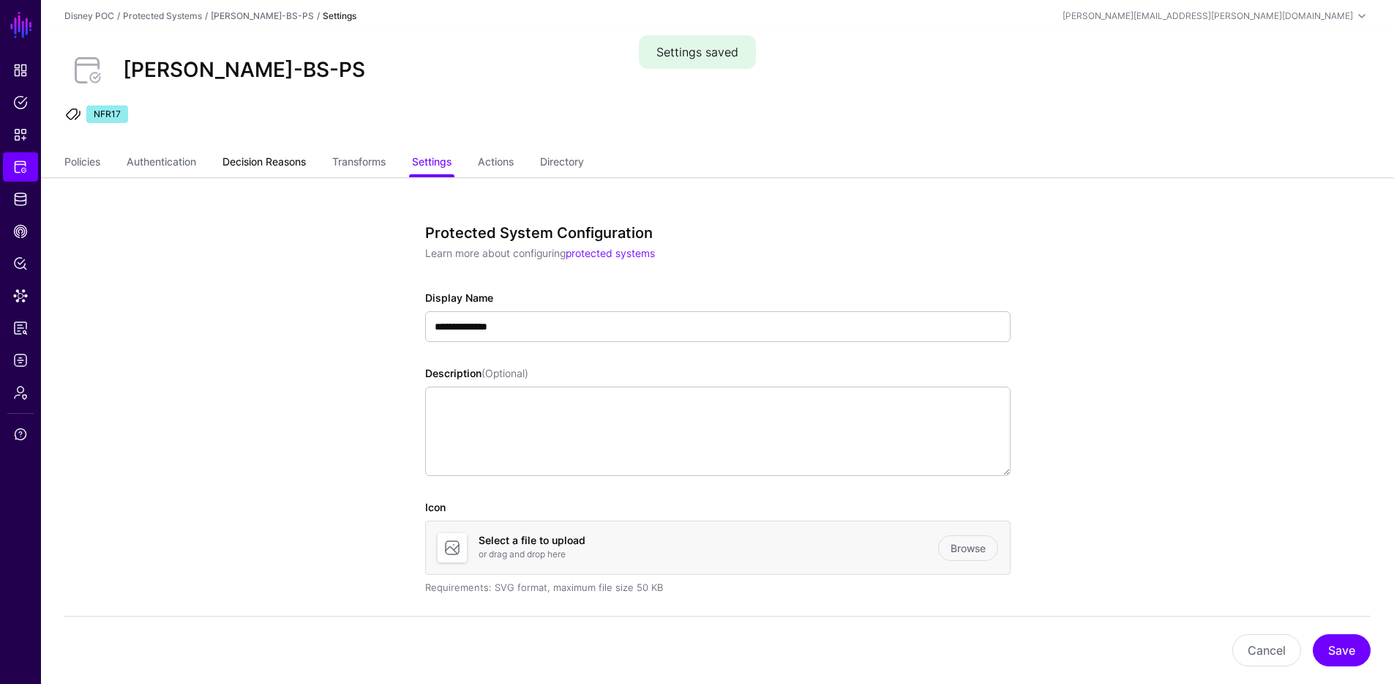
click at [269, 165] on link "Decision Reasons" at bounding box center [263, 163] width 83 height 28
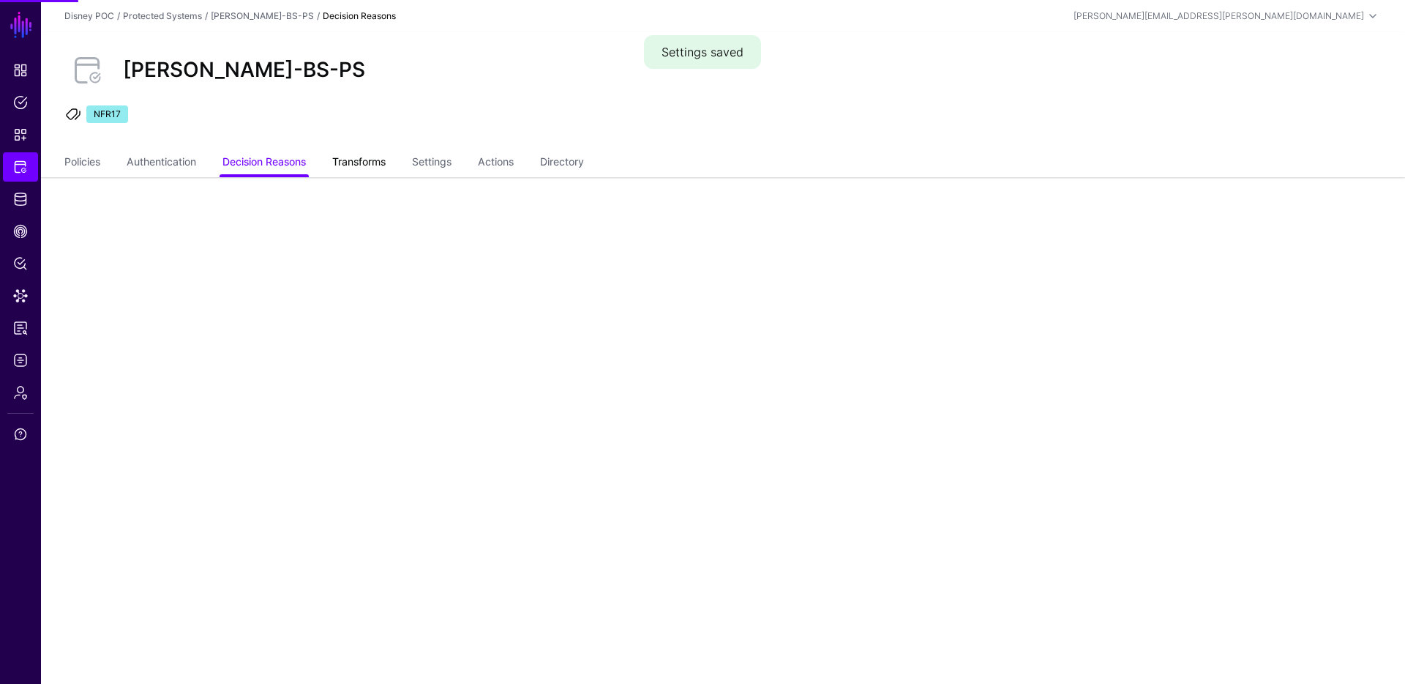
click at [369, 165] on link "Transforms" at bounding box center [358, 163] width 53 height 28
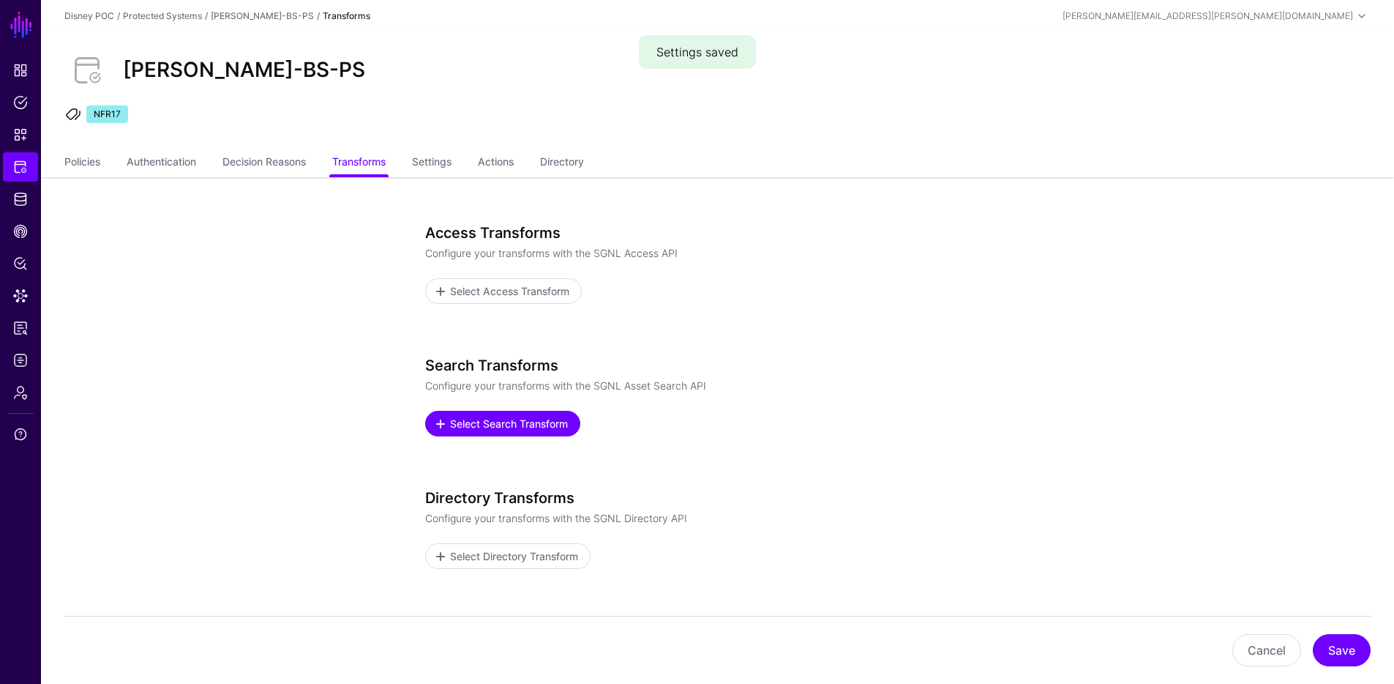
click at [476, 435] on link "Select Search Transform" at bounding box center [502, 424] width 155 height 26
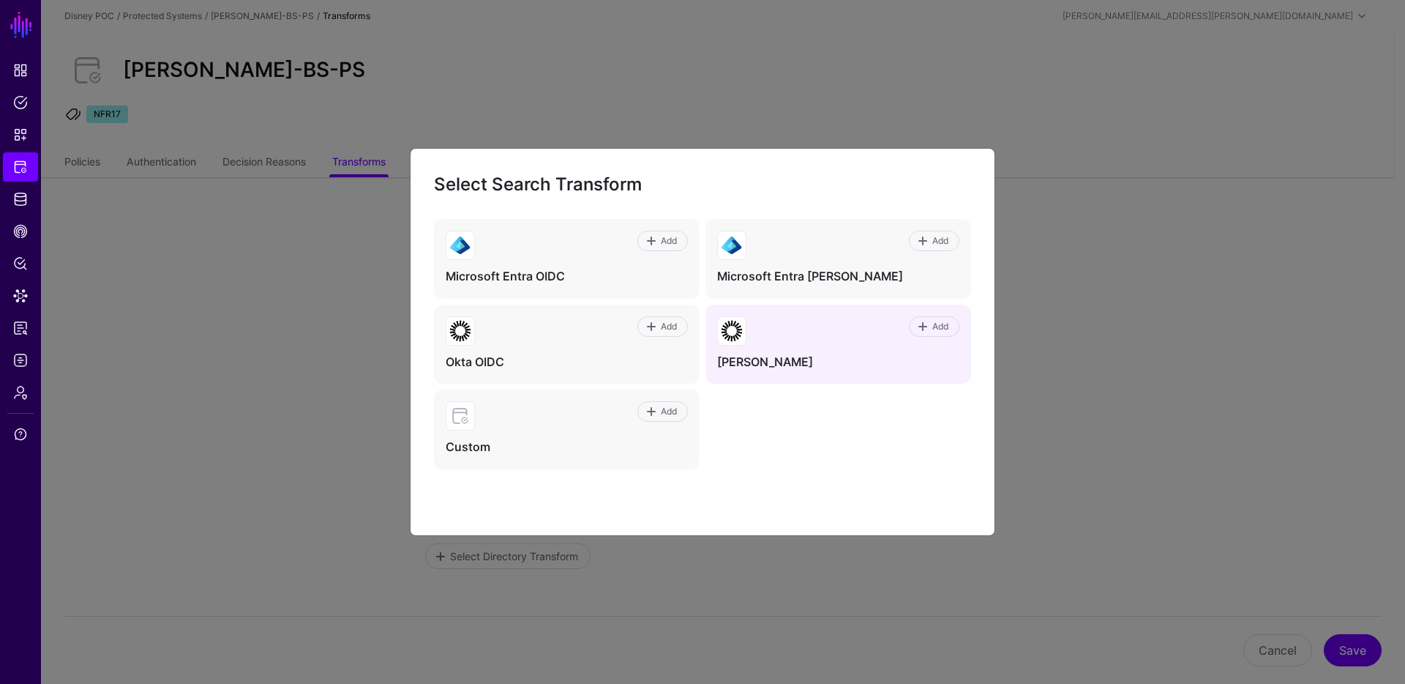
click at [816, 359] on h4 "[PERSON_NAME]" at bounding box center [838, 361] width 242 height 15
click at [933, 324] on span "Add" at bounding box center [941, 326] width 20 height 13
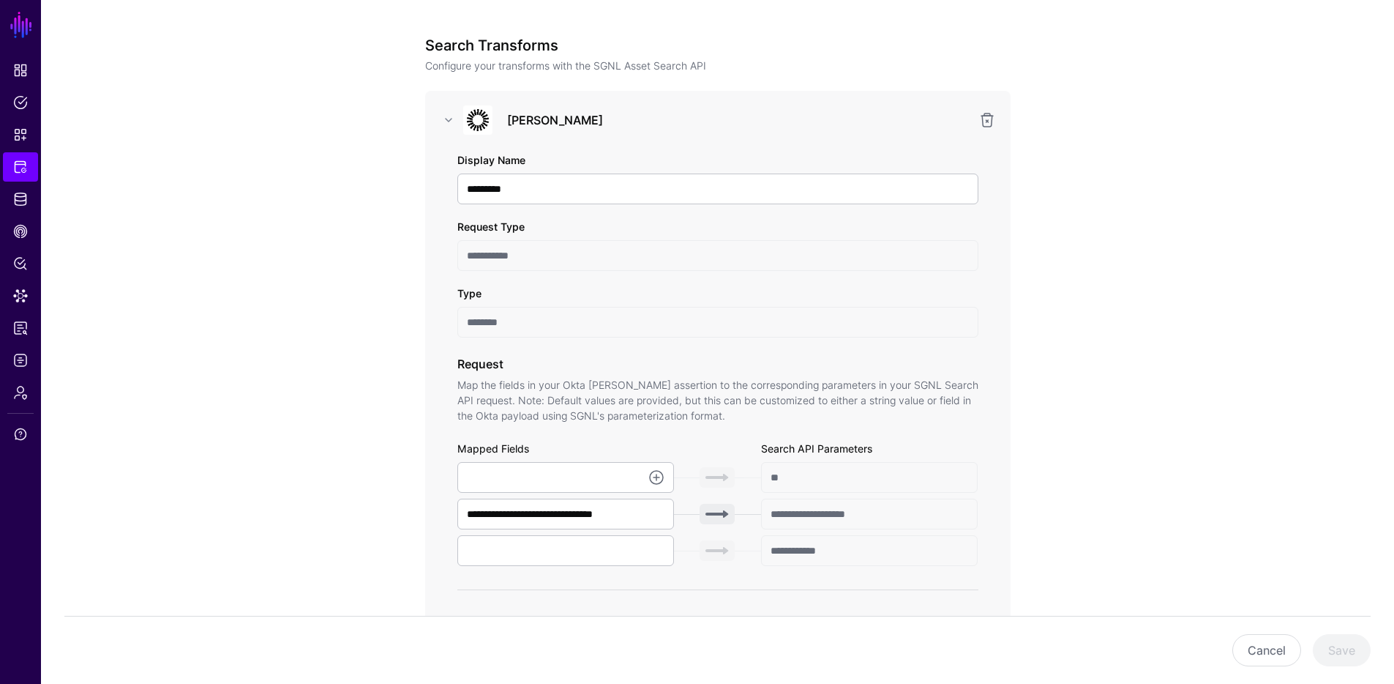
scroll to position [195, 0]
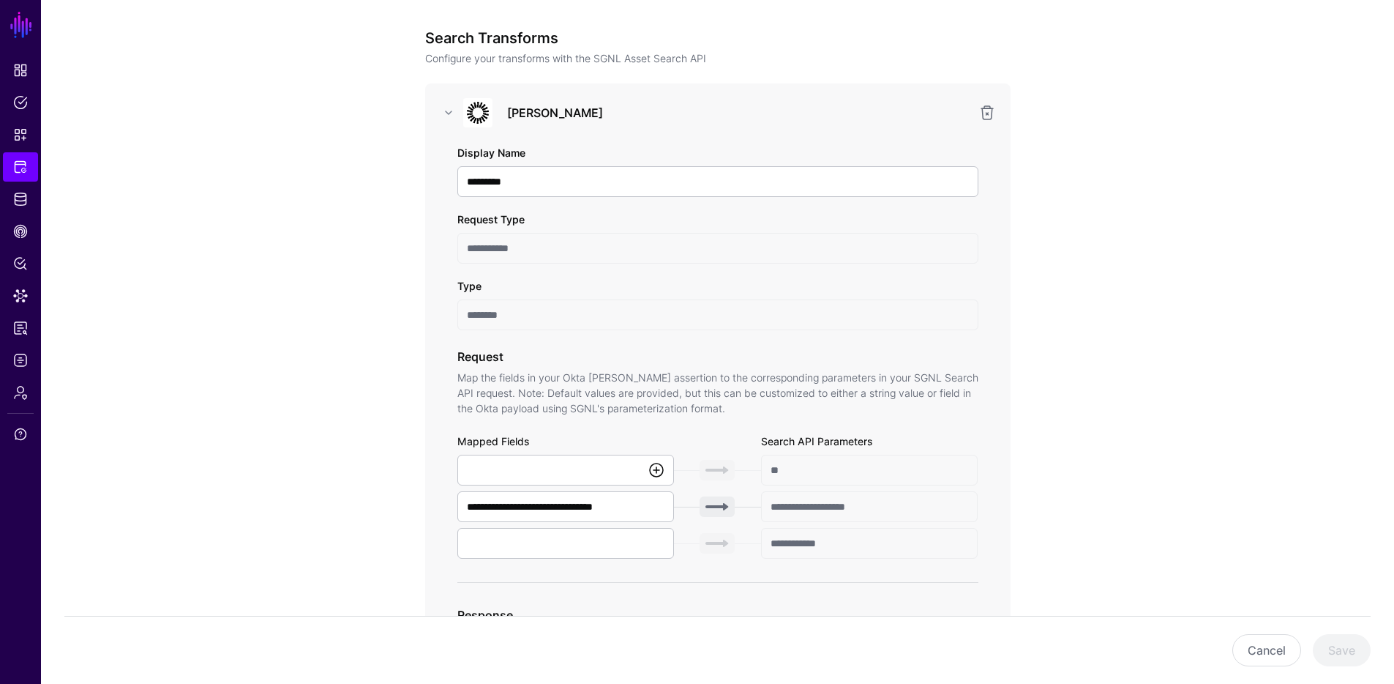
click at [651, 468] on link at bounding box center [657, 470] width 18 height 18
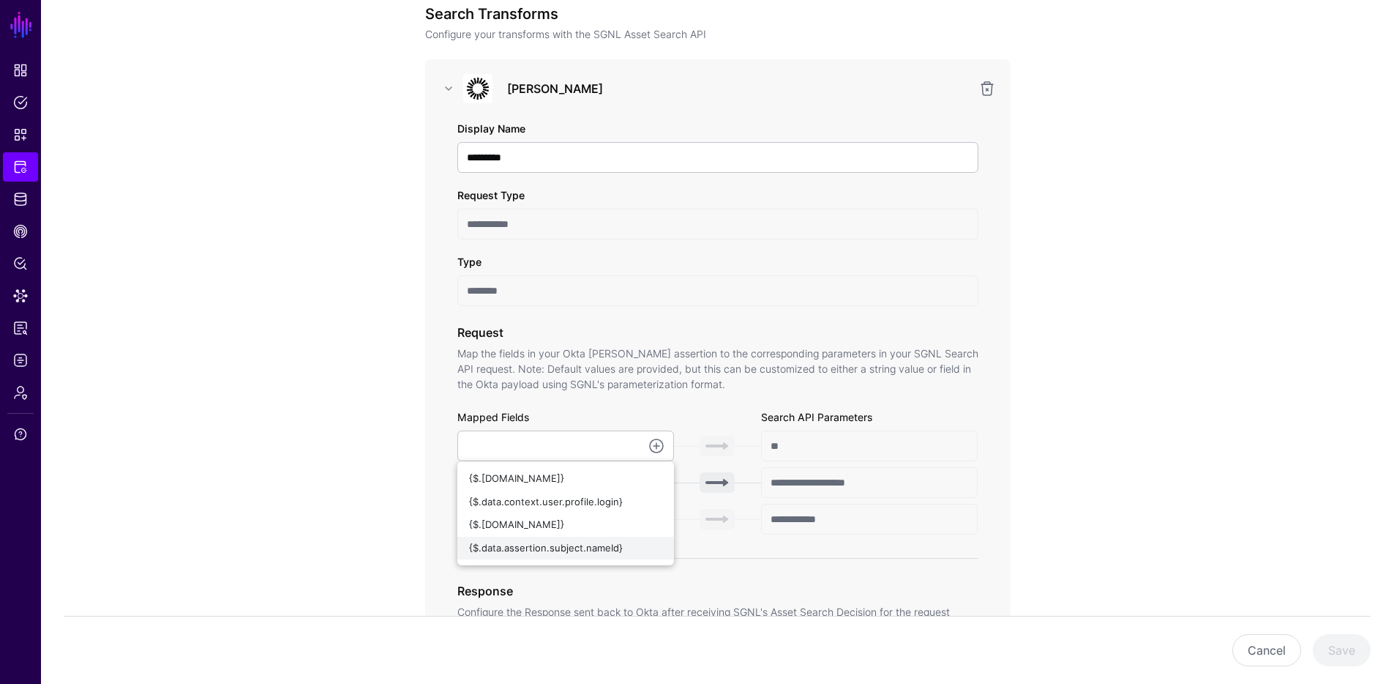
scroll to position [220, 0]
click at [564, 525] on span "{$.[DOMAIN_NAME]}" at bounding box center [516, 523] width 95 height 12
type input "**********"
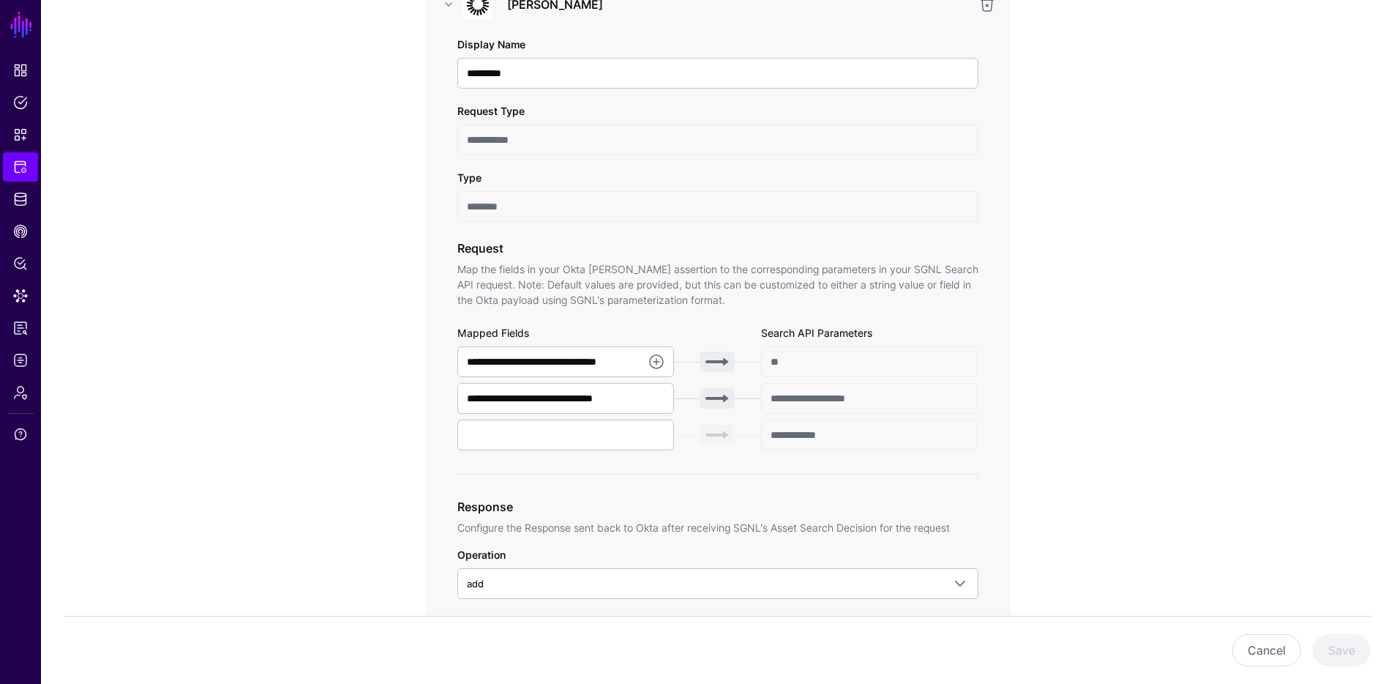
scroll to position [524, 0]
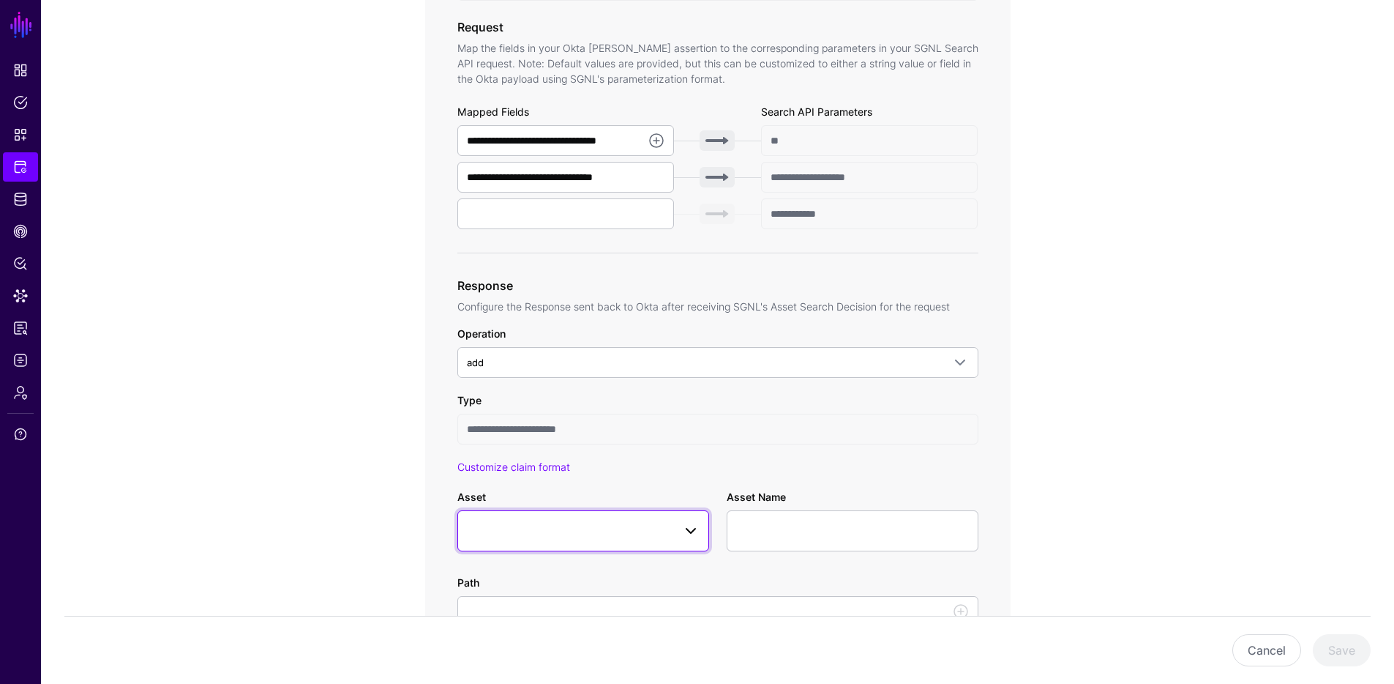
click at [595, 523] on span at bounding box center [583, 531] width 233 height 18
click at [1069, 457] on app-integrations-item-transforms "**********" at bounding box center [717, 469] width 1353 height 1633
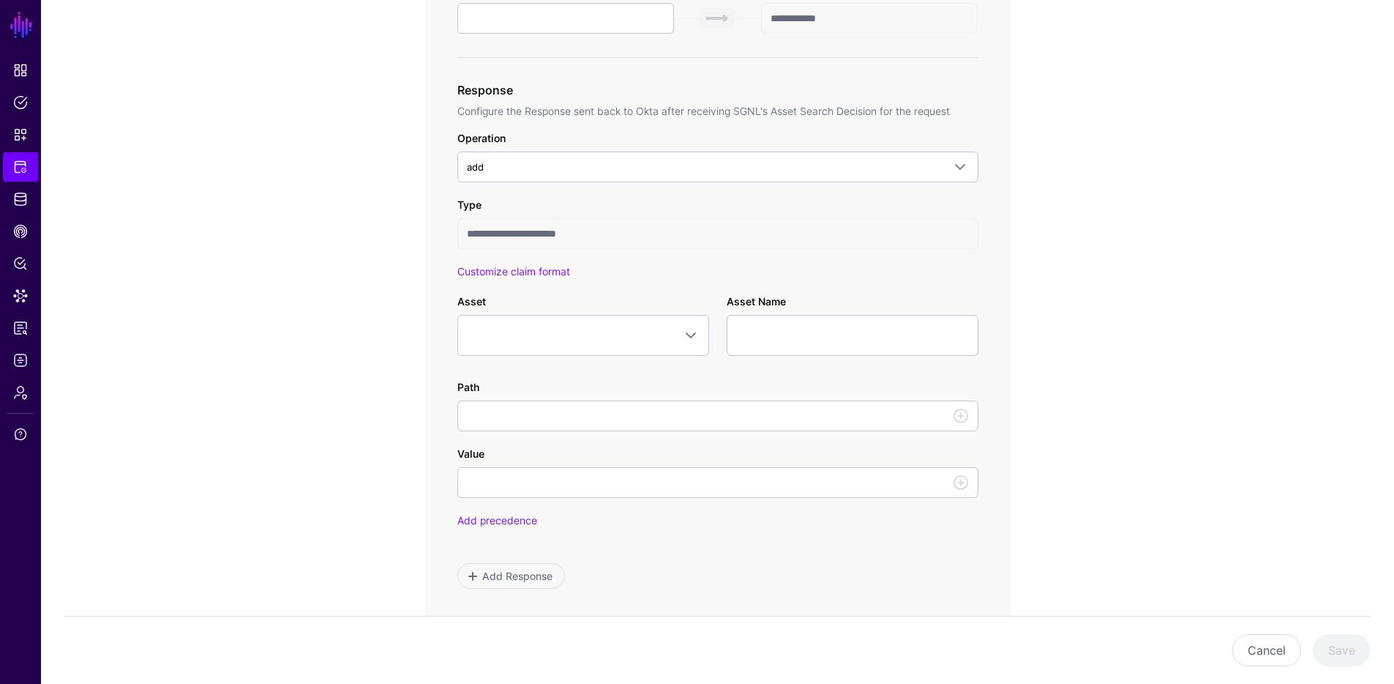
scroll to position [721, 0]
click at [699, 332] on span at bounding box center [691, 334] width 18 height 18
click at [1113, 371] on app-integrations-item-transforms "**********" at bounding box center [717, 272] width 1353 height 1633
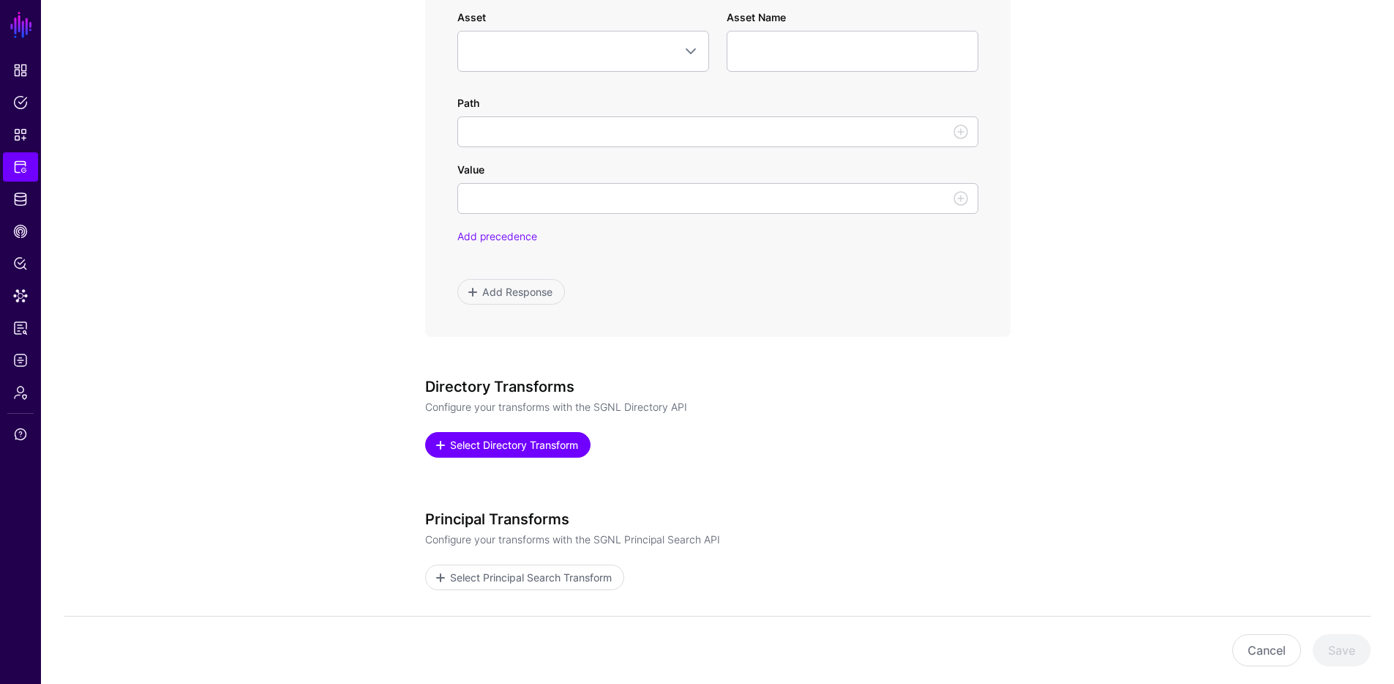
scroll to position [1126, 0]
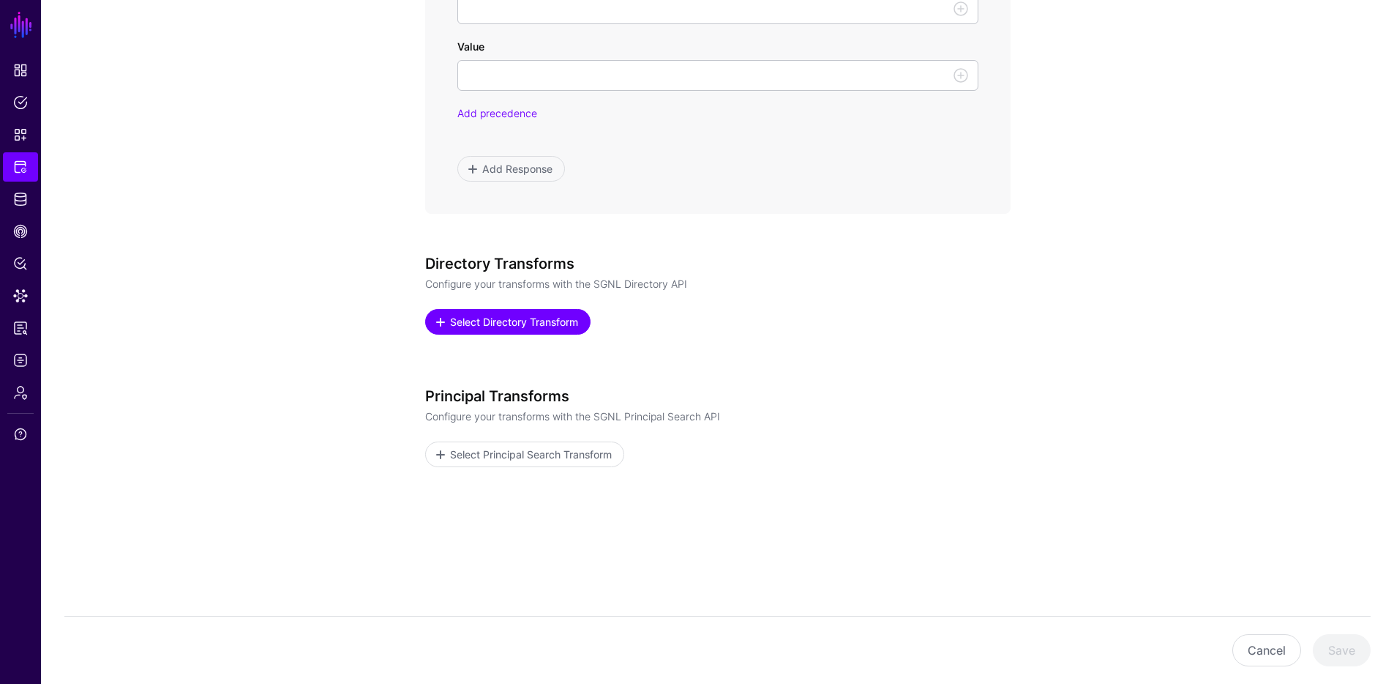
click at [490, 322] on span "Select Directory Transform" at bounding box center [514, 321] width 132 height 15
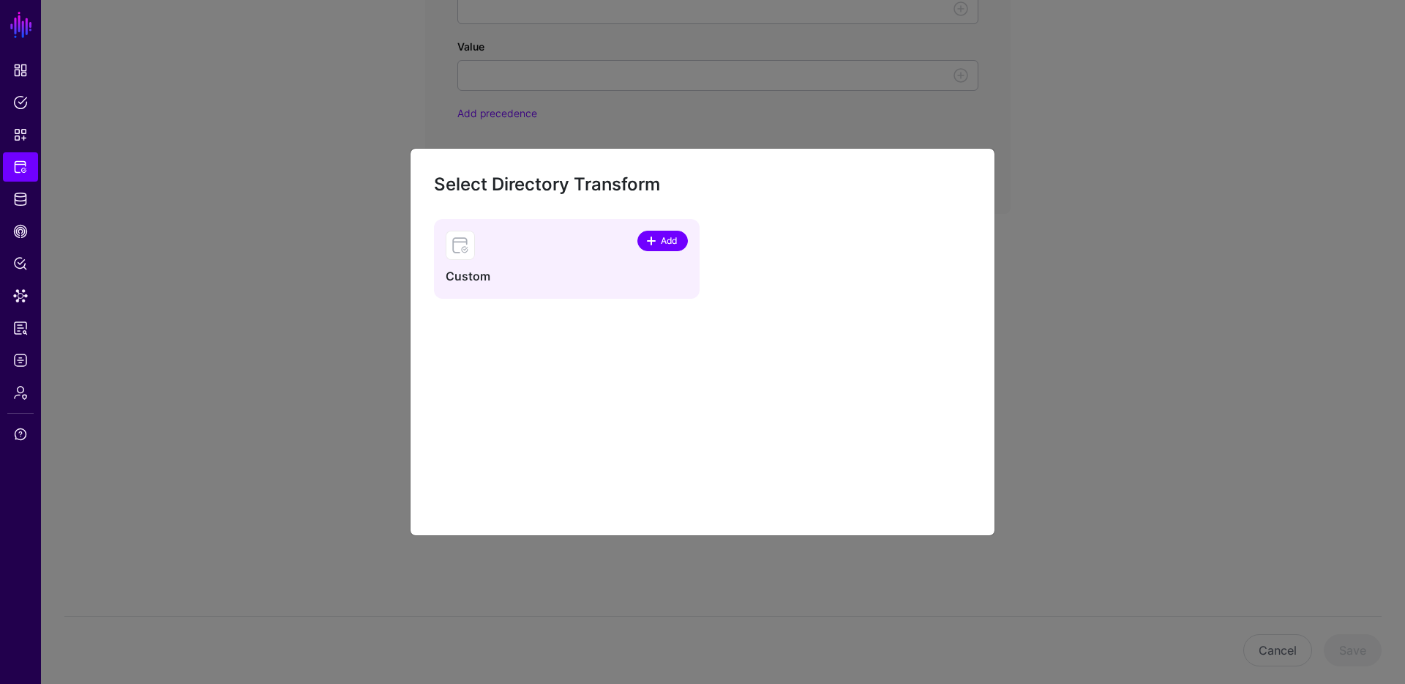
click at [654, 240] on span at bounding box center [652, 241] width 12 height 12
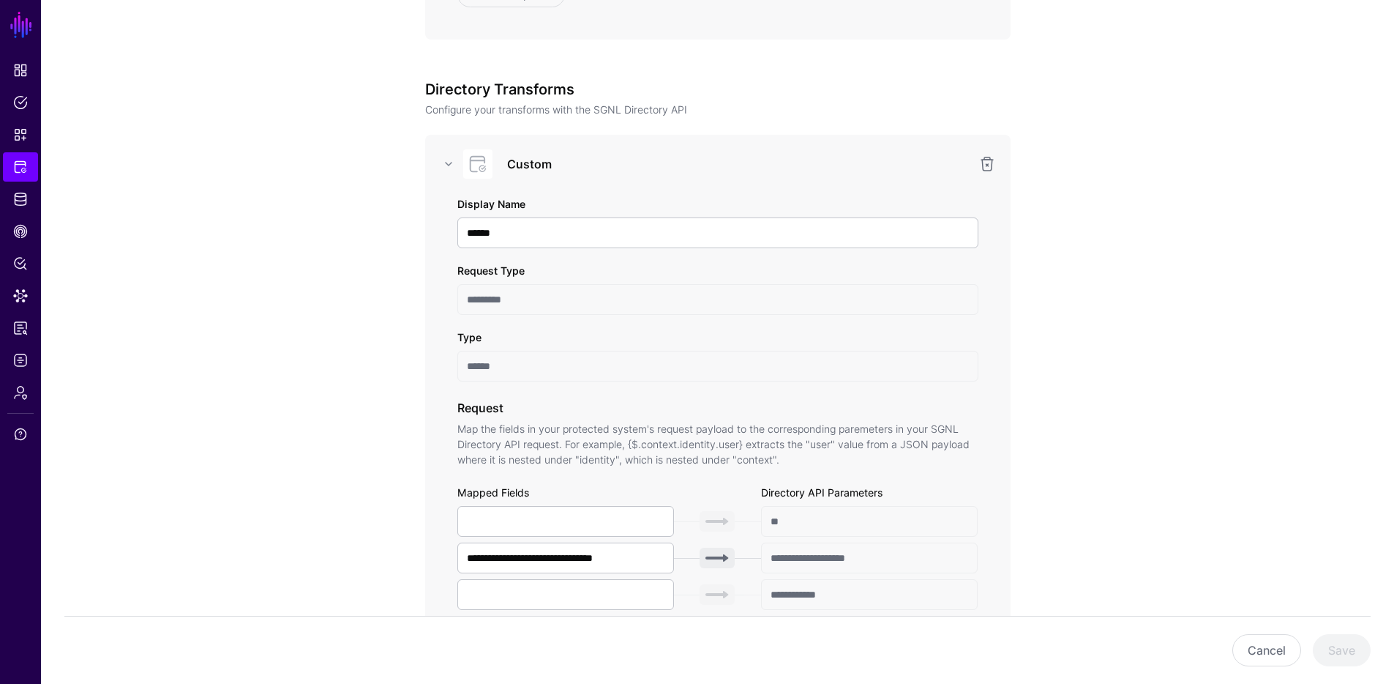
scroll to position [1429, 0]
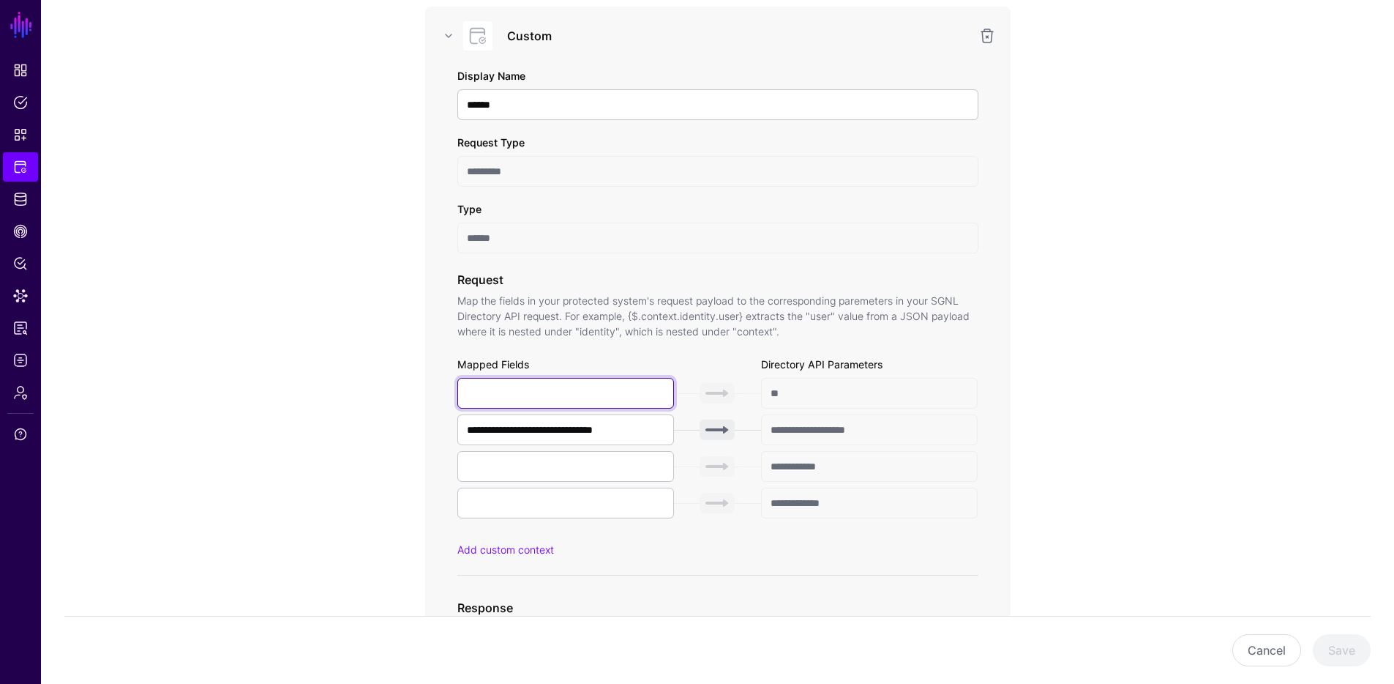
click at [598, 397] on input "text" at bounding box center [565, 393] width 217 height 31
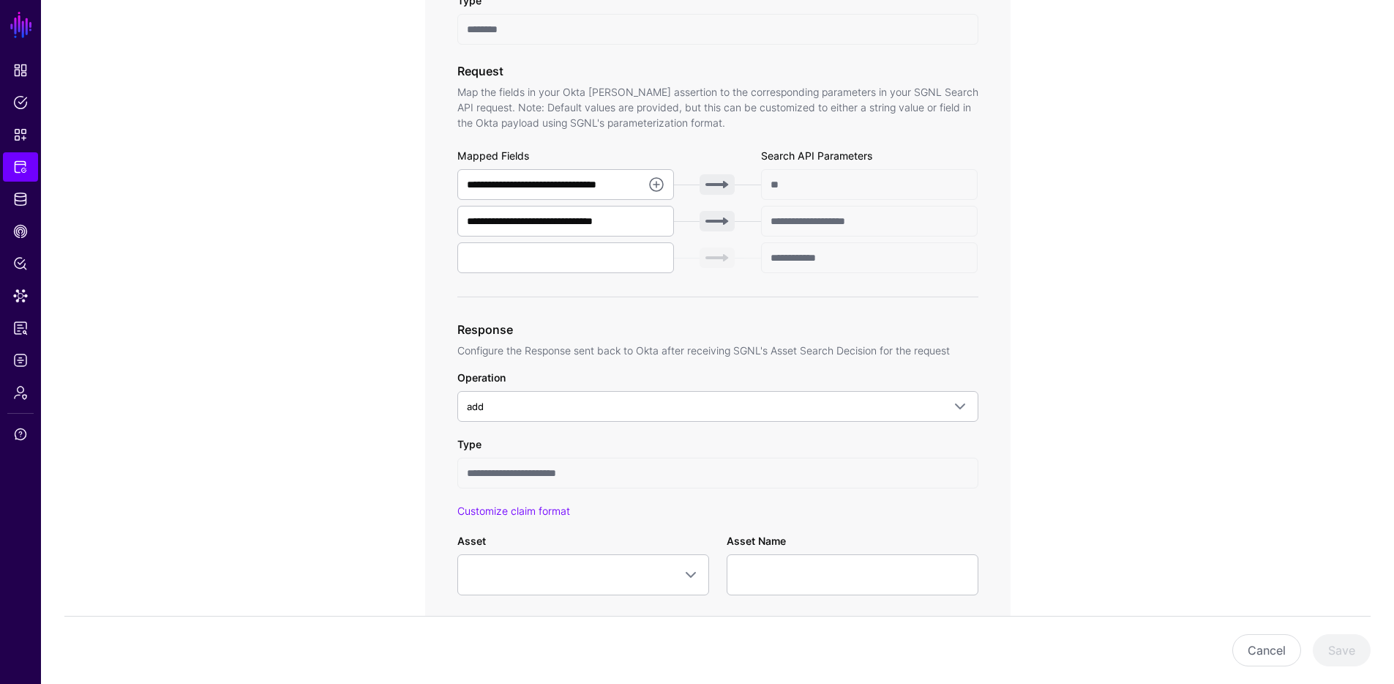
scroll to position [288, 0]
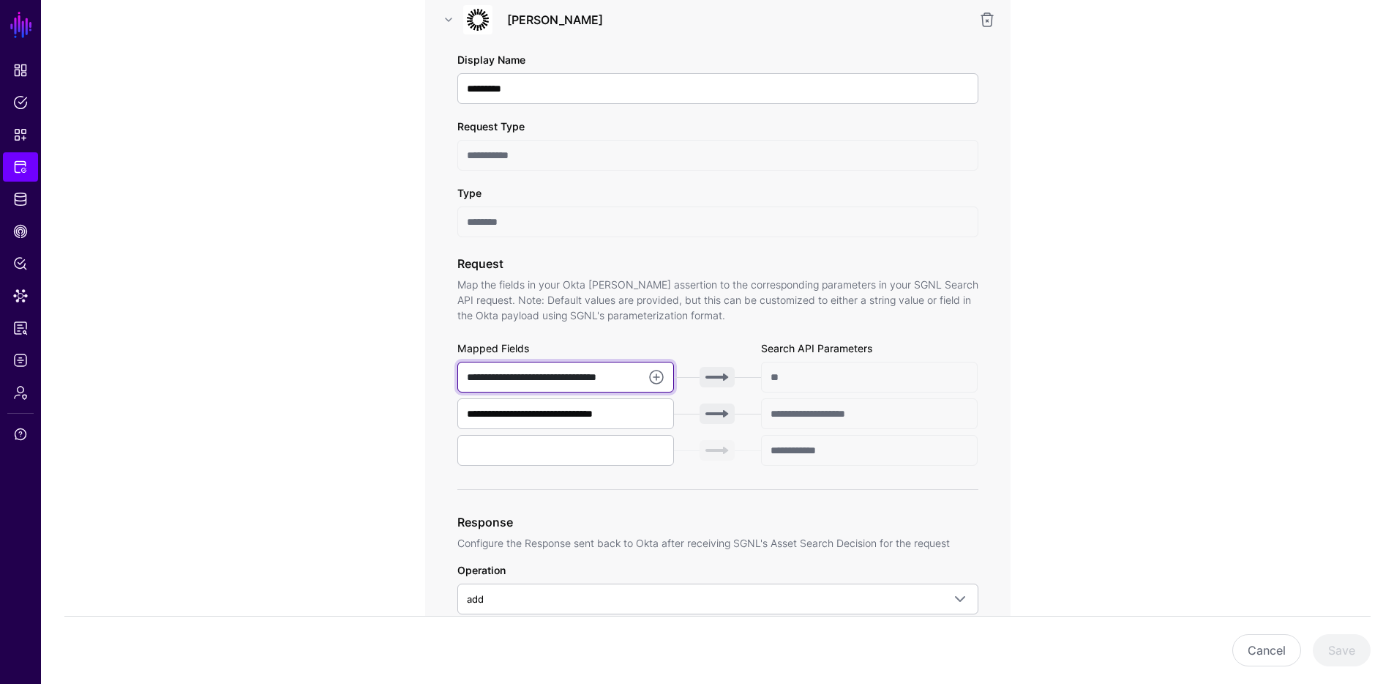
click at [542, 374] on input "**********" at bounding box center [565, 377] width 217 height 31
click at [543, 373] on input "**********" at bounding box center [565, 377] width 217 height 31
click at [637, 379] on input "**********" at bounding box center [565, 377] width 217 height 31
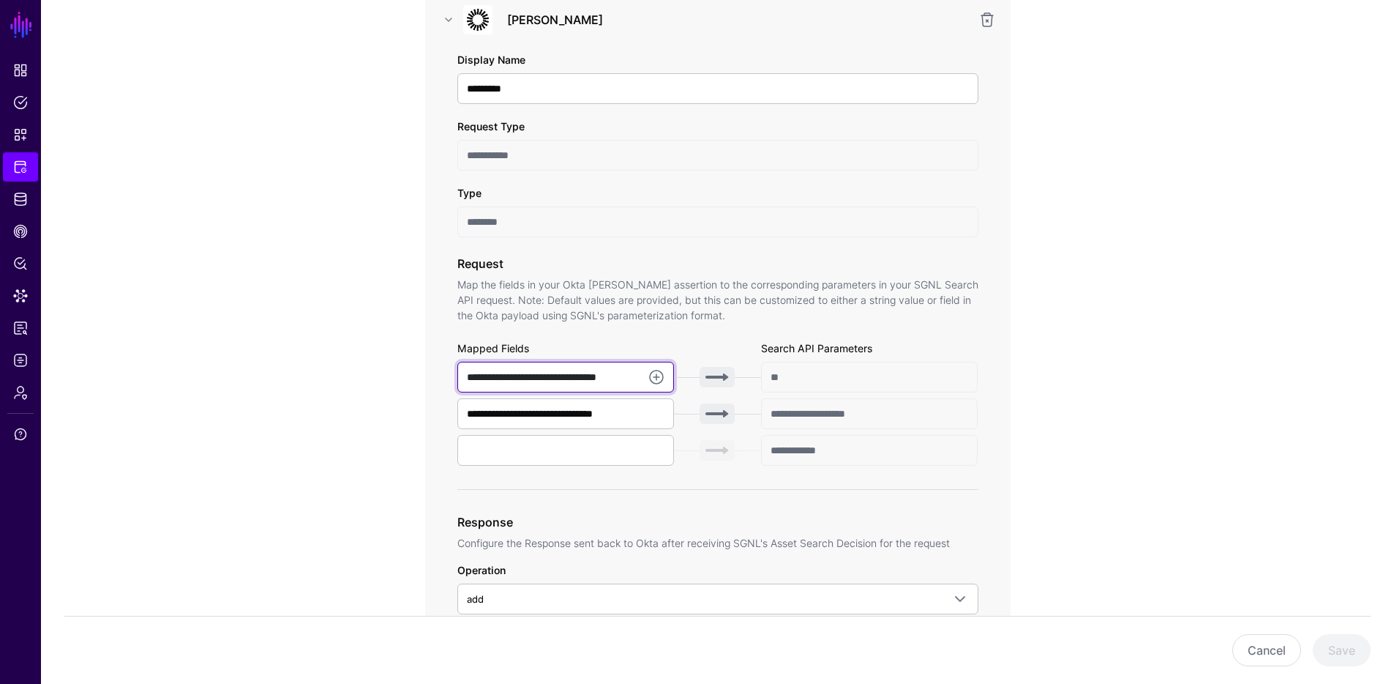
drag, startPoint x: 640, startPoint y: 378, endPoint x: 449, endPoint y: 375, distance: 190.3
click at [449, 375] on div "**********" at bounding box center [718, 521] width 586 height 1062
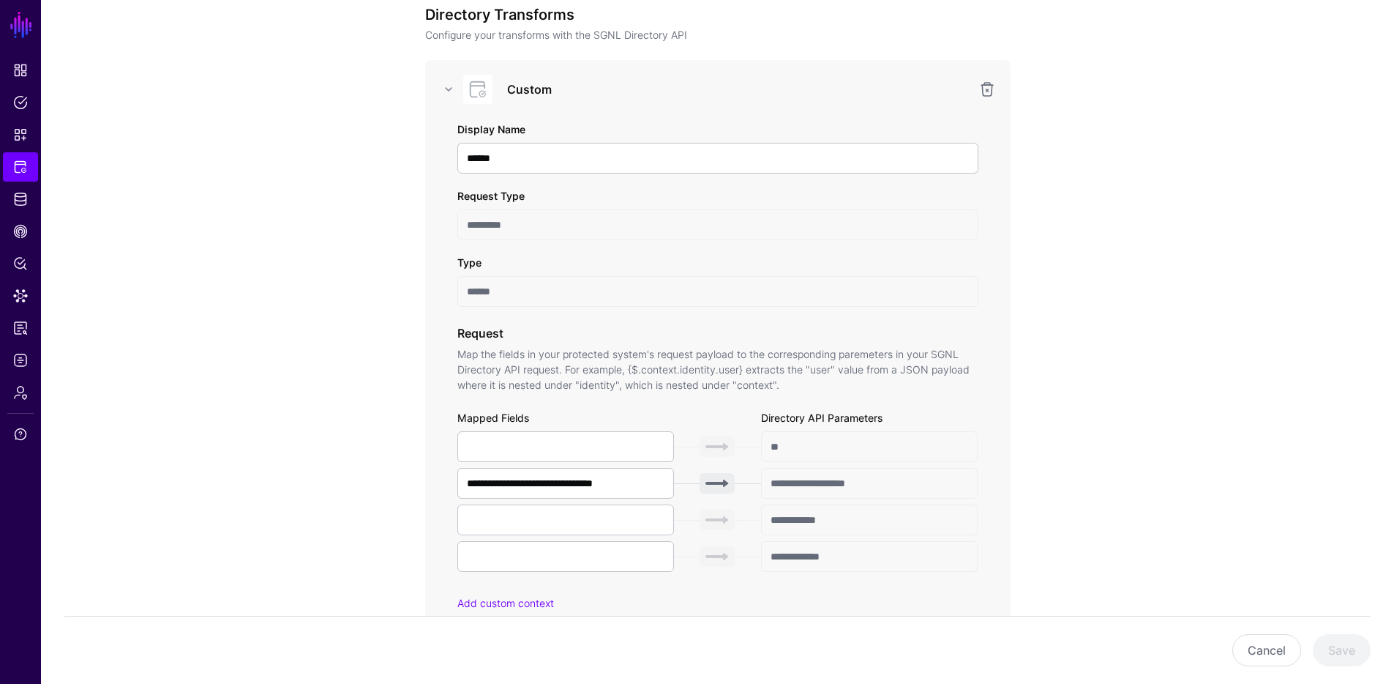
scroll to position [1576, 0]
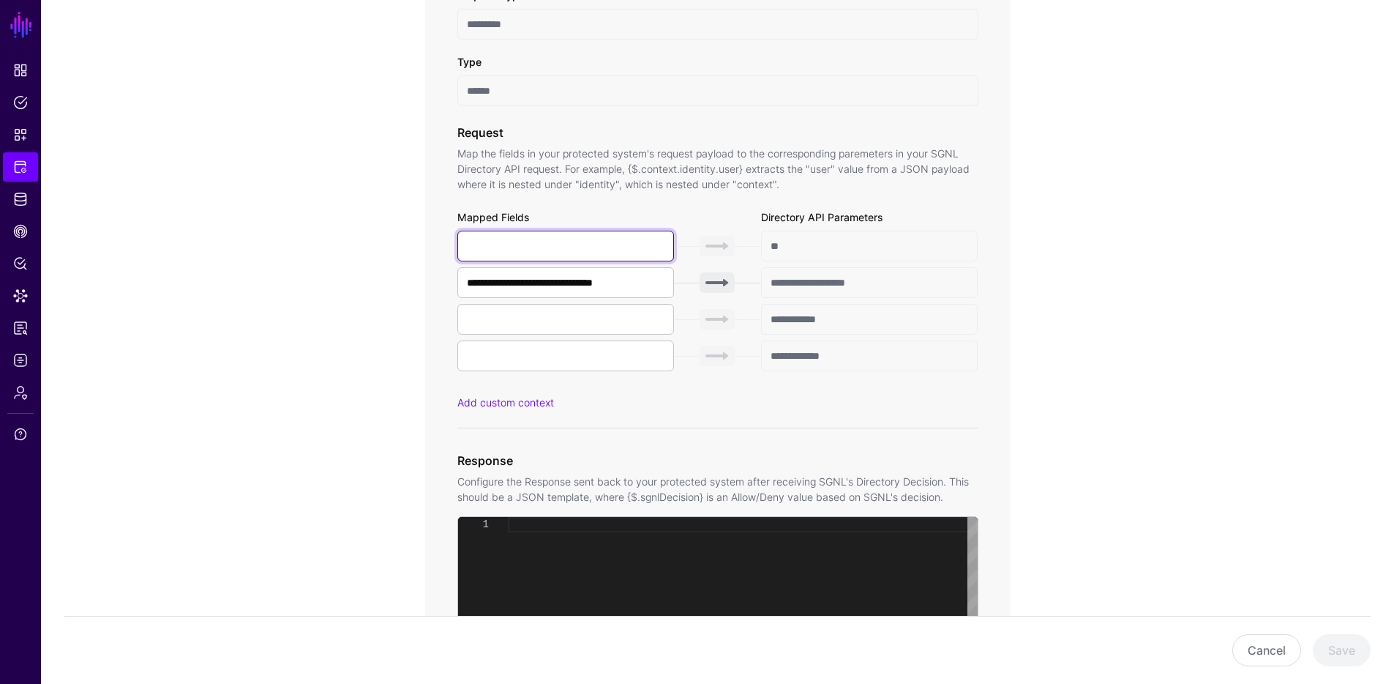
click at [544, 244] on input "text" at bounding box center [565, 246] width 217 height 31
paste input "**********"
type input "**********"
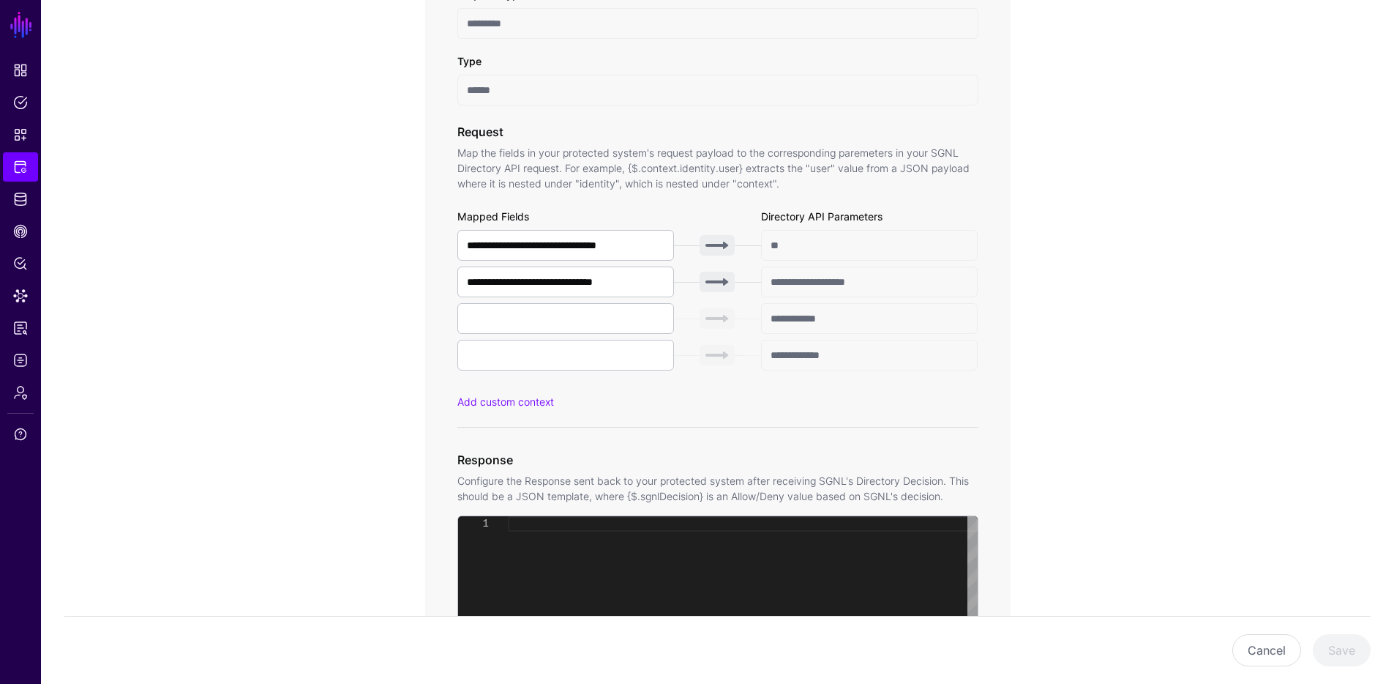
scroll to position [1795, 0]
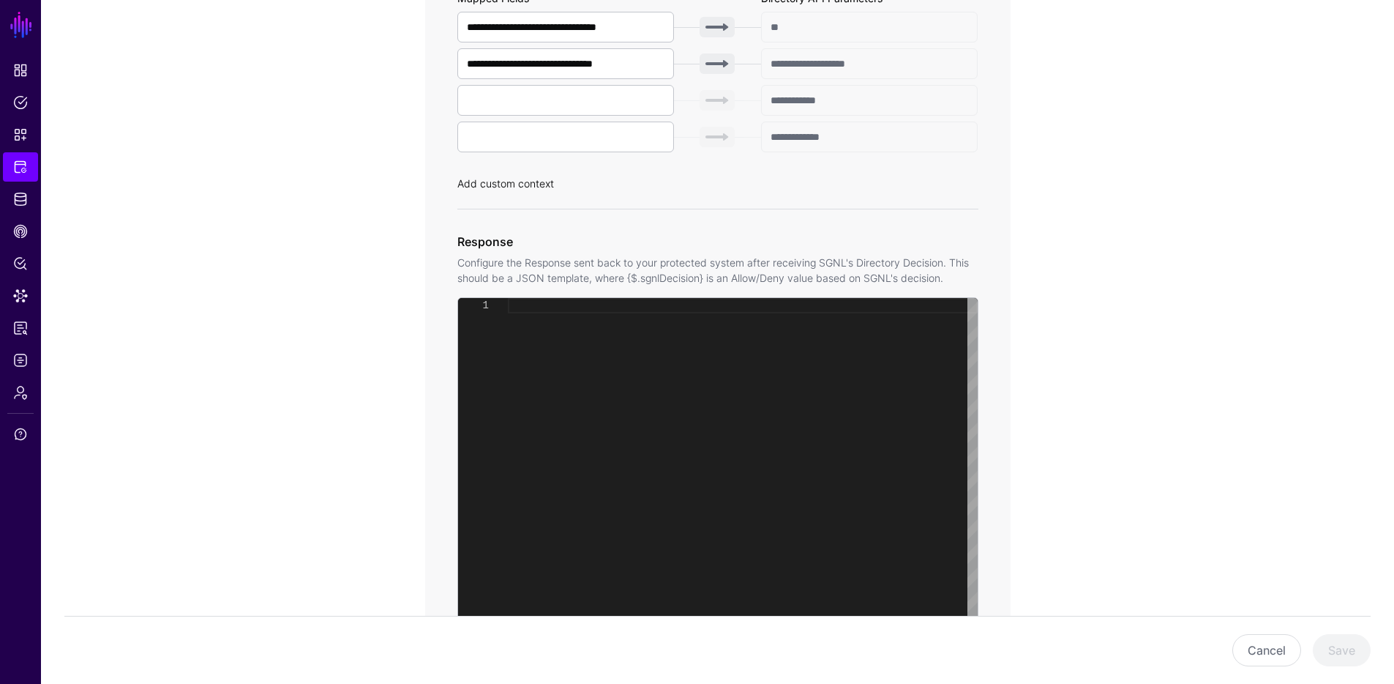
click at [482, 184] on link "Add custom context" at bounding box center [505, 183] width 97 height 12
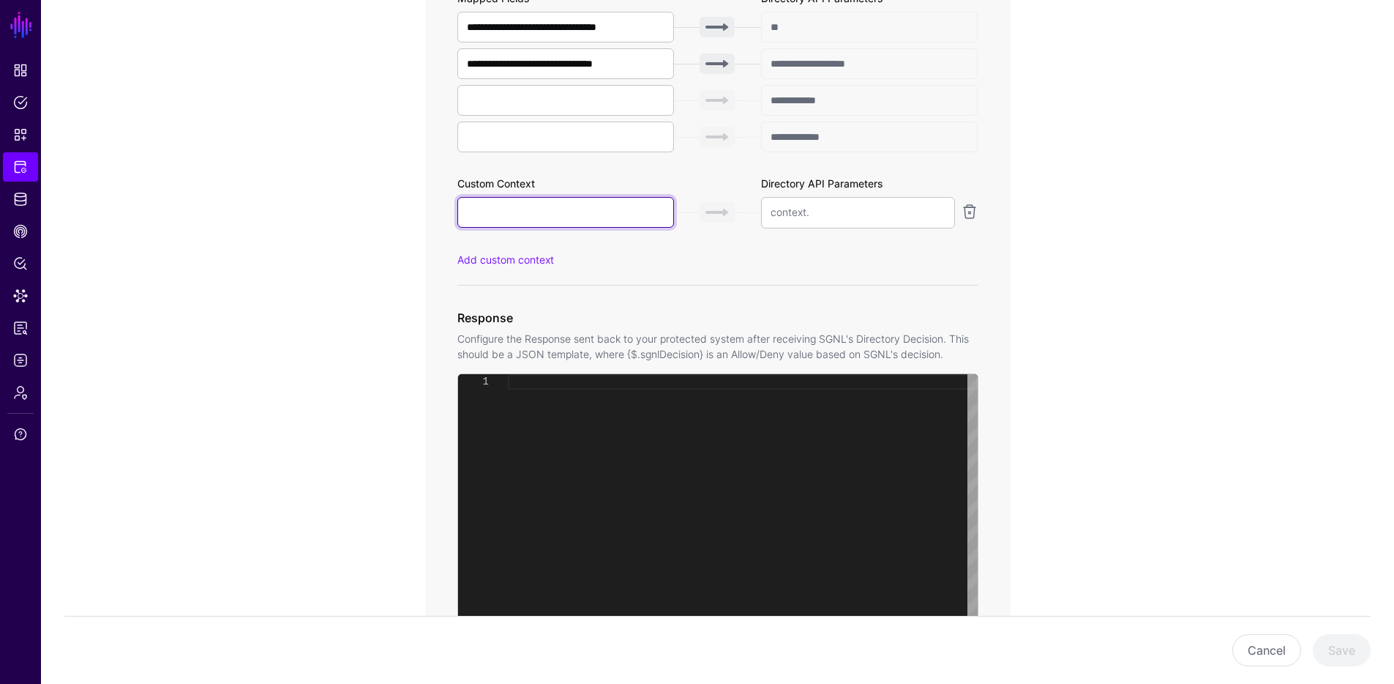
click at [491, 207] on input "text" at bounding box center [565, 212] width 217 height 31
click at [815, 212] on input "text" at bounding box center [877, 212] width 136 height 29
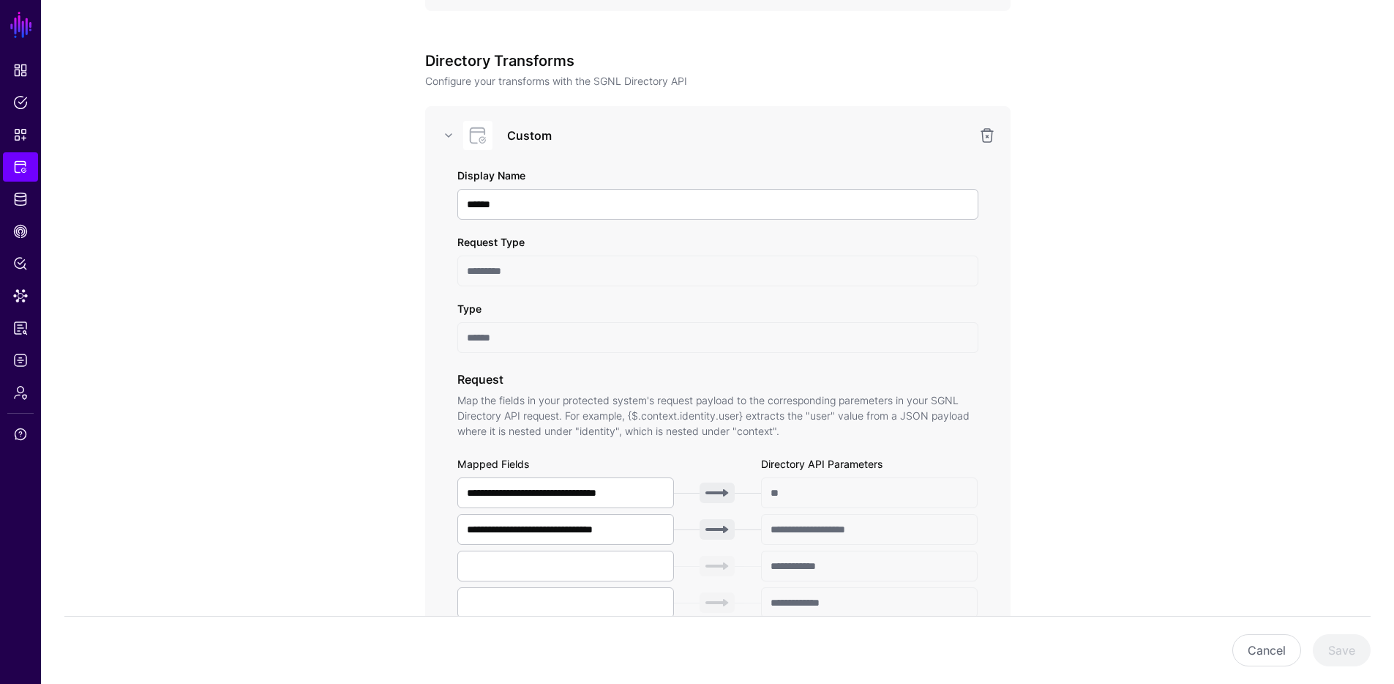
scroll to position [1139, 0]
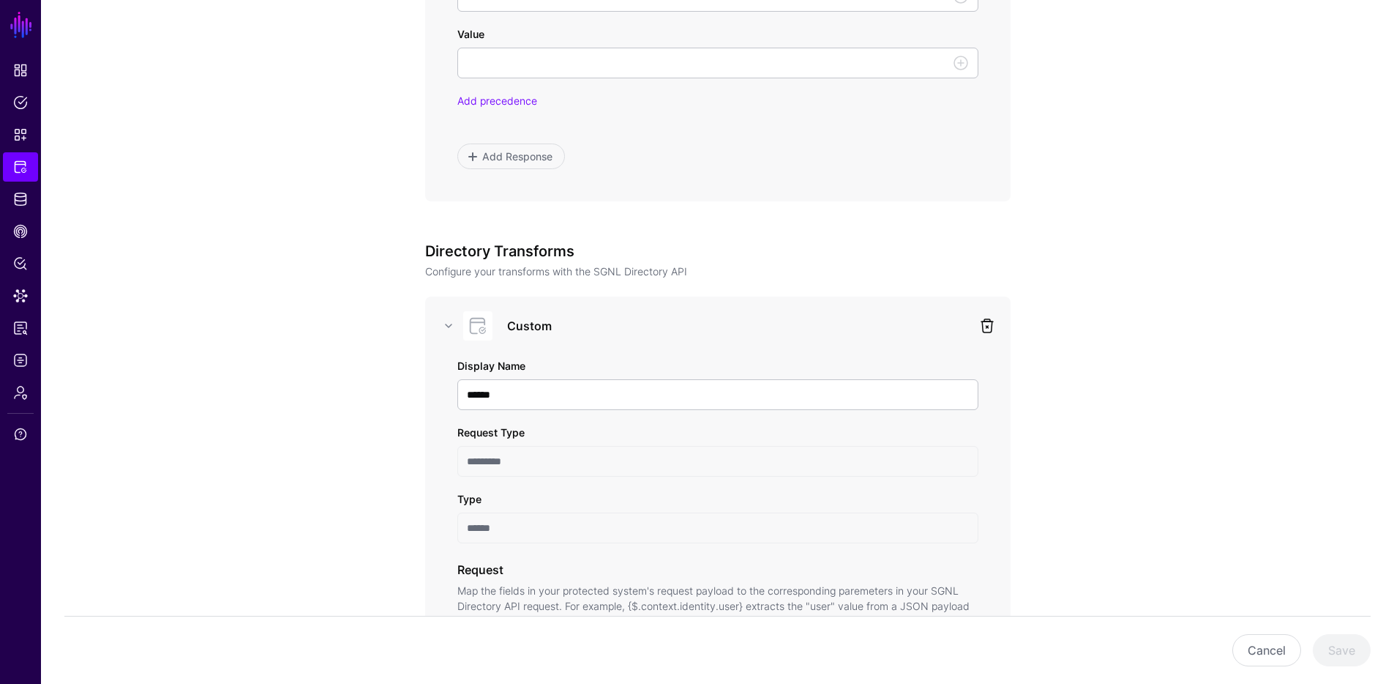
click at [985, 328] on link at bounding box center [988, 326] width 18 height 18
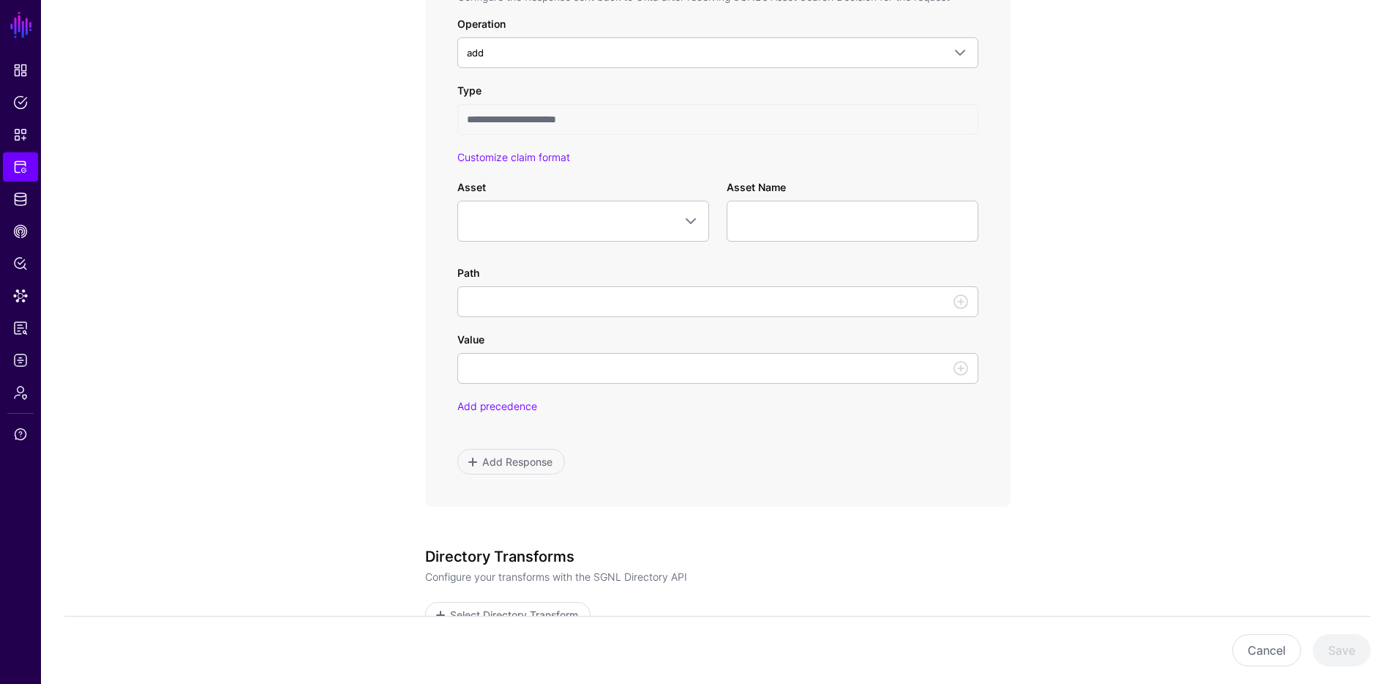
scroll to position [610, 0]
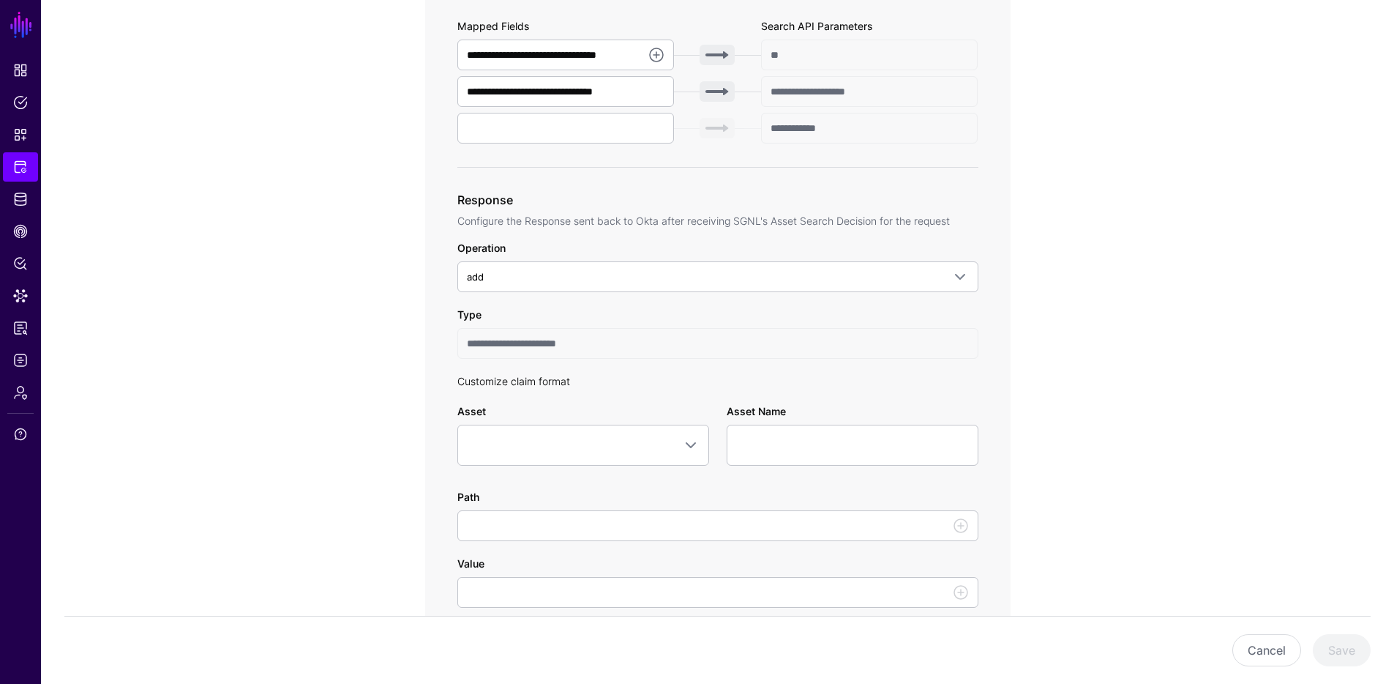
click at [564, 383] on link "Customize claim format" at bounding box center [513, 381] width 113 height 12
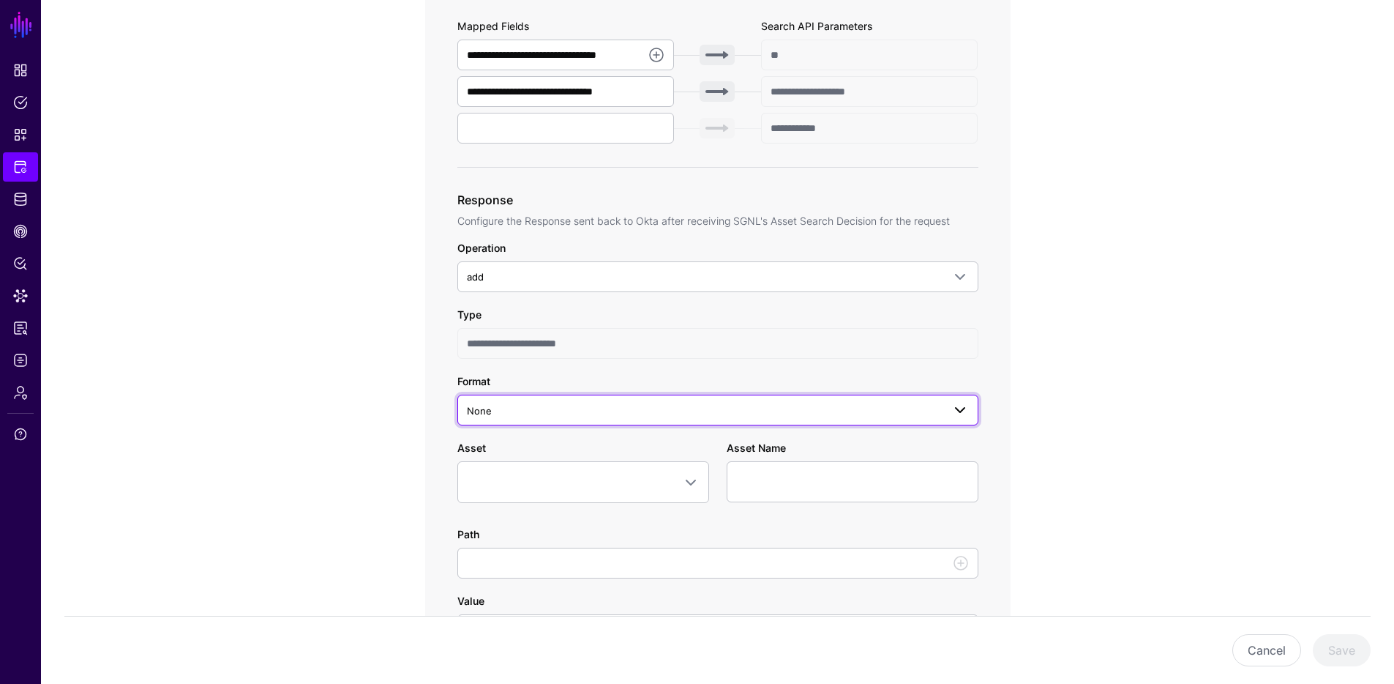
click at [632, 414] on span "None" at bounding box center [705, 411] width 476 height 16
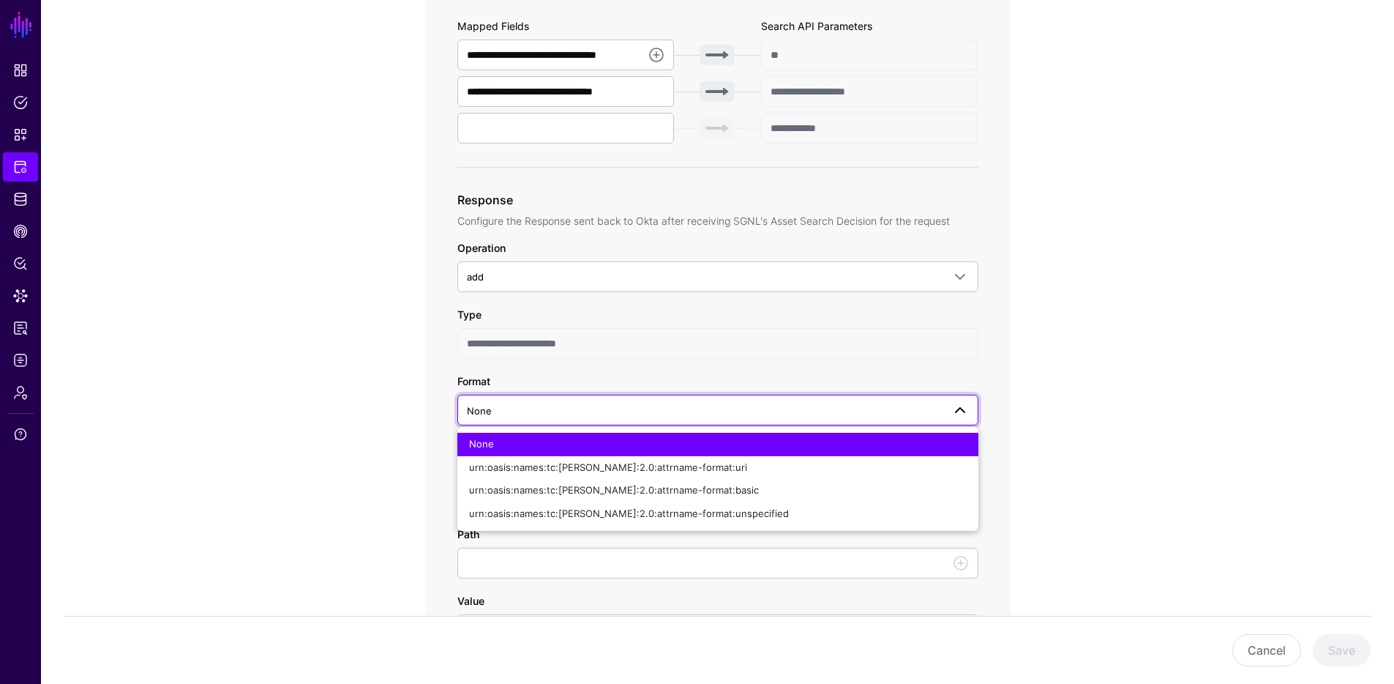
click at [1104, 389] on app-integrations-item-transforms "**********" at bounding box center [717, 402] width 1353 height 1670
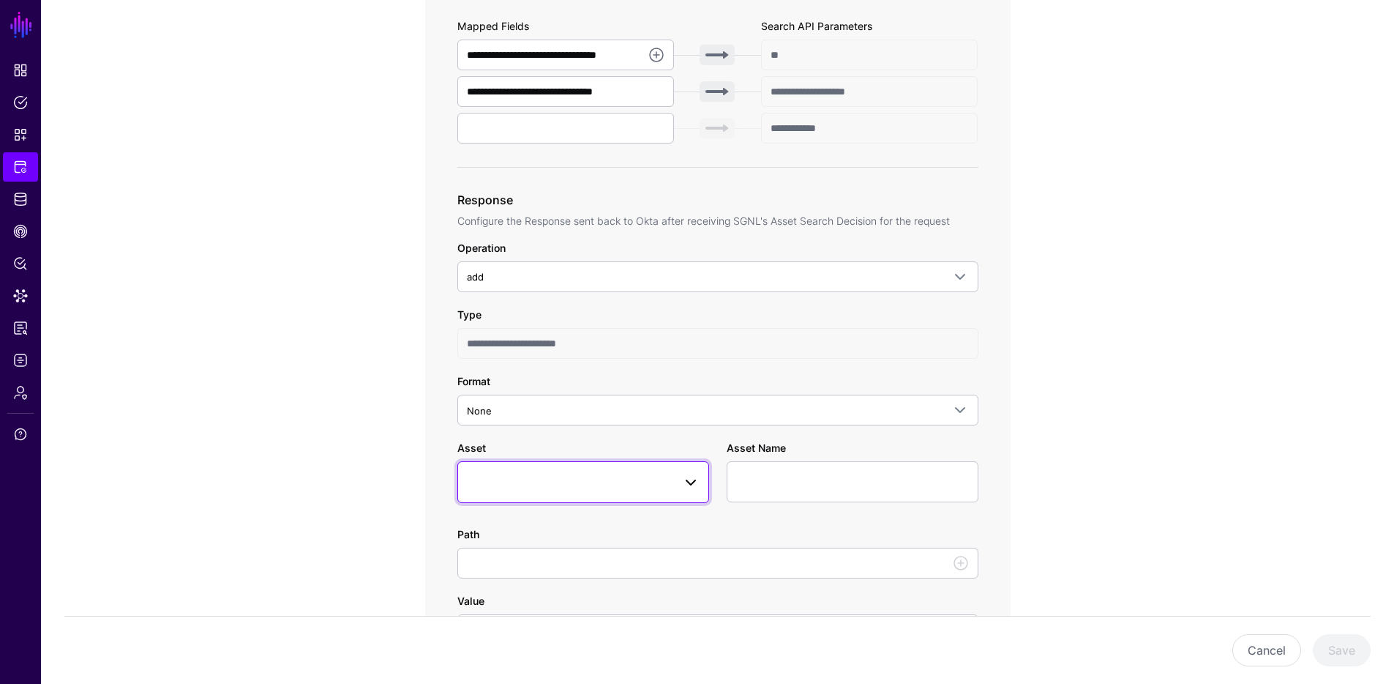
click at [627, 481] on span at bounding box center [583, 482] width 233 height 18
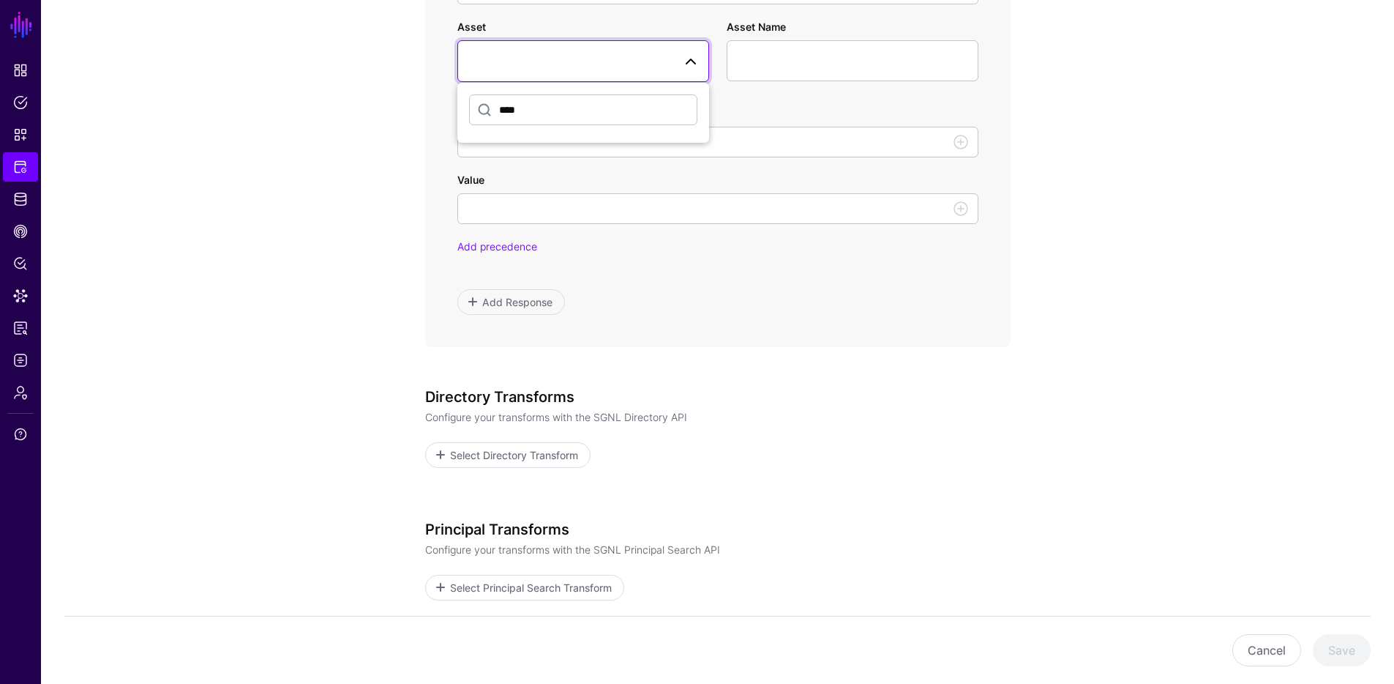
scroll to position [1164, 0]
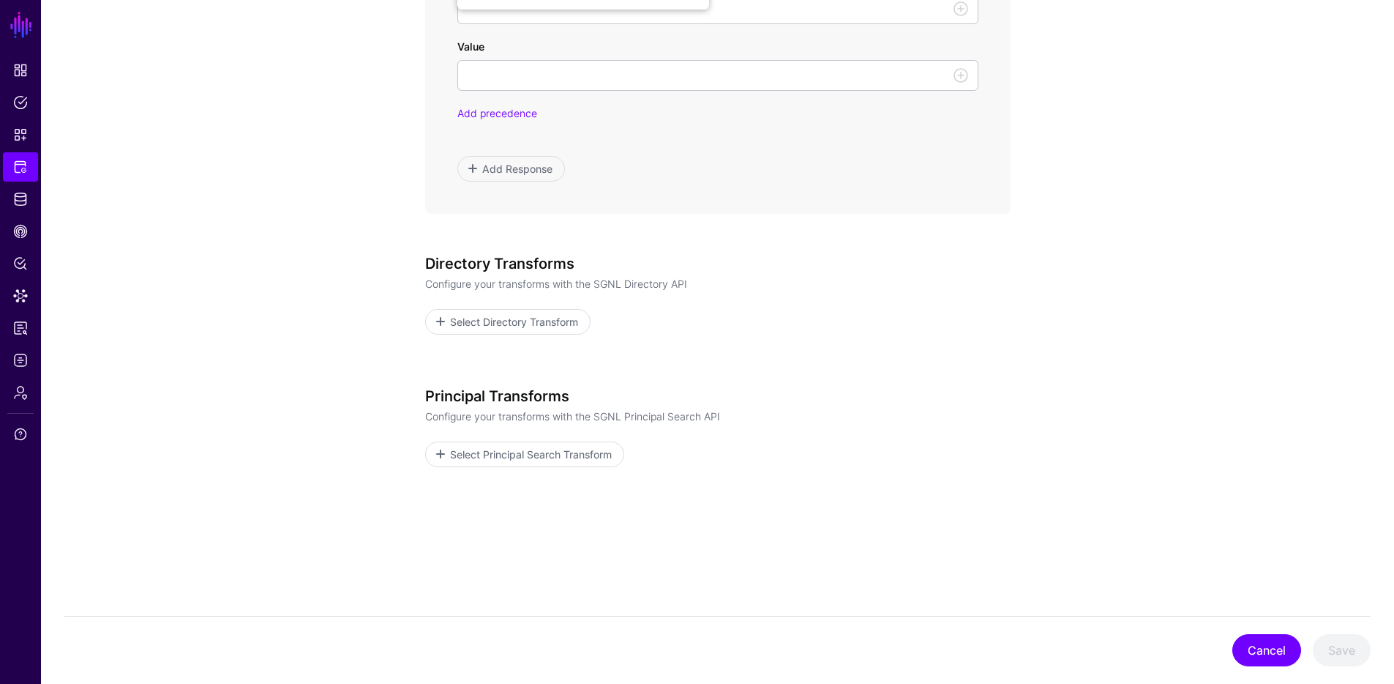
type input "****"
click at [1263, 645] on button "Cancel" at bounding box center [1267, 650] width 69 height 32
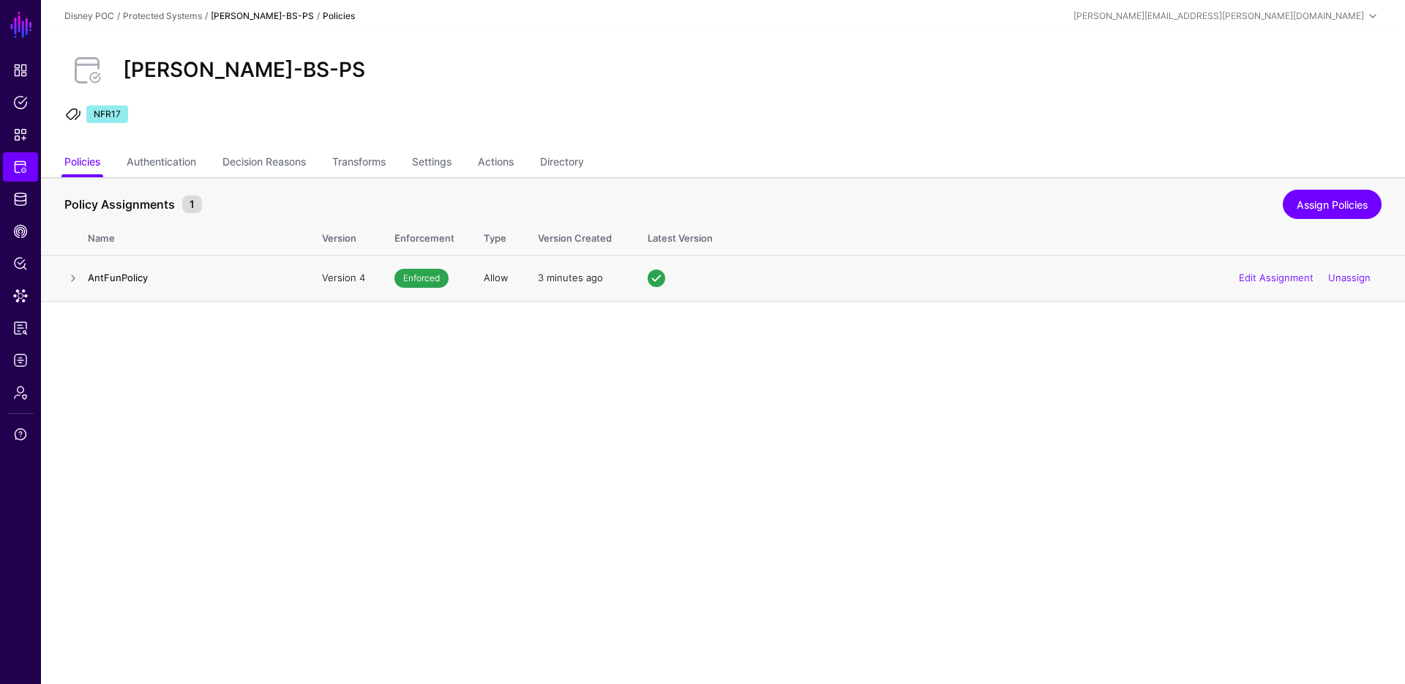
click at [111, 280] on h4 "AntFunPolicy" at bounding box center [190, 277] width 205 height 13
click at [73, 277] on link at bounding box center [73, 278] width 18 height 18
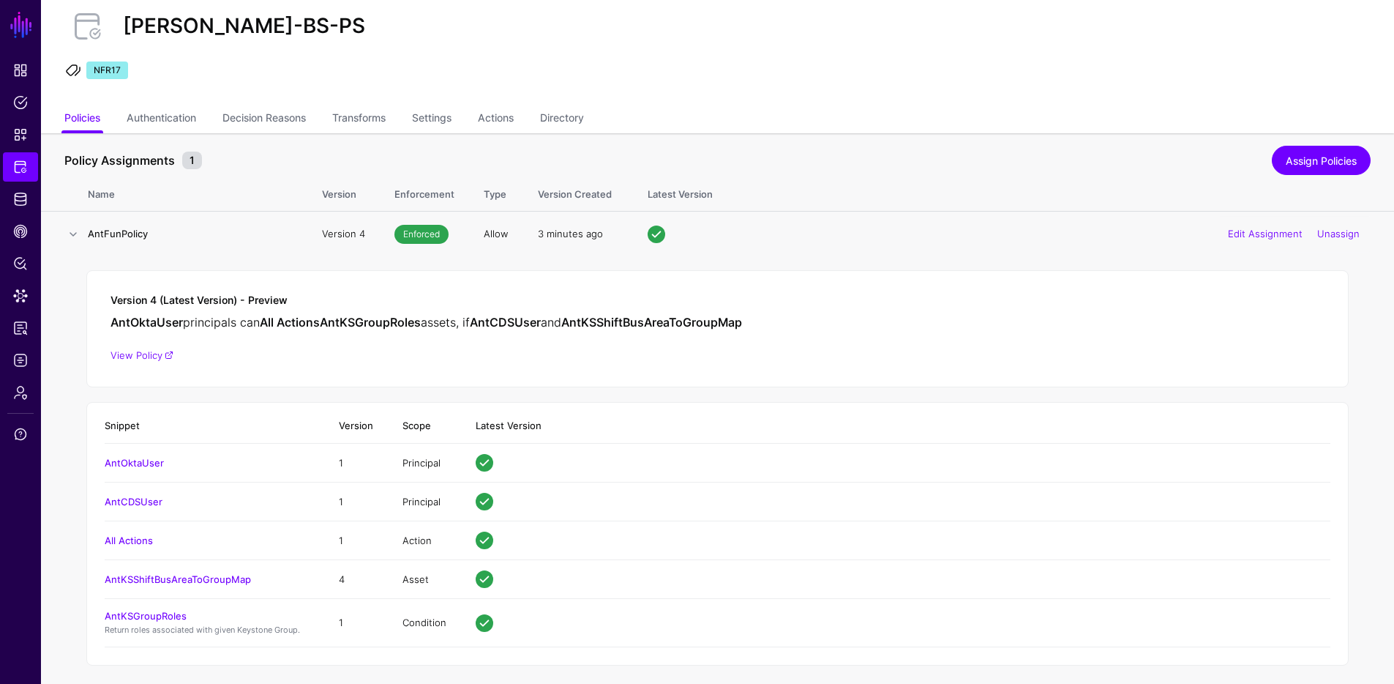
scroll to position [54, 0]
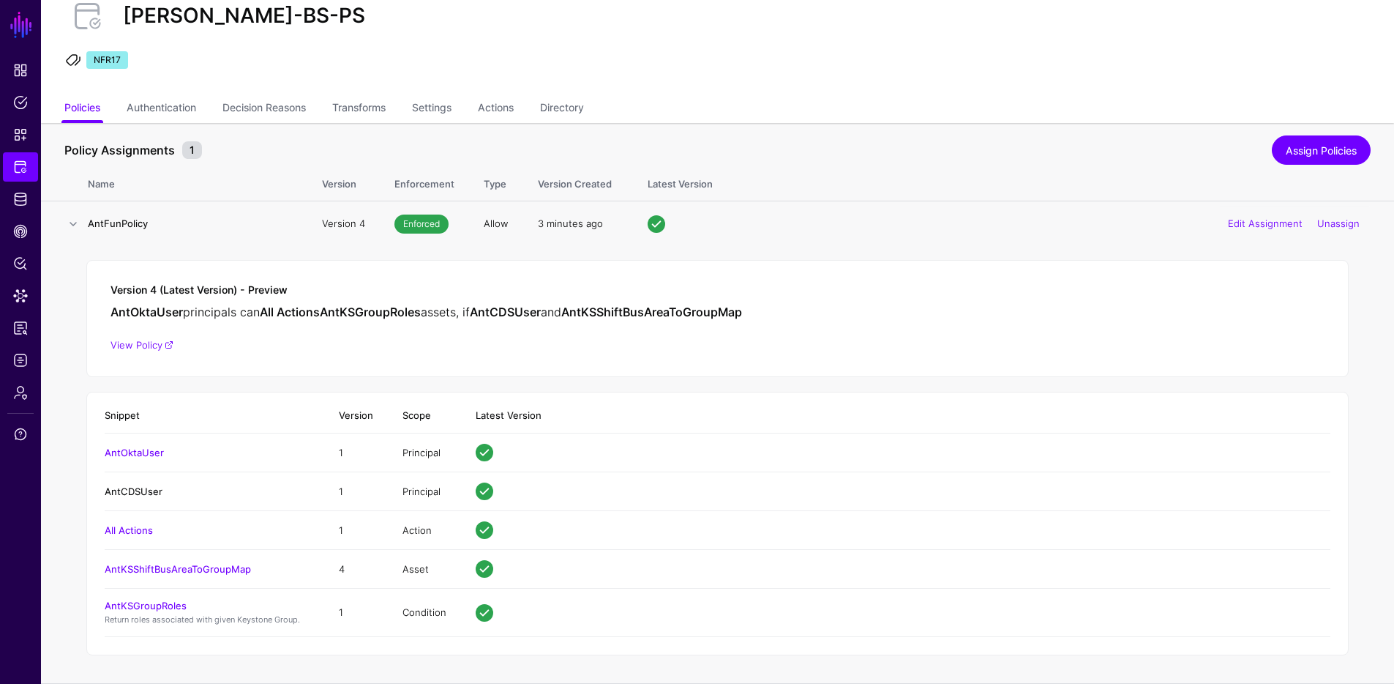
click at [146, 495] on link "AntCDSUser" at bounding box center [134, 491] width 58 height 12
click at [173, 101] on link "Authentication" at bounding box center [162, 109] width 70 height 28
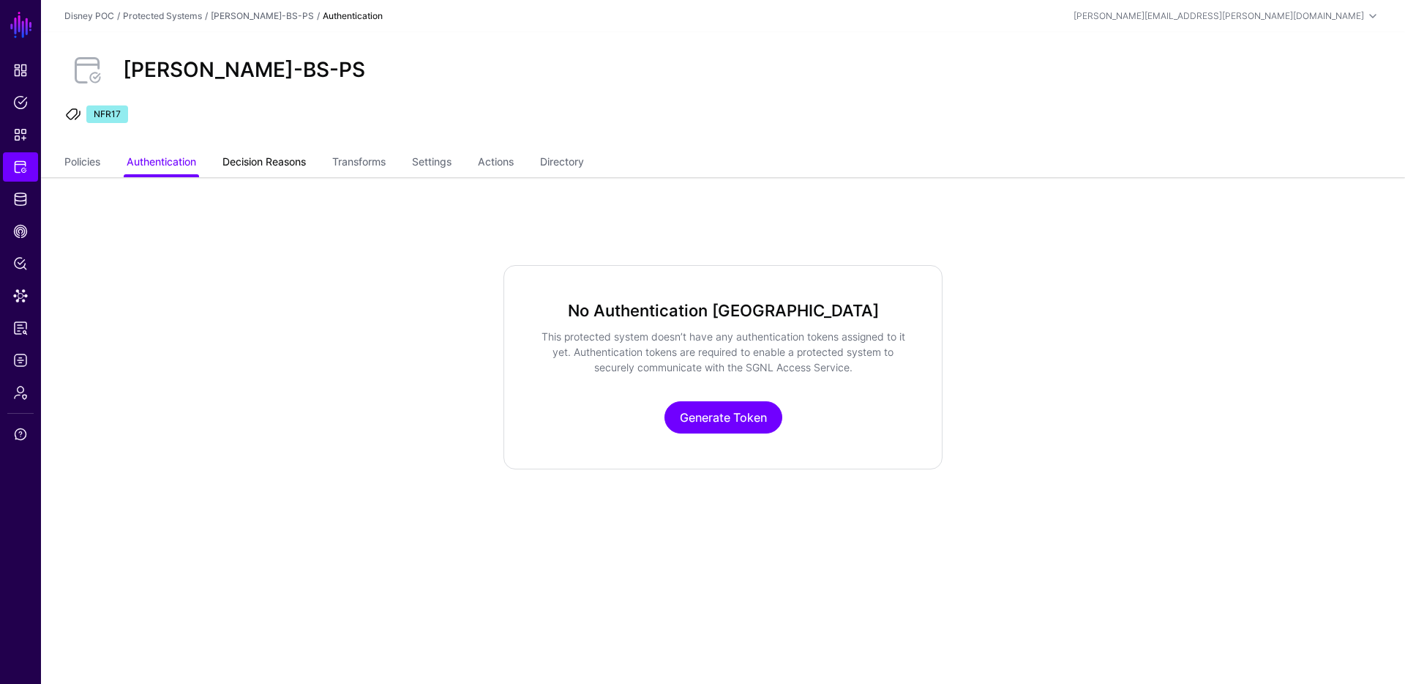
click at [262, 159] on link "Decision Reasons" at bounding box center [263, 163] width 83 height 28
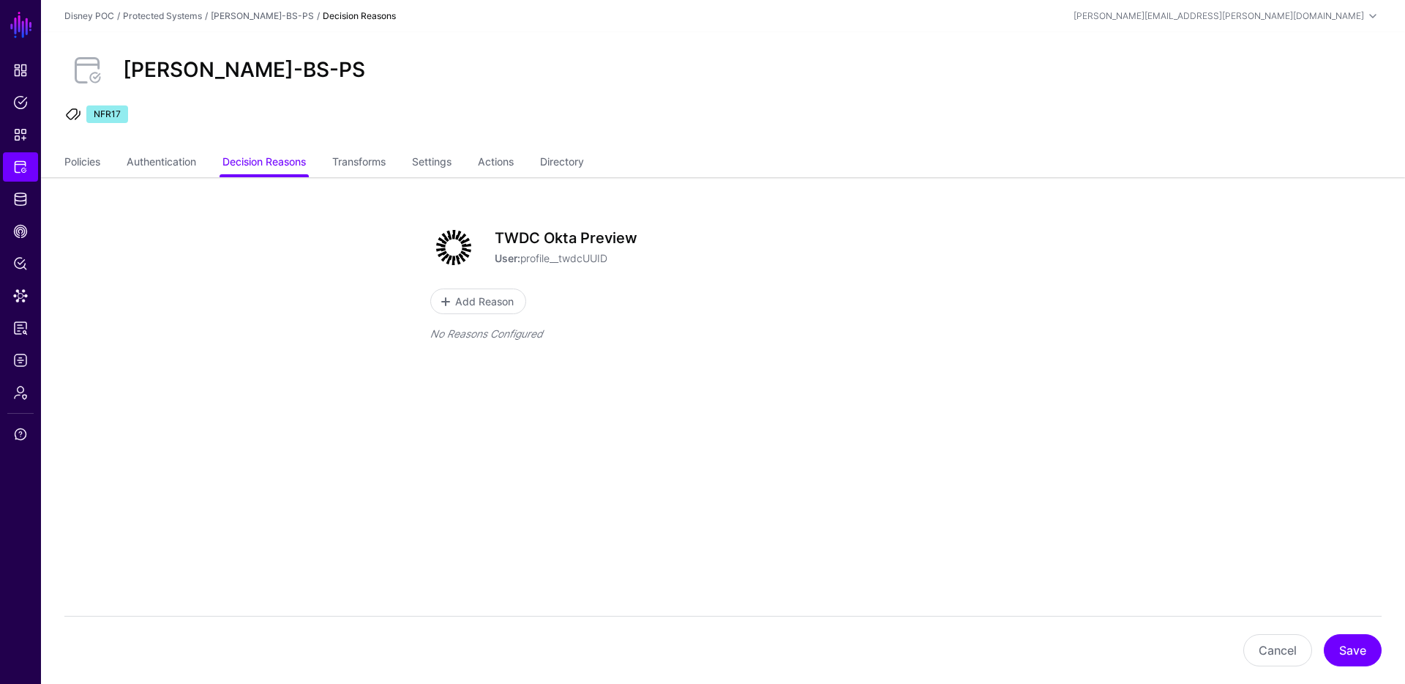
click at [527, 236] on h3 "TWDC Okta Preview" at bounding box center [755, 238] width 521 height 18
click at [523, 224] on div "TWDC Okta Preview User: profile__twdcUUID" at bounding box center [723, 247] width 586 height 47
click at [511, 252] on strong "User:" at bounding box center [508, 258] width 26 height 12
click at [442, 249] on img at bounding box center [453, 247] width 47 height 47
click at [180, 163] on link "Authentication" at bounding box center [162, 163] width 70 height 28
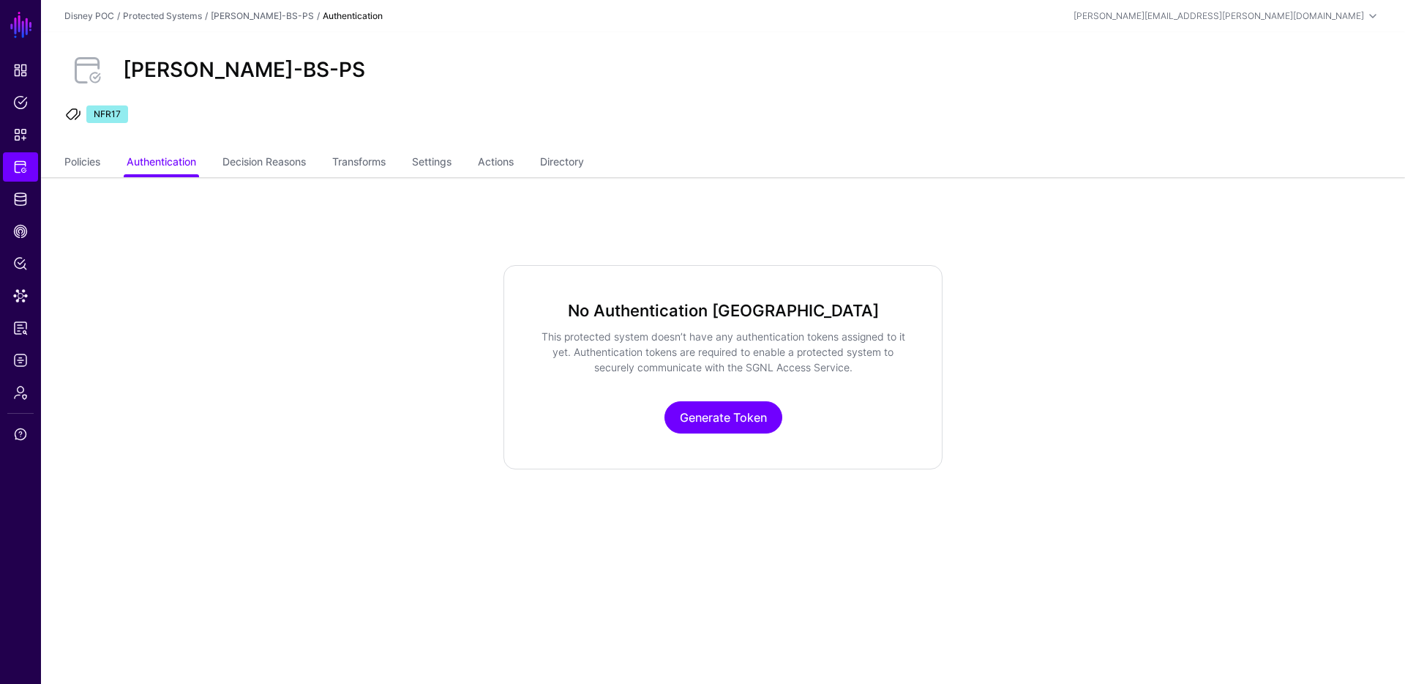
click at [105, 164] on ul "Policies Authentication Decision Reasons Transforms Settings Actions Directory" at bounding box center [722, 163] width 1317 height 28
click at [91, 165] on link "Policies" at bounding box center [82, 163] width 36 height 28
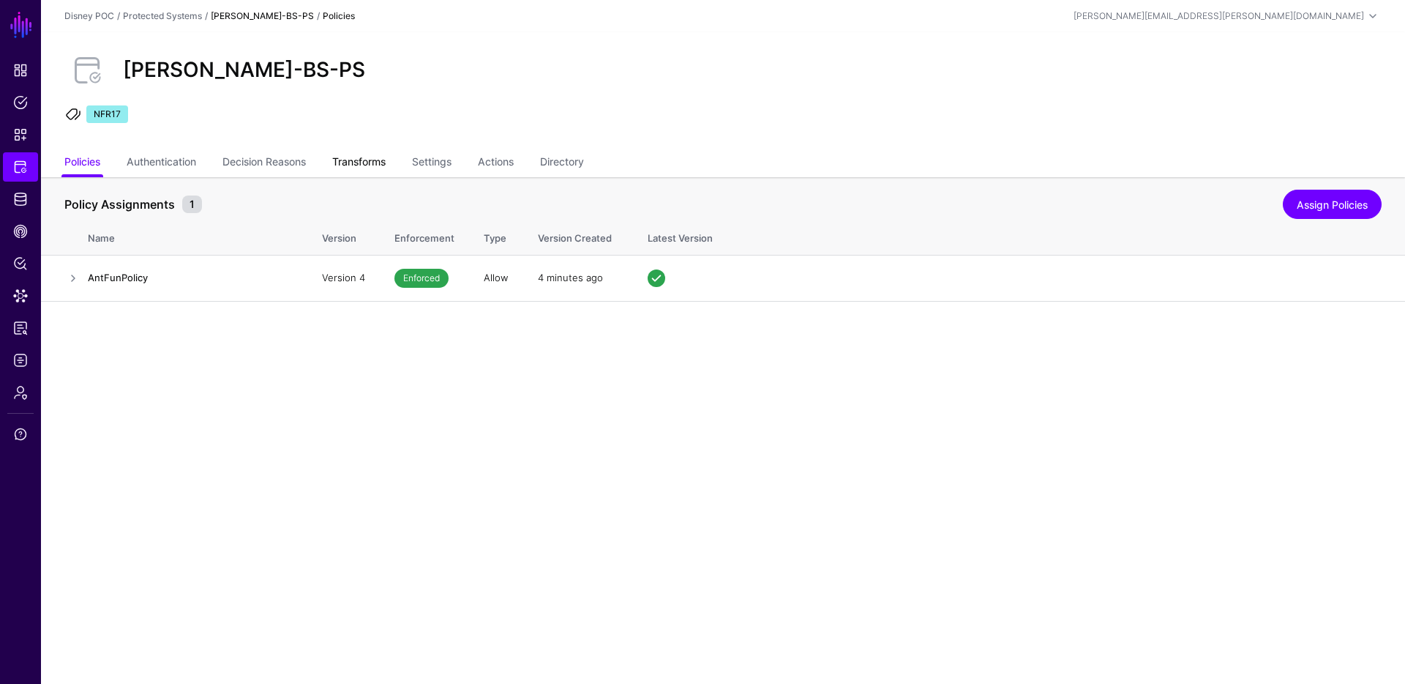
click at [364, 160] on link "Transforms" at bounding box center [358, 163] width 53 height 28
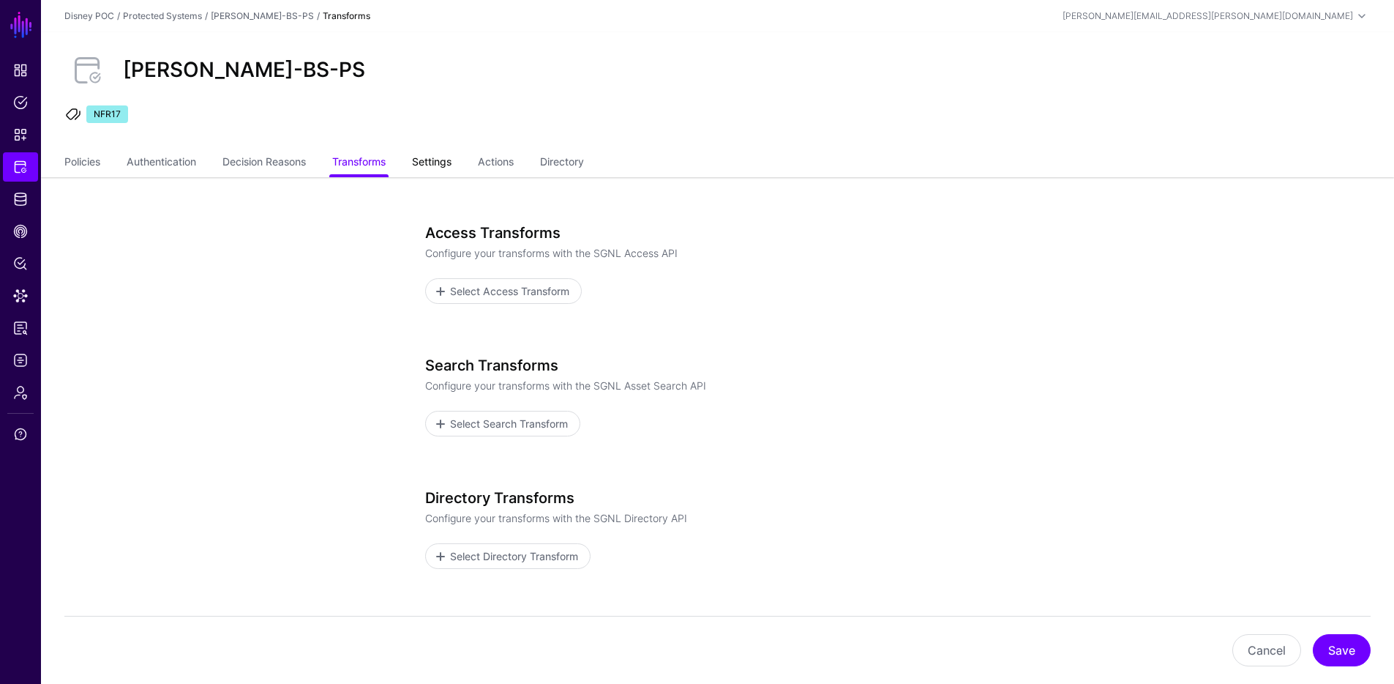
click at [428, 163] on link "Settings" at bounding box center [432, 163] width 40 height 28
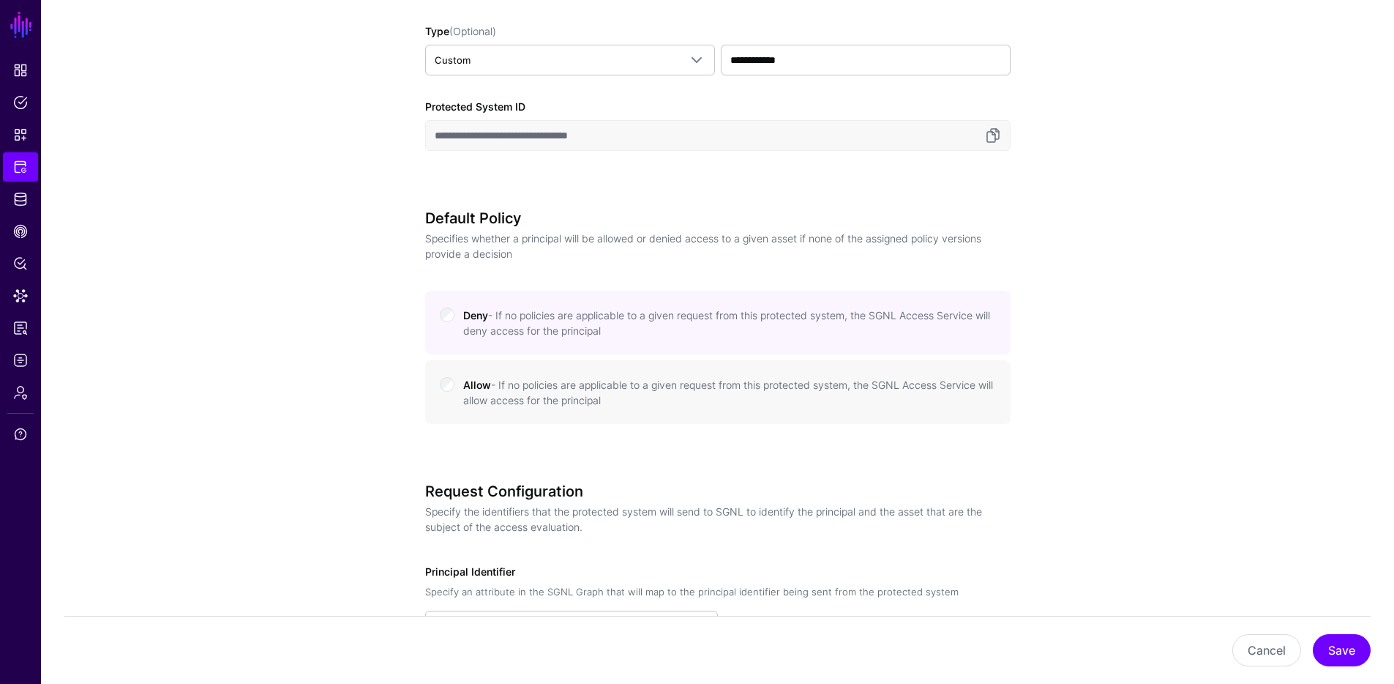
scroll to position [859, 0]
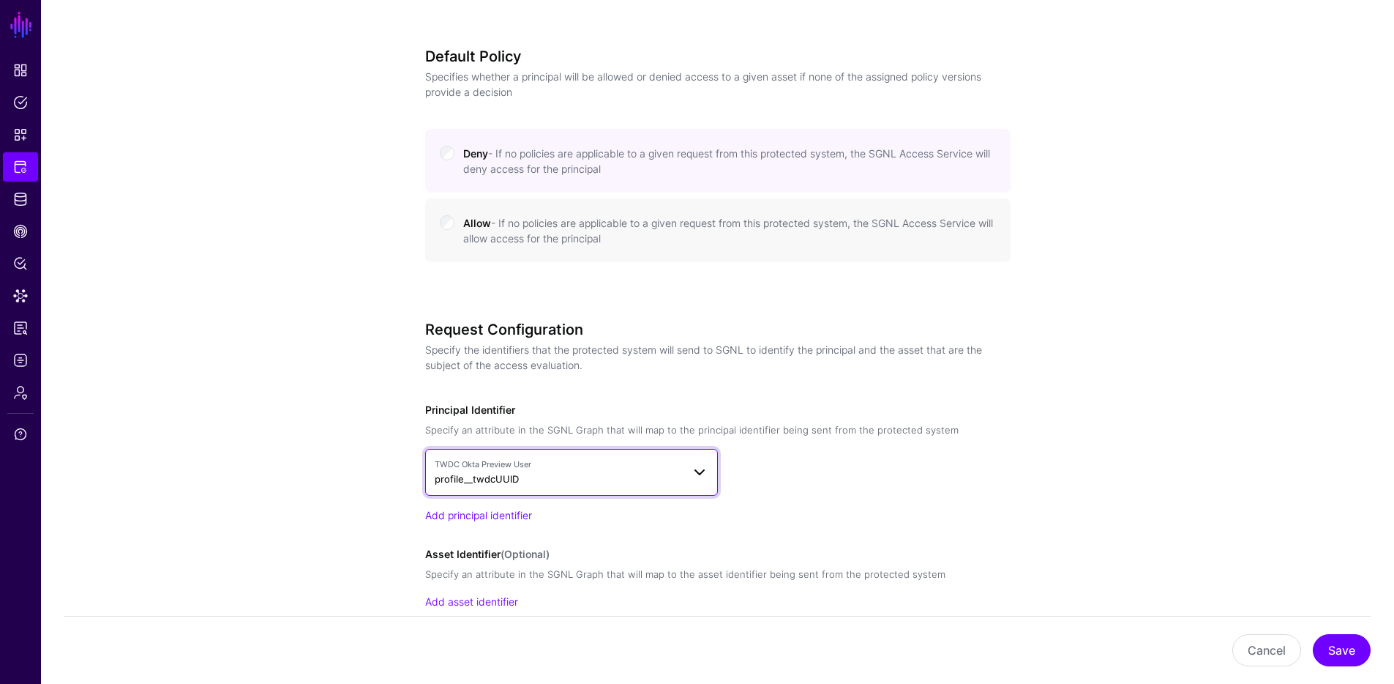
click at [662, 466] on span "TWDC Okta Preview User" at bounding box center [558, 464] width 247 height 12
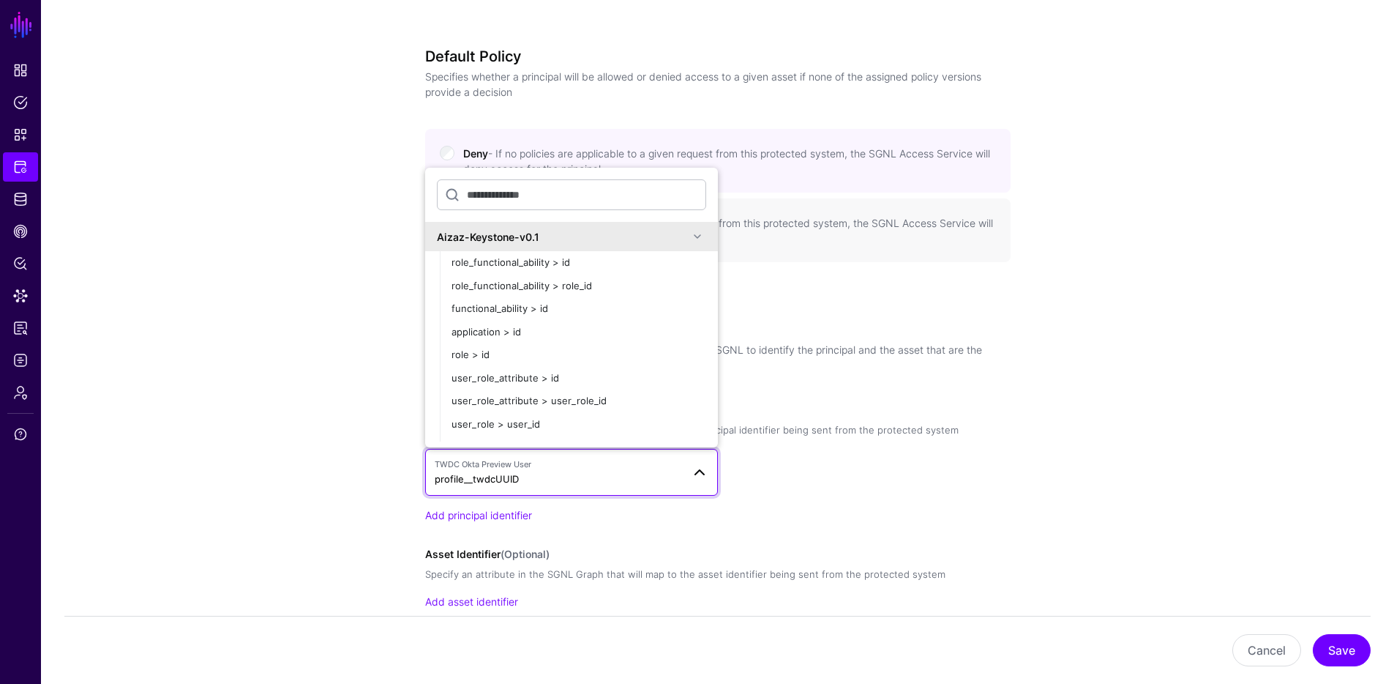
click at [561, 198] on input "text" at bounding box center [571, 194] width 269 height 31
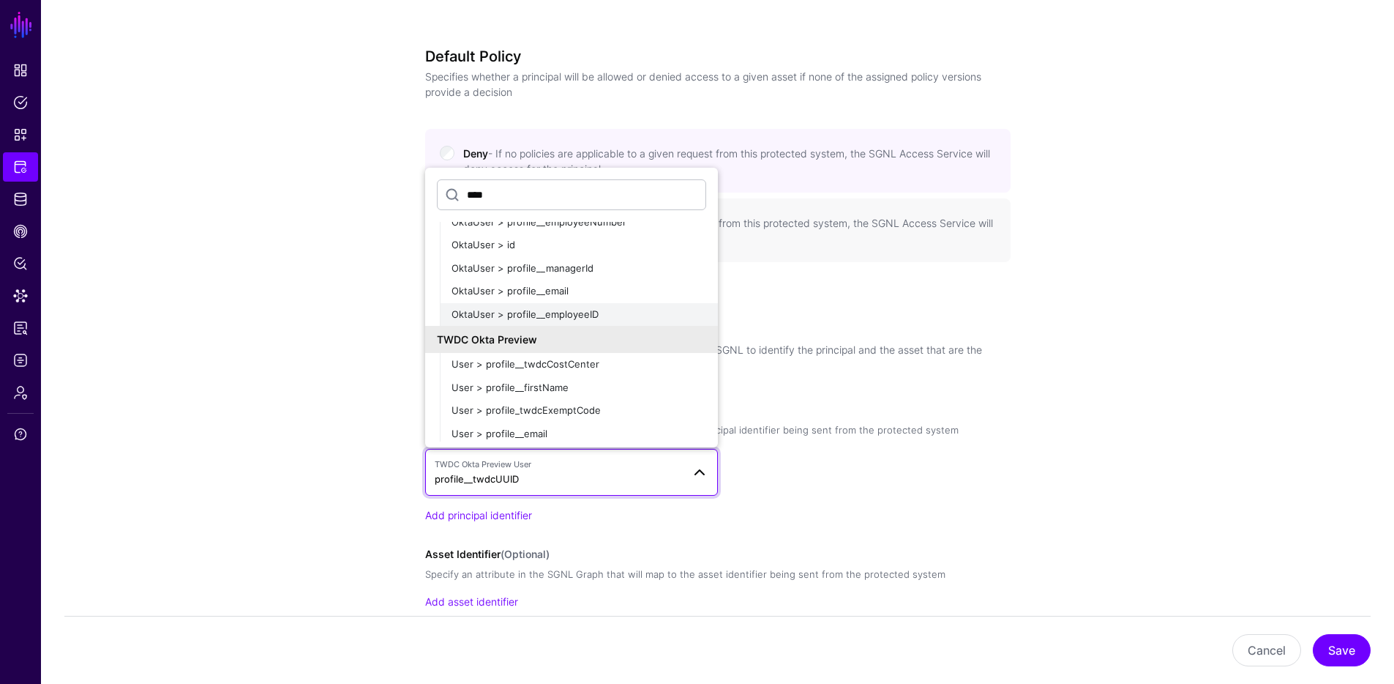
scroll to position [151, 0]
type input "****"
click at [539, 294] on span "OktaUser > profile__email" at bounding box center [510, 294] width 117 height 12
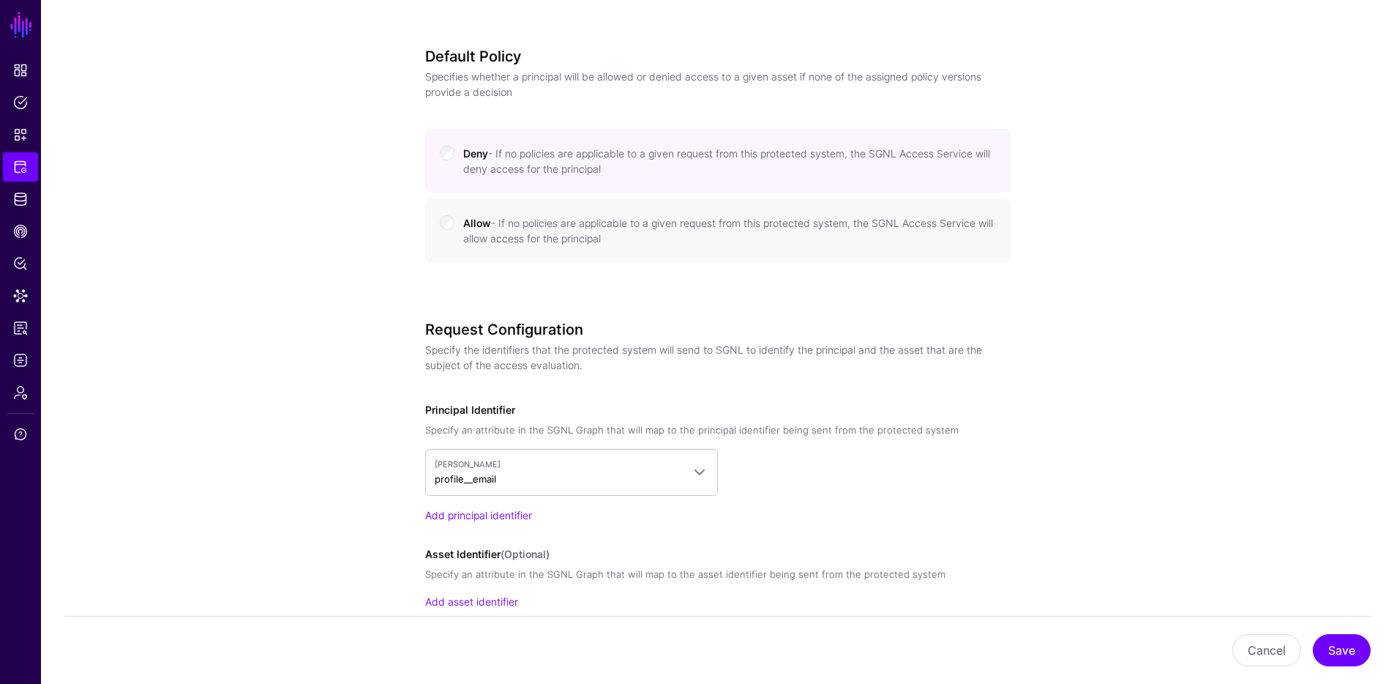
click at [851, 523] on div "Request Configuration Specify the identifiers that the protected system will se…" at bounding box center [718, 485] width 586 height 329
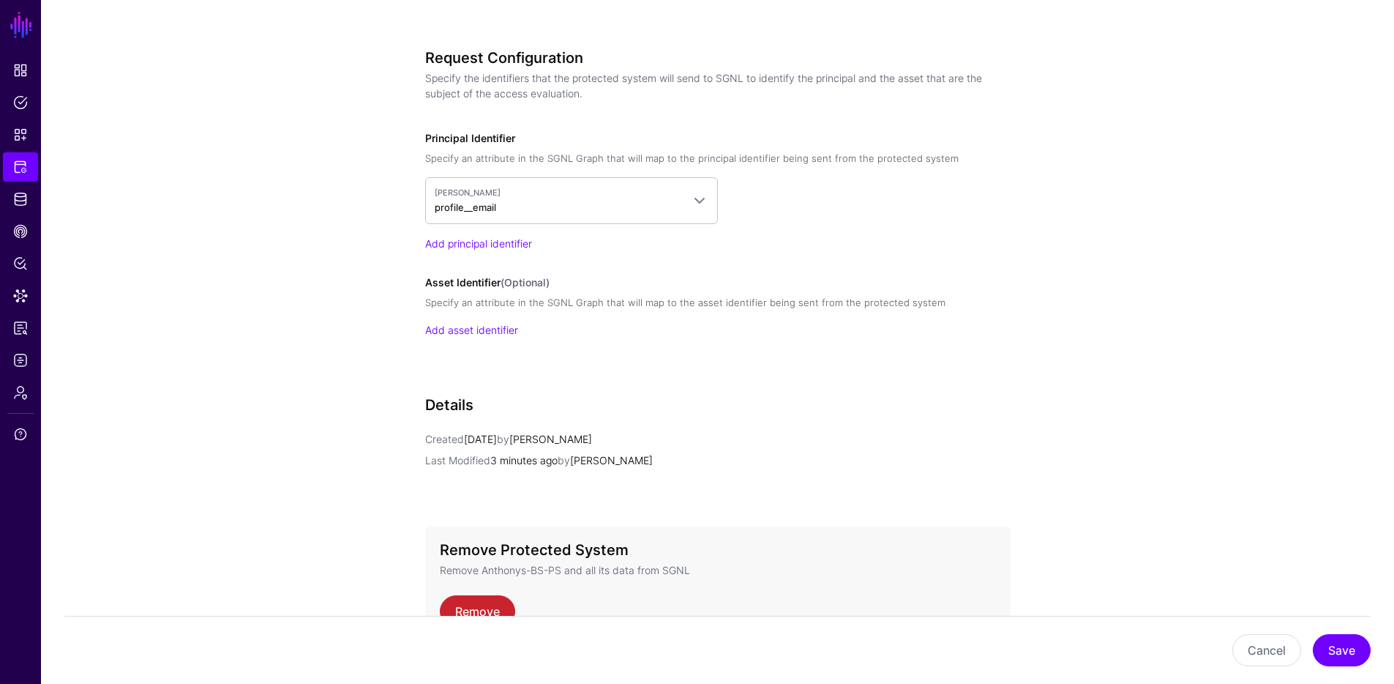
scroll to position [1223, 0]
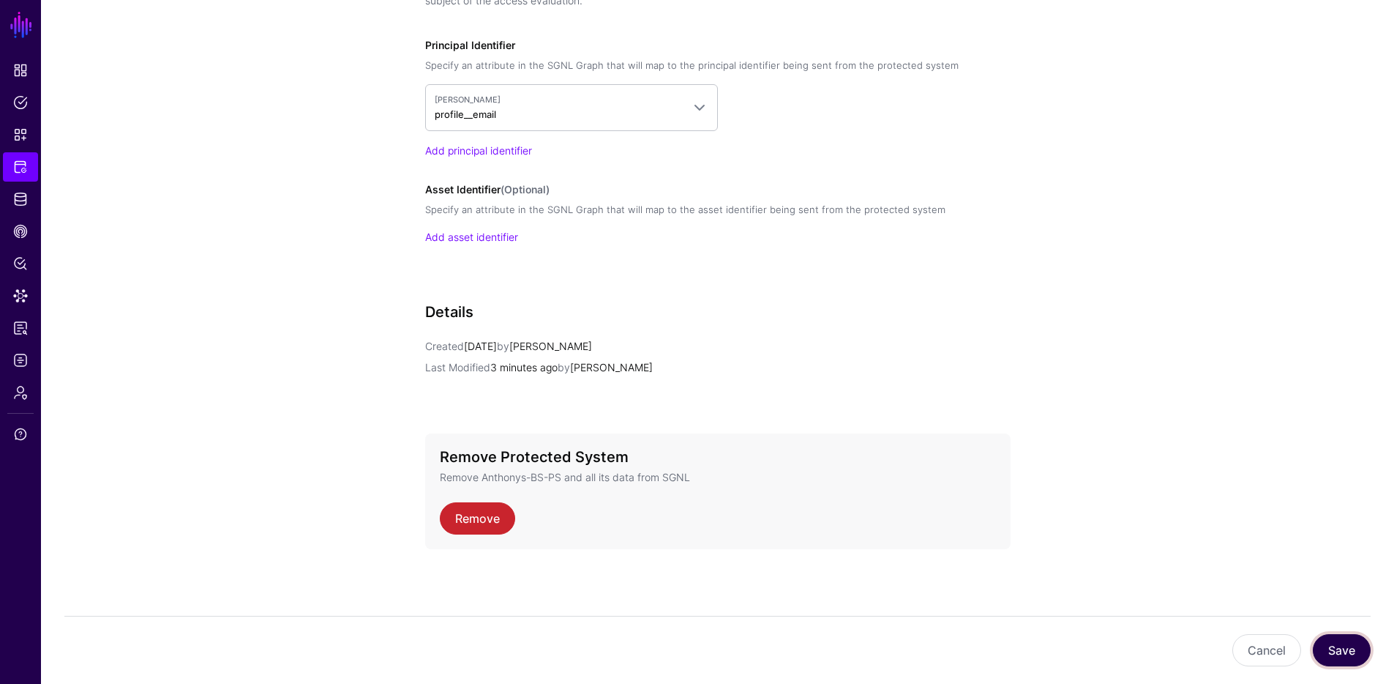
click at [1356, 660] on button "Save" at bounding box center [1342, 650] width 58 height 32
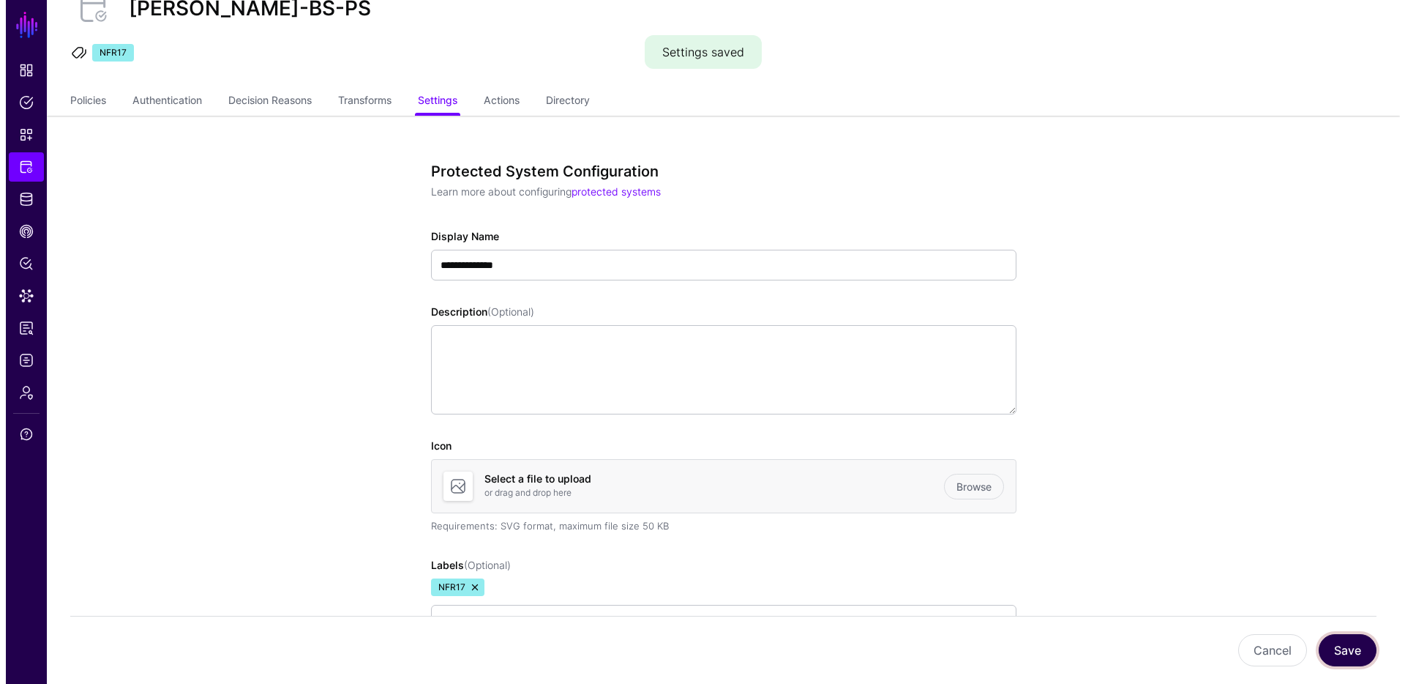
scroll to position [0, 0]
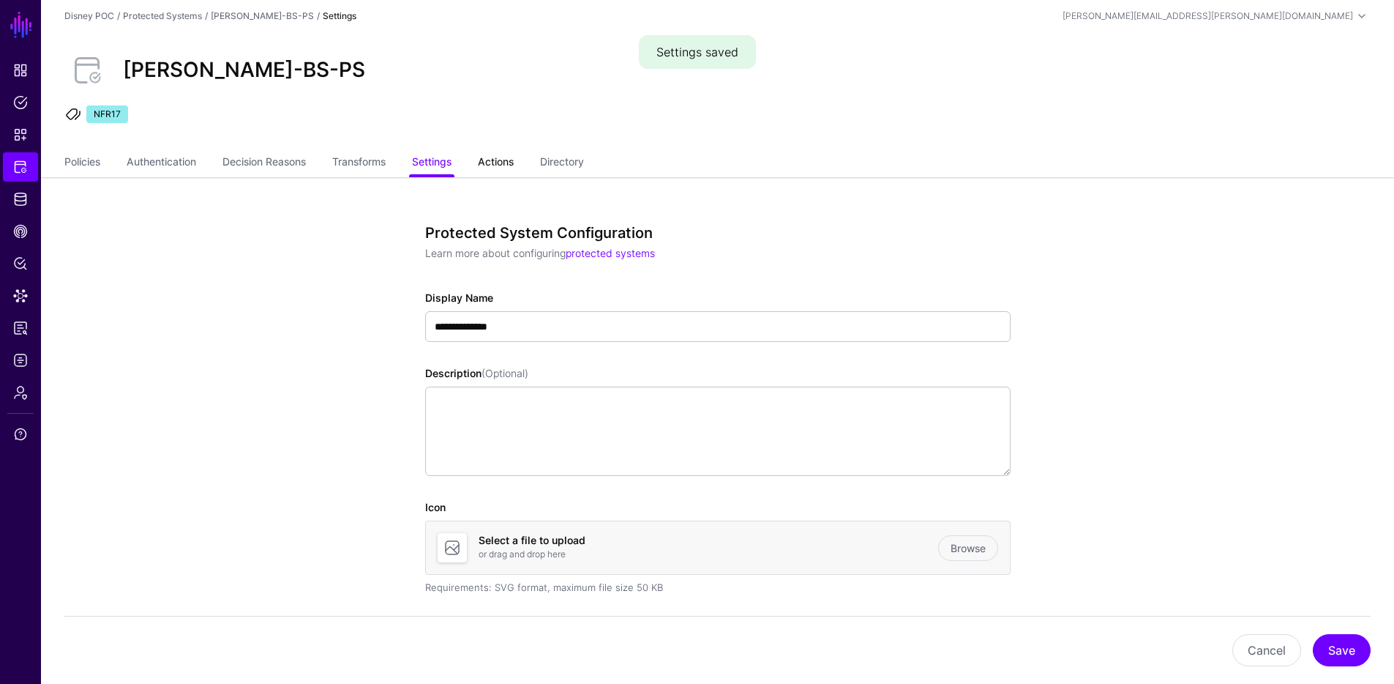
click at [508, 152] on link "Actions" at bounding box center [496, 163] width 36 height 28
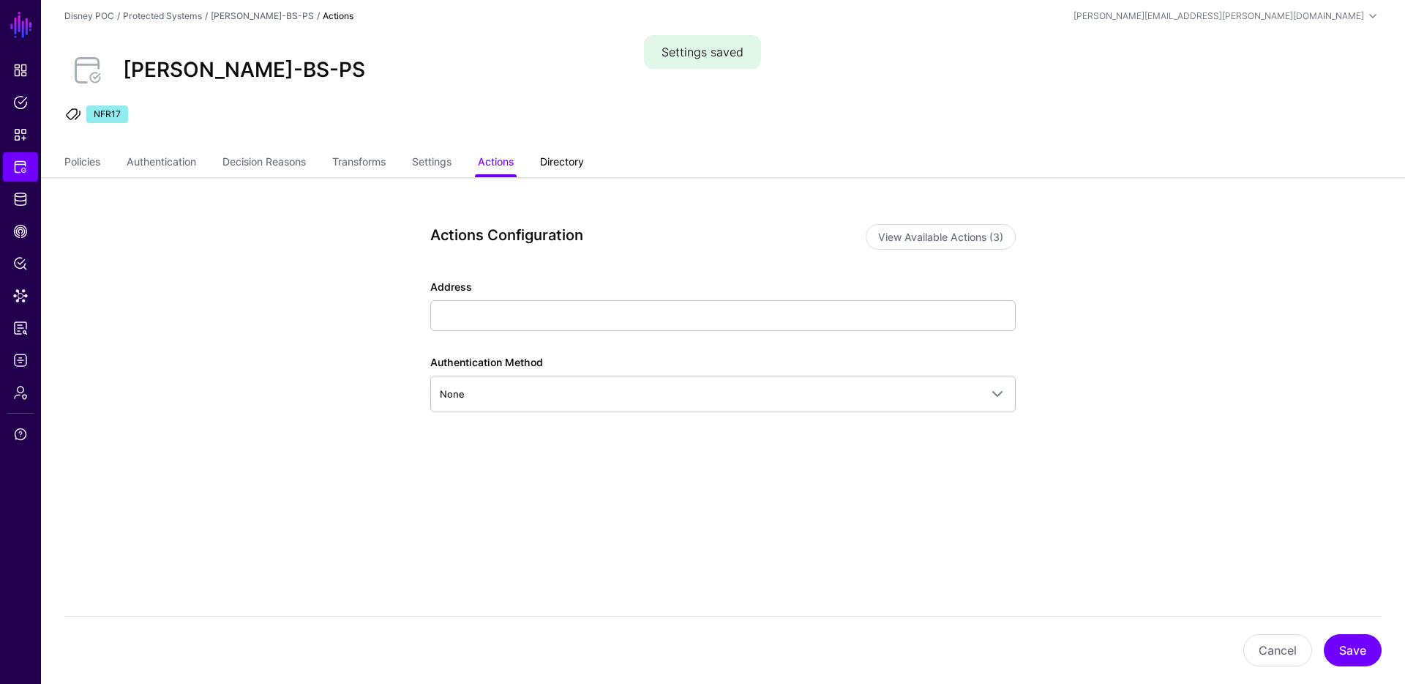
click at [569, 168] on link "Directory" at bounding box center [562, 163] width 44 height 28
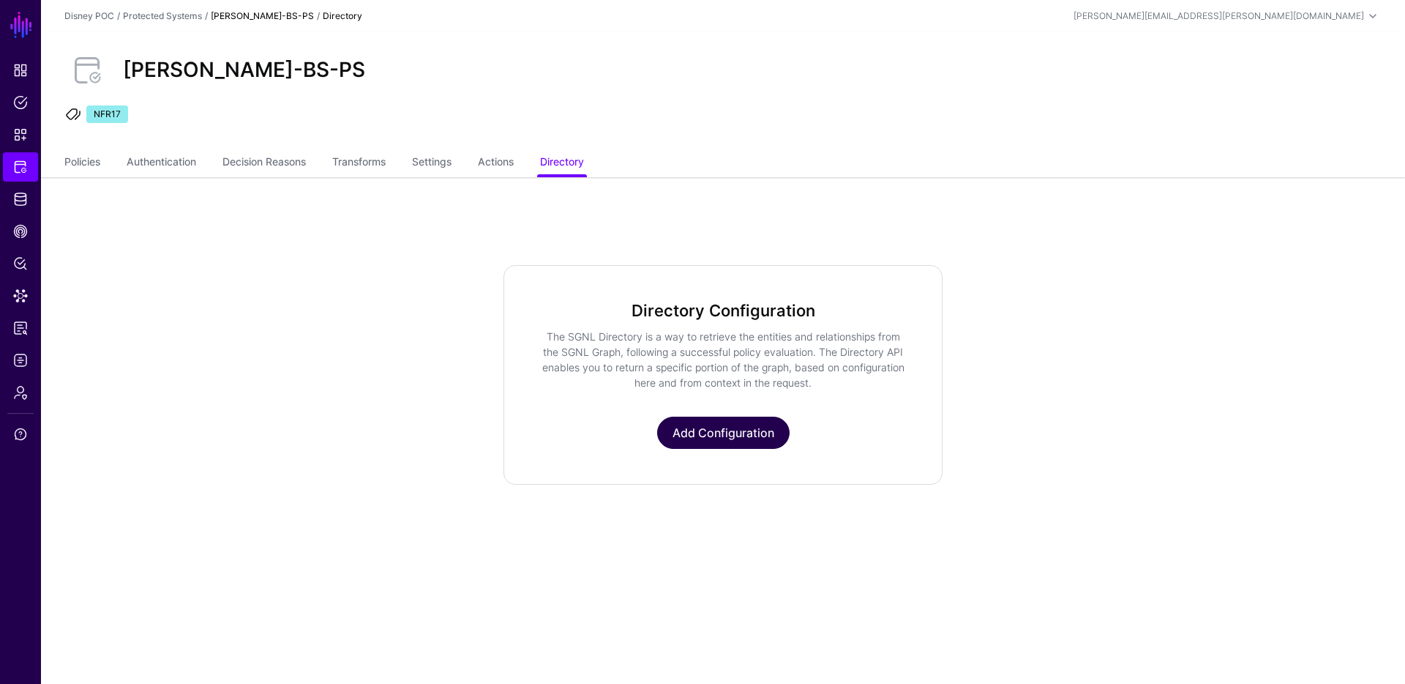
click at [727, 436] on link "Add Configuration" at bounding box center [723, 432] width 132 height 32
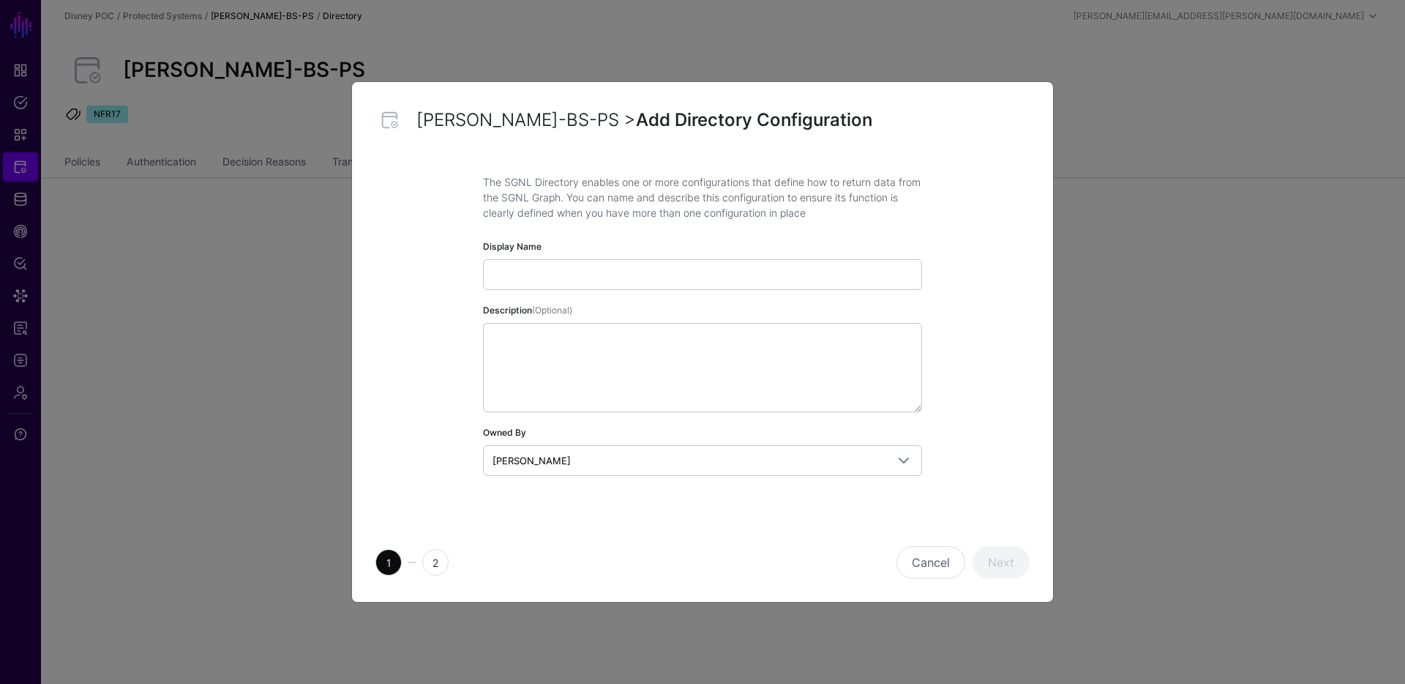
click at [566, 263] on input "Display Name" at bounding box center [702, 274] width 439 height 31
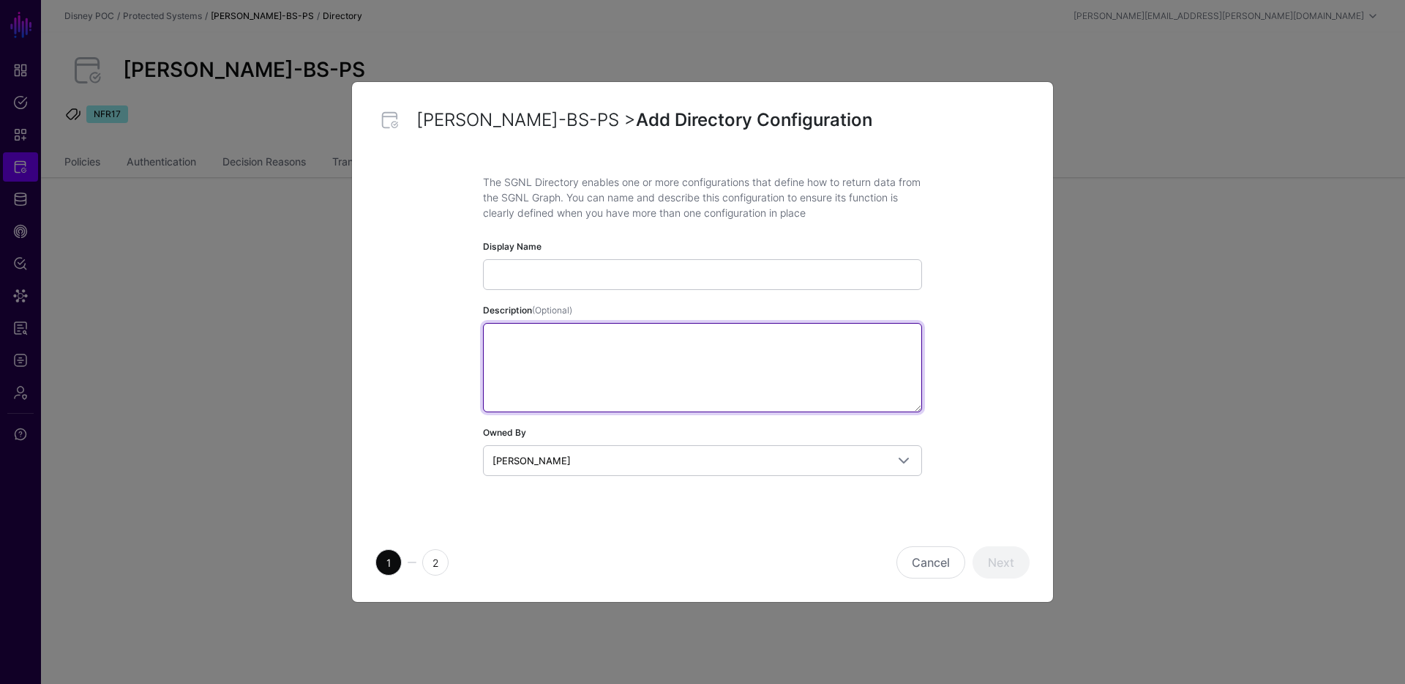
click at [560, 366] on textarea "Description (Optional)" at bounding box center [702, 367] width 439 height 89
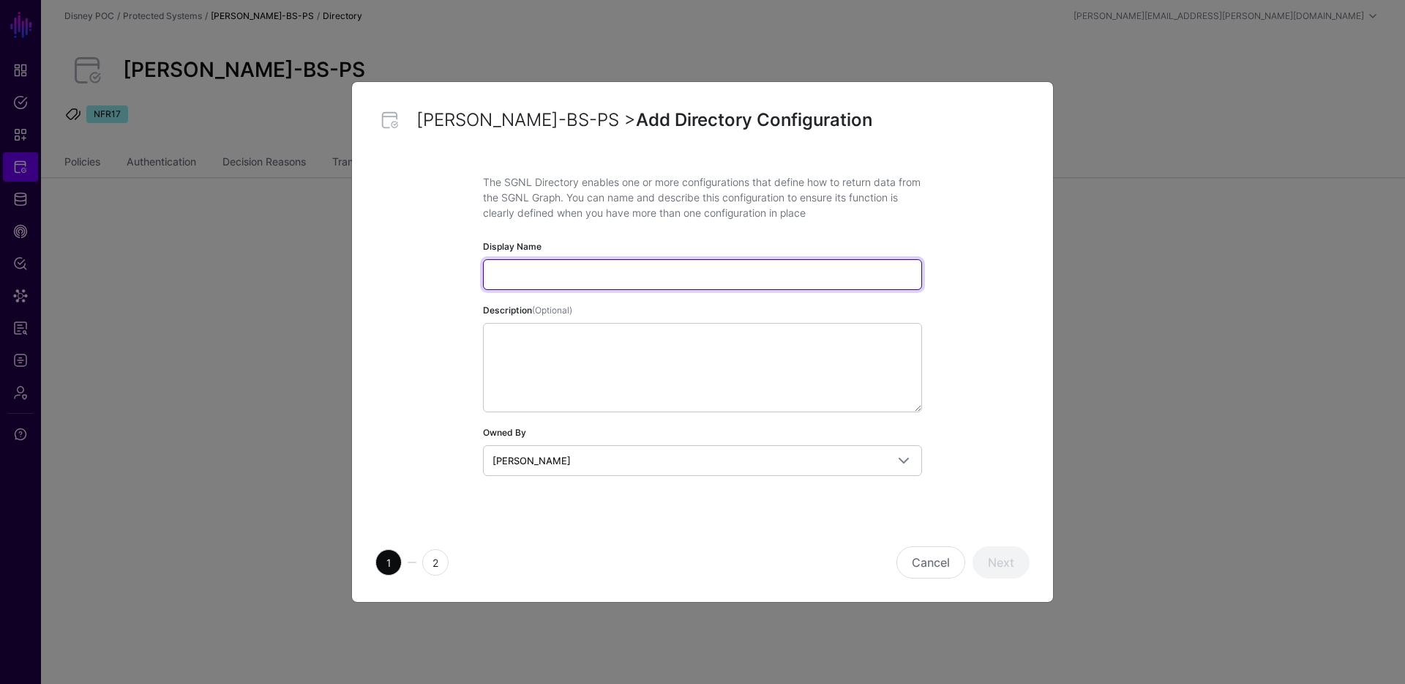
click at [679, 283] on input "Display Name" at bounding box center [702, 274] width 439 height 31
type input "**********"
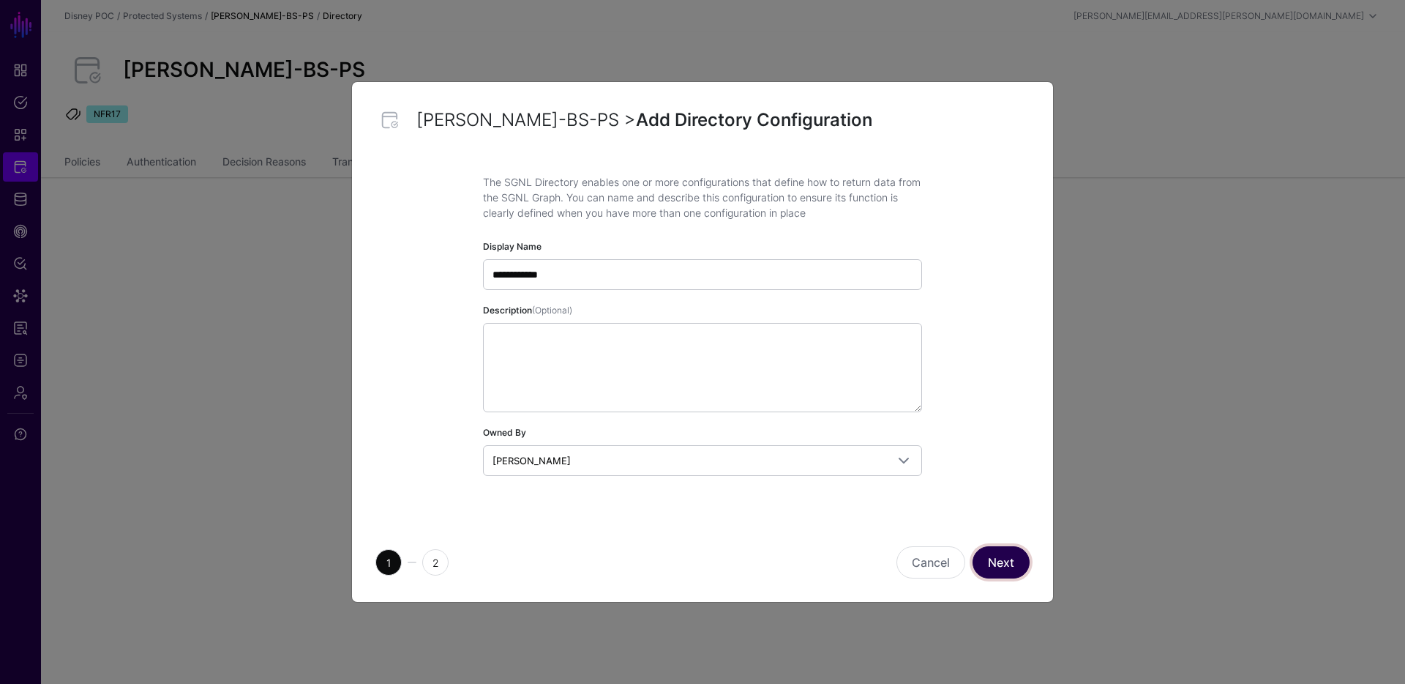
click at [989, 551] on button "Next" at bounding box center [1001, 562] width 57 height 32
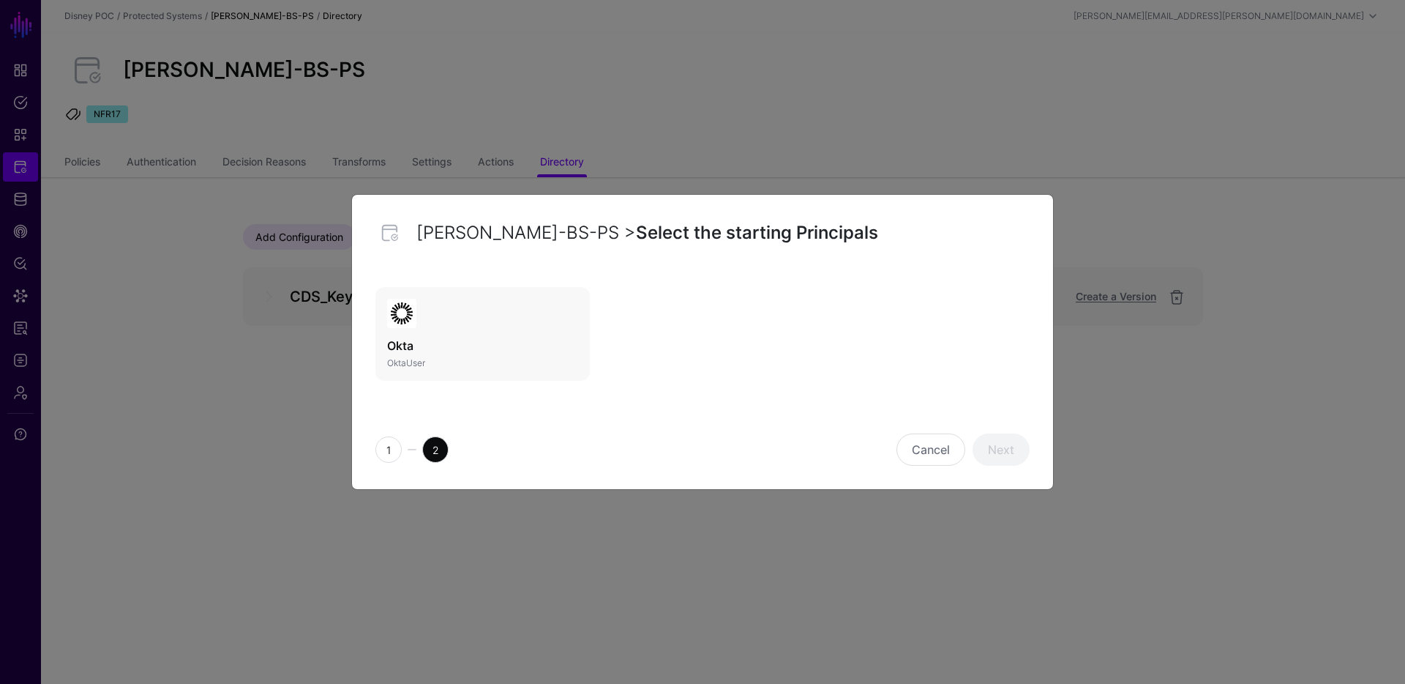
click at [447, 337] on h3 "Okta" at bounding box center [482, 346] width 191 height 18
click at [995, 450] on link "Next" at bounding box center [1001, 449] width 57 height 32
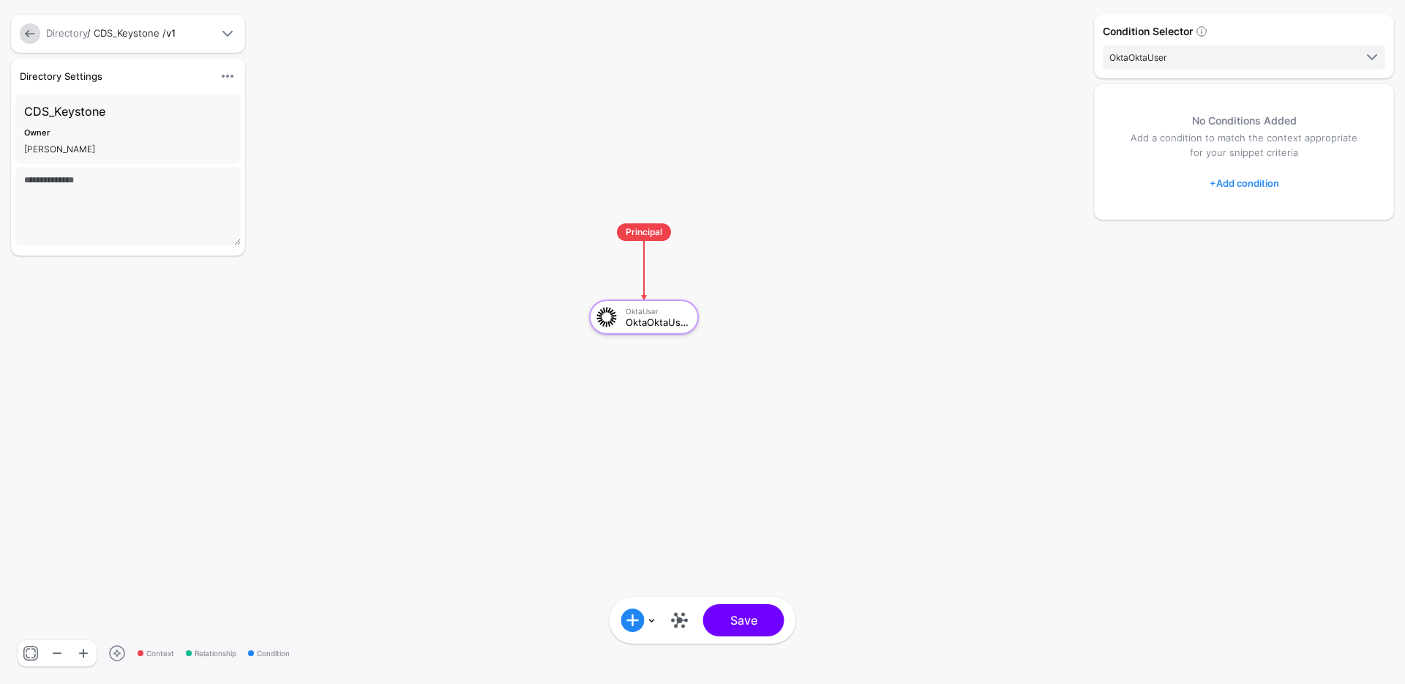
click at [1228, 184] on link "+ Add condition" at bounding box center [1245, 182] width 70 height 23
click at [1251, 271] on div "Add Condition Group" at bounding box center [1279, 273] width 124 height 15
click at [1250, 244] on div "Add Condition Group" at bounding box center [1279, 243] width 124 height 15
click at [1250, 248] on div "Graph Condition" at bounding box center [1302, 243] width 113 height 13
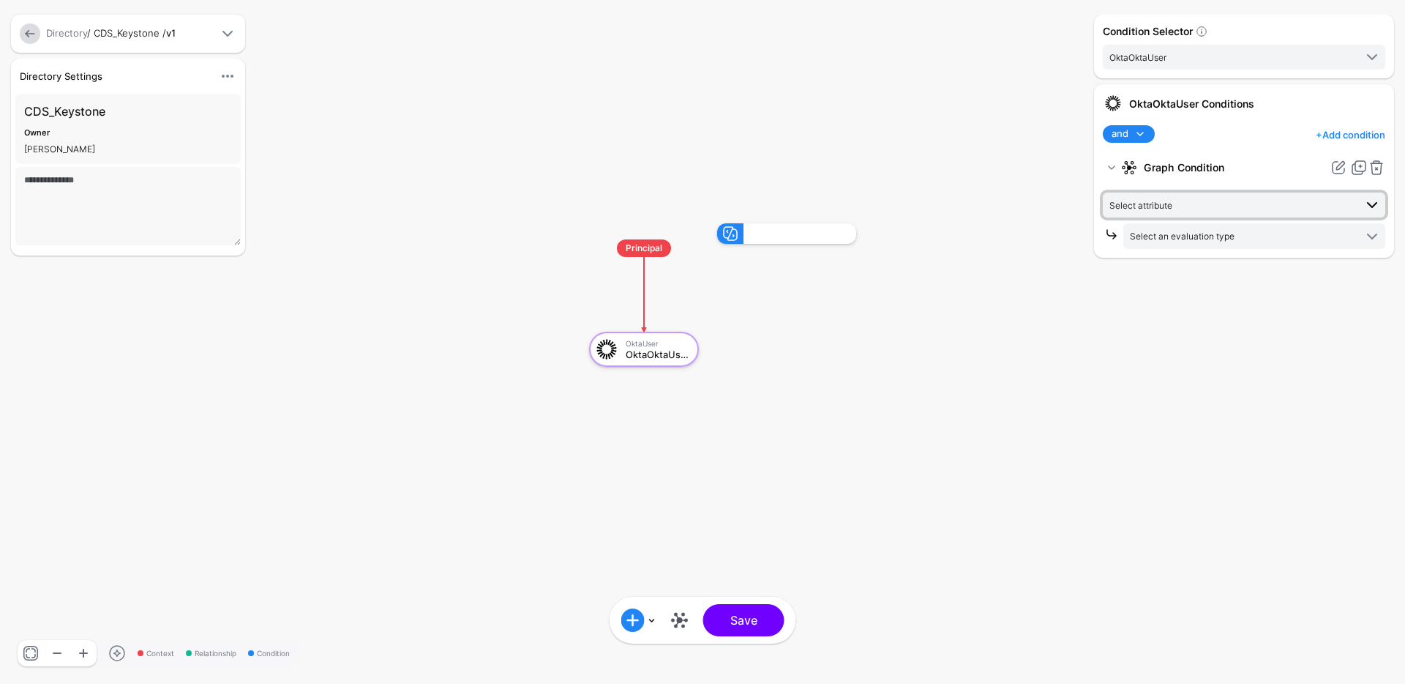
click at [1207, 201] on span "Select attribute" at bounding box center [1232, 205] width 245 height 16
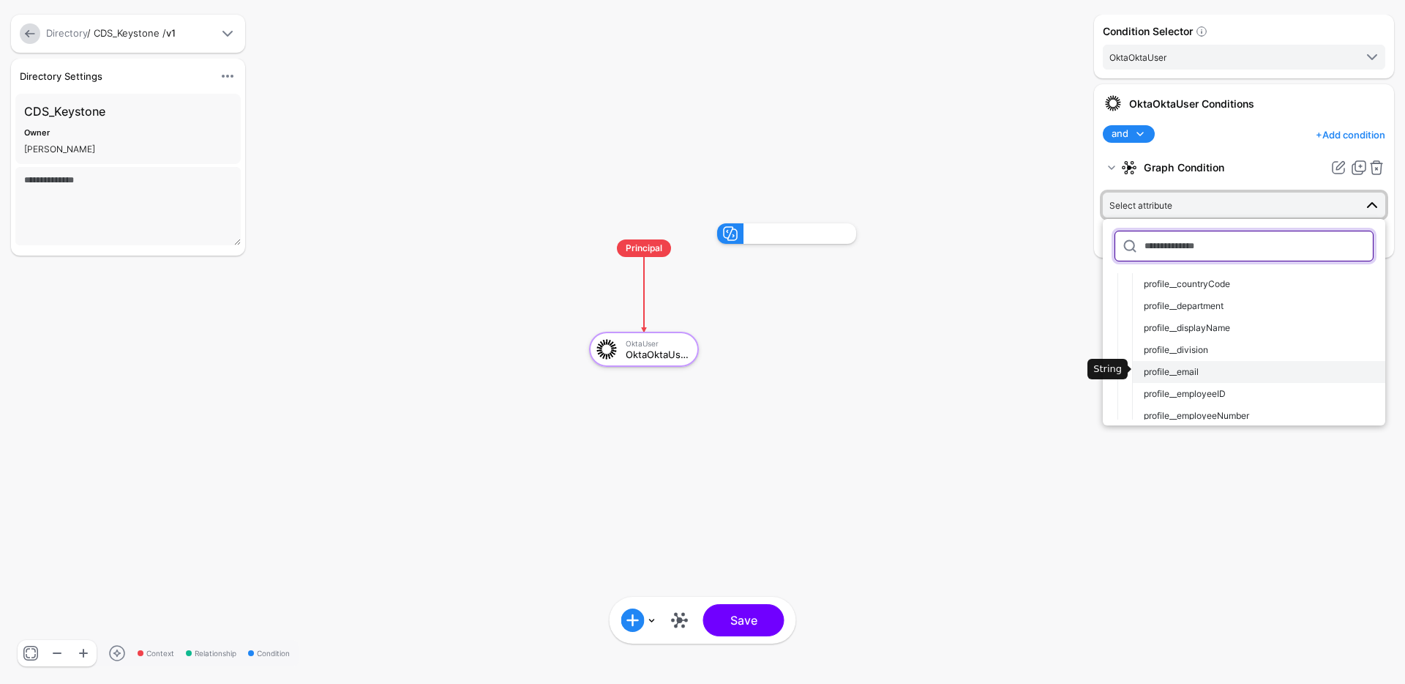
scroll to position [298, 0]
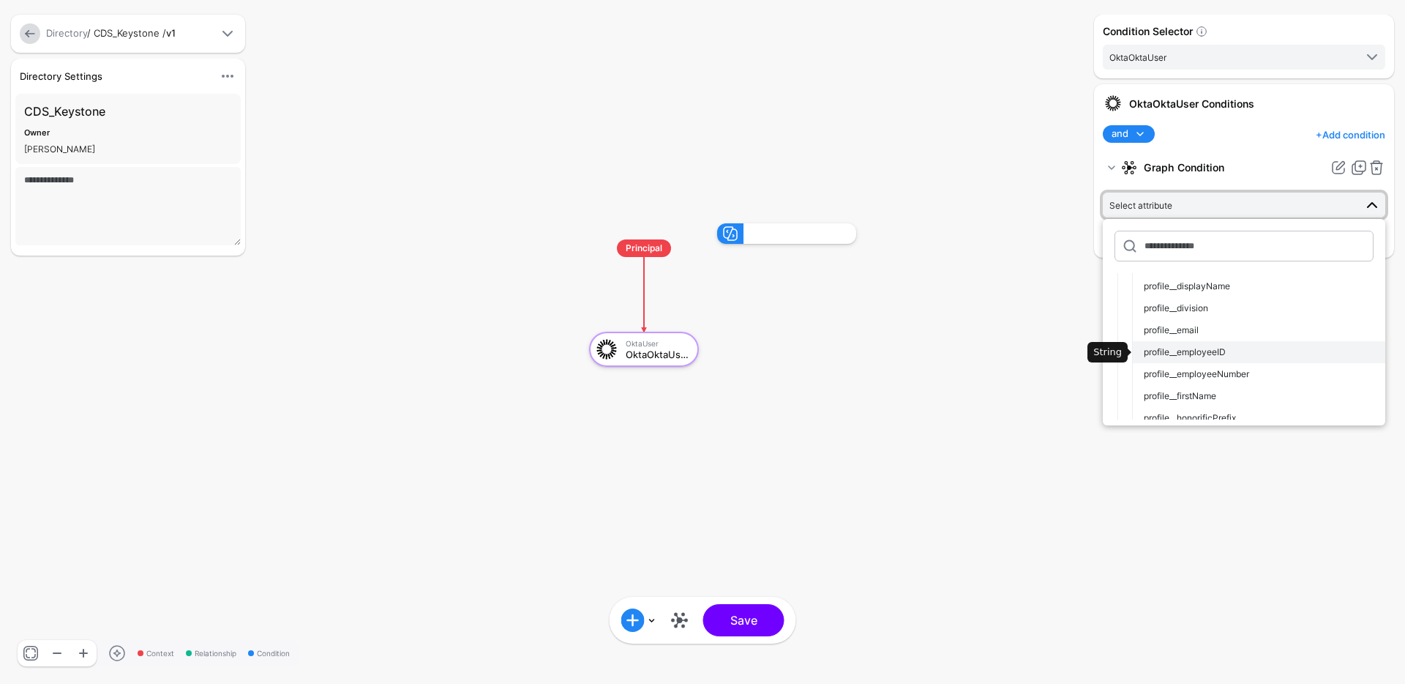
click at [1211, 349] on span "profile__employeeID" at bounding box center [1185, 351] width 82 height 11
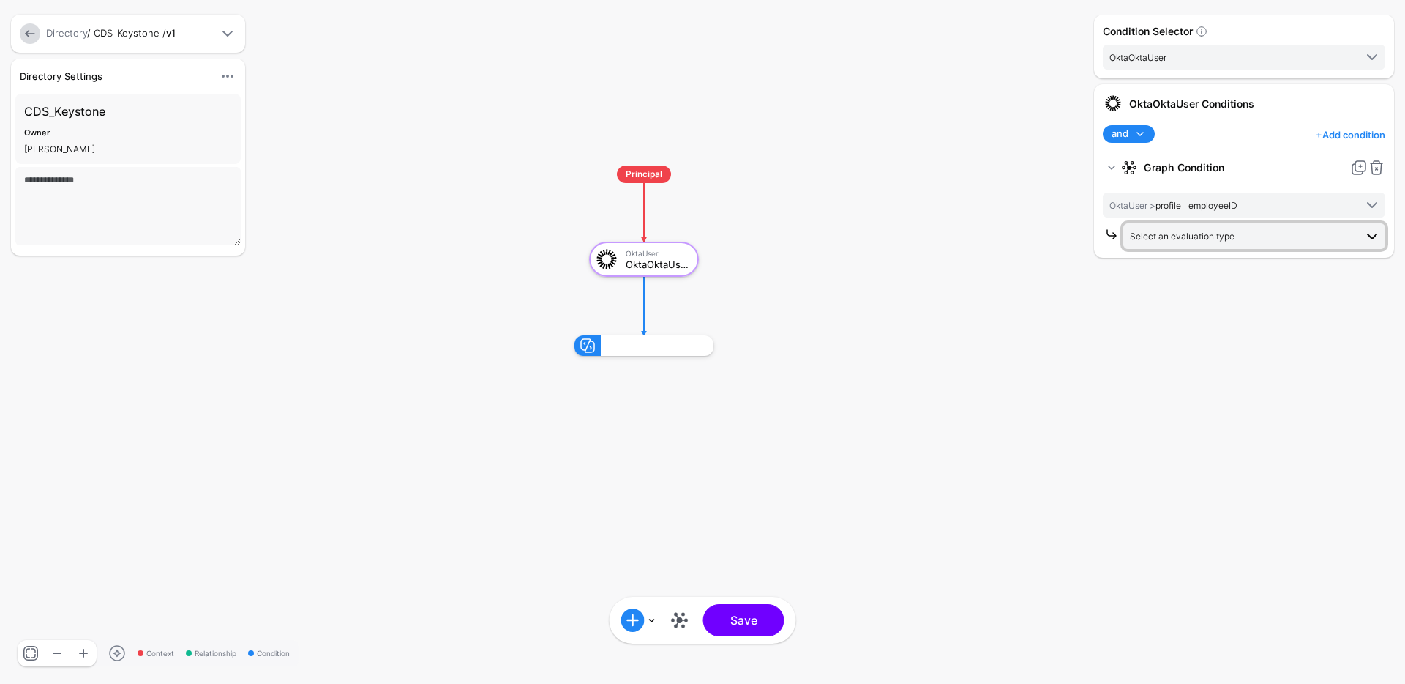
click at [1215, 241] on span "Select an evaluation type" at bounding box center [1182, 236] width 105 height 11
click at [1194, 288] on span "Evaluate against entities and attributes in the graph that you select" at bounding box center [1254, 290] width 239 height 24
click at [1181, 296] on span "Select attribute" at bounding box center [1161, 298] width 63 height 11
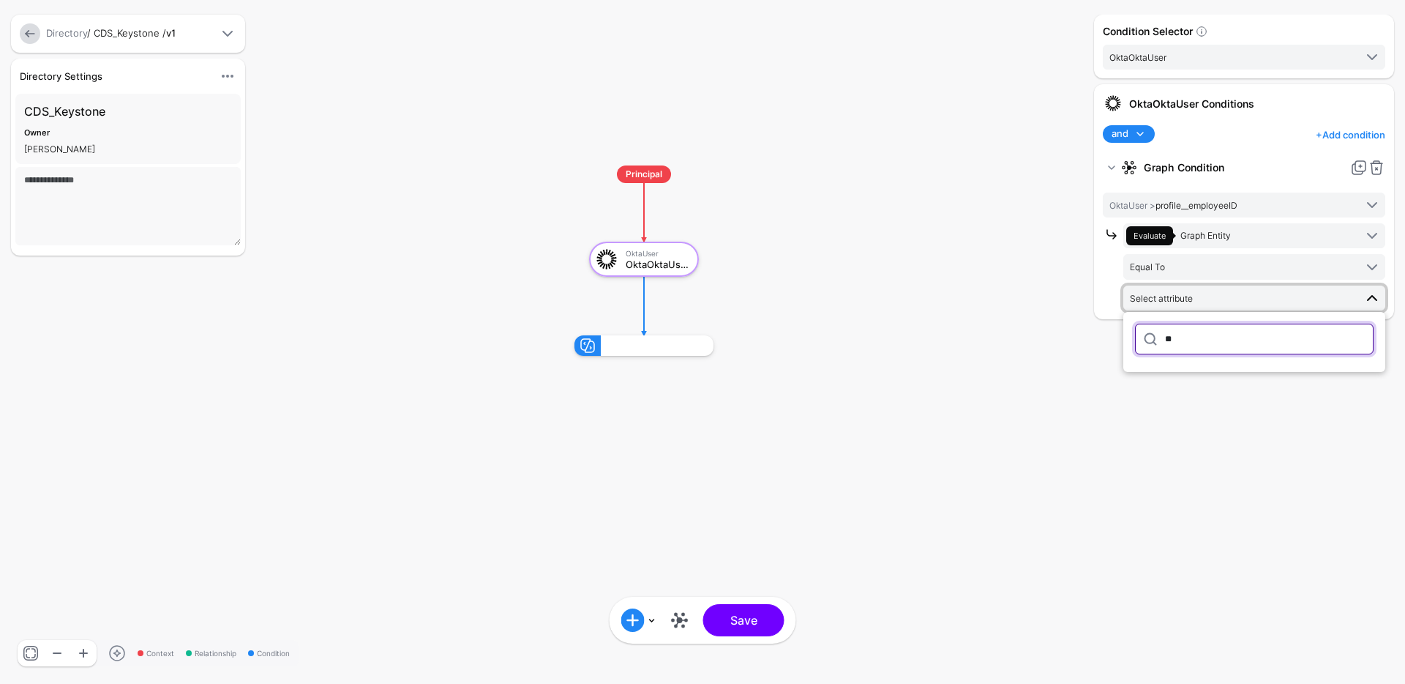
type input "*"
click at [1220, 239] on span "Graph Entity" at bounding box center [1206, 235] width 51 height 11
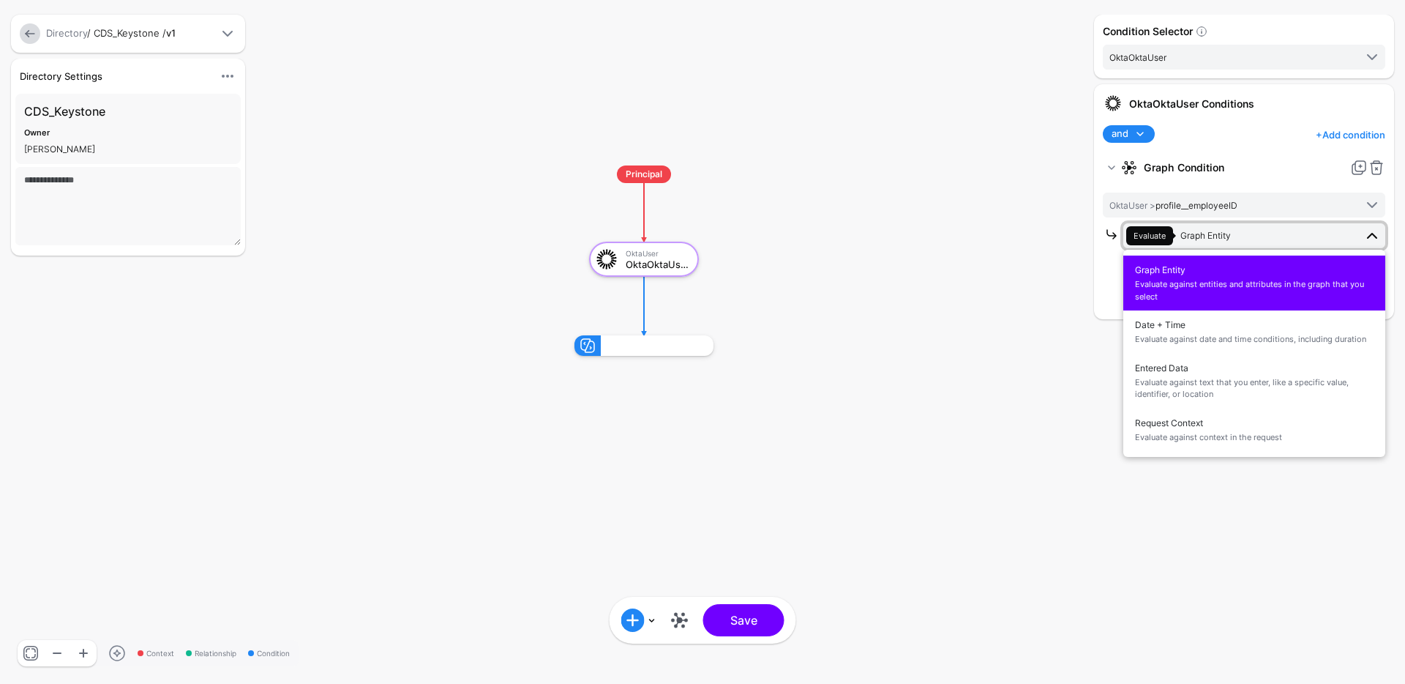
click at [1210, 291] on span "Evaluate against entities and attributes in the graph that you select" at bounding box center [1254, 290] width 239 height 24
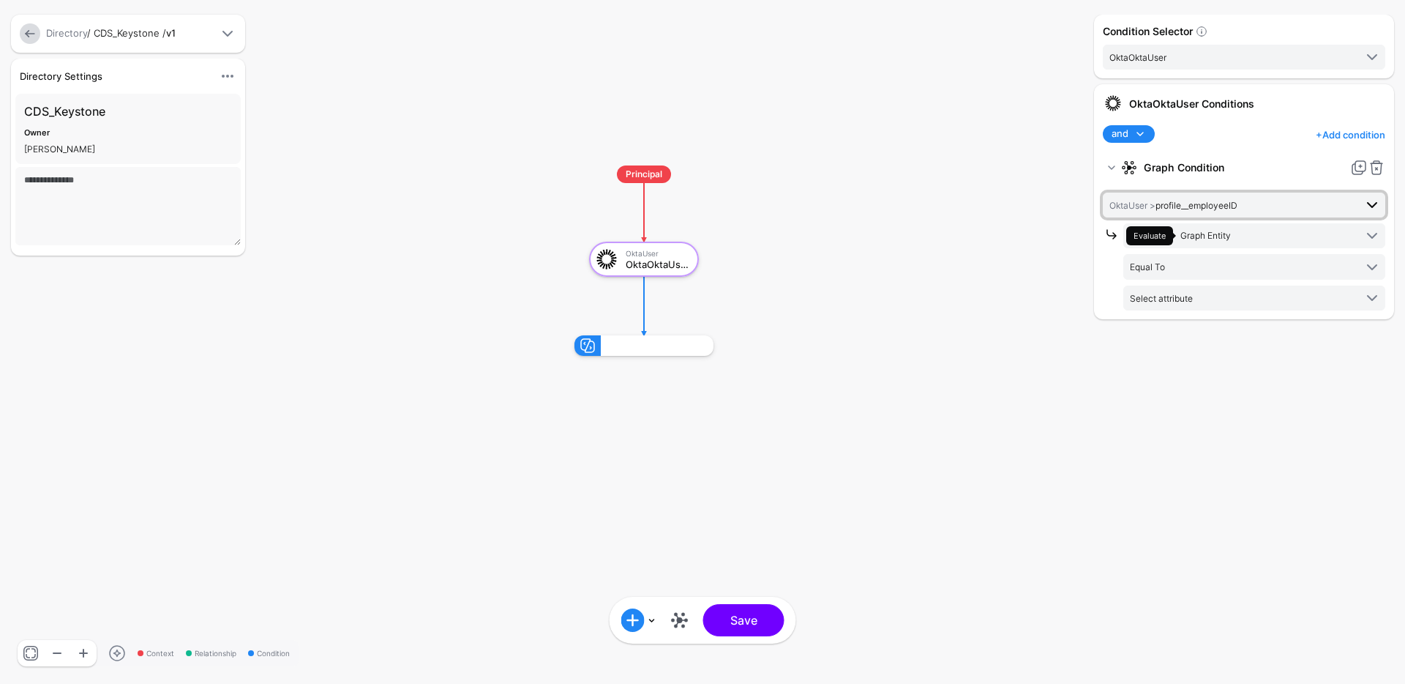
click at [1162, 202] on span "OktaUser > profile__employeeID" at bounding box center [1174, 205] width 128 height 11
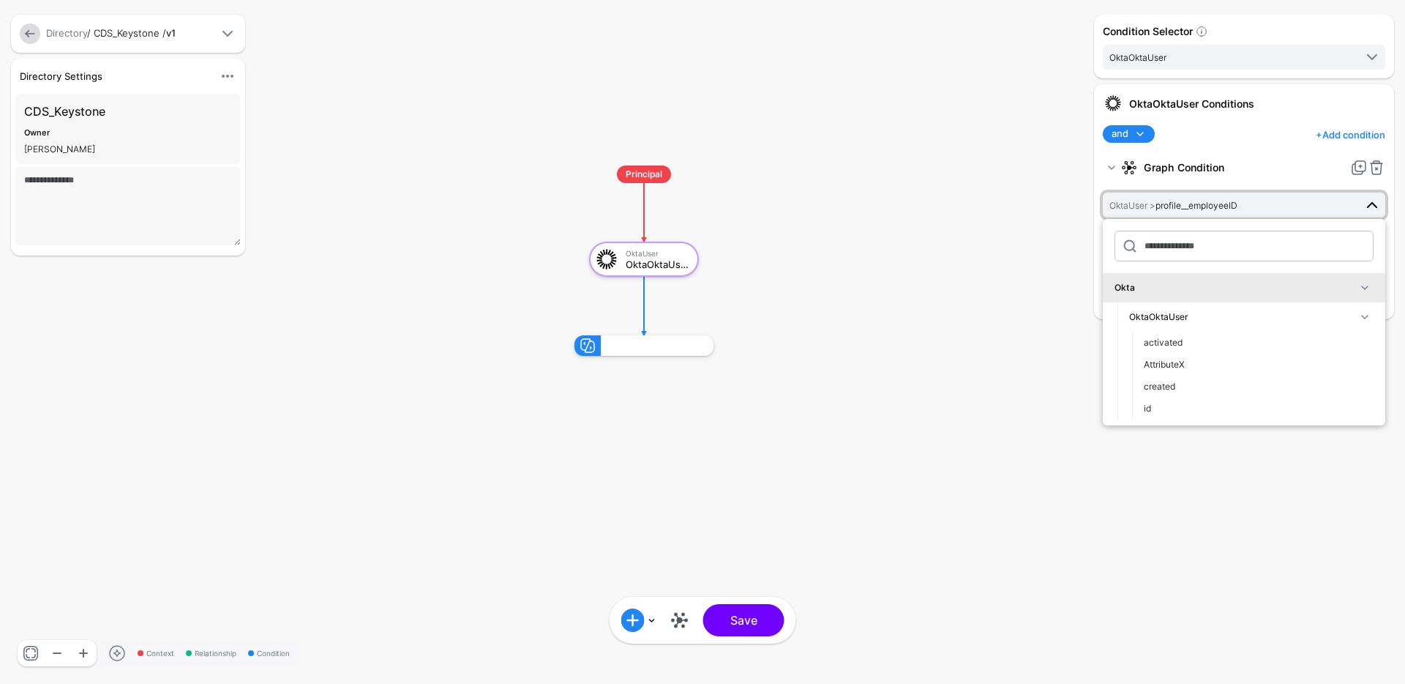
click at [972, 348] on rect at bounding box center [560, 151] width 140526 height 68360
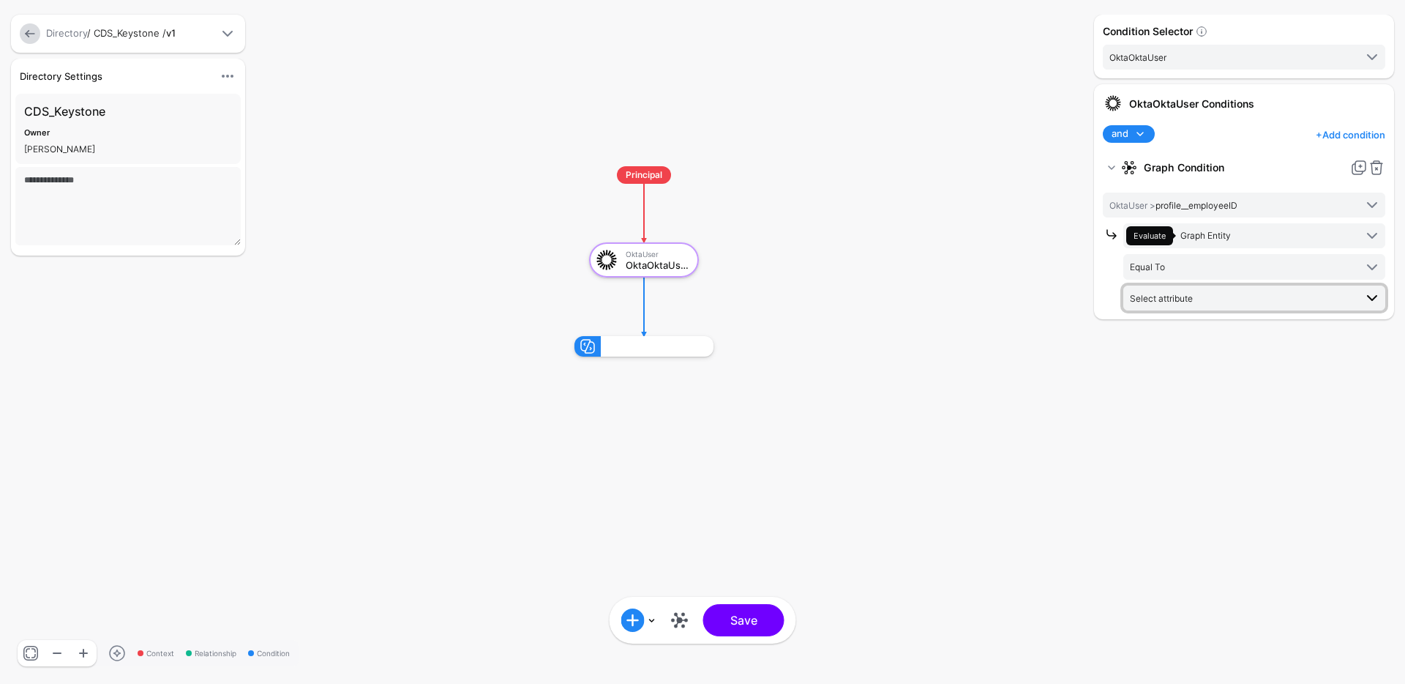
click at [1213, 297] on span "Select attribute" at bounding box center [1242, 298] width 225 height 16
click at [1219, 239] on span "Graph Entity" at bounding box center [1206, 235] width 51 height 11
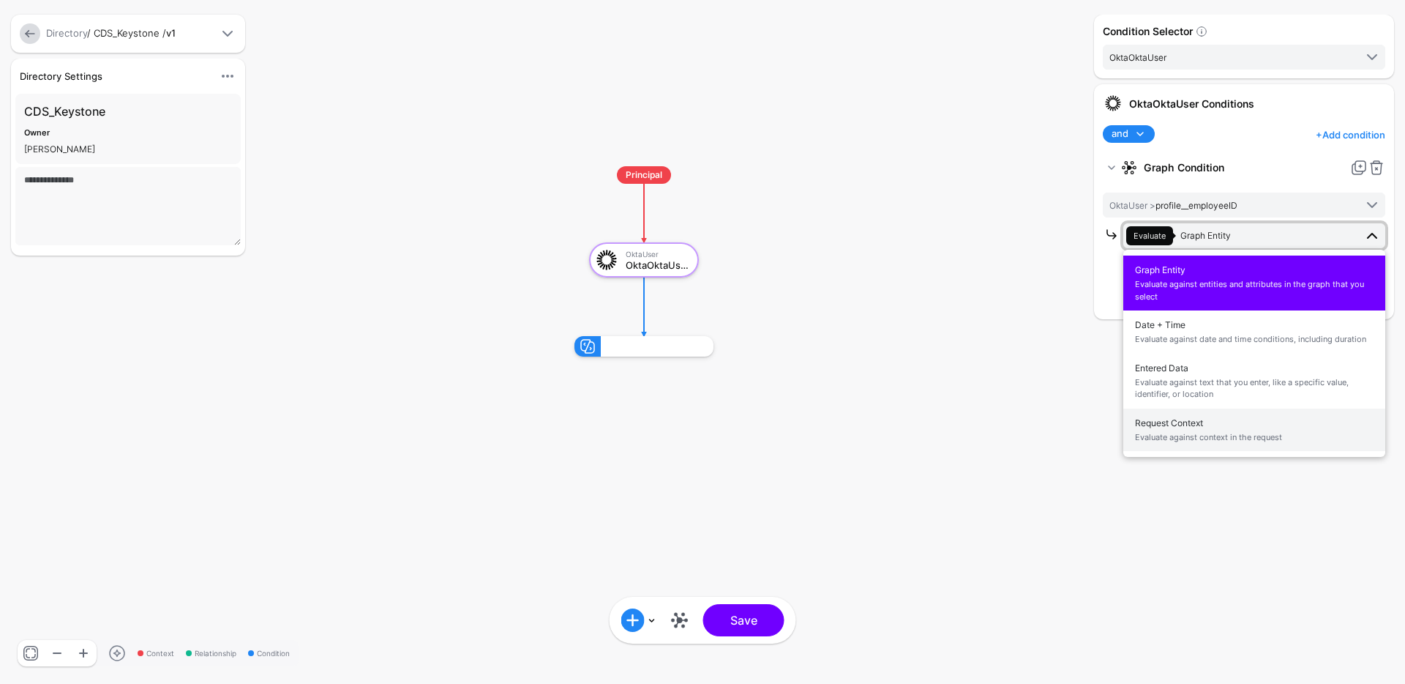
click at [1191, 419] on span "Request Context Evaluate against context in the request" at bounding box center [1254, 430] width 239 height 34
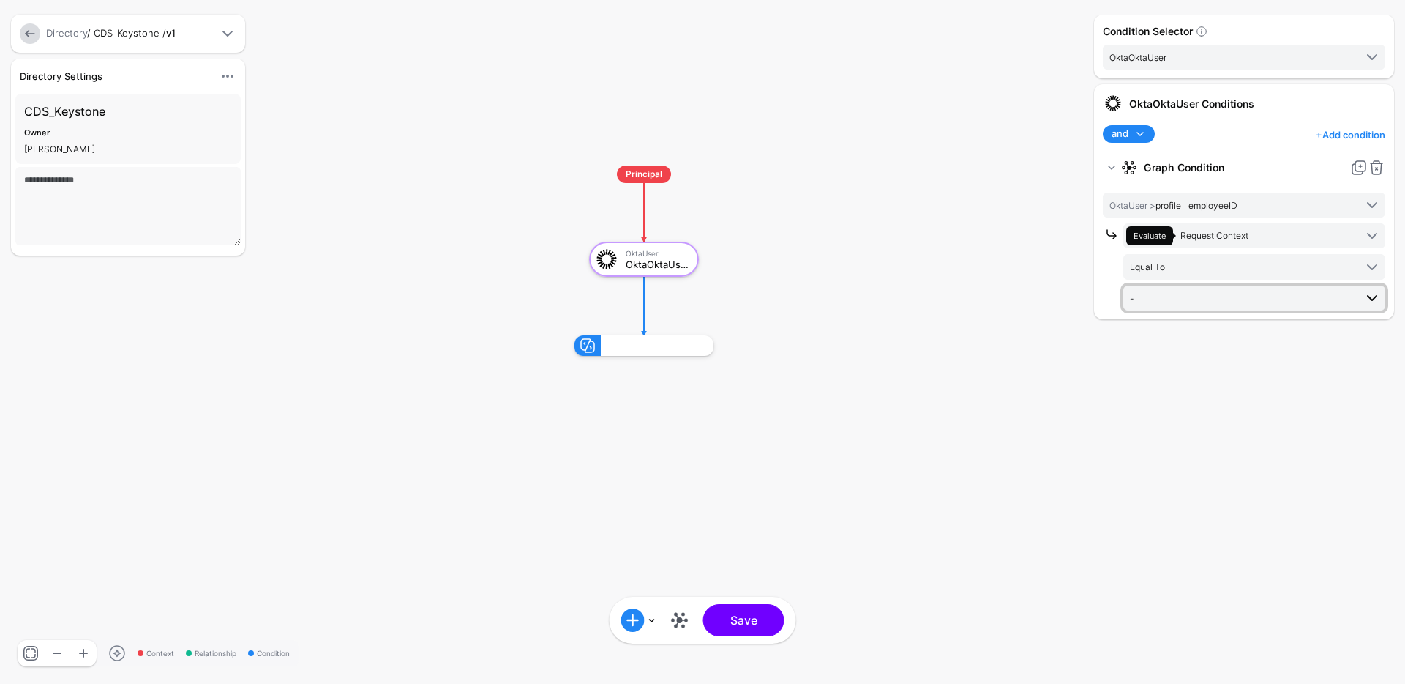
click at [1212, 287] on link "-" at bounding box center [1254, 297] width 262 height 25
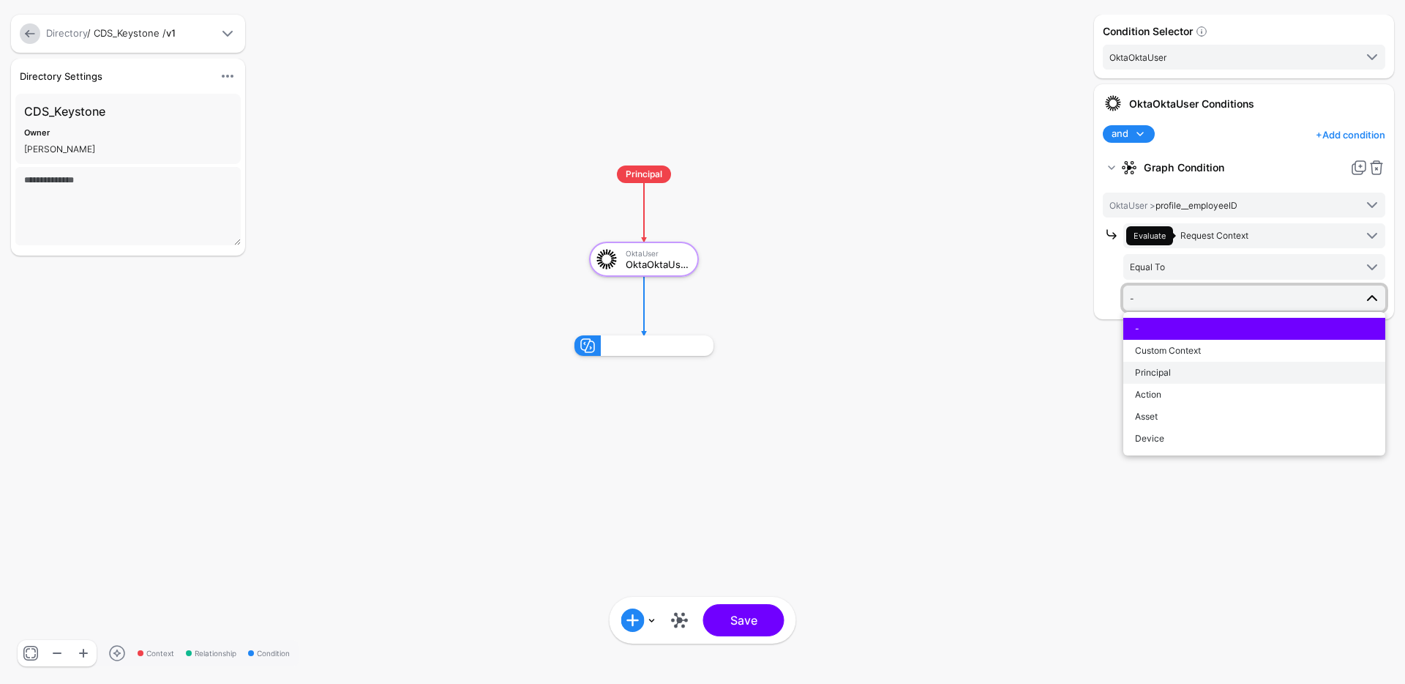
click at [1193, 367] on div "Principal" at bounding box center [1254, 372] width 239 height 13
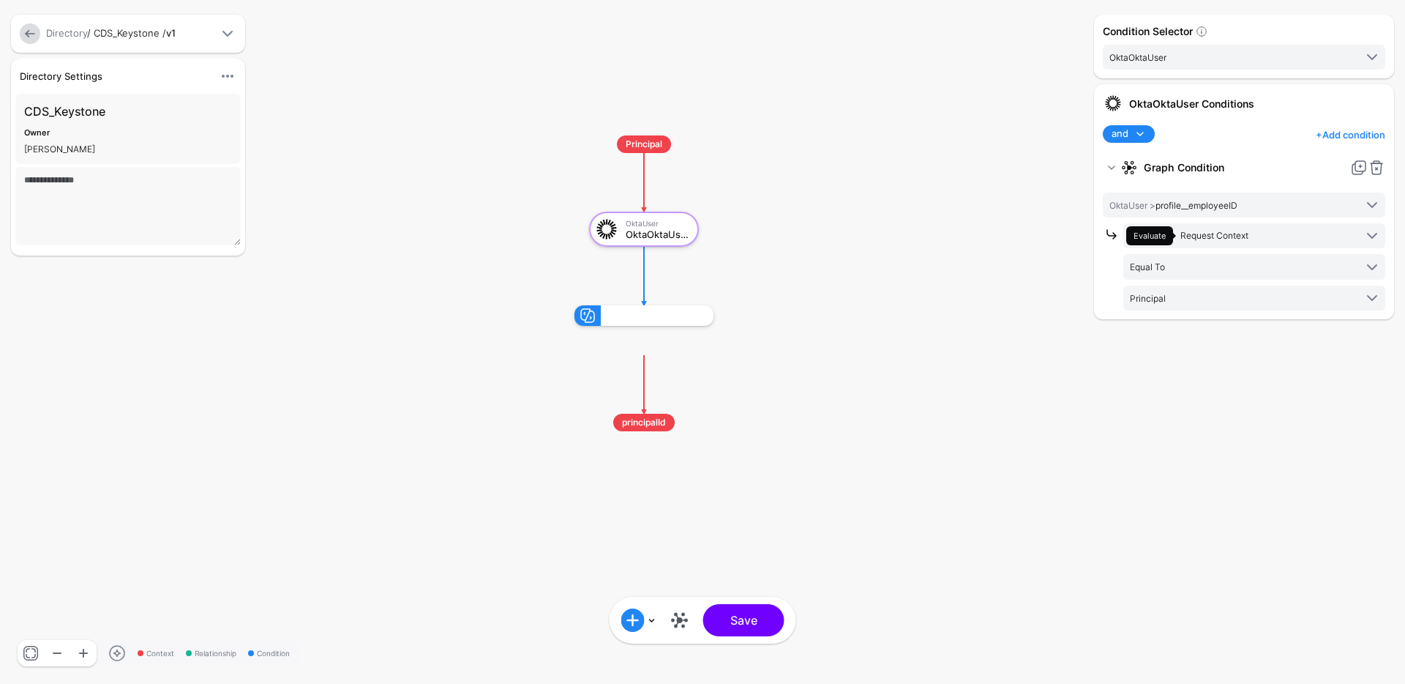
click at [1190, 367] on div "Condition Selector OktaOktaUser OktaOktaUser OktaOktaUser Conditions and and no…" at bounding box center [1244, 342] width 307 height 654
click at [744, 624] on button "Save" at bounding box center [743, 620] width 81 height 32
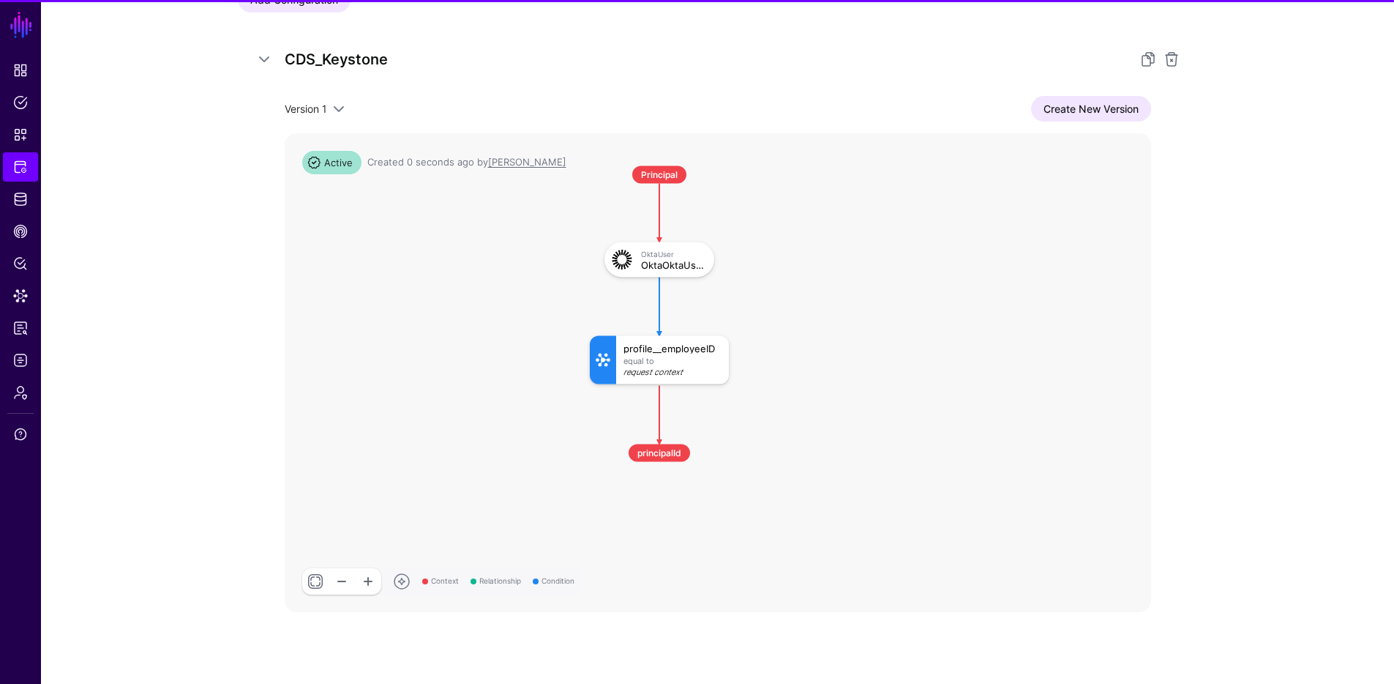
scroll to position [259, 0]
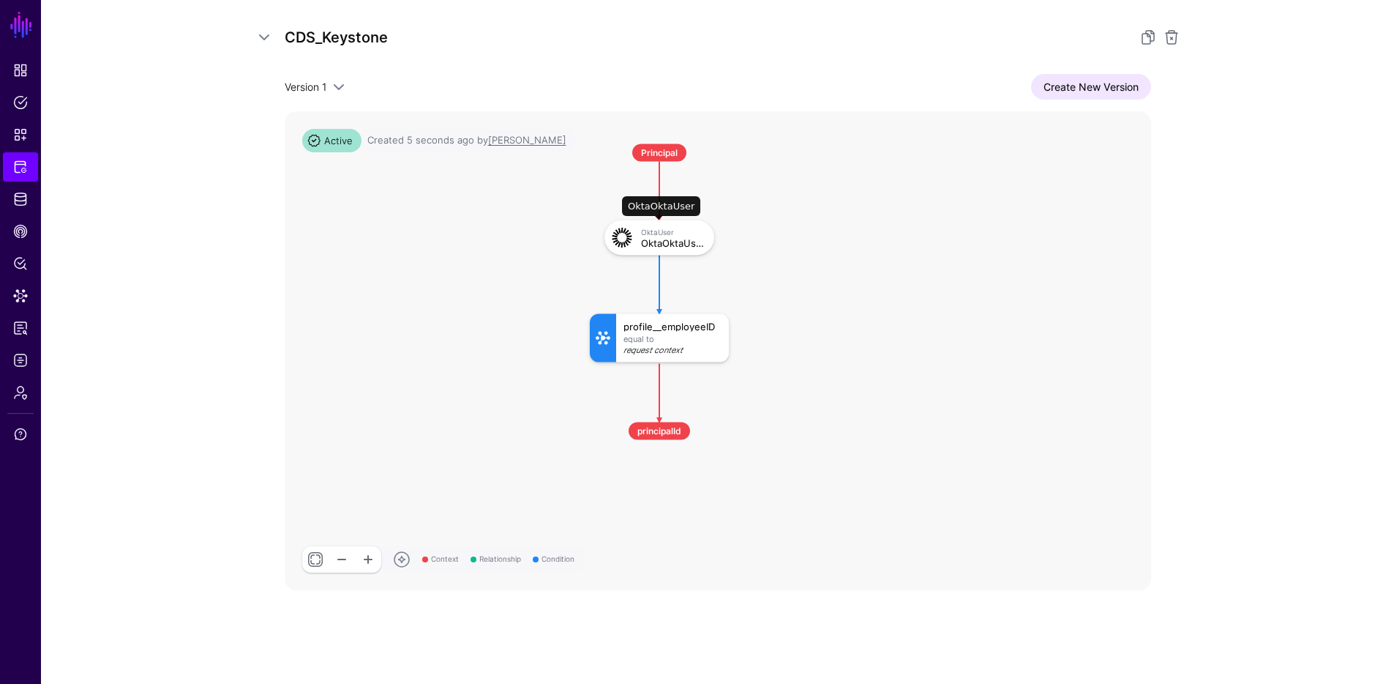
click at [654, 237] on div "OktaOktaUser" at bounding box center [672, 242] width 63 height 10
click at [367, 559] on link at bounding box center [368, 559] width 26 height 26
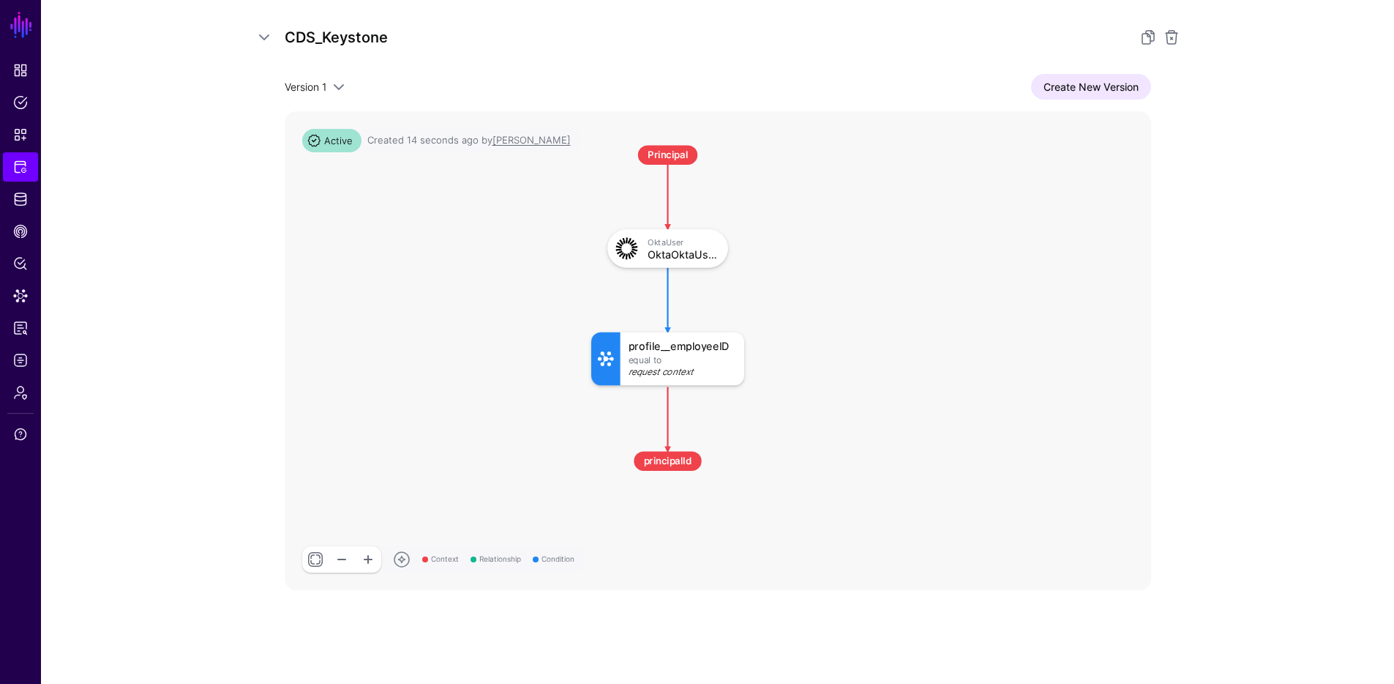
click at [338, 559] on link at bounding box center [342, 559] width 26 height 26
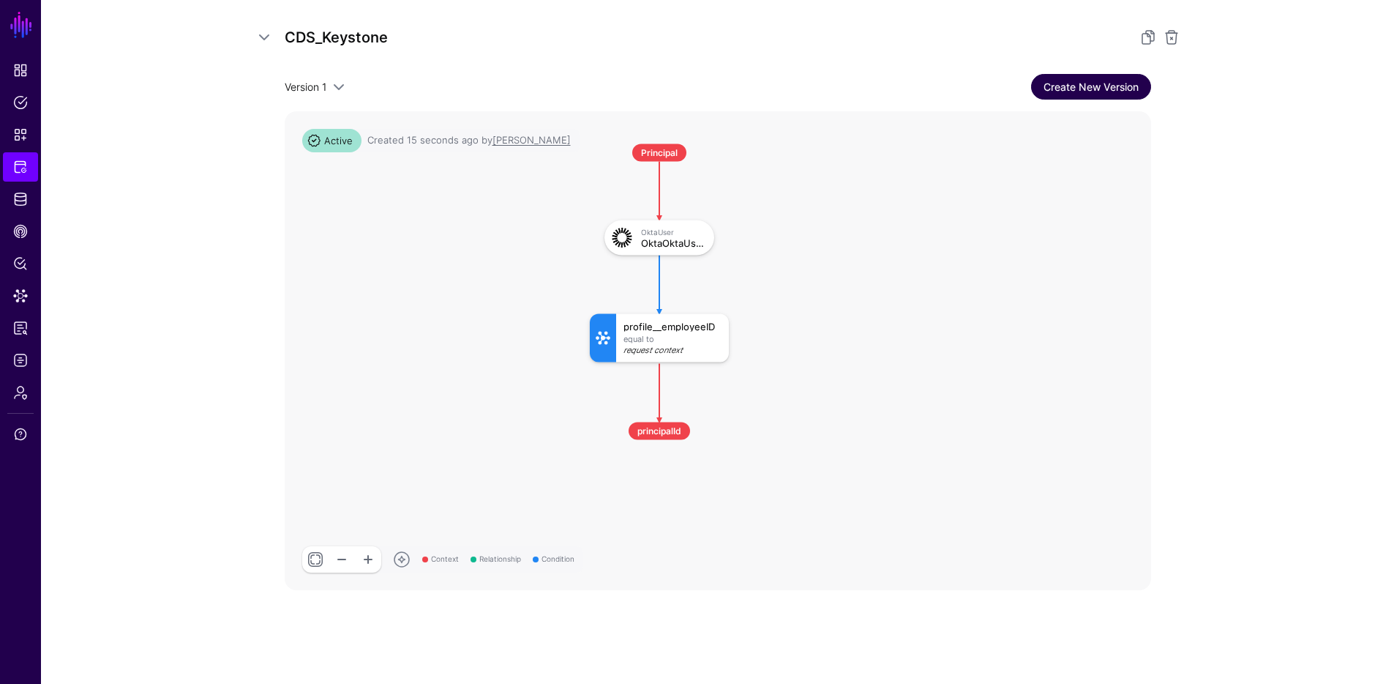
click at [1074, 94] on link "Create New Version" at bounding box center [1091, 87] width 120 height 26
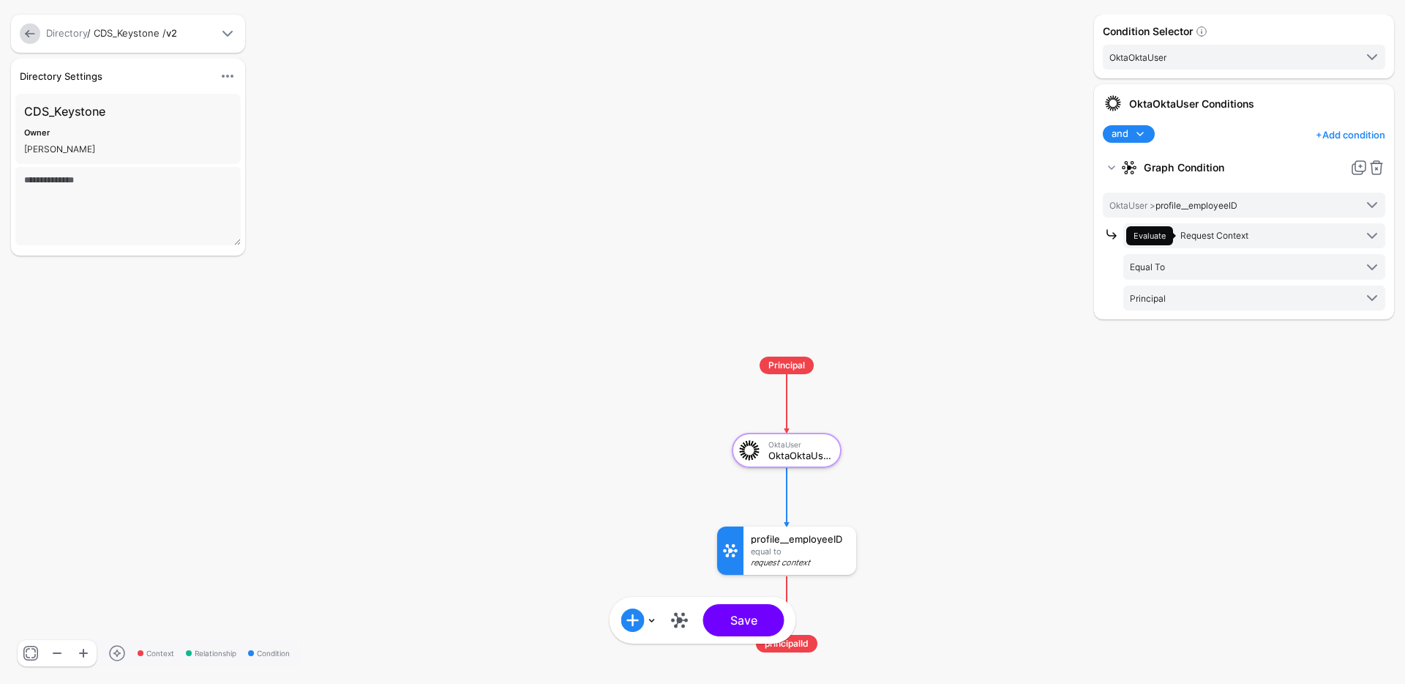
click at [1353, 139] on link "+ Add condition" at bounding box center [1351, 134] width 70 height 23
click at [1322, 224] on div "Add Condition Group" at bounding box center [1296, 224] width 124 height 15
click at [1336, 195] on div "Add Condition Group" at bounding box center [1296, 195] width 124 height 15
click at [1325, 198] on div "Graph Condition" at bounding box center [1319, 195] width 113 height 13
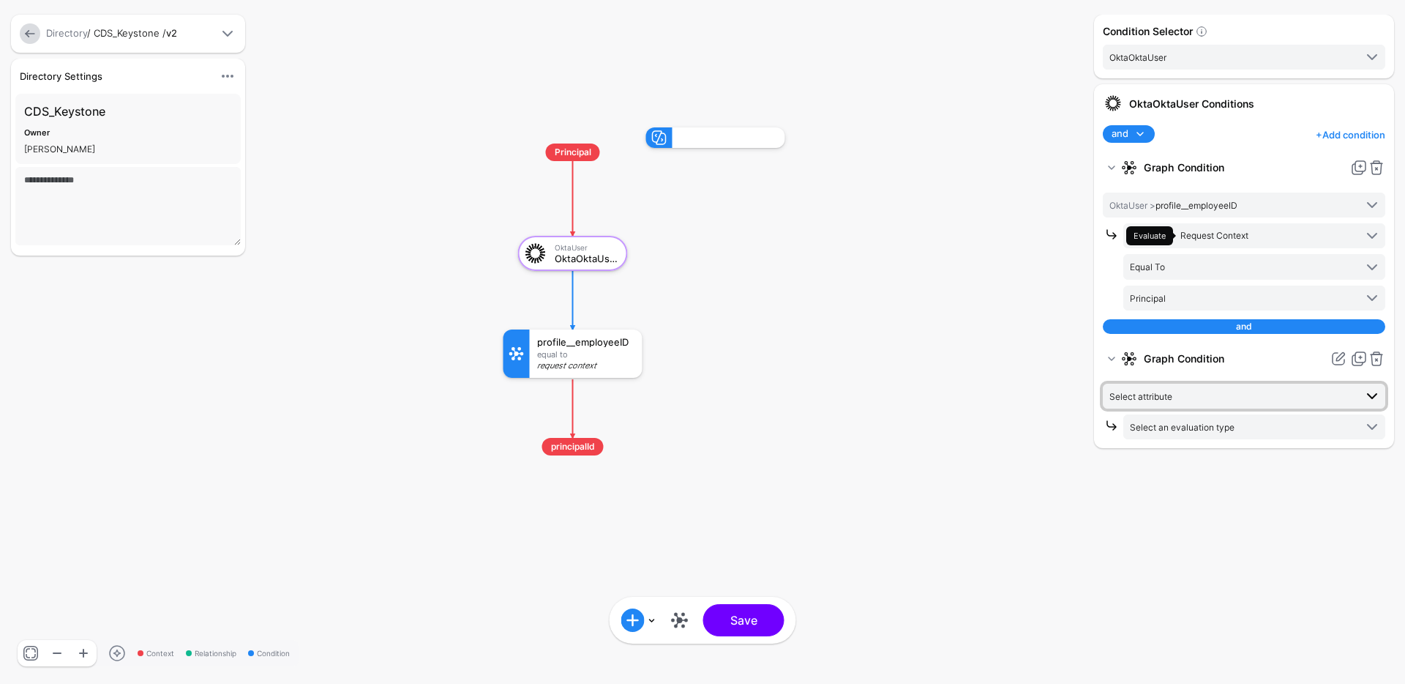
click at [1209, 389] on span "Select attribute" at bounding box center [1232, 396] width 245 height 16
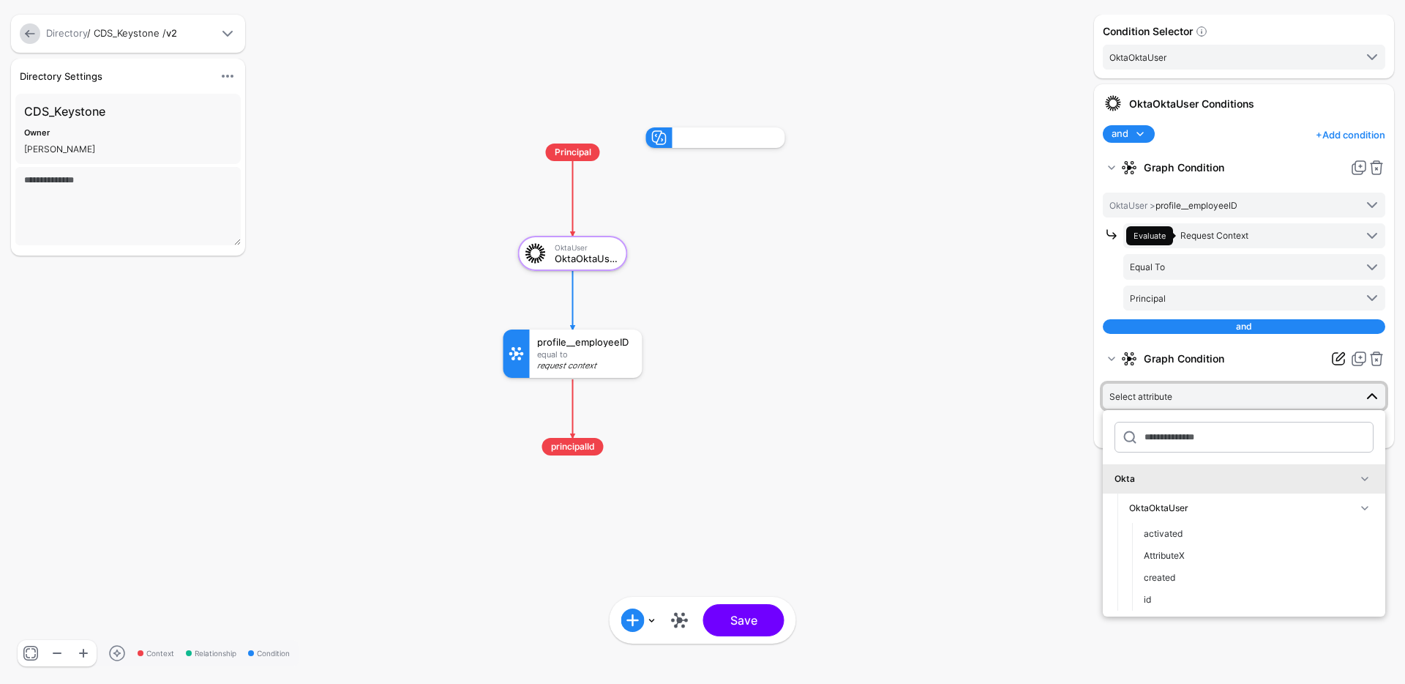
click at [1336, 354] on link at bounding box center [1339, 359] width 18 height 18
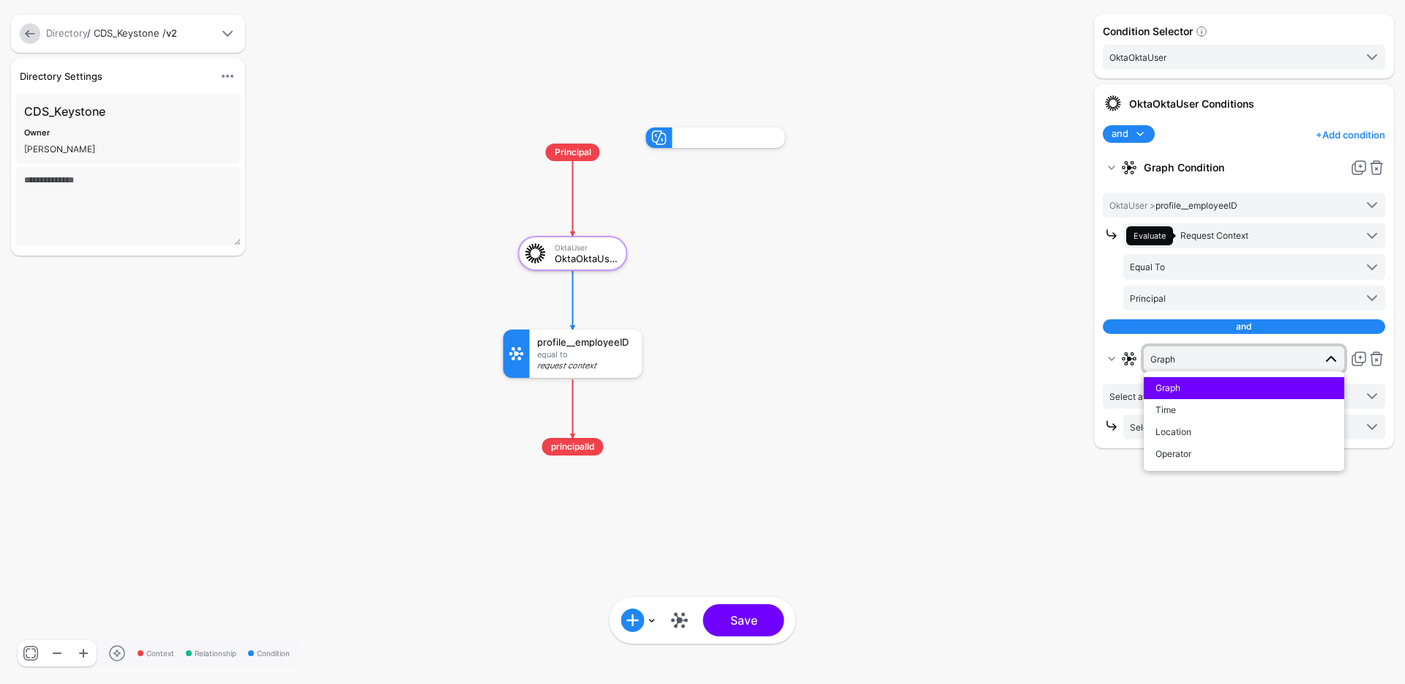
click at [1266, 383] on div "Graph" at bounding box center [1244, 387] width 177 height 13
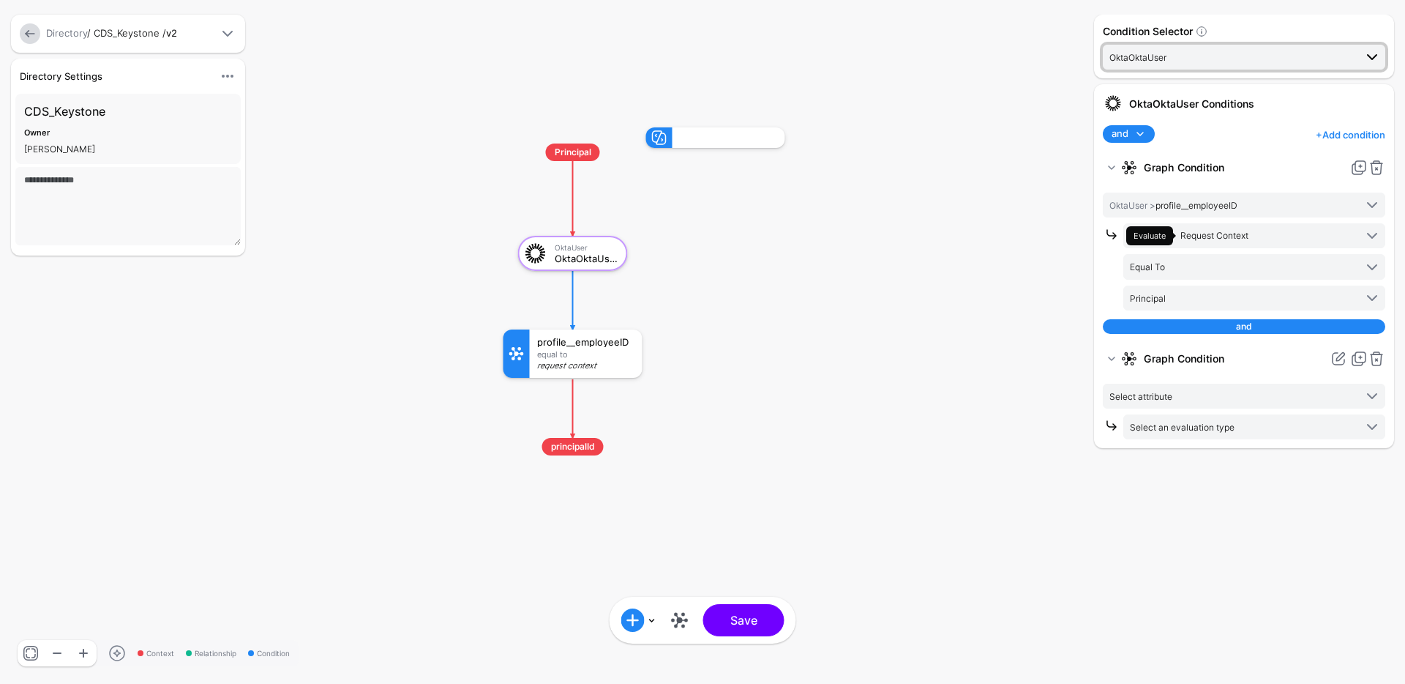
click at [1257, 54] on span "OktaOktaUser" at bounding box center [1232, 57] width 245 height 16
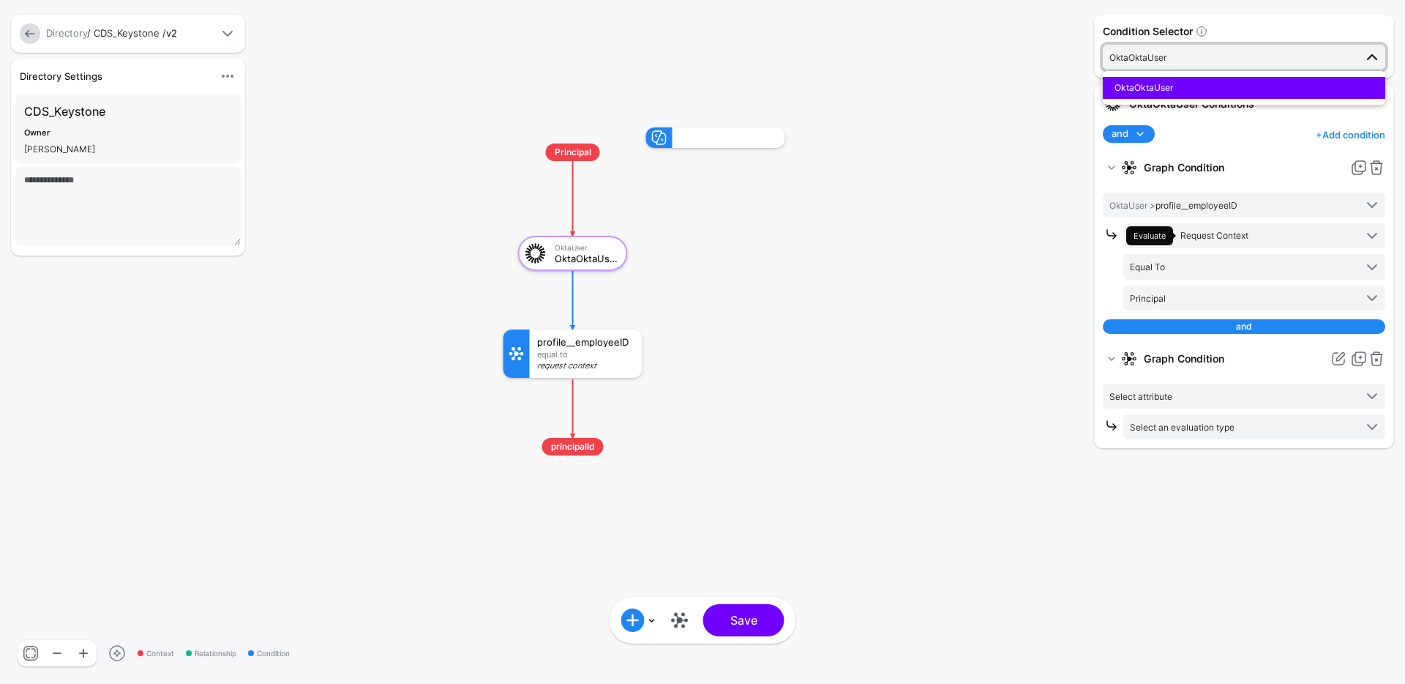
click at [1257, 54] on span "OktaOktaUser" at bounding box center [1232, 57] width 245 height 16
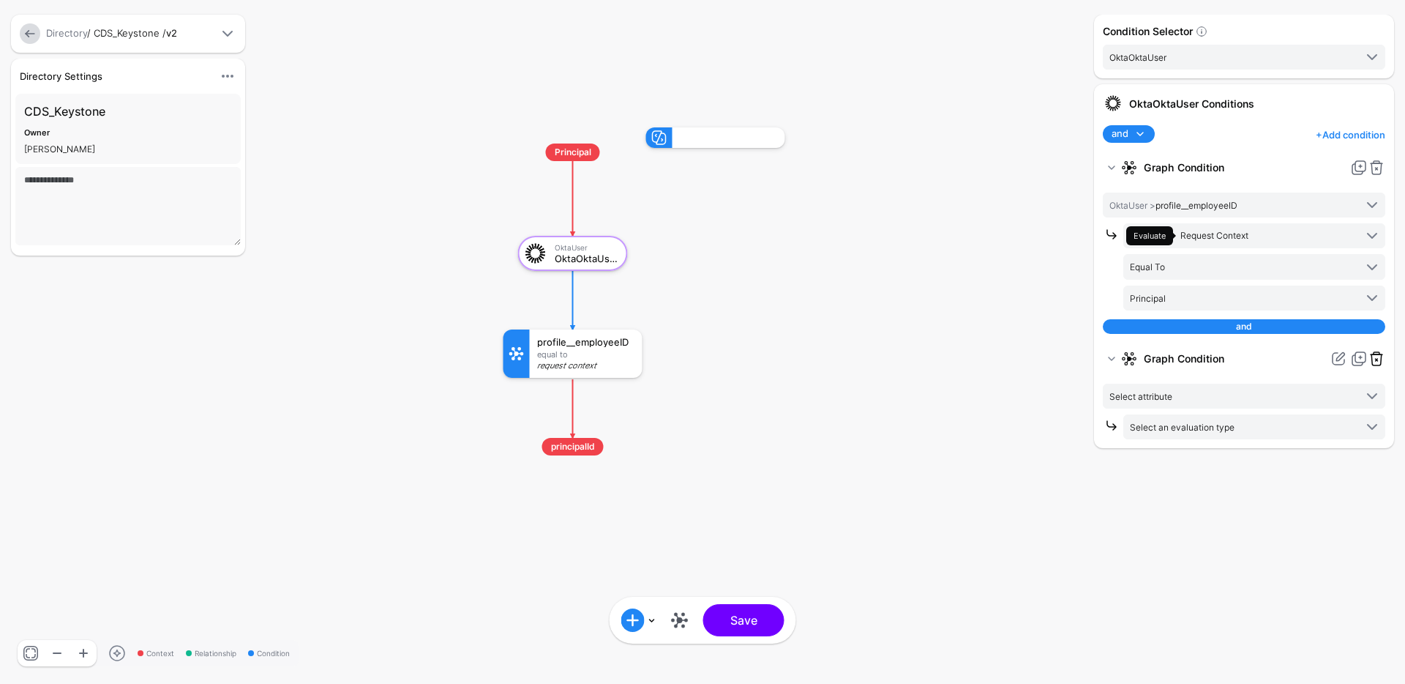
click at [1376, 357] on link at bounding box center [1377, 359] width 18 height 18
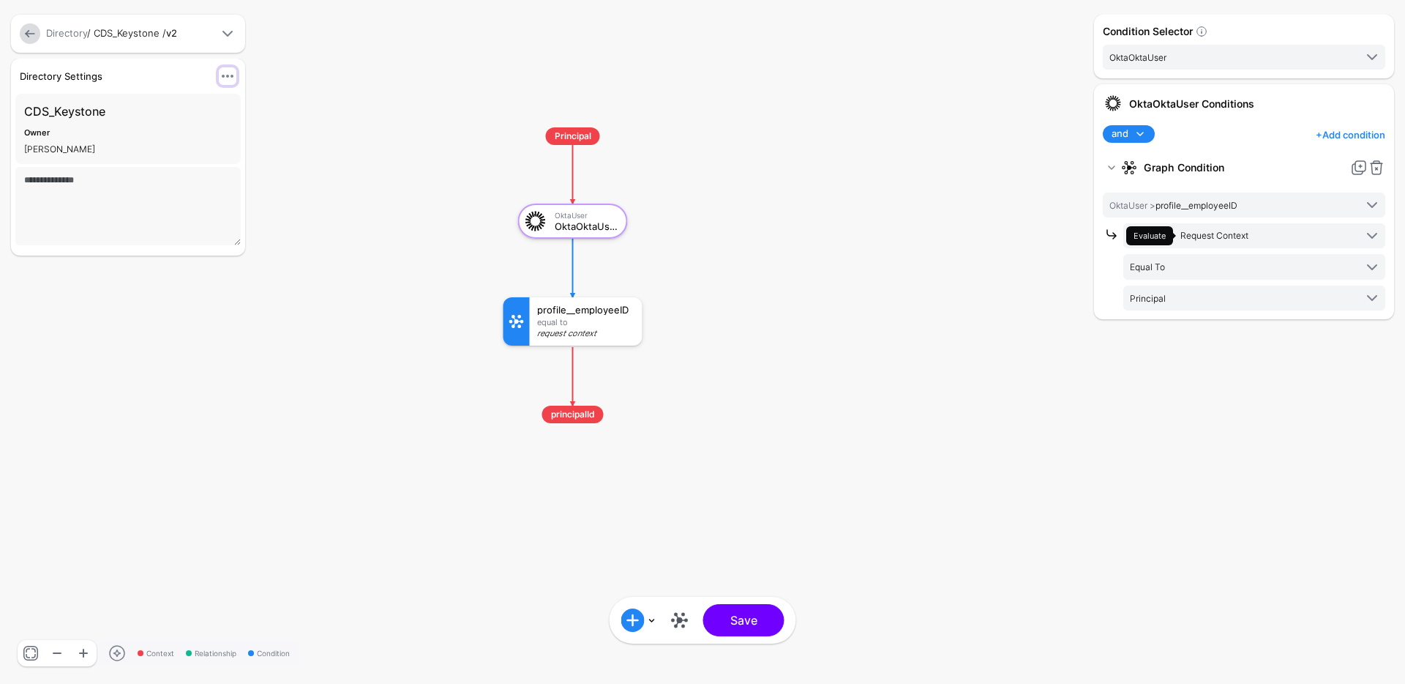
click at [228, 73] on span at bounding box center [228, 76] width 18 height 18
click at [354, 198] on rect at bounding box center [490, 113] width 140526 height 68360
click at [229, 79] on span at bounding box center [228, 76] width 18 height 18
click at [176, 134] on div "Edit Settings" at bounding box center [178, 127] width 94 height 15
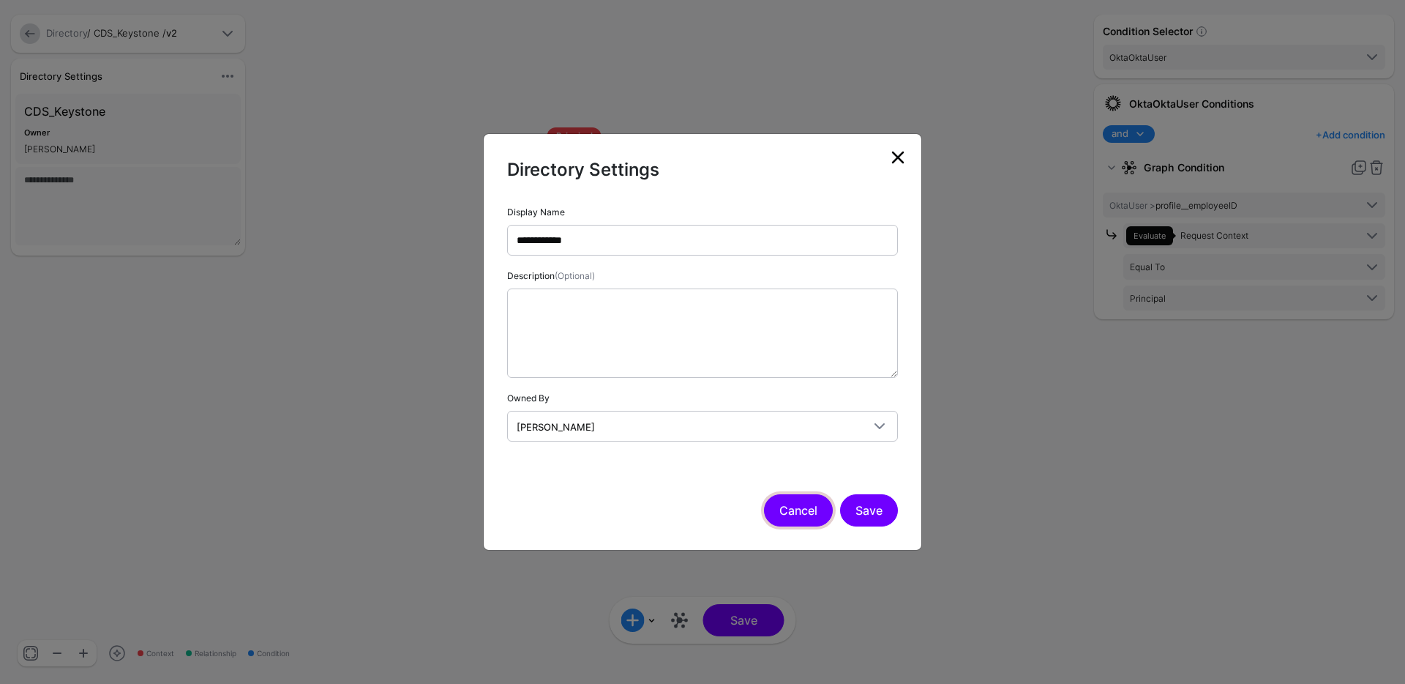
click at [815, 506] on button "Cancel" at bounding box center [798, 510] width 69 height 32
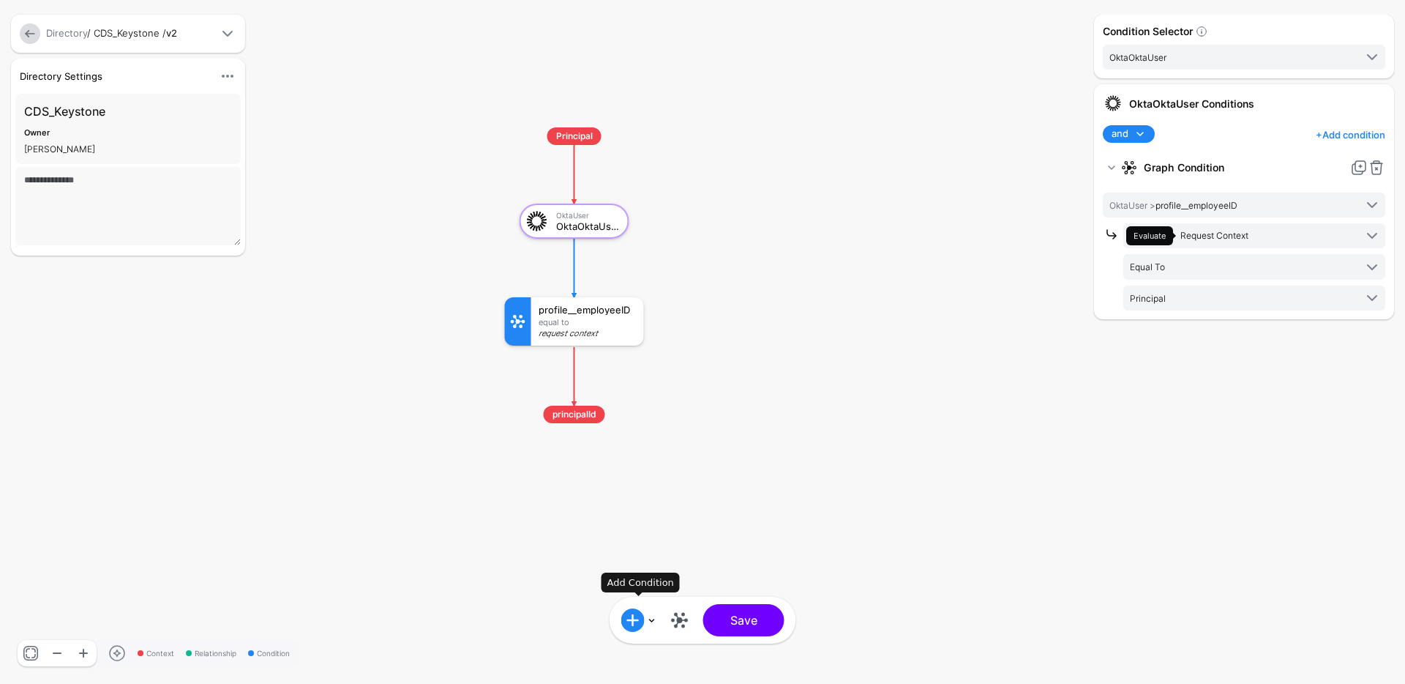
click at [652, 616] on link at bounding box center [638, 619] width 35 height 23
click at [674, 618] on link at bounding box center [679, 619] width 23 height 23
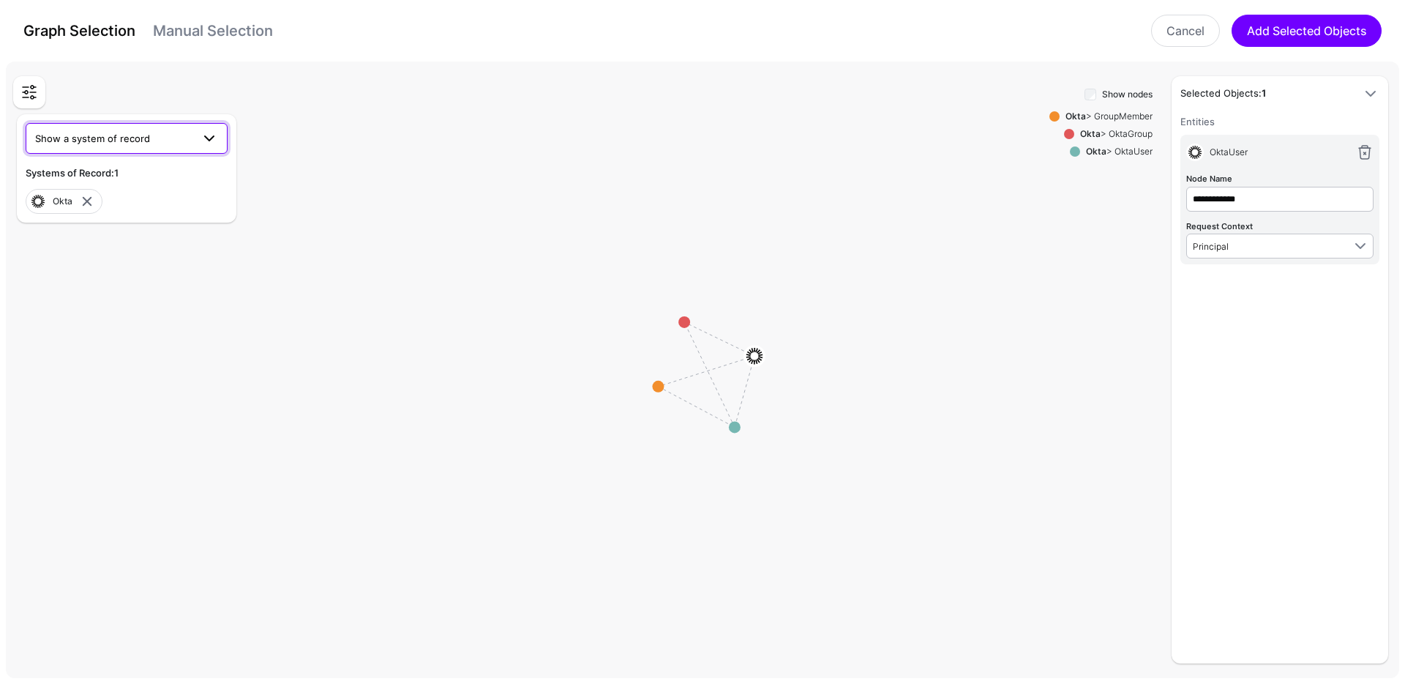
click at [131, 142] on span "Show a system of record" at bounding box center [92, 138] width 115 height 12
click at [135, 350] on span "CastDeploymentSystem" at bounding box center [91, 354] width 109 height 12
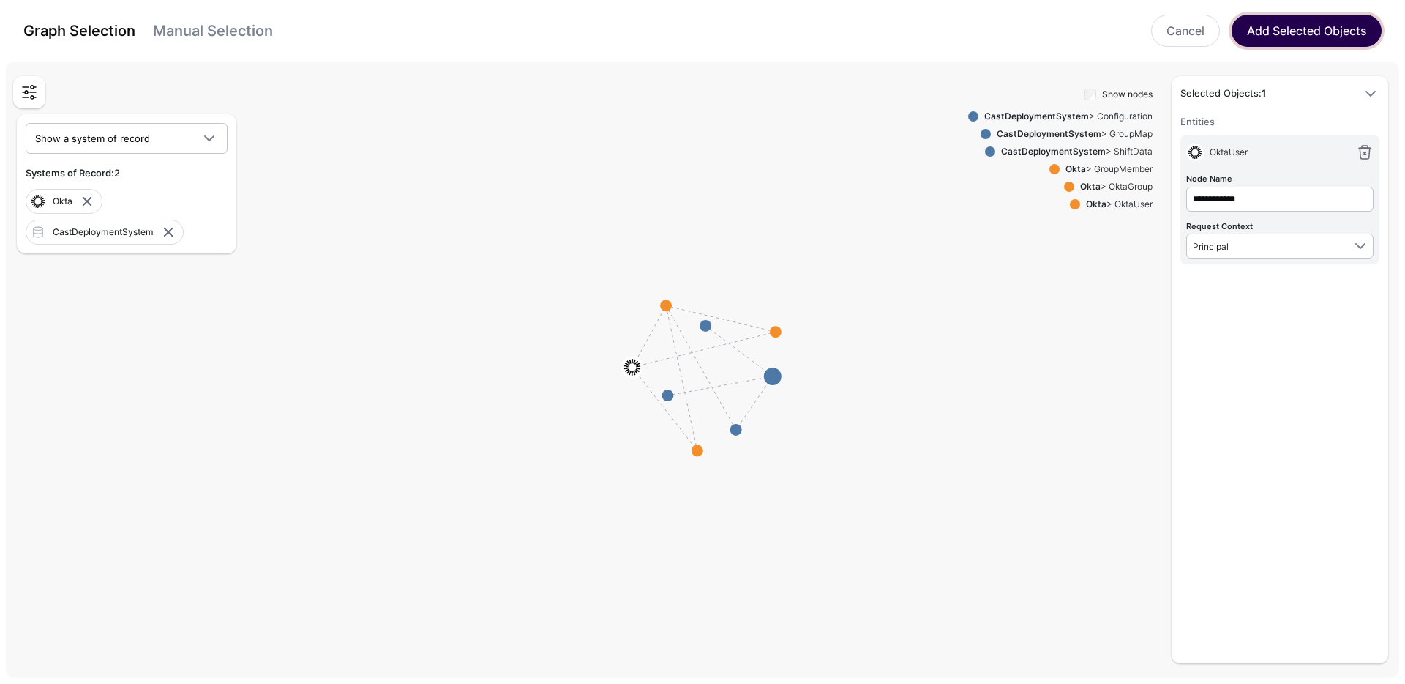
click at [1304, 32] on button "Add Selected Objects" at bounding box center [1307, 31] width 150 height 32
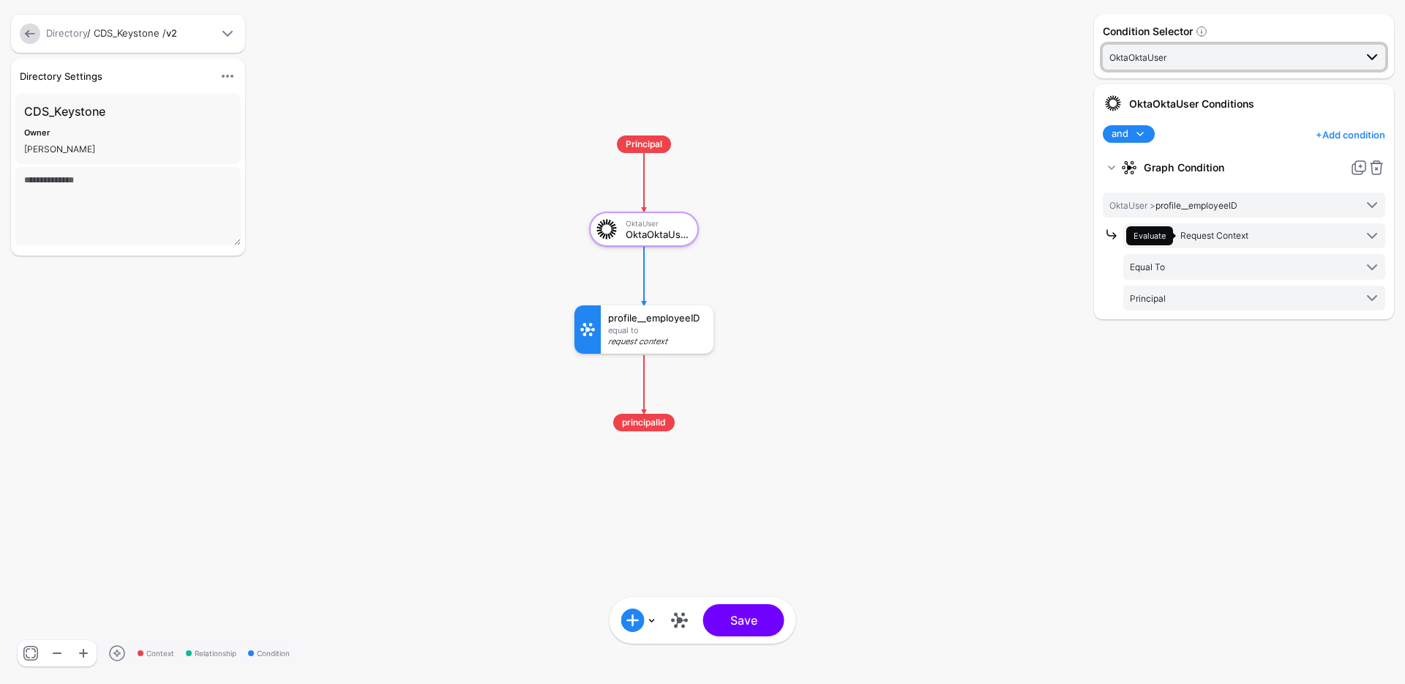
click at [1224, 57] on span "OktaOktaUser" at bounding box center [1232, 57] width 245 height 16
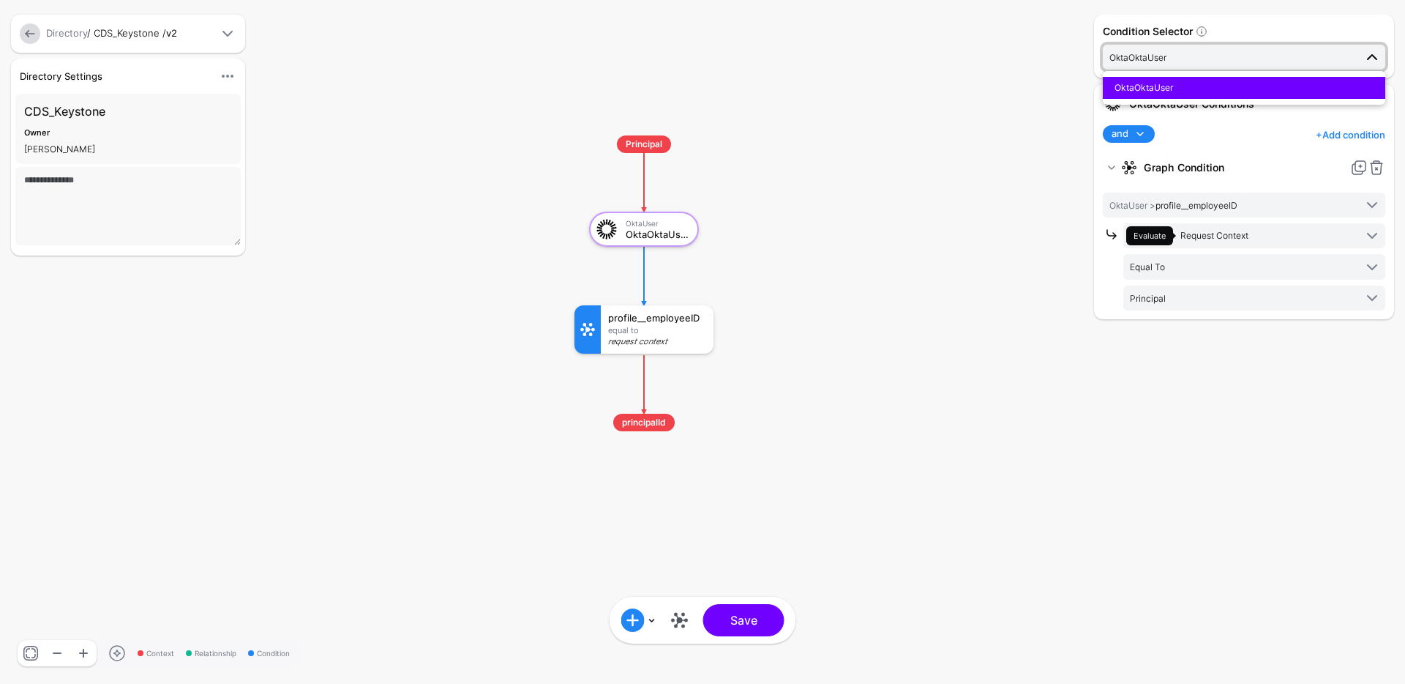
click at [1224, 57] on span "OktaOktaUser" at bounding box center [1232, 57] width 245 height 16
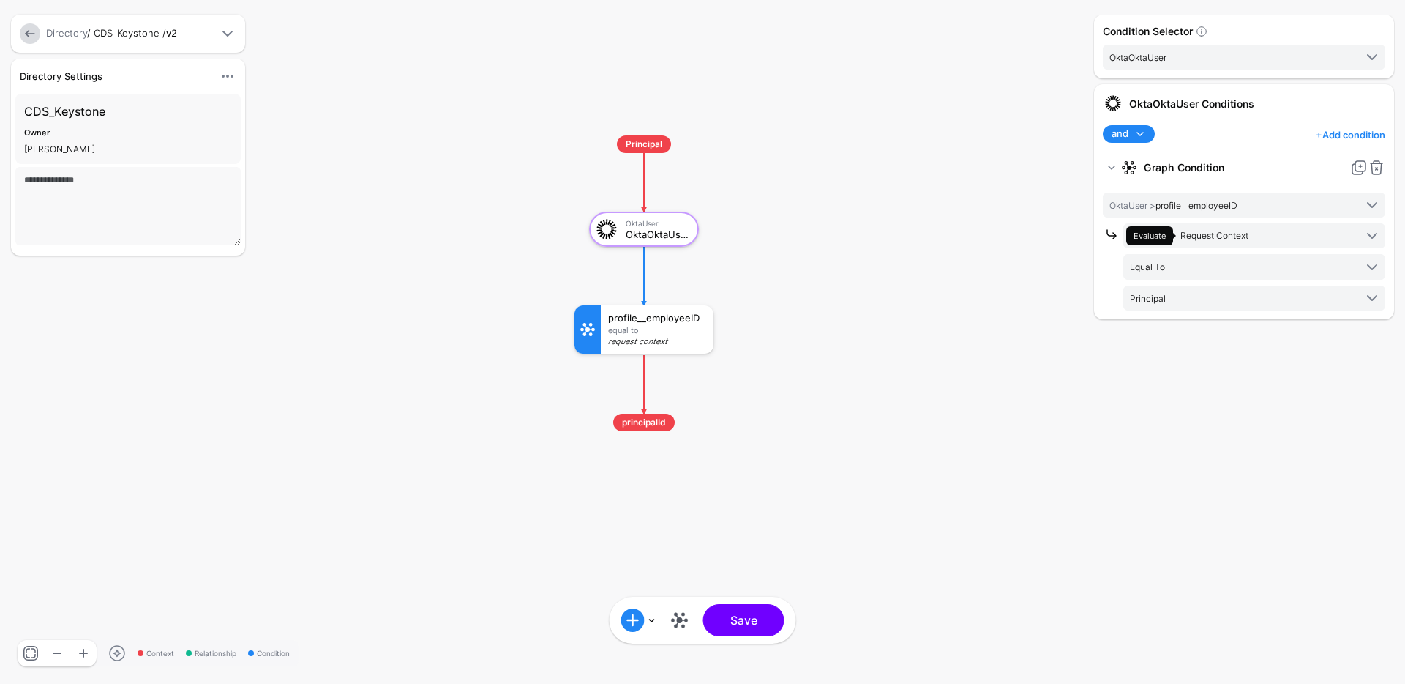
click at [107, 136] on div "Owner" at bounding box center [128, 133] width 208 height 14
click at [272, 351] on div "Directory Settings Hide Settings Edit Settings CDS_Keystone Owner Anthony Huffs…" at bounding box center [160, 339] width 307 height 561
click at [172, 182] on textarea at bounding box center [127, 206] width 225 height 78
click at [168, 114] on h3 "CDS_Keystone" at bounding box center [128, 111] width 208 height 18
click at [104, 109] on h3 "CDS_Keystone" at bounding box center [128, 111] width 208 height 18
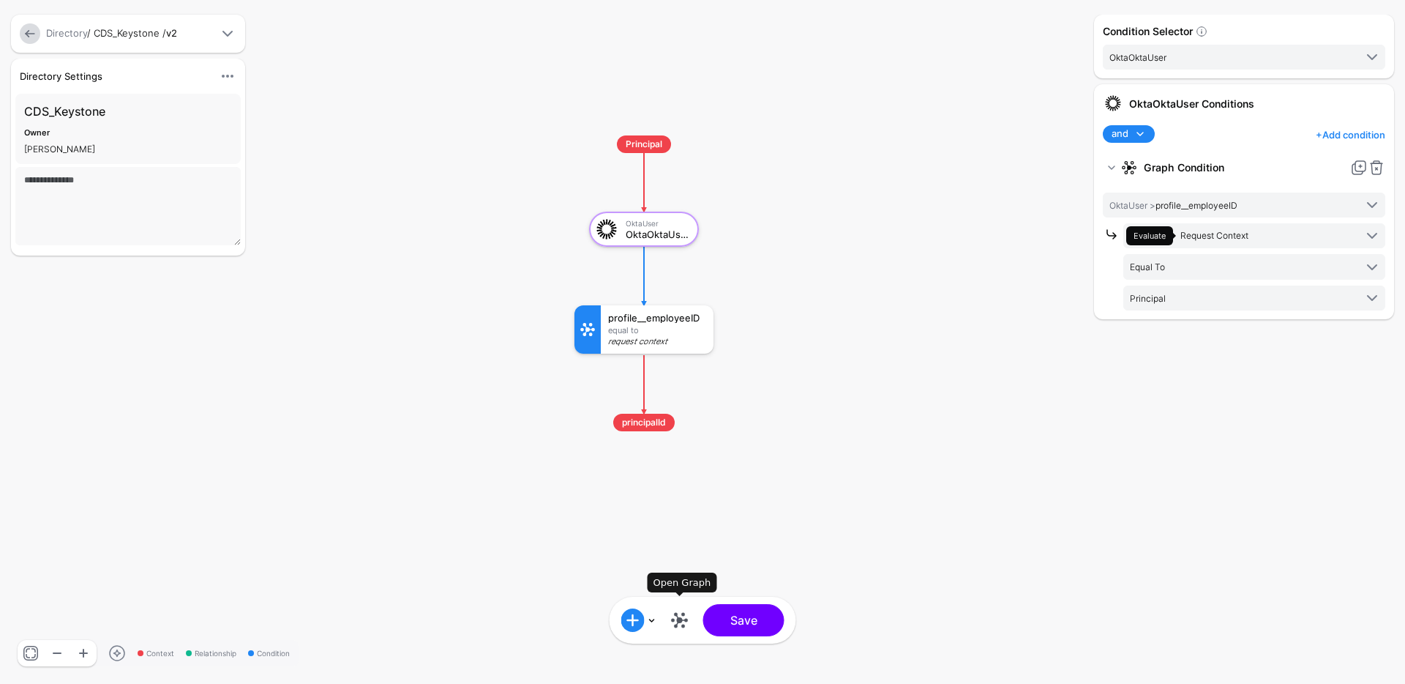
click at [670, 624] on link at bounding box center [679, 619] width 23 height 23
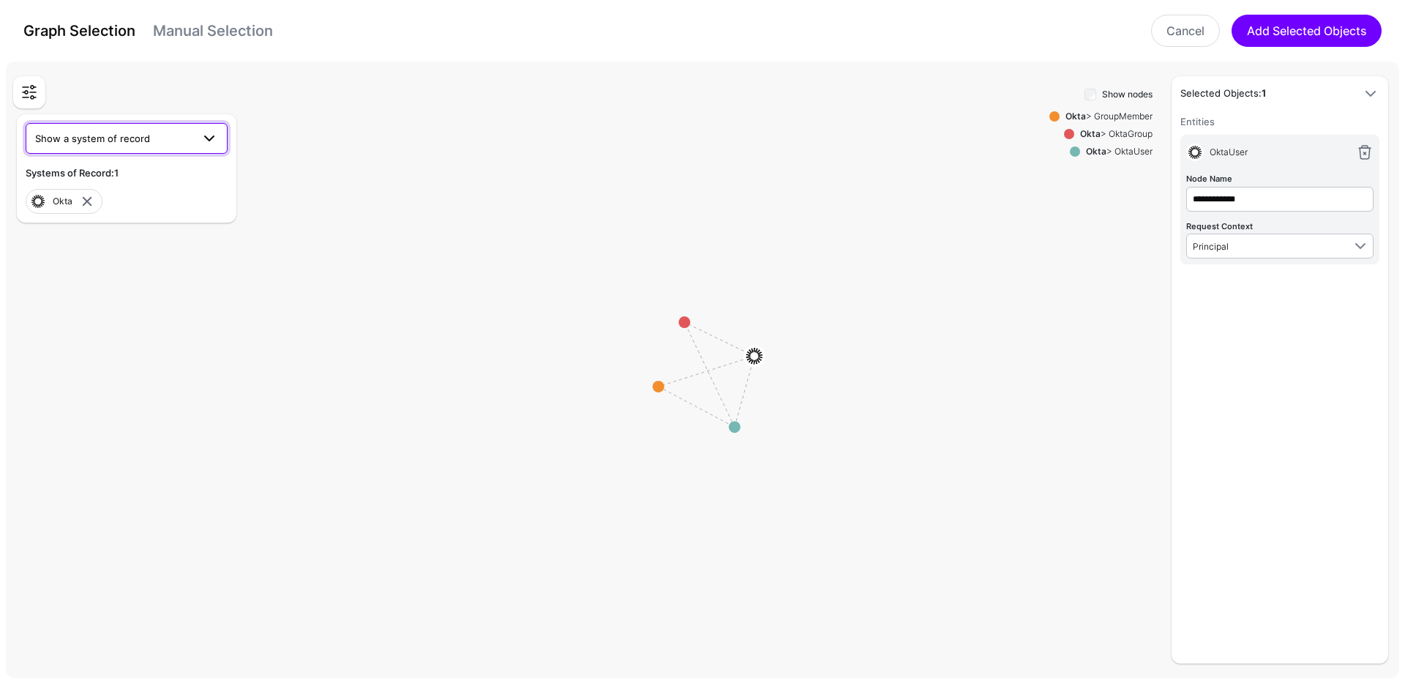
click at [130, 138] on span "Show a system of record" at bounding box center [92, 138] width 115 height 12
click at [100, 350] on span "CastDeploymentSystem" at bounding box center [91, 354] width 109 height 12
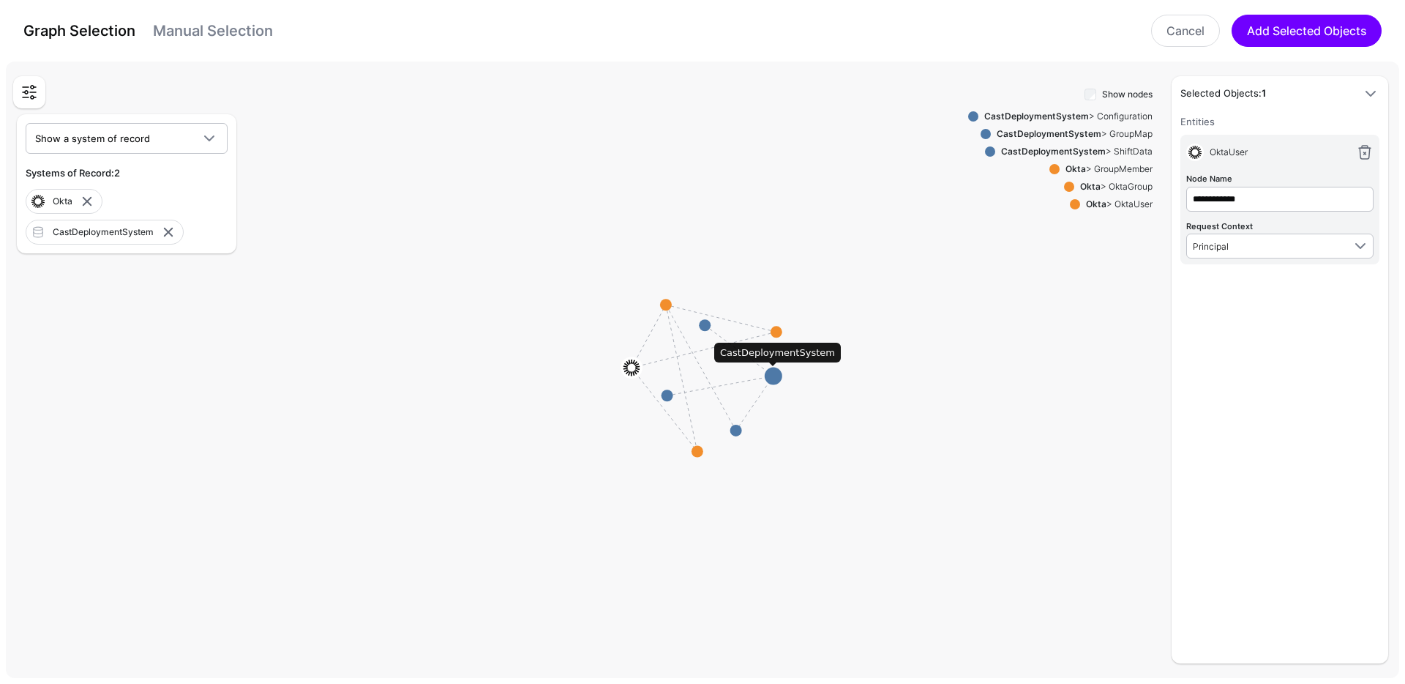
click at [772, 375] on circle at bounding box center [774, 376] width 18 height 18
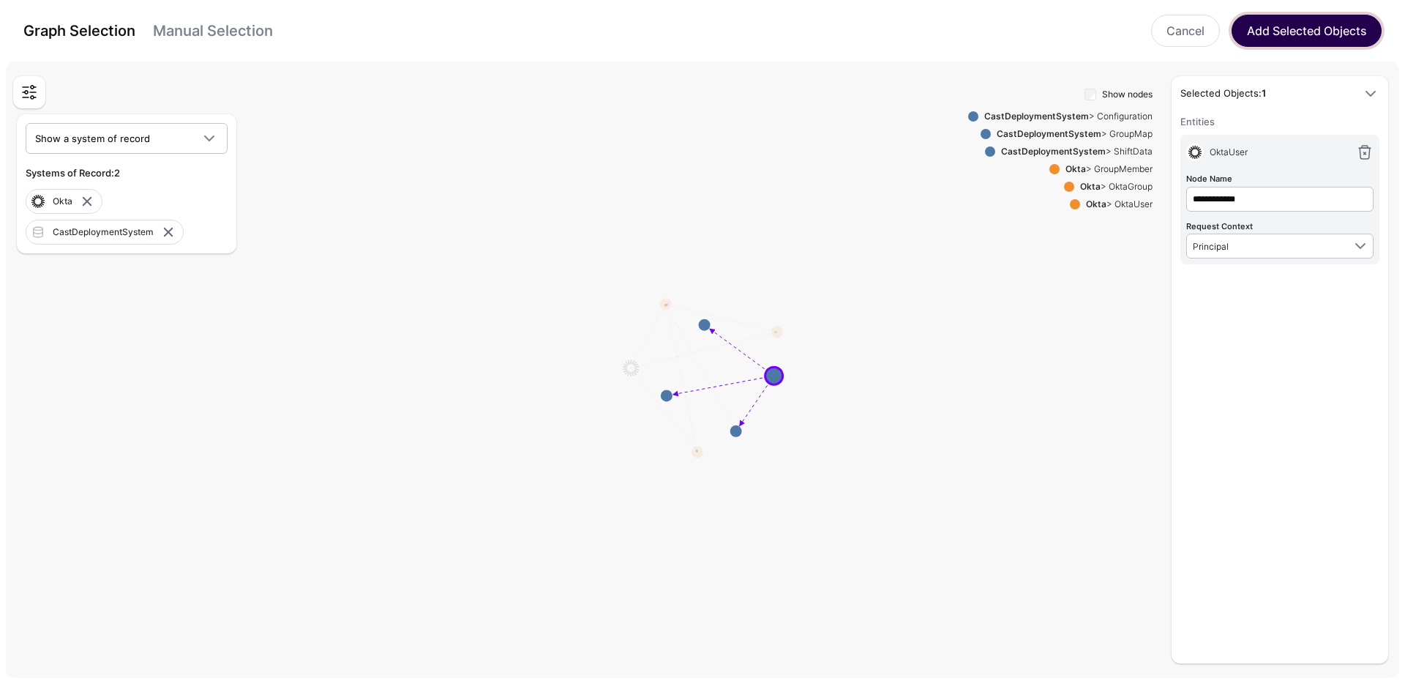
click at [1318, 33] on button "Add Selected Objects" at bounding box center [1307, 31] width 150 height 32
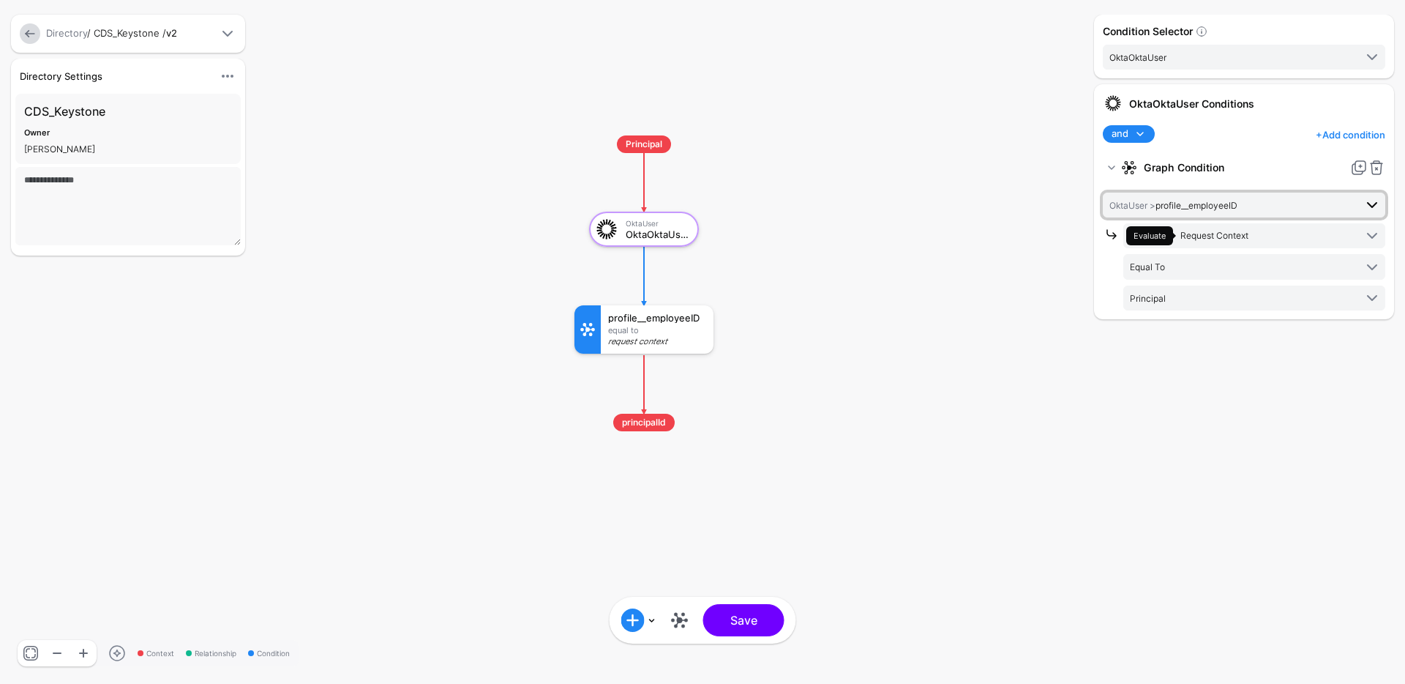
click at [1297, 201] on span "OktaUser > profile__employeeID" at bounding box center [1232, 205] width 245 height 16
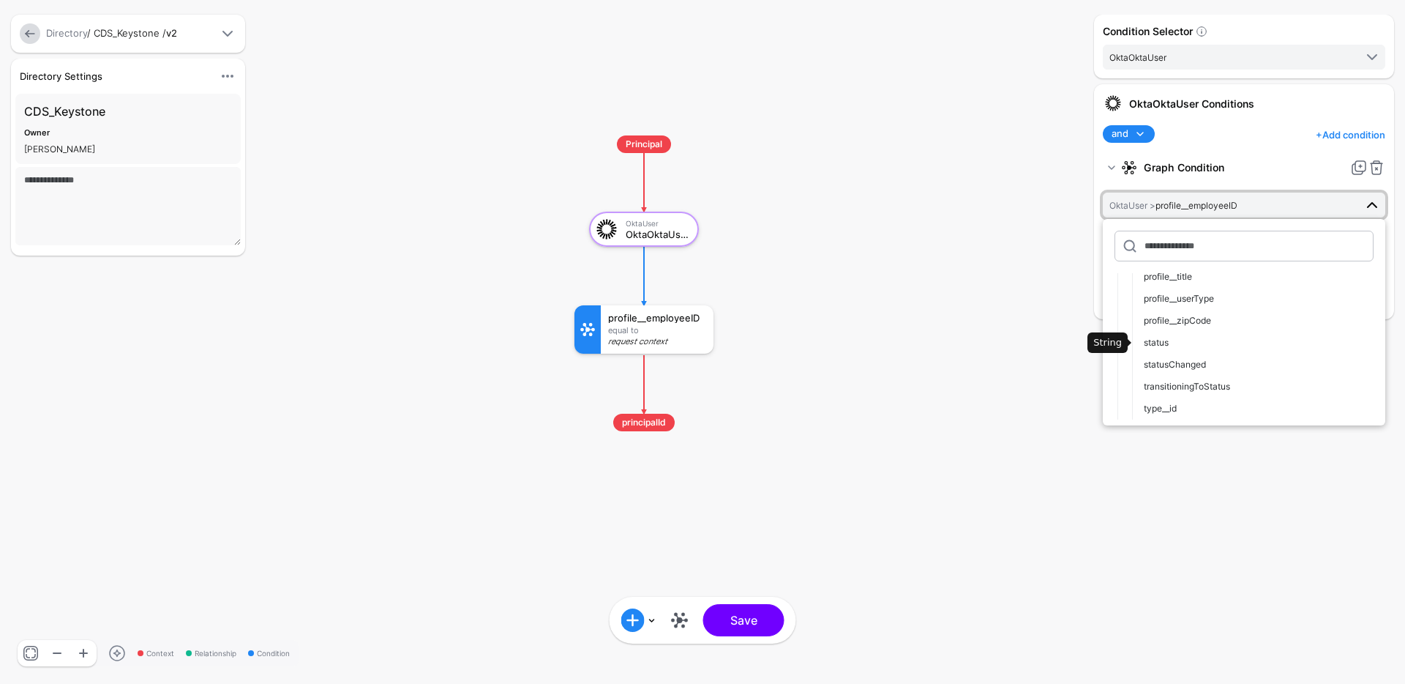
scroll to position [0, 0]
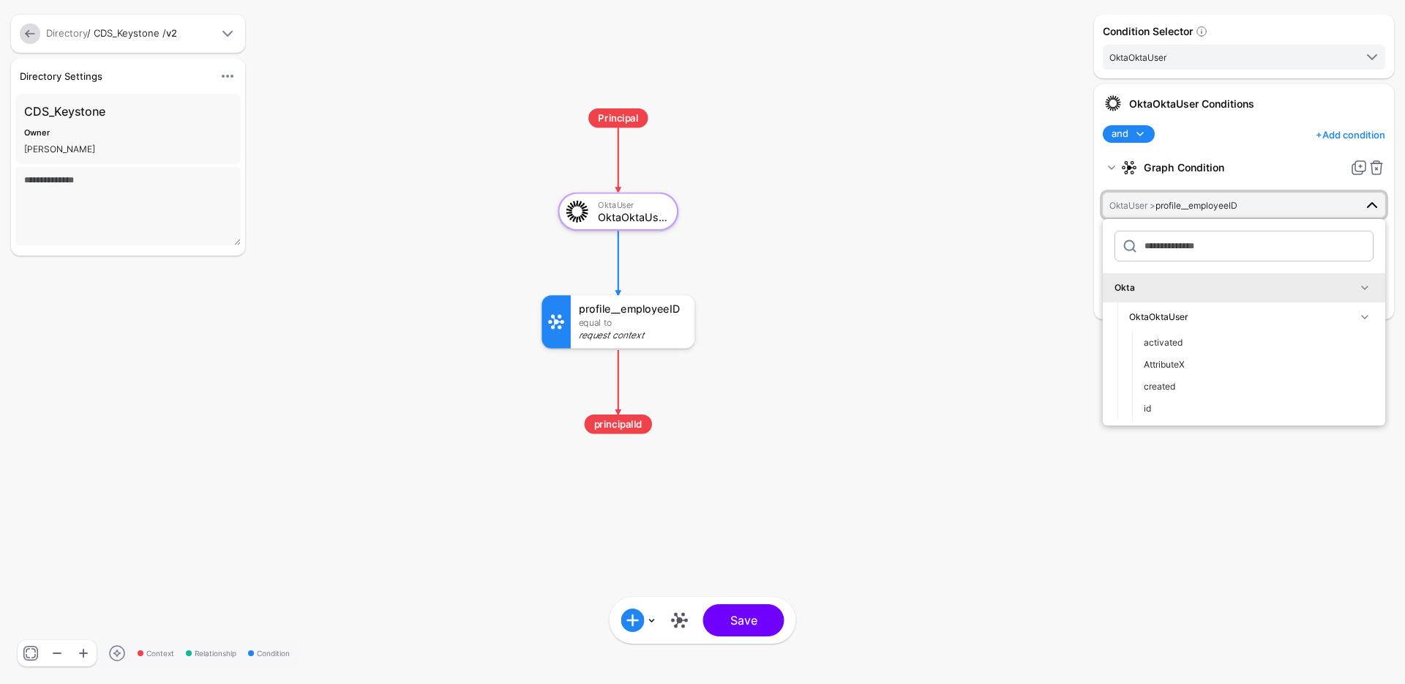
click at [905, 403] on rect at bounding box center [525, 92] width 154579 height 75196
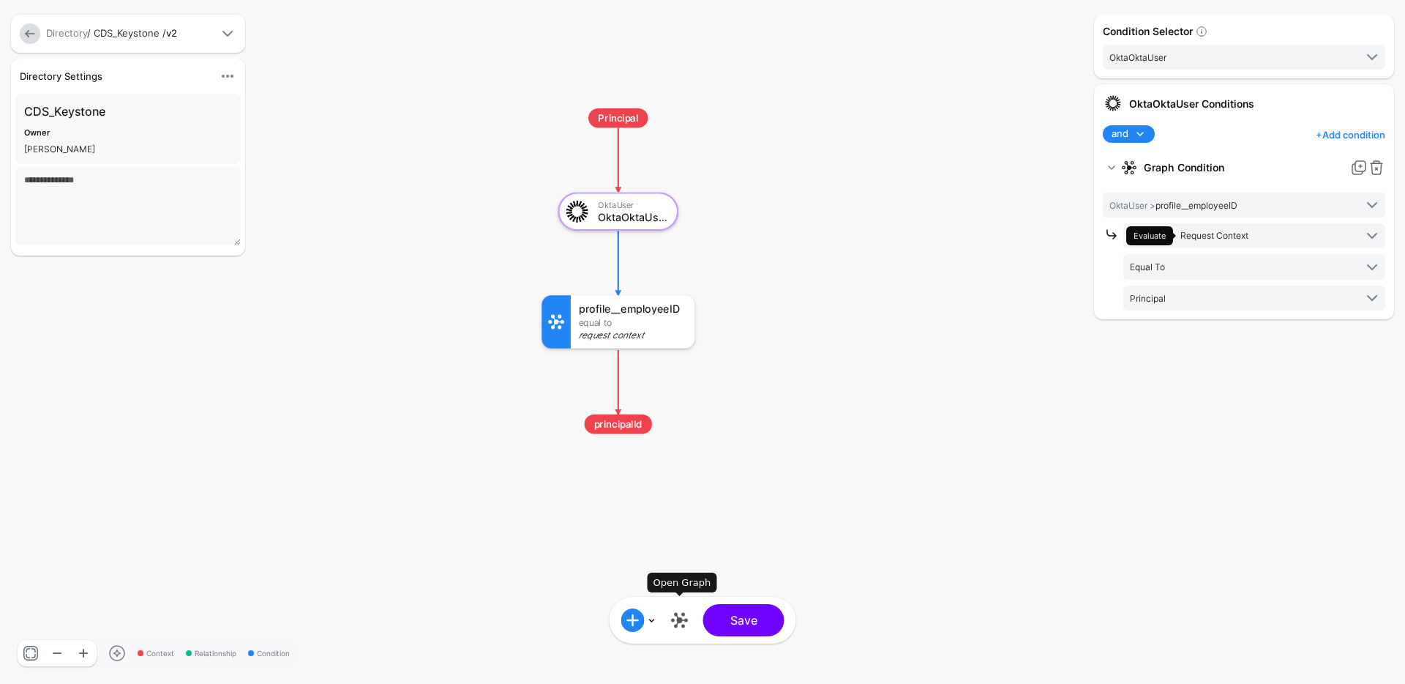
click at [684, 621] on link at bounding box center [679, 619] width 23 height 23
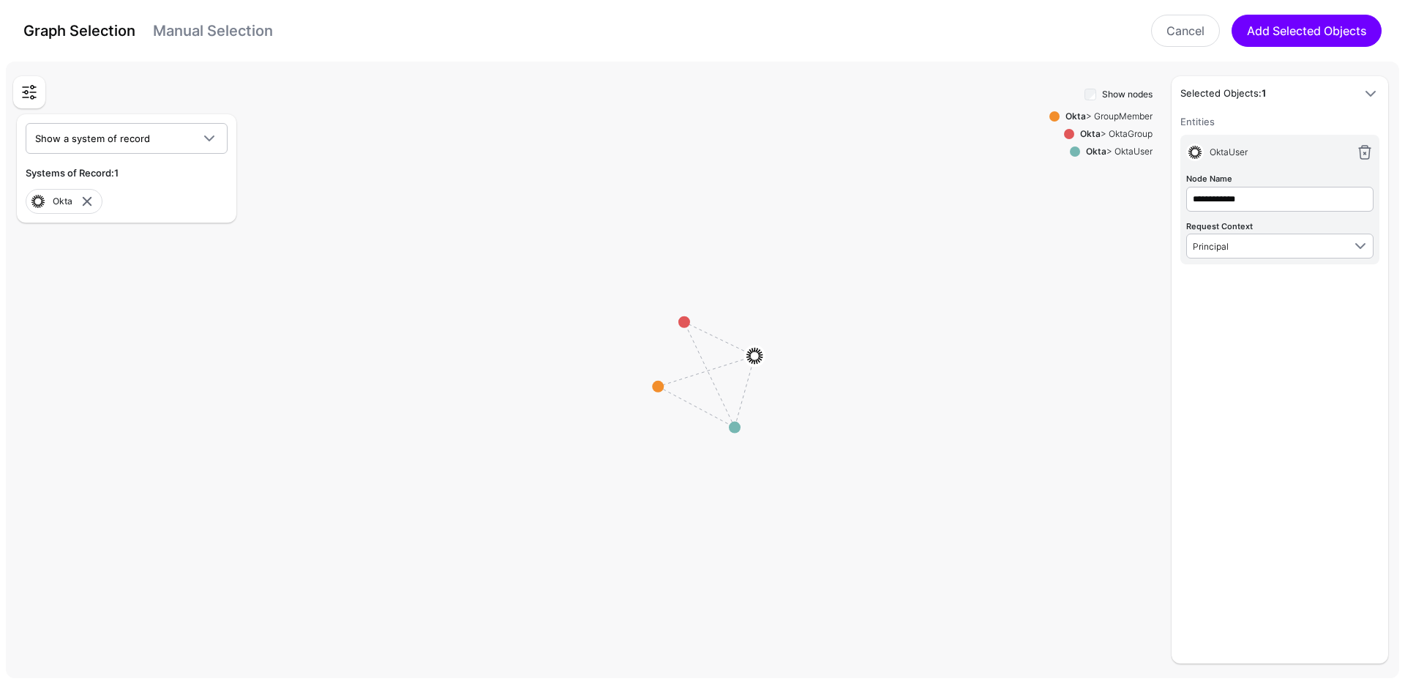
click at [1347, 114] on h6 "Entities" at bounding box center [1280, 121] width 199 height 15
click at [1221, 331] on div "**********" at bounding box center [1280, 384] width 199 height 540
click at [121, 143] on span "Show a system of record" at bounding box center [92, 138] width 115 height 12
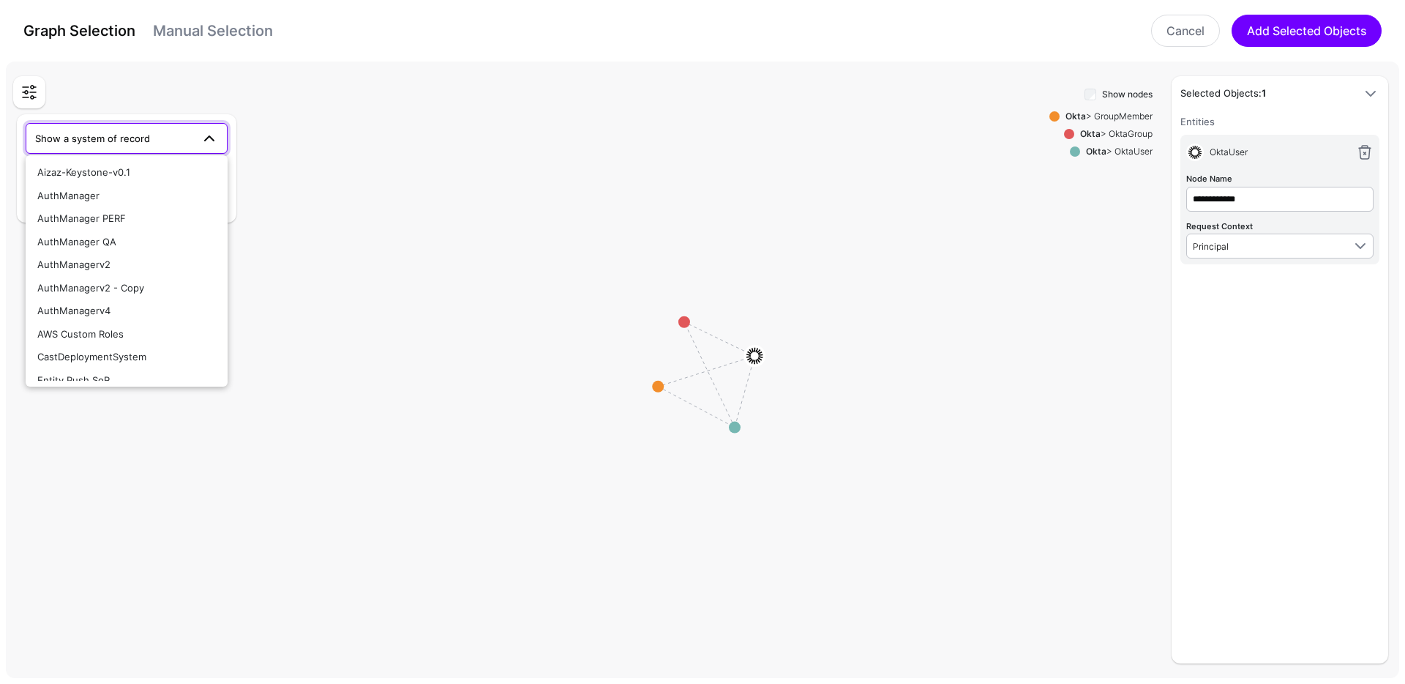
click at [149, 146] on span "Show a system of record" at bounding box center [126, 139] width 183 height 18
click at [127, 139] on span "Show a system of record" at bounding box center [92, 138] width 115 height 12
click at [117, 344] on span "CastDeploymentSystem" at bounding box center [91, 350] width 109 height 12
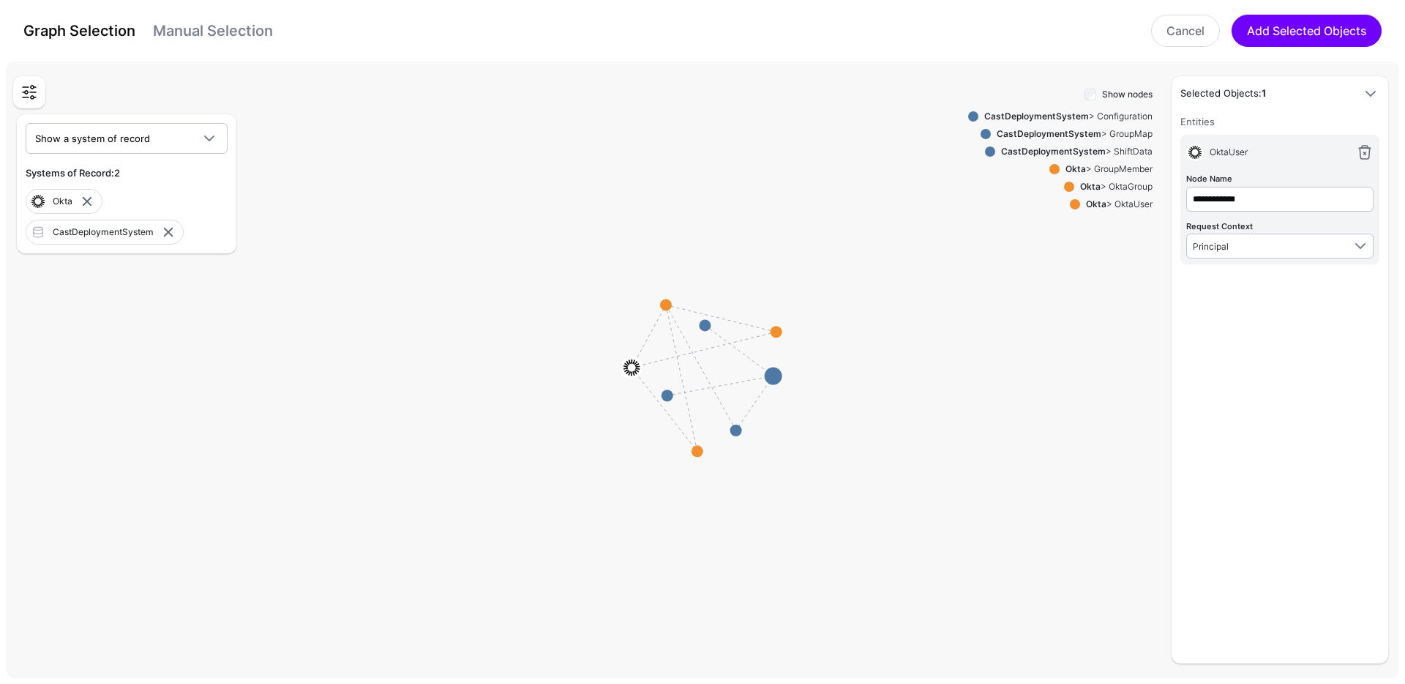
click at [37, 231] on span at bounding box center [38, 232] width 18 height 18
click at [778, 378] on circle at bounding box center [774, 376] width 18 height 18
click at [741, 432] on circle at bounding box center [736, 431] width 12 height 12
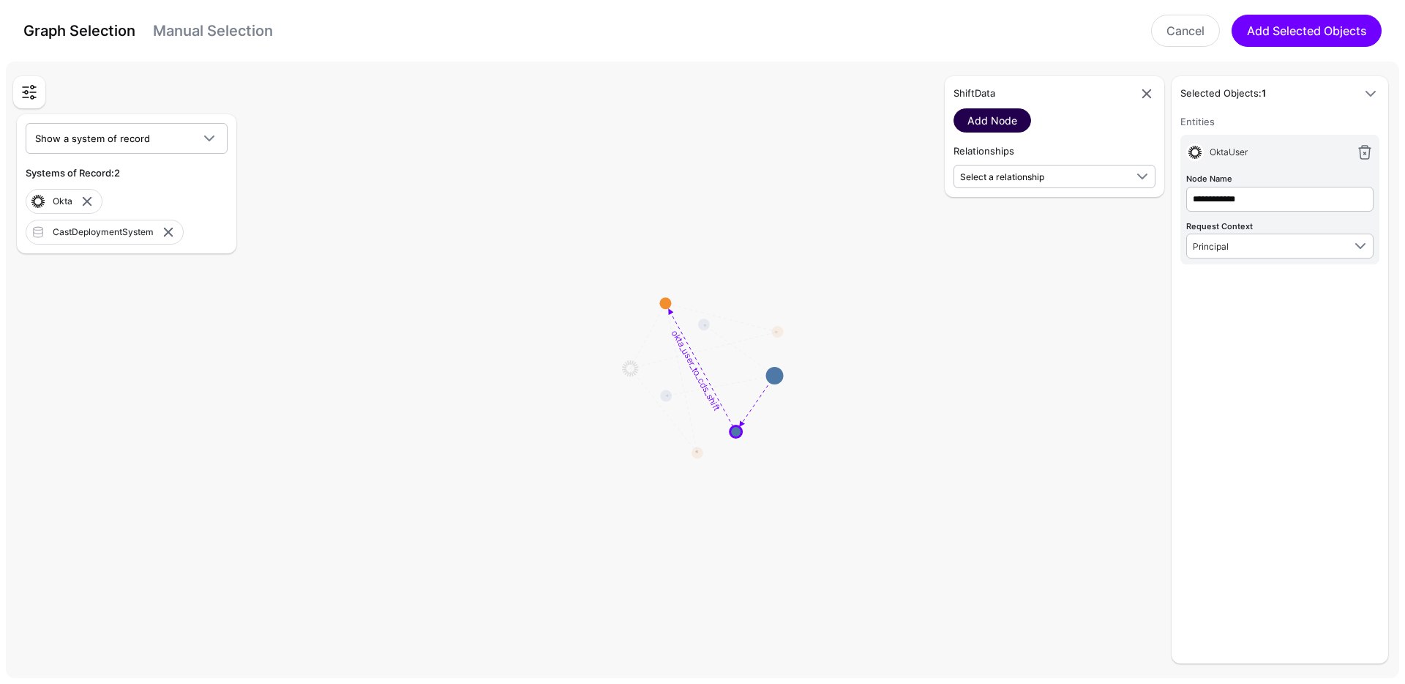
click at [1005, 115] on link "Add Node" at bounding box center [993, 120] width 78 height 24
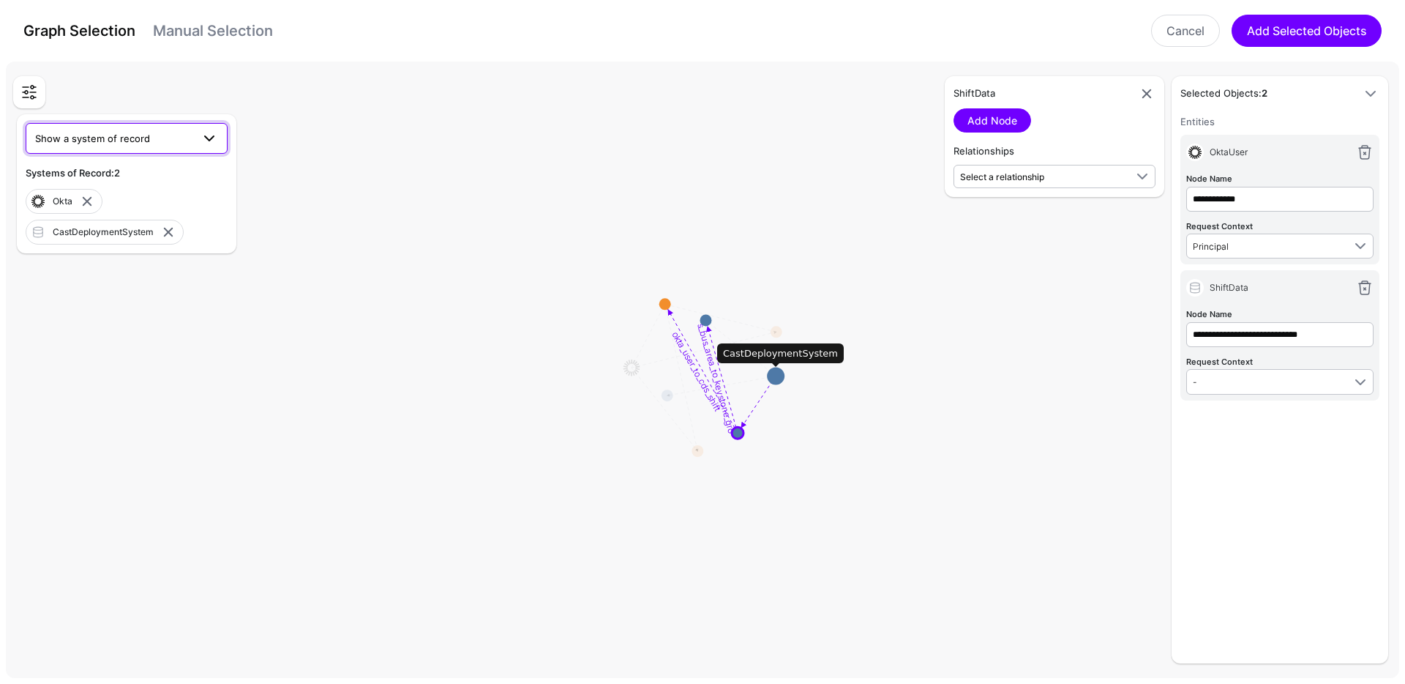
click at [128, 133] on span "Show a system of record" at bounding box center [92, 138] width 115 height 12
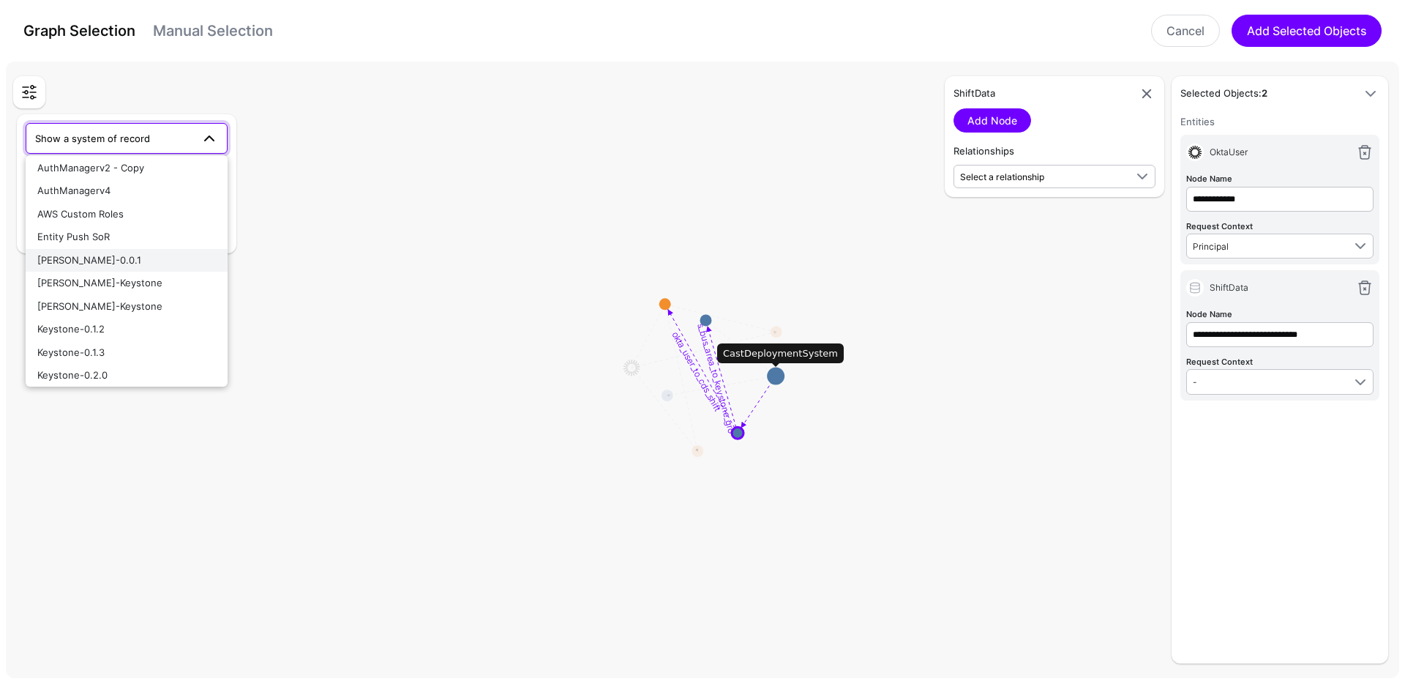
scroll to position [169, 0]
click at [776, 377] on circle at bounding box center [776, 376] width 18 height 18
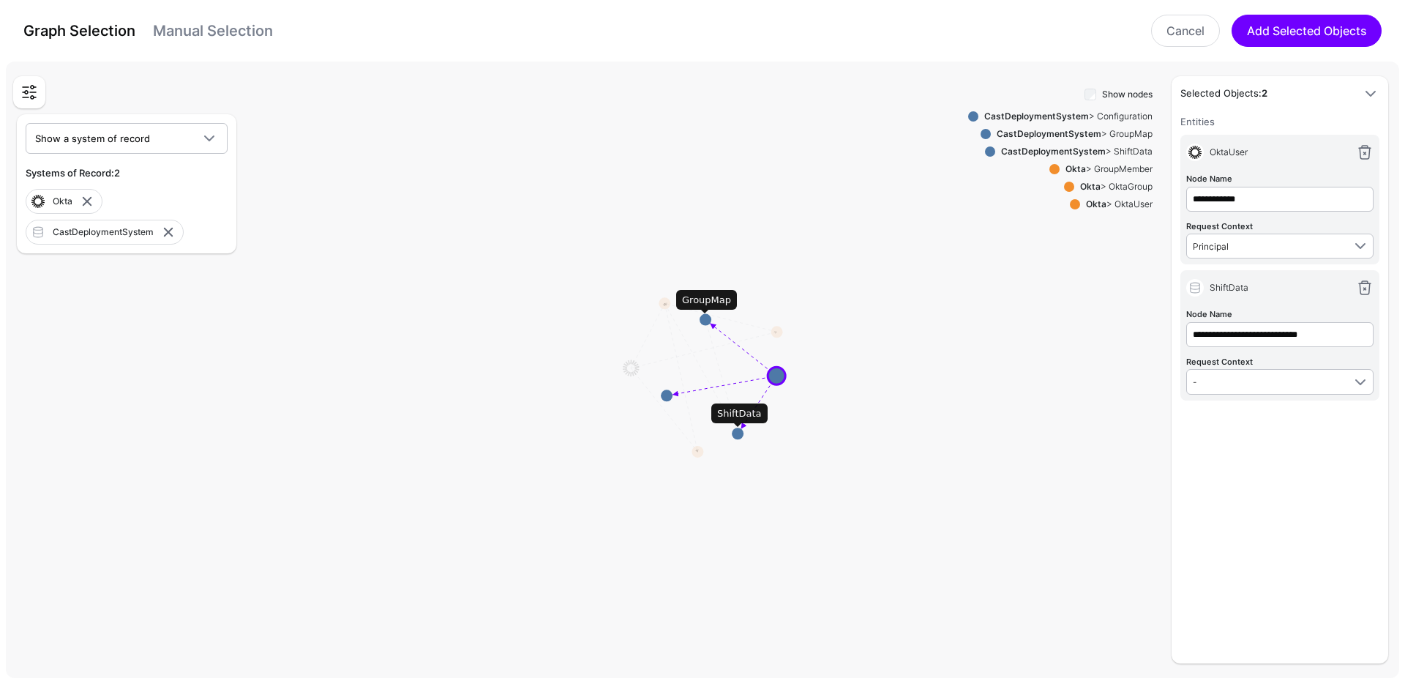
click at [706, 318] on circle at bounding box center [706, 320] width 12 height 12
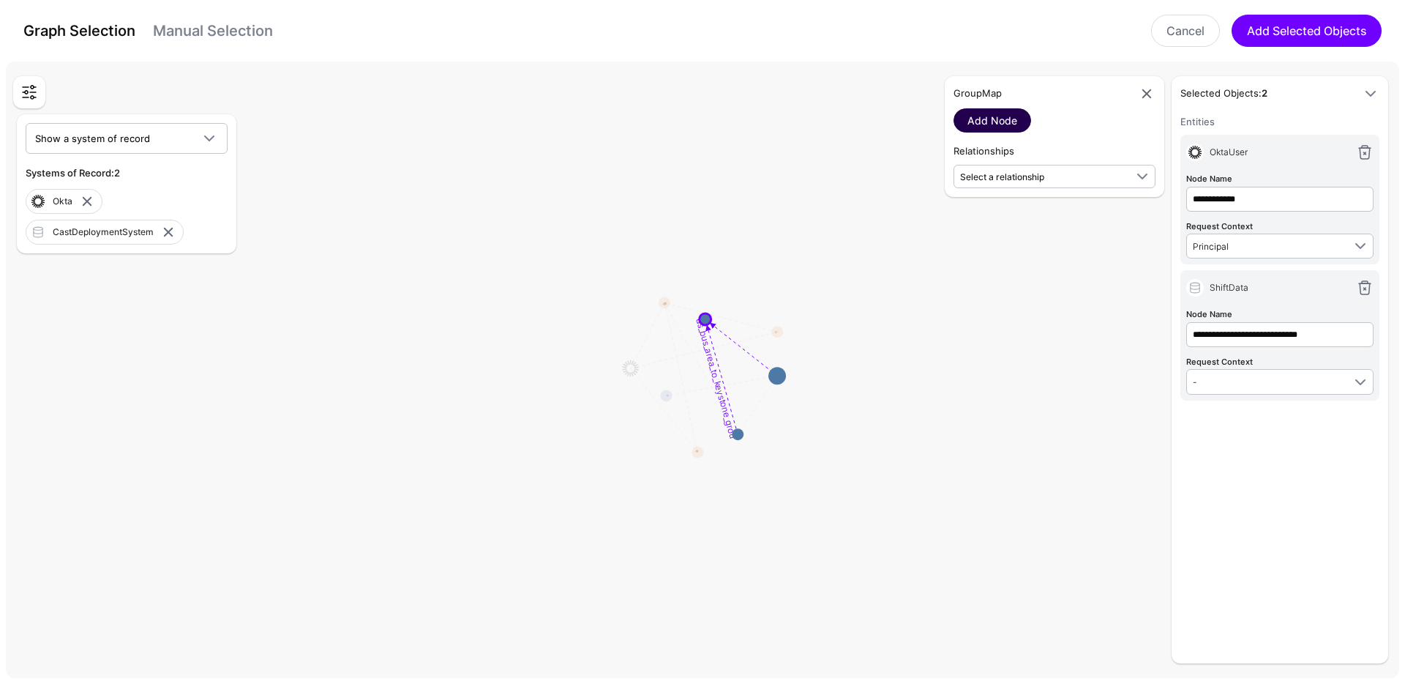
click at [1013, 115] on link "Add Node" at bounding box center [993, 120] width 78 height 24
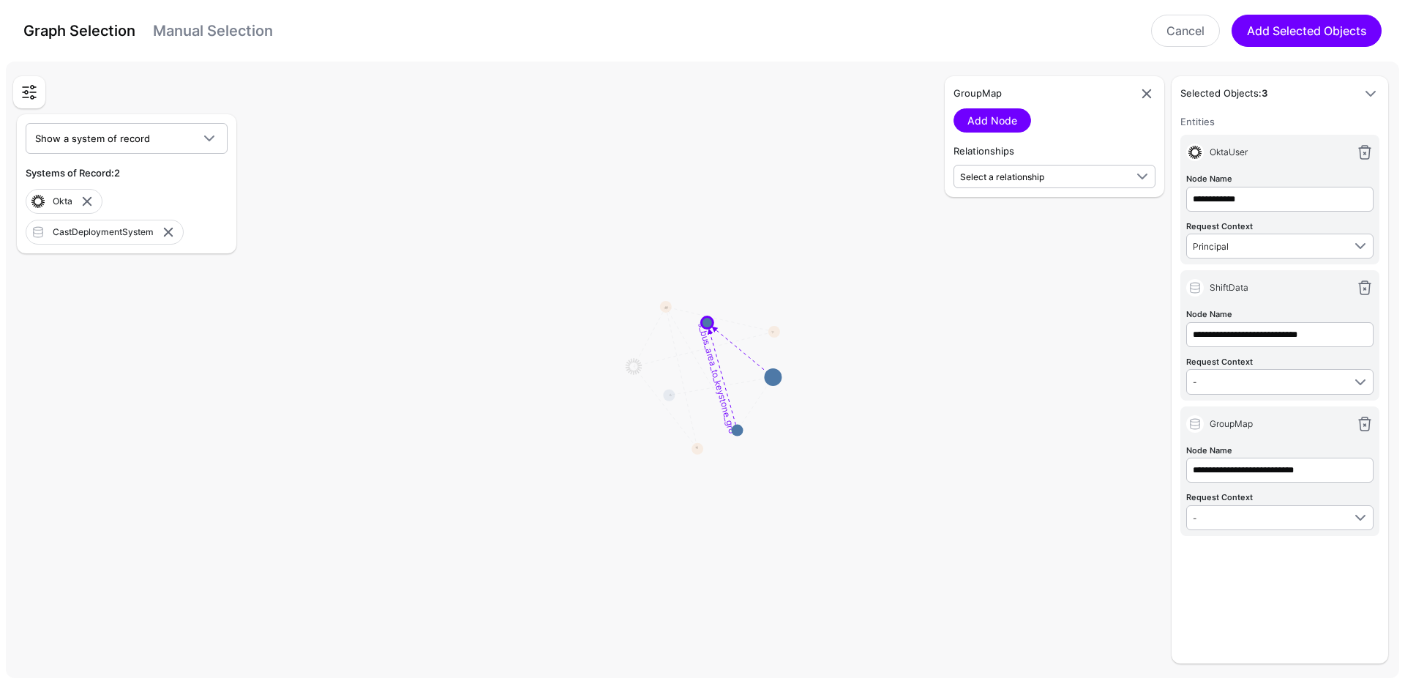
click at [1020, 190] on div "GroupMap Add Node Relationships Select a relationship cds_group_map_to_ks_group…" at bounding box center [1055, 136] width 220 height 121
click at [1025, 177] on span "Select a relationship" at bounding box center [1002, 176] width 84 height 11
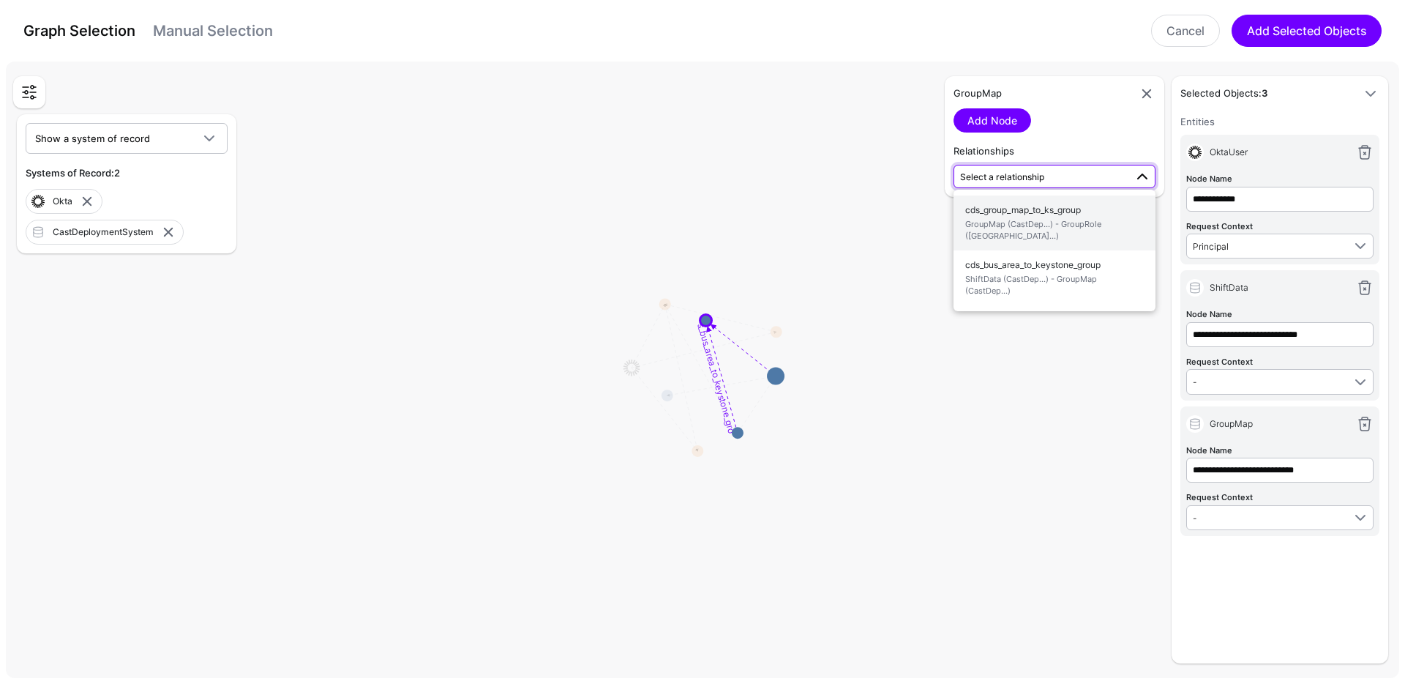
click at [973, 215] on span "cds_group_map_to_ks_group GroupMap (CastDep...) - GroupRole (Skywalk...)" at bounding box center [1054, 223] width 179 height 46
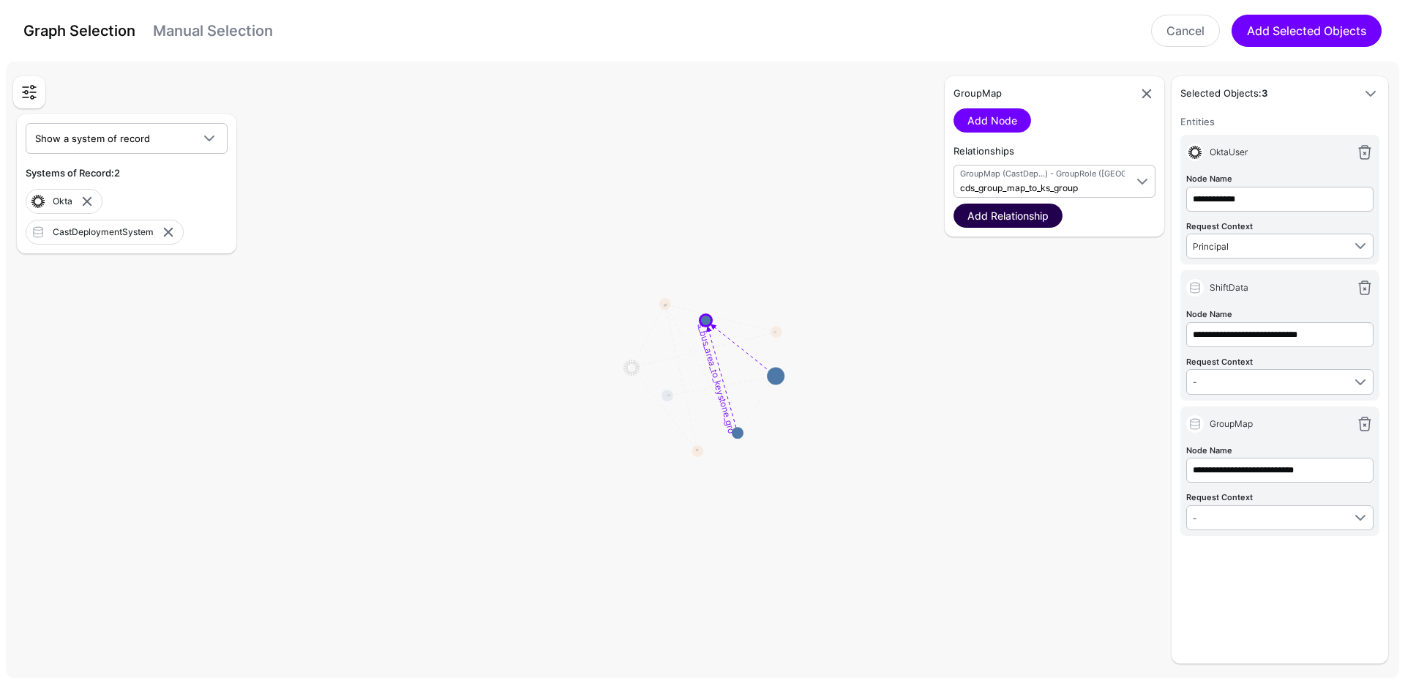
click at [973, 218] on link "Add Relationship" at bounding box center [1008, 215] width 109 height 24
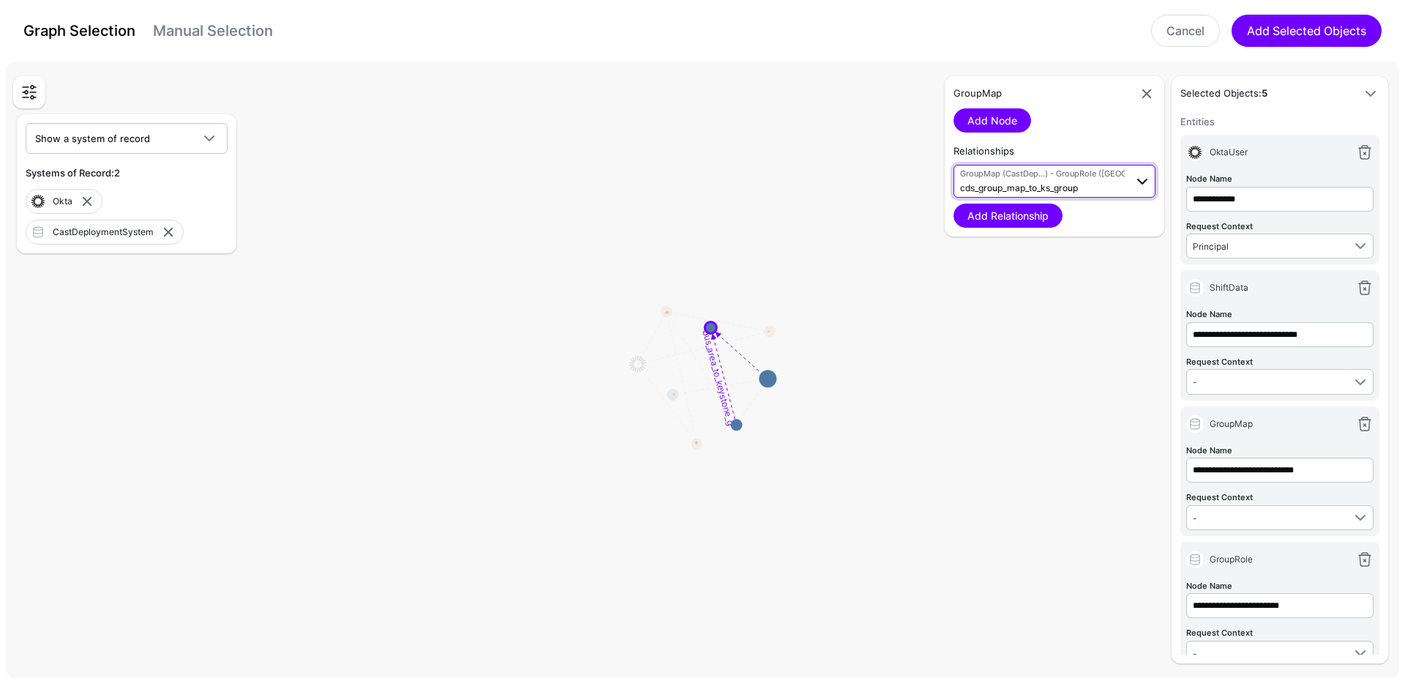
click at [994, 191] on span "cds_group_map_to_ks_group" at bounding box center [1019, 187] width 118 height 11
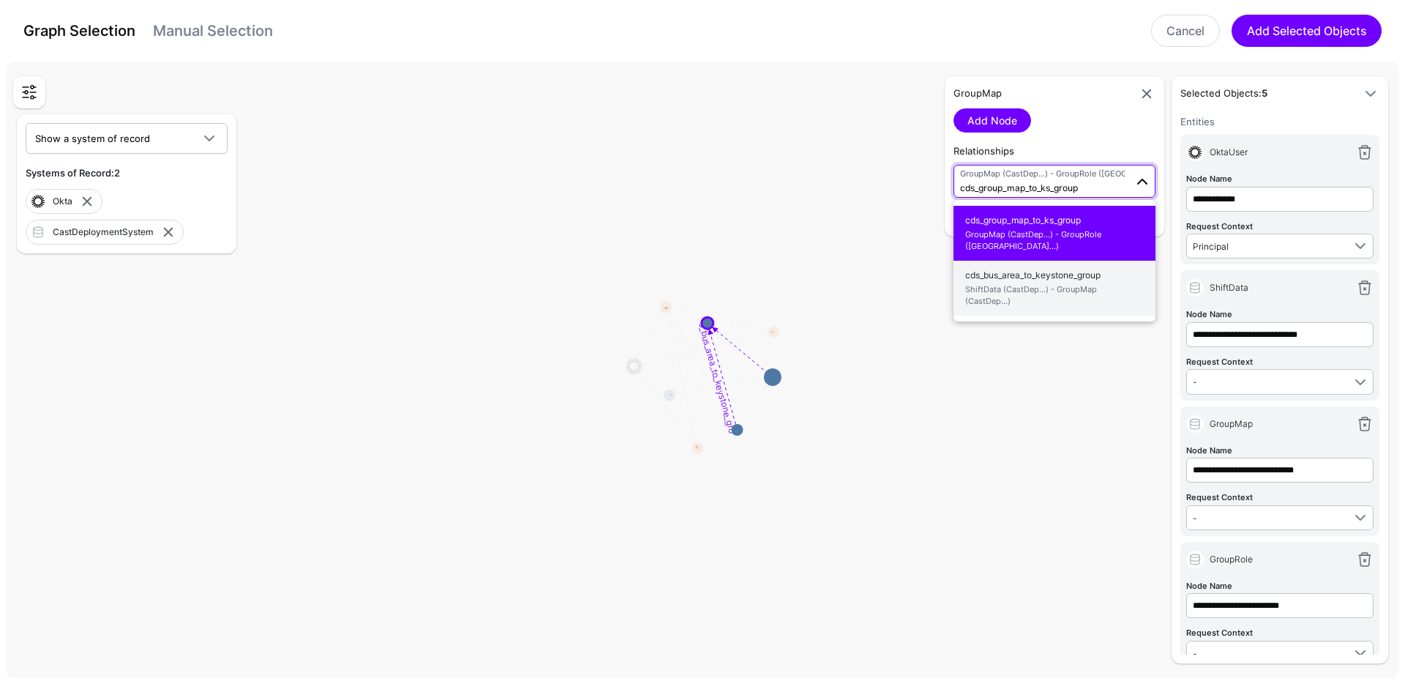
click at [991, 276] on span "cds_bus_area_to_keystone_group ShiftData (CastDep...) - GroupMap (CastDep...)" at bounding box center [1054, 288] width 179 height 46
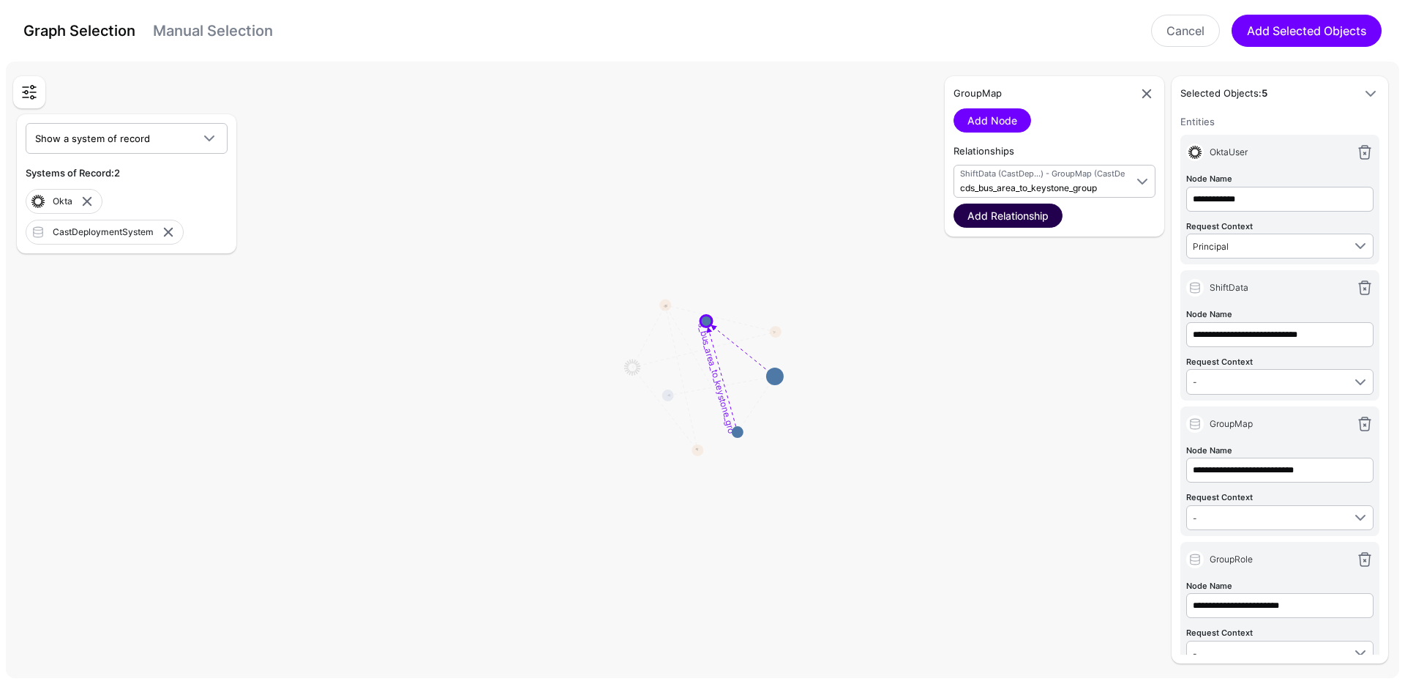
click at [1005, 214] on link "Add Relationship" at bounding box center [1008, 215] width 109 height 24
click at [580, 532] on rect at bounding box center [773, 379] width 102584 height 45415
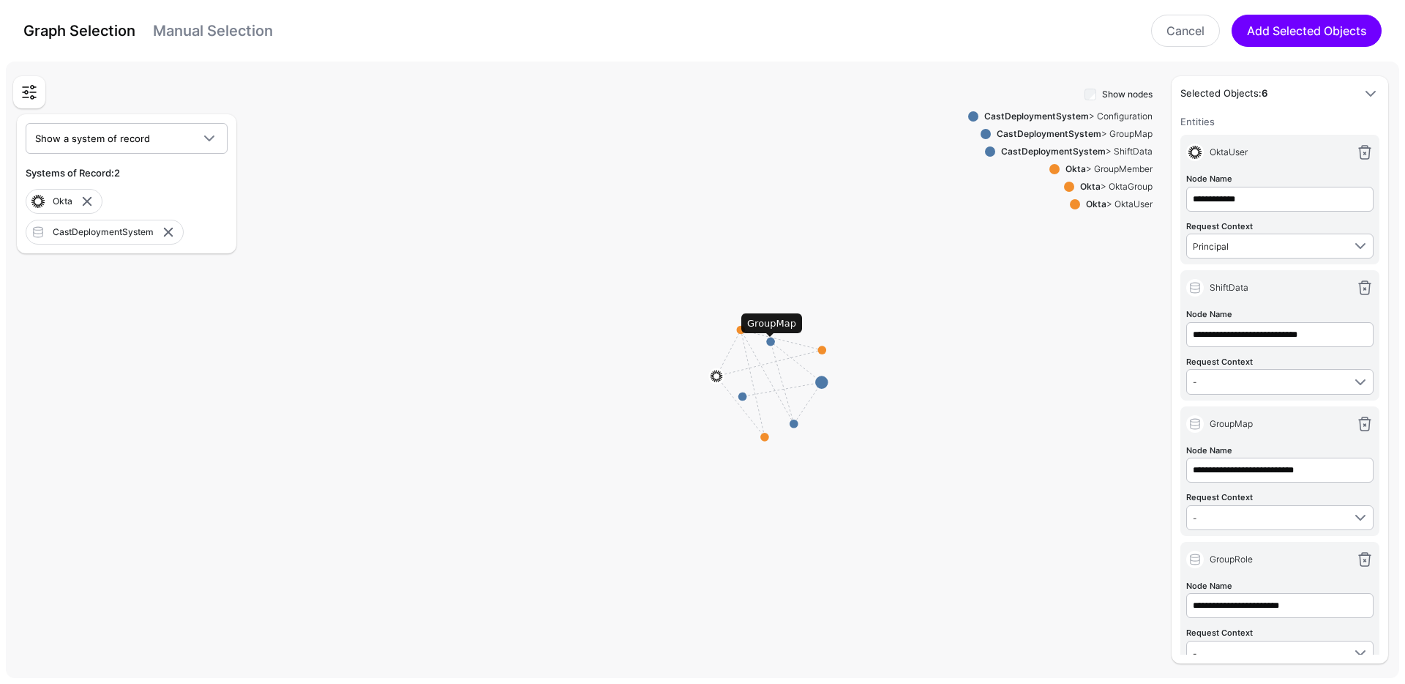
click at [769, 340] on circle at bounding box center [770, 341] width 9 height 9
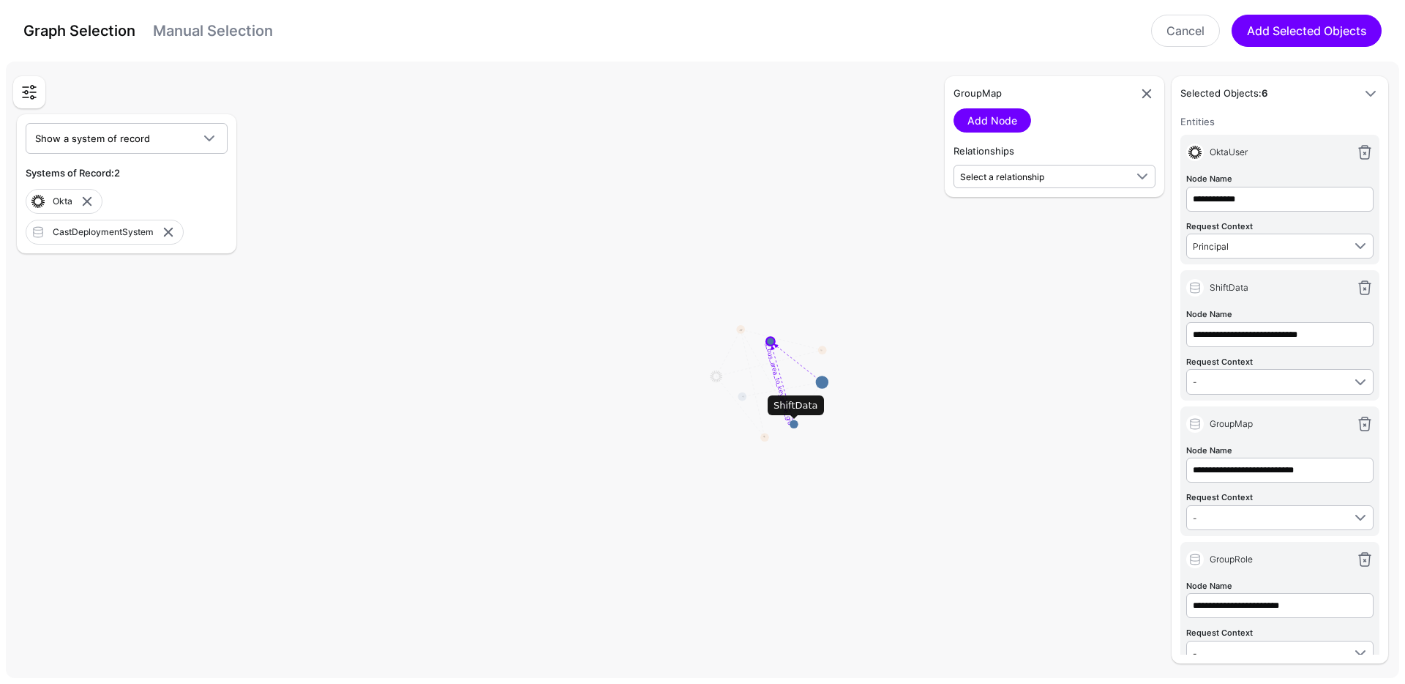
click at [793, 419] on circle at bounding box center [794, 423] width 9 height 9
click at [986, 176] on span "Select a relationship" at bounding box center [1002, 176] width 84 height 11
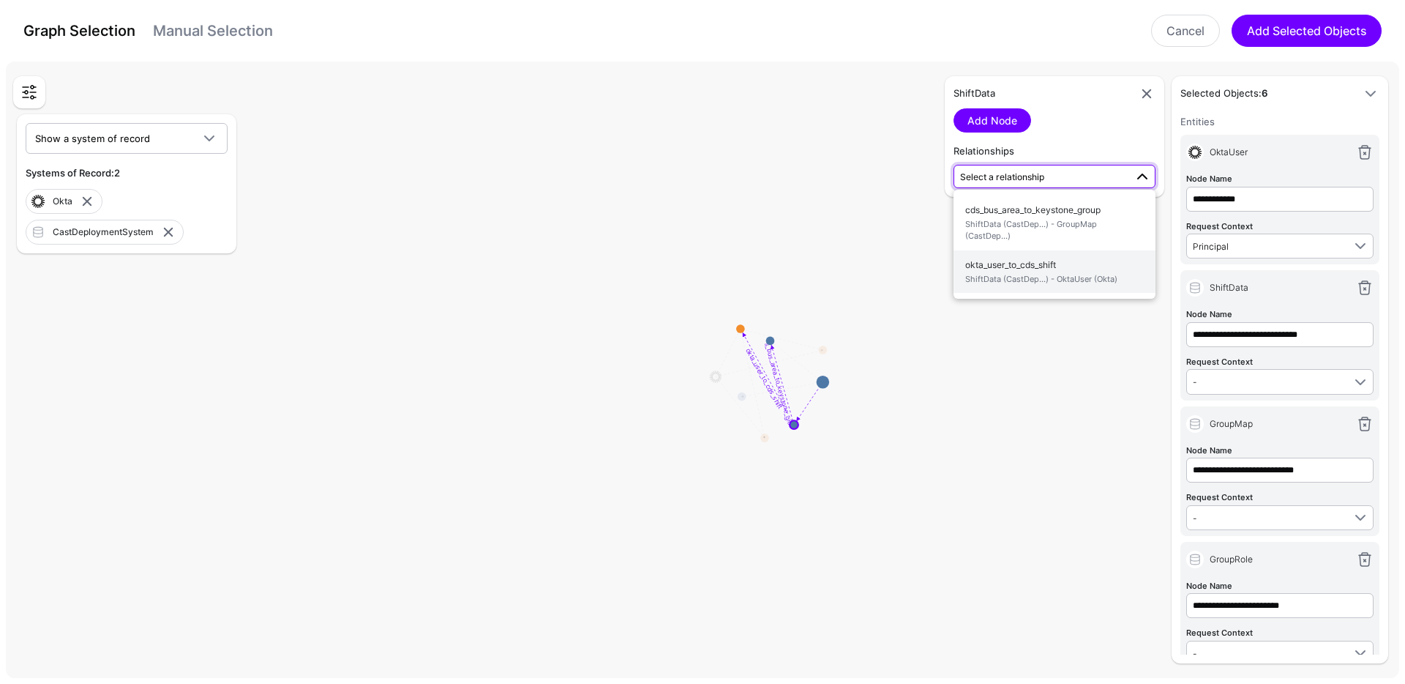
click at [1061, 263] on span "okta_user_to_cds_shift ShiftData (CastDep...) - OktaUser (Okta)" at bounding box center [1054, 272] width 179 height 34
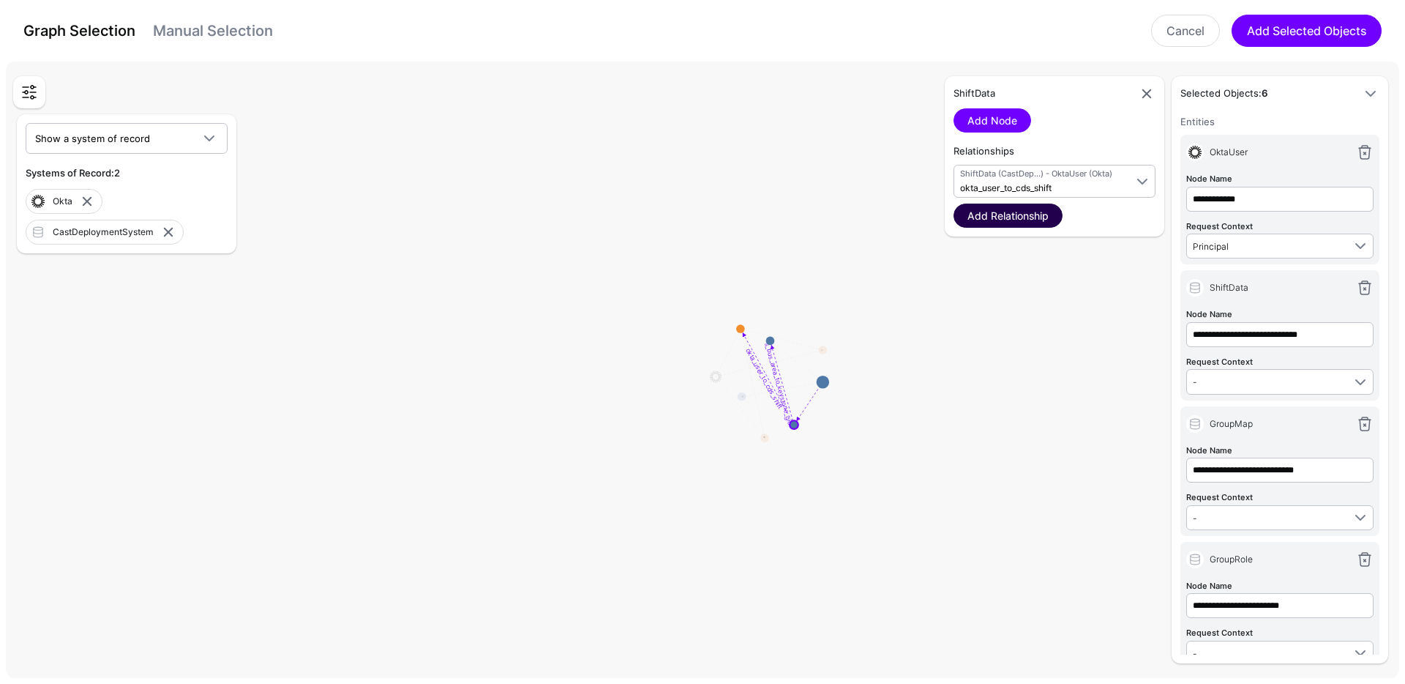
click at [1032, 215] on link "Add Relationship" at bounding box center [1008, 215] width 109 height 24
click at [1039, 184] on span "okta_user_to_cds_shift" at bounding box center [1005, 187] width 91 height 11
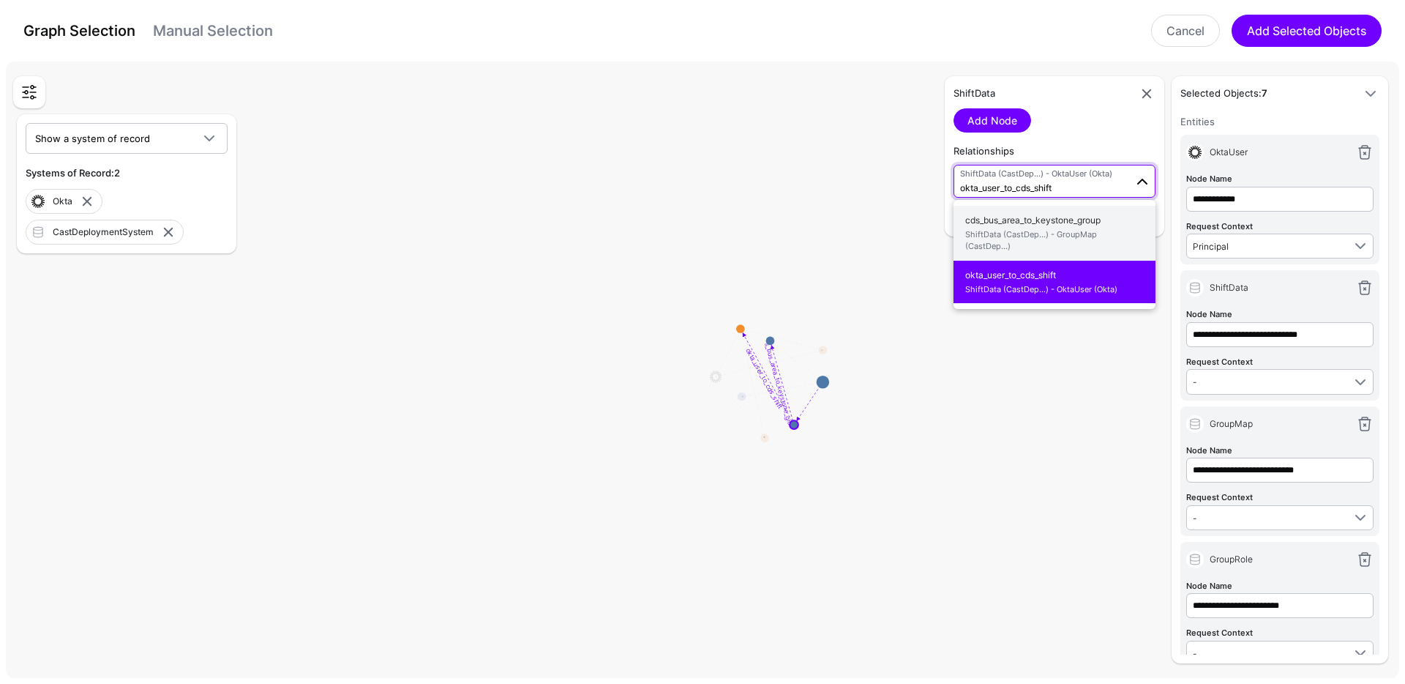
click at [1035, 220] on span "cds_bus_area_to_keystone_group ShiftData (CastDep...) - GroupMap (CastDep...)" at bounding box center [1054, 233] width 179 height 46
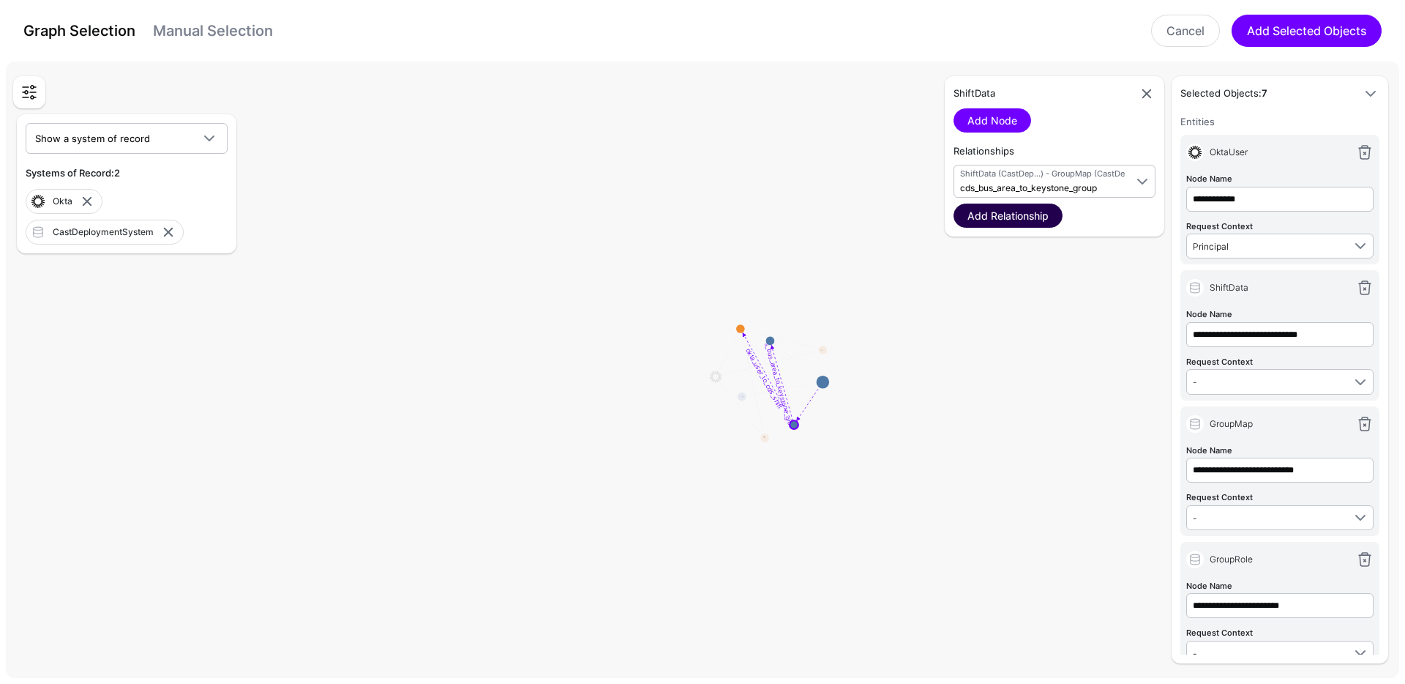
click at [1030, 220] on link "Add Relationship" at bounding box center [1008, 215] width 109 height 24
click at [1262, 35] on button "Add Selected Objects" at bounding box center [1307, 31] width 150 height 32
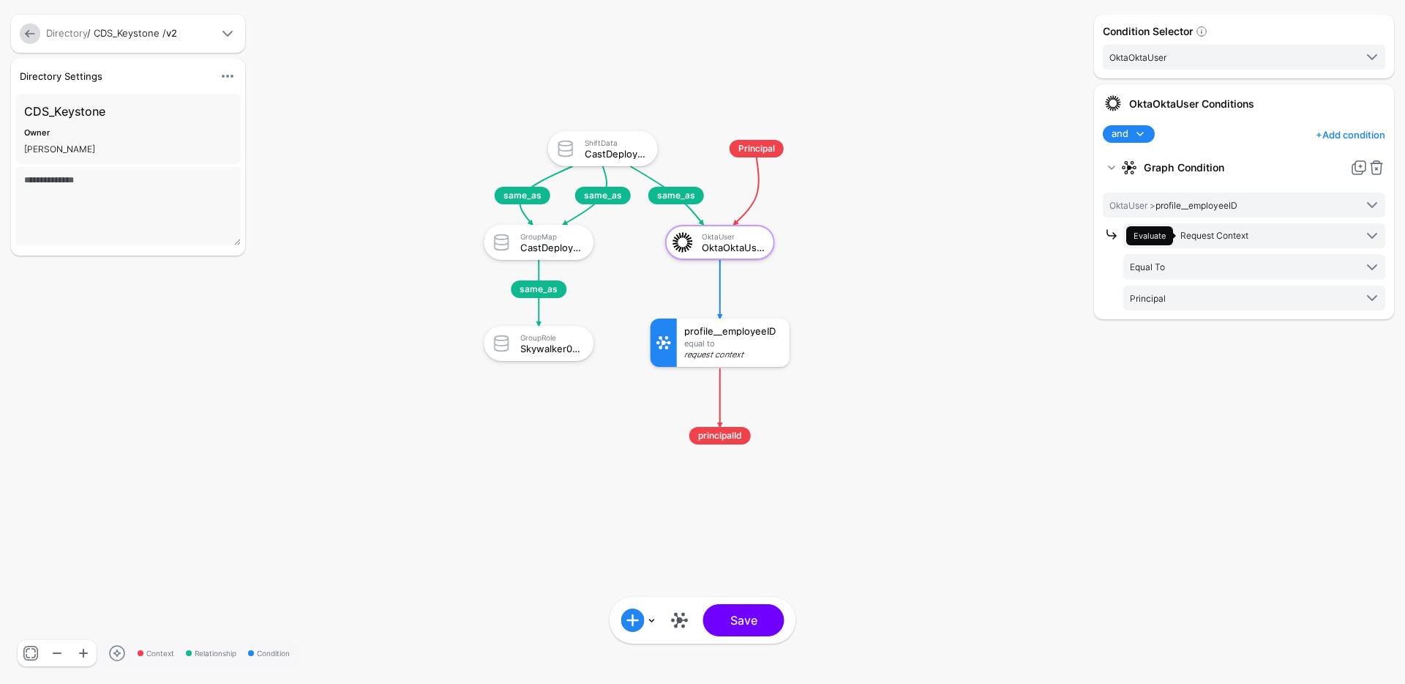
click at [733, 340] on div "Equal To" at bounding box center [733, 343] width 98 height 9
click at [719, 339] on div "Equal To" at bounding box center [733, 343] width 98 height 9
click at [718, 448] on rect at bounding box center [469, 116] width 140526 height 68360
click at [720, 433] on span "principalId" at bounding box center [719, 436] width 61 height 18
click at [721, 340] on div "Equal To" at bounding box center [733, 343] width 98 height 9
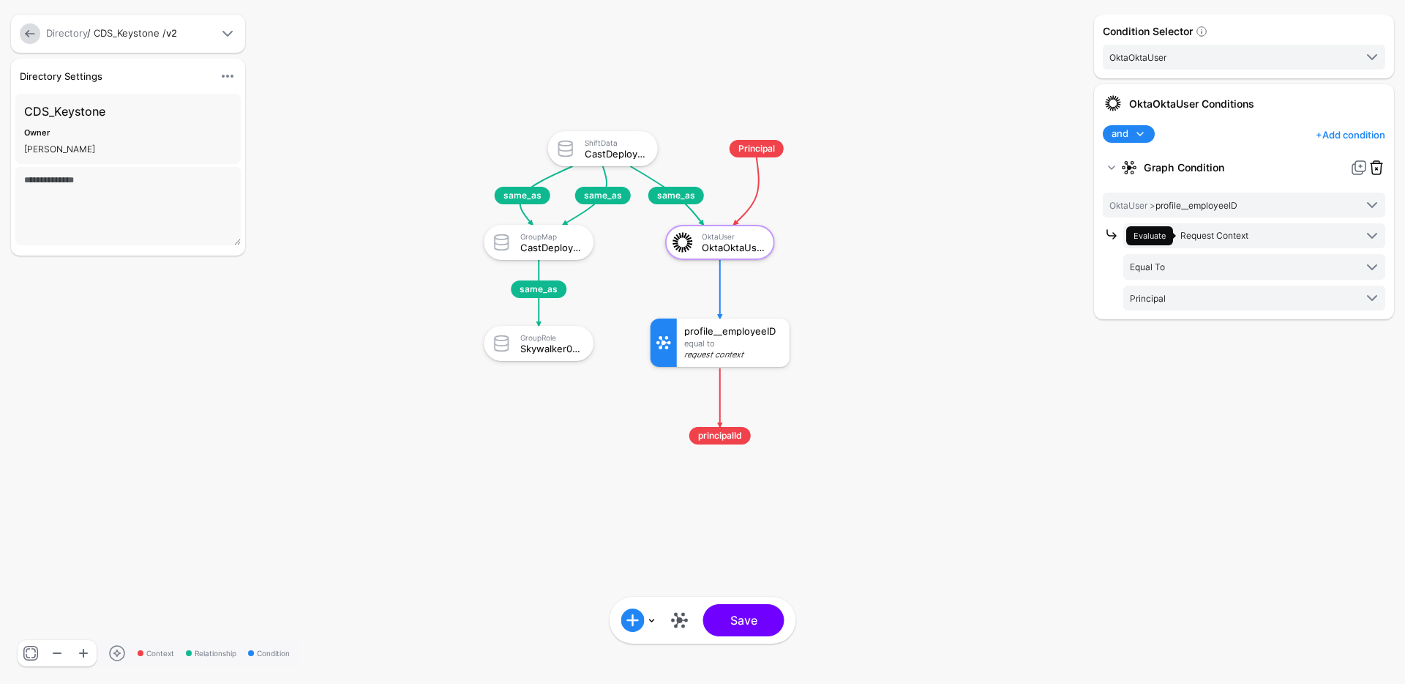
click at [1380, 164] on link at bounding box center [1377, 168] width 18 height 18
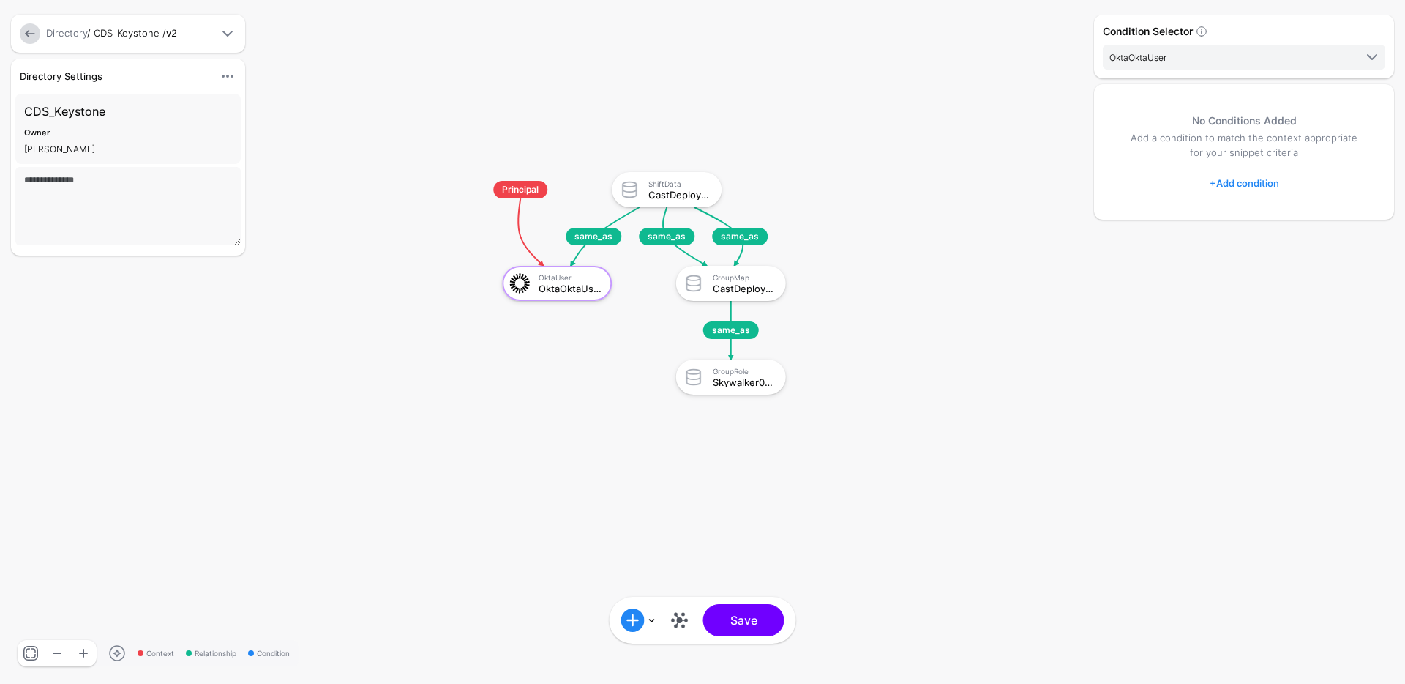
click at [977, 515] on rect at bounding box center [469, 157] width 140526 height 68360
click at [746, 236] on span "same_as" at bounding box center [740, 237] width 56 height 18
click at [652, 242] on span "same_as" at bounding box center [667, 237] width 56 height 18
click at [753, 615] on button "Save" at bounding box center [743, 620] width 81 height 32
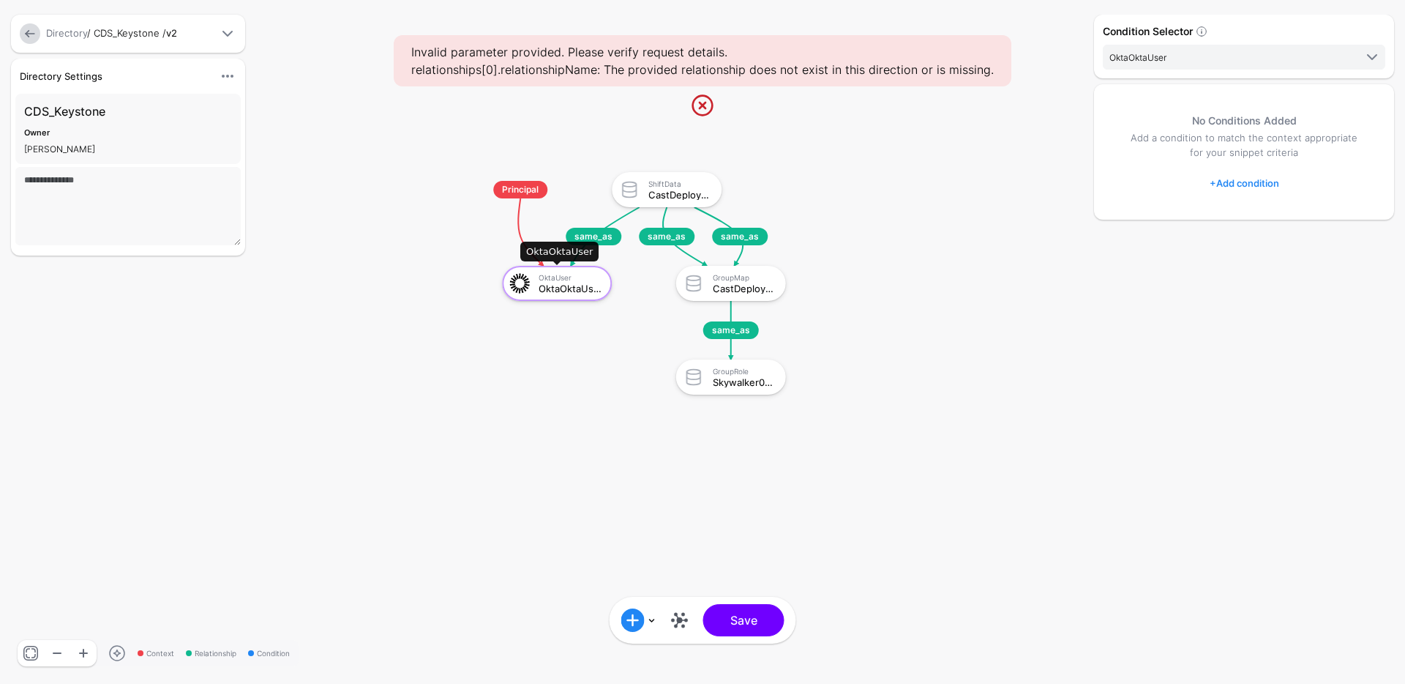
click at [558, 285] on div "OktaOktaUser" at bounding box center [570, 288] width 63 height 10
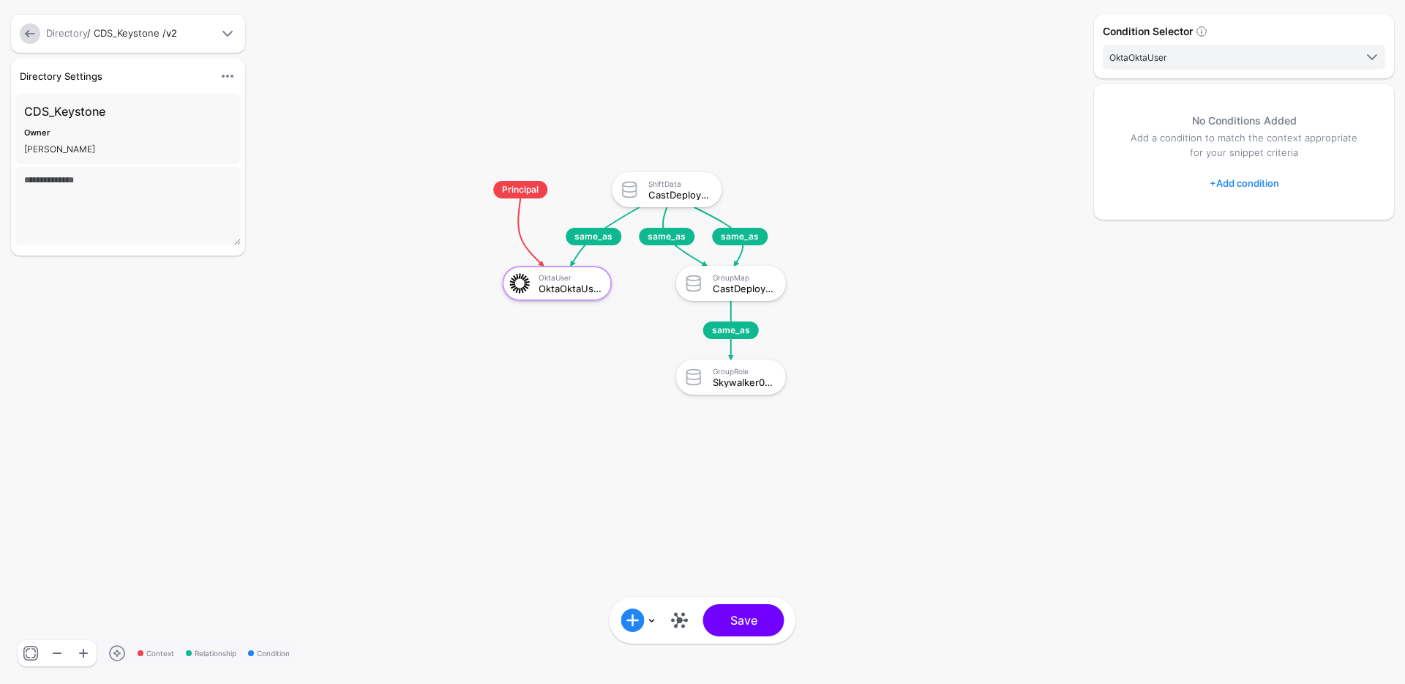
click at [519, 188] on span "Principal" at bounding box center [520, 190] width 54 height 18
click at [542, 271] on div "OktaUser OktaOktaUser" at bounding box center [556, 283] width 101 height 26
click at [528, 249] on icon at bounding box center [530, 231] width 25 height 67
click at [526, 248] on rect at bounding box center [469, 157] width 140526 height 68360
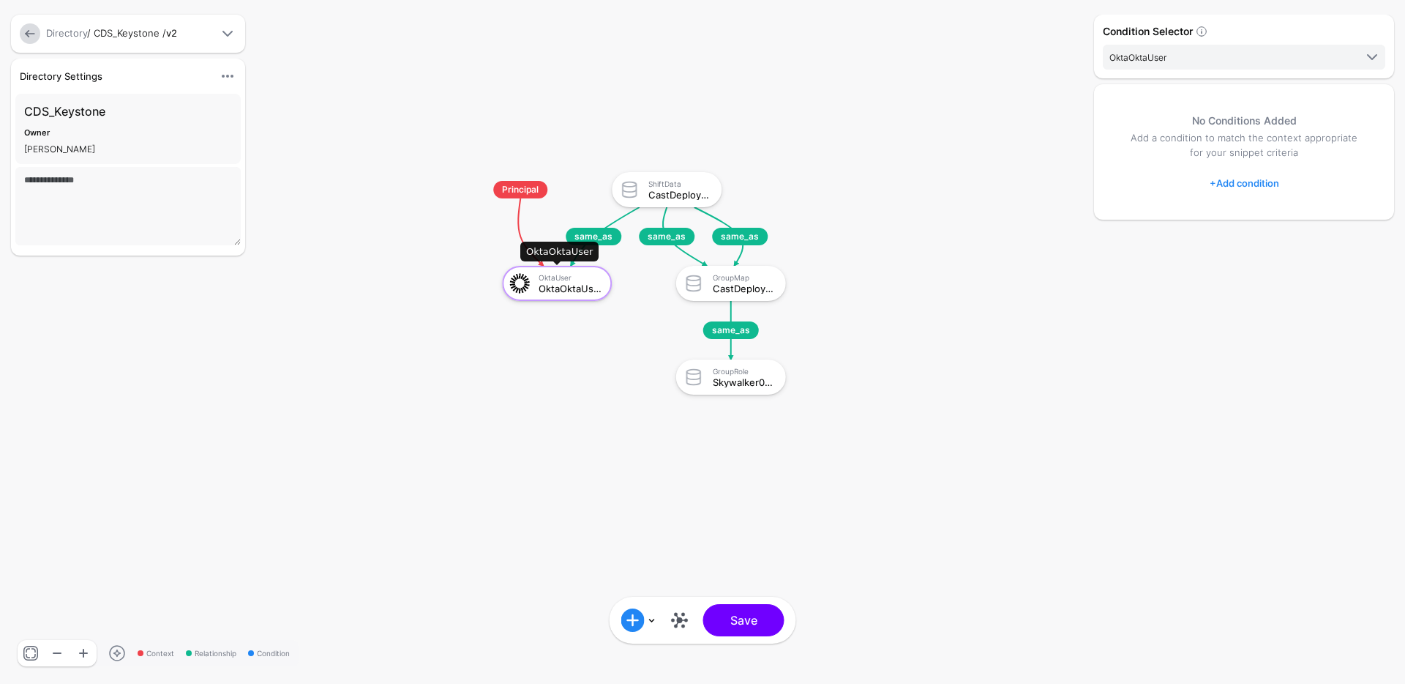
click at [544, 277] on div "OktaUser" at bounding box center [570, 277] width 63 height 9
click at [748, 616] on button "Save" at bounding box center [743, 620] width 81 height 32
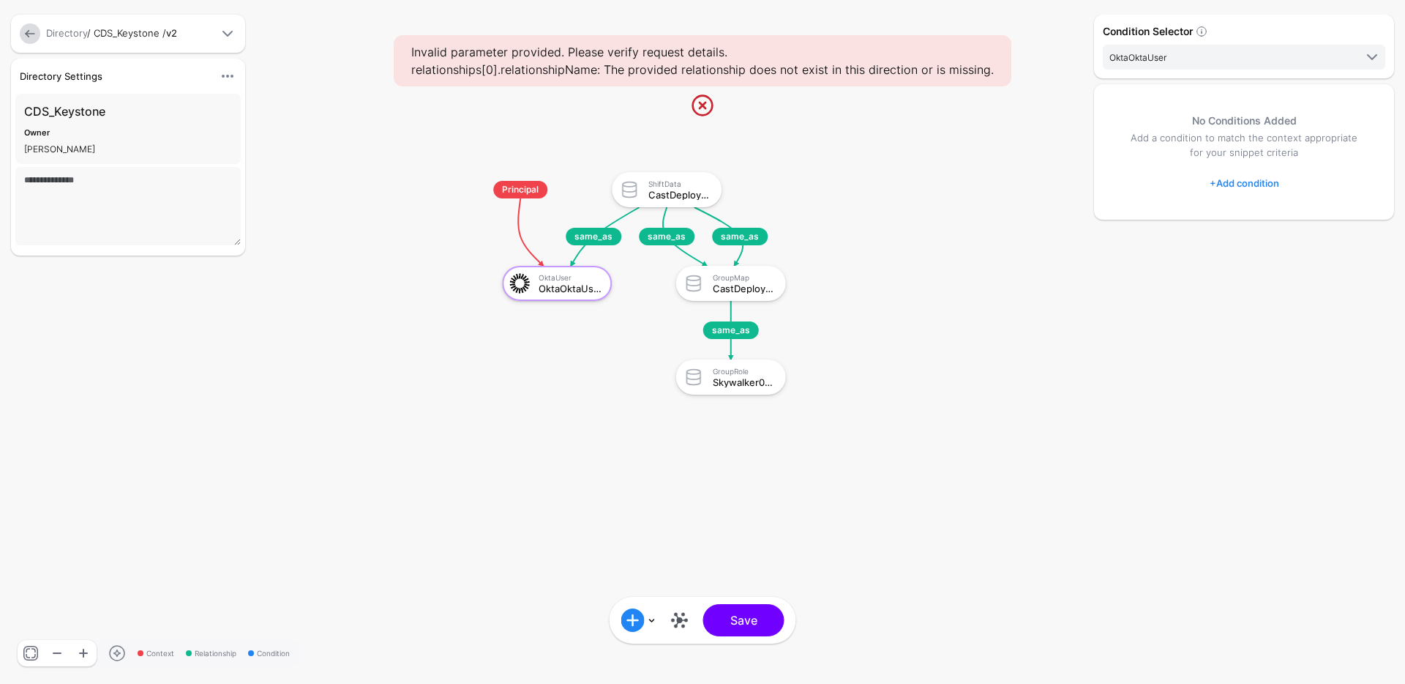
click at [700, 106] on link at bounding box center [702, 105] width 23 height 23
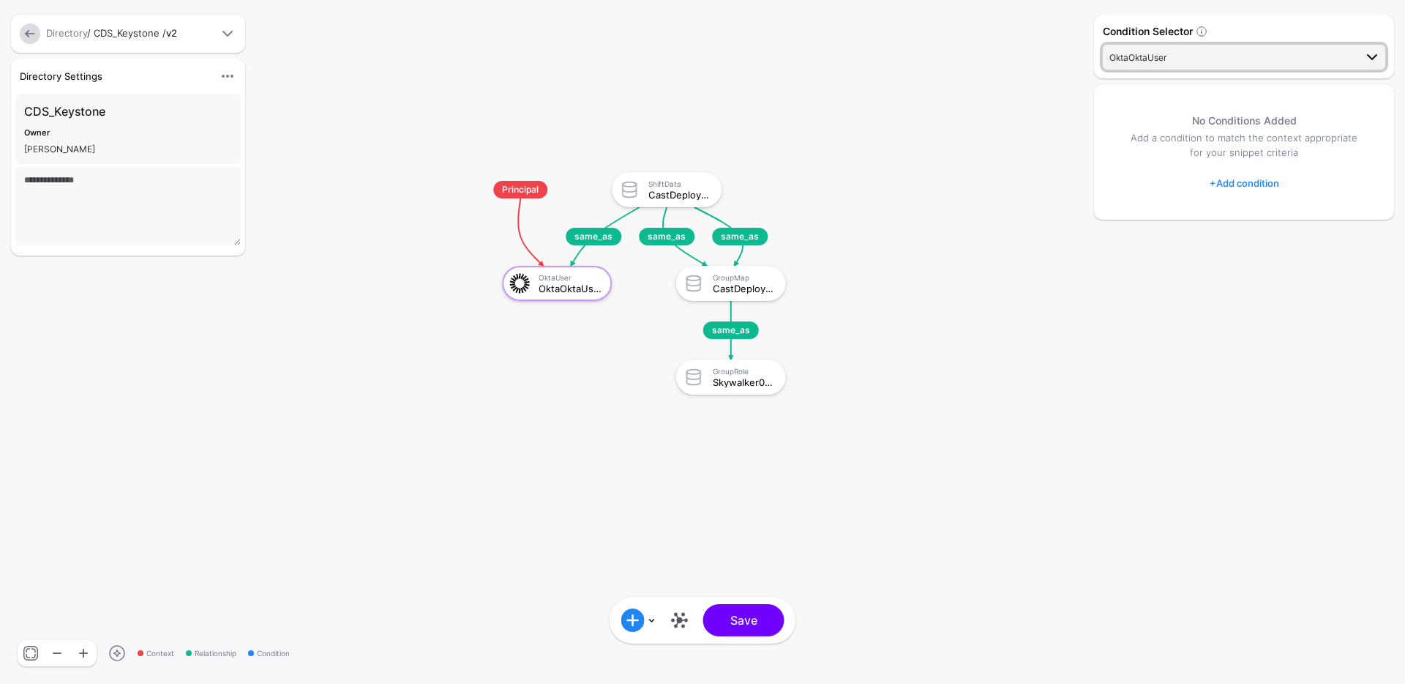
click at [1168, 54] on span "OktaOktaUser" at bounding box center [1232, 57] width 245 height 16
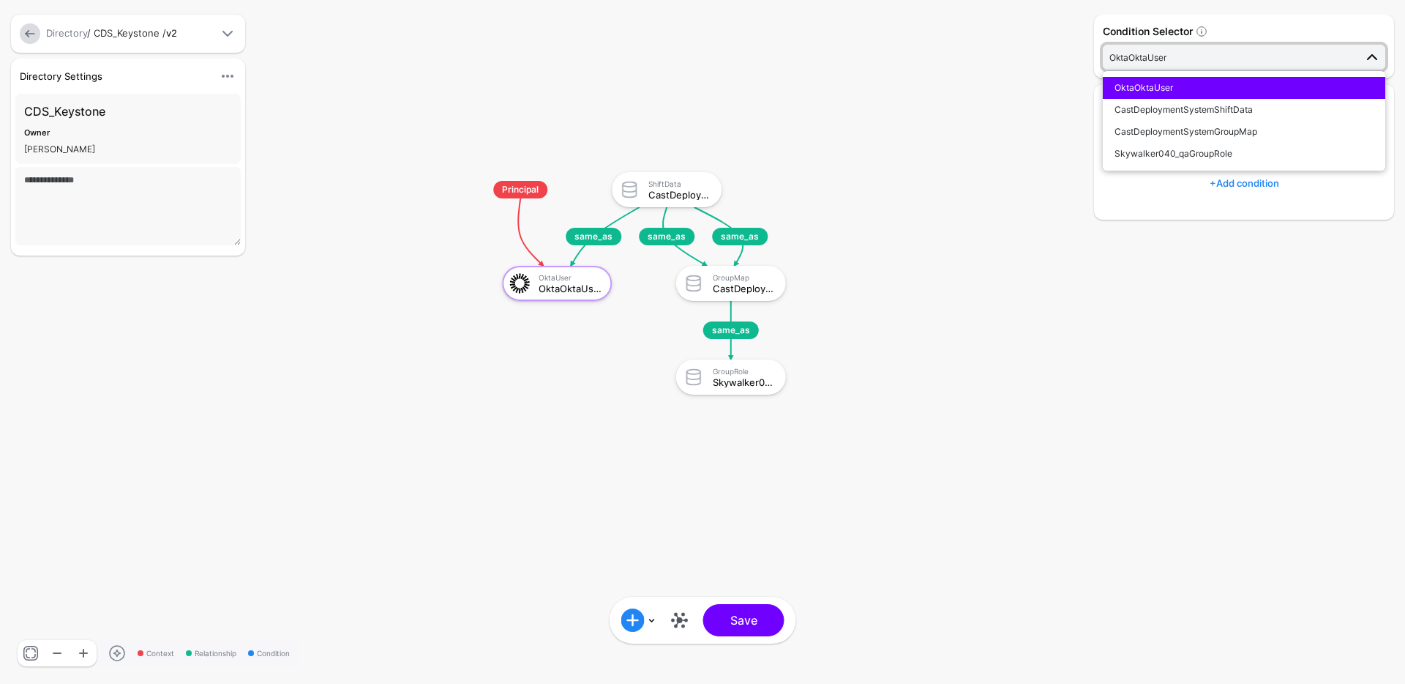
click at [974, 146] on rect at bounding box center [469, 157] width 140526 height 68360
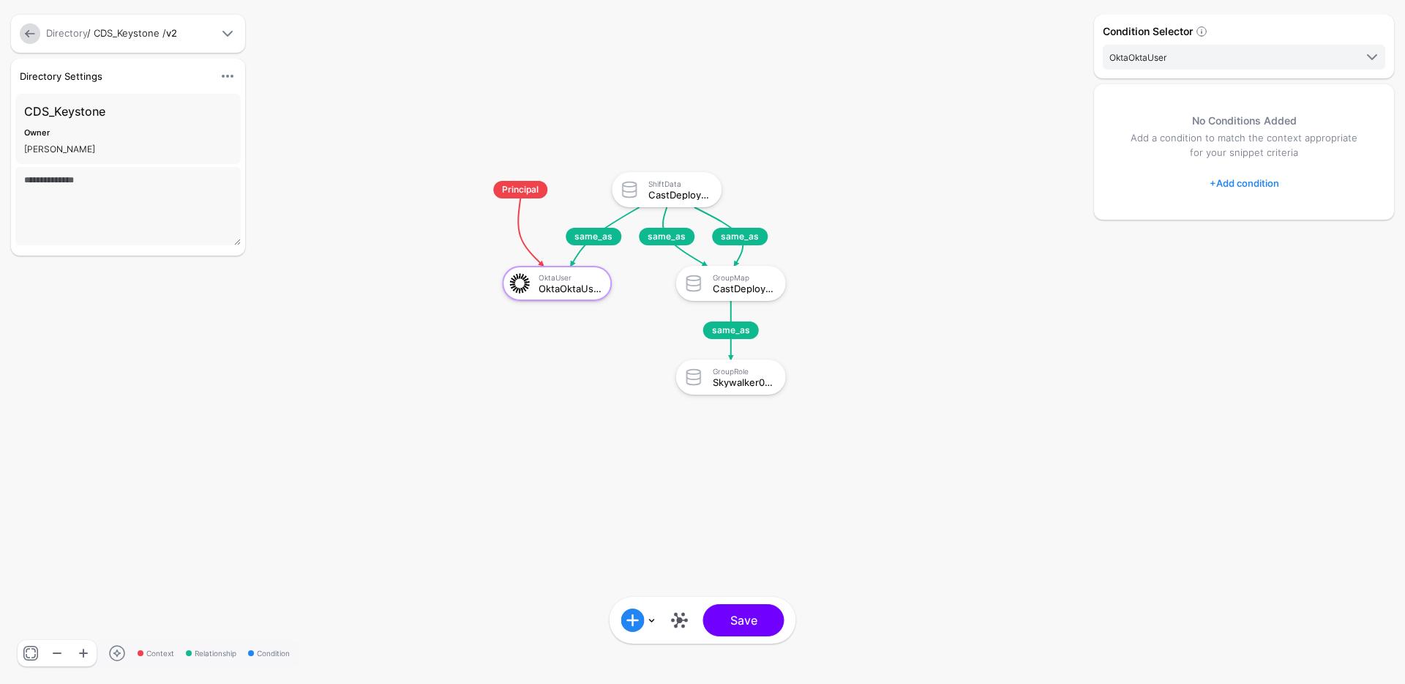
click at [216, 41] on div at bounding box center [224, 34] width 23 height 18
click at [217, 37] on div at bounding box center [224, 34] width 23 height 18
click at [221, 34] on span at bounding box center [228, 34] width 18 height 18
click at [733, 236] on span "same_as" at bounding box center [740, 237] width 56 height 18
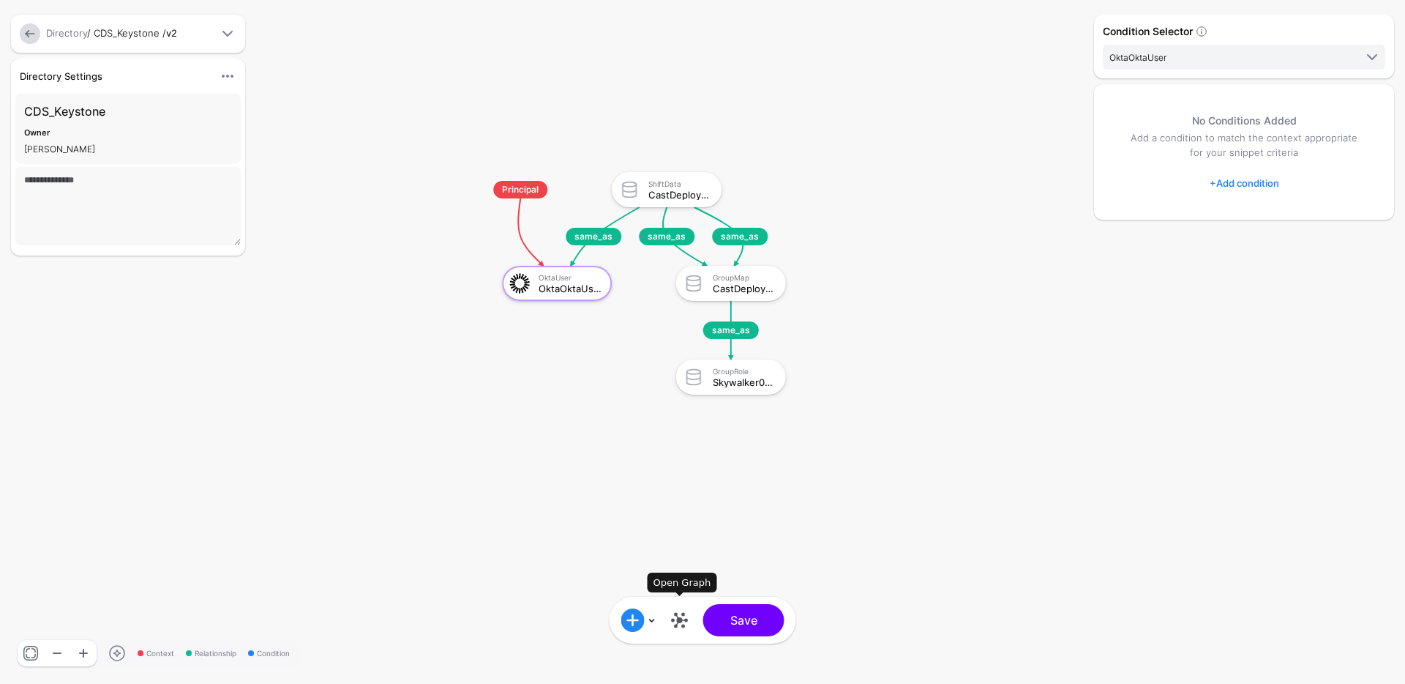
click at [683, 616] on link at bounding box center [679, 619] width 23 height 23
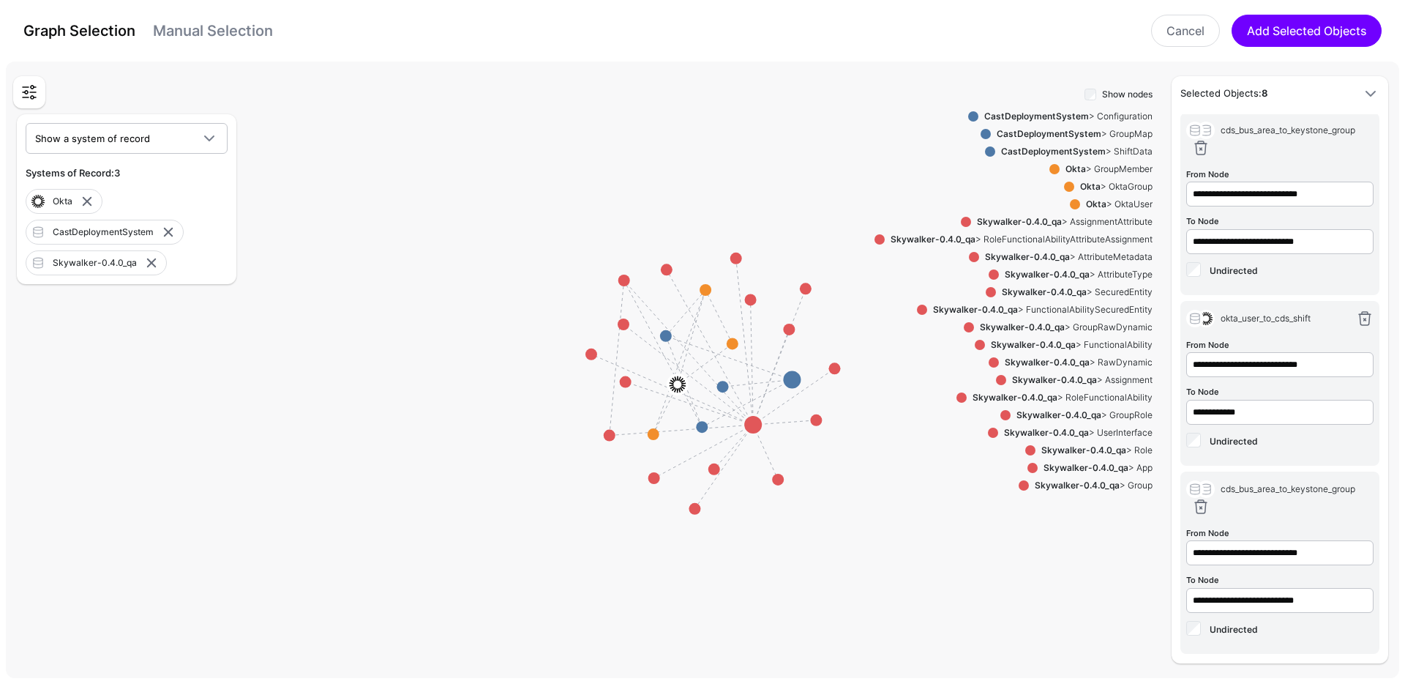
scroll to position [760, 0]
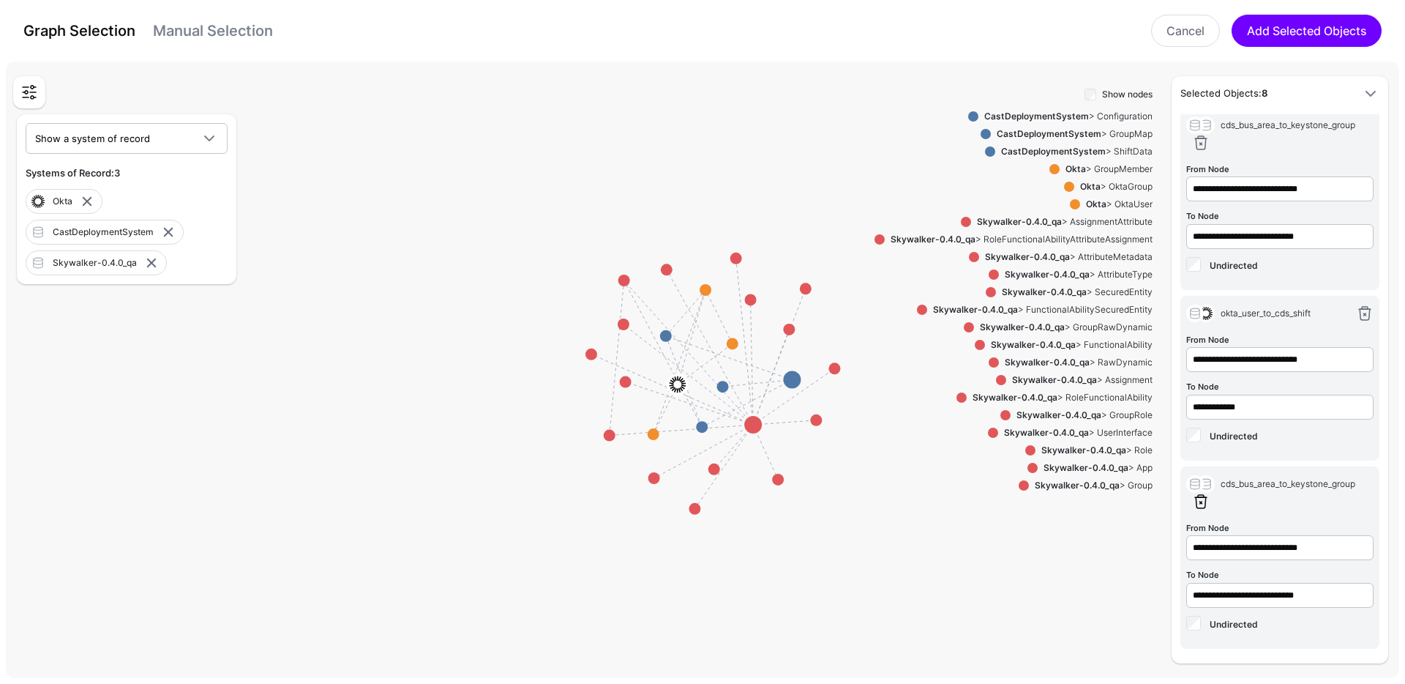
click at [1205, 499] on link at bounding box center [1201, 502] width 18 height 18
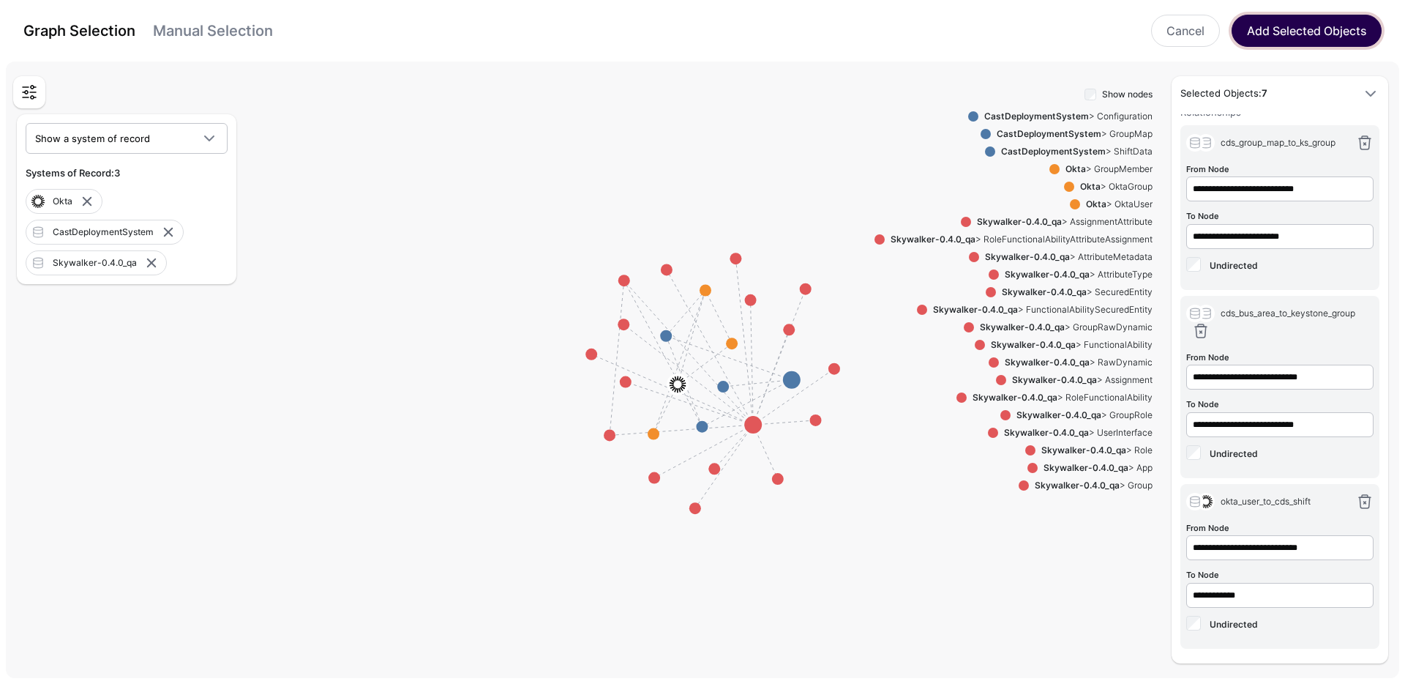
click at [1308, 26] on button "Add Selected Objects" at bounding box center [1307, 31] width 150 height 32
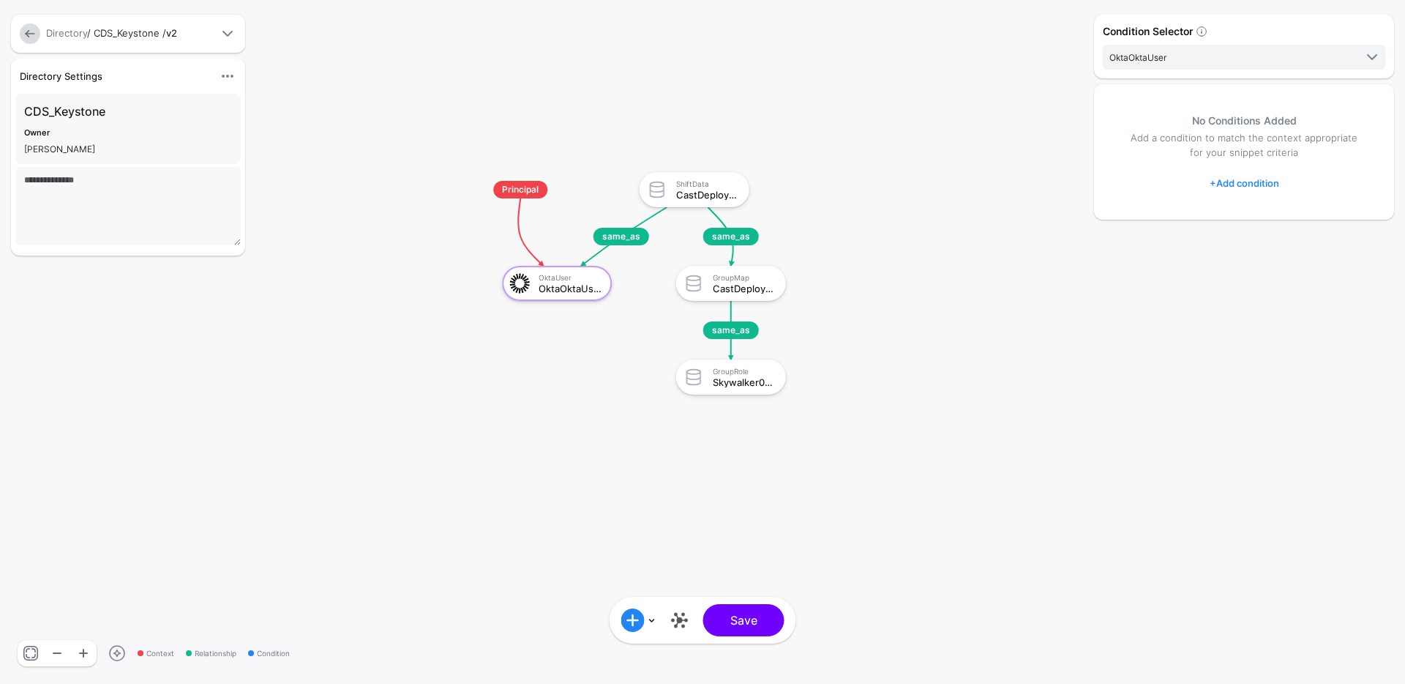
scroll to position [0, 0]
click at [746, 616] on button "Save" at bounding box center [743, 620] width 81 height 32
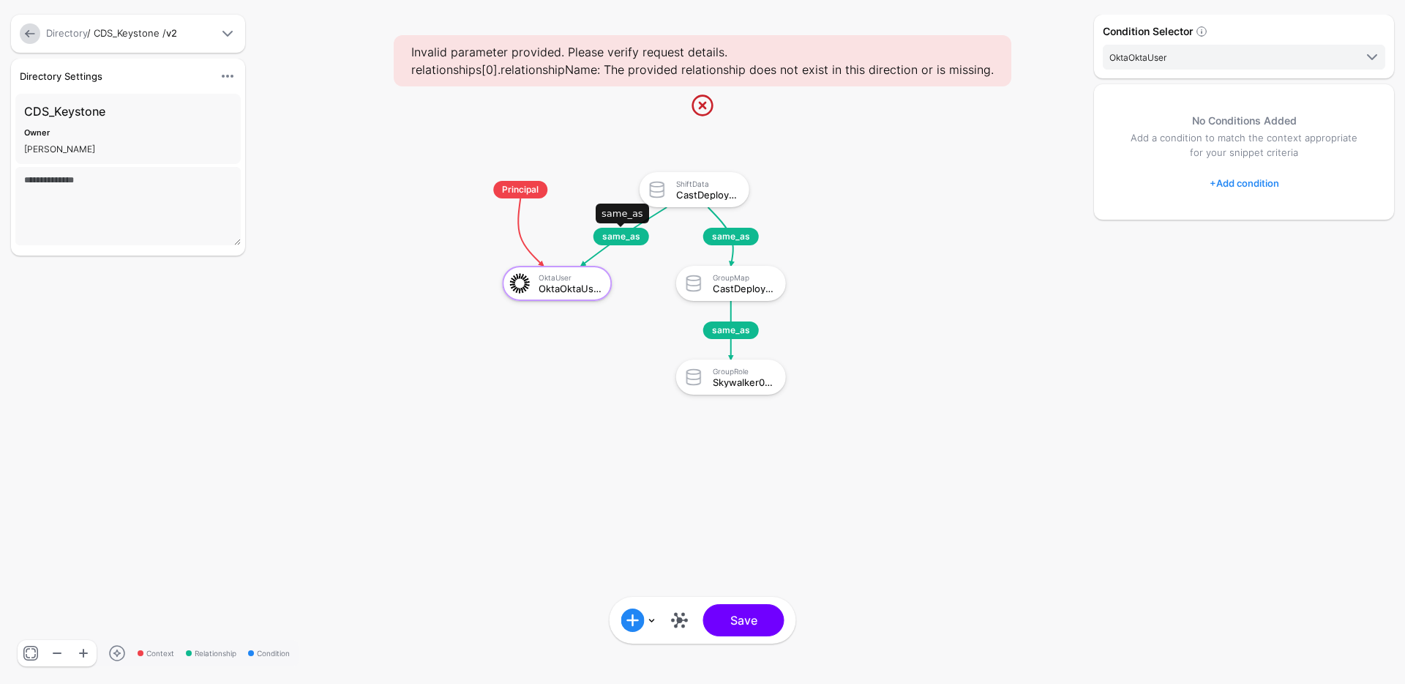
click at [621, 237] on span "same_as" at bounding box center [622, 237] width 56 height 18
click at [686, 190] on div "CastDeploymentSystemShiftData" at bounding box center [707, 195] width 63 height 10
click at [599, 236] on span "same_as" at bounding box center [622, 237] width 56 height 18
drag, startPoint x: 546, startPoint y: 289, endPoint x: 478, endPoint y: 233, distance: 87.9
click at [478, 233] on g "same_as same_as same_as Principal OktaUser OktaOktaUser ShiftData CastDeploymen…" at bounding box center [469, 157] width 140526 height 68360
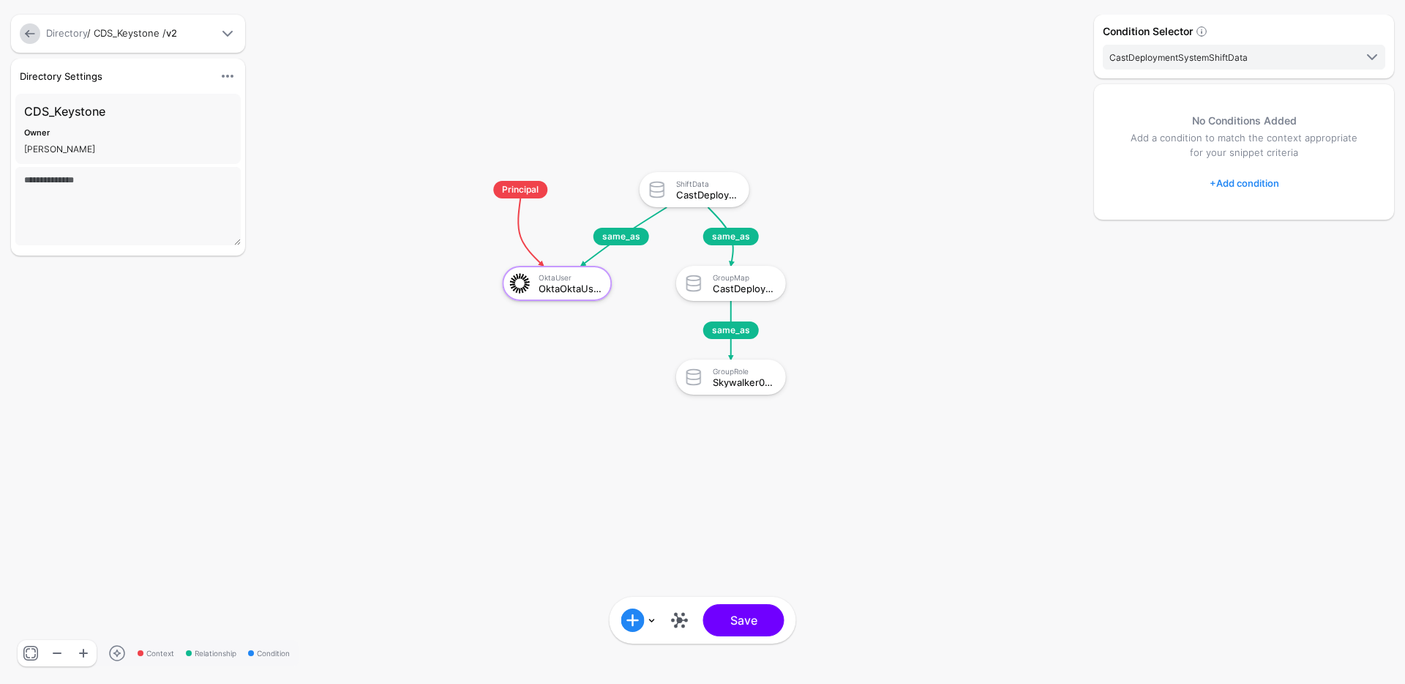
drag, startPoint x: 714, startPoint y: 194, endPoint x: 941, endPoint y: 213, distance: 227.7
click at [941, 213] on g "same_as same_as same_as Principal OktaUser OktaOktaUser ShiftData CastDeploymen…" at bounding box center [469, 157] width 140526 height 68360
click at [921, 217] on rect at bounding box center [469, 157] width 140526 height 68360
click at [508, 192] on span "Principal" at bounding box center [520, 190] width 54 height 18
click at [1274, 47] on link "CastDeploymentSystemShiftData" at bounding box center [1244, 57] width 283 height 25
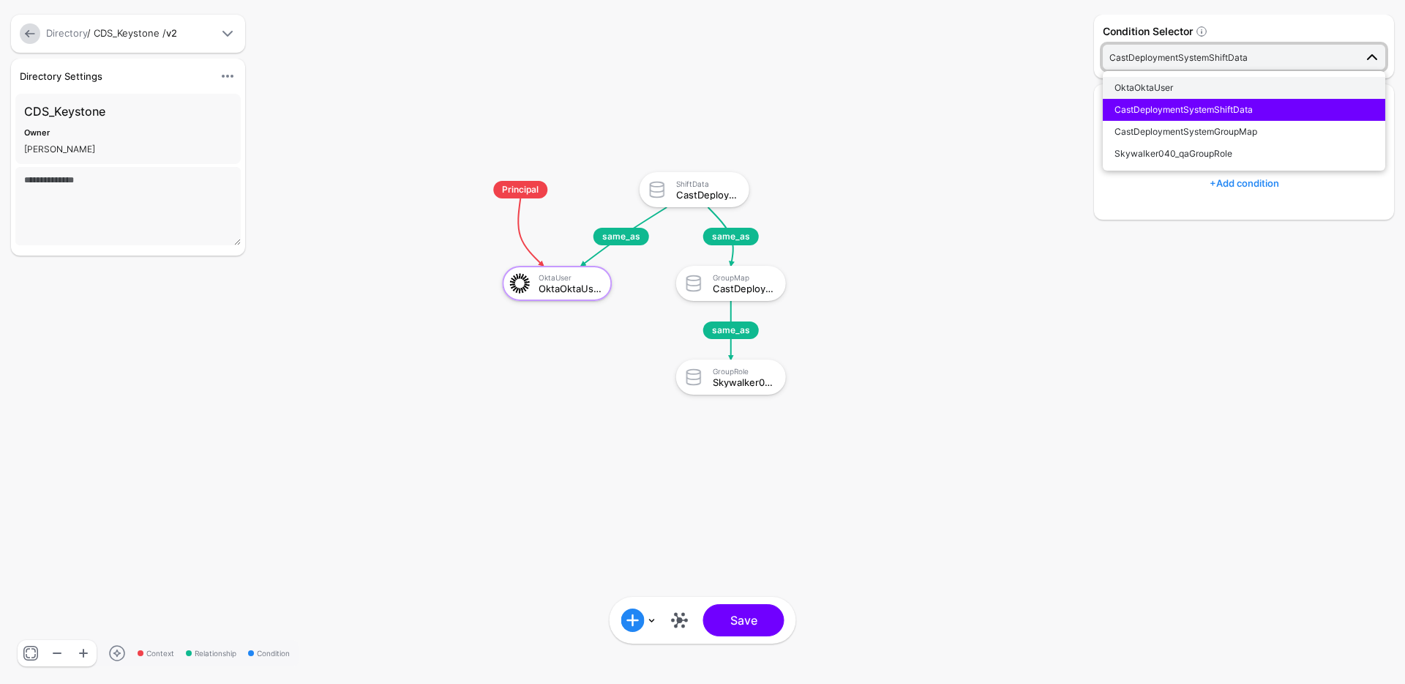
click at [1188, 92] on div "OktaOktaUser" at bounding box center [1244, 87] width 259 height 13
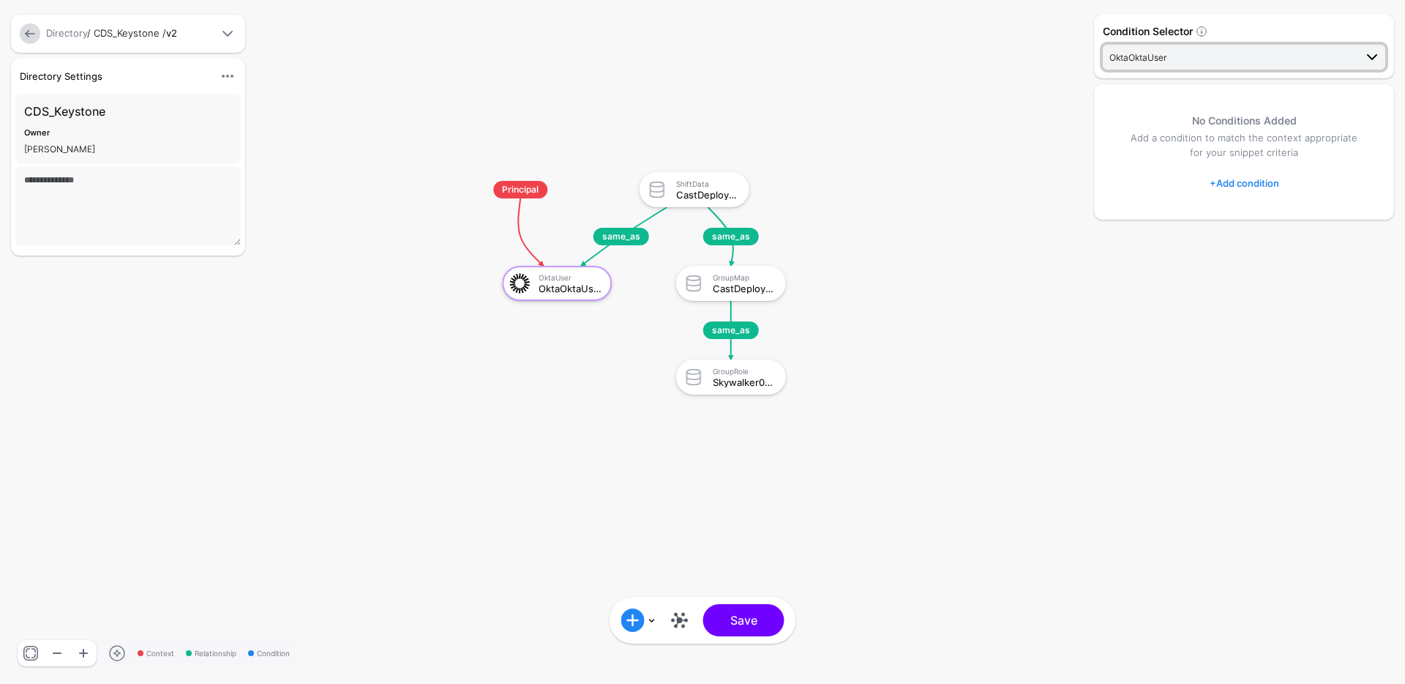
click at [1216, 60] on span "OktaOktaUser" at bounding box center [1232, 57] width 245 height 16
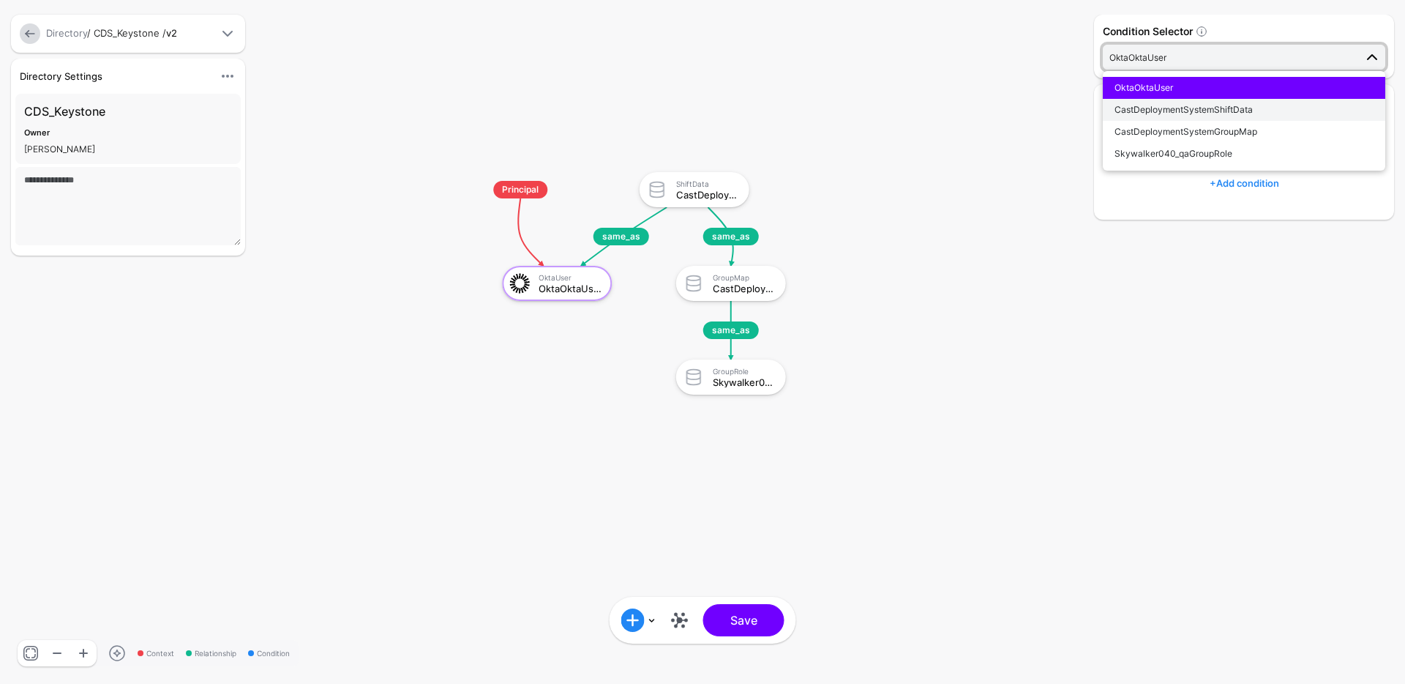
click at [1196, 112] on span "CastDeploymentSystemShiftData" at bounding box center [1184, 109] width 138 height 11
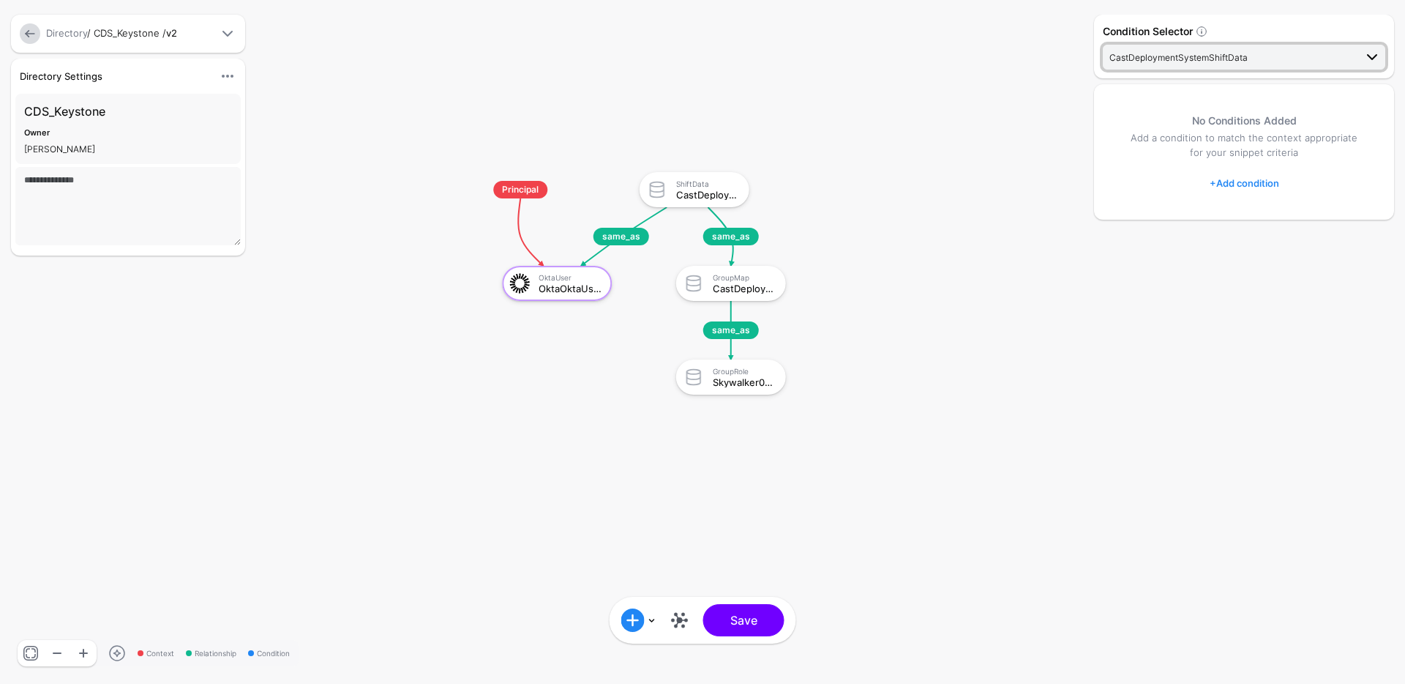
click at [1225, 61] on span "CastDeploymentSystemShiftData" at bounding box center [1179, 57] width 138 height 11
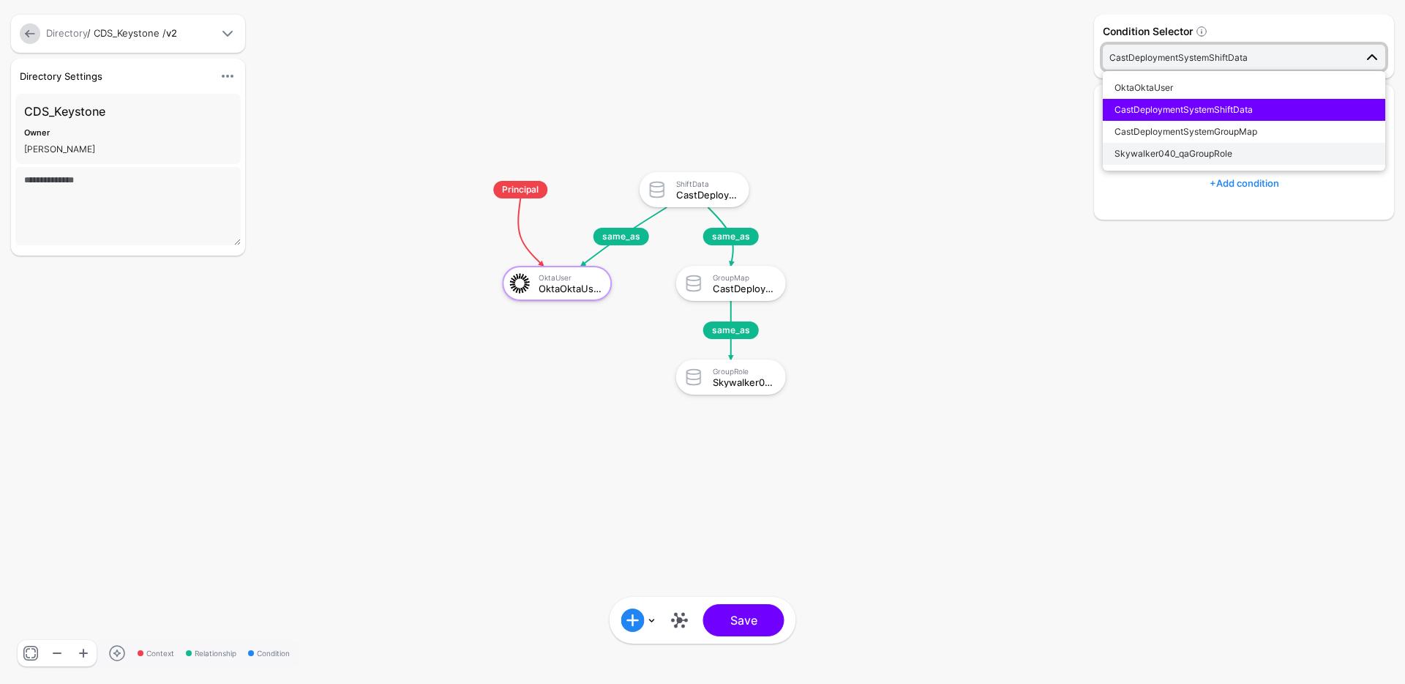
click at [1187, 157] on span "Skywalker040_qaGroupRole" at bounding box center [1174, 153] width 118 height 11
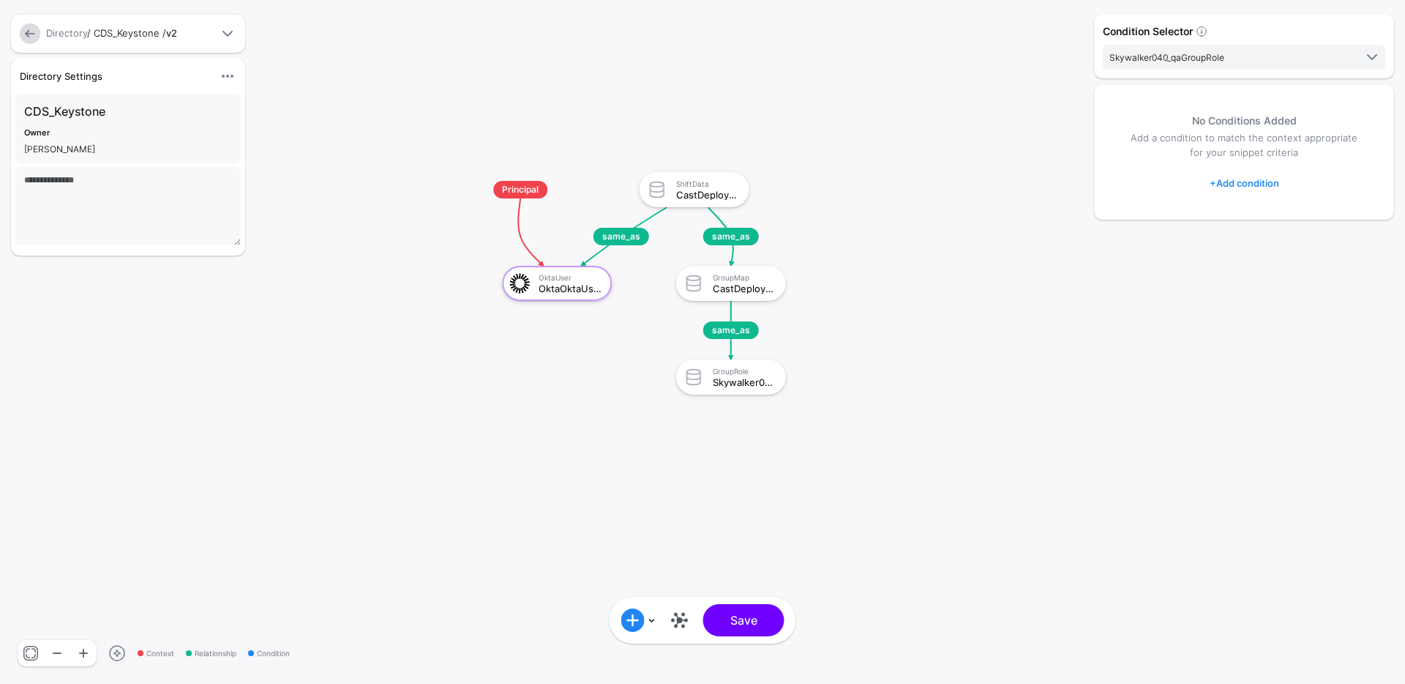
click at [1194, 41] on div "Condition Selector Skywalker040_qaGroupRole OktaOktaUser CastDeploymentSystemSh…" at bounding box center [1244, 47] width 300 height 64
click at [1189, 52] on span "Skywalker040_qaGroupRole" at bounding box center [1167, 57] width 115 height 11
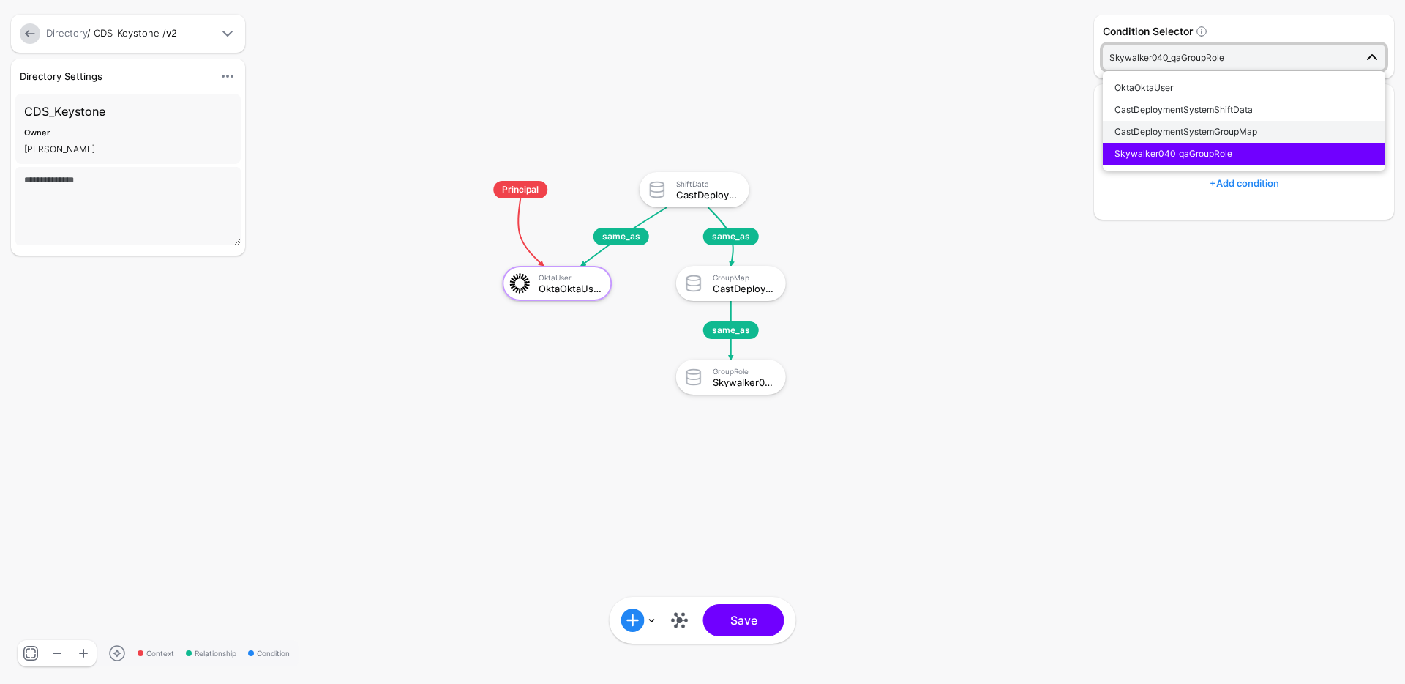
click at [1173, 128] on span "CastDeploymentSystemGroupMap" at bounding box center [1186, 131] width 143 height 11
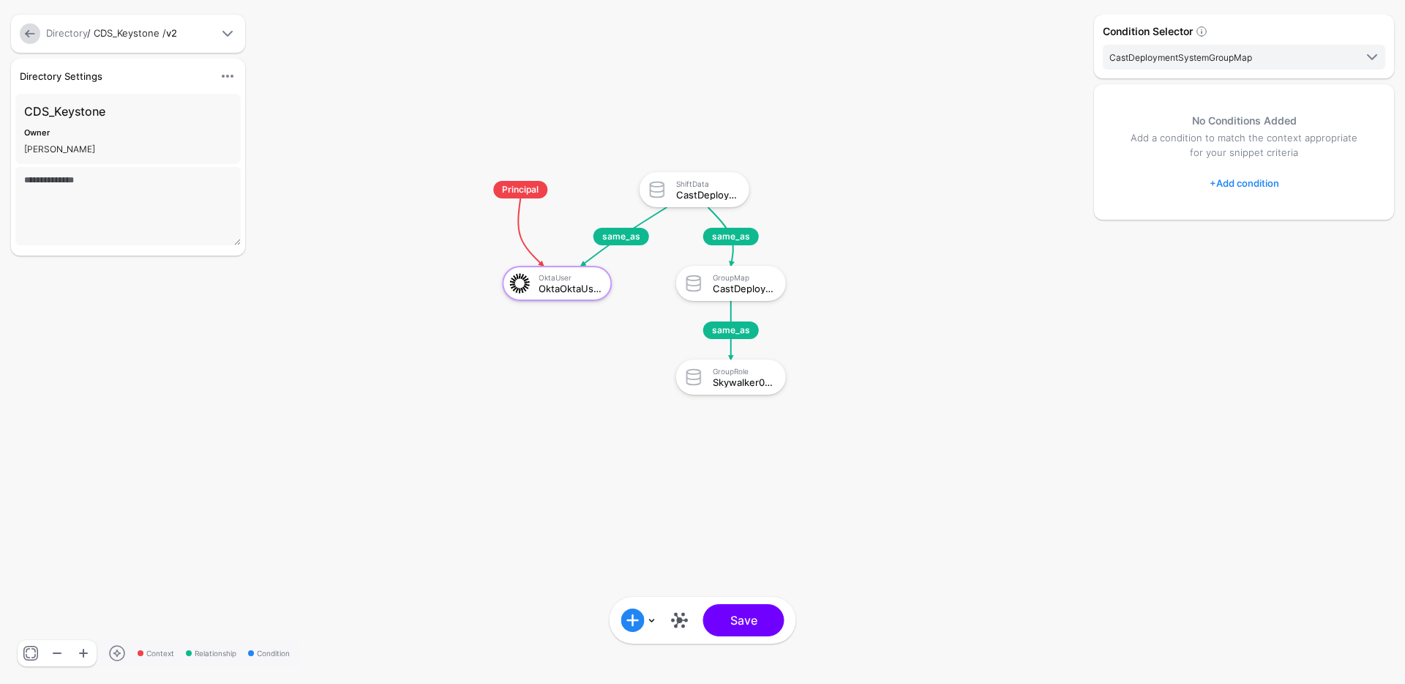
click at [1234, 127] on h5 "No Conditions Added" at bounding box center [1244, 120] width 242 height 15
click at [740, 624] on button "Save" at bounding box center [743, 620] width 81 height 32
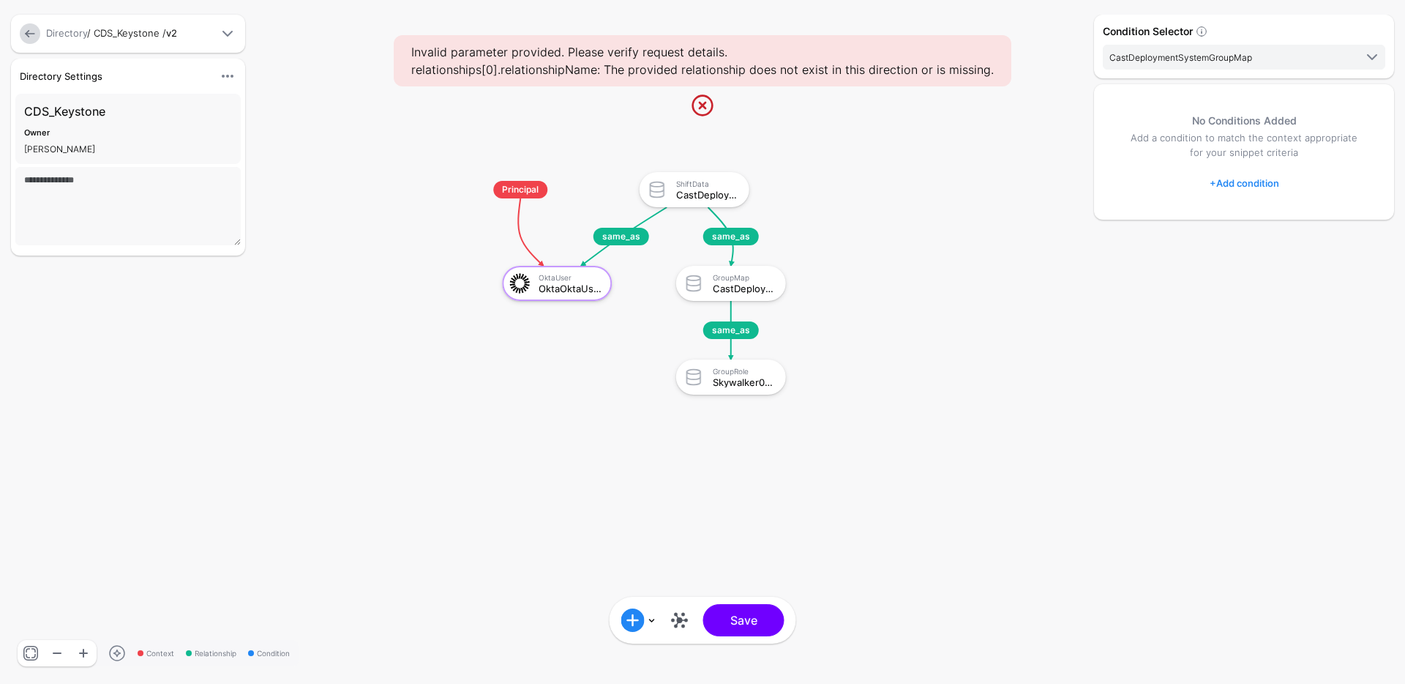
click at [691, 618] on div "Open Graph" at bounding box center [679, 619] width 35 height 23
click at [679, 620] on link at bounding box center [679, 619] width 23 height 23
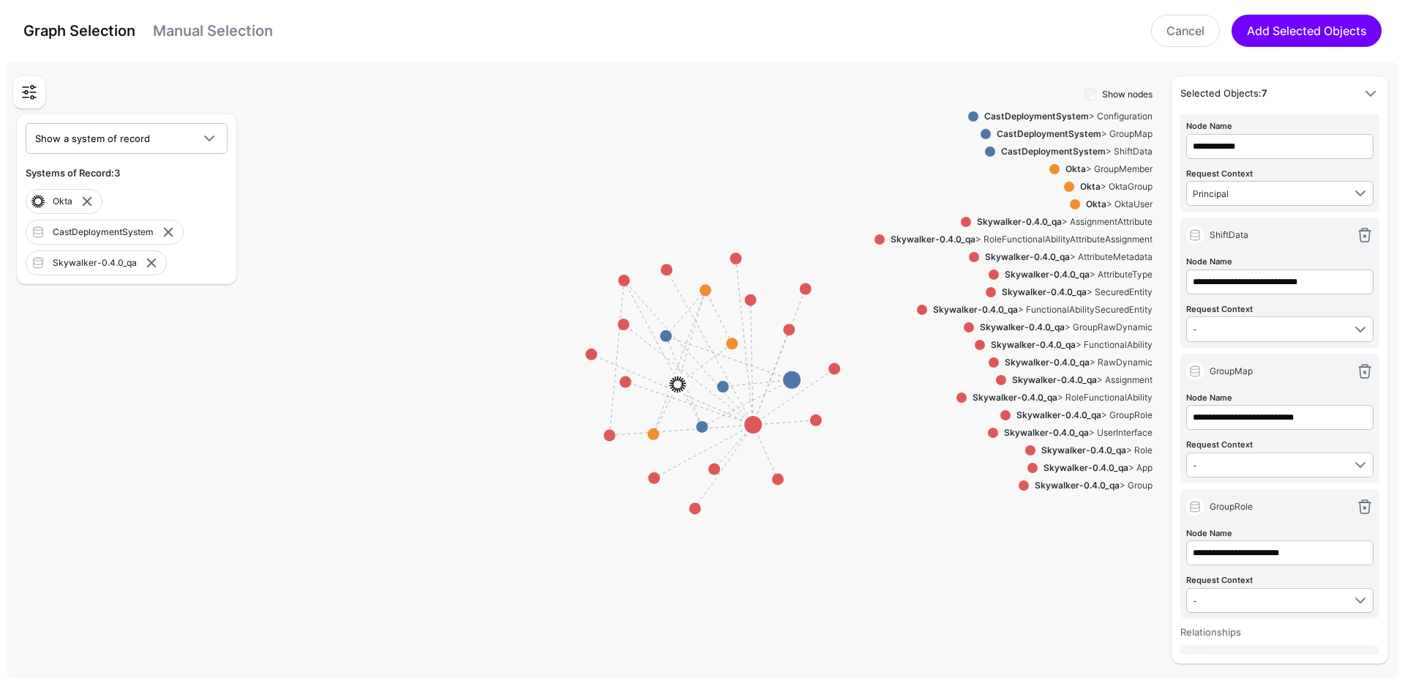
scroll to position [68, 0]
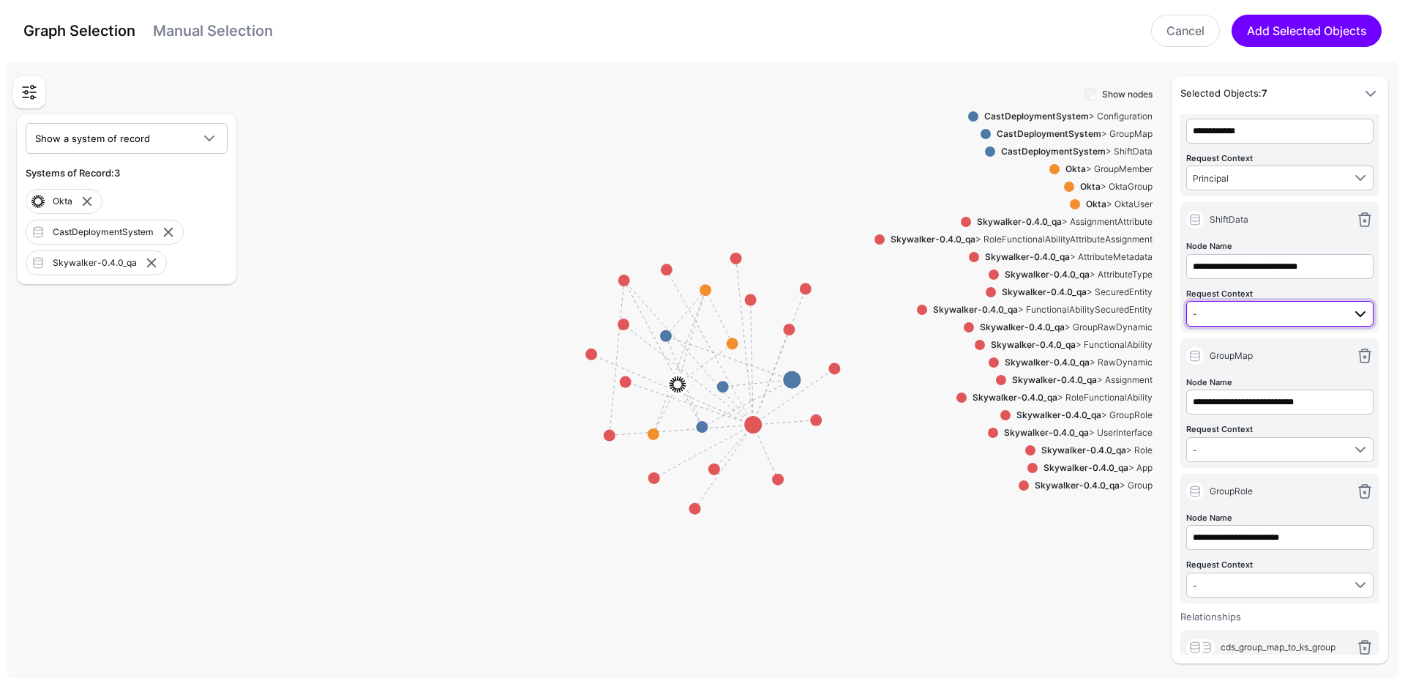
click at [1277, 325] on link "-" at bounding box center [1279, 313] width 187 height 25
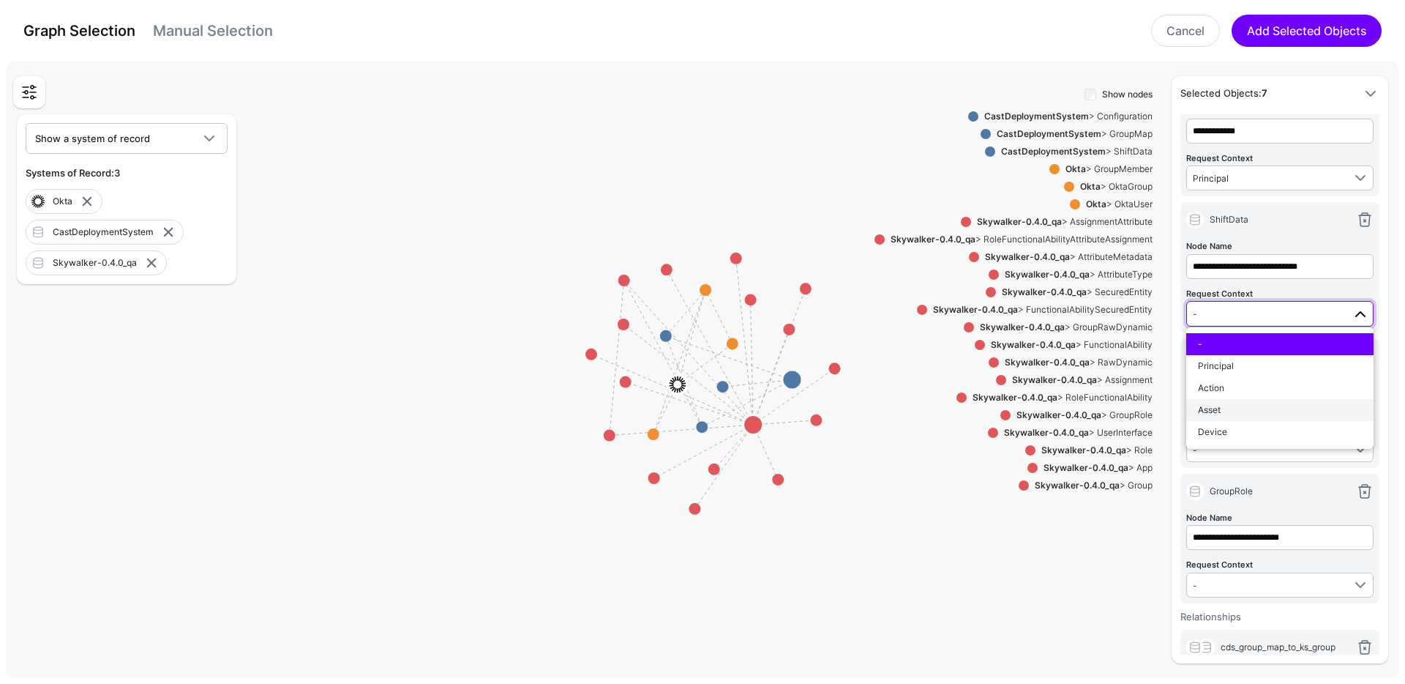
click at [1220, 404] on span "Asset" at bounding box center [1209, 409] width 23 height 11
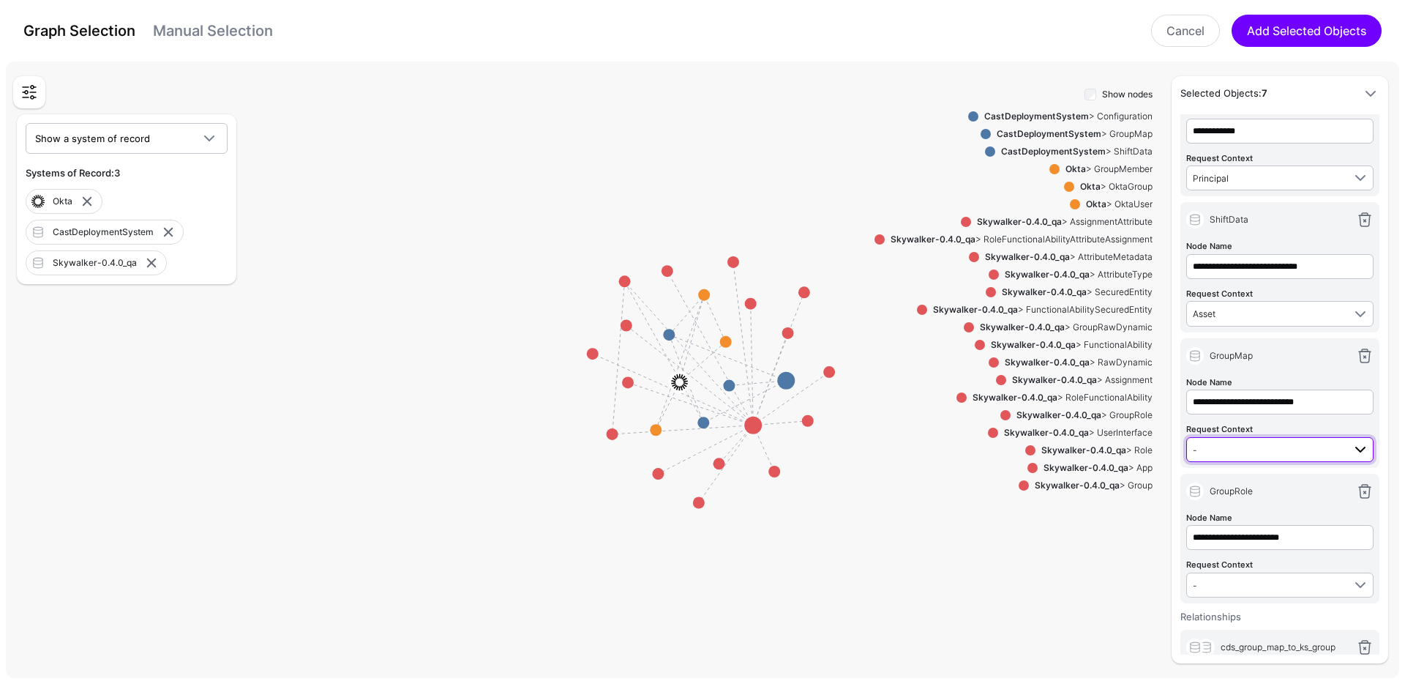
click at [1260, 441] on span "-" at bounding box center [1281, 450] width 176 height 18
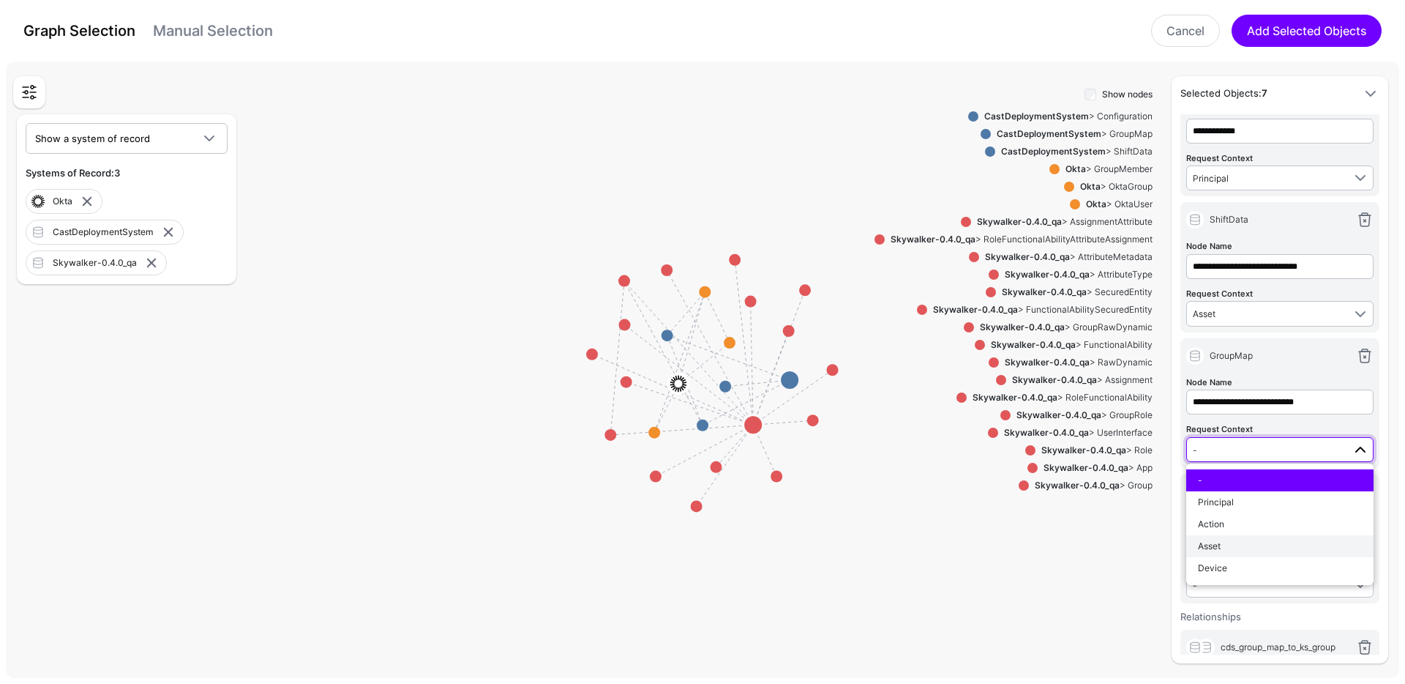
click at [1231, 553] on button "Asset" at bounding box center [1279, 546] width 187 height 22
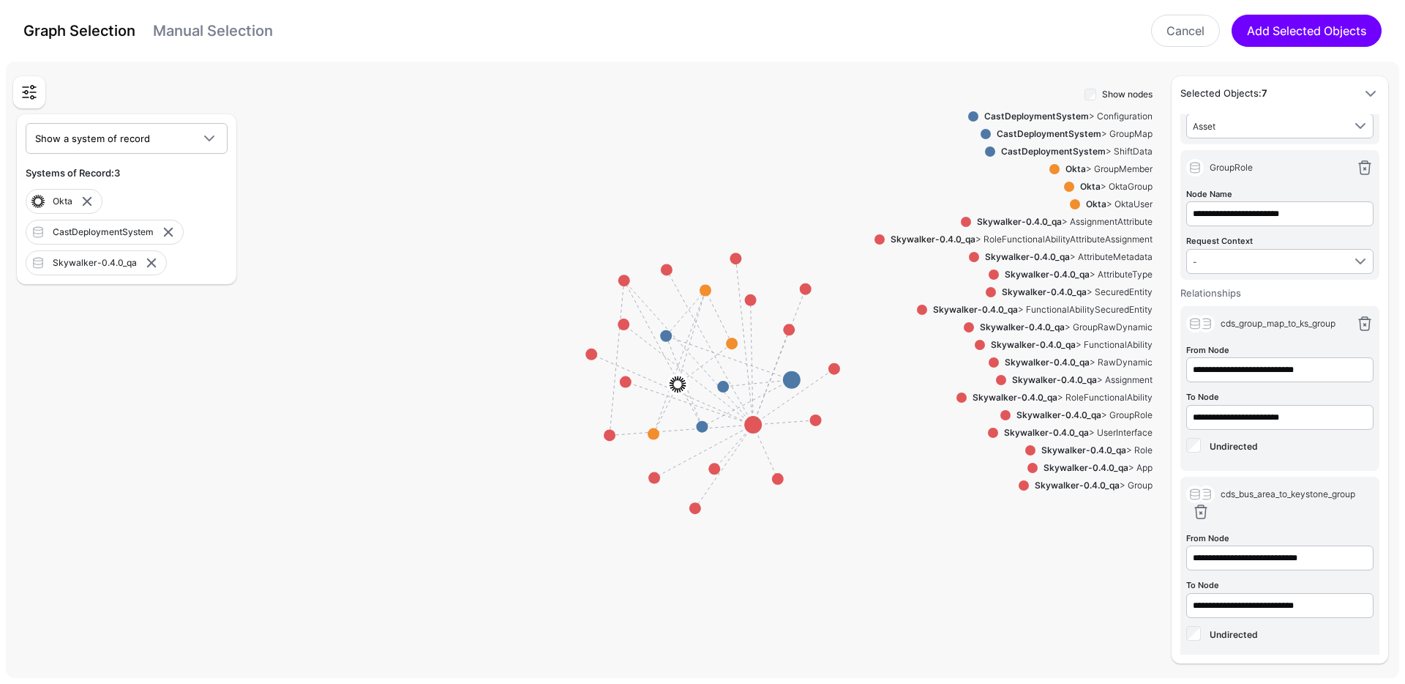
scroll to position [362, 0]
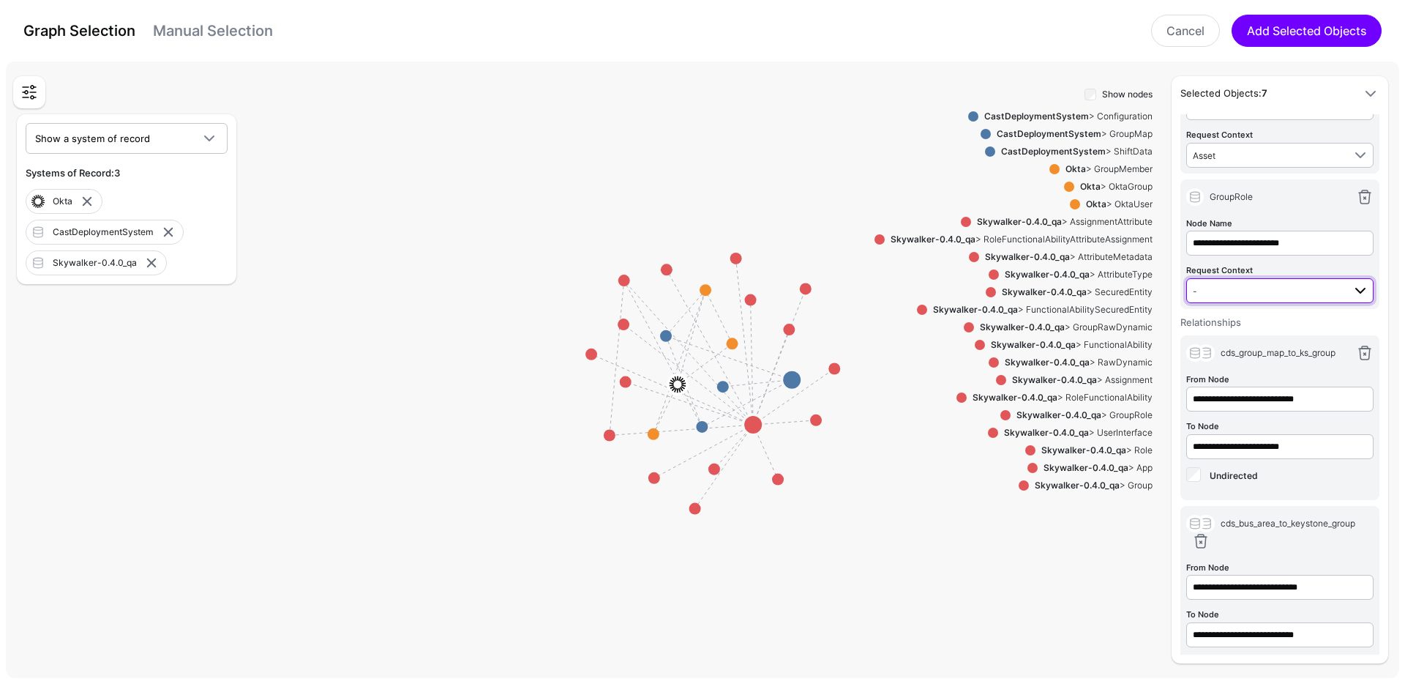
click at [1285, 288] on span "-" at bounding box center [1268, 291] width 150 height 16
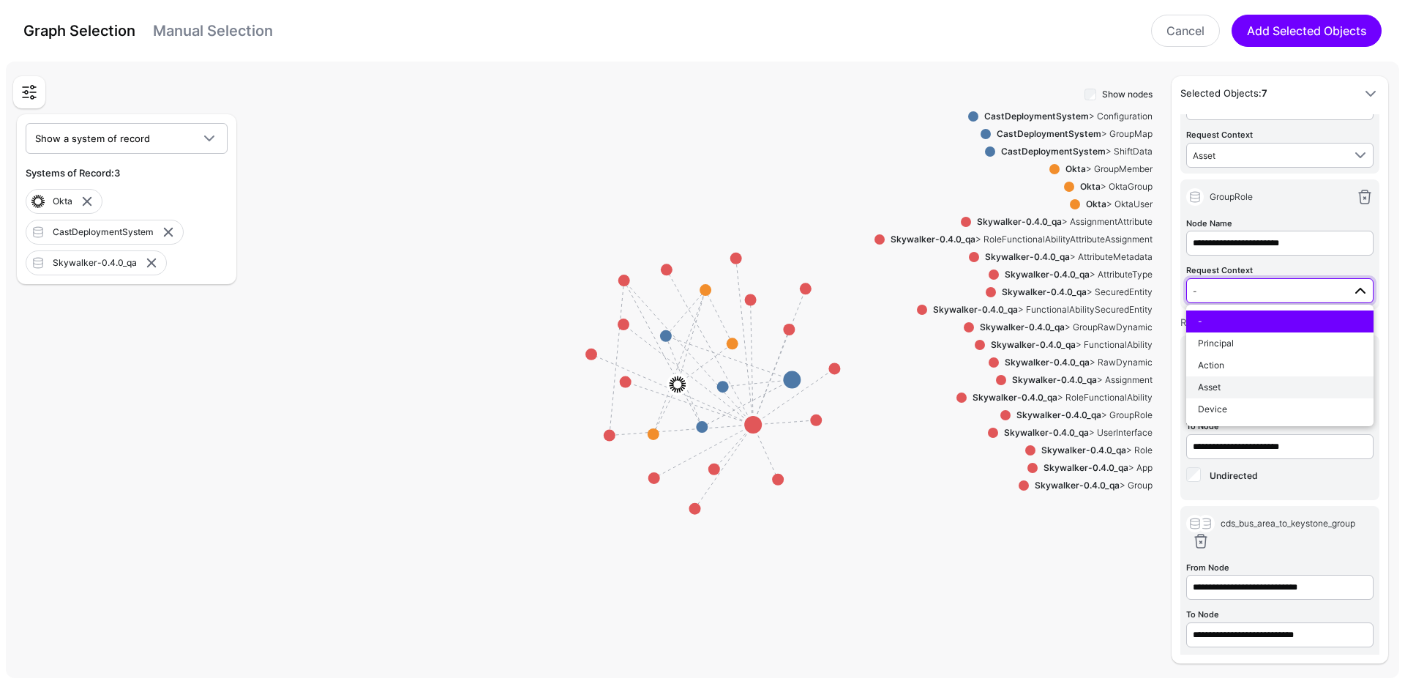
click at [1232, 383] on div "Asset" at bounding box center [1280, 387] width 164 height 13
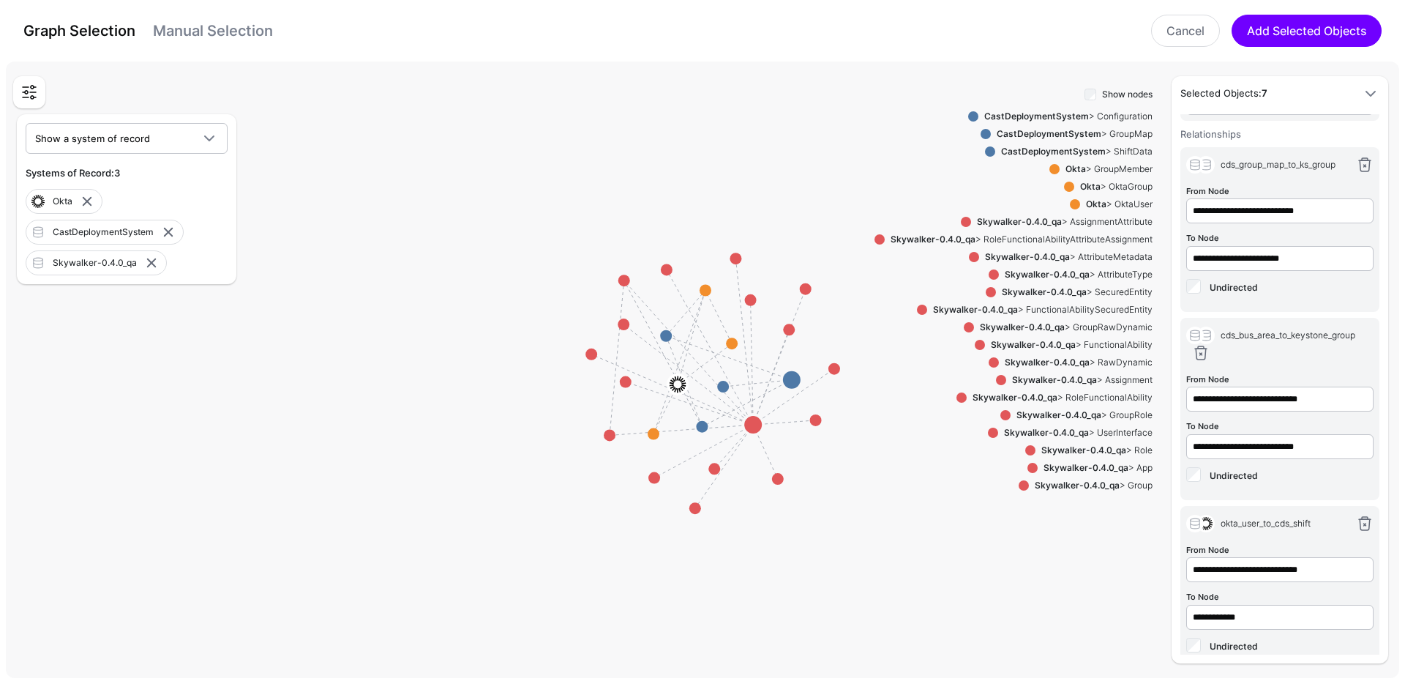
scroll to position [572, 0]
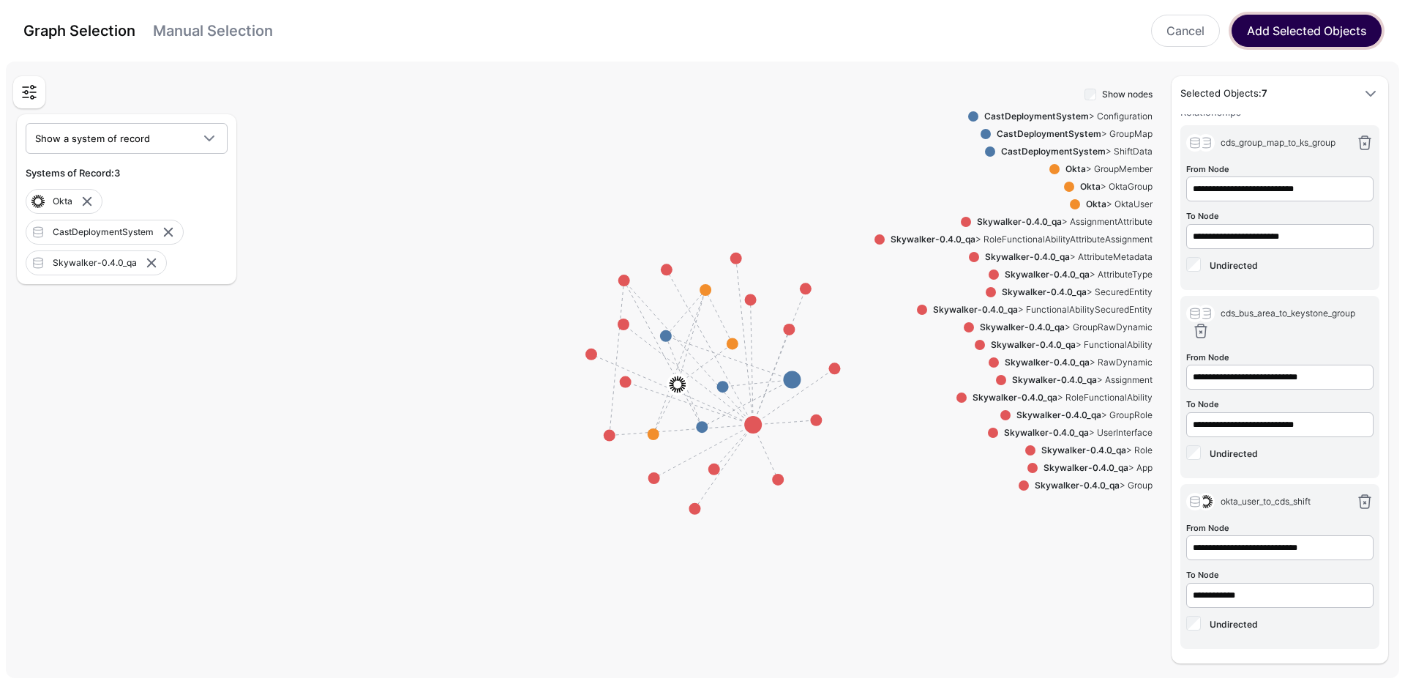
click at [1280, 37] on button "Add Selected Objects" at bounding box center [1307, 31] width 150 height 32
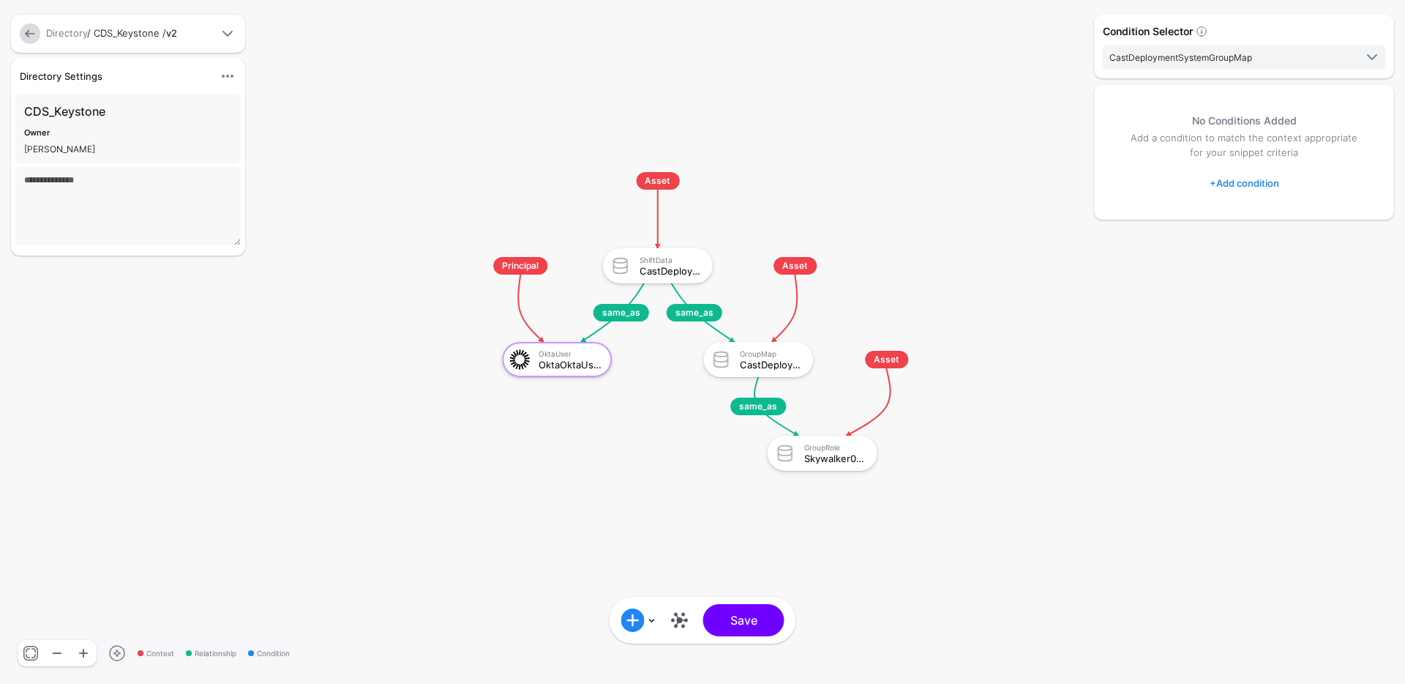
scroll to position [0, 0]
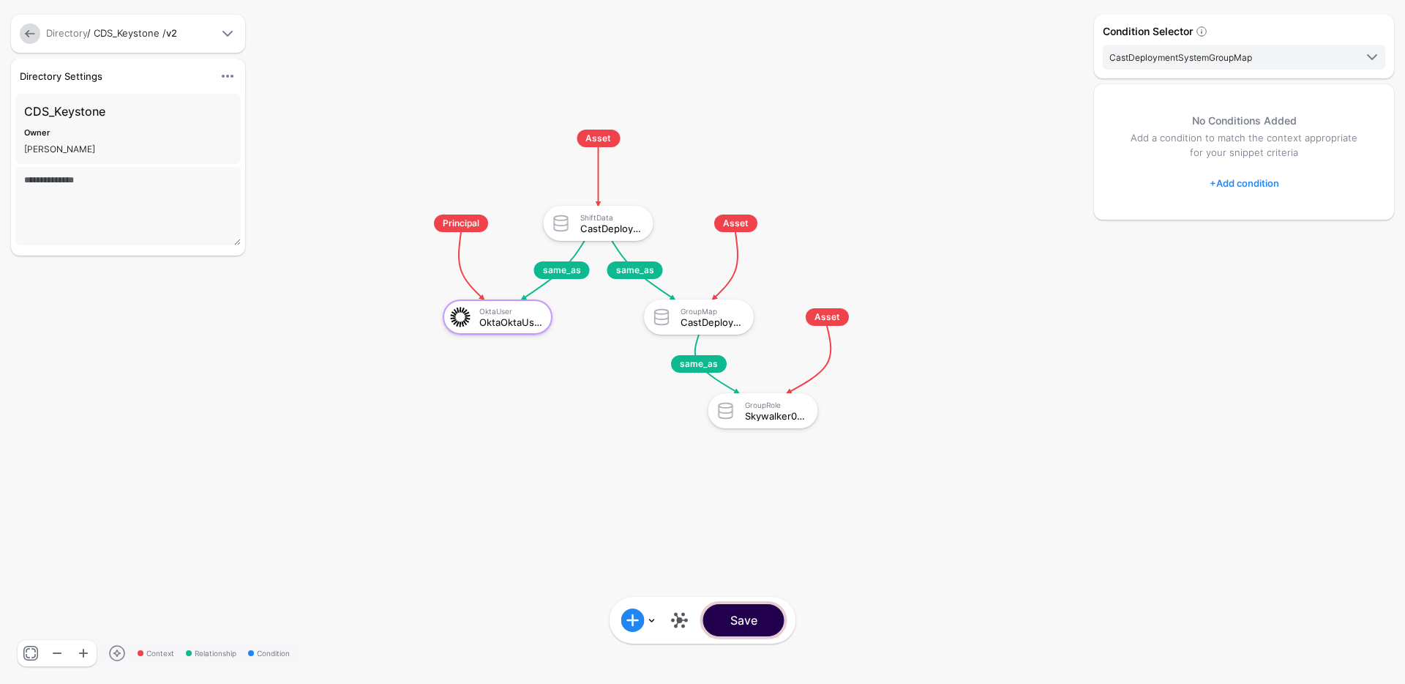
click at [768, 617] on button "Save" at bounding box center [743, 620] width 81 height 32
click at [674, 624] on link at bounding box center [679, 619] width 23 height 23
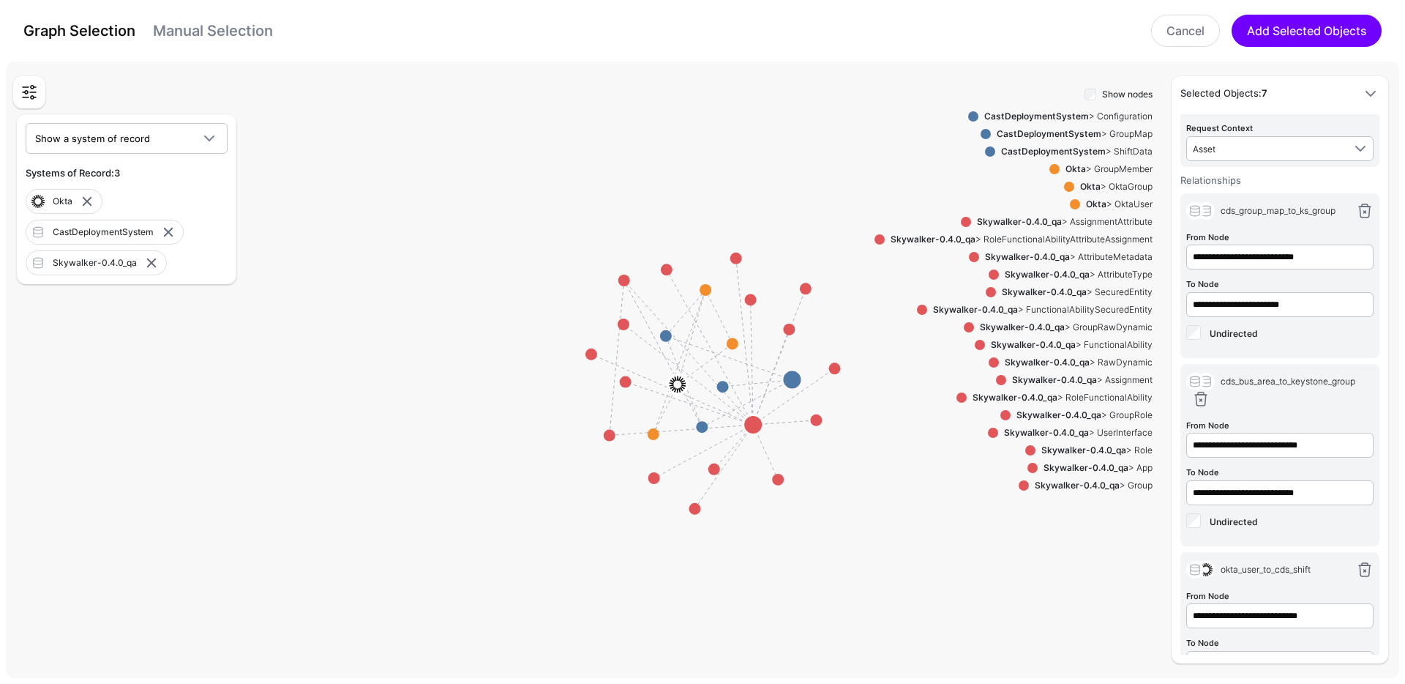
scroll to position [572, 0]
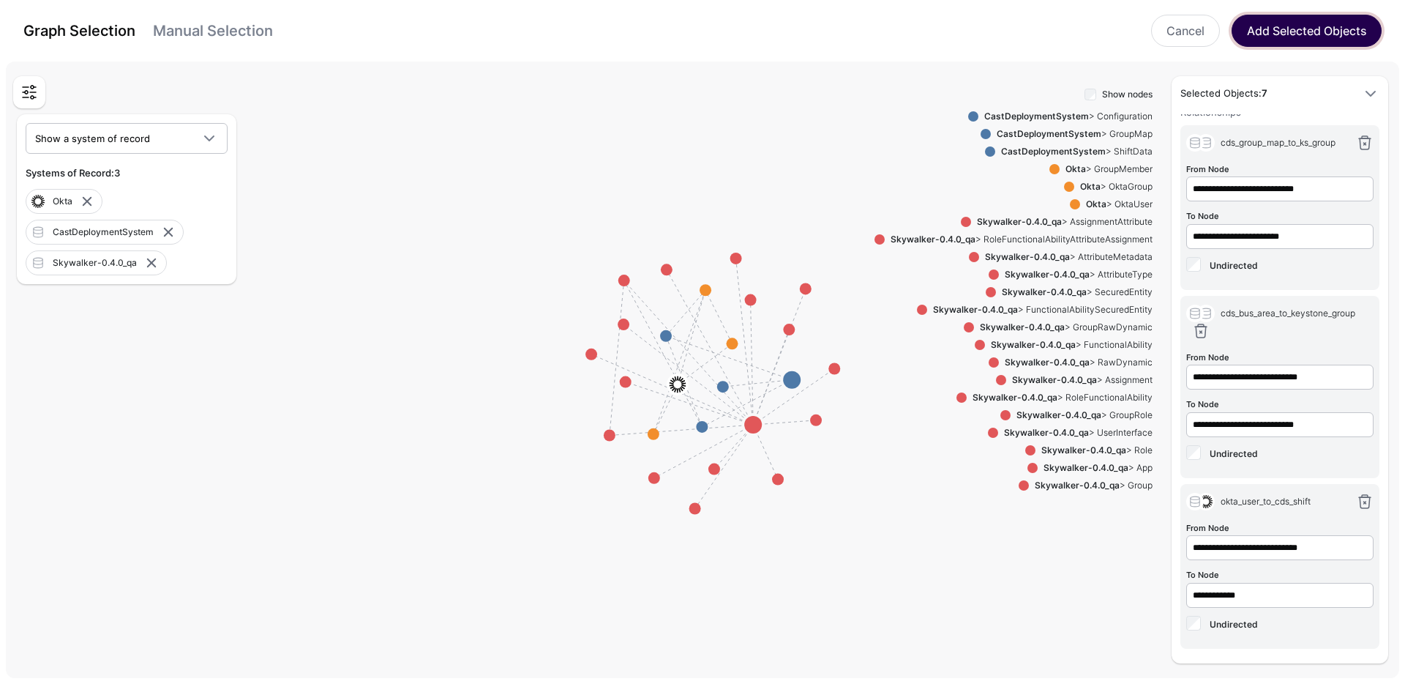
click at [1308, 35] on button "Add Selected Objects" at bounding box center [1307, 31] width 150 height 32
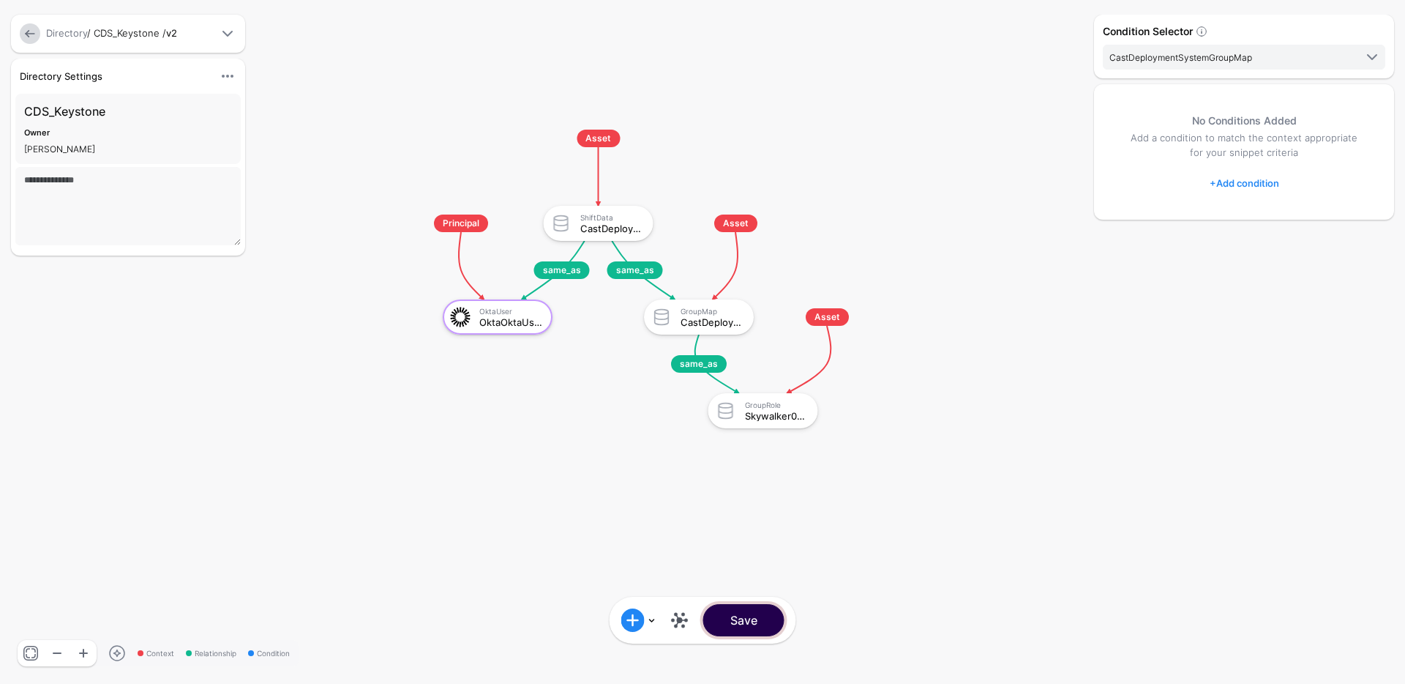
click at [760, 628] on button "Save" at bounding box center [743, 620] width 81 height 32
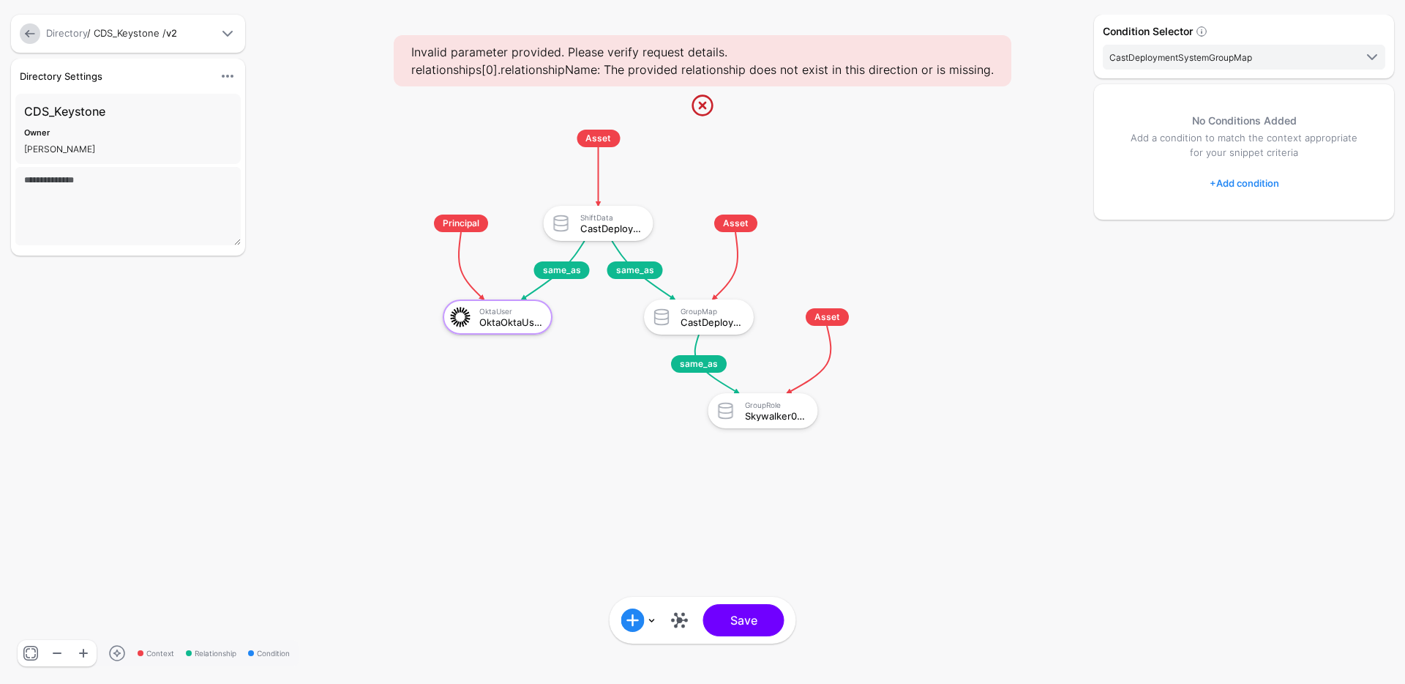
click at [1167, 227] on div "Condition Selector CastDeploymentSystemGroupMap OktaOktaUser CastDeploymentSyst…" at bounding box center [1244, 342] width 307 height 654
click at [1132, 48] on span "CastDeploymentSystemGroupMap" at bounding box center [1246, 57] width 272 height 18
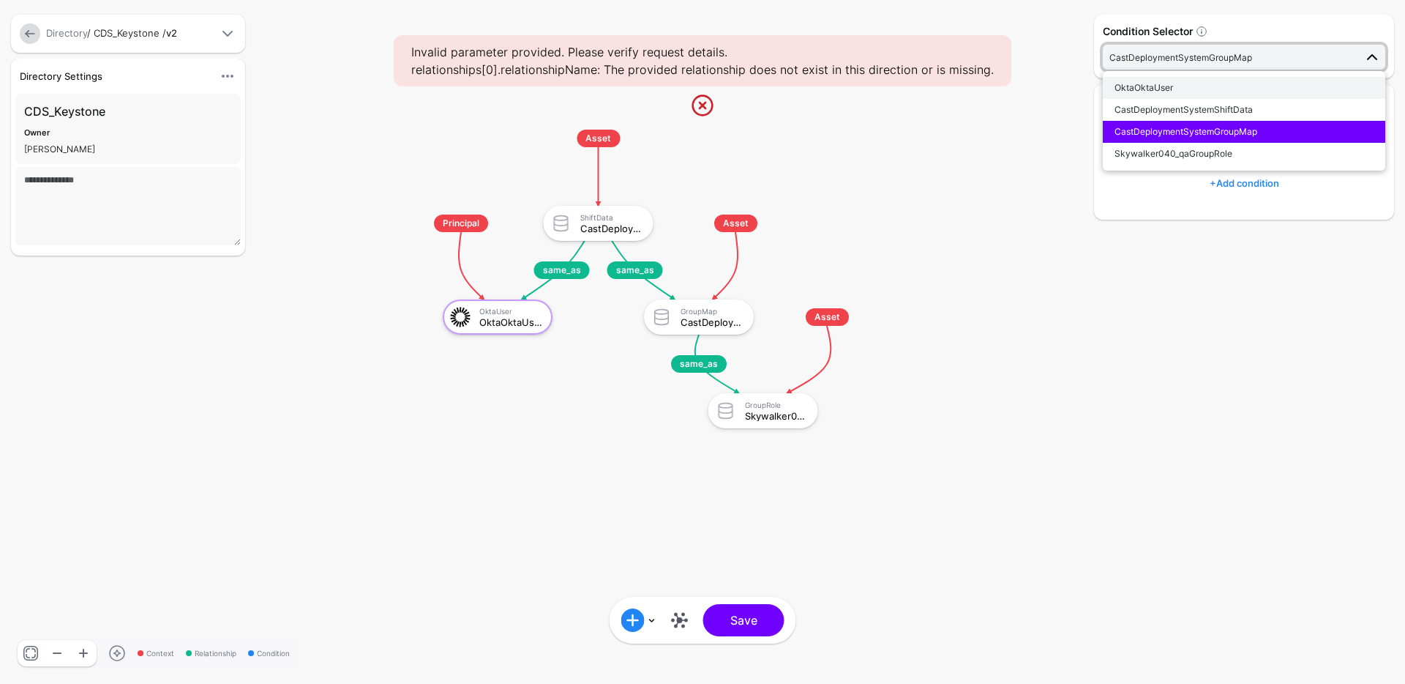
click at [1132, 82] on span "OktaOktaUser" at bounding box center [1144, 87] width 59 height 11
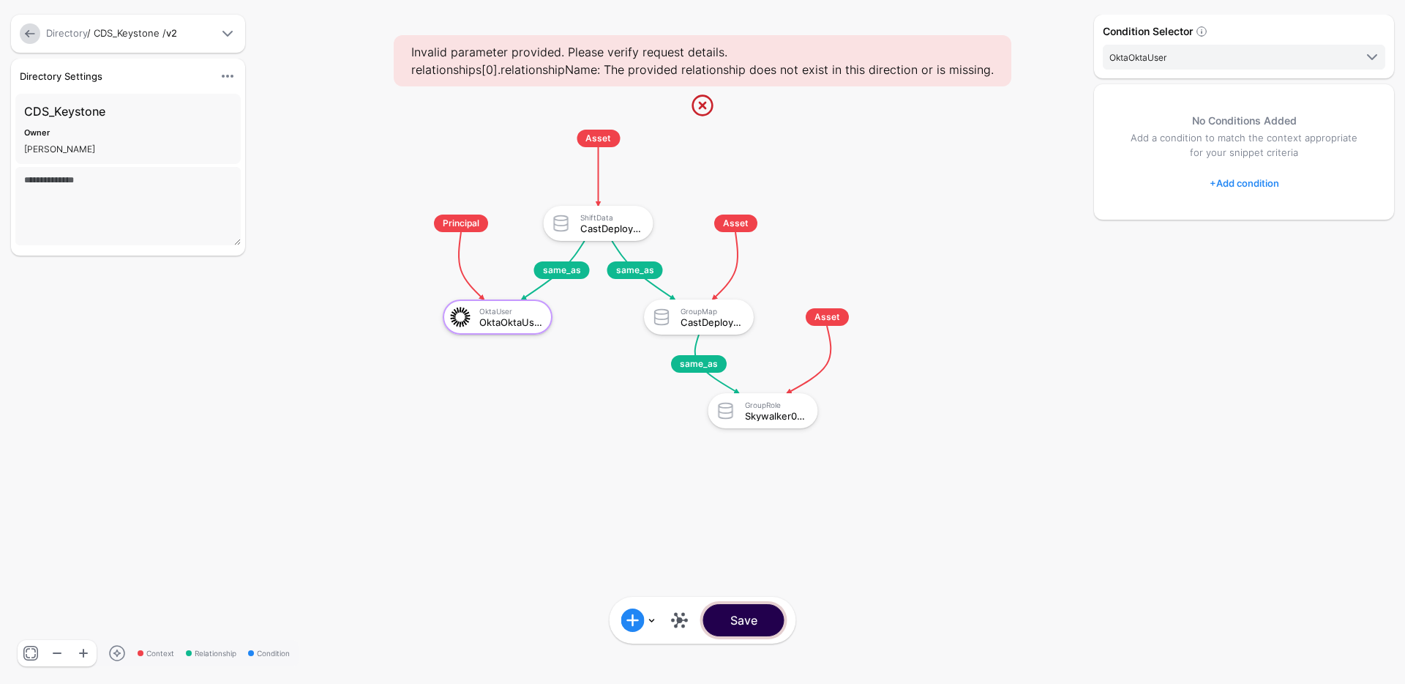
click at [758, 618] on button "Save" at bounding box center [743, 620] width 81 height 32
click at [679, 616] on link at bounding box center [679, 619] width 23 height 23
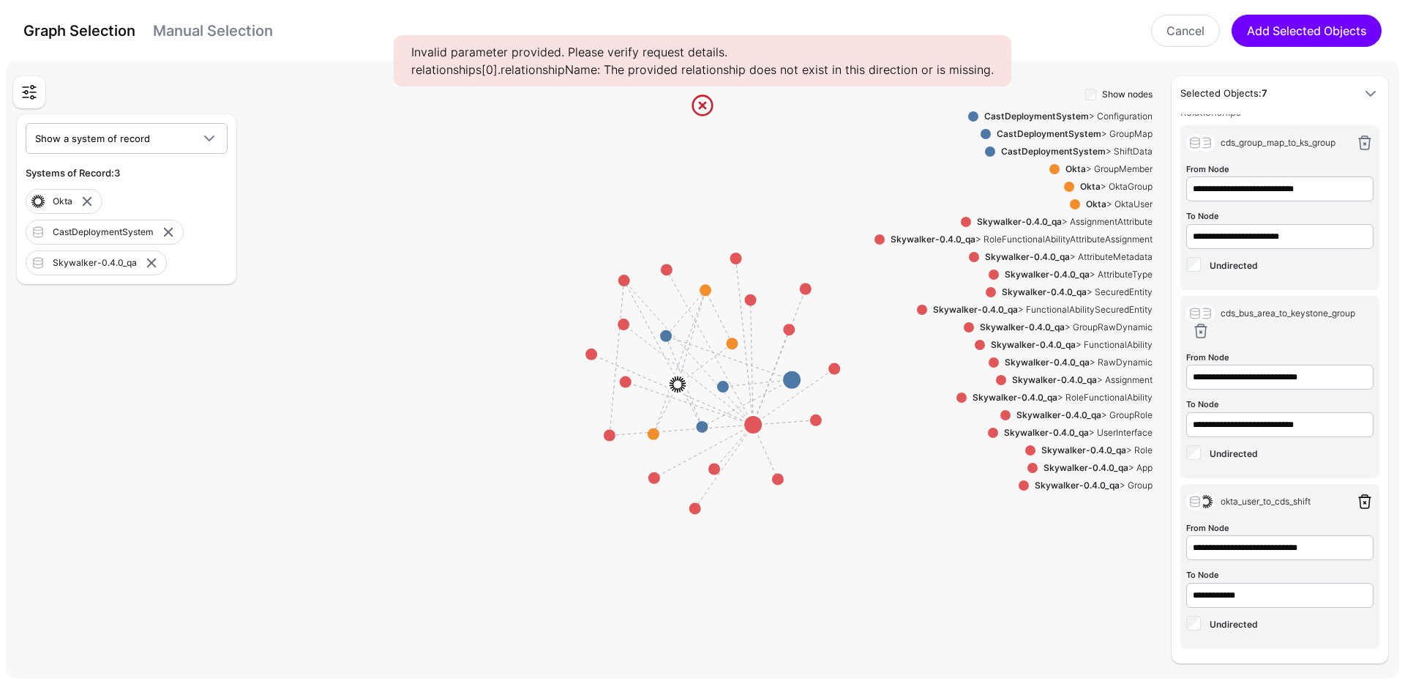
click at [1356, 503] on link at bounding box center [1365, 502] width 18 height 18
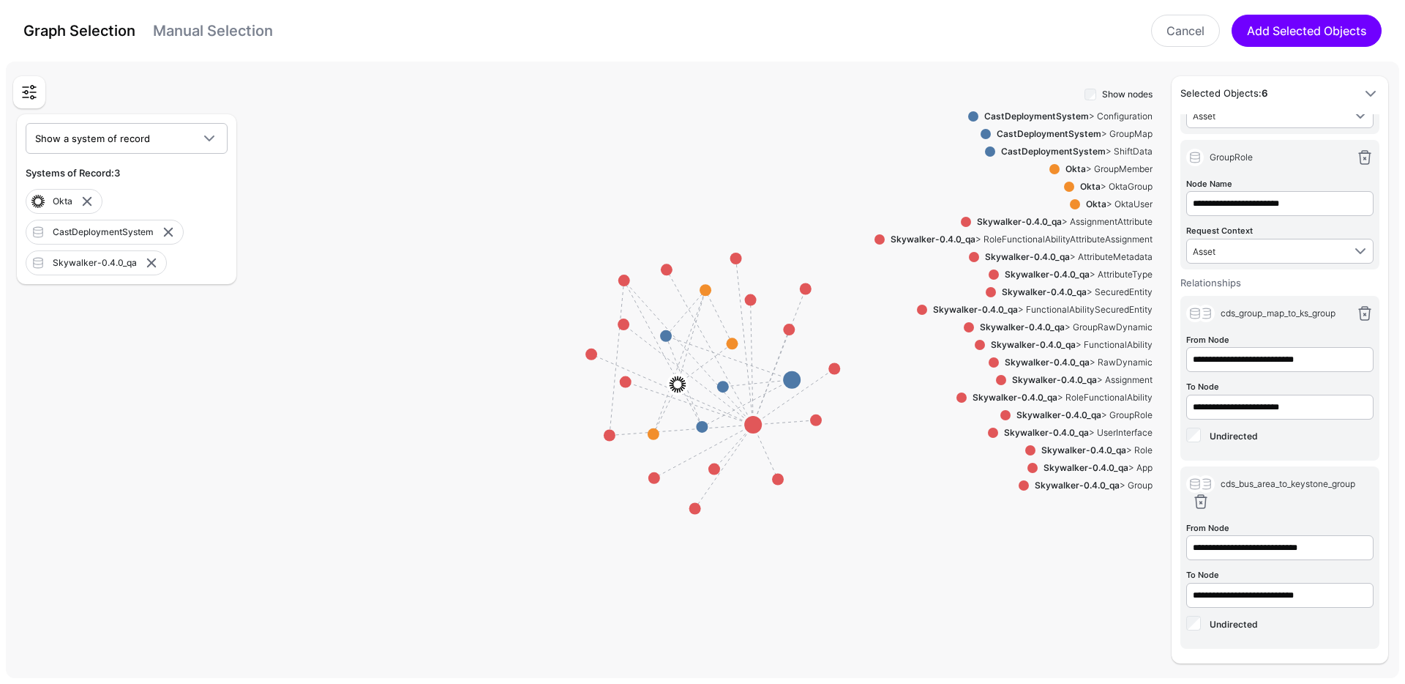
scroll to position [402, 0]
click at [1265, 19] on button "Add Selected Objects" at bounding box center [1307, 31] width 150 height 32
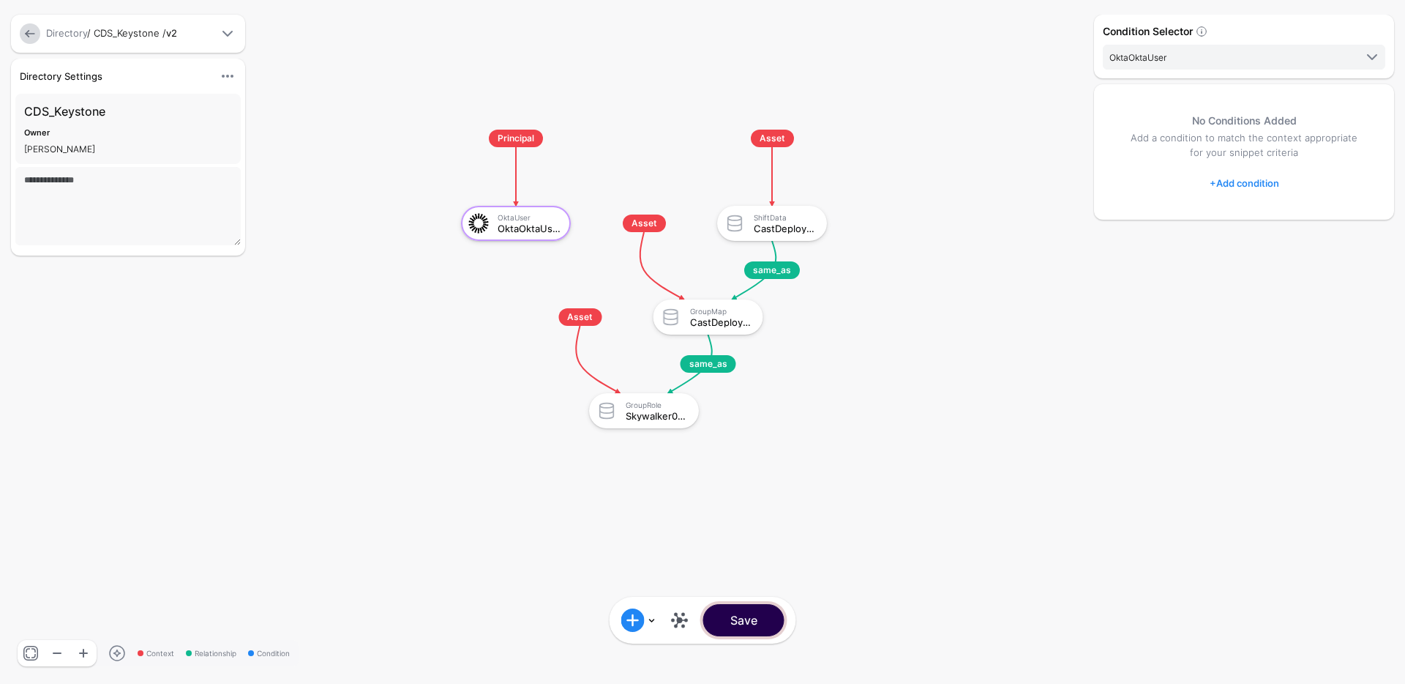
click at [758, 625] on button "Save" at bounding box center [743, 620] width 81 height 32
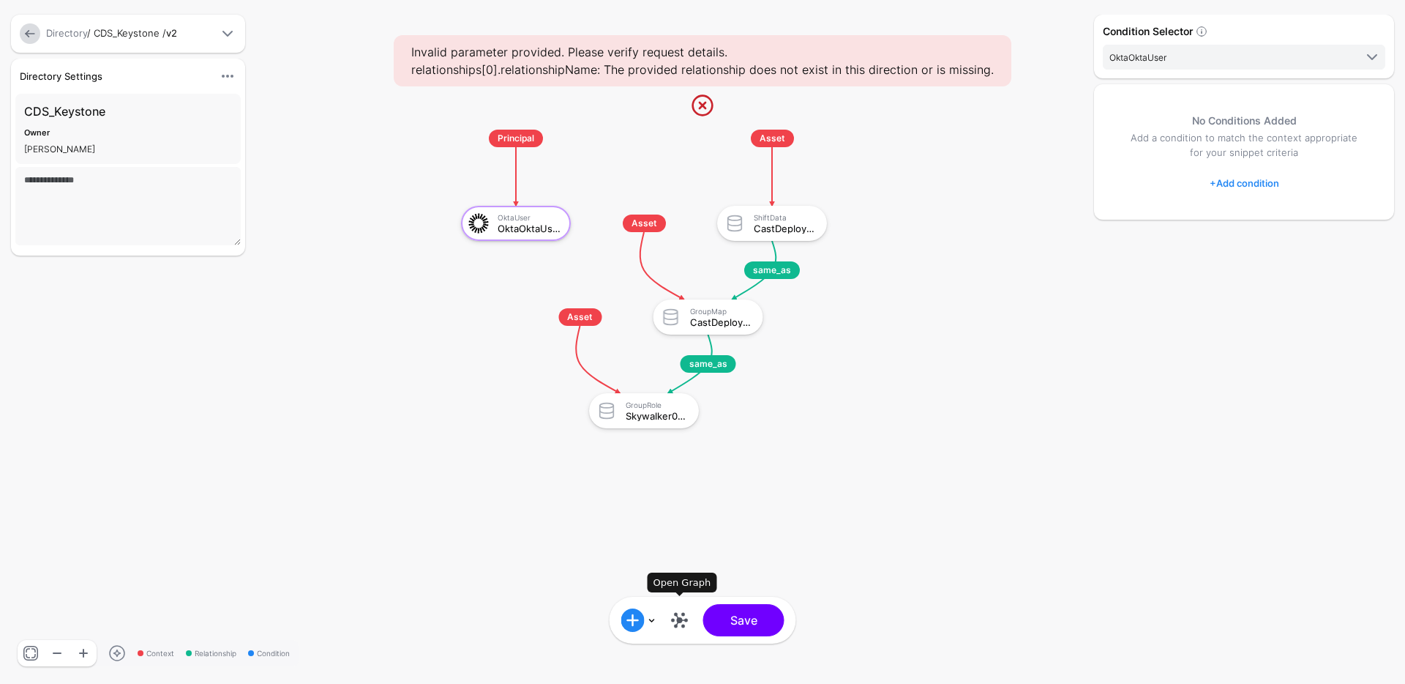
click at [678, 617] on link at bounding box center [679, 619] width 23 height 23
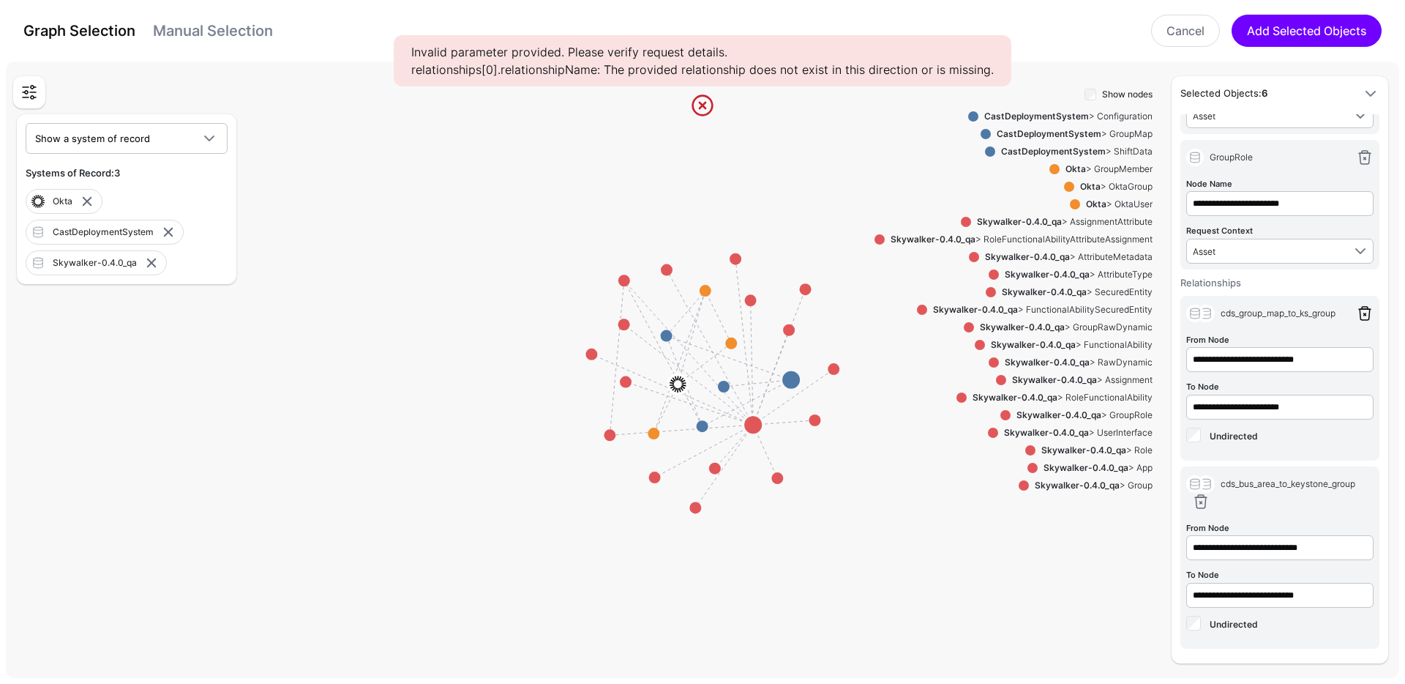
click at [1356, 314] on link at bounding box center [1365, 313] width 18 height 18
type input "**********"
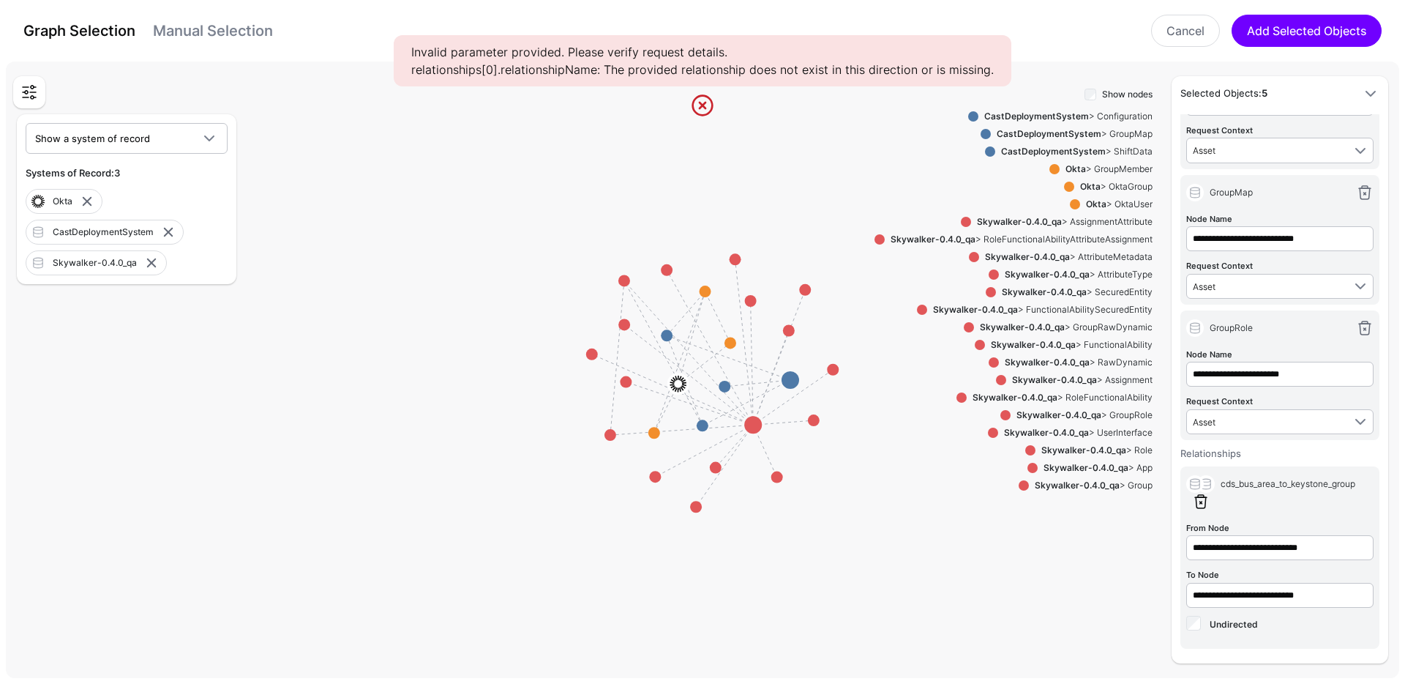
click at [1195, 503] on link at bounding box center [1201, 502] width 18 height 18
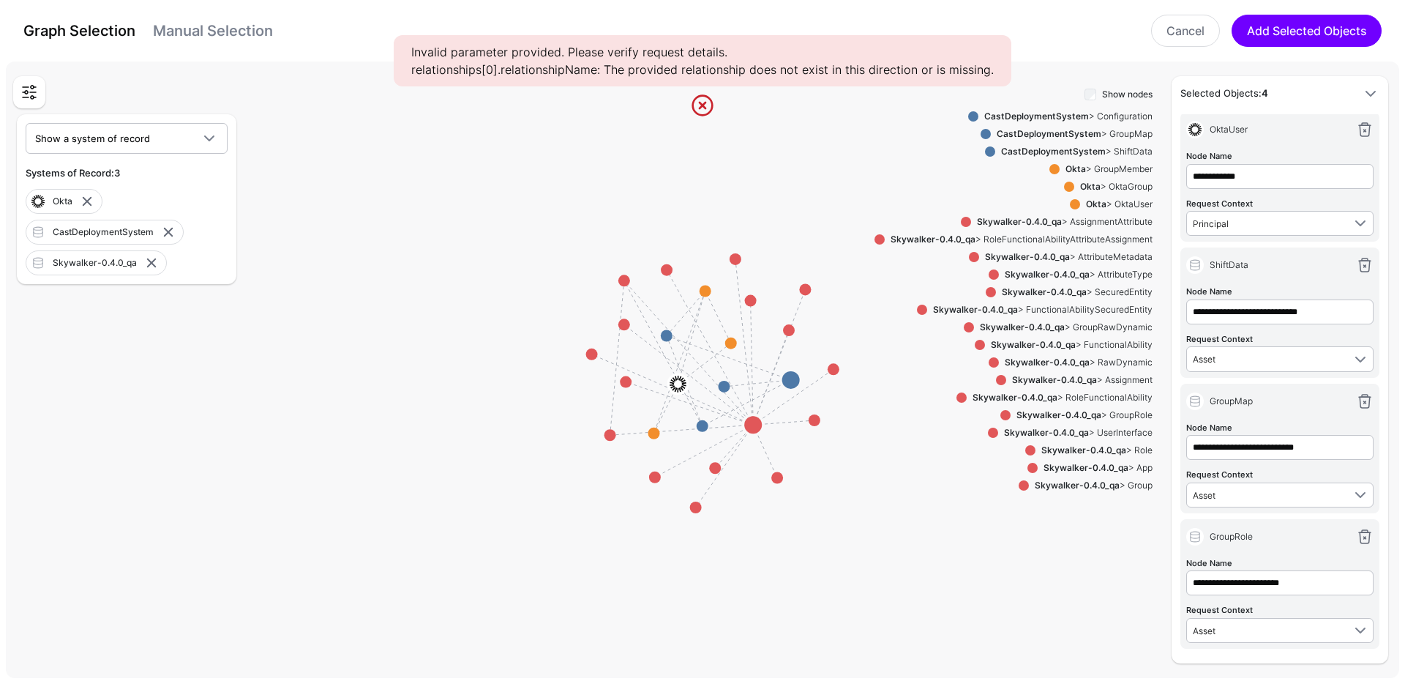
scroll to position [23, 0]
click at [1302, 32] on button "Add Selected Objects" at bounding box center [1307, 31] width 150 height 32
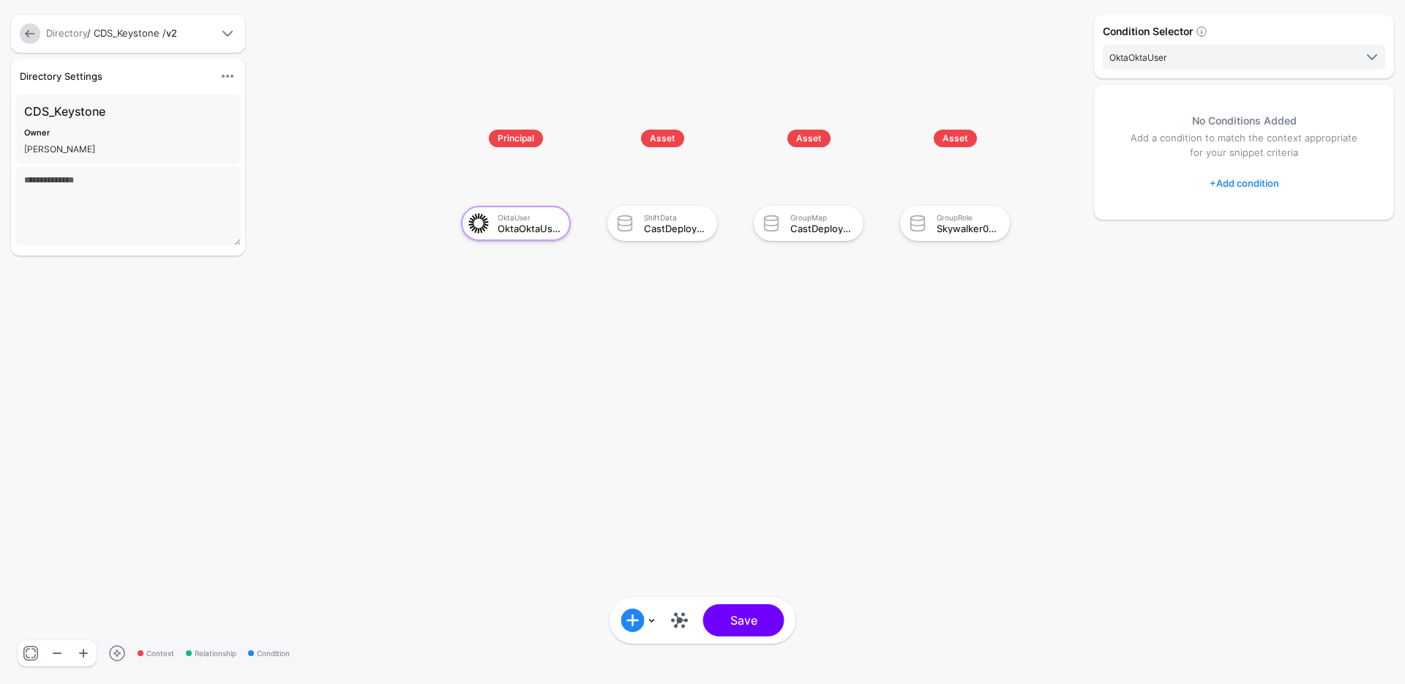
scroll to position [0, 0]
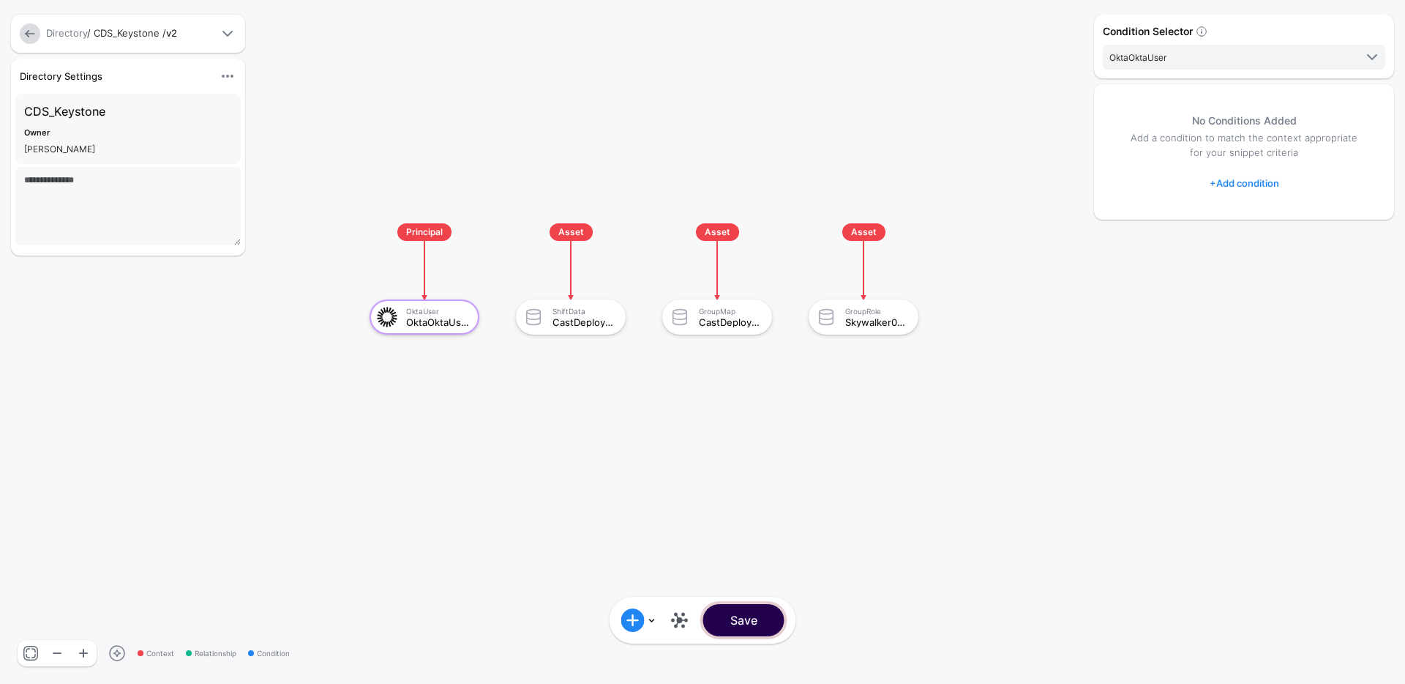
click at [758, 622] on button "Save" at bounding box center [743, 620] width 81 height 32
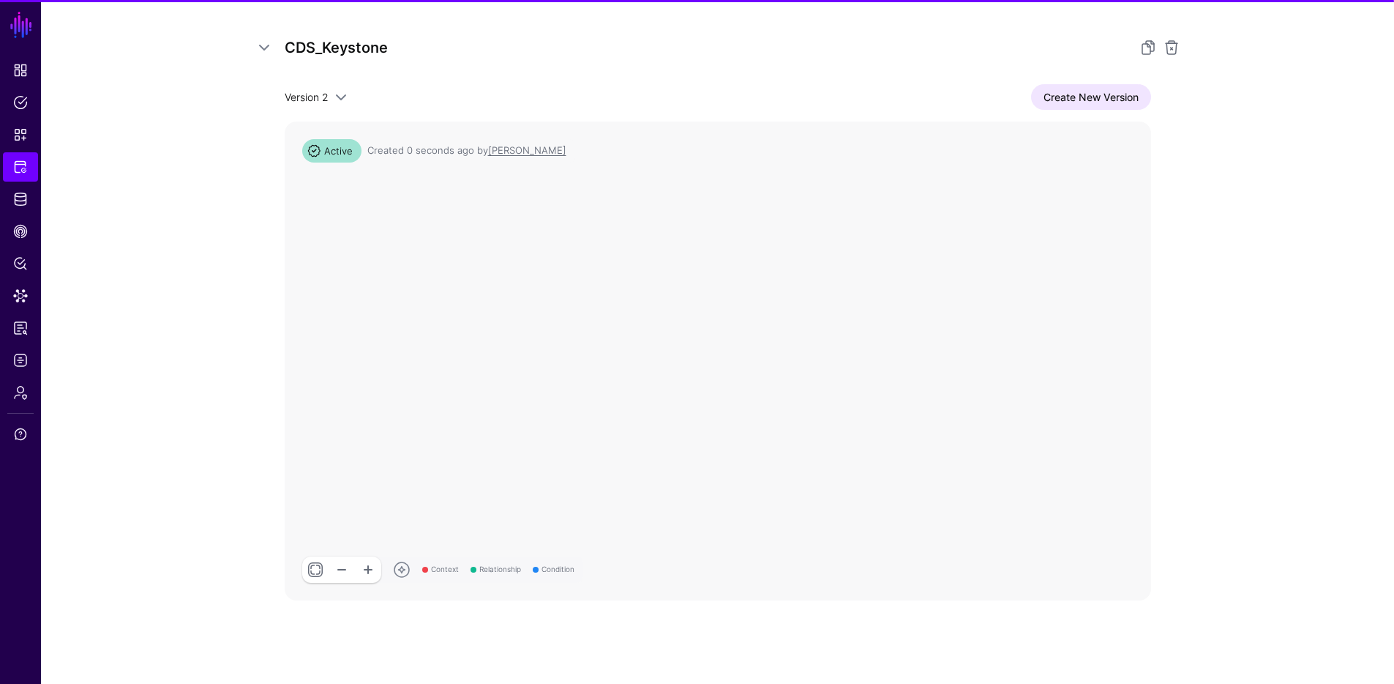
scroll to position [259, 0]
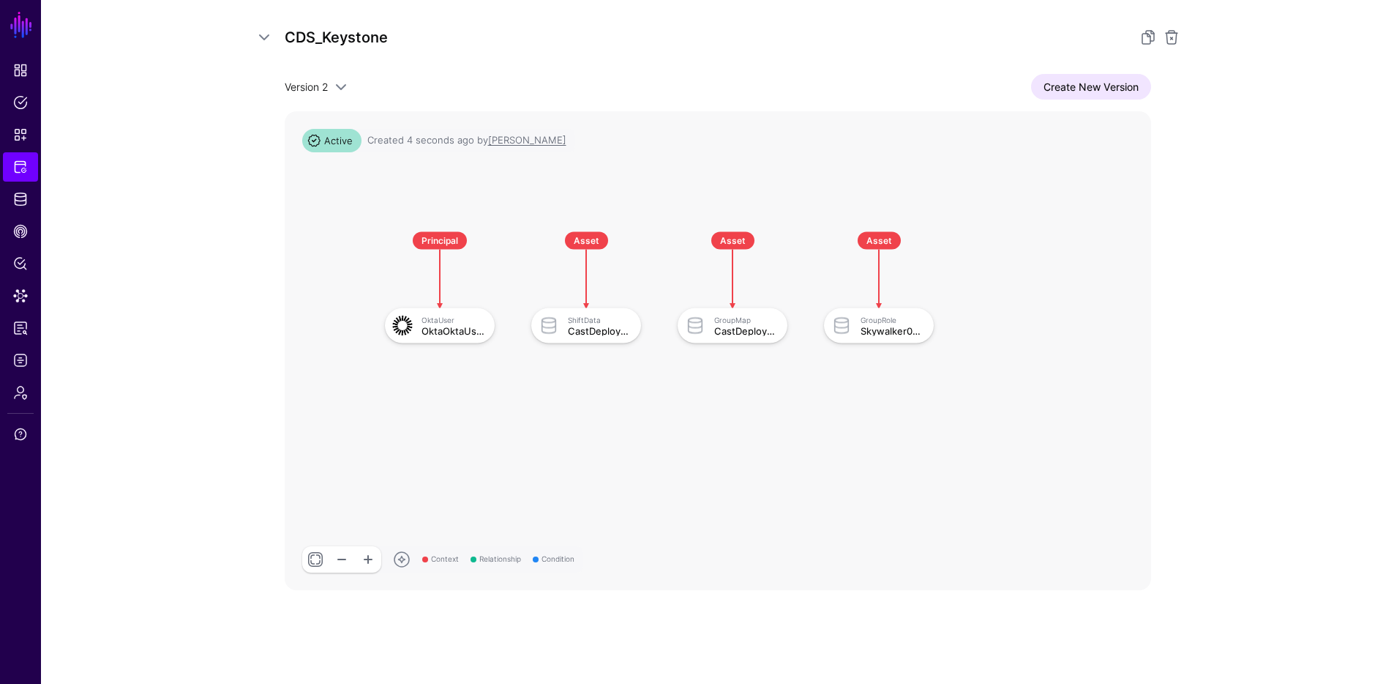
click at [1070, 100] on div "Version 2 Version 2 Version 1 Create New Version Context Relationship Condition…" at bounding box center [718, 332] width 867 height 516
click at [1073, 94] on link "Create New Version" at bounding box center [1091, 87] width 120 height 26
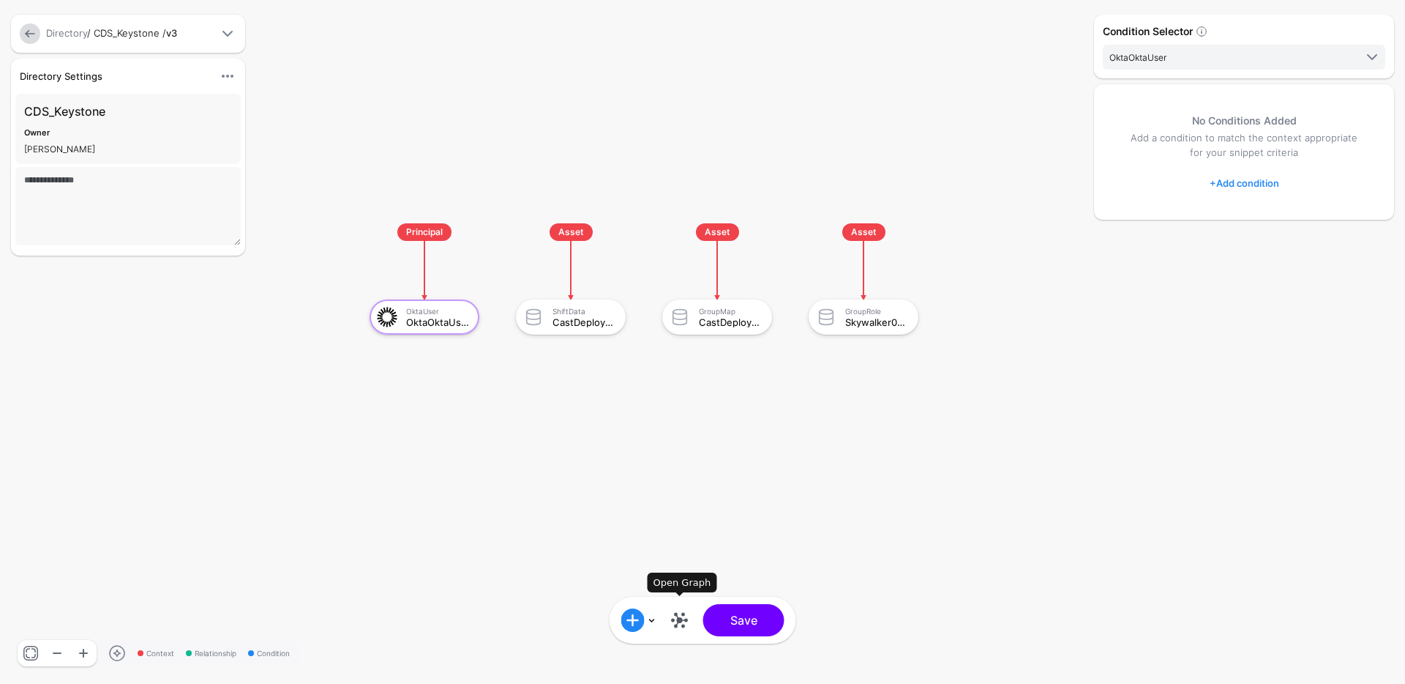
click at [673, 628] on link at bounding box center [679, 619] width 23 height 23
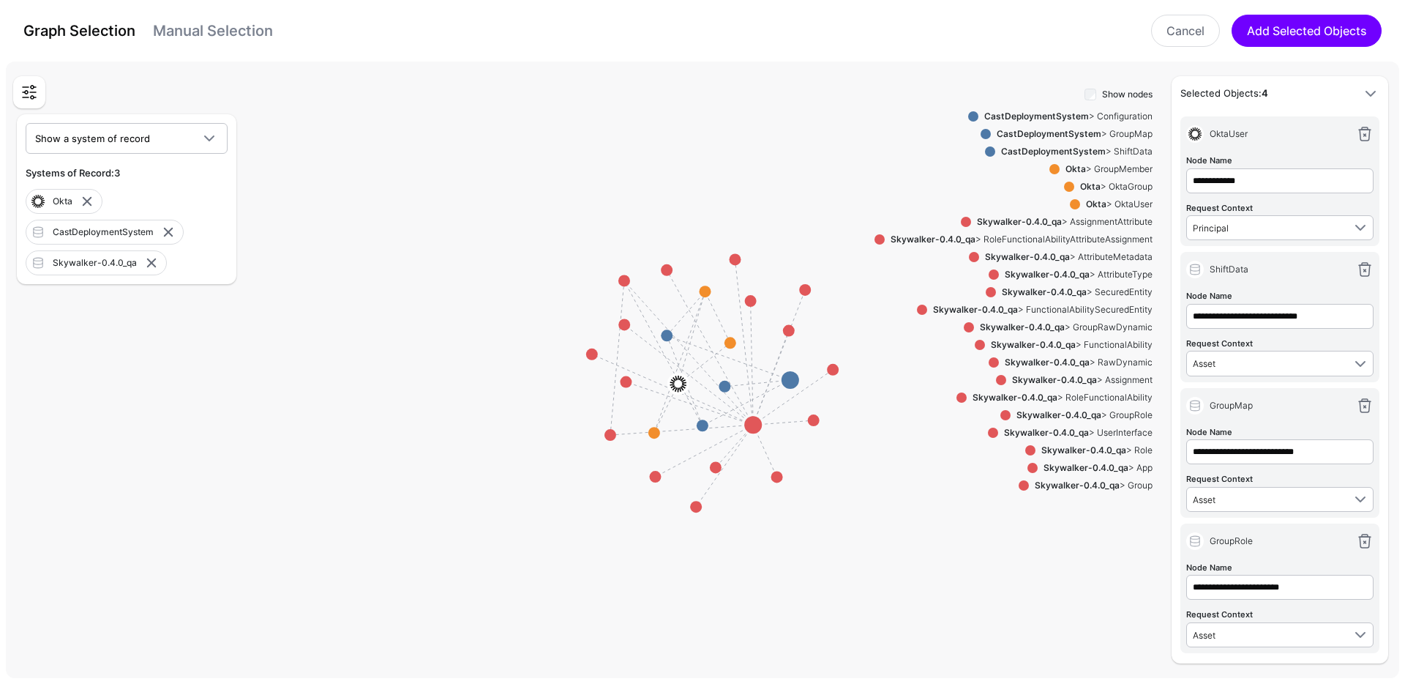
scroll to position [23, 0]
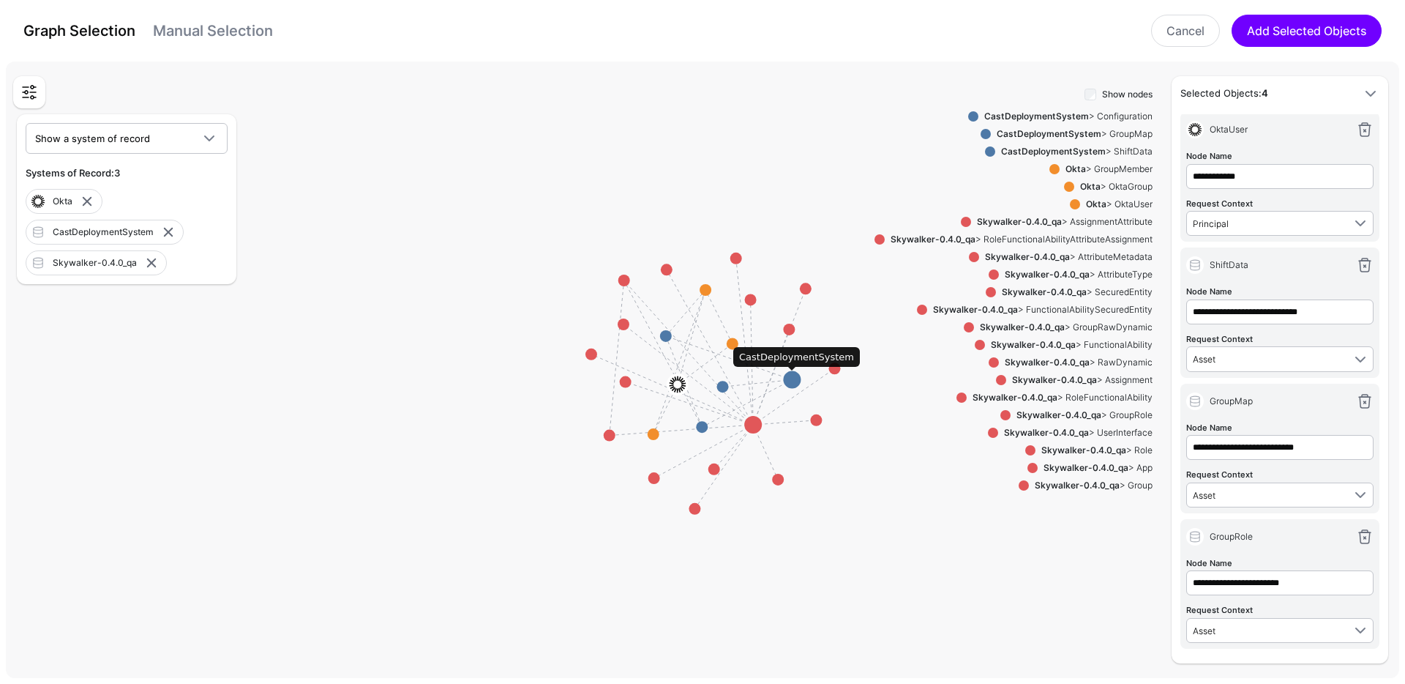
click at [788, 384] on circle at bounding box center [792, 380] width 18 height 18
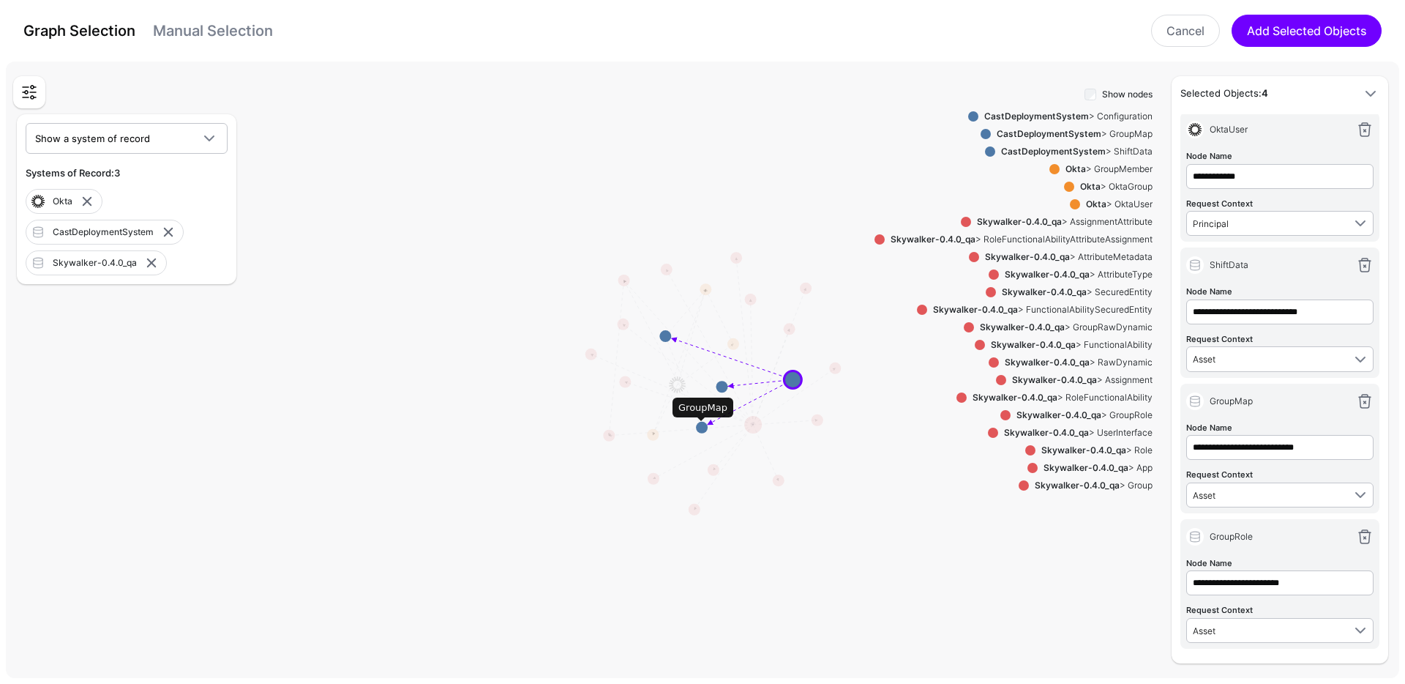
click at [703, 433] on rect at bounding box center [708, 373] width 140526 height 62212
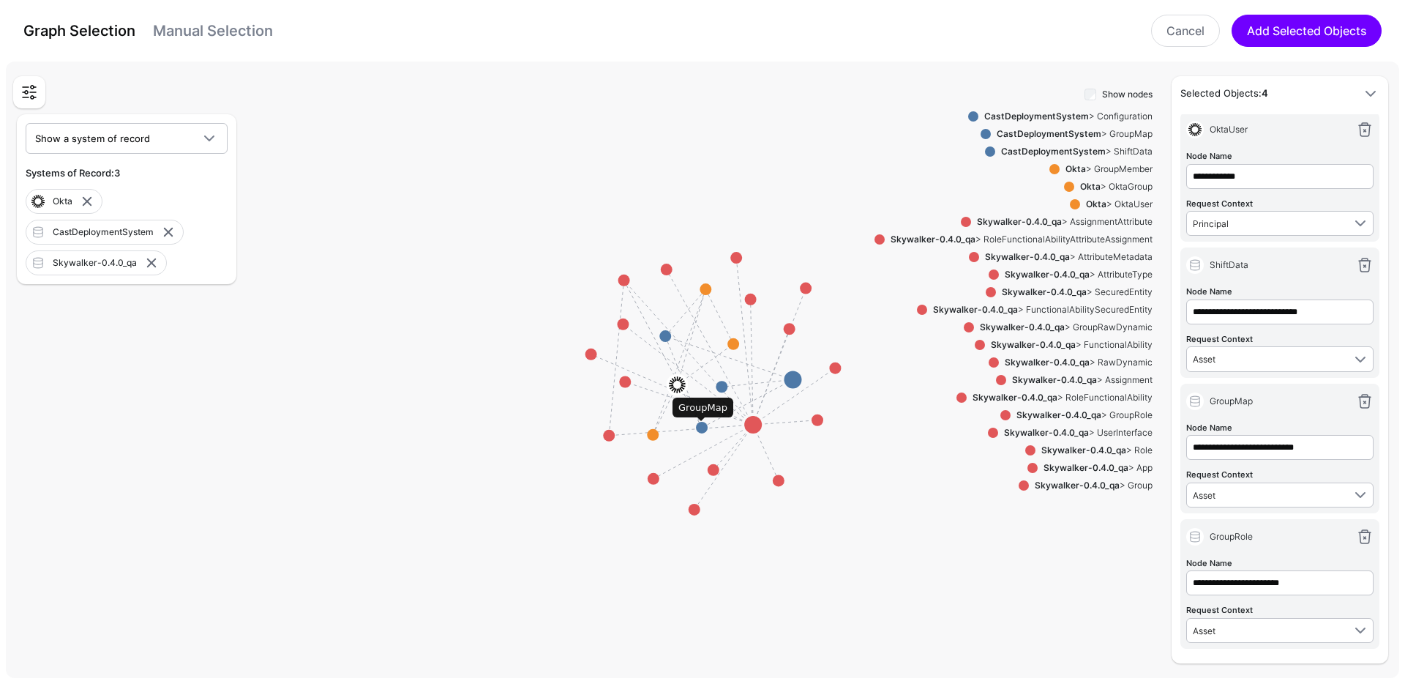
click at [704, 430] on circle at bounding box center [702, 428] width 12 height 12
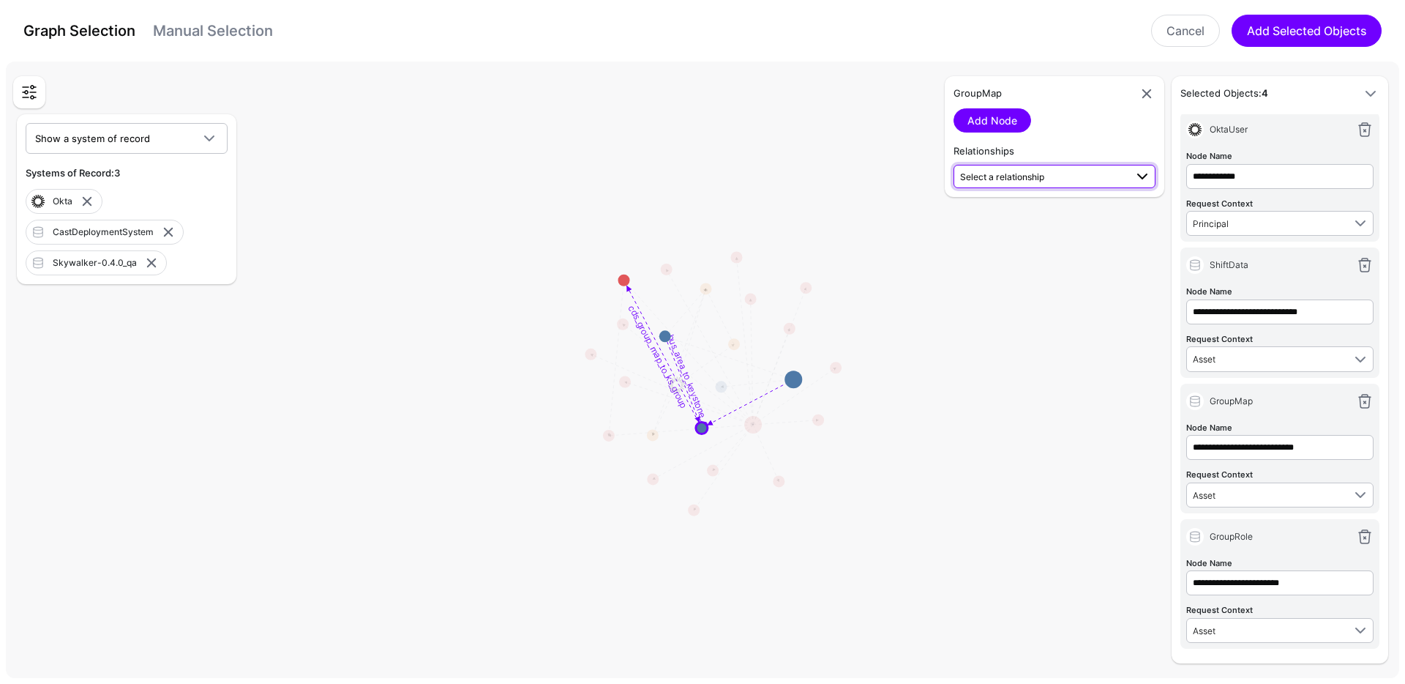
click at [1021, 184] on span "Select a relationship" at bounding box center [1055, 177] width 191 height 18
click at [1022, 291] on span "ShiftData (CastDep...) - GroupMap (CastDep...)" at bounding box center [1054, 285] width 179 height 24
click at [1023, 217] on link "Add Relationship" at bounding box center [1008, 215] width 109 height 24
click at [1028, 192] on span "cds_bus_area_to_keystone_group" at bounding box center [1028, 187] width 137 height 11
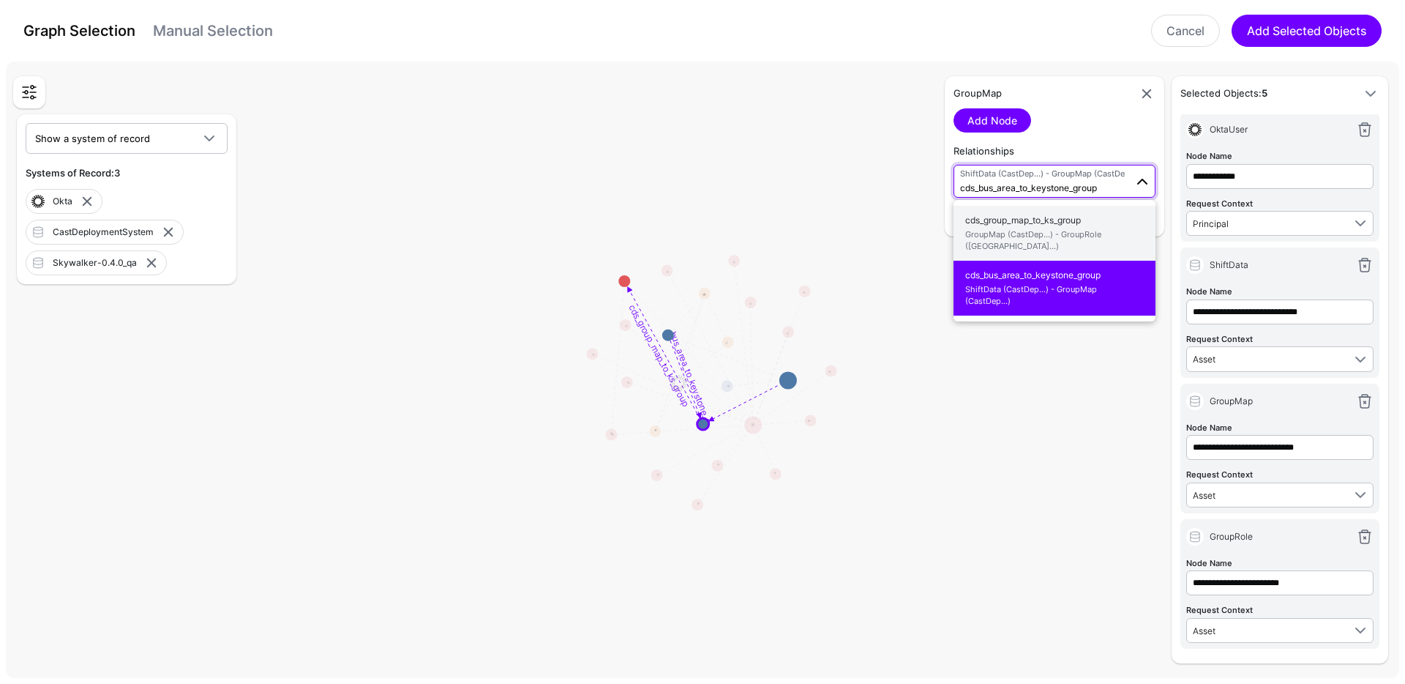
click at [1016, 244] on span "GroupMap (CastDep...) - GroupRole (Skywalk...)" at bounding box center [1054, 240] width 179 height 24
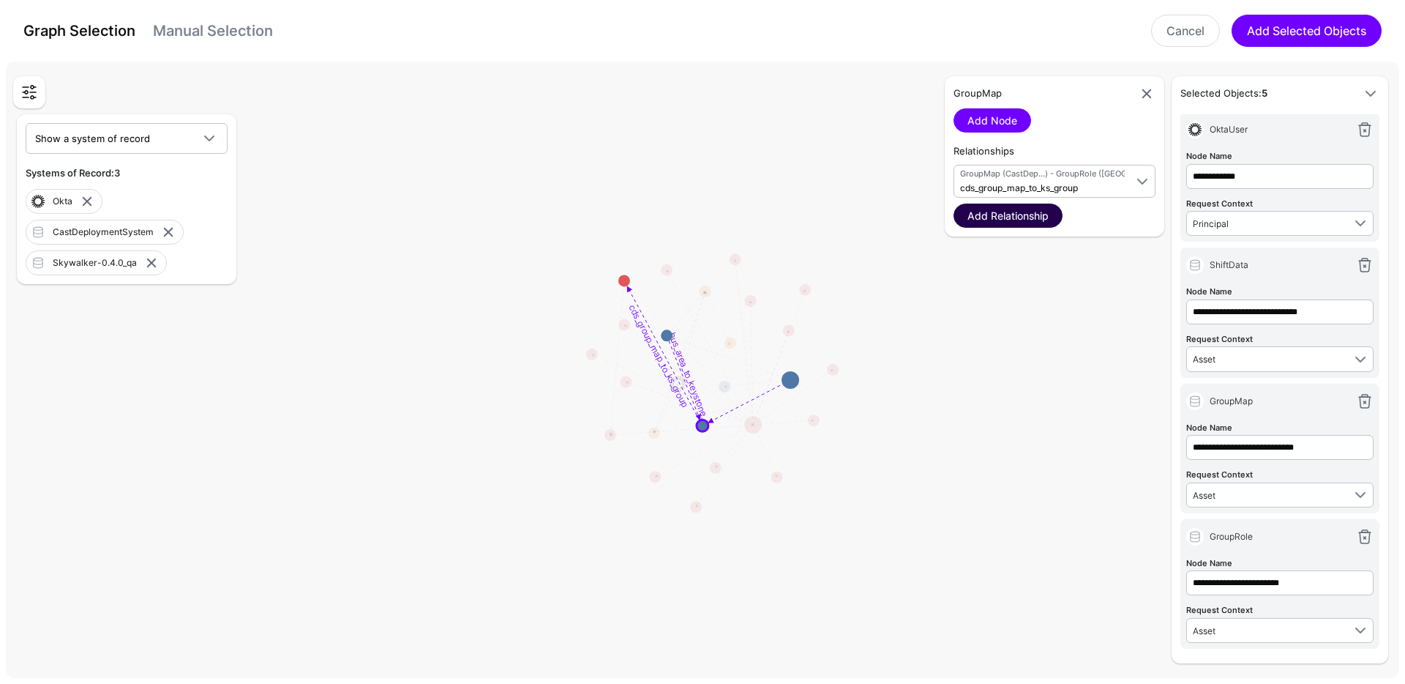
click at [1013, 224] on link "Add Relationship" at bounding box center [1008, 215] width 109 height 24
click at [667, 341] on circle at bounding box center [666, 336] width 12 height 12
click at [1013, 188] on div "ShiftData Add Node Relationships Select a relationship cds_bus_area_to_keystone…" at bounding box center [1055, 136] width 220 height 121
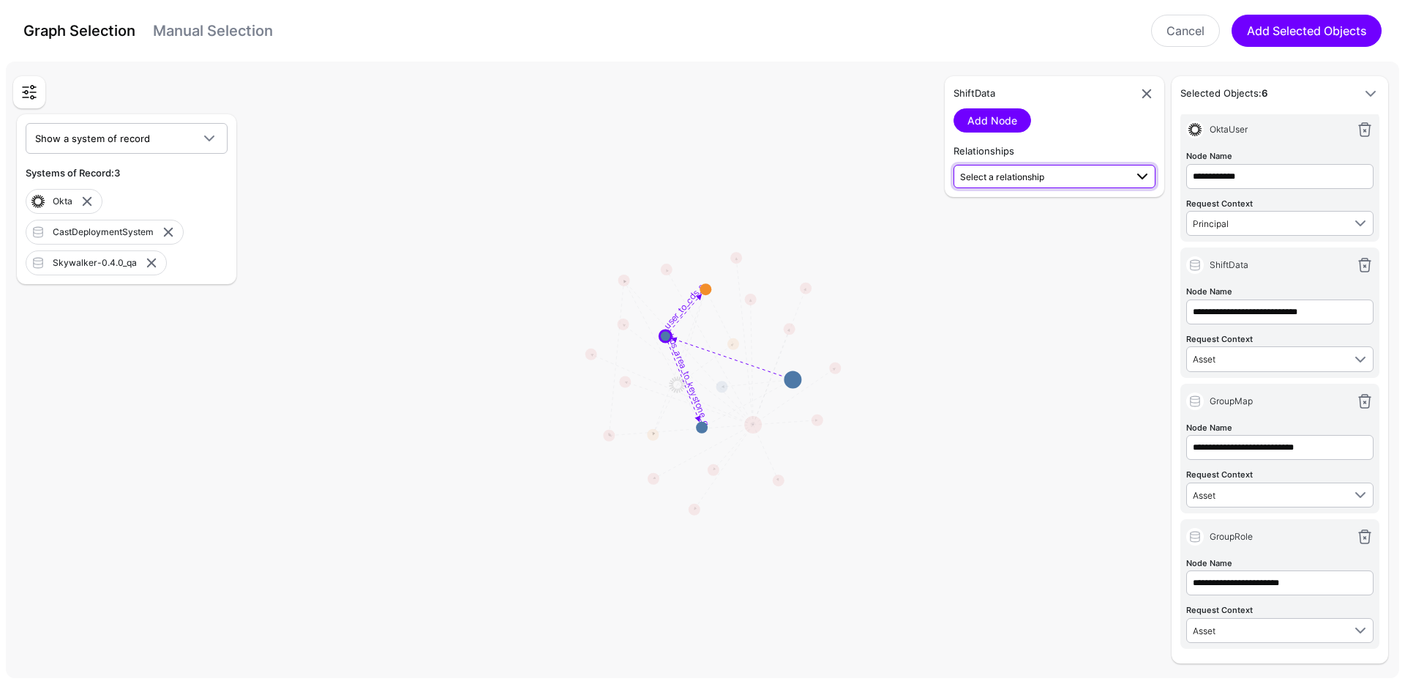
click at [1013, 182] on span "Select a relationship" at bounding box center [1042, 175] width 165 height 15
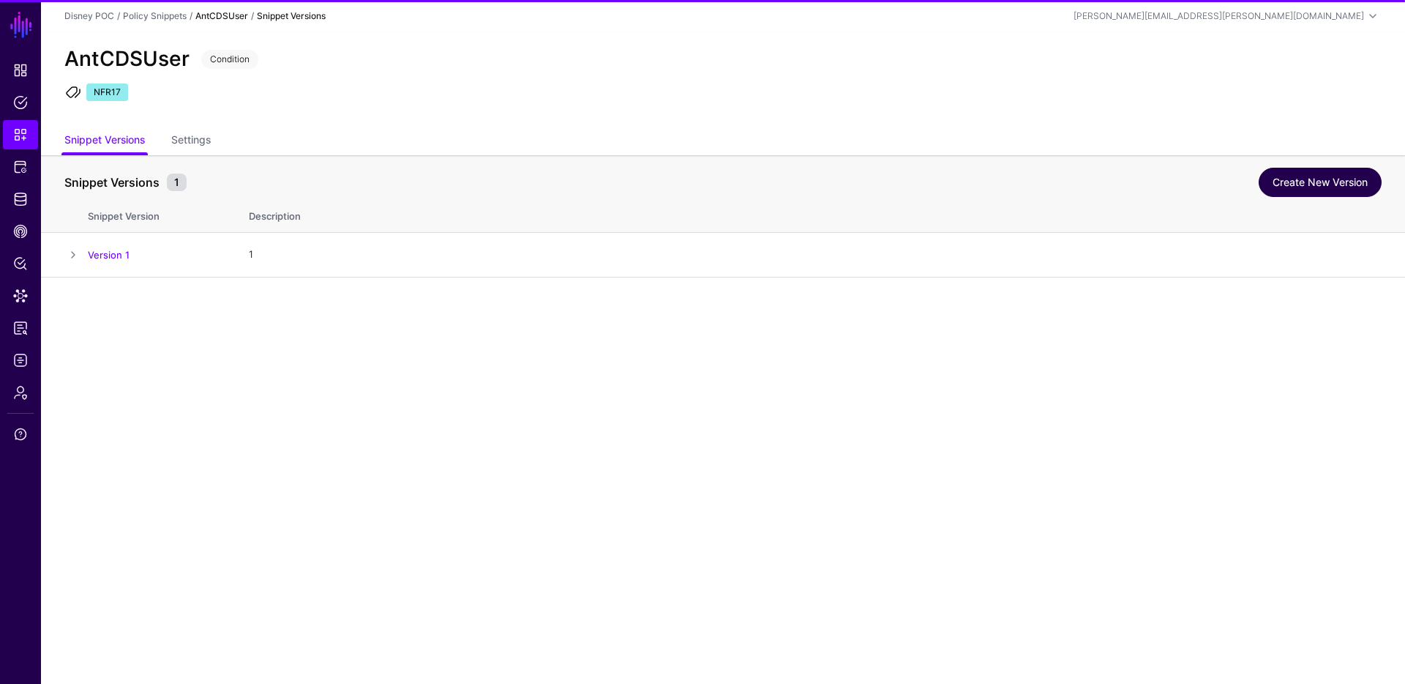
click at [1288, 182] on link "Create New Version" at bounding box center [1320, 182] width 123 height 29
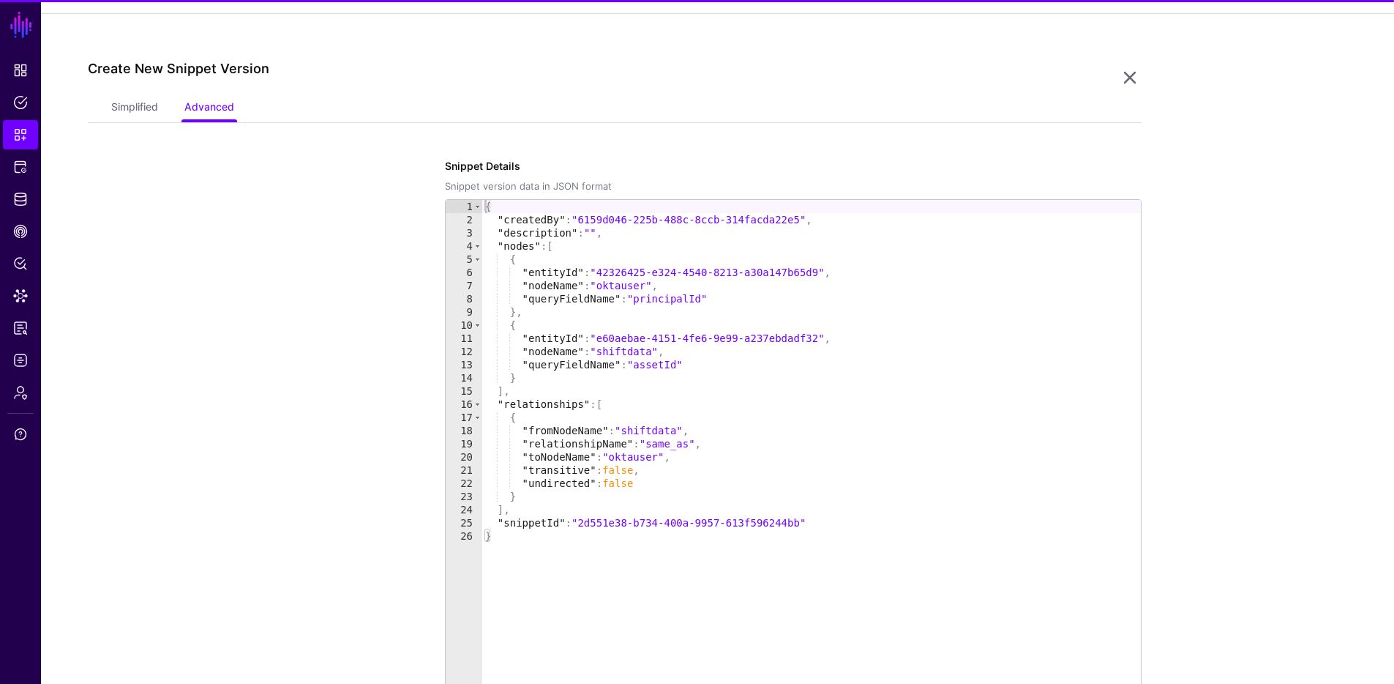
scroll to position [277, 0]
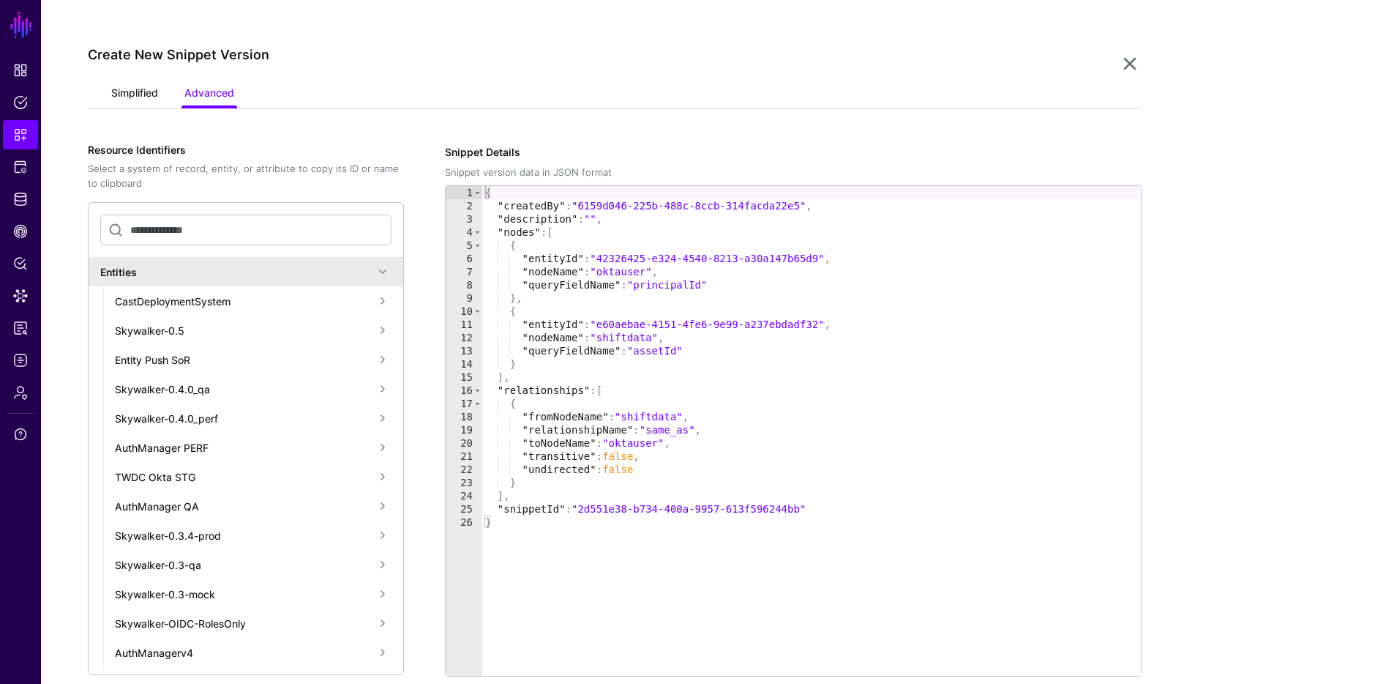
click at [130, 96] on link "Simplified" at bounding box center [134, 95] width 47 height 28
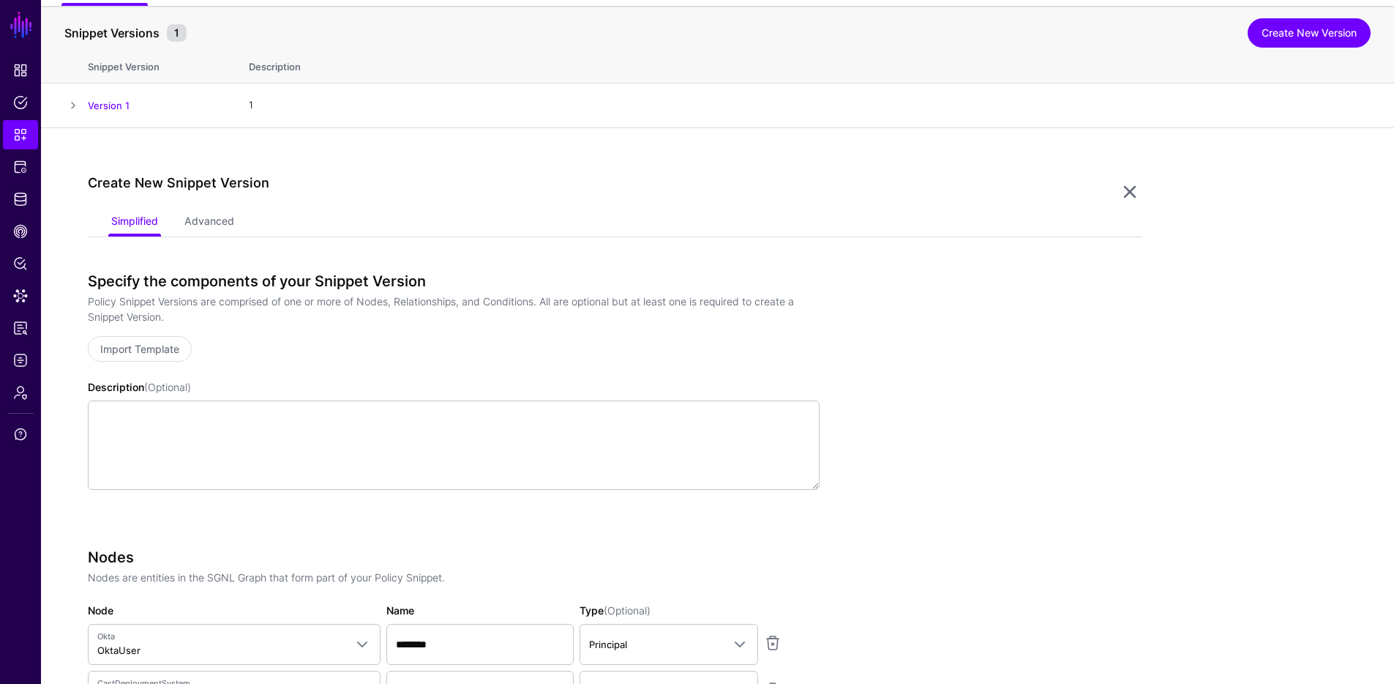
scroll to position [0, 0]
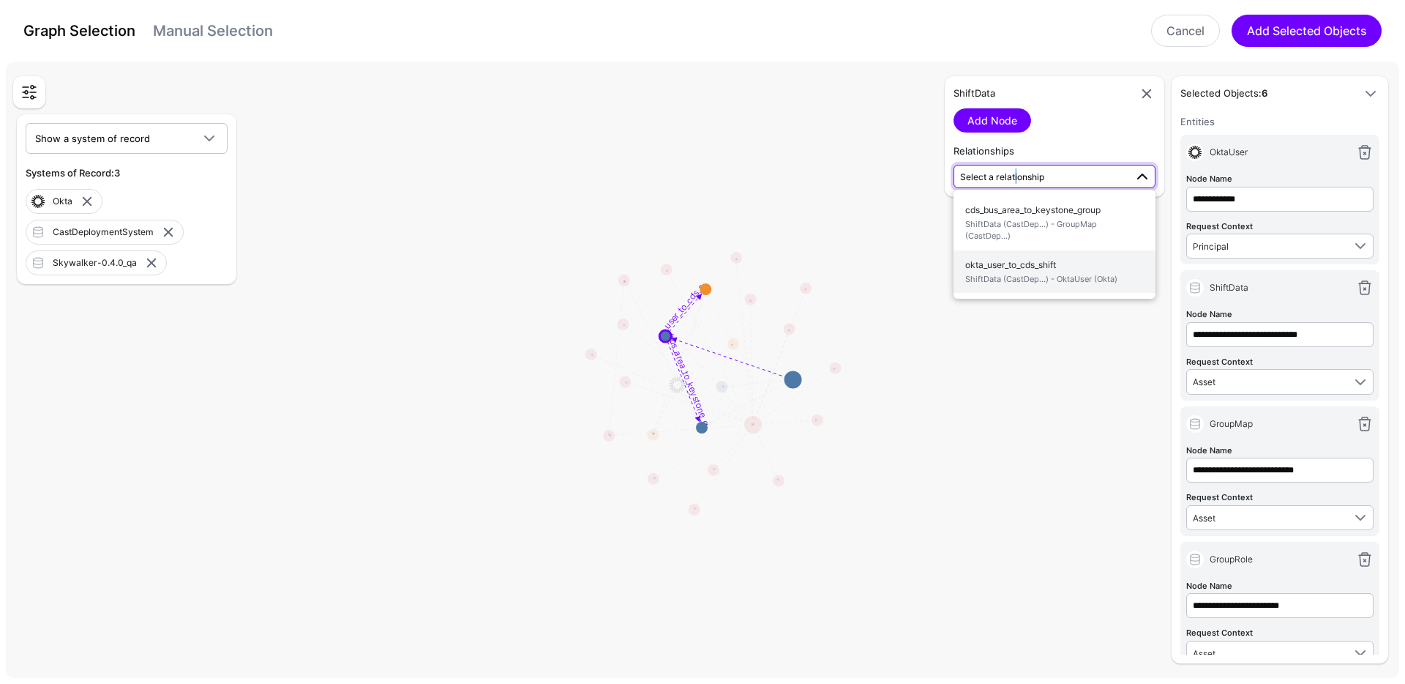
scroll to position [23, 0]
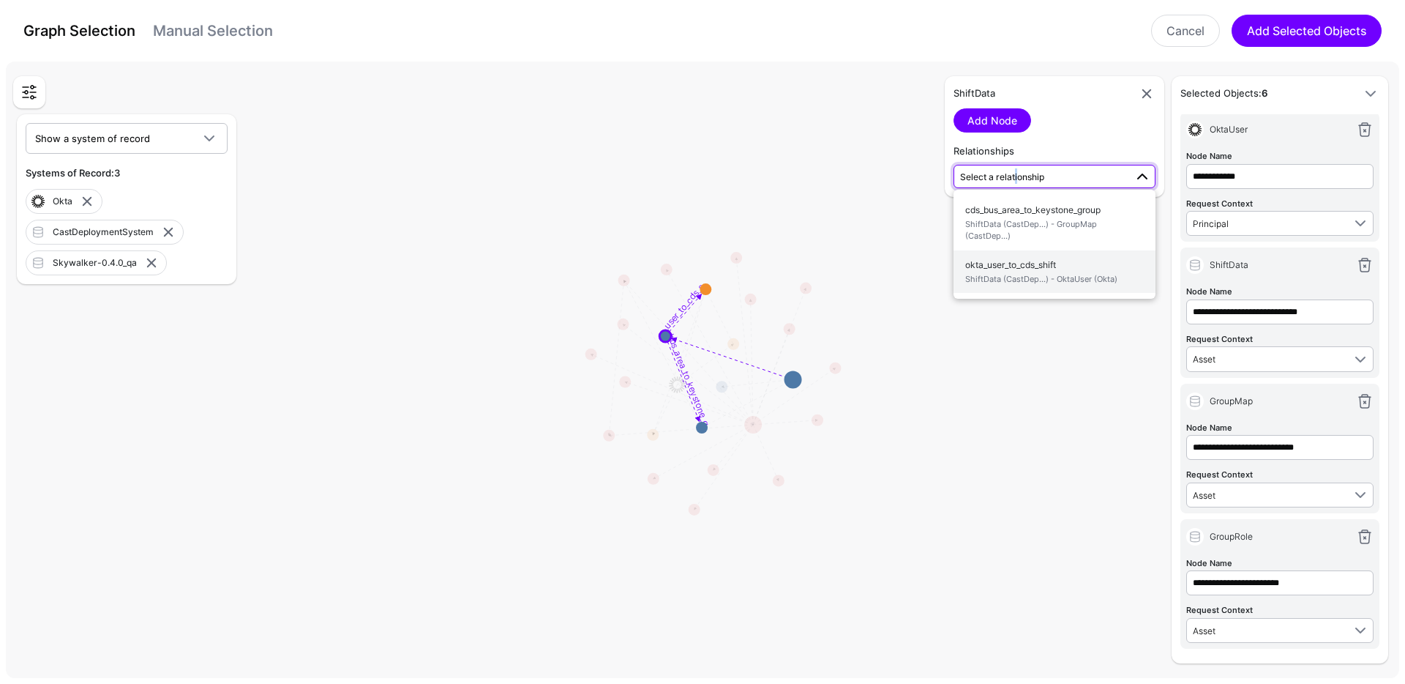
click at [1027, 267] on span "okta_user_to_cds_shift ShiftData (CastDep...) - OktaUser (Okta)" at bounding box center [1054, 272] width 179 height 34
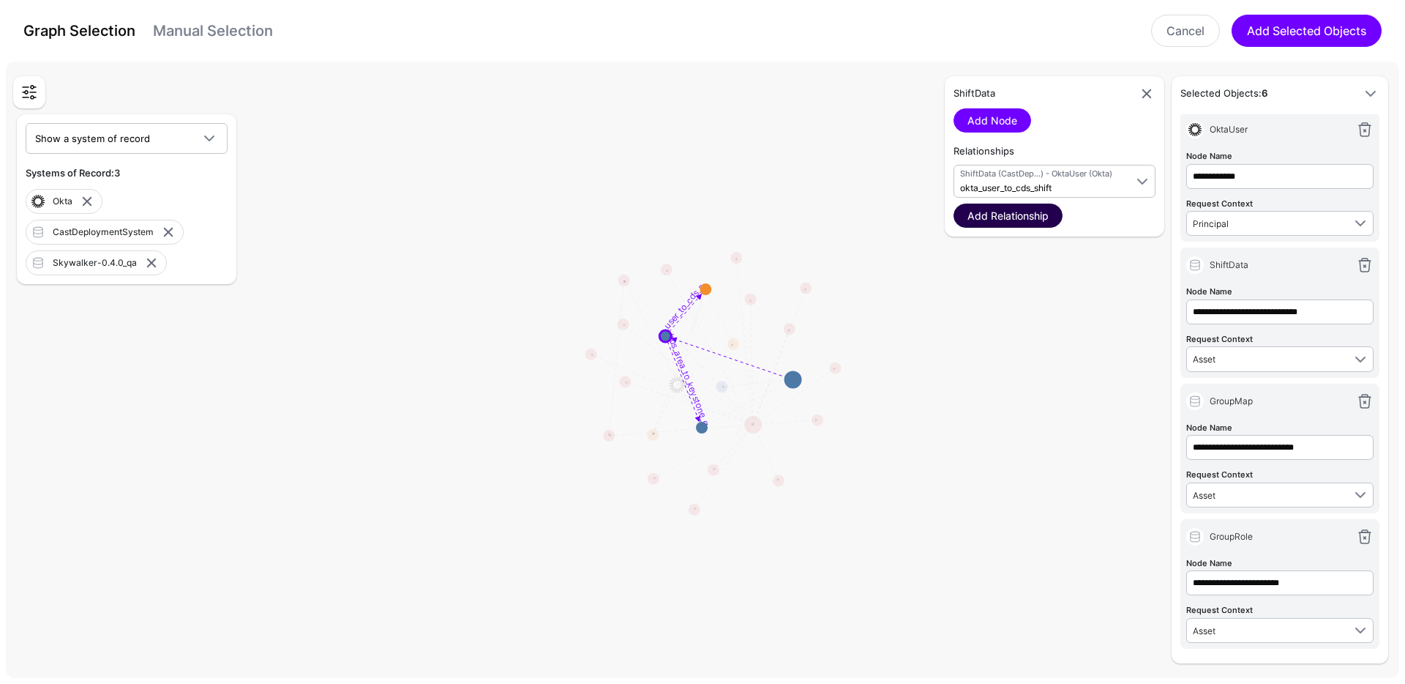
click at [1011, 215] on link "Add Relationship" at bounding box center [1008, 215] width 109 height 24
click at [1322, 23] on button "Add Selected Objects" at bounding box center [1307, 31] width 150 height 32
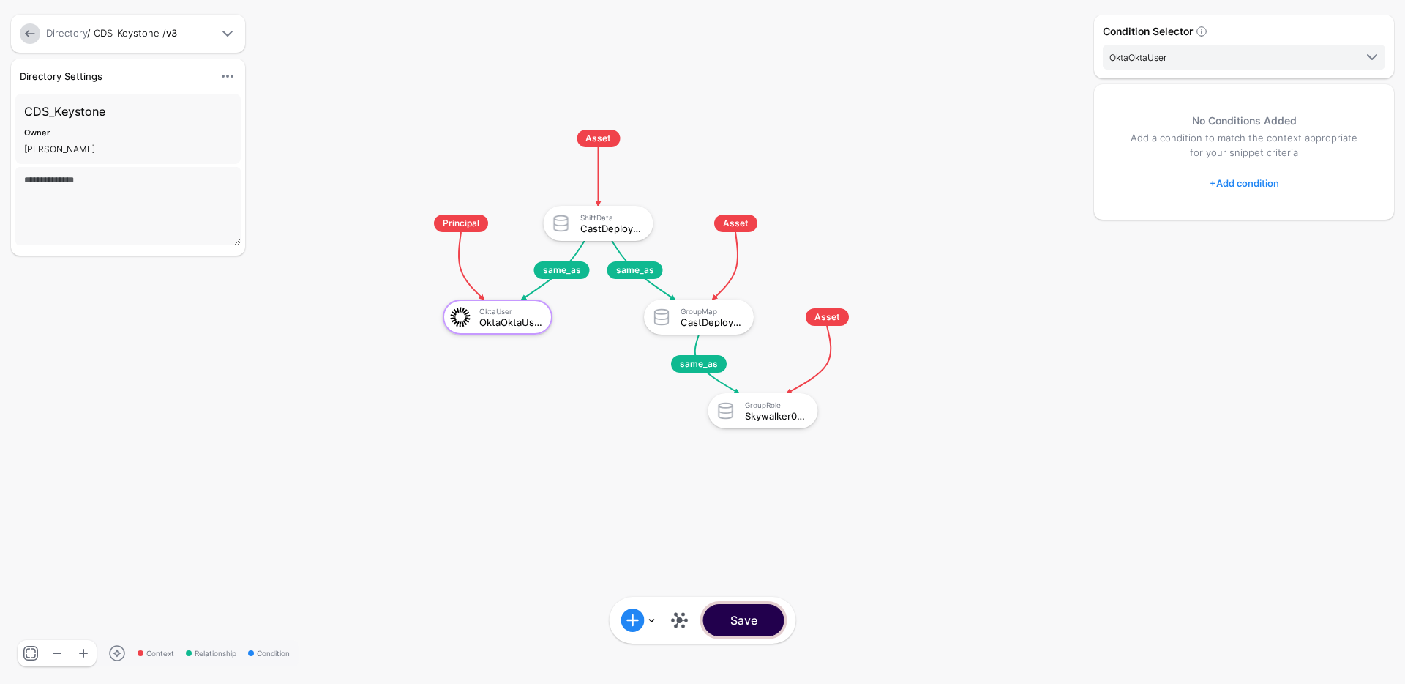
click at [749, 621] on button "Save" at bounding box center [743, 620] width 81 height 32
click at [28, 652] on link at bounding box center [31, 653] width 26 height 26
click at [635, 615] on span at bounding box center [632, 619] width 23 height 23
click at [676, 569] on div "Add Condition Group" at bounding box center [684, 575] width 124 height 15
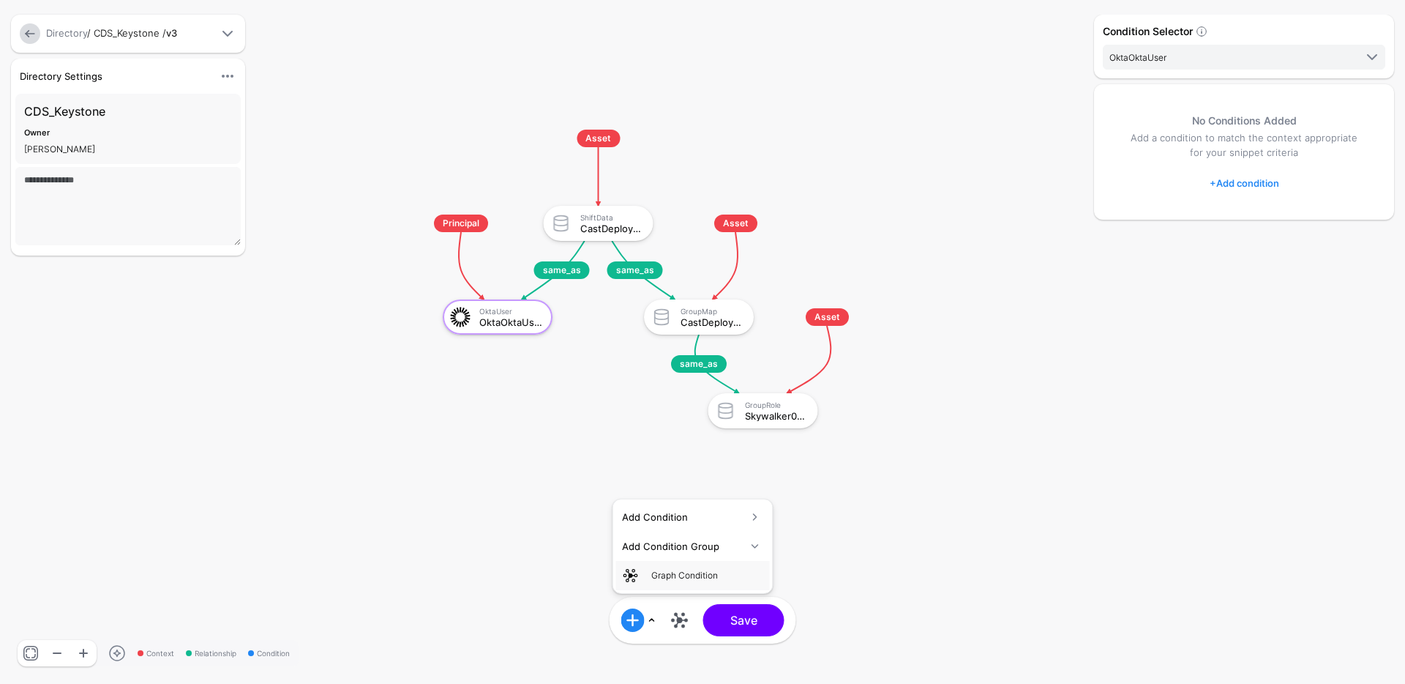
click at [985, 495] on rect at bounding box center [410, 115] width 140526 height 68360
click at [526, 317] on div "OktaOktaUser" at bounding box center [510, 322] width 63 height 10
click at [558, 273] on span "same_as" at bounding box center [562, 270] width 56 height 18
click at [629, 266] on span "same_as" at bounding box center [635, 270] width 56 height 18
click at [703, 368] on span "same_as" at bounding box center [699, 364] width 56 height 18
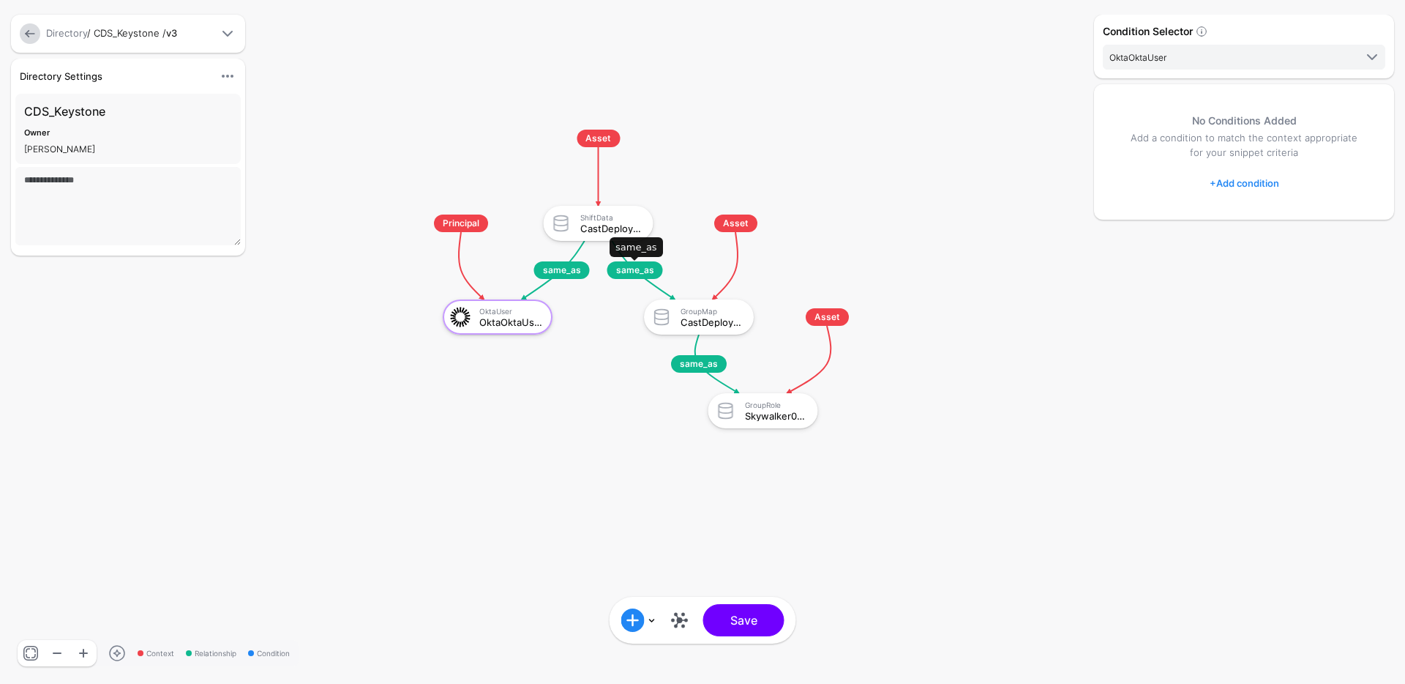
click at [648, 273] on span "same_as" at bounding box center [635, 270] width 56 height 18
click at [686, 617] on link at bounding box center [679, 619] width 23 height 23
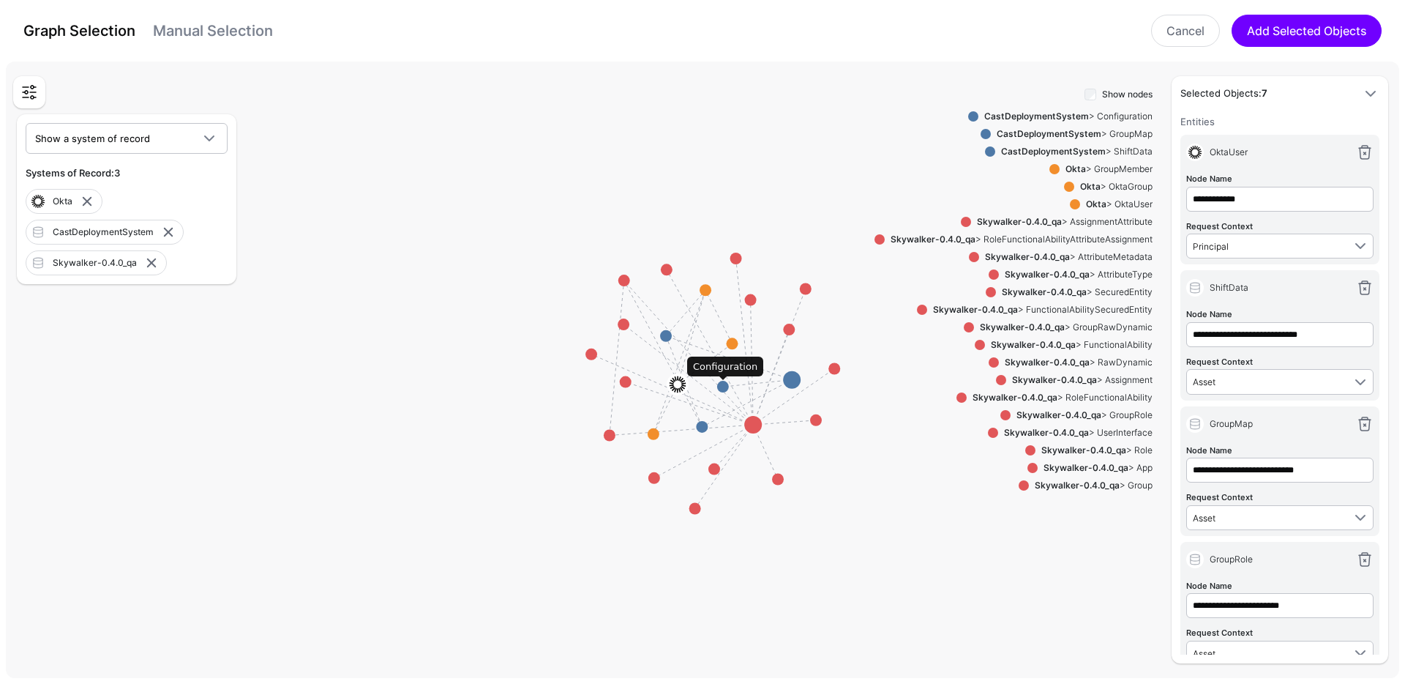
click at [727, 389] on circle at bounding box center [723, 387] width 12 height 12
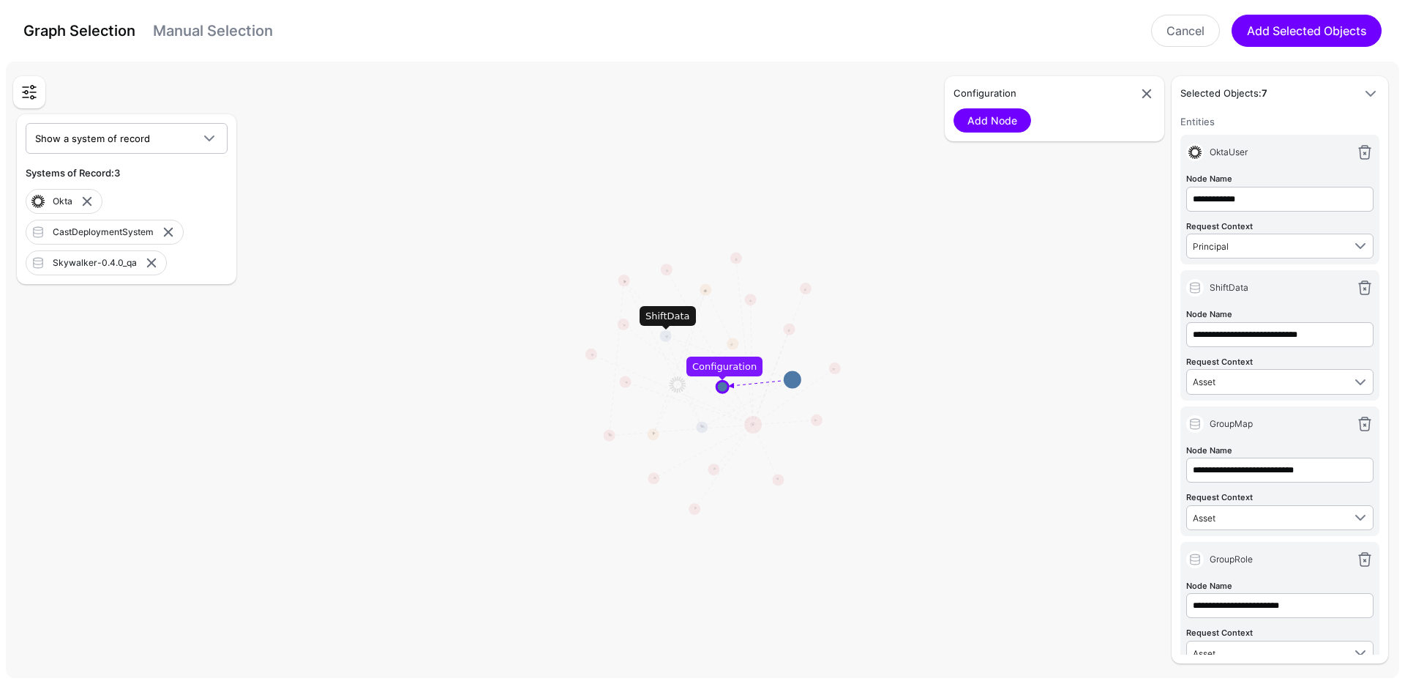
click at [665, 334] on circle at bounding box center [666, 336] width 12 height 12
click at [703, 428] on circle at bounding box center [702, 428] width 12 height 12
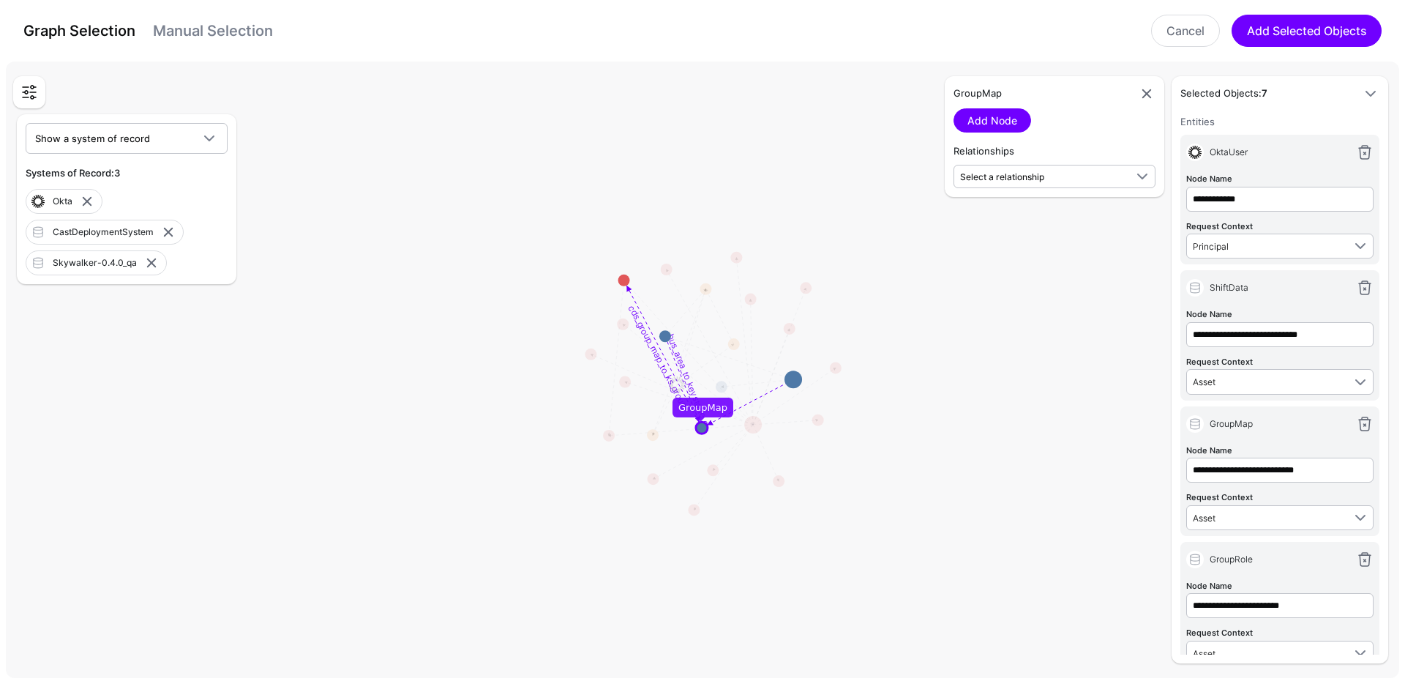
click at [701, 427] on circle at bounding box center [702, 428] width 12 height 12
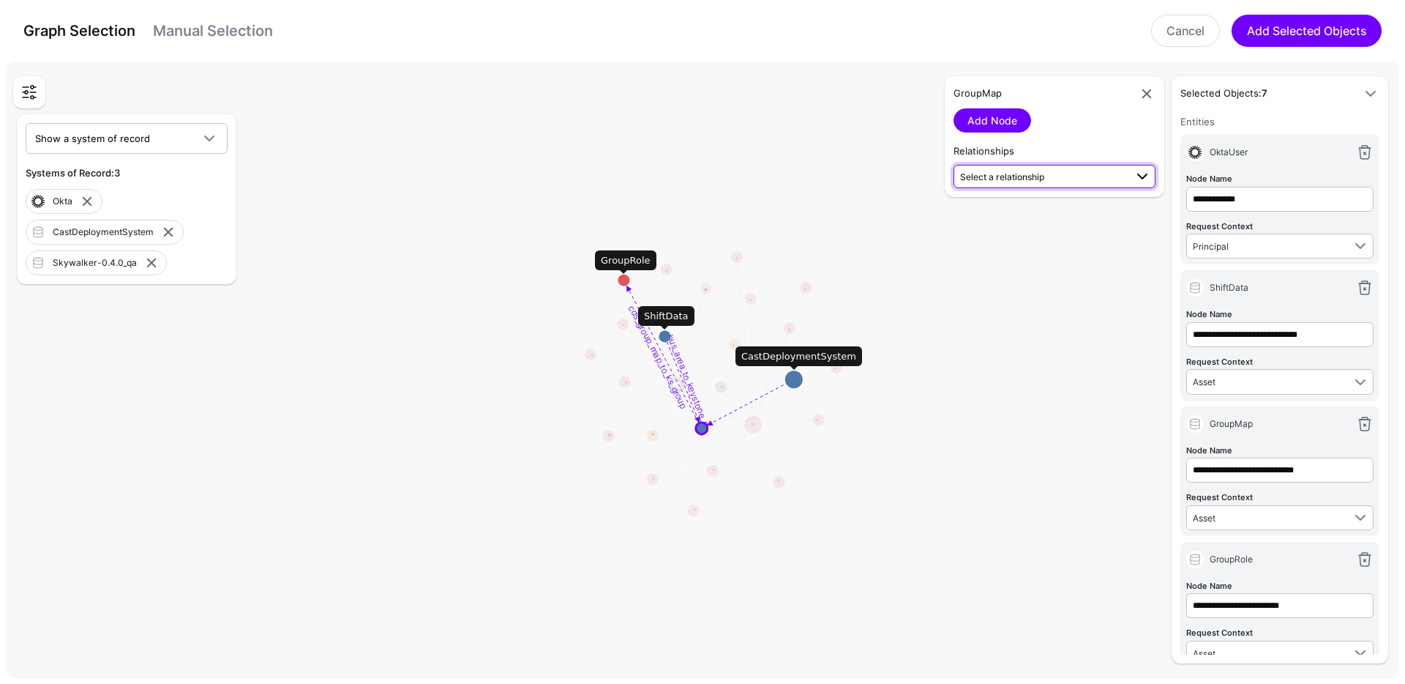
click at [1016, 176] on span "Select a relationship" at bounding box center [1002, 176] width 84 height 11
click at [1034, 492] on rect at bounding box center [708, 373] width 140526 height 62212
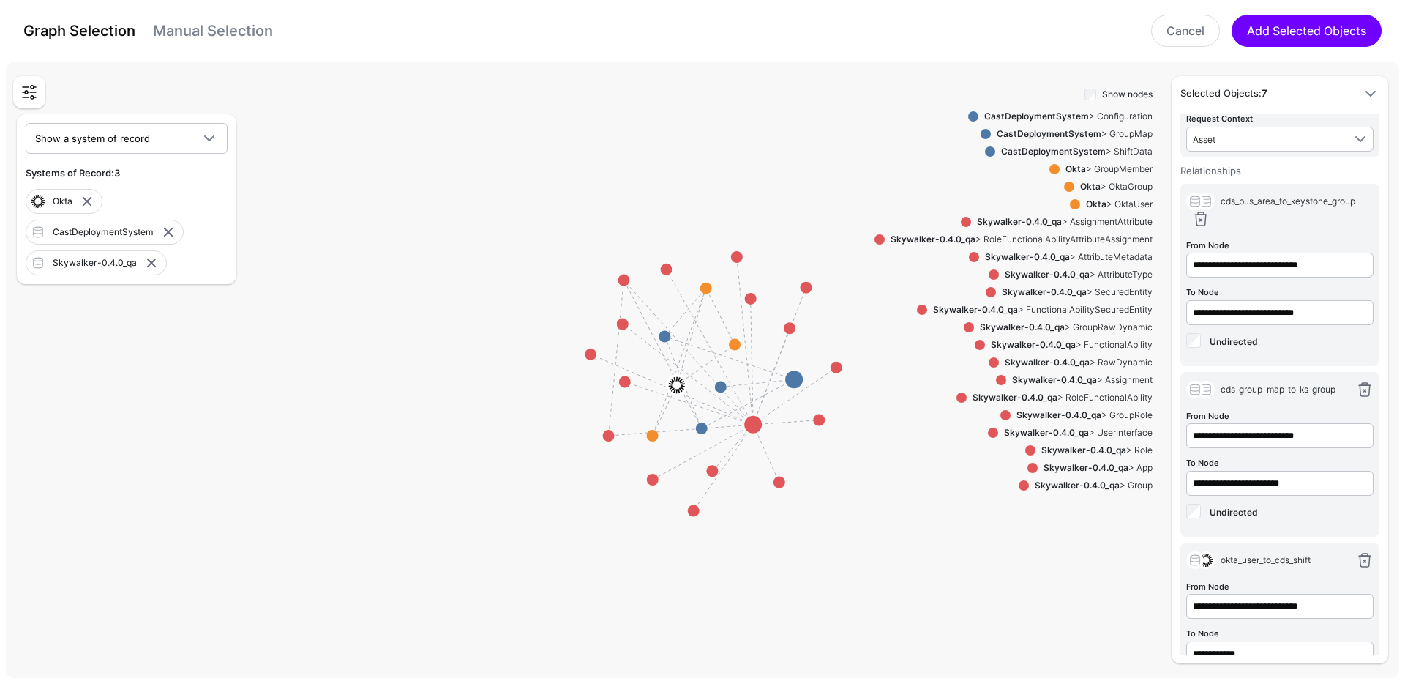
scroll to position [485, 0]
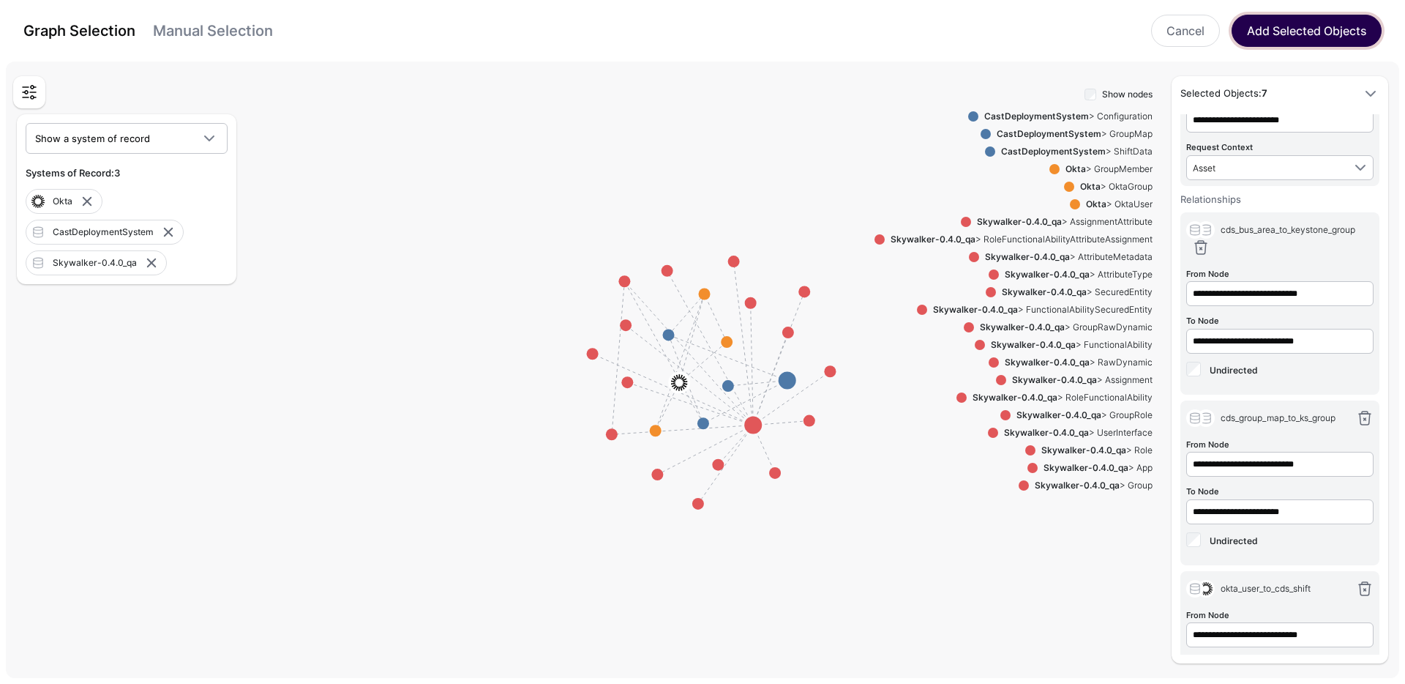
click at [1294, 34] on button "Add Selected Objects" at bounding box center [1307, 31] width 150 height 32
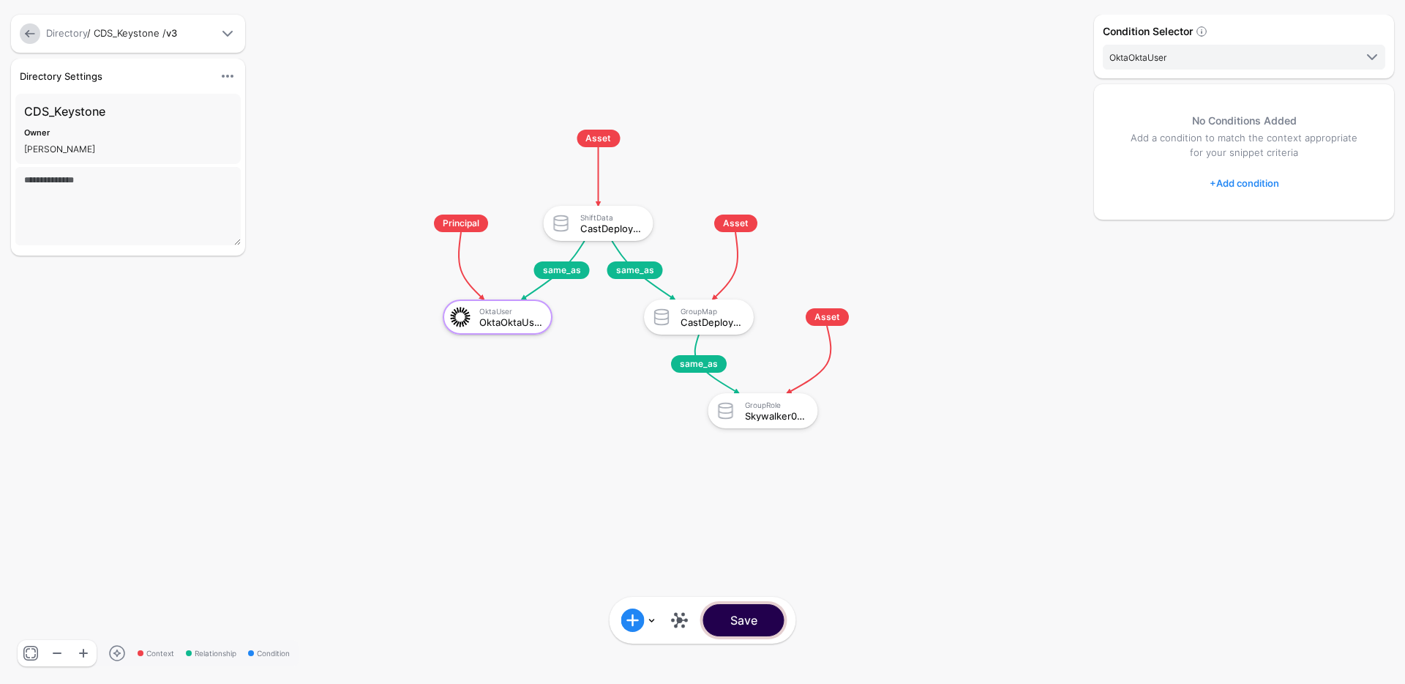
click at [760, 630] on button "Save" at bounding box center [743, 620] width 81 height 32
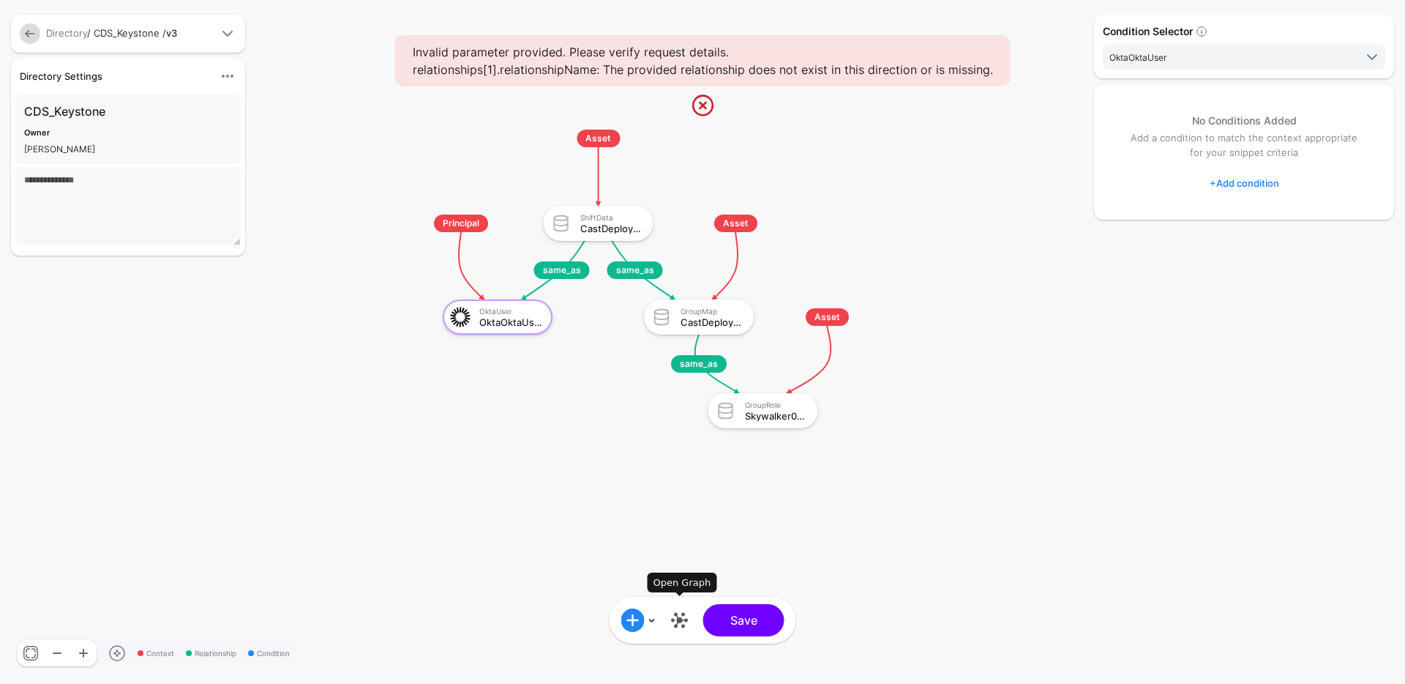
click at [683, 624] on link at bounding box center [679, 619] width 23 height 23
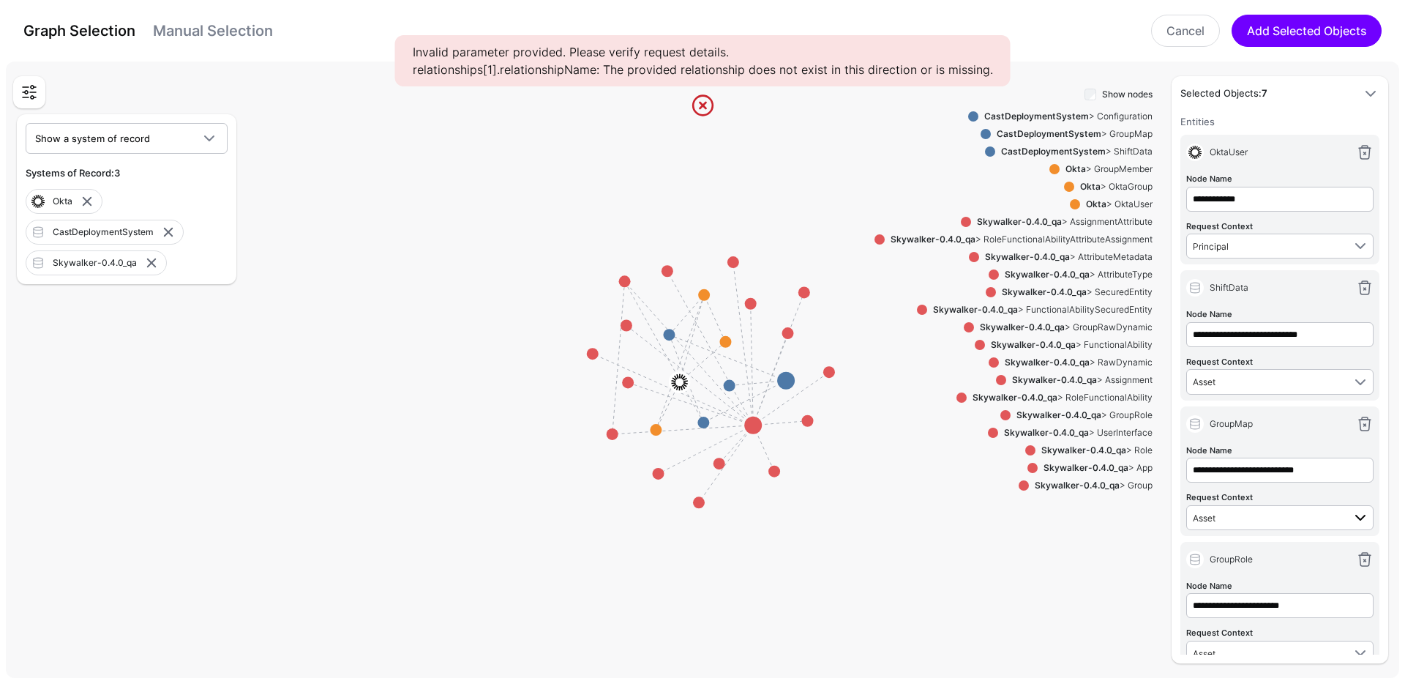
scroll to position [209, 0]
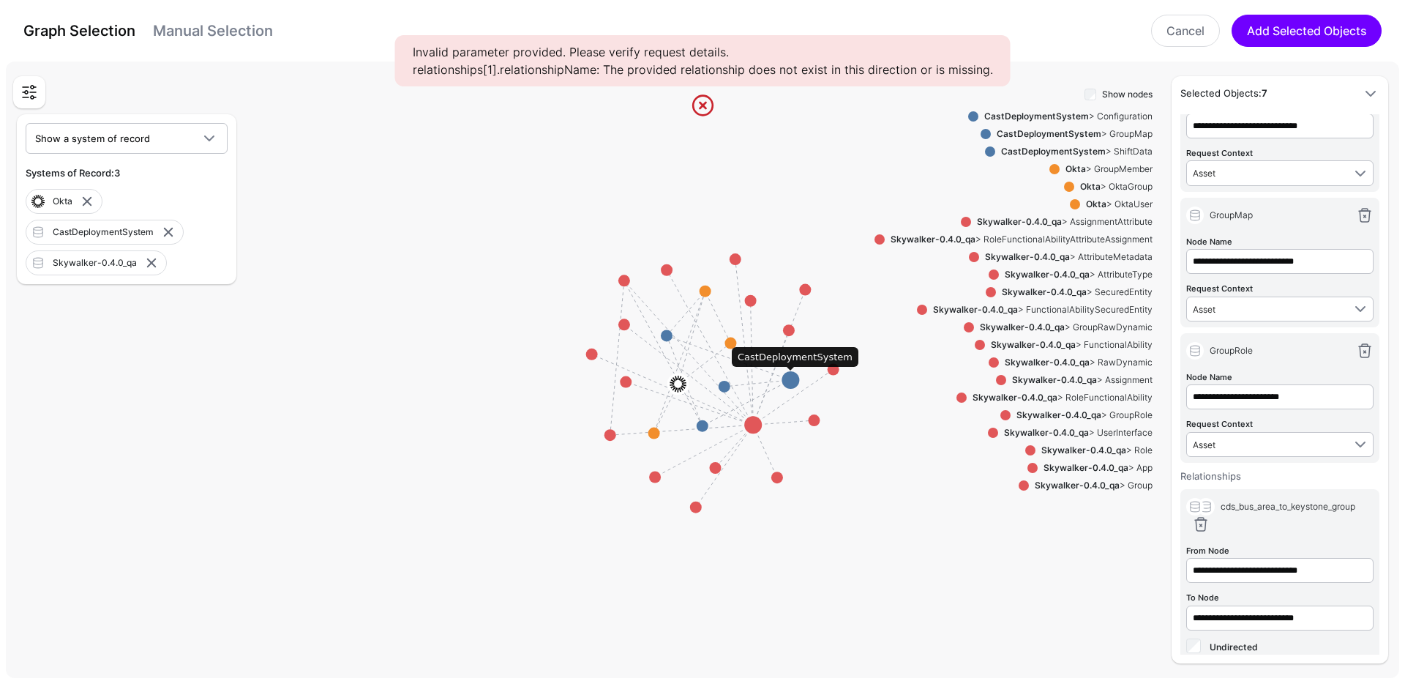
click at [788, 383] on circle at bounding box center [791, 380] width 18 height 18
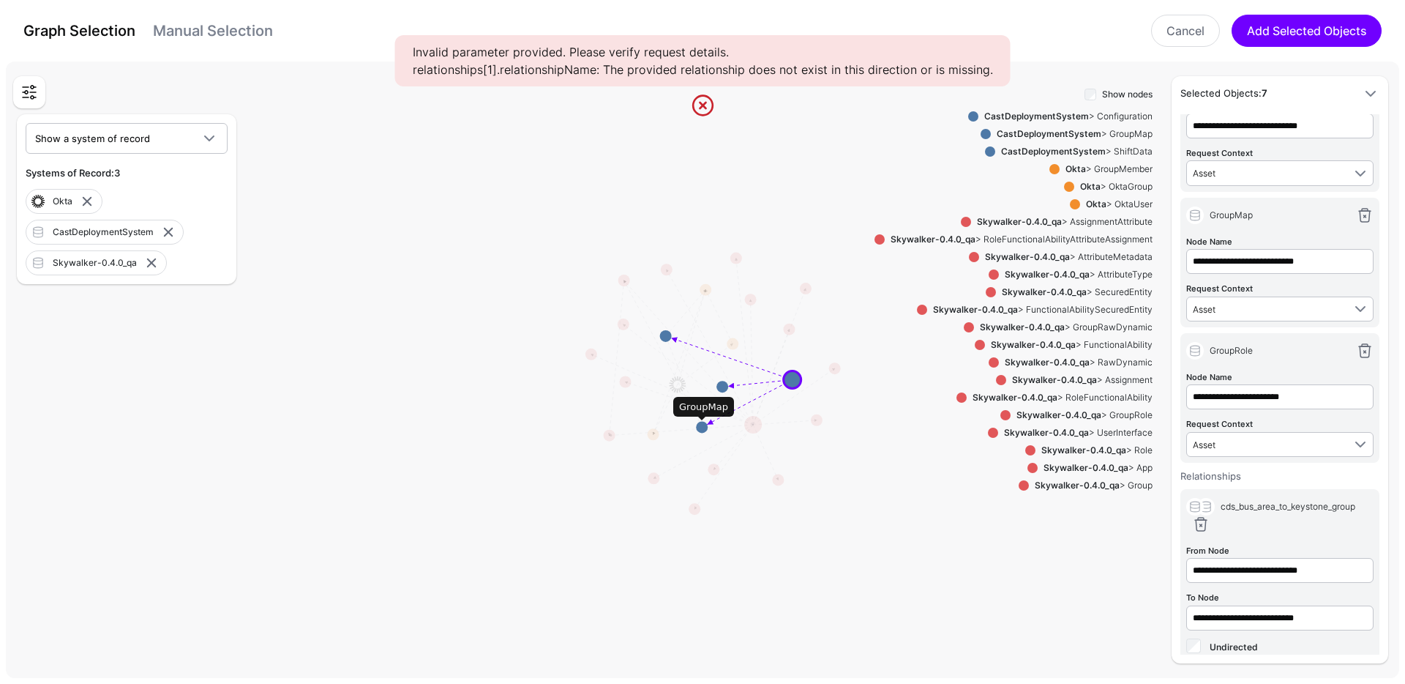
click at [707, 428] on circle at bounding box center [702, 427] width 12 height 12
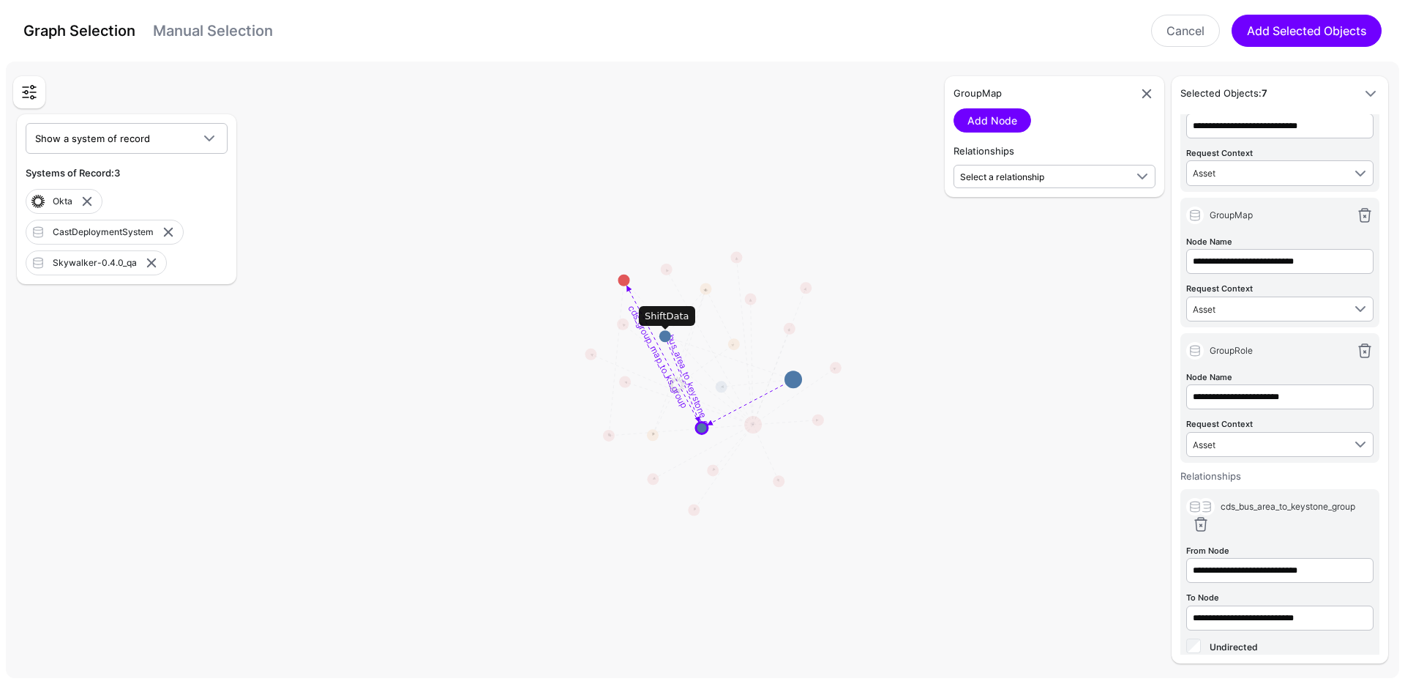
click at [667, 334] on circle at bounding box center [665, 336] width 12 height 12
click at [1035, 175] on span "Select a relationship" at bounding box center [1002, 176] width 84 height 11
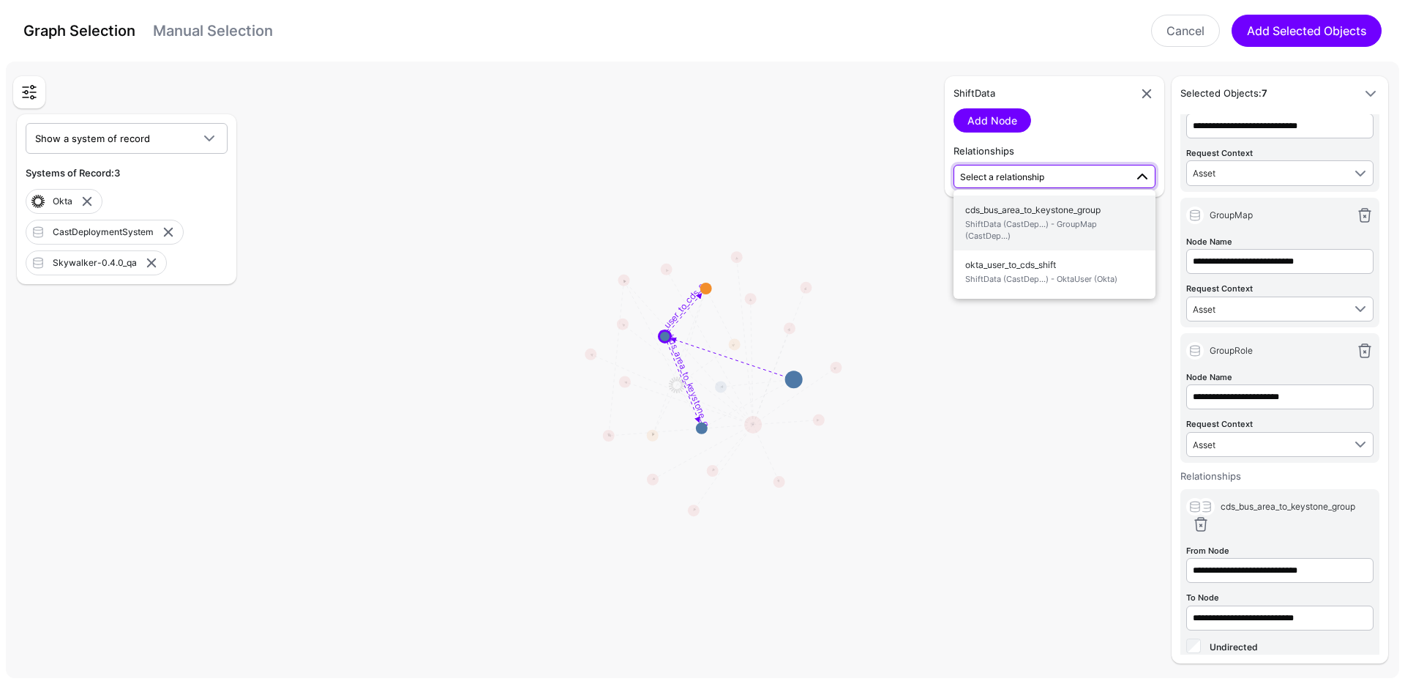
click at [1044, 225] on span "ShiftData (CastDep...) - GroupMap (CastDep...)" at bounding box center [1054, 230] width 179 height 24
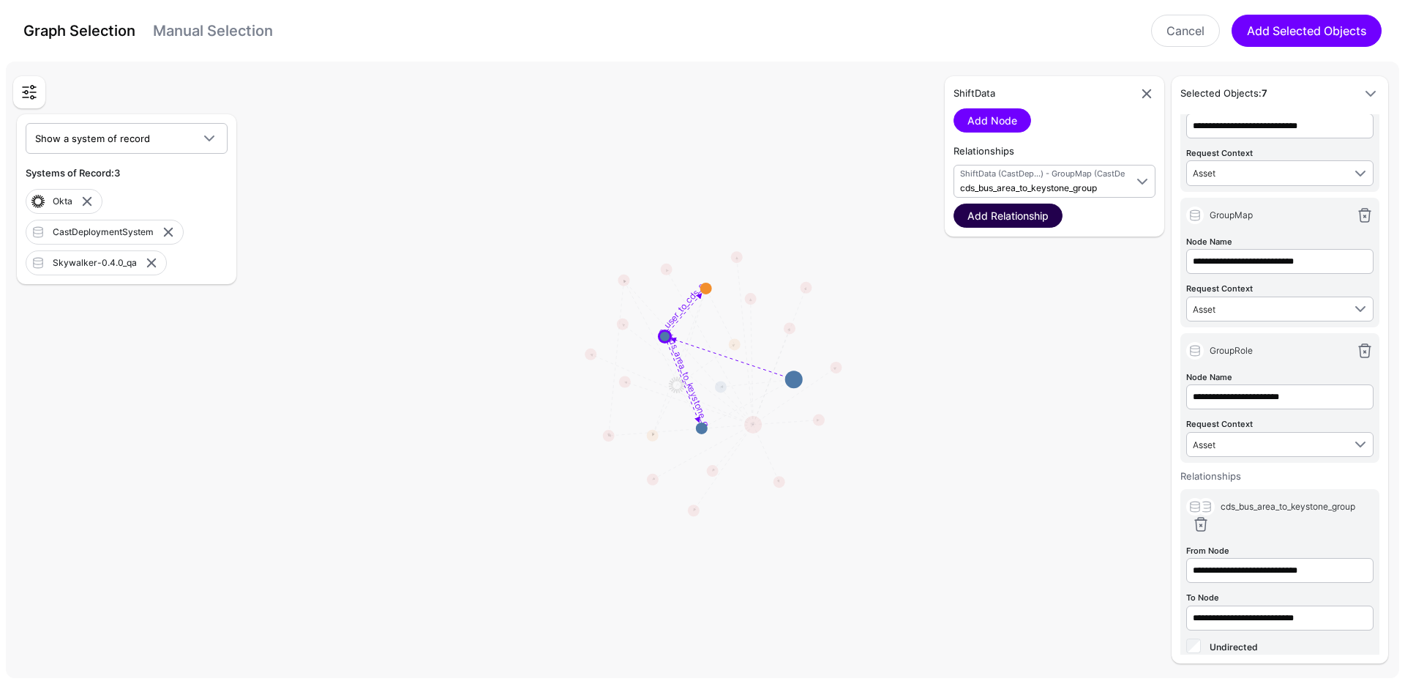
click at [1039, 214] on link "Add Relationship" at bounding box center [1008, 215] width 109 height 24
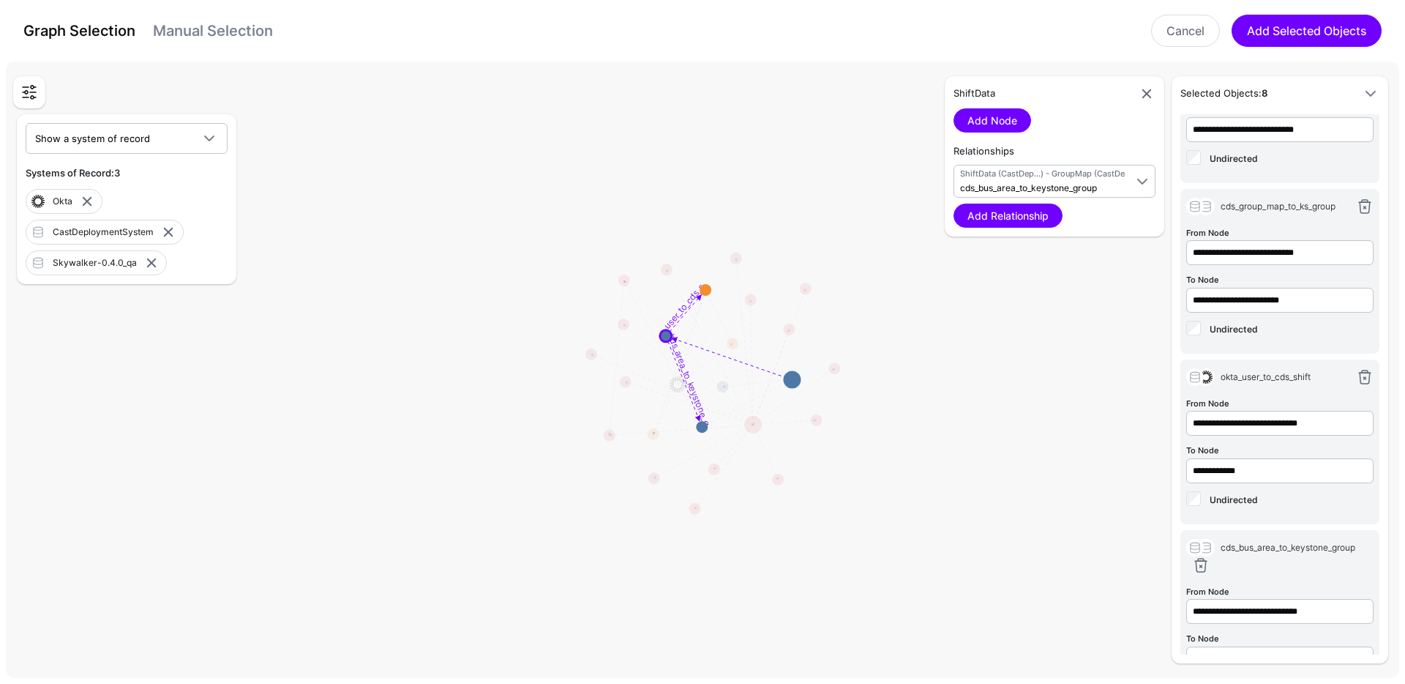
scroll to position [666, 0]
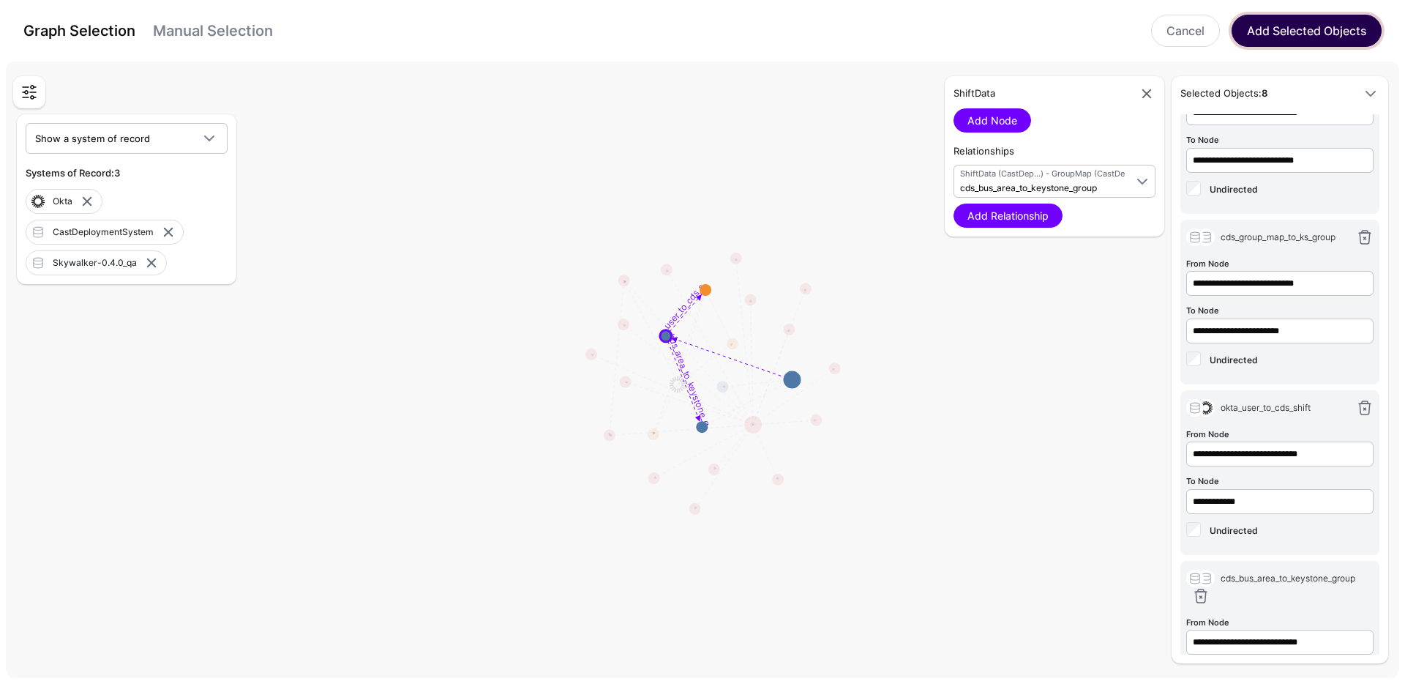
click at [1289, 34] on button "Add Selected Objects" at bounding box center [1307, 31] width 150 height 32
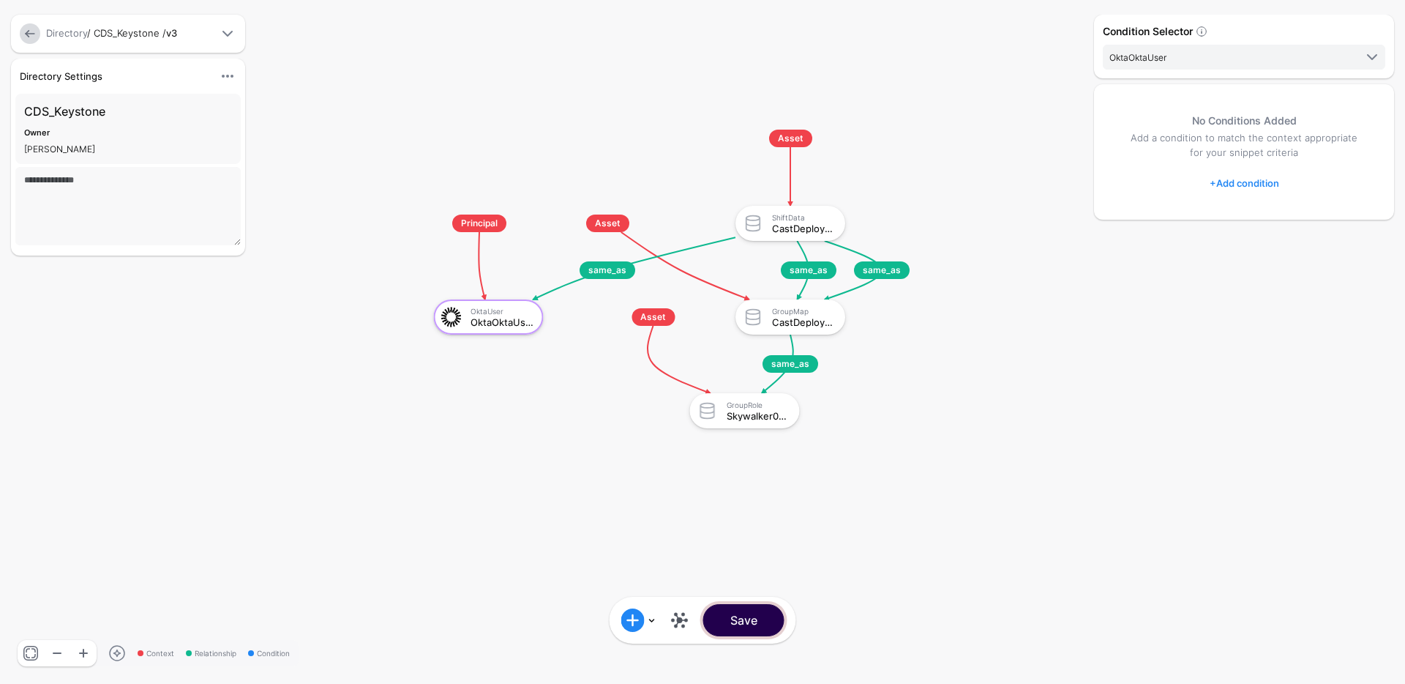
click at [752, 618] on button "Save" at bounding box center [743, 620] width 81 height 32
click at [762, 630] on button "Save" at bounding box center [743, 620] width 81 height 32
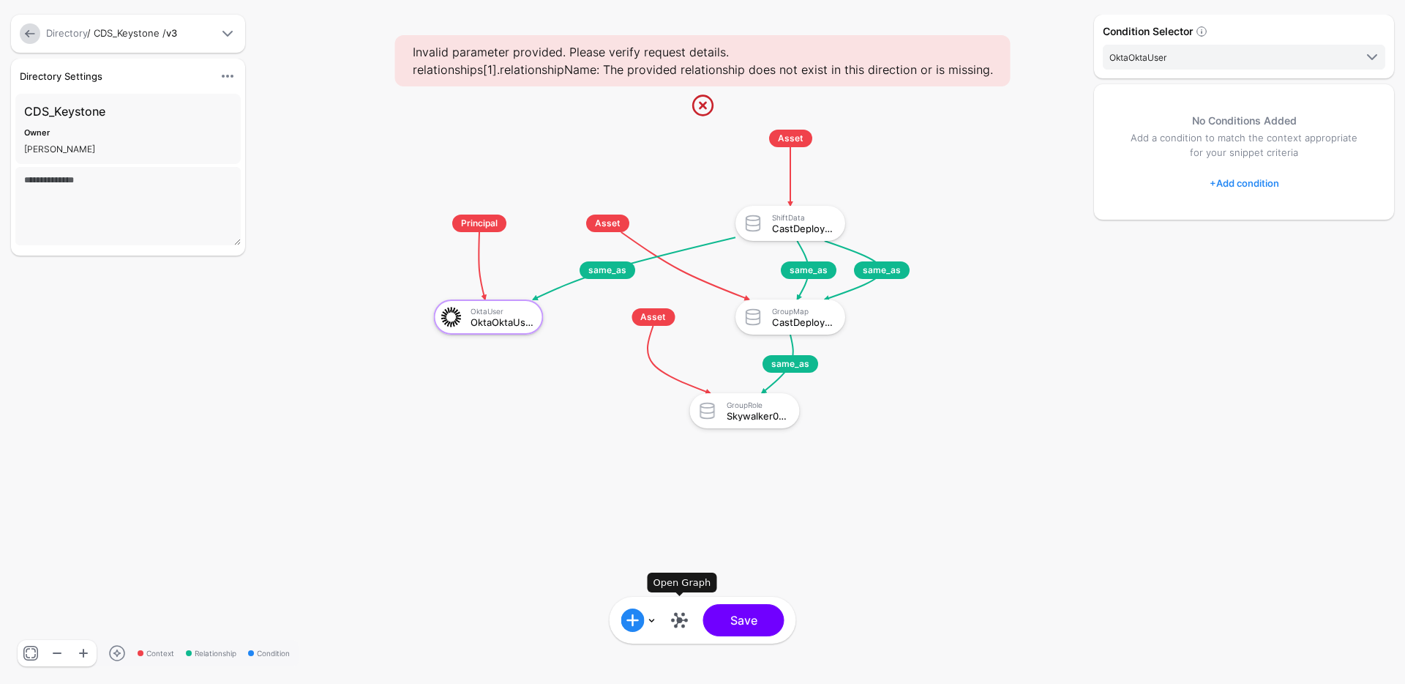
click at [681, 620] on link at bounding box center [679, 619] width 23 height 23
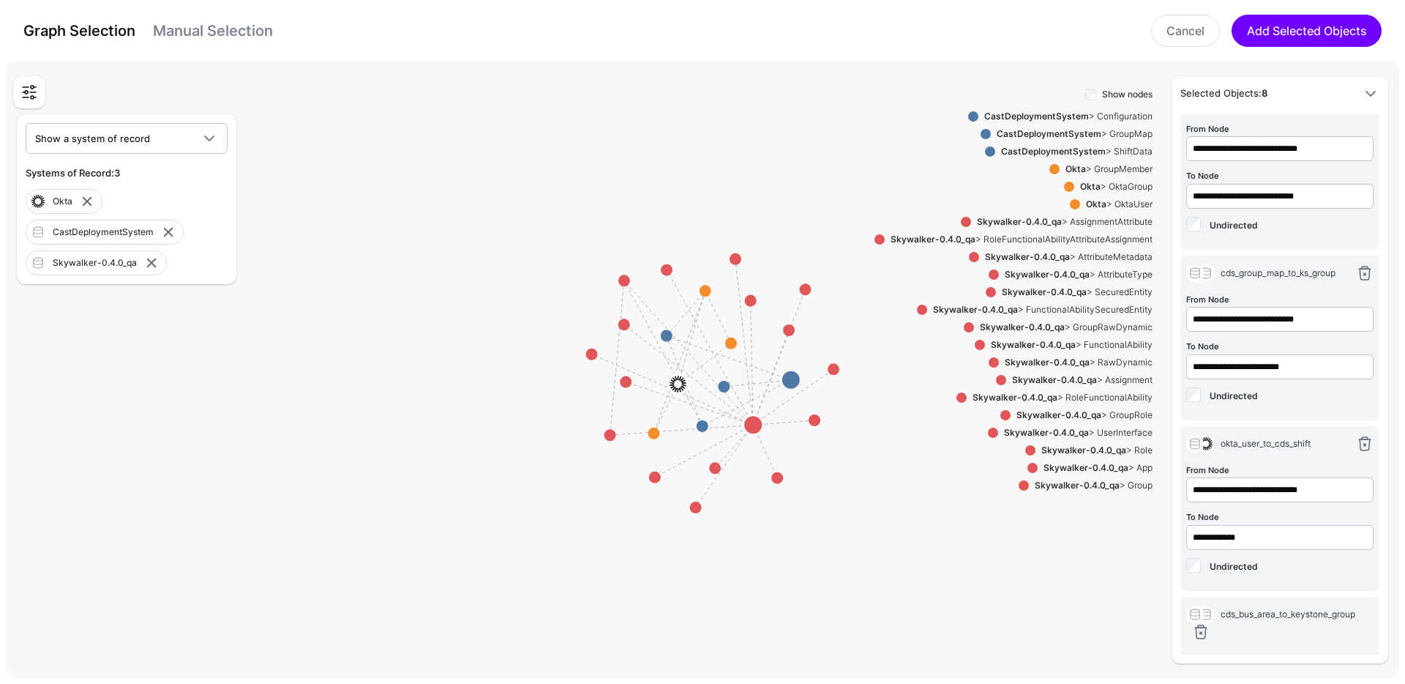
scroll to position [618, 0]
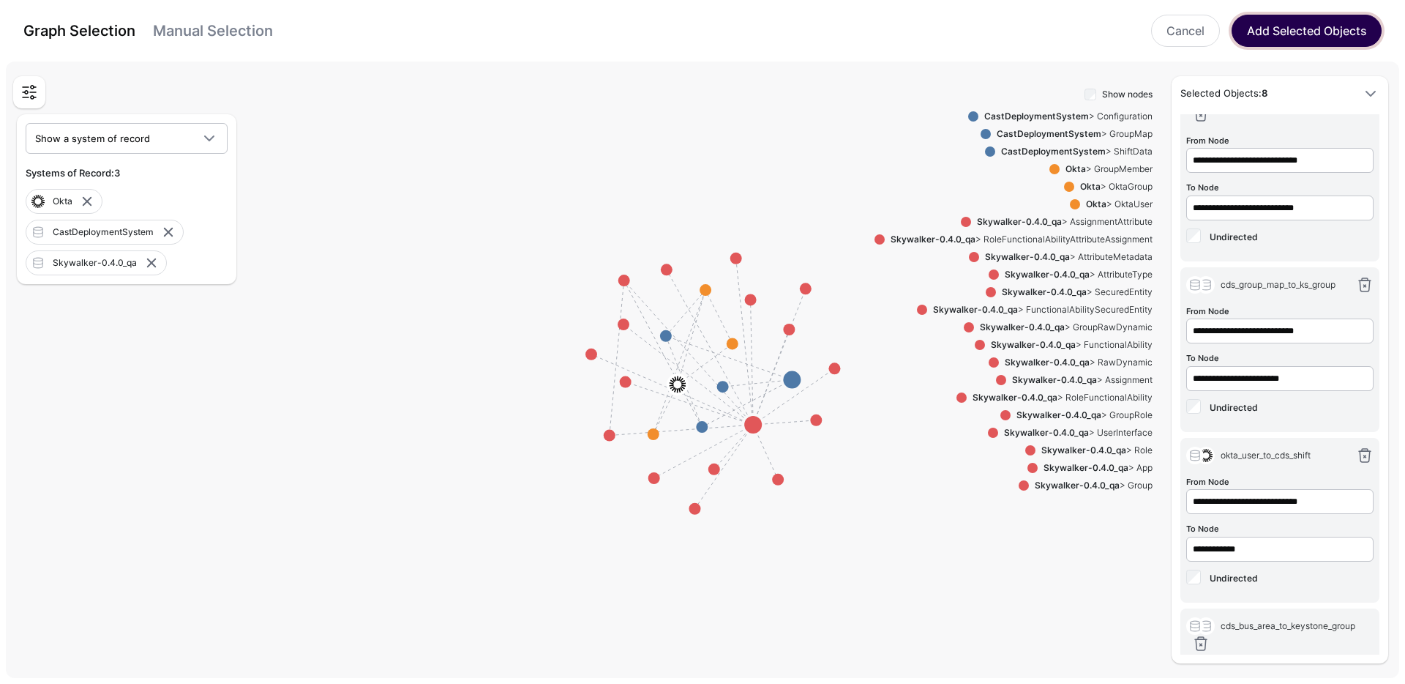
click at [1301, 27] on button "Add Selected Objects" at bounding box center [1307, 31] width 150 height 32
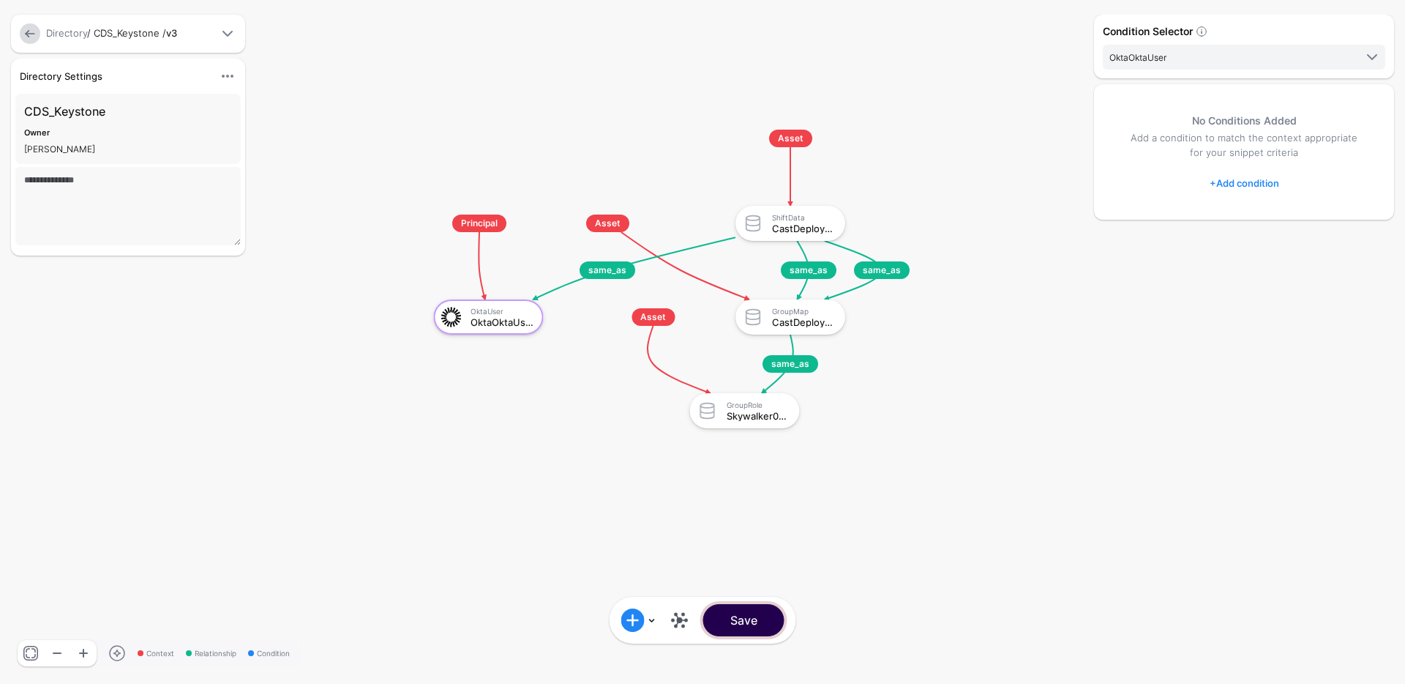
click at [763, 615] on button "Save" at bounding box center [743, 620] width 81 height 32
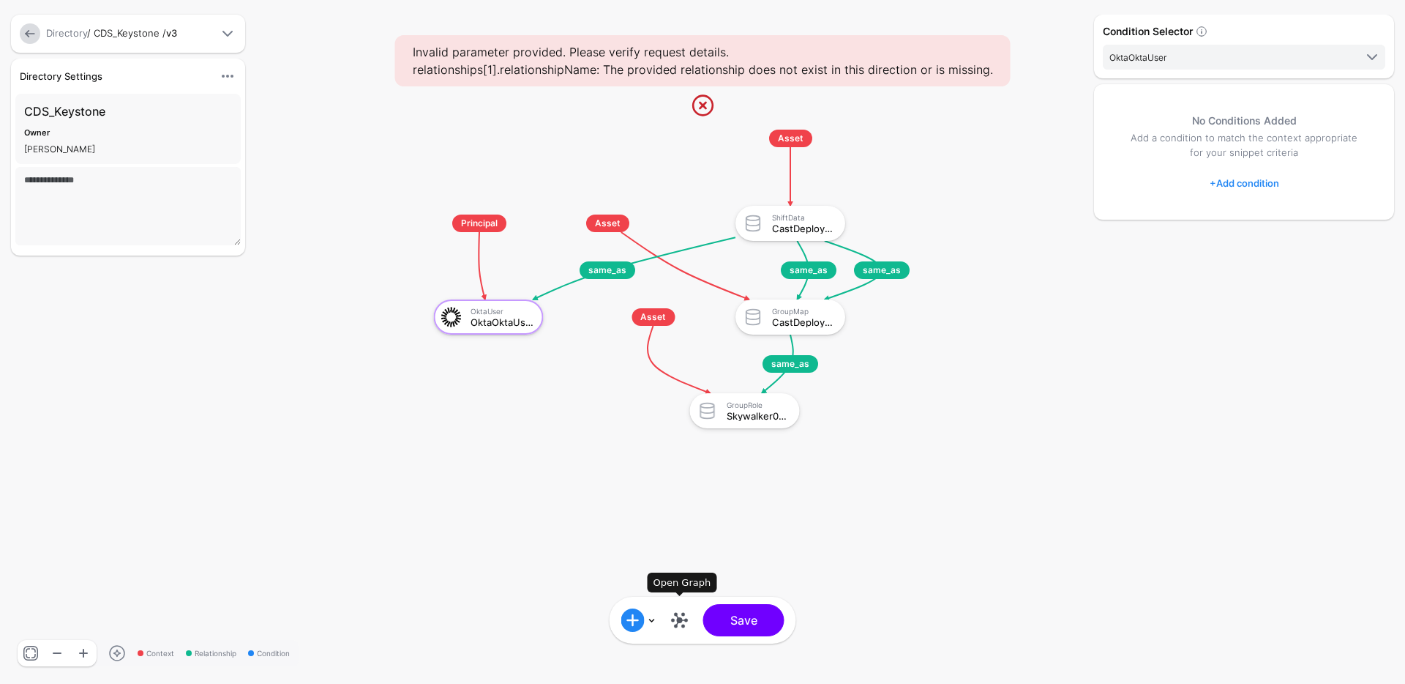
click at [674, 620] on link at bounding box center [679, 619] width 23 height 23
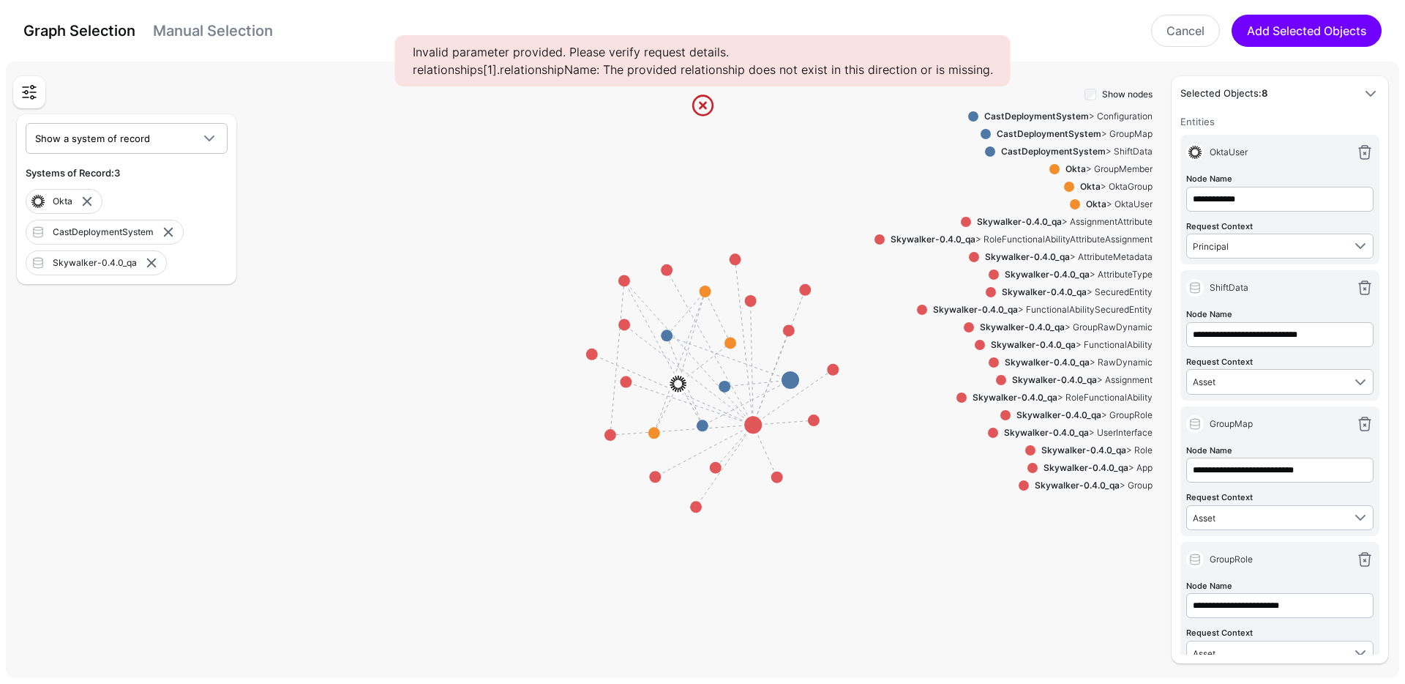
scroll to position [760, 0]
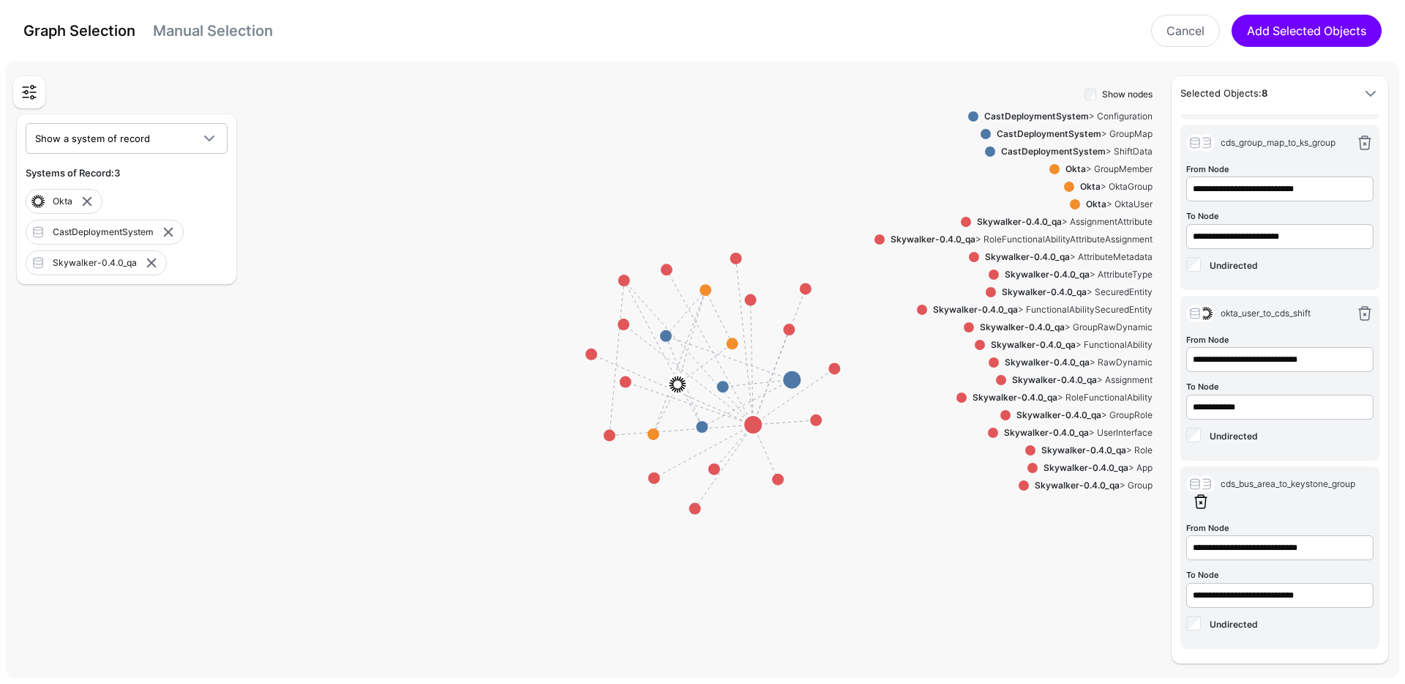
click at [1204, 504] on link at bounding box center [1201, 502] width 18 height 18
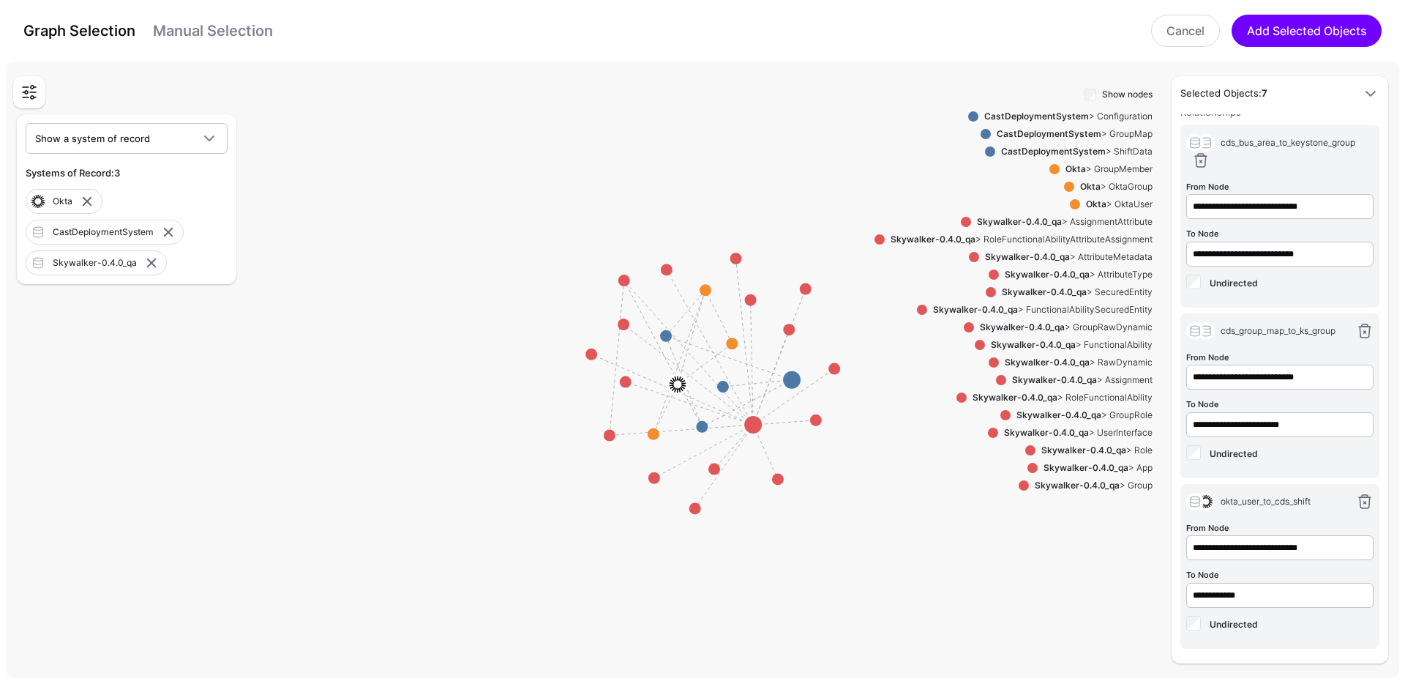
scroll to position [528, 0]
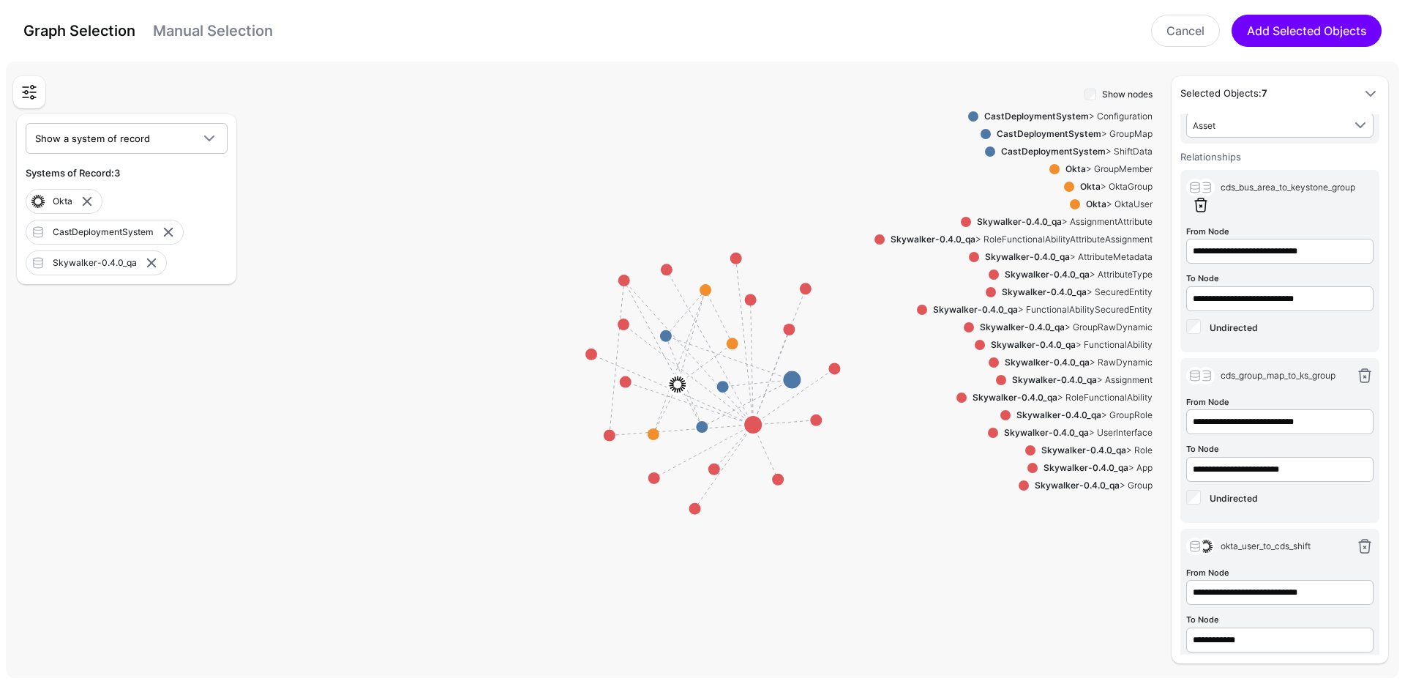
click at [1205, 205] on link at bounding box center [1201, 205] width 18 height 18
type input "**********"
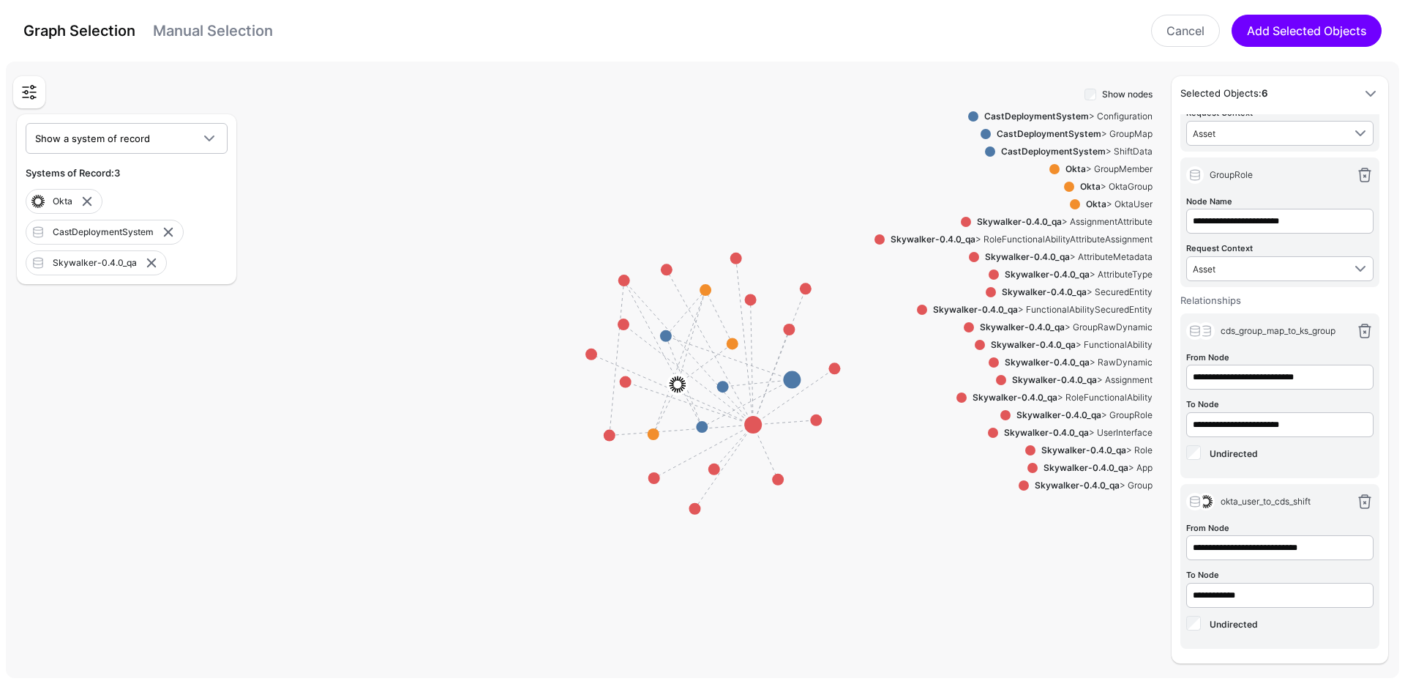
scroll to position [384, 0]
click at [1290, 24] on button "Add Selected Objects" at bounding box center [1307, 31] width 150 height 32
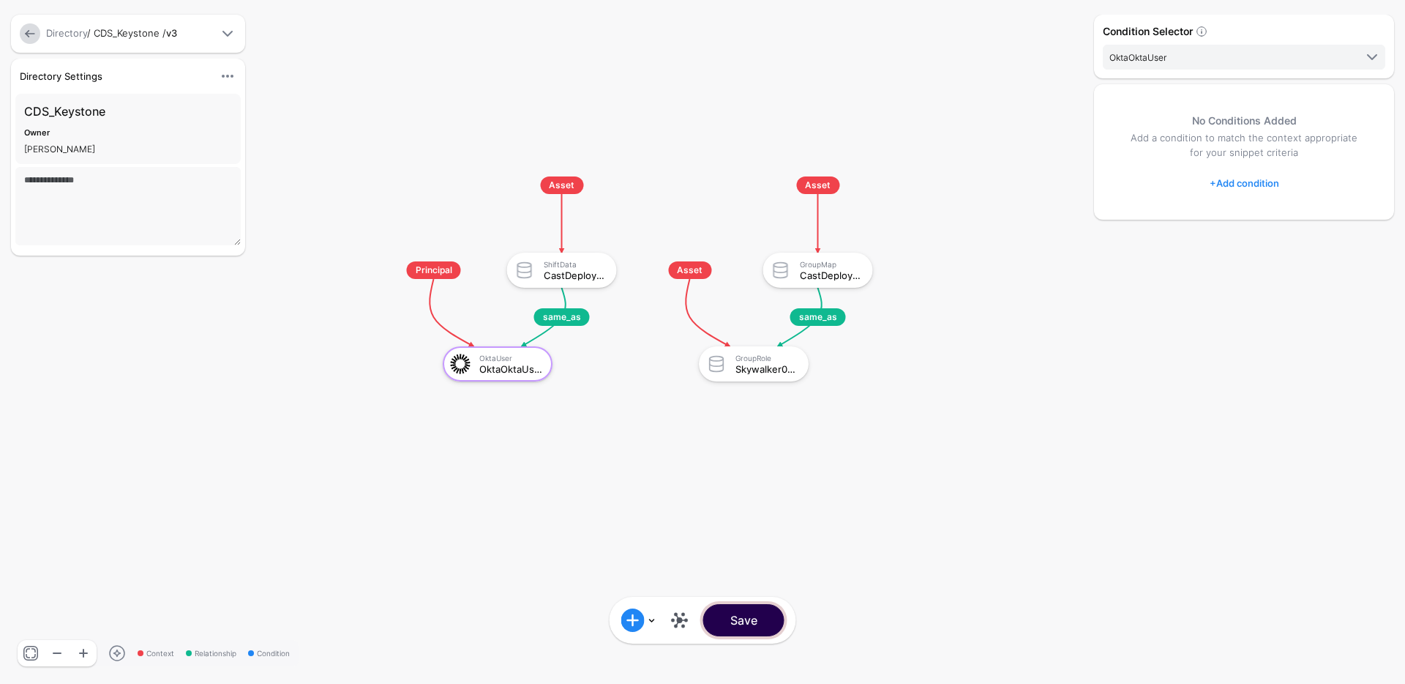
click at [746, 626] on button "Save" at bounding box center [743, 620] width 81 height 32
click at [690, 619] on link at bounding box center [679, 619] width 23 height 23
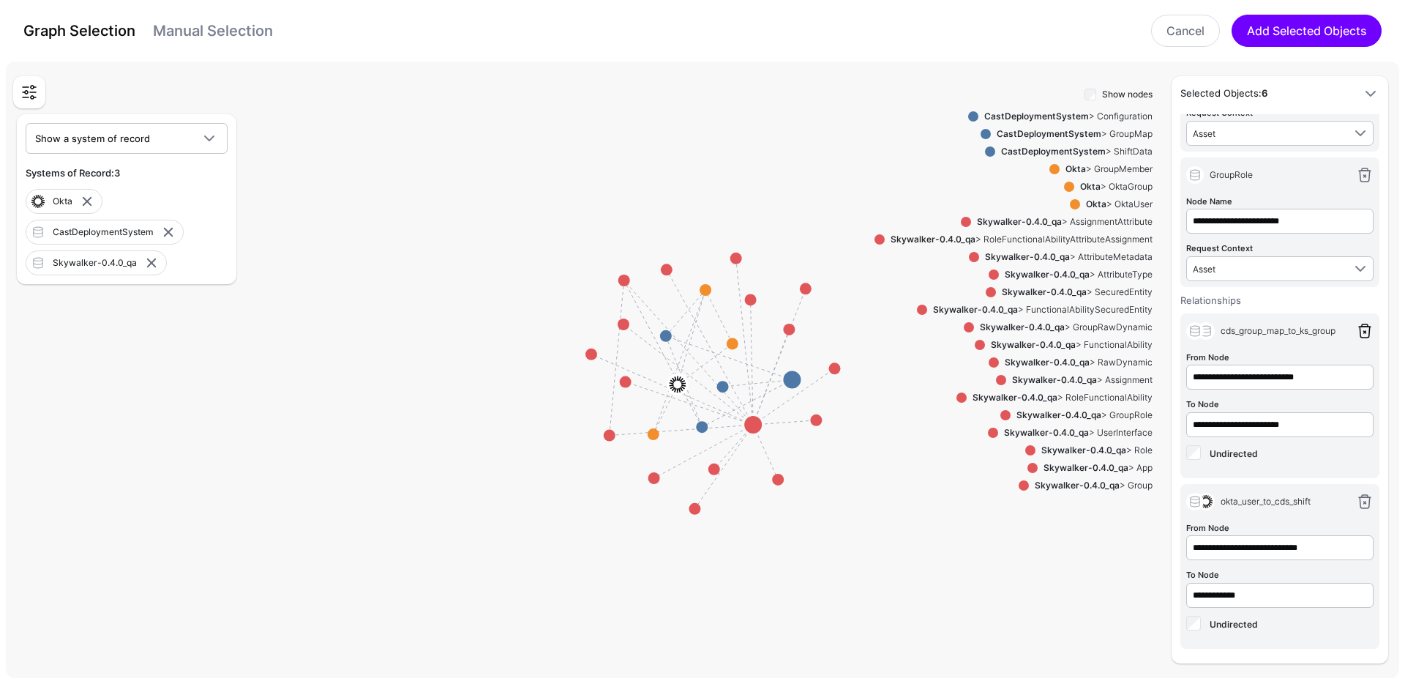
click at [1356, 328] on link at bounding box center [1365, 331] width 18 height 18
type input "**********"
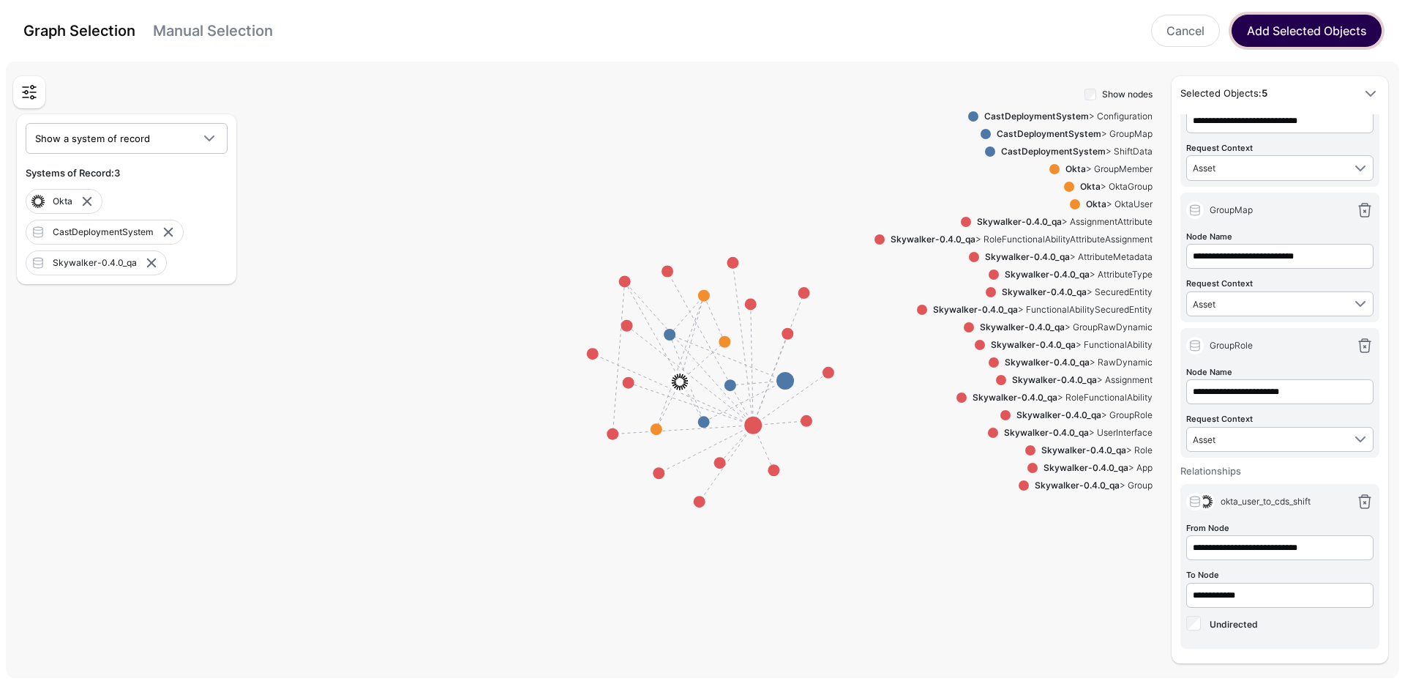
click at [1328, 23] on button "Add Selected Objects" at bounding box center [1307, 31] width 150 height 32
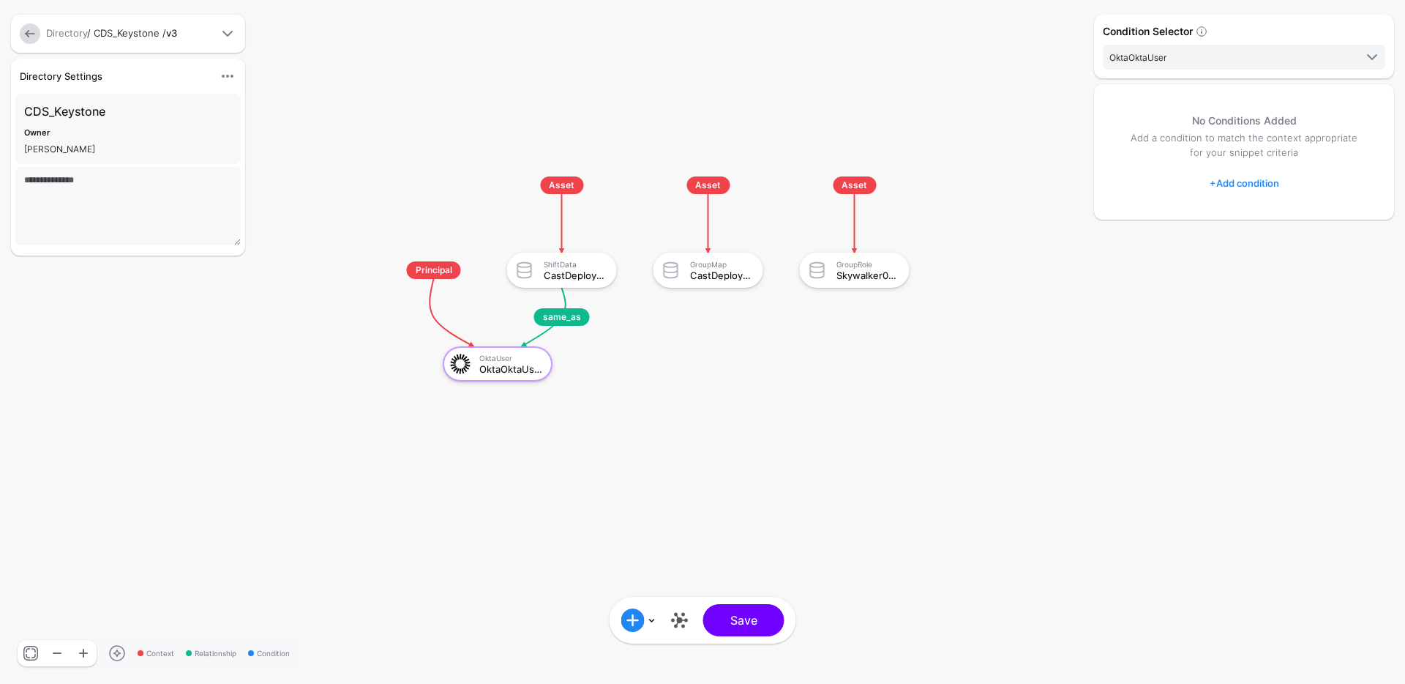
scroll to position [0, 0]
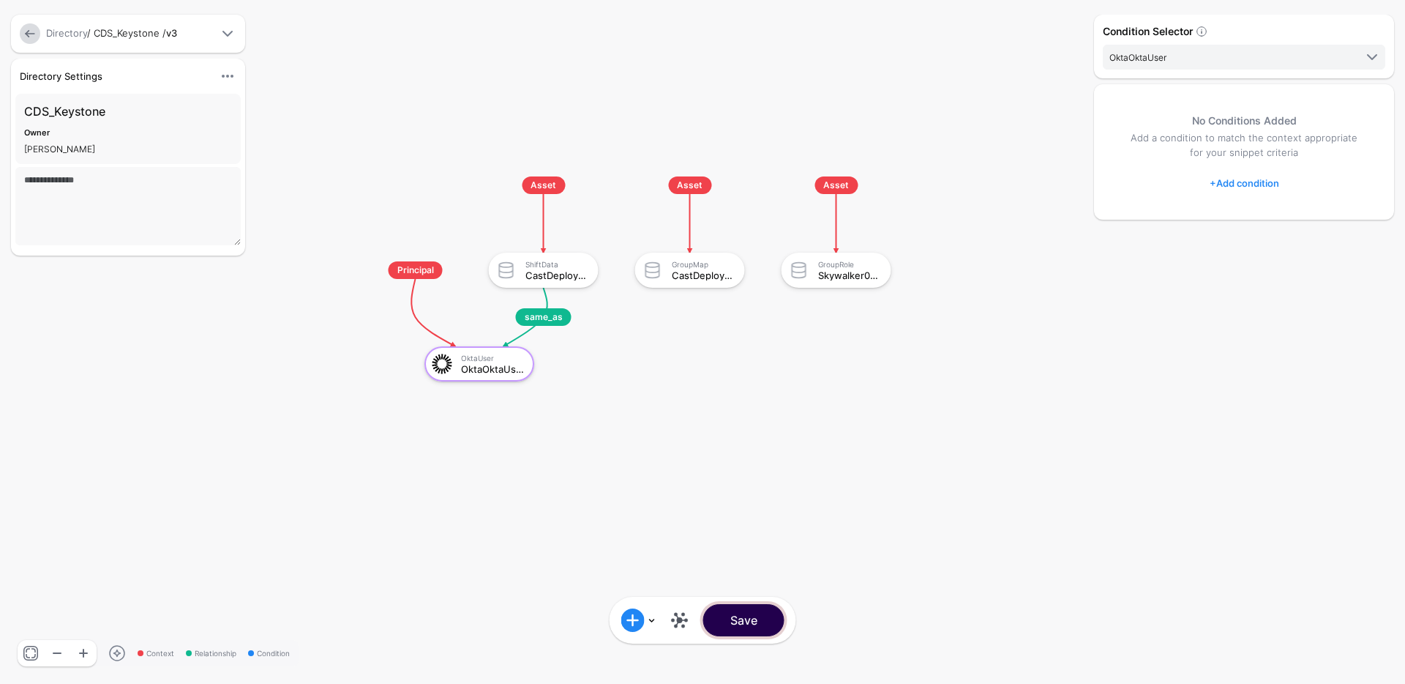
click at [747, 621] on button "Save" at bounding box center [743, 620] width 81 height 32
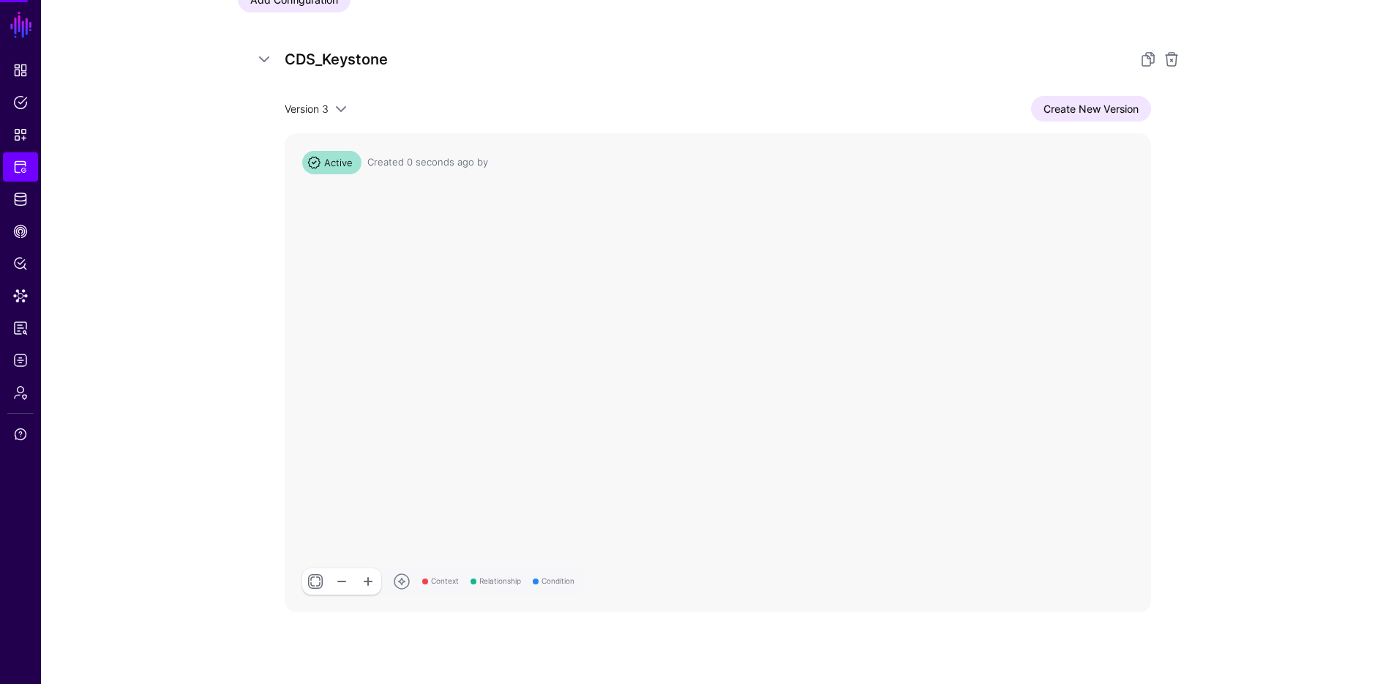
scroll to position [259, 0]
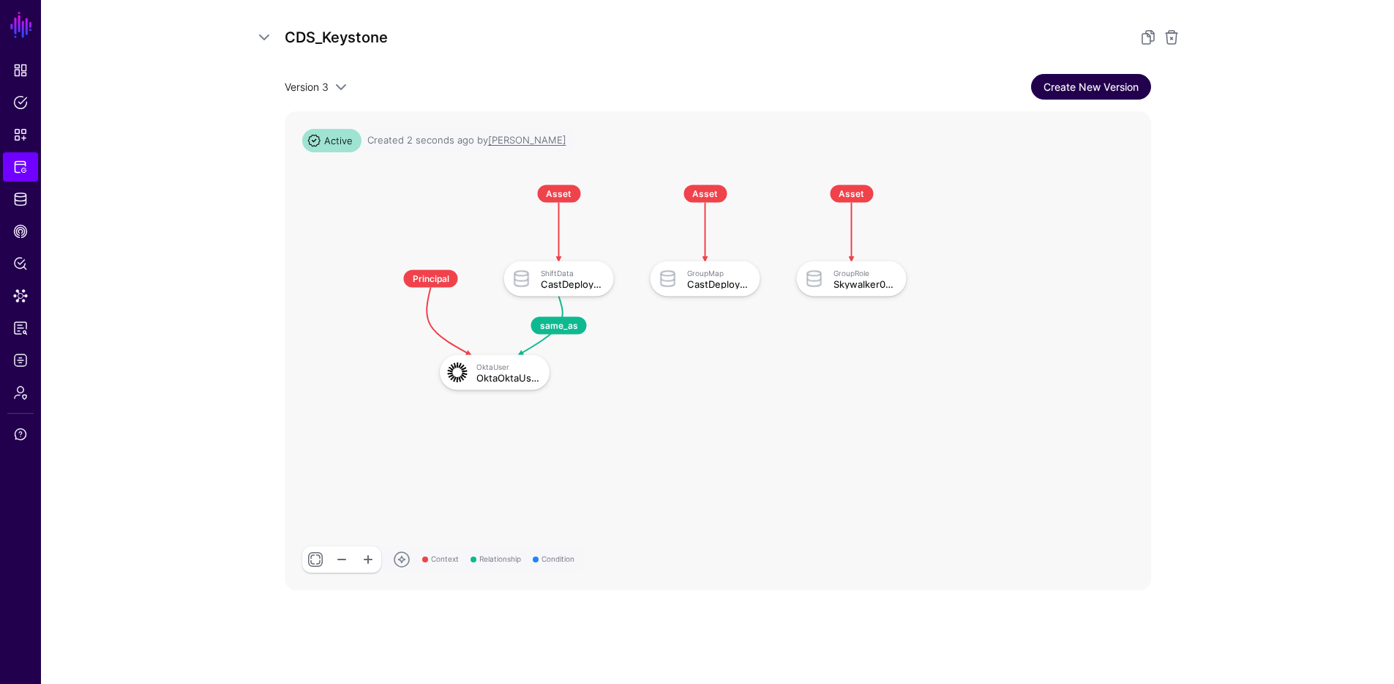
click at [1086, 89] on link "Create New Version" at bounding box center [1091, 87] width 120 height 26
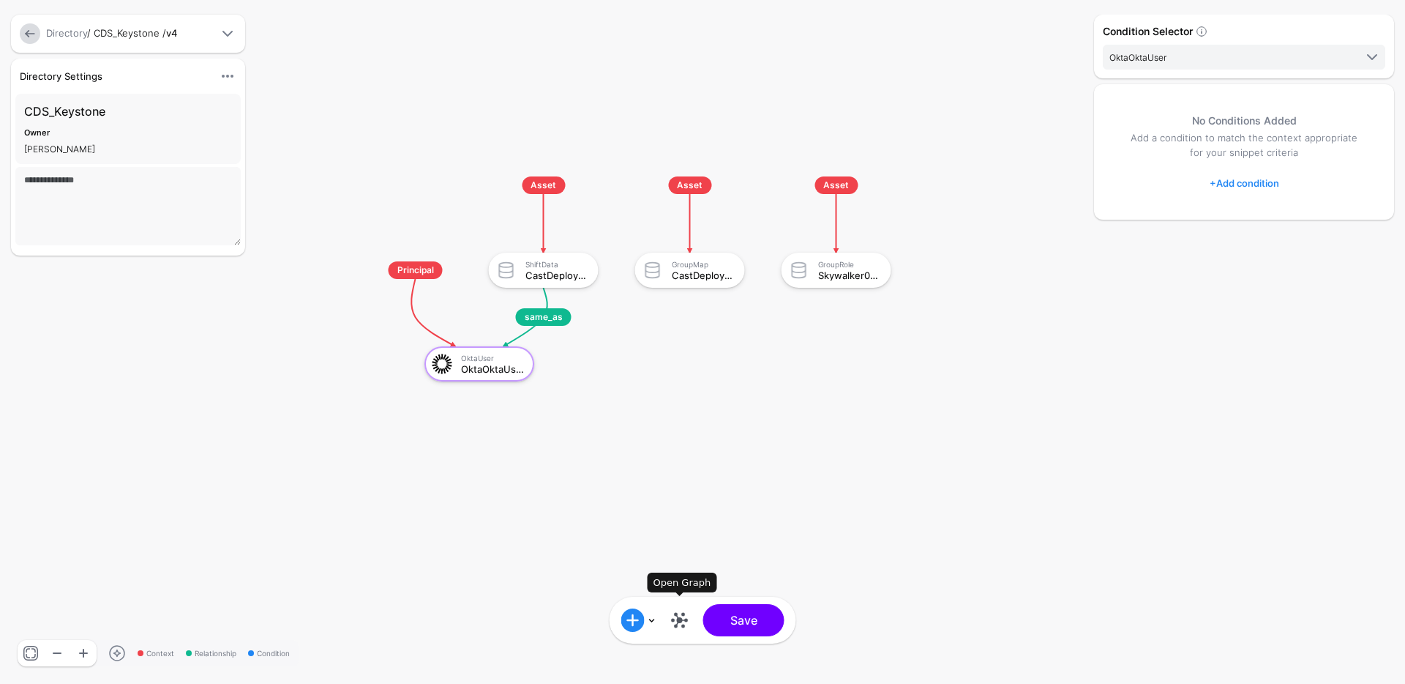
click at [679, 620] on link at bounding box center [679, 619] width 23 height 23
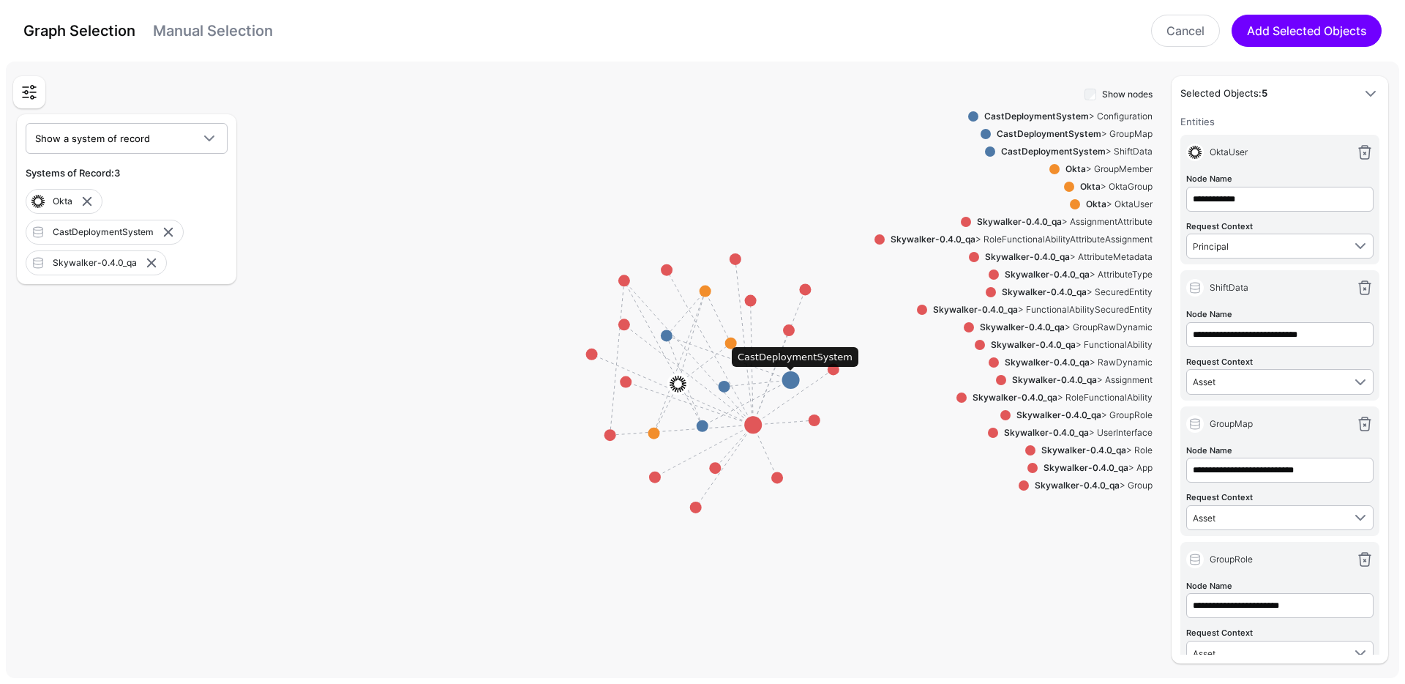
click at [794, 381] on circle at bounding box center [791, 380] width 18 height 18
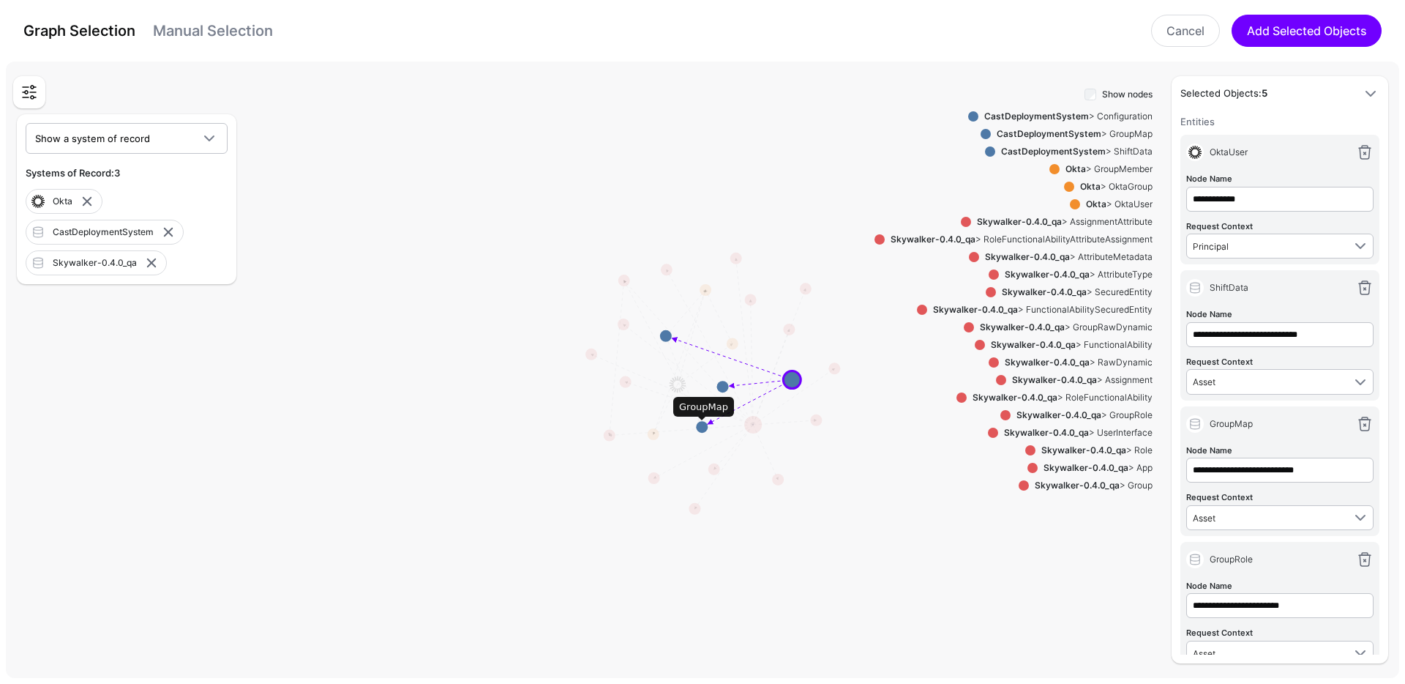
click at [698, 426] on circle at bounding box center [702, 427] width 12 height 12
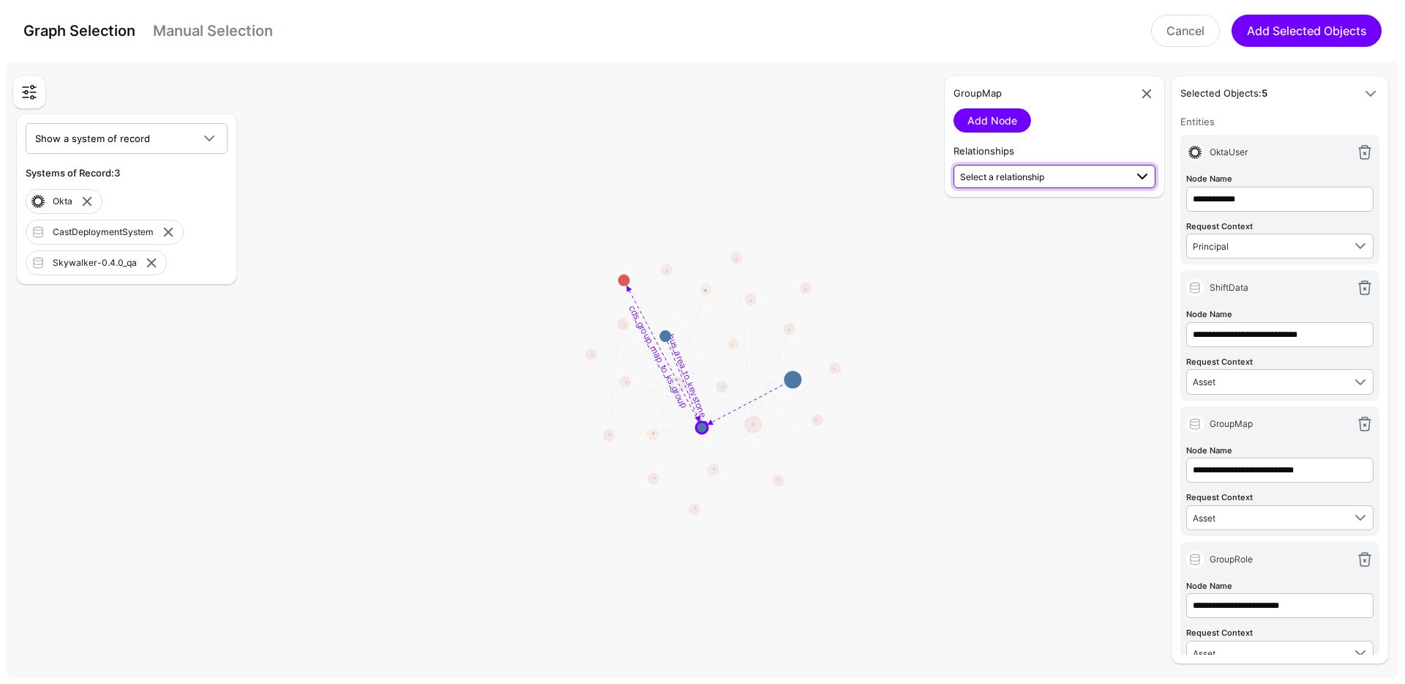
click at [1052, 173] on span "Select a relationship" at bounding box center [1042, 175] width 165 height 15
click at [1039, 209] on span "cds_group_map_to_ks_group GroupMap (CastDep...) - GroupRole (Skywalk...)" at bounding box center [1054, 223] width 179 height 46
click at [1031, 213] on link "Add Relationship" at bounding box center [1008, 215] width 109 height 24
click at [1046, 188] on span "cds_group_map_to_ks_group" at bounding box center [1019, 187] width 118 height 11
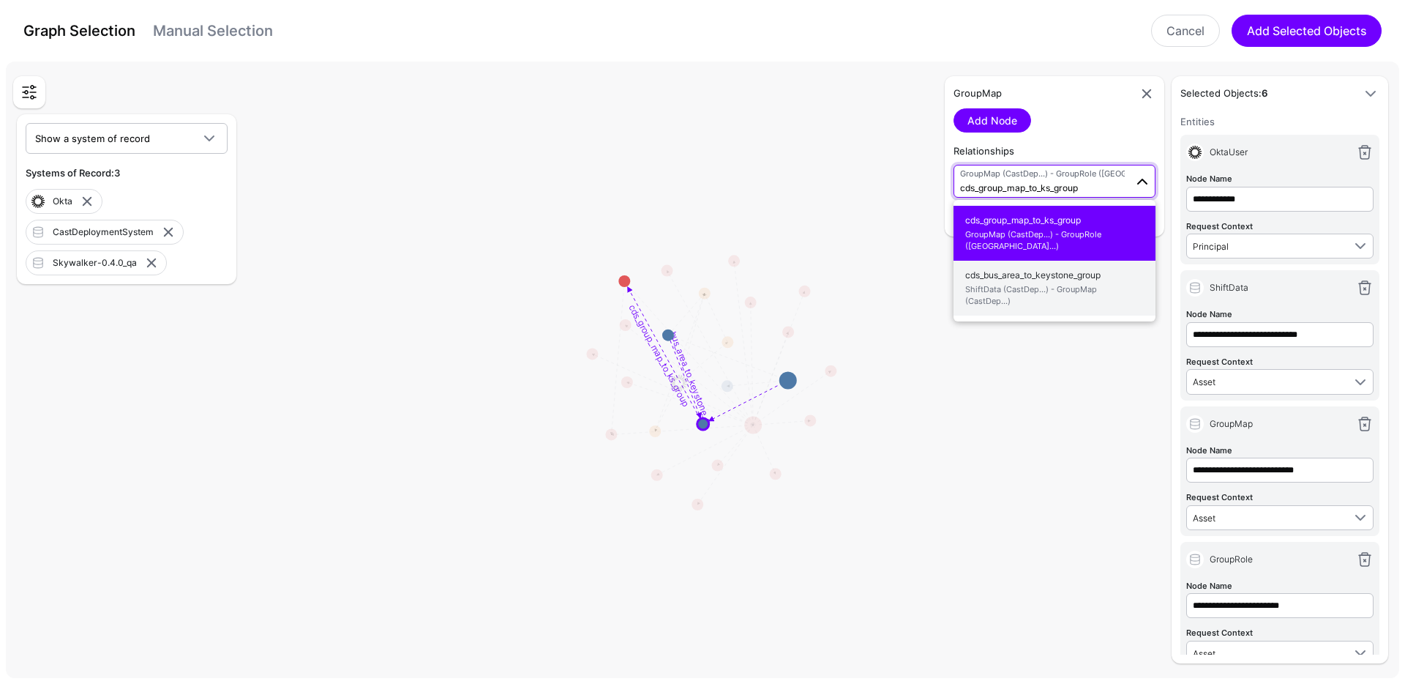
click at [1028, 267] on span "cds_bus_area_to_keystone_group ShiftData (CastDep...) - GroupMap (CastDep...)" at bounding box center [1054, 288] width 179 height 46
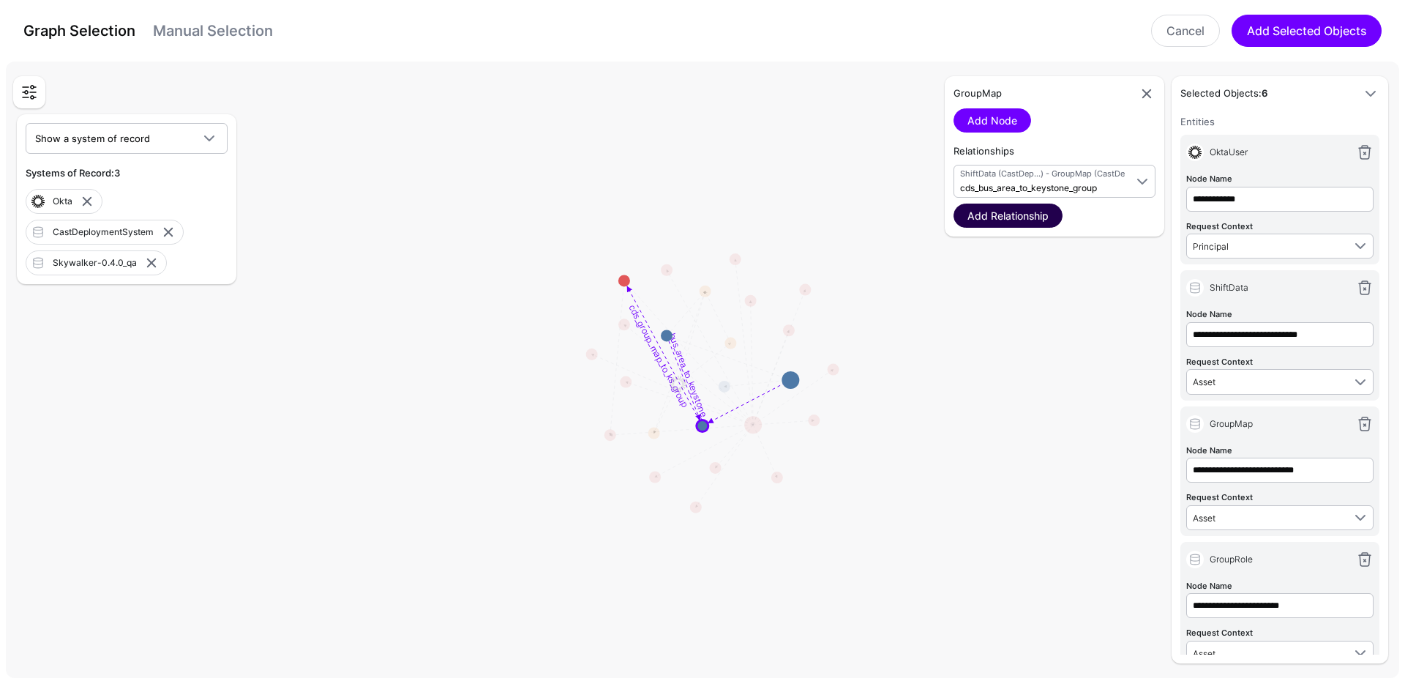
click at [1028, 219] on link "Add Relationship" at bounding box center [1008, 215] width 109 height 24
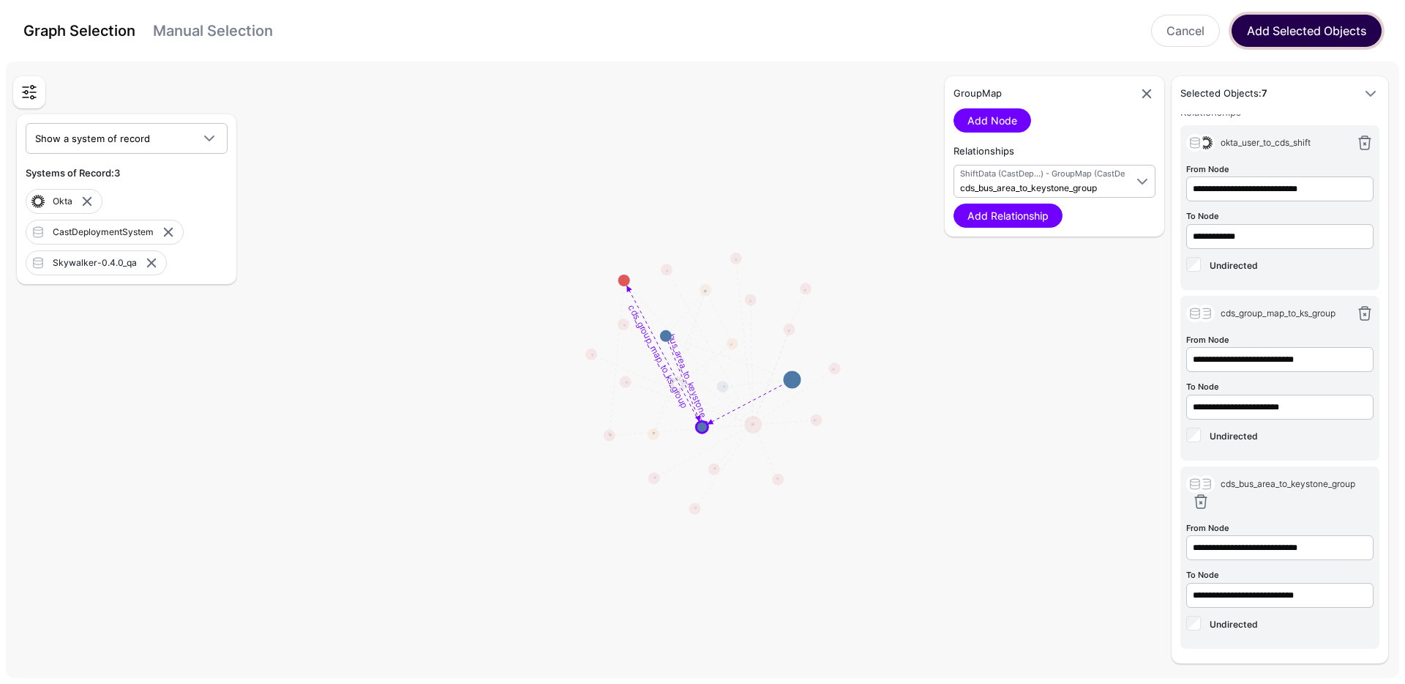
click at [1306, 30] on button "Add Selected Objects" at bounding box center [1307, 31] width 150 height 32
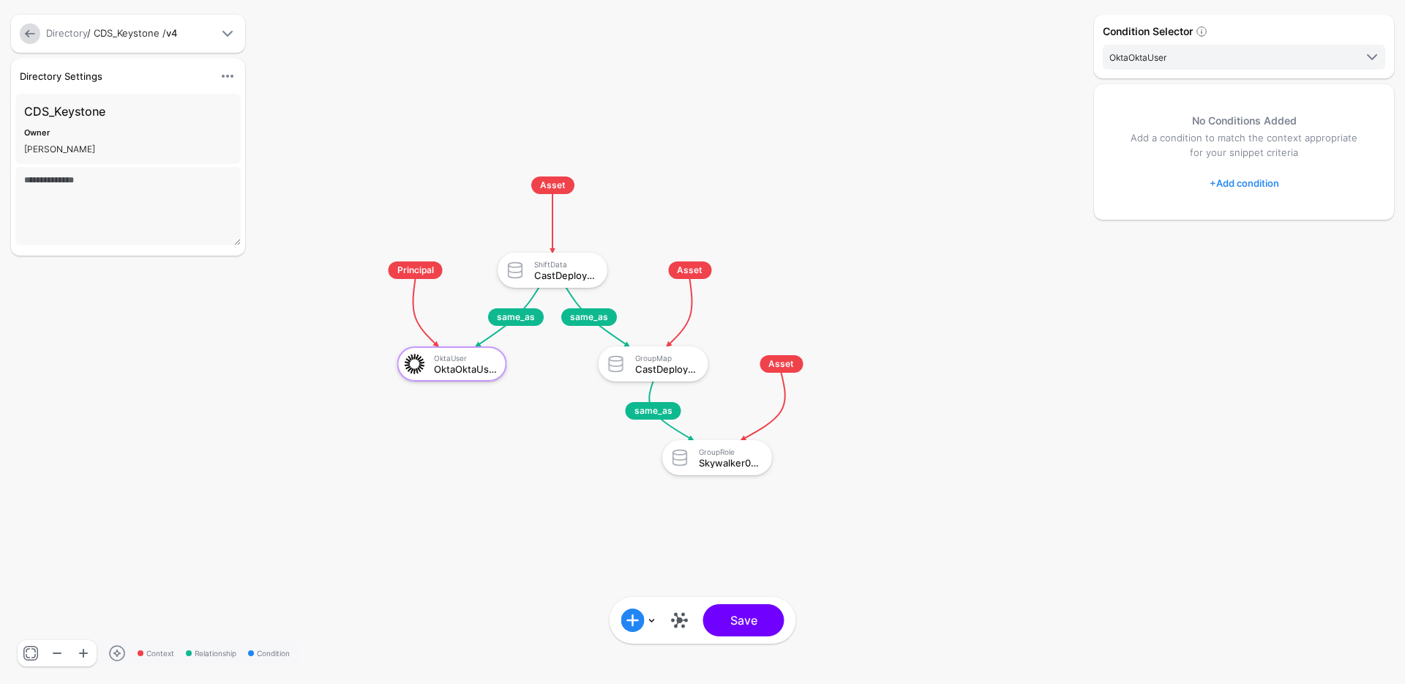
scroll to position [0, 0]
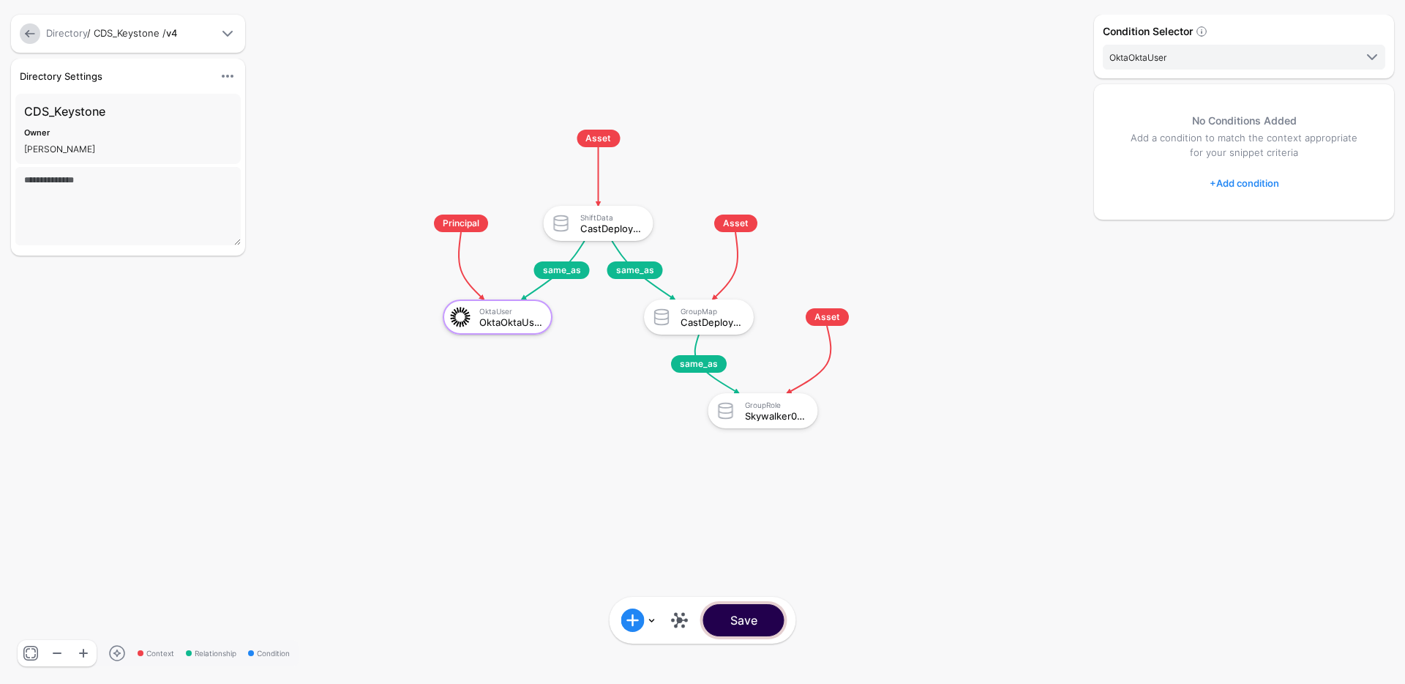
click at [746, 617] on button "Save" at bounding box center [743, 620] width 81 height 32
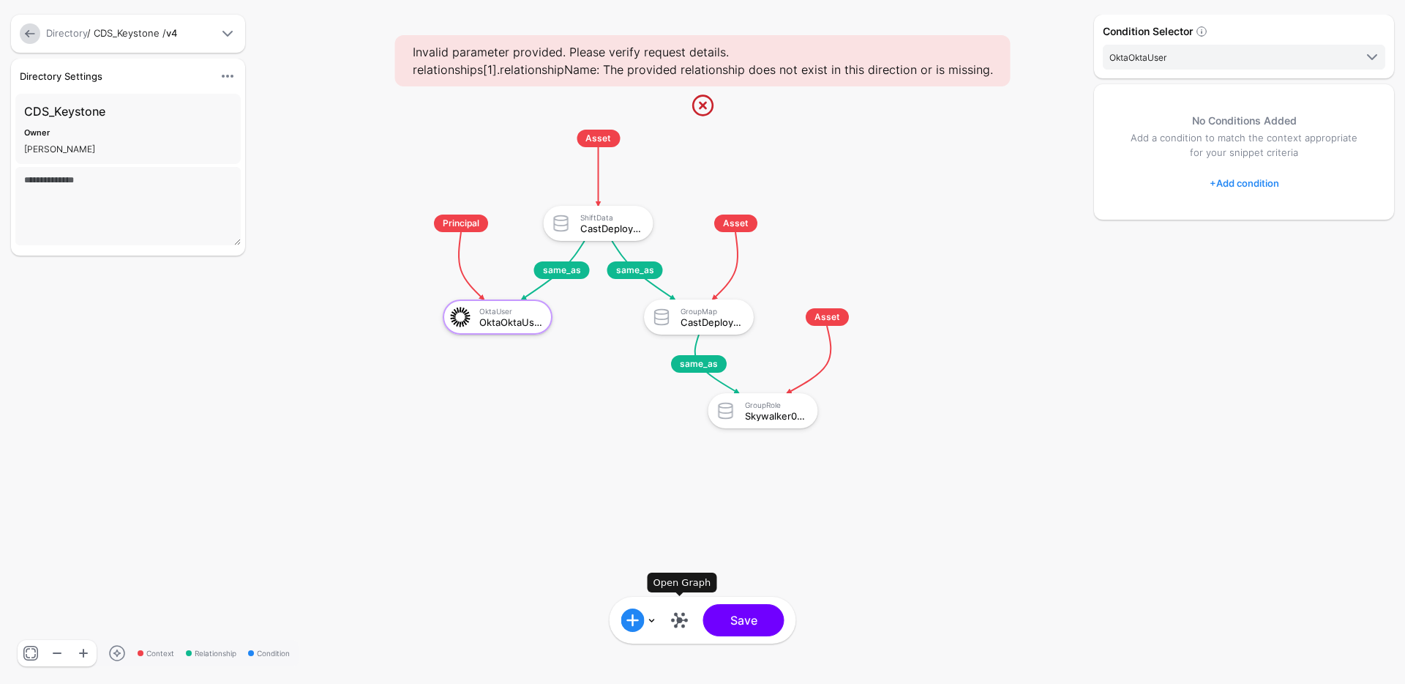
click at [680, 619] on link at bounding box center [679, 619] width 23 height 23
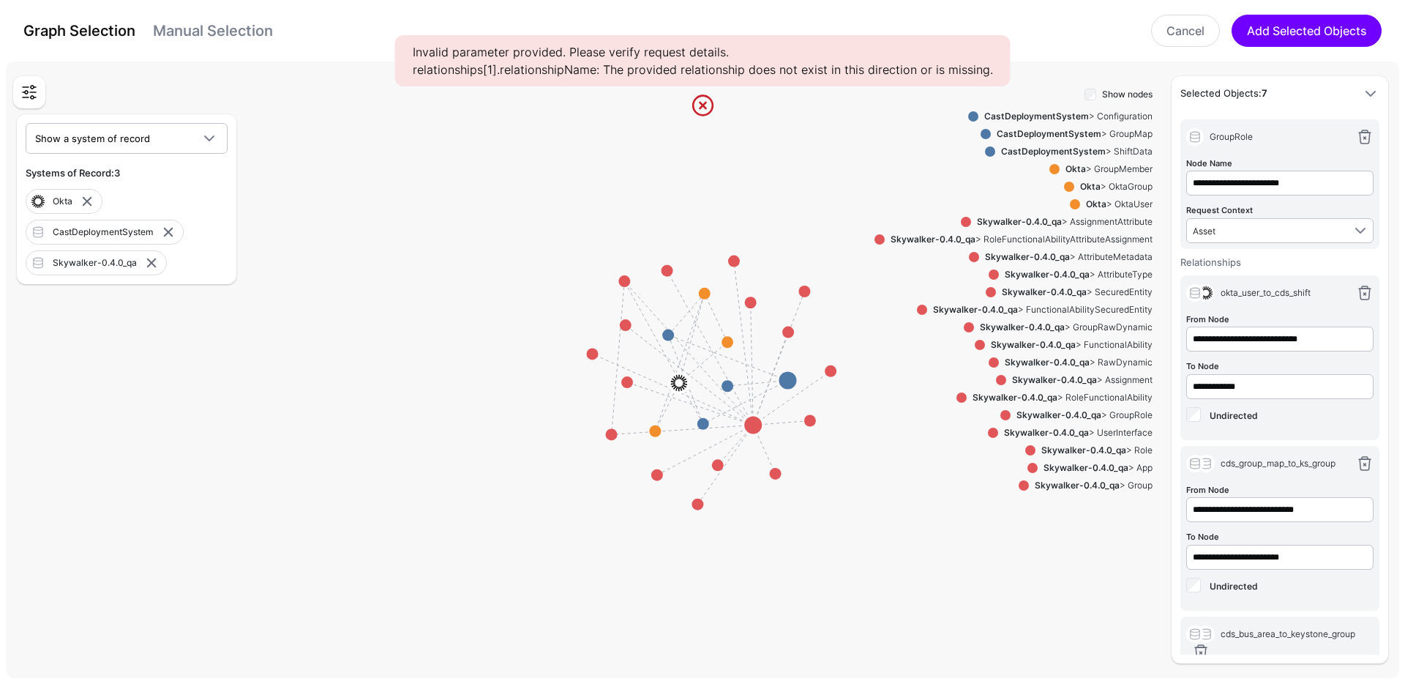
scroll to position [572, 0]
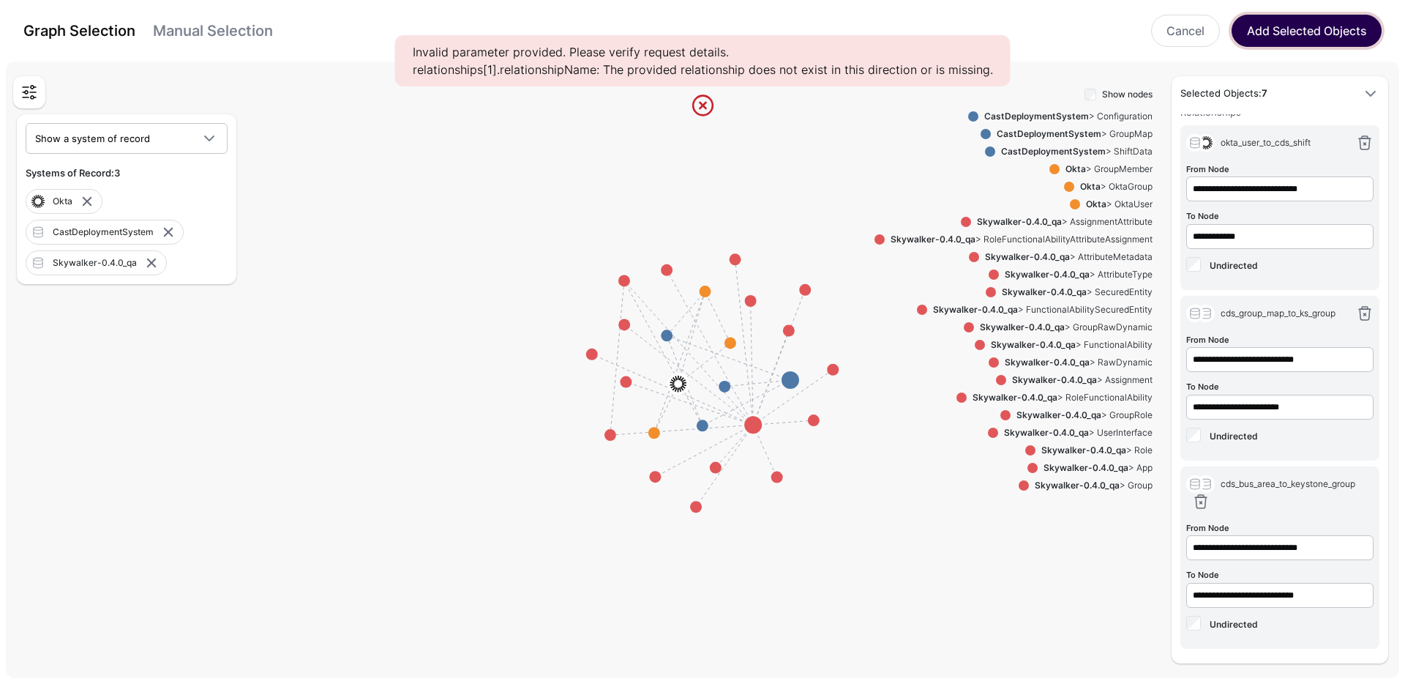
click at [1313, 34] on button "Add Selected Objects" at bounding box center [1307, 31] width 150 height 32
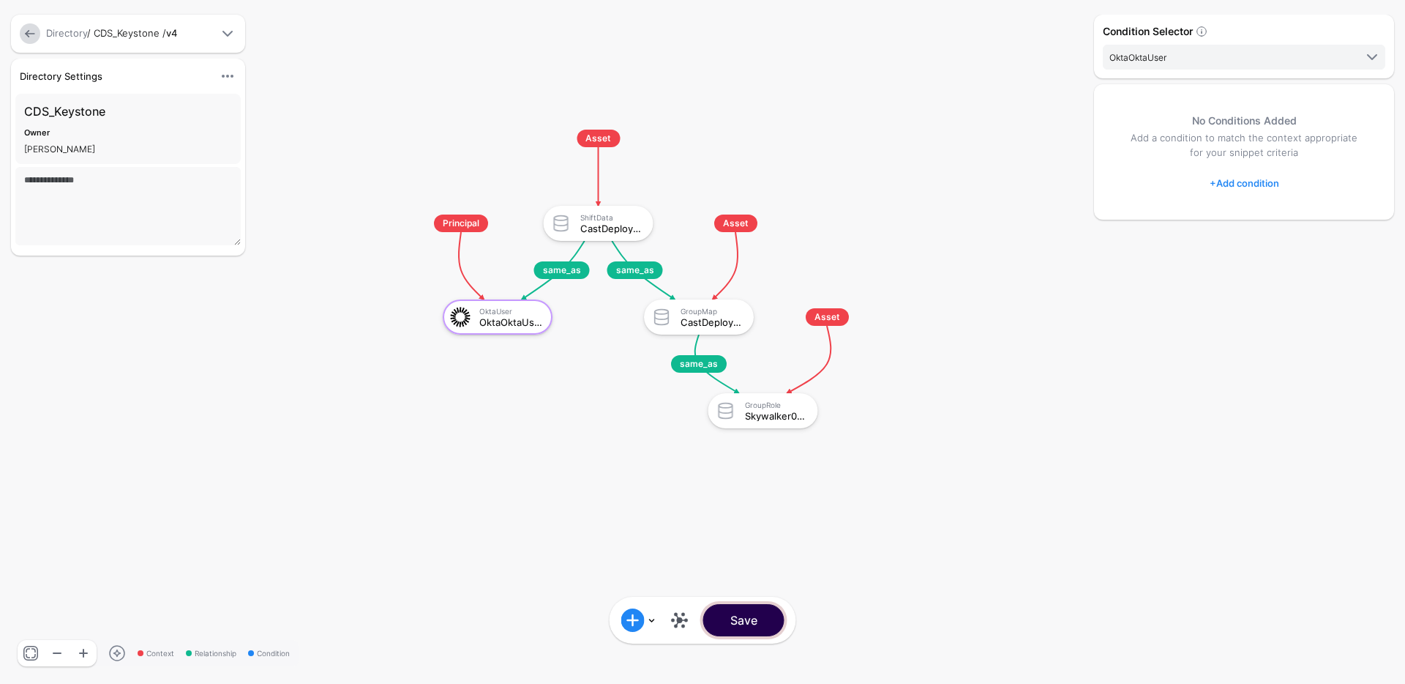
click at [730, 634] on button "Save" at bounding box center [743, 620] width 81 height 32
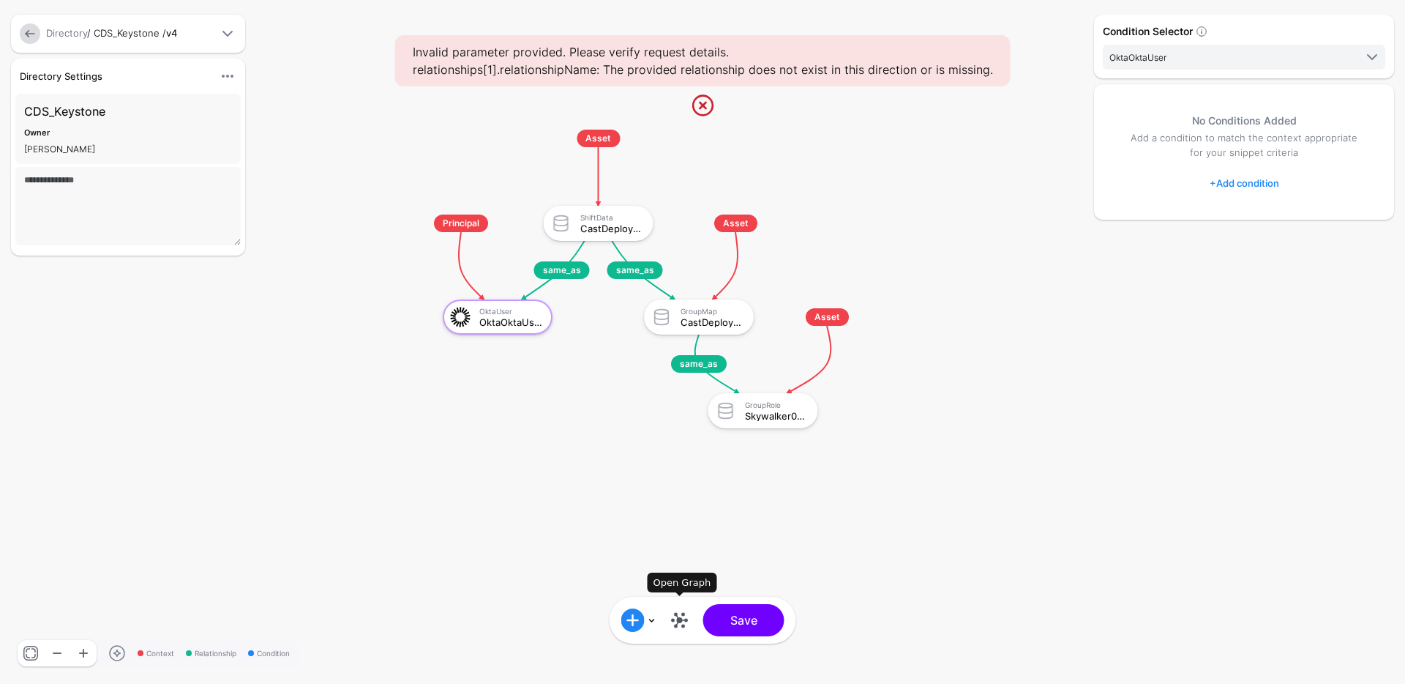
click at [684, 619] on link at bounding box center [679, 619] width 23 height 23
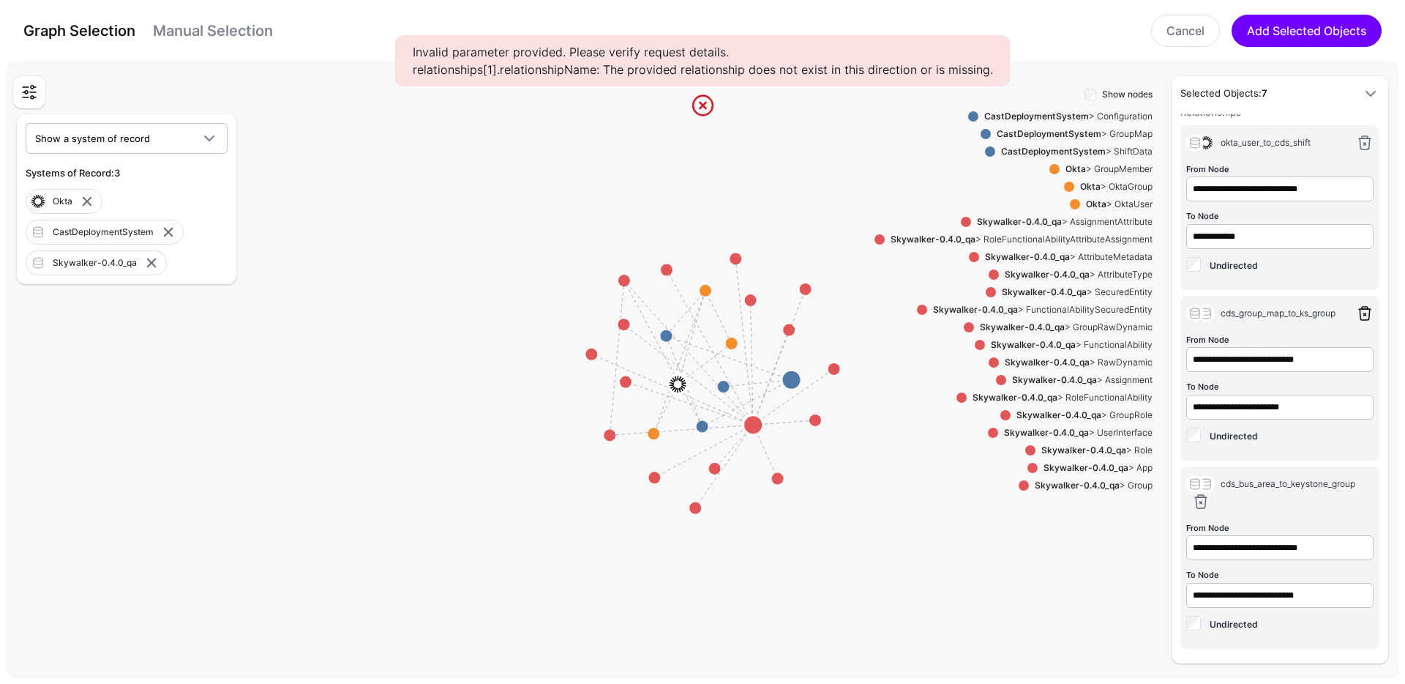
click at [1356, 316] on link at bounding box center [1365, 313] width 18 height 18
type input "**********"
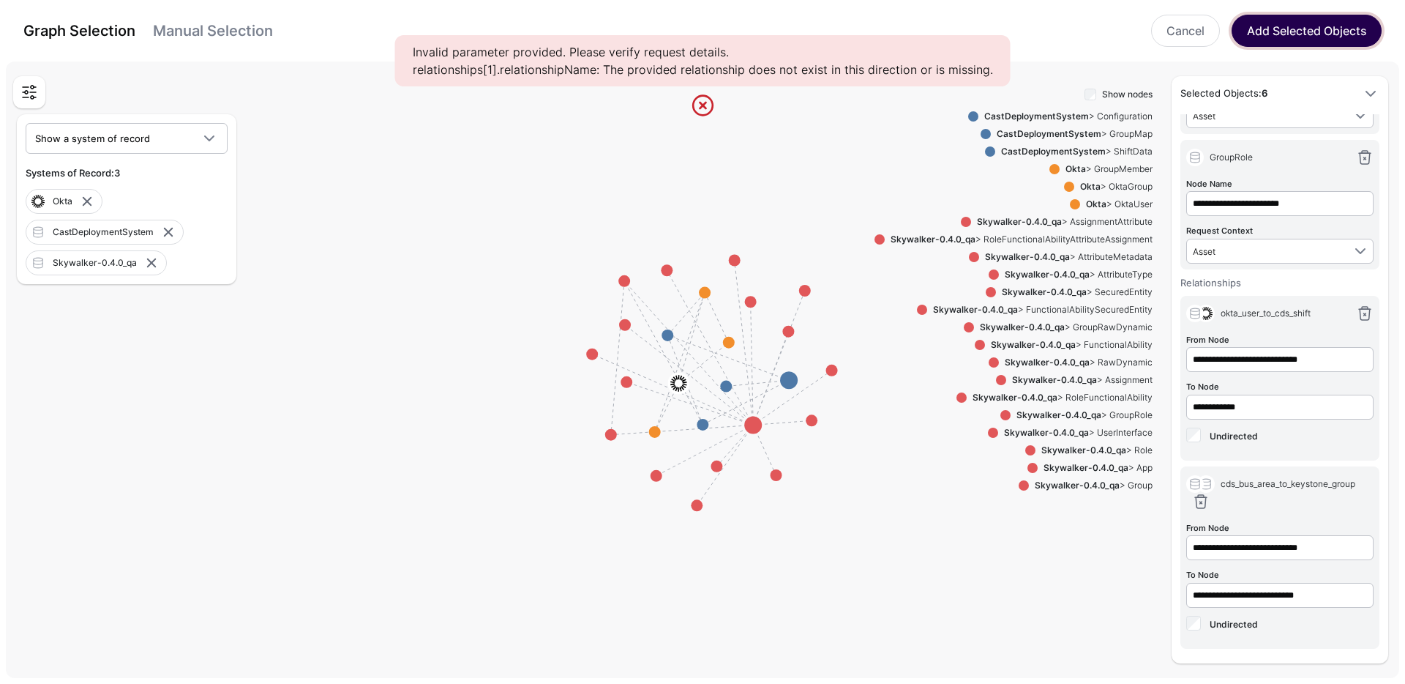
click at [1295, 21] on button "Add Selected Objects" at bounding box center [1307, 31] width 150 height 32
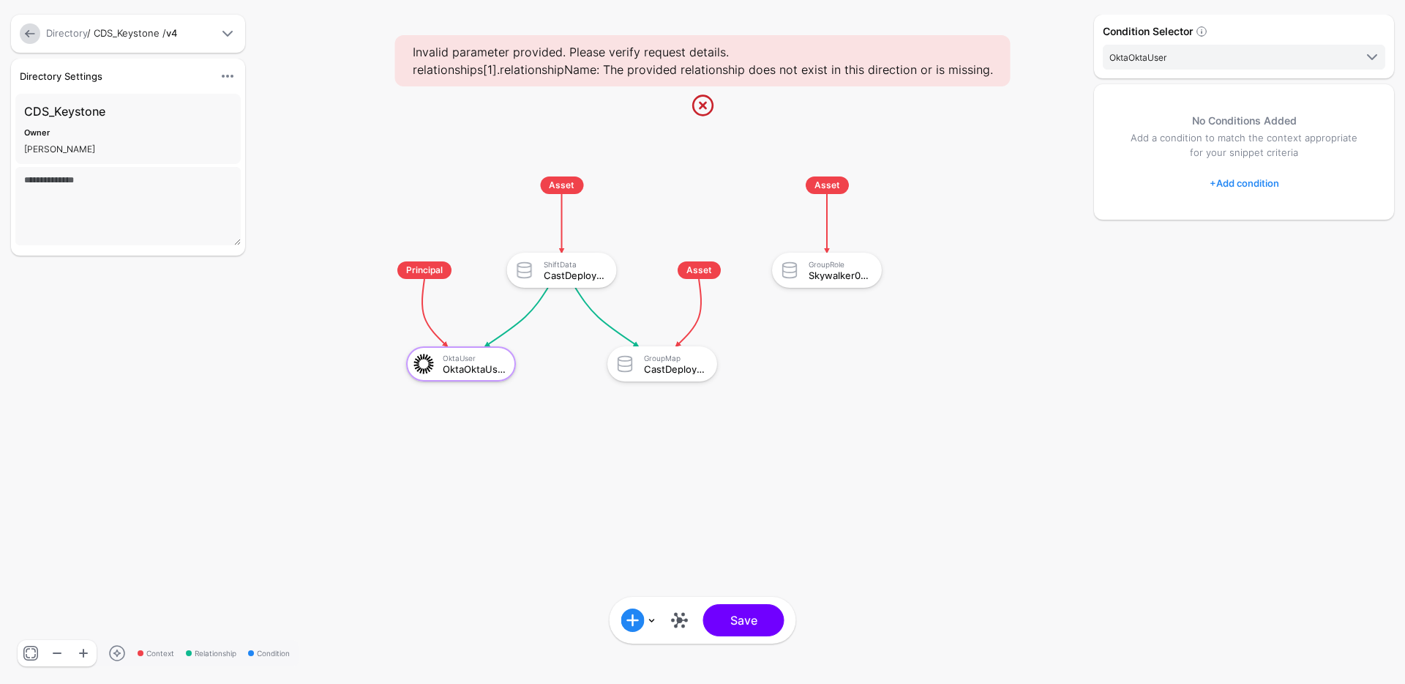
scroll to position [0, 0]
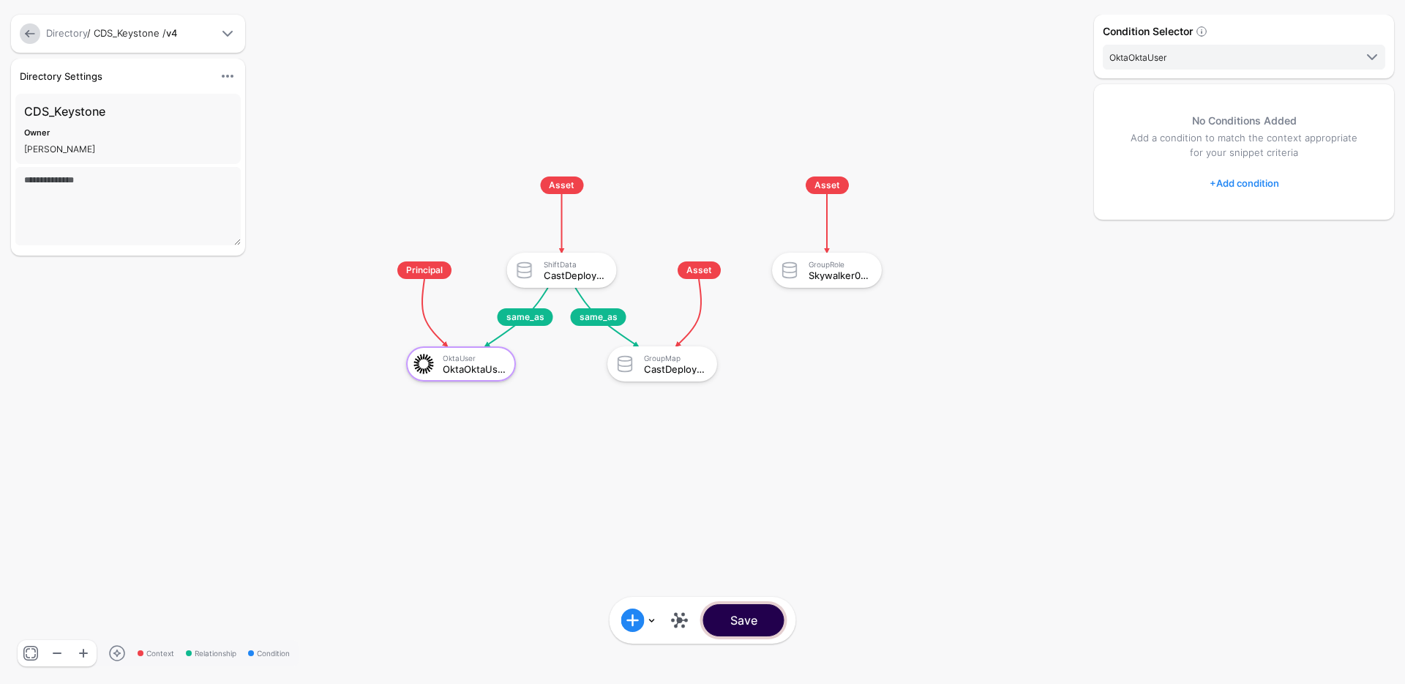
click at [737, 628] on button "Save" at bounding box center [743, 620] width 81 height 32
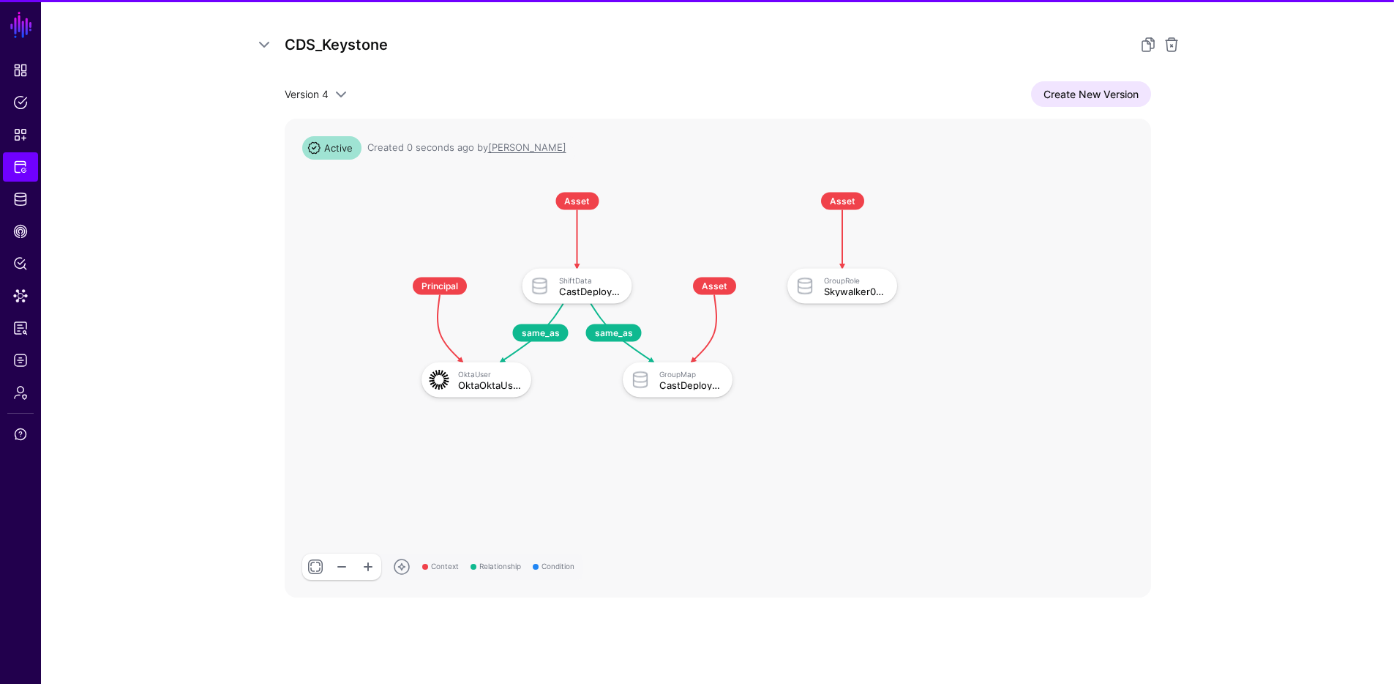
scroll to position [259, 0]
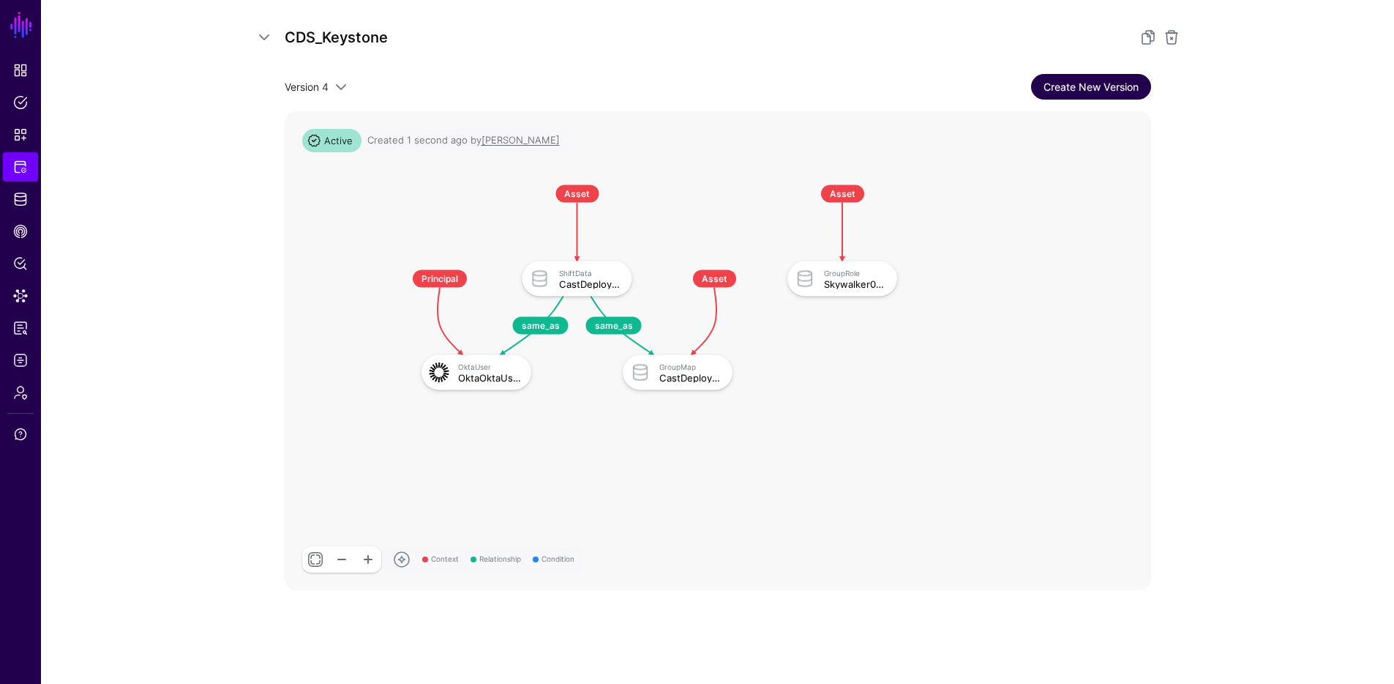
click at [1069, 88] on link "Create New Version" at bounding box center [1091, 87] width 120 height 26
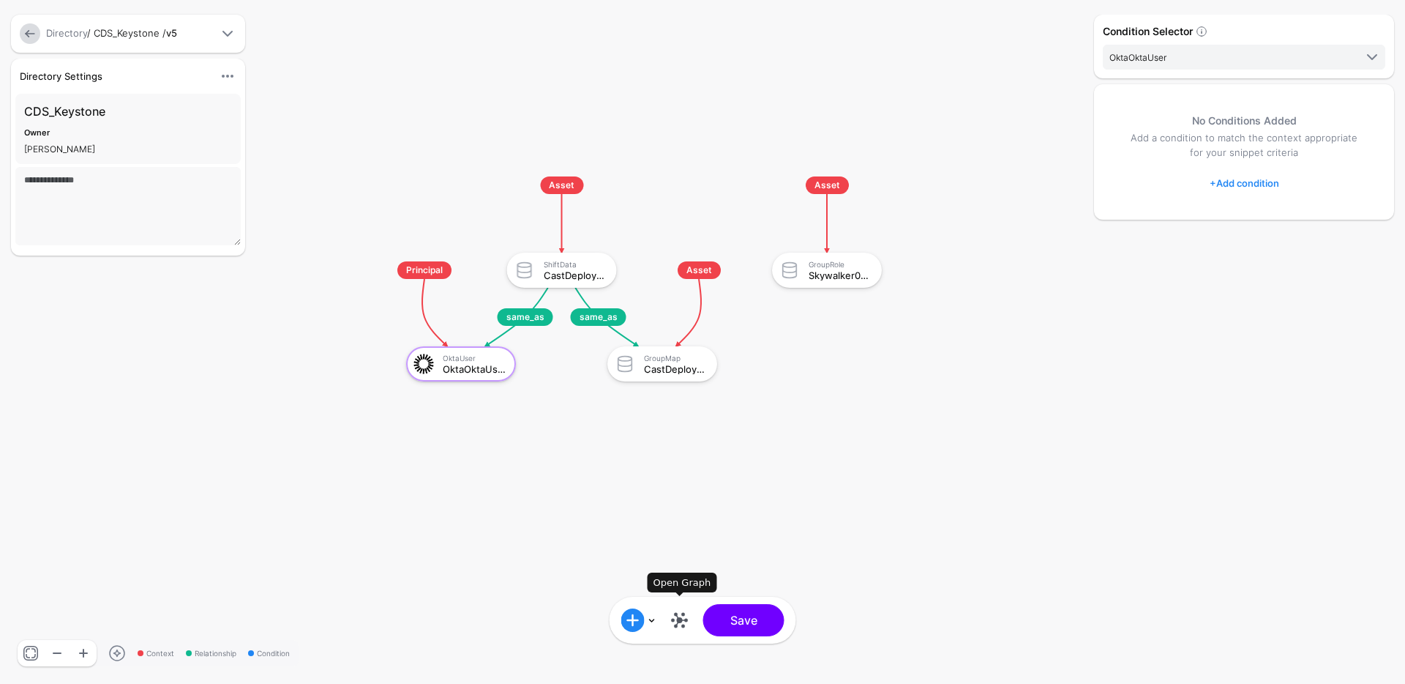
click at [684, 620] on link at bounding box center [679, 619] width 23 height 23
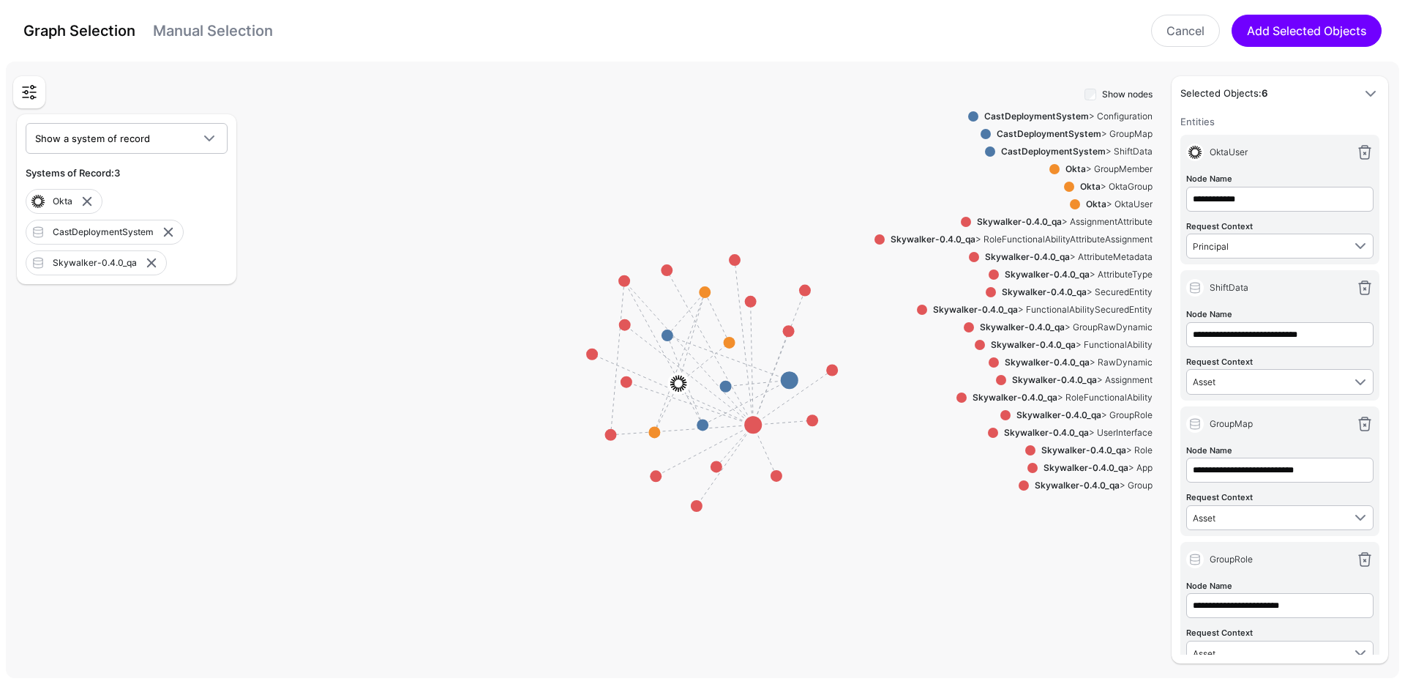
scroll to position [402, 0]
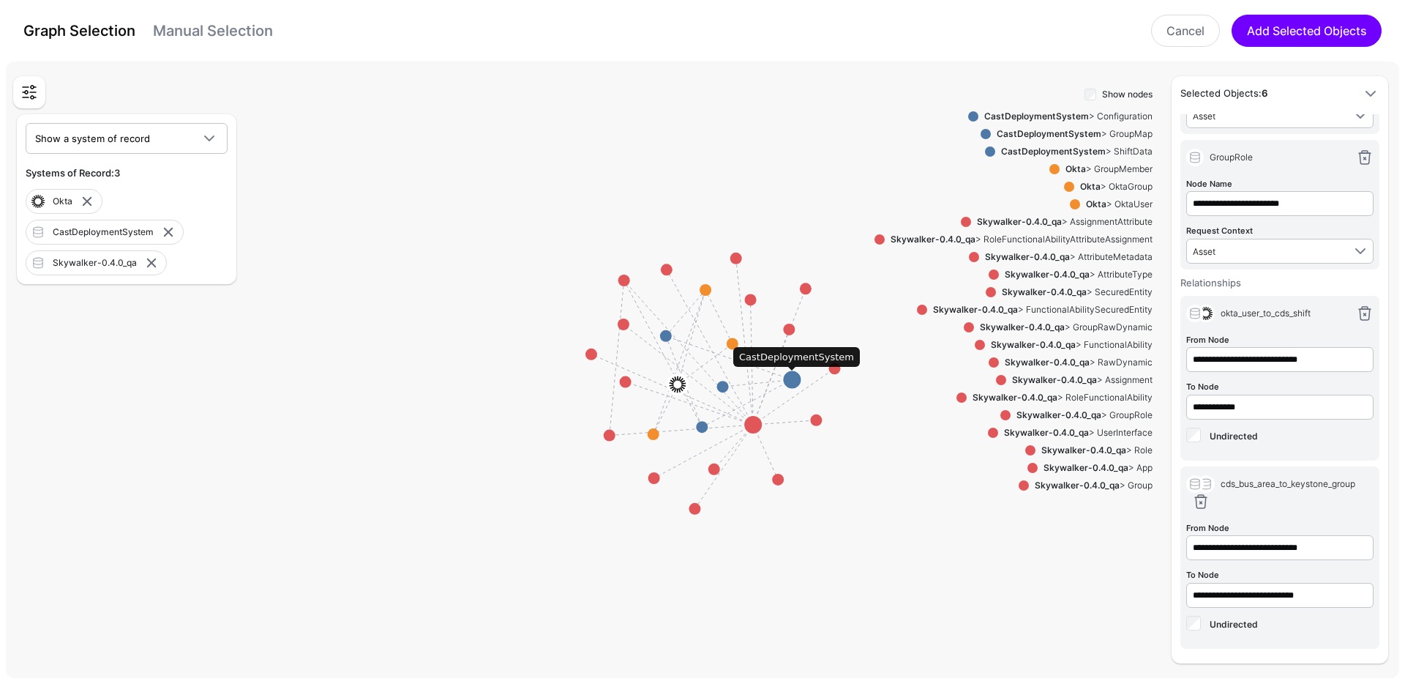
click at [794, 376] on circle at bounding box center [792, 380] width 18 height 18
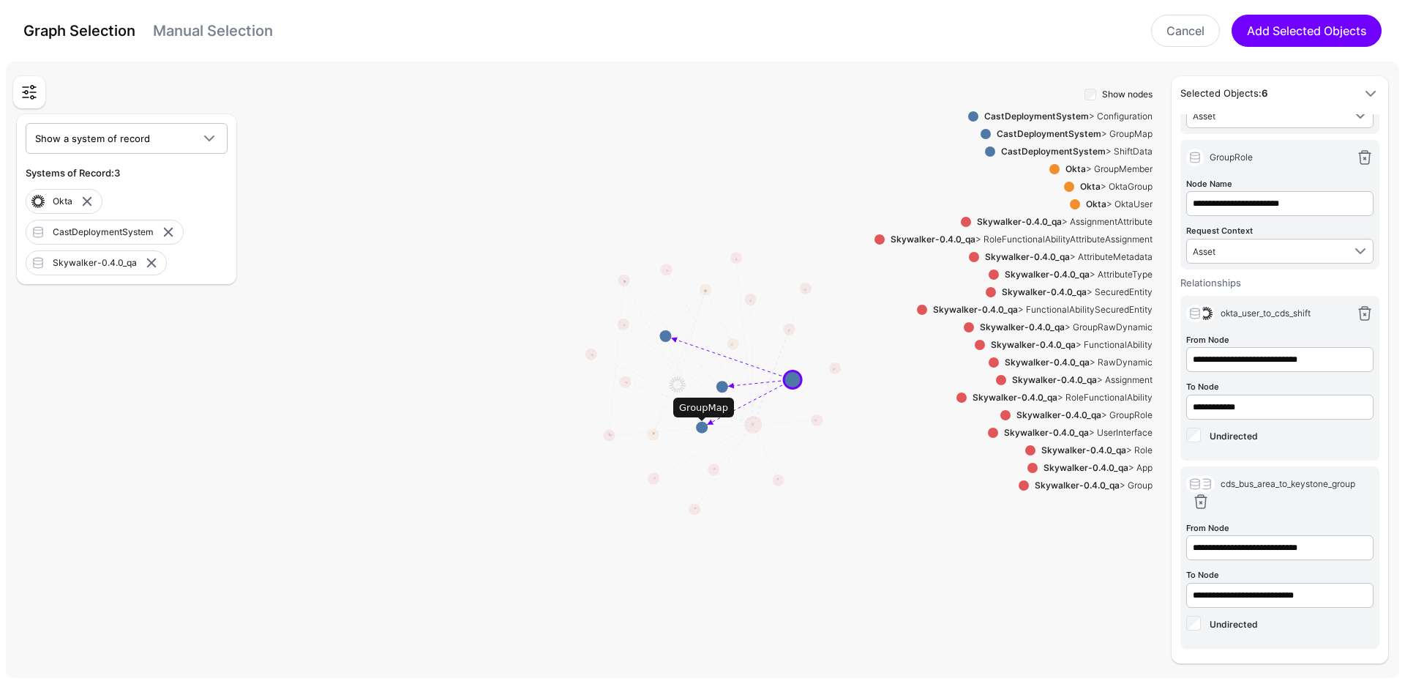
click at [699, 425] on circle at bounding box center [702, 428] width 12 height 12
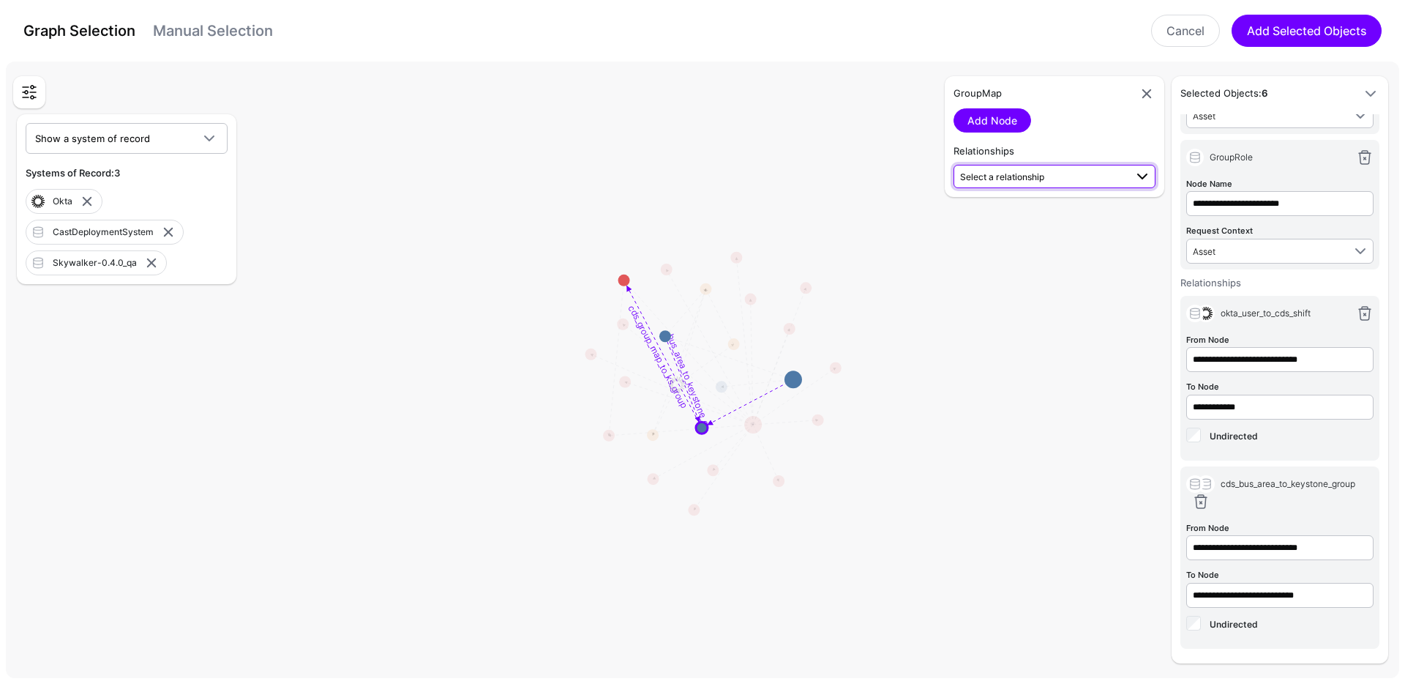
click at [1021, 176] on span "Select a relationship" at bounding box center [1002, 176] width 84 height 11
click at [1022, 212] on span "cds_group_map_to_ks_group GroupMap (CastDep...) - GroupRole (Skywalk...)" at bounding box center [1054, 223] width 179 height 46
click at [1008, 216] on link "Add Relationship" at bounding box center [1008, 215] width 109 height 24
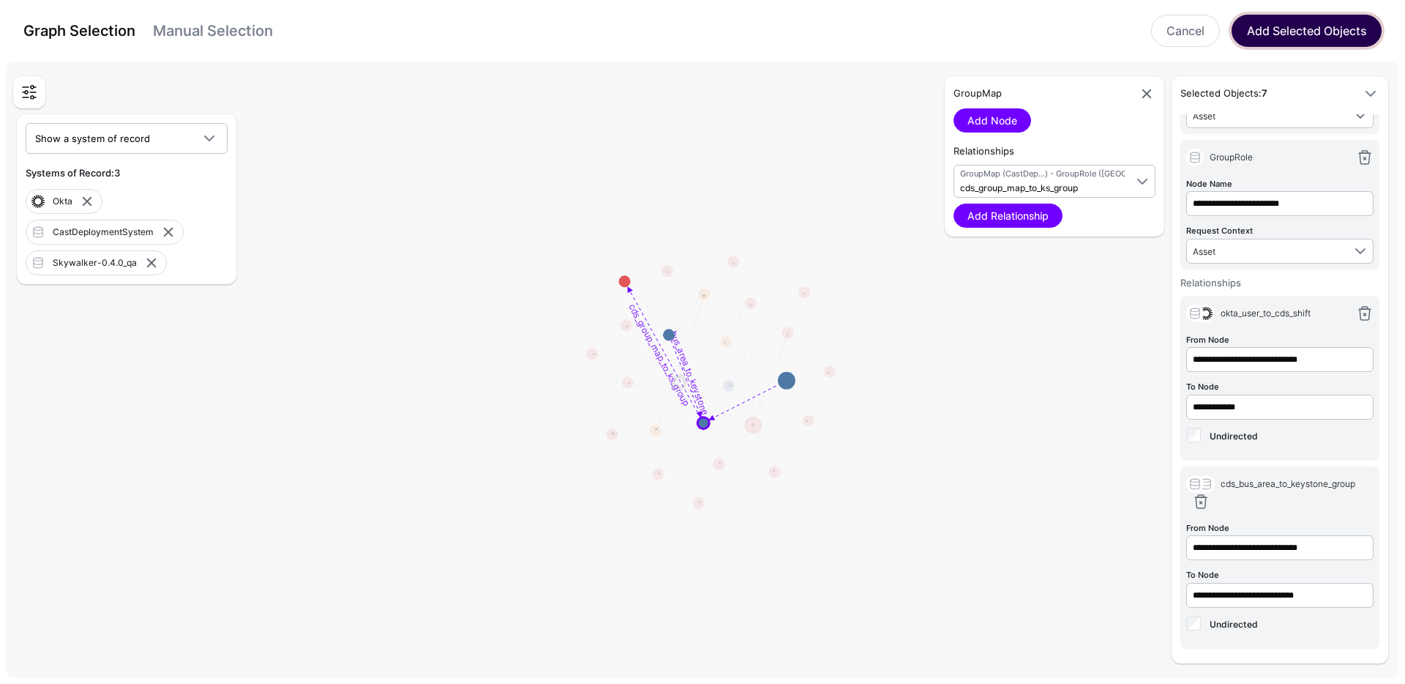
click at [1284, 24] on button "Add Selected Objects" at bounding box center [1307, 31] width 150 height 32
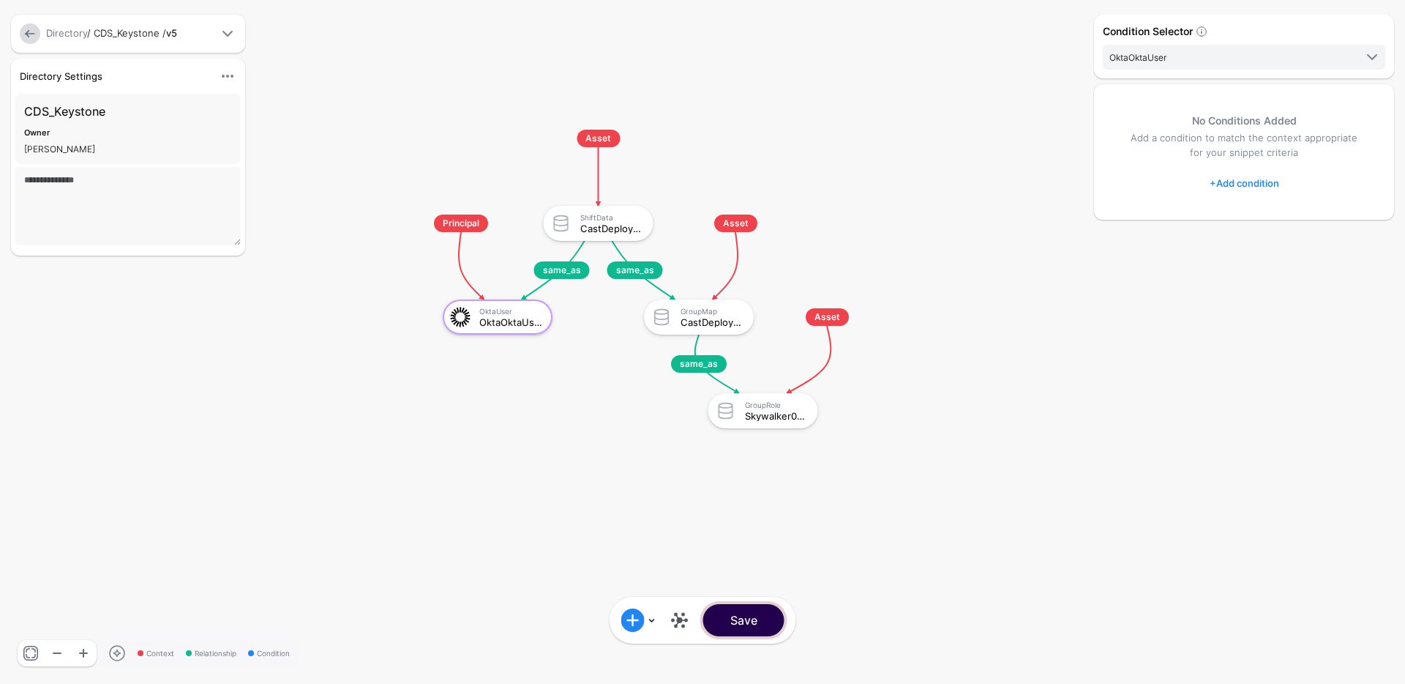
click at [725, 619] on button "Save" at bounding box center [743, 620] width 81 height 32
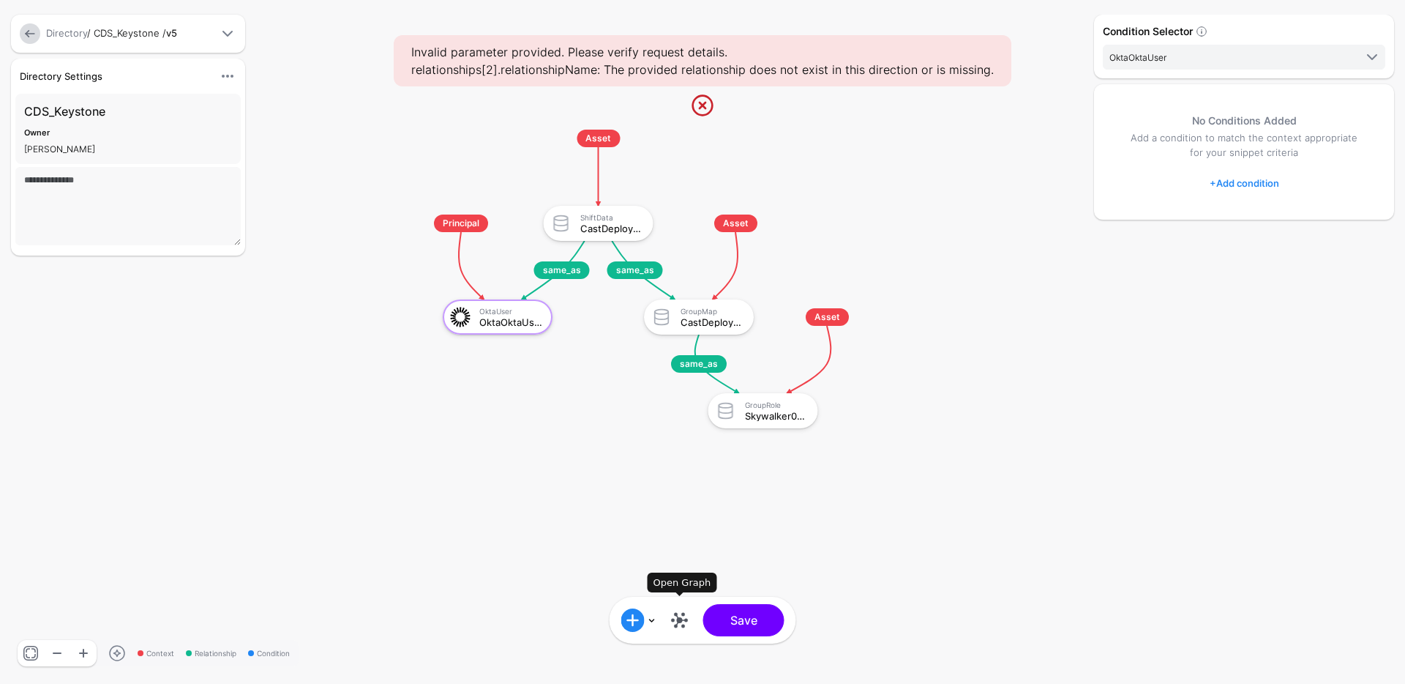
click at [684, 620] on link at bounding box center [679, 619] width 23 height 23
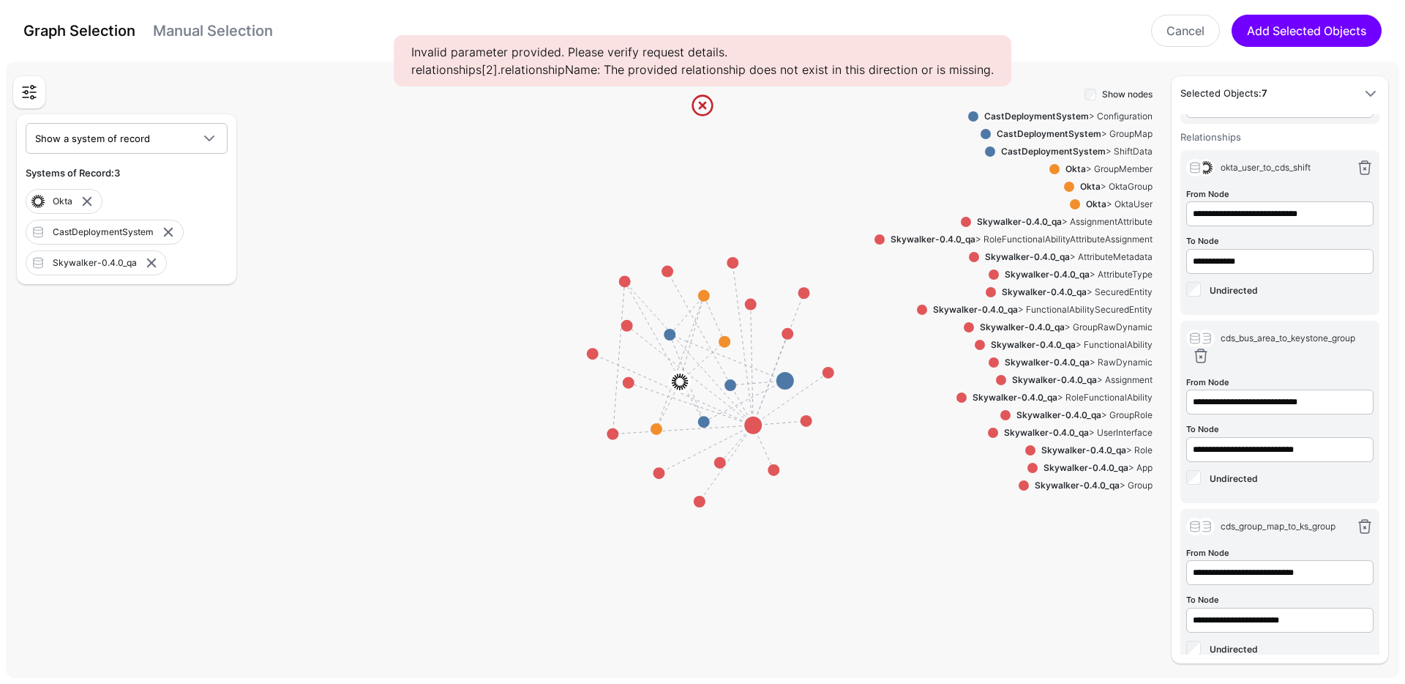
scroll to position [572, 0]
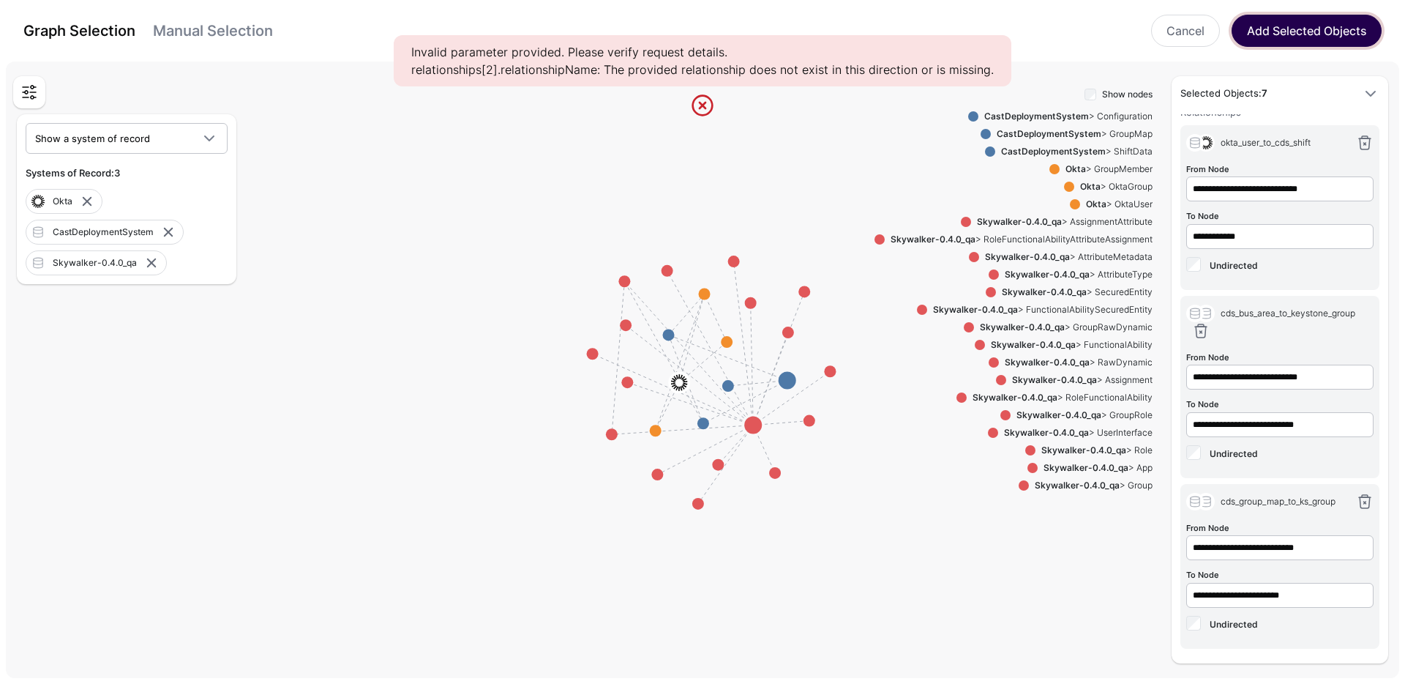
click at [1303, 31] on button "Add Selected Objects" at bounding box center [1307, 31] width 150 height 32
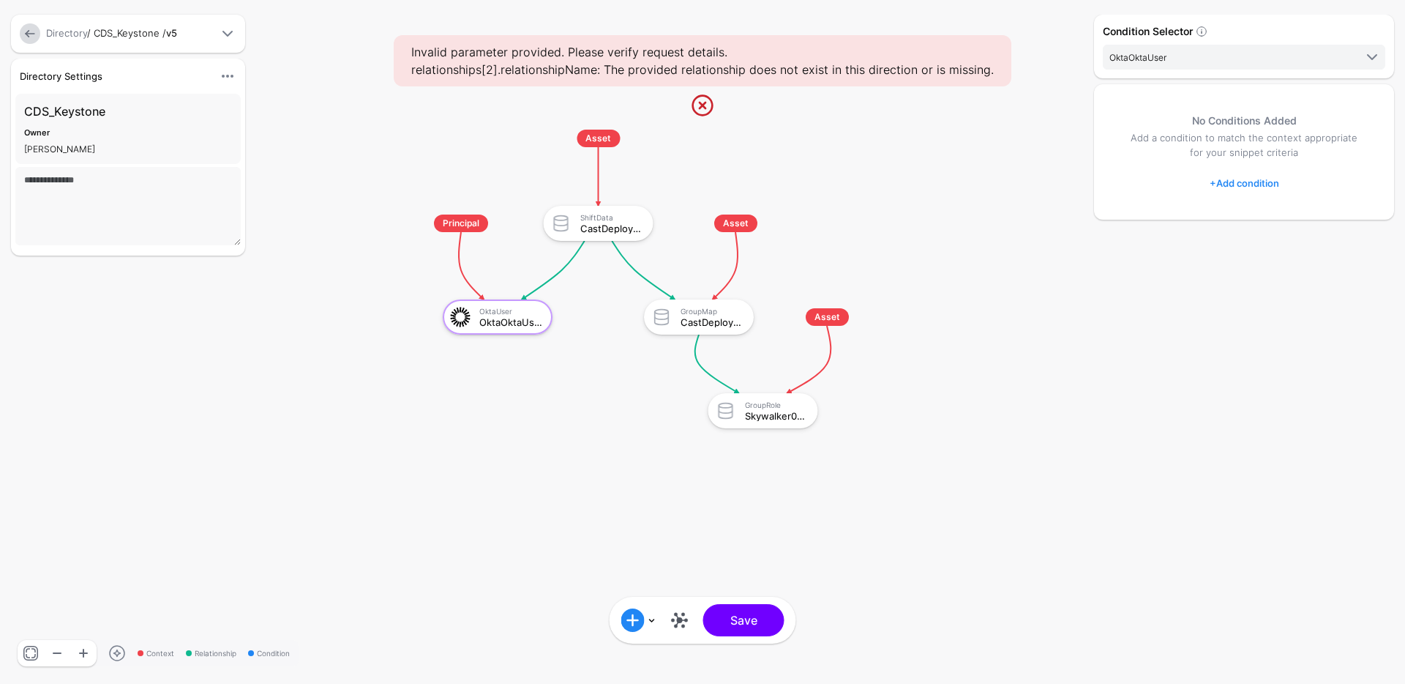
scroll to position [0, 0]
click at [767, 623] on button "Save" at bounding box center [743, 620] width 81 height 32
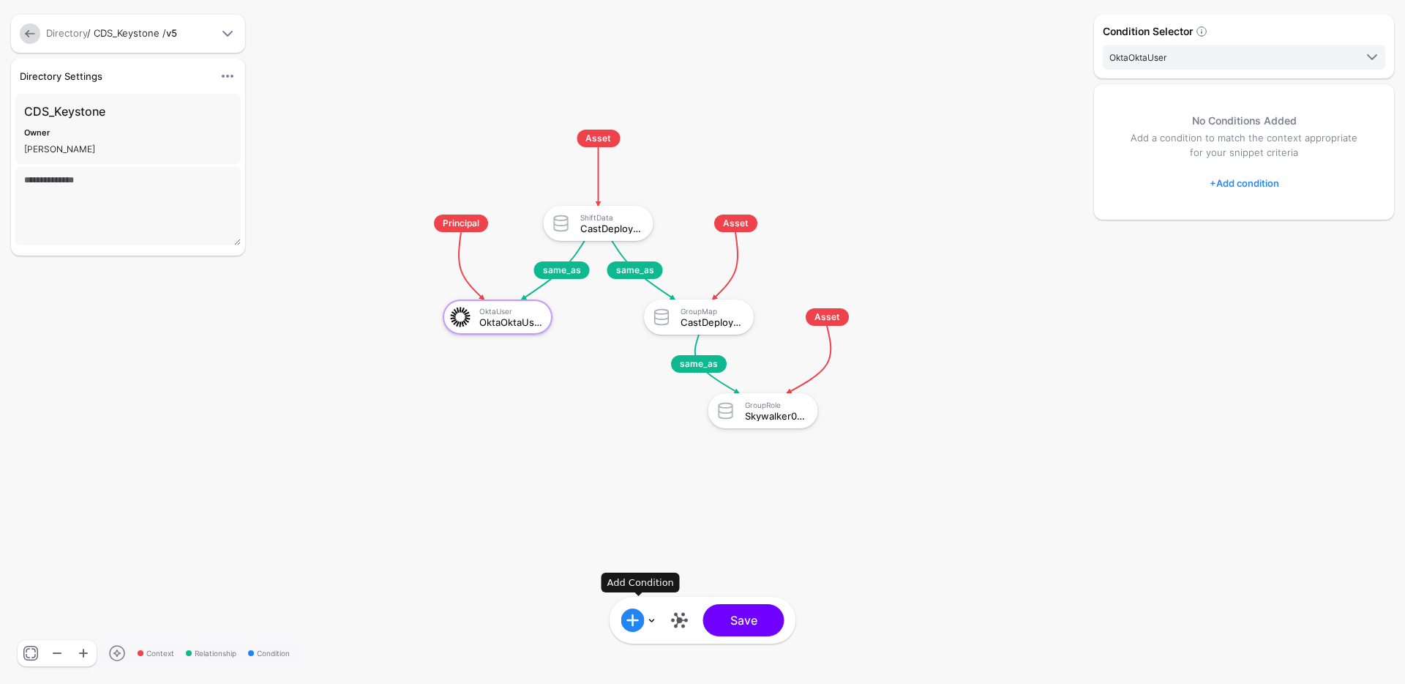
click at [640, 628] on span at bounding box center [632, 619] width 23 height 23
click at [656, 571] on div "Add Condition Group" at bounding box center [684, 575] width 124 height 15
click at [657, 566] on div "Graph Condition" at bounding box center [693, 575] width 142 height 18
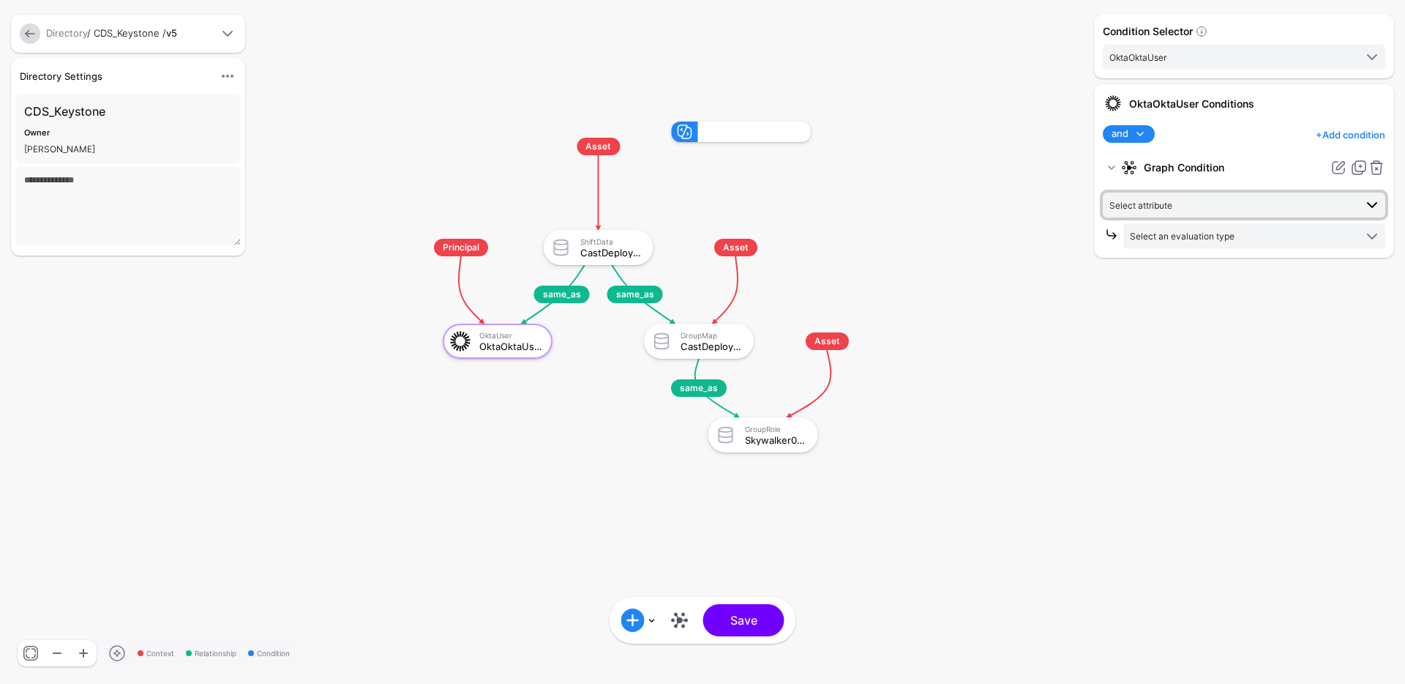
click at [1148, 198] on span "Select attribute" at bounding box center [1232, 205] width 245 height 16
click at [1194, 364] on div "groupId" at bounding box center [1259, 364] width 230 height 13
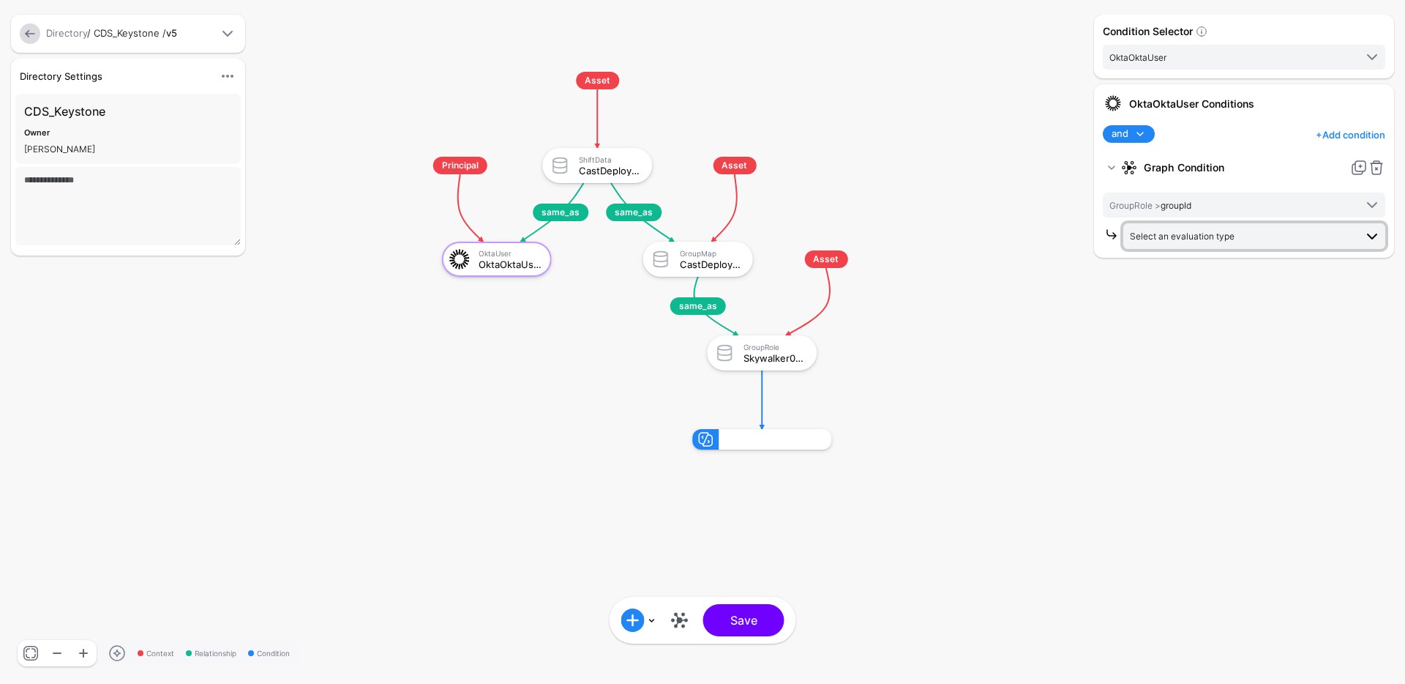
click at [1205, 236] on span "Select an evaluation type" at bounding box center [1182, 236] width 105 height 11
click at [1192, 277] on span "Graph Entity Evaluate against entities and attributes in the graph that you sel…" at bounding box center [1254, 283] width 239 height 46
click at [1196, 307] on link "Select attribute" at bounding box center [1254, 297] width 262 height 25
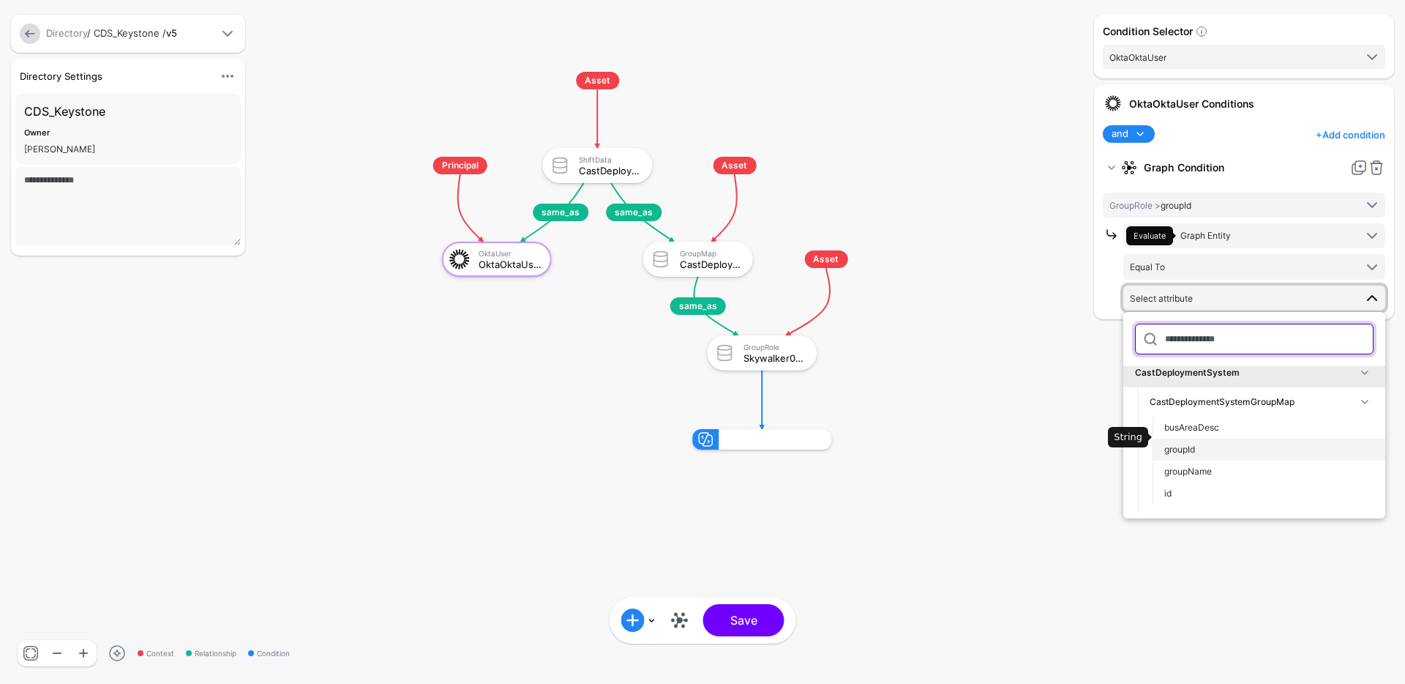
scroll to position [23, 0]
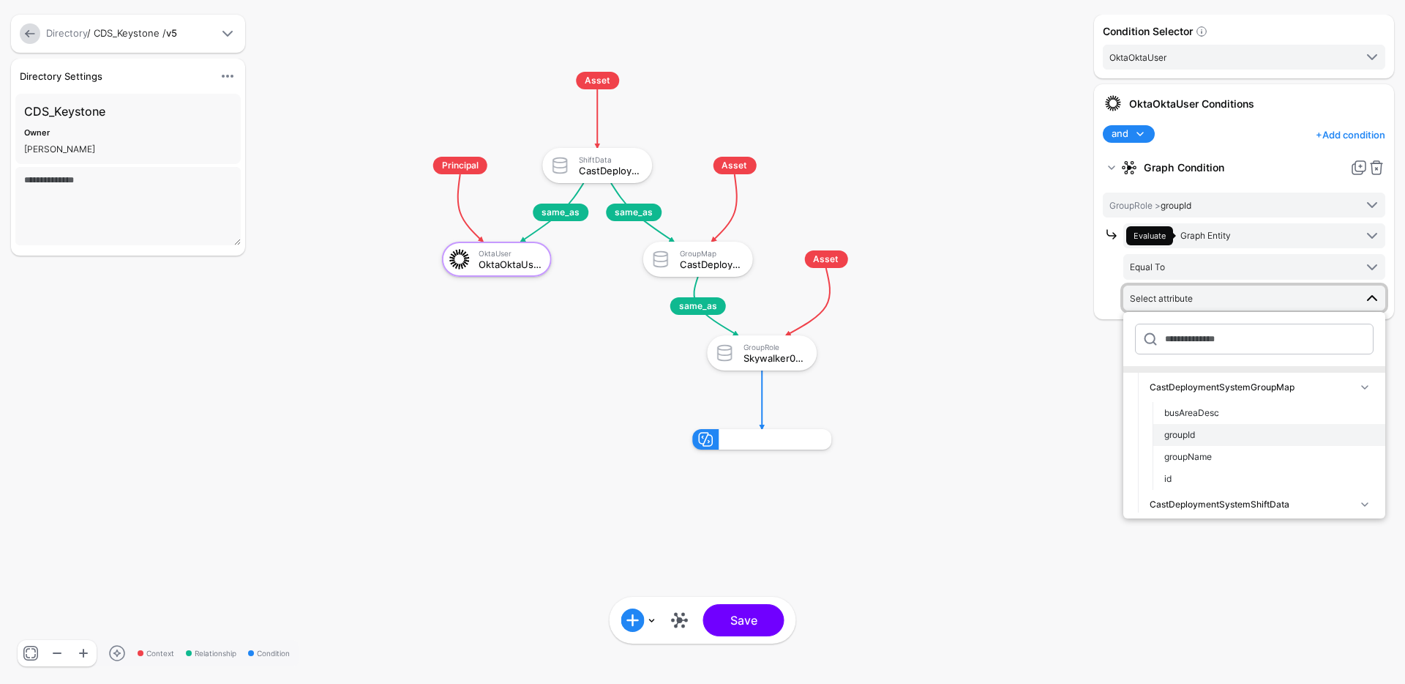
click at [1192, 438] on span "groupId" at bounding box center [1179, 434] width 31 height 11
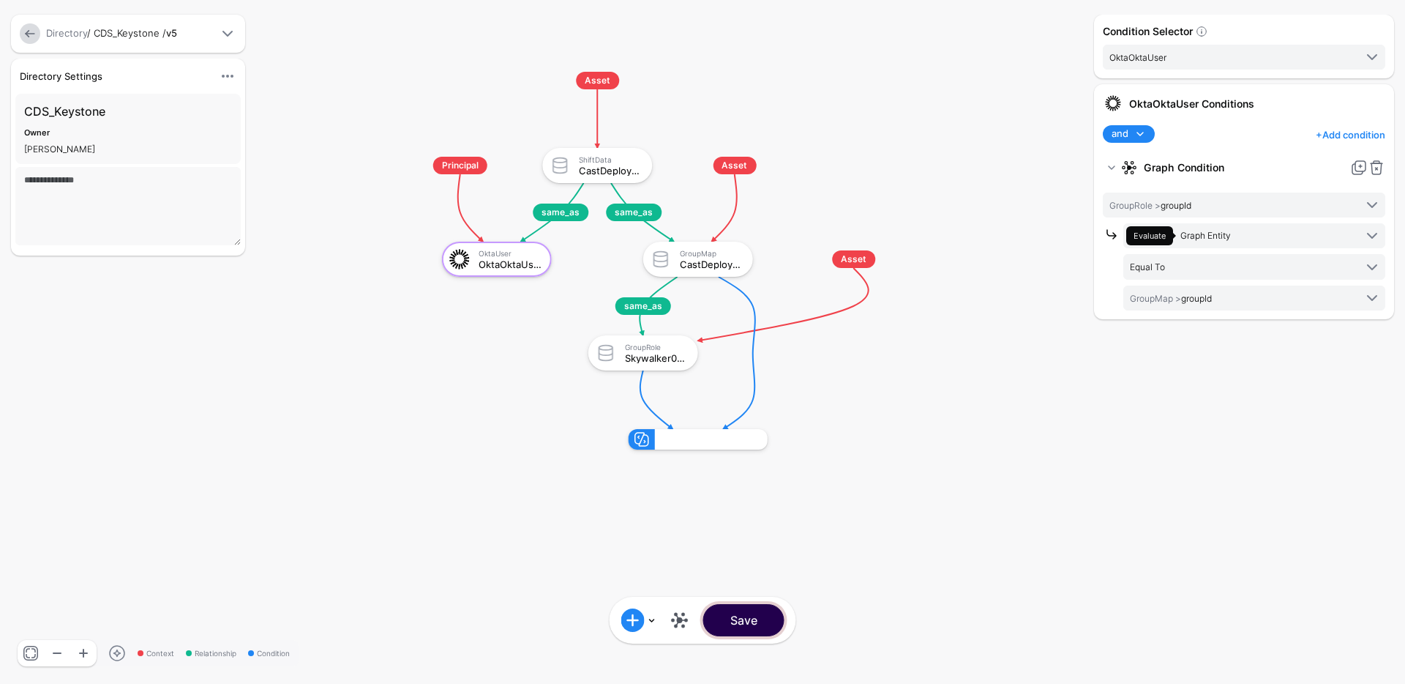
click at [737, 607] on button "Save" at bounding box center [743, 620] width 81 height 32
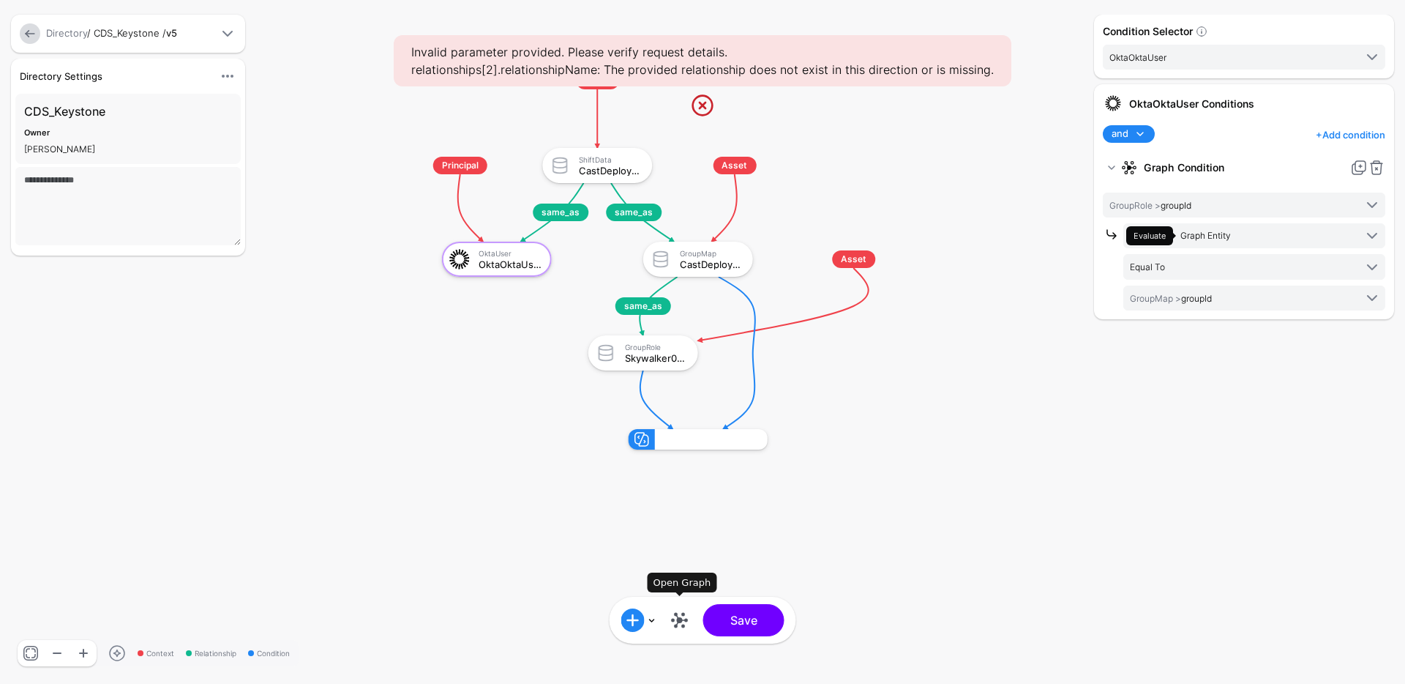
click at [678, 623] on link at bounding box center [679, 619] width 23 height 23
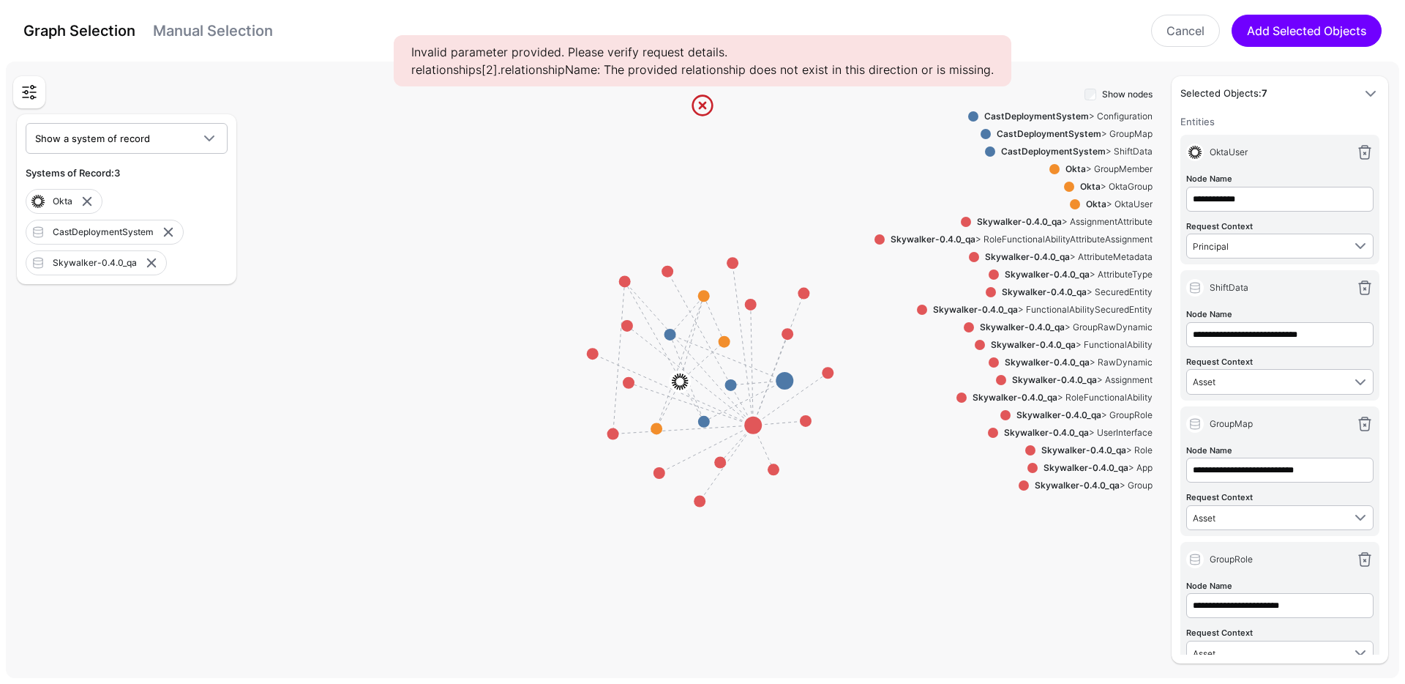
scroll to position [572, 0]
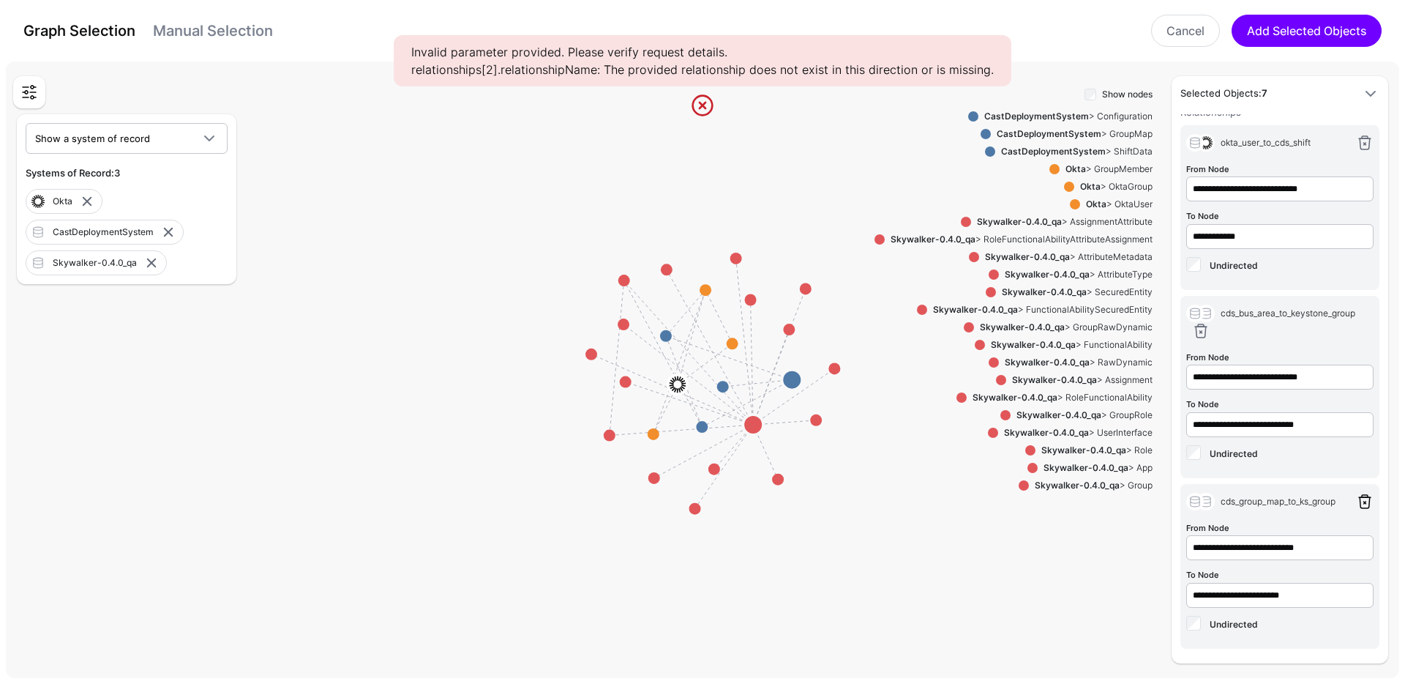
click at [1356, 498] on link at bounding box center [1365, 502] width 18 height 18
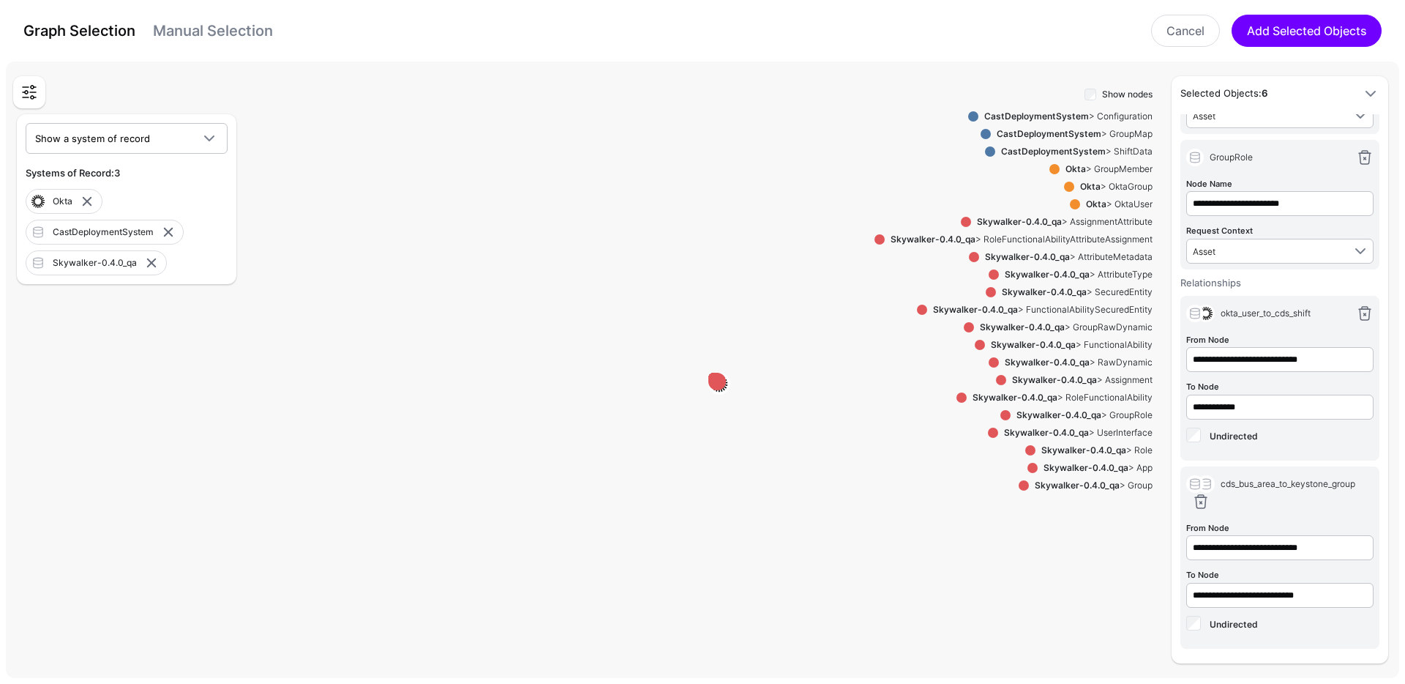
scroll to position [402, 0]
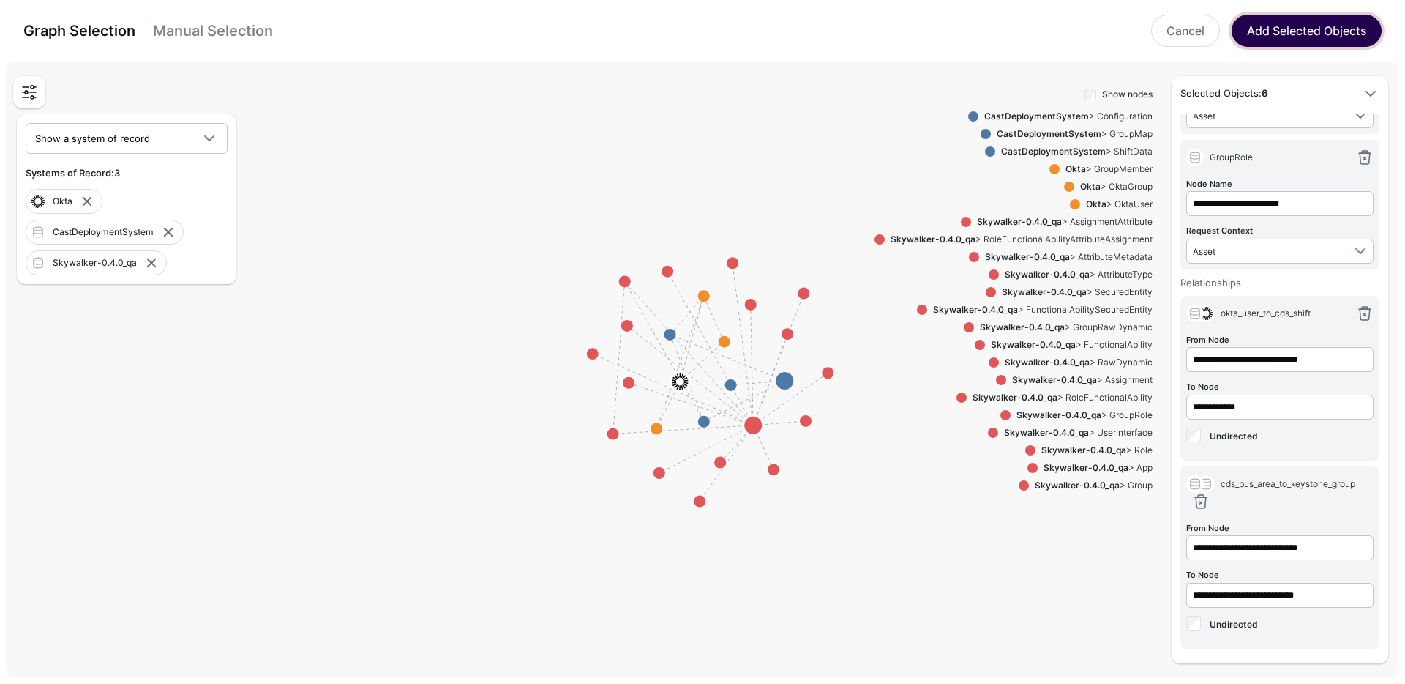
click at [1294, 33] on button "Add Selected Objects" at bounding box center [1307, 31] width 150 height 32
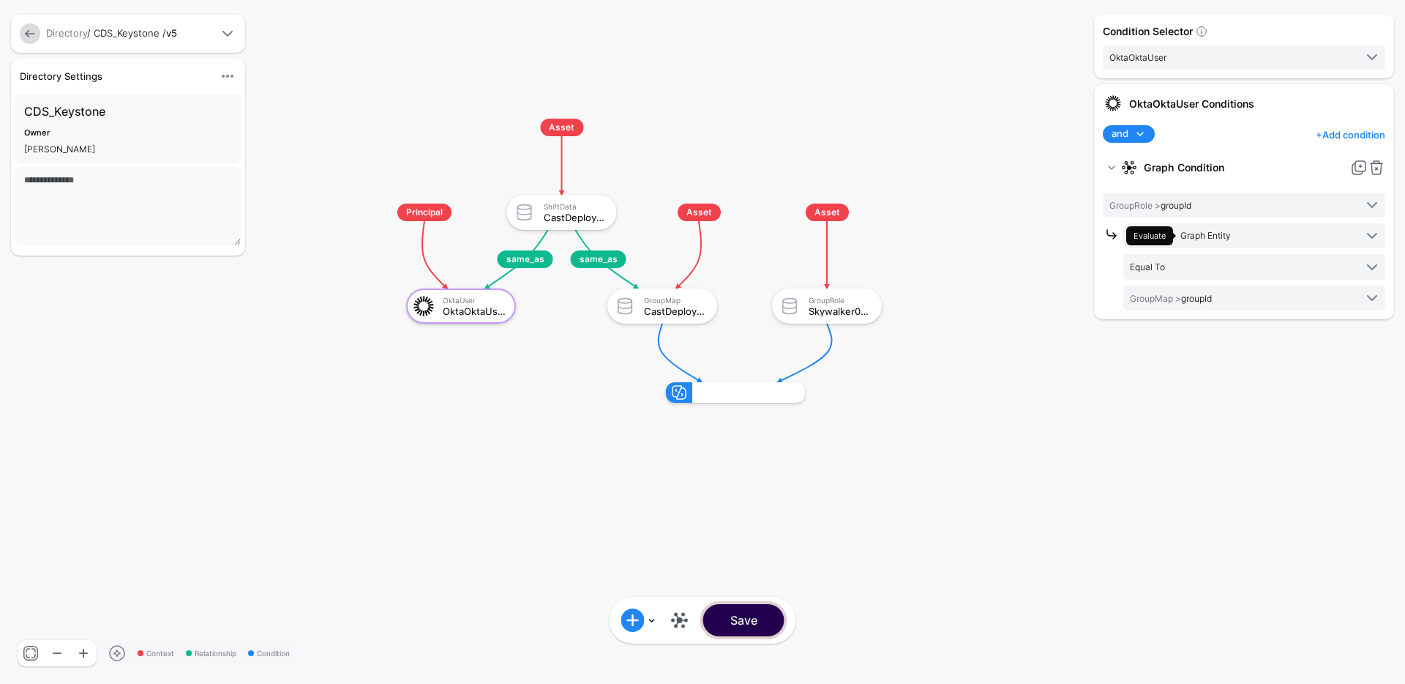
click at [750, 622] on button "Save" at bounding box center [743, 620] width 81 height 32
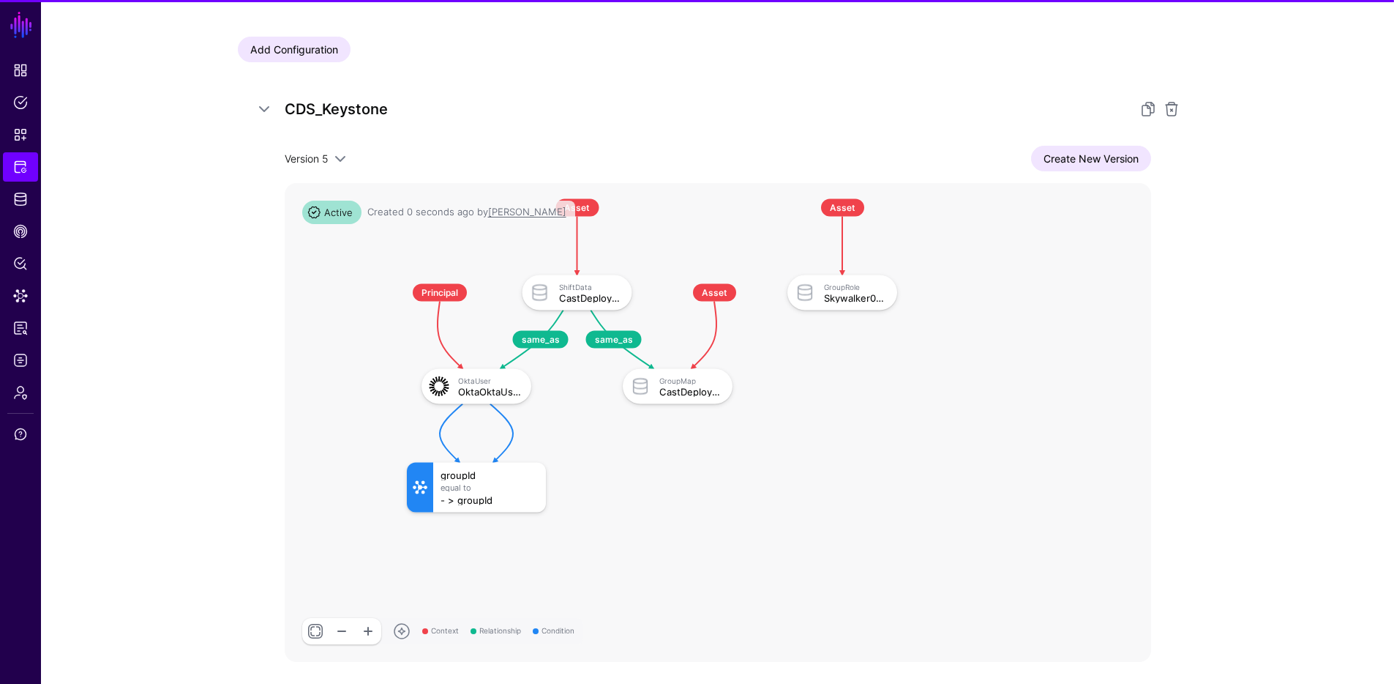
scroll to position [259, 0]
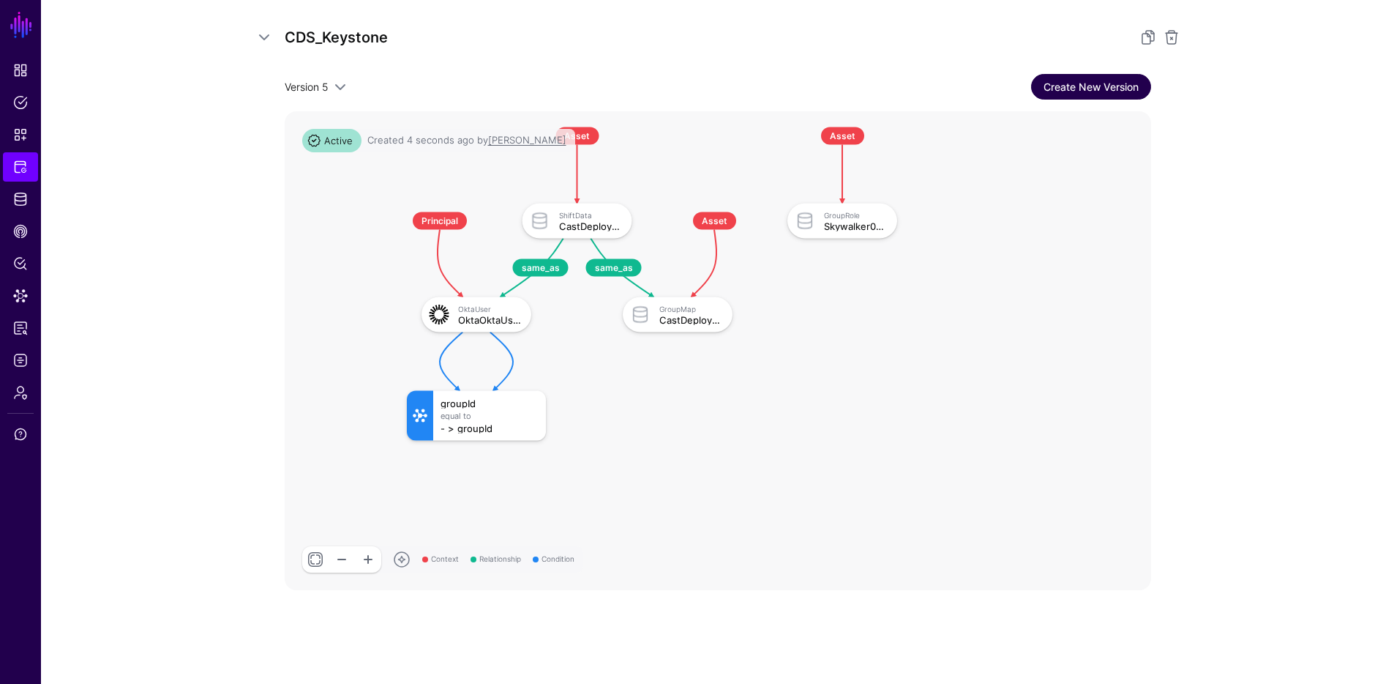
click at [1101, 90] on link "Create New Version" at bounding box center [1091, 87] width 120 height 26
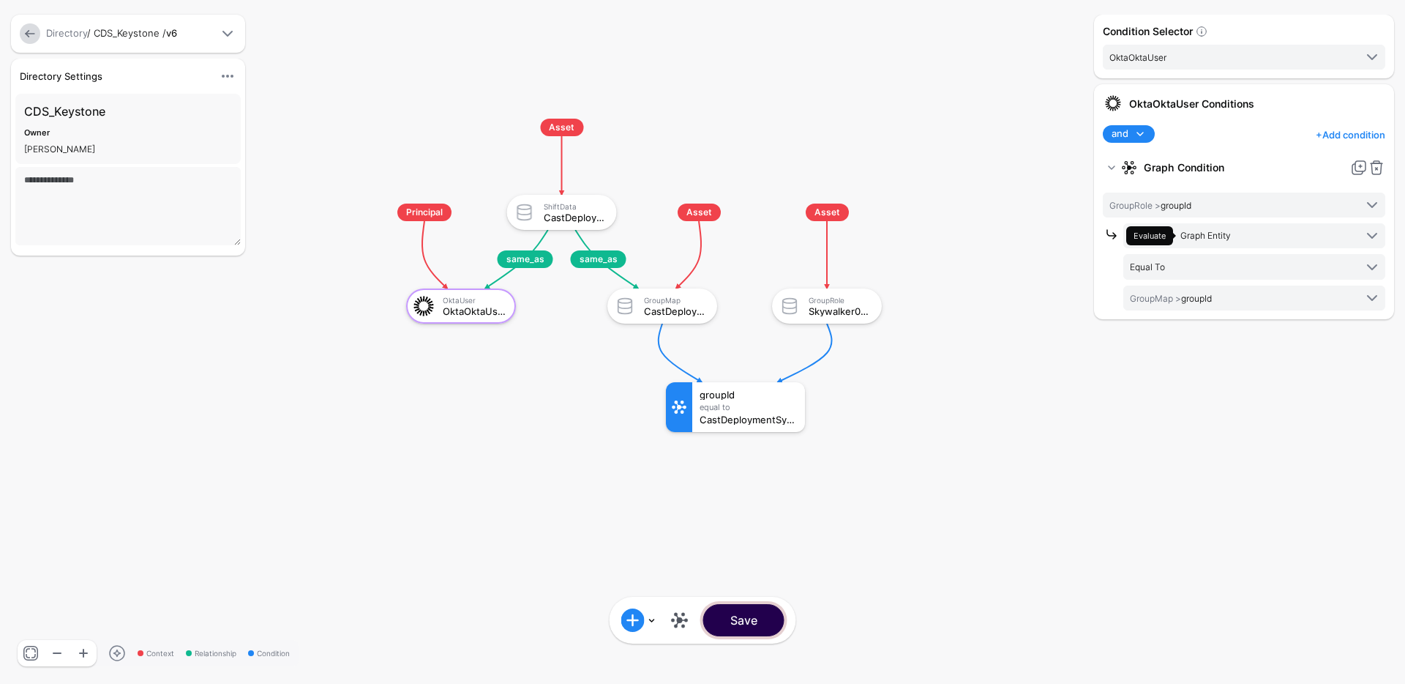
click at [771, 618] on button "Save" at bounding box center [743, 620] width 81 height 32
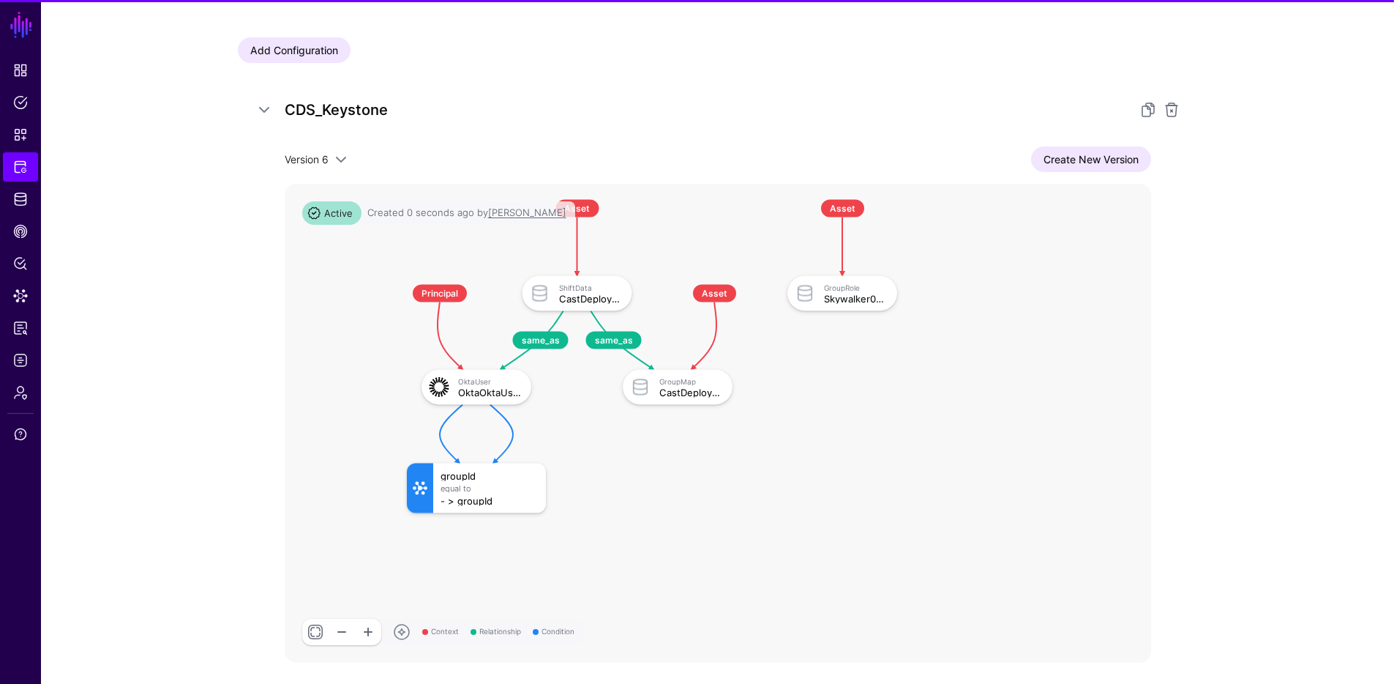
scroll to position [259, 0]
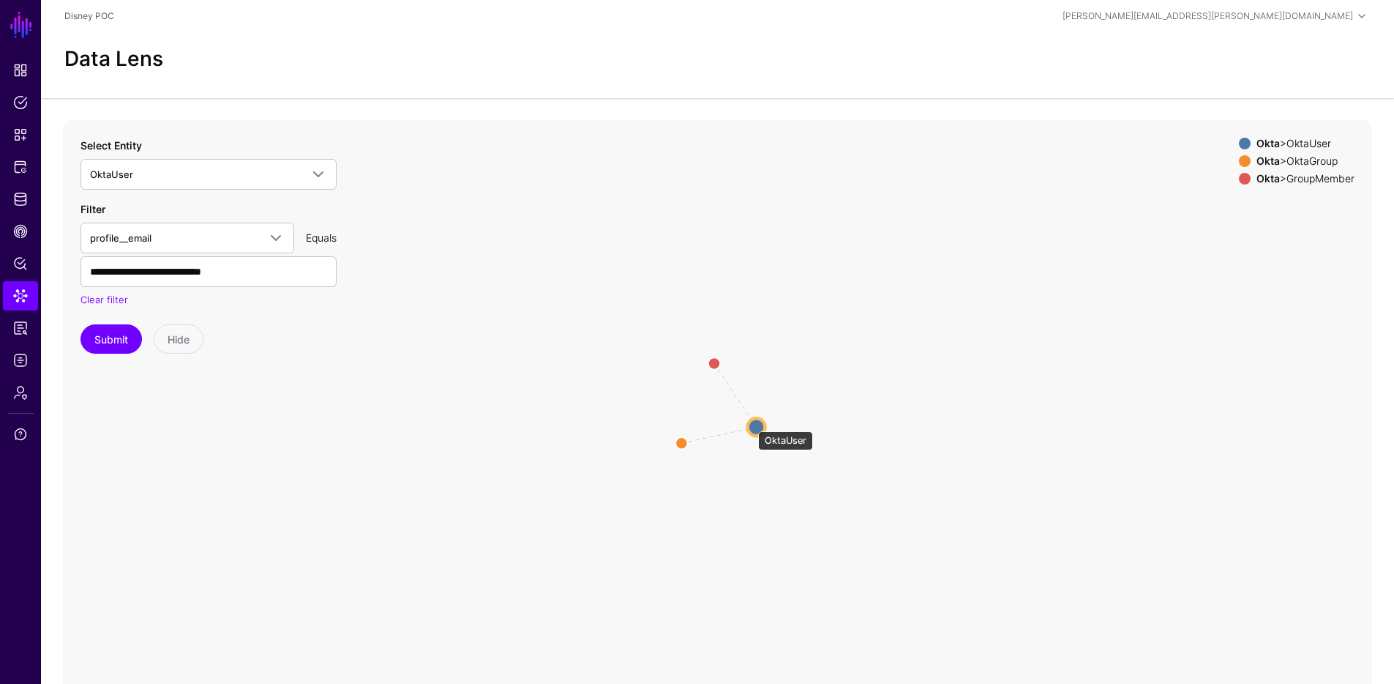
click at [751, 424] on circle at bounding box center [757, 427] width 18 height 18
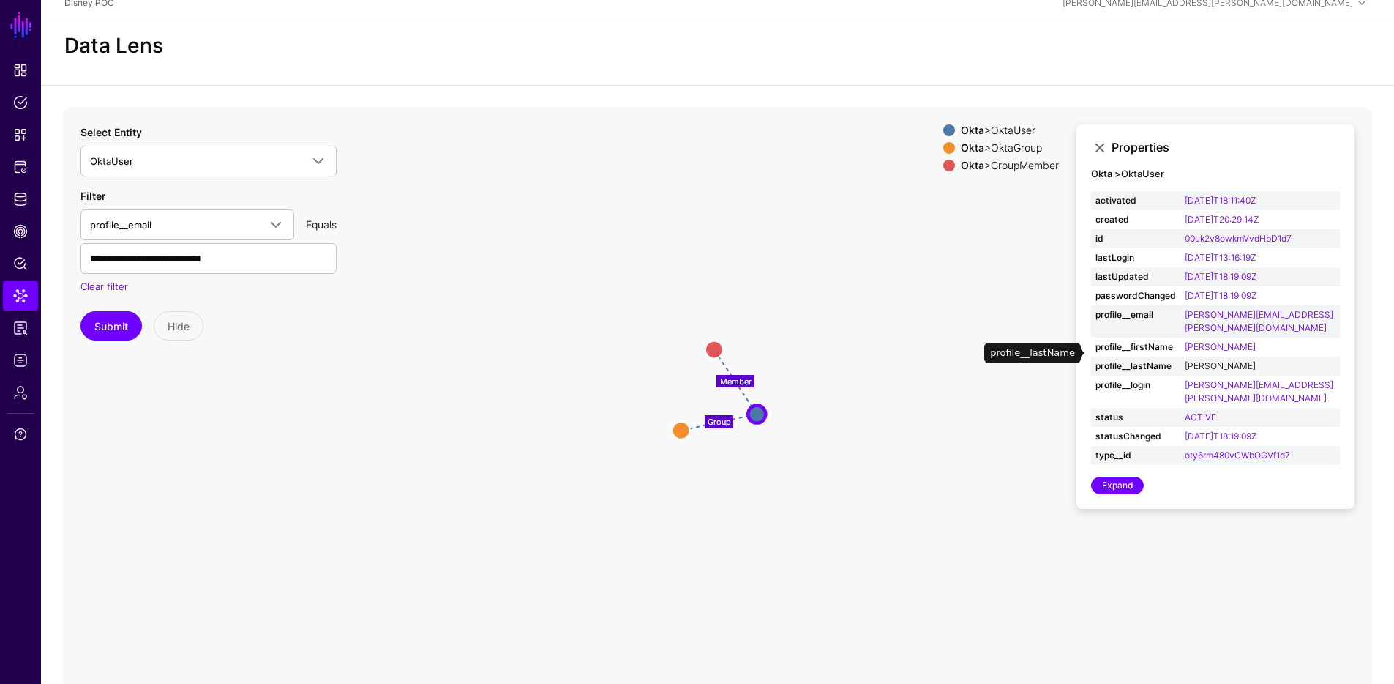
scroll to position [30, 0]
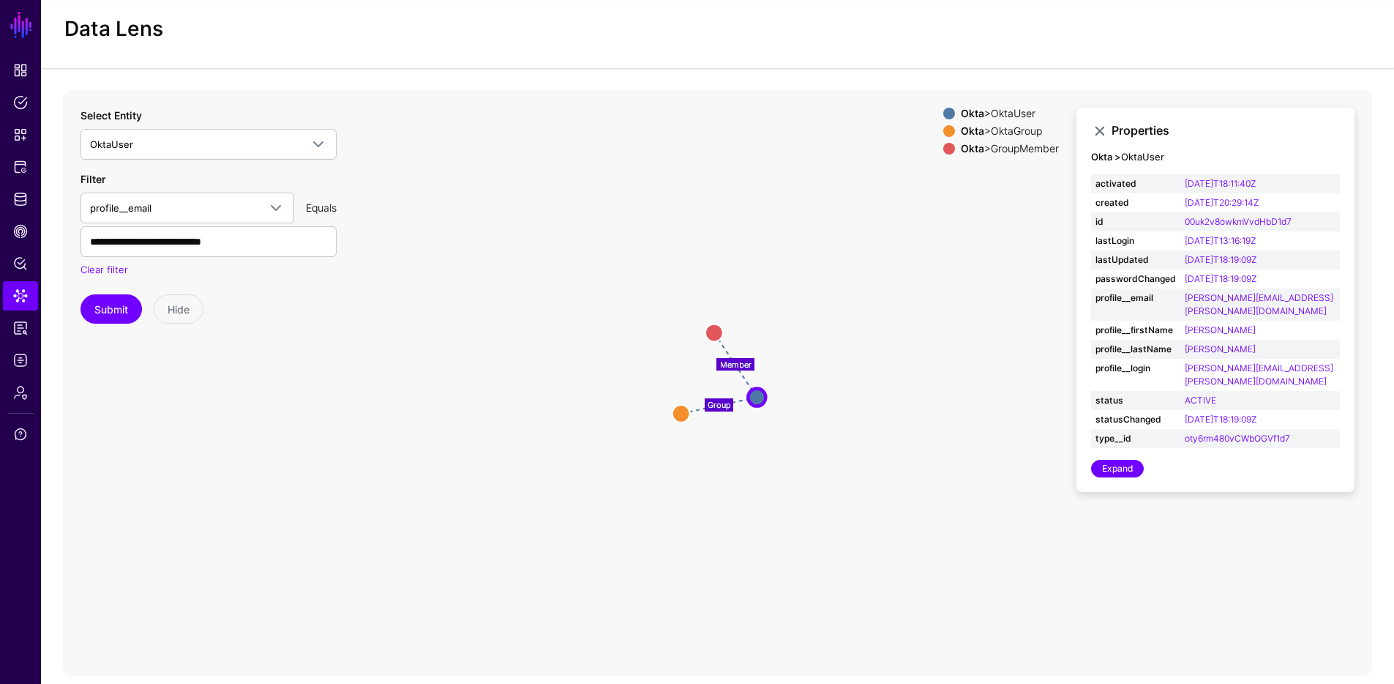
click at [547, 382] on icon "Group Member GroupMember GroupMember OktaGroup OktaGroup OktaUser OktaUser" at bounding box center [717, 383] width 1309 height 586
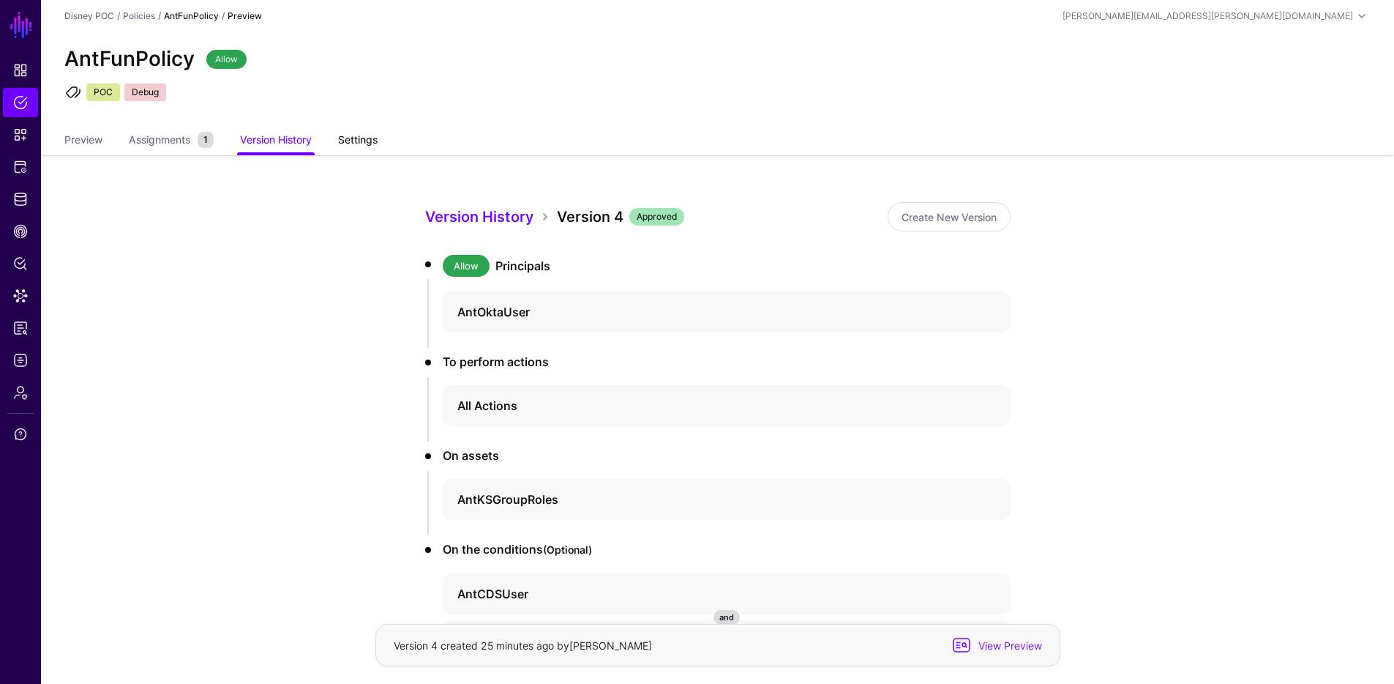
click at [361, 141] on link "Settings" at bounding box center [358, 141] width 40 height 28
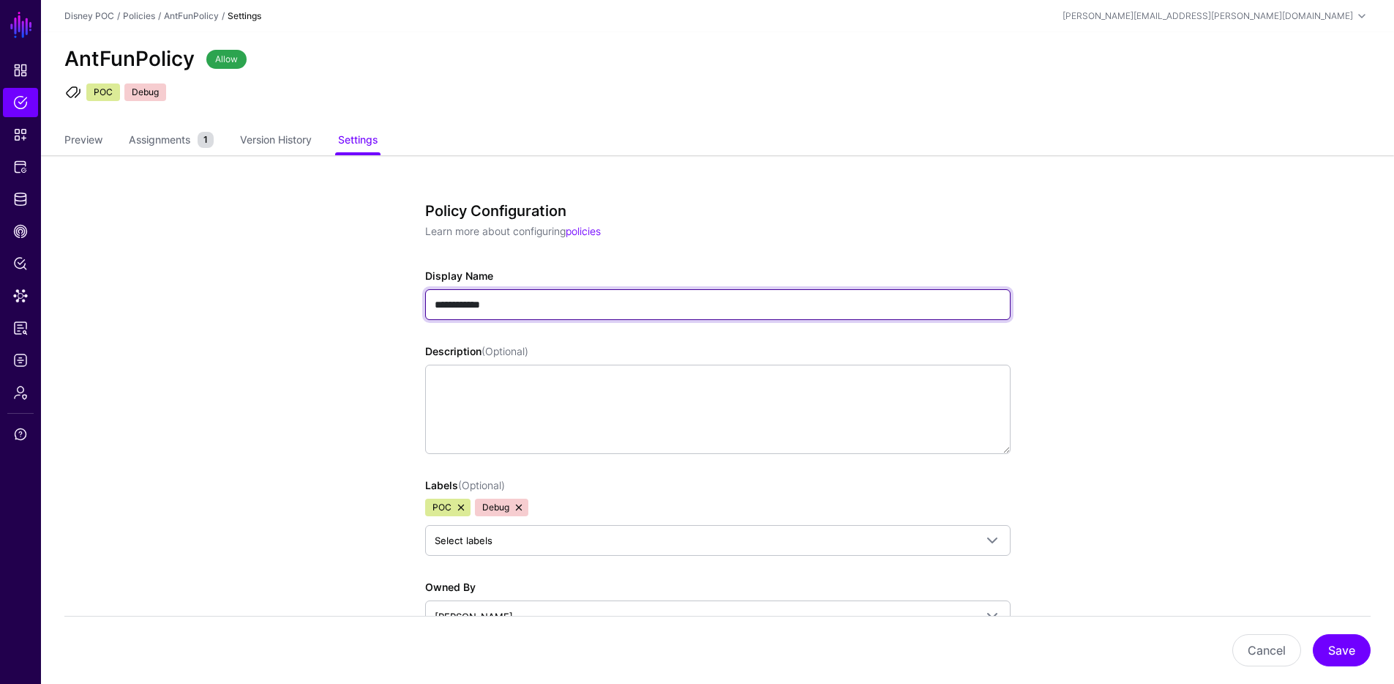
click at [450, 304] on input "**********" at bounding box center [718, 304] width 586 height 31
drag, startPoint x: 452, startPoint y: 304, endPoint x: 466, endPoint y: 306, distance: 14.8
click at [466, 306] on input "**********" at bounding box center [718, 304] width 586 height 31
type input "**********"
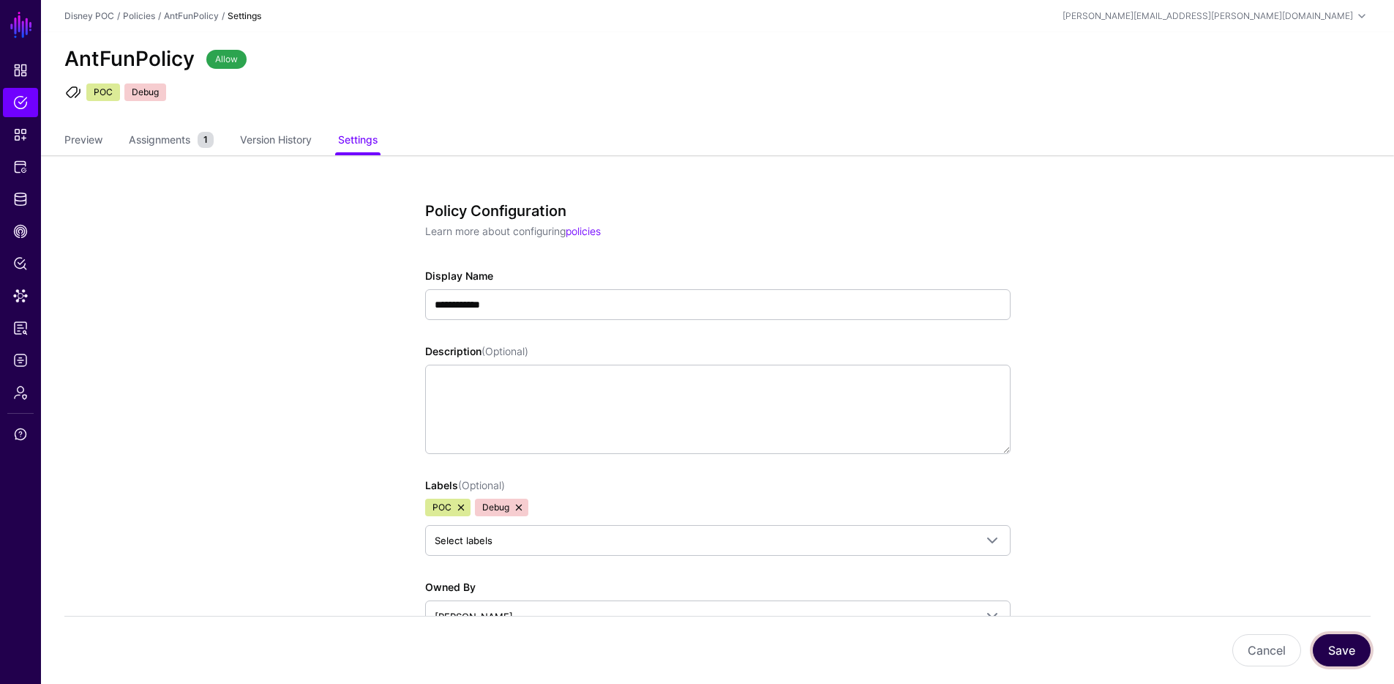
click at [1342, 650] on button "Save" at bounding box center [1342, 650] width 58 height 32
click at [520, 505] on link at bounding box center [519, 507] width 12 height 12
click at [1332, 647] on button "Save" at bounding box center [1342, 650] width 58 height 32
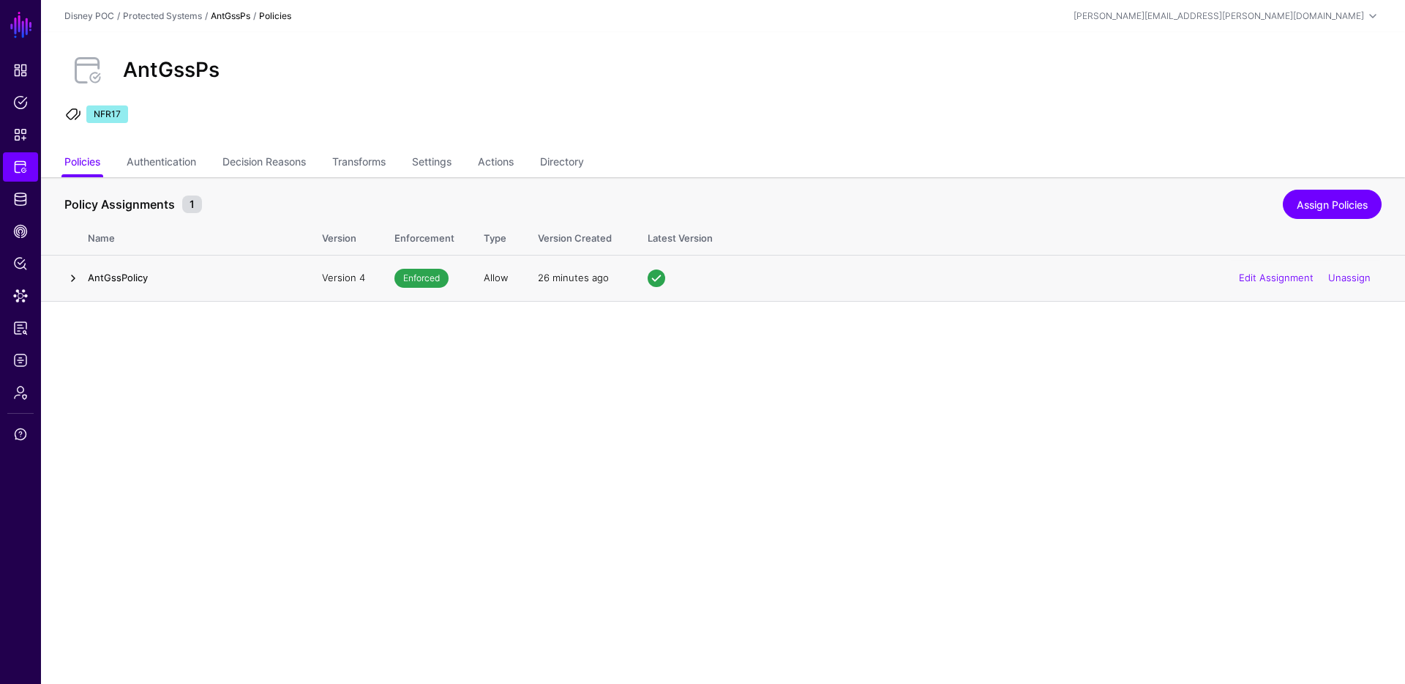
click at [75, 276] on link at bounding box center [73, 278] width 18 height 18
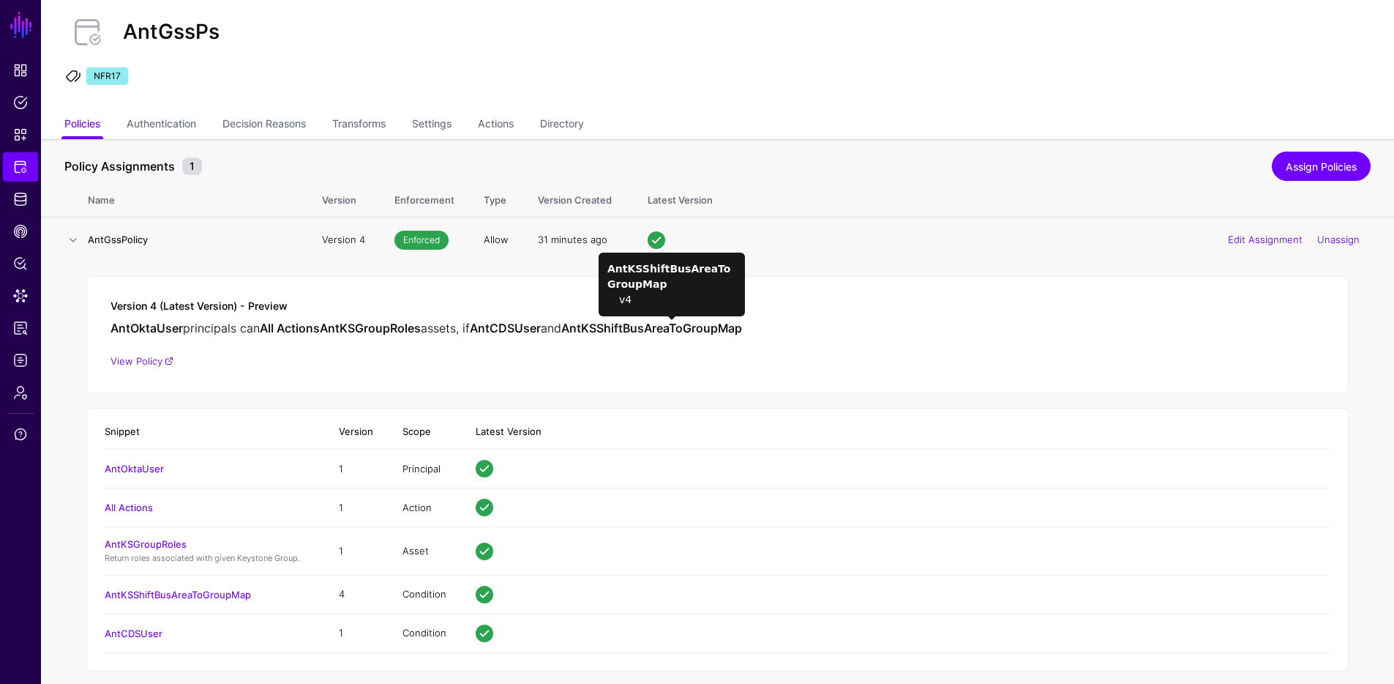
scroll to position [54, 0]
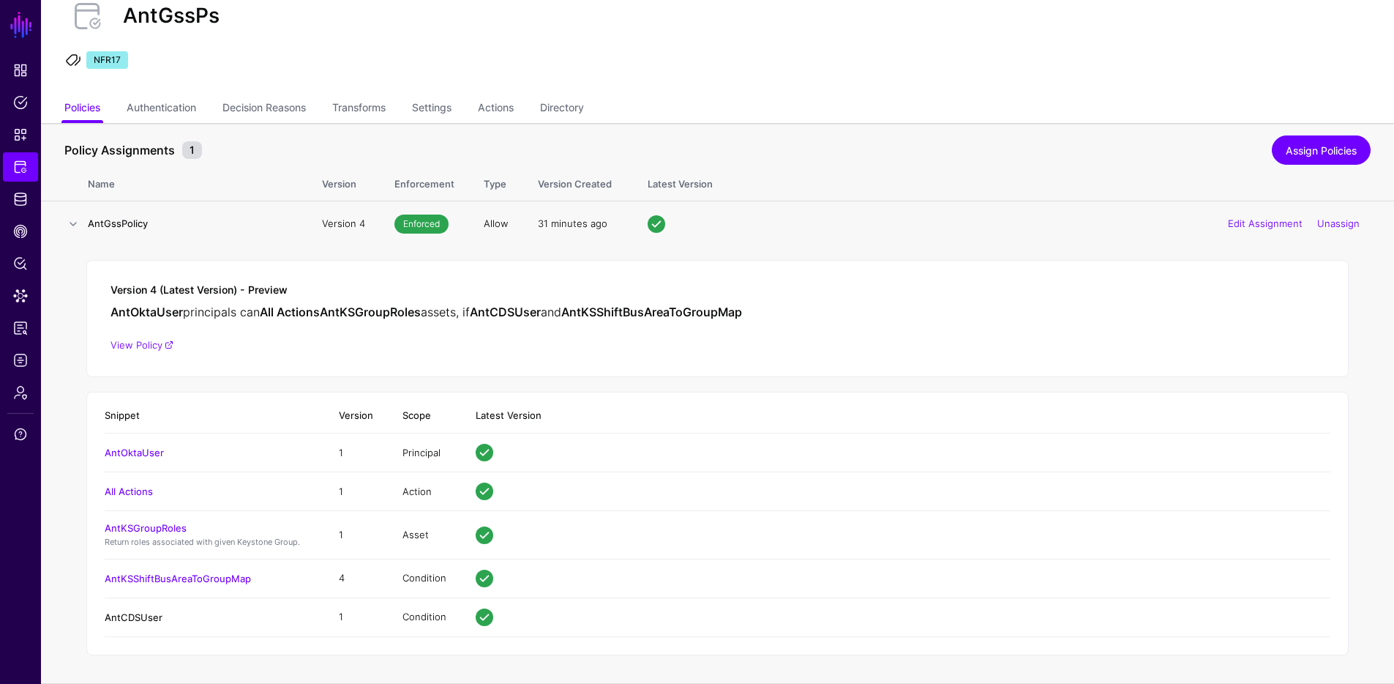
click at [150, 619] on link "AntCDSUser" at bounding box center [134, 617] width 58 height 12
click at [178, 577] on link "AntKSShiftBusAreaToGroupMap" at bounding box center [178, 578] width 146 height 12
click at [152, 523] on link "AntKSGroupRoles" at bounding box center [146, 528] width 82 height 12
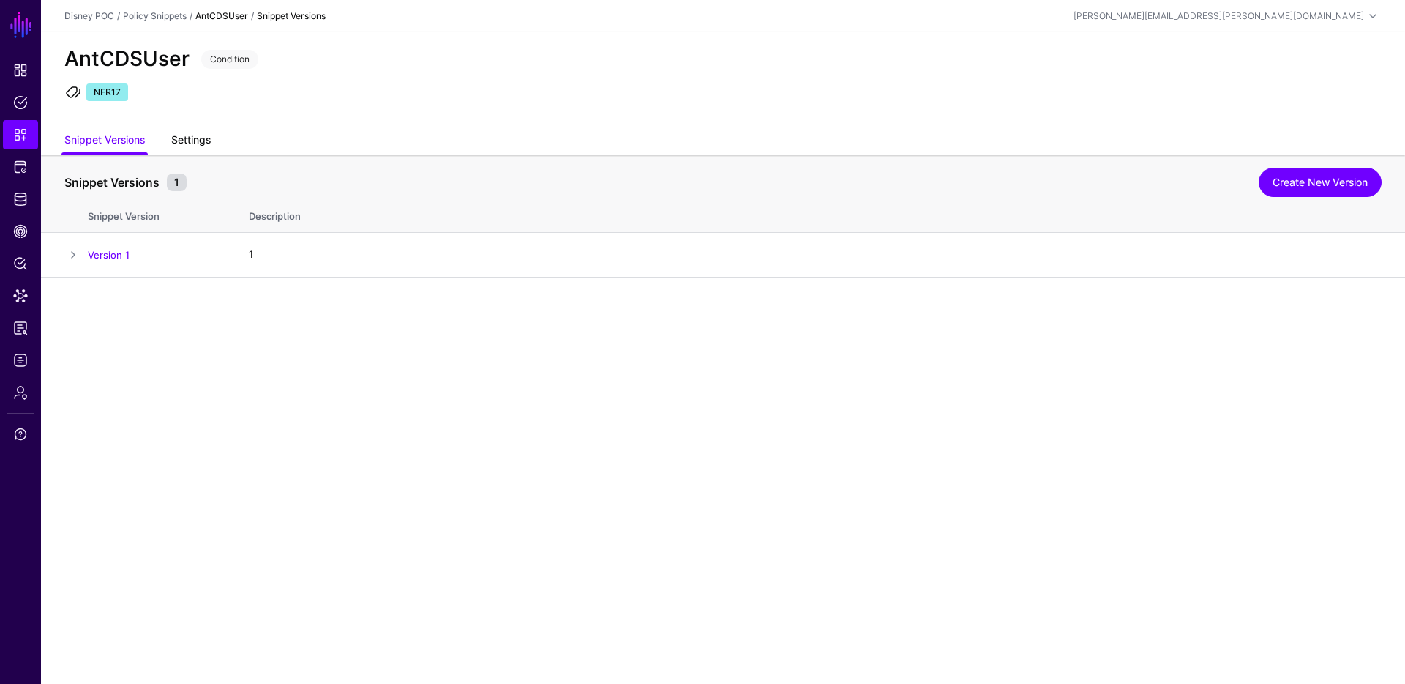
click at [190, 132] on link "Settings" at bounding box center [191, 141] width 40 height 28
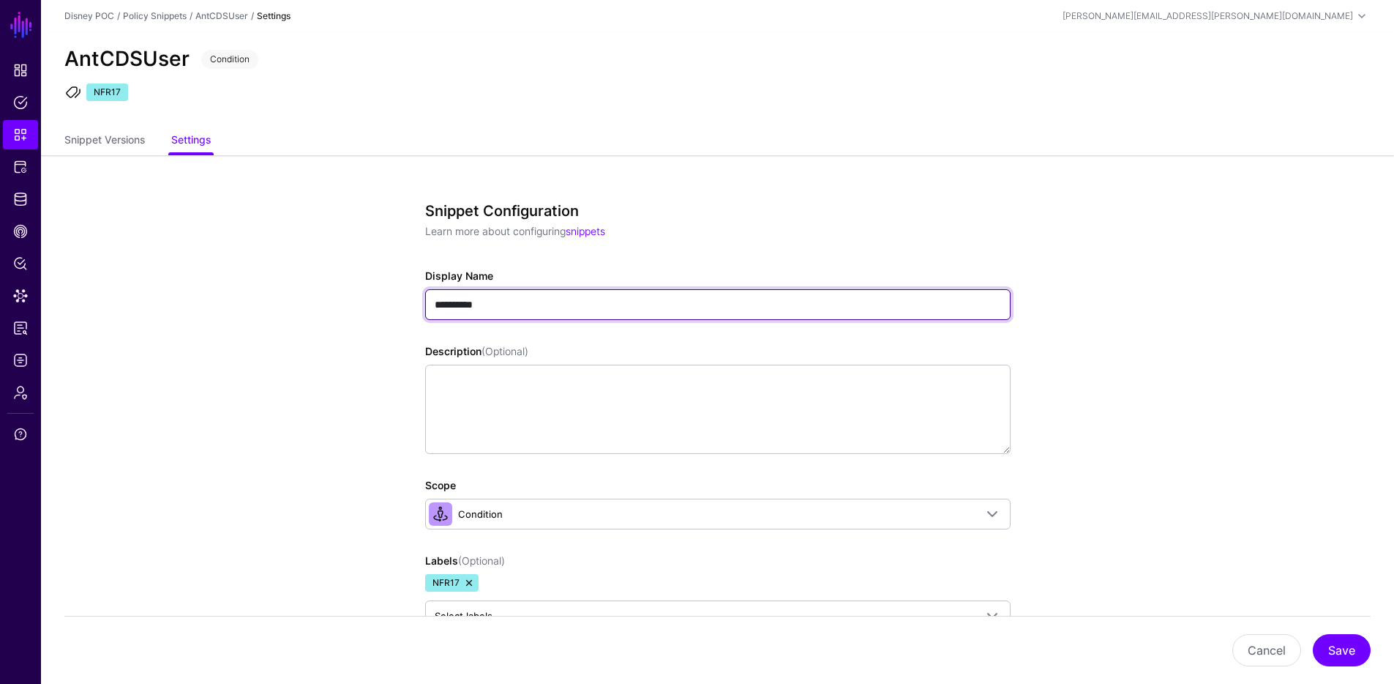
click at [523, 304] on input "**********" at bounding box center [718, 304] width 586 height 31
type input "**********"
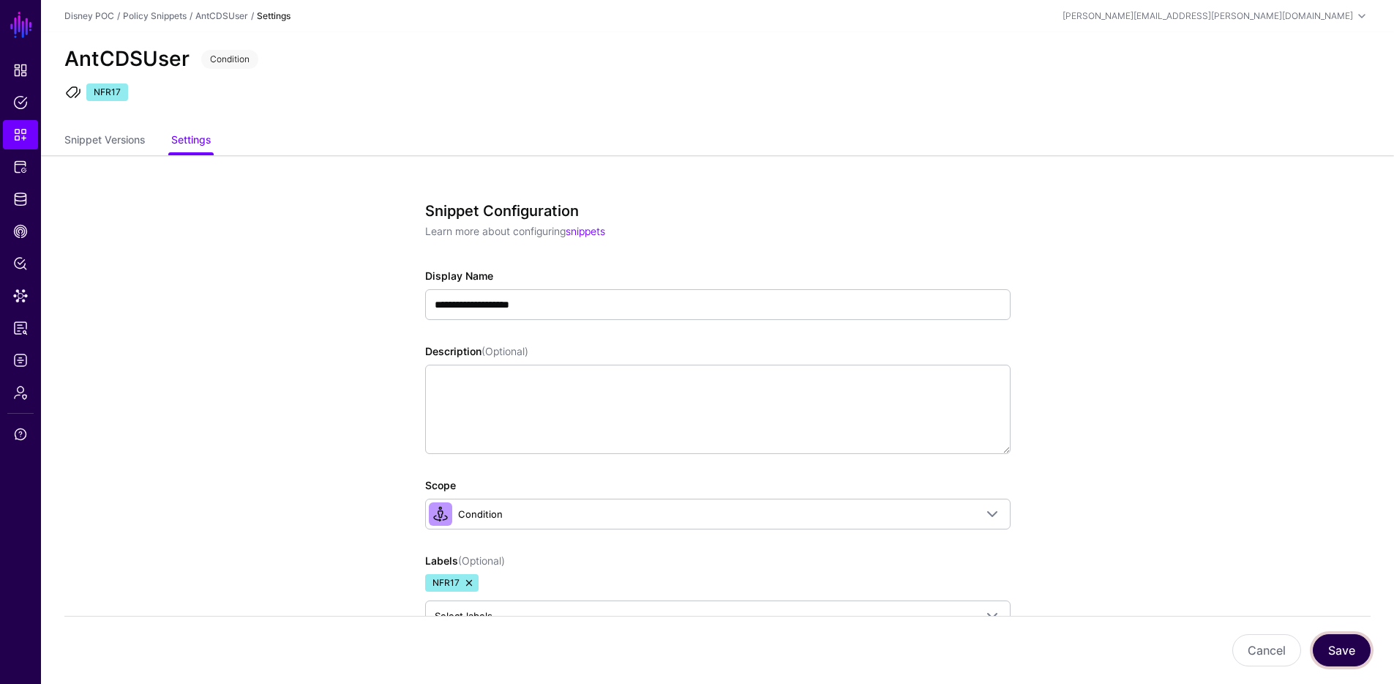
click at [1346, 653] on button "Save" at bounding box center [1342, 650] width 58 height 32
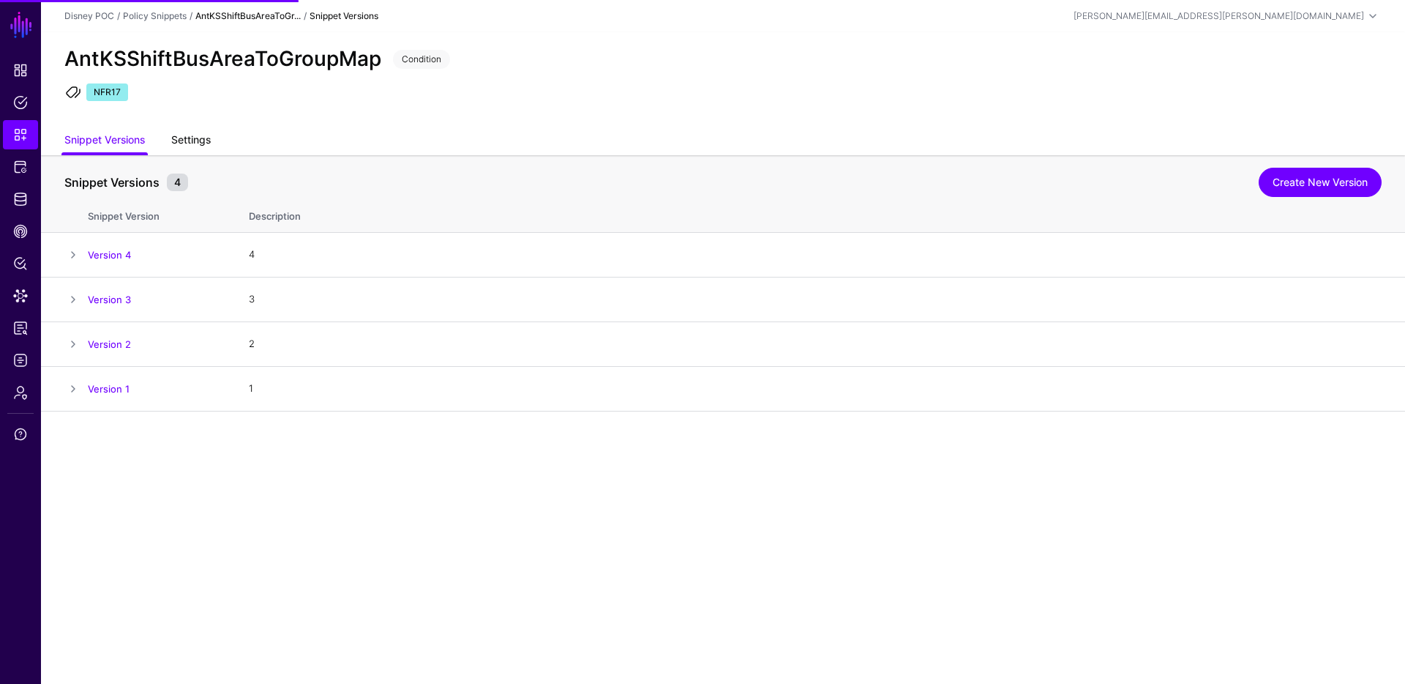
click at [207, 139] on link "Settings" at bounding box center [191, 141] width 40 height 28
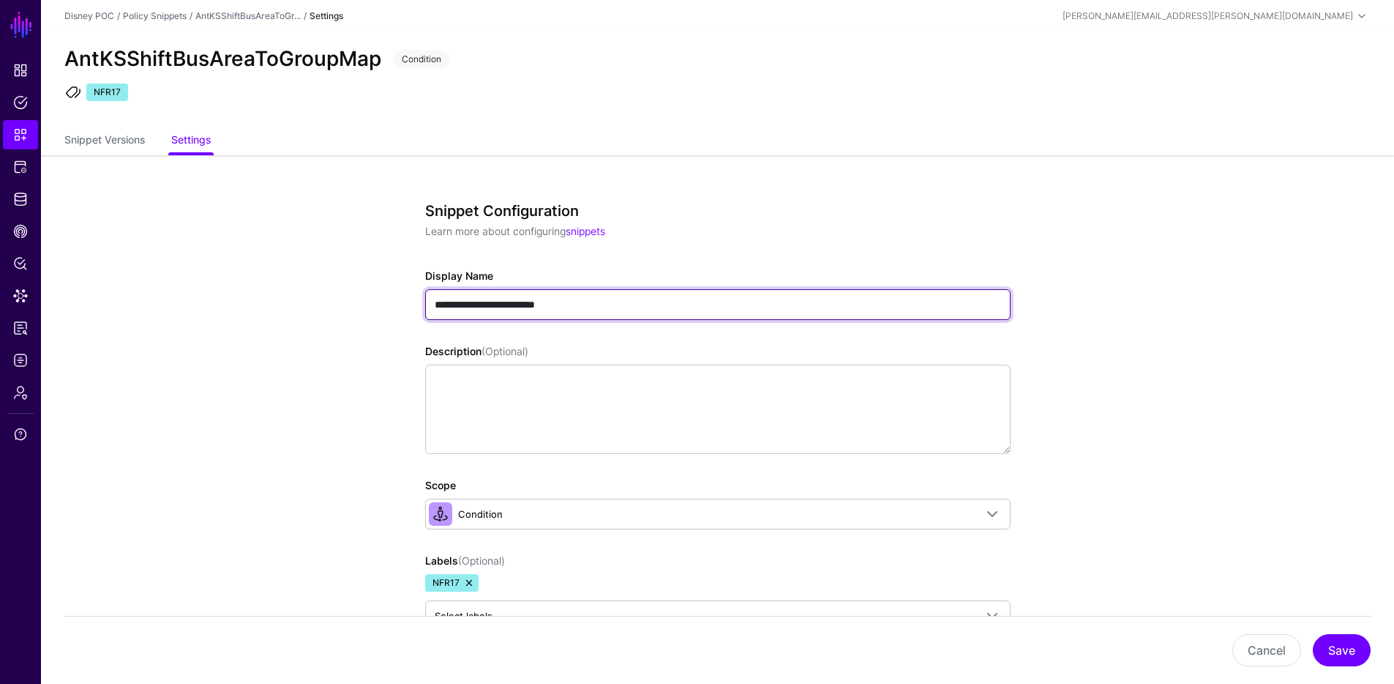
click at [463, 303] on input "**********" at bounding box center [718, 304] width 586 height 31
click at [547, 303] on input "**********" at bounding box center [718, 304] width 586 height 31
type input "**********"
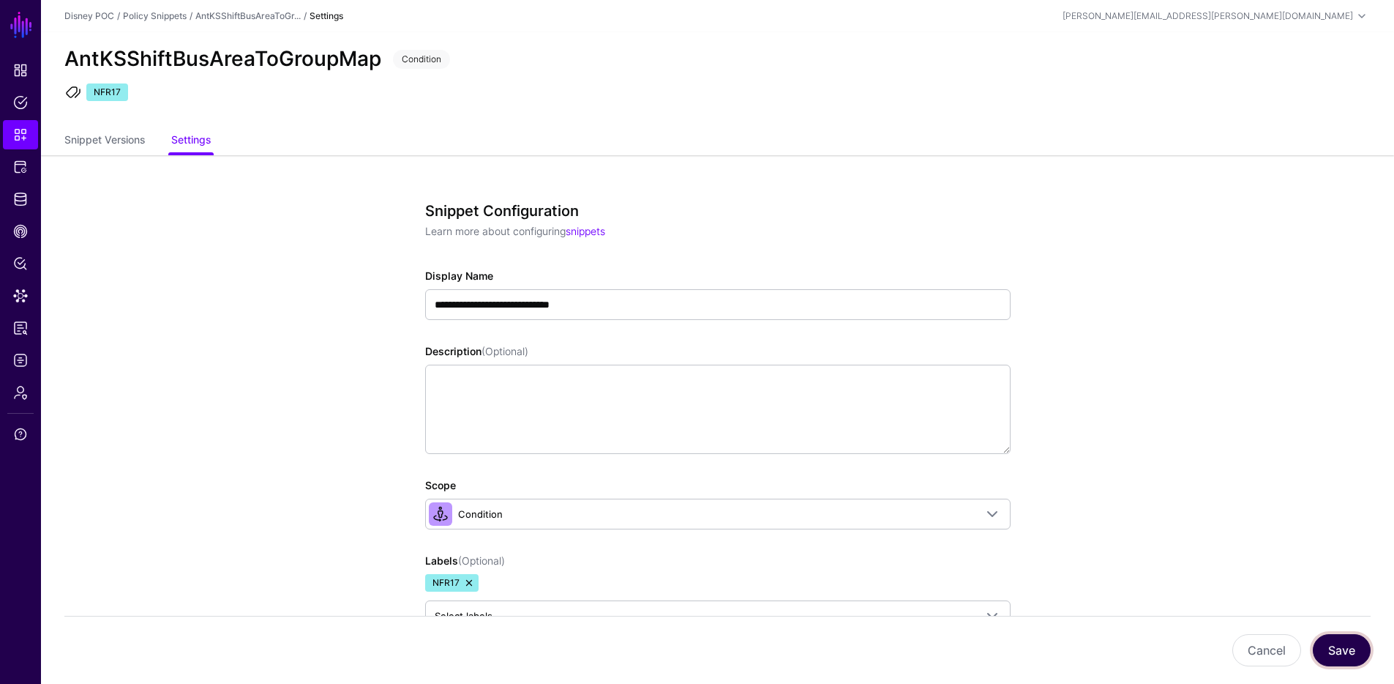
click at [1362, 648] on button "Save" at bounding box center [1342, 650] width 58 height 32
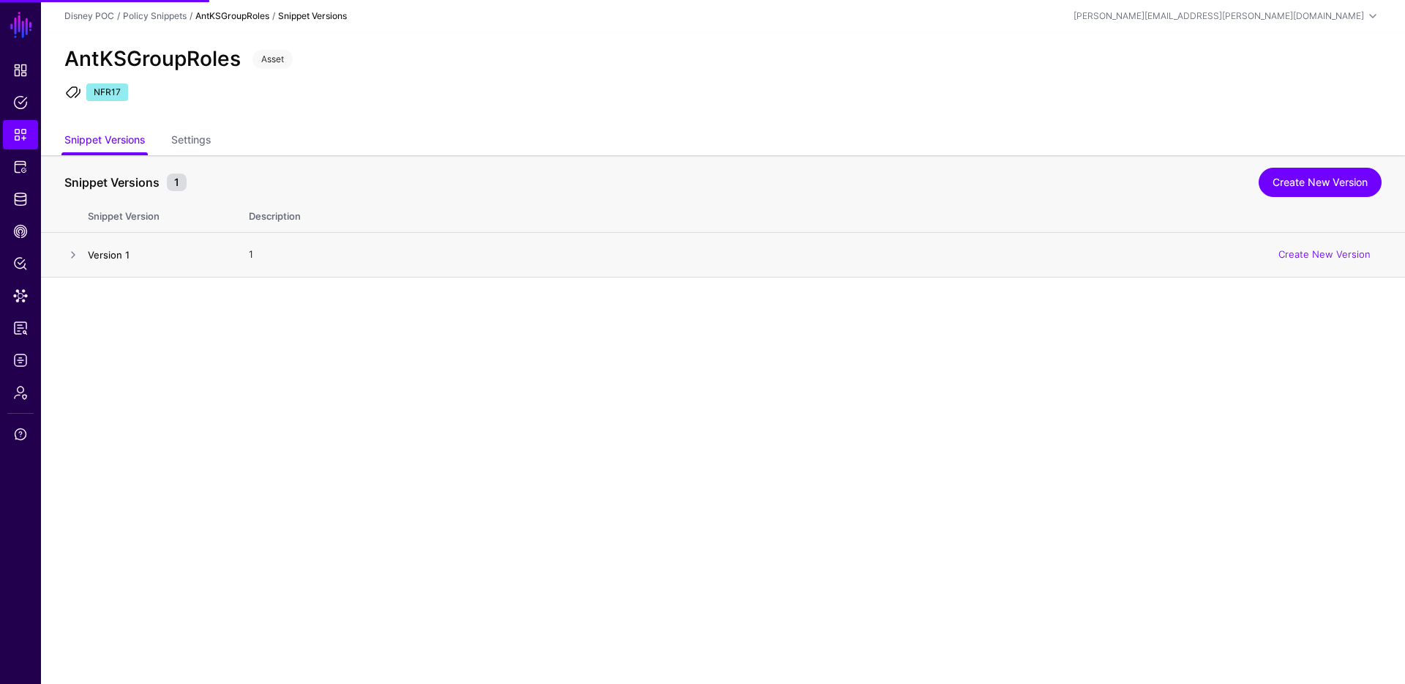
click at [97, 253] on link "Version 1" at bounding box center [109, 255] width 42 height 12
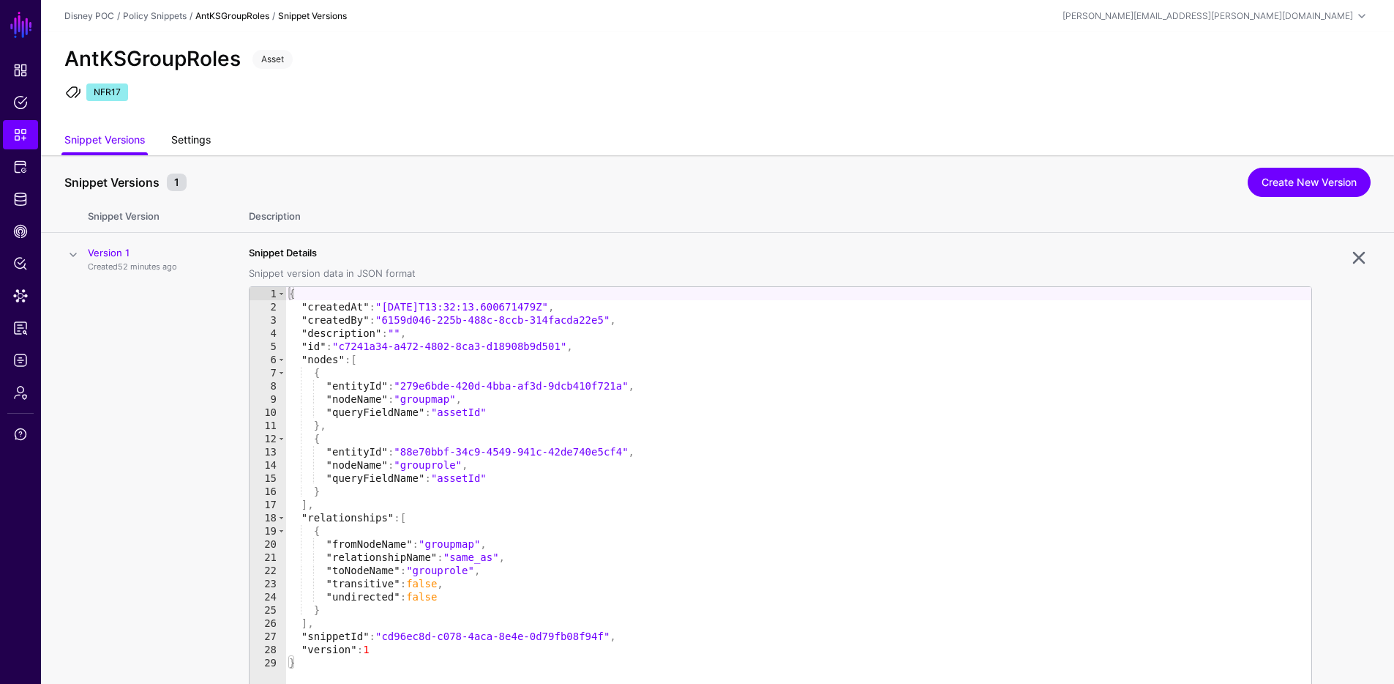
click at [201, 135] on link "Settings" at bounding box center [191, 141] width 40 height 28
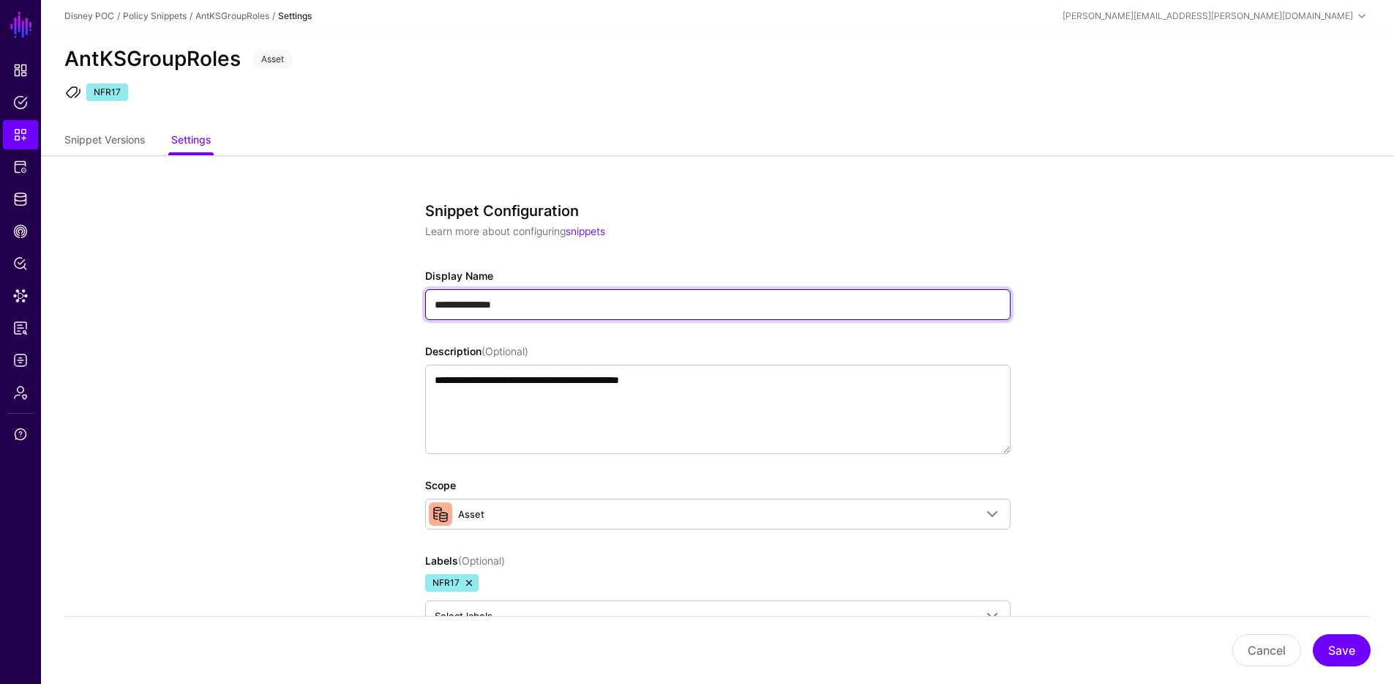
click at [449, 304] on input "**********" at bounding box center [718, 304] width 586 height 31
type input "**********"
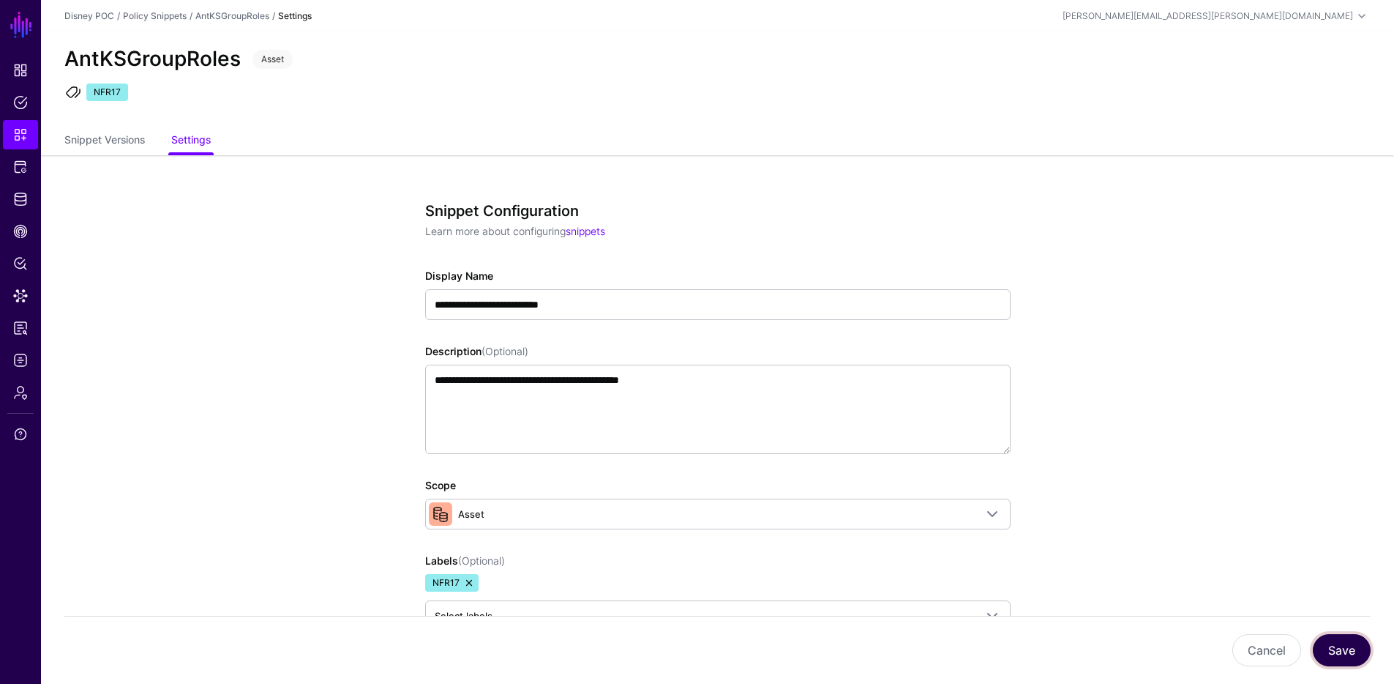
click at [1336, 657] on button "Save" at bounding box center [1342, 650] width 58 height 32
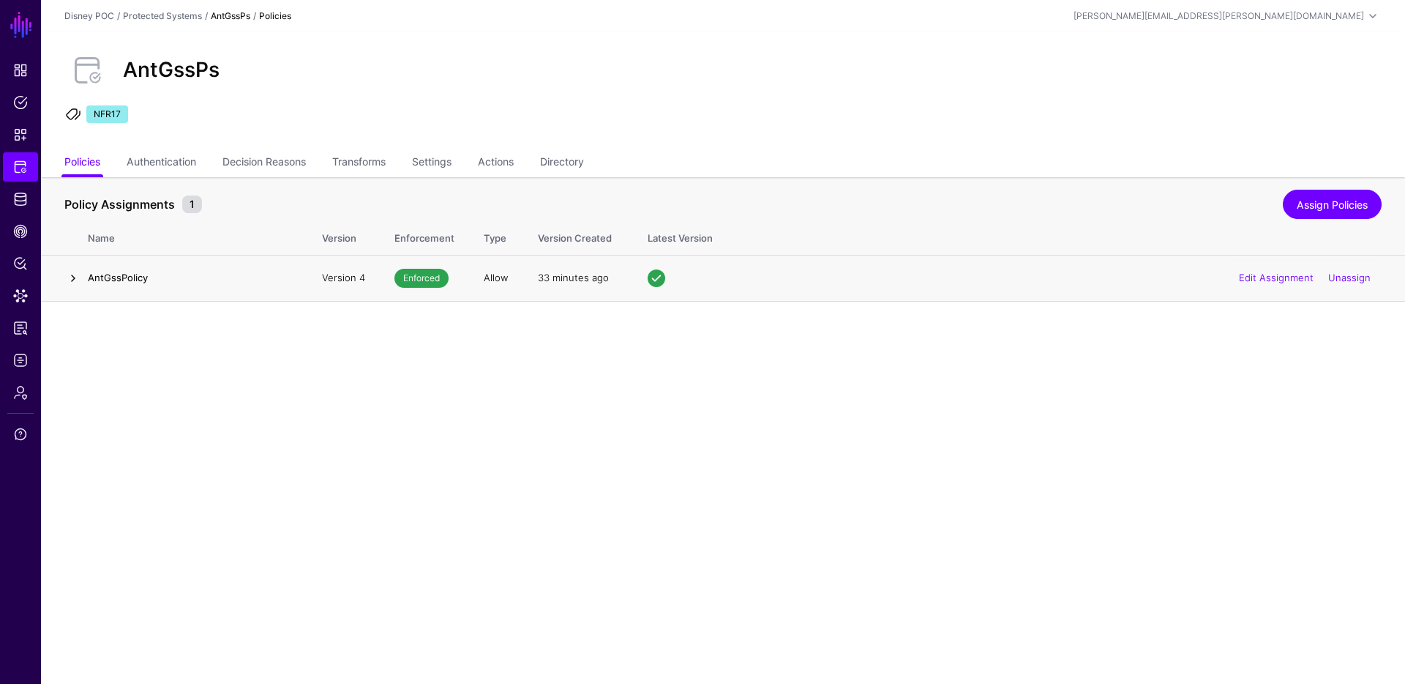
click at [70, 277] on link at bounding box center [73, 278] width 18 height 18
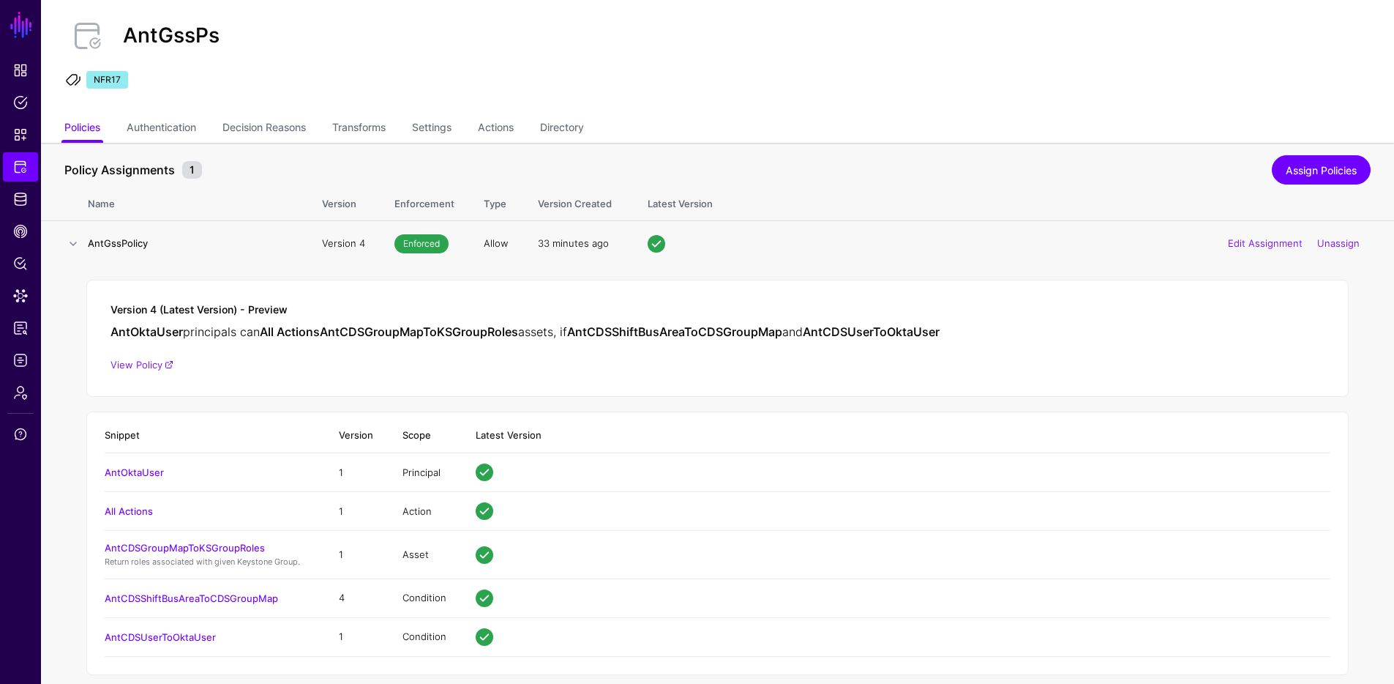
scroll to position [51, 0]
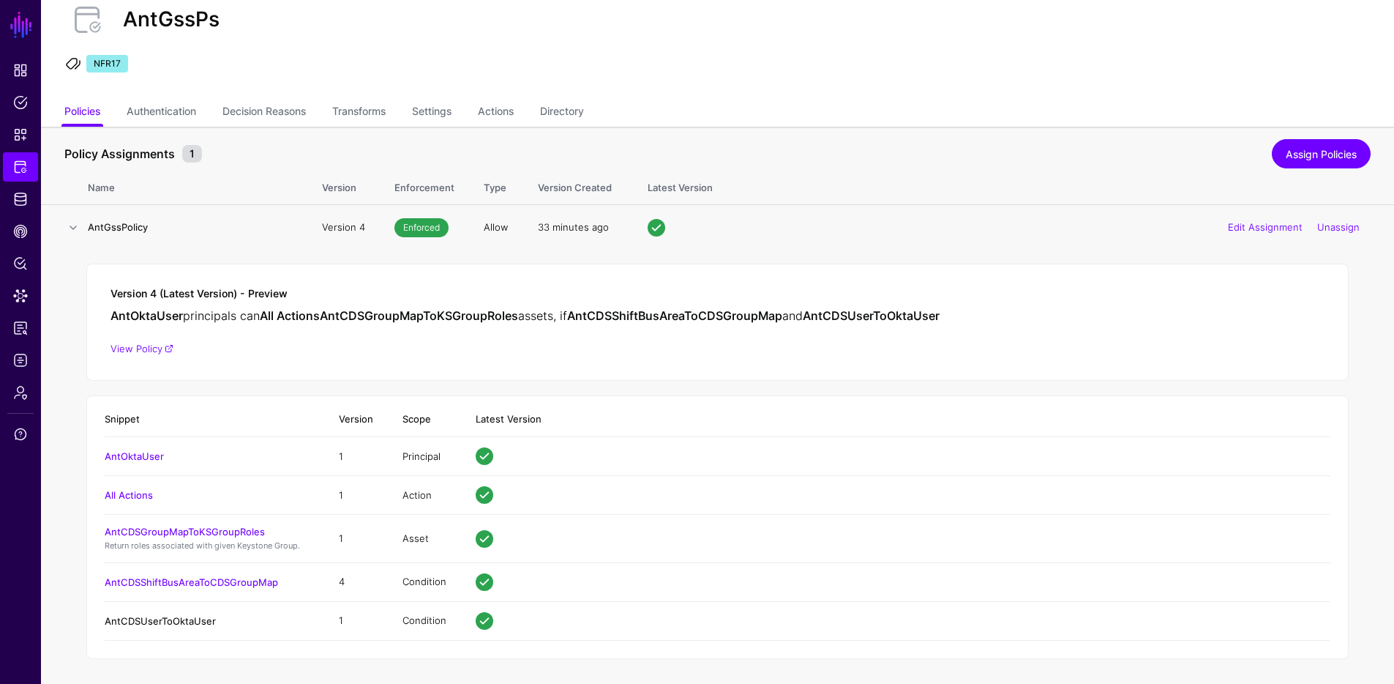
click at [201, 615] on link "AntCDSUserToOktaUser" at bounding box center [160, 621] width 111 height 12
click at [200, 583] on link "AntCDSShiftBusAreaToCDSGroupMap" at bounding box center [191, 582] width 173 height 12
click at [127, 455] on link "AntOktaUser" at bounding box center [134, 456] width 59 height 12
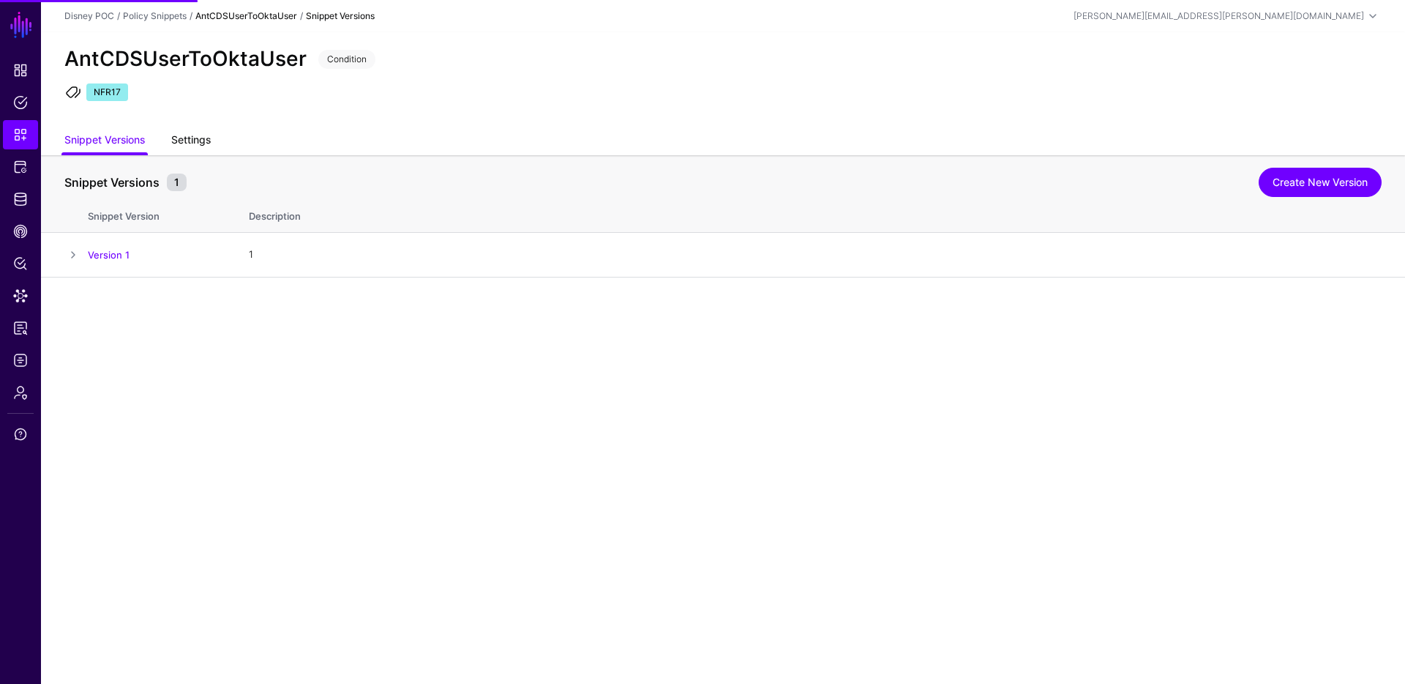
click at [182, 143] on link "Settings" at bounding box center [191, 141] width 40 height 28
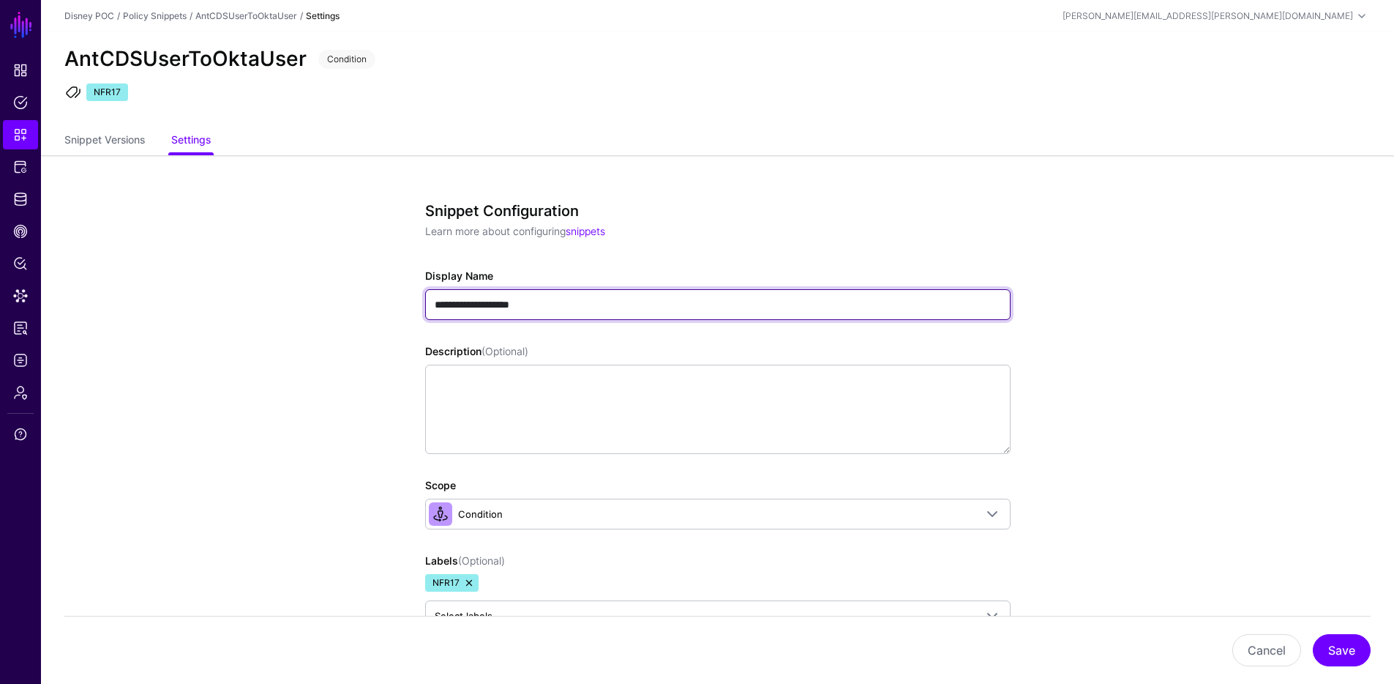
drag, startPoint x: 452, startPoint y: 304, endPoint x: 496, endPoint y: 302, distance: 44.0
click at [496, 302] on input "**********" at bounding box center [718, 304] width 586 height 31
click at [462, 303] on input "**********" at bounding box center [718, 304] width 586 height 31
click at [515, 304] on input "**********" at bounding box center [718, 304] width 586 height 31
paste input "*******"
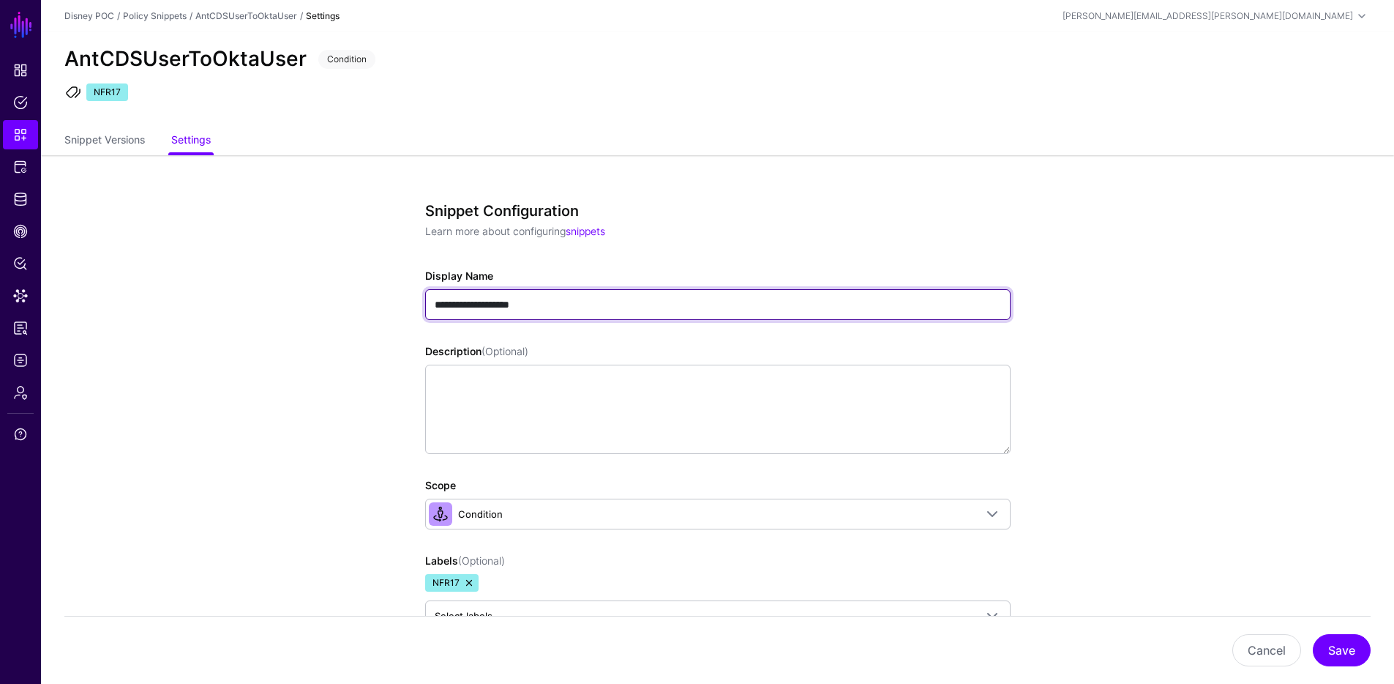
type input "**********"
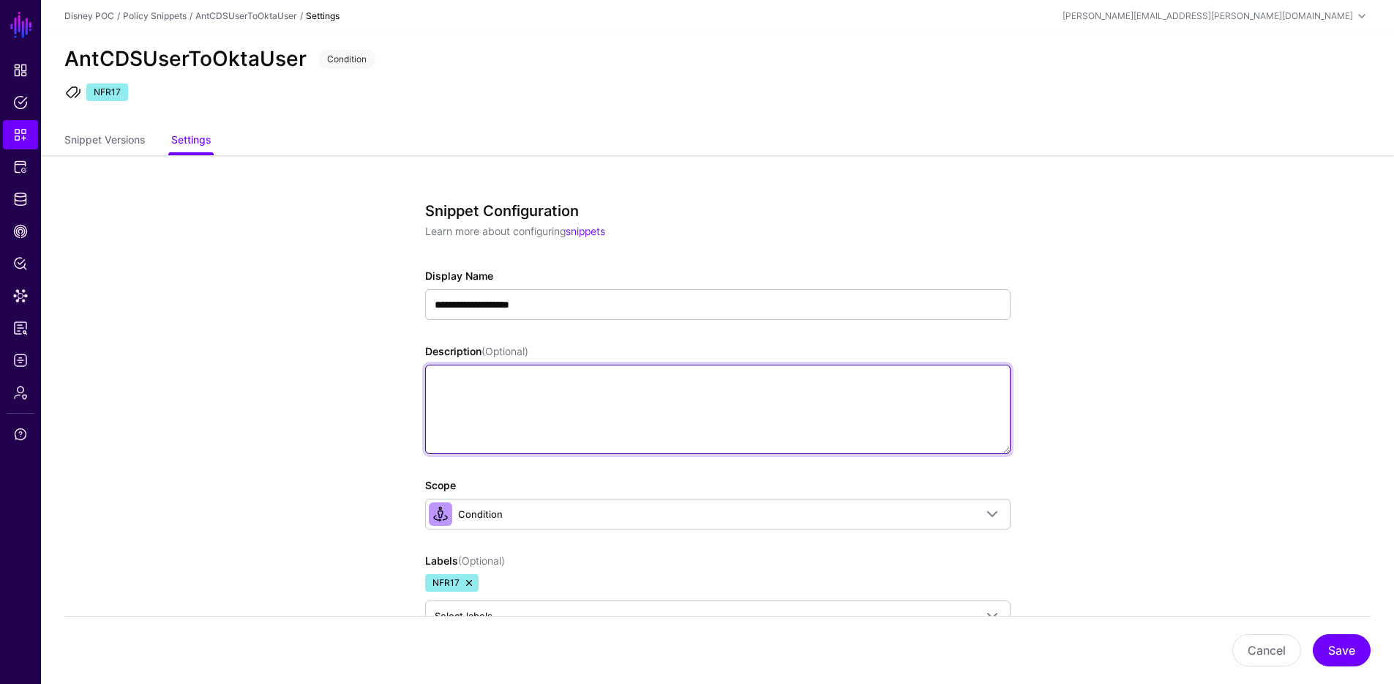
click at [539, 373] on textarea "Description (Optional)" at bounding box center [718, 408] width 586 height 89
type textarea "**********"
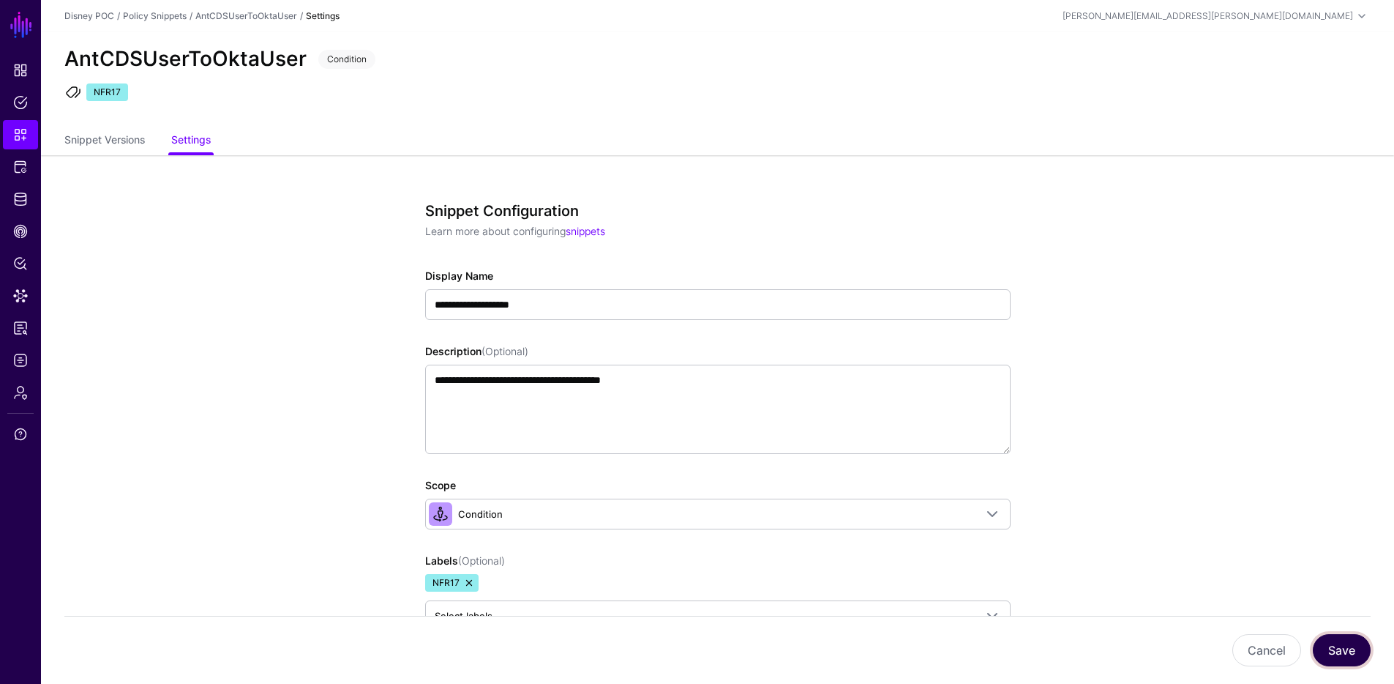
click at [1331, 644] on button "Save" at bounding box center [1342, 650] width 58 height 32
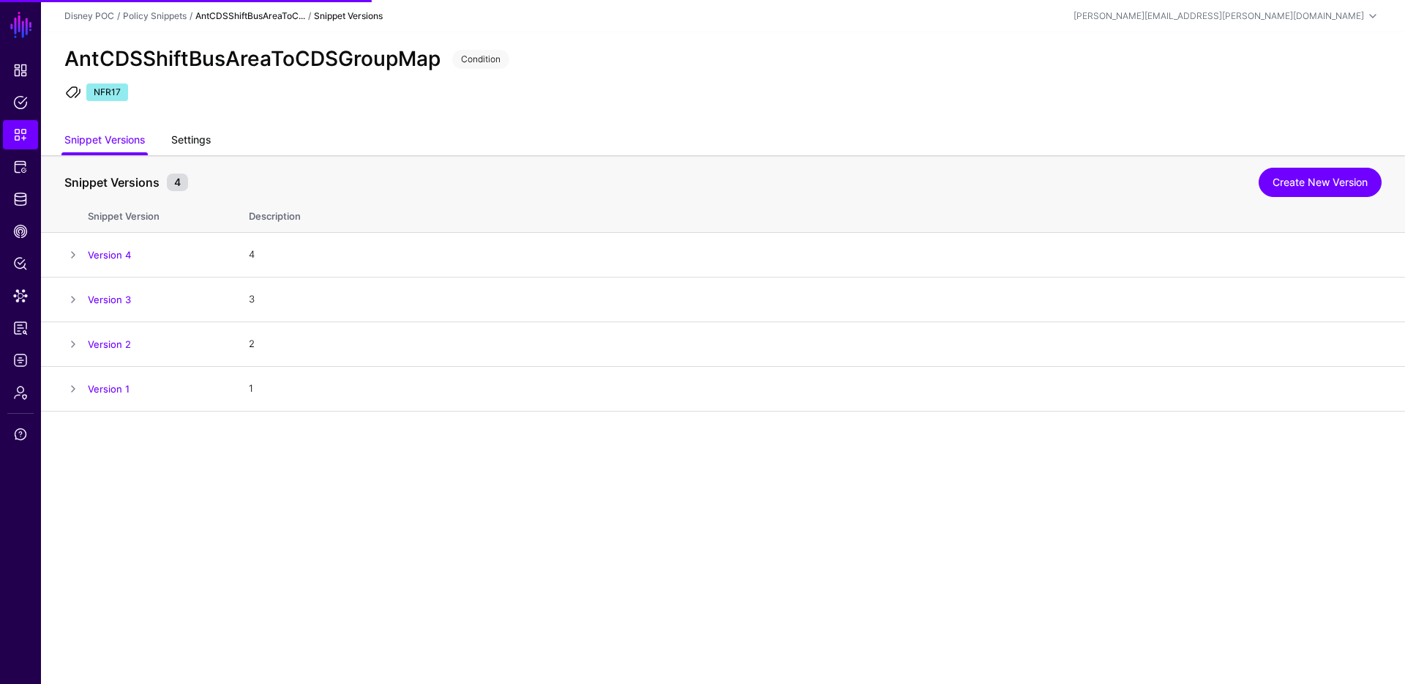
click at [198, 136] on link "Settings" at bounding box center [191, 141] width 40 height 28
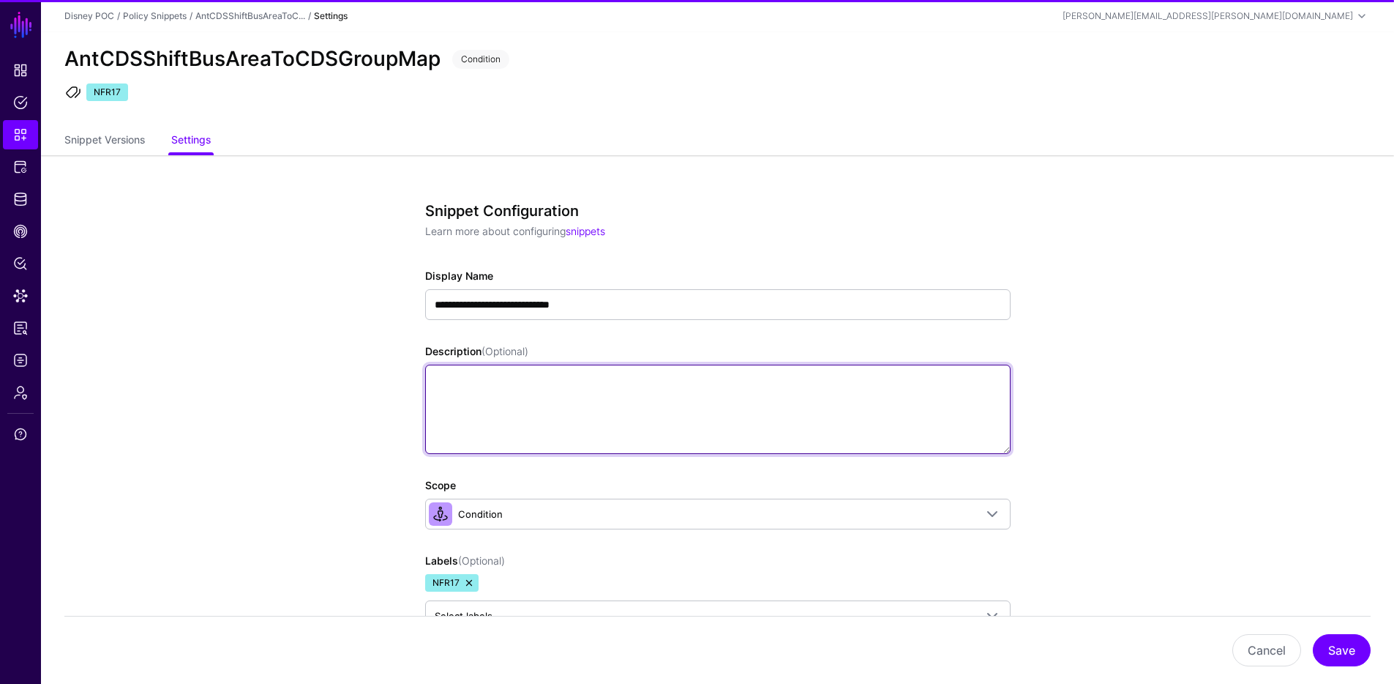
click at [462, 378] on textarea "Description (Optional)" at bounding box center [718, 408] width 586 height 89
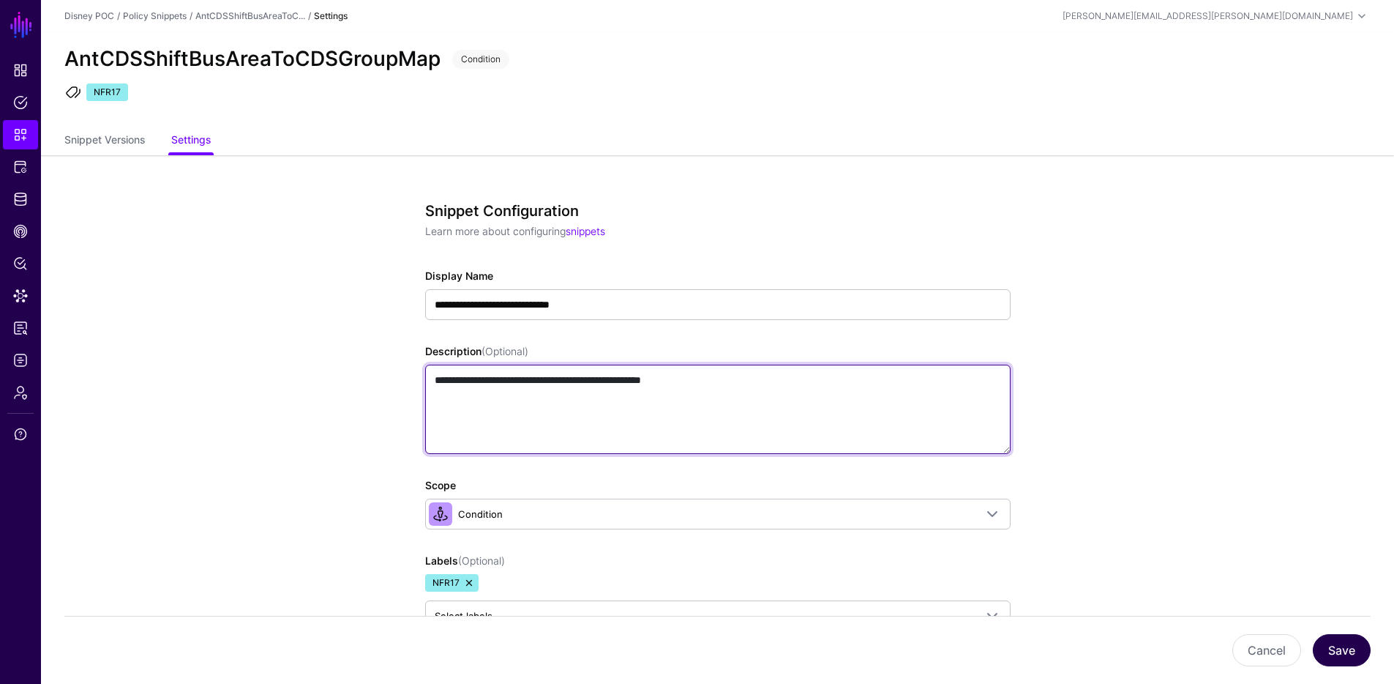
type textarea "**********"
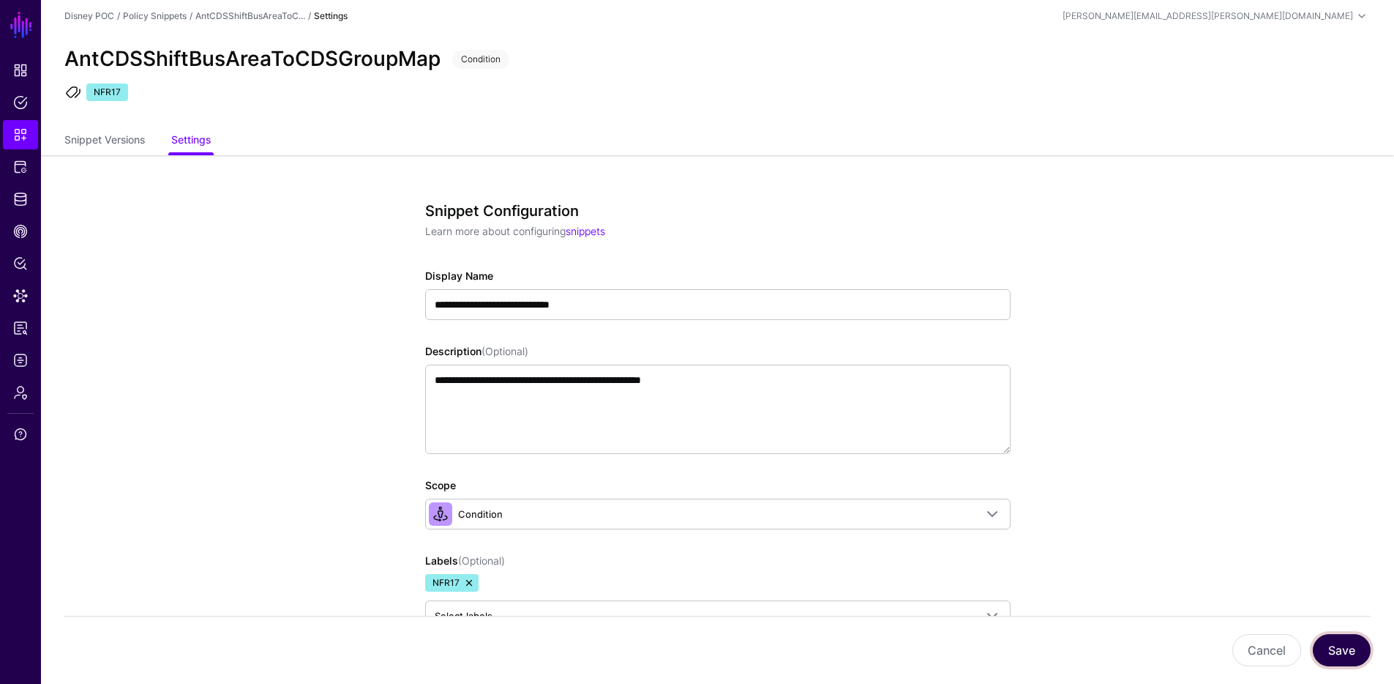
click at [1344, 645] on button "Save" at bounding box center [1342, 650] width 58 height 32
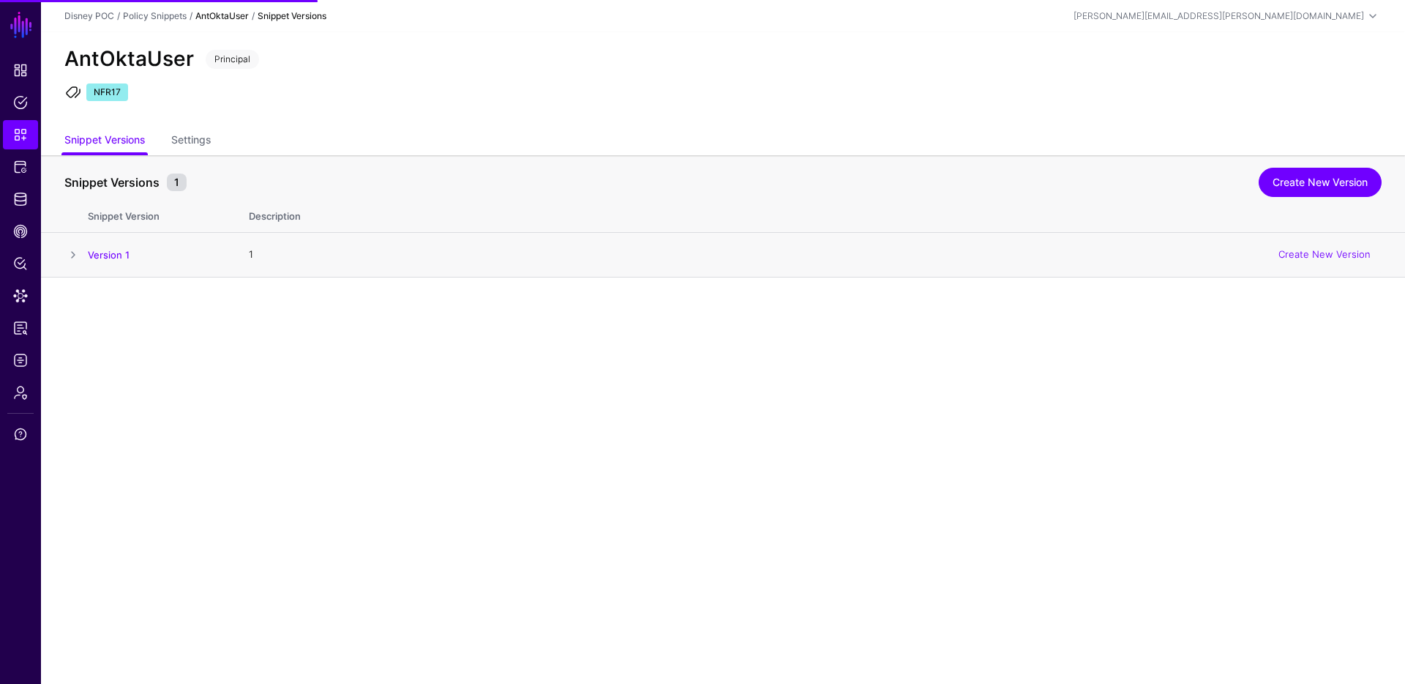
click at [80, 253] on span at bounding box center [73, 255] width 18 height 18
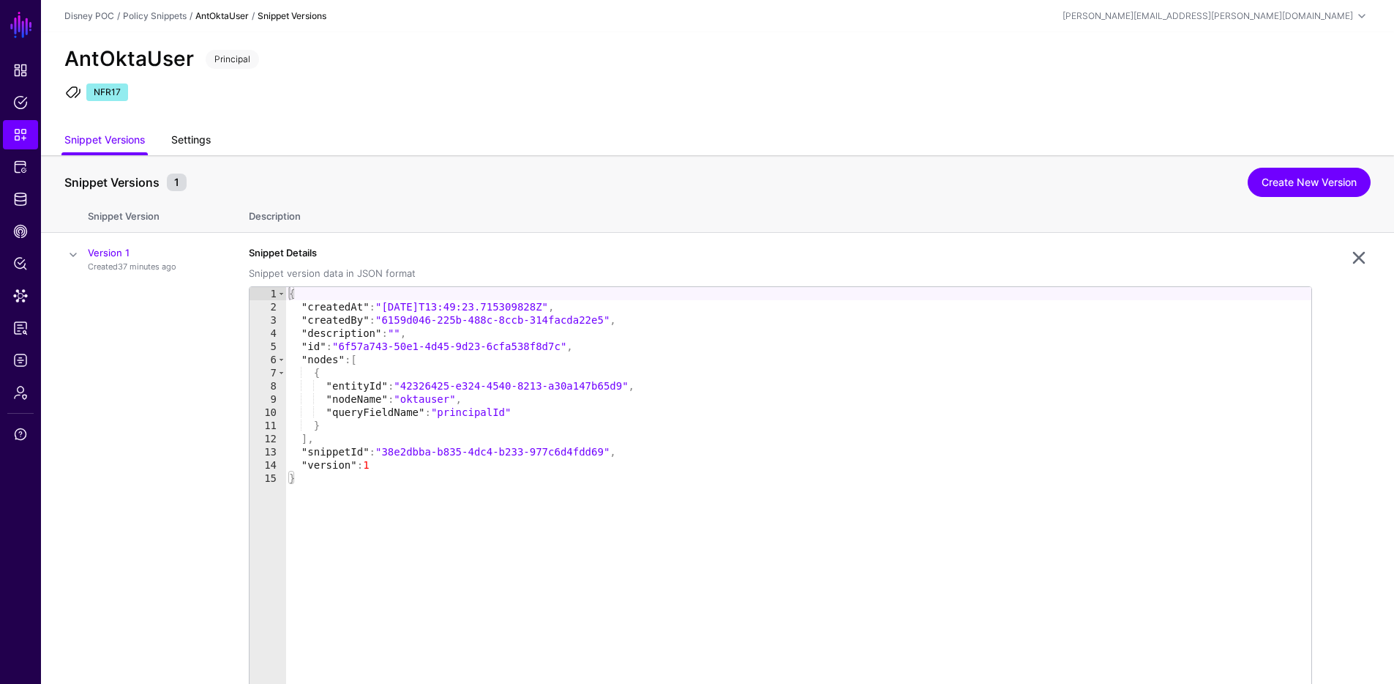
click at [208, 137] on link "Settings" at bounding box center [191, 141] width 40 height 28
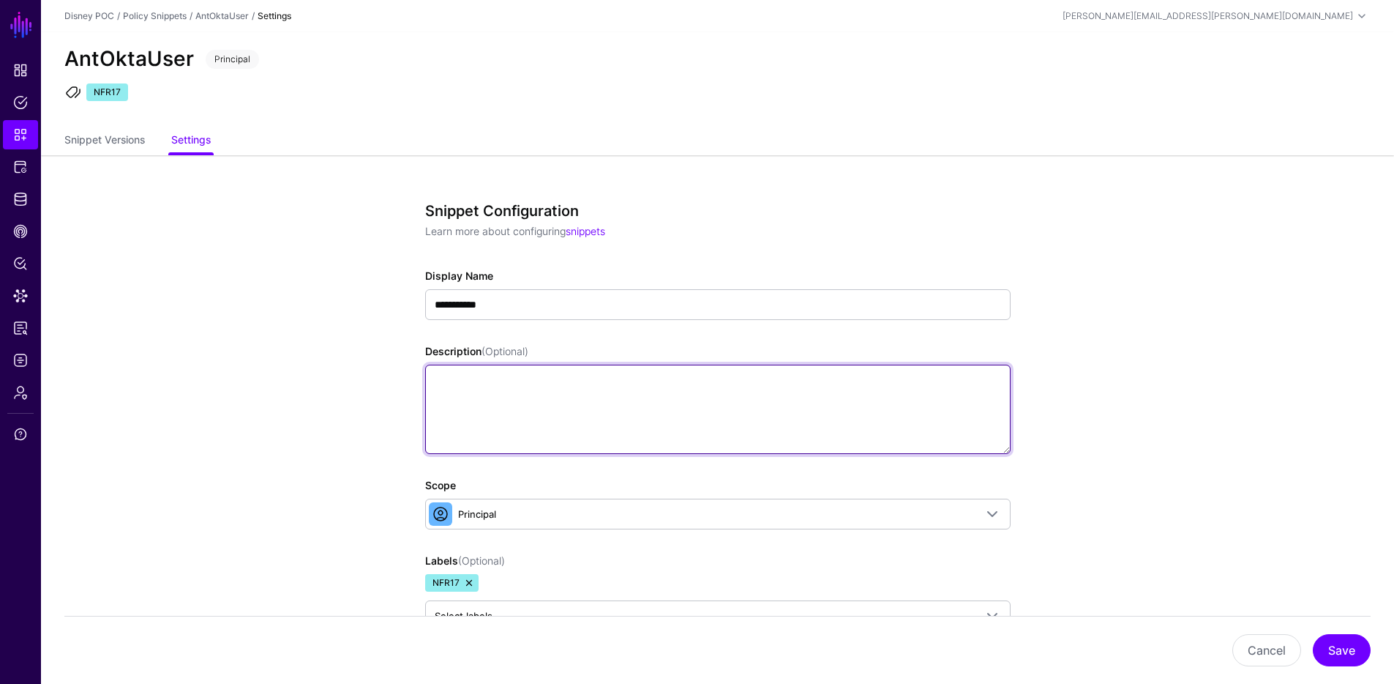
click at [549, 380] on textarea "Description (Optional)" at bounding box center [718, 408] width 586 height 89
type textarea "**********"
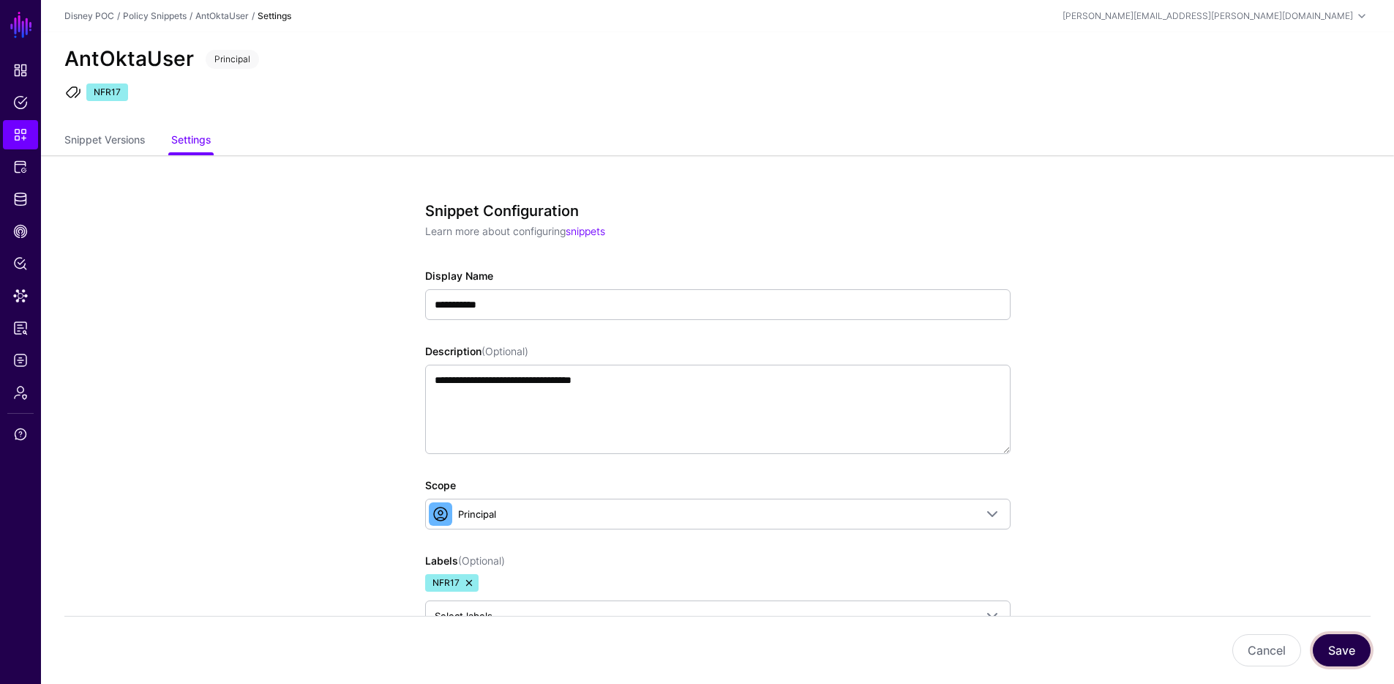
click at [1347, 643] on button "Save" at bounding box center [1342, 650] width 58 height 32
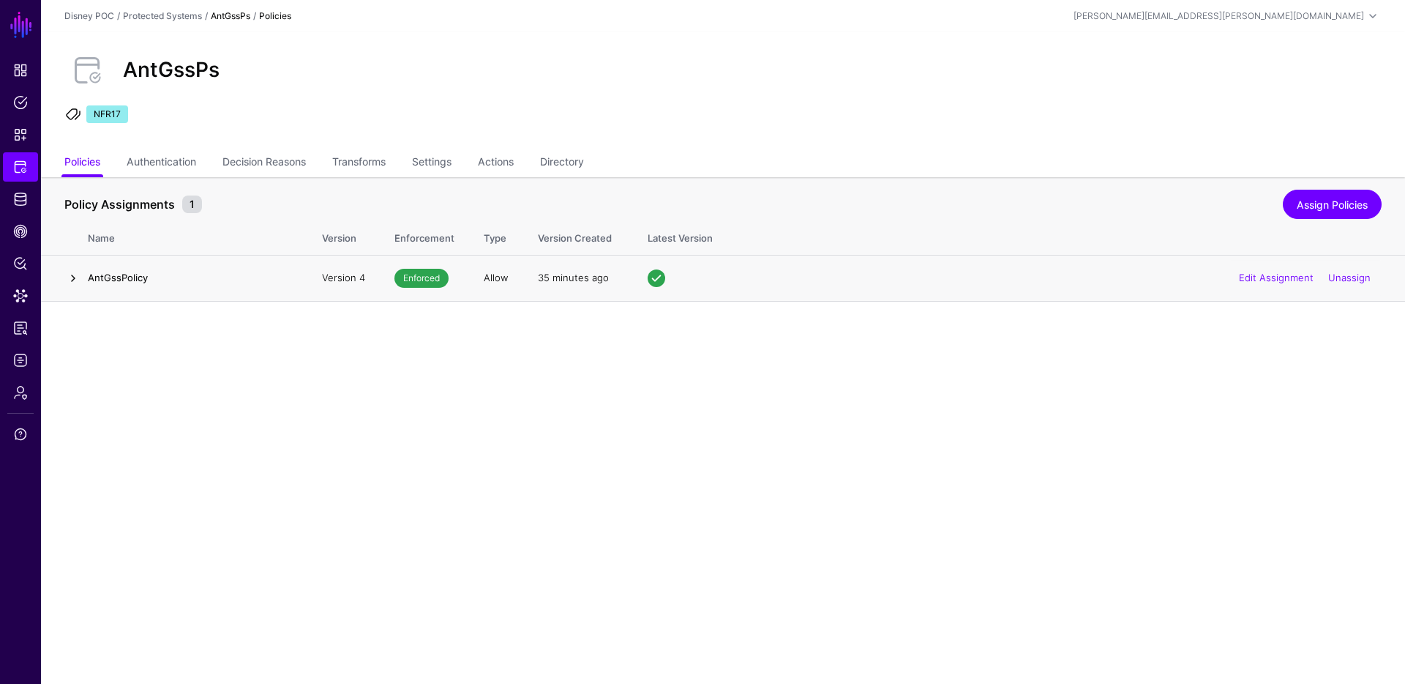
click at [77, 277] on link at bounding box center [73, 278] width 18 height 18
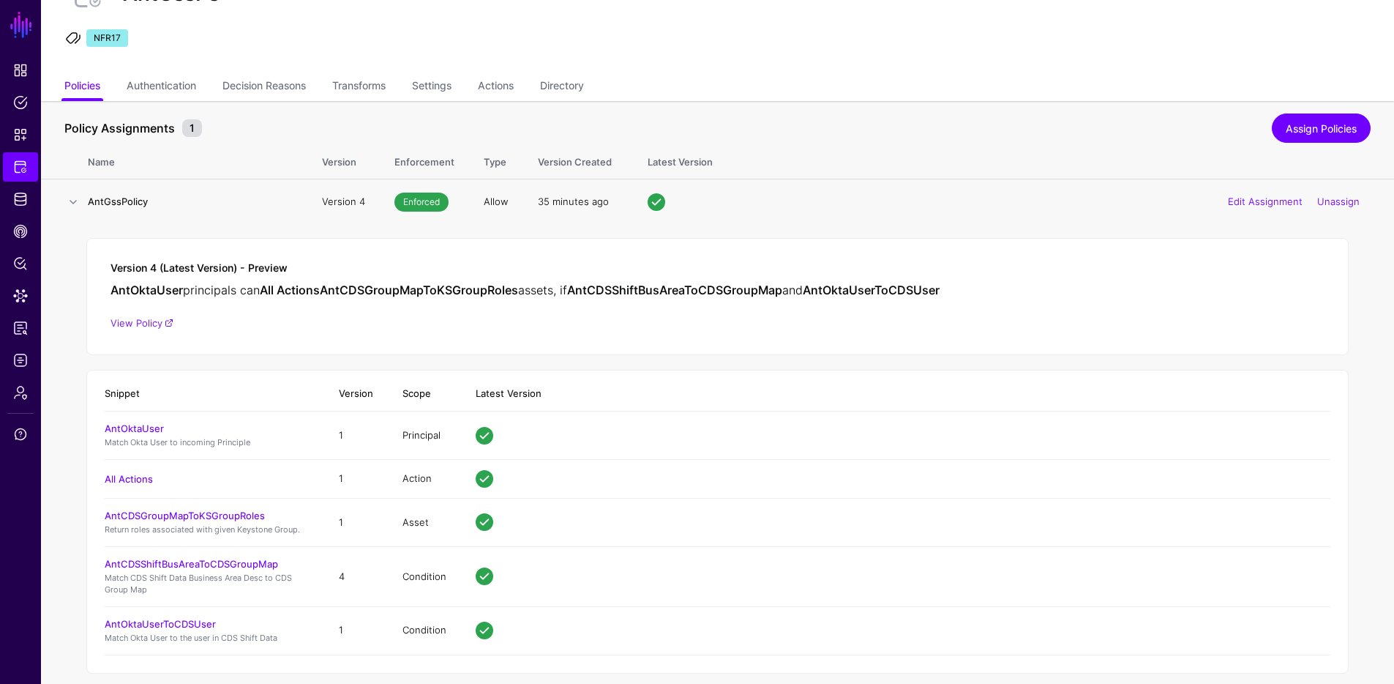
scroll to position [94, 0]
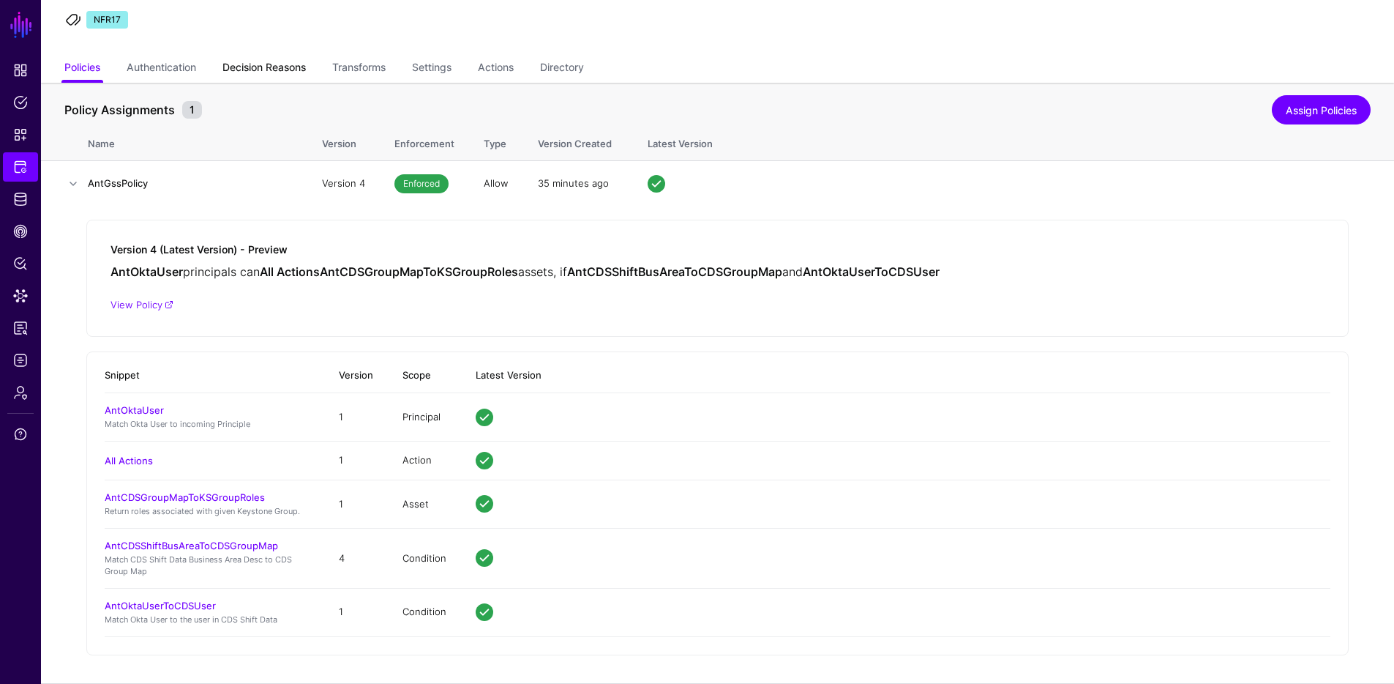
click at [275, 62] on link "Decision Reasons" at bounding box center [263, 69] width 83 height 28
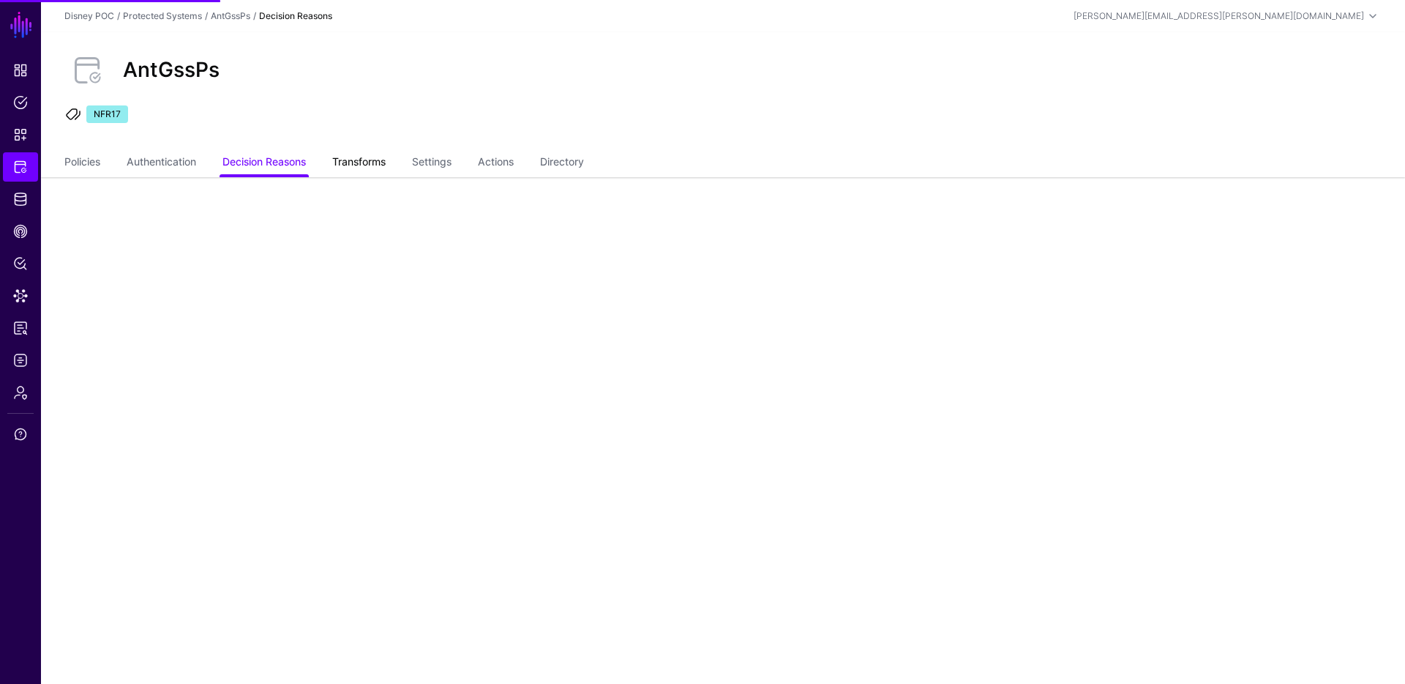
click at [378, 165] on link "Transforms" at bounding box center [358, 163] width 53 height 28
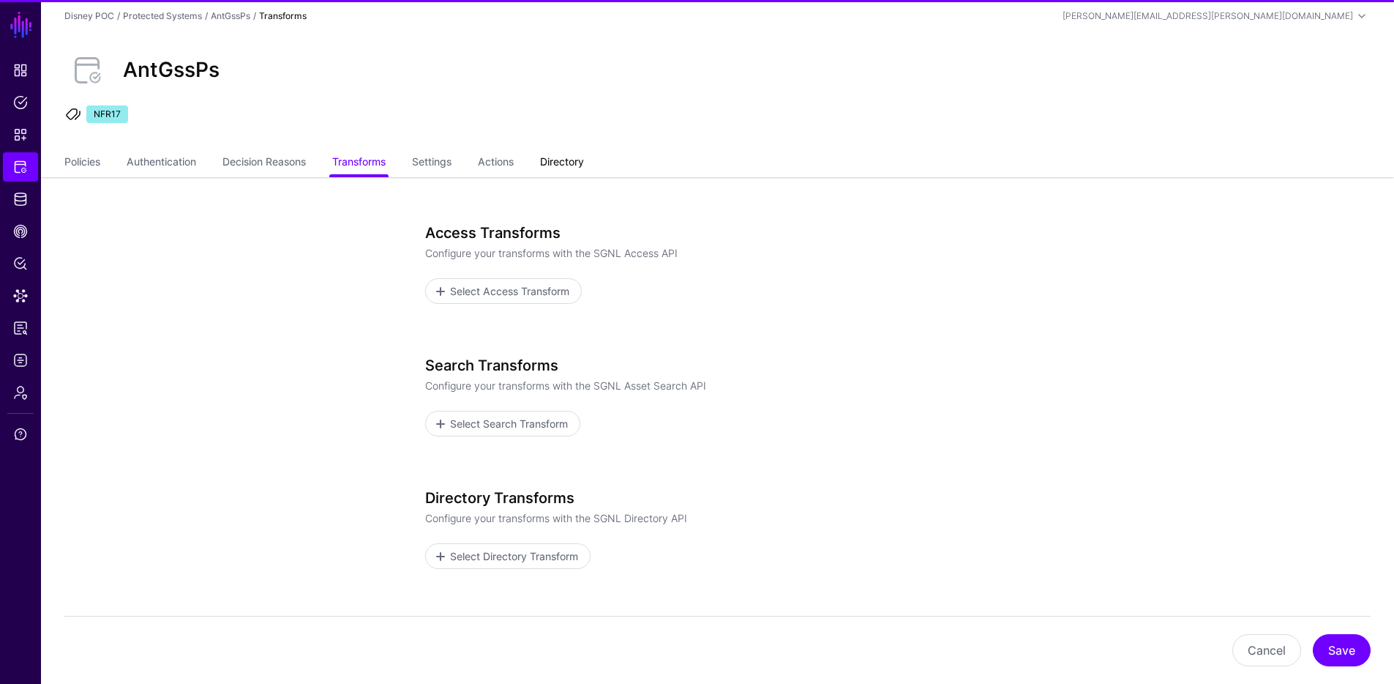
click at [566, 165] on link "Directory" at bounding box center [562, 163] width 44 height 28
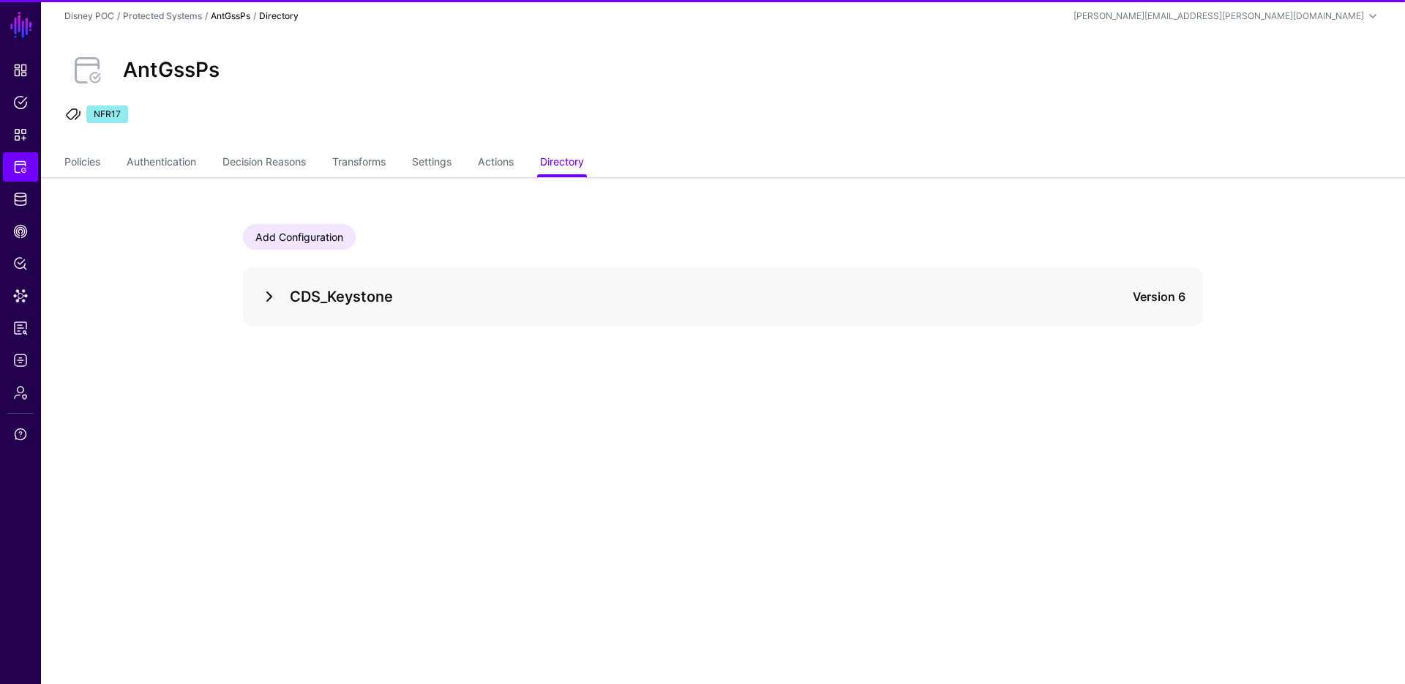
click at [264, 299] on link at bounding box center [270, 297] width 18 height 18
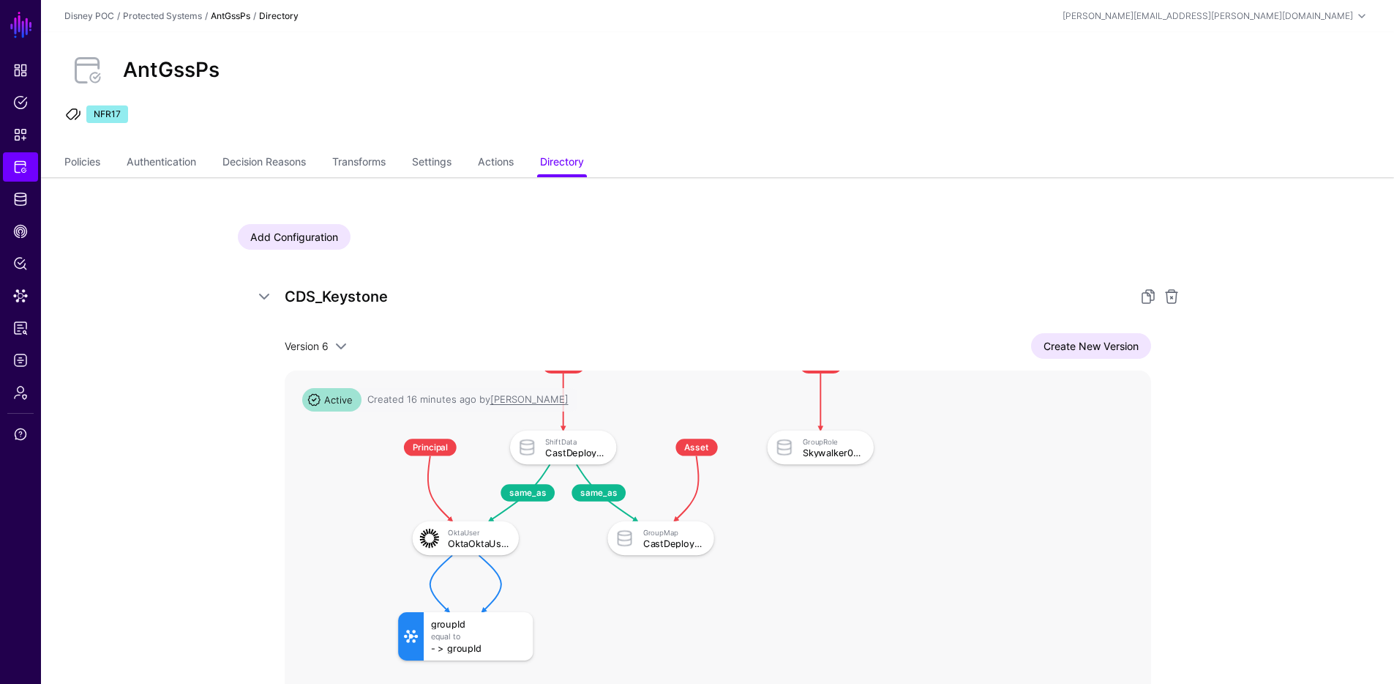
click at [1224, 514] on div "Add Configuration CDS_Keystone Version 6 Version 6 Version 5 Version 4 Version …" at bounding box center [718, 560] width 1054 height 766
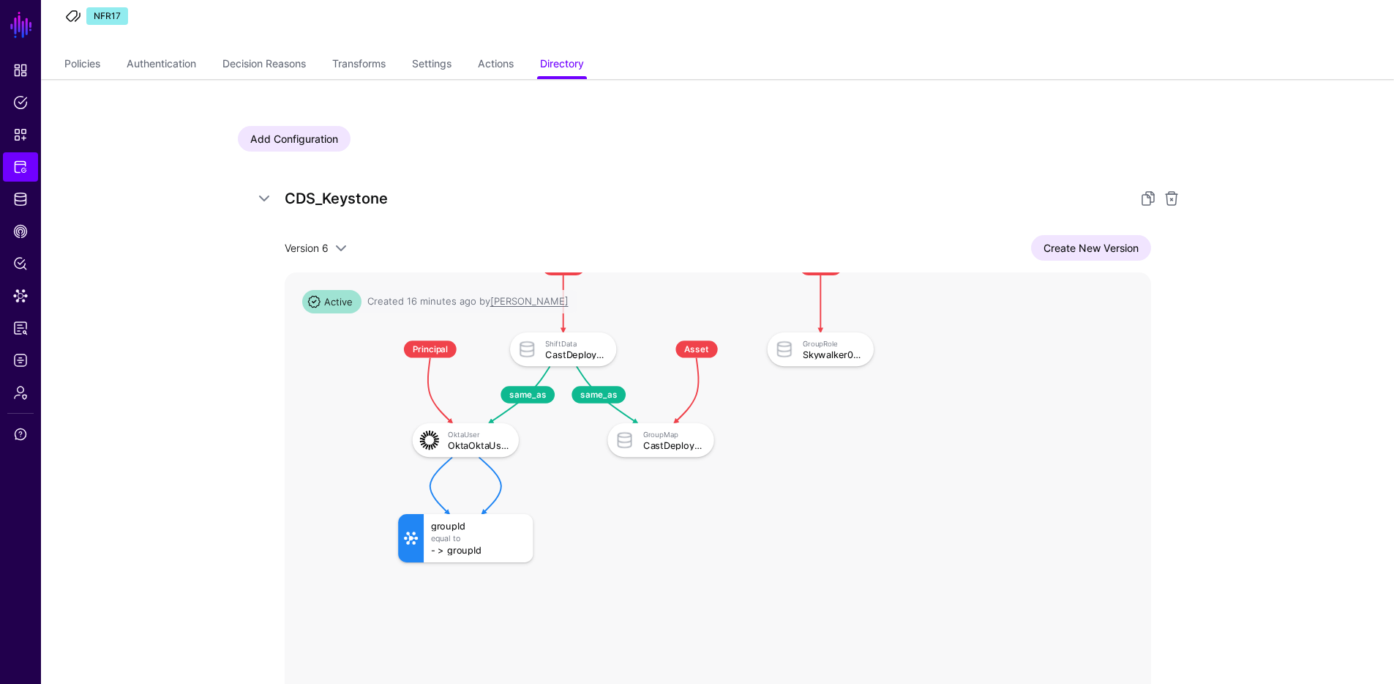
scroll to position [259, 0]
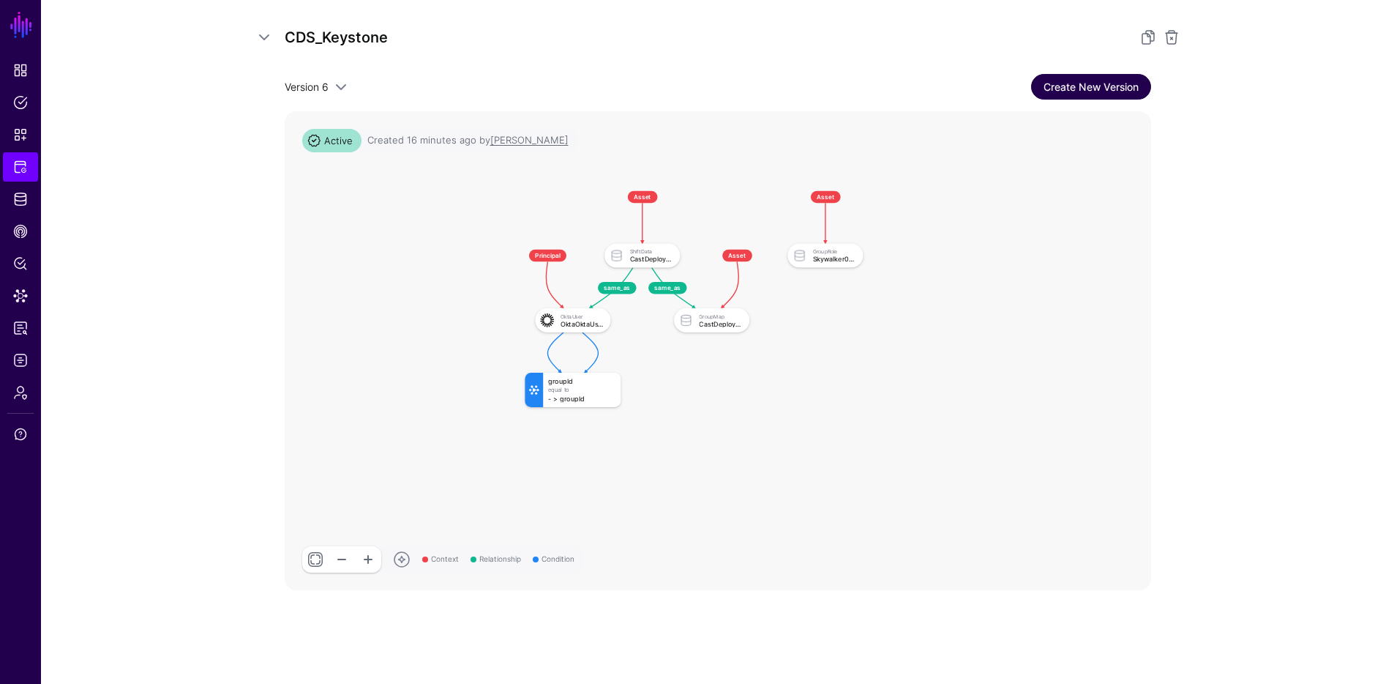
click at [1068, 86] on link "Create New Version" at bounding box center [1091, 87] width 120 height 26
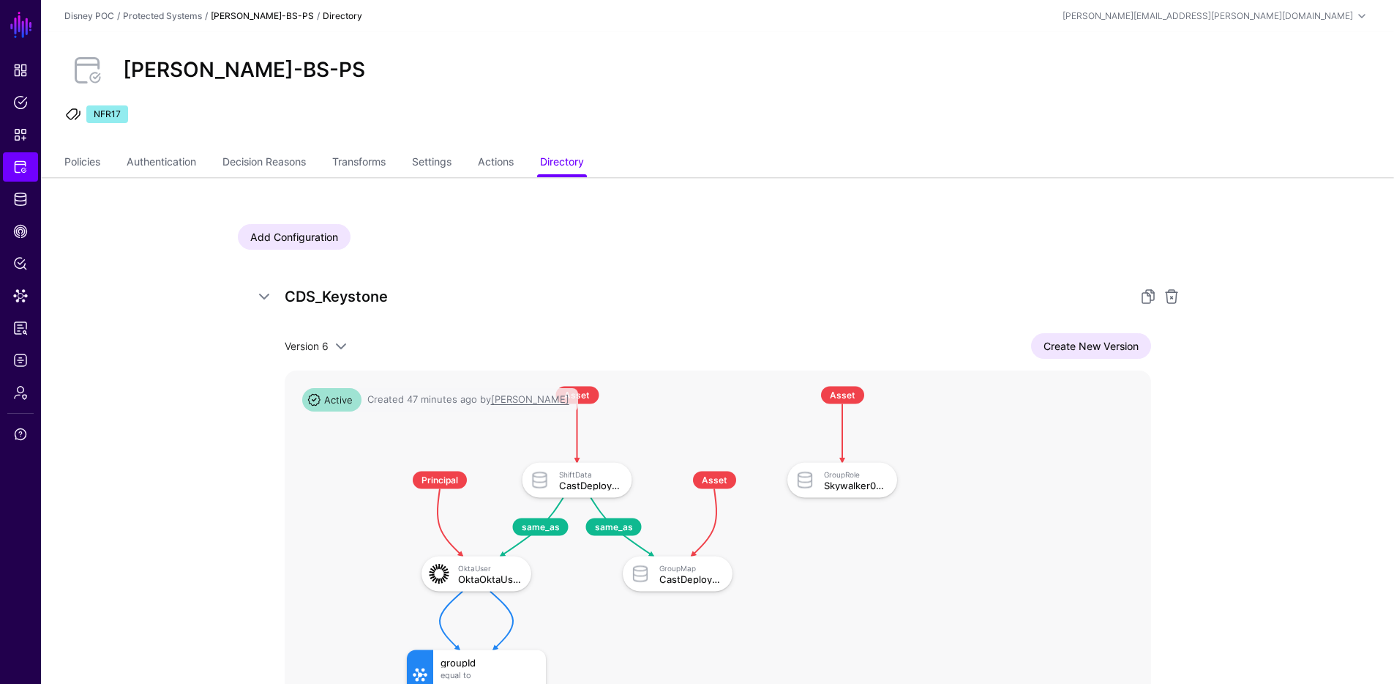
scroll to position [259, 0]
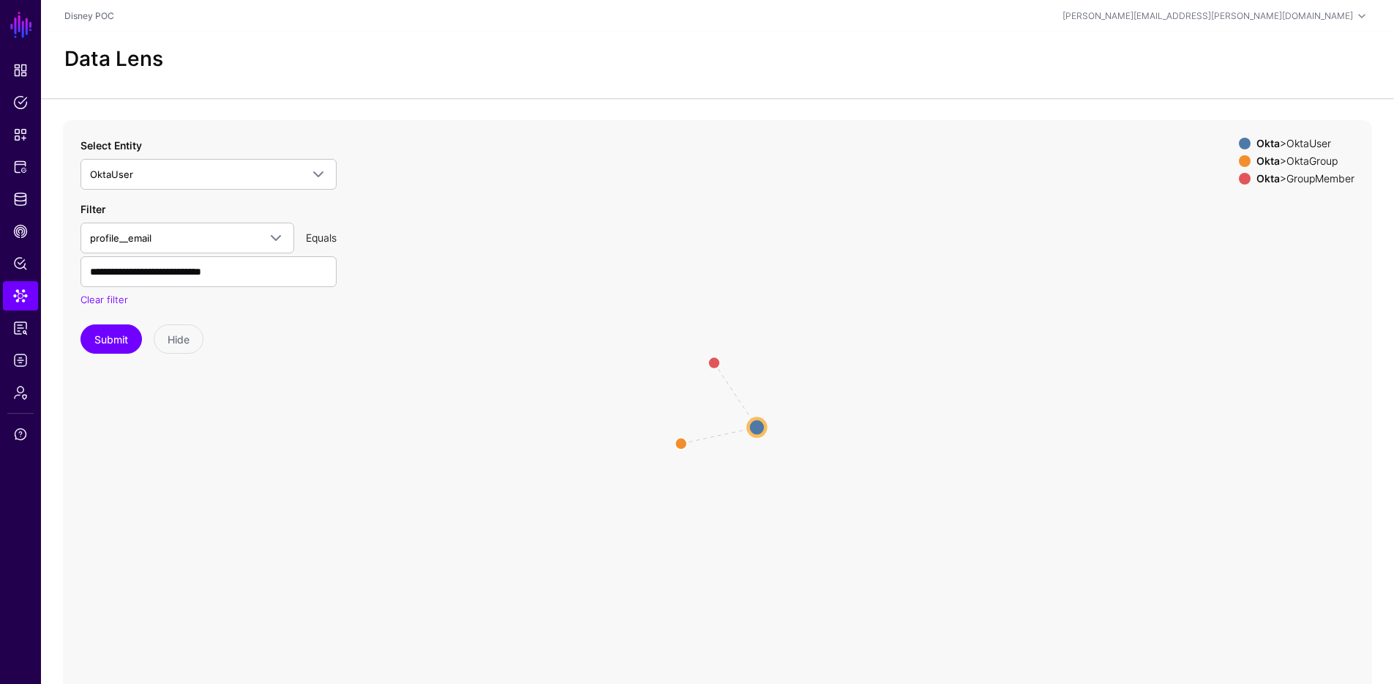
scroll to position [30, 0]
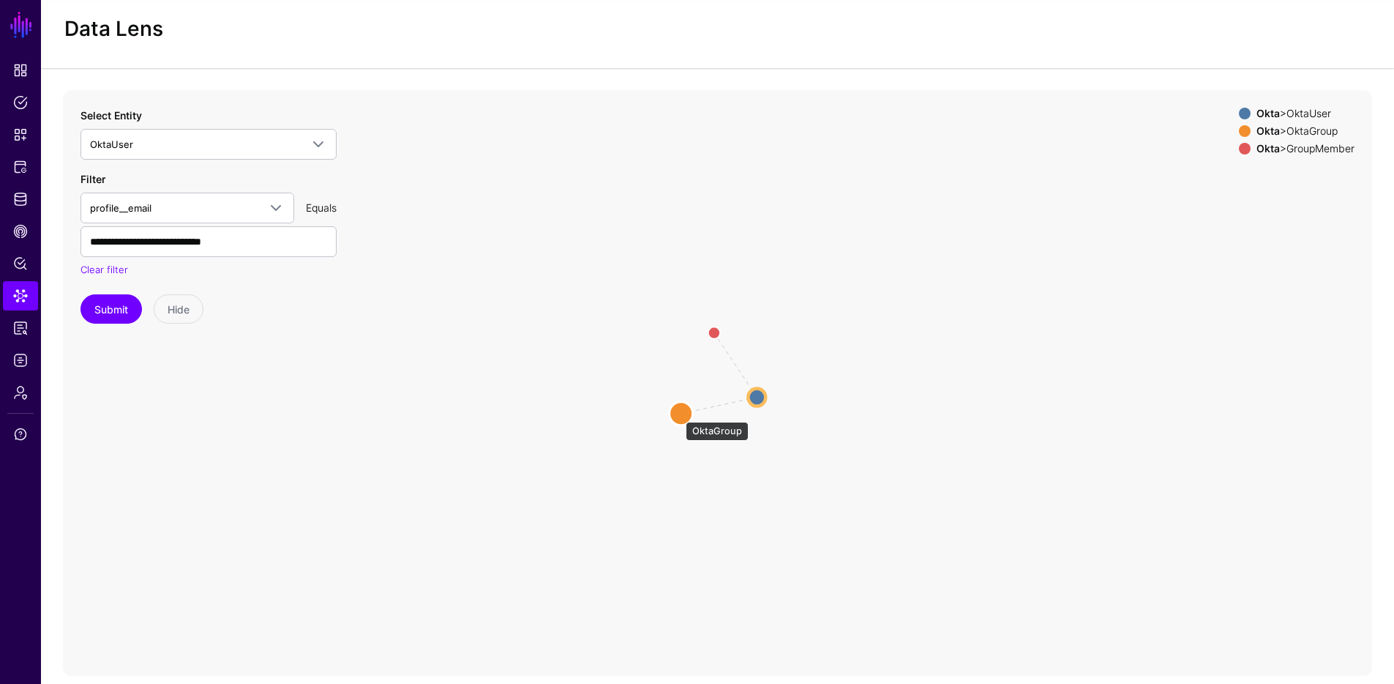
click at [678, 414] on circle at bounding box center [681, 412] width 23 height 23
